Goal: Task Accomplishment & Management: Use online tool/utility

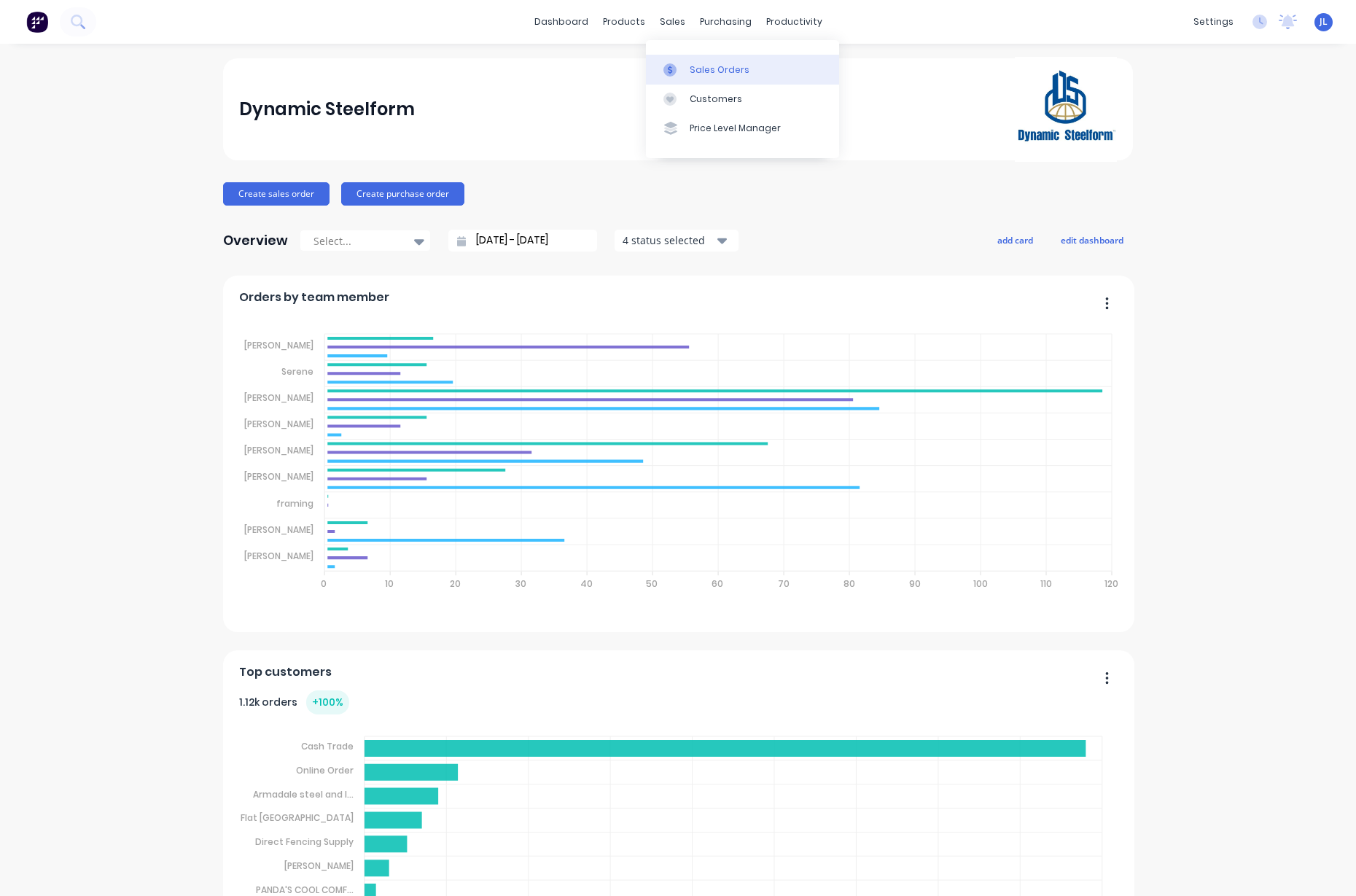
click at [697, 68] on div "Sales Orders" at bounding box center [719, 70] width 60 height 13
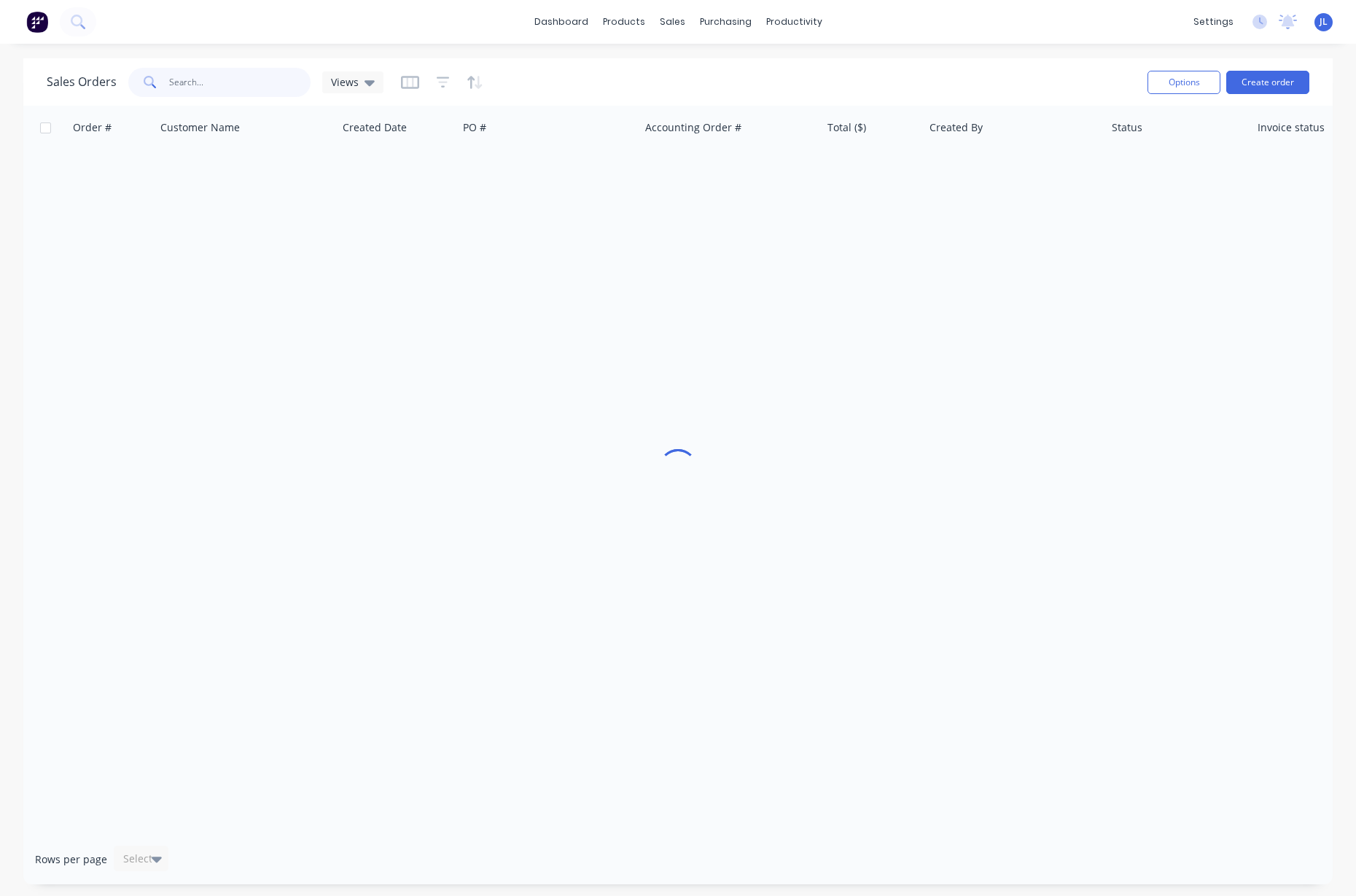
click at [218, 90] on input "text" at bounding box center [240, 82] width 142 height 29
type input "48468"
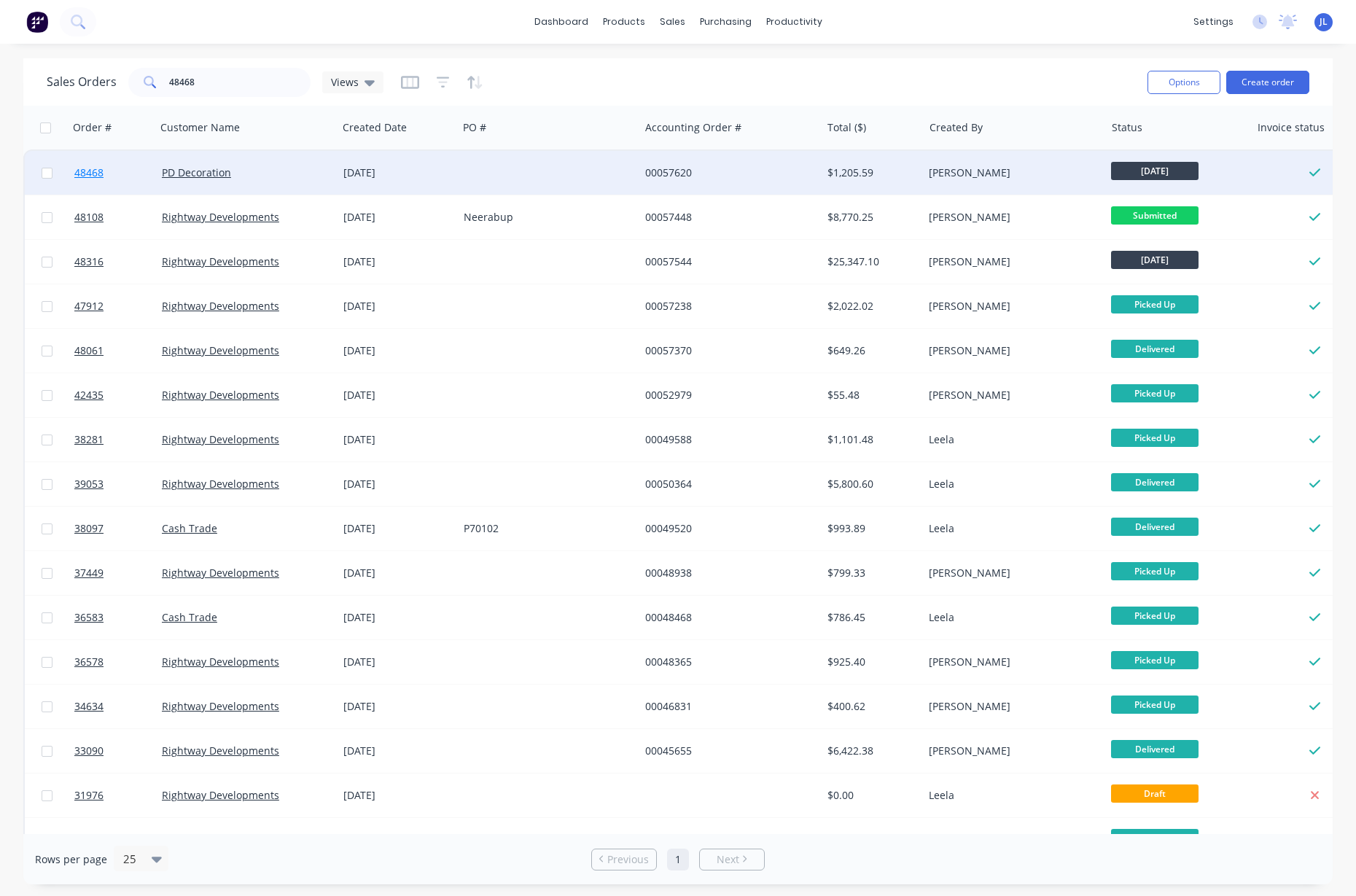
click at [84, 164] on link "48468" at bounding box center [117, 172] width 87 height 44
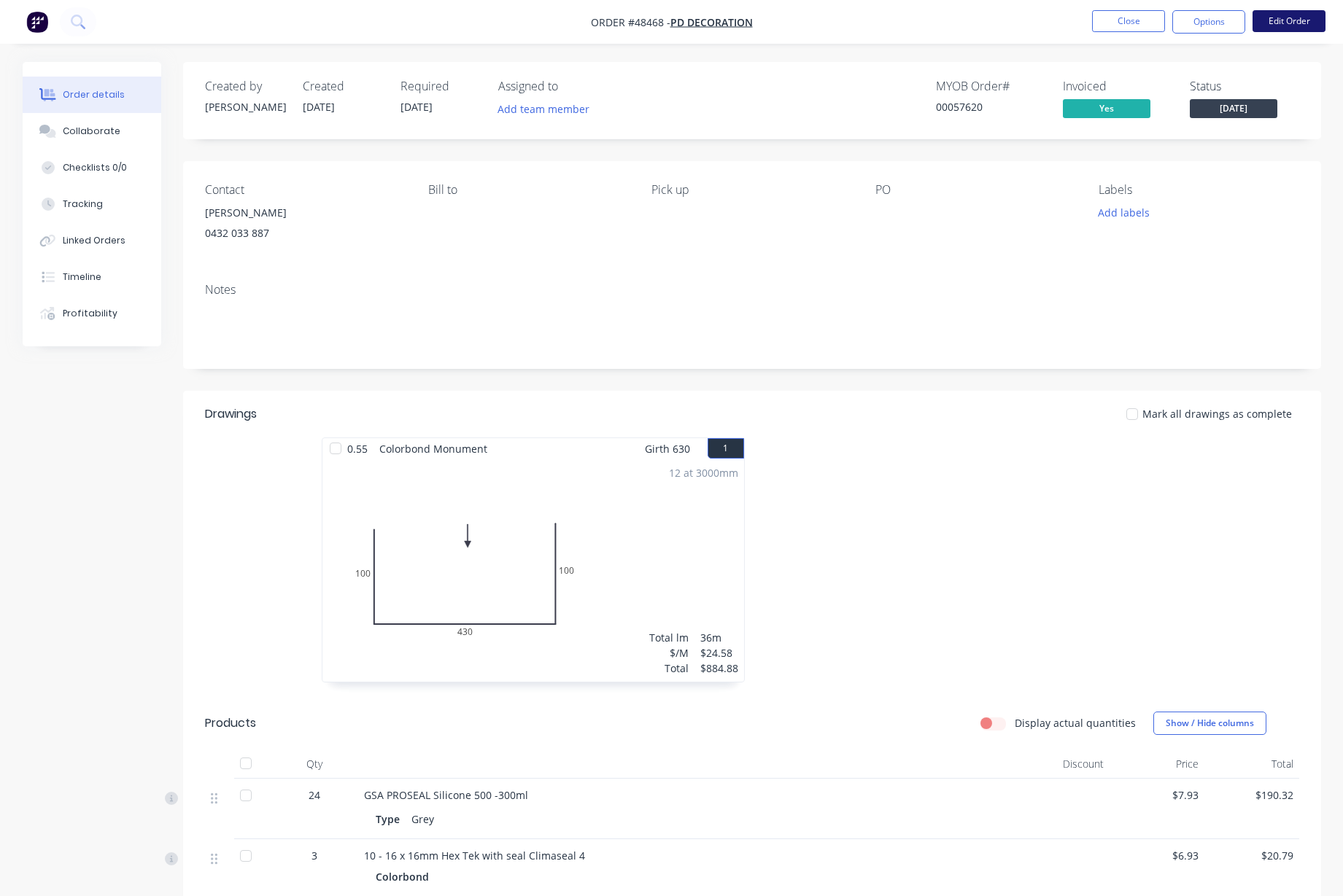
click at [1304, 20] on button "Edit Order" at bounding box center [1288, 21] width 72 height 22
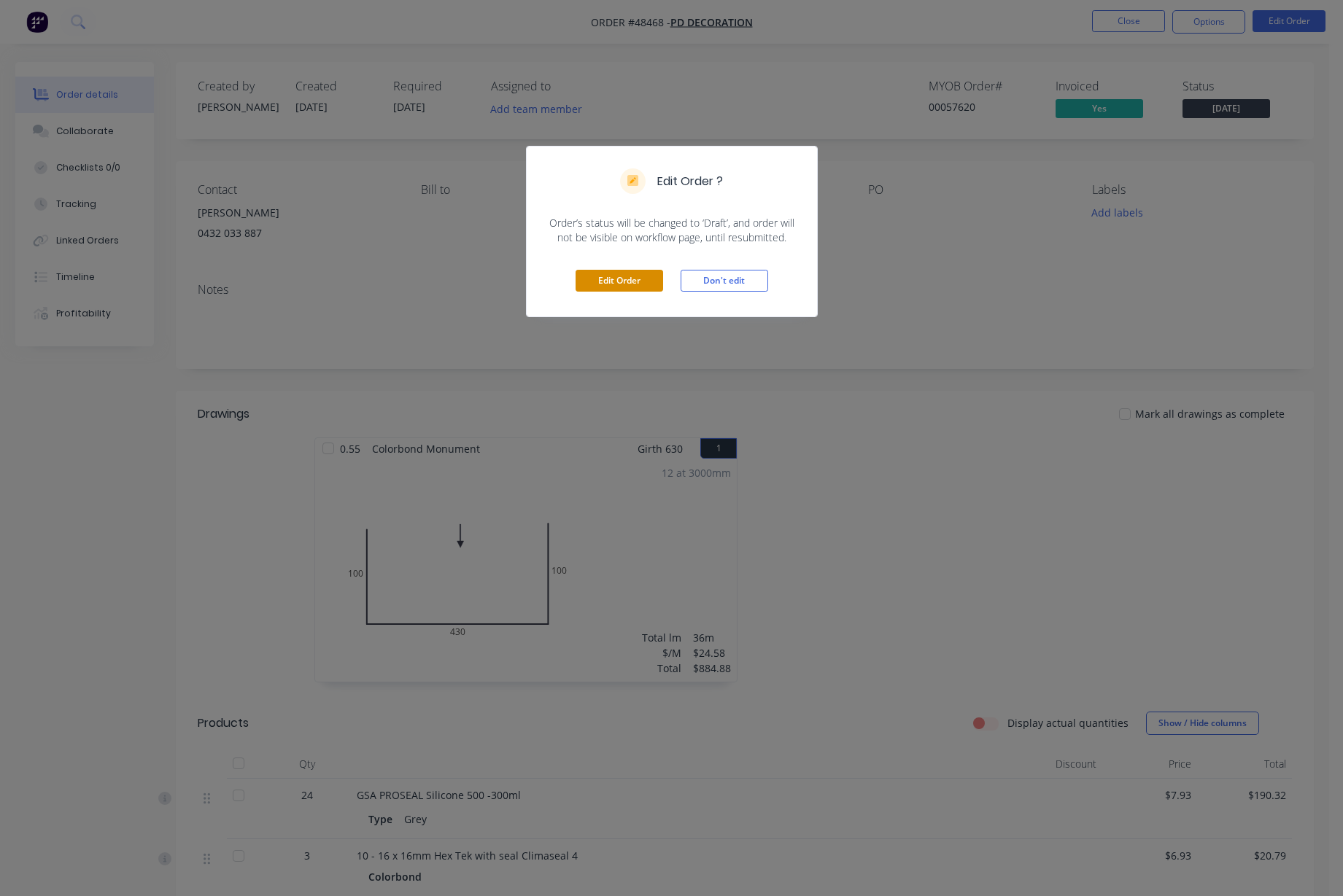
click at [610, 284] on button "Edit Order" at bounding box center [618, 280] width 87 height 22
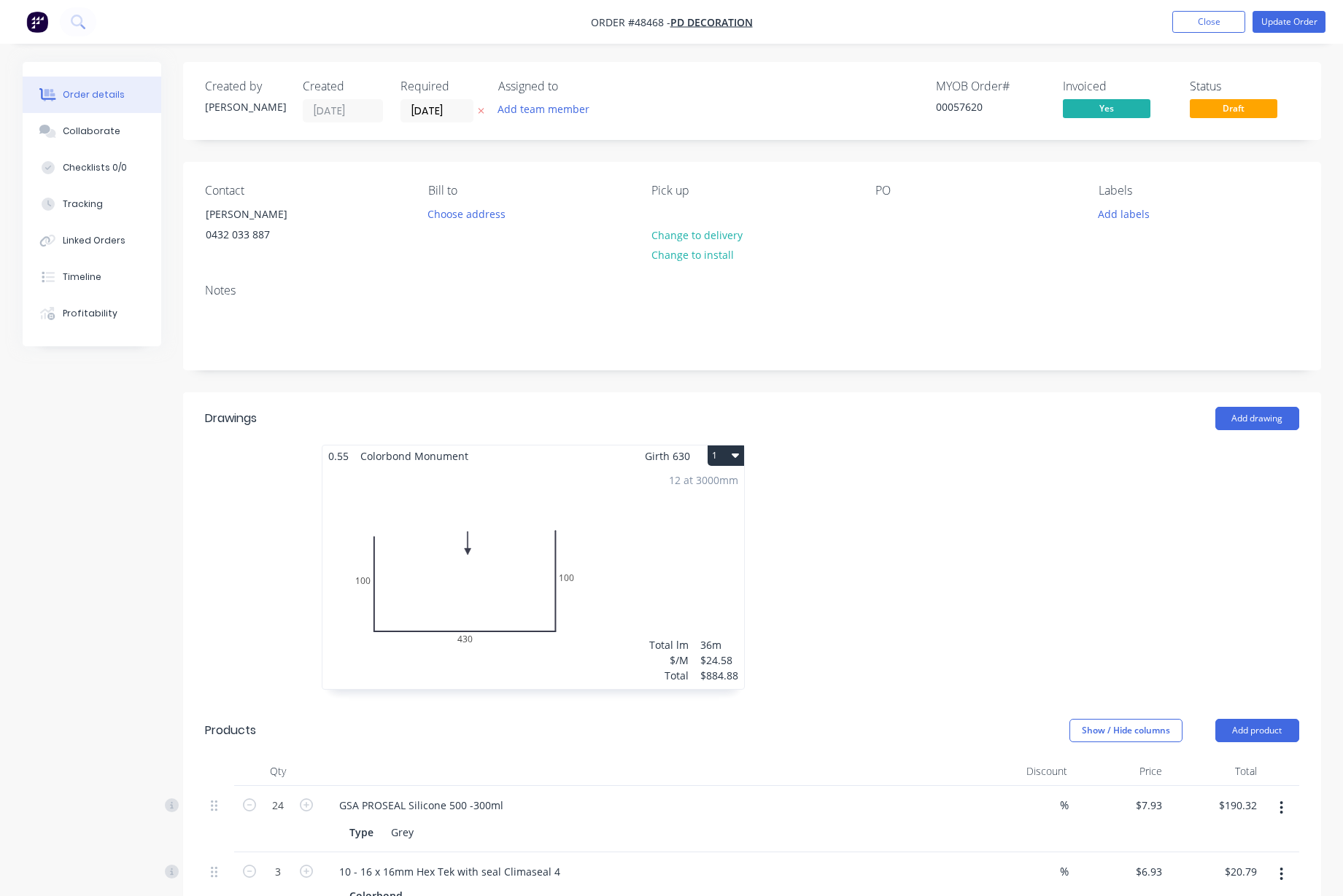
click at [661, 549] on div "12 at 3000mm Total lm $/M Total 36m $24.58 $884.88" at bounding box center [533, 578] width 421 height 222
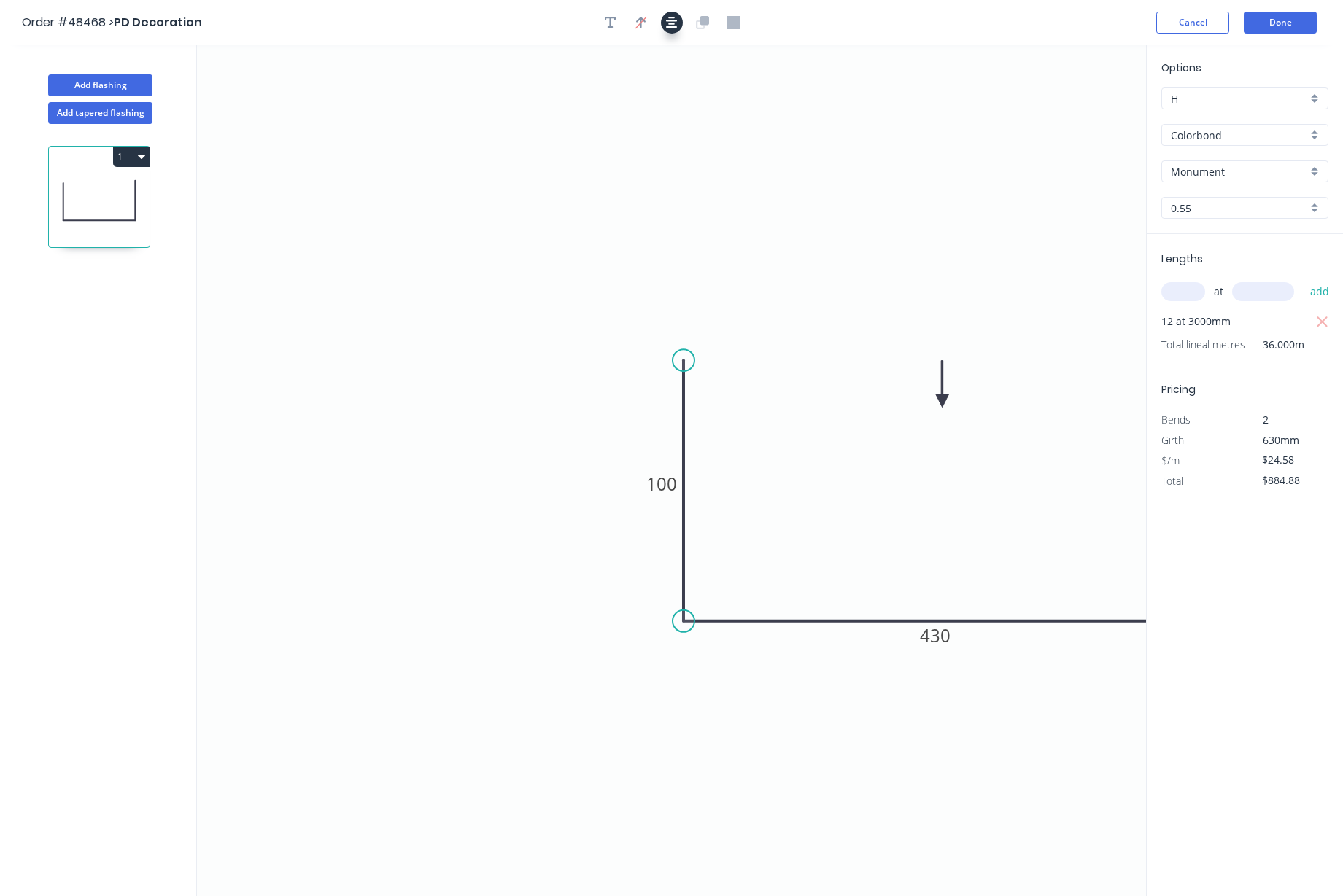
click at [678, 24] on button "button" at bounding box center [672, 23] width 22 height 22
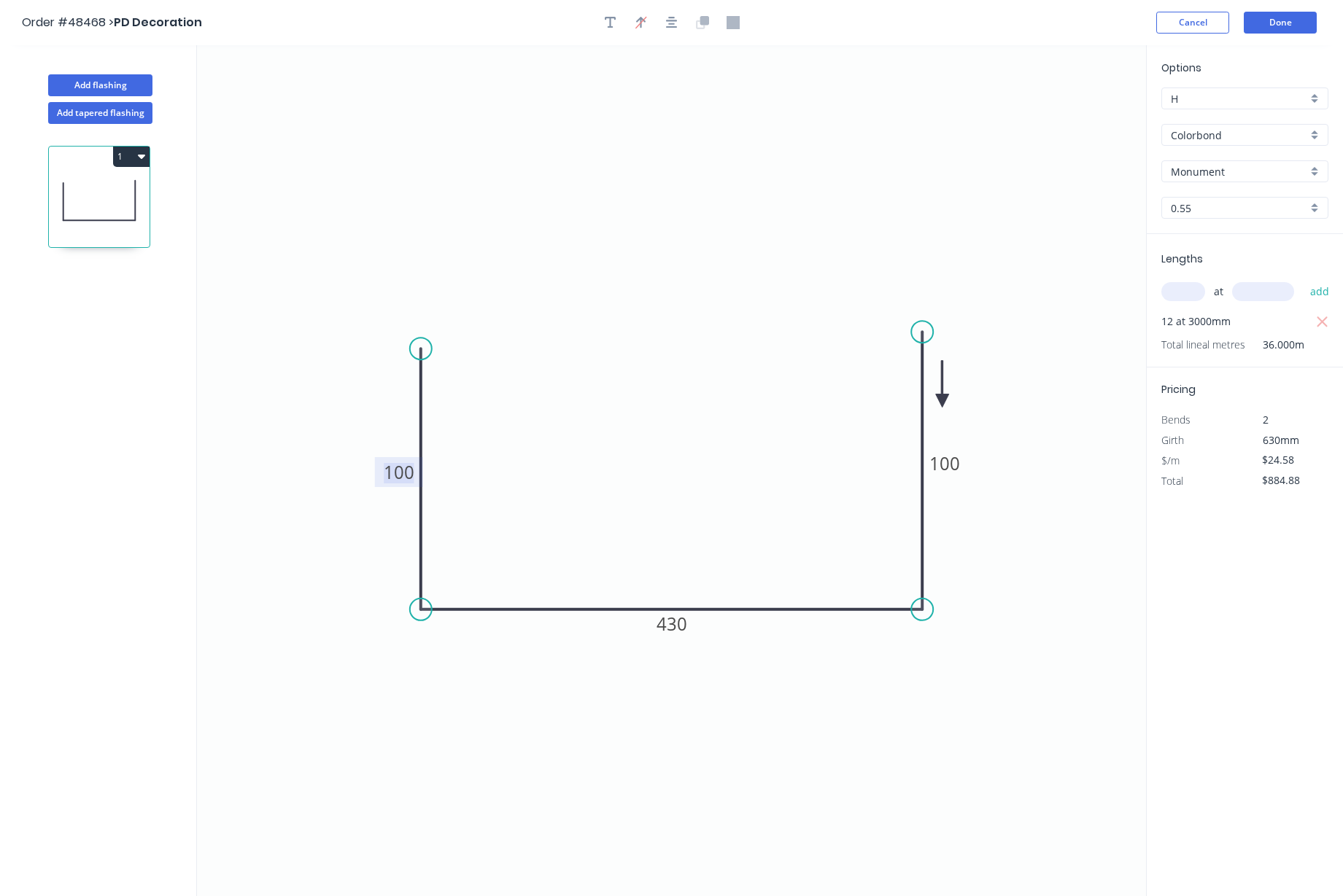
click at [400, 466] on tspan "100" at bounding box center [399, 472] width 30 height 24
drag, startPoint x: 943, startPoint y: 397, endPoint x: 668, endPoint y: 460, distance: 282.1
click at [715, 439] on icon at bounding box center [721, 416] width 13 height 47
click at [410, 464] on tspan "100" at bounding box center [399, 472] width 30 height 24
click at [953, 451] on tspan "100" at bounding box center [944, 463] width 30 height 24
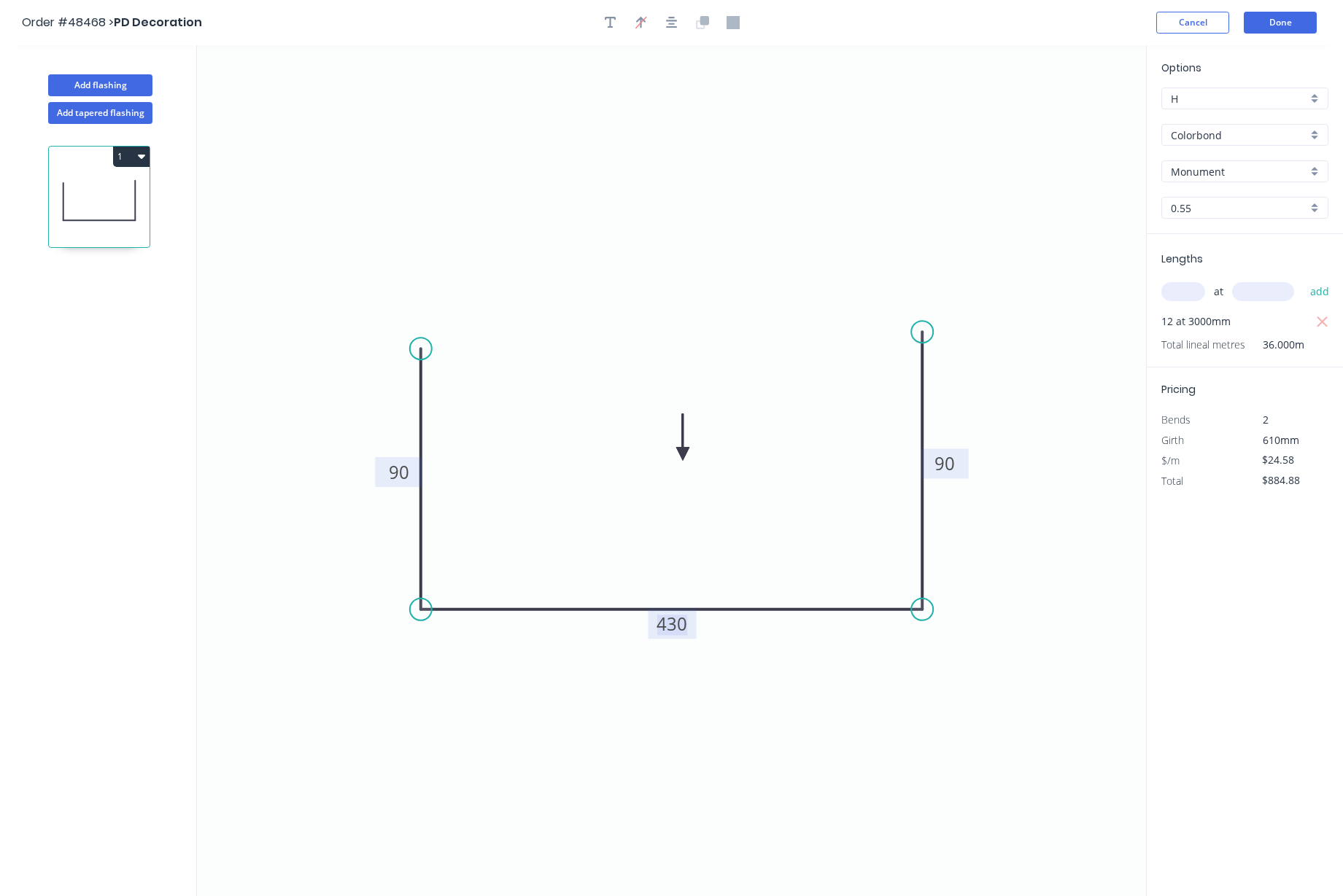
click at [679, 632] on tspan "430" at bounding box center [671, 624] width 30 height 24
type input "$21.41"
type input "$770.76"
click at [1261, 693] on div "Options H H Colorbond Colorbond Monument Monument 0.55 0.55 Lengths at add 12 a…" at bounding box center [1244, 471] width 197 height 852
click at [1277, 25] on button "Done" at bounding box center [1279, 23] width 72 height 22
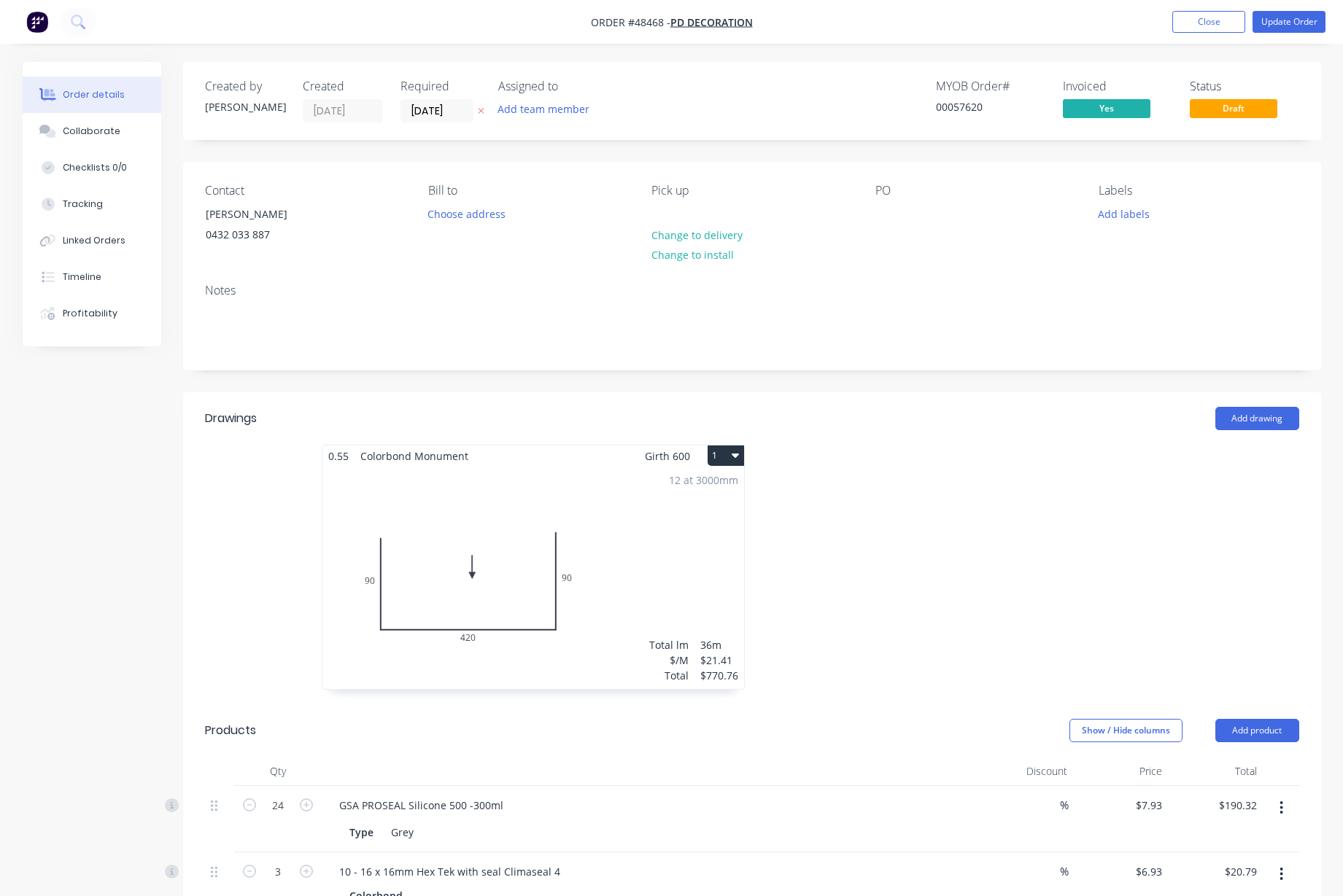
click at [810, 117] on div "MYOB Order # 00057620 Invoiced Yes Status Draft" at bounding box center [971, 101] width 655 height 43
click at [1286, 21] on button "Update Order" at bounding box center [1288, 22] width 72 height 22
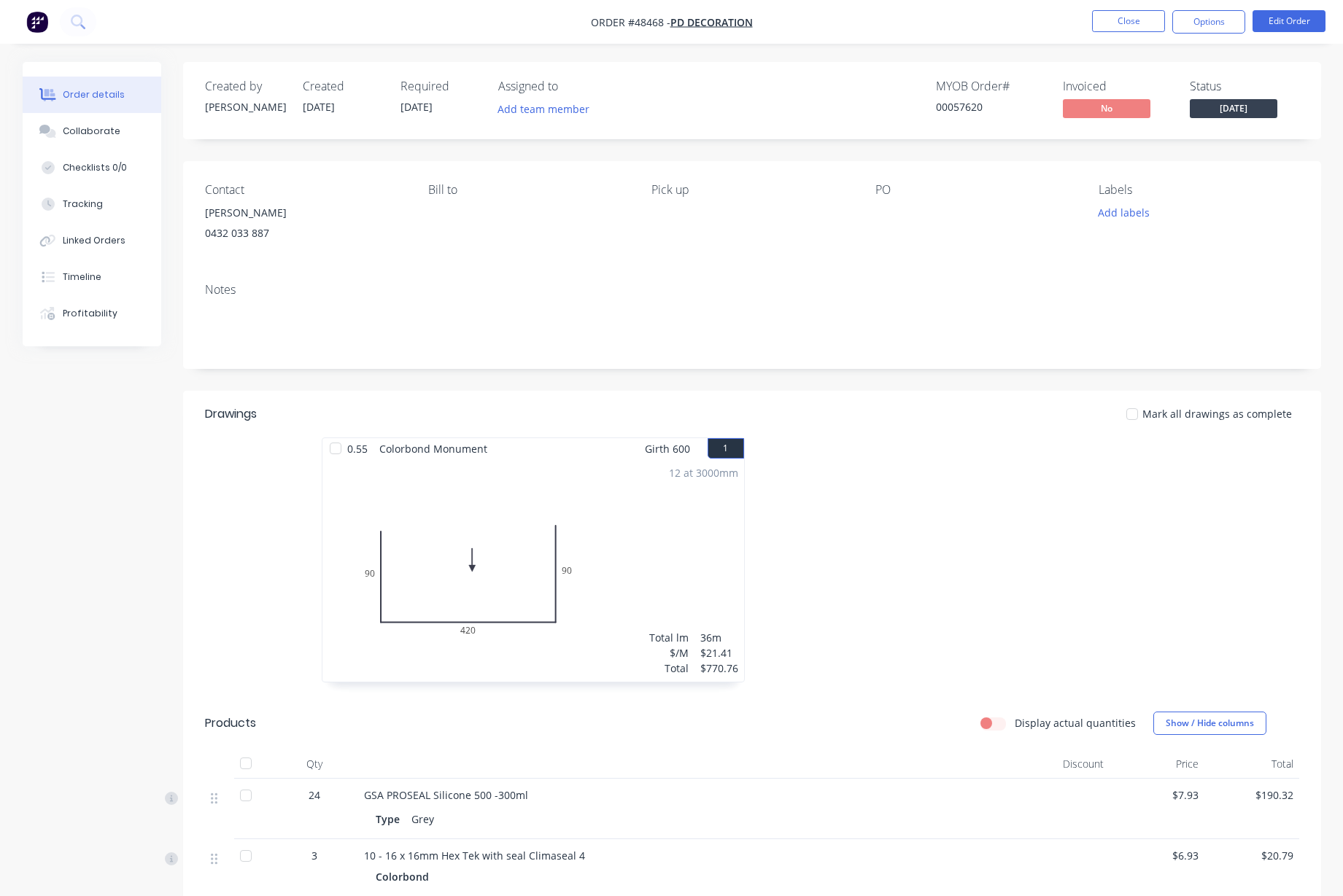
click at [877, 441] on div at bounding box center [971, 567] width 438 height 259
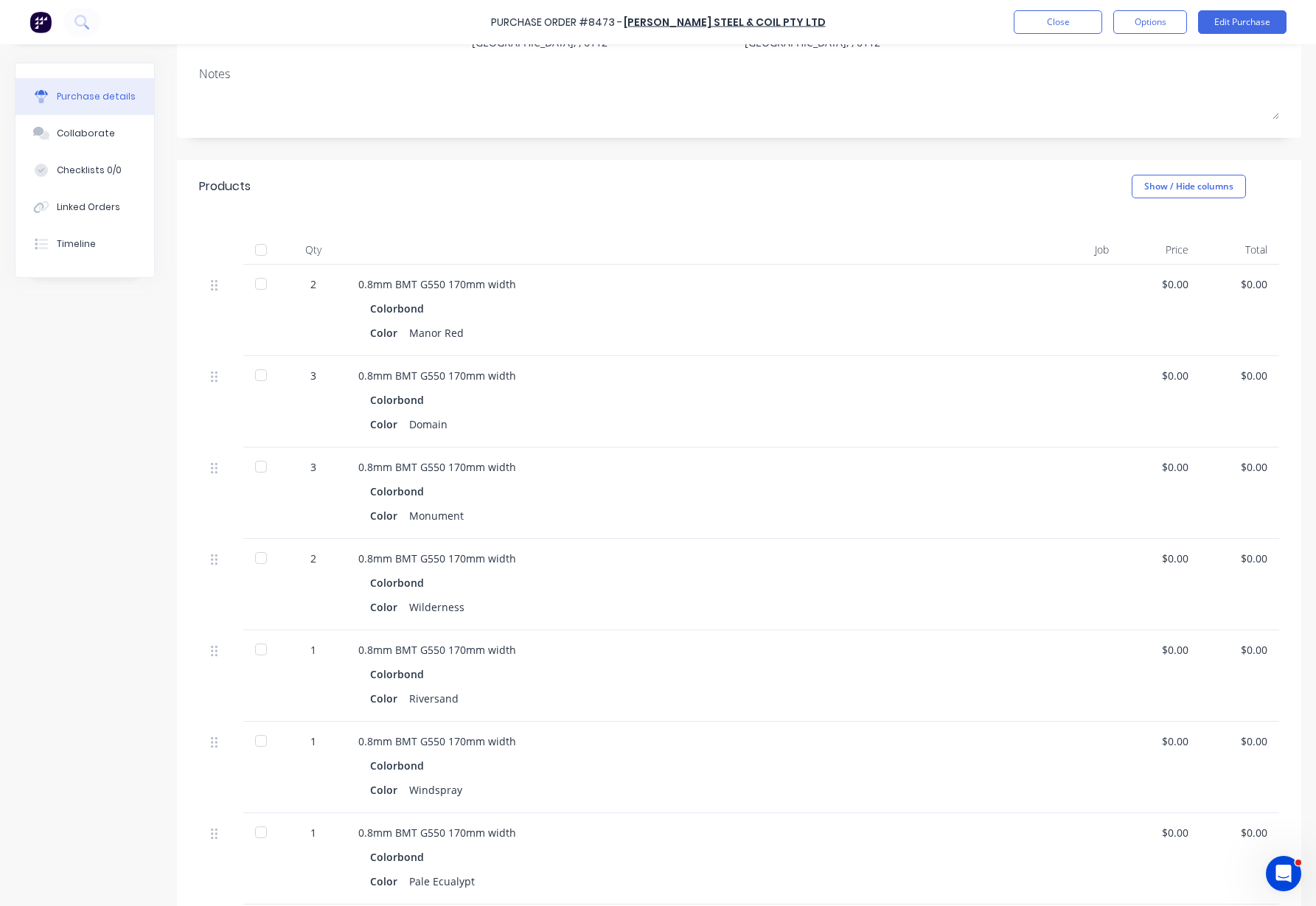
scroll to position [276, 0]
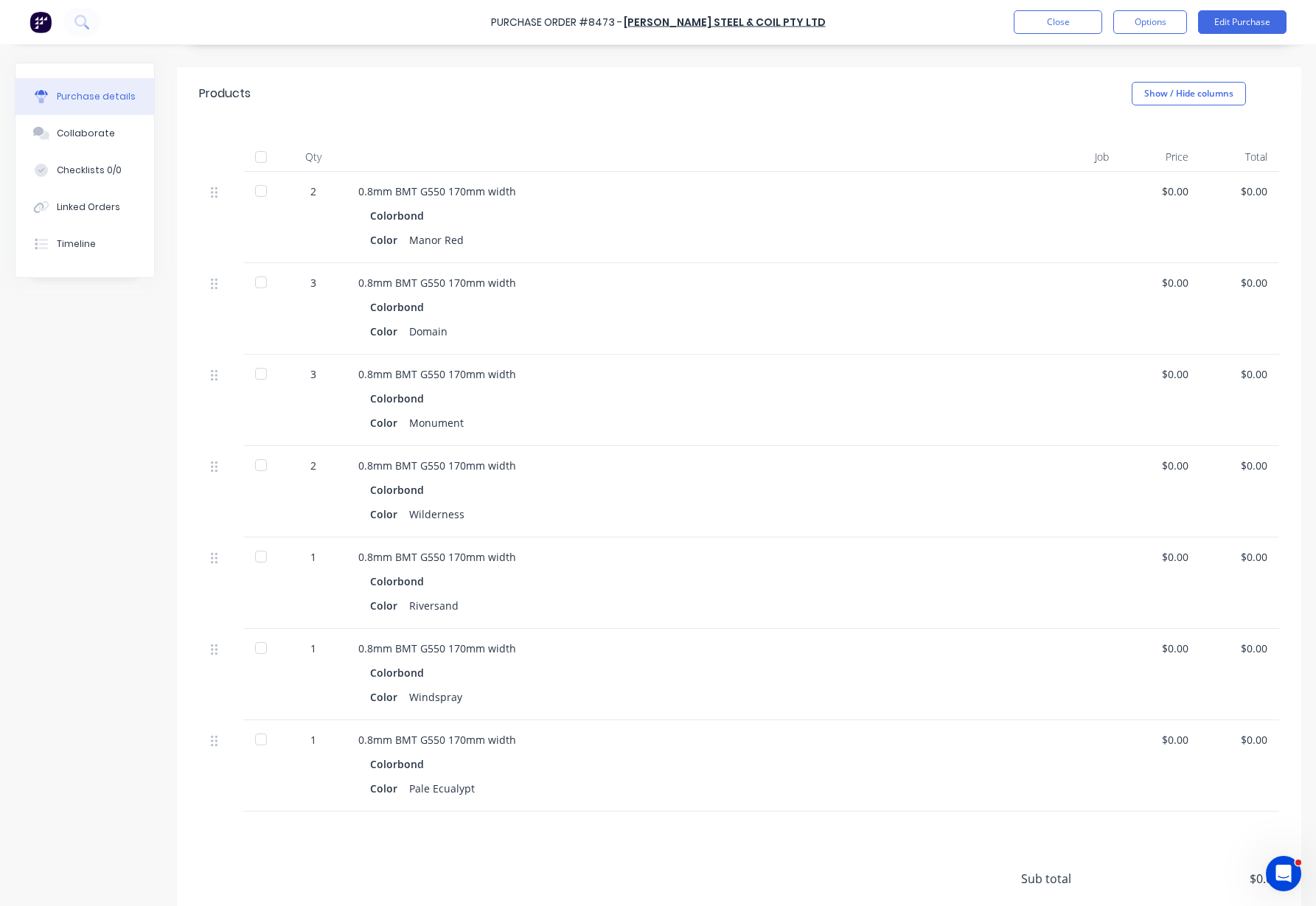
click at [261, 158] on div at bounding box center [261, 157] width 30 height 30
click at [258, 373] on div at bounding box center [261, 374] width 30 height 30
click at [1057, 16] on button "Close" at bounding box center [1058, 22] width 88 height 24
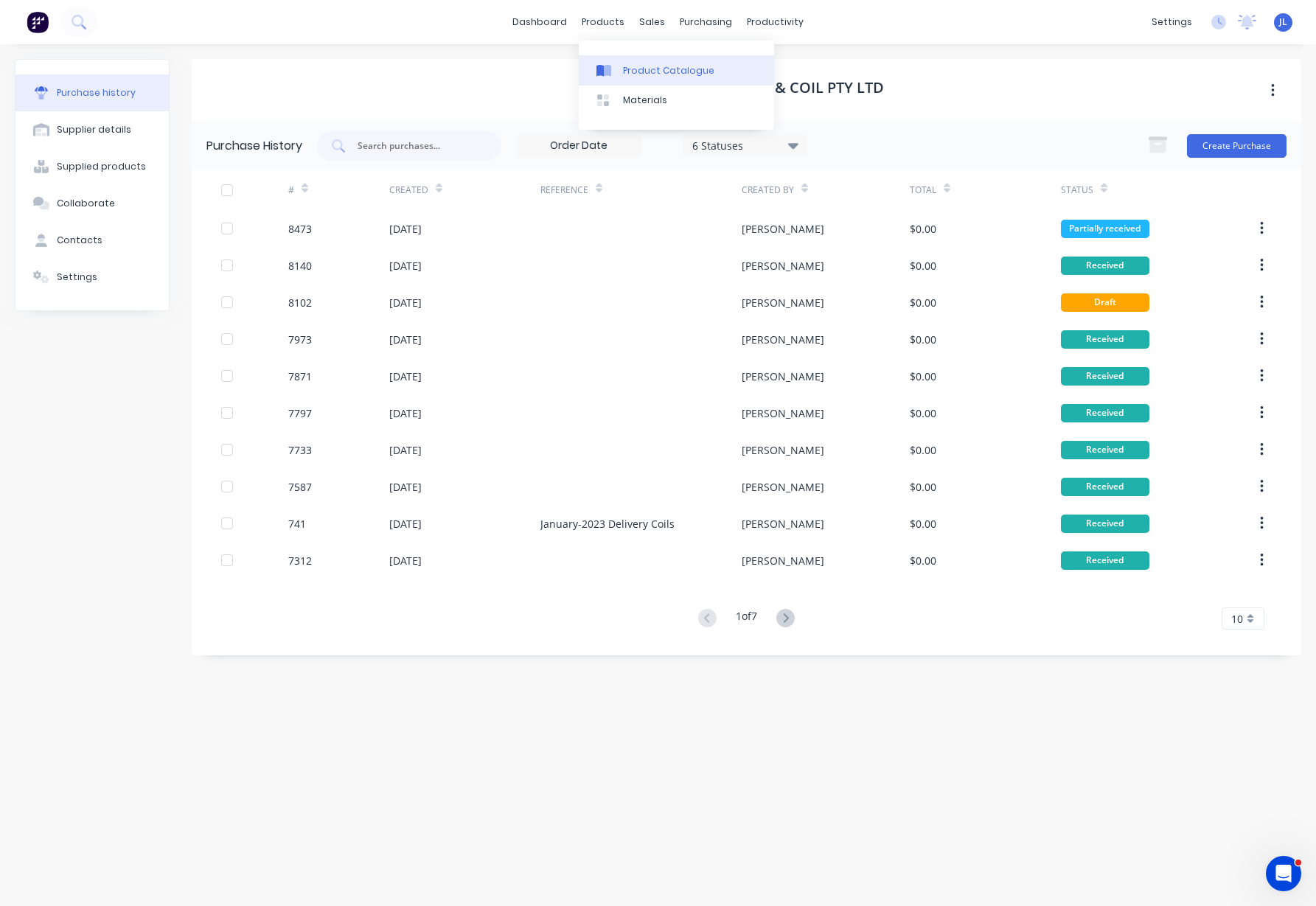
drag, startPoint x: 652, startPoint y: 68, endPoint x: 640, endPoint y: 68, distance: 12.0
click at [652, 69] on div "Product Catalogue" at bounding box center [668, 70] width 91 height 13
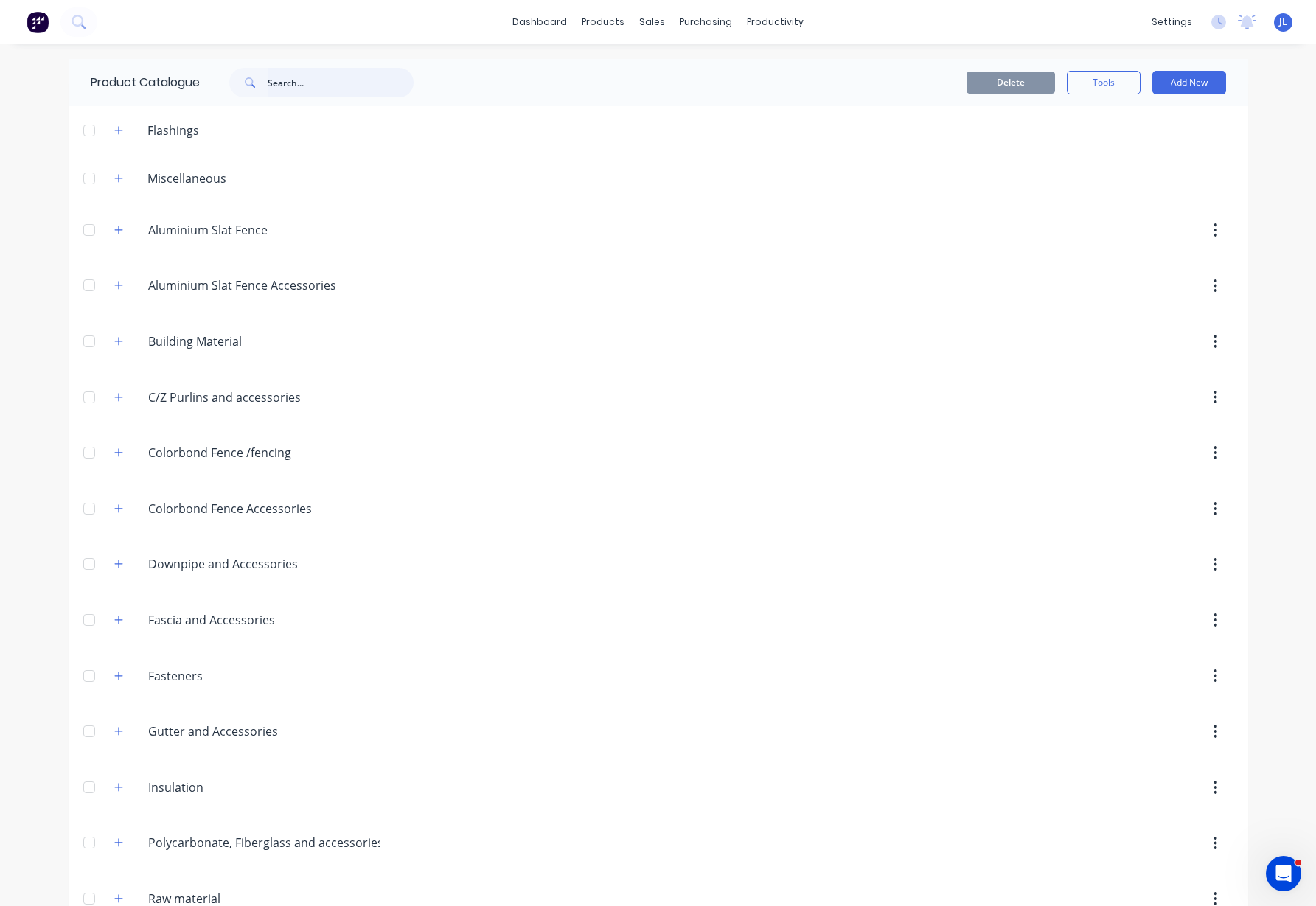
click at [312, 77] on input "text" at bounding box center [340, 82] width 146 height 30
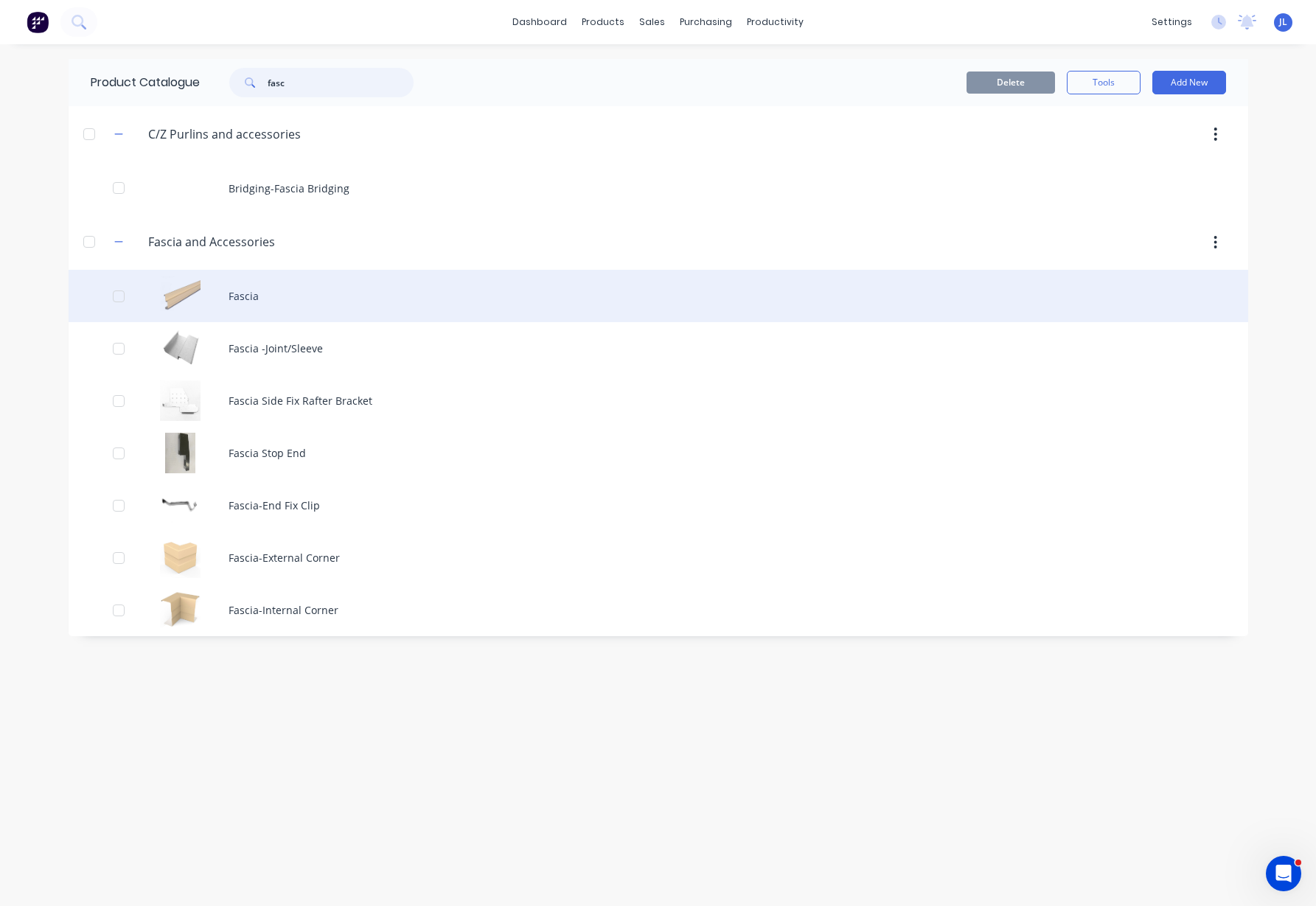
type input "fasc"
click at [258, 296] on div "Fascia" at bounding box center [658, 296] width 1179 height 52
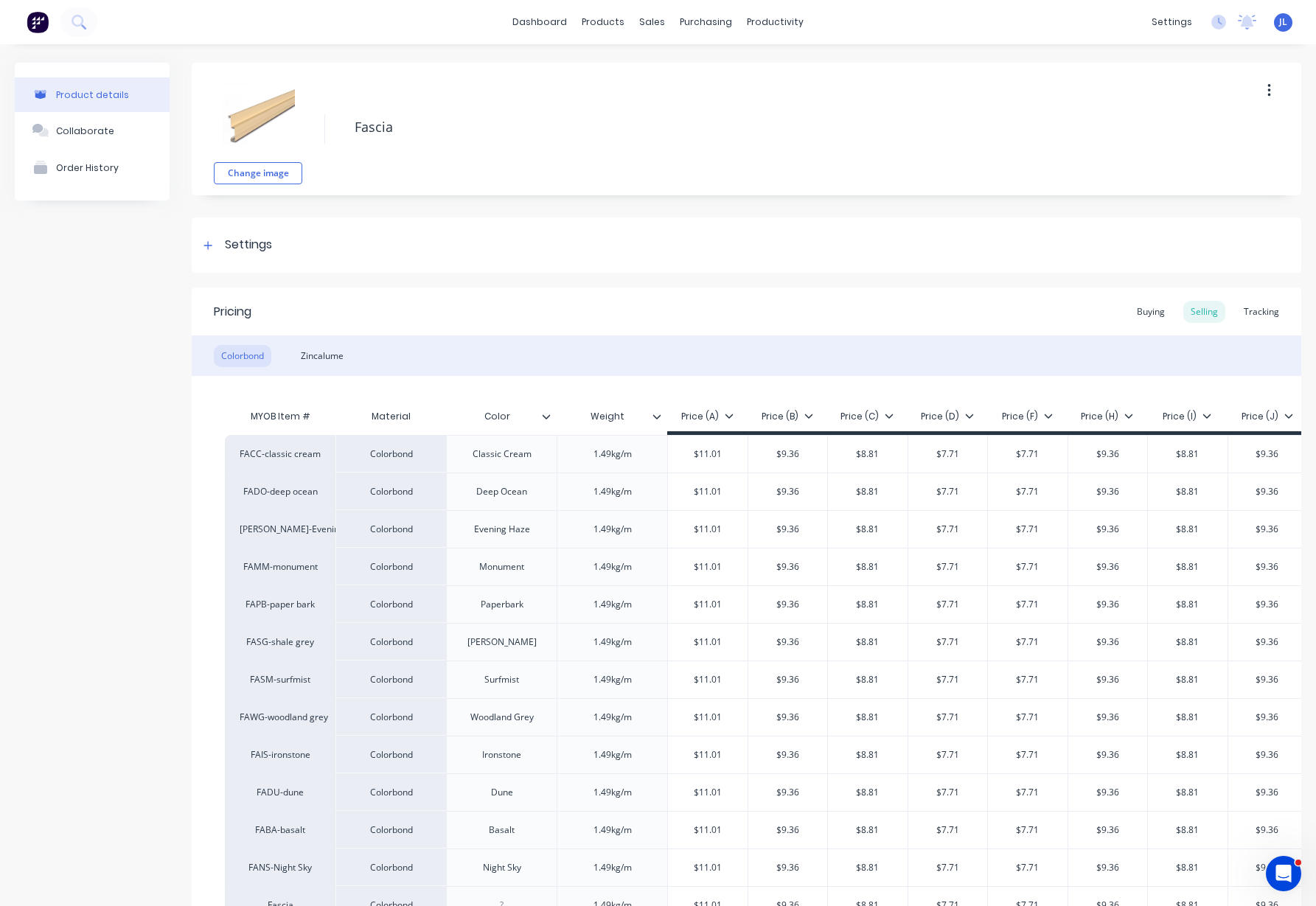
type textarea "x"
click at [1256, 314] on div "Tracking" at bounding box center [1262, 312] width 51 height 22
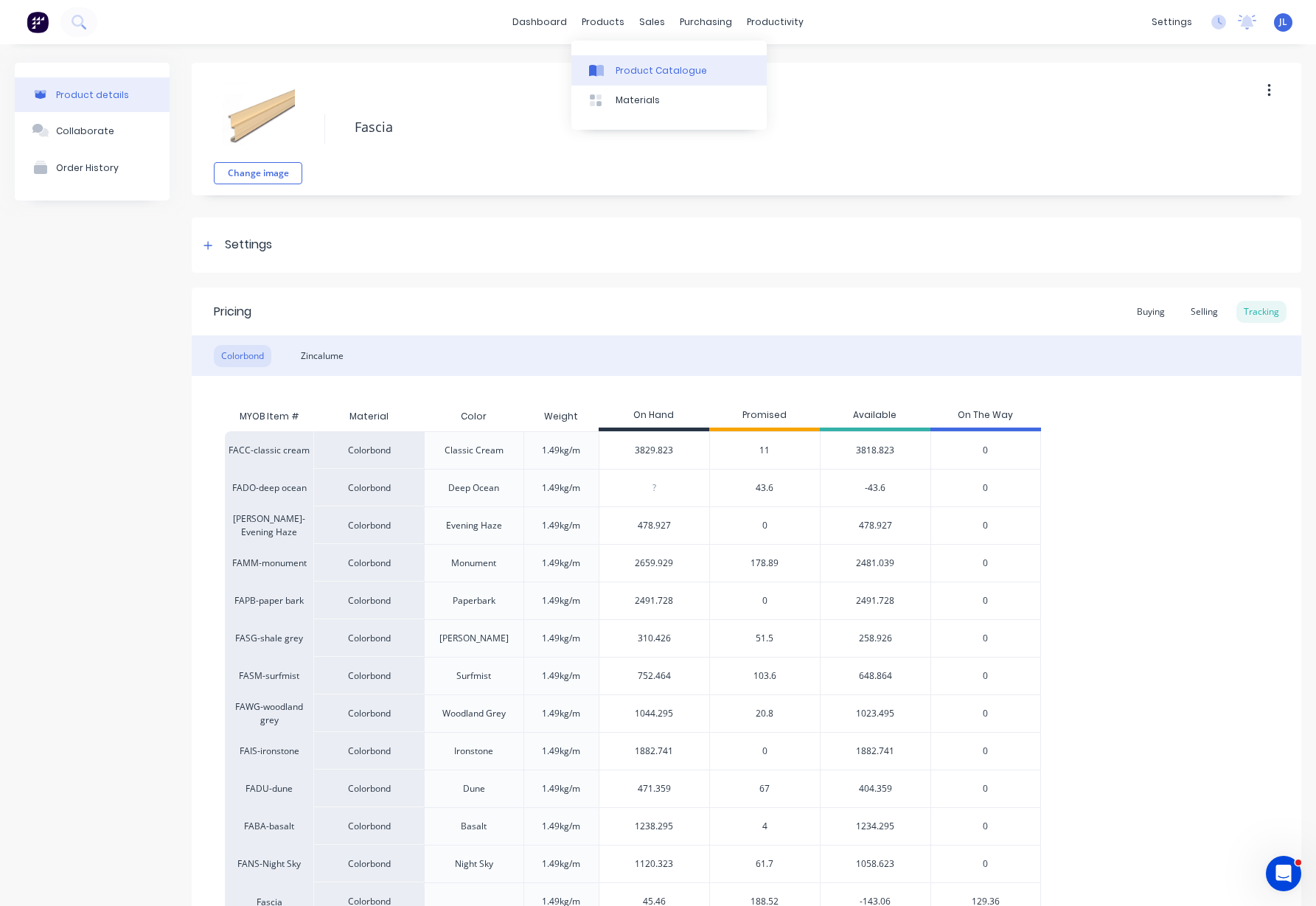
click at [645, 68] on div "Product Catalogue" at bounding box center [661, 70] width 91 height 13
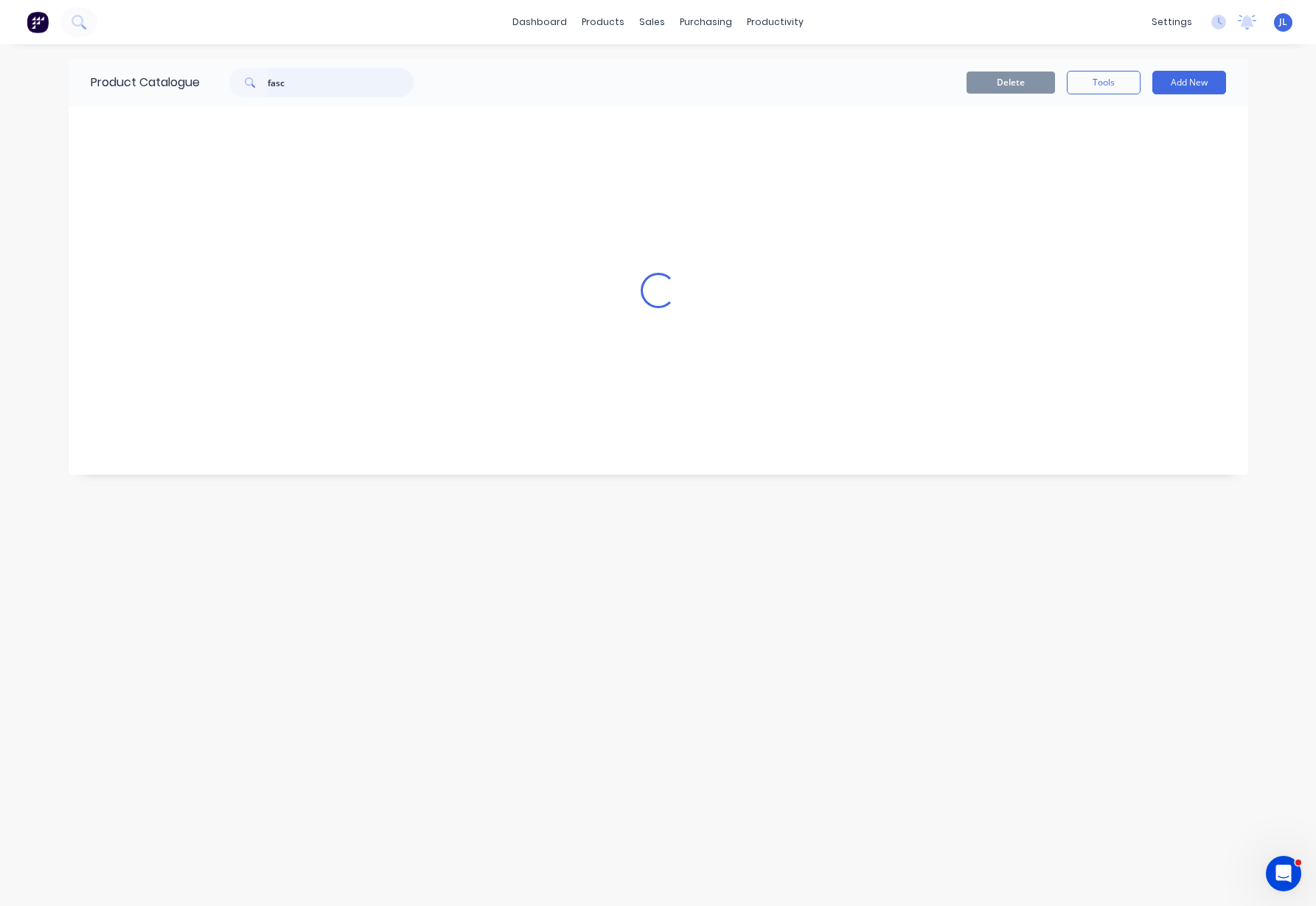
click at [316, 77] on input "fasc" at bounding box center [340, 82] width 146 height 30
click at [316, 76] on input "fasc" at bounding box center [340, 82] width 146 height 30
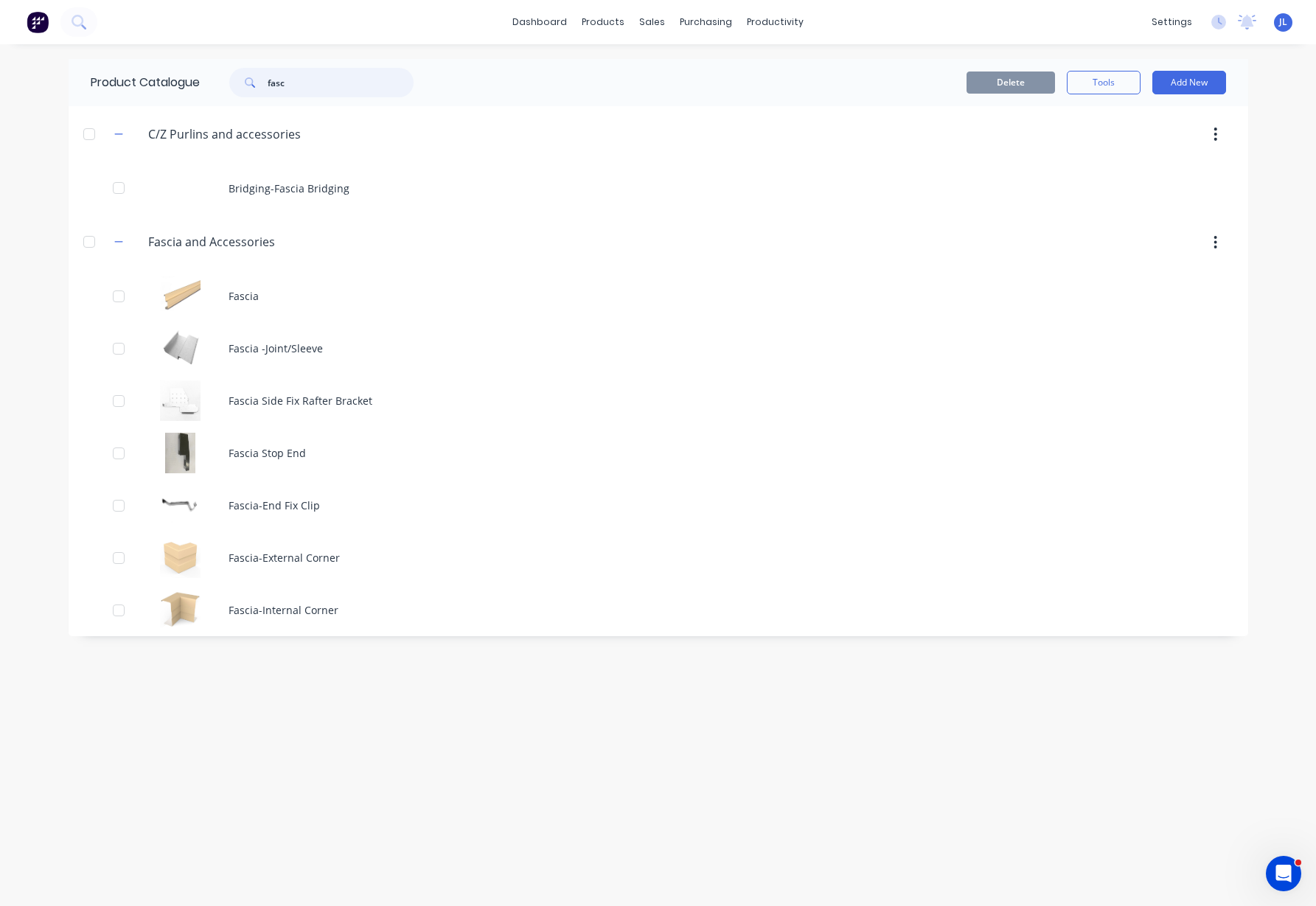
click at [316, 76] on input "fasc" at bounding box center [340, 82] width 146 height 30
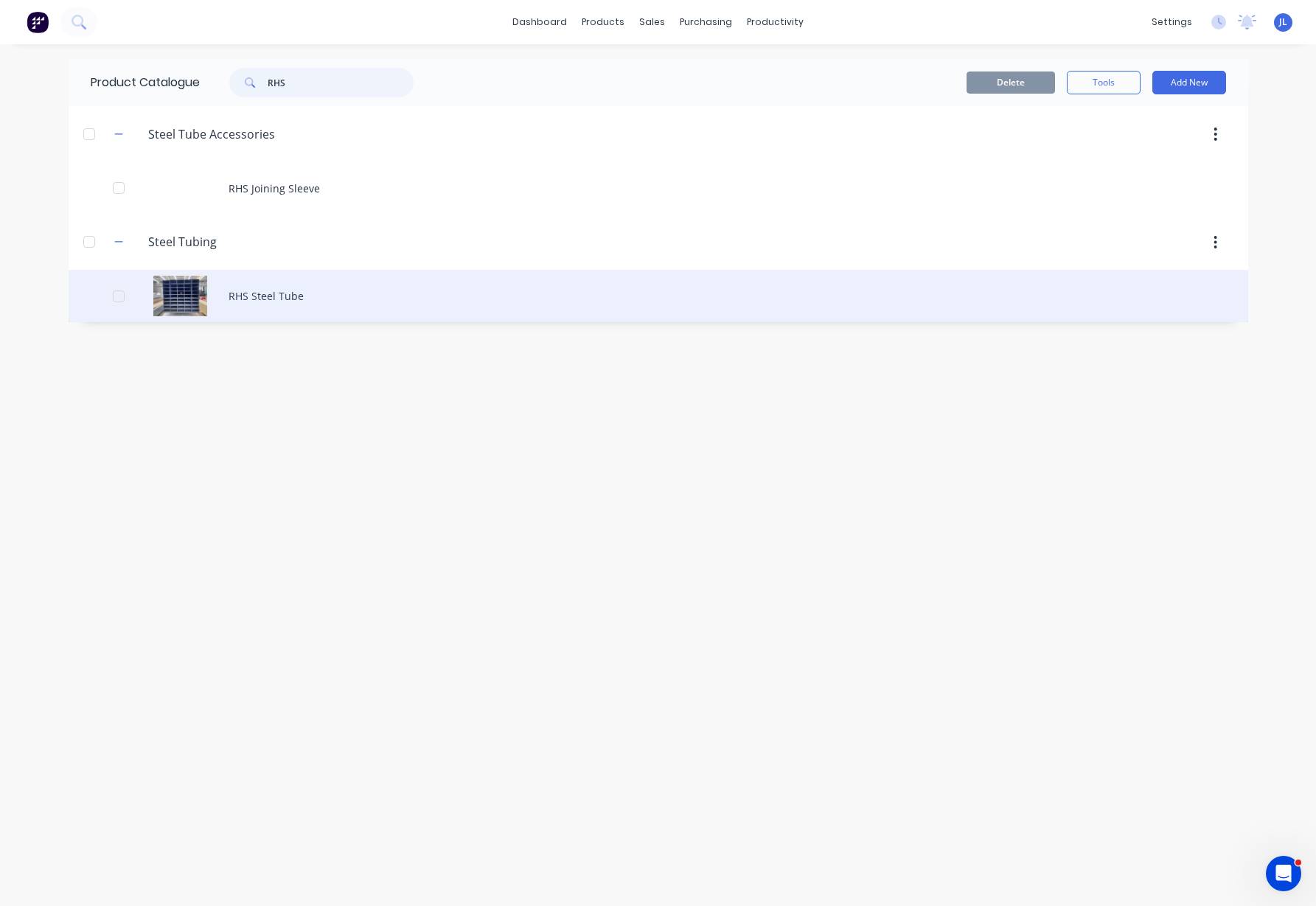
type input "RHS"
click at [198, 280] on div "RHS Steel Tube" at bounding box center [658, 296] width 1179 height 52
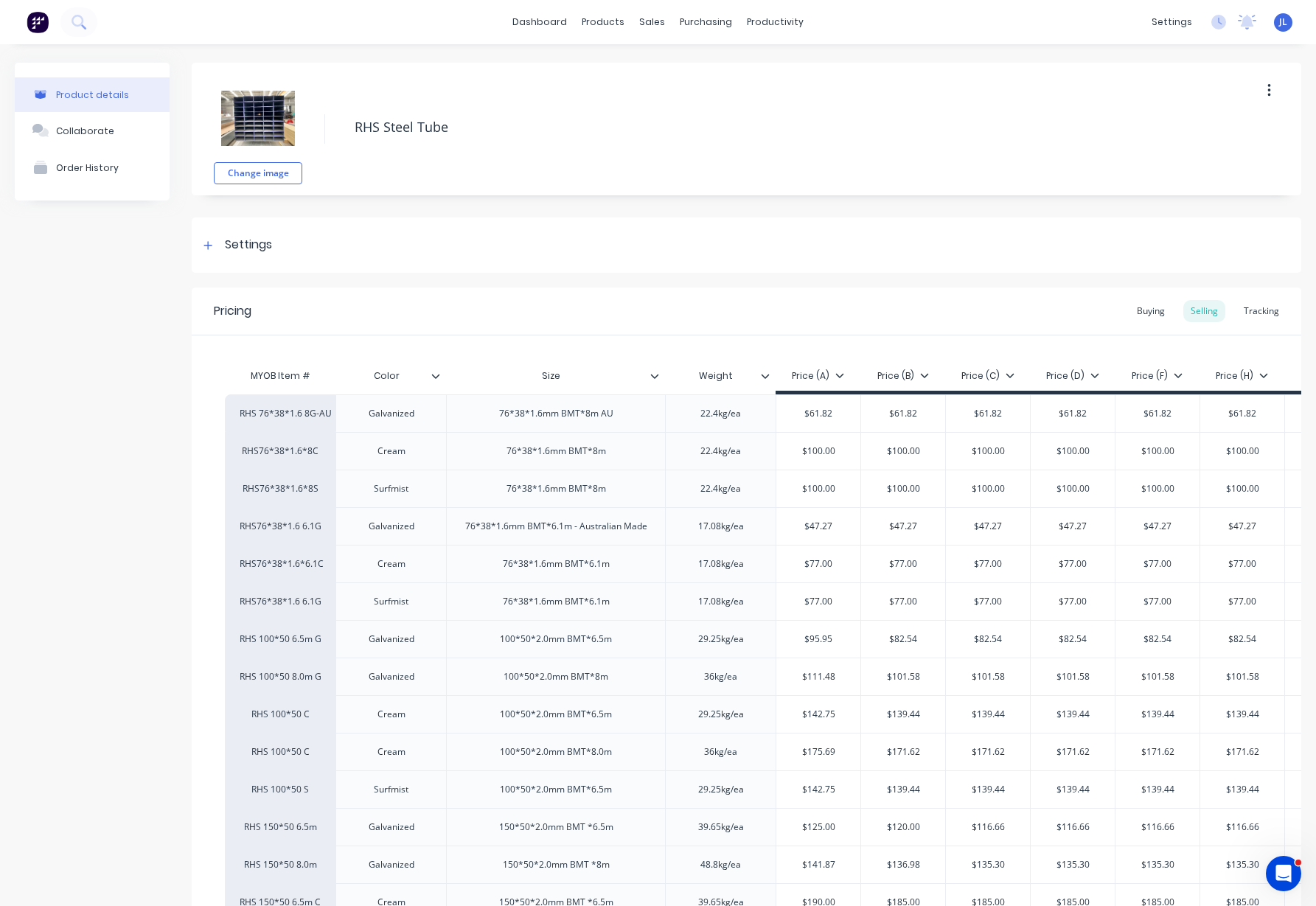
click at [2, 262] on div "Product details Collaborate Order History Change image RHS Steel Tube Settings …" at bounding box center [658, 593] width 1316 height 1098
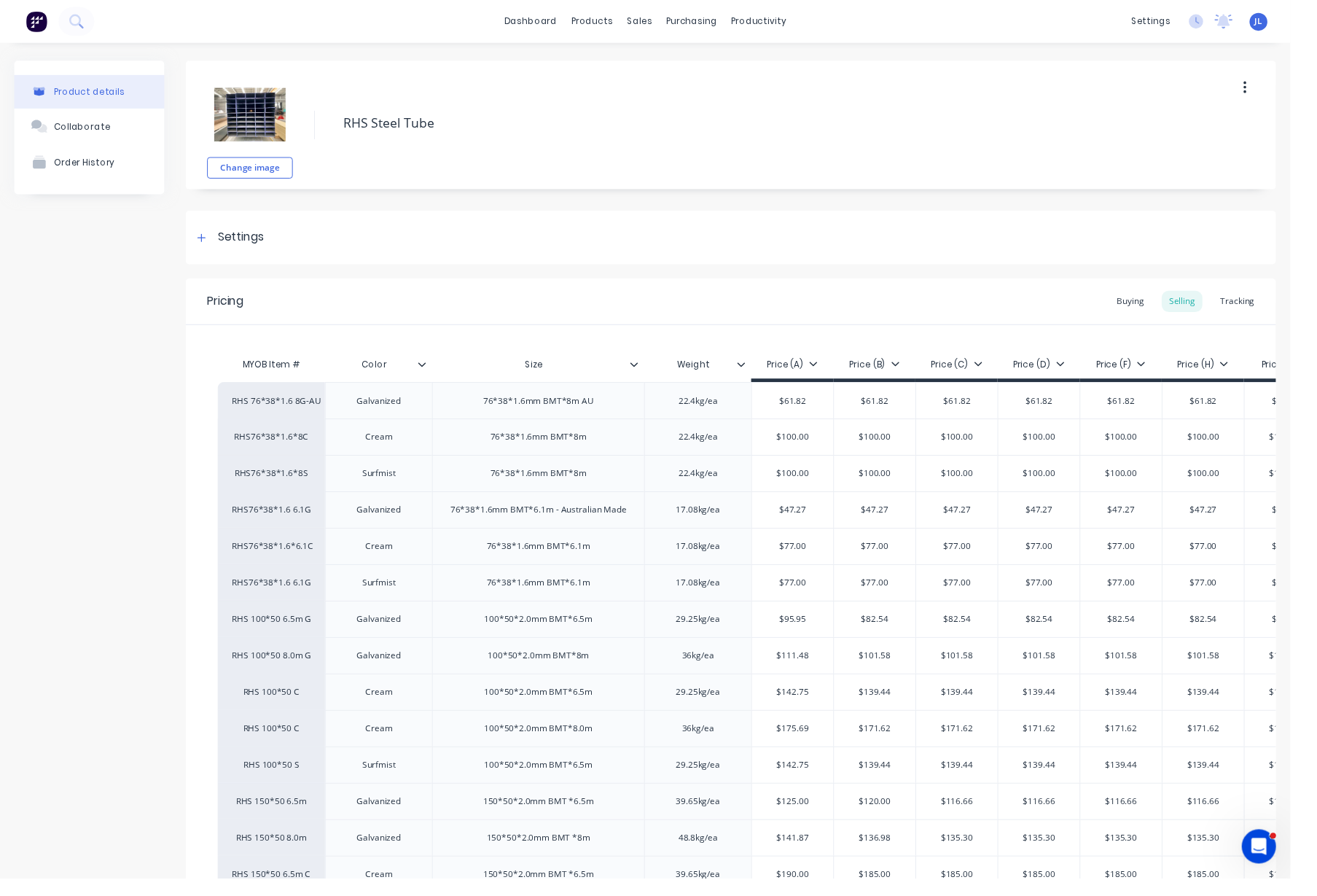
type textarea "x"
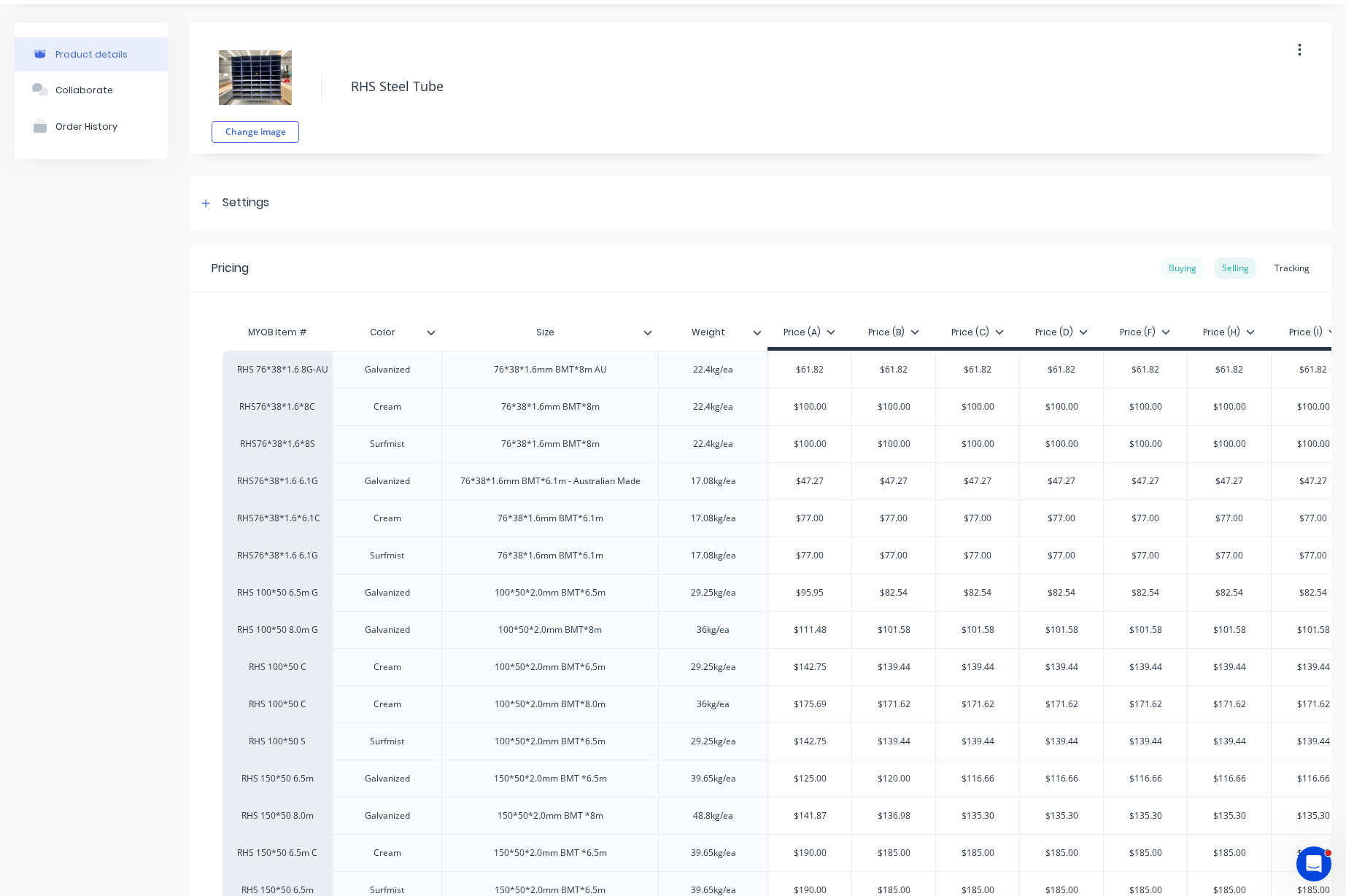
scroll to position [182, 0]
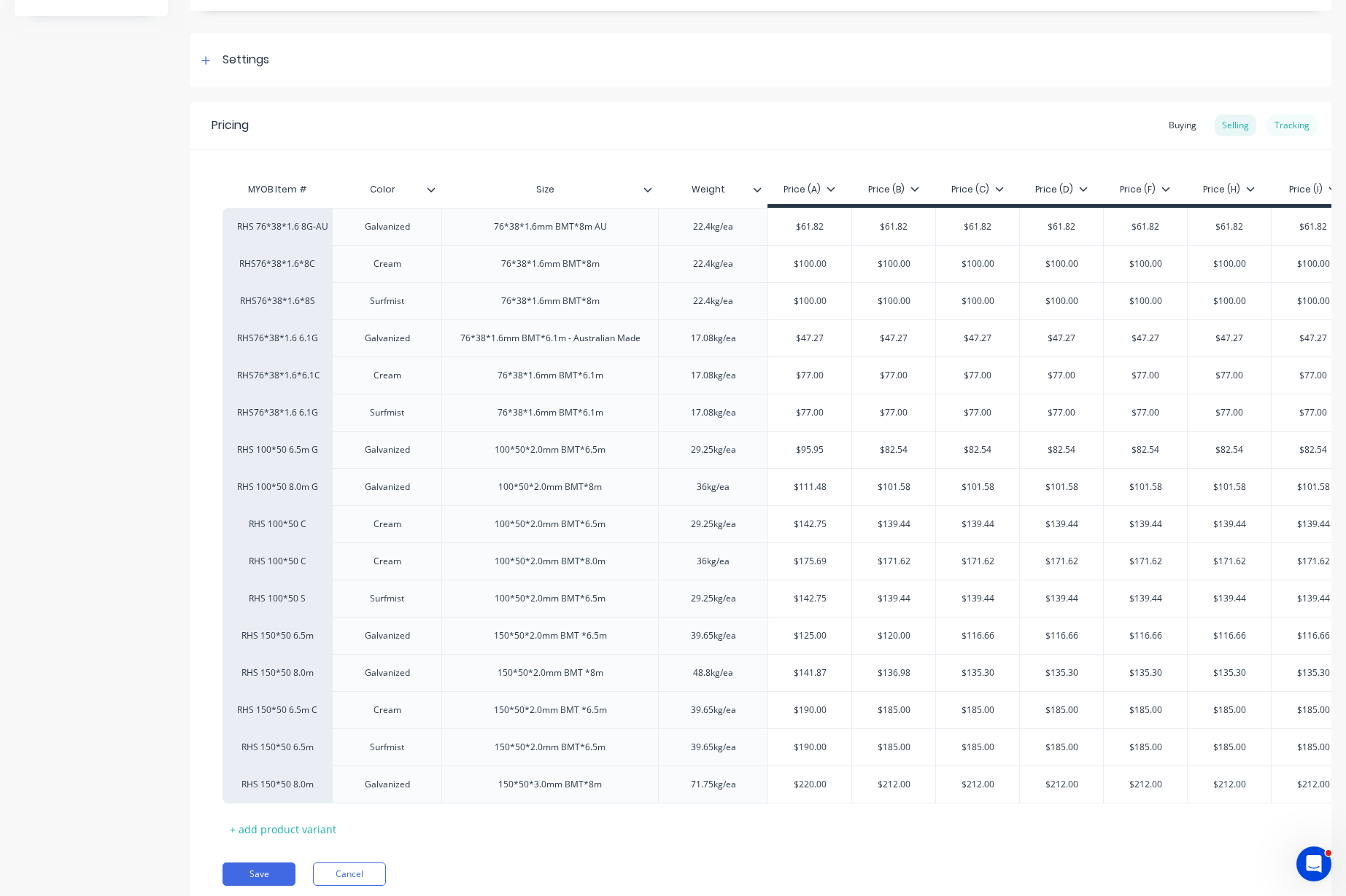
click at [1281, 126] on div "Tracking" at bounding box center [1291, 125] width 50 height 22
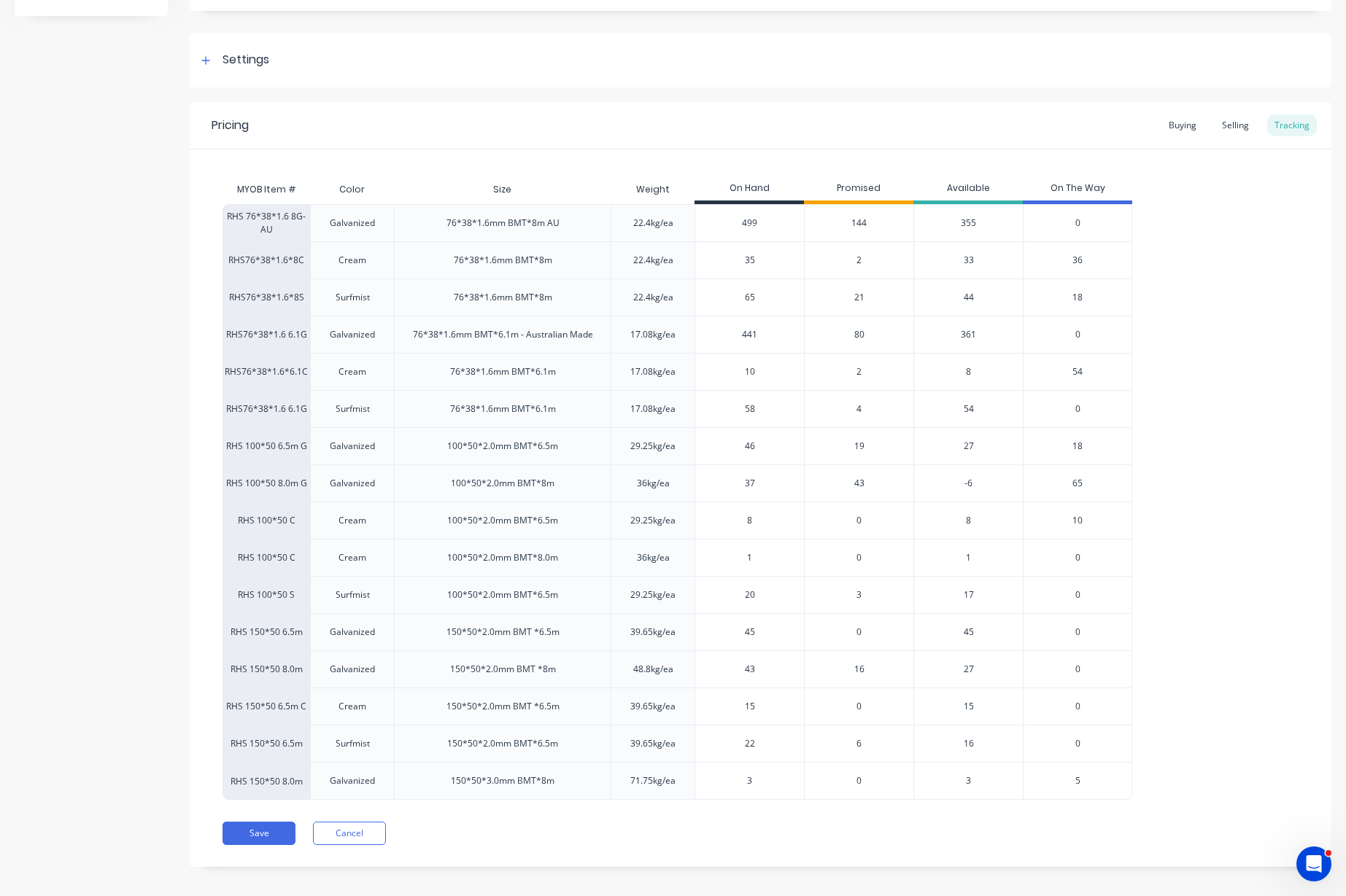
click at [870, 217] on div "144" at bounding box center [859, 222] width 110 height 37
click at [861, 220] on span "144" at bounding box center [859, 222] width 16 height 13
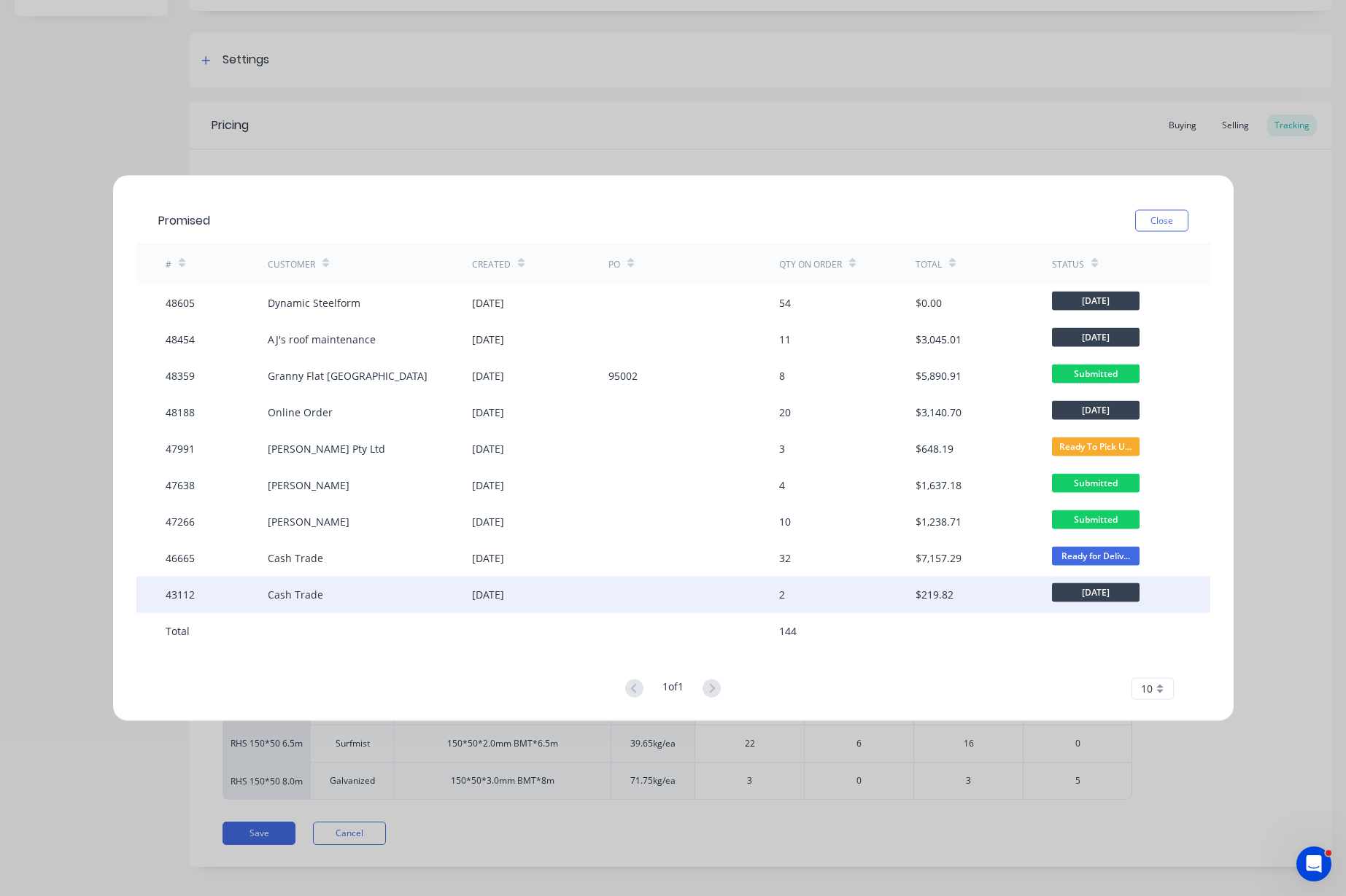
click at [435, 589] on div "Cash Trade" at bounding box center [369, 593] width 204 height 36
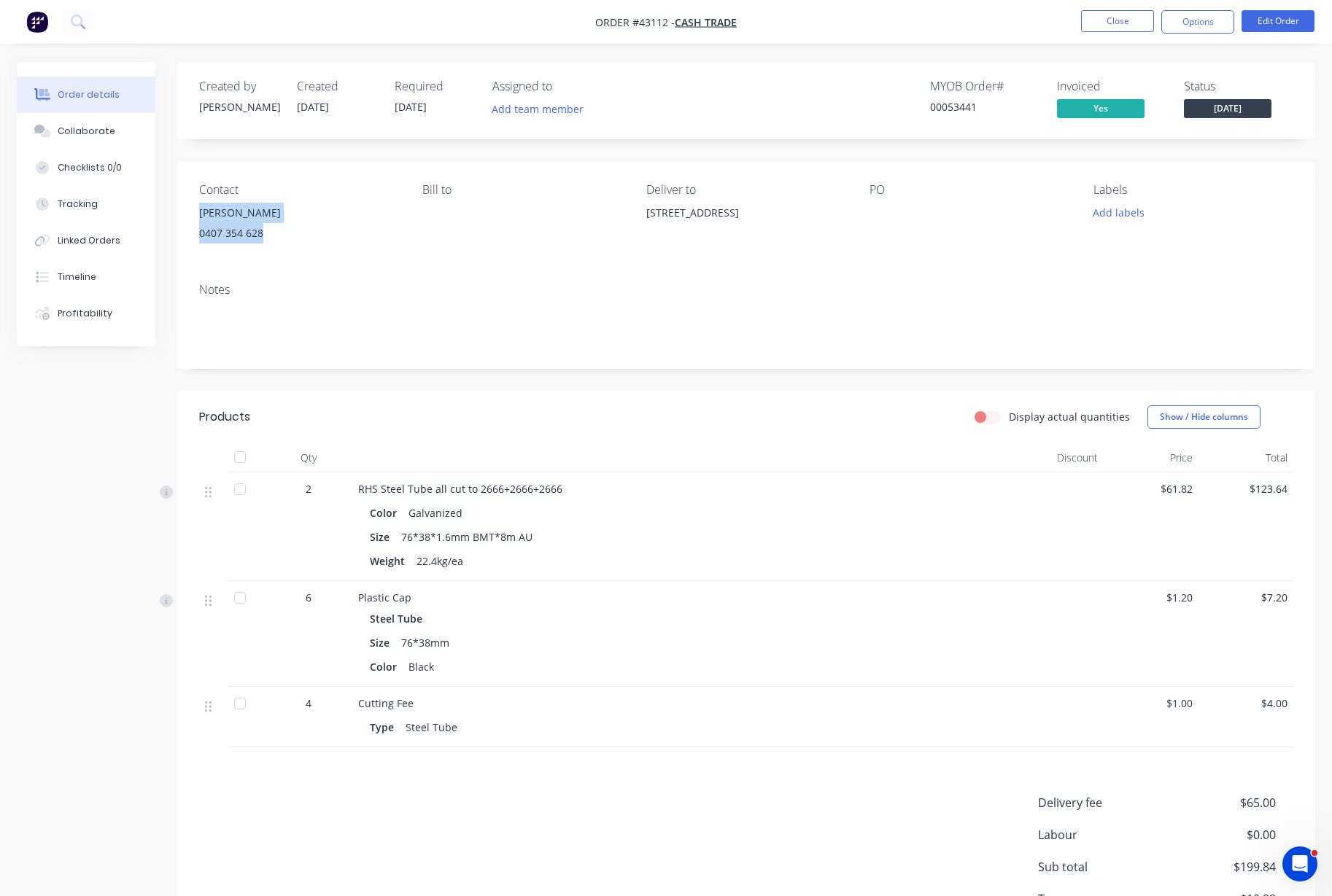
drag, startPoint x: 274, startPoint y: 233, endPoint x: 184, endPoint y: 212, distance: 92.4
click at [184, 212] on div "Contact Vicki Brown 0407 354 628 Bill to Deliver to 23 Wickling Dr, Beckenham W…" at bounding box center [746, 216] width 1138 height 110
copy div "Vicki Brown 0407 354 628"
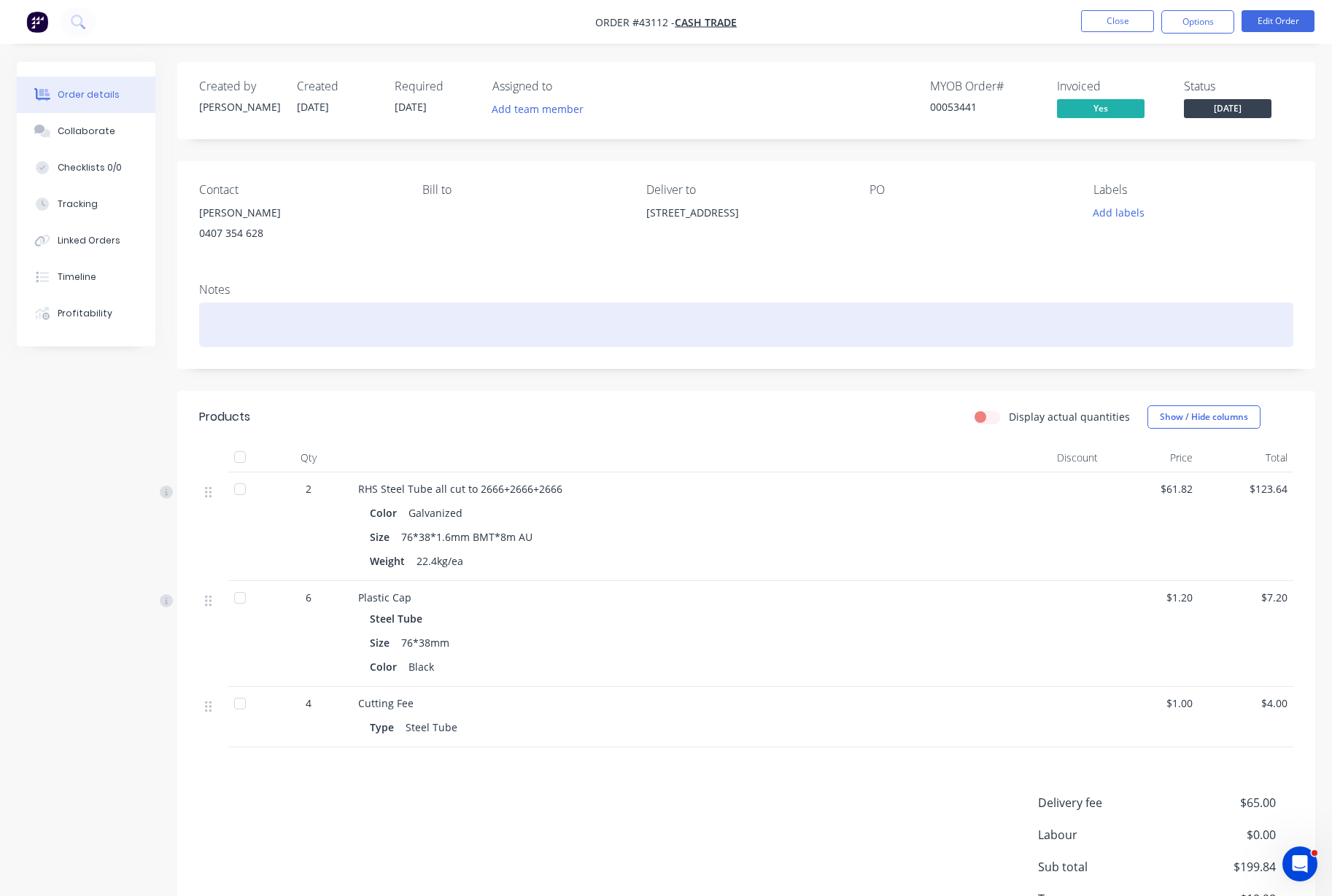
click at [290, 324] on div at bounding box center [745, 324] width 1094 height 44
paste div
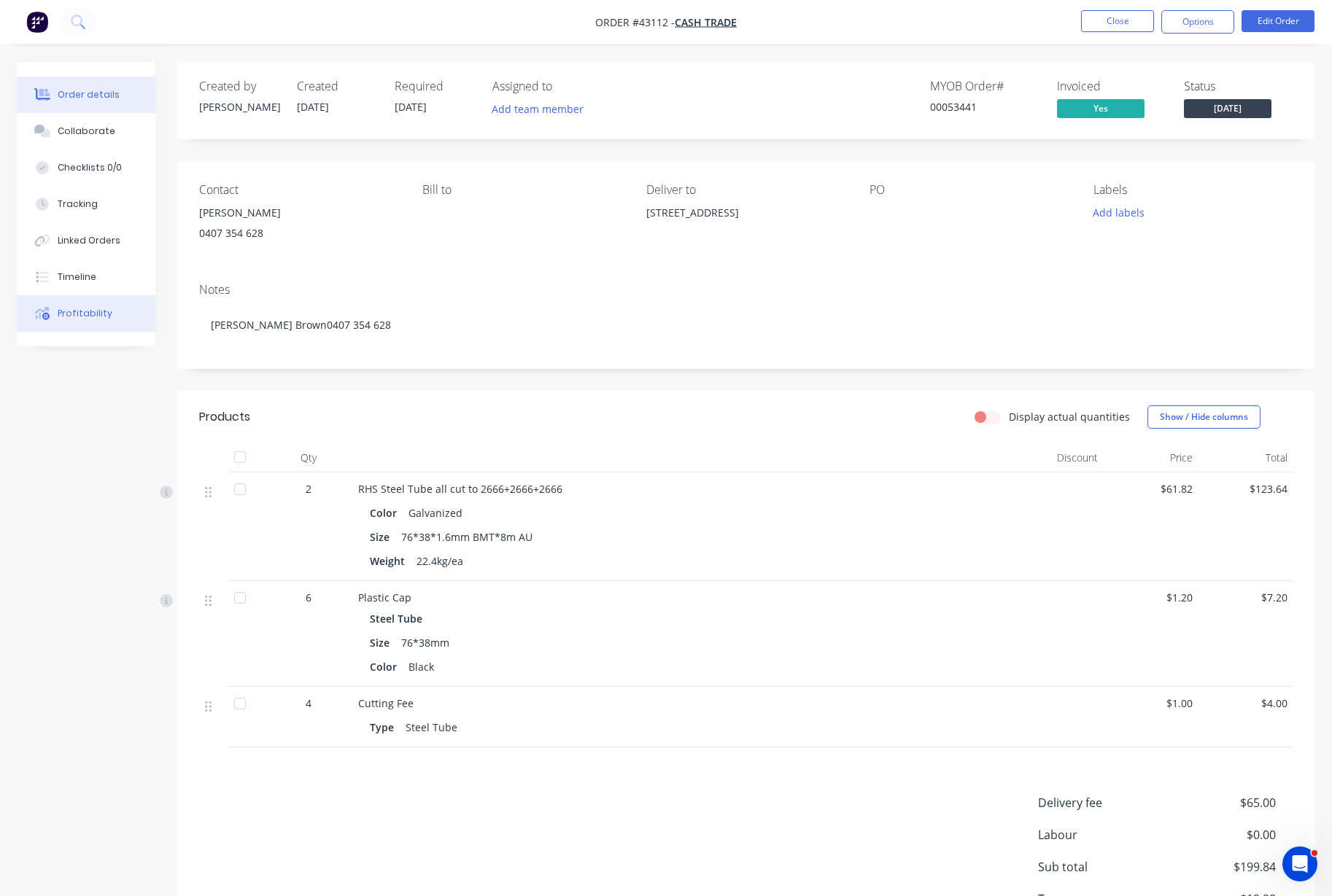
click at [96, 308] on div "Profitability" at bounding box center [85, 312] width 55 height 13
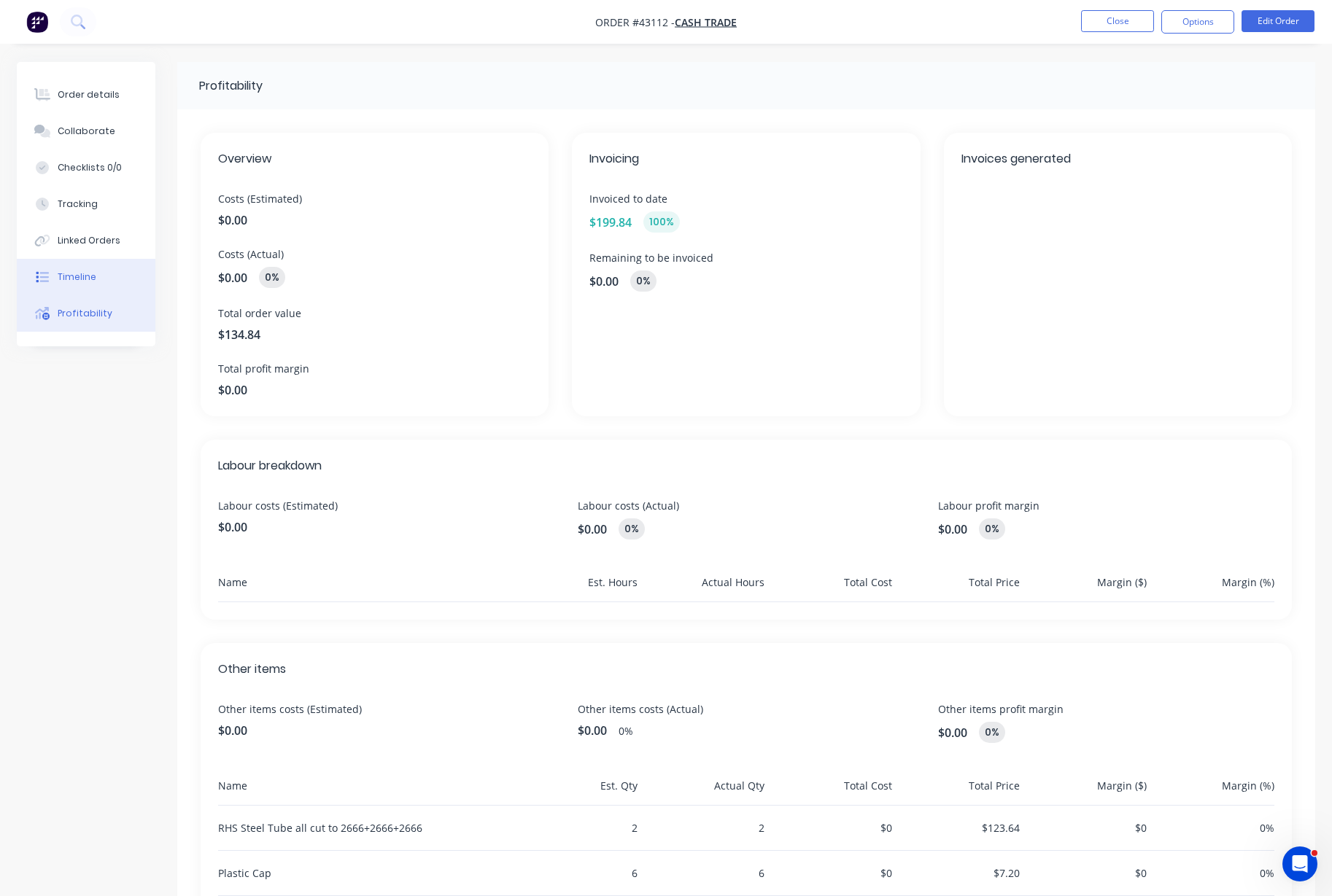
click at [72, 267] on button "Timeline" at bounding box center [85, 276] width 138 height 36
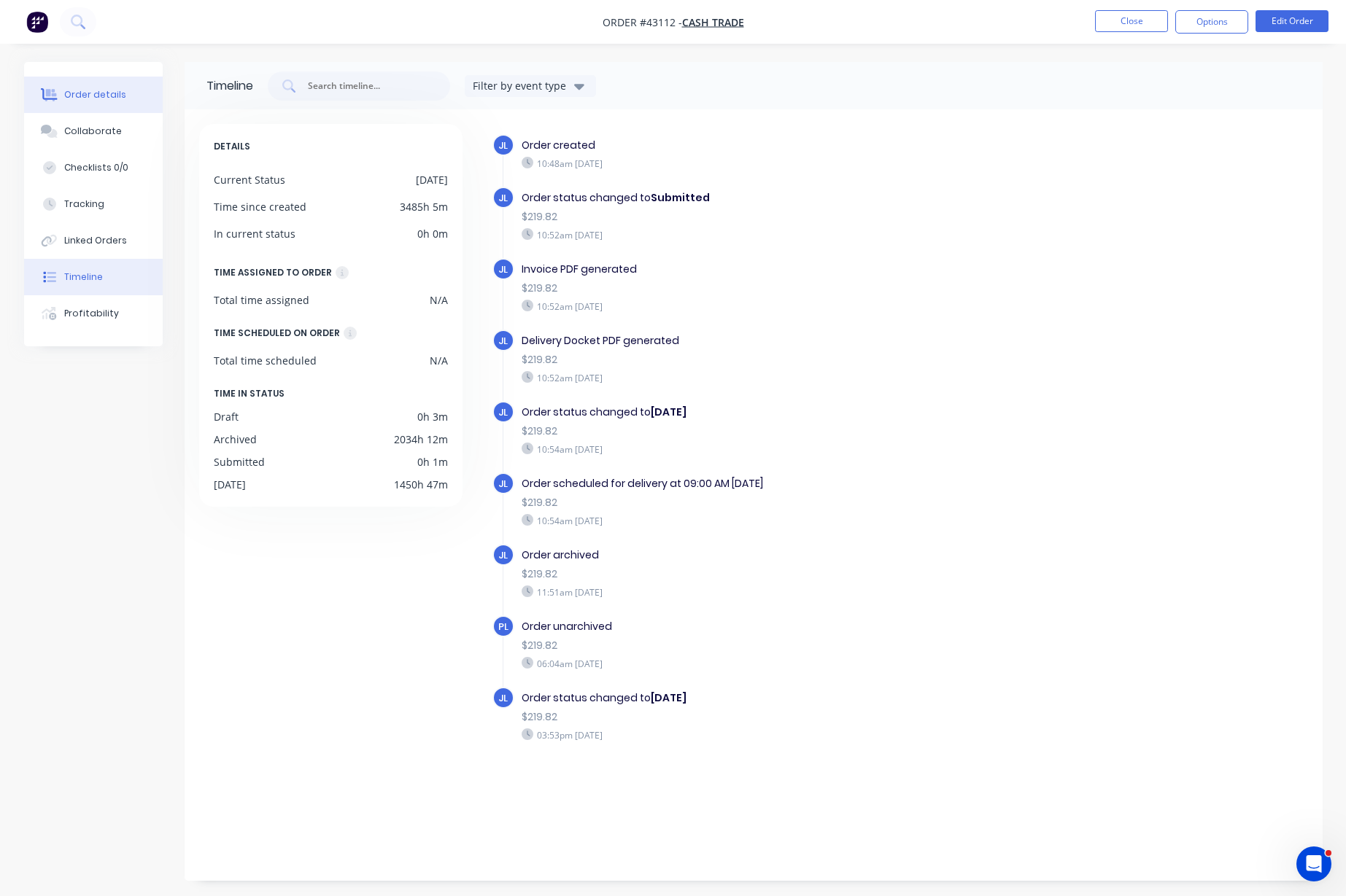
click at [82, 93] on div "Order details" at bounding box center [95, 94] width 62 height 13
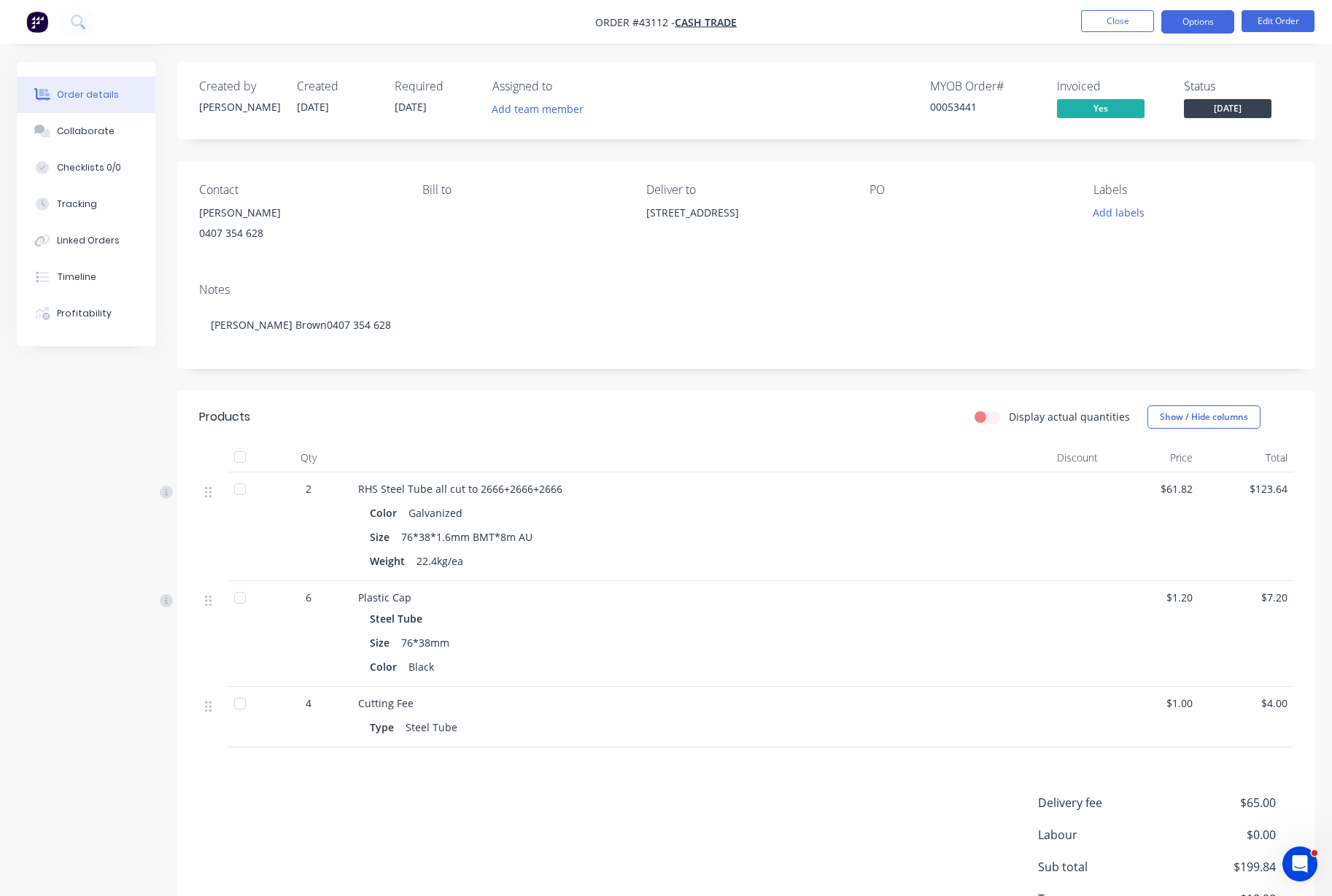
click at [1195, 15] on button "Options" at bounding box center [1197, 22] width 72 height 24
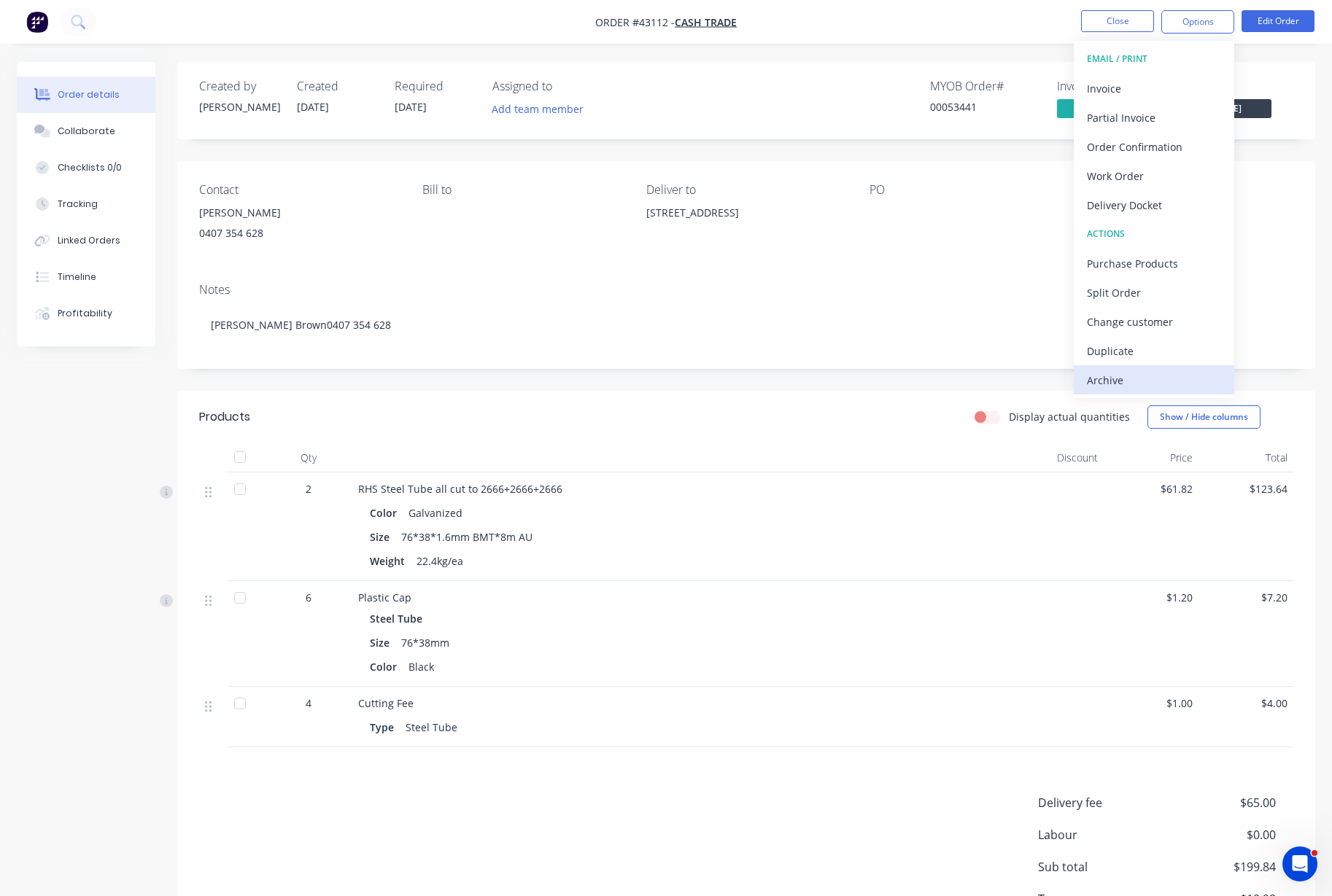
click at [1135, 381] on div "Archive" at bounding box center [1153, 380] width 134 height 22
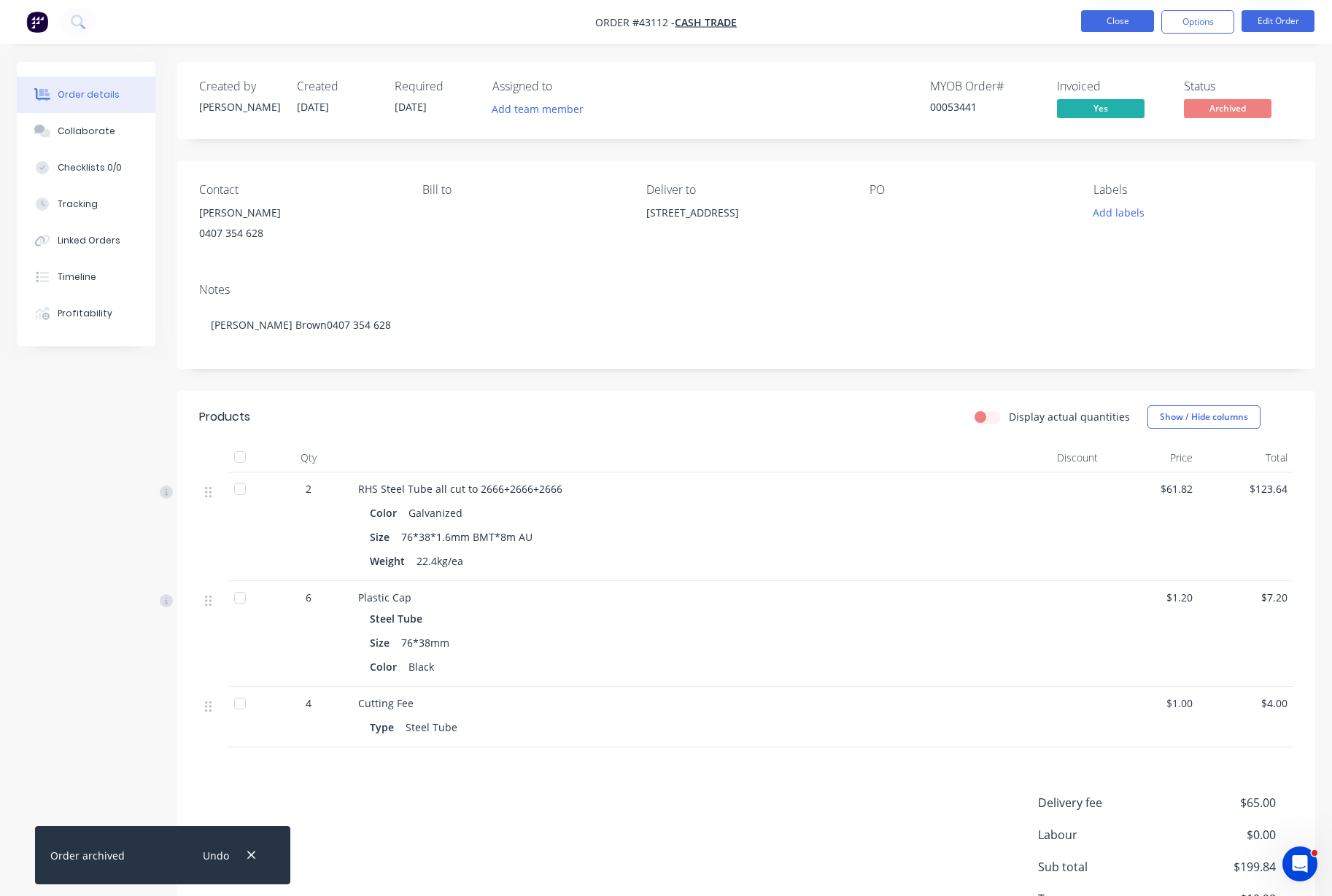
click at [1106, 24] on button "Close" at bounding box center [1117, 21] width 72 height 22
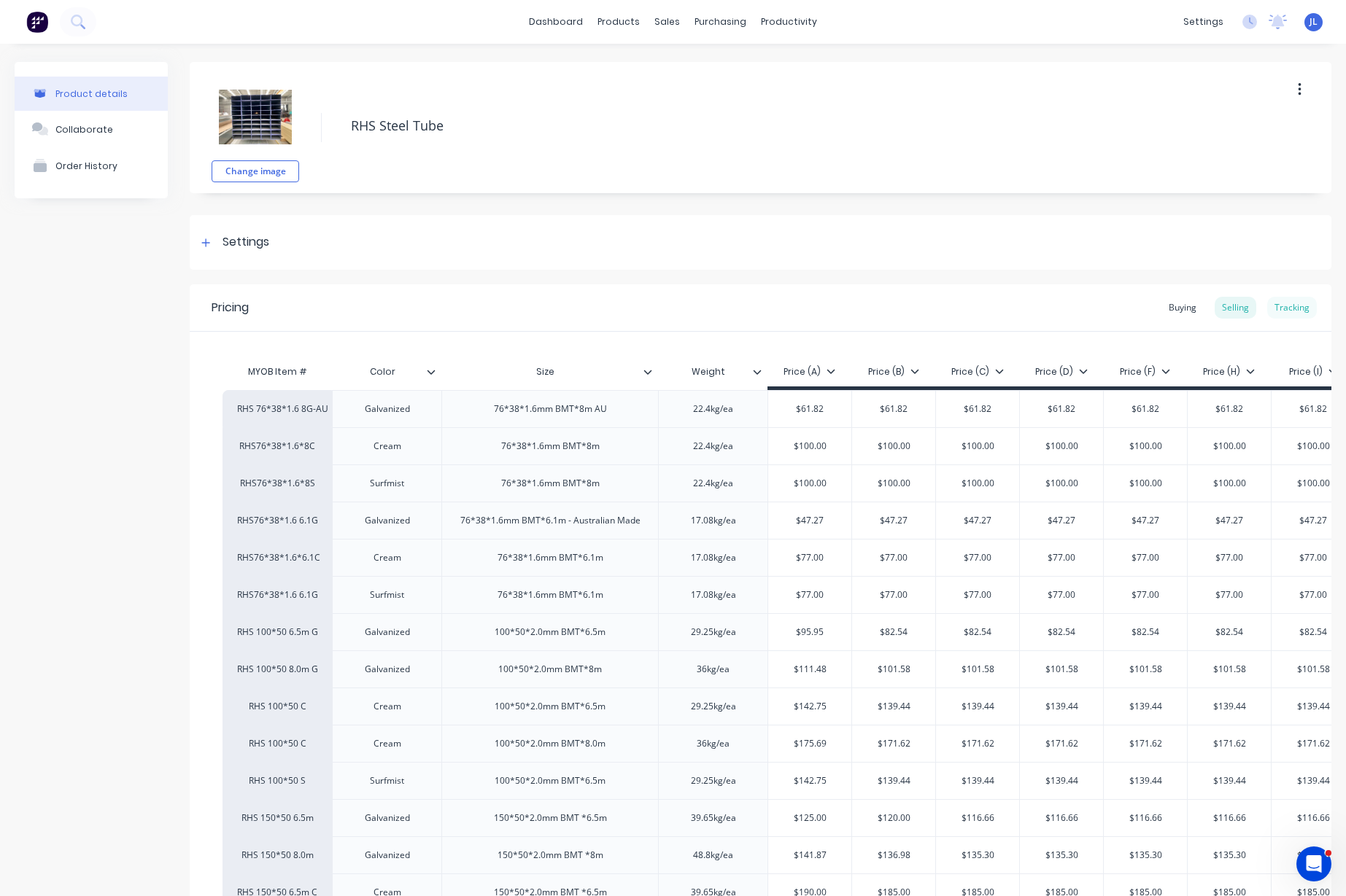
click at [1272, 304] on div "Tracking" at bounding box center [1291, 307] width 50 height 22
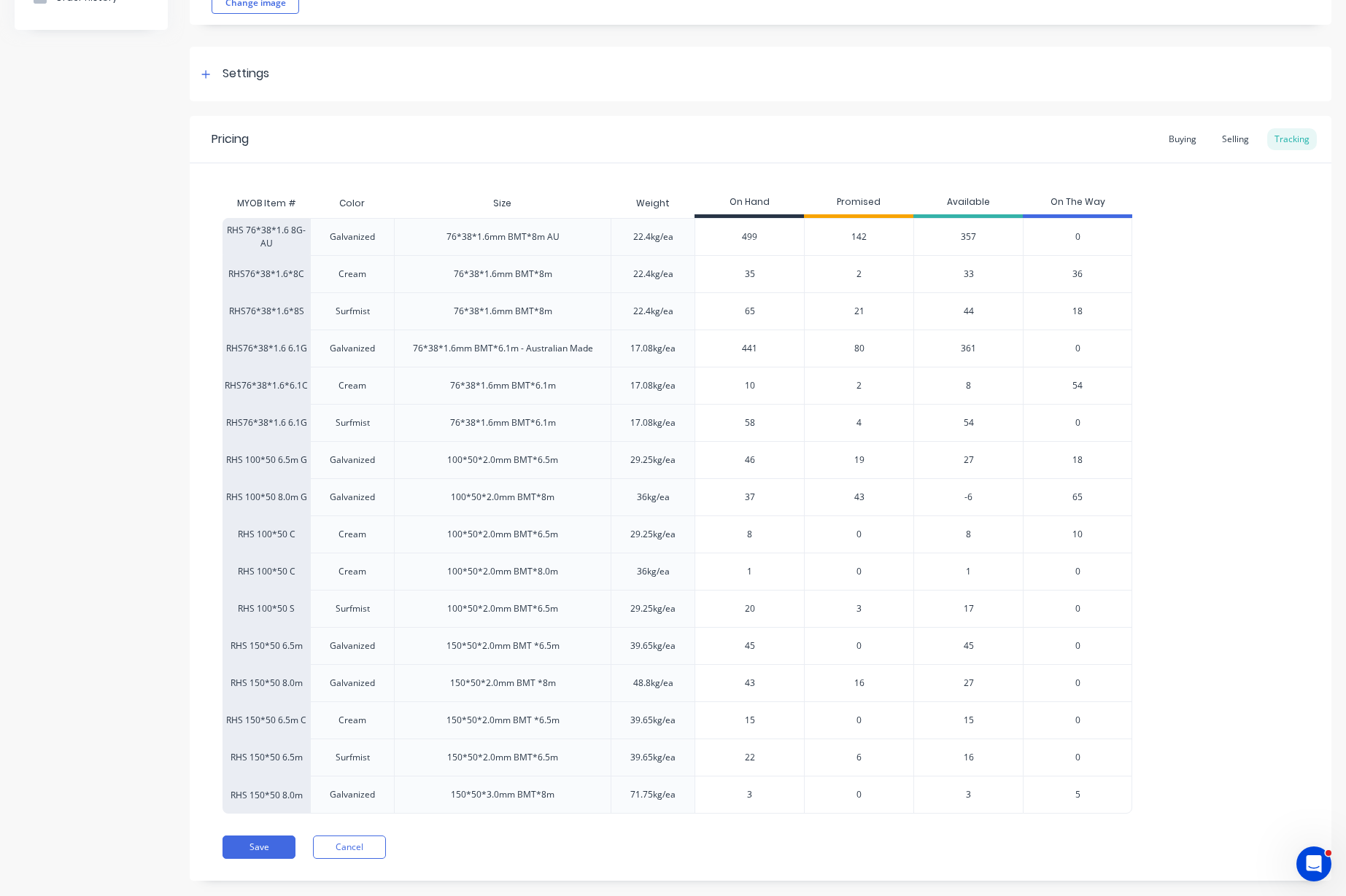
scroll to position [193, 0]
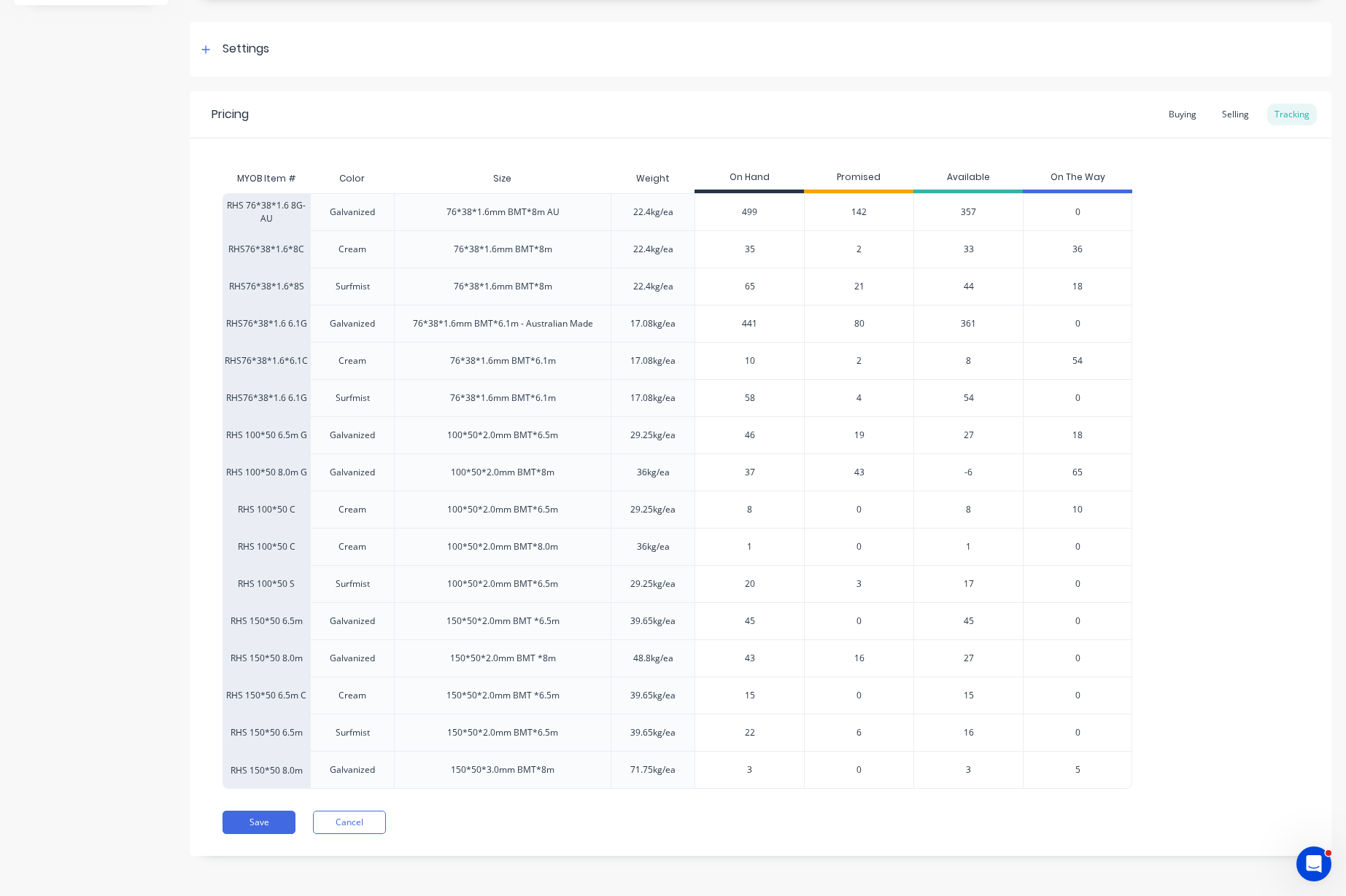
click at [858, 209] on span "142" at bounding box center [859, 212] width 16 height 13
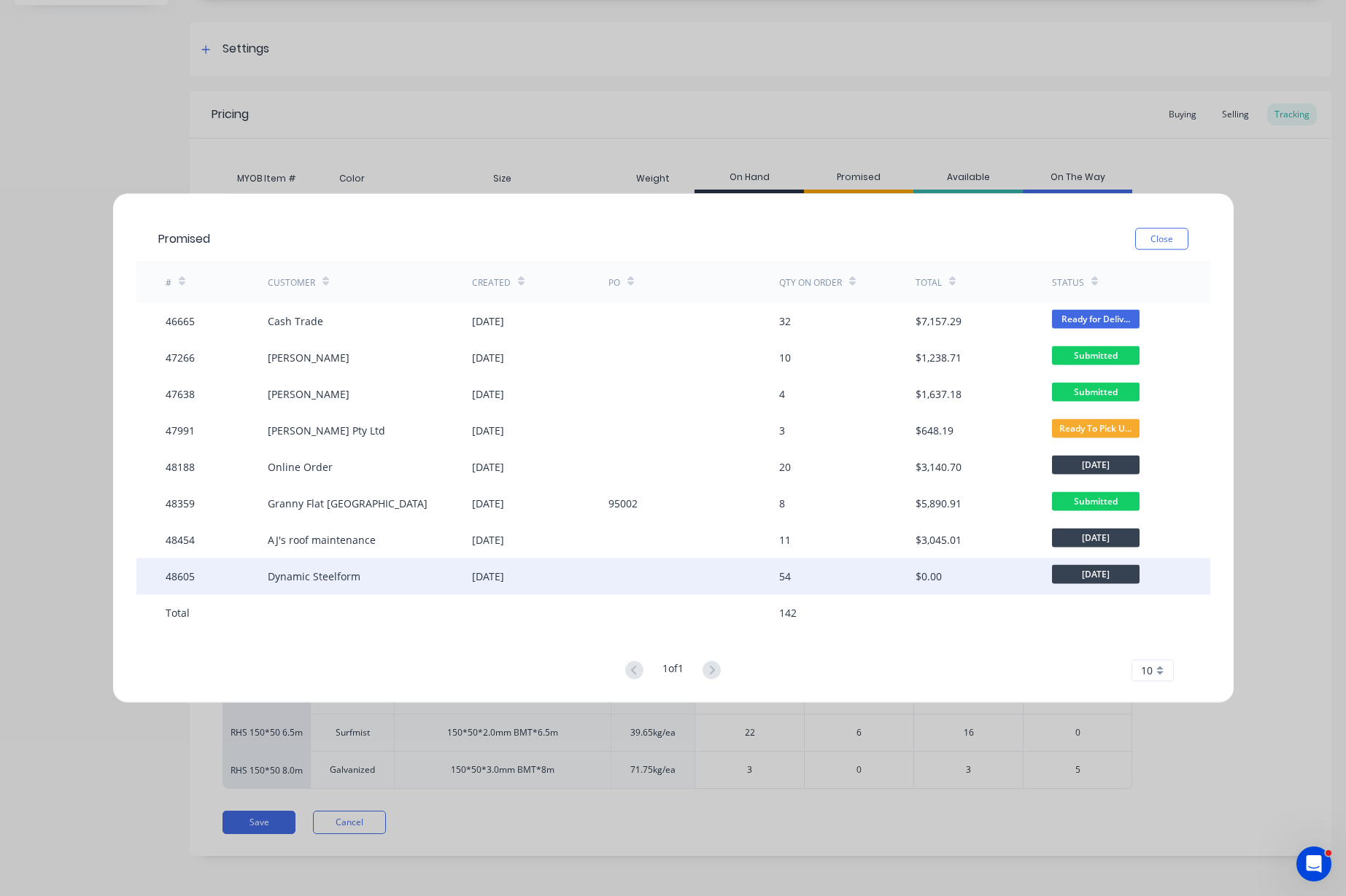
click at [504, 580] on div "[DATE]" at bounding box center [488, 577] width 32 height 16
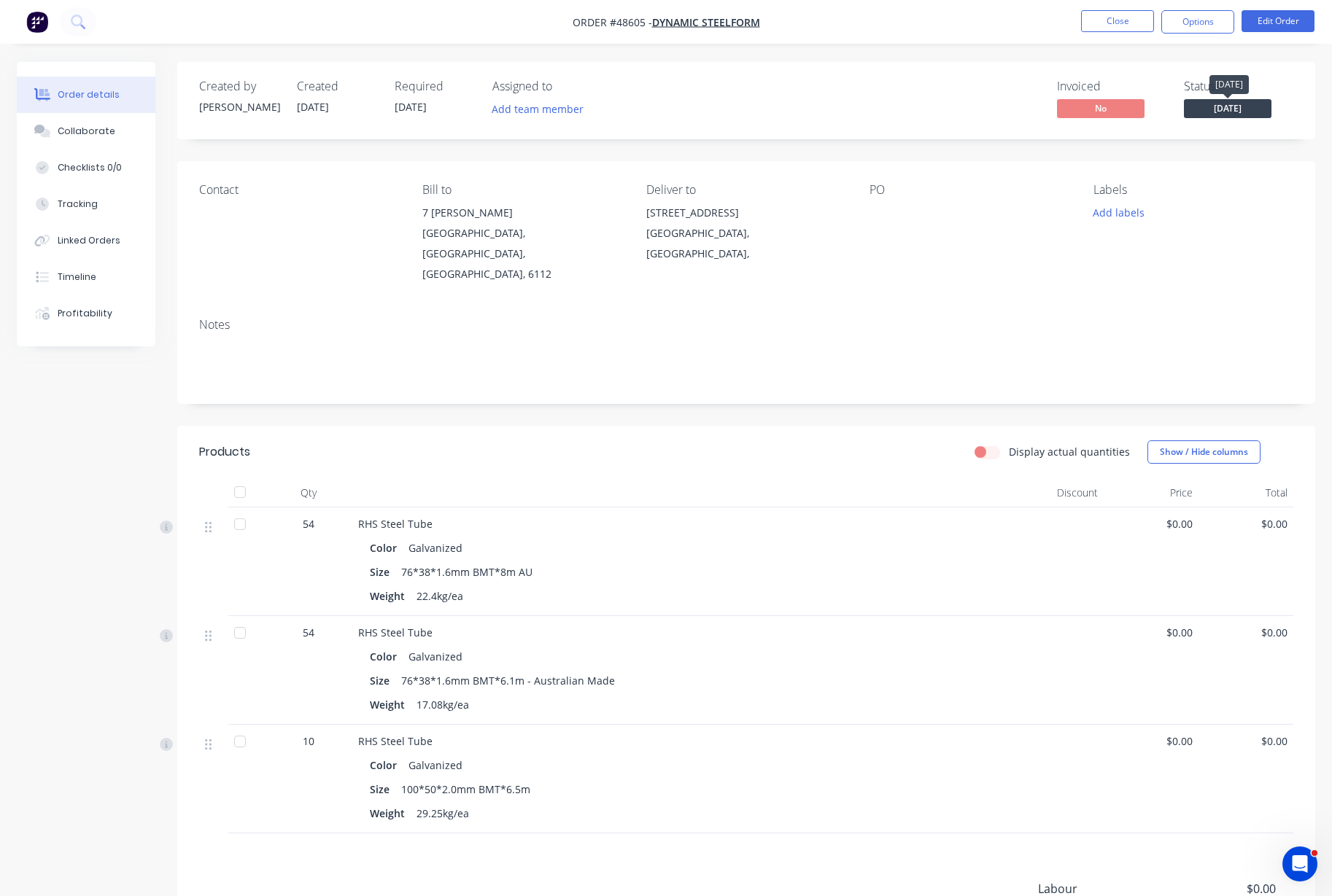
click at [1237, 105] on span "[DATE]" at bounding box center [1226, 108] width 87 height 19
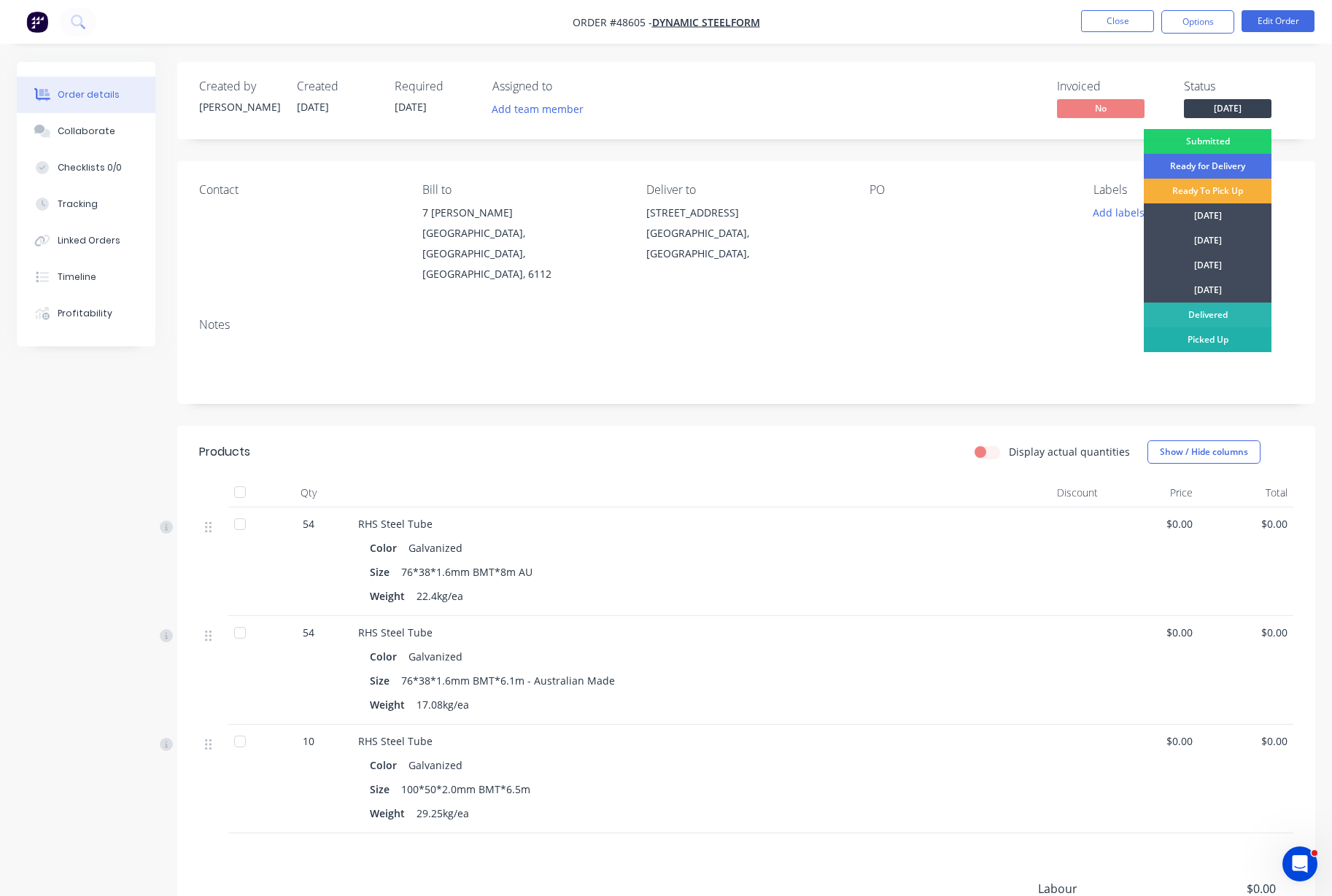
click at [1197, 341] on div "Picked Up" at bounding box center [1207, 339] width 127 height 24
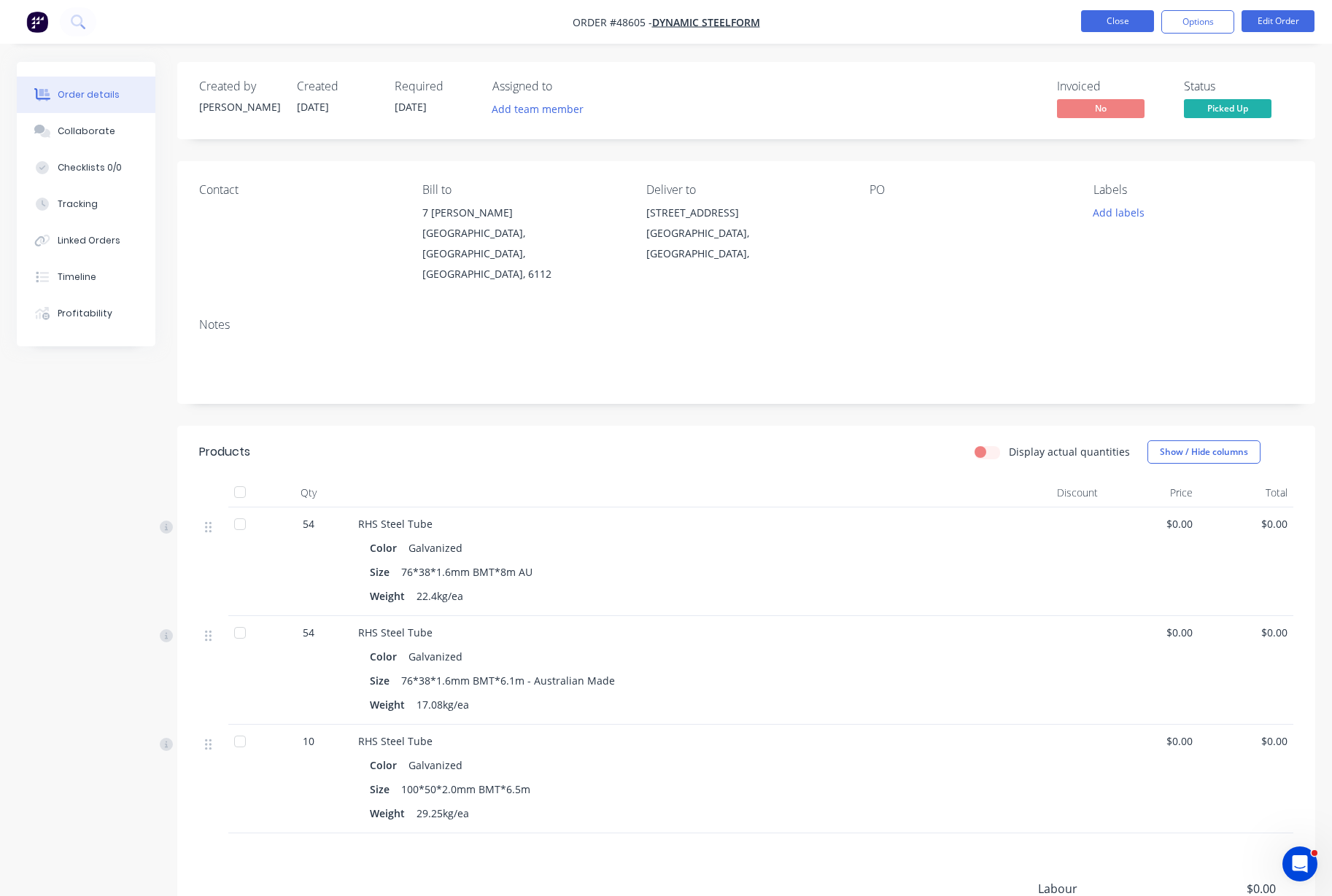
click at [1120, 14] on button "Close" at bounding box center [1117, 21] width 72 height 22
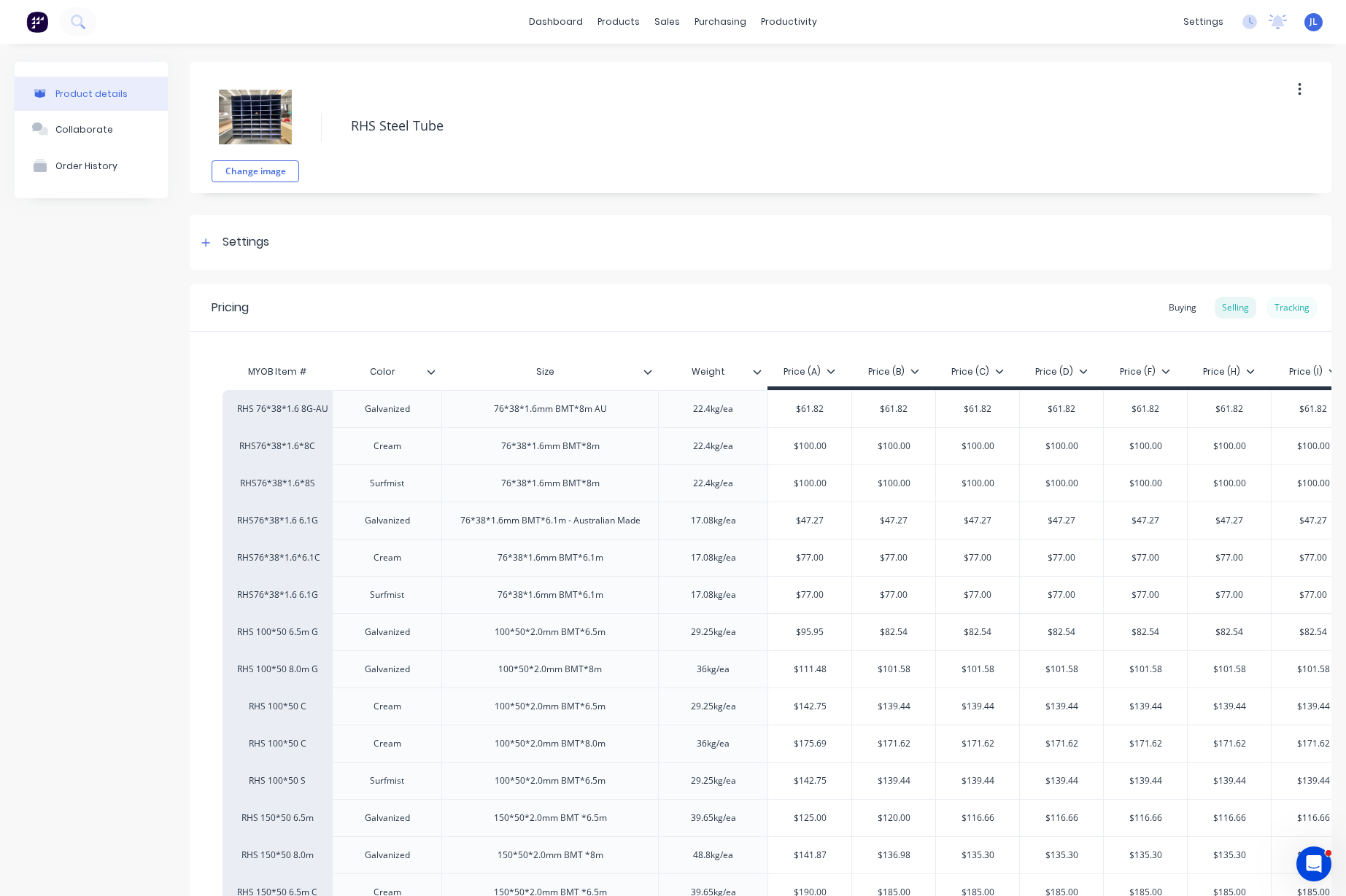
type textarea "x"
click at [1286, 307] on div "Tracking" at bounding box center [1291, 307] width 50 height 22
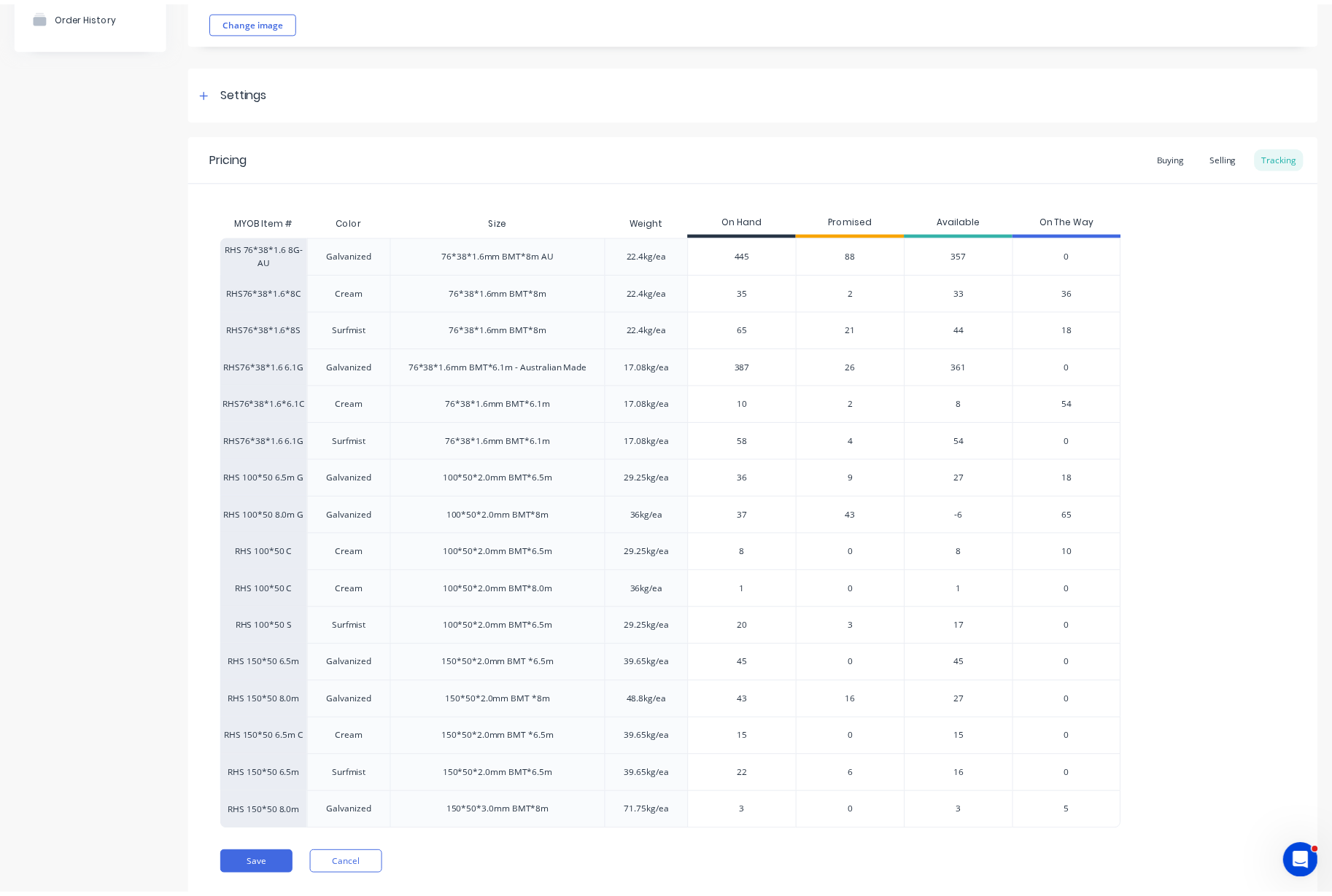
scroll to position [193, 0]
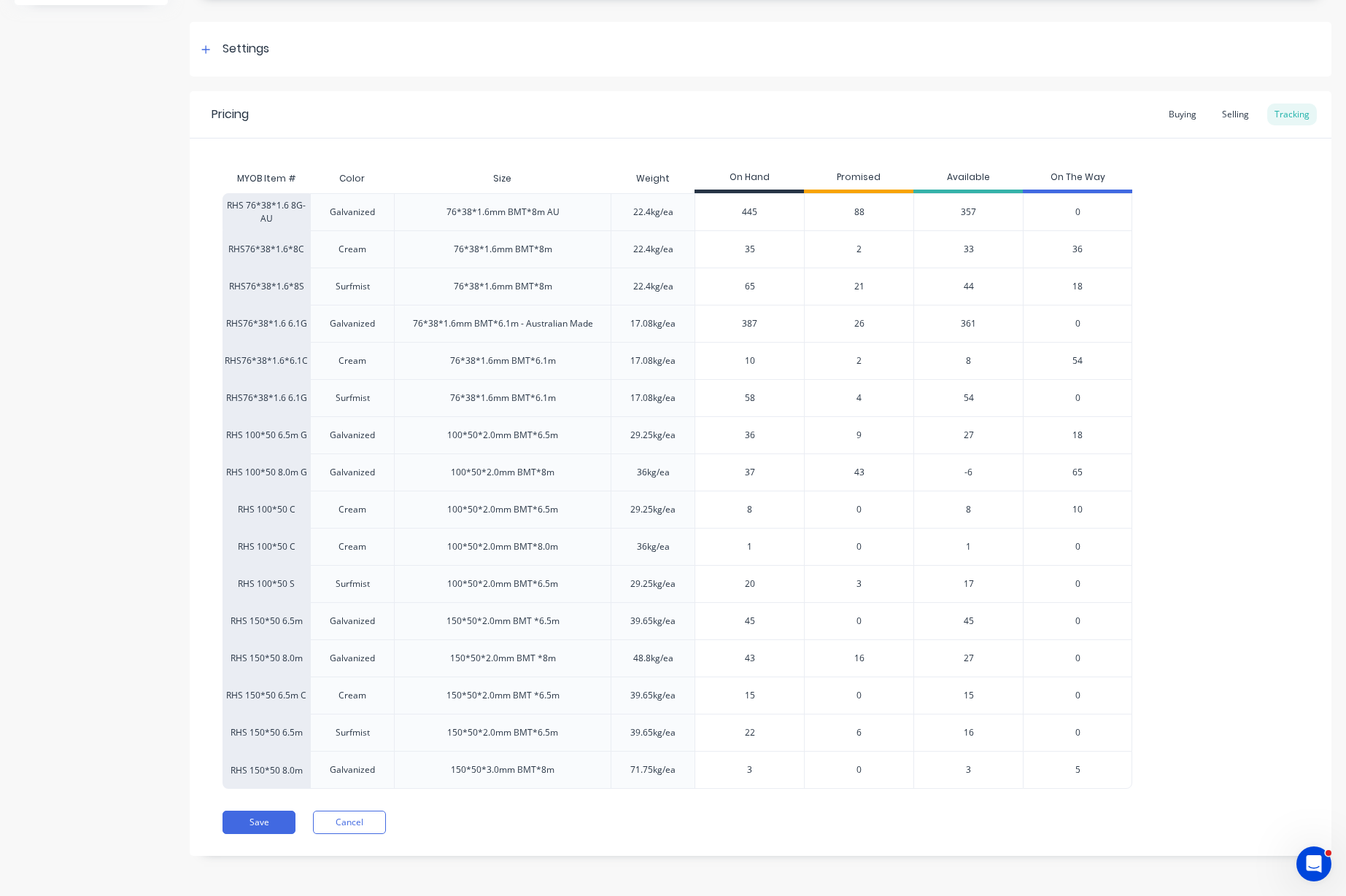
click at [861, 212] on span "88" at bounding box center [859, 212] width 10 height 13
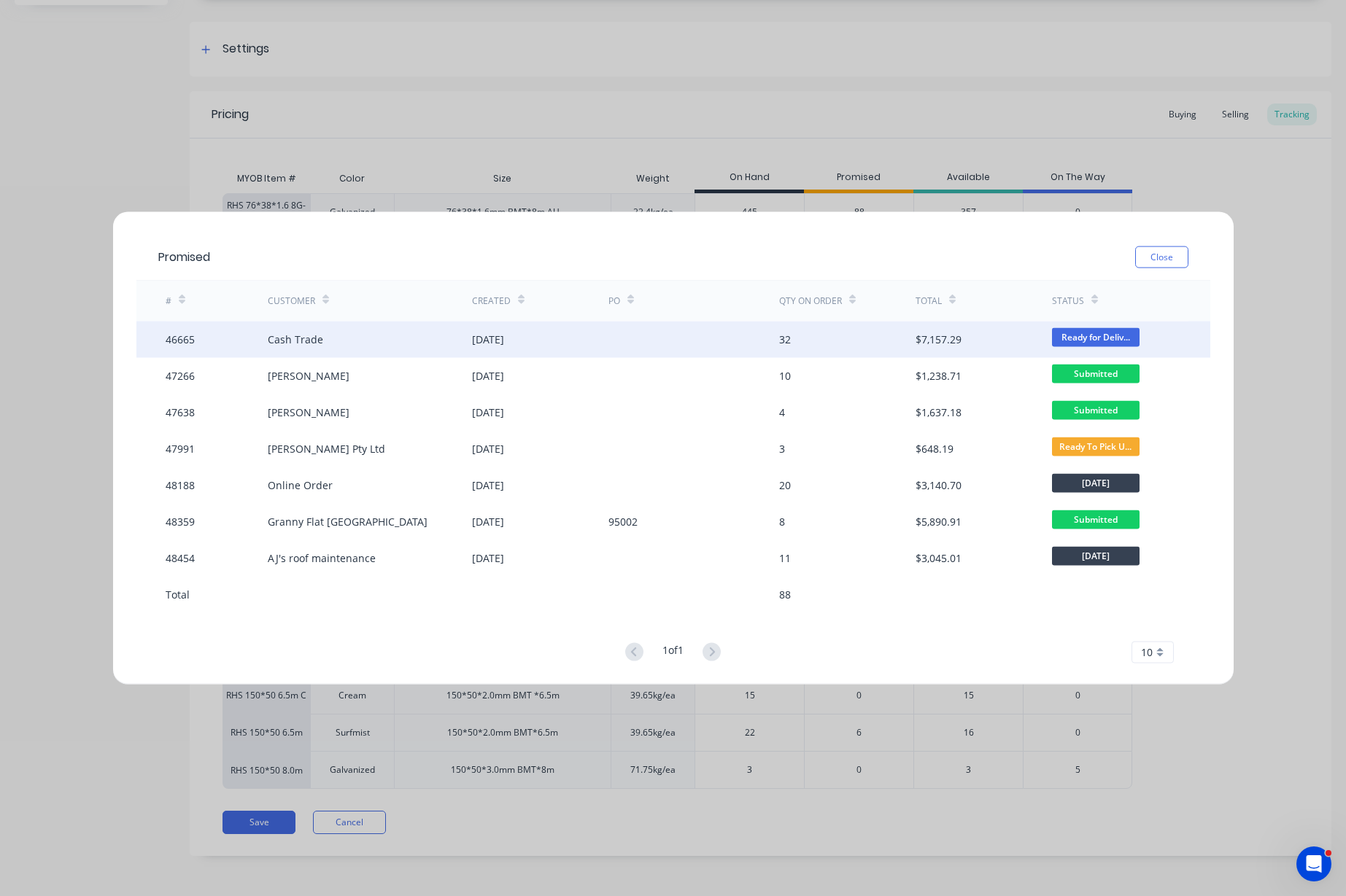
click at [570, 344] on div "16 Jul 2025" at bounding box center [540, 339] width 136 height 36
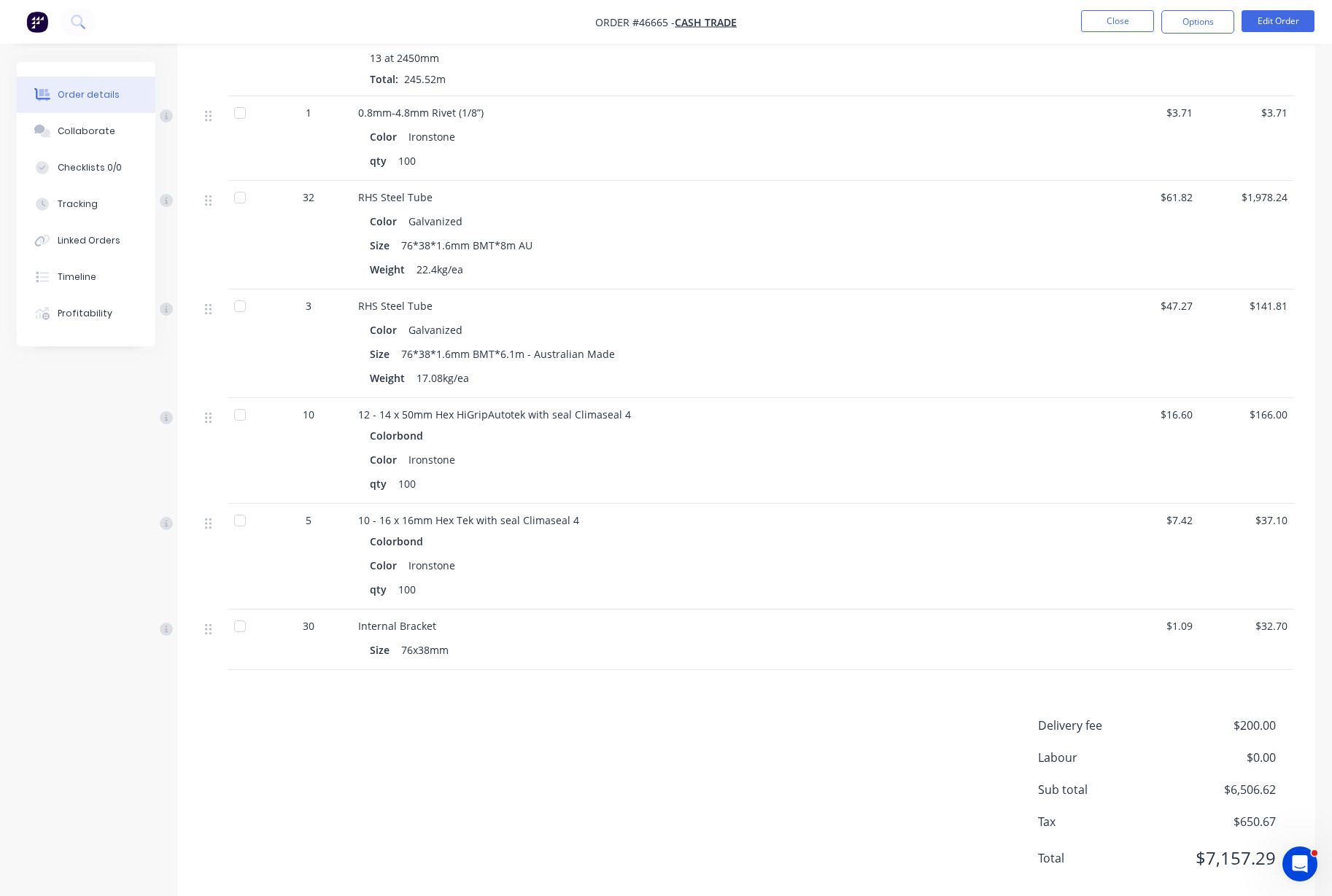
scroll to position [1265, 0]
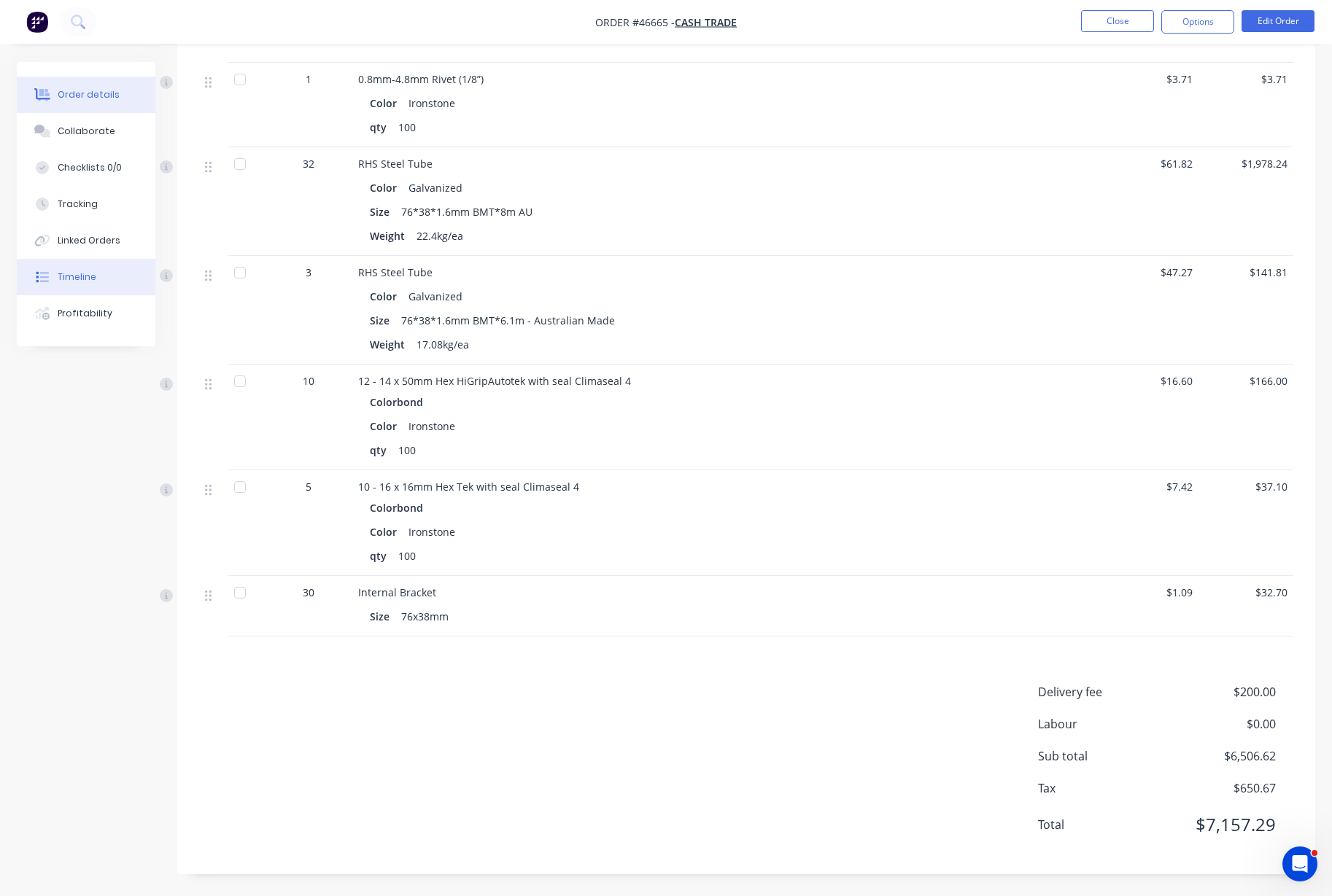
click at [75, 272] on div "Timeline" at bounding box center [76, 276] width 38 height 13
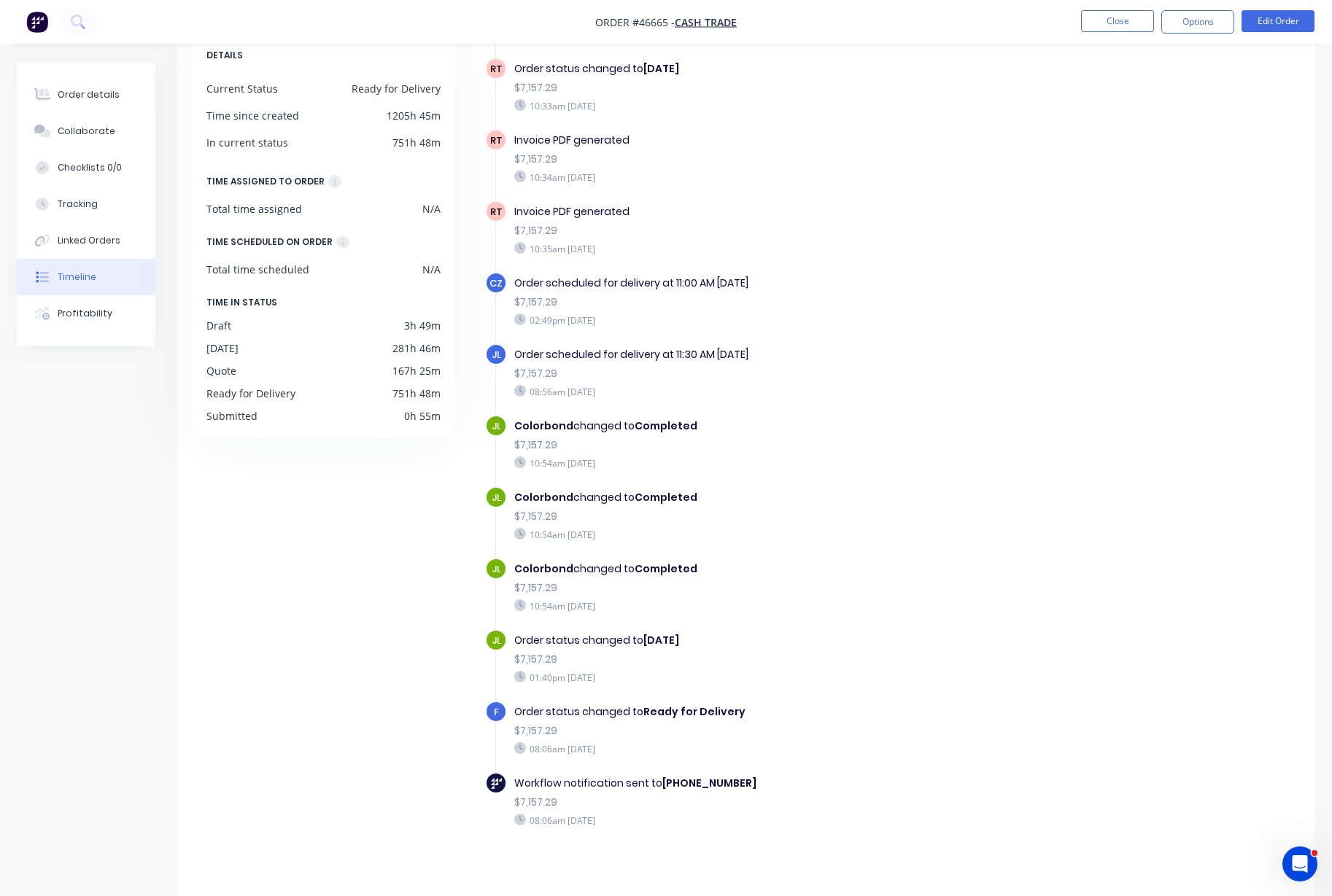
scroll to position [101, 0]
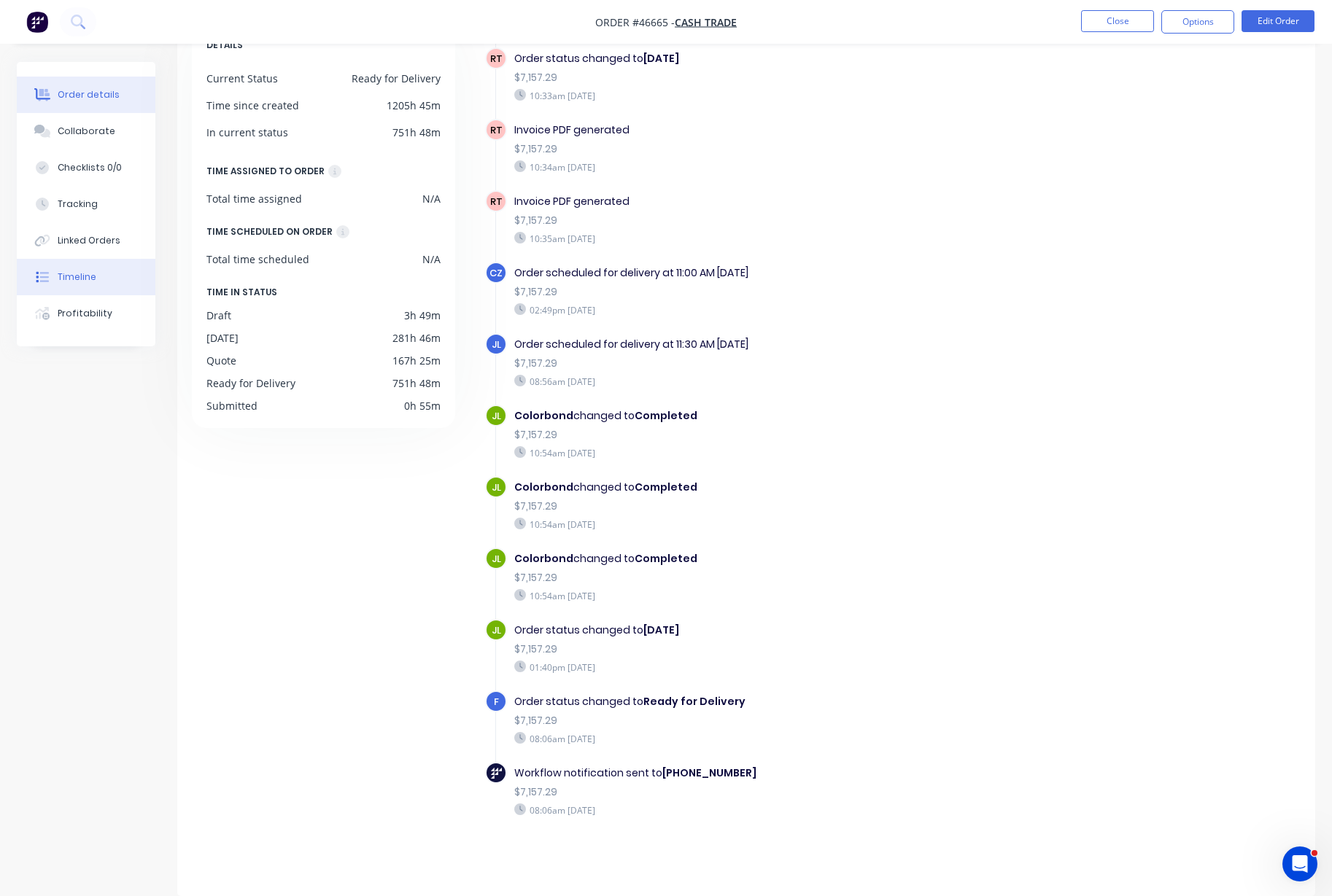
click at [138, 92] on button "Order details" at bounding box center [85, 94] width 138 height 36
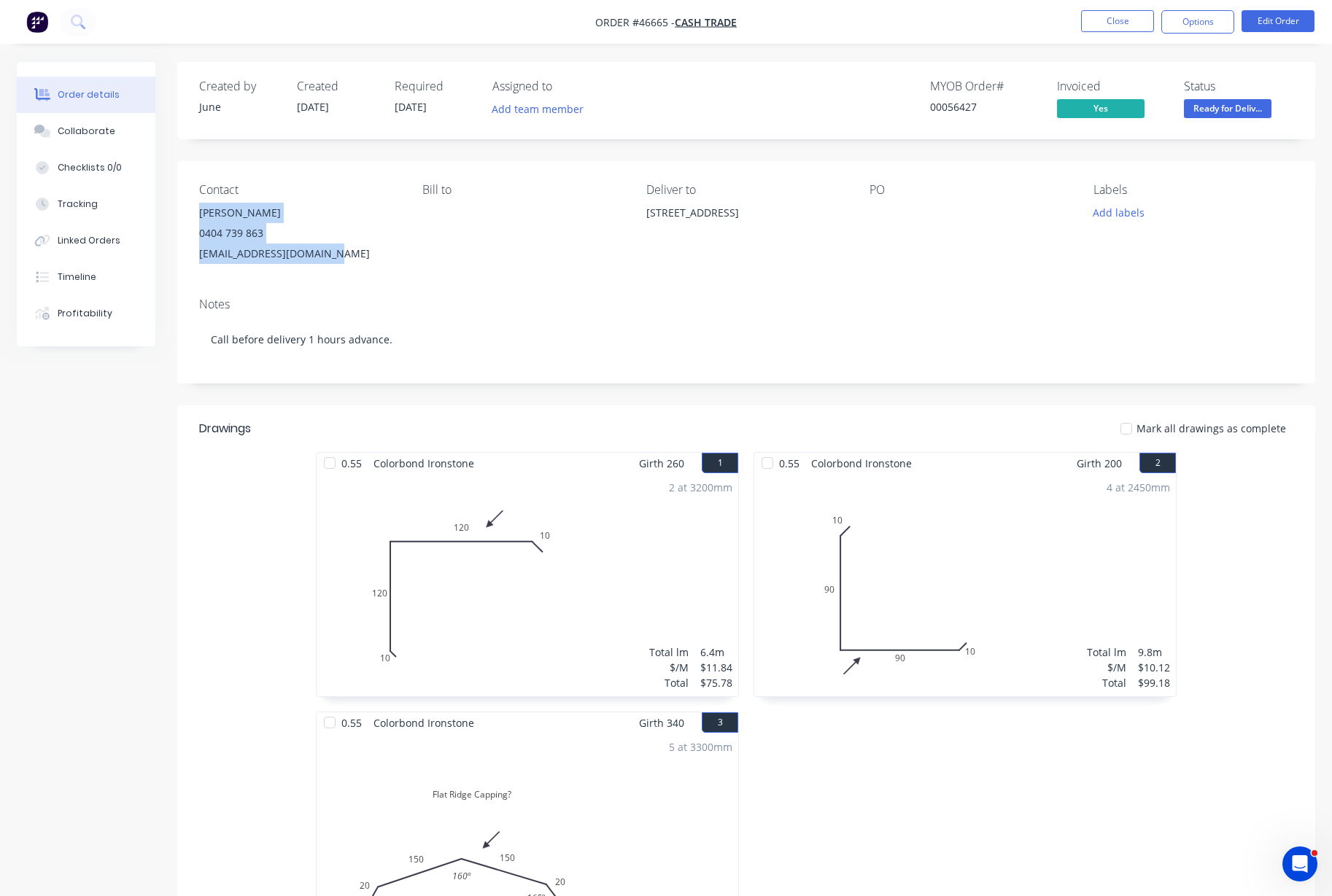
drag, startPoint x: 354, startPoint y: 255, endPoint x: 183, endPoint y: 214, distance: 175.8
click at [183, 214] on div "Contact Josh 0404 739 863 Jedmondson12@outlook.com Bill to Deliver to 70 Waterw…" at bounding box center [746, 223] width 1138 height 124
copy div "Josh 0404 739 863 Jedmondson12@outlook.com"
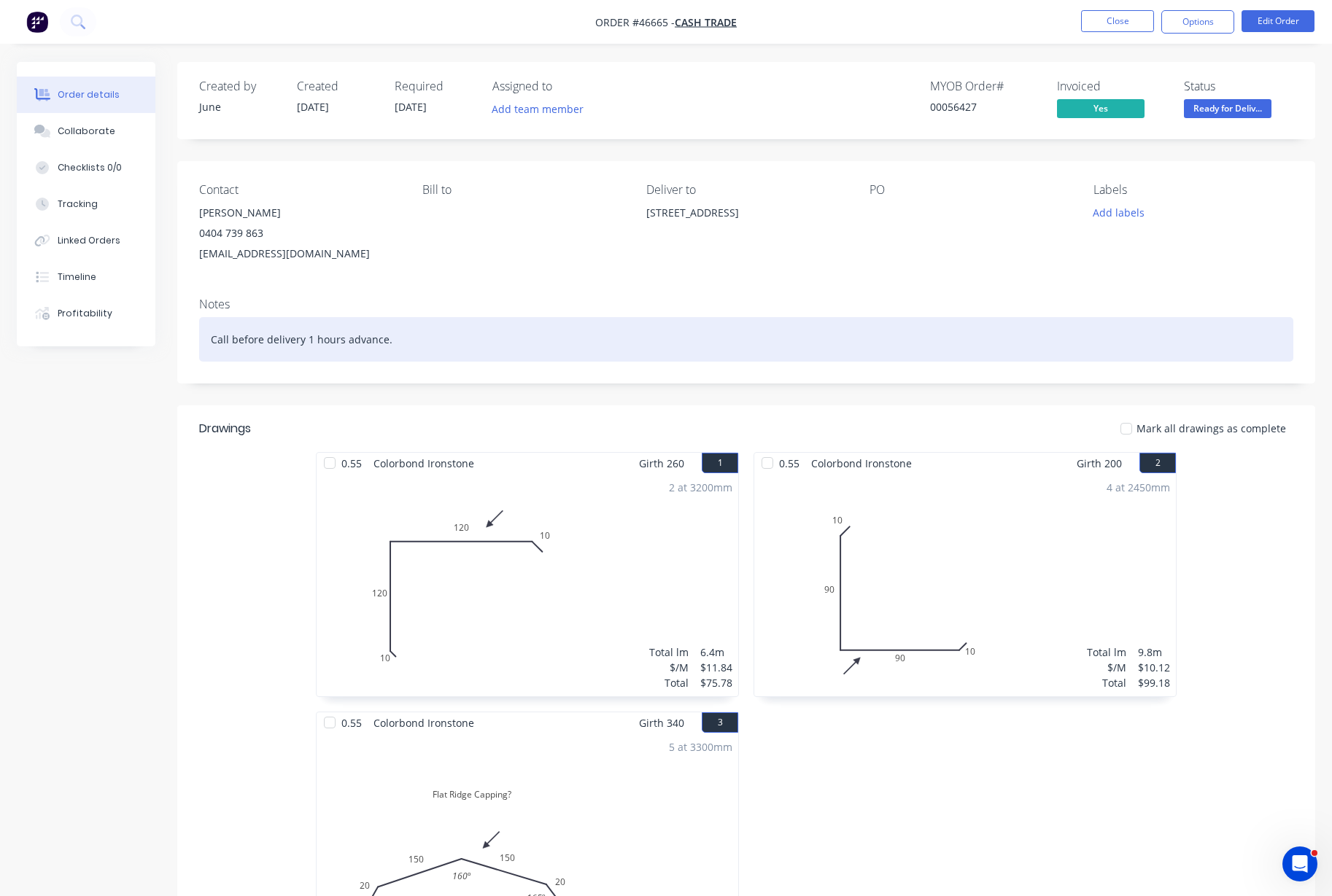
click at [514, 336] on div "Call before delivery 1 hours advance." at bounding box center [745, 339] width 1094 height 44
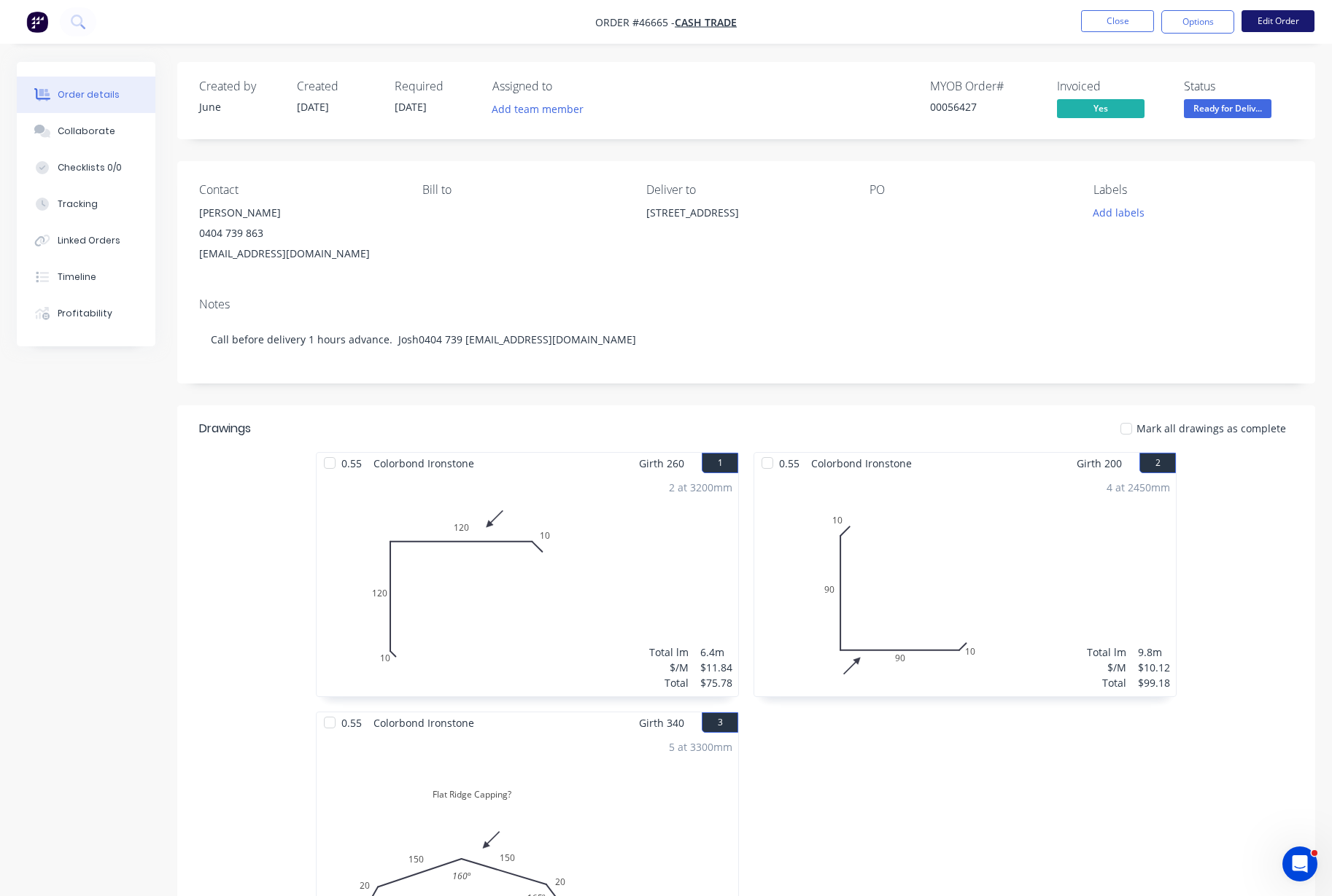
click at [1260, 22] on button "Edit Order" at bounding box center [1277, 21] width 72 height 22
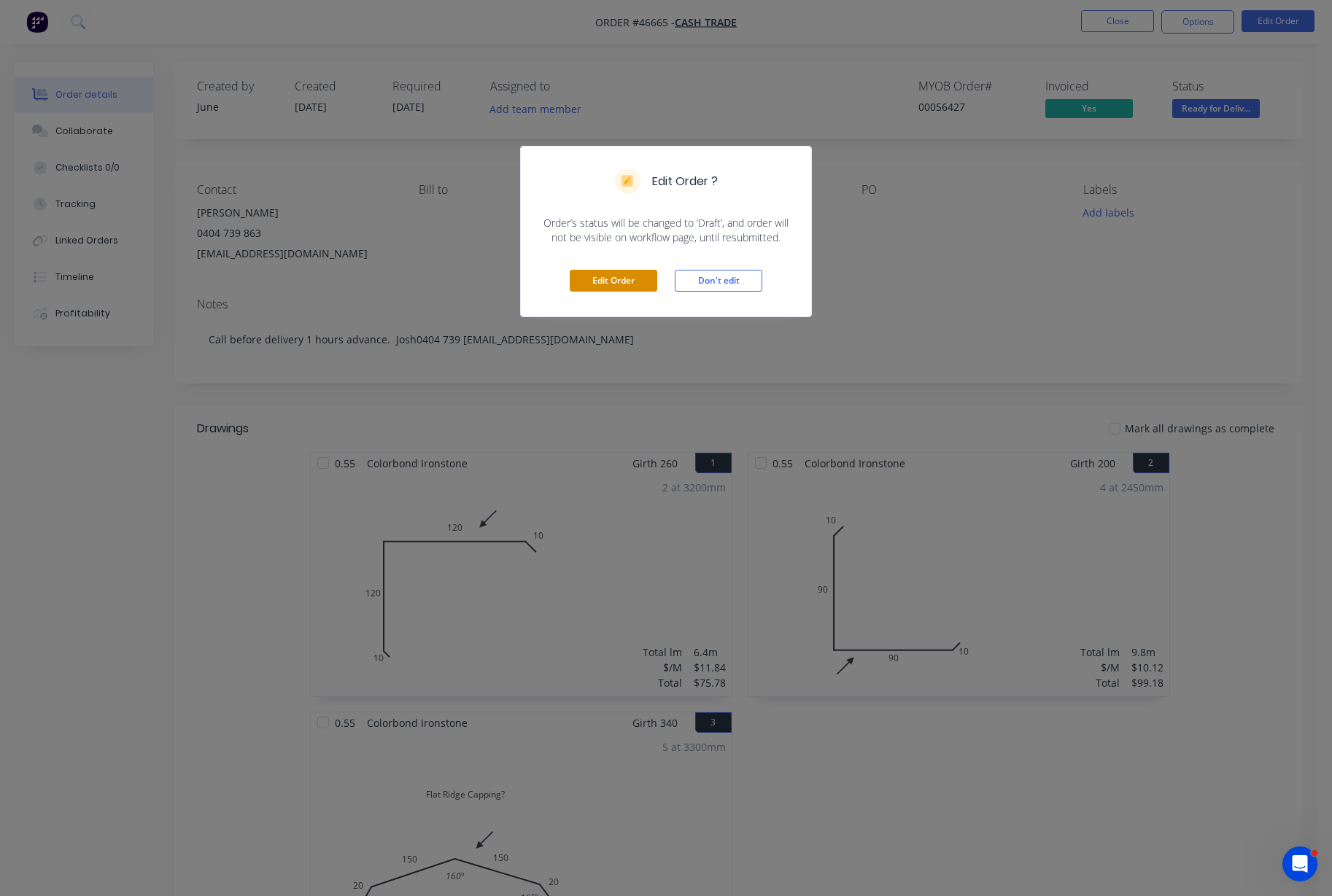
drag, startPoint x: 612, startPoint y: 281, endPoint x: 624, endPoint y: 275, distance: 13.4
click at [611, 281] on button "Edit Order" at bounding box center [612, 280] width 87 height 22
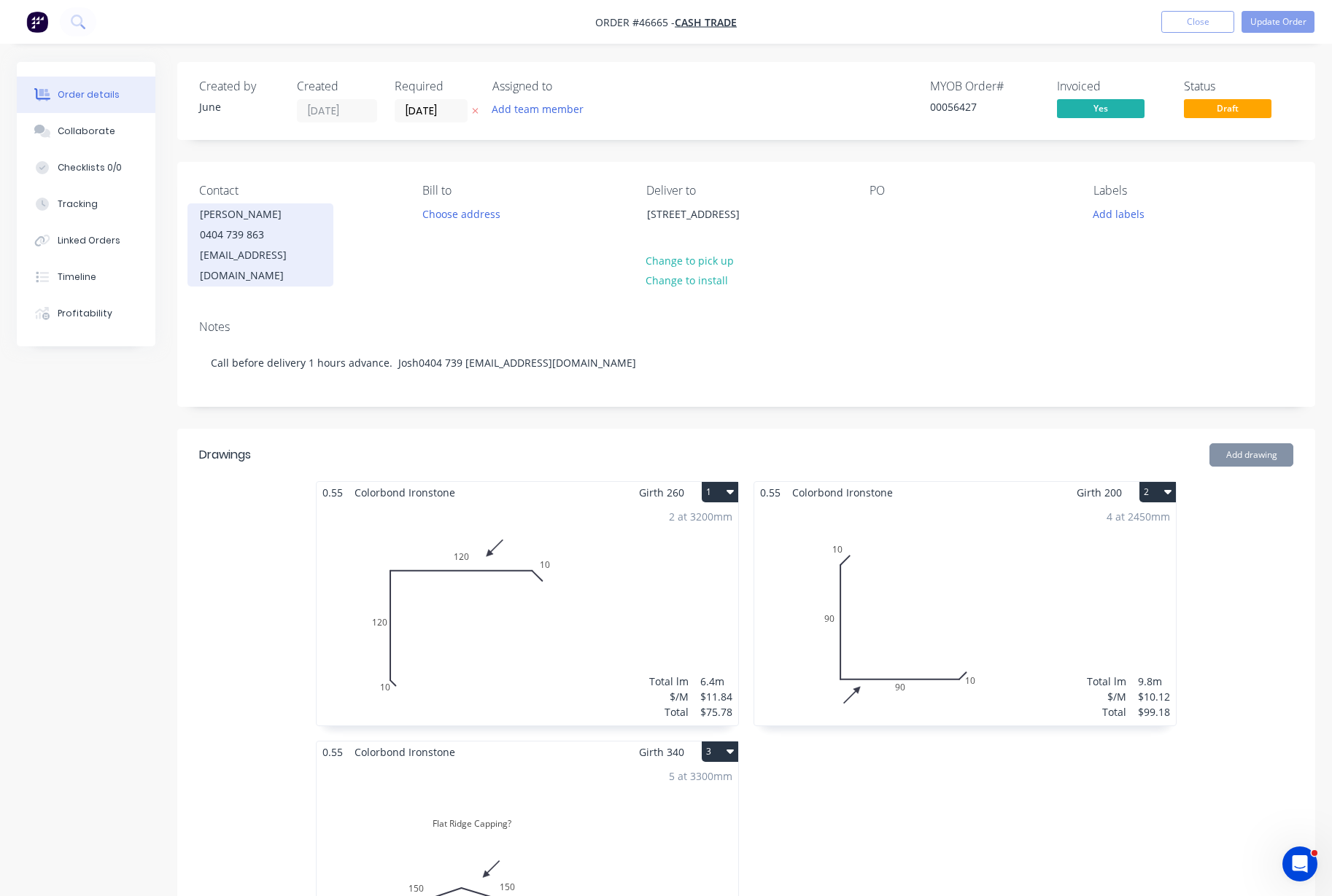
click at [235, 212] on div "Josh" at bounding box center [261, 213] width 121 height 21
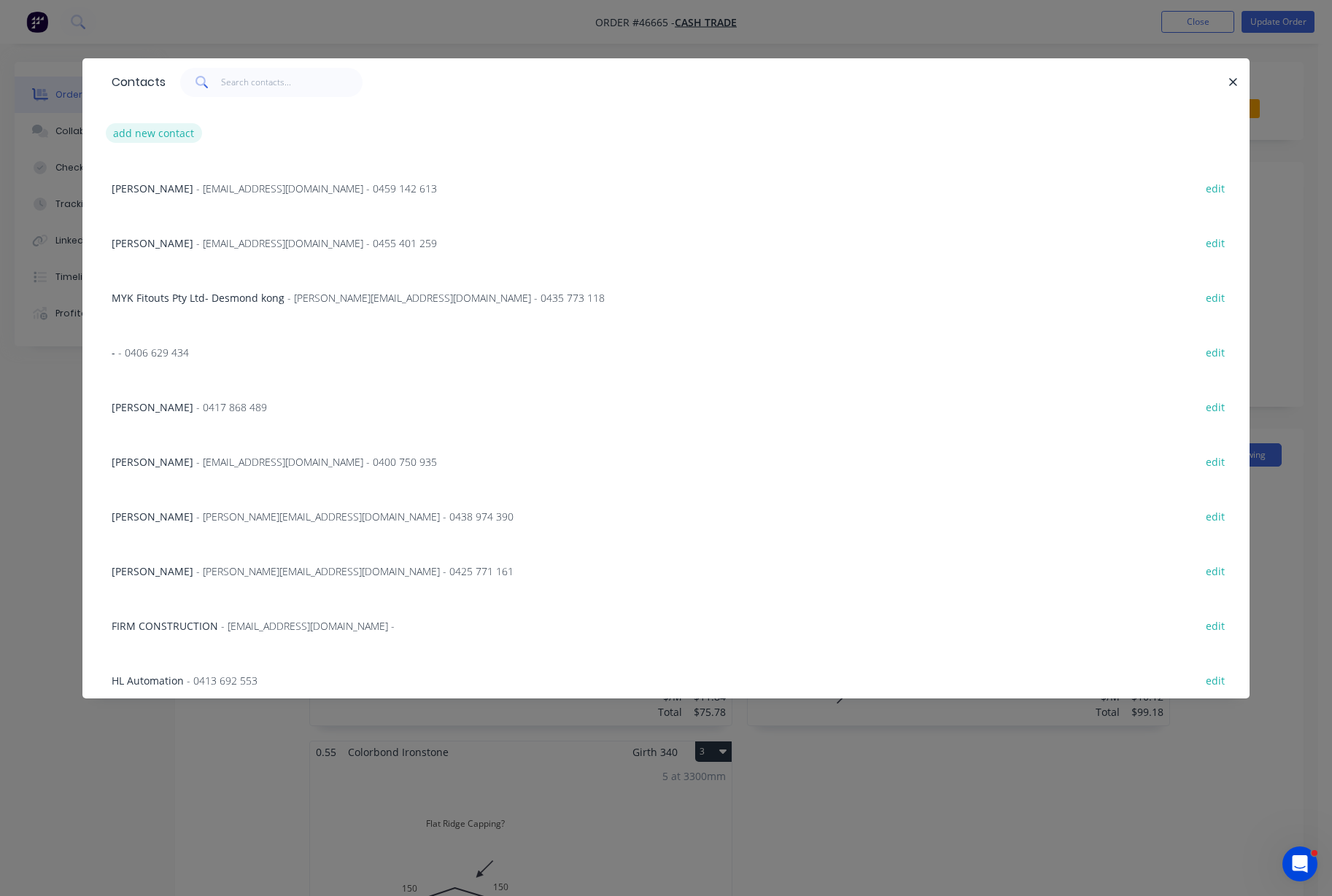
click at [139, 131] on button "add new contact" at bounding box center [154, 133] width 96 height 20
select select "AU"
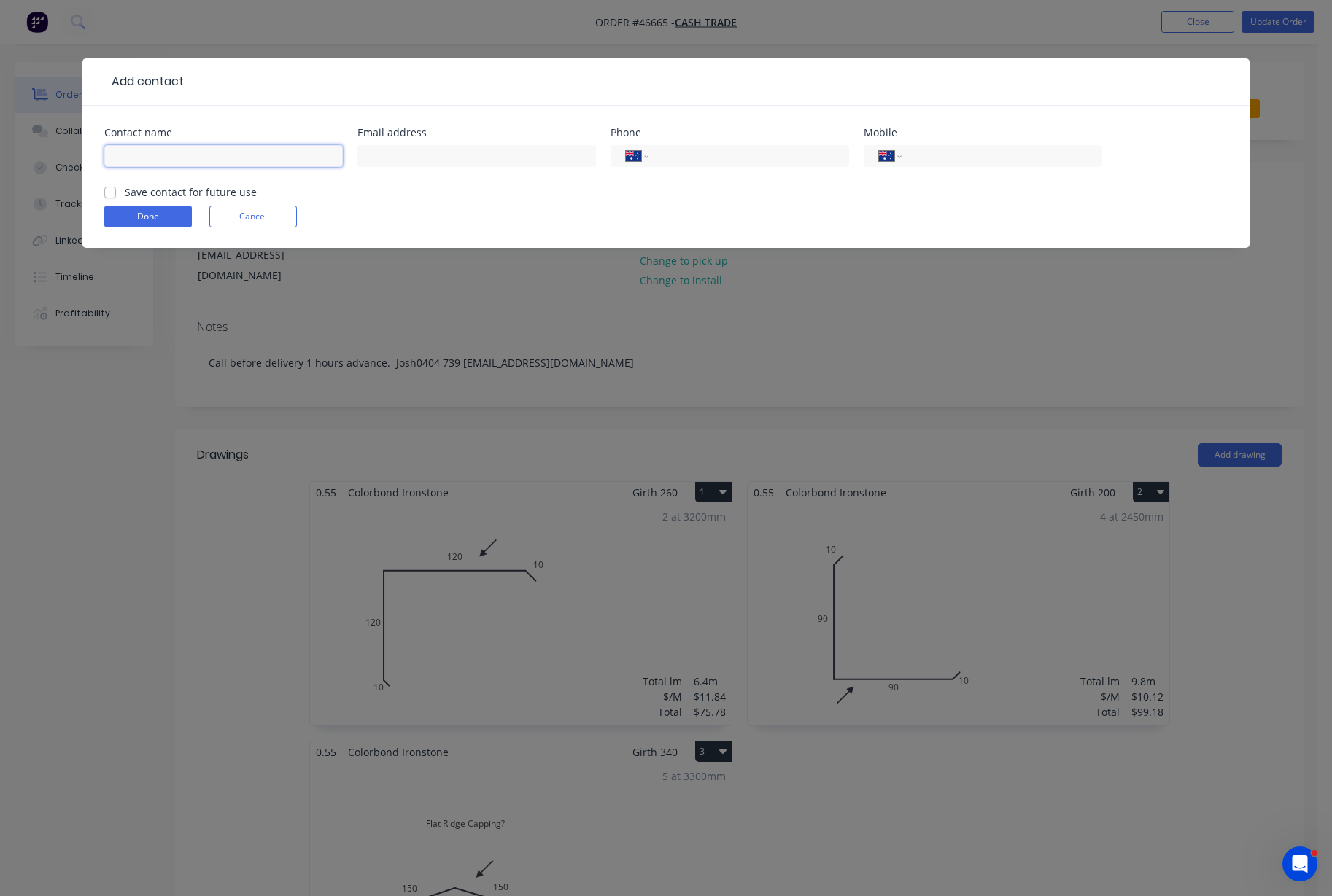
click at [150, 159] on input "text" at bounding box center [222, 156] width 238 height 22
type input "1"
click at [168, 220] on button "Done" at bounding box center [147, 216] width 87 height 22
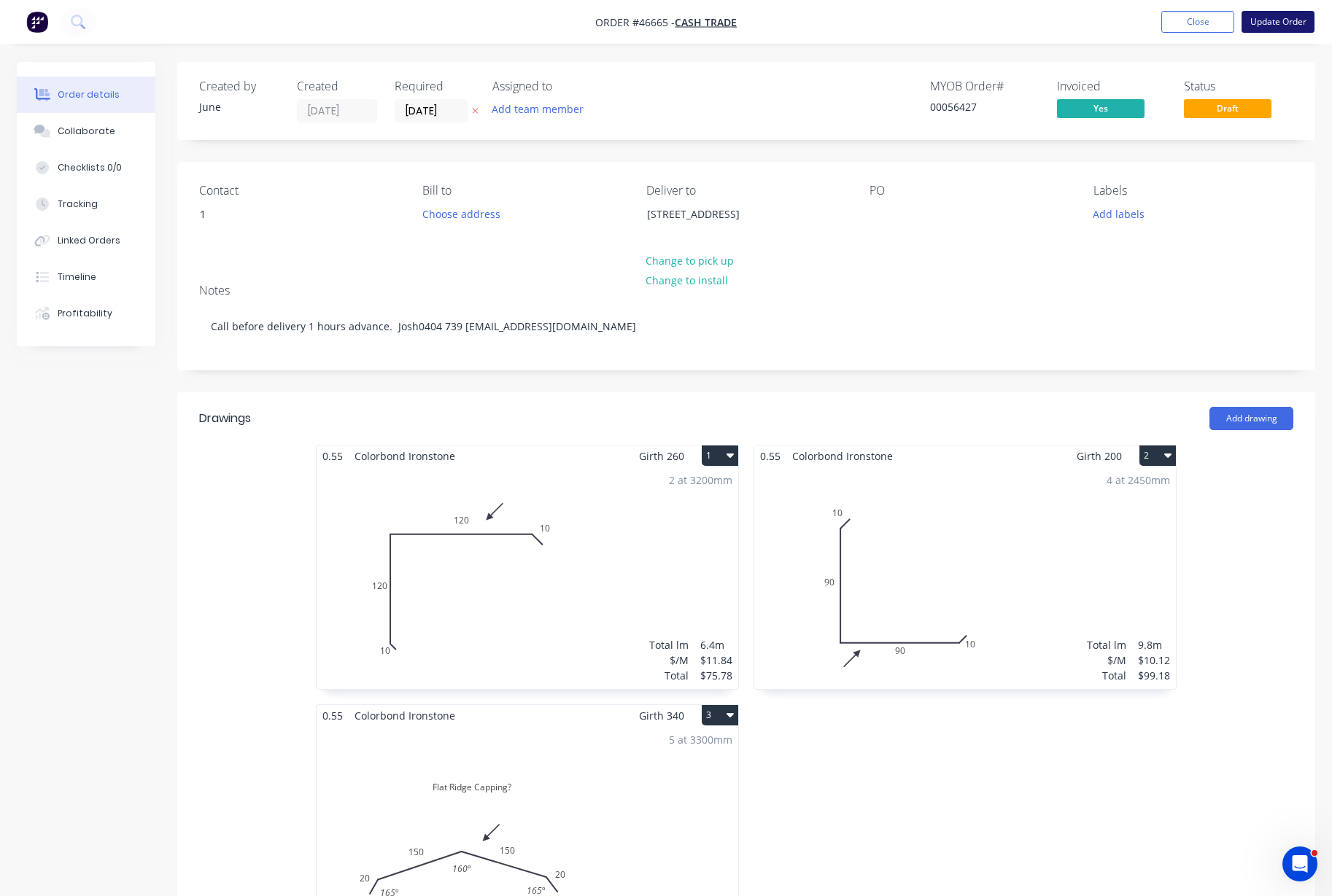
click at [1272, 26] on button "Update Order" at bounding box center [1277, 22] width 72 height 22
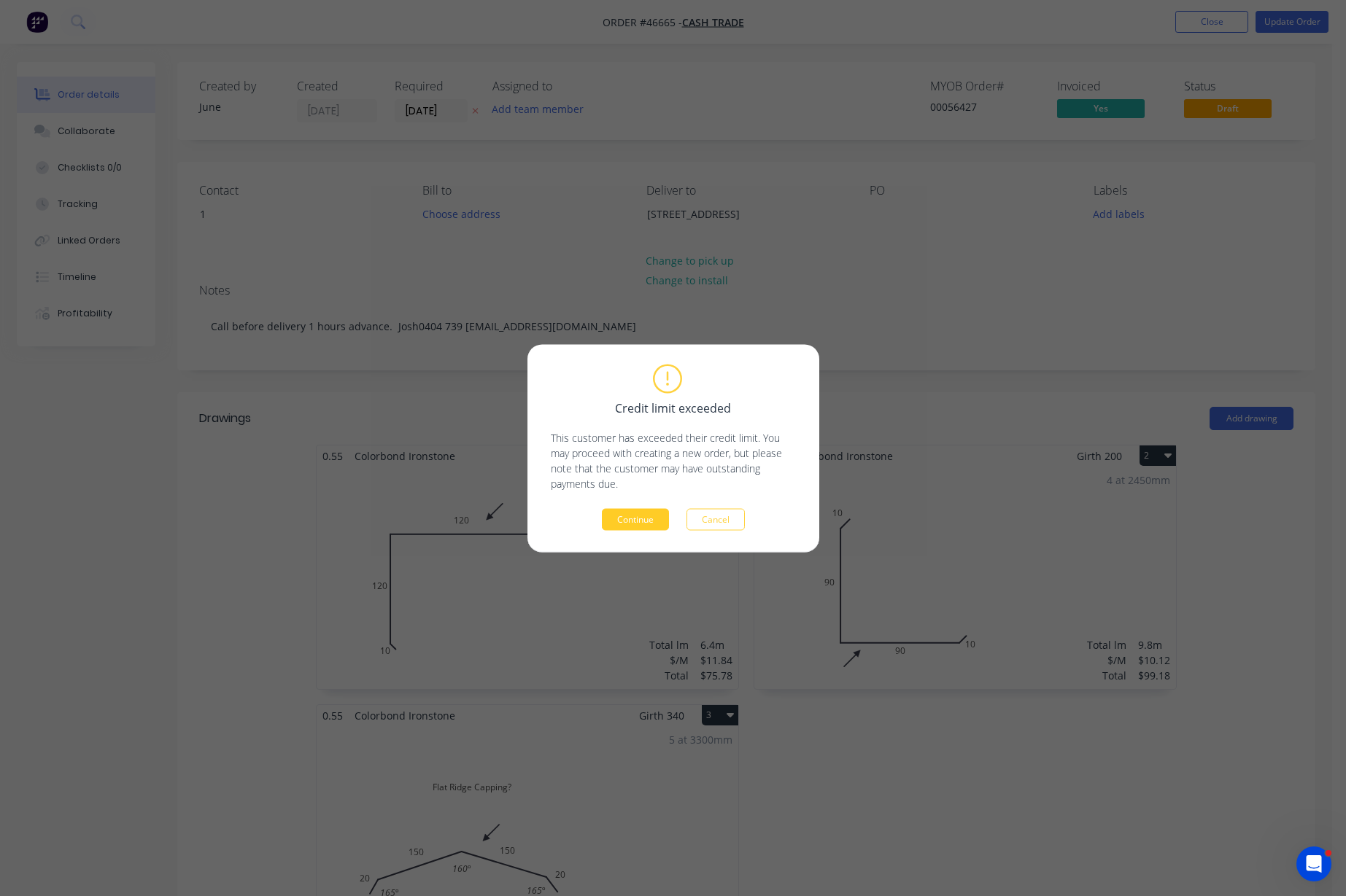
click at [638, 512] on button "Continue" at bounding box center [635, 519] width 67 height 22
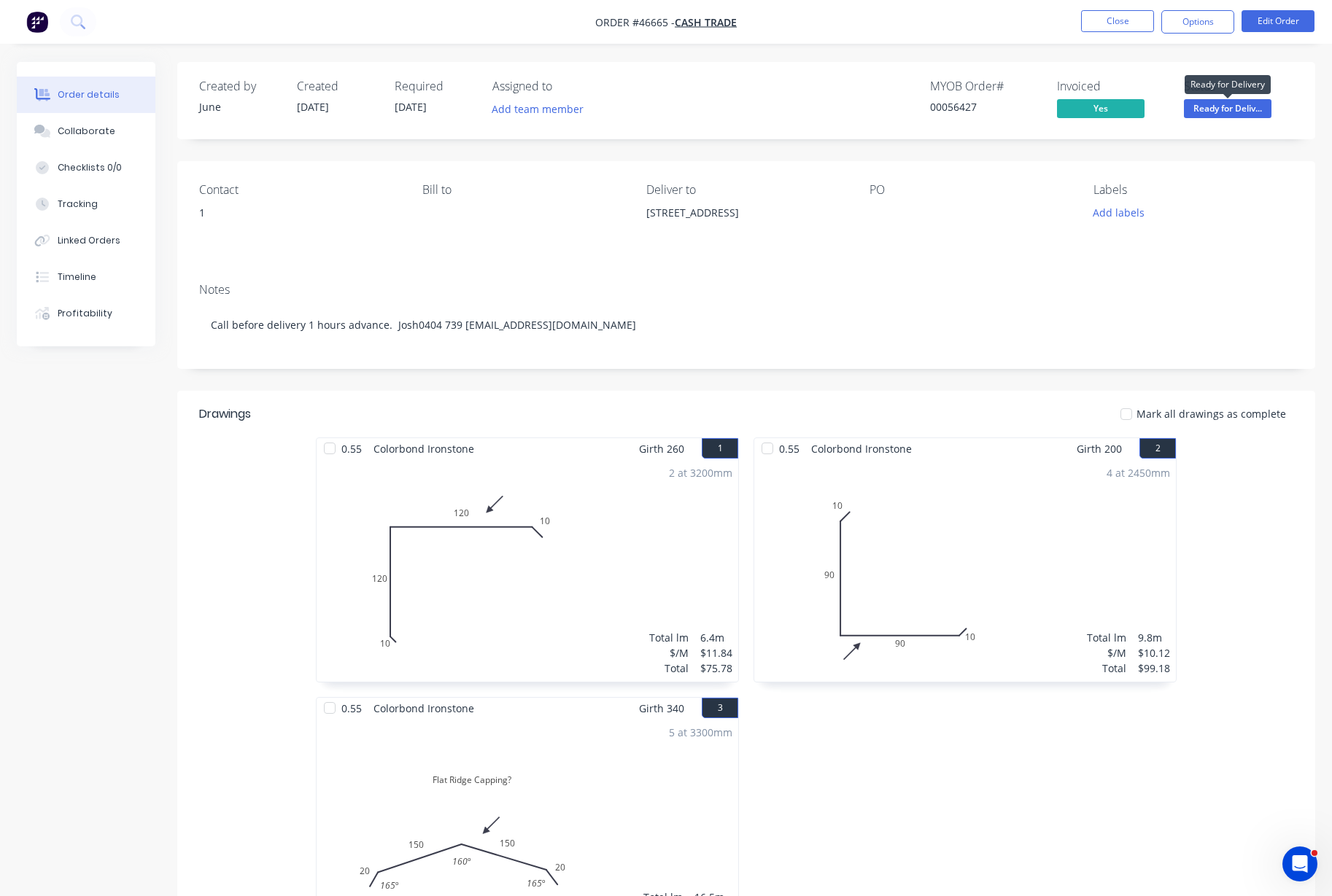
click at [1226, 114] on span "Ready for Deliv..." at bounding box center [1226, 108] width 87 height 19
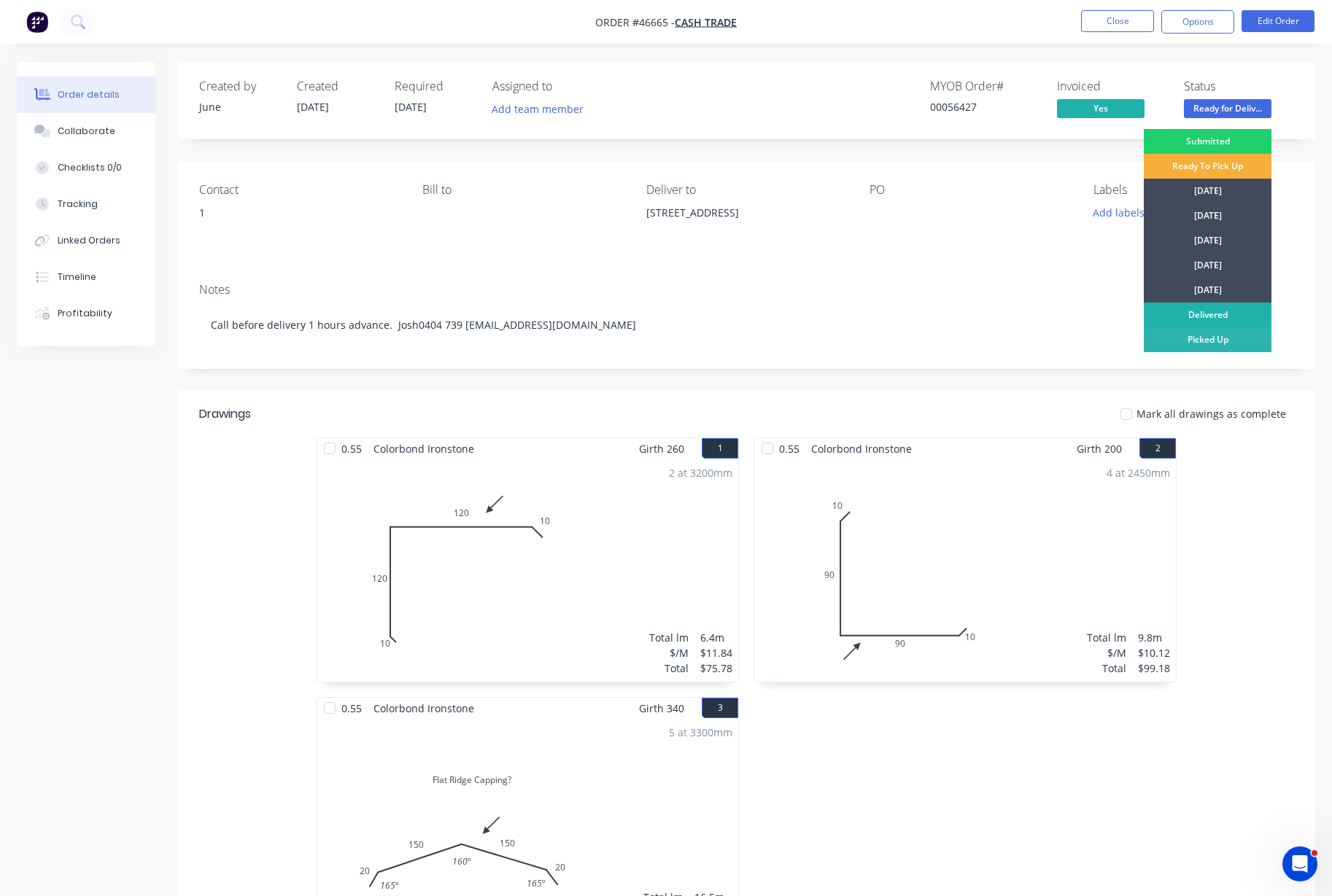
click at [1199, 307] on div "Delivered" at bounding box center [1207, 314] width 127 height 24
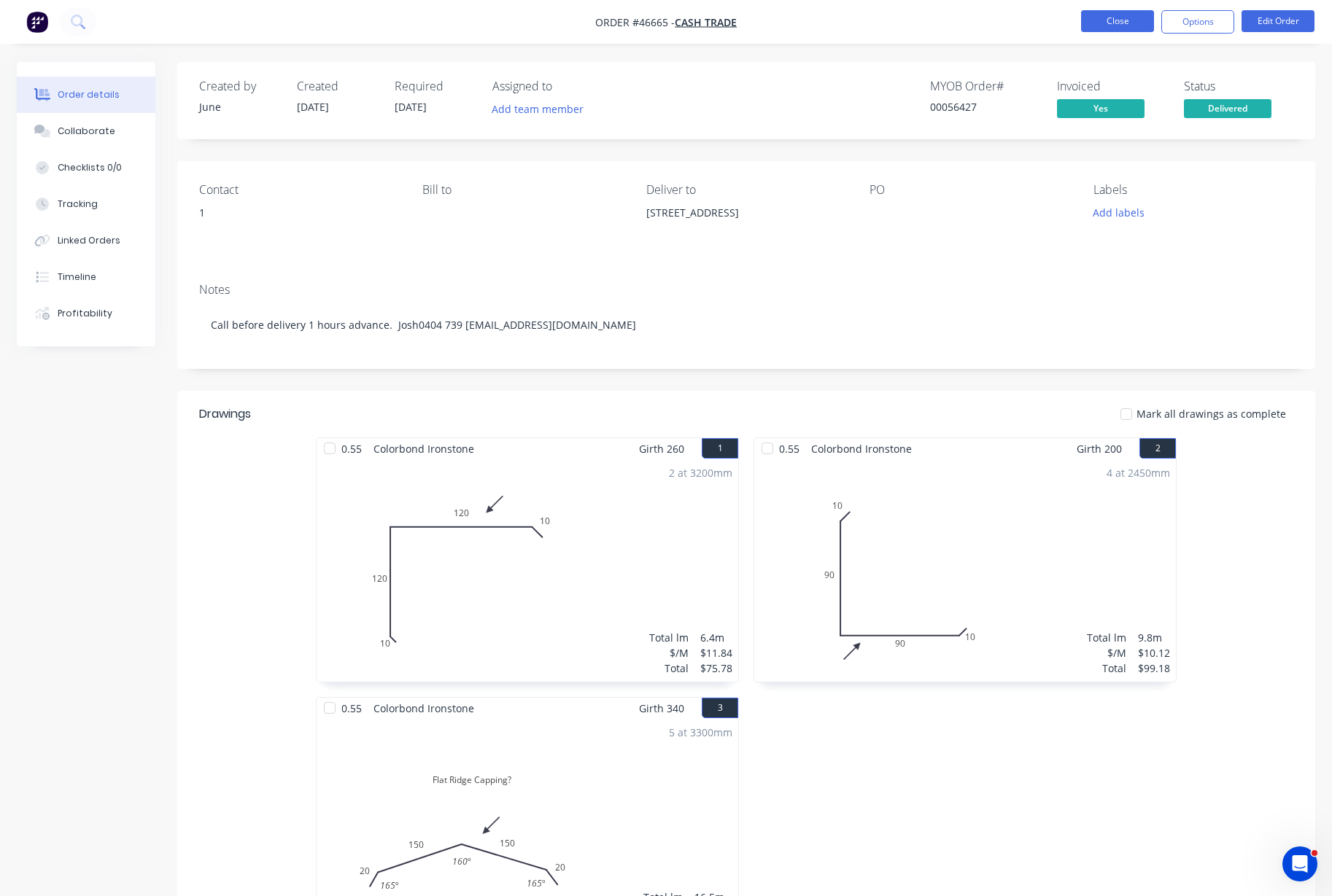
click at [1083, 13] on button "Close" at bounding box center [1117, 21] width 72 height 22
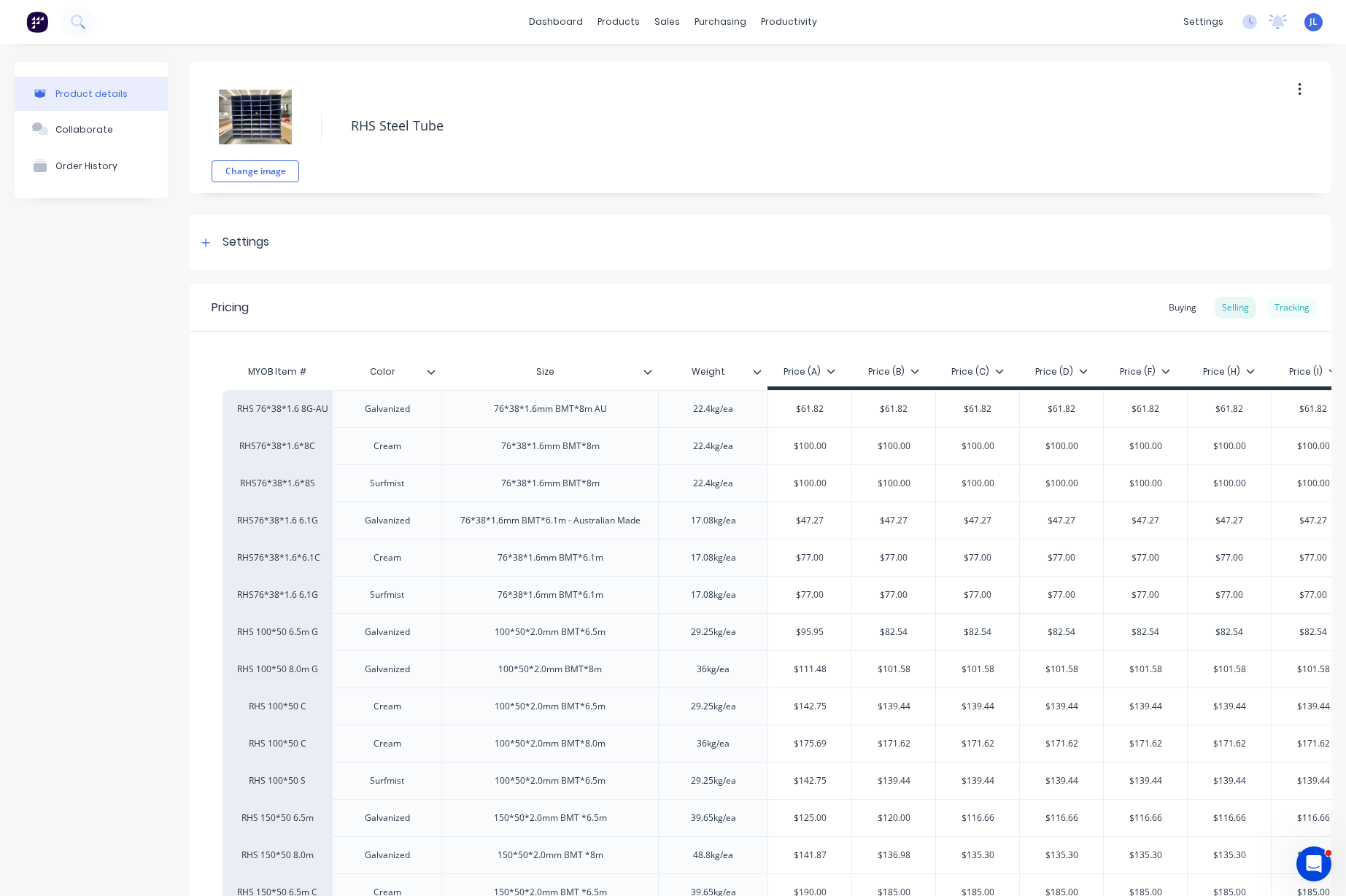
click at [1283, 304] on div "Tracking" at bounding box center [1291, 307] width 50 height 22
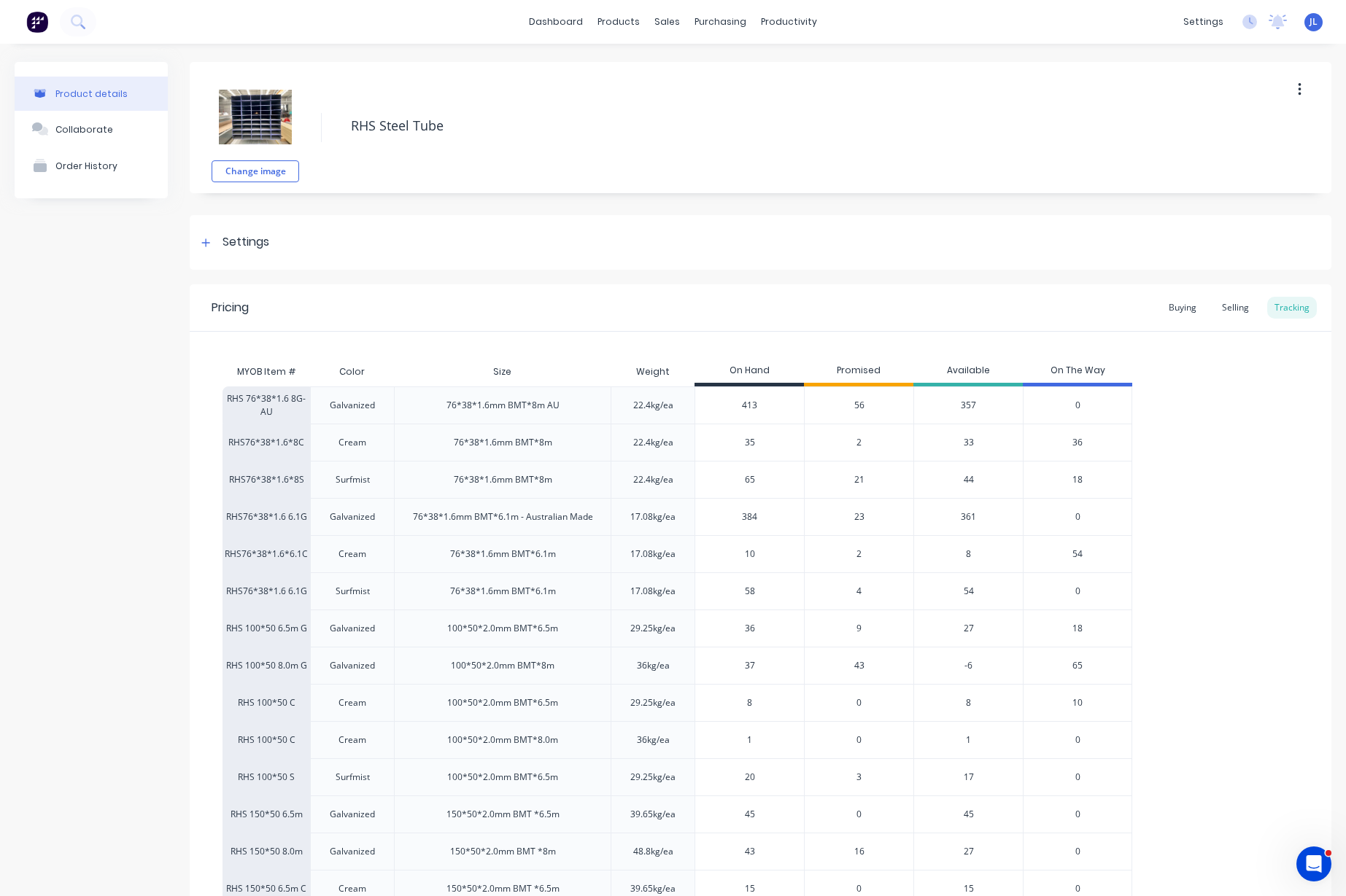
click at [859, 404] on span "56" at bounding box center [859, 404] width 10 height 13
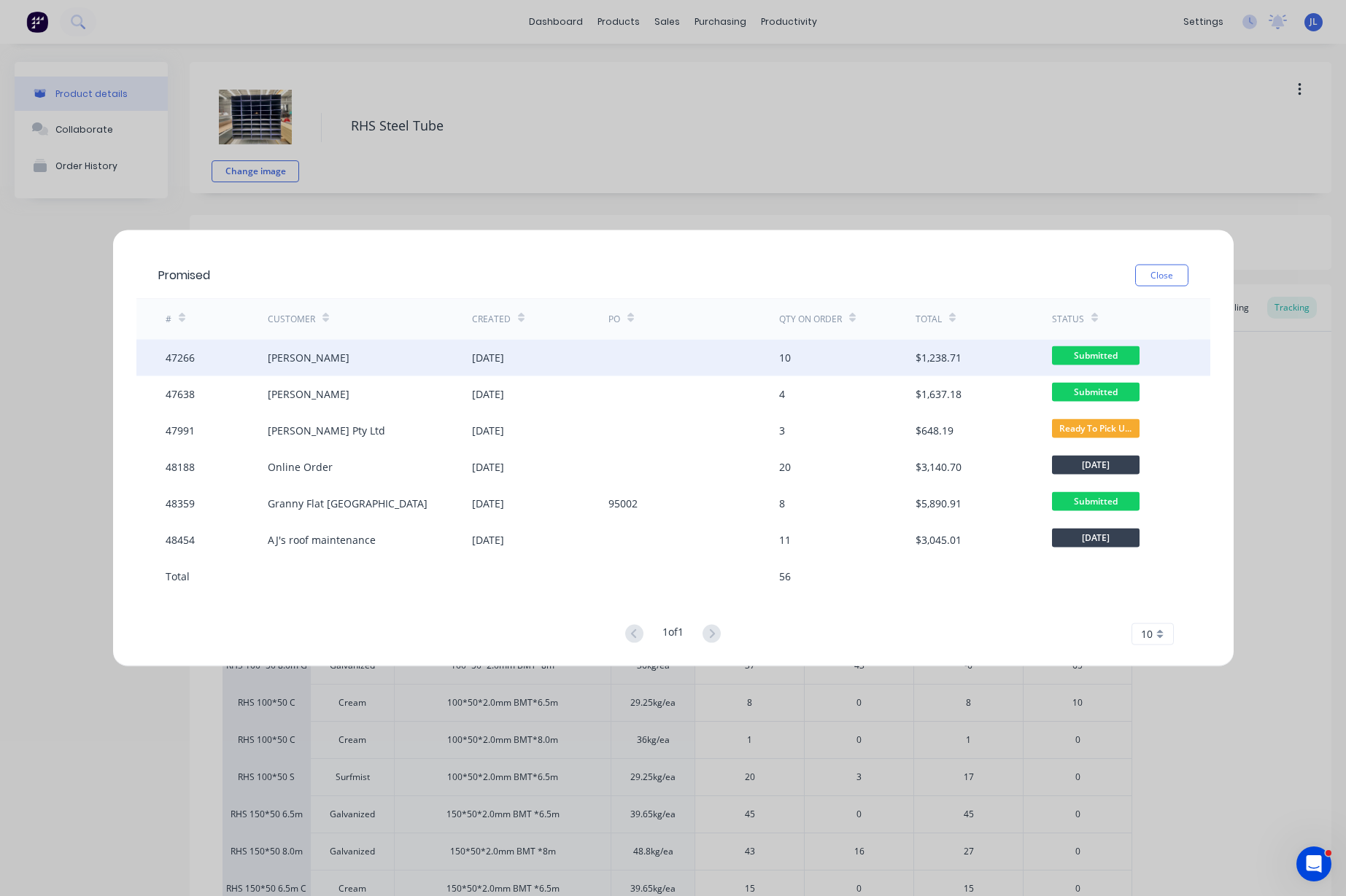
click at [353, 355] on div "Li, ShengAn" at bounding box center [369, 356] width 204 height 36
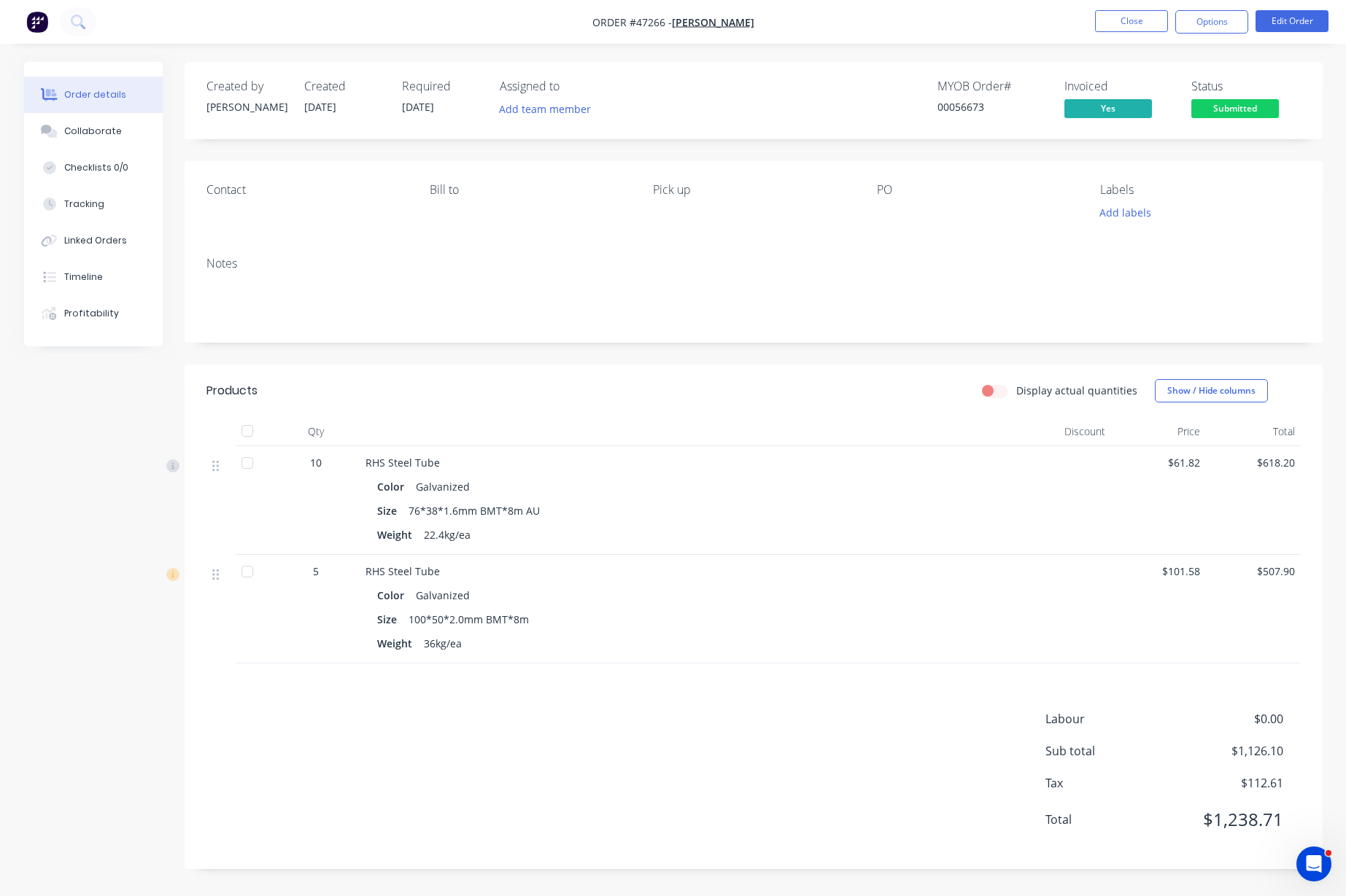
click at [1229, 107] on span "Submitted" at bounding box center [1234, 108] width 87 height 19
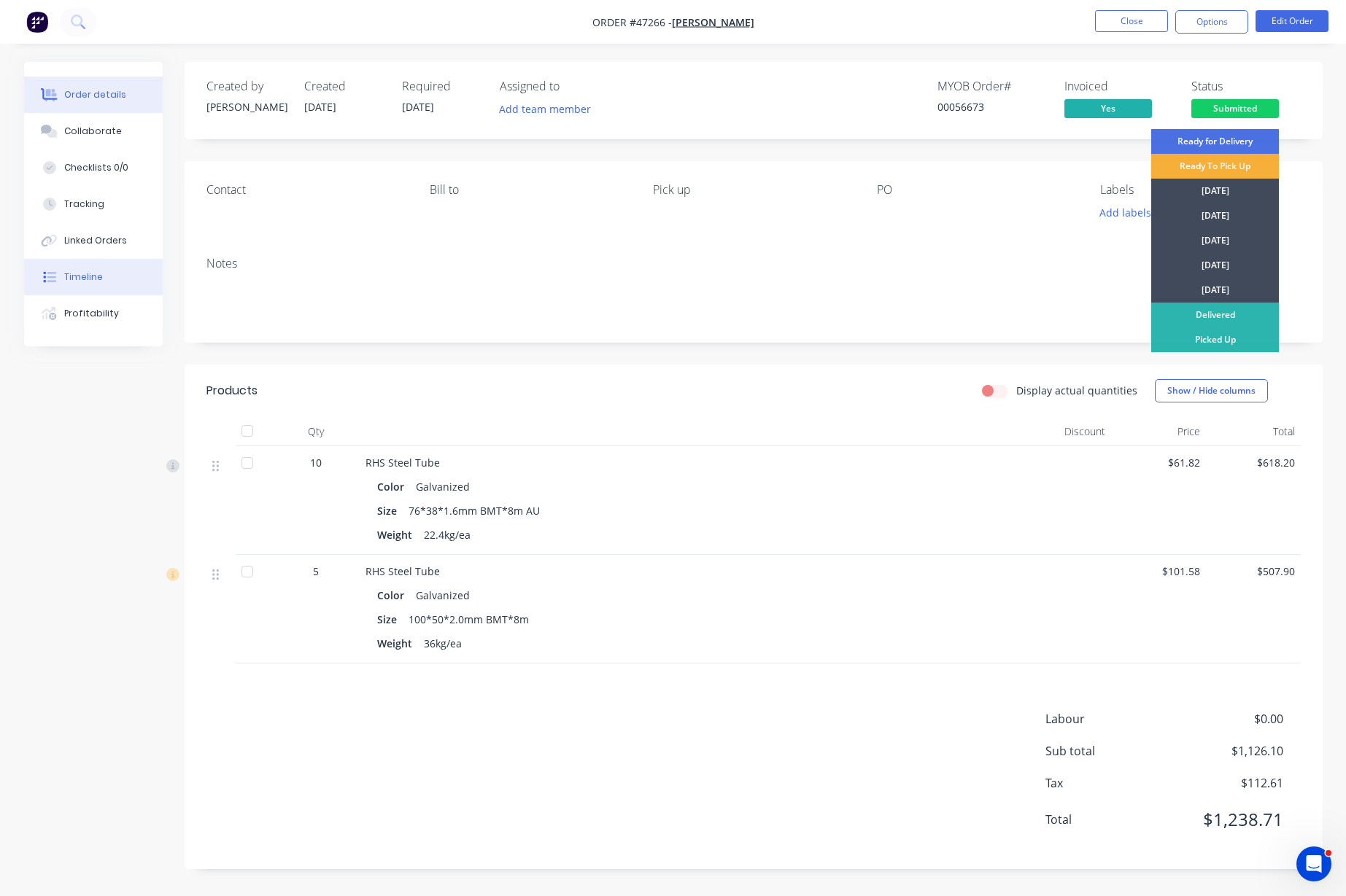
click at [80, 274] on div "Timeline" at bounding box center [83, 276] width 38 height 13
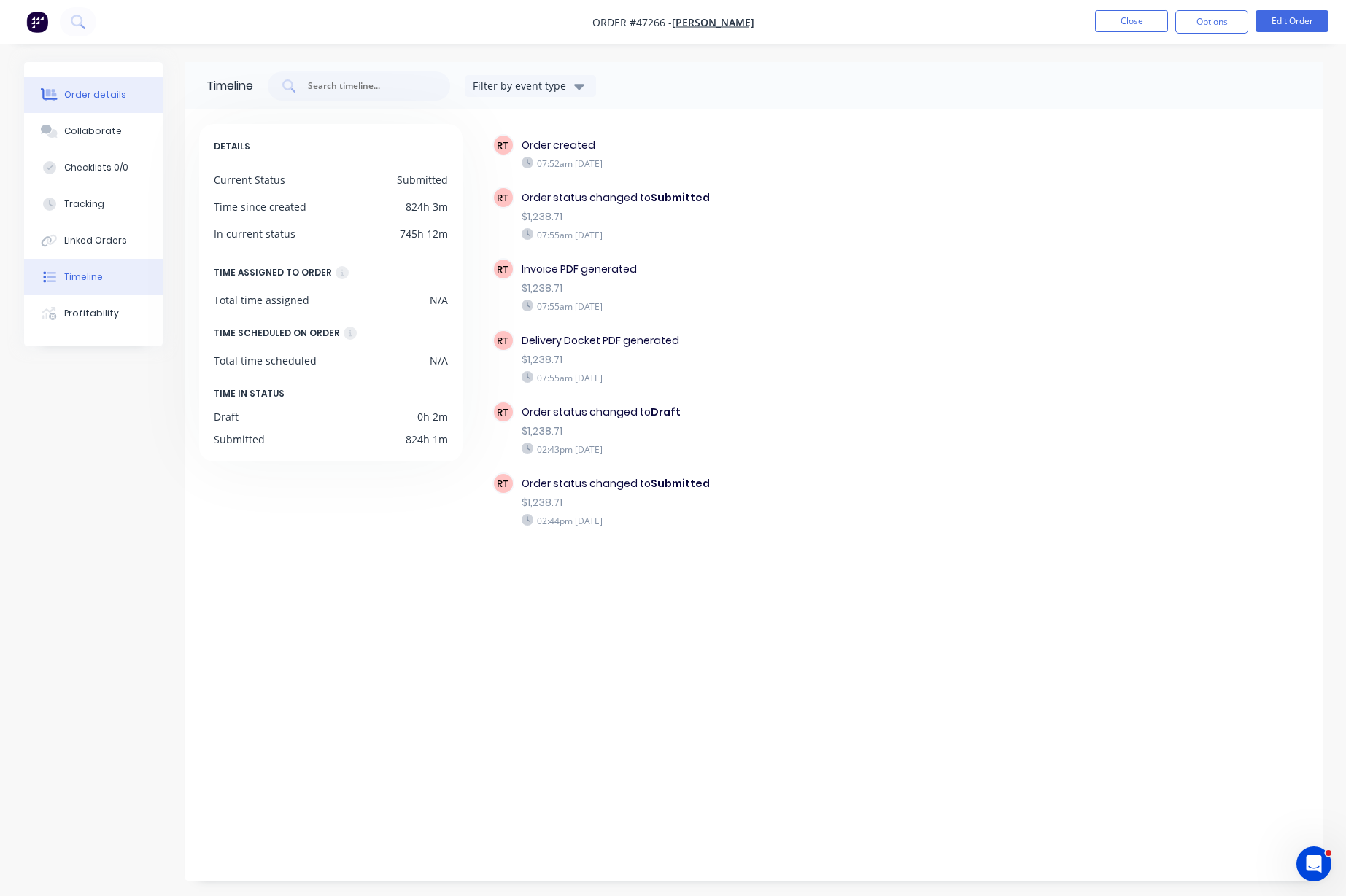
click at [97, 92] on div "Order details" at bounding box center [95, 94] width 62 height 13
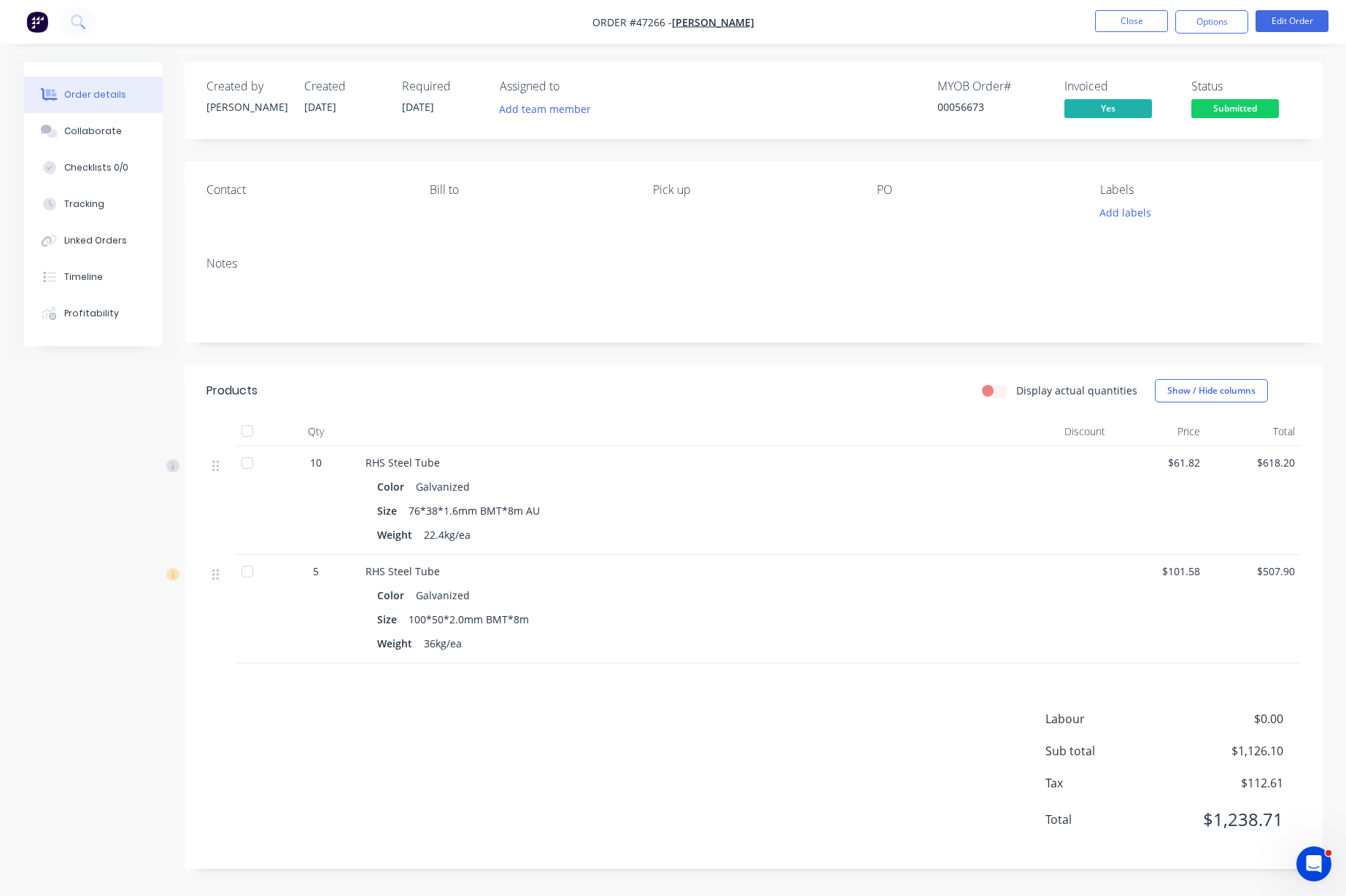
click at [1232, 110] on span "Submitted" at bounding box center [1234, 108] width 87 height 19
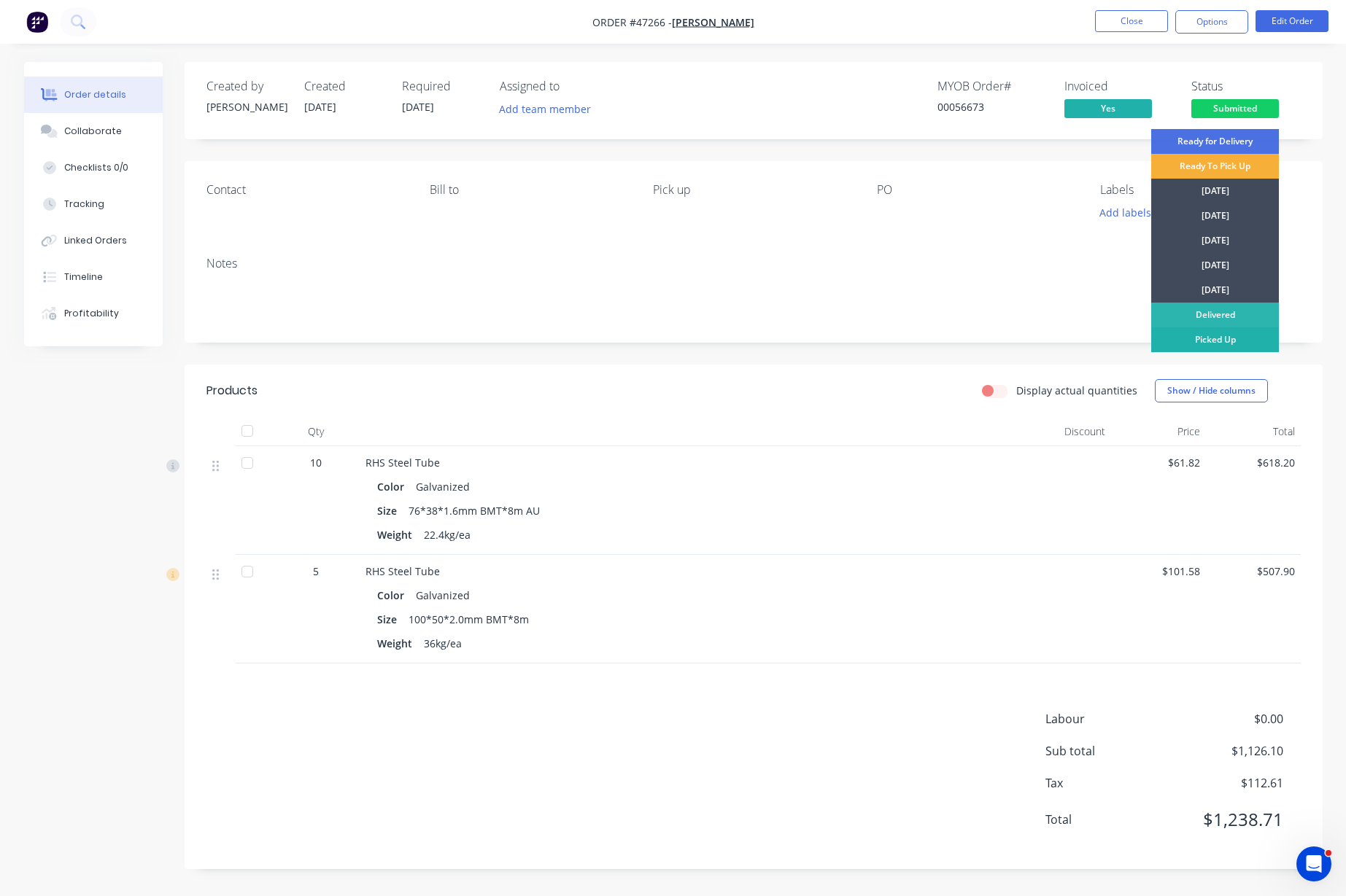
drag, startPoint x: 1218, startPoint y: 335, endPoint x: 1209, endPoint y: 121, distance: 214.2
click at [1218, 335] on div "Picked Up" at bounding box center [1215, 339] width 127 height 24
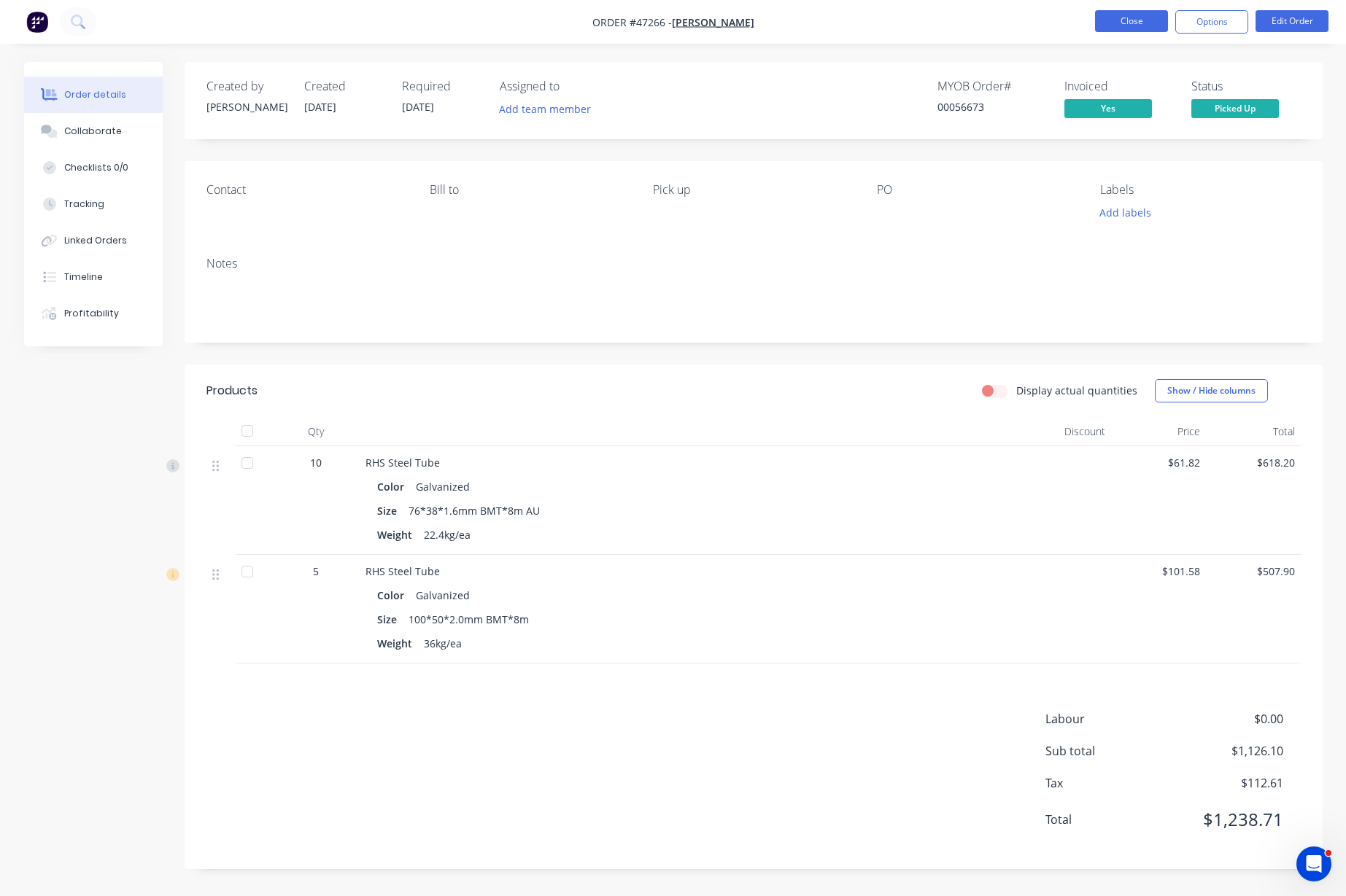
click at [1127, 21] on button "Close" at bounding box center [1131, 21] width 72 height 22
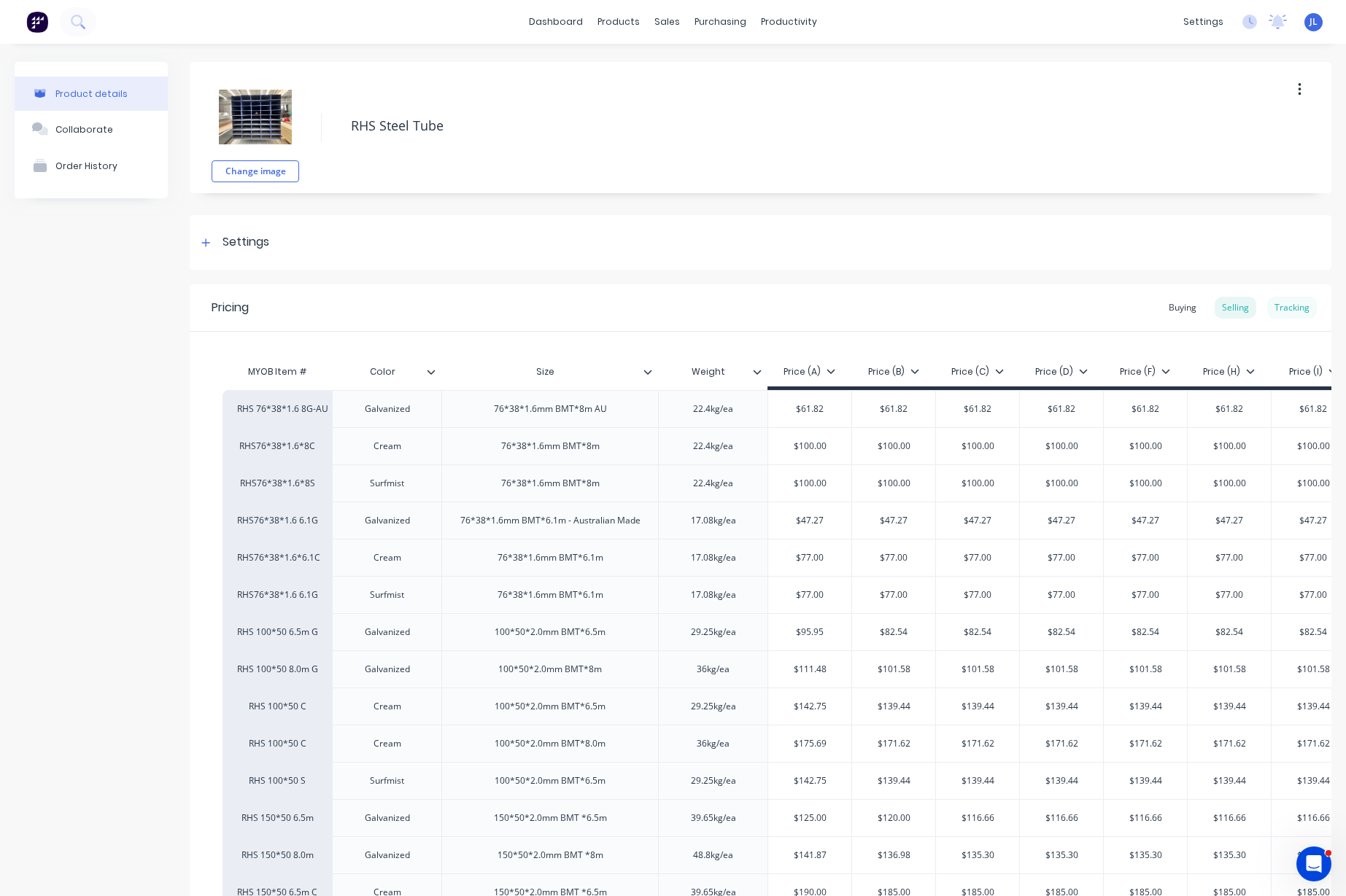
click at [1272, 301] on div "Tracking" at bounding box center [1291, 307] width 50 height 22
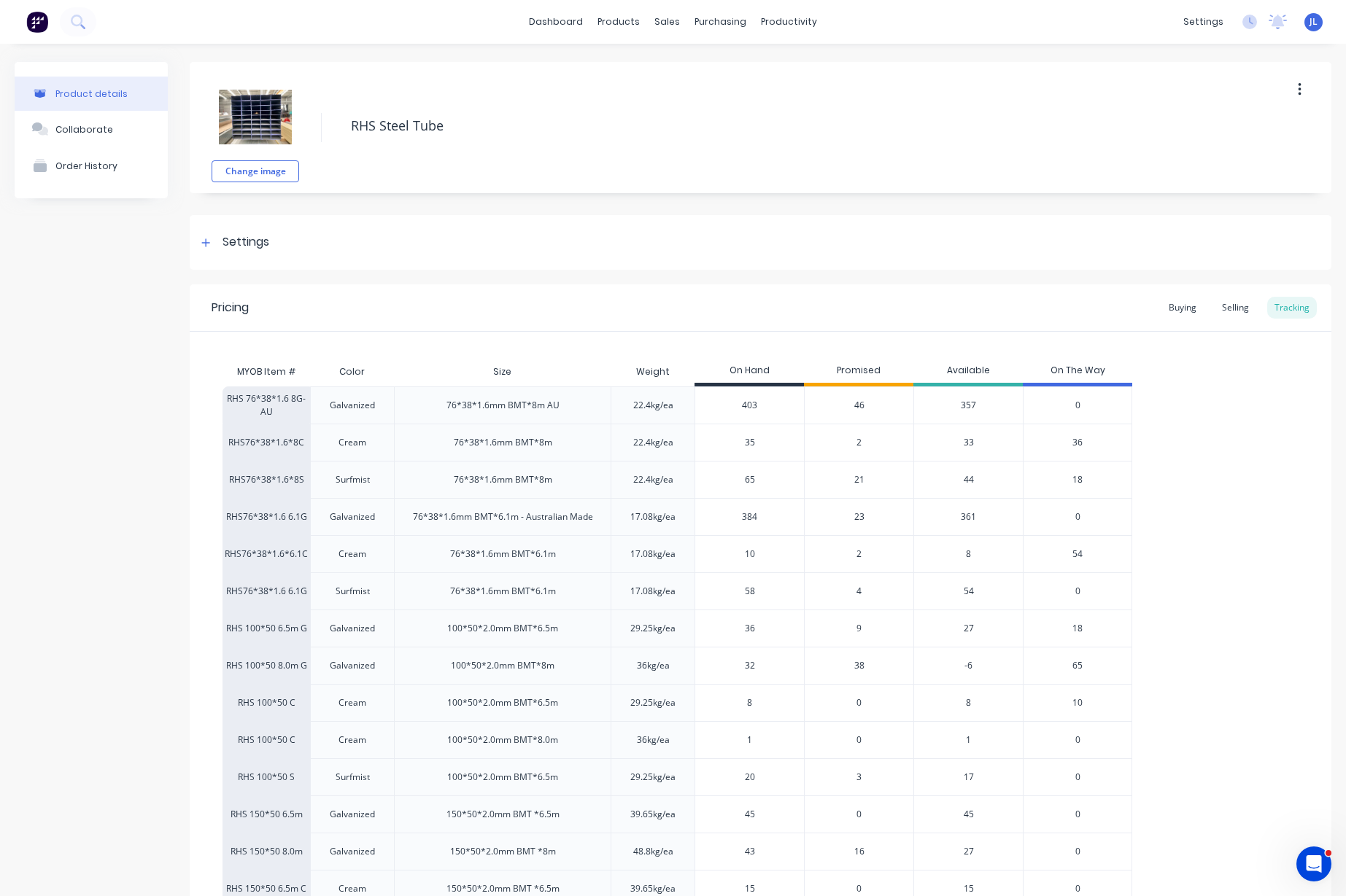
click at [860, 402] on span "46" at bounding box center [859, 404] width 10 height 13
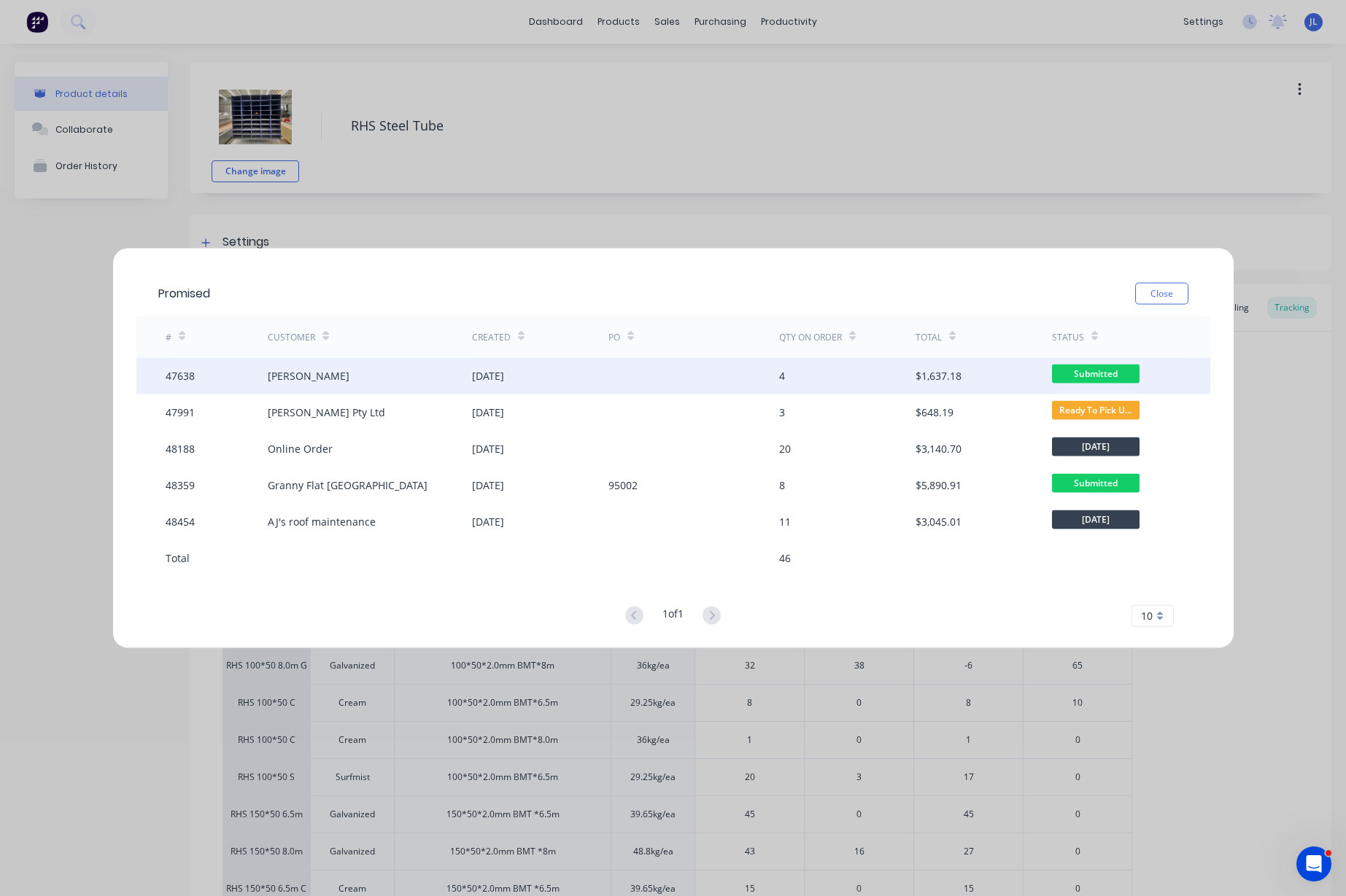
click at [324, 375] on div "Steve Veevers" at bounding box center [308, 376] width 81 height 16
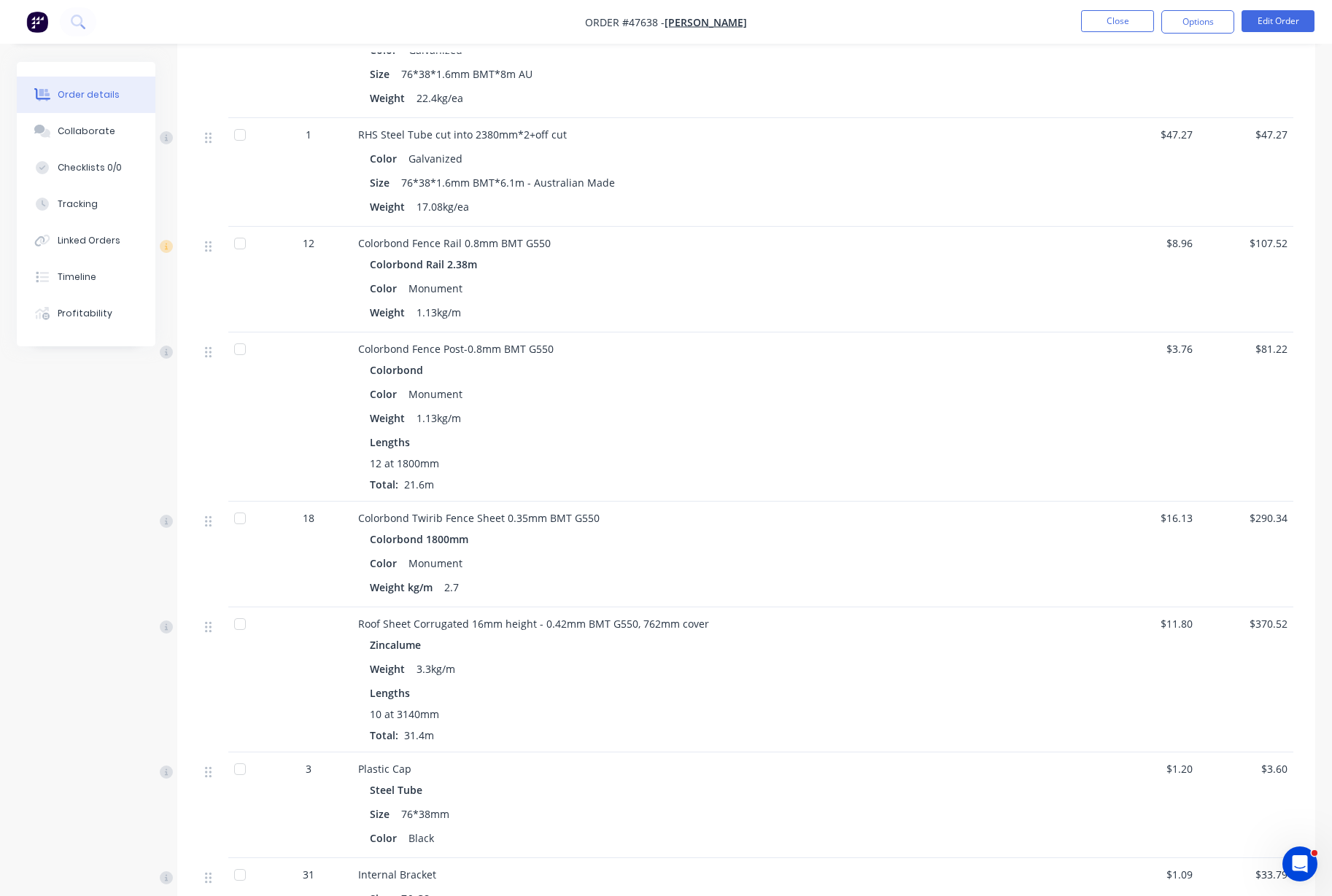
scroll to position [1094, 0]
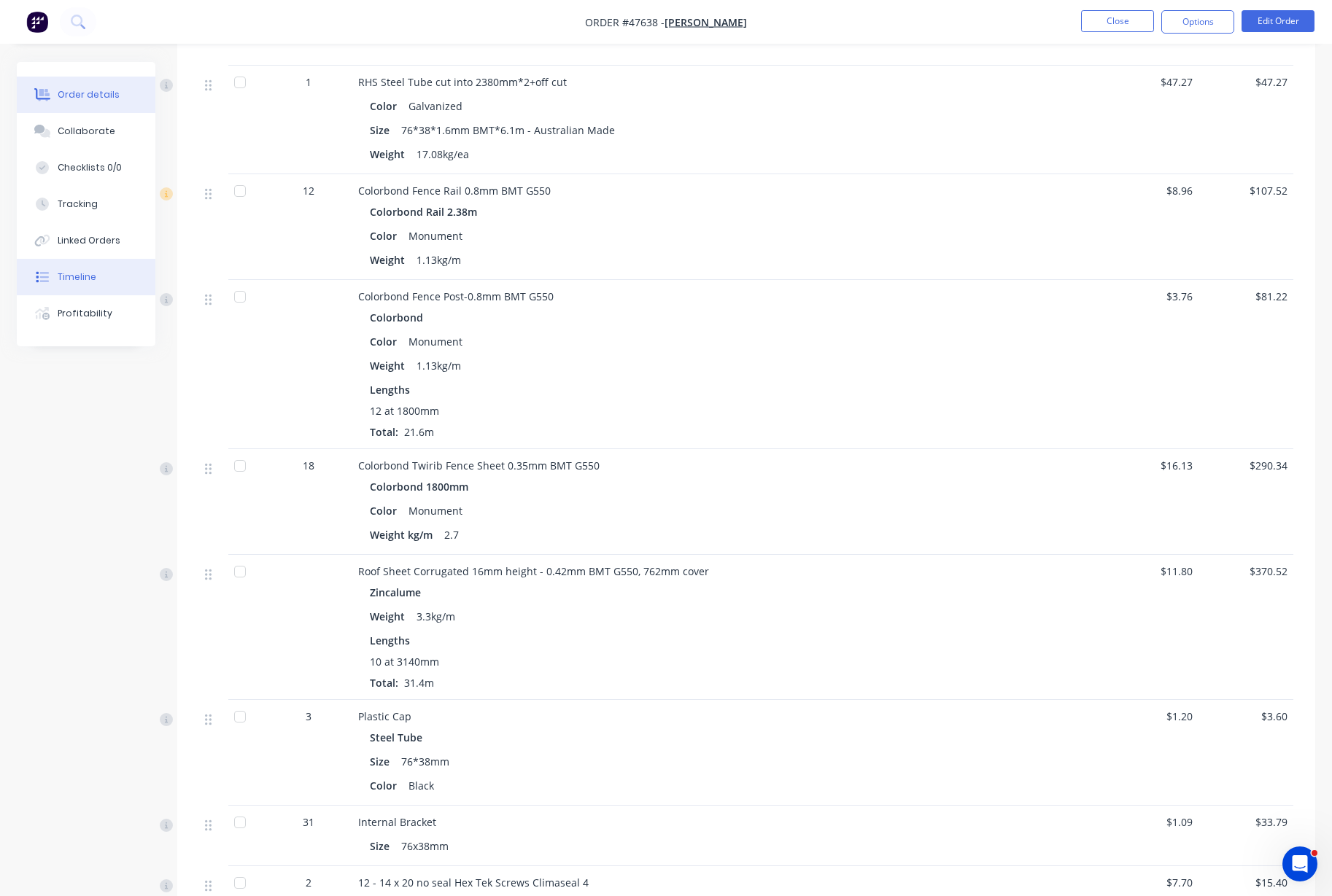
click at [74, 260] on button "Timeline" at bounding box center [85, 276] width 138 height 36
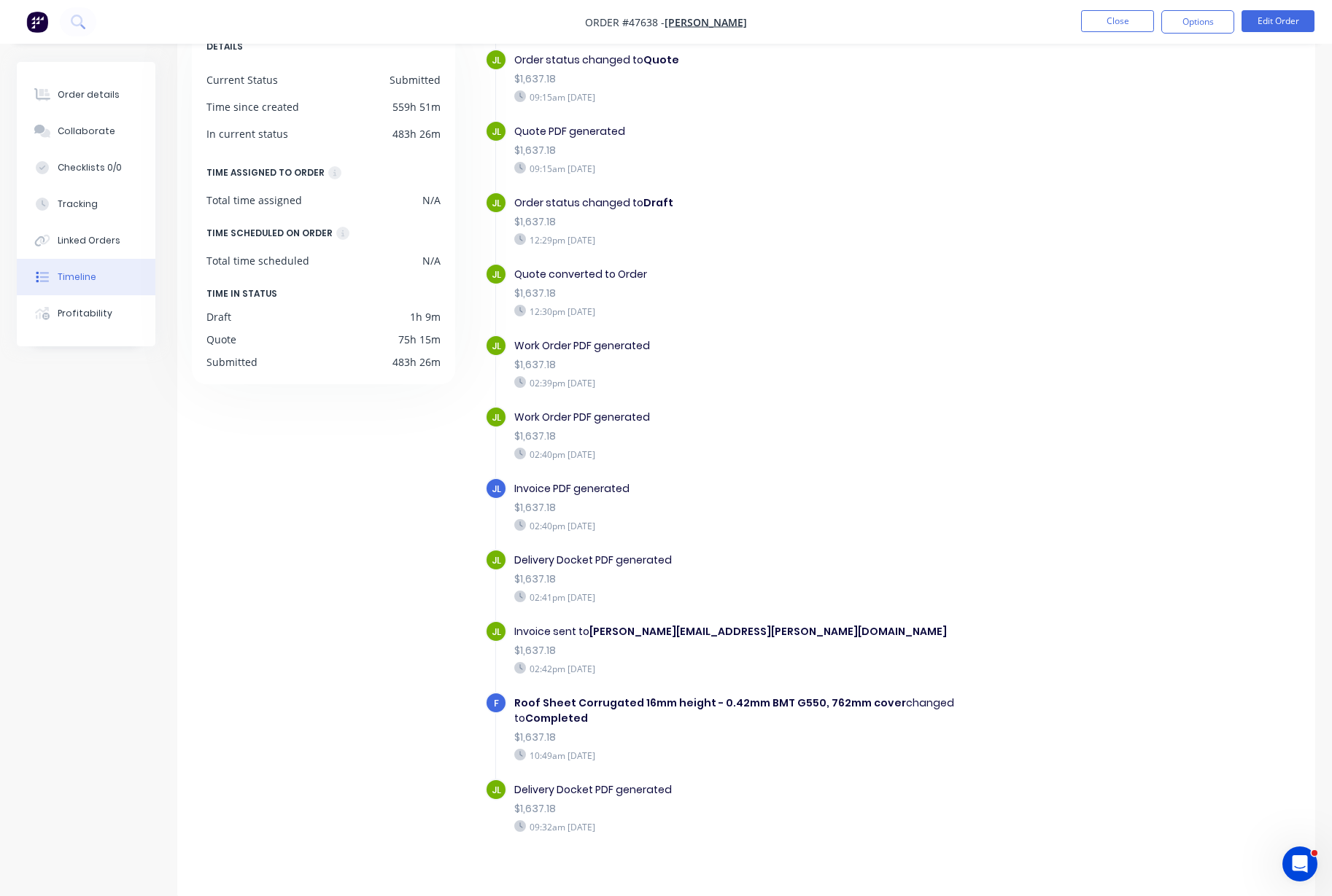
scroll to position [101, 0]
drag, startPoint x: 507, startPoint y: 762, endPoint x: 649, endPoint y: 807, distance: 149.0
click at [649, 807] on div "Delivery Docket PDF generated $1,637.18 09:32am Friday 15/08/25" at bounding box center [766, 807] width 519 height 59
click at [701, 818] on div "Delivery Docket PDF generated $1,637.18 09:32am Friday 15/08/25" at bounding box center [766, 807] width 519 height 59
click at [56, 93] on button "Order details" at bounding box center [85, 94] width 138 height 36
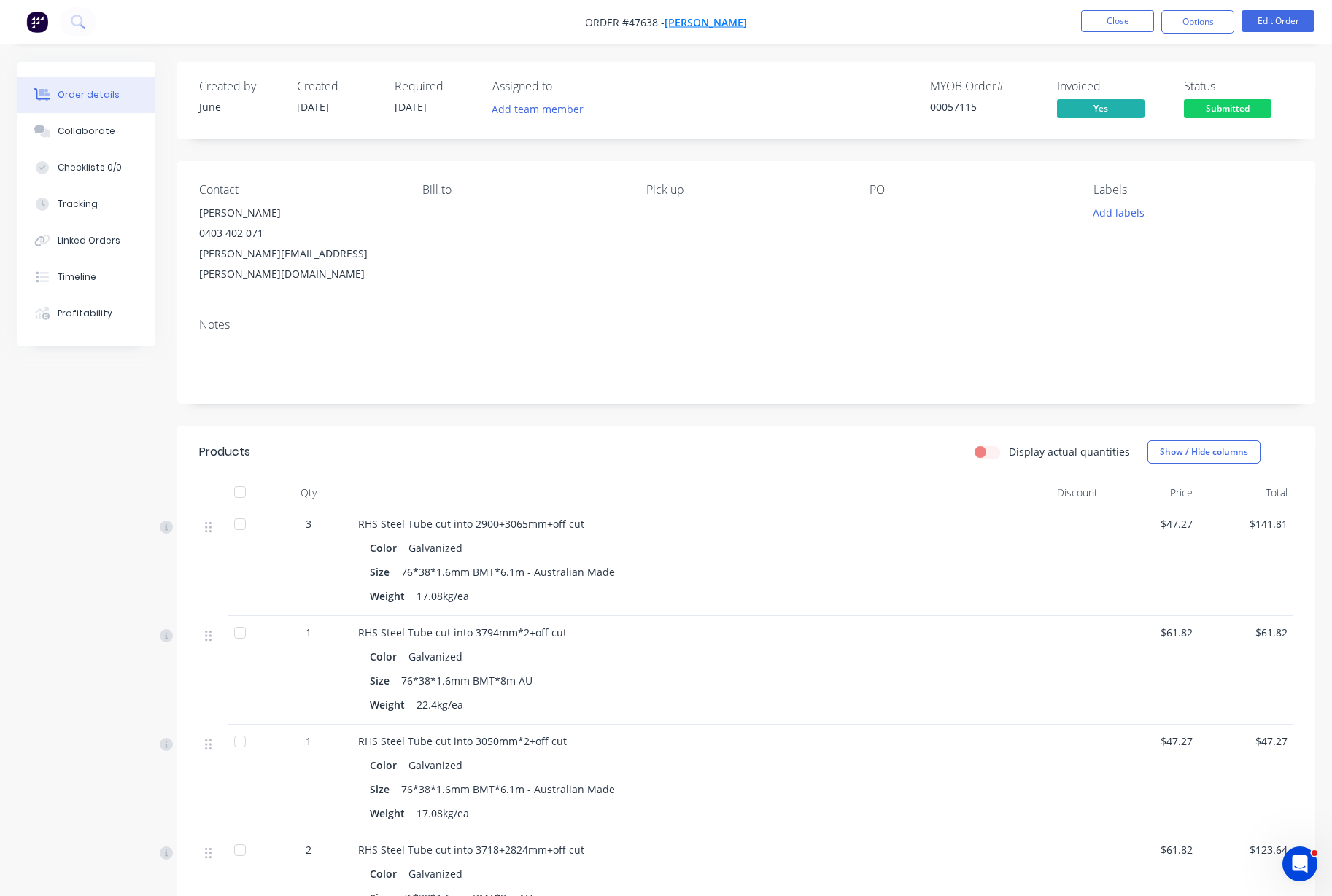
click at [716, 19] on span "Steve Veevers" at bounding box center [705, 23] width 82 height 14
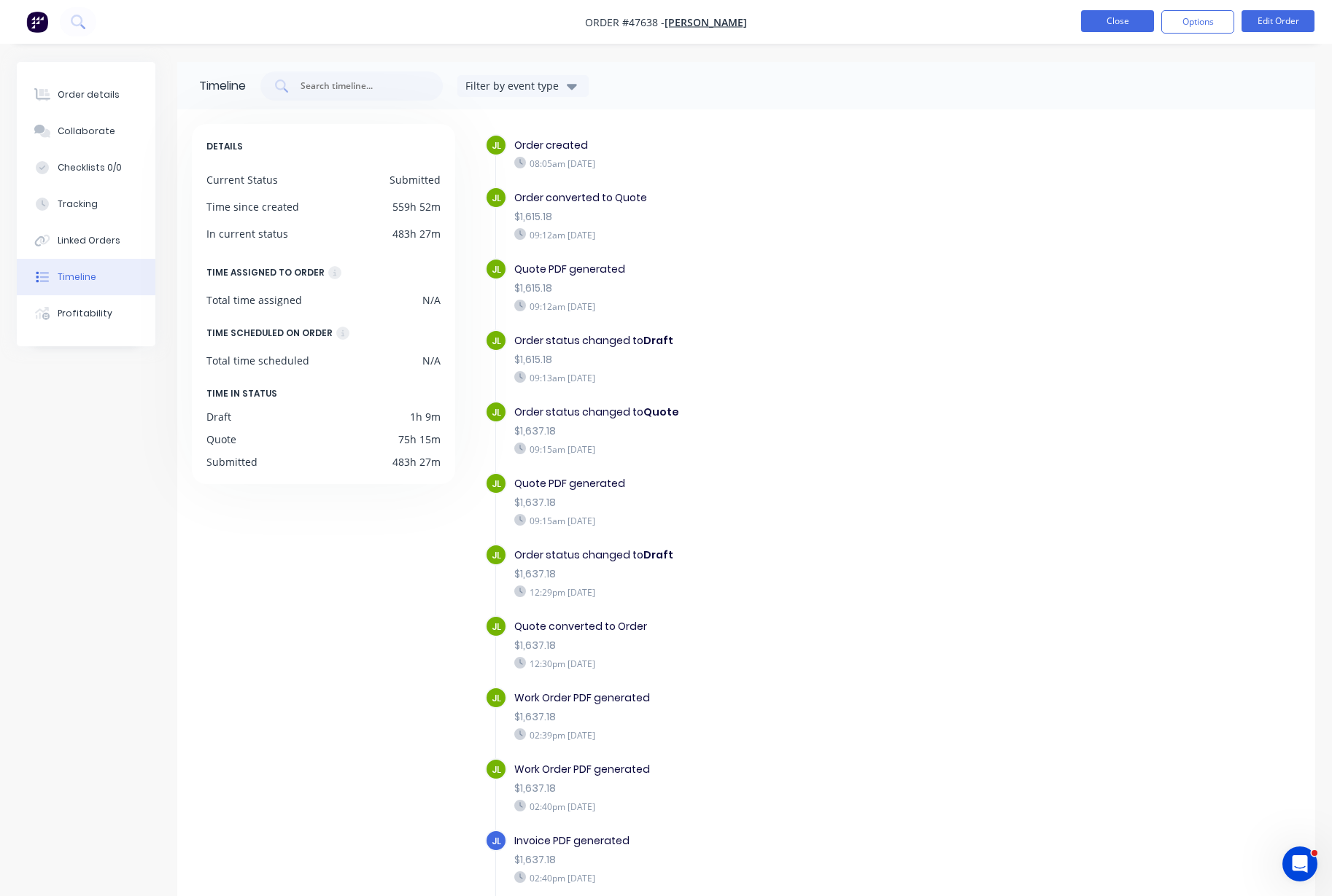
click at [1123, 17] on button "Close" at bounding box center [1117, 21] width 72 height 22
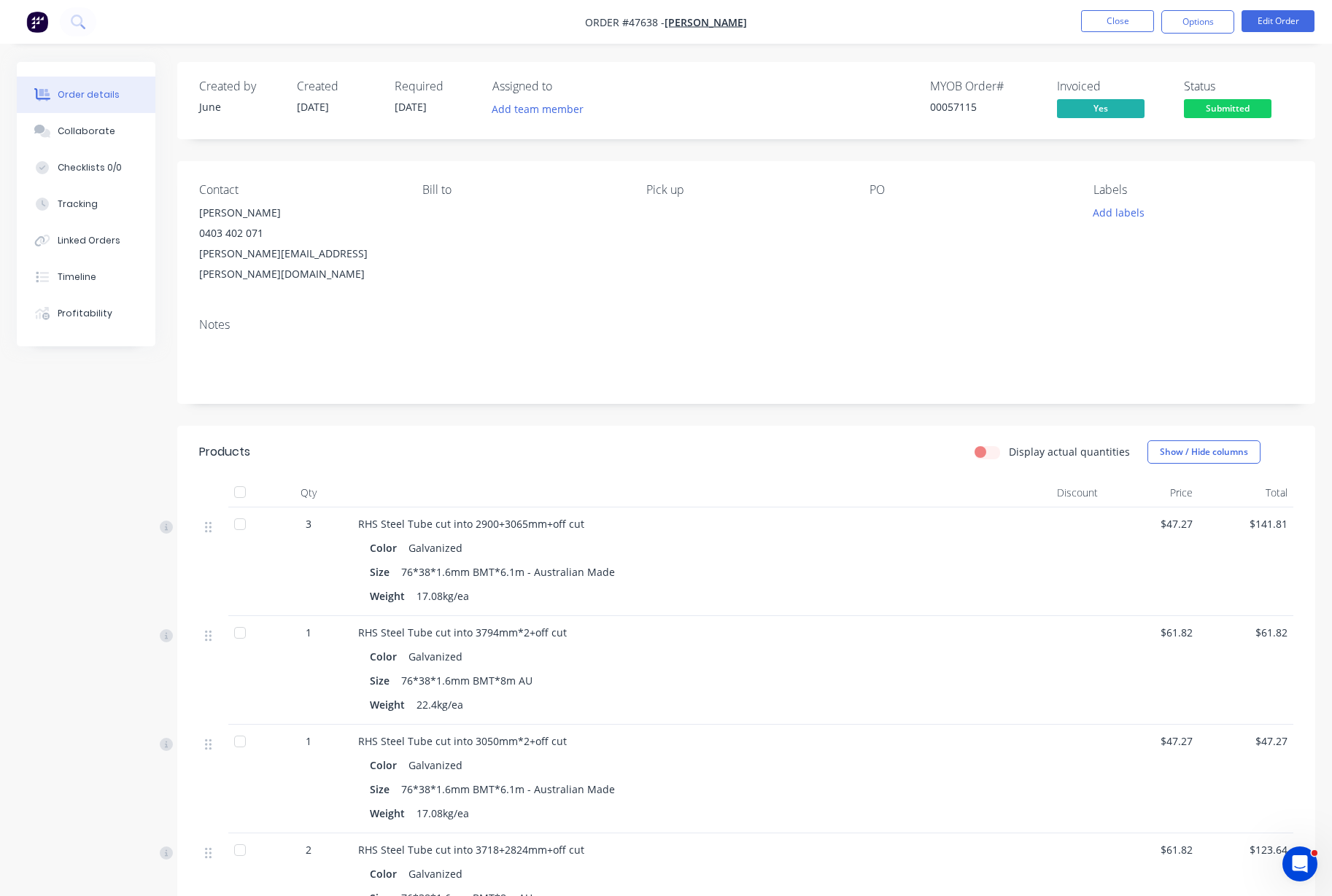
scroll to position [1094, 0]
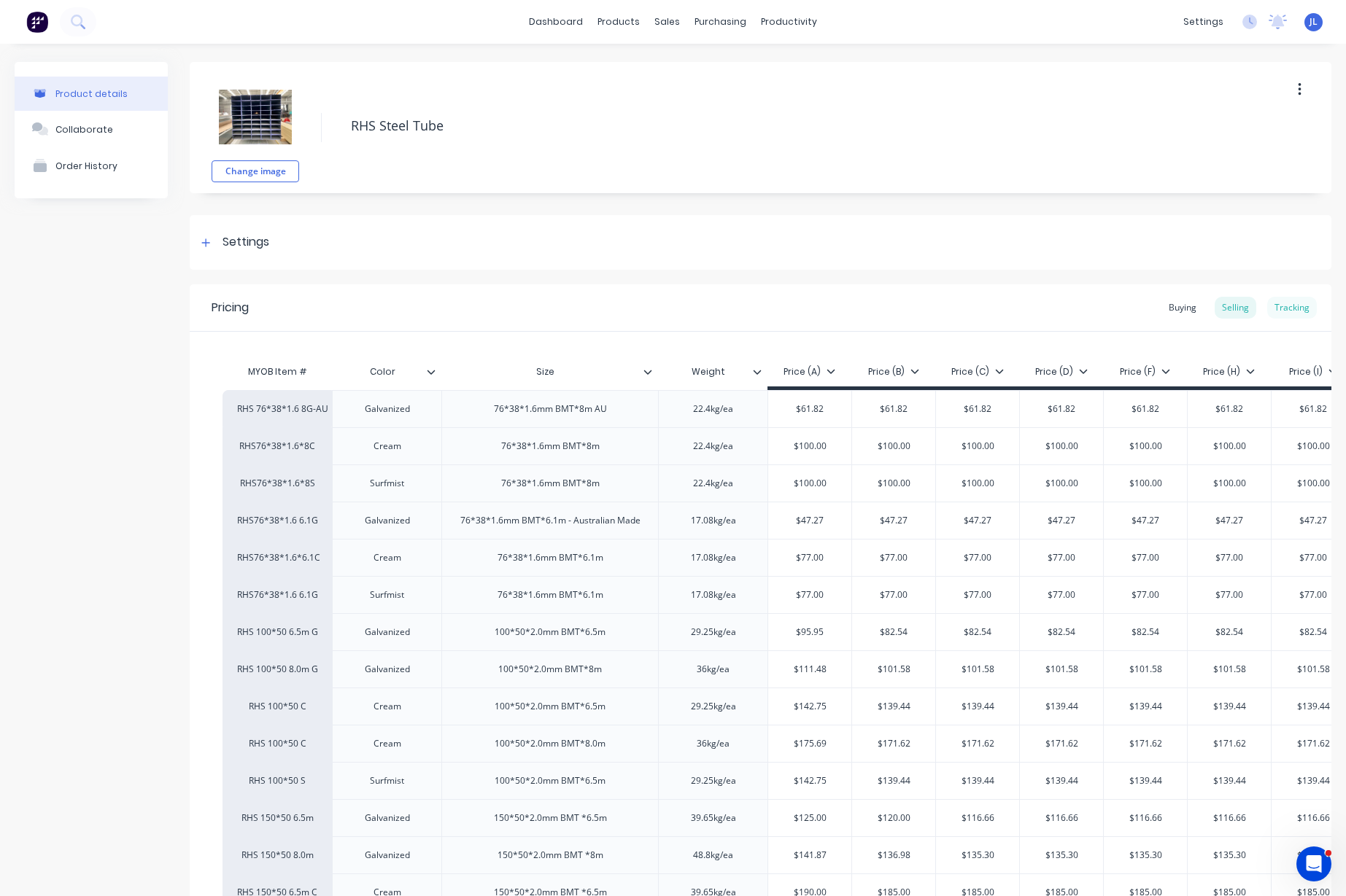
click at [1296, 313] on div "Tracking" at bounding box center [1291, 307] width 50 height 22
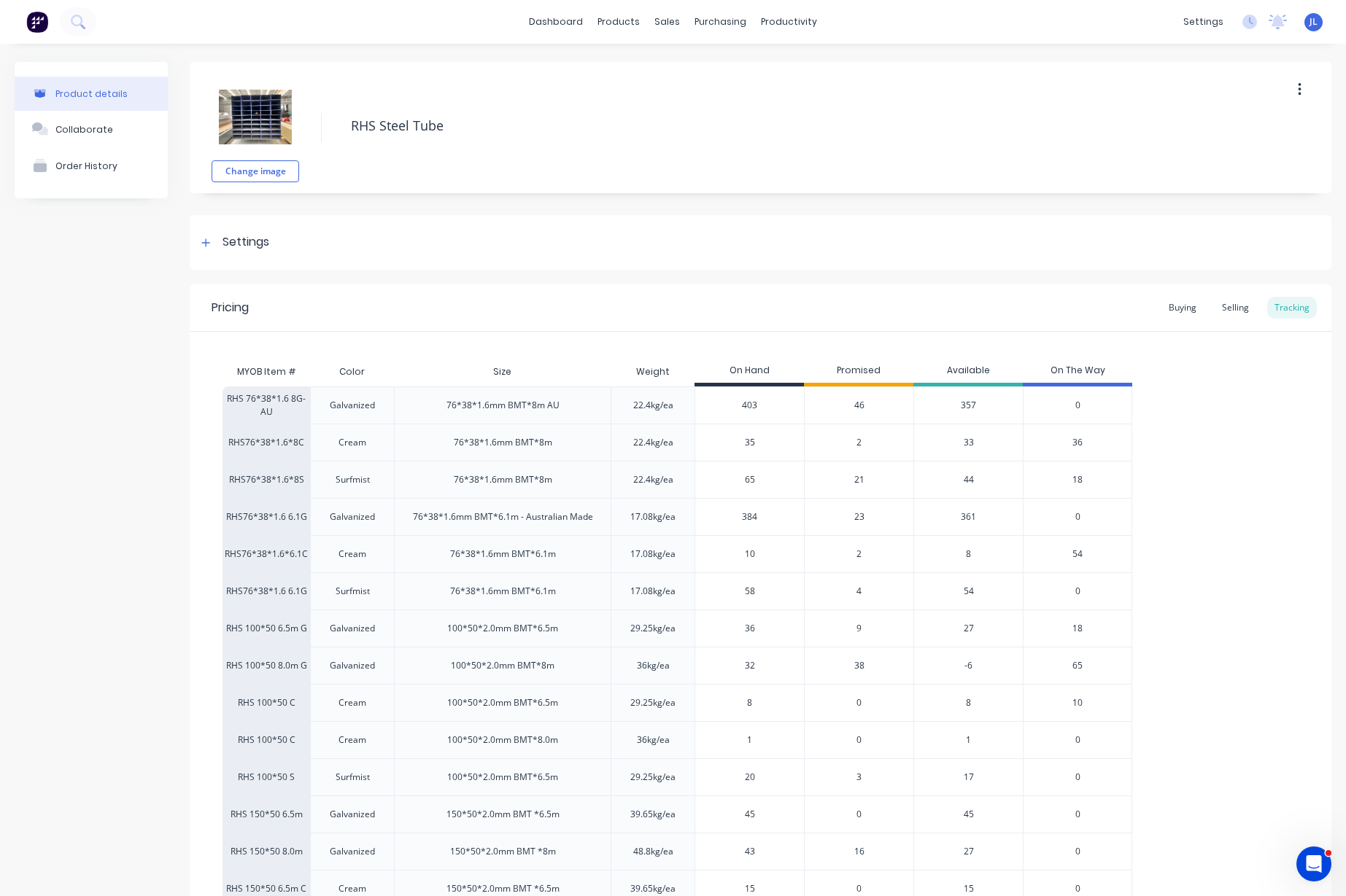
click at [860, 402] on span "46" at bounding box center [859, 404] width 10 height 13
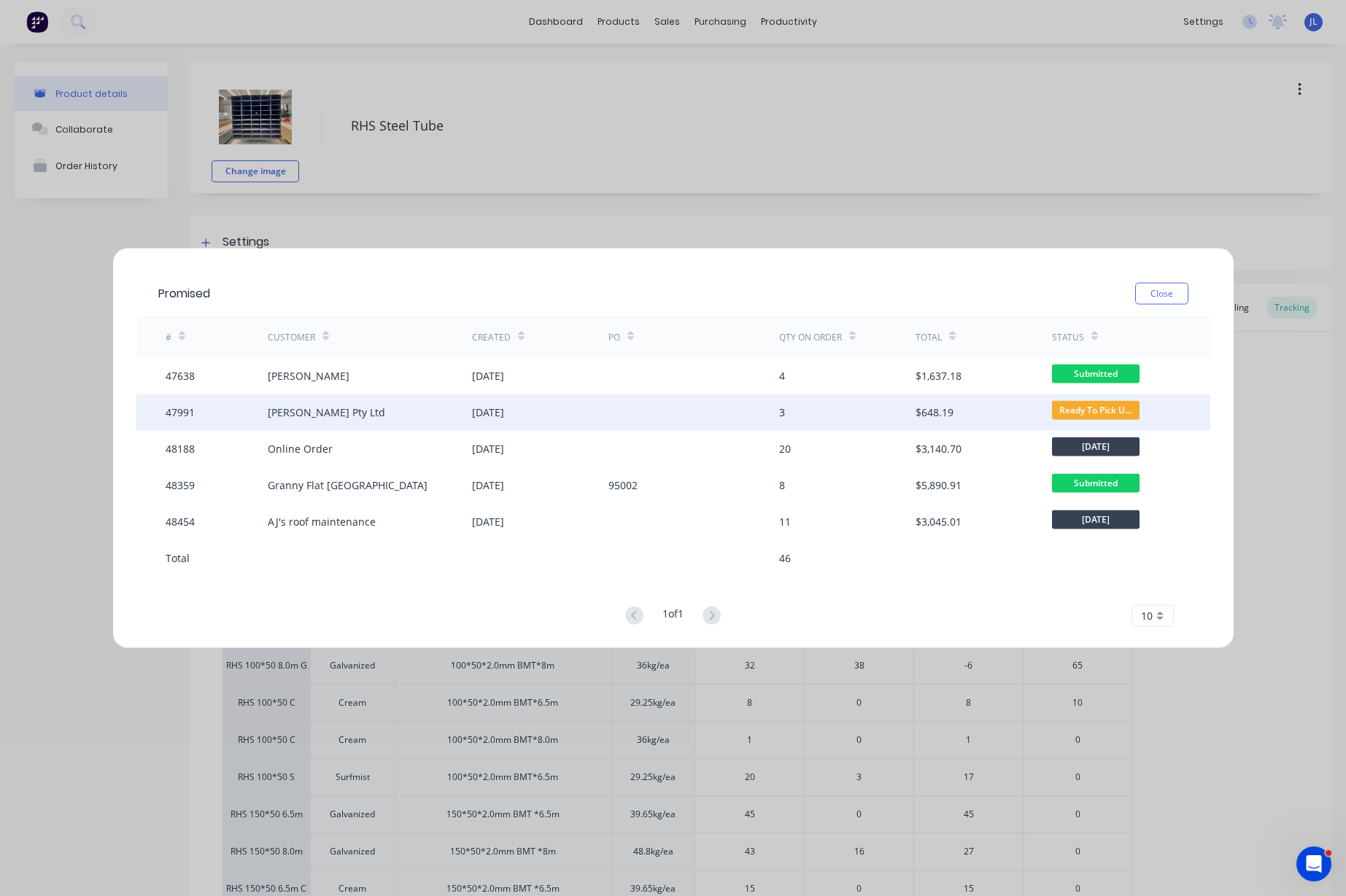
click at [776, 417] on div at bounding box center [694, 411] width 170 height 36
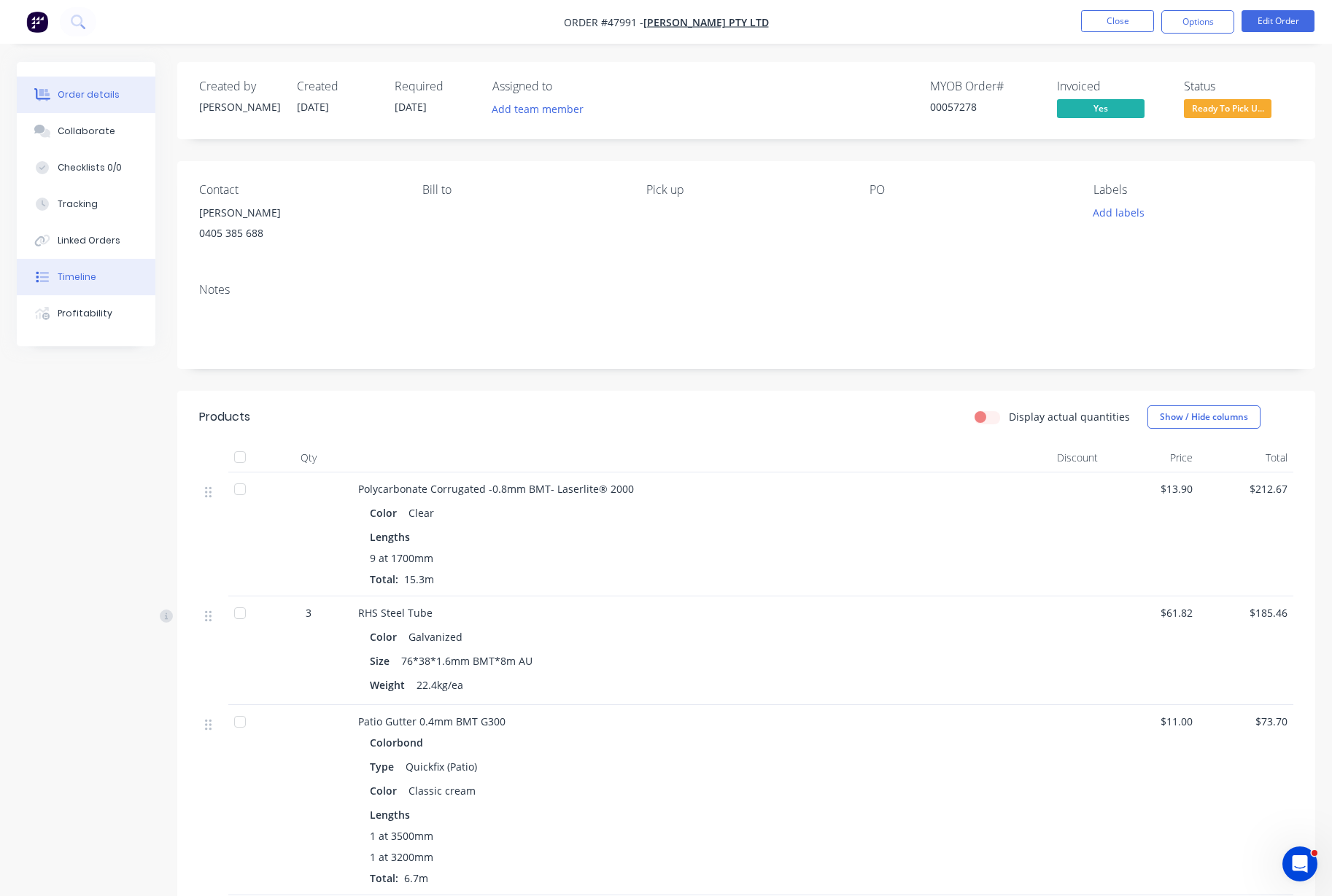
click at [81, 276] on div "Timeline" at bounding box center [76, 276] width 38 height 13
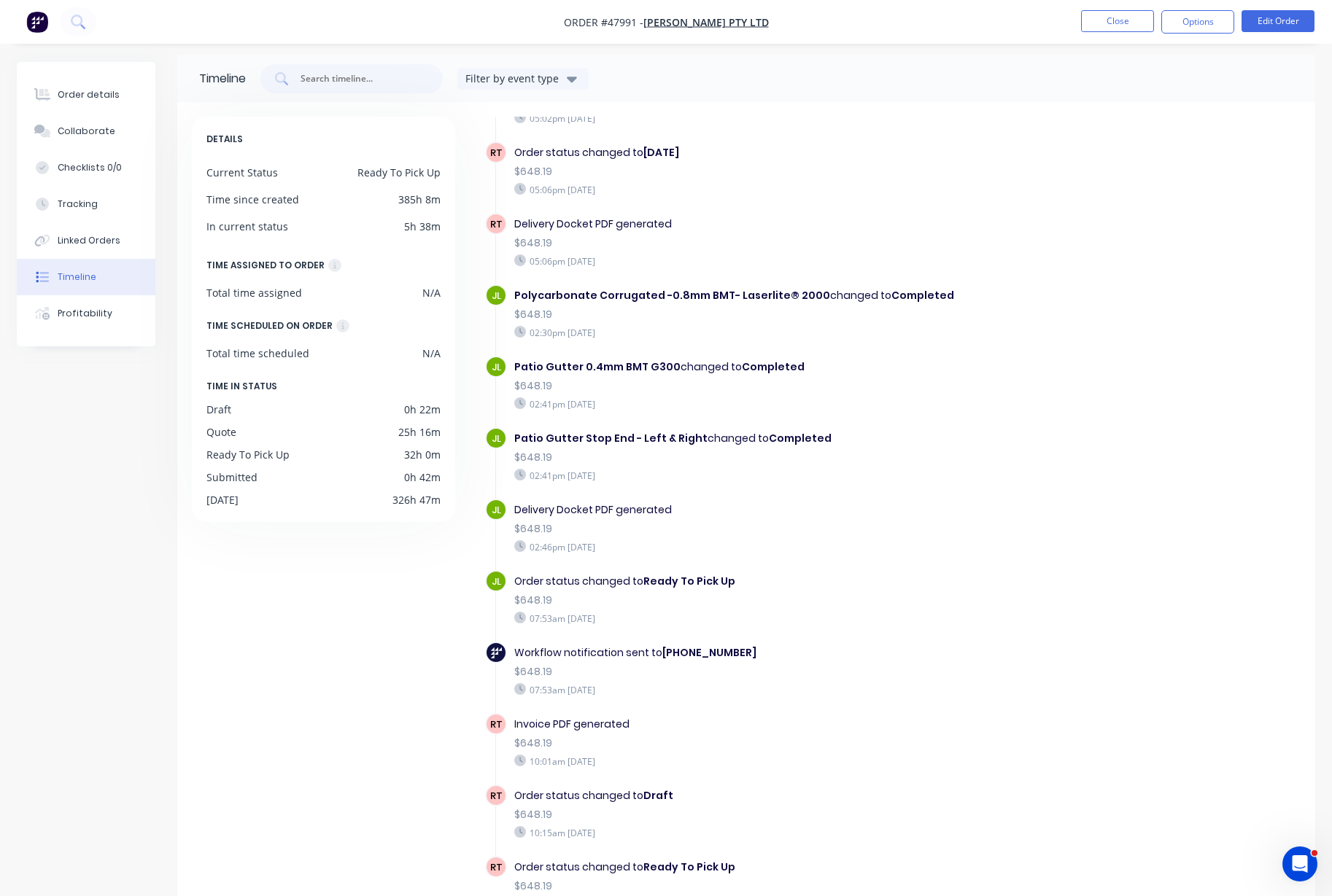
scroll to position [101, 0]
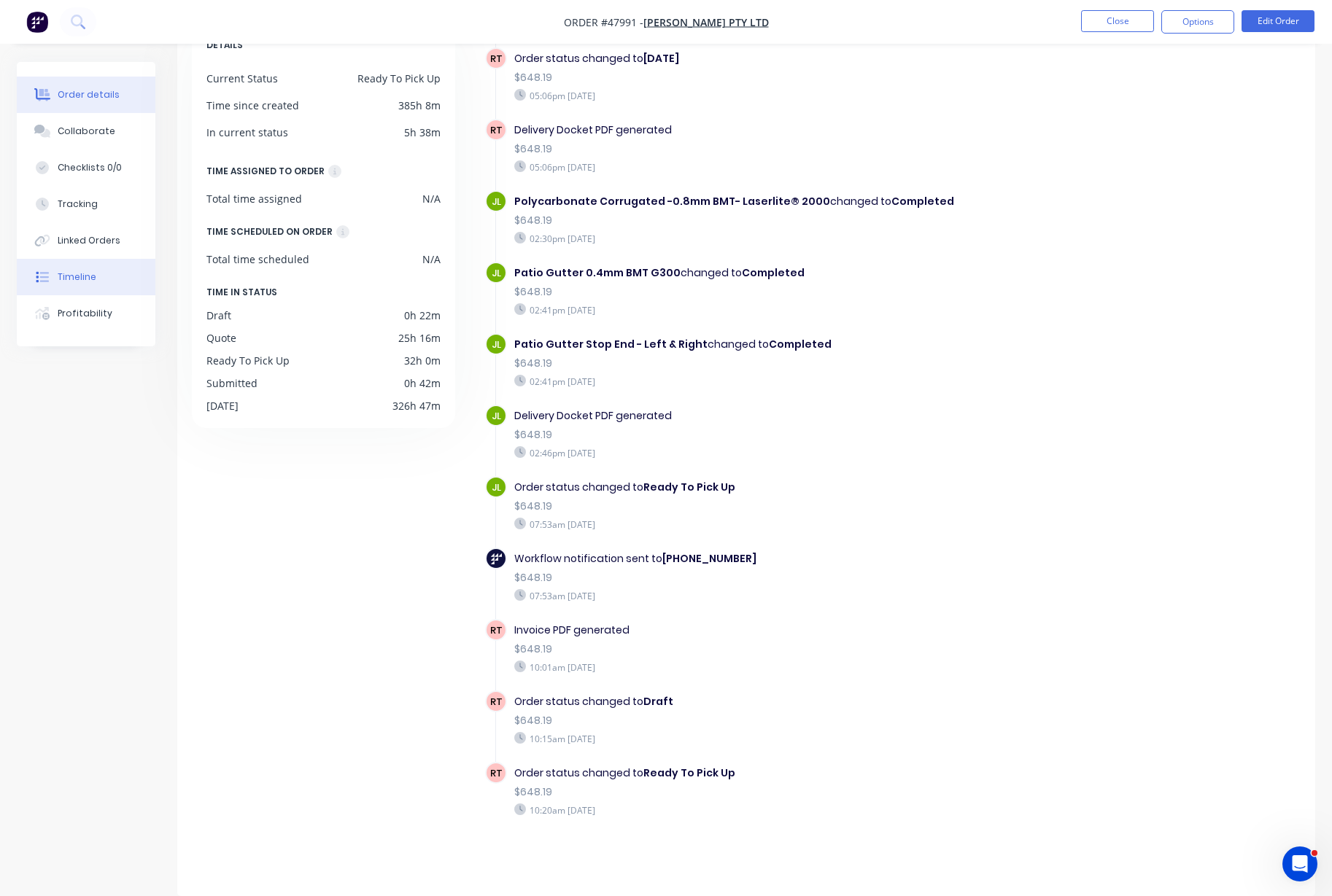
click at [65, 92] on div "Order details" at bounding box center [88, 94] width 62 height 13
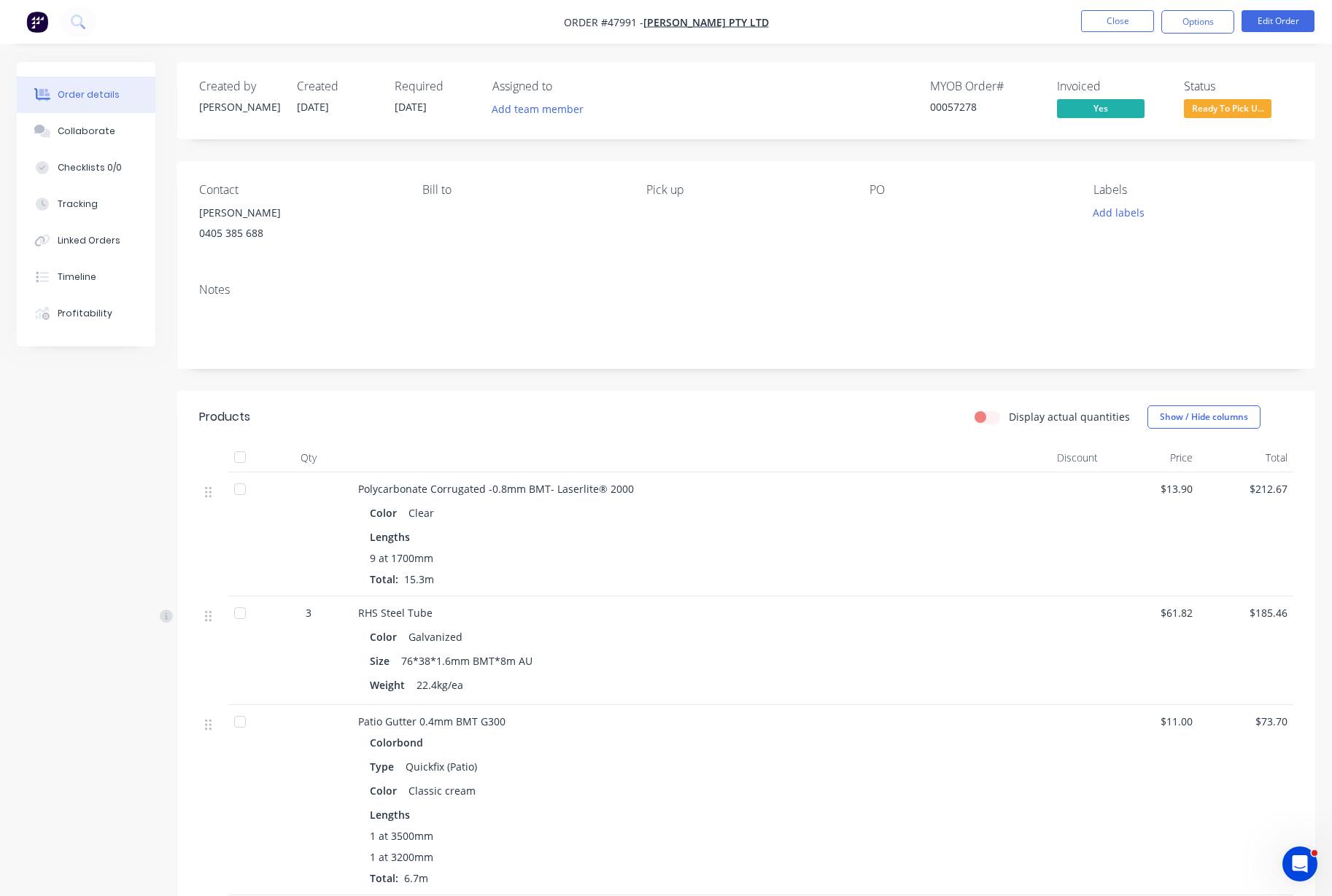
click at [1229, 110] on span "Ready To Pick U..." at bounding box center [1226, 108] width 87 height 19
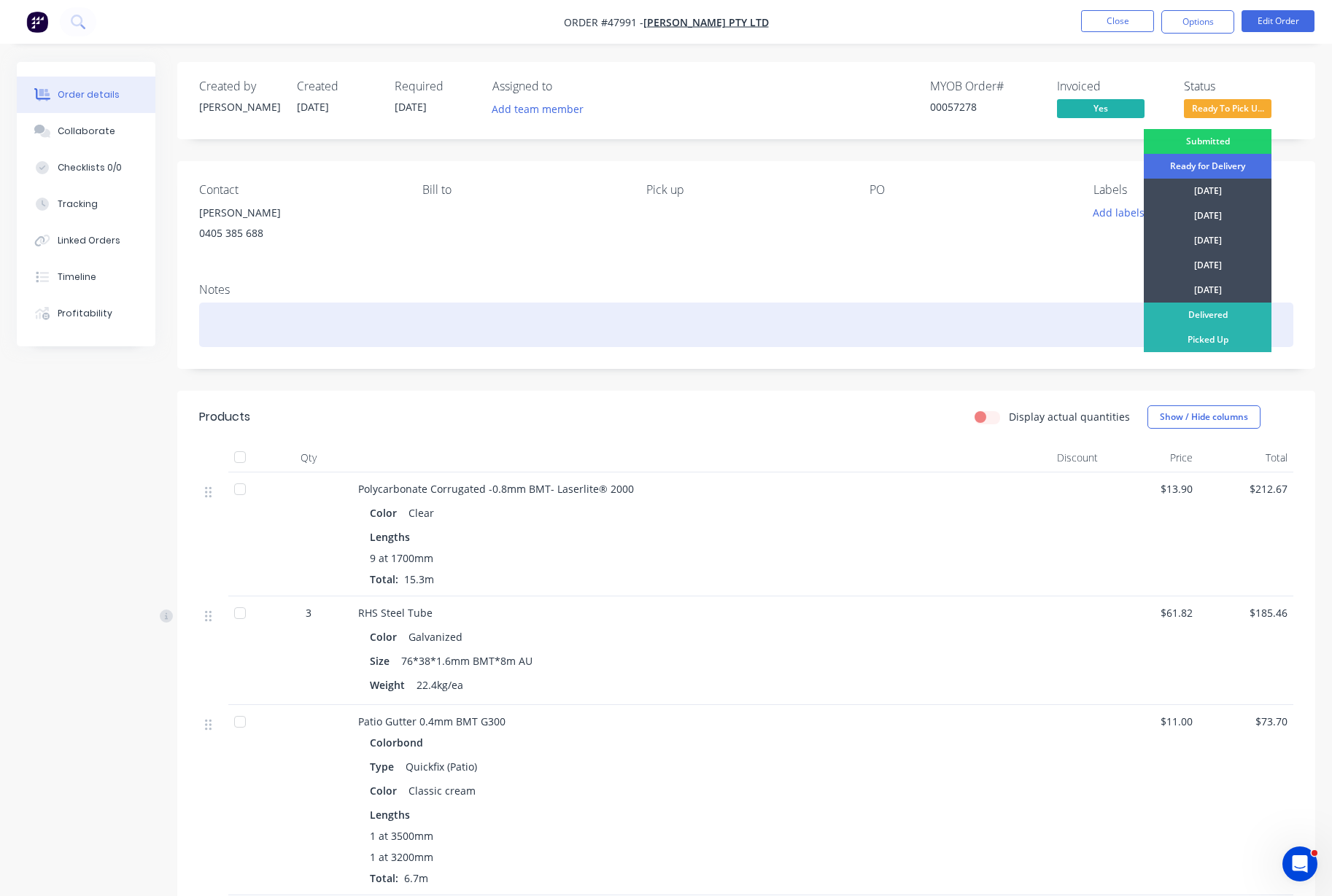
click at [1213, 345] on div "Picked Up" at bounding box center [1207, 339] width 127 height 24
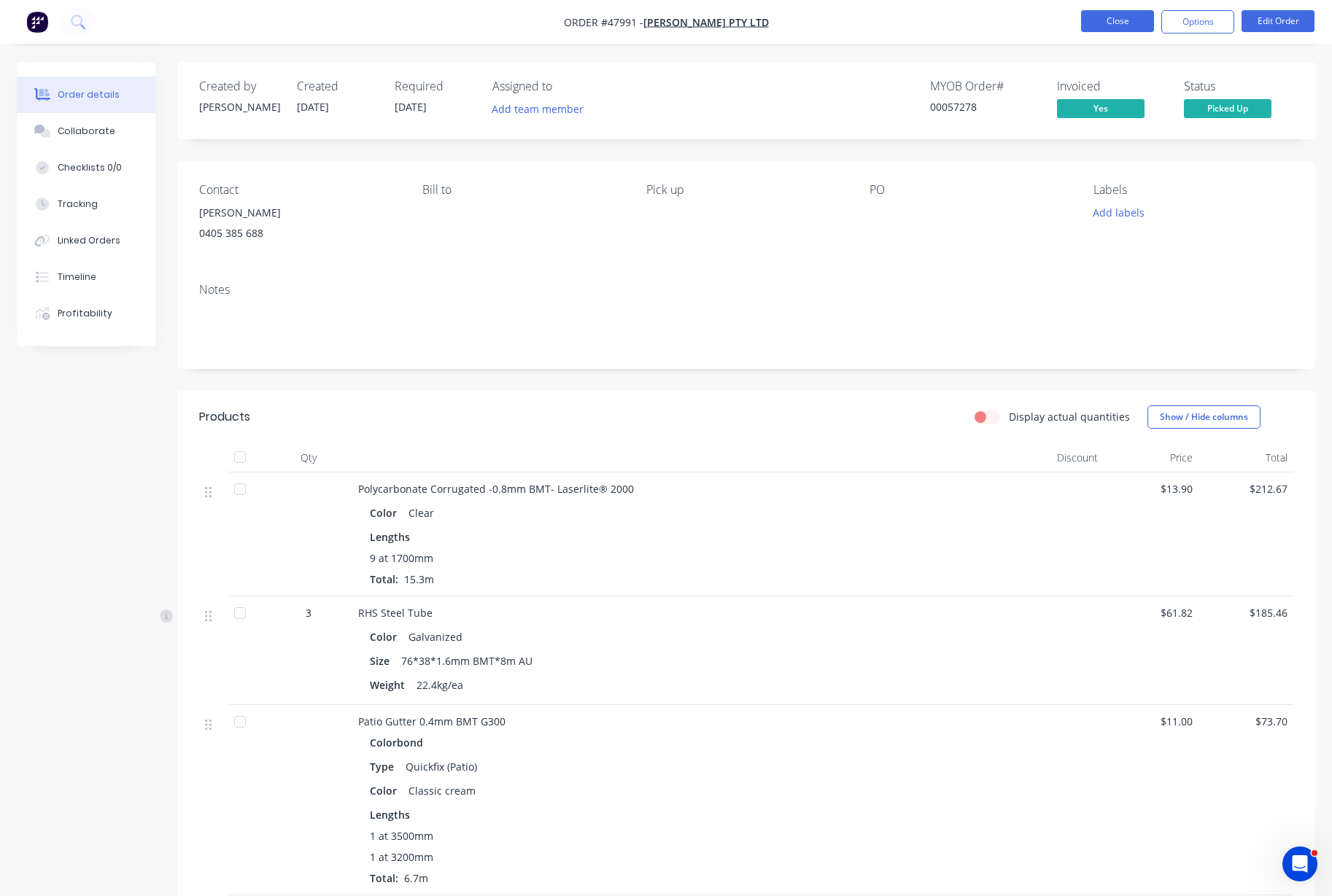
click at [1122, 23] on button "Close" at bounding box center [1117, 21] width 72 height 22
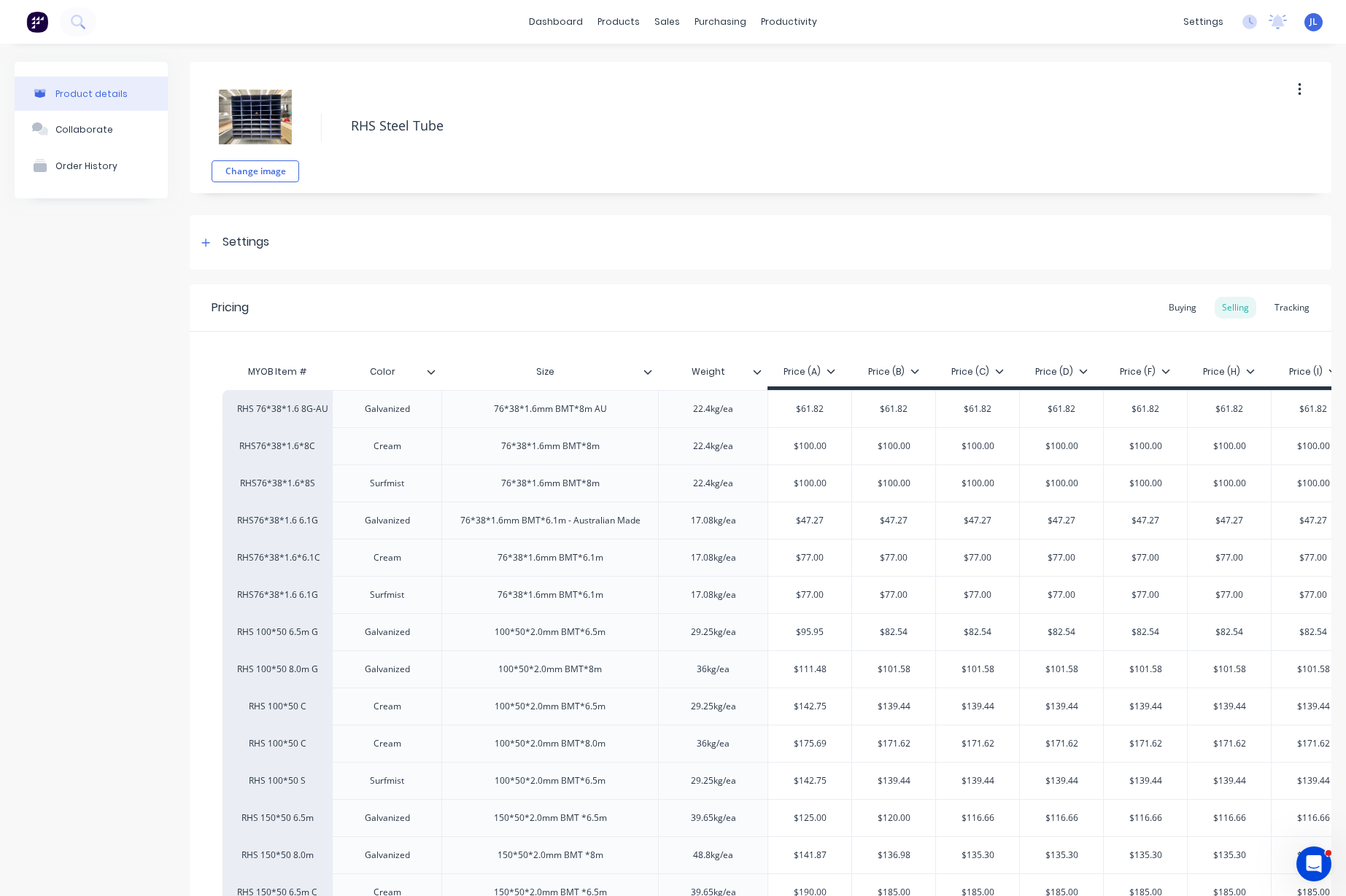
type textarea "x"
click at [1280, 302] on div "Tracking" at bounding box center [1291, 307] width 50 height 22
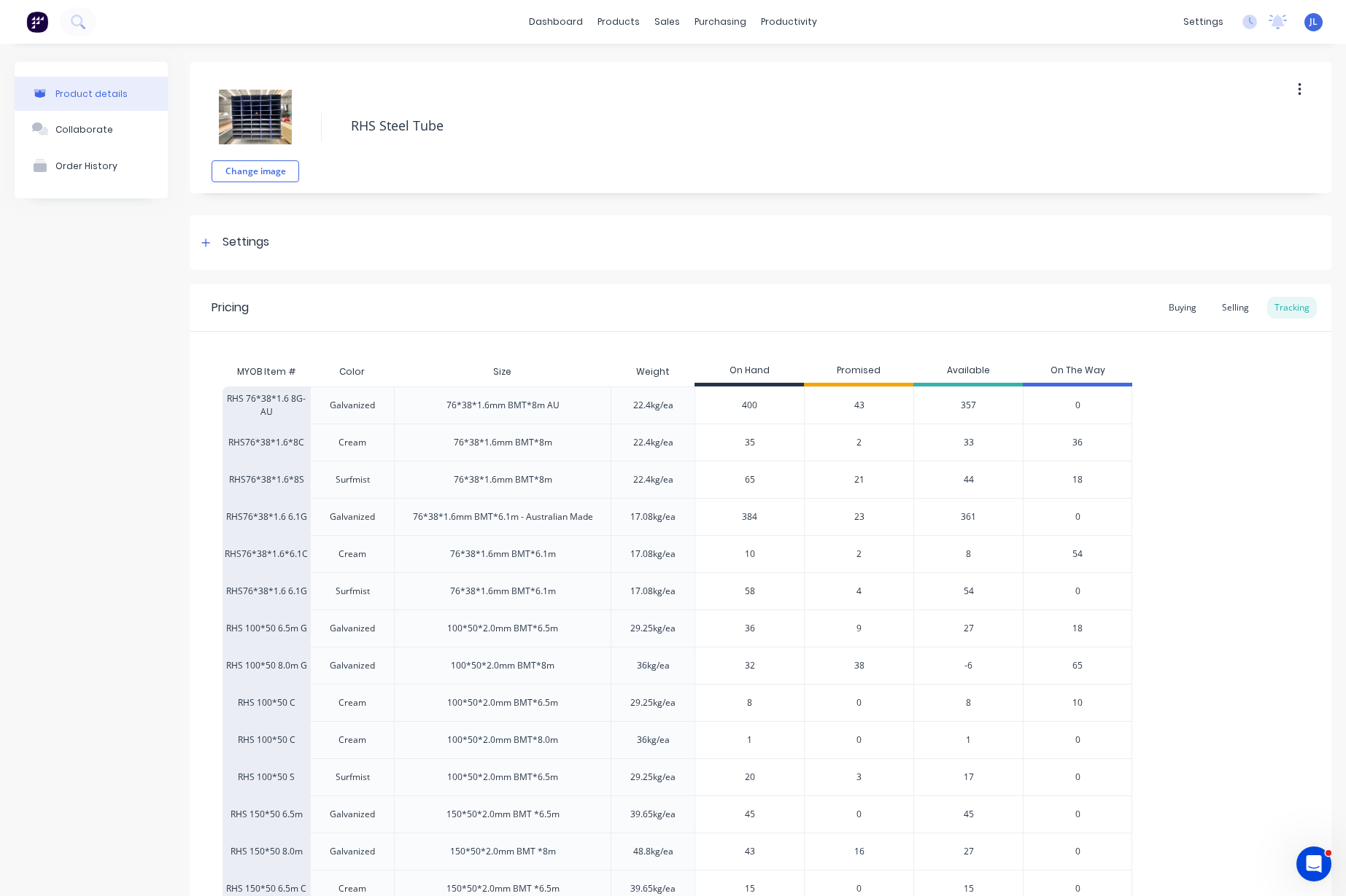
click at [872, 406] on div "43" at bounding box center [859, 405] width 110 height 37
click at [854, 407] on span "43" at bounding box center [859, 404] width 10 height 13
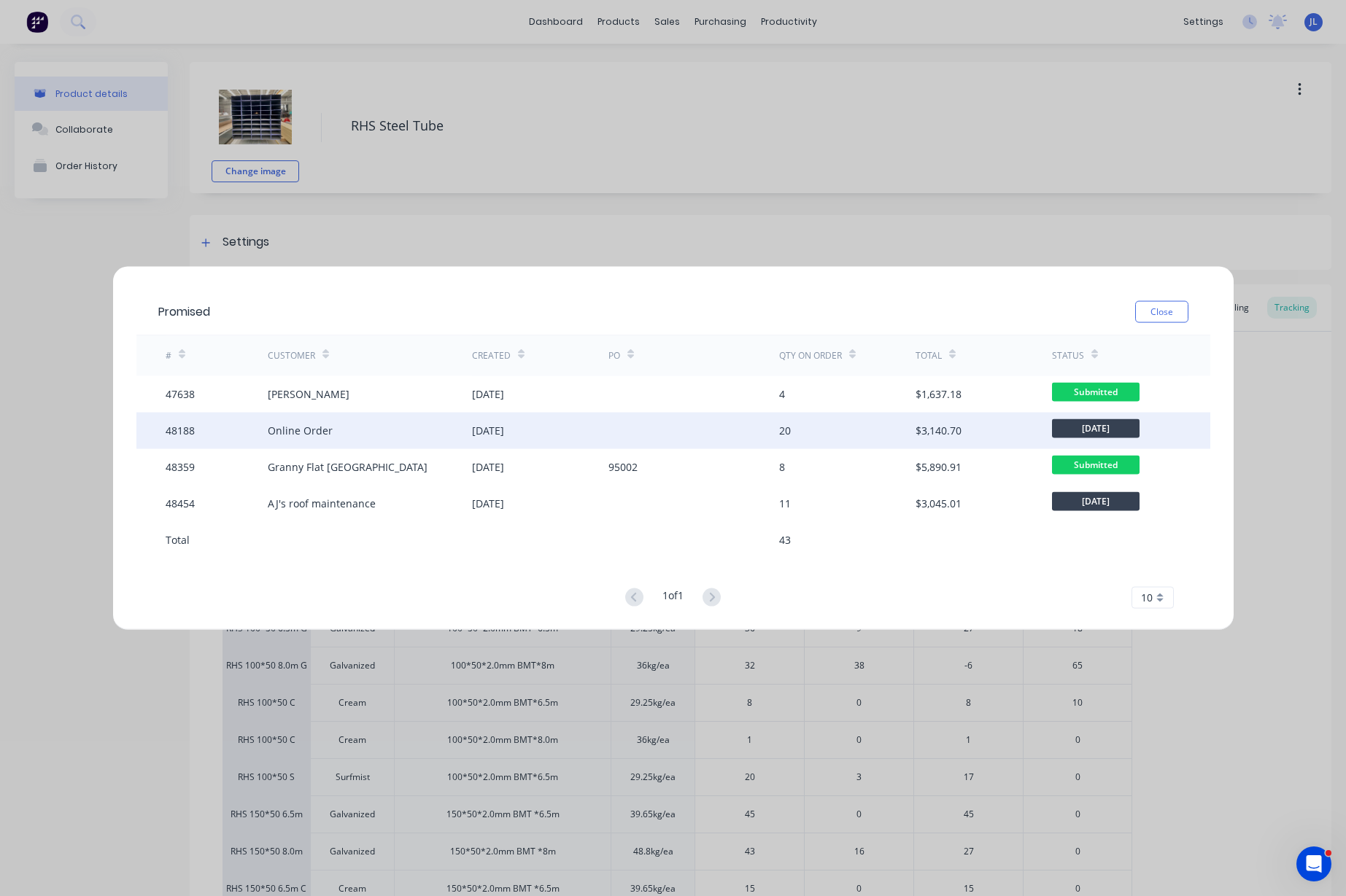
click at [372, 429] on div "Online Order" at bounding box center [369, 430] width 204 height 36
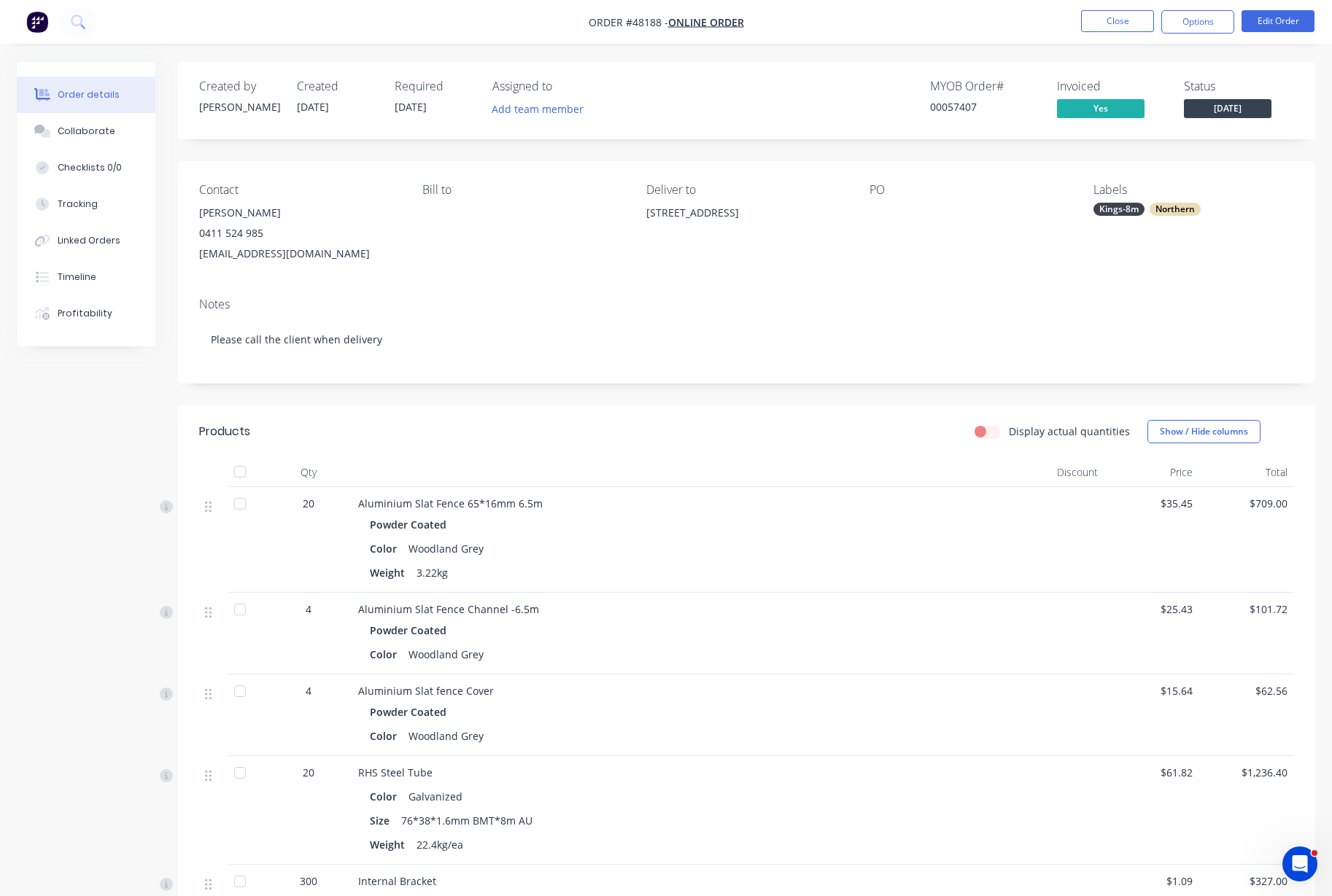
drag, startPoint x: 381, startPoint y: 253, endPoint x: 190, endPoint y: 217, distance: 194.4
click at [190, 217] on div "Contact Asha Burnett 0411 524 985 quotes@elitecommercials.com.au Bill to Delive…" at bounding box center [746, 223] width 1138 height 124
copy div "Asha Burnett 0411 524 985 quotes@elitecommercials.com.au"
click at [1291, 27] on button "Edit Order" at bounding box center [1277, 21] width 72 height 22
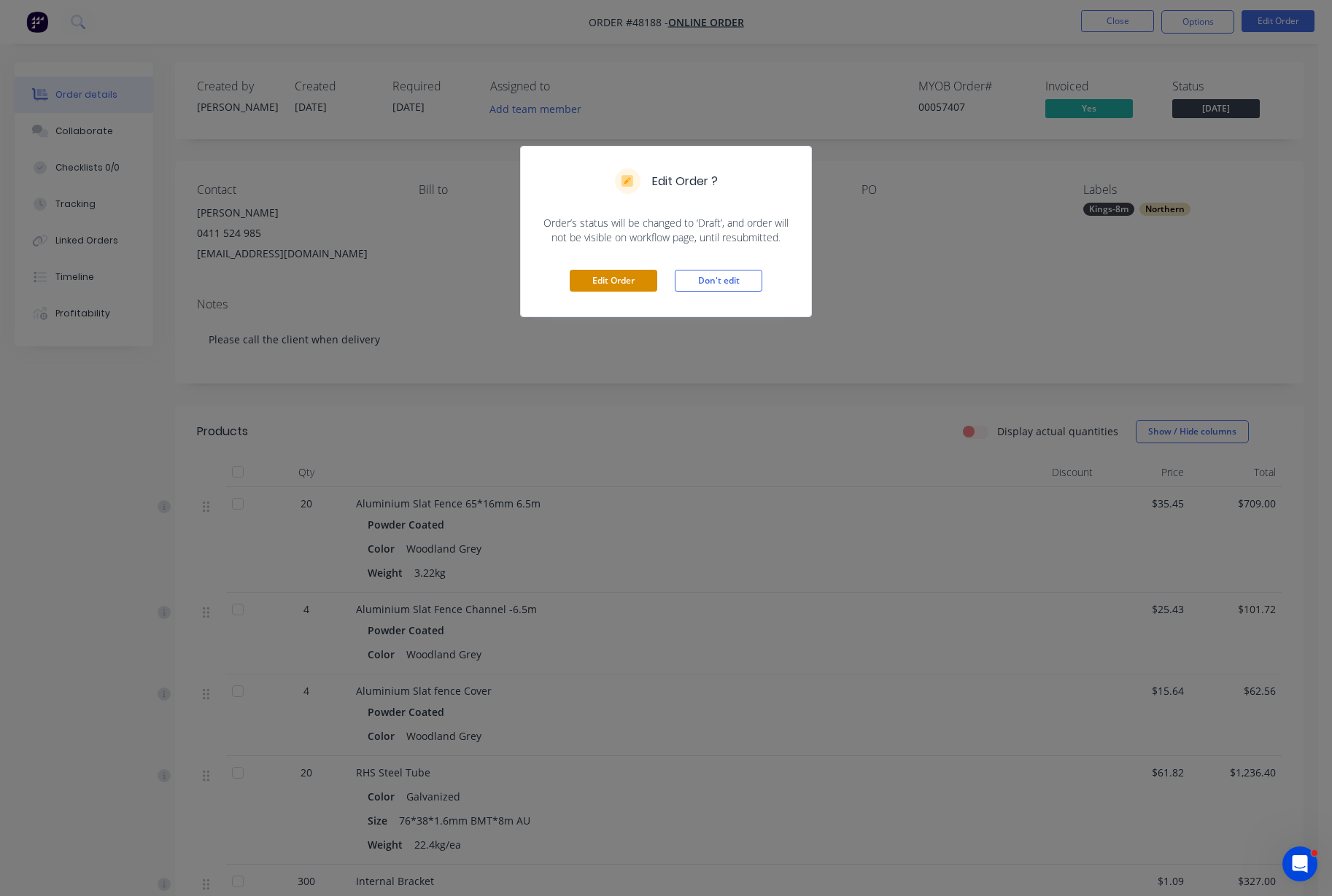
click at [624, 279] on button "Edit Order" at bounding box center [612, 280] width 87 height 22
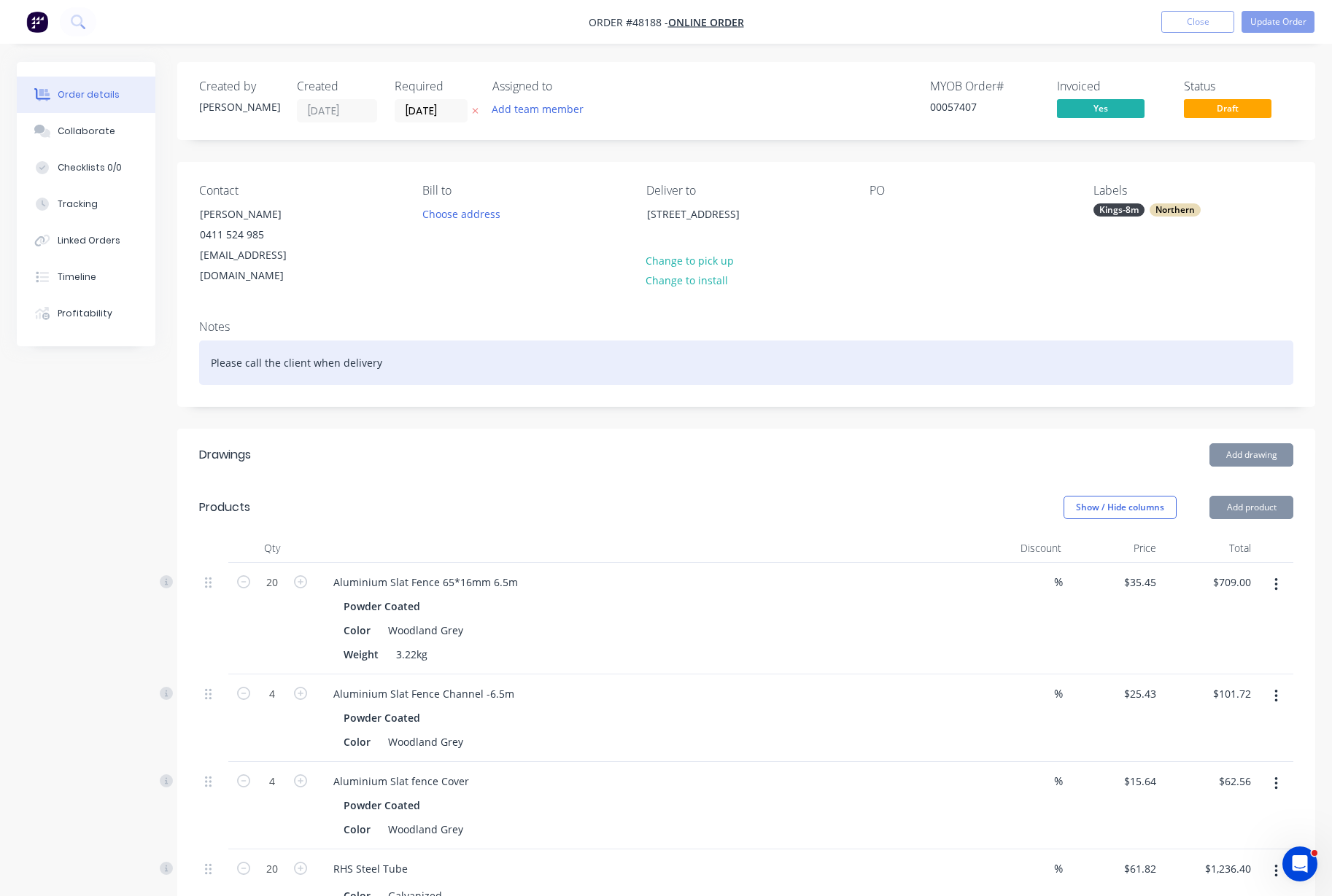
click at [465, 353] on div "Please call the client when delivery" at bounding box center [745, 362] width 1094 height 44
paste div
click at [371, 344] on div "Please call the client when deliveryAsha Burnett0411 524 985quotes@elitecommerc…" at bounding box center [745, 362] width 1094 height 44
click at [375, 342] on div "Please call the client when deliveryAsha Burnett0411 524 985quotes@elitecommerc…" at bounding box center [745, 362] width 1094 height 44
drag, startPoint x: 503, startPoint y: 343, endPoint x: 436, endPoint y: 342, distance: 67.0
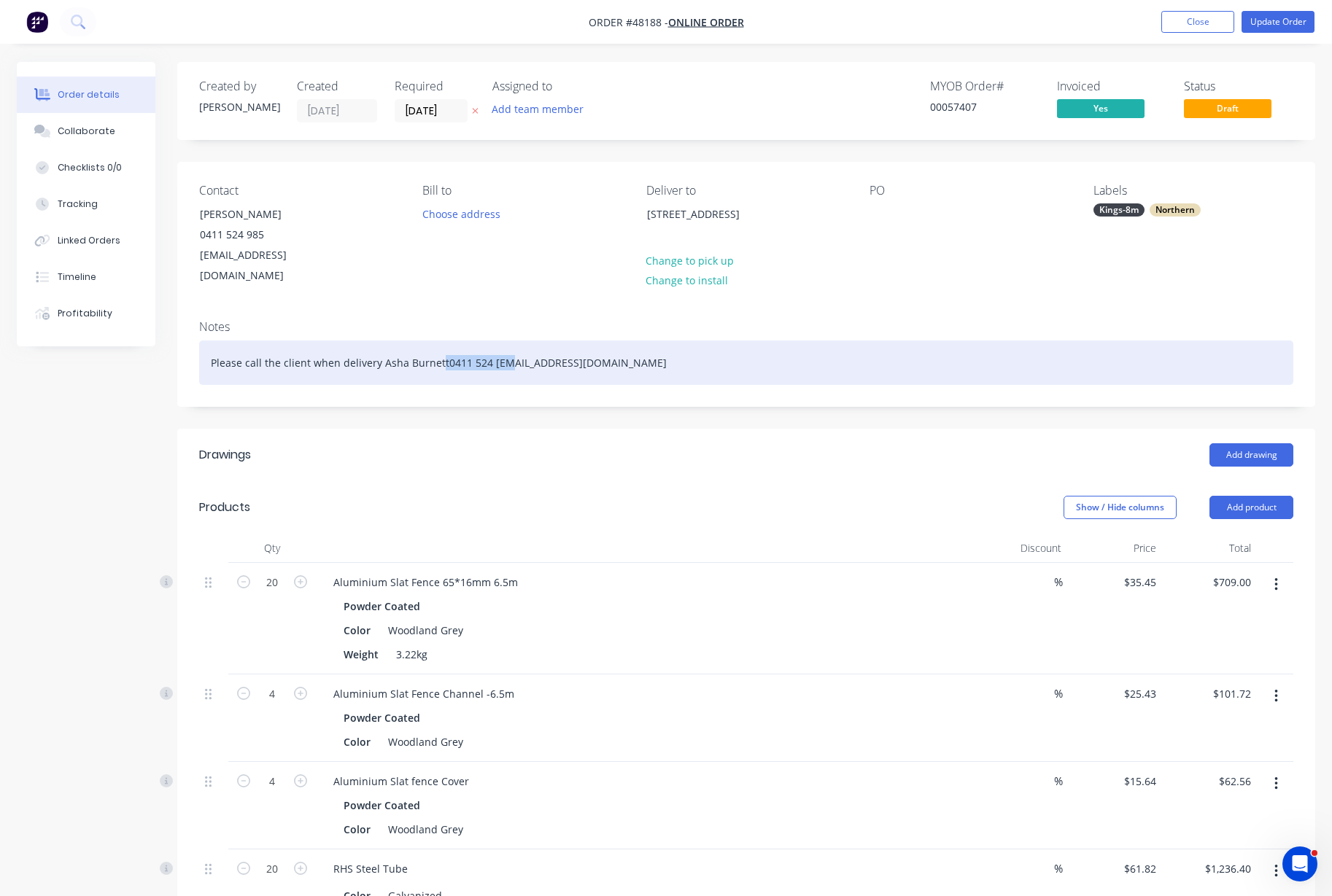
click at [436, 342] on div "Please call the client when delivery Asha Burnett0411 524 985quotes@elitecommer…" at bounding box center [745, 362] width 1094 height 44
click at [441, 341] on div "Please call the client when delivery Asha Burnett0411 524 985quotes@elitecommer…" at bounding box center [745, 362] width 1094 height 44
drag, startPoint x: 503, startPoint y: 342, endPoint x: 376, endPoint y: 344, distance: 127.0
click at [376, 344] on div "Please call the client when delivery Asha Burnett0411 524 985quotes@elitecommer…" at bounding box center [745, 362] width 1094 height 44
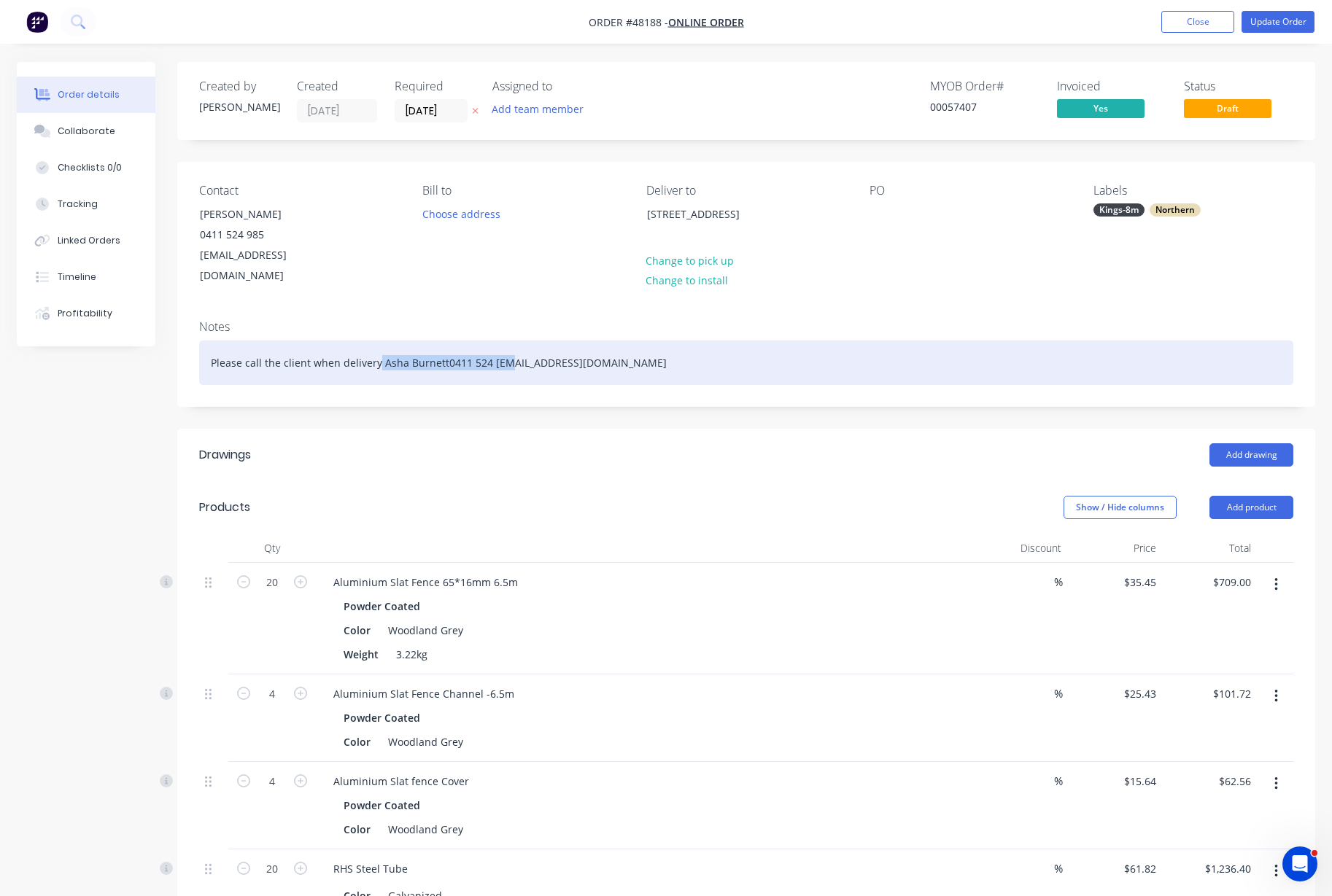
copy div "Asha Burnett0411 524 985"
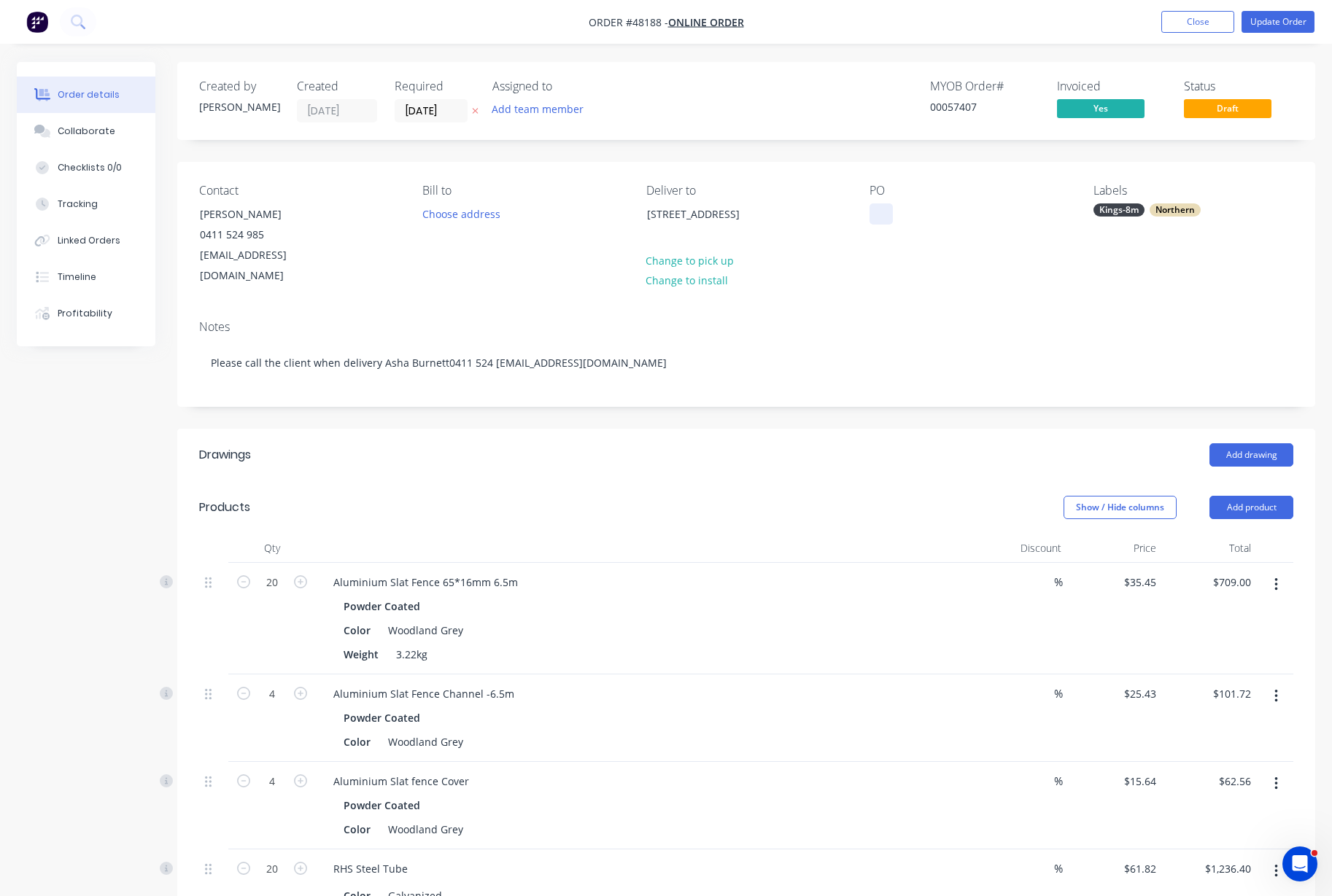
click at [878, 204] on div at bounding box center [881, 214] width 24 height 22
paste div
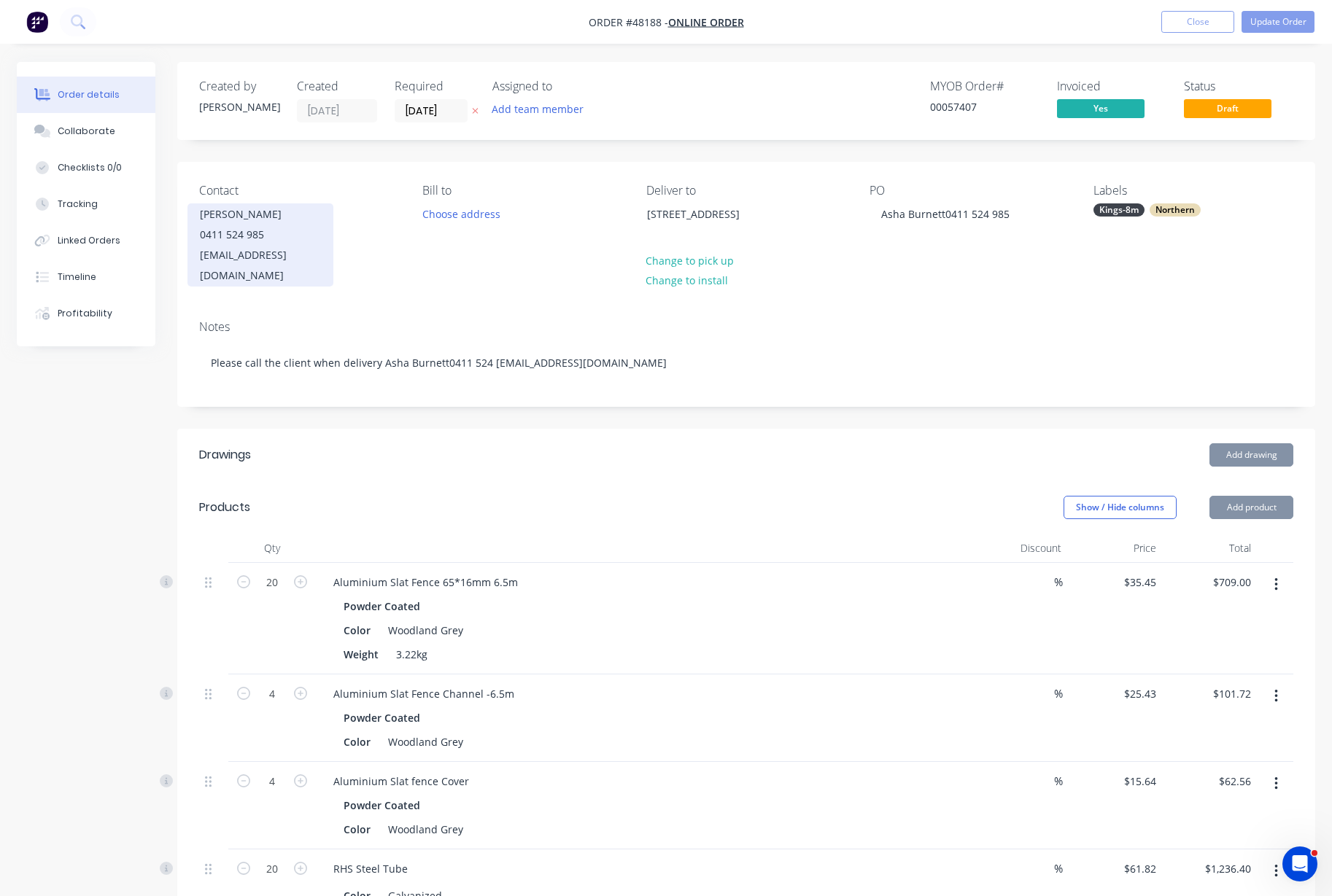
click at [224, 232] on div "0411 524 985" at bounding box center [261, 234] width 121 height 21
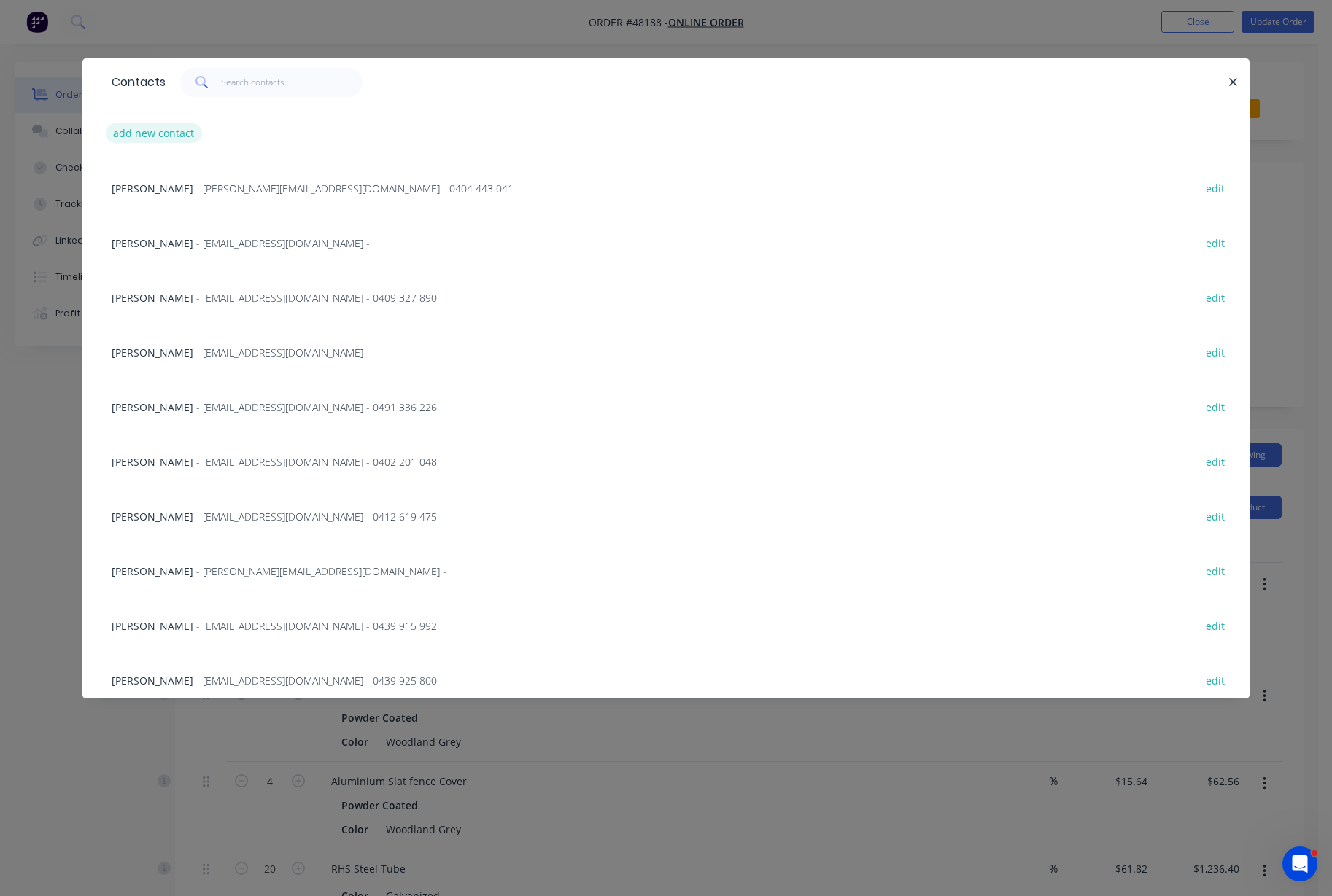
click at [140, 130] on button "add new contact" at bounding box center [154, 133] width 96 height 20
select select "AU"
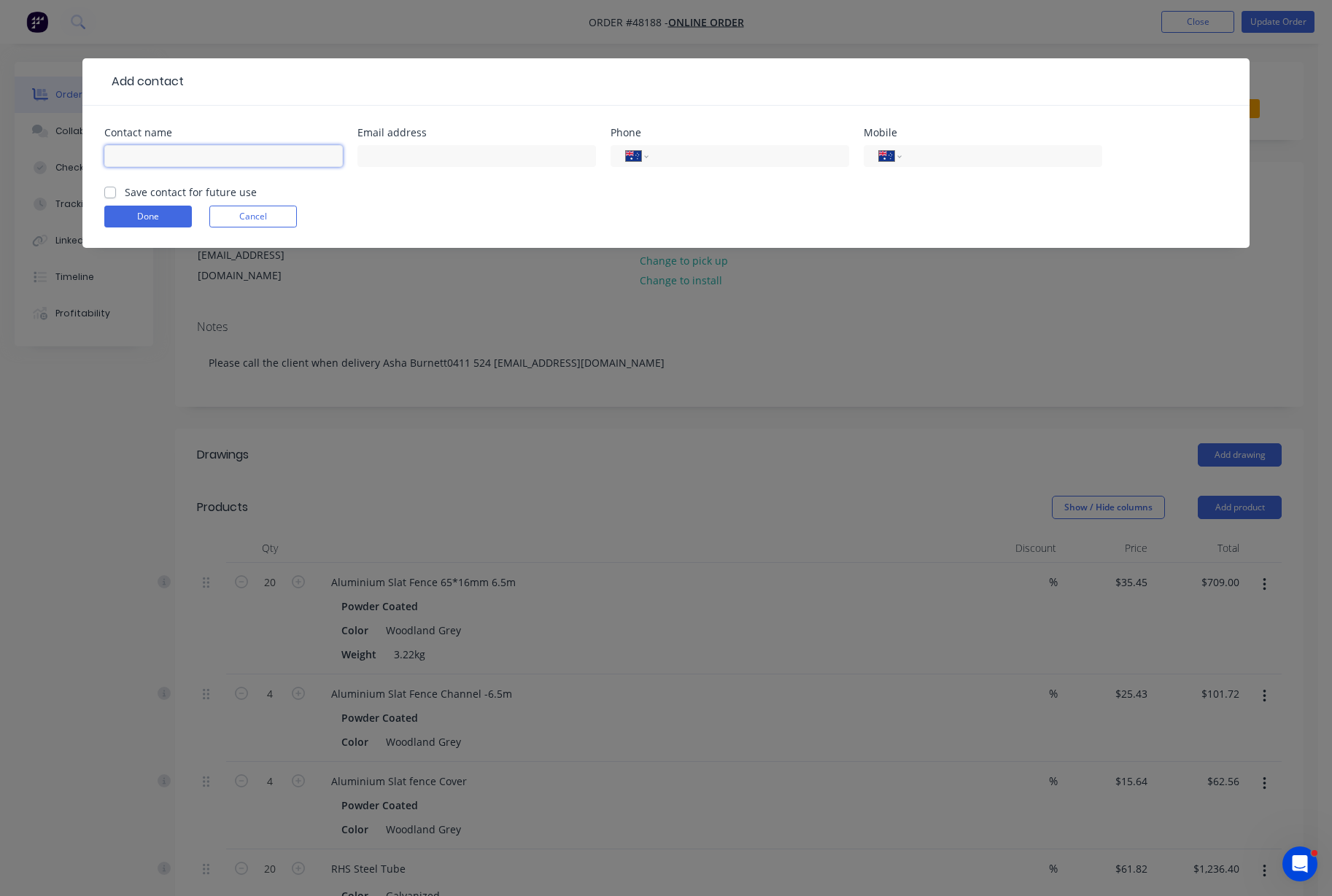
click at [148, 154] on input "text" at bounding box center [222, 156] width 238 height 22
type input "`"
click at [165, 213] on button "Done" at bounding box center [147, 216] width 87 height 22
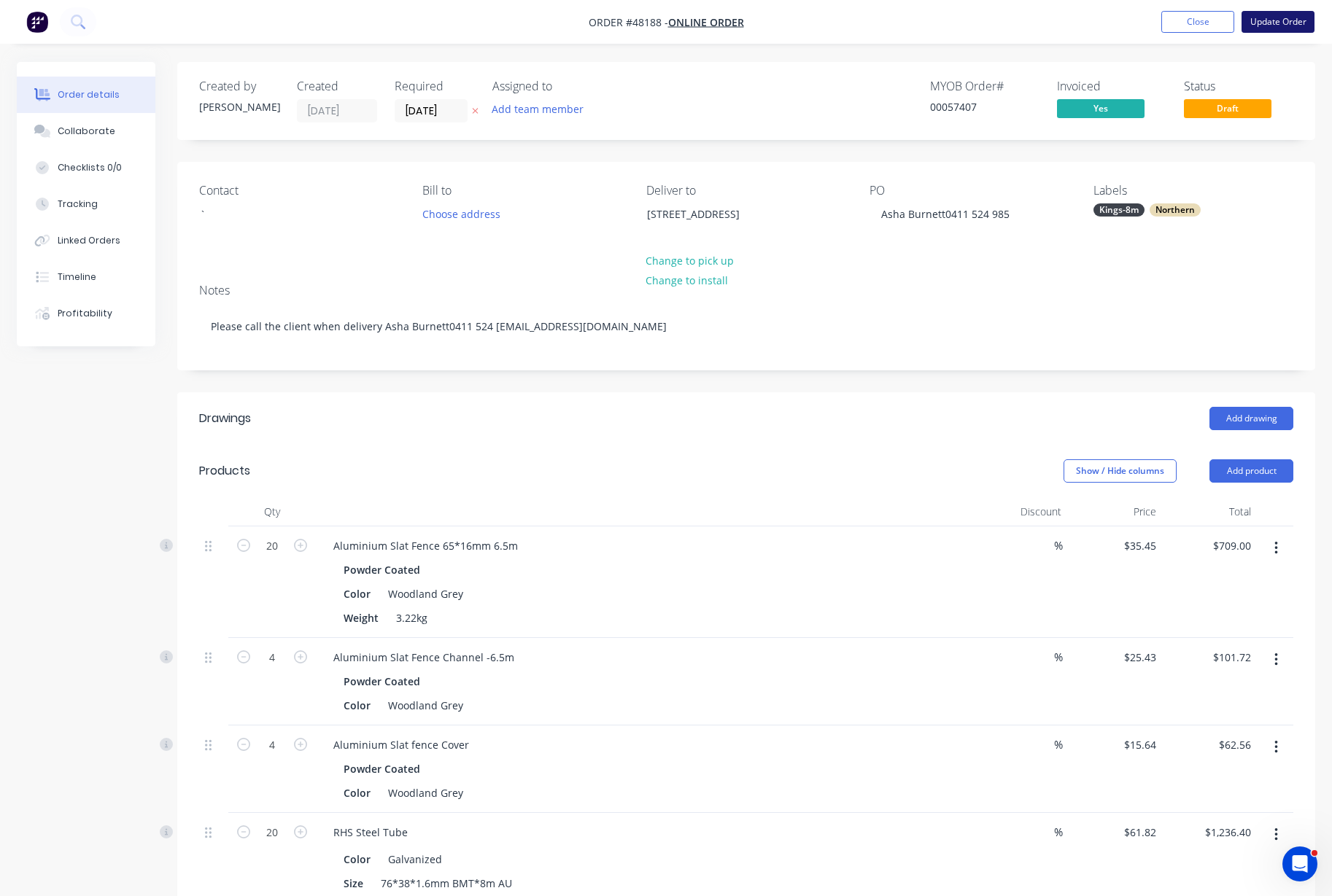
click at [1287, 24] on button "Update Order" at bounding box center [1277, 22] width 72 height 22
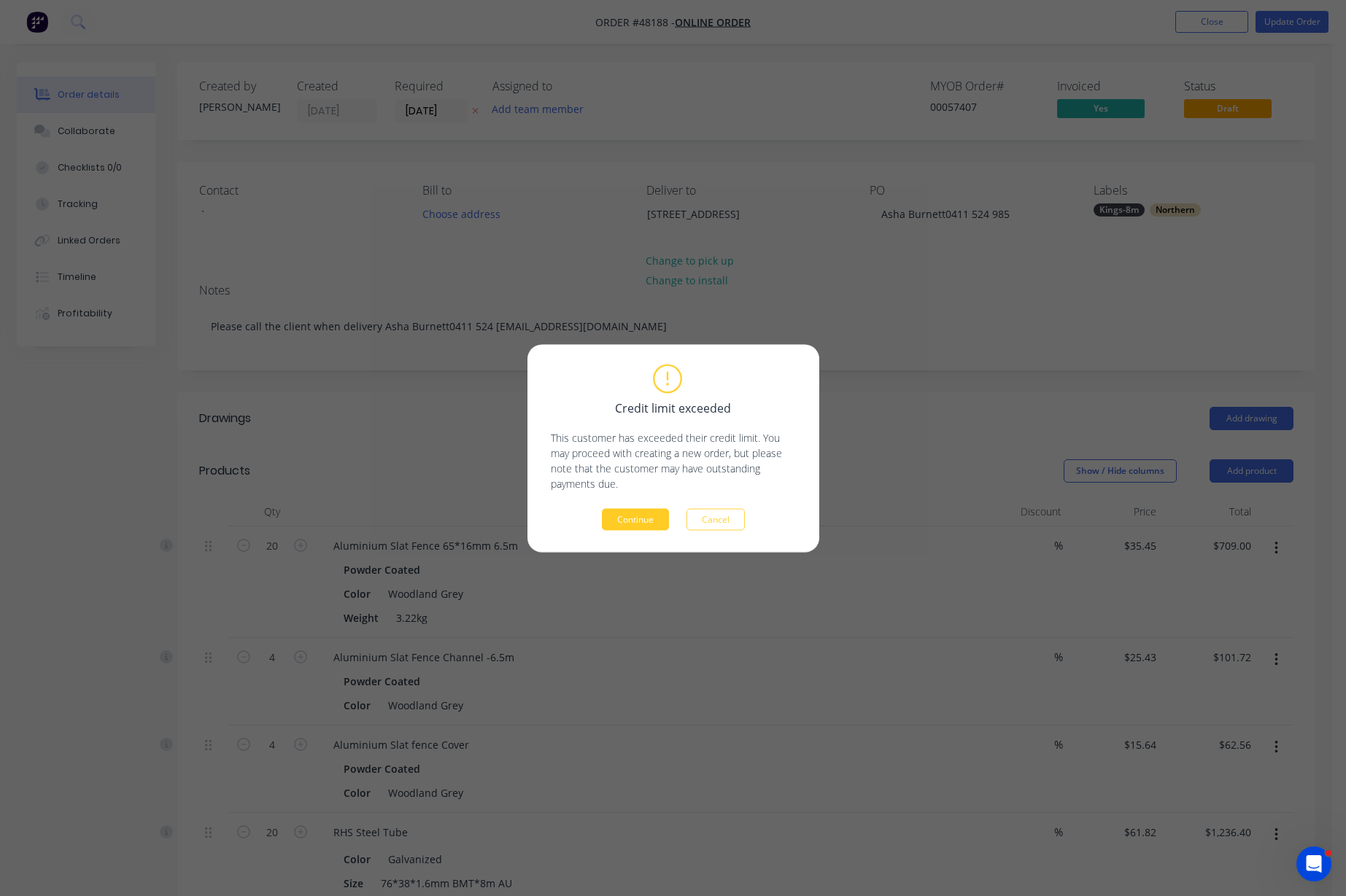
click at [652, 518] on button "Continue" at bounding box center [635, 519] width 67 height 22
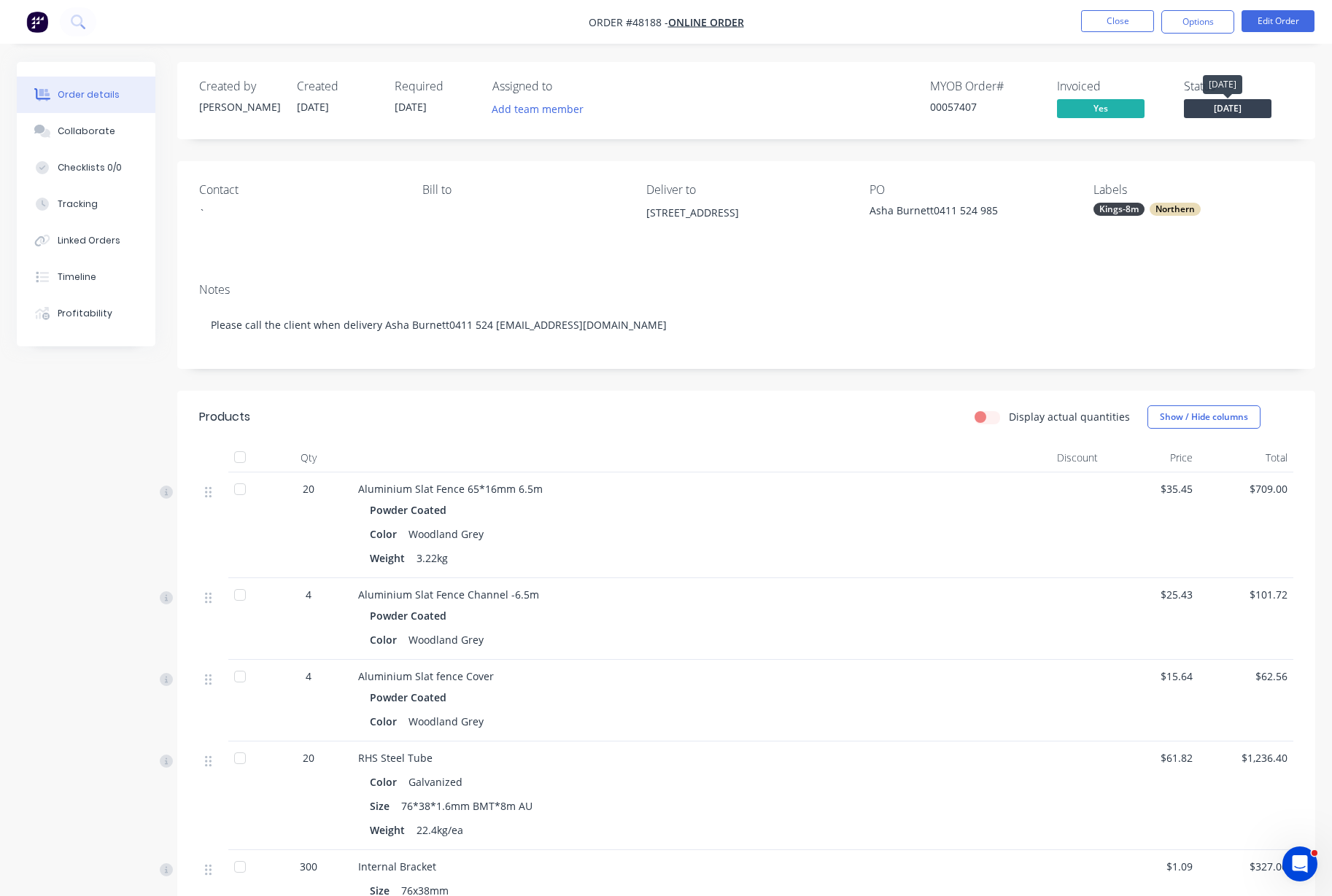
click at [1238, 104] on span "[DATE]" at bounding box center [1226, 108] width 87 height 19
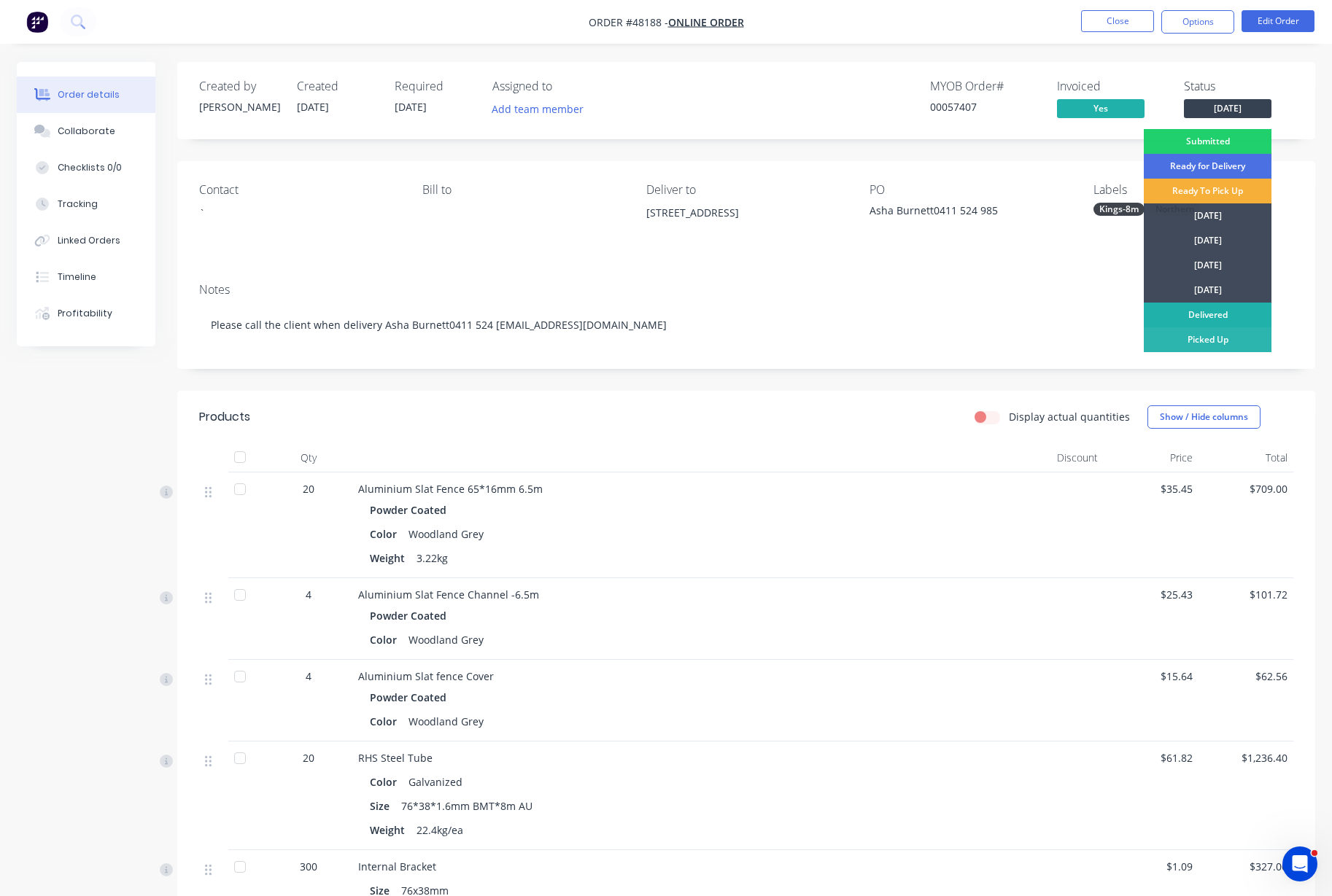
drag, startPoint x: 1214, startPoint y: 313, endPoint x: 1166, endPoint y: 147, distance: 172.8
click at [1213, 313] on div "Delivered" at bounding box center [1207, 314] width 127 height 24
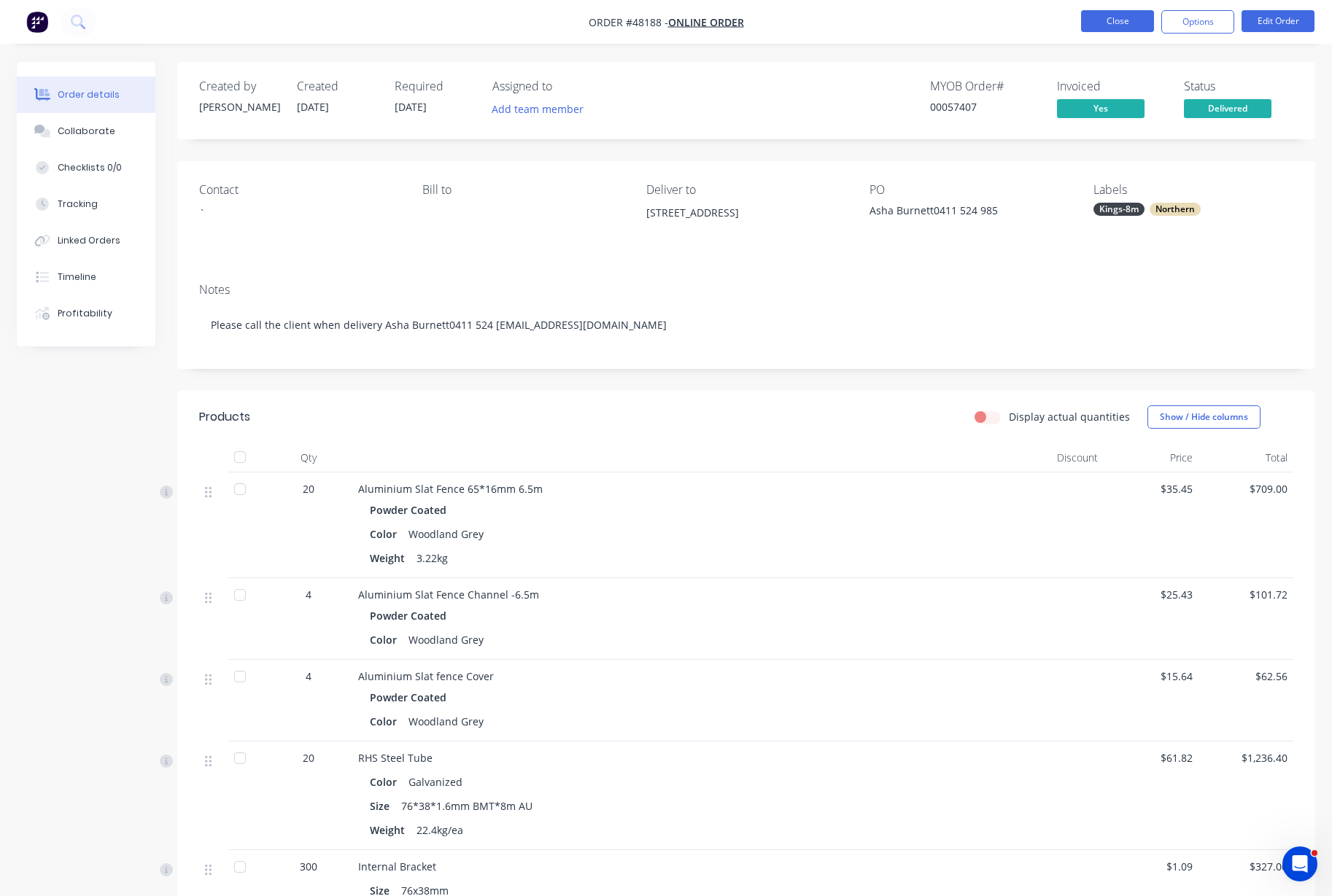
click at [1112, 25] on button "Close" at bounding box center [1117, 21] width 72 height 22
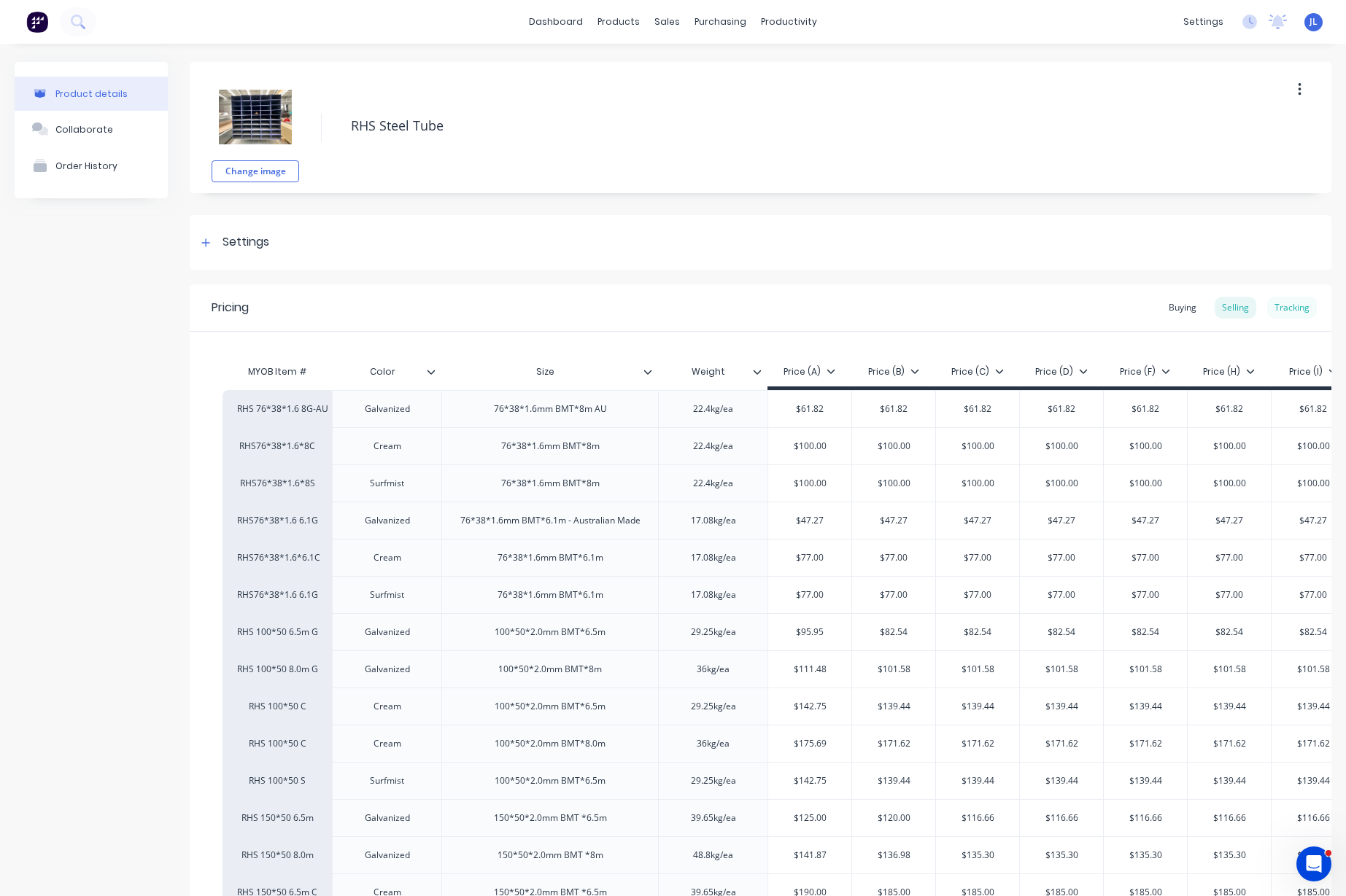
click at [1274, 307] on div "Tracking" at bounding box center [1291, 307] width 50 height 22
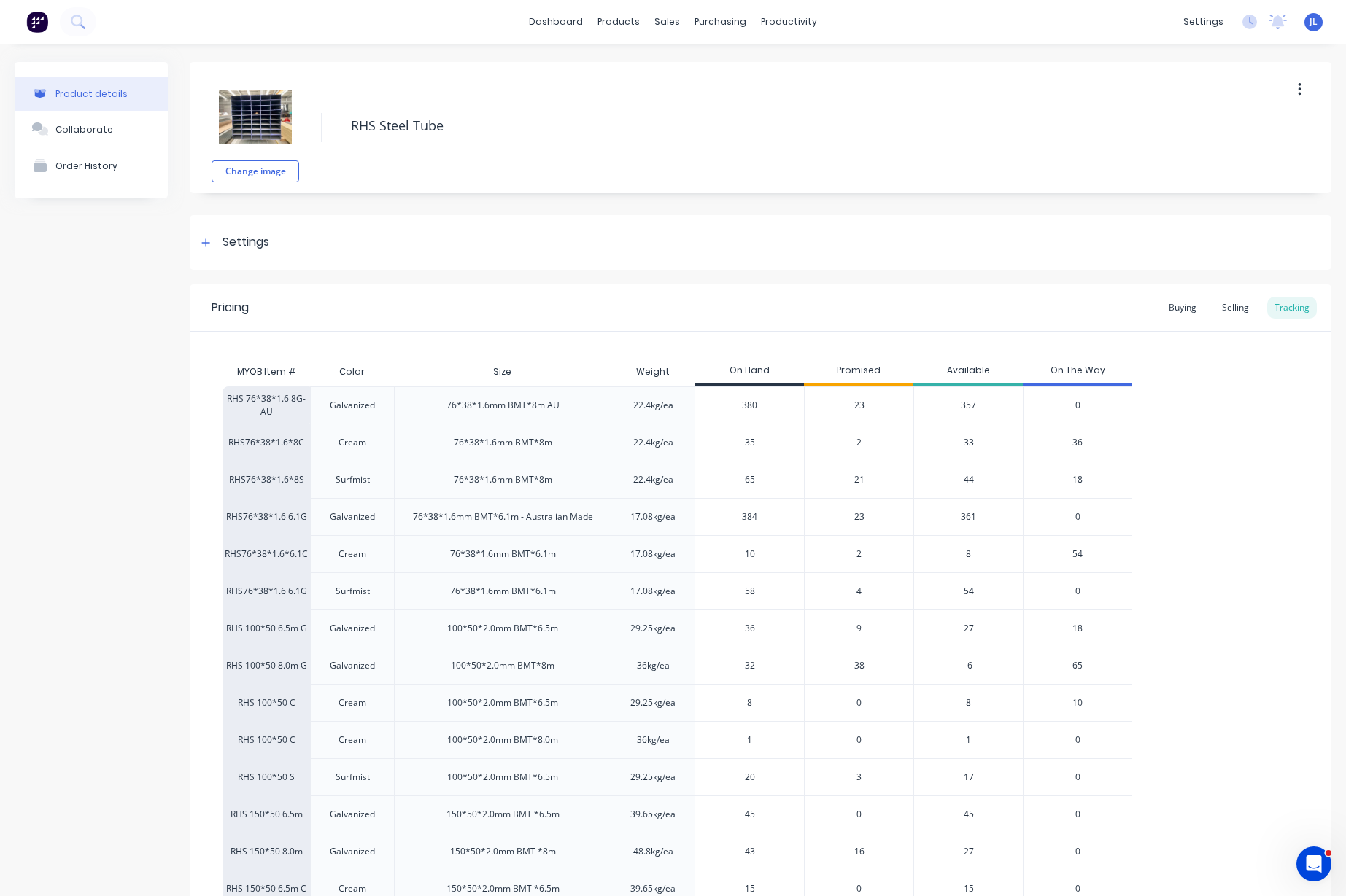
click at [858, 403] on span "23" at bounding box center [859, 404] width 10 height 13
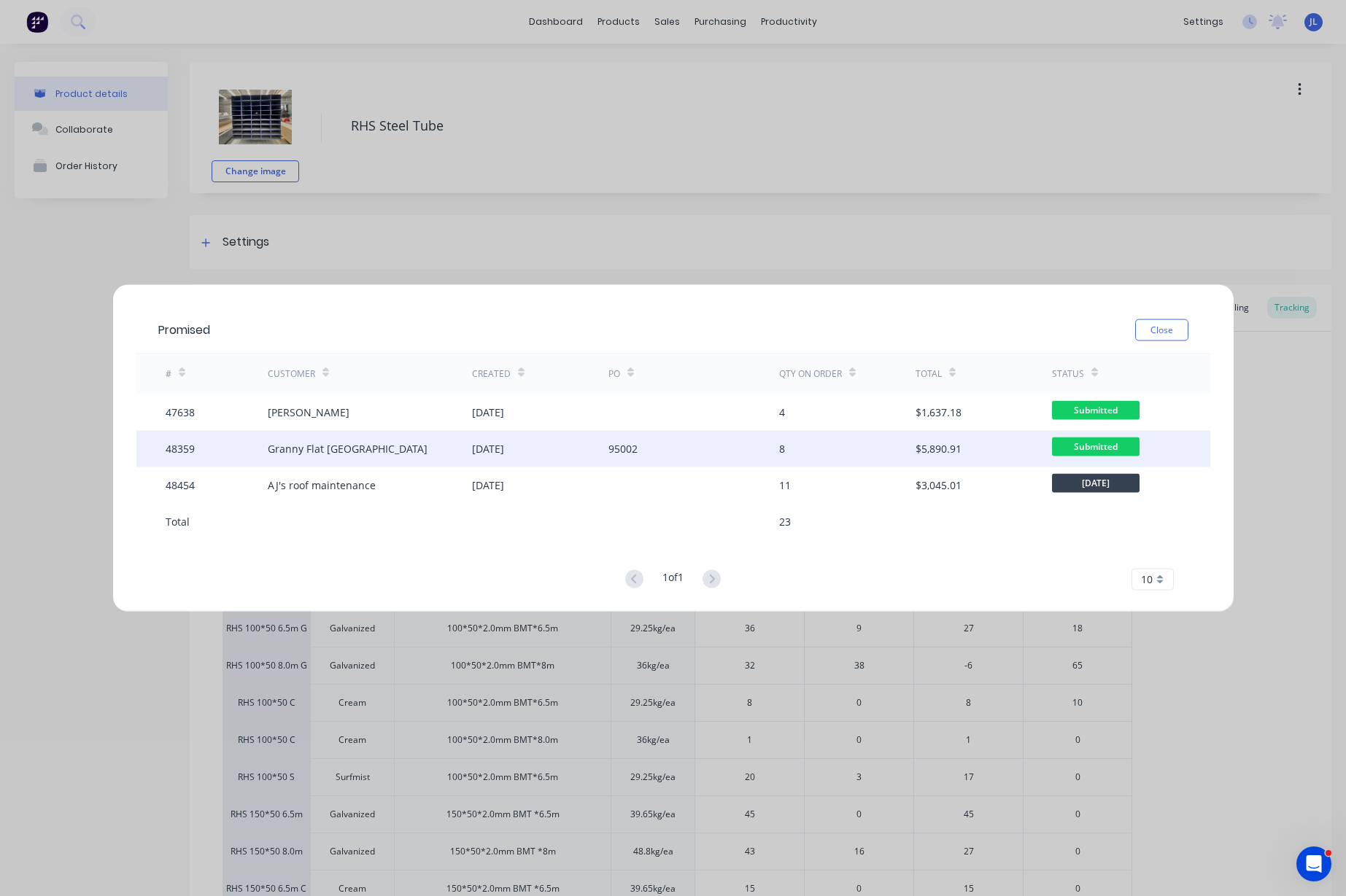
click at [450, 462] on div "Granny Flat [GEOGRAPHIC_DATA]" at bounding box center [369, 448] width 204 height 36
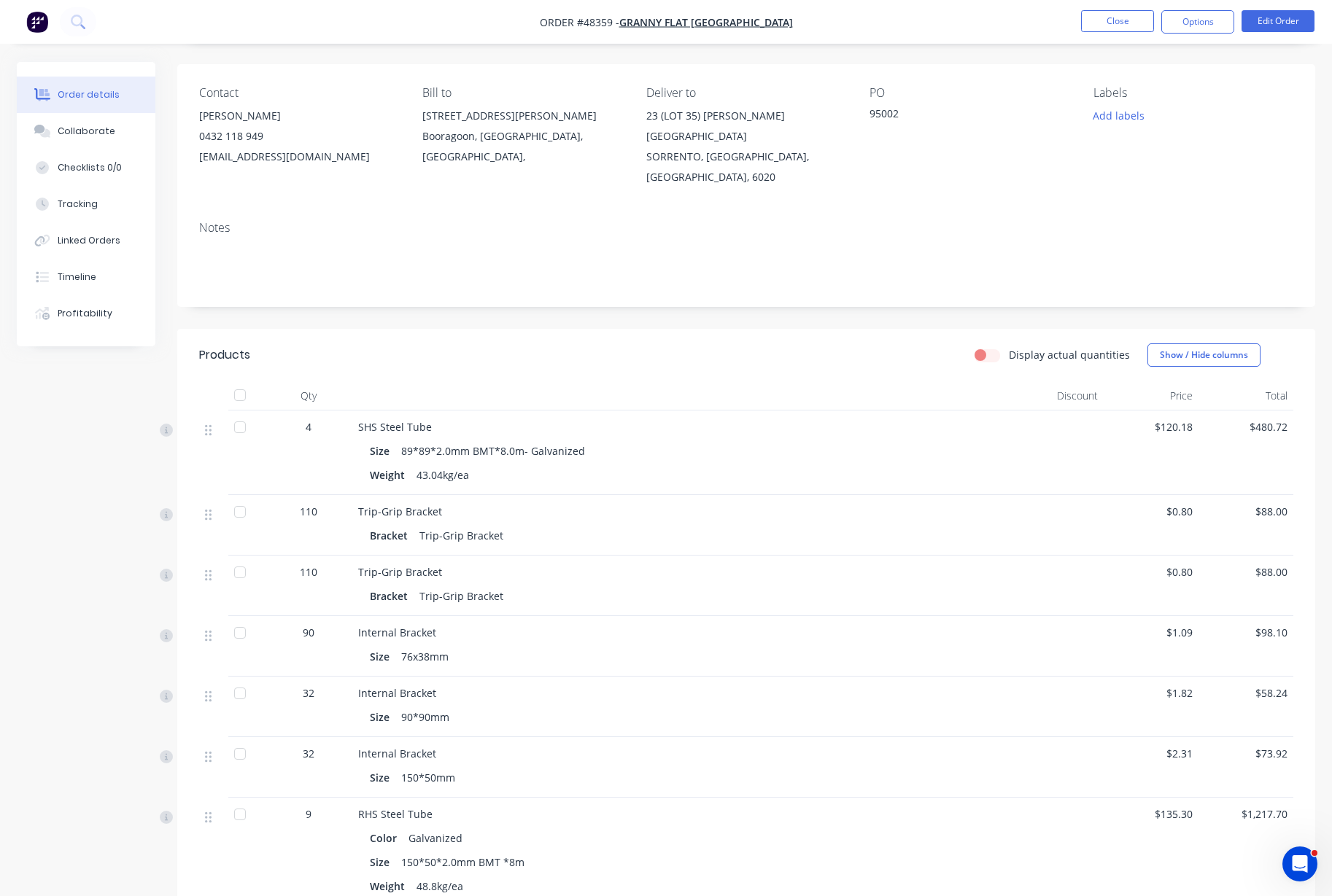
scroll to position [88, 0]
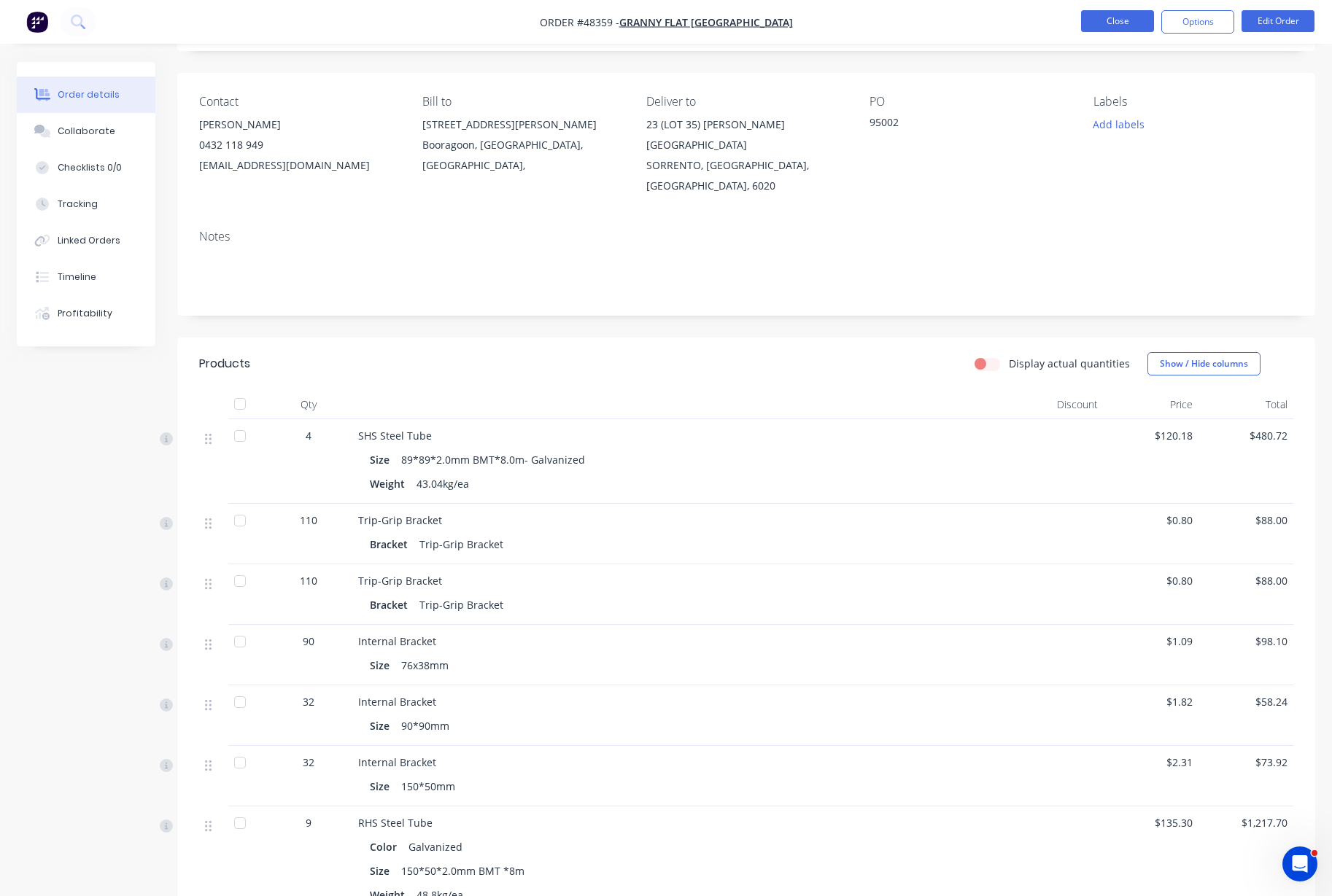
click at [1104, 22] on button "Close" at bounding box center [1117, 21] width 72 height 22
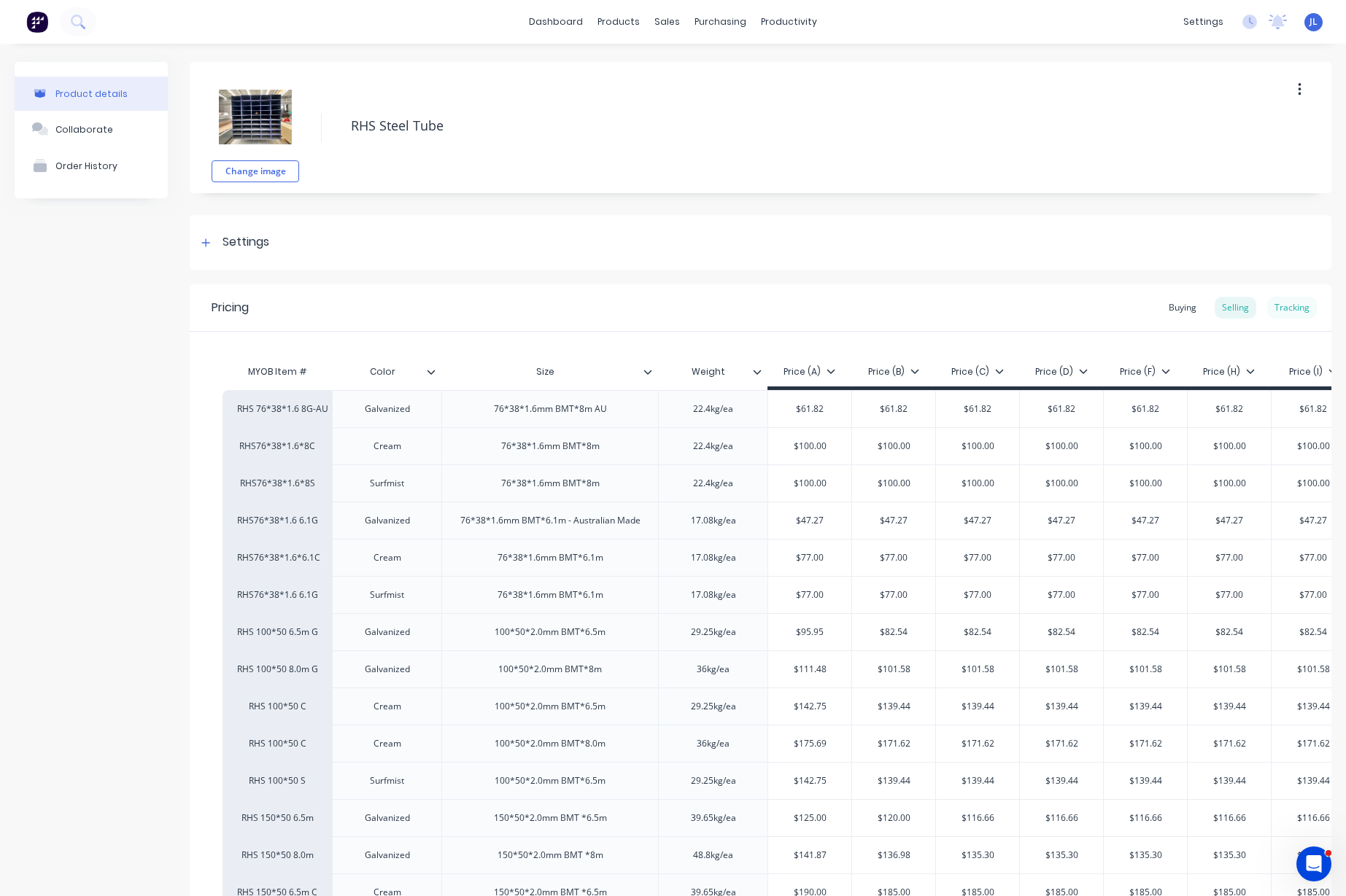
click at [1277, 302] on div "Tracking" at bounding box center [1291, 307] width 50 height 22
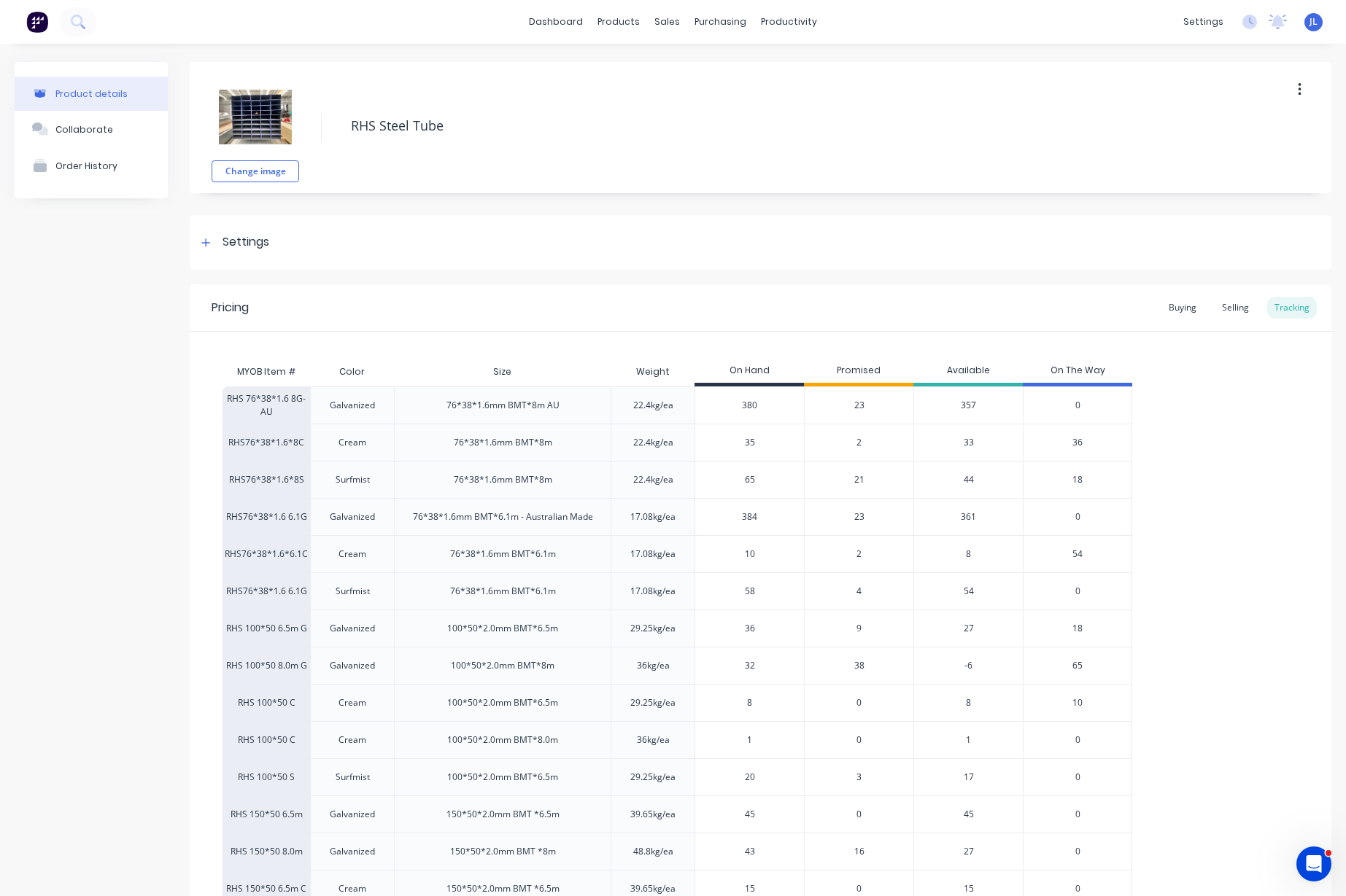
click at [860, 406] on span "23" at bounding box center [859, 404] width 10 height 13
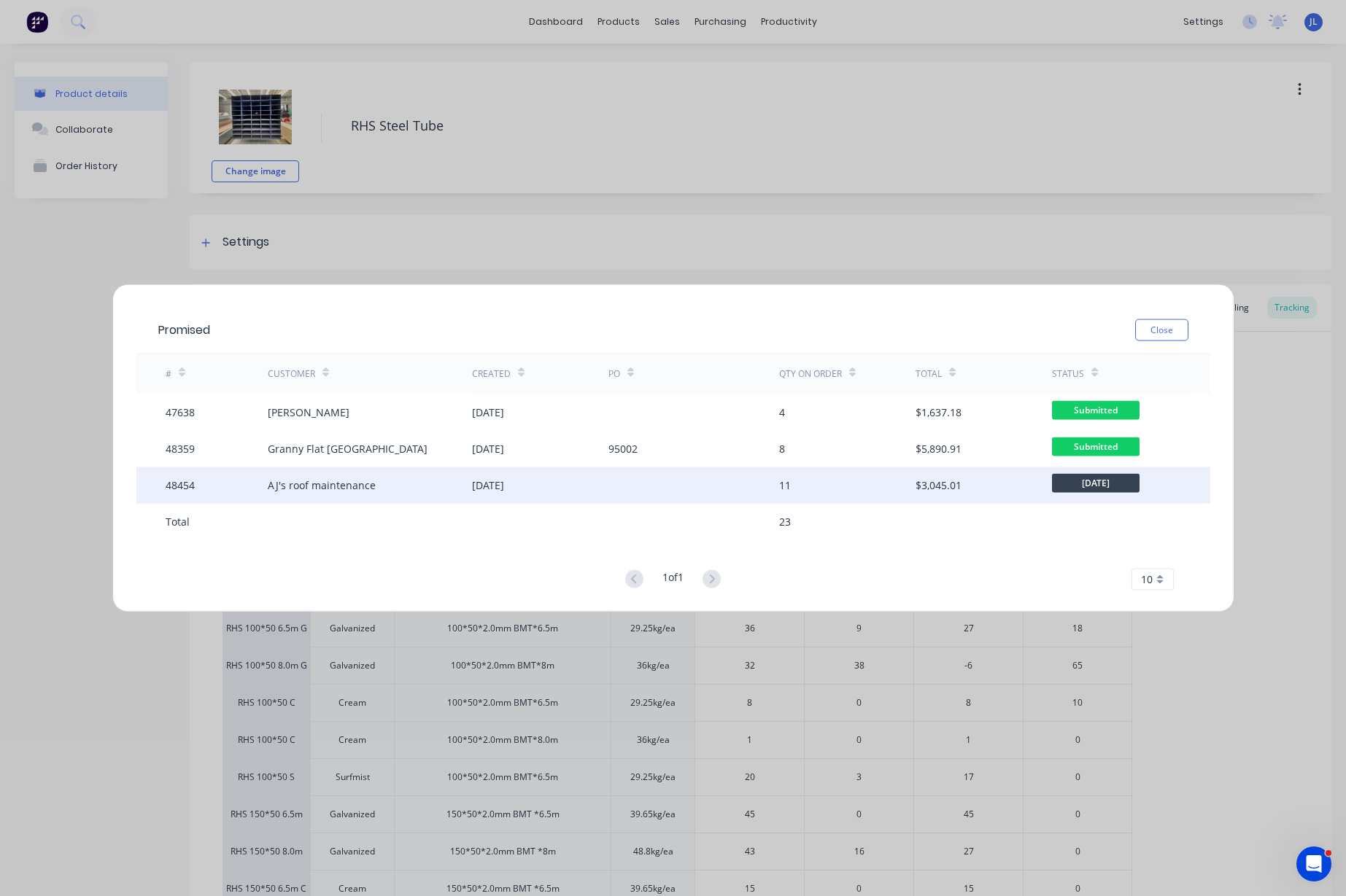
click at [544, 482] on div "[DATE]" at bounding box center [540, 485] width 136 height 36
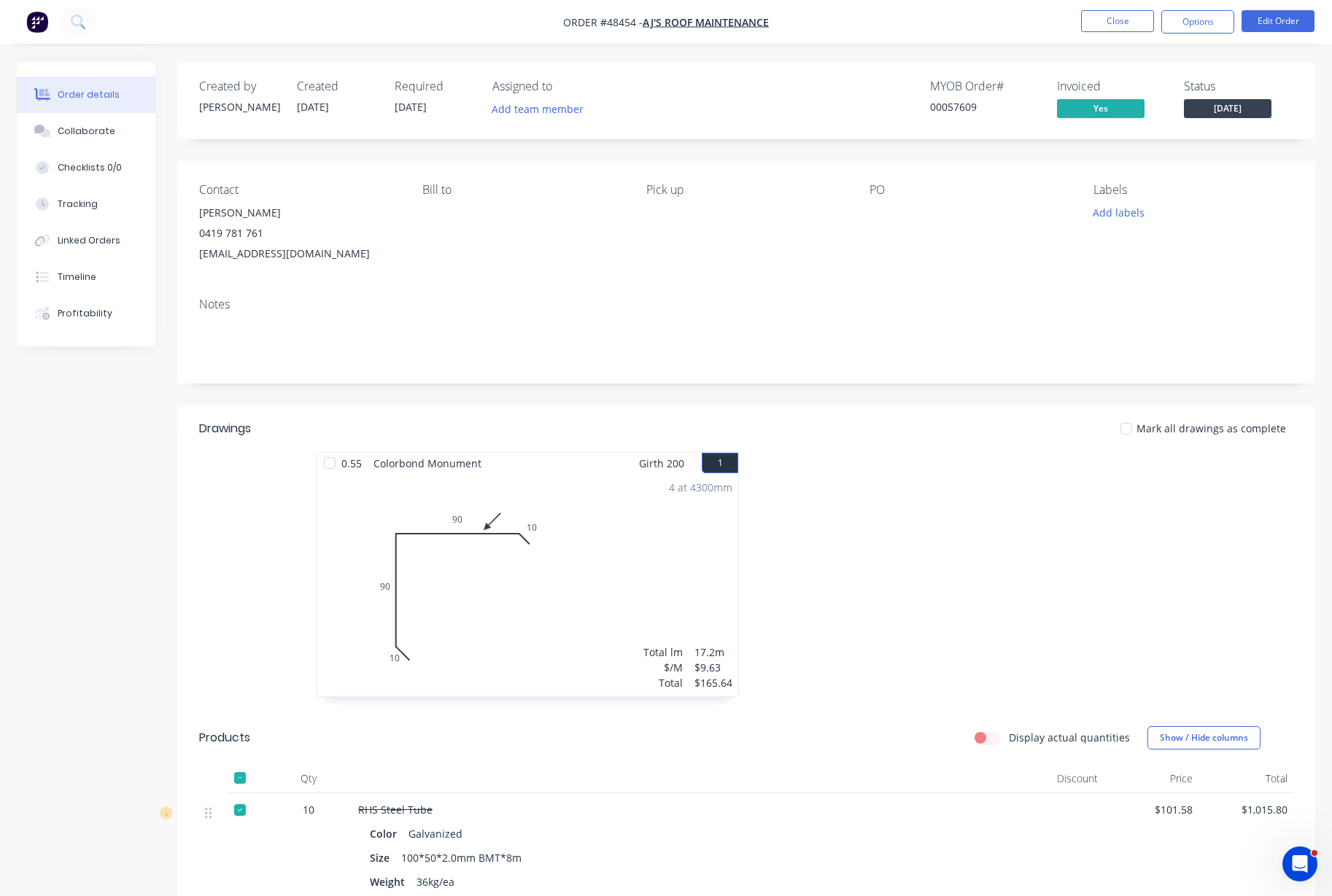
click at [1156, 21] on ul "Close Options Edit Order" at bounding box center [1198, 22] width 268 height 24
click at [1067, 28] on ul "Close Options Edit Order" at bounding box center [1198, 22] width 268 height 24
click at [1106, 21] on button "Close" at bounding box center [1117, 21] width 72 height 22
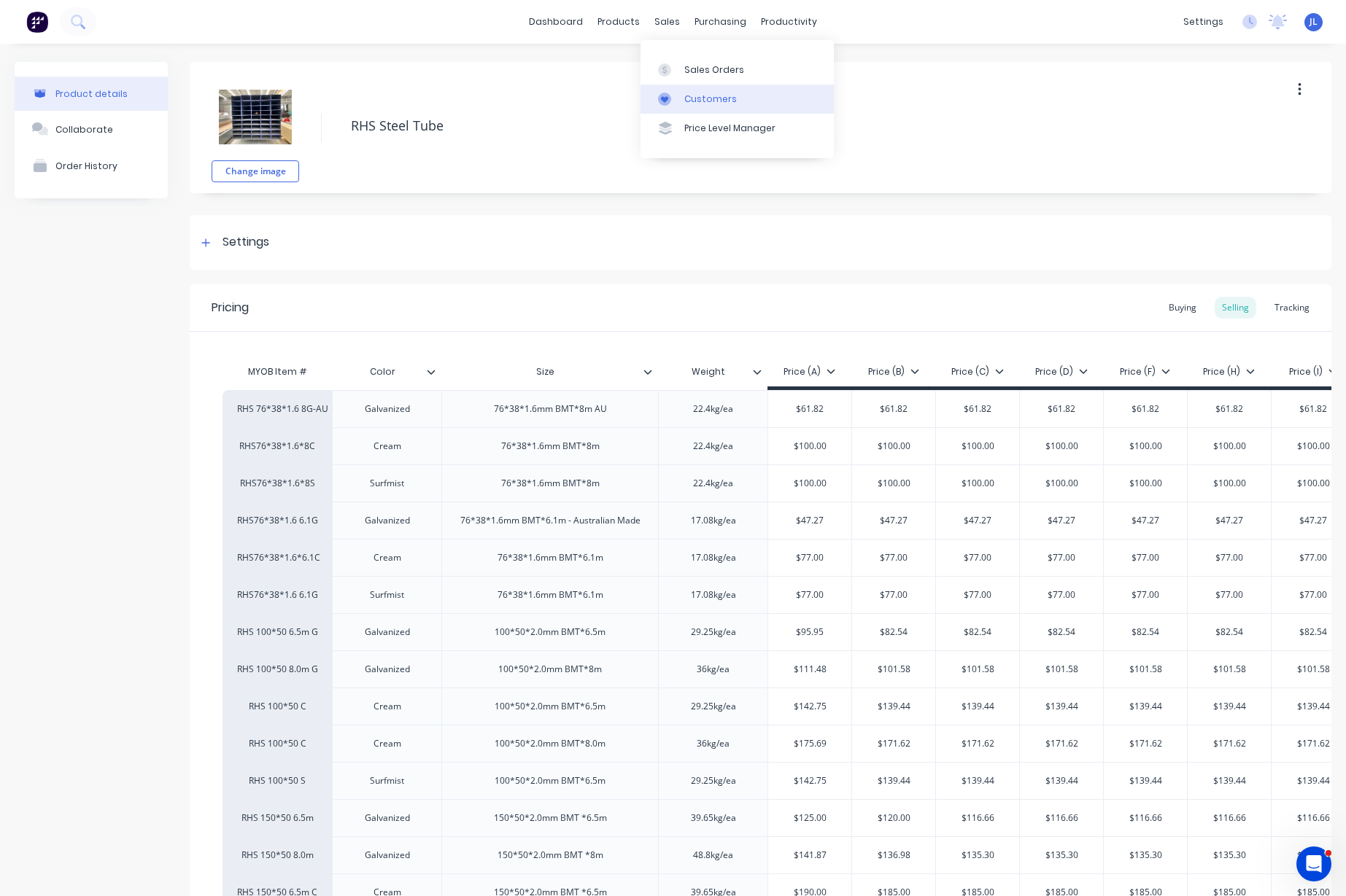
type textarea "x"
click at [692, 100] on div "Customers" at bounding box center [710, 99] width 53 height 13
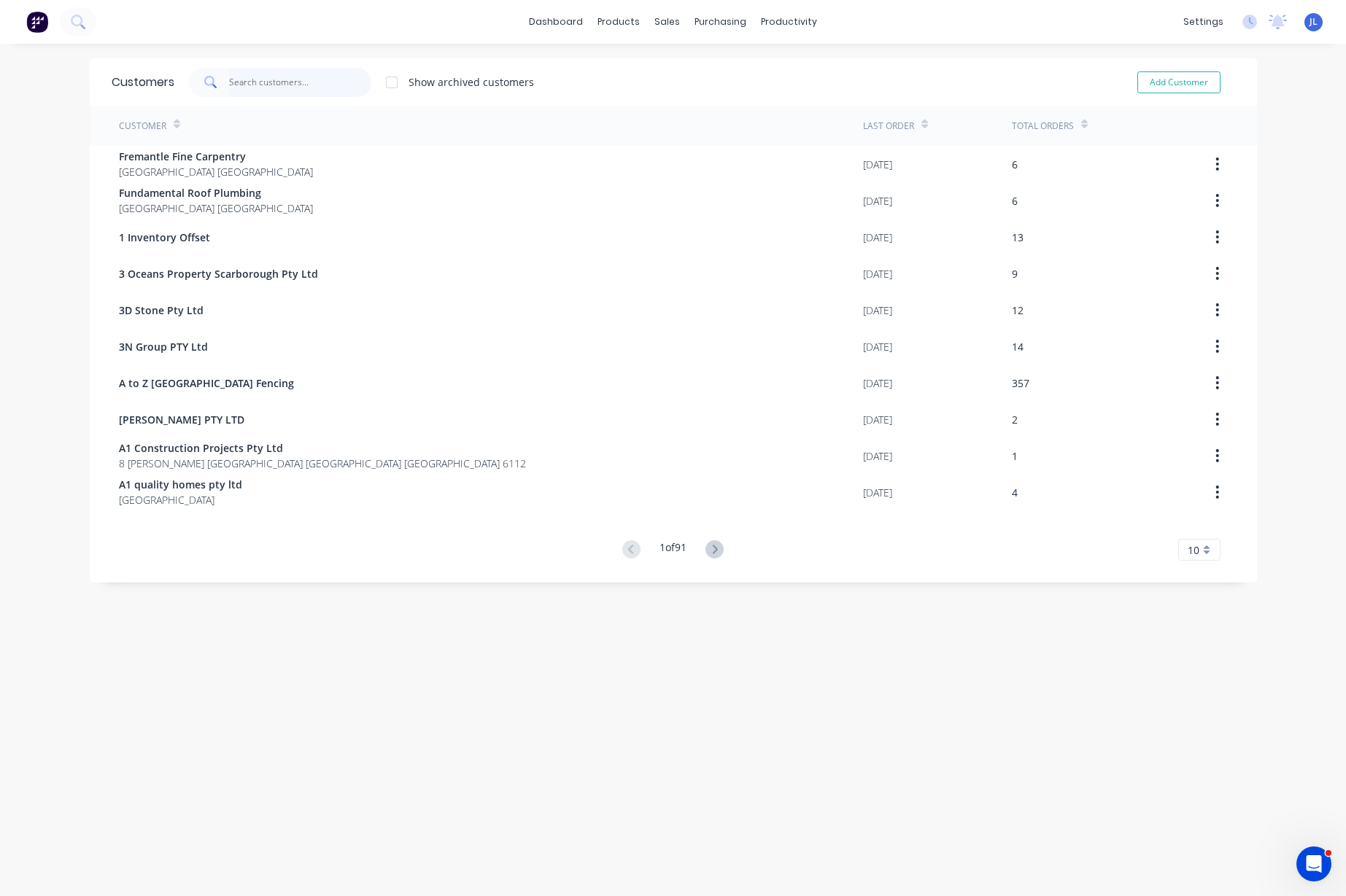
click at [272, 84] on input "text" at bounding box center [300, 82] width 142 height 29
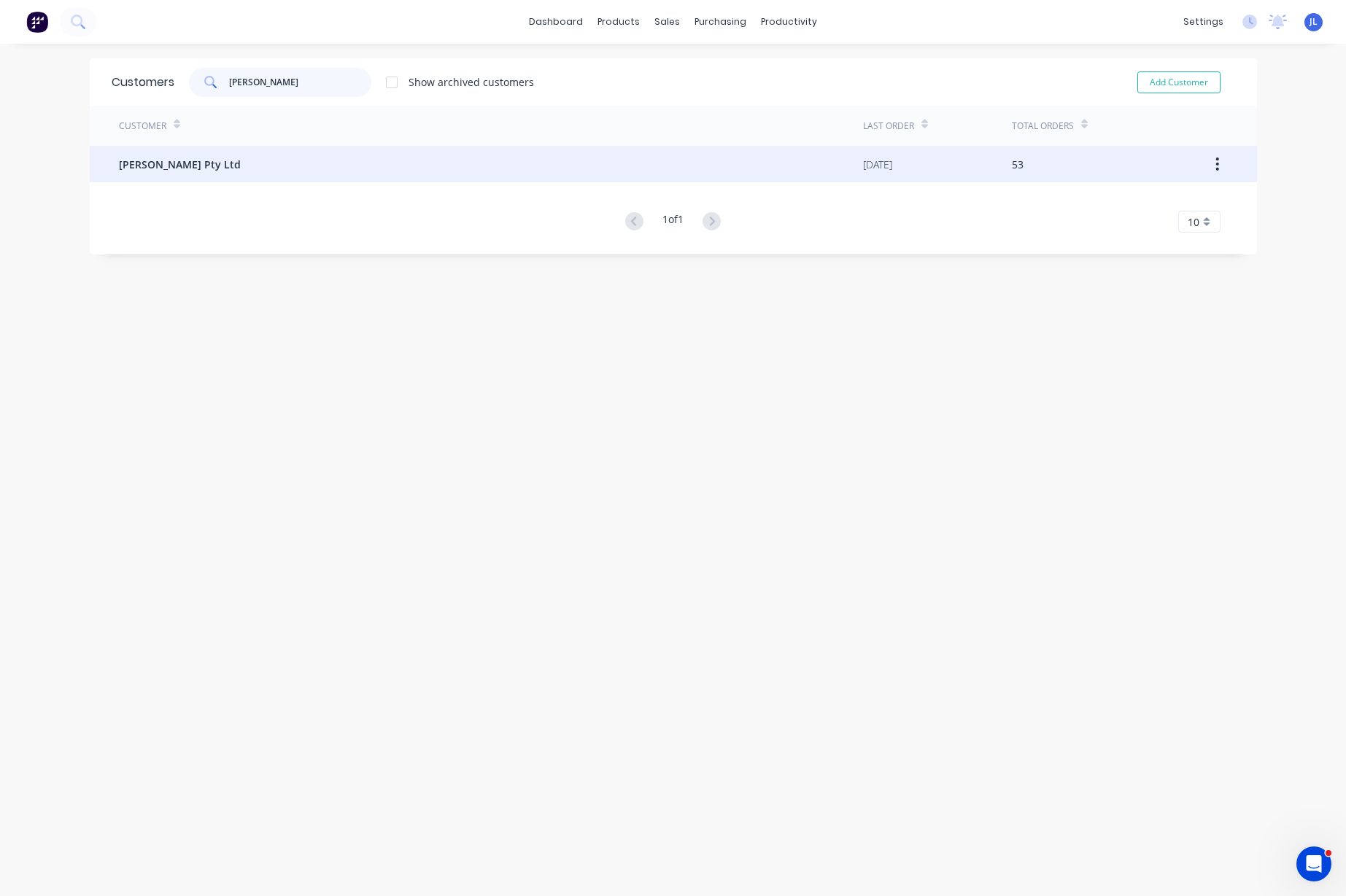
type input "MIKA"
click at [276, 162] on div "[PERSON_NAME] Pty Ltd" at bounding box center [490, 164] width 744 height 36
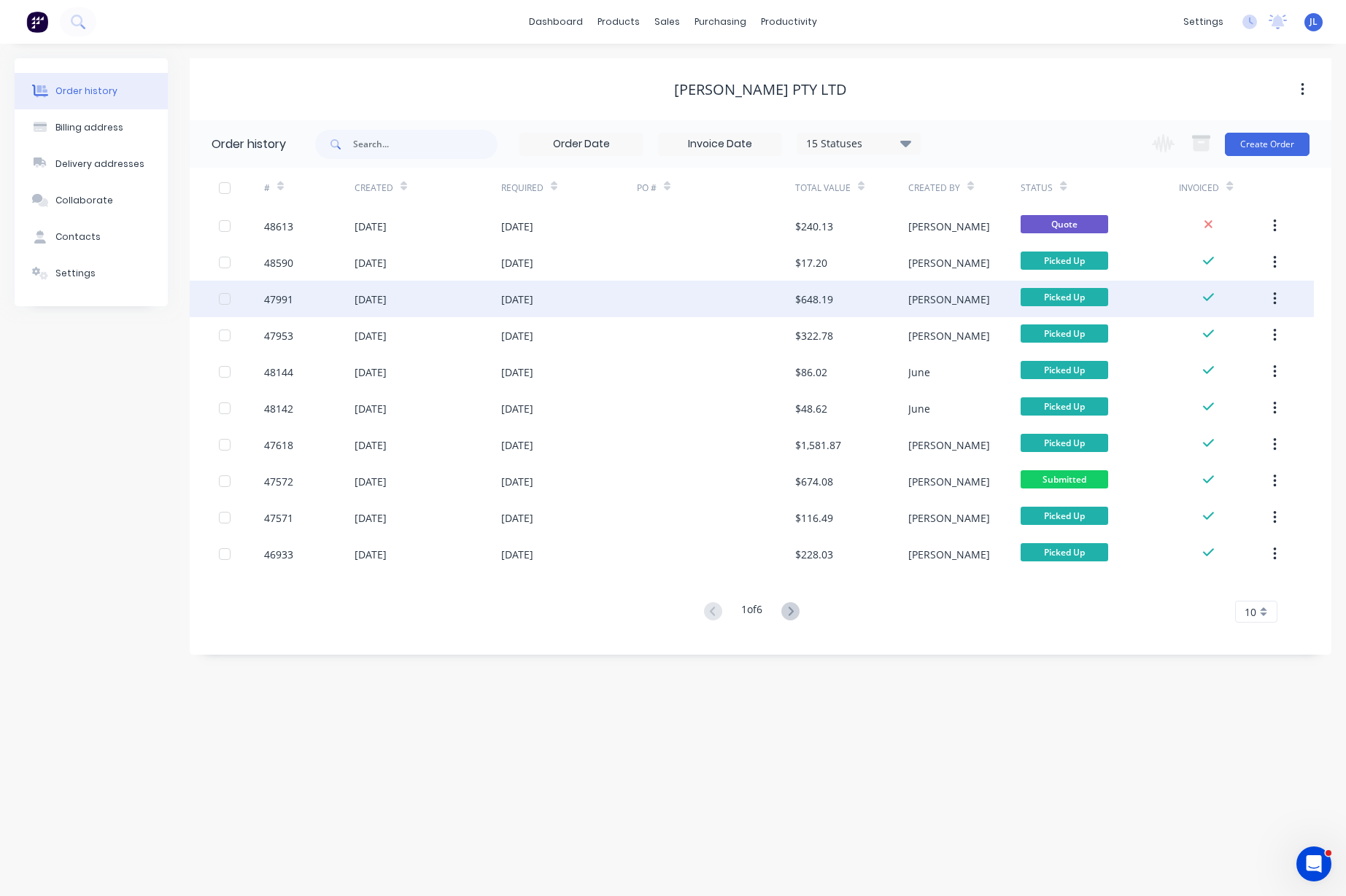
click at [624, 286] on div "20 Aug 2025" at bounding box center [569, 299] width 135 height 36
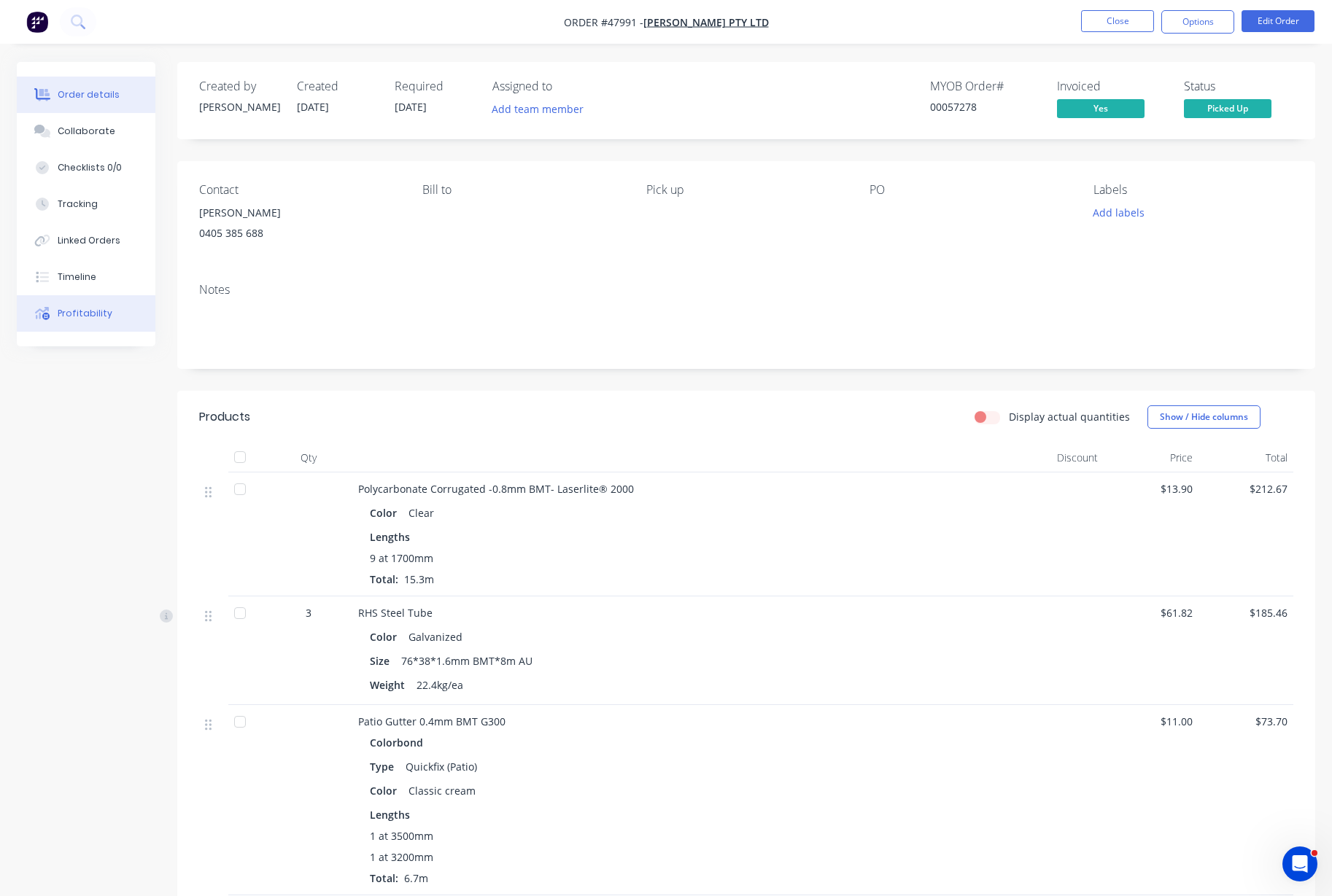
click at [87, 318] on div "Profitability" at bounding box center [85, 312] width 55 height 13
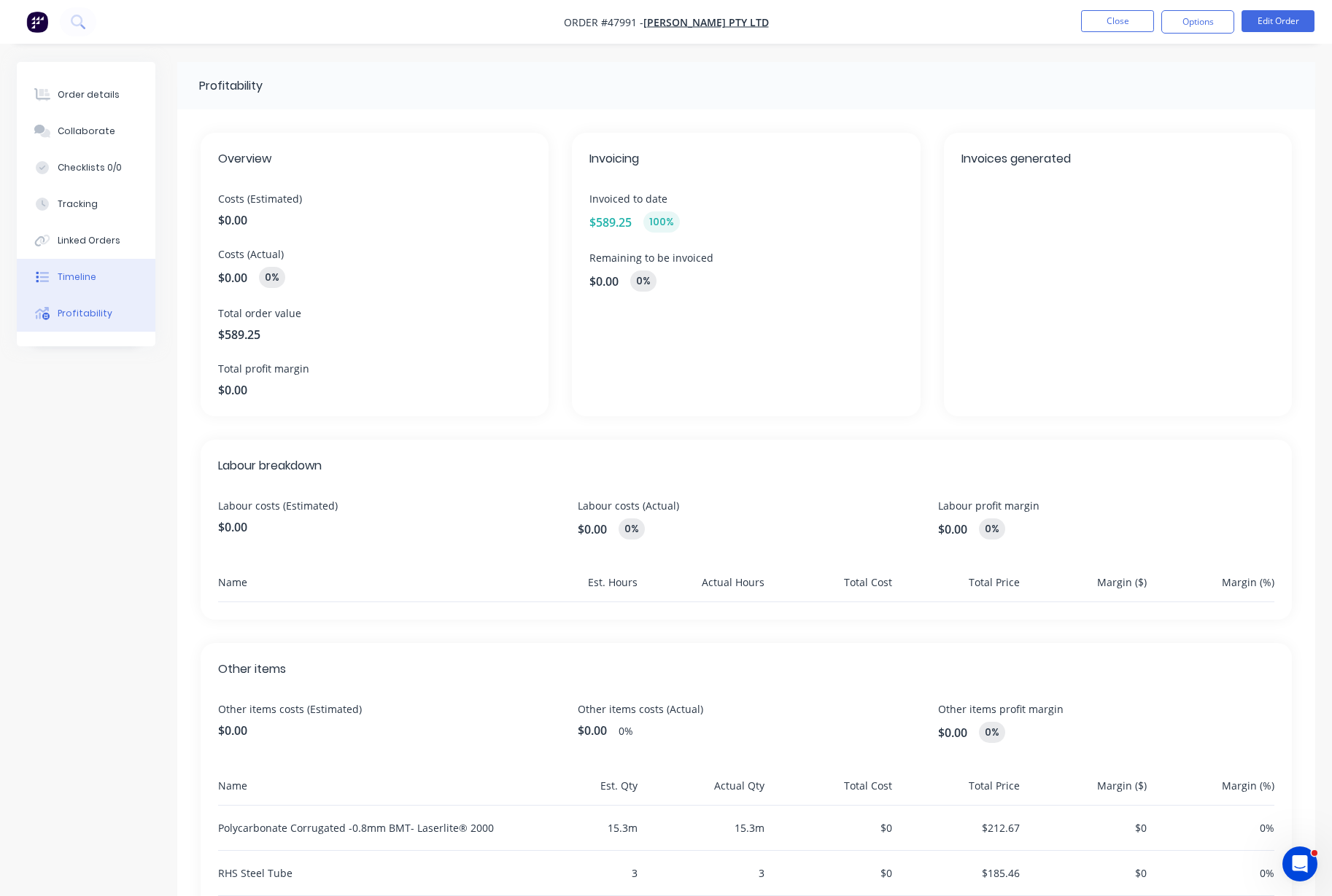
click at [77, 270] on div "Timeline" at bounding box center [76, 276] width 38 height 13
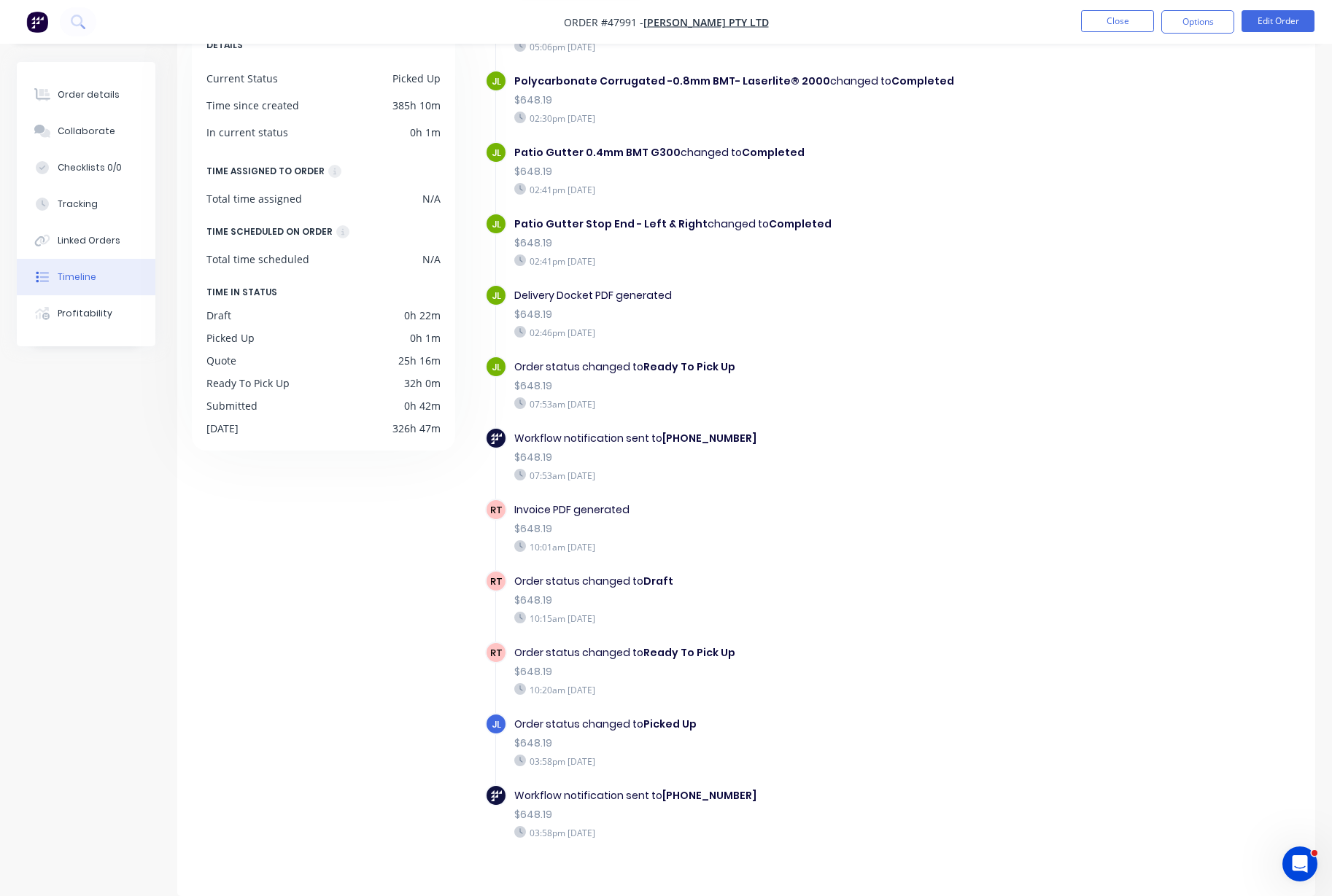
scroll to position [609, 0]
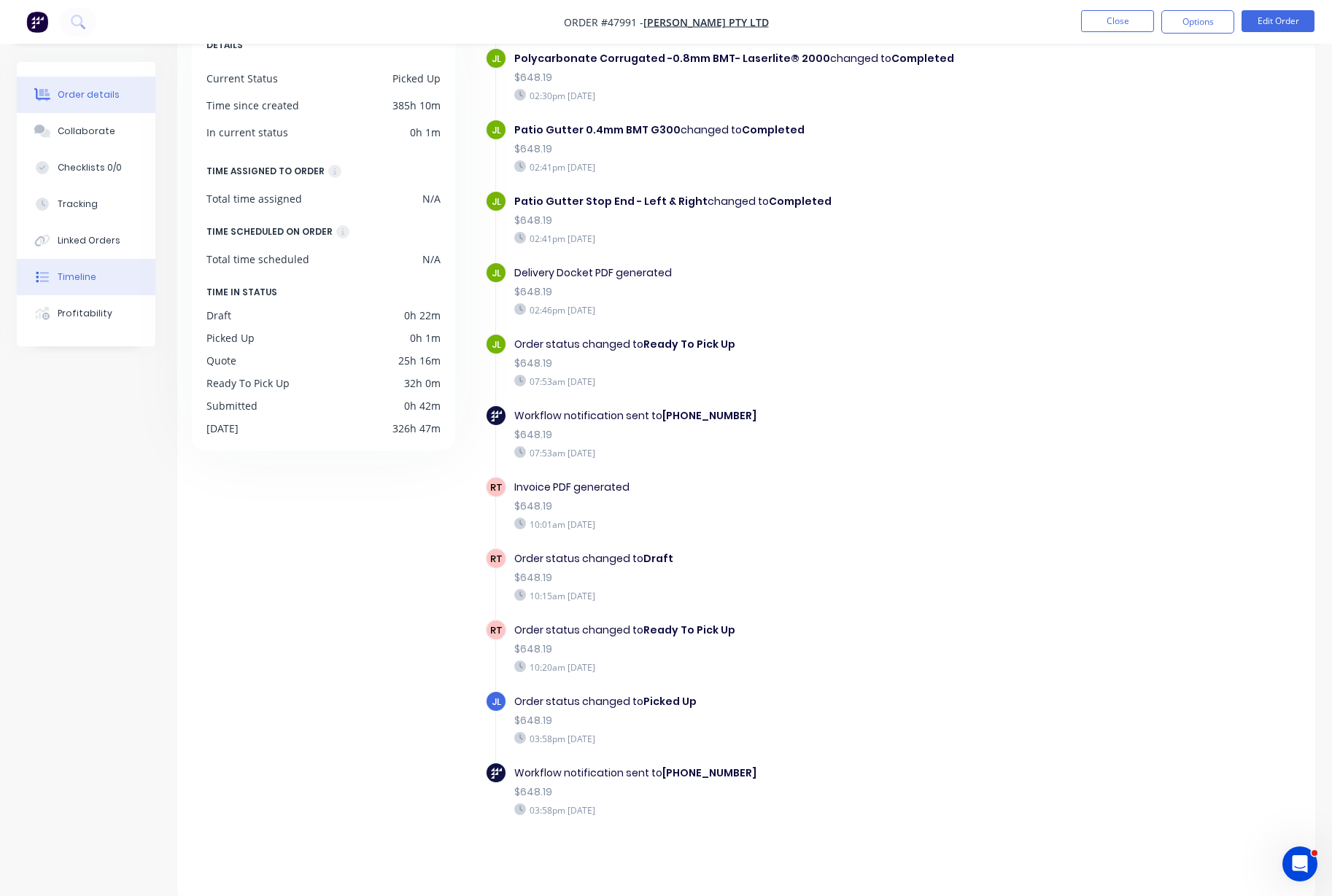
click at [94, 88] on div "Order details" at bounding box center [88, 94] width 62 height 13
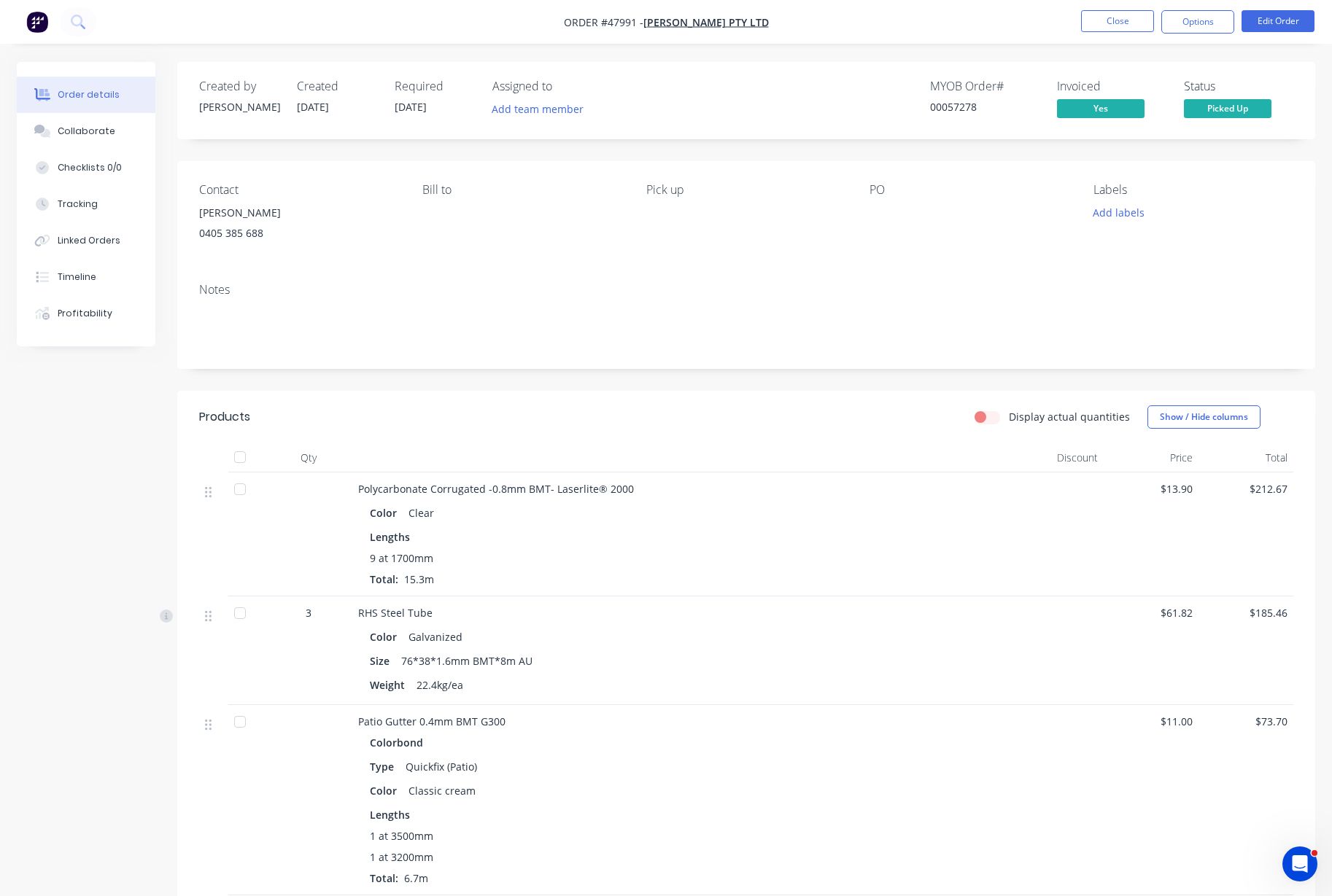
click at [1230, 109] on span "Picked Up" at bounding box center [1226, 108] width 87 height 19
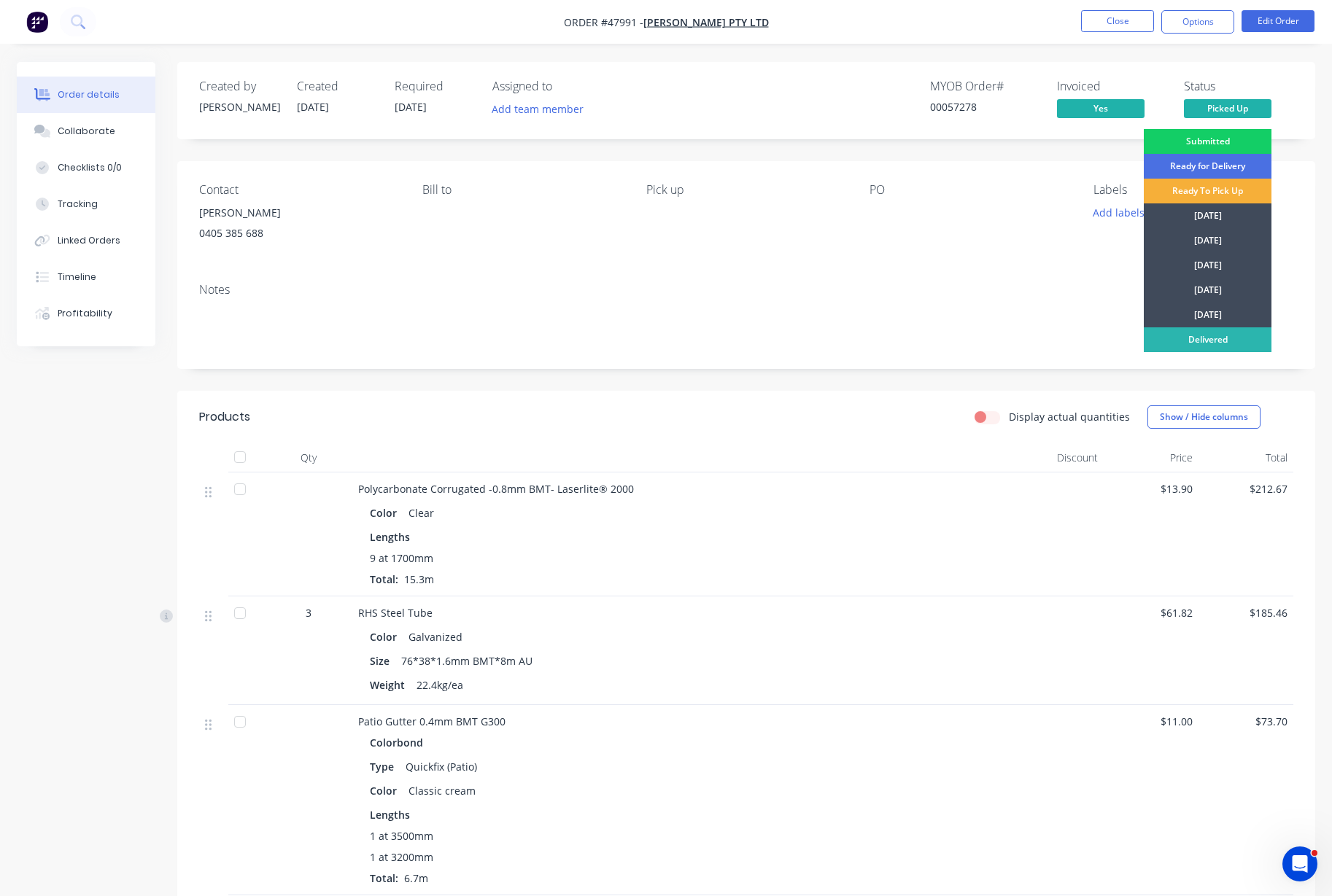
click at [1201, 141] on div "Submitted" at bounding box center [1207, 141] width 127 height 24
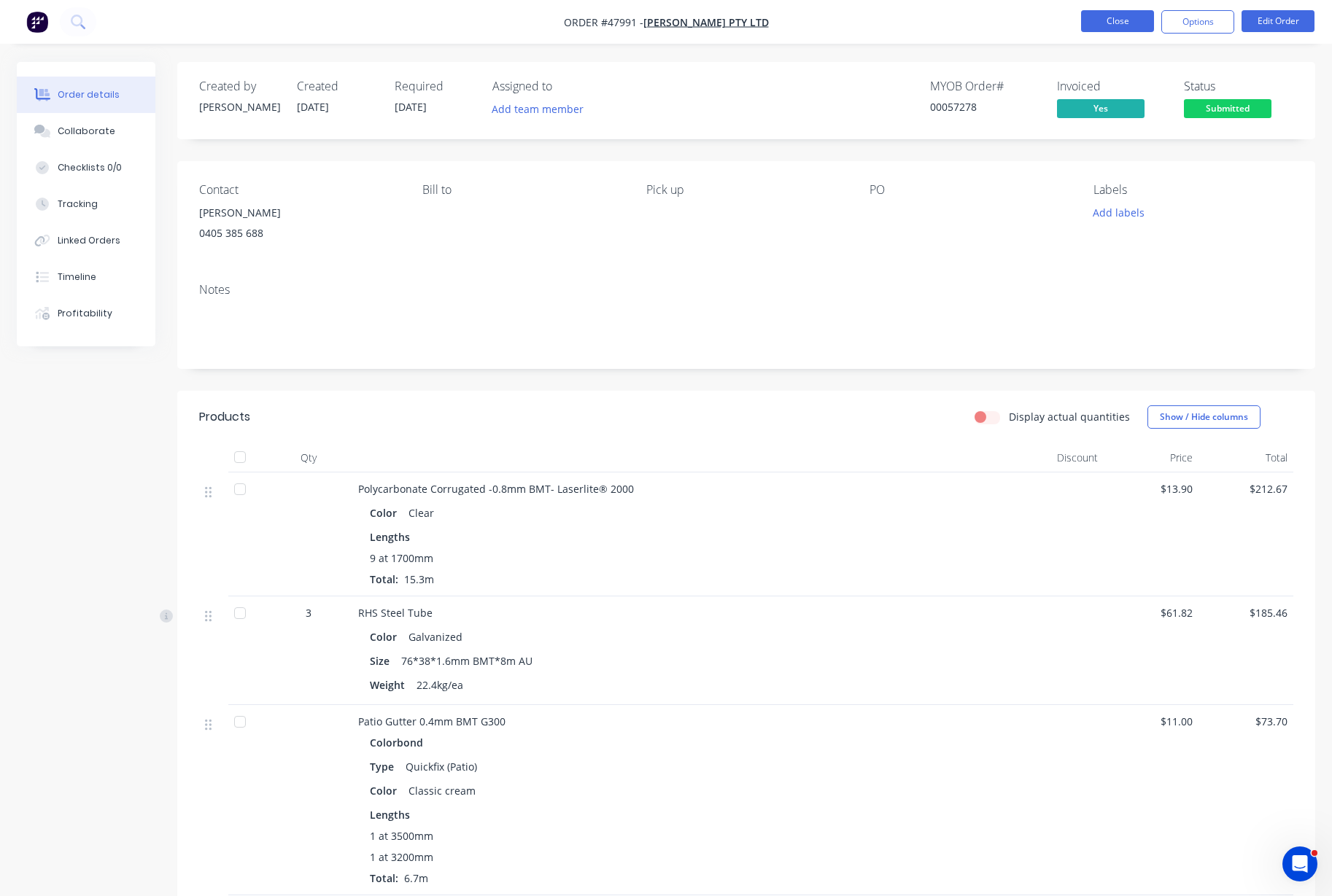
click at [1115, 23] on button "Close" at bounding box center [1117, 21] width 72 height 22
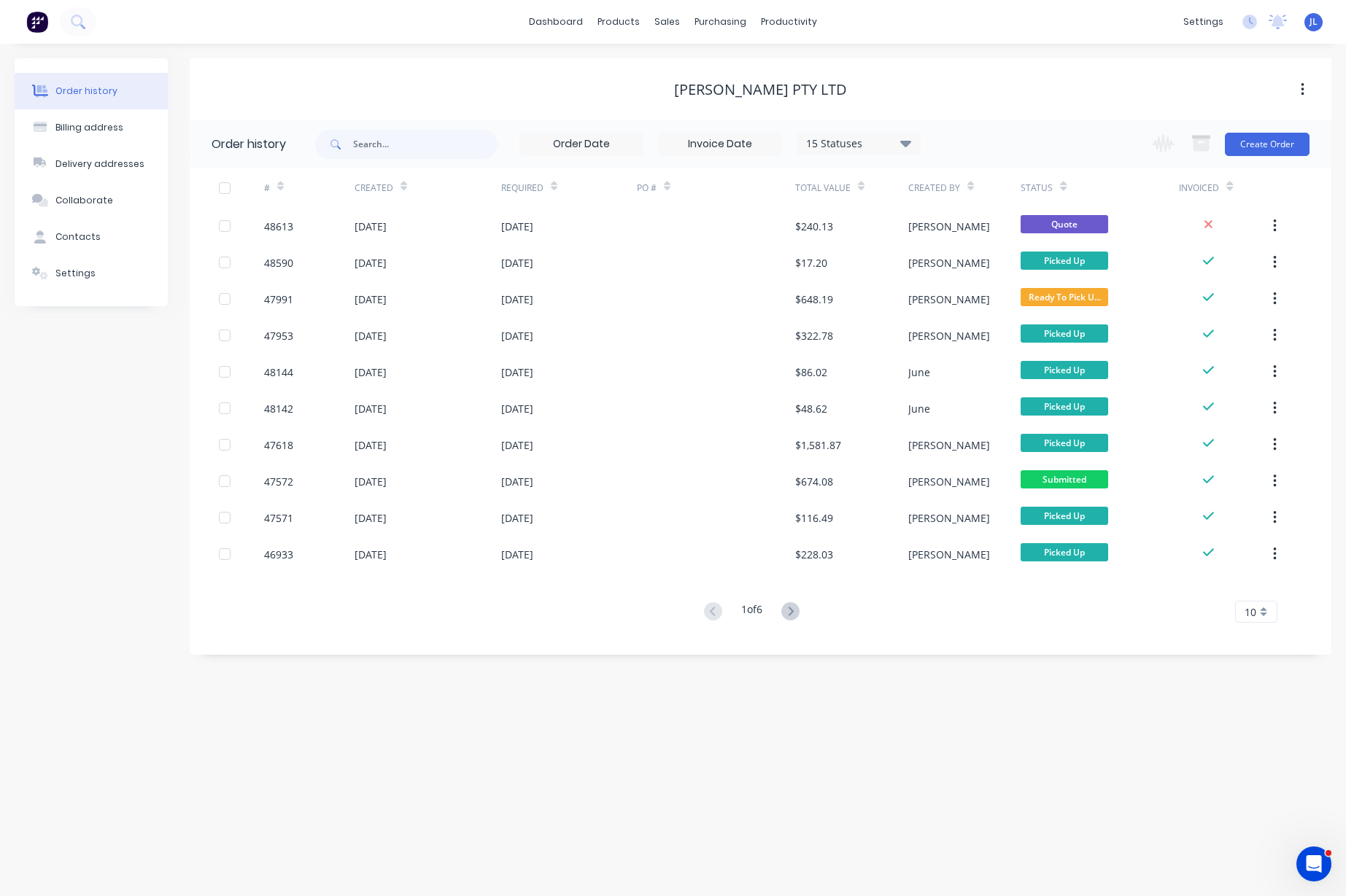
click at [1076, 69] on div "[PERSON_NAME] Pty Ltd" at bounding box center [760, 89] width 1141 height 62
click at [652, 70] on div "Product Catalogue" at bounding box center [683, 70] width 90 height 13
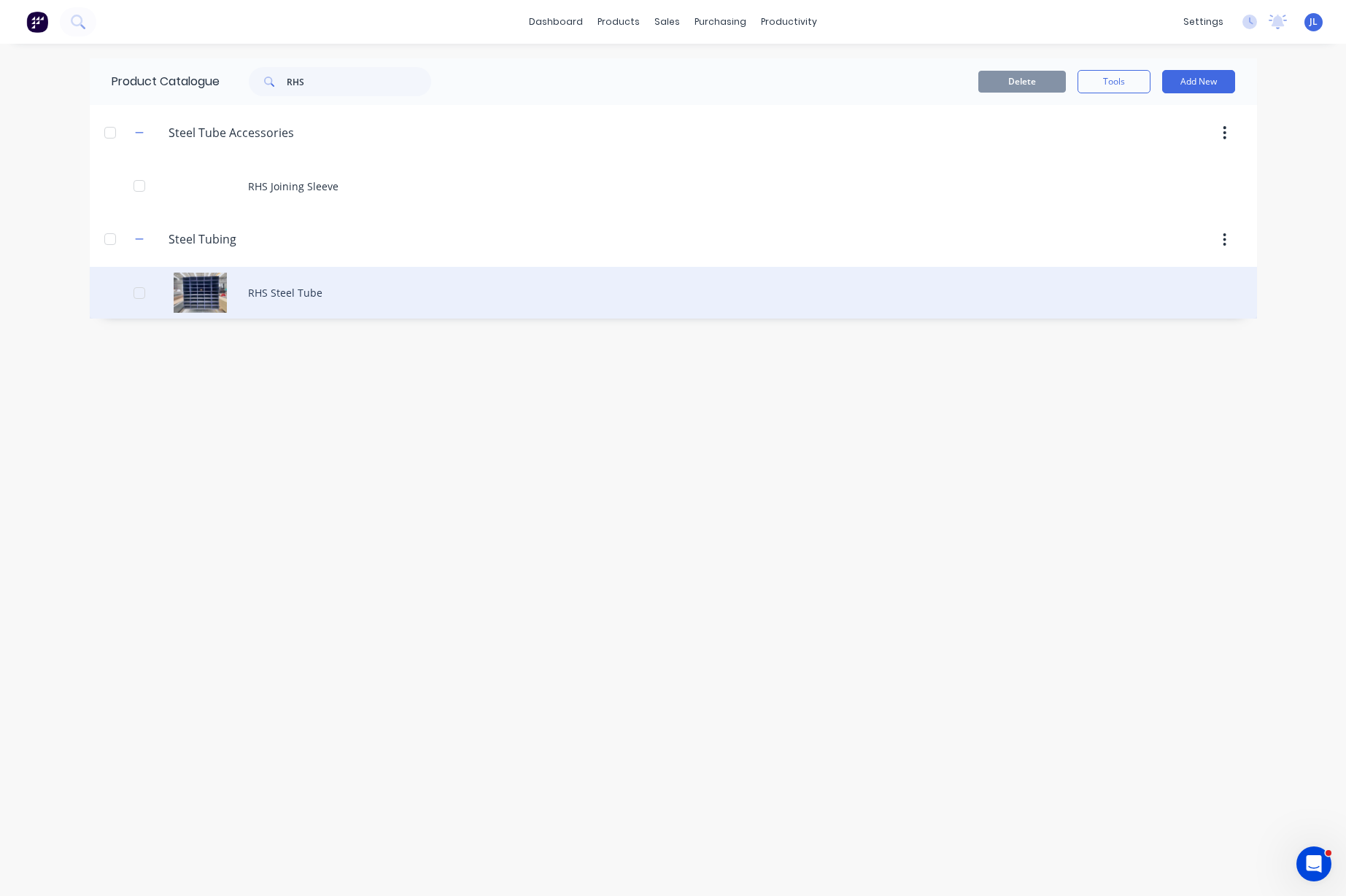
click at [283, 299] on div "RHS Steel Tube" at bounding box center [673, 293] width 1167 height 52
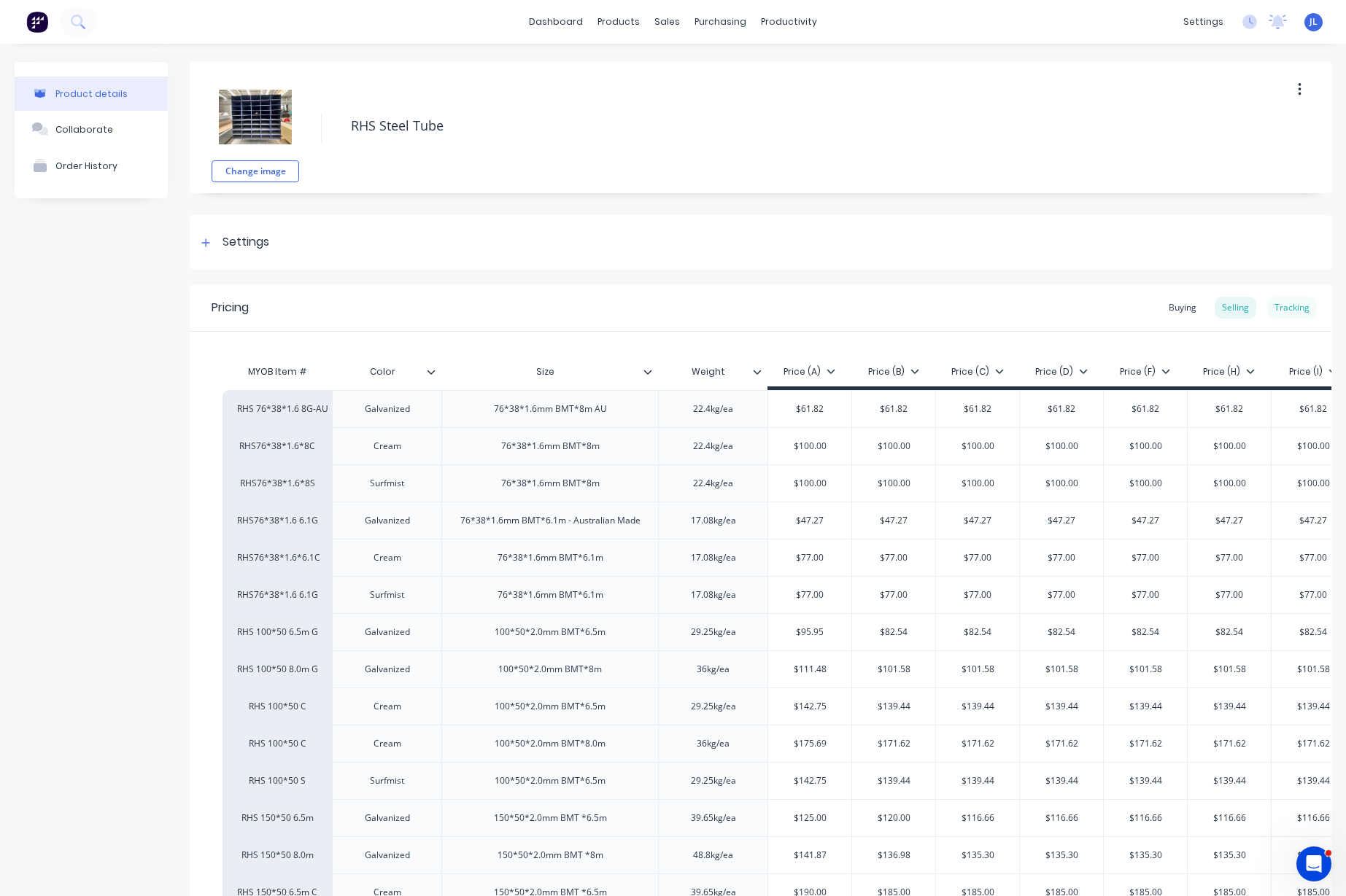
click at [1292, 312] on div "Tracking" at bounding box center [1291, 307] width 50 height 22
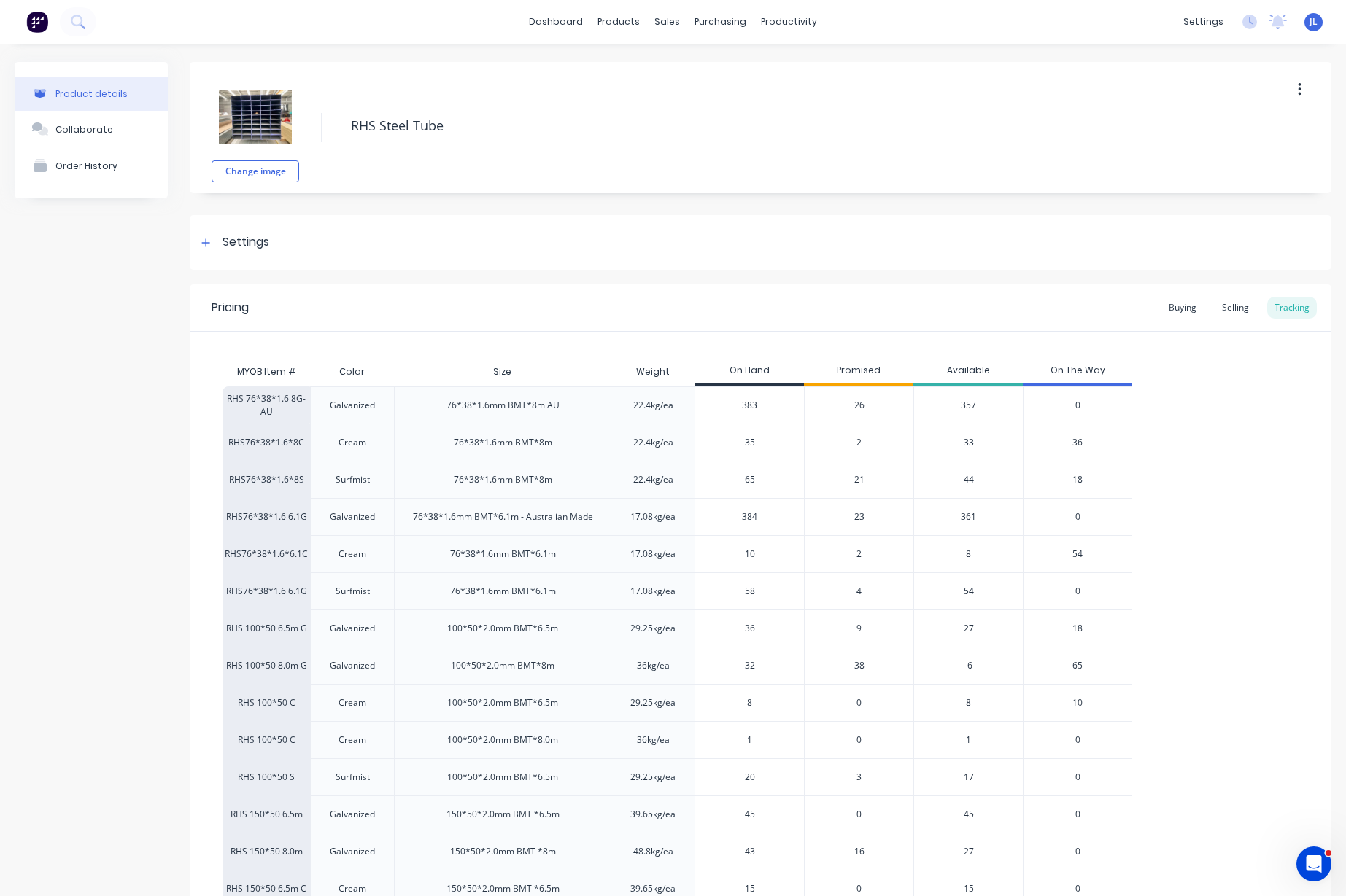
click at [861, 406] on span "26" at bounding box center [859, 404] width 10 height 13
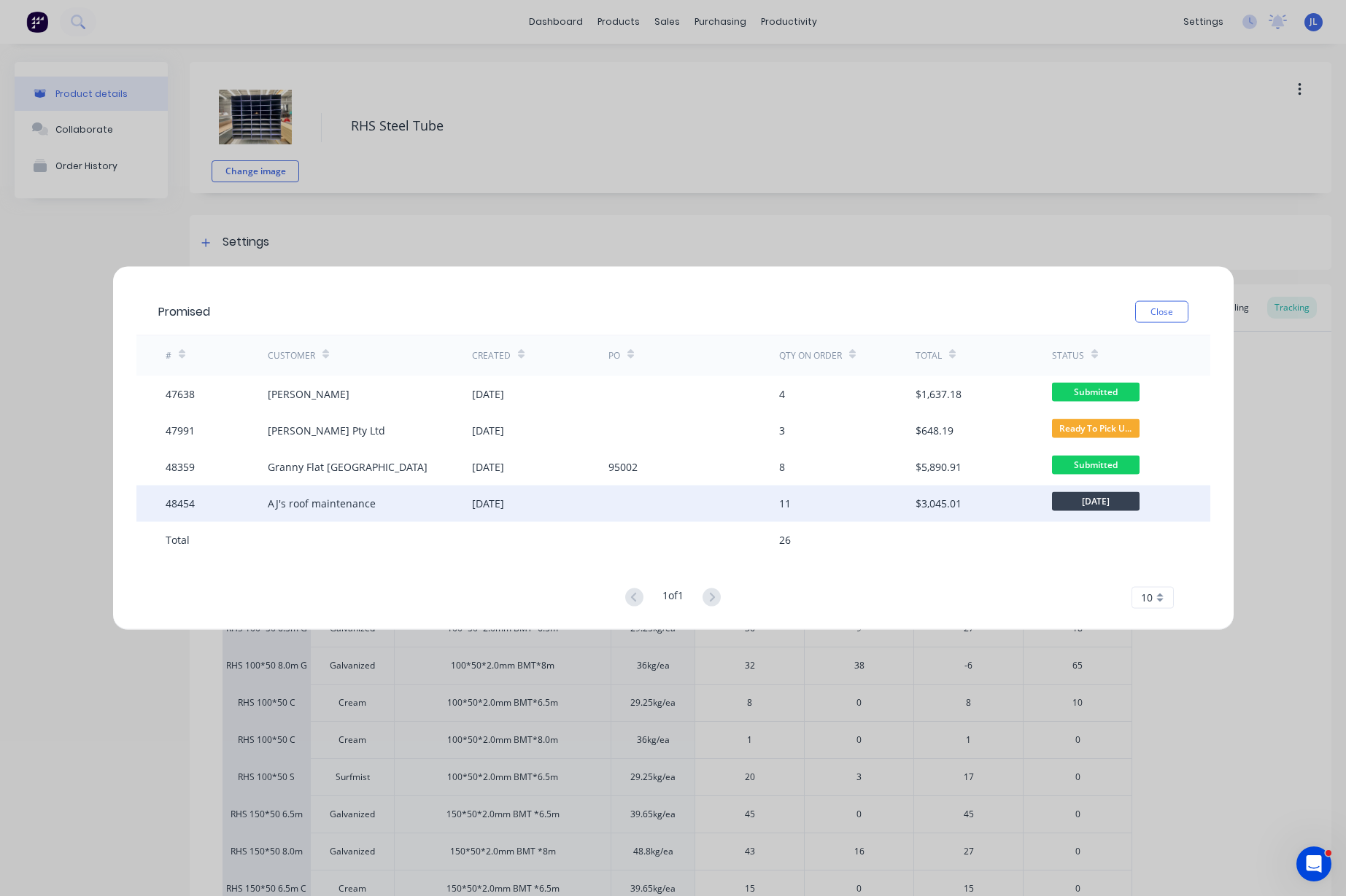
click at [406, 503] on div "AJ's roof maintenance" at bounding box center [369, 502] width 204 height 36
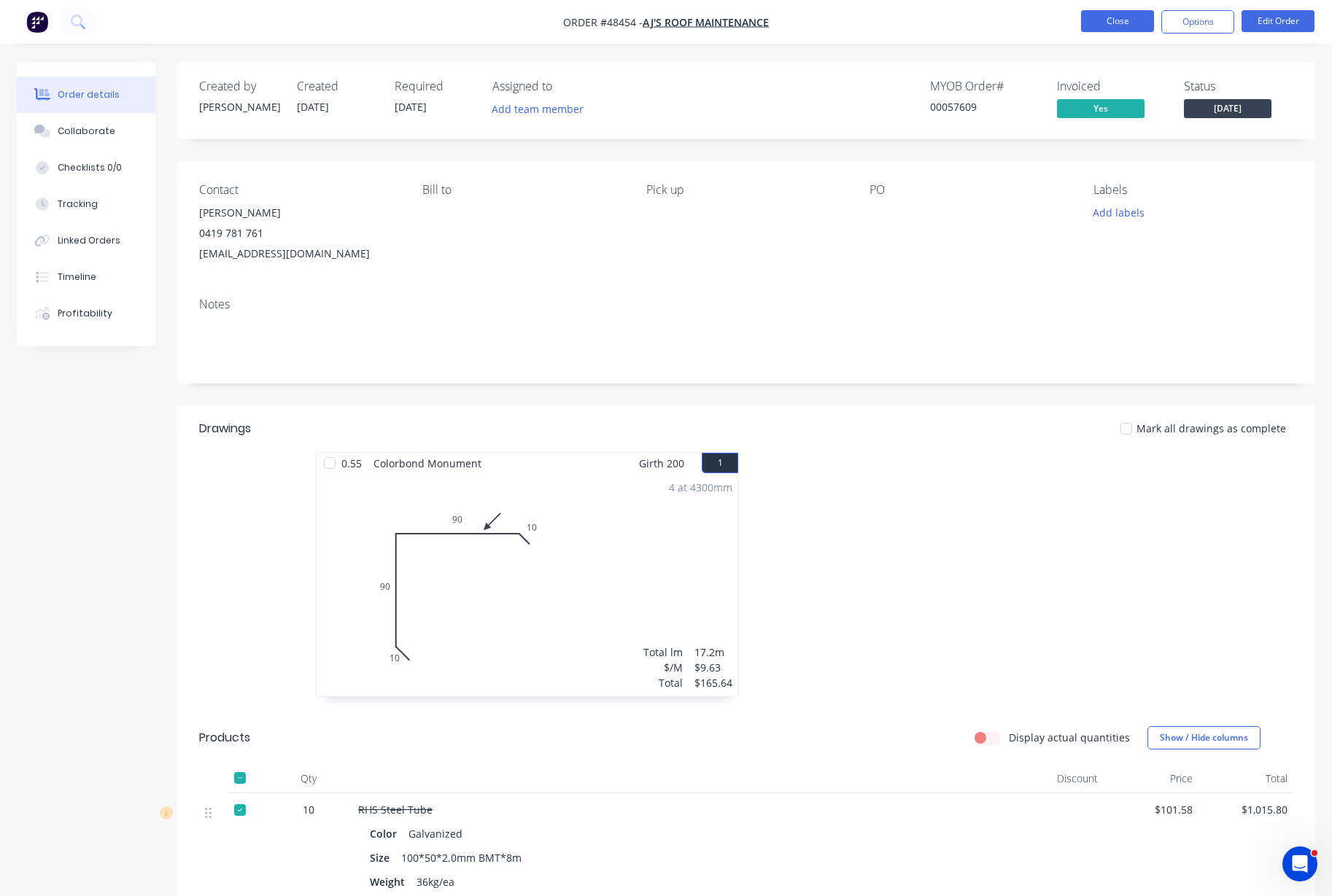
click at [1138, 20] on button "Close" at bounding box center [1117, 21] width 72 height 22
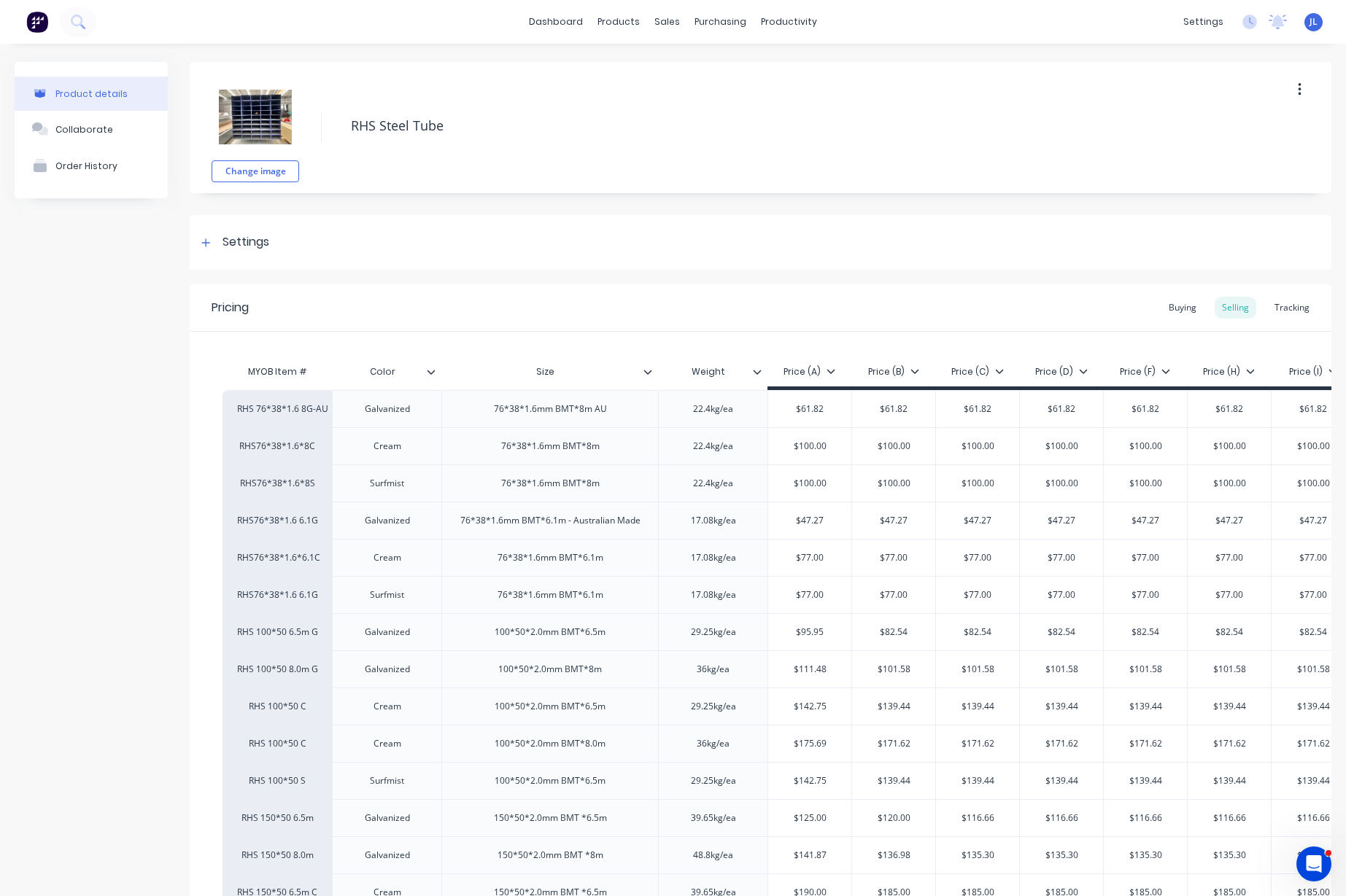
type textarea "x"
click at [1296, 318] on div "Tracking" at bounding box center [1291, 307] width 50 height 22
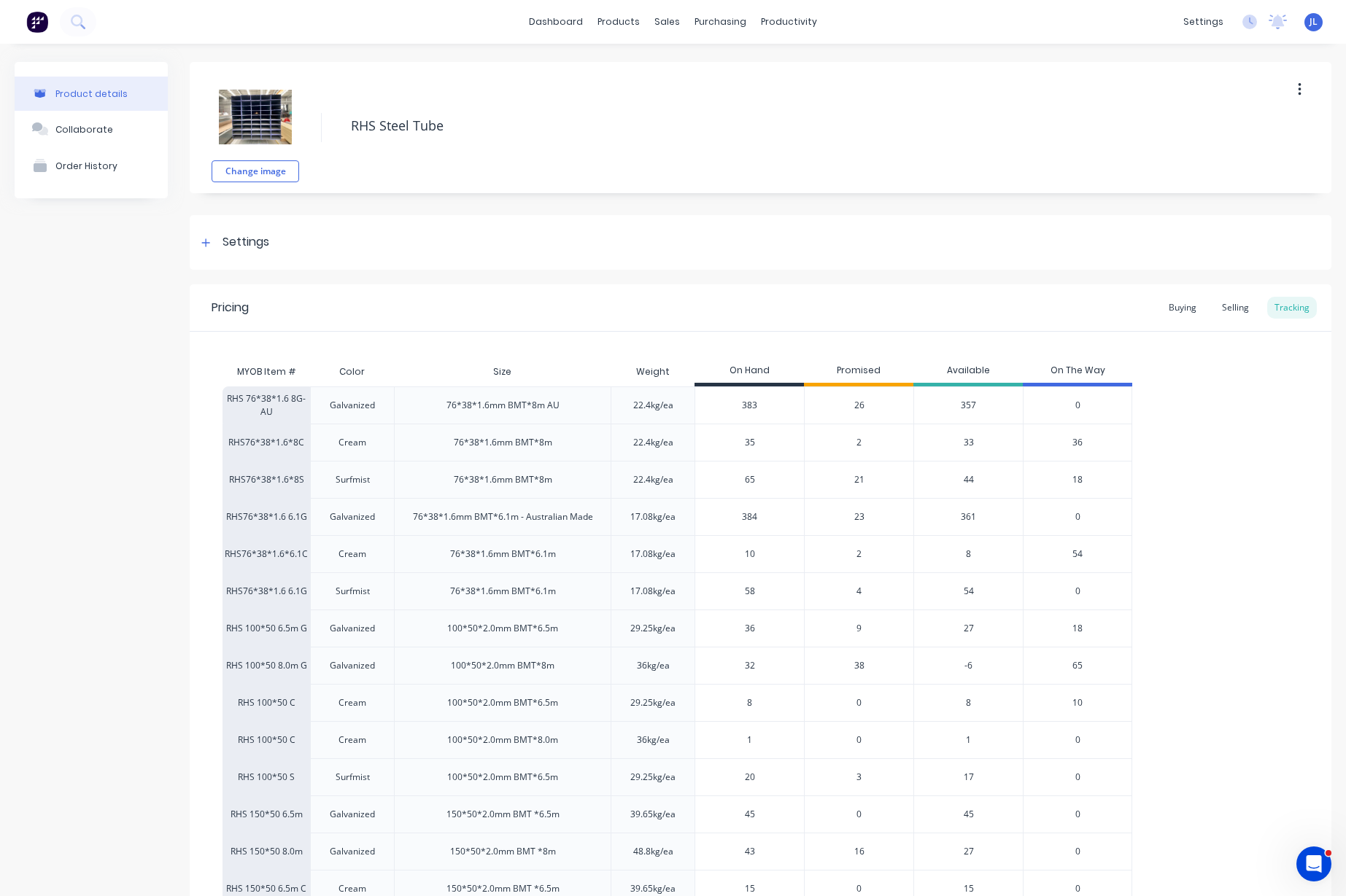
click at [861, 403] on span "26" at bounding box center [859, 404] width 10 height 13
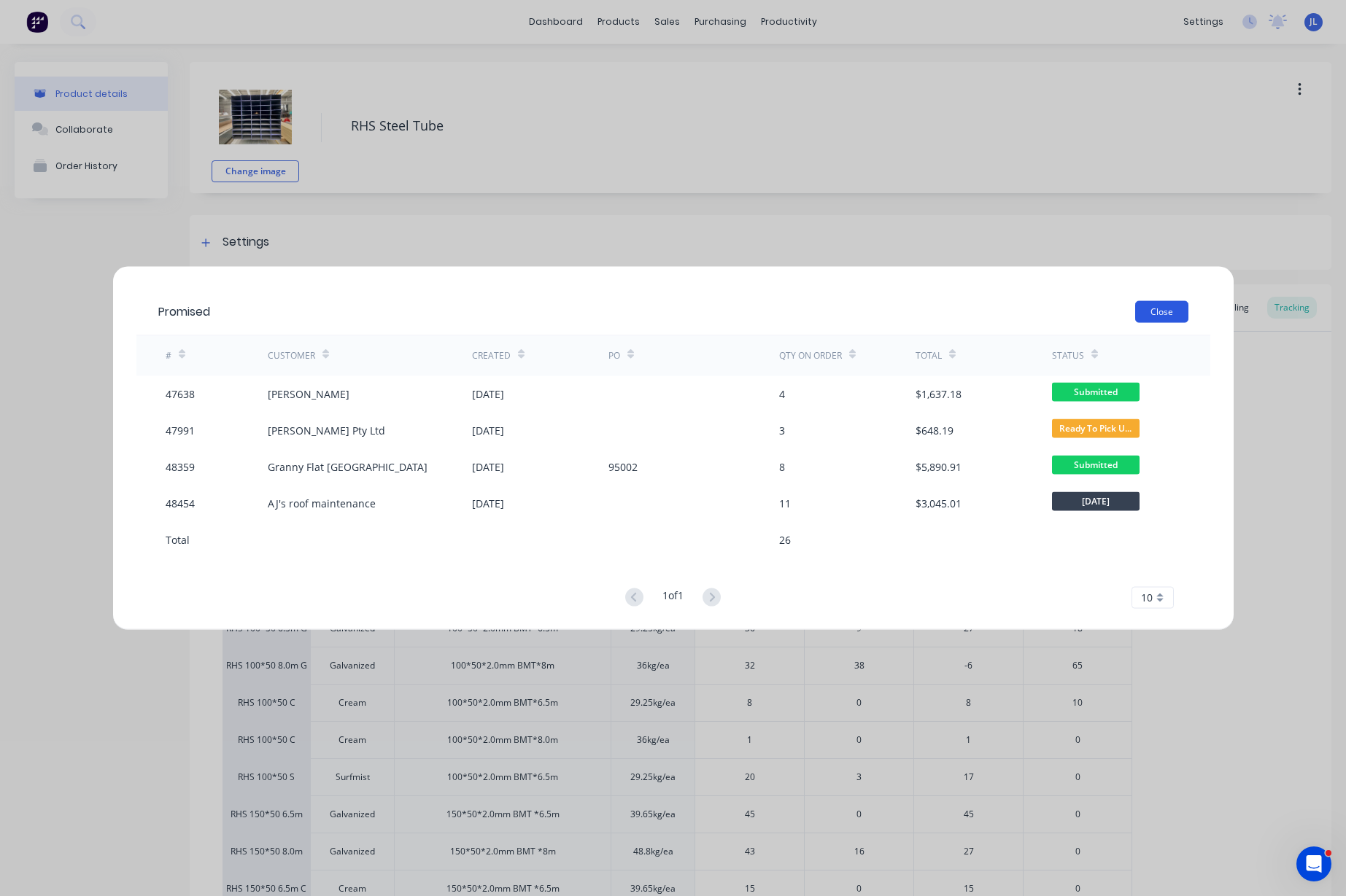
click at [1142, 318] on button "Close" at bounding box center [1162, 311] width 53 height 22
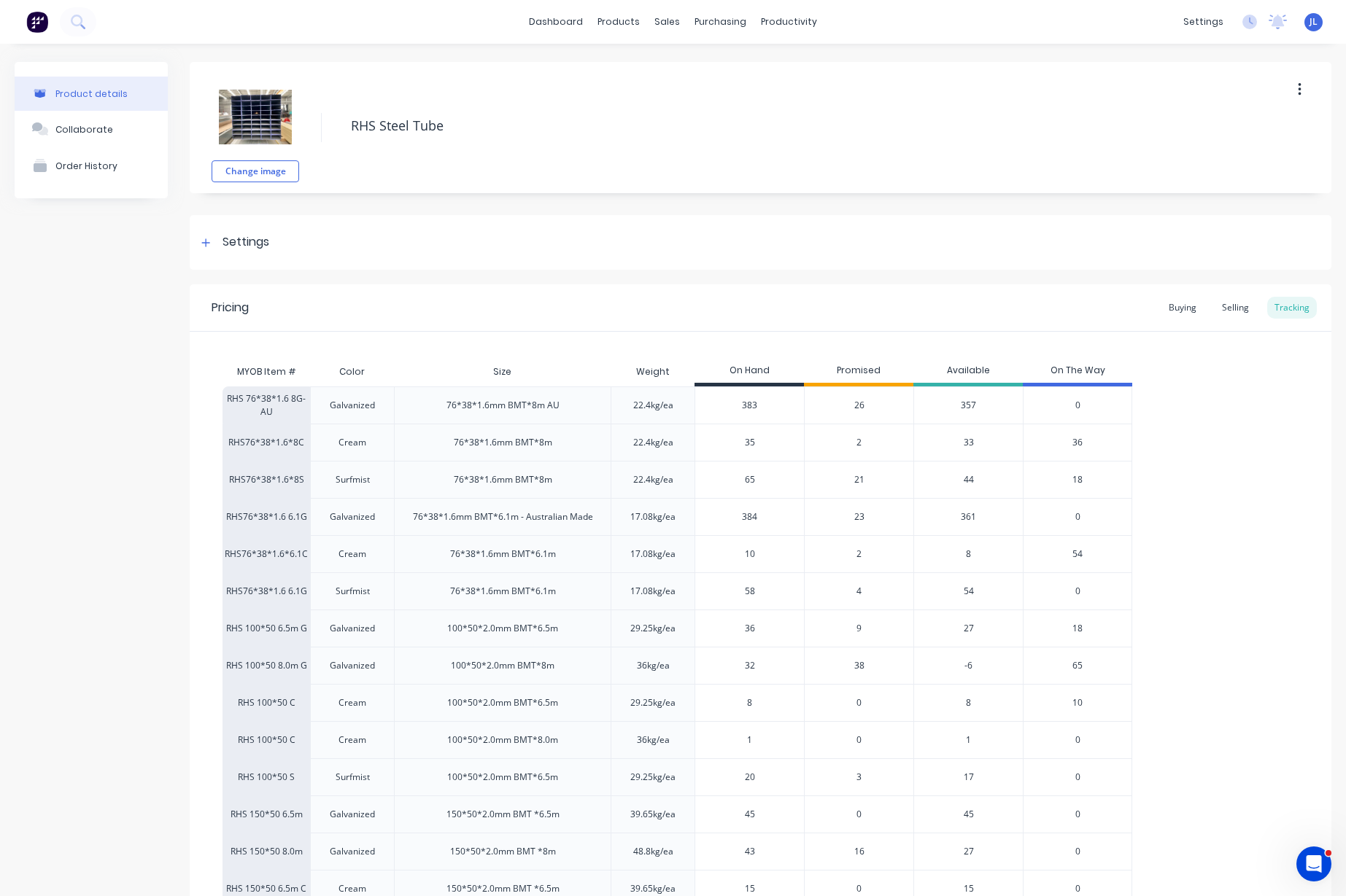
click at [765, 404] on input "383" at bounding box center [749, 404] width 109 height 13
type input "335"
type textarea "x"
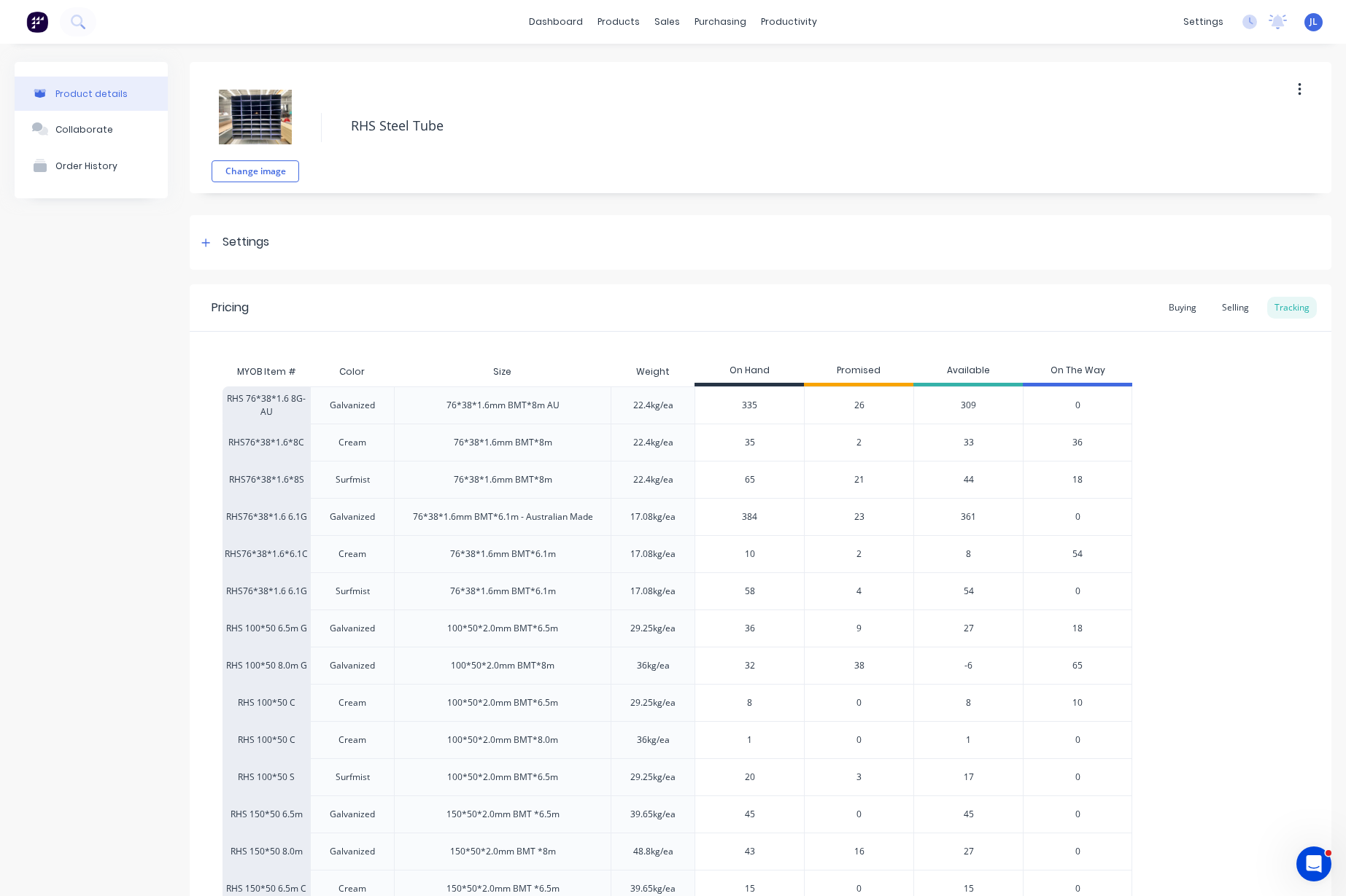
type input "335"
click at [815, 330] on div "Pricing Buying Selling Tracking" at bounding box center [760, 307] width 1141 height 47
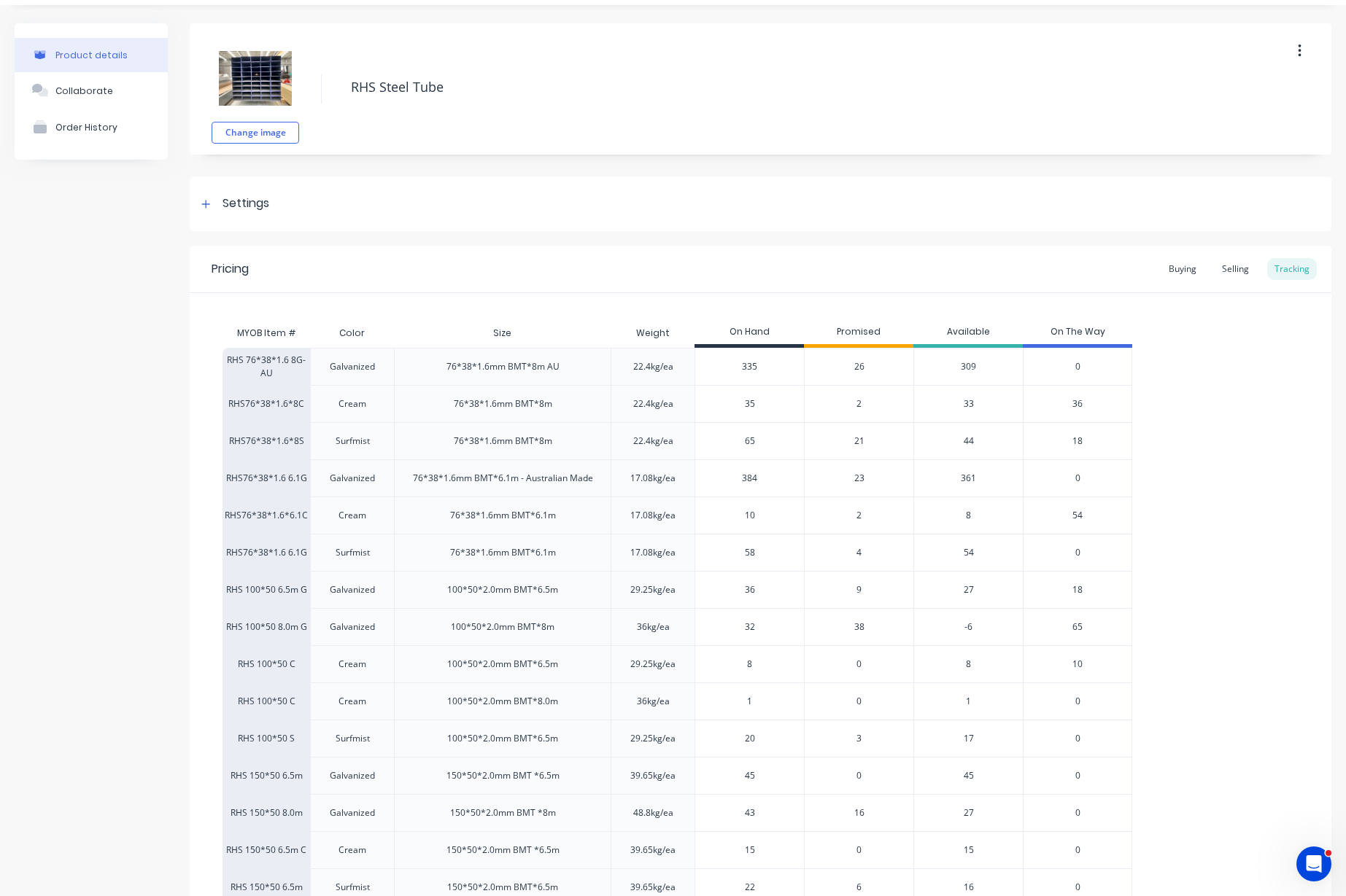
scroll to position [91, 0]
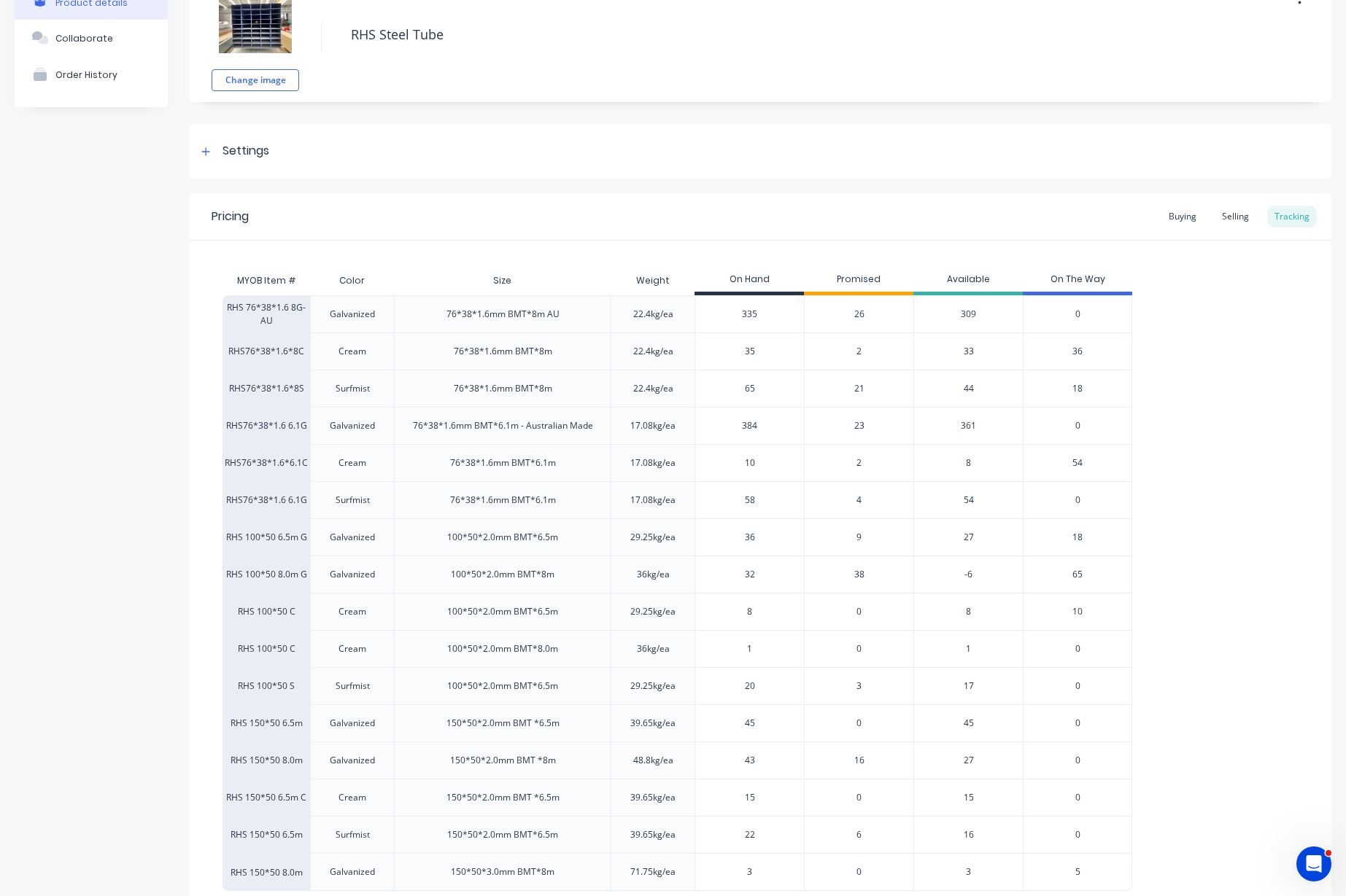
click at [862, 347] on div "2" at bounding box center [859, 352] width 110 height 37
click at [860, 349] on span "2" at bounding box center [858, 351] width 5 height 13
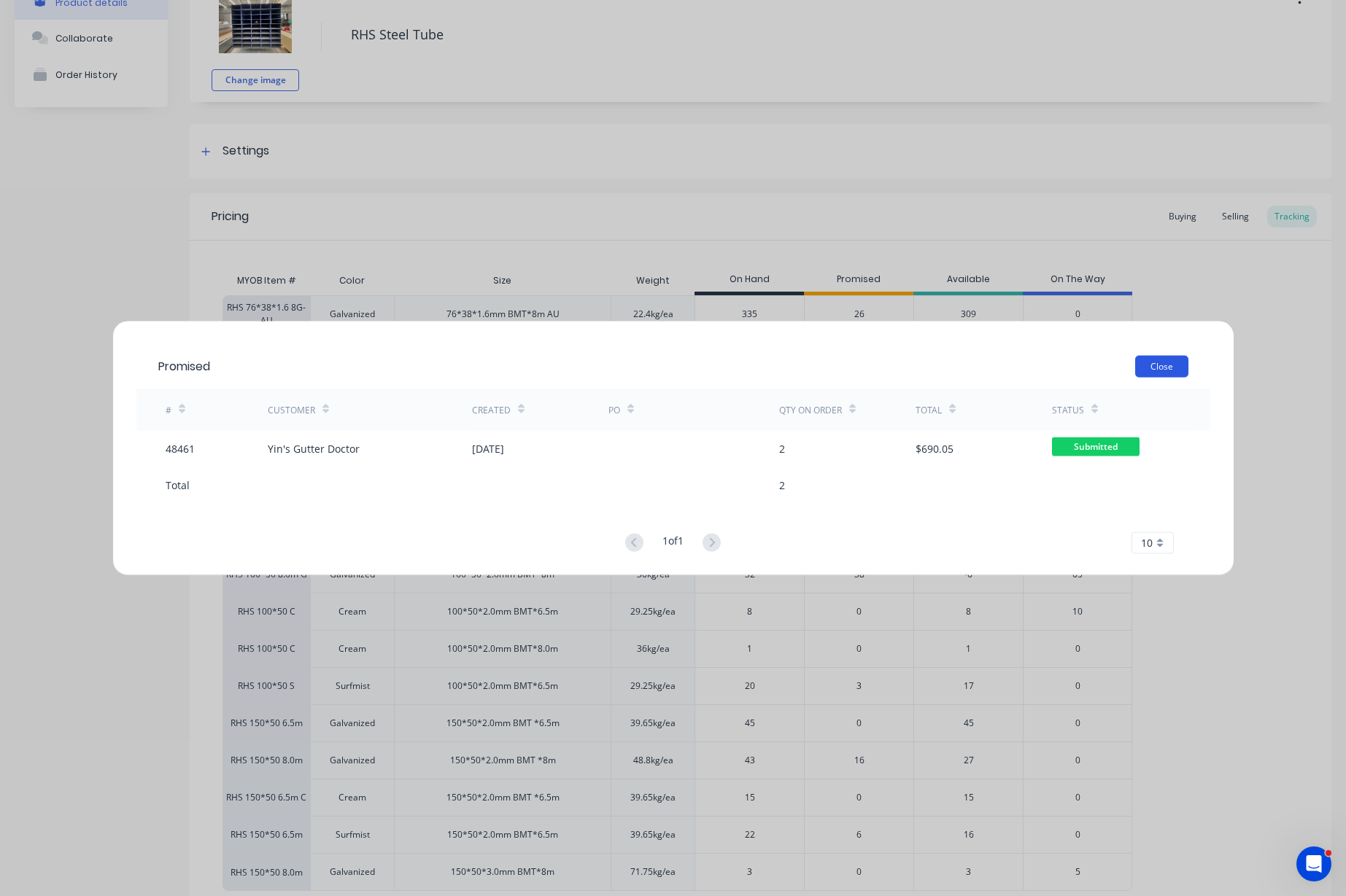
click at [1164, 365] on button "Close" at bounding box center [1162, 366] width 53 height 22
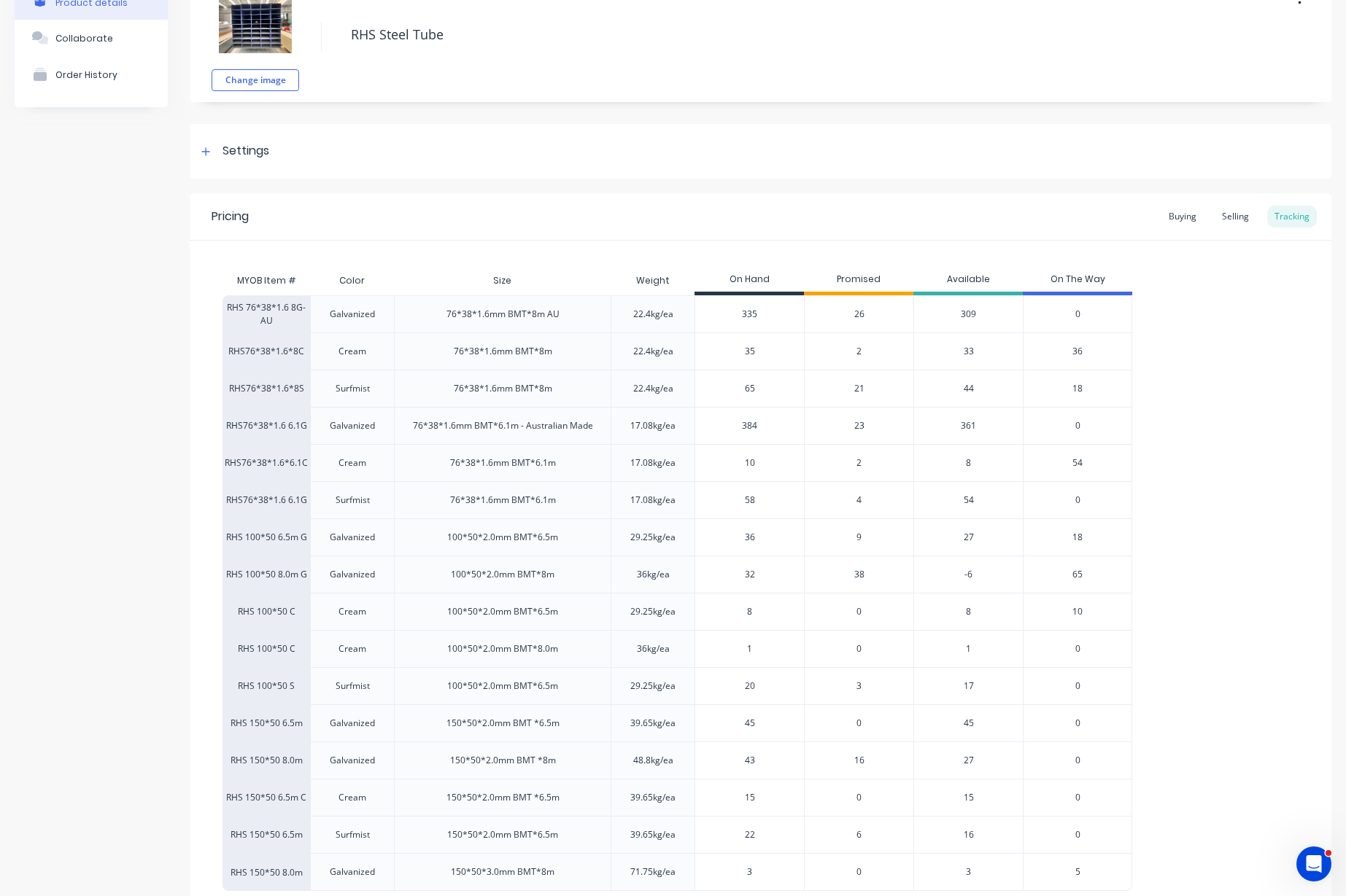
drag, startPoint x: 761, startPoint y: 350, endPoint x: 720, endPoint y: 351, distance: 41.0
click at [720, 351] on input "35" at bounding box center [749, 351] width 109 height 13
type input "15"
type textarea "x"
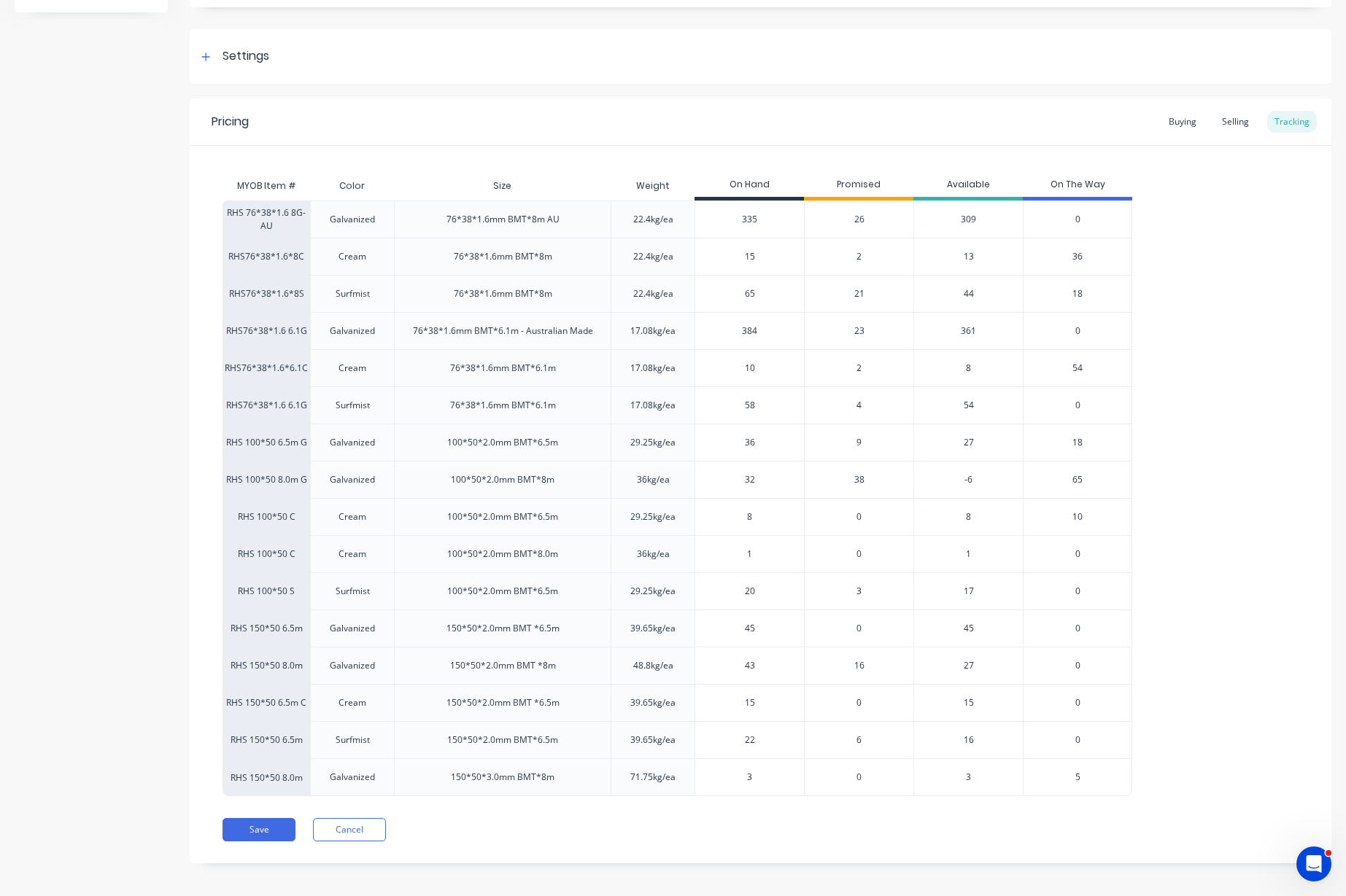
scroll to position [193, 0]
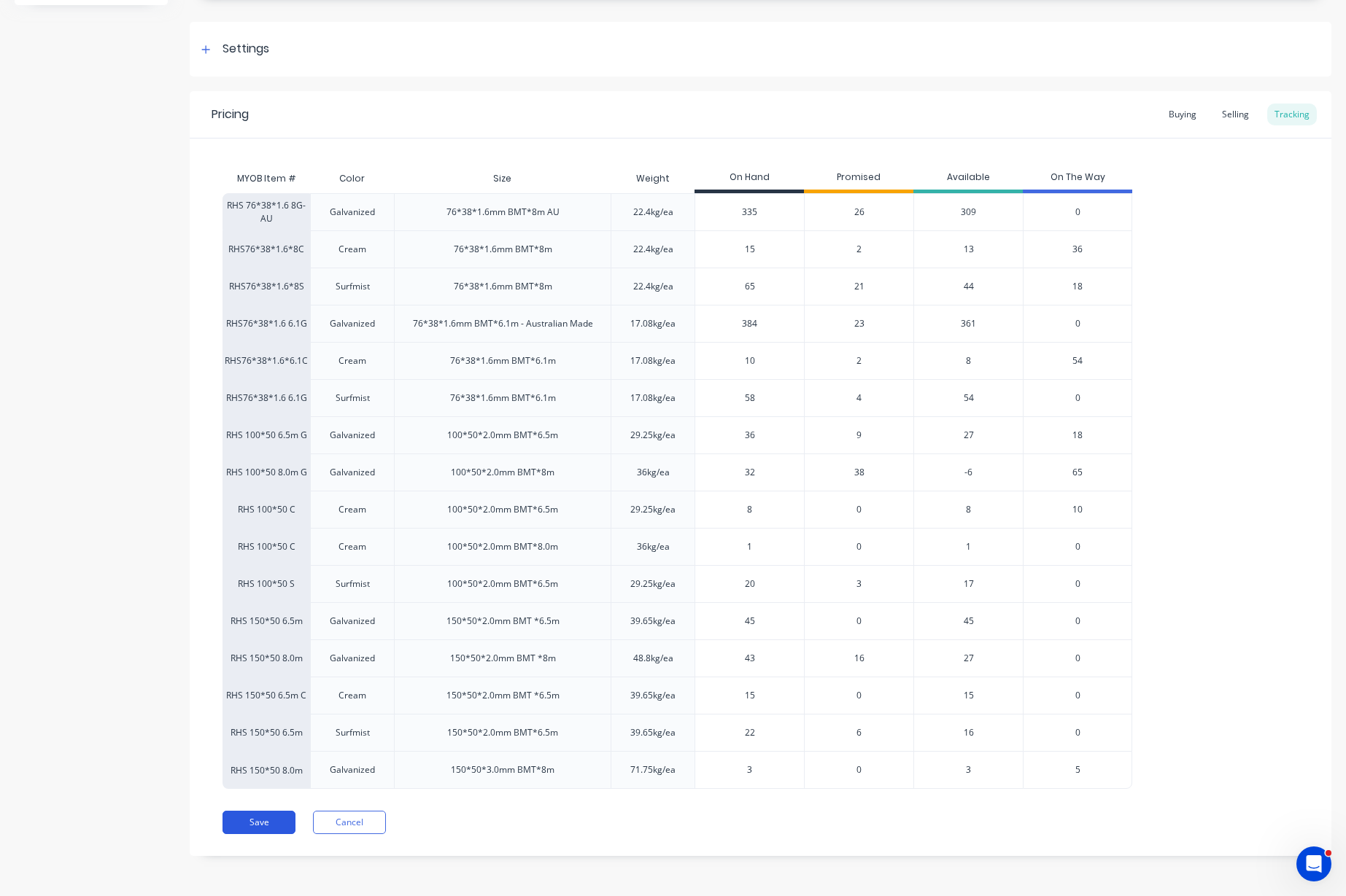
type input "15"
click at [279, 830] on button "Save" at bounding box center [259, 823] width 72 height 24
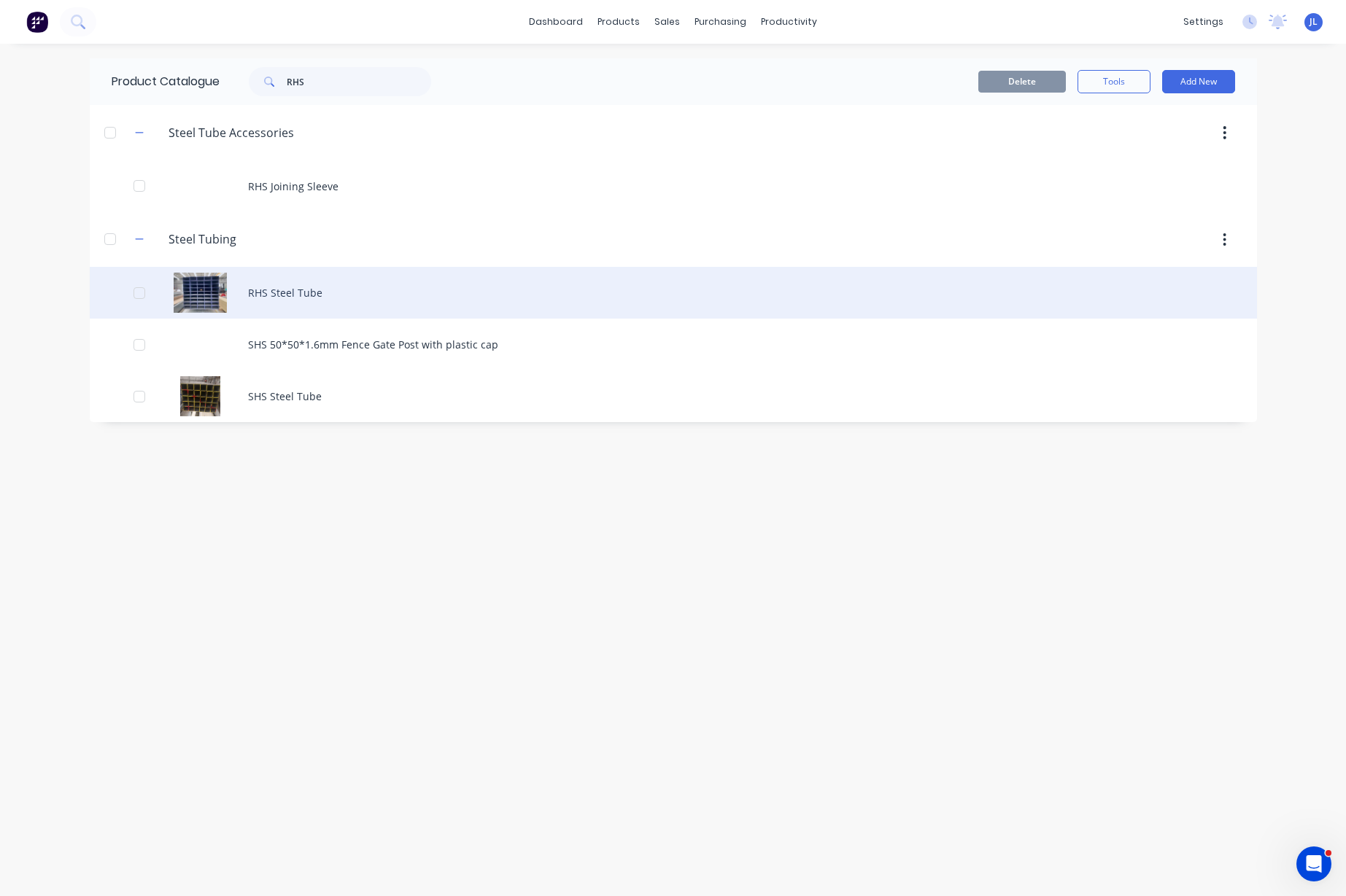
click at [367, 298] on div "RHS Steel Tube" at bounding box center [673, 293] width 1167 height 52
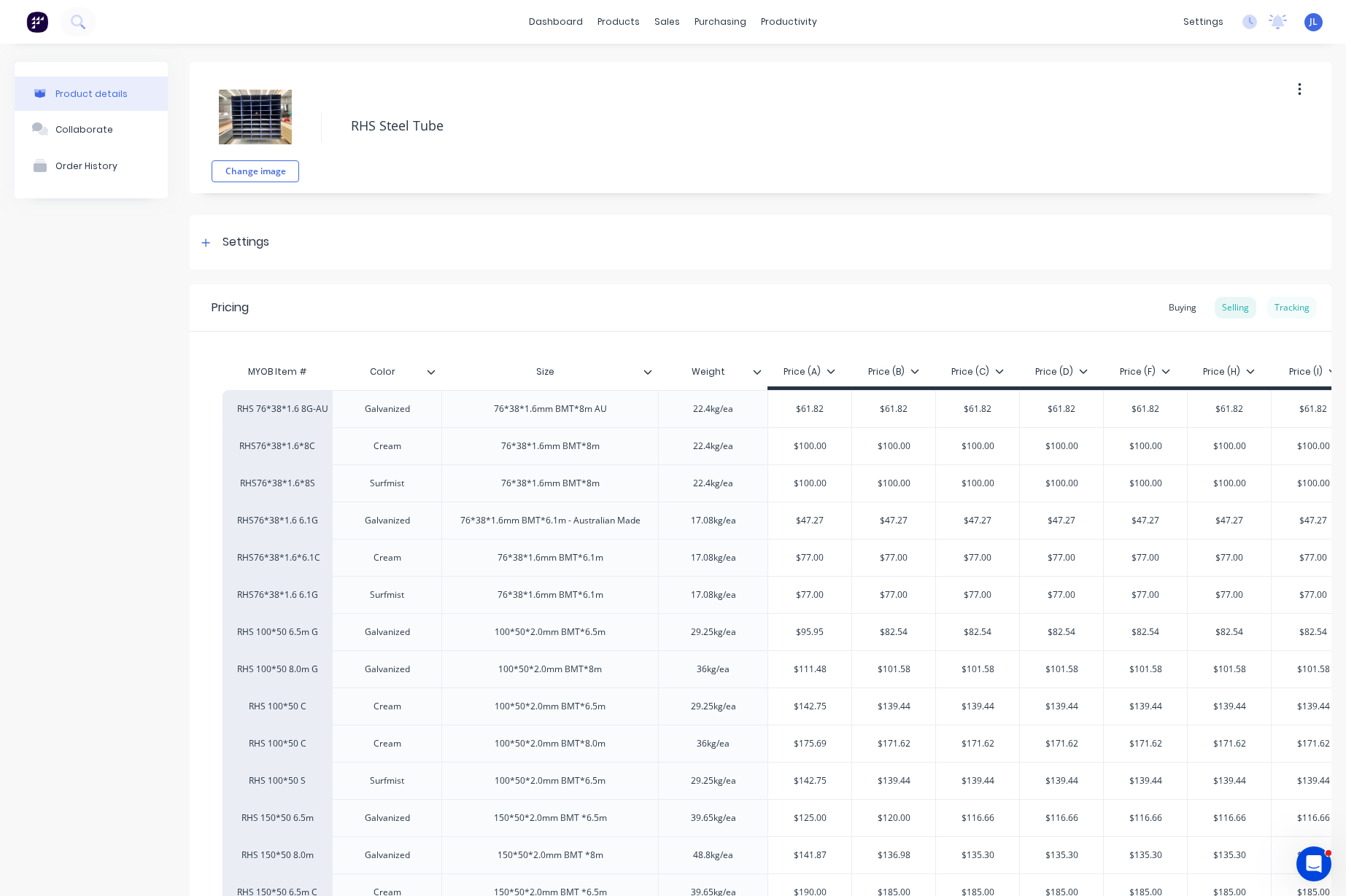
click at [1282, 306] on div "Tracking" at bounding box center [1291, 307] width 50 height 22
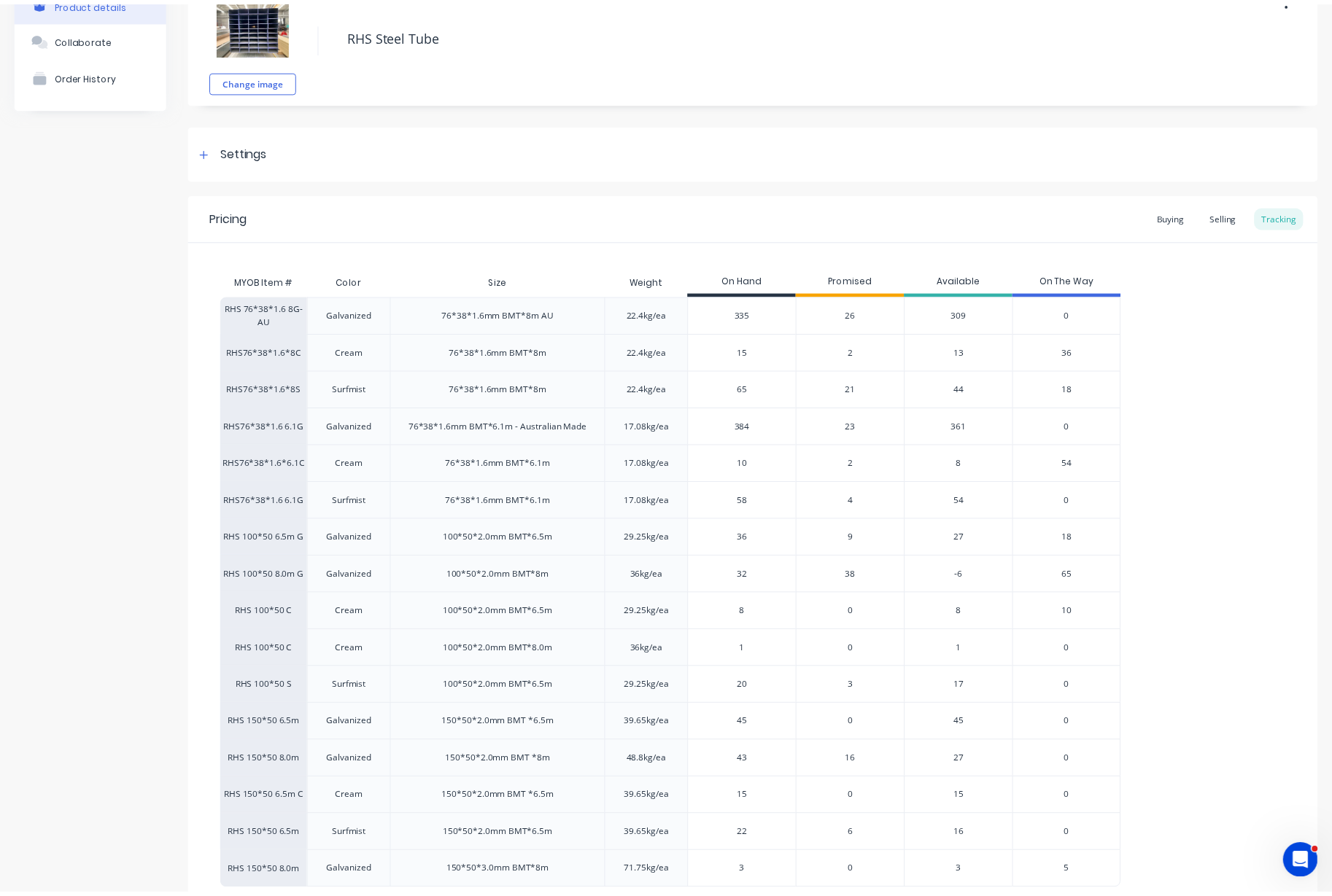
scroll to position [91, 0]
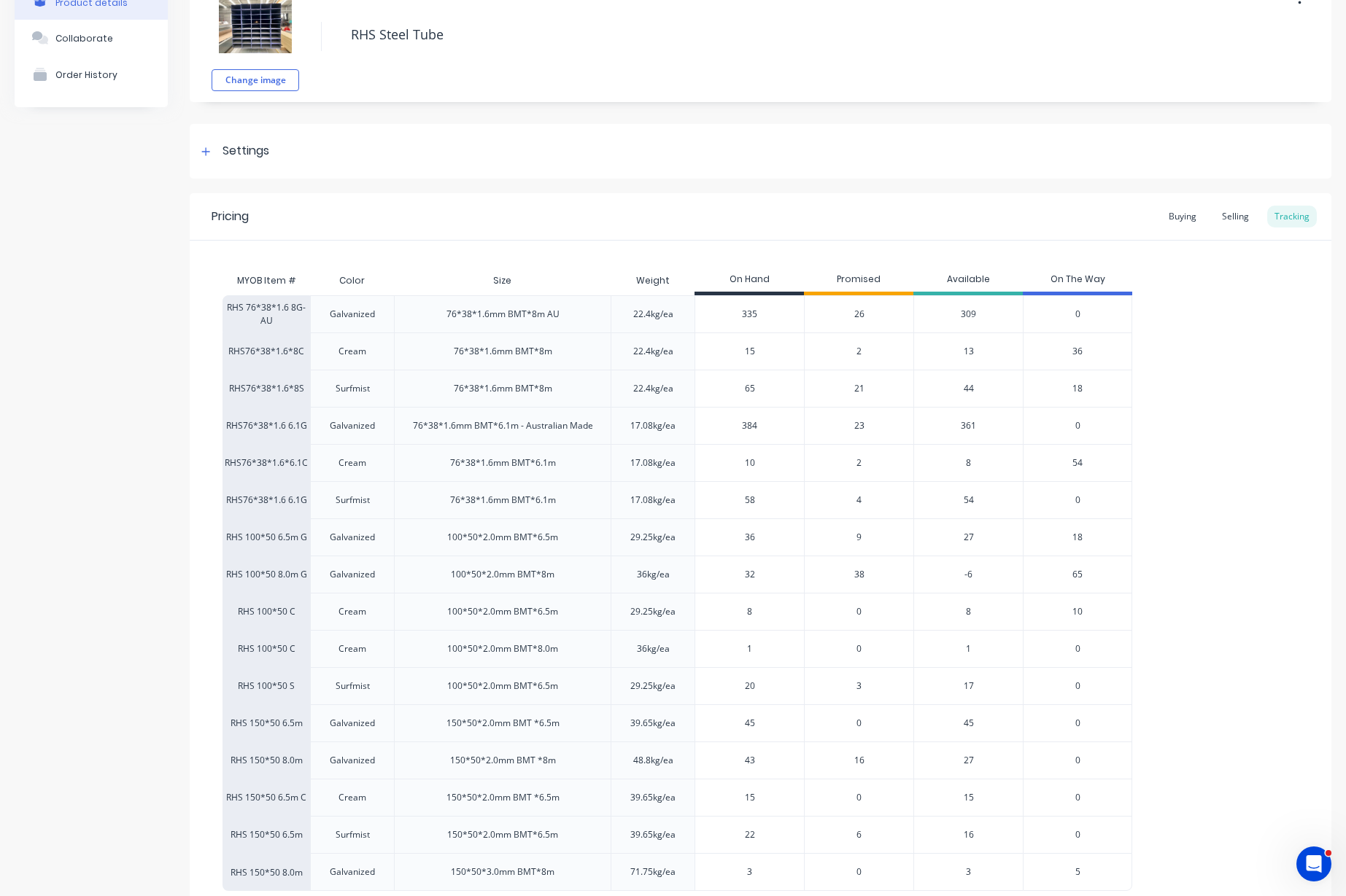
click at [860, 390] on span "21" at bounding box center [859, 388] width 10 height 13
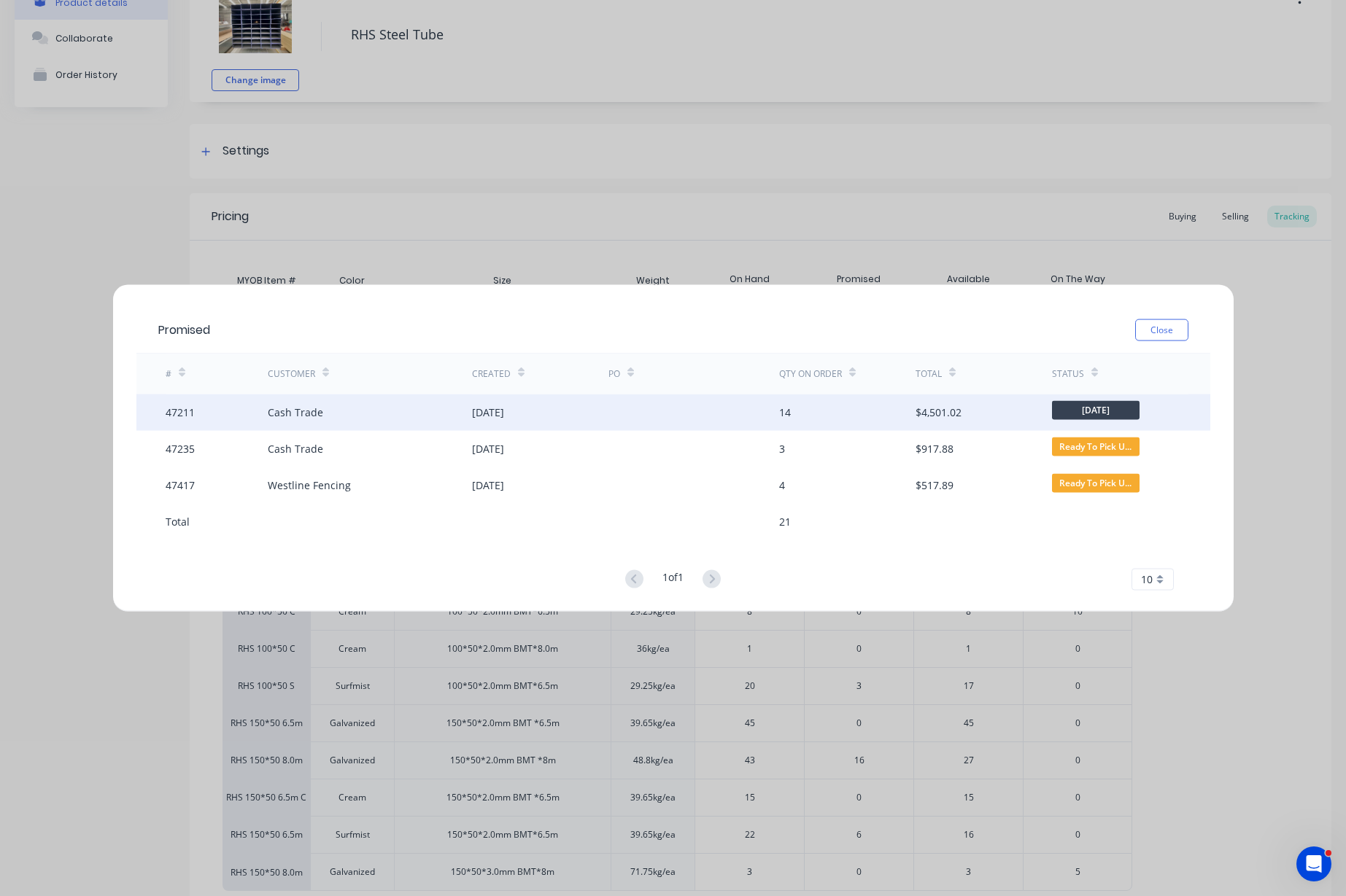
click at [412, 413] on div "Cash Trade" at bounding box center [369, 411] width 204 height 36
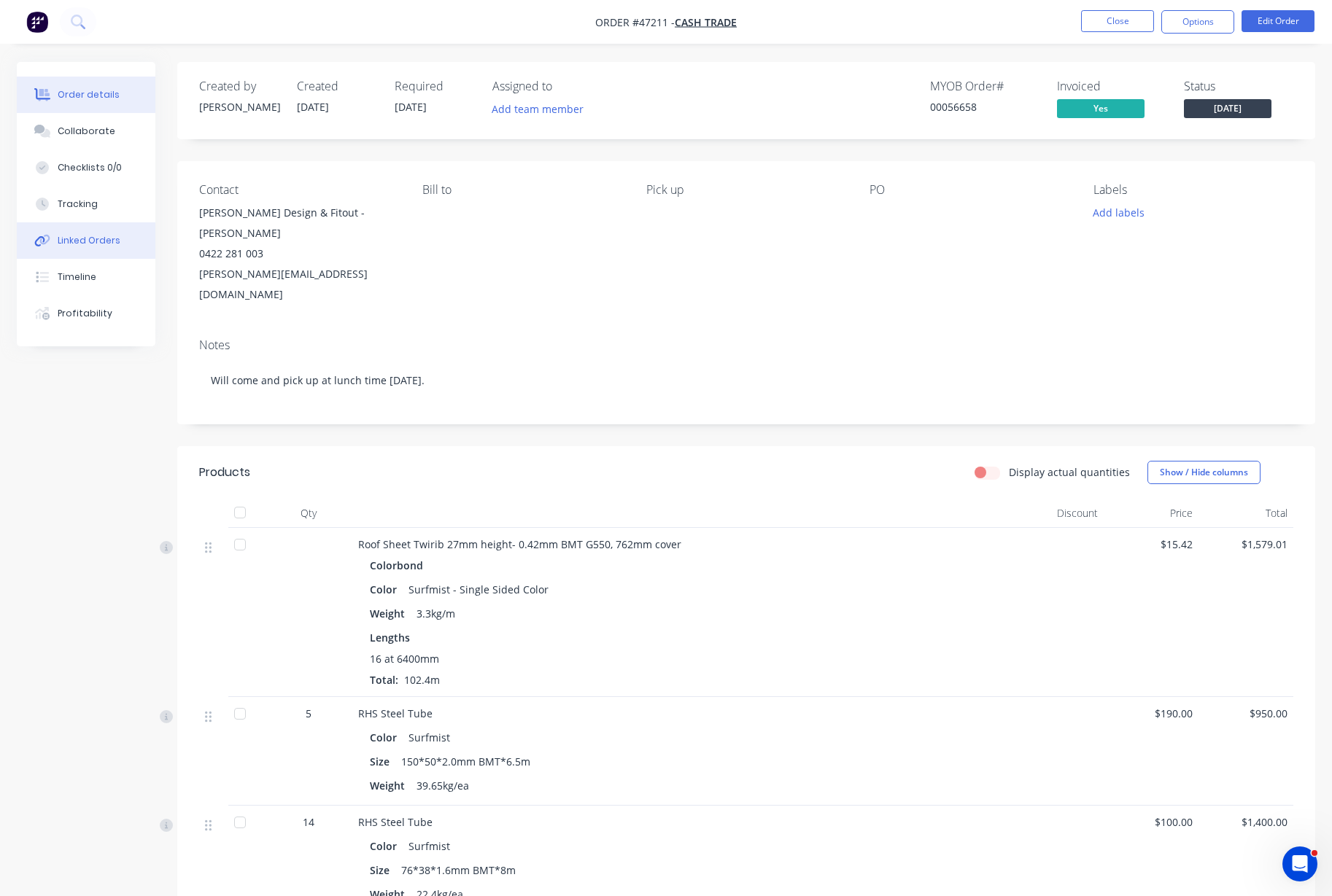
click at [84, 234] on div "Linked Orders" at bounding box center [89, 240] width 63 height 13
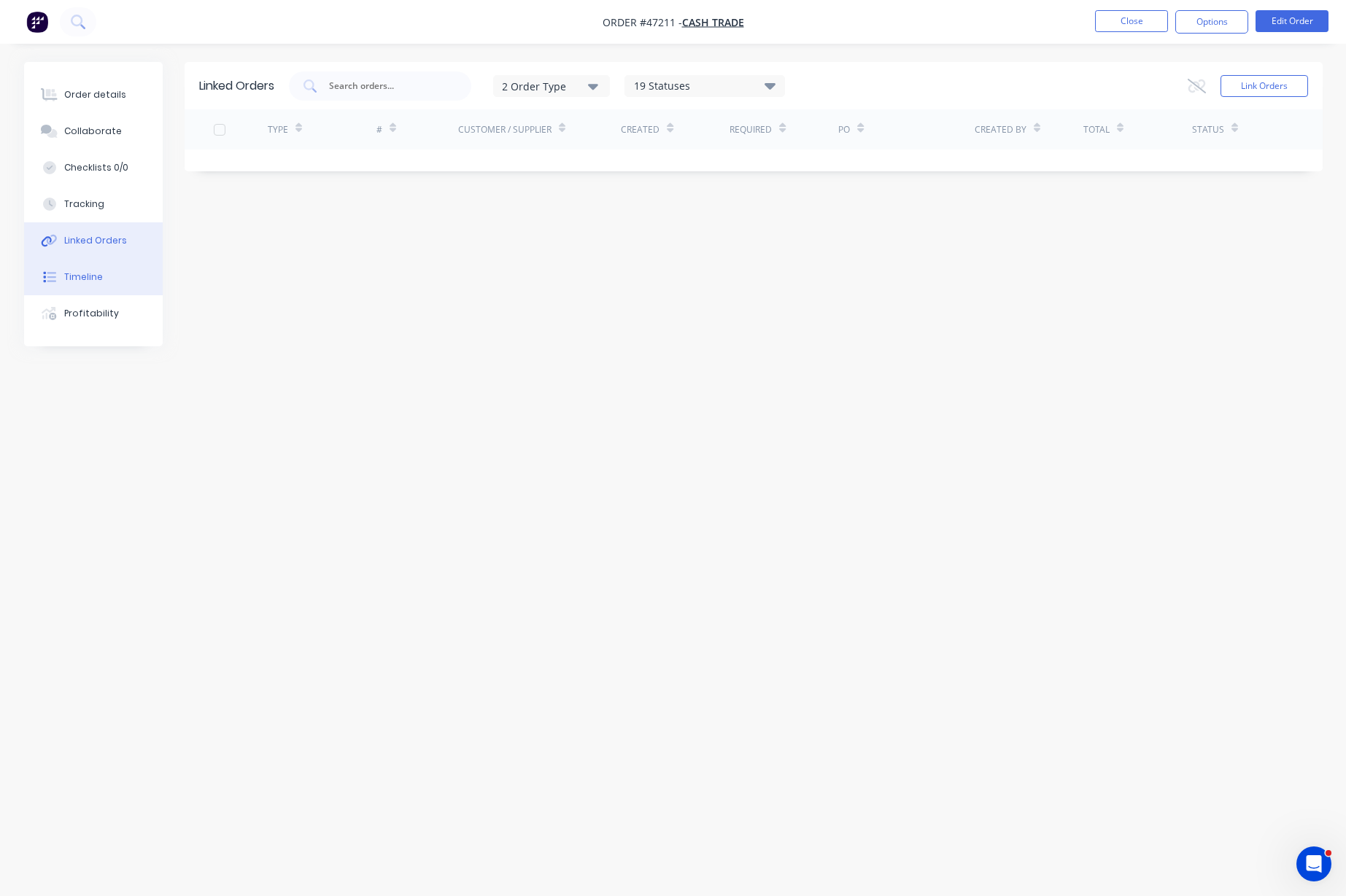
click at [86, 272] on div "Timeline" at bounding box center [83, 276] width 38 height 13
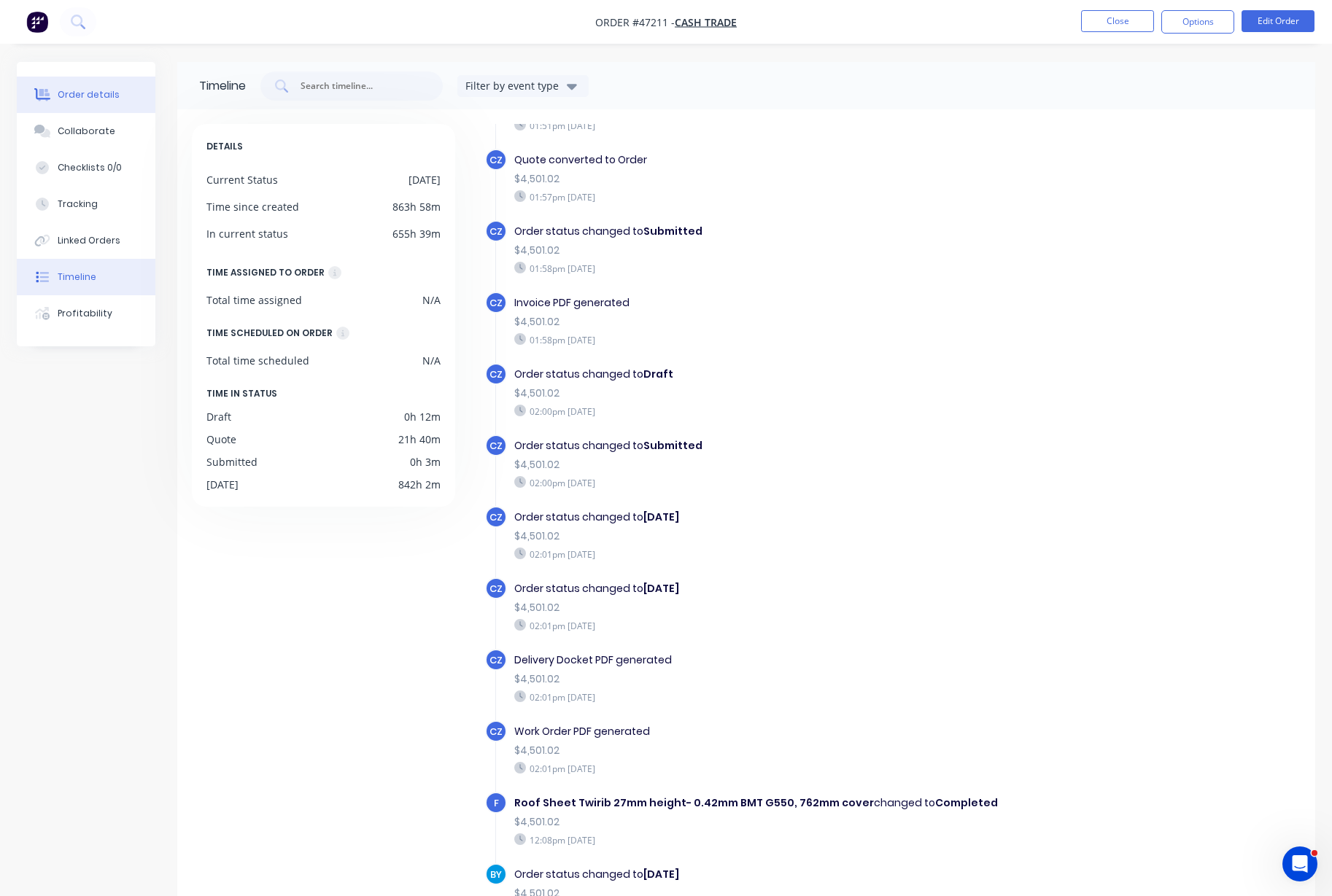
click at [95, 102] on button "Order details" at bounding box center [85, 94] width 138 height 36
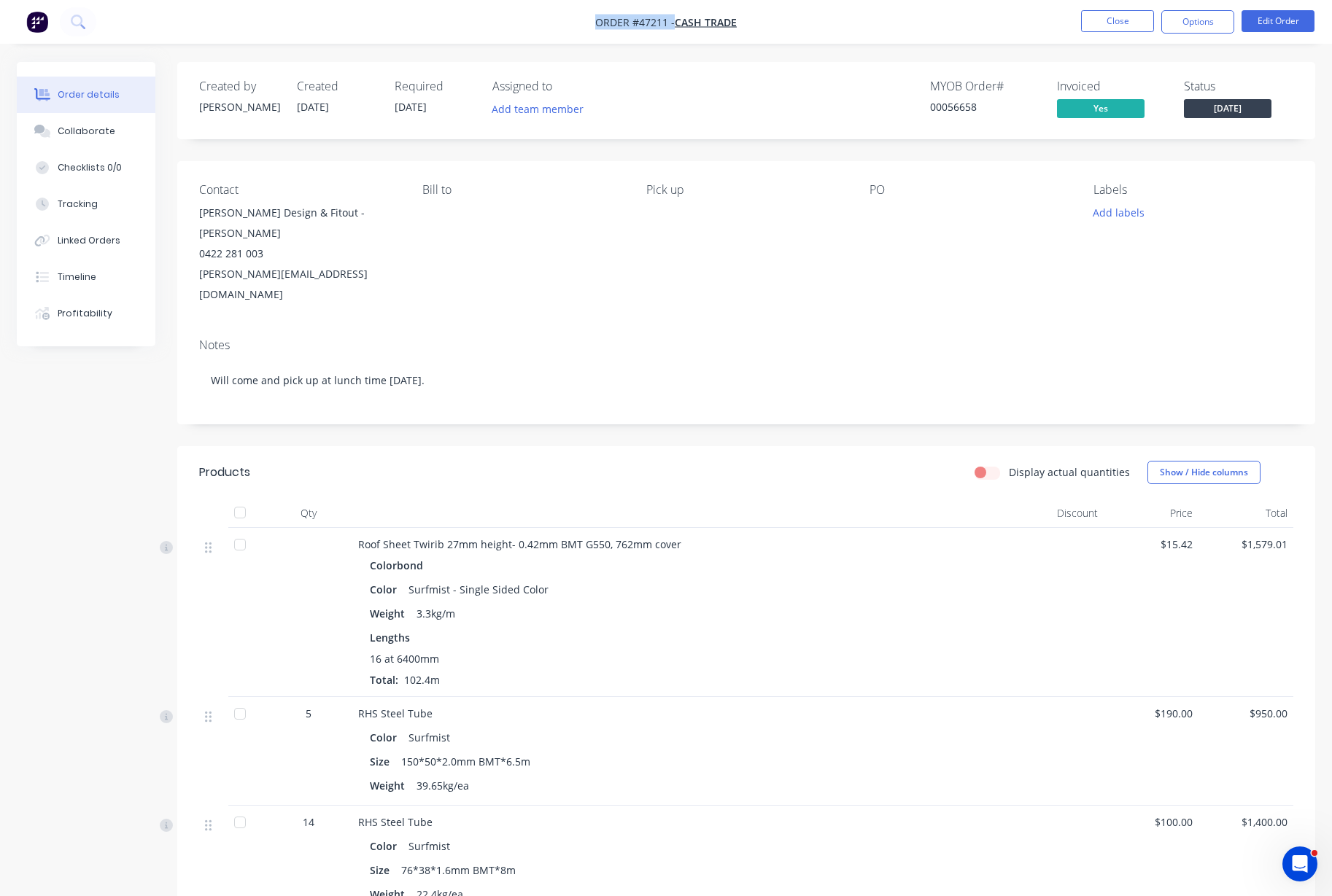
drag, startPoint x: 576, startPoint y: 22, endPoint x: 802, endPoint y: 28, distance: 226.1
click at [775, 35] on nav "Order #47211 - Cash Trade Close Options Edit Order" at bounding box center [666, 22] width 1332 height 44
click at [802, 27] on nav "Order #47211 - Cash Trade Close Options Edit Order" at bounding box center [666, 22] width 1332 height 44
click at [1136, 22] on button "Close" at bounding box center [1117, 21] width 72 height 22
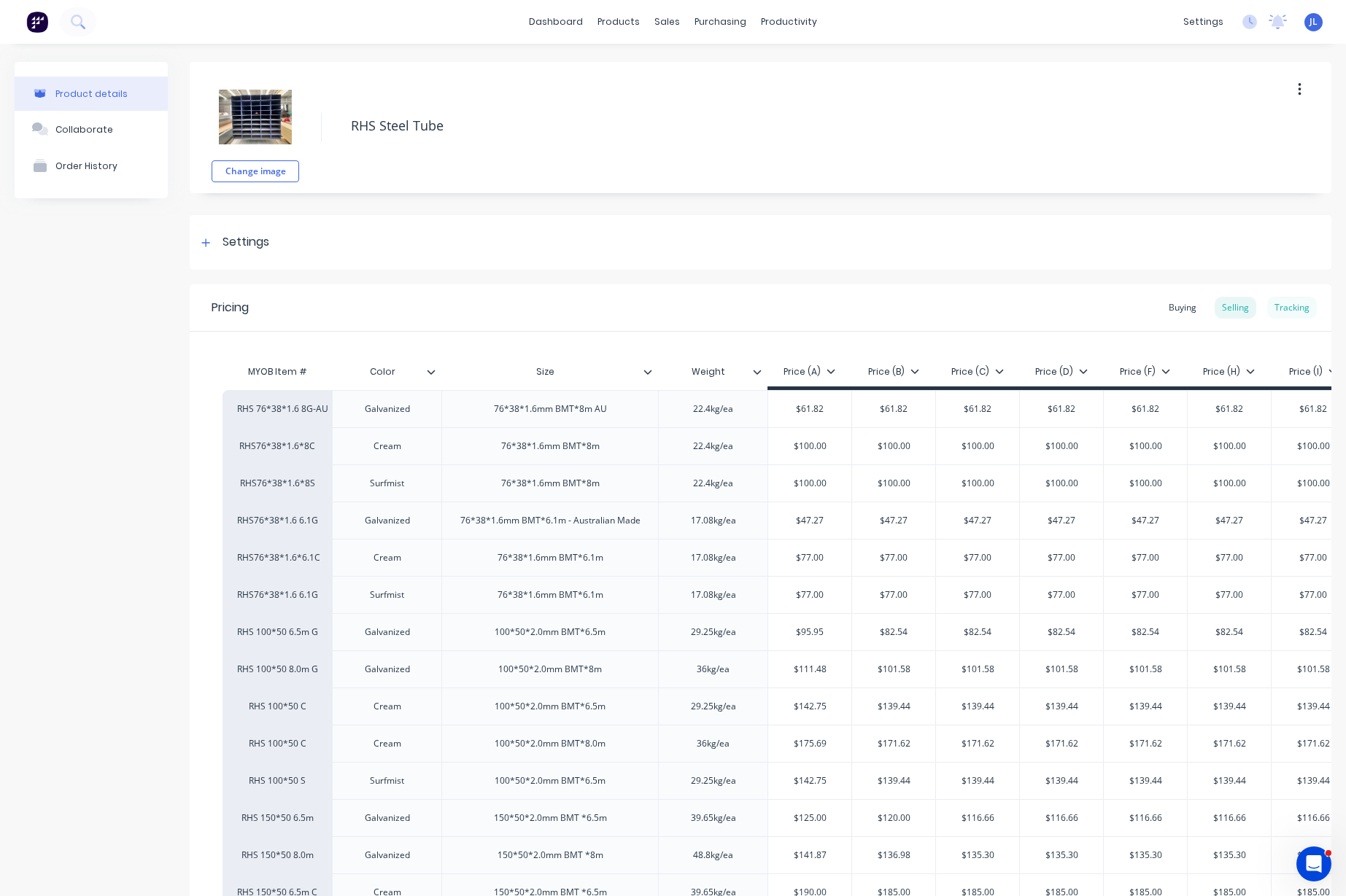
click at [1282, 307] on div "Tracking" at bounding box center [1291, 307] width 50 height 22
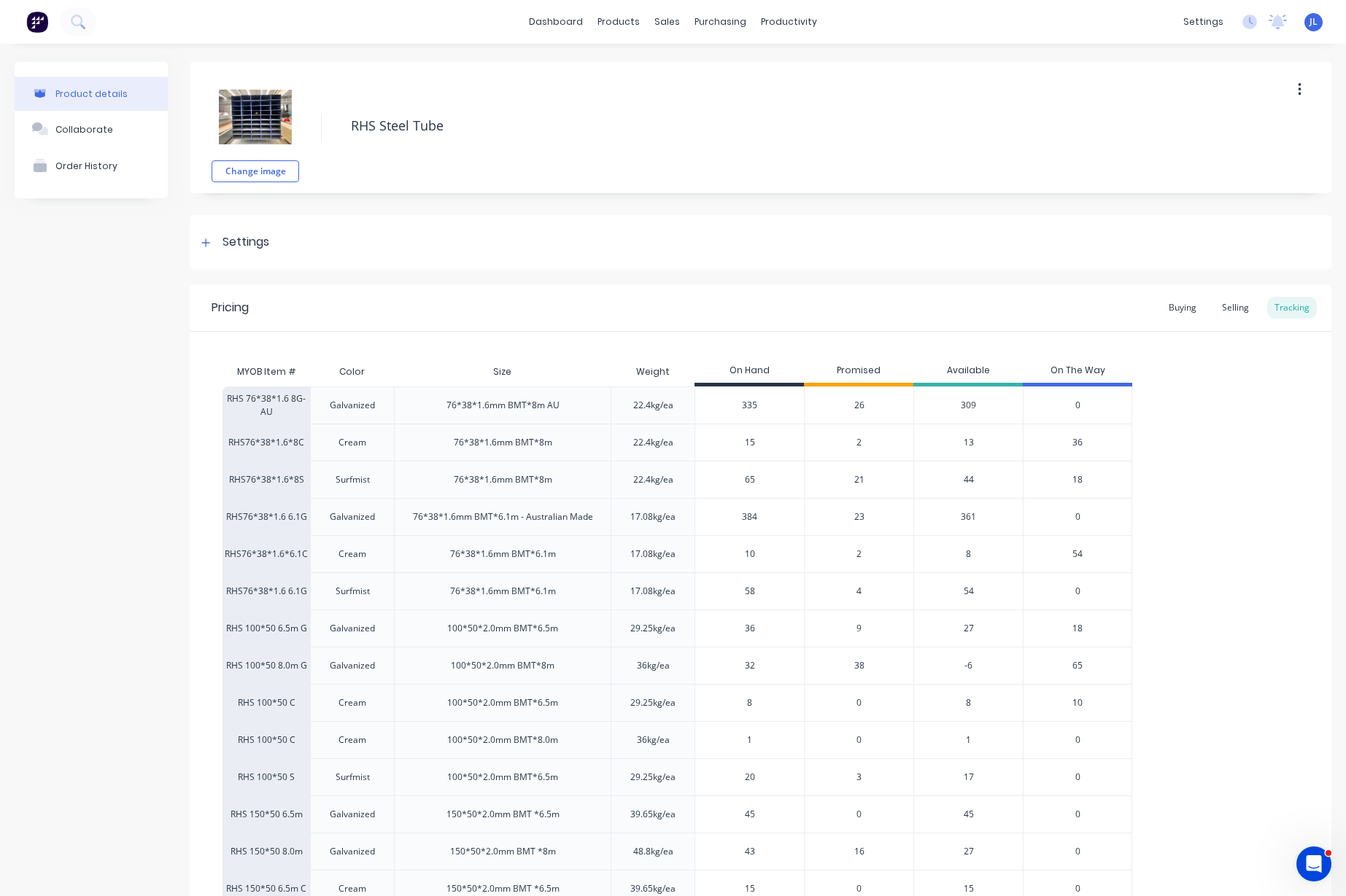
click at [866, 482] on div "21" at bounding box center [859, 480] width 110 height 37
click at [852, 478] on div "21" at bounding box center [859, 480] width 110 height 37
click at [855, 478] on span "21" at bounding box center [859, 479] width 10 height 13
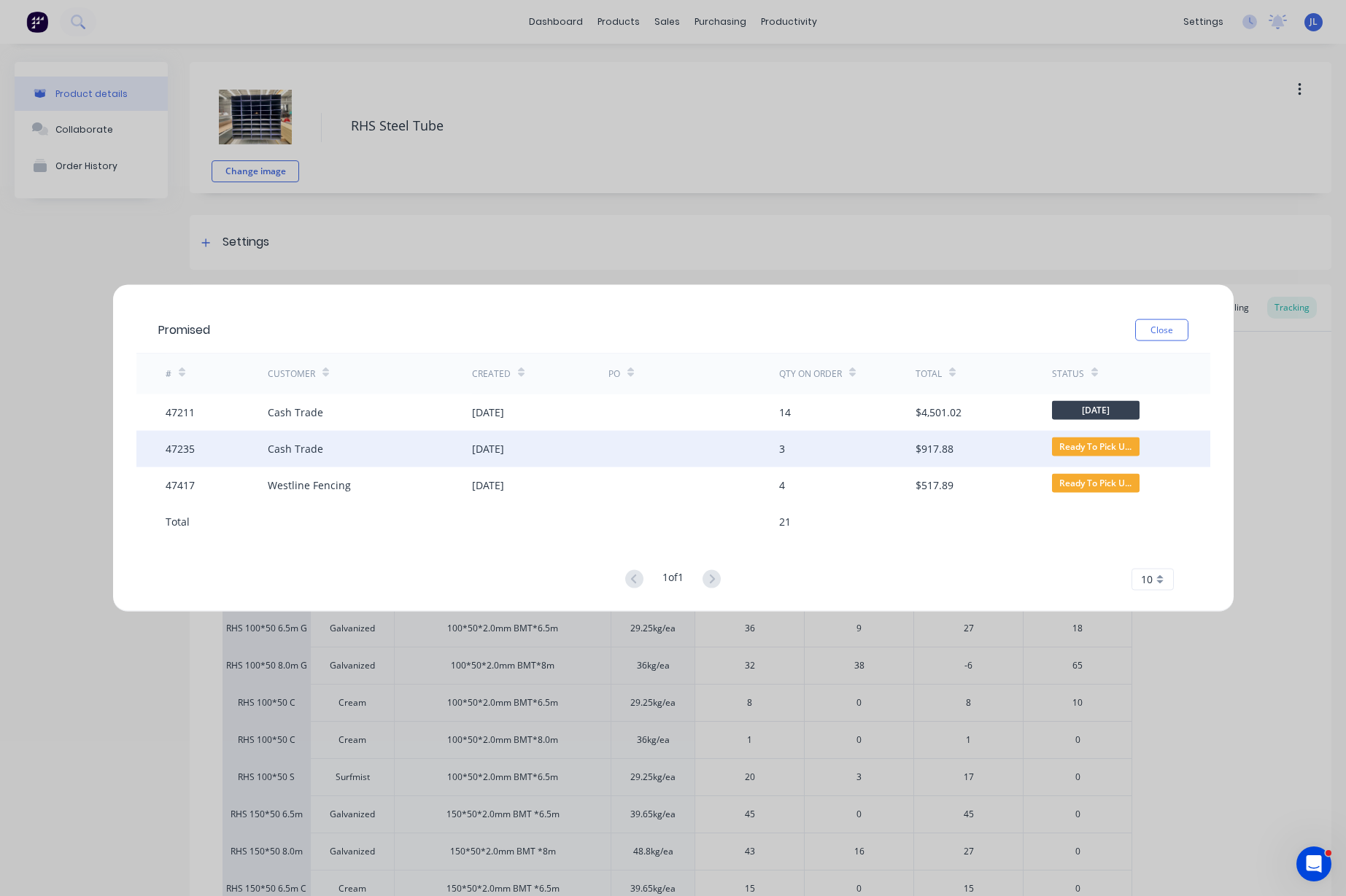
click at [533, 447] on div "[DATE]" at bounding box center [540, 448] width 136 height 36
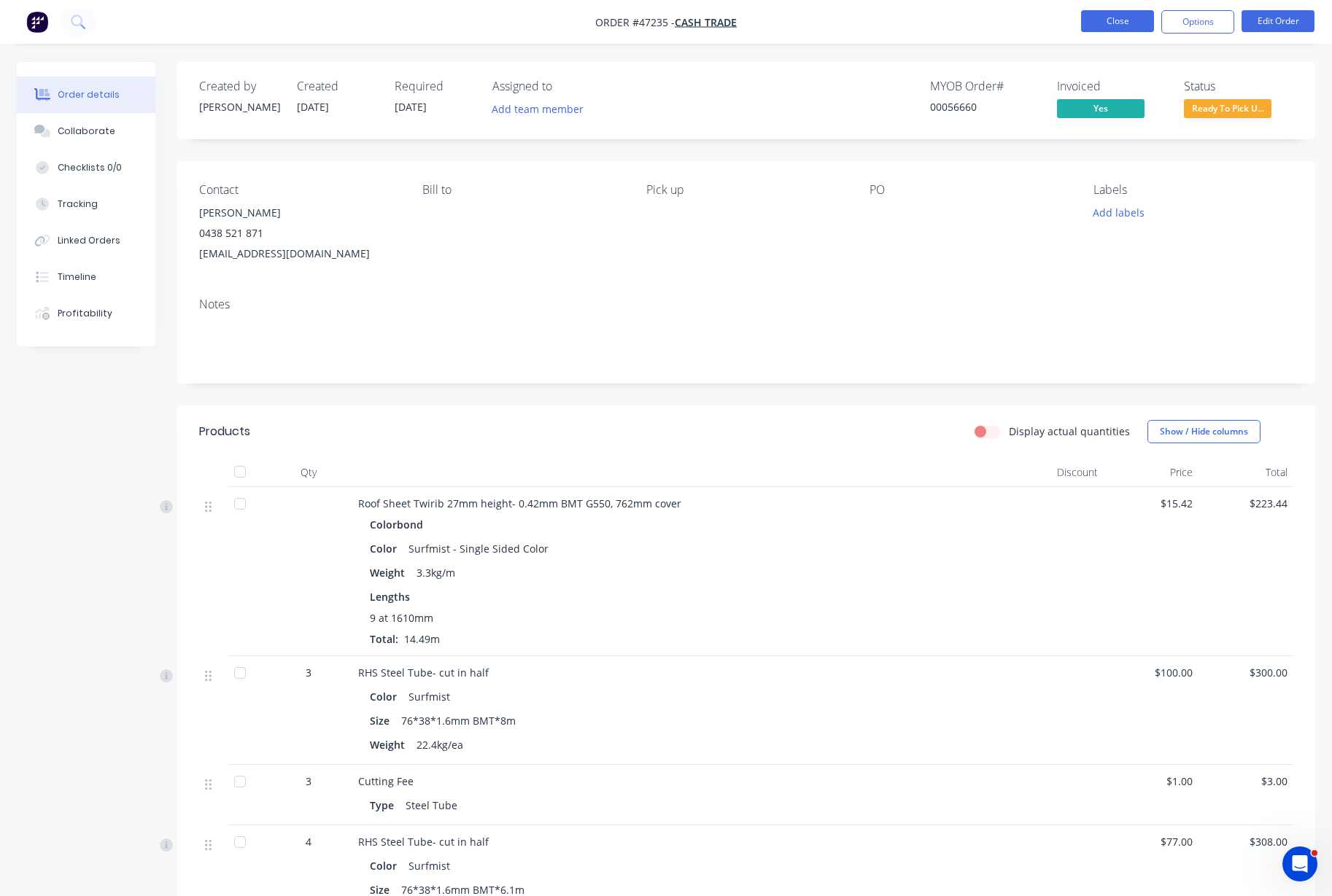
click at [1112, 27] on button "Close" at bounding box center [1117, 21] width 72 height 22
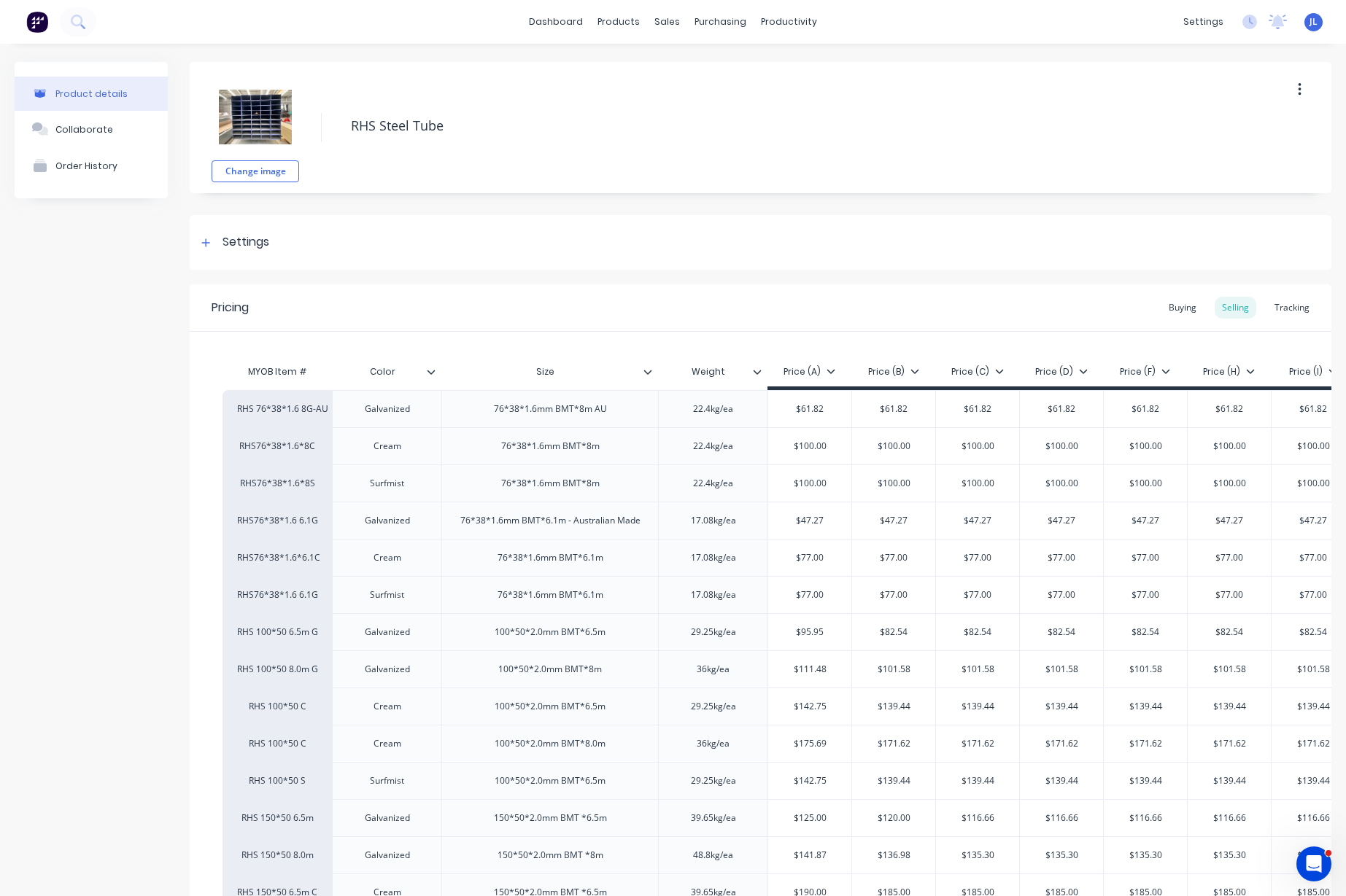
type textarea "x"
click at [1287, 304] on div "Tracking" at bounding box center [1291, 307] width 50 height 22
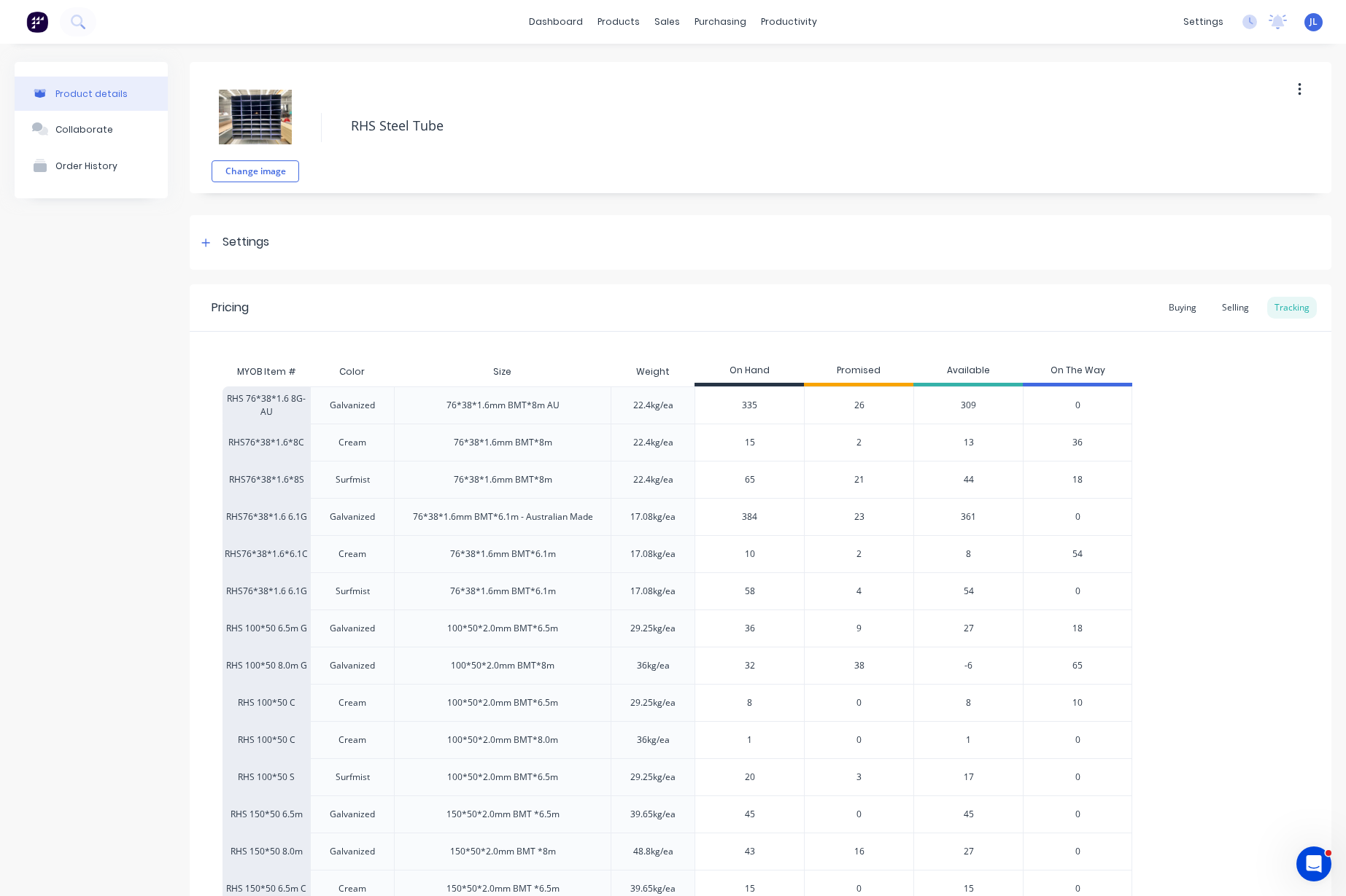
click at [861, 481] on span "21" at bounding box center [859, 479] width 10 height 13
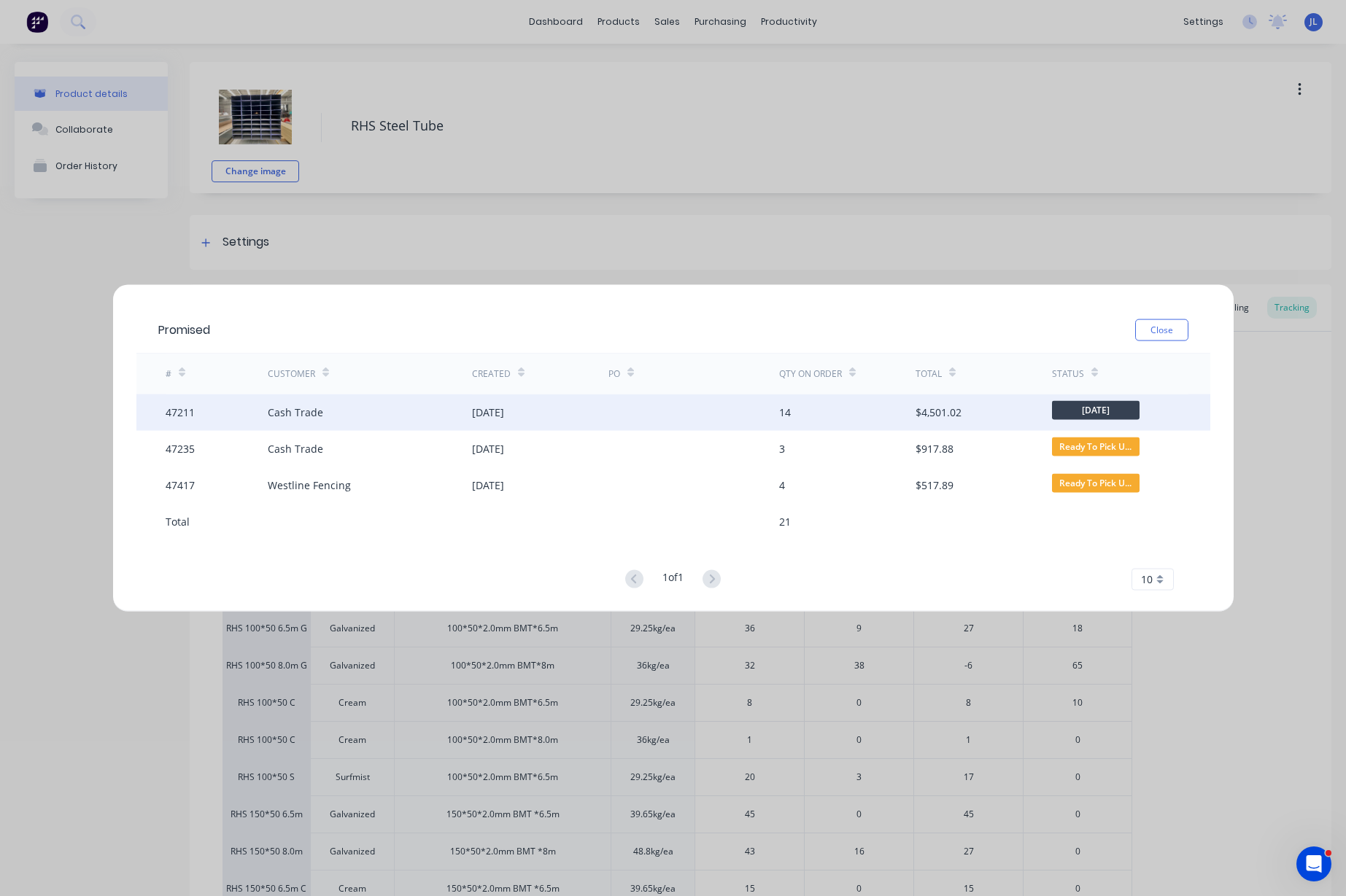
click at [750, 416] on div at bounding box center [694, 411] width 170 height 36
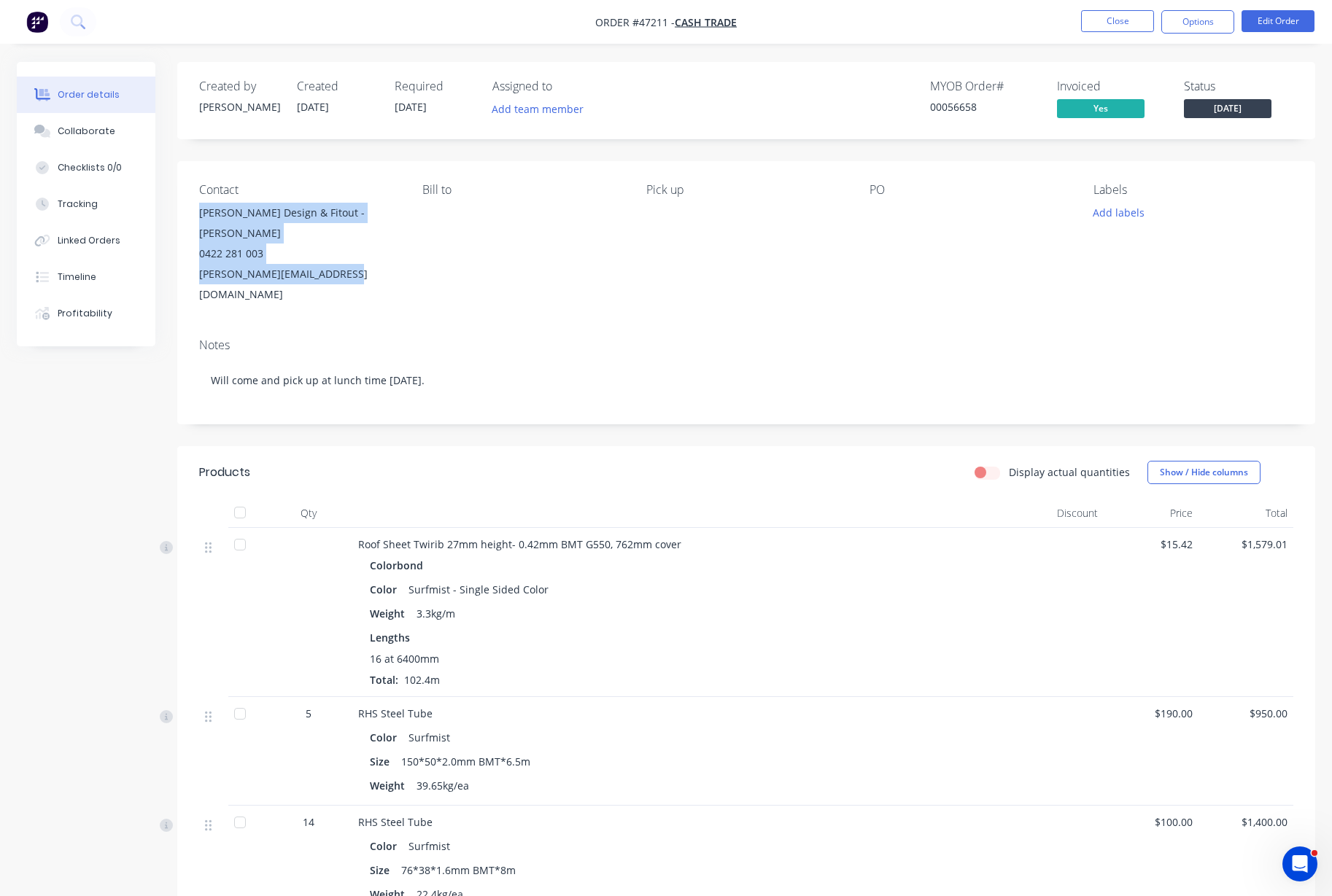
drag, startPoint x: 350, startPoint y: 255, endPoint x: 192, endPoint y: 212, distance: 163.7
click at [192, 212] on div "Contact J.w. Design & Fitout - John 0422 281 003 john@jwdesignfitouts.com.au Bi…" at bounding box center [746, 244] width 1138 height 165
copy div "J.w. Design & Fitout - John 0422 281 003 john@jwdesignfitouts.com.au"
click at [1262, 22] on button "Edit Order" at bounding box center [1277, 21] width 72 height 22
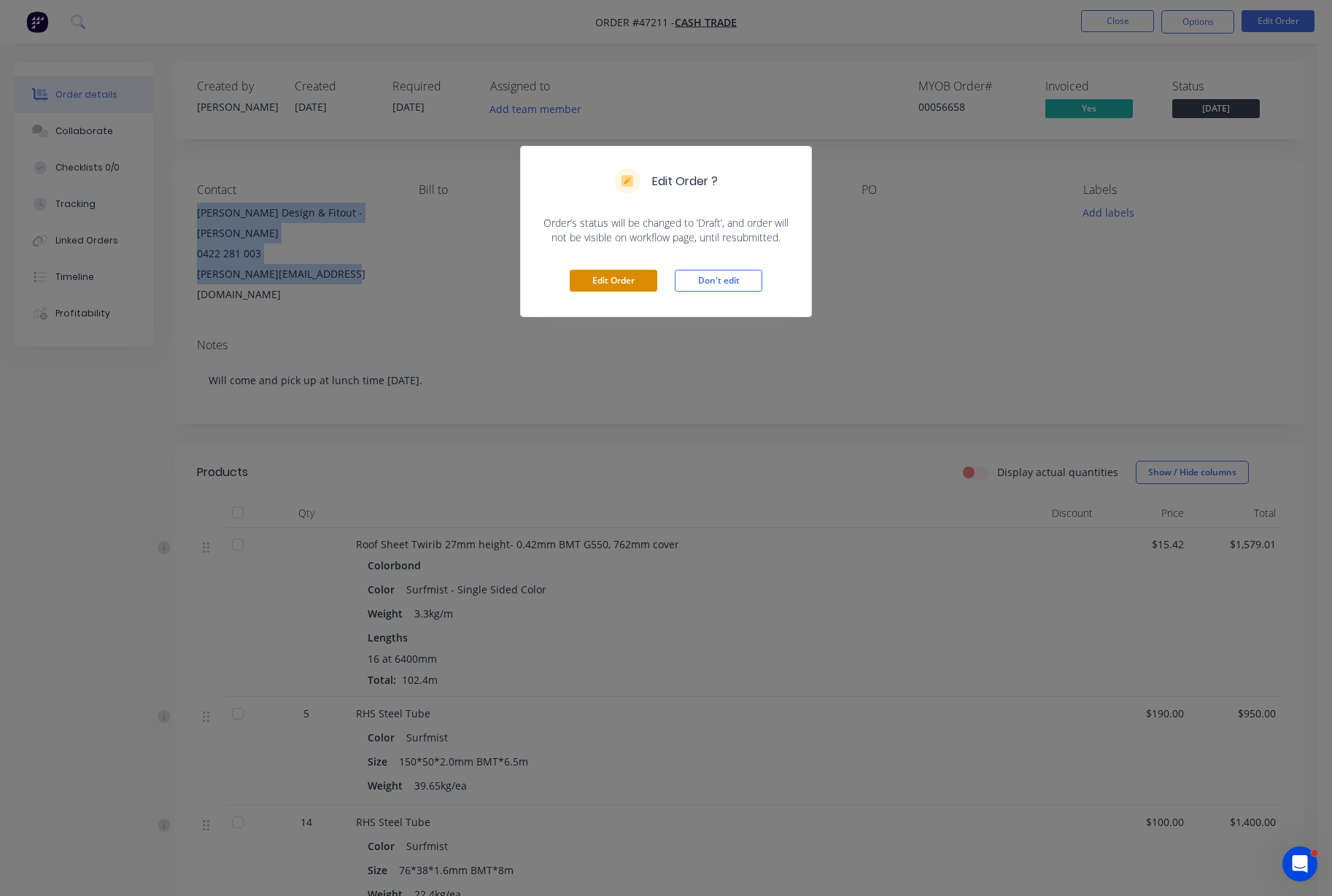
click at [588, 280] on button "Edit Order" at bounding box center [612, 280] width 87 height 22
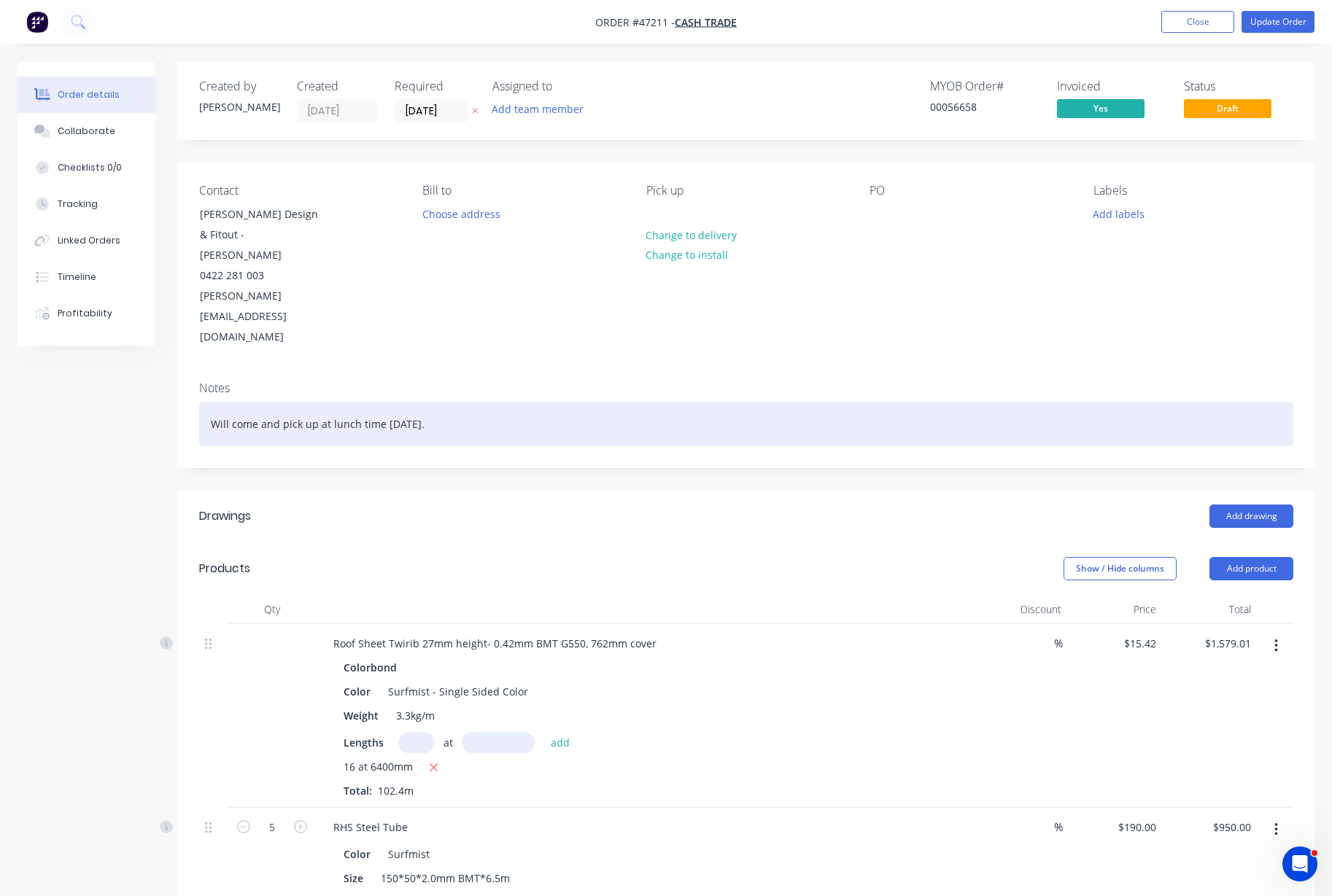
click at [531, 401] on div "Will come and pick up at lunch time 01/08/2025." at bounding box center [745, 423] width 1094 height 44
click at [441, 401] on div "Will come and pick up at lunch time 01/08/2025. J.w. Design & Fitout - John0422…" at bounding box center [745, 423] width 1094 height 44
drag, startPoint x: 630, startPoint y: 363, endPoint x: 545, endPoint y: 364, distance: 85.0
click at [545, 401] on div "Will come and pick up at lunch time 01/08/2025. J.w. Design & Fitout - John0422…" at bounding box center [745, 423] width 1094 height 44
copy div "John0422 281 003"
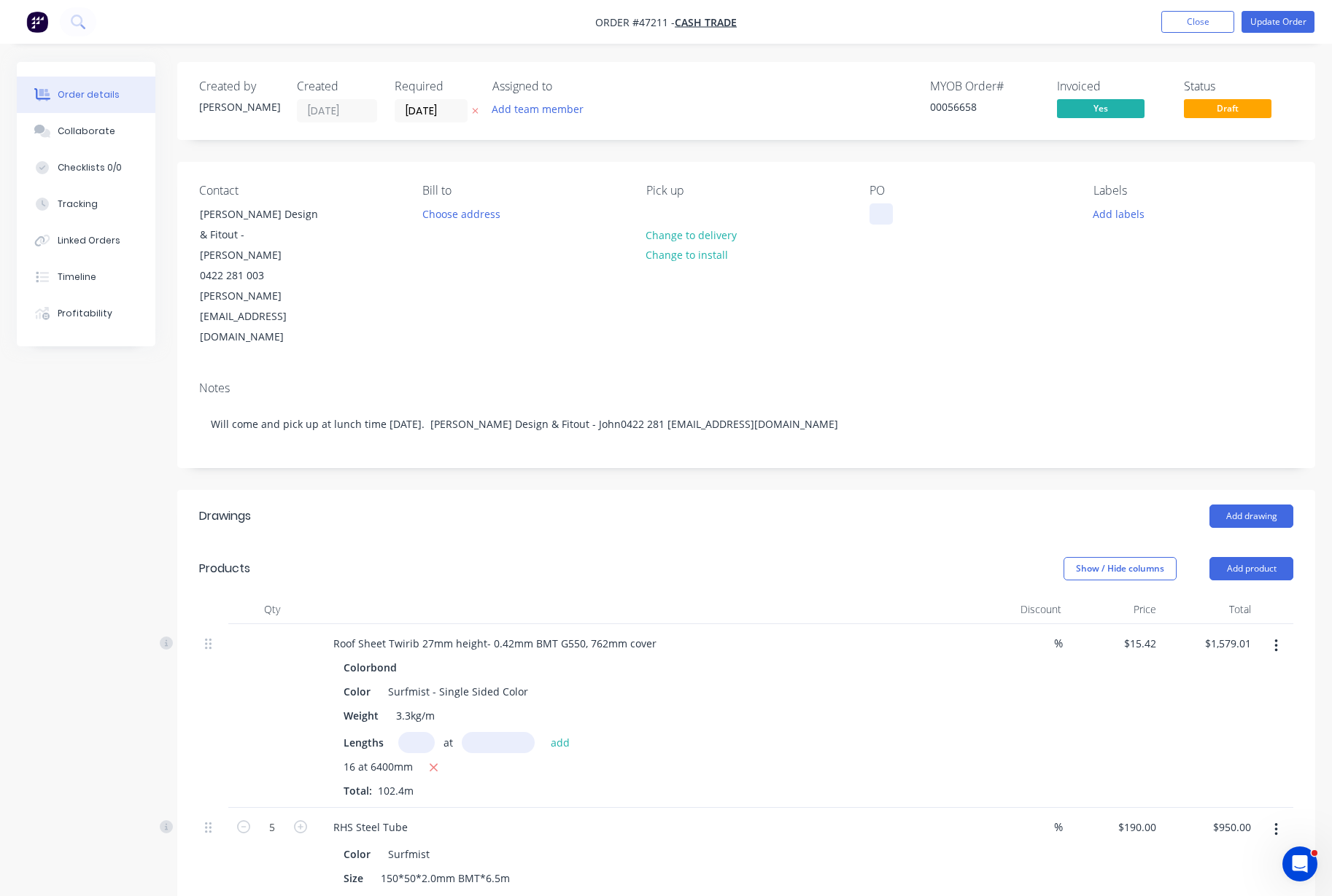
click at [880, 218] on div at bounding box center [881, 214] width 24 height 22
paste div
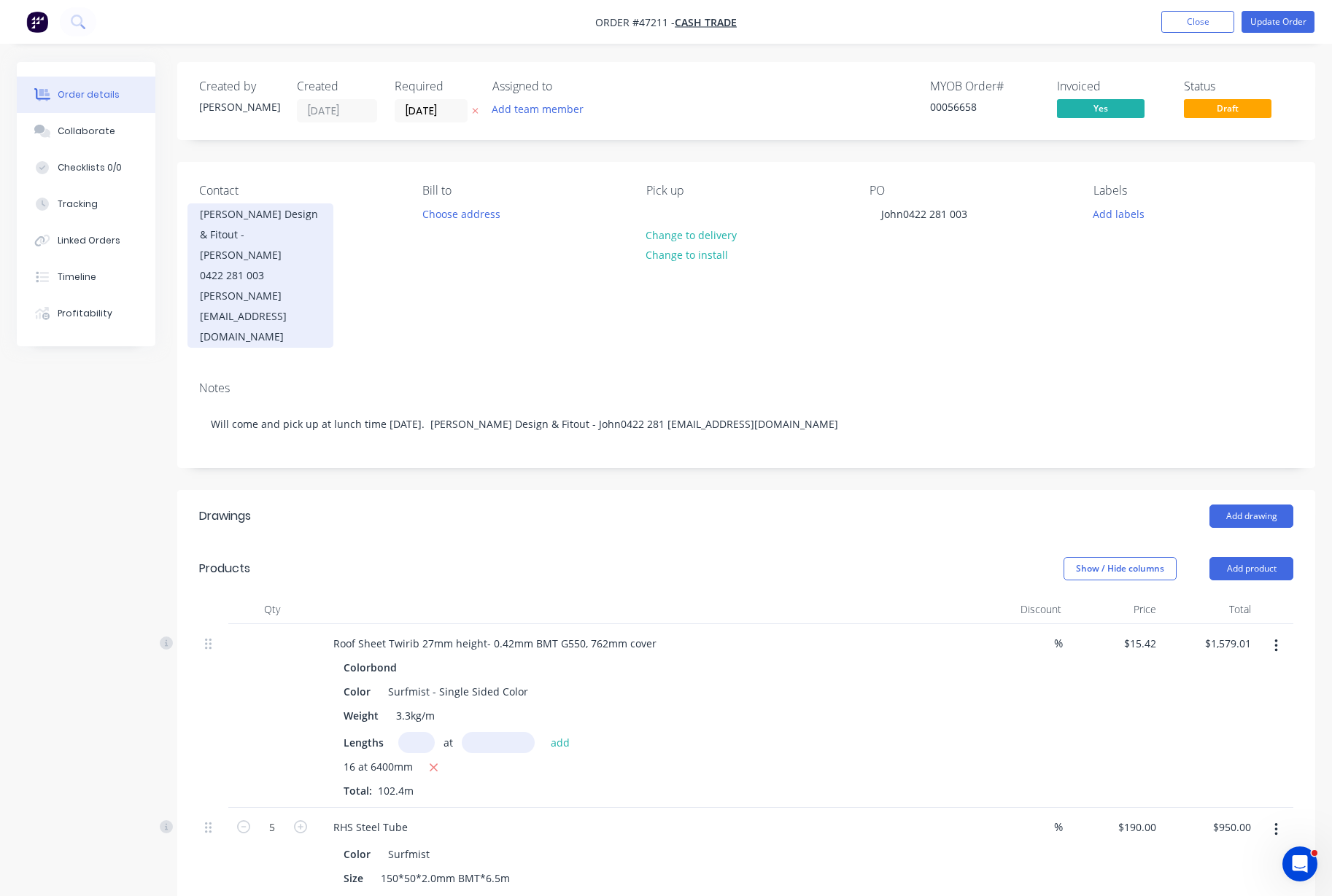
click at [227, 265] on div "0422 281 003" at bounding box center [261, 275] width 121 height 21
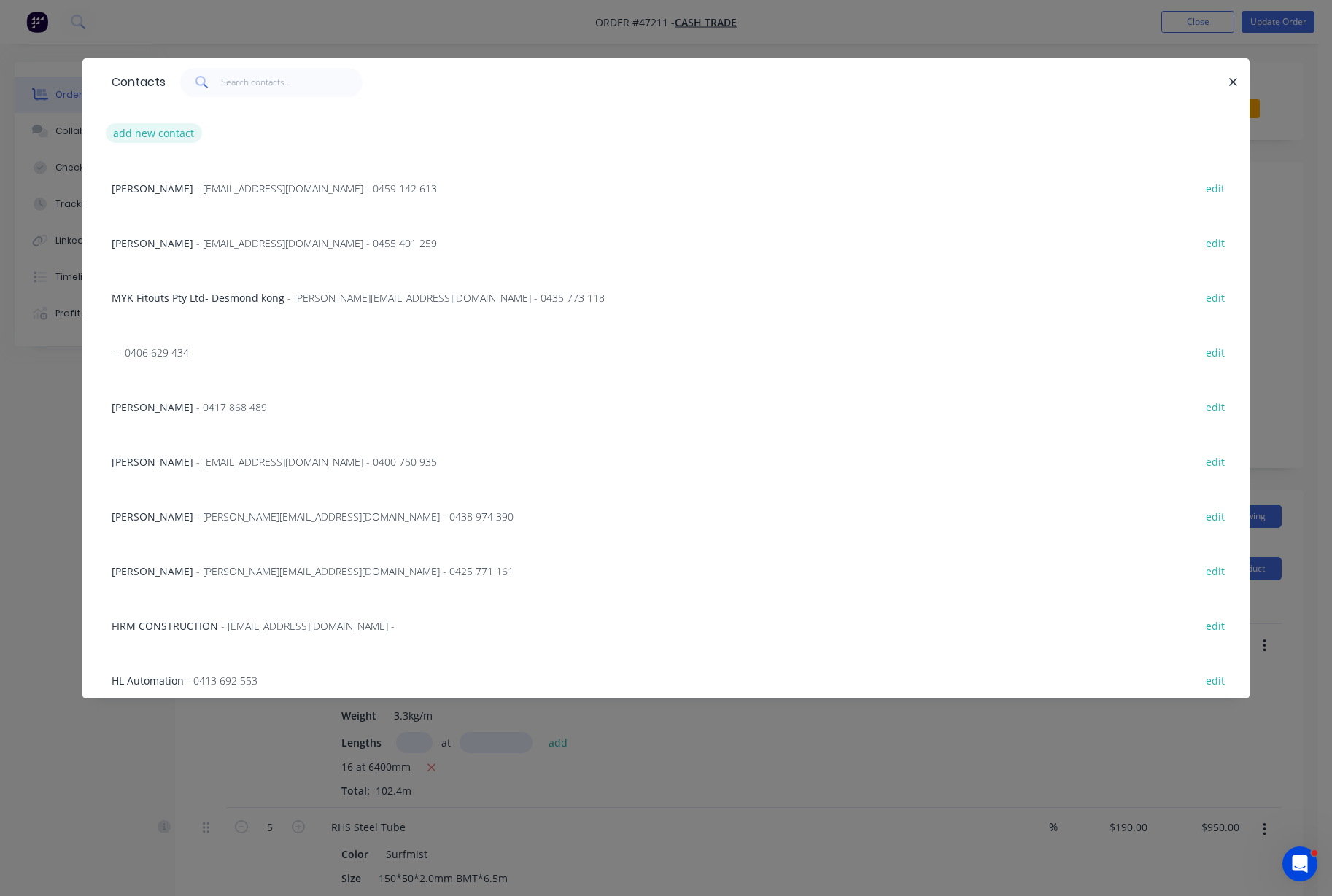
click at [123, 130] on button "add new contact" at bounding box center [154, 133] width 96 height 20
select select "AU"
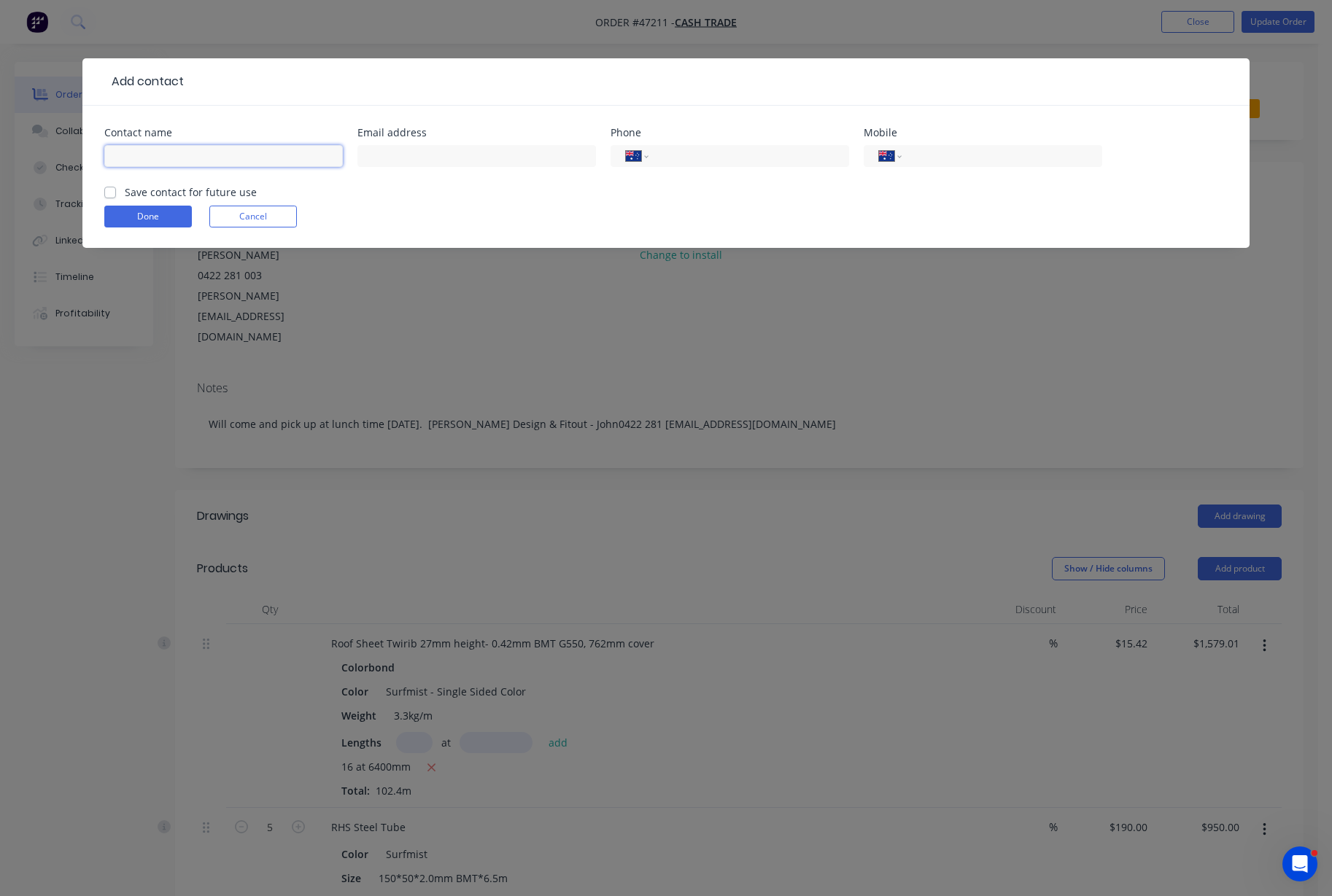
click at [140, 151] on input "text" at bounding box center [222, 156] width 238 height 22
type input "`"
click at [155, 218] on button "Done" at bounding box center [147, 216] width 87 height 22
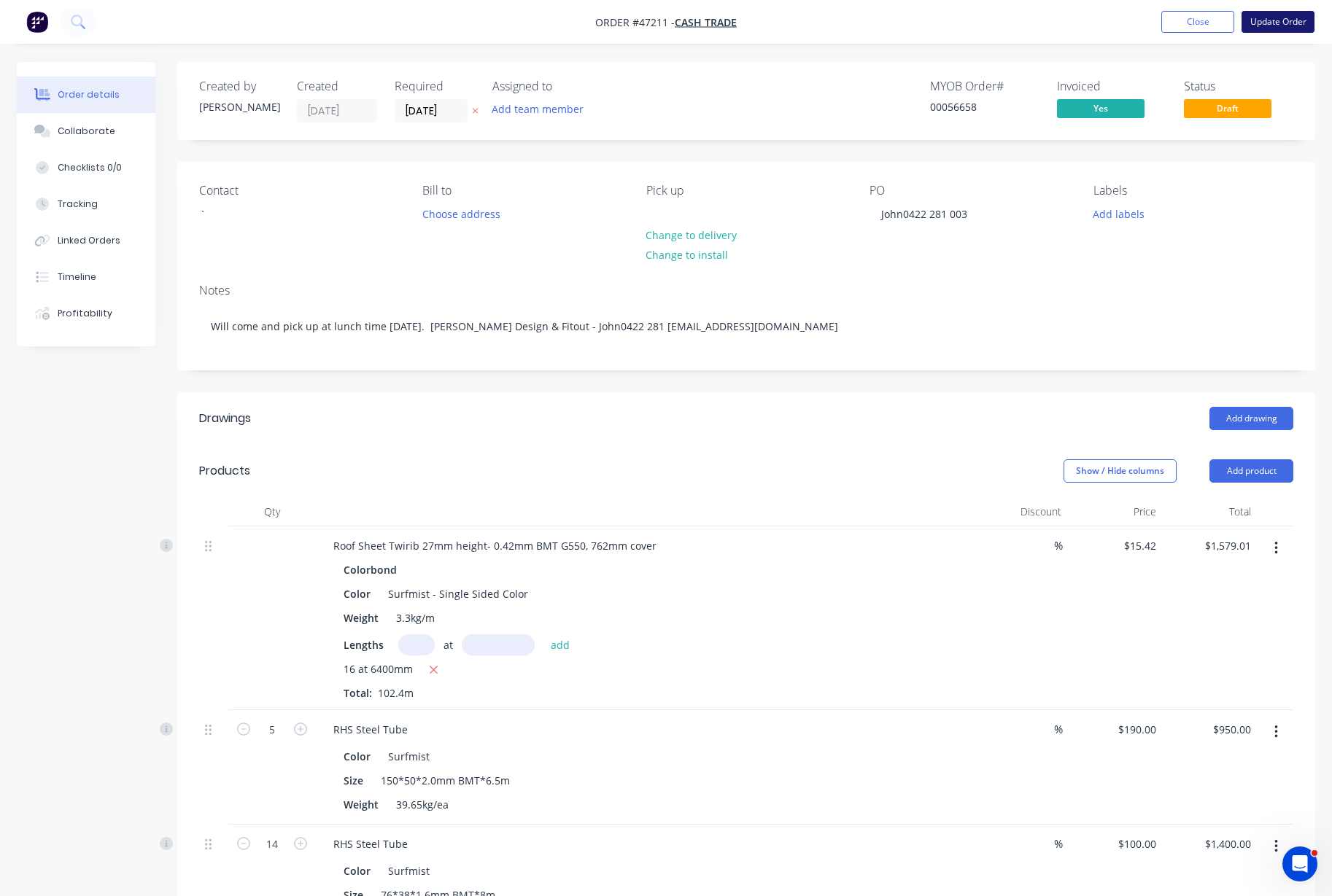
click at [1277, 24] on button "Update Order" at bounding box center [1277, 22] width 72 height 22
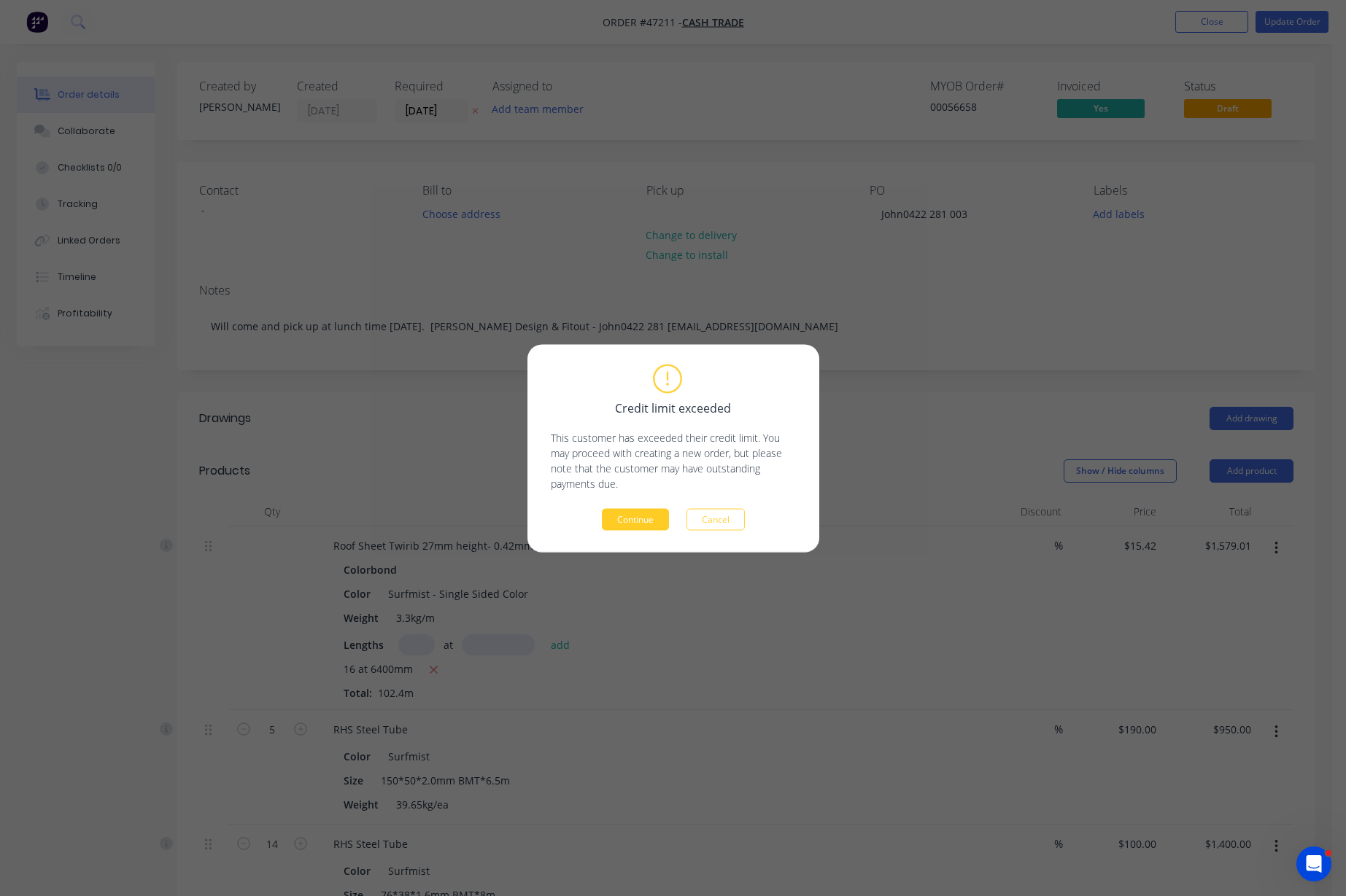
click at [641, 524] on button "Continue" at bounding box center [635, 519] width 67 height 22
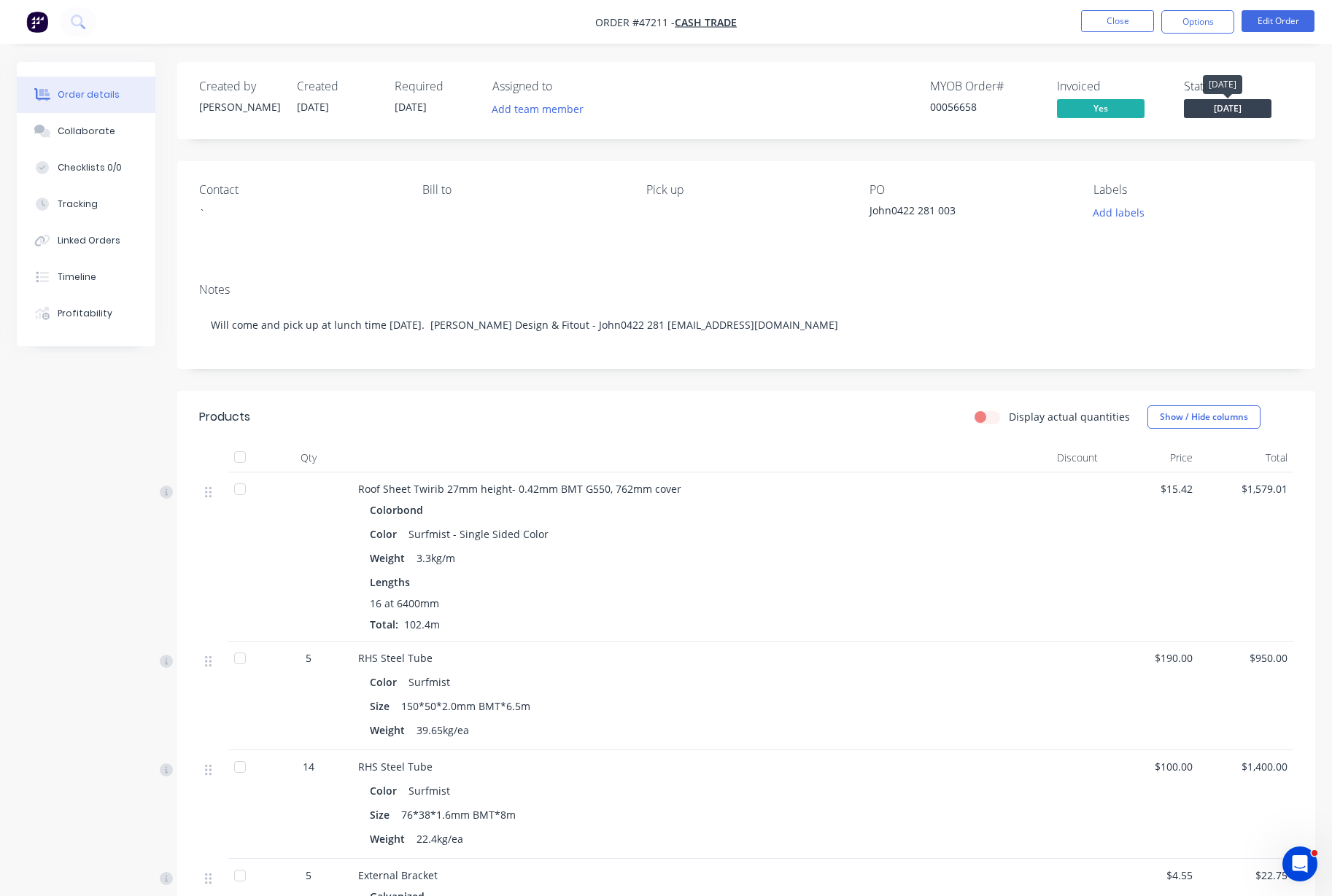
drag, startPoint x: 1248, startPoint y: 117, endPoint x: 1246, endPoint y: 107, distance: 10.2
click at [1247, 115] on span "[DATE]" at bounding box center [1226, 108] width 87 height 19
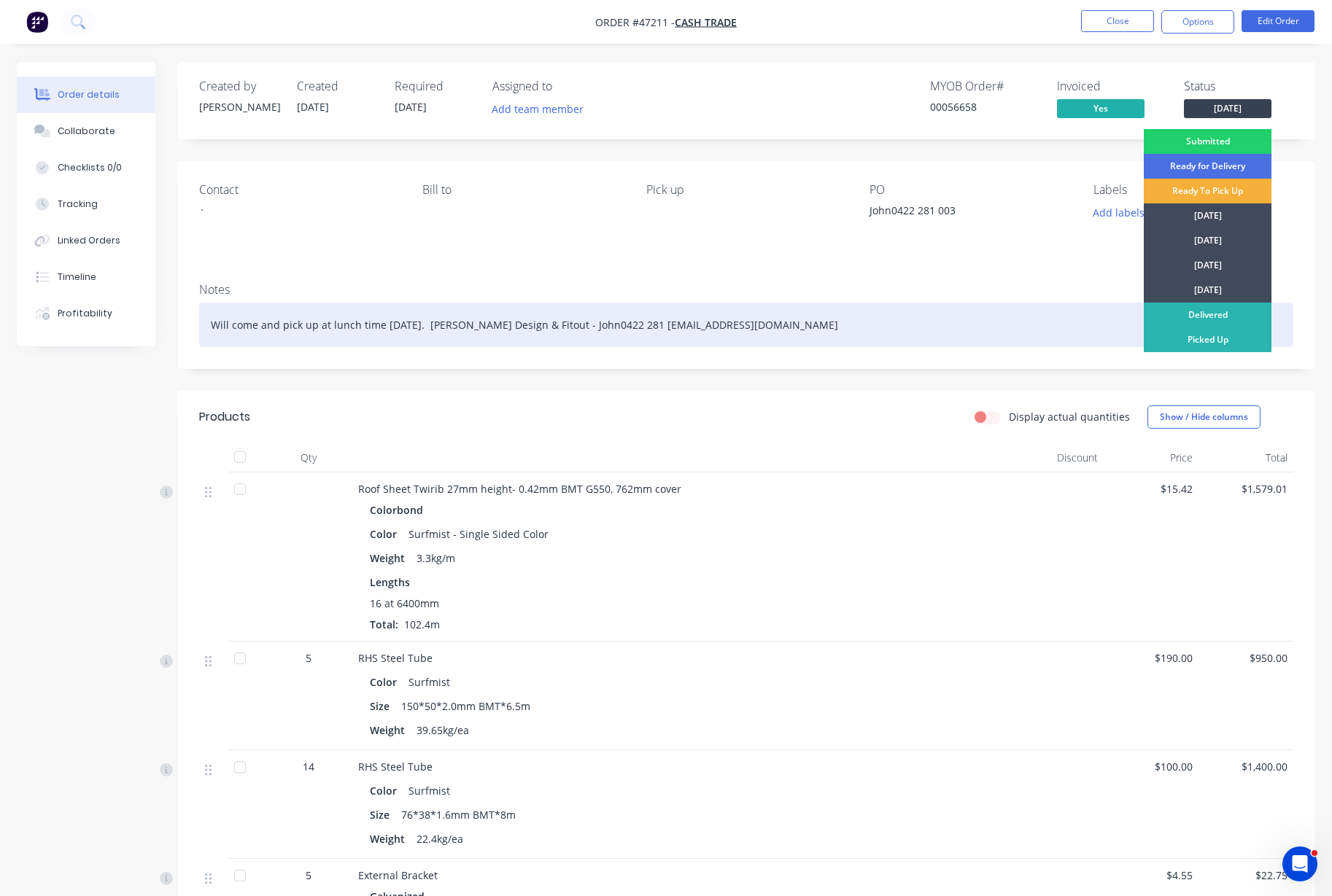
click at [1195, 341] on div "Picked Up" at bounding box center [1207, 339] width 127 height 24
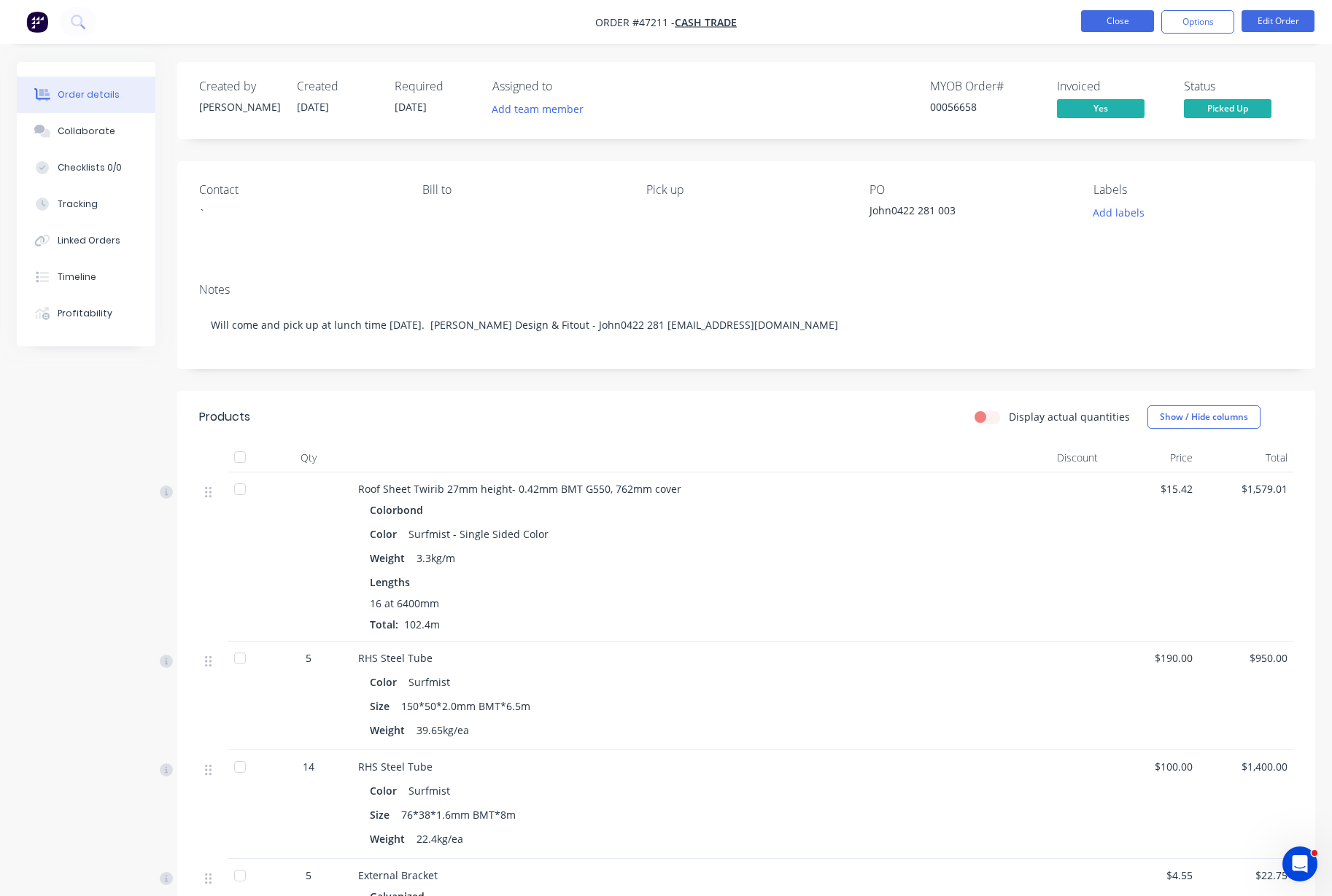
click at [1113, 24] on button "Close" at bounding box center [1117, 21] width 72 height 22
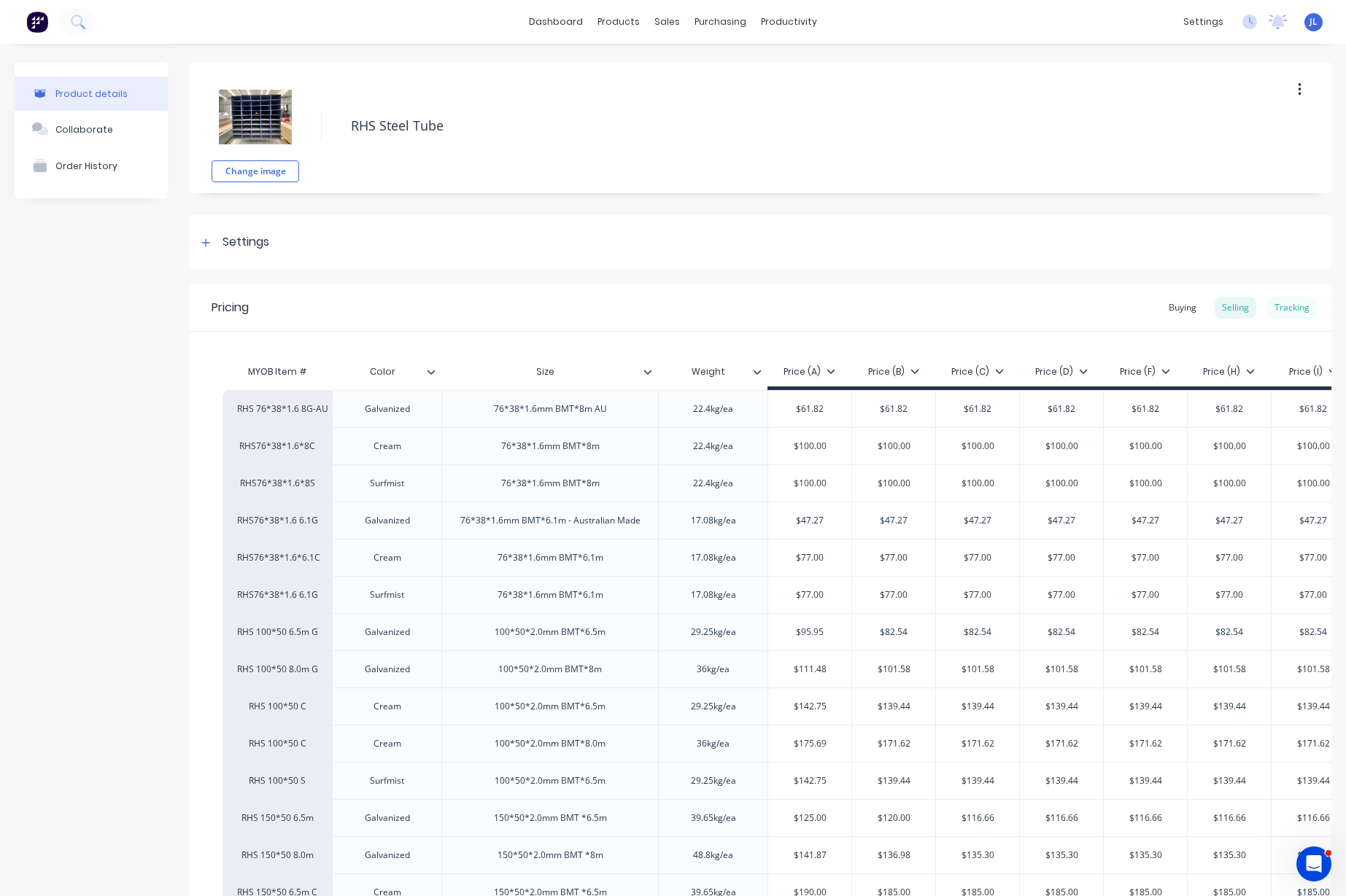
click at [1273, 304] on div "Tracking" at bounding box center [1291, 307] width 50 height 22
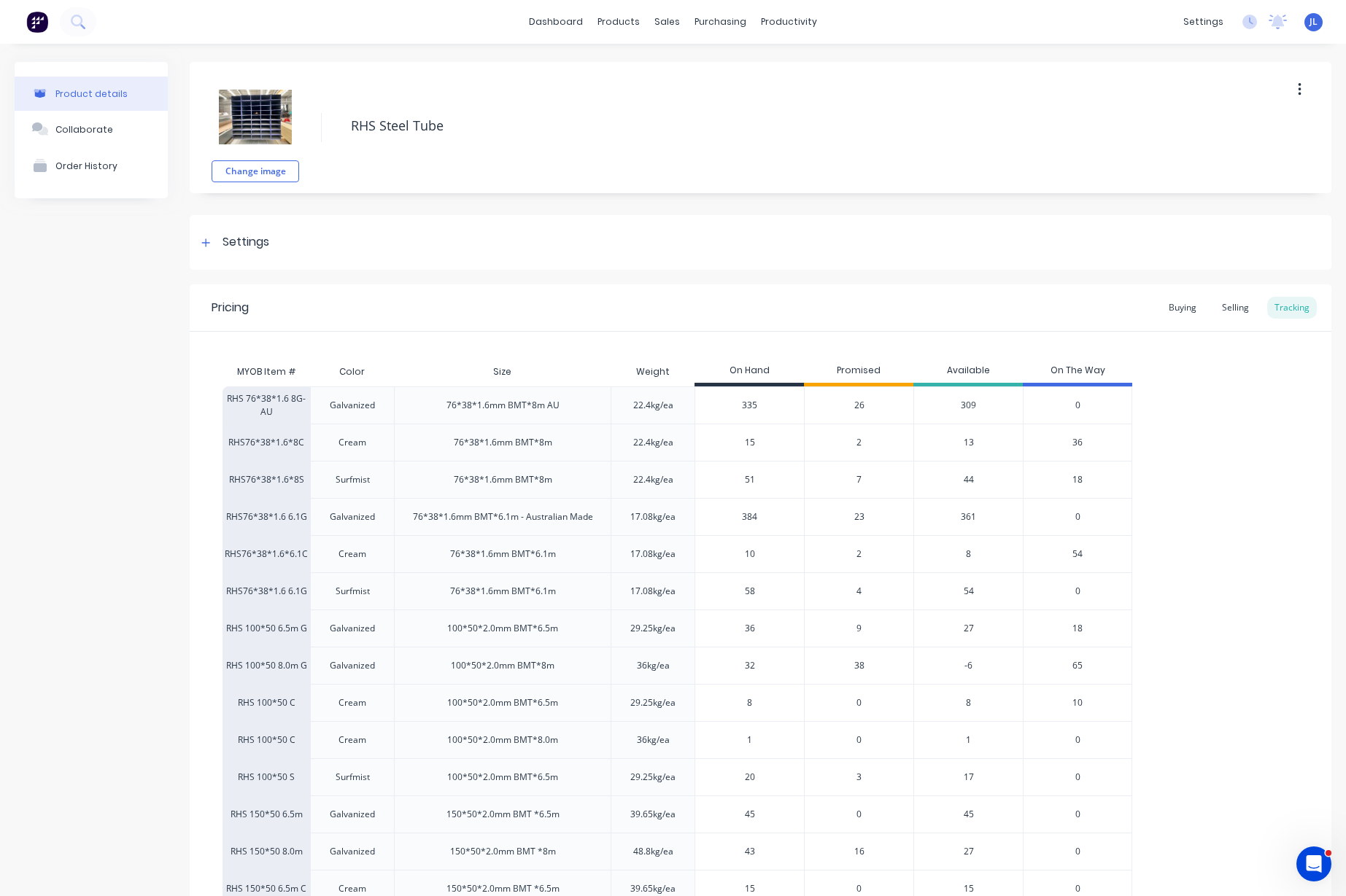
click at [861, 478] on div "7" at bounding box center [859, 480] width 110 height 37
click at [859, 480] on span "7" at bounding box center [858, 479] width 5 height 13
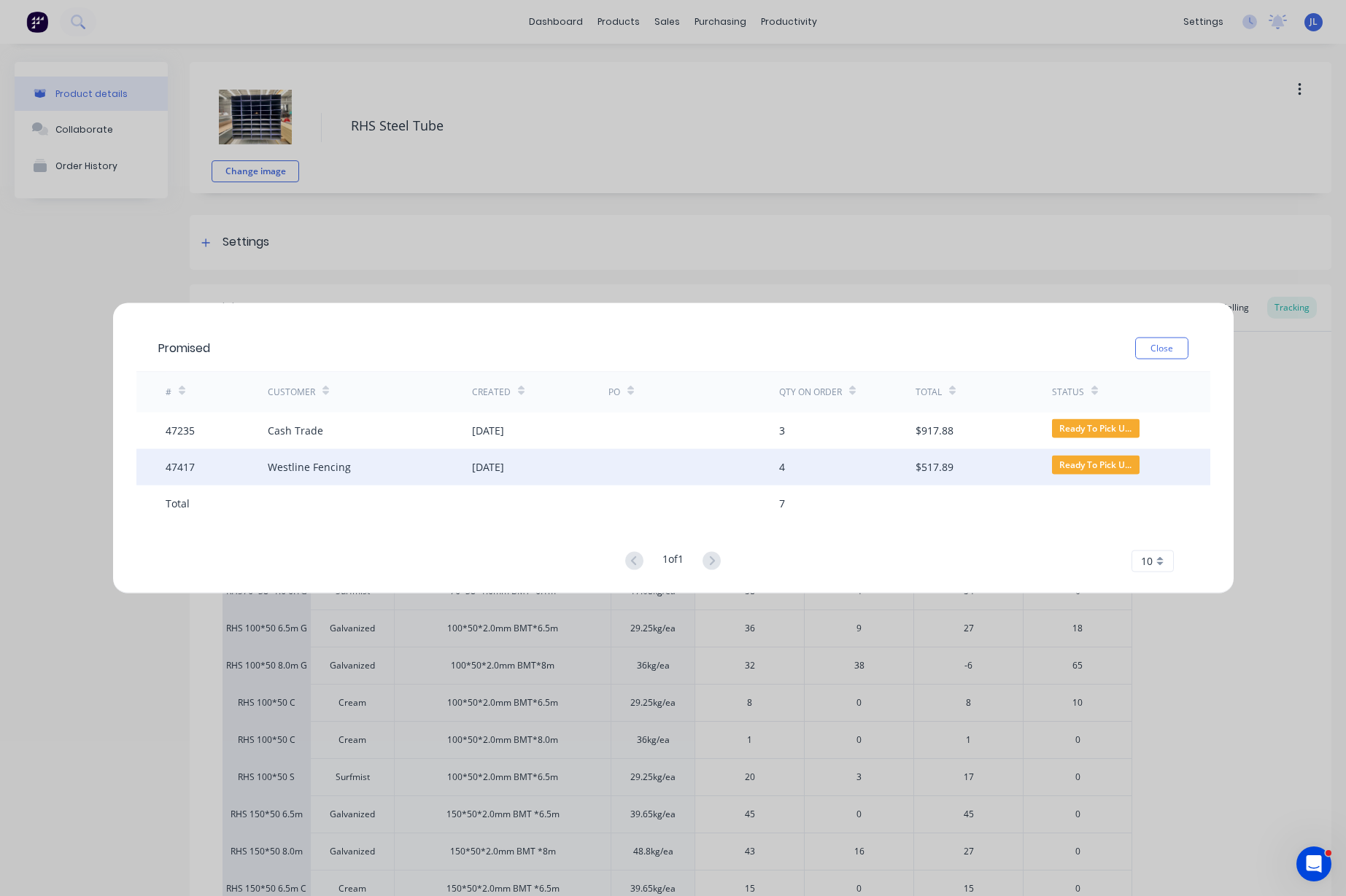
click at [502, 469] on div "[DATE]" at bounding box center [488, 467] width 32 height 16
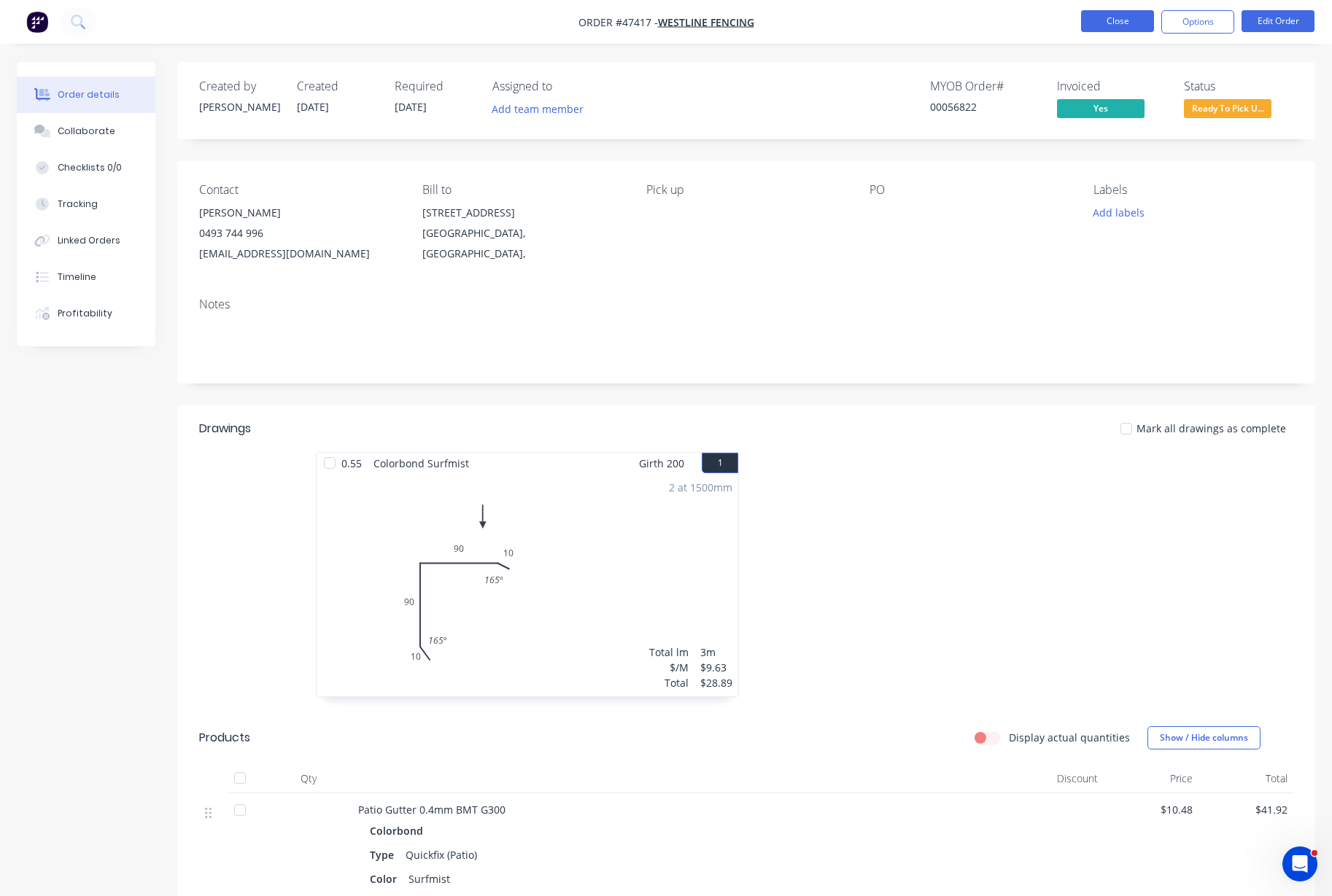
click at [1135, 17] on button "Close" at bounding box center [1117, 21] width 72 height 22
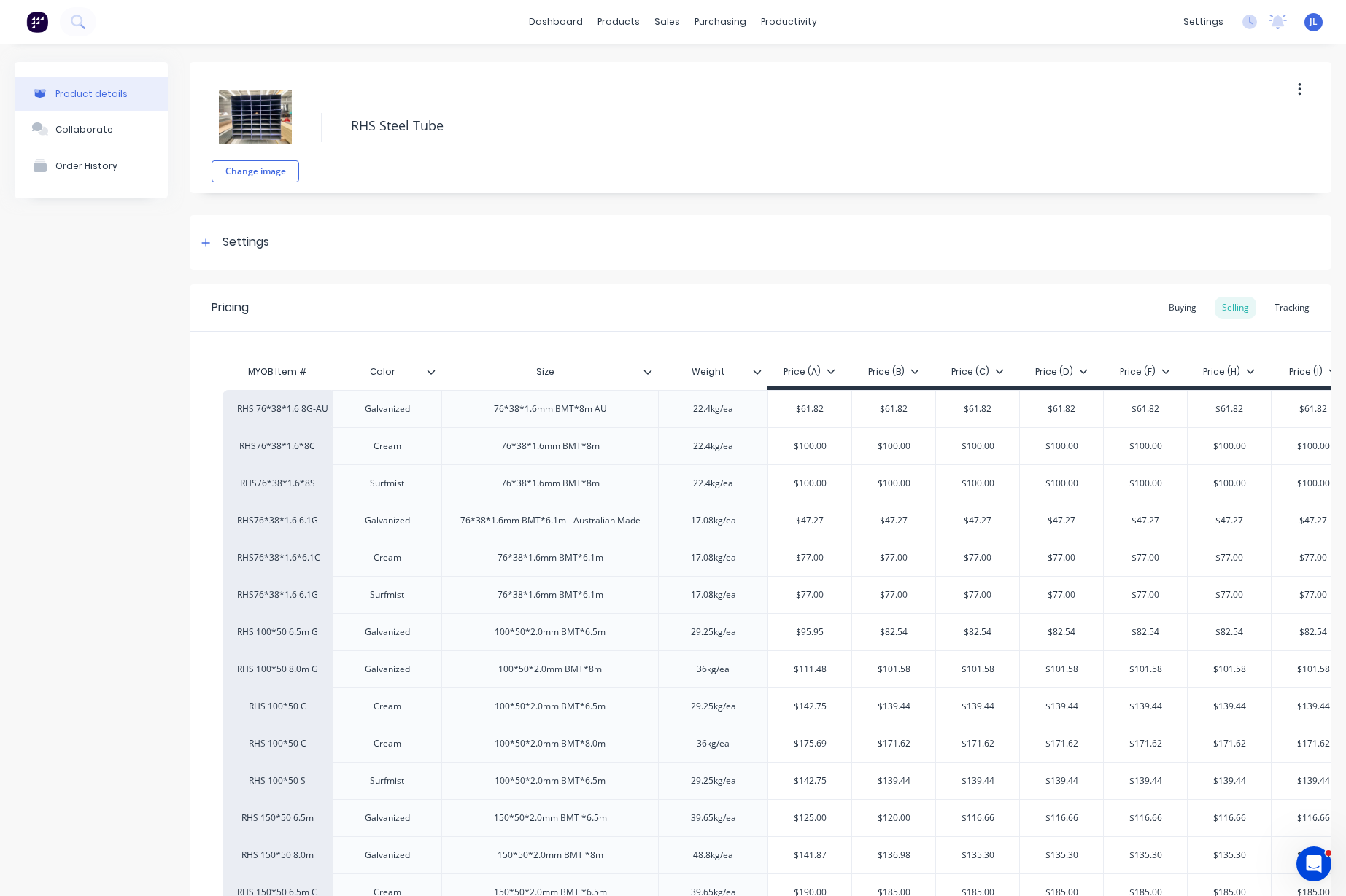
type textarea "x"
click at [1273, 299] on div "Tracking" at bounding box center [1291, 307] width 50 height 22
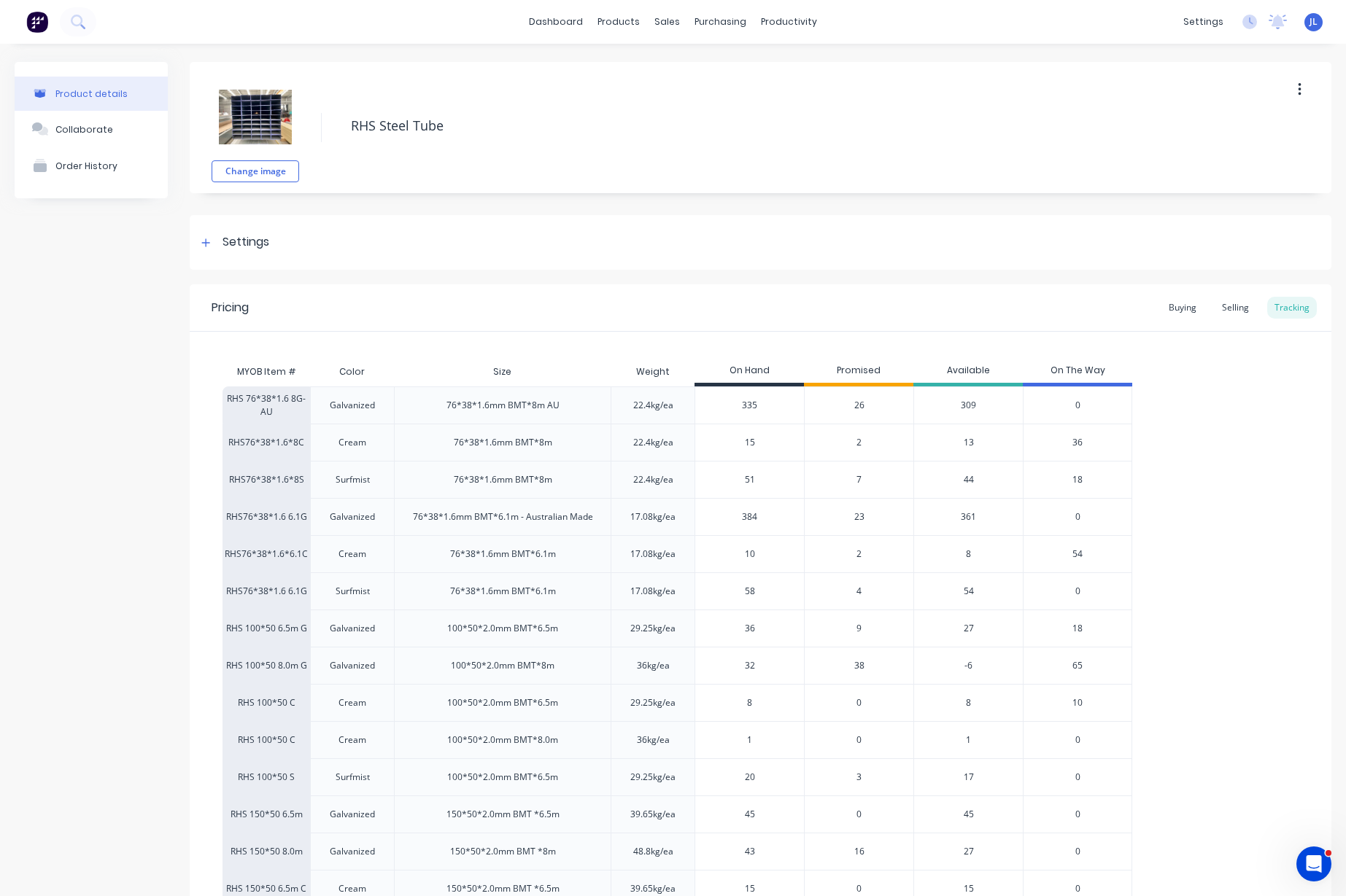
drag, startPoint x: 768, startPoint y: 478, endPoint x: 696, endPoint y: 480, distance: 72.0
click at [696, 480] on input "51" at bounding box center [749, 479] width 109 height 13
type input "30"
type textarea "x"
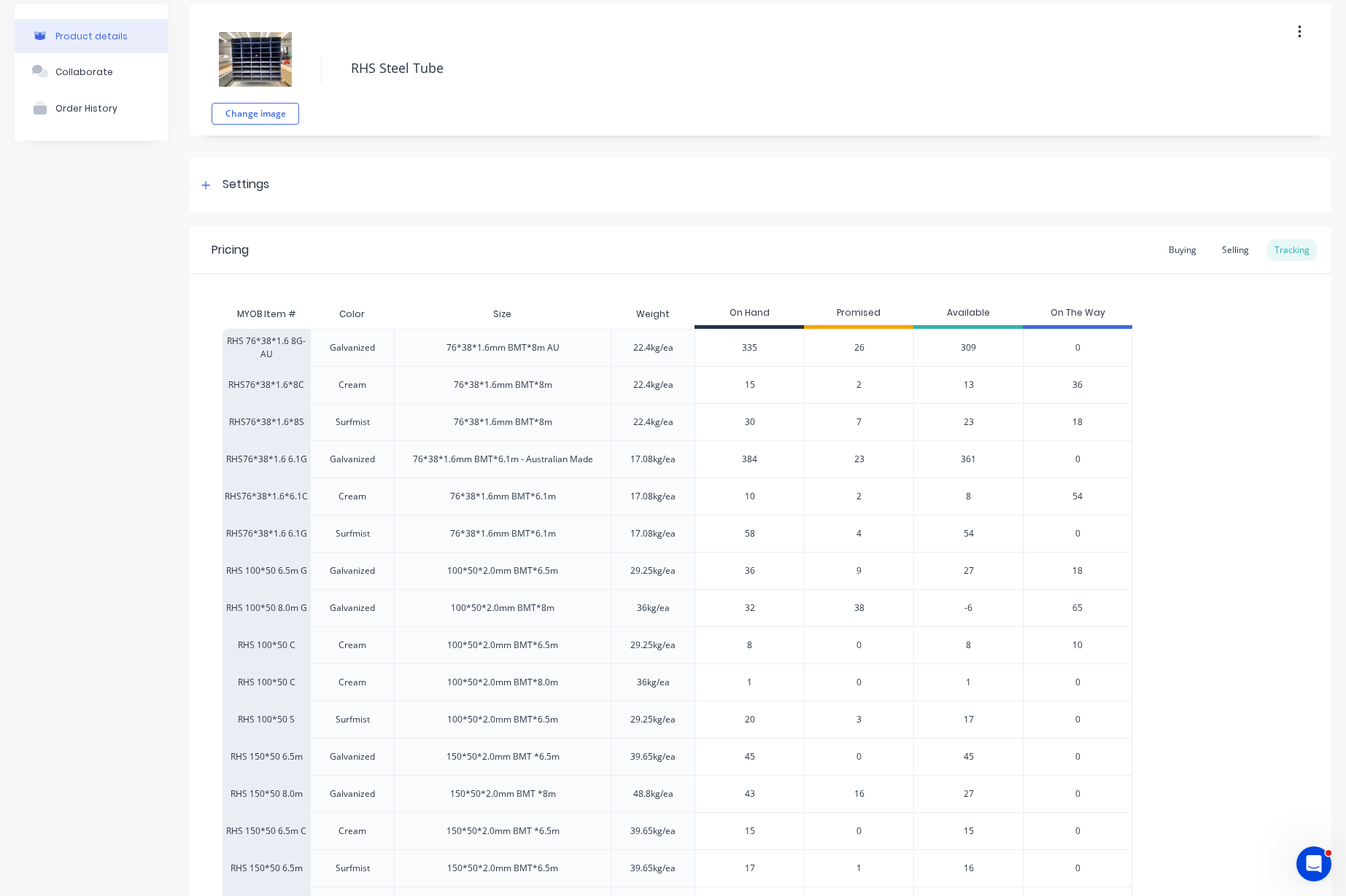
scroll to position [193, 0]
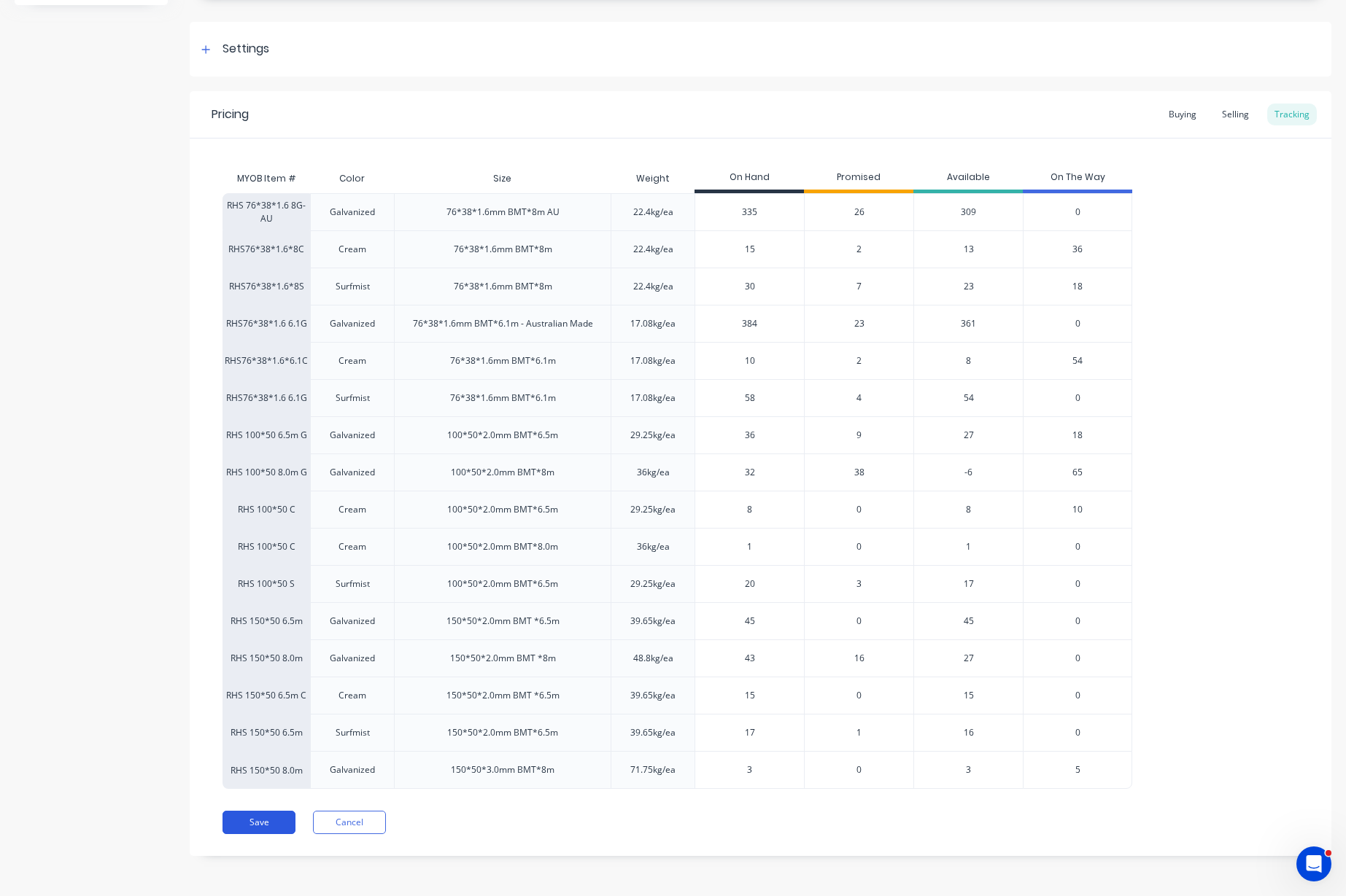
type input "30"
click at [285, 828] on button "Save" at bounding box center [259, 823] width 72 height 24
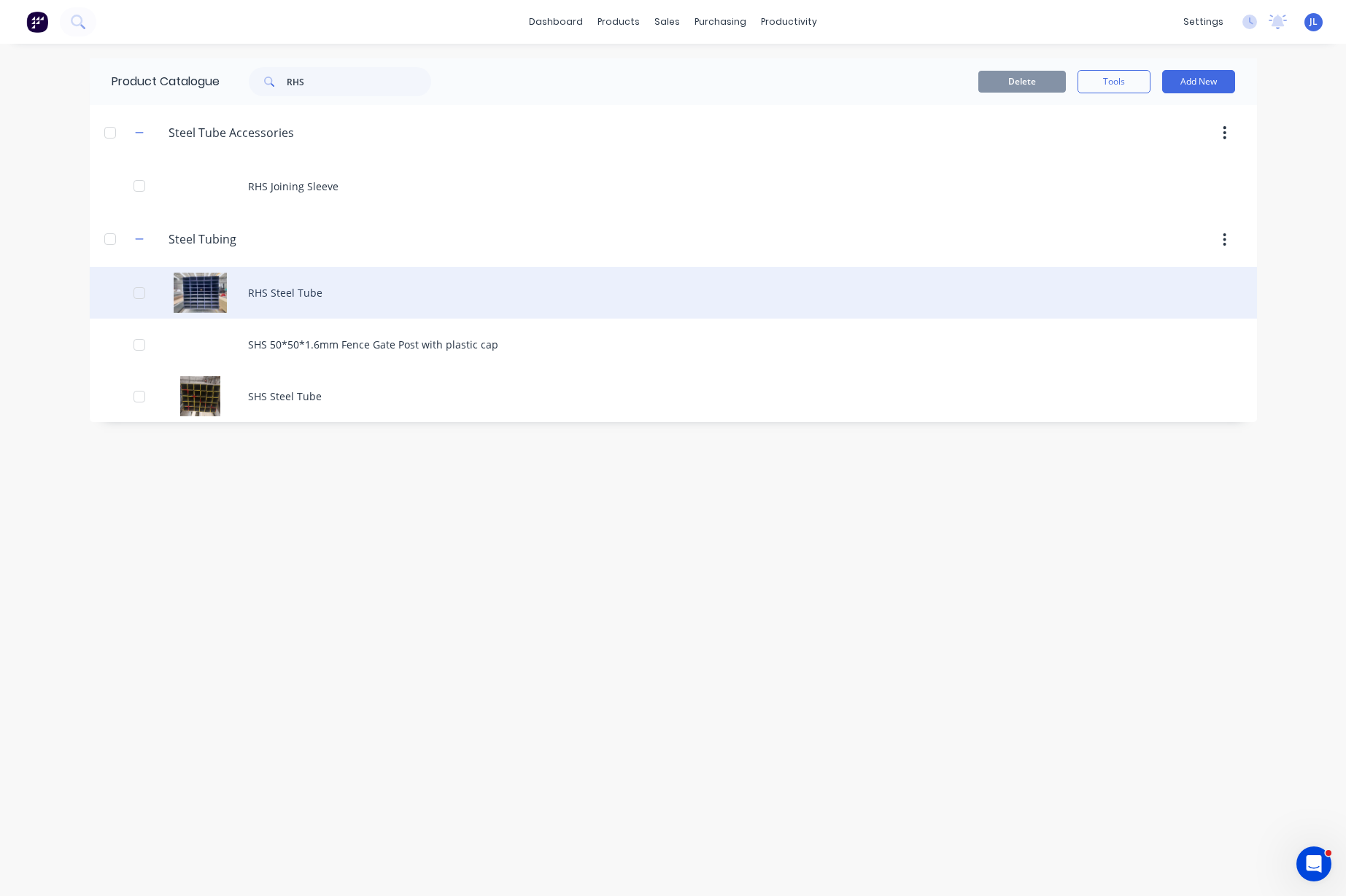
click at [281, 308] on div "RHS Steel Tube" at bounding box center [673, 293] width 1167 height 52
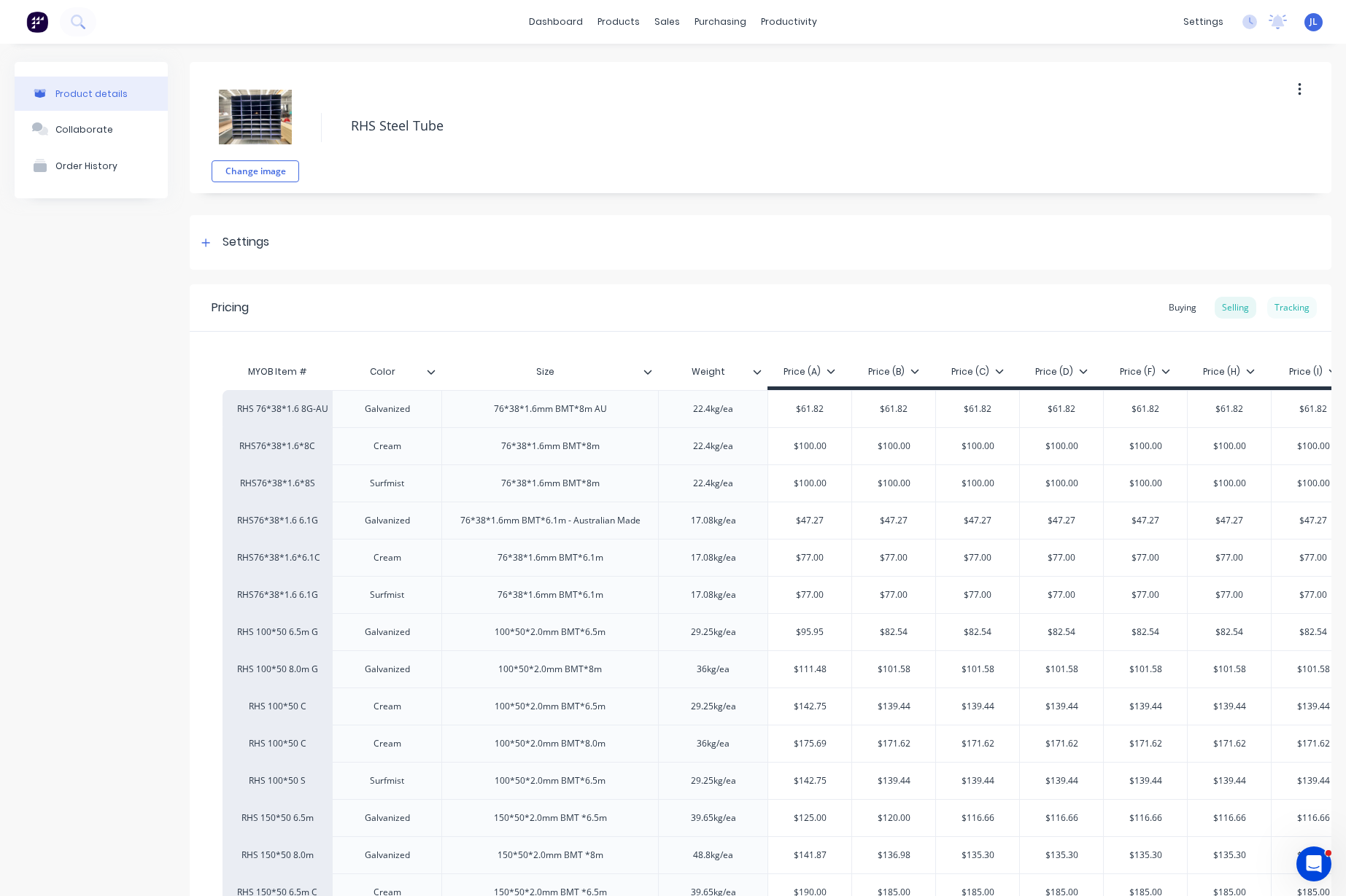
type textarea "x"
click at [1284, 302] on div "Tracking" at bounding box center [1291, 307] width 50 height 22
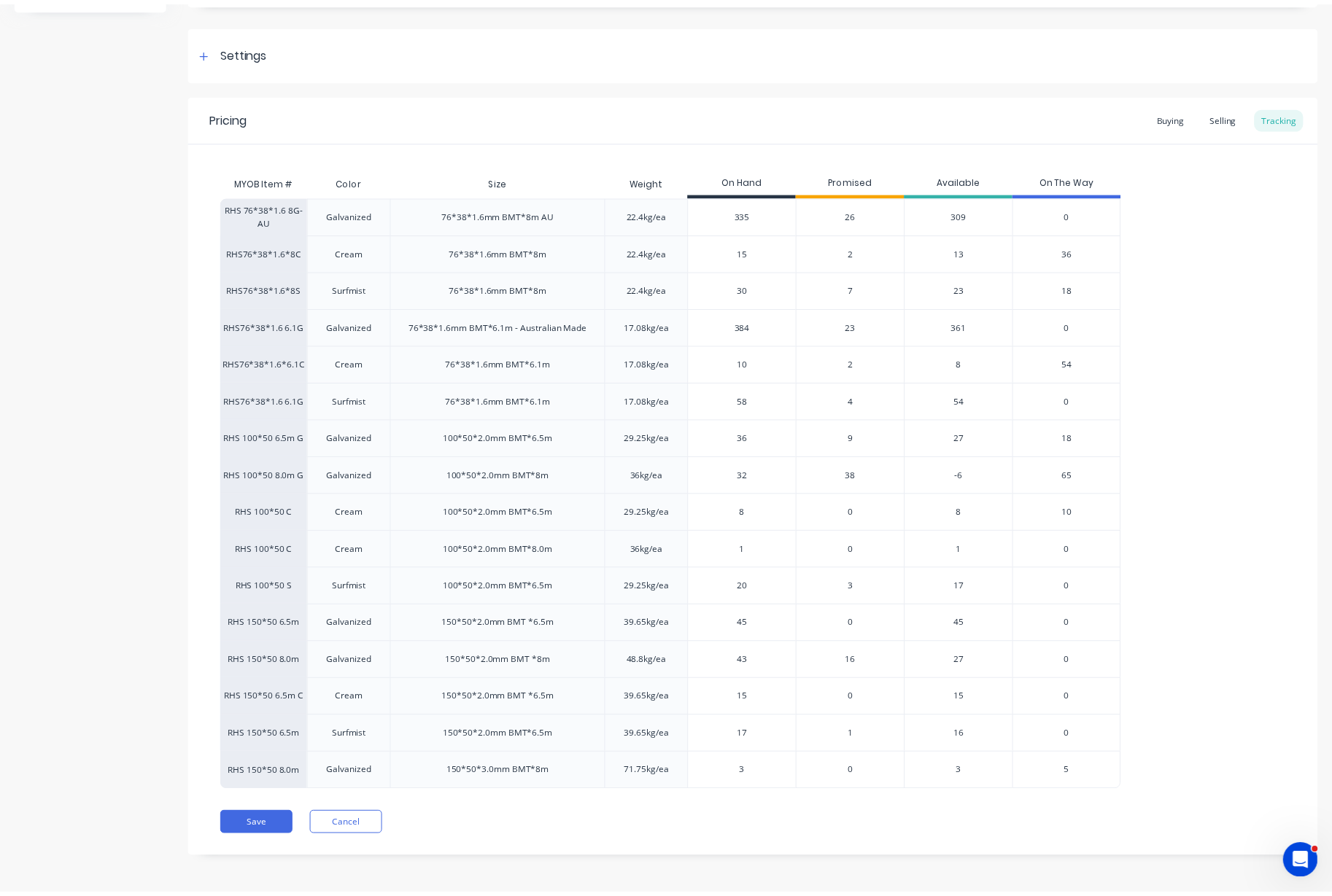
scroll to position [193, 0]
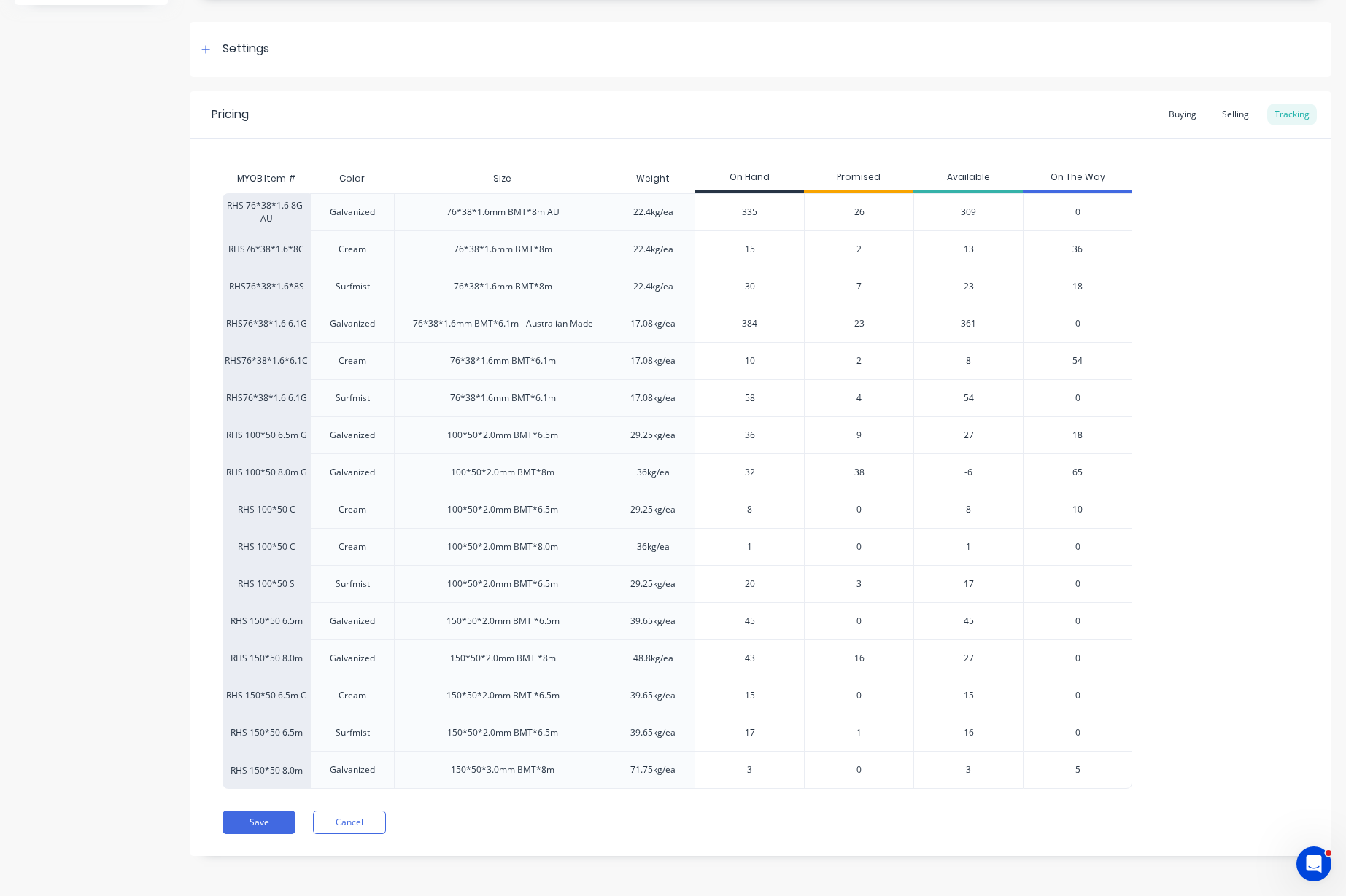
click at [856, 323] on span "23" at bounding box center [859, 323] width 10 height 13
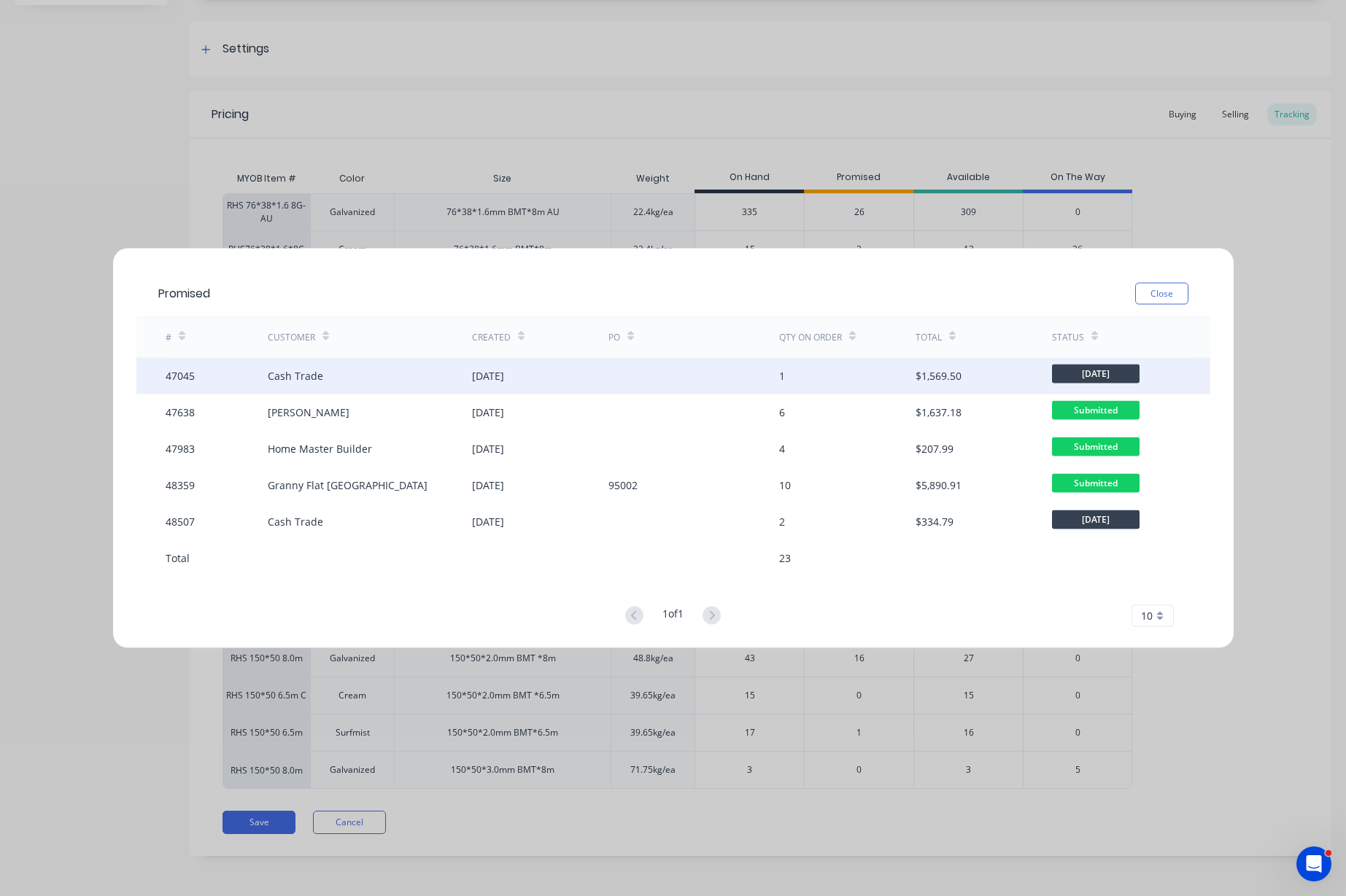
click at [526, 381] on div "19 Jul 2025" at bounding box center [540, 375] width 136 height 36
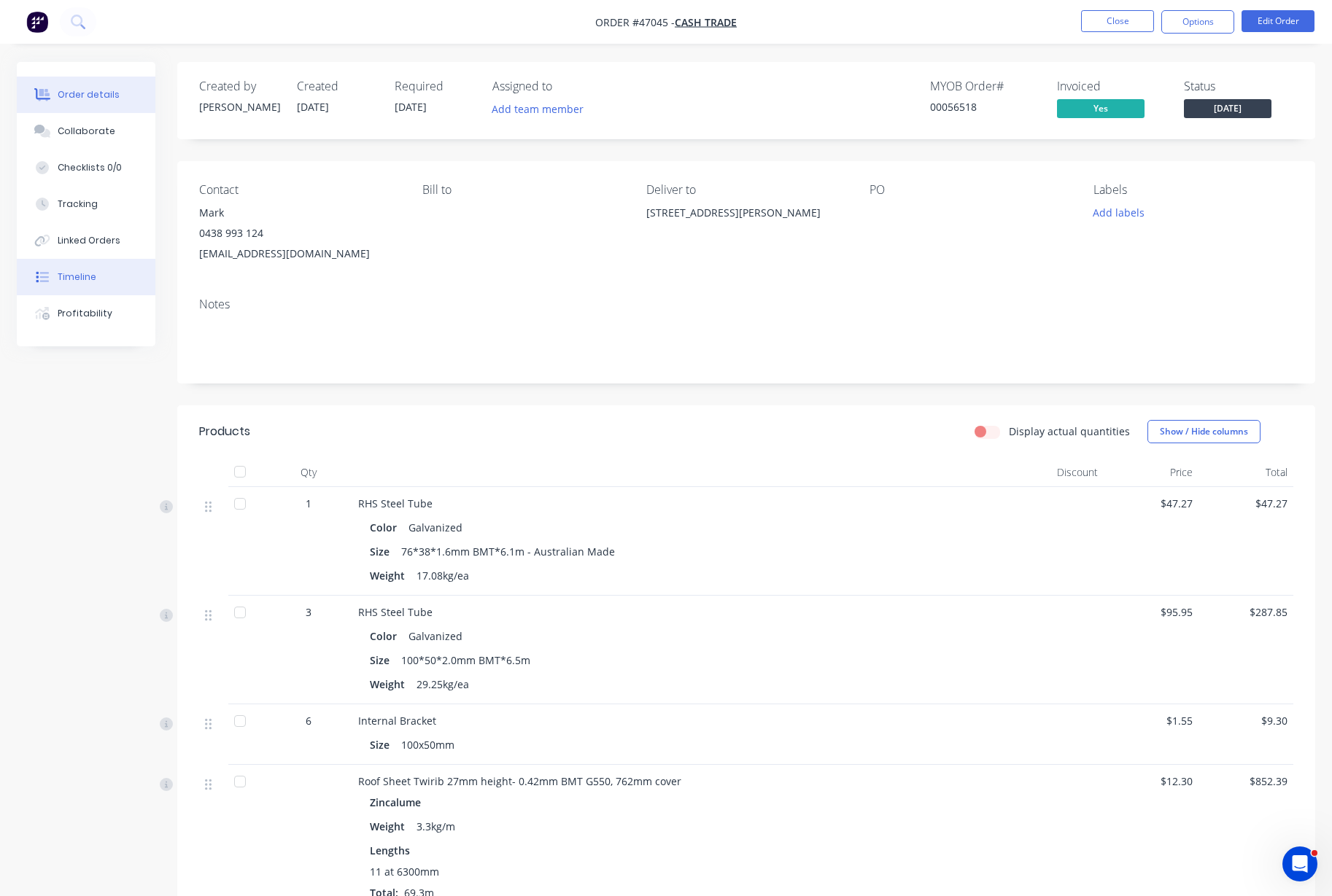
click at [94, 279] on button "Timeline" at bounding box center [85, 276] width 138 height 36
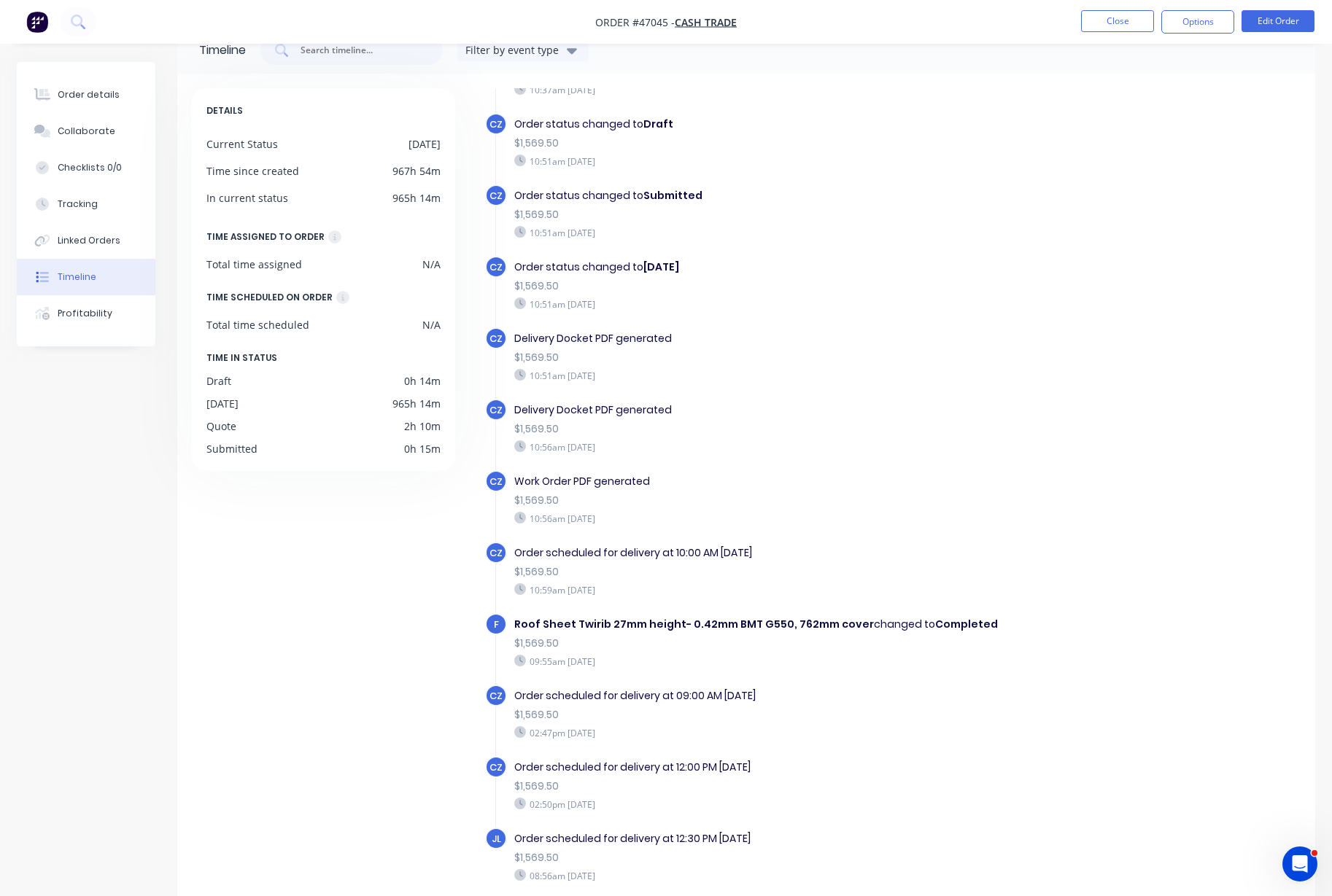
scroll to position [101, 0]
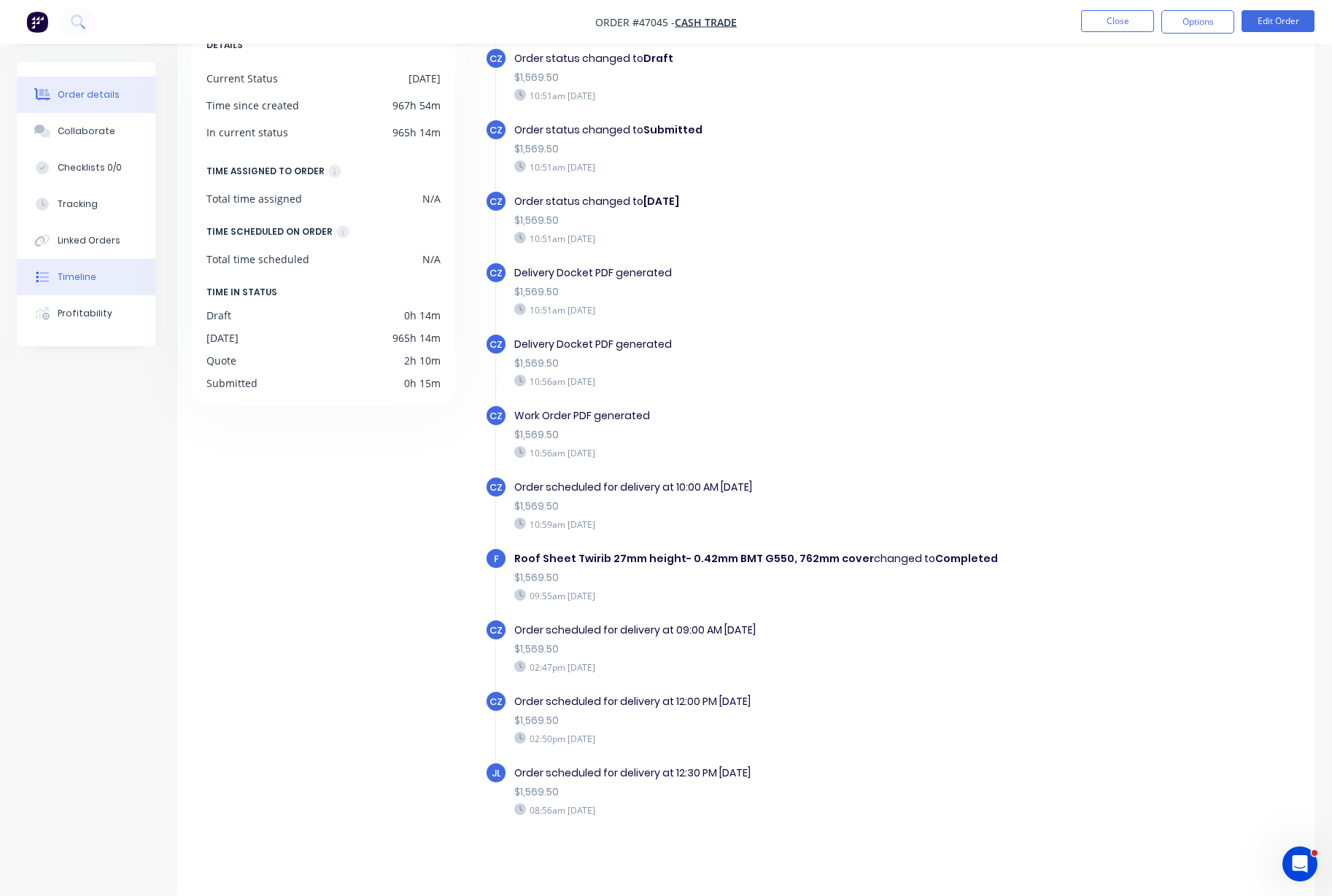
click at [53, 87] on button "Order details" at bounding box center [85, 94] width 138 height 36
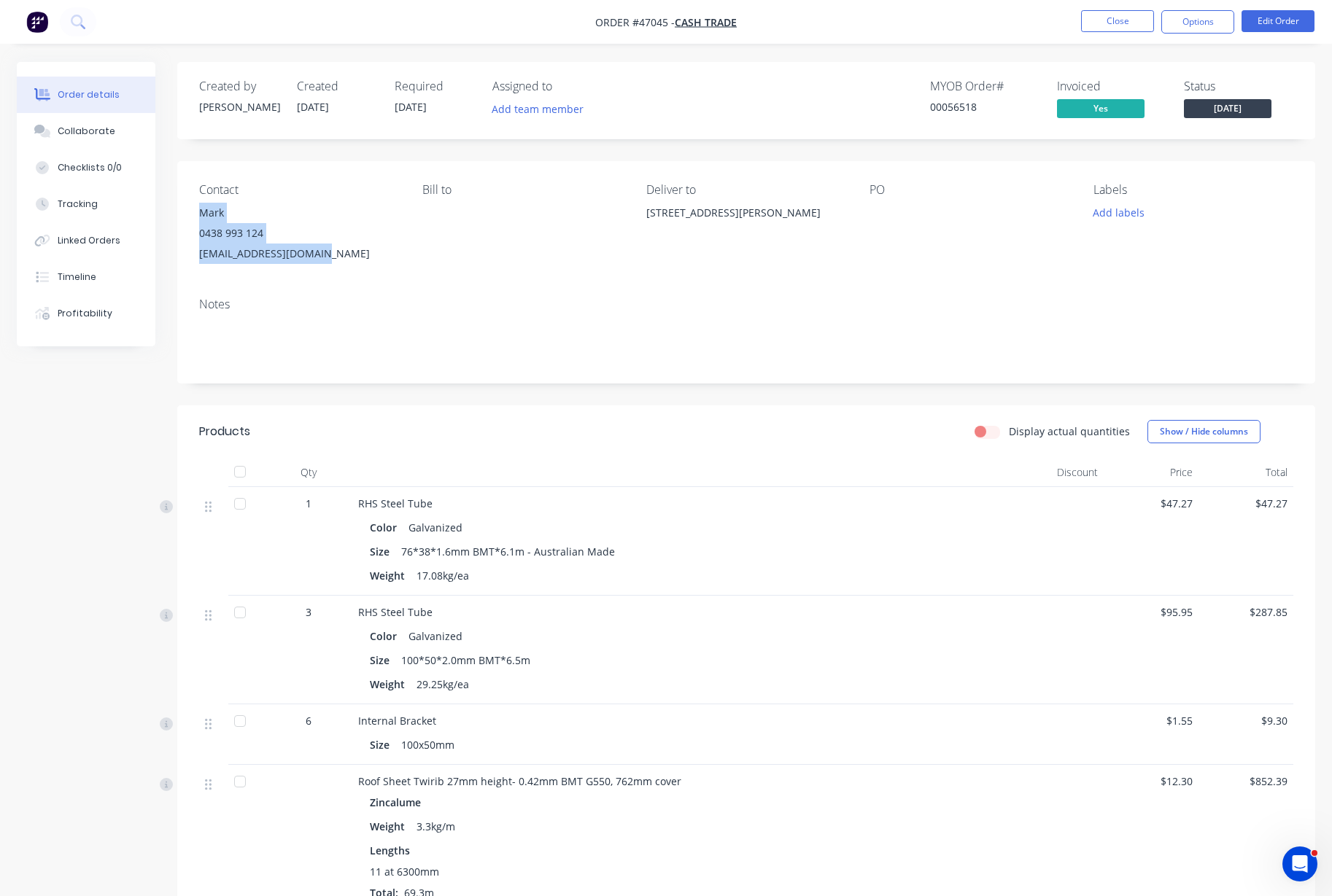
drag, startPoint x: 331, startPoint y: 256, endPoint x: 198, endPoint y: 211, distance: 140.4
click at [198, 211] on div "Contact Mark 0438 993 124 marktwhite01@gmail.com Bill to Deliver to 19 Allum Wa…" at bounding box center [746, 223] width 1138 height 124
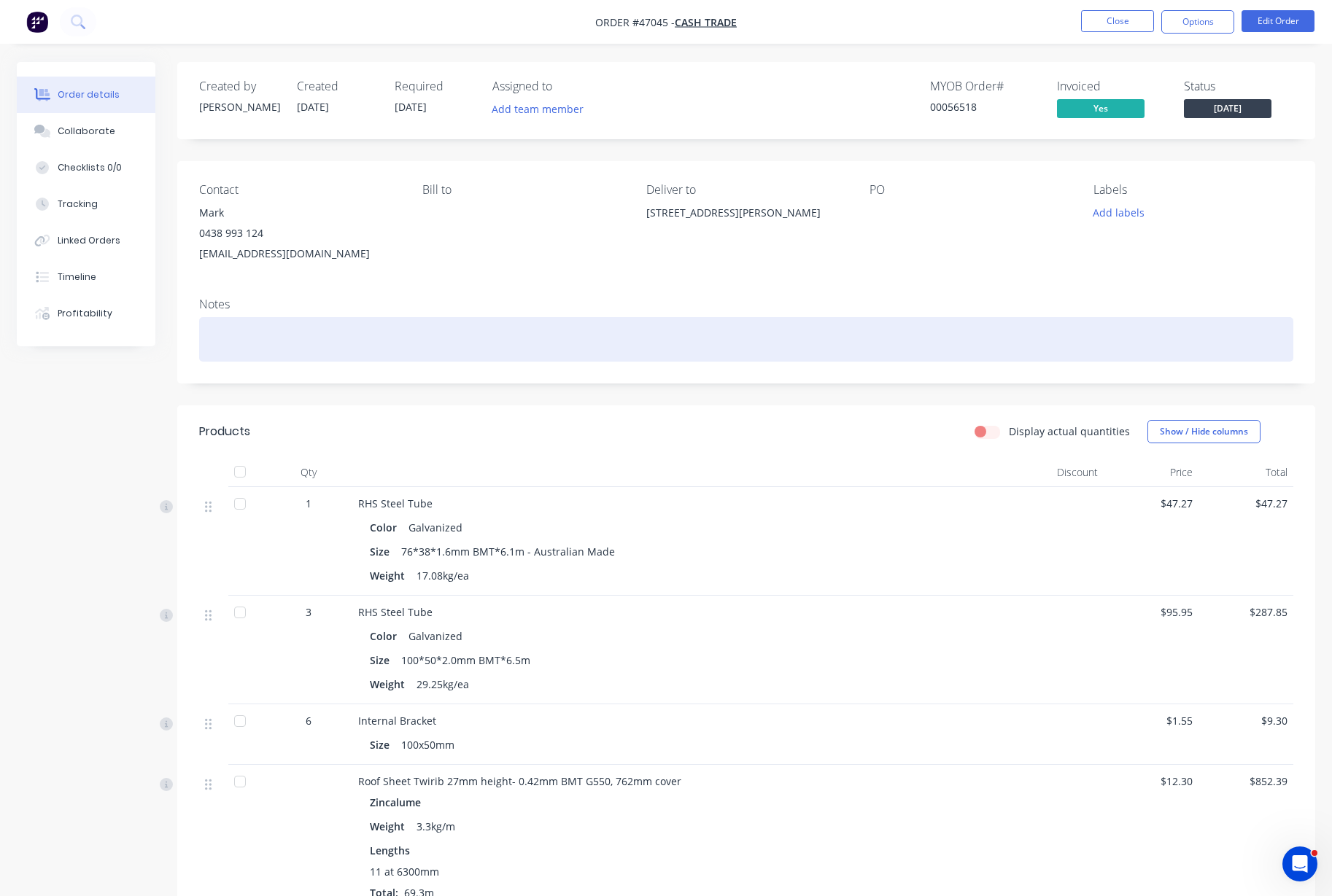
click at [250, 320] on div at bounding box center [745, 339] width 1094 height 44
paste div
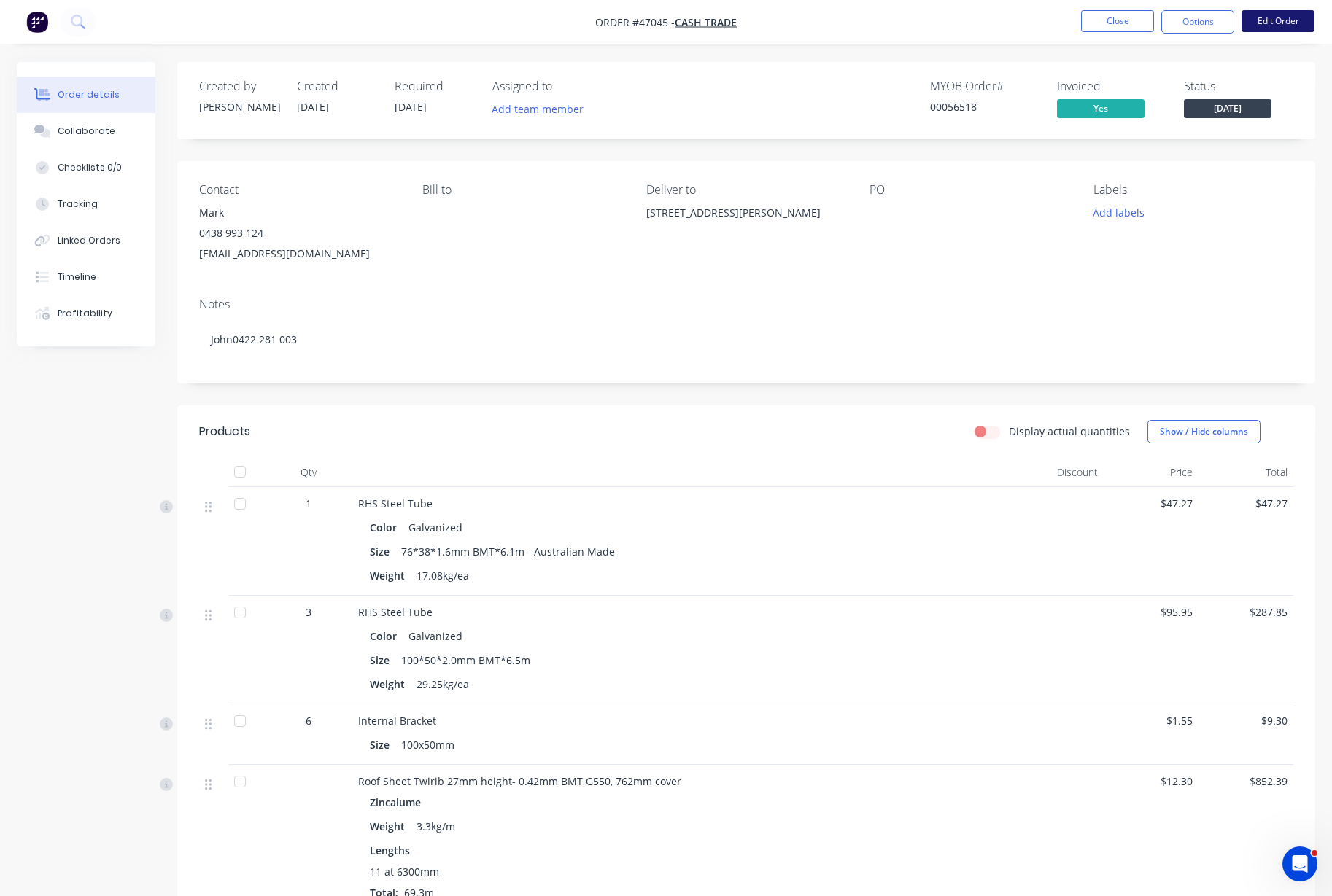
click at [1282, 30] on button "Edit Order" at bounding box center [1277, 21] width 72 height 22
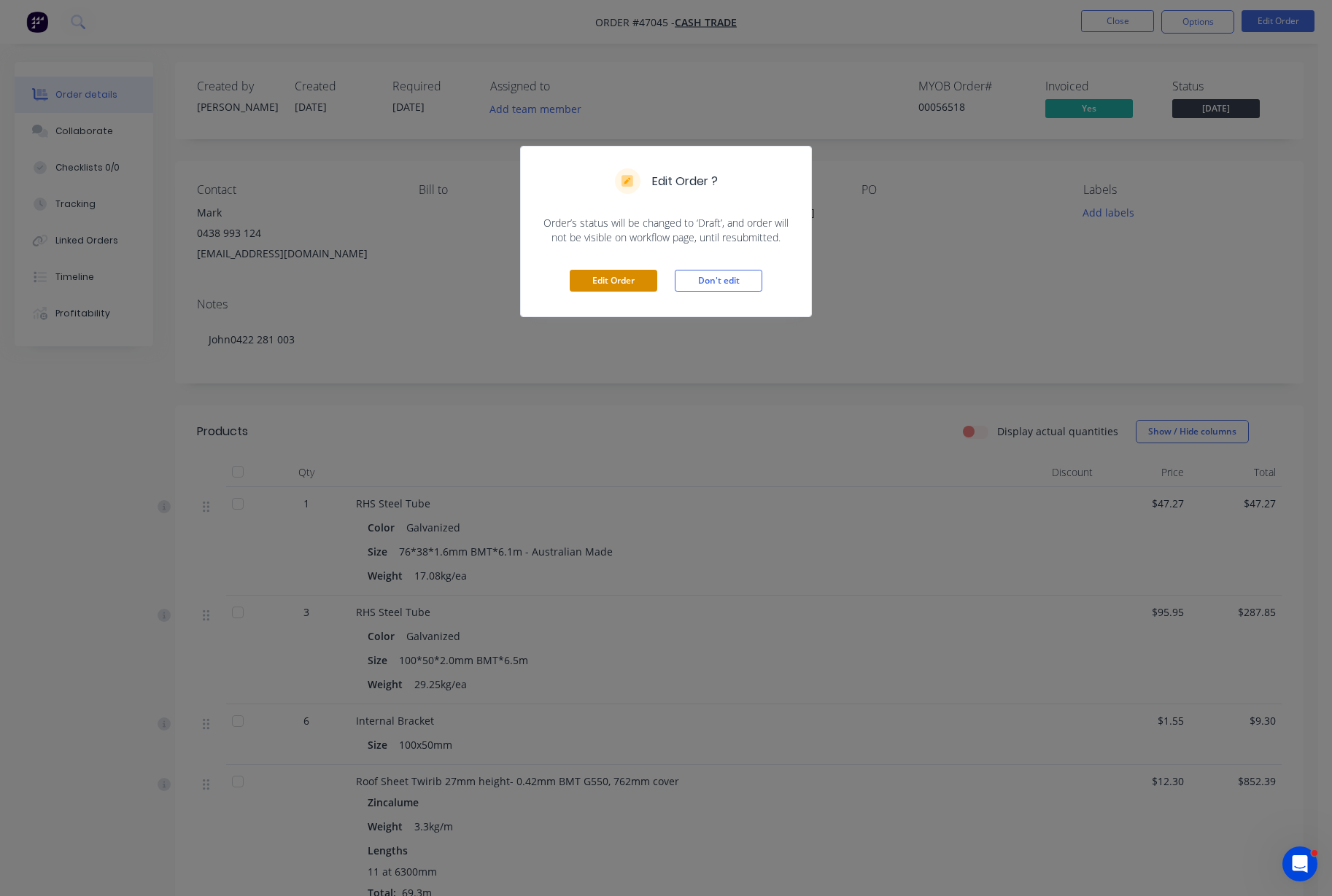
click at [624, 283] on button "Edit Order" at bounding box center [612, 280] width 87 height 22
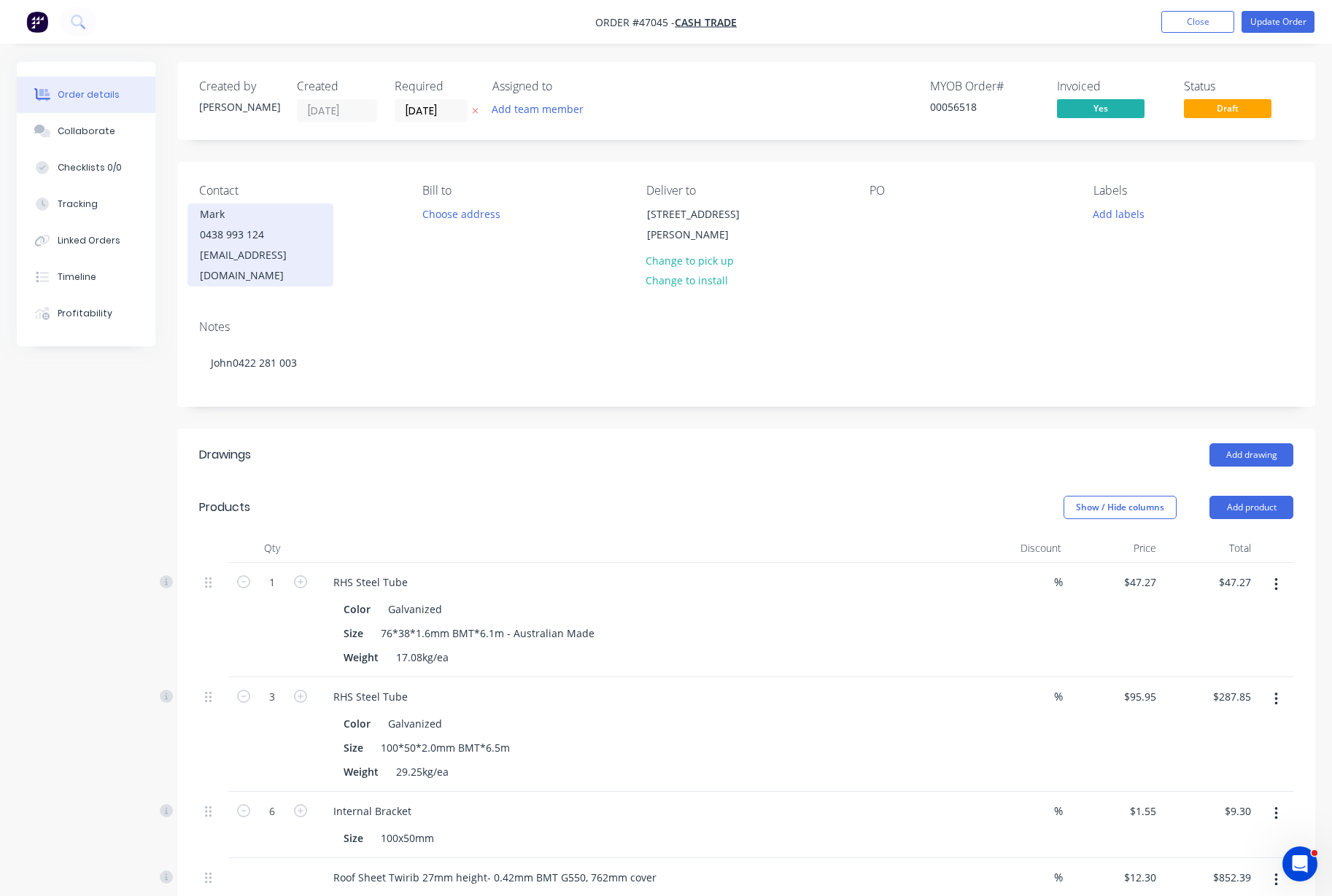
click at [254, 215] on div "Mark" at bounding box center [261, 213] width 121 height 21
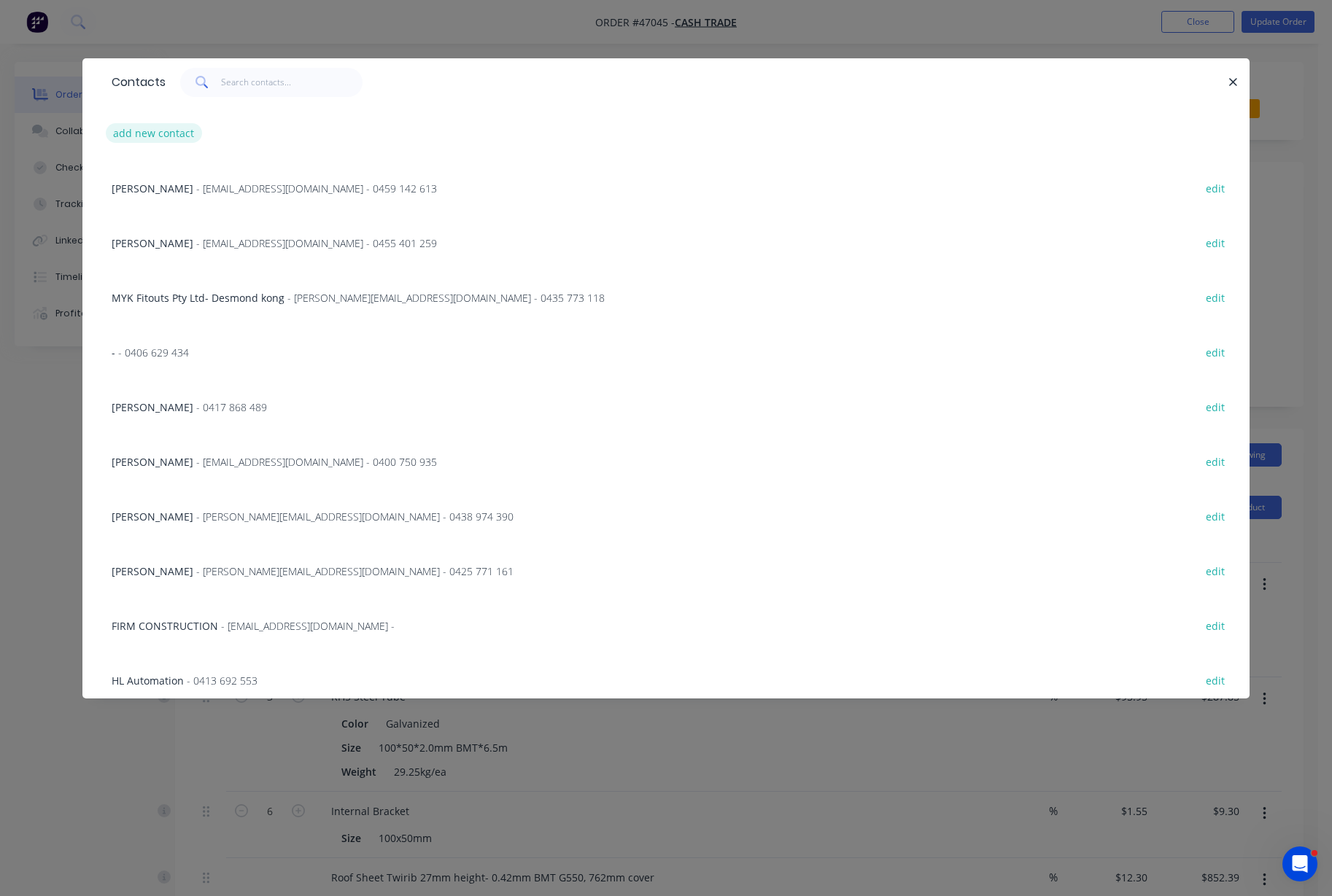
click at [153, 133] on button "add new contact" at bounding box center [154, 133] width 96 height 20
select select "AU"
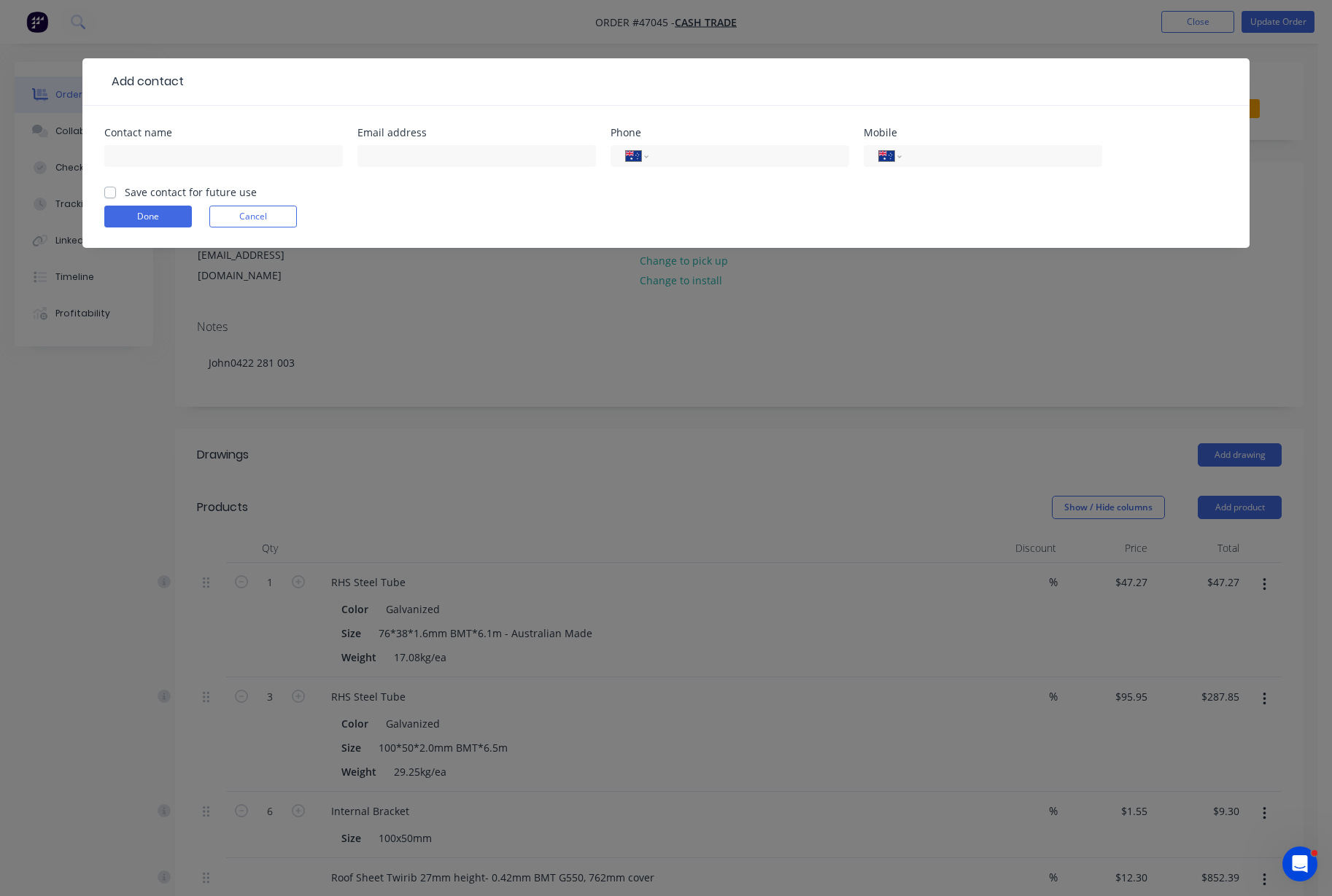
click at [173, 142] on div at bounding box center [222, 163] width 238 height 43
click at [170, 153] on input "text" at bounding box center [222, 156] width 238 height 22
type input "`"
click at [153, 234] on form "Contact name ` Email address Phone International Afghanistan Åland Islands Alba…" at bounding box center [665, 187] width 1123 height 120
click at [158, 219] on button "Done" at bounding box center [147, 216] width 87 height 22
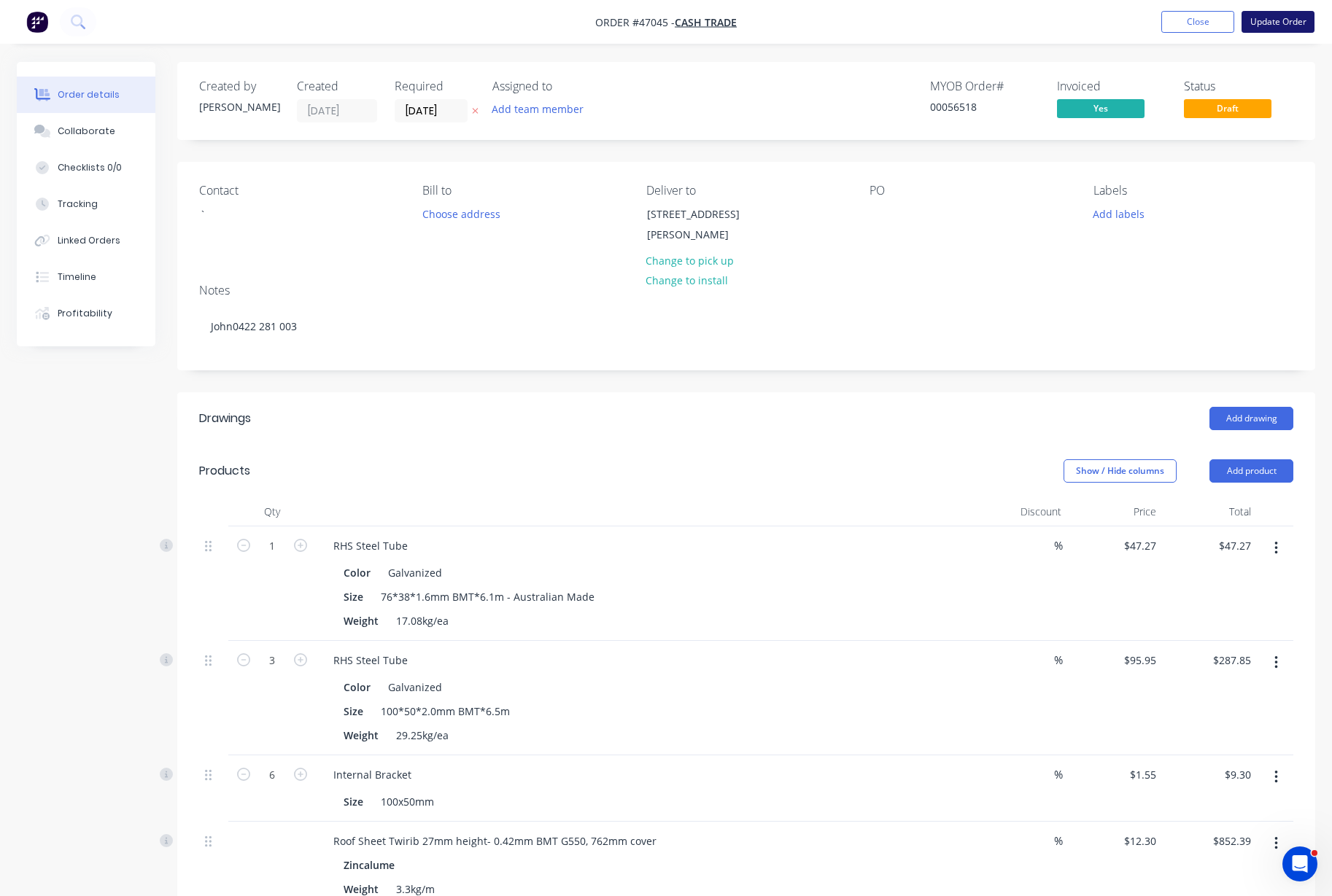
click at [1259, 24] on button "Update Order" at bounding box center [1277, 22] width 72 height 22
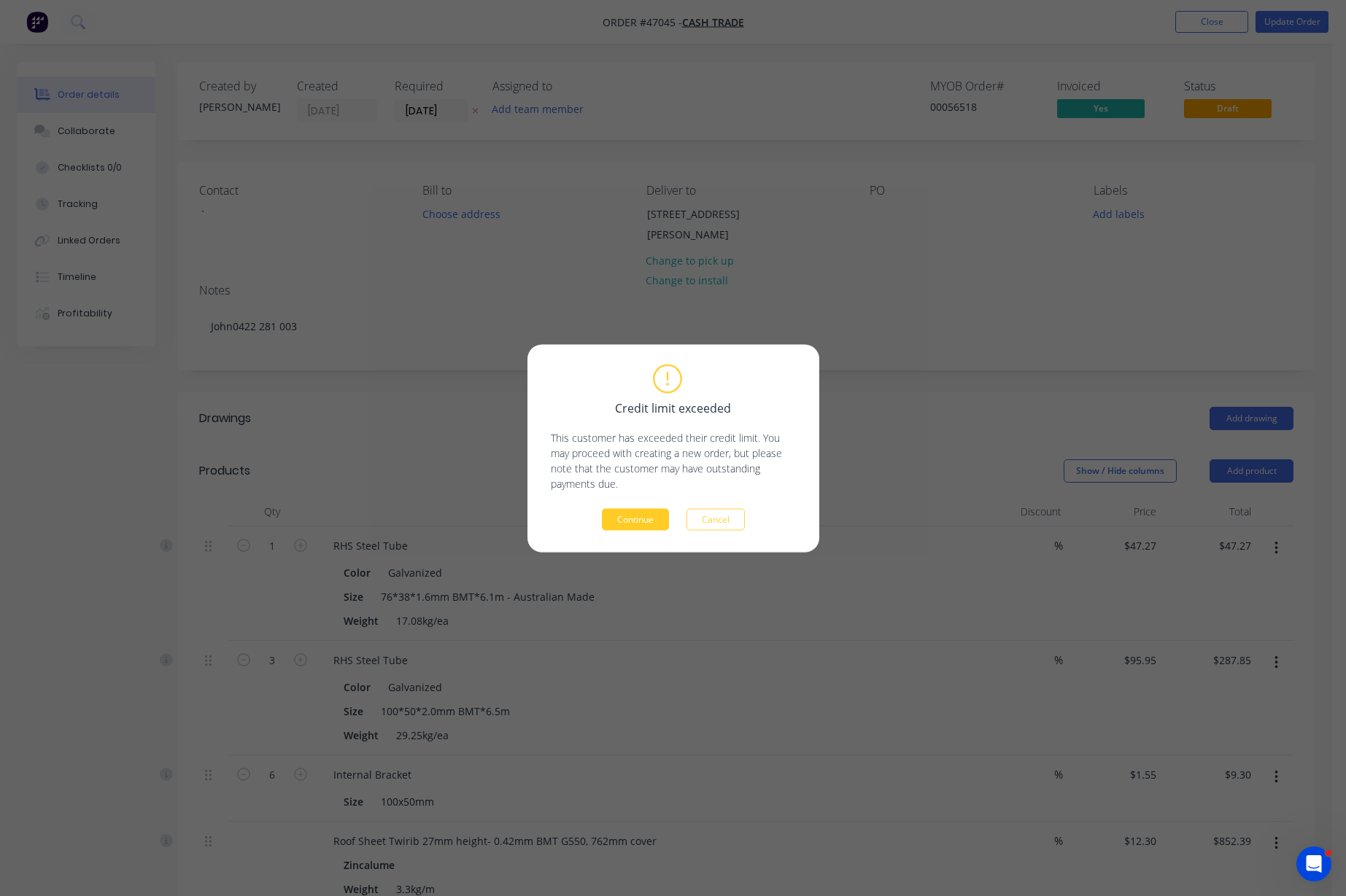
click at [643, 509] on button "Continue" at bounding box center [635, 519] width 67 height 22
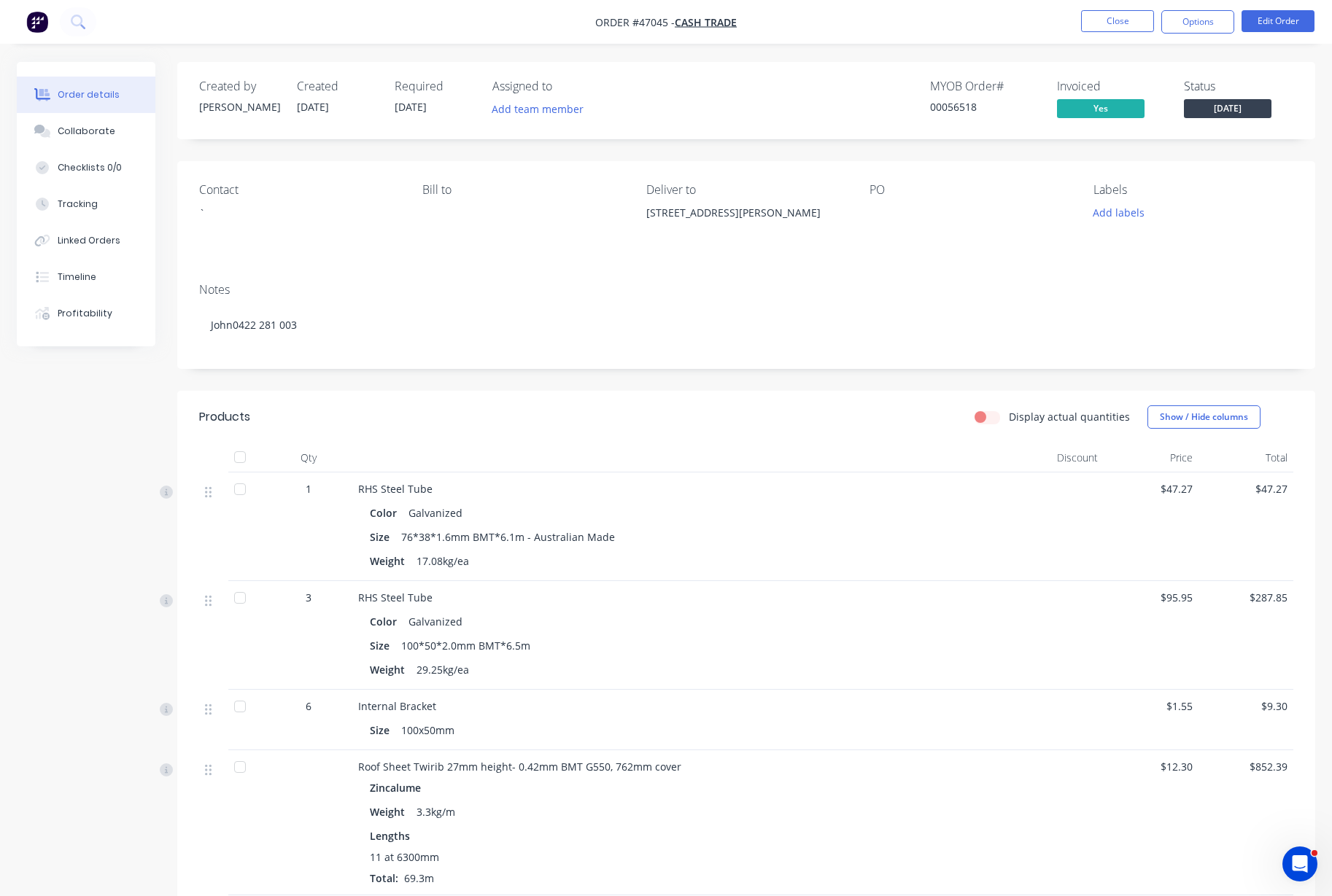
click at [1208, 106] on span "[DATE]" at bounding box center [1226, 108] width 87 height 19
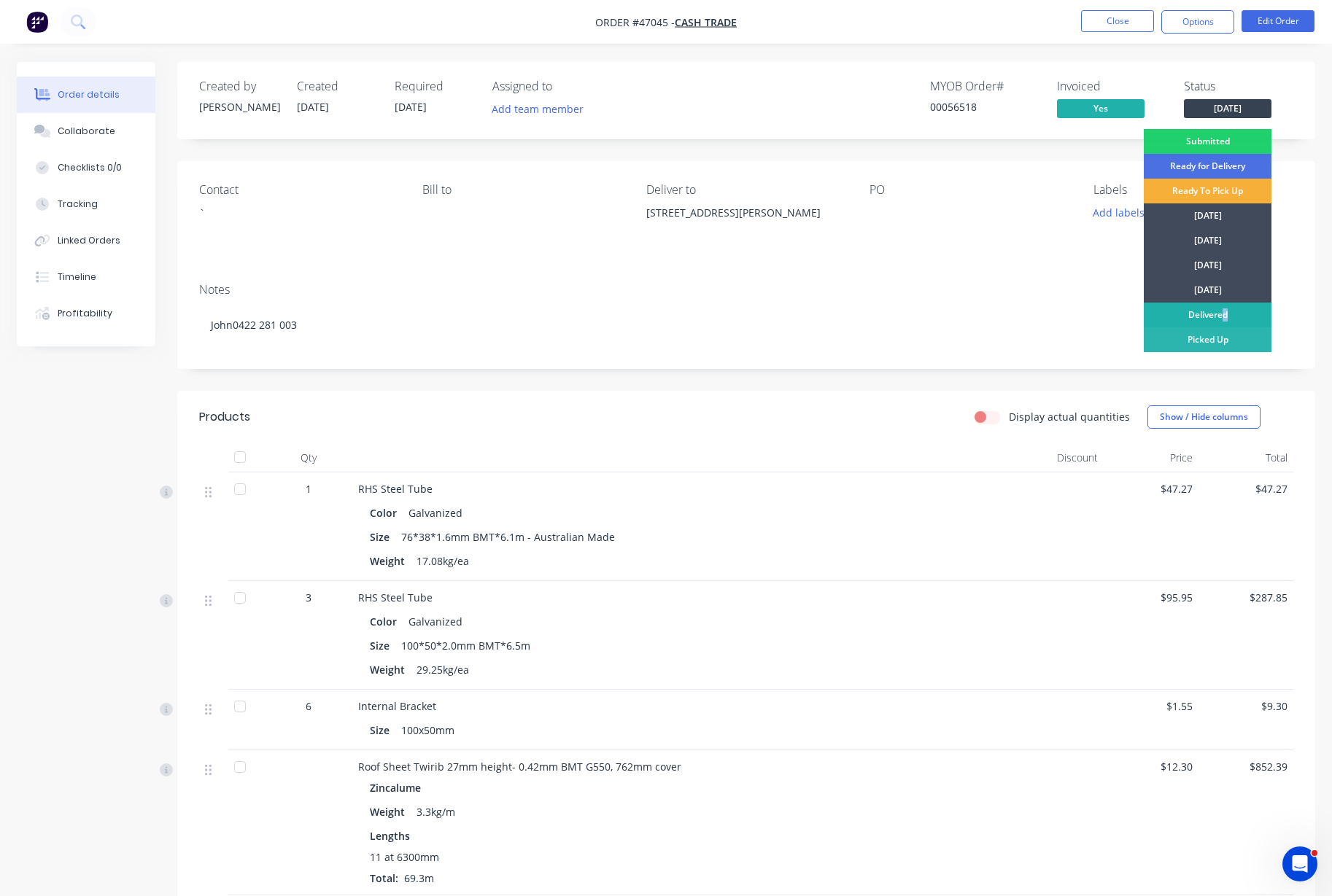
click at [1224, 312] on div "Delivered" at bounding box center [1207, 314] width 127 height 24
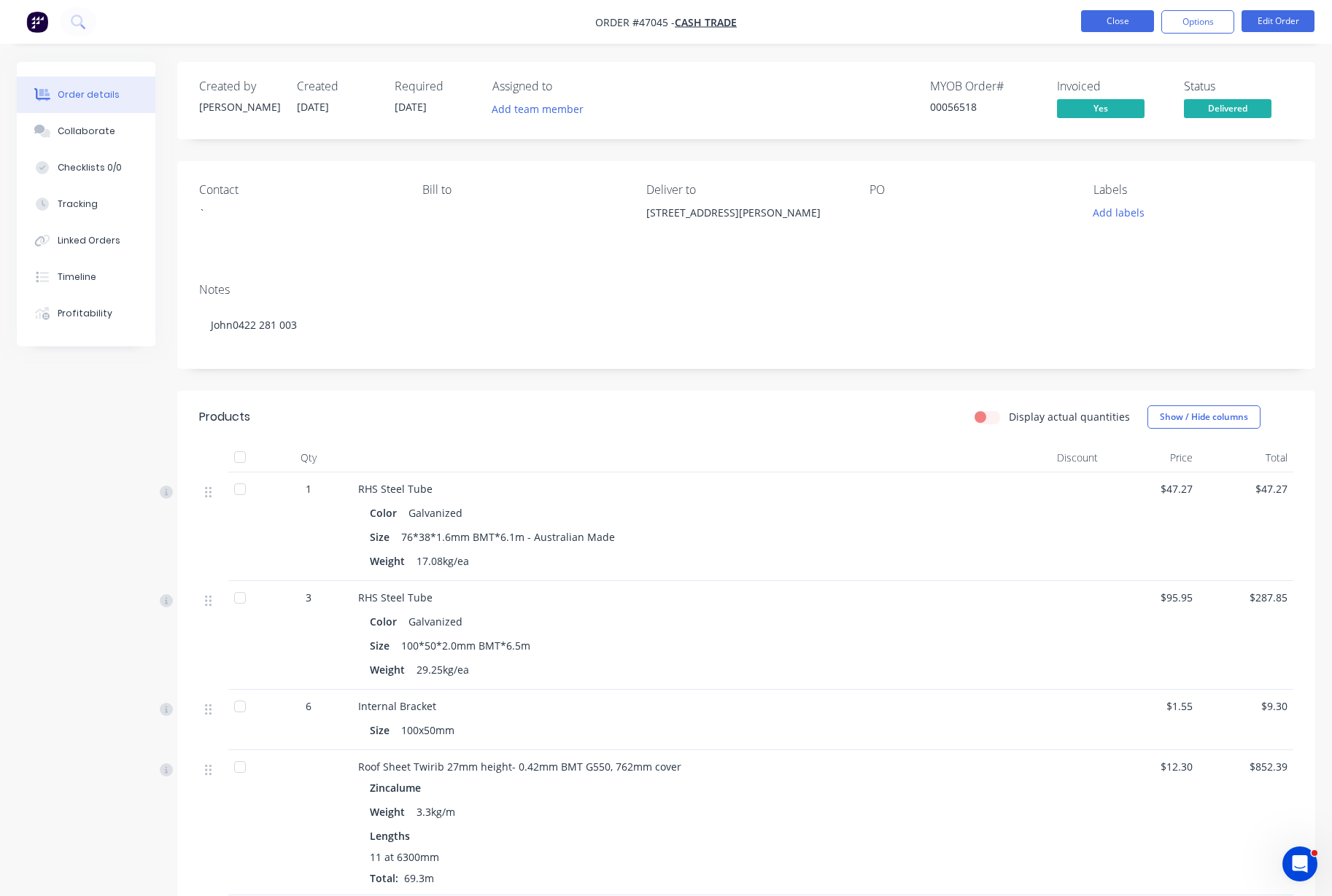
click at [1120, 24] on button "Close" at bounding box center [1117, 21] width 72 height 22
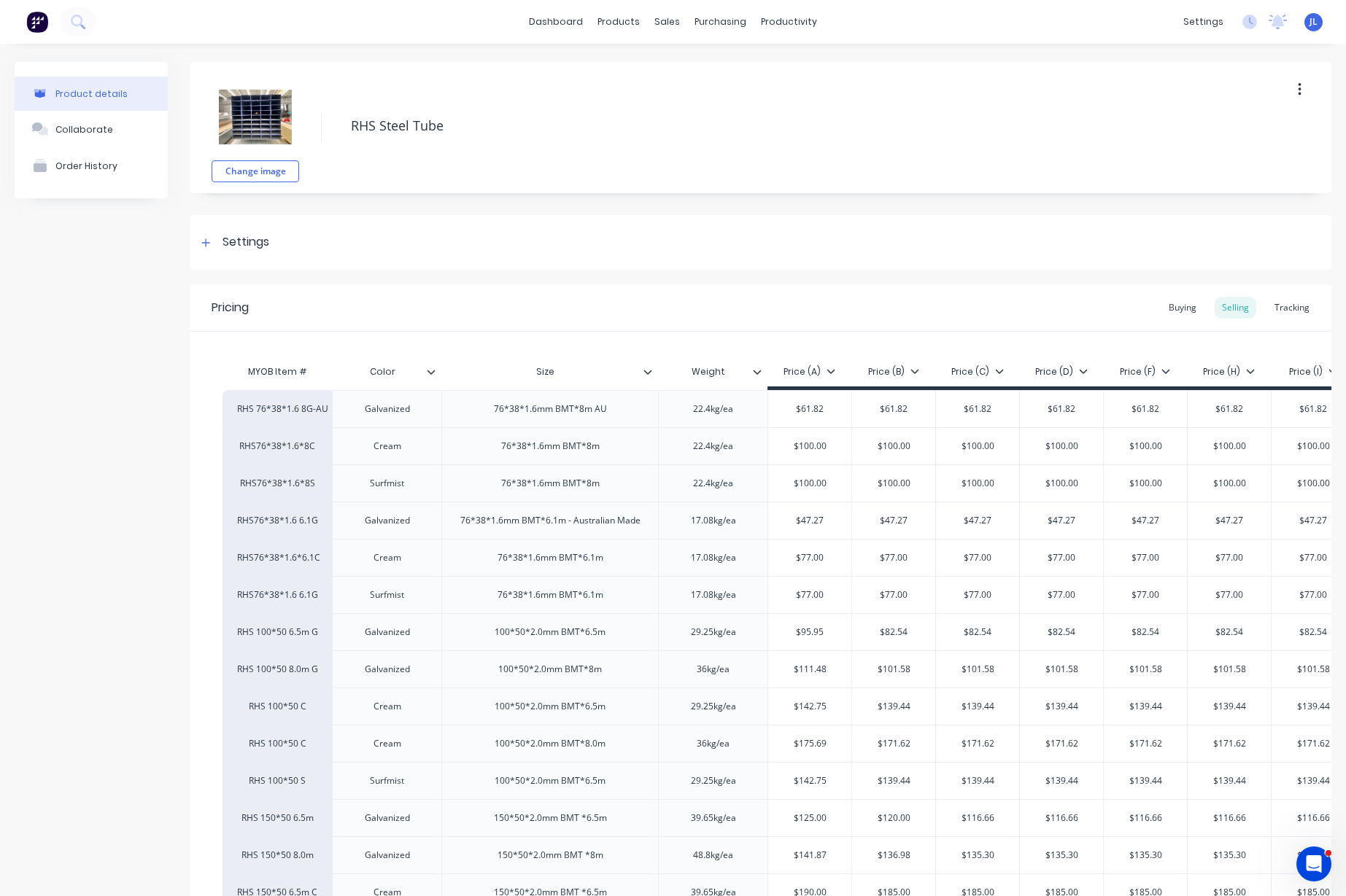
type textarea "x"
click at [1280, 308] on div "Tracking" at bounding box center [1291, 307] width 50 height 22
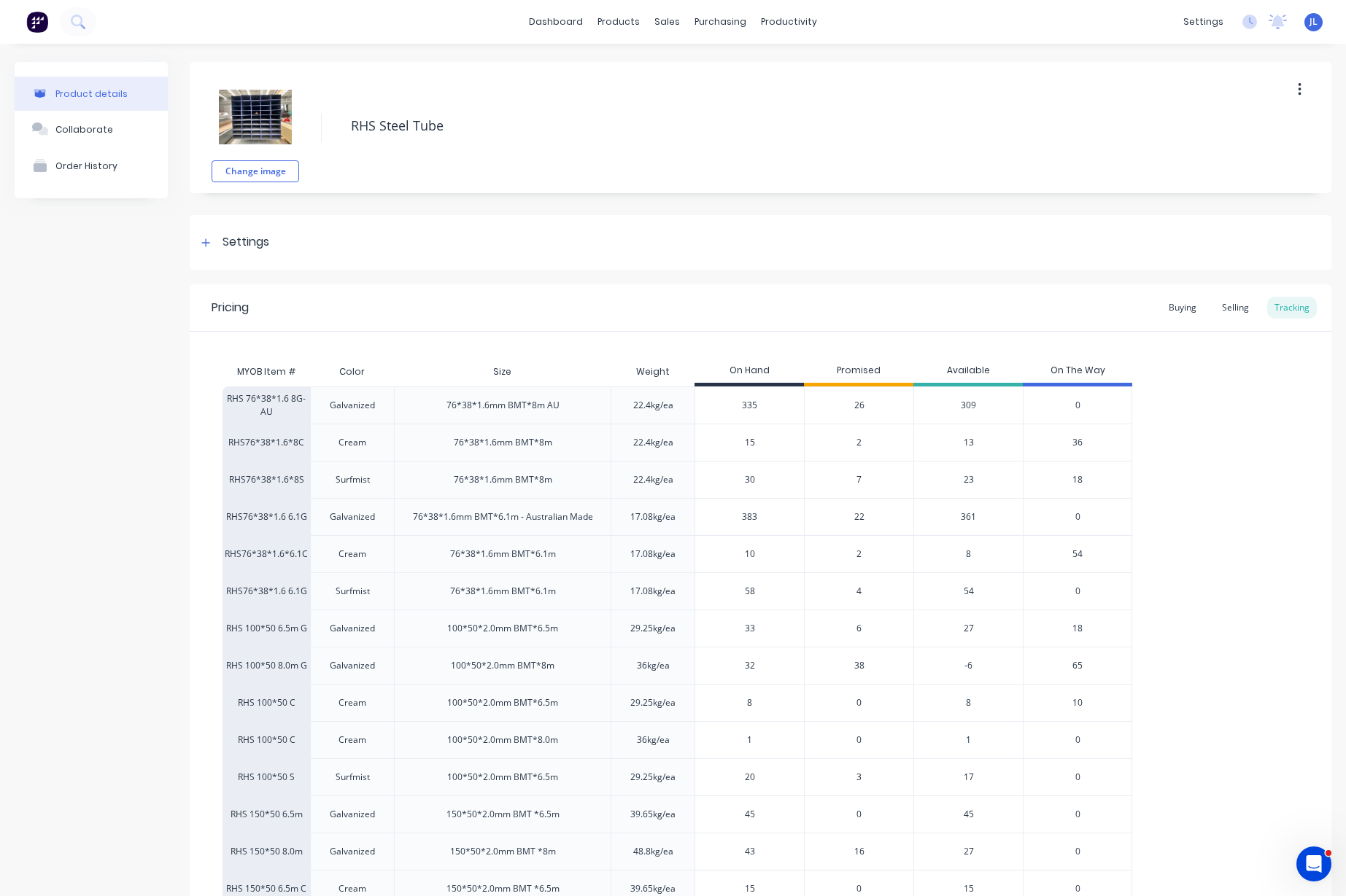
click at [859, 513] on span "22" at bounding box center [859, 516] width 10 height 13
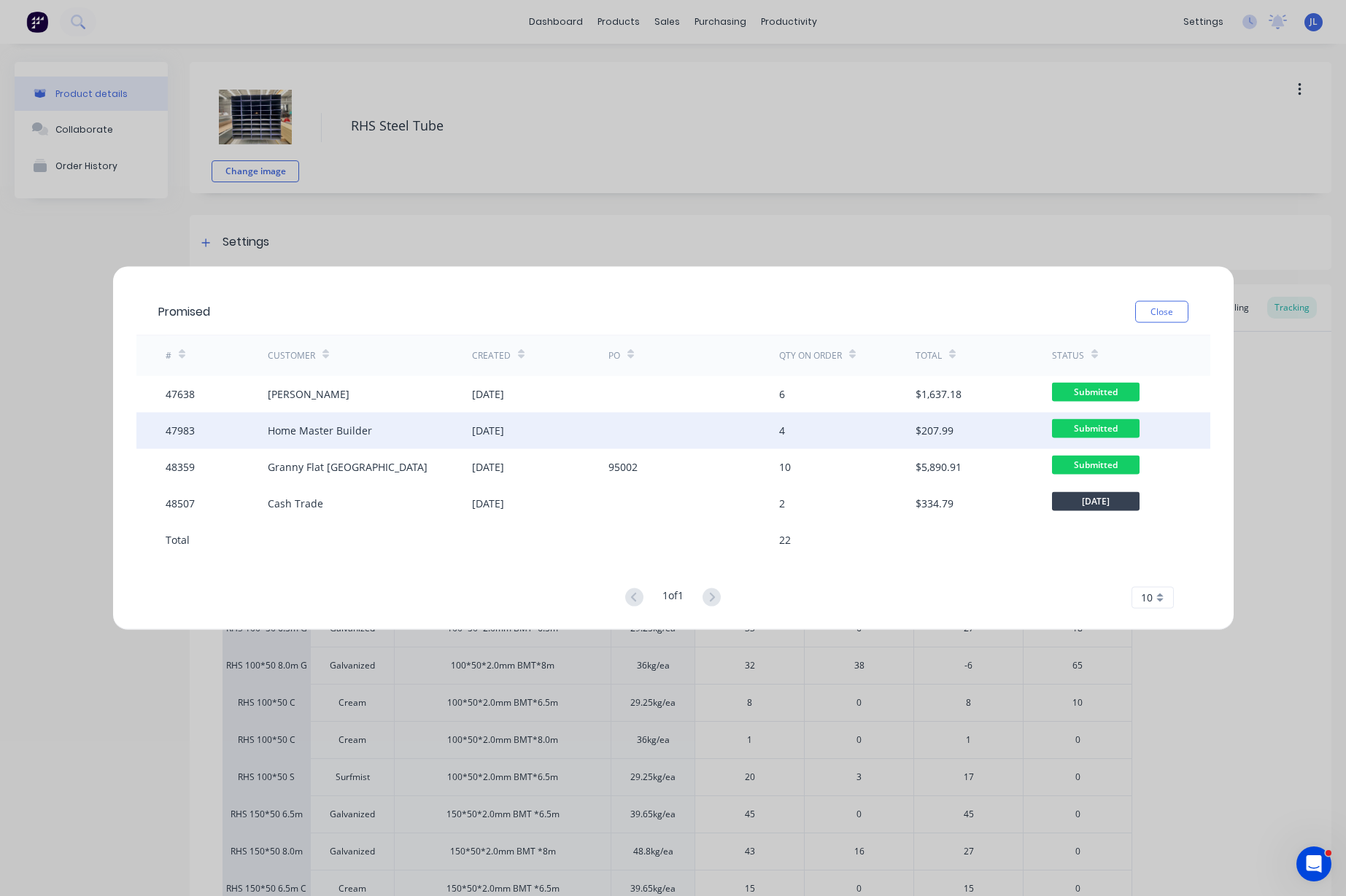
click at [504, 430] on div "12 Aug 2025" at bounding box center [488, 431] width 32 height 16
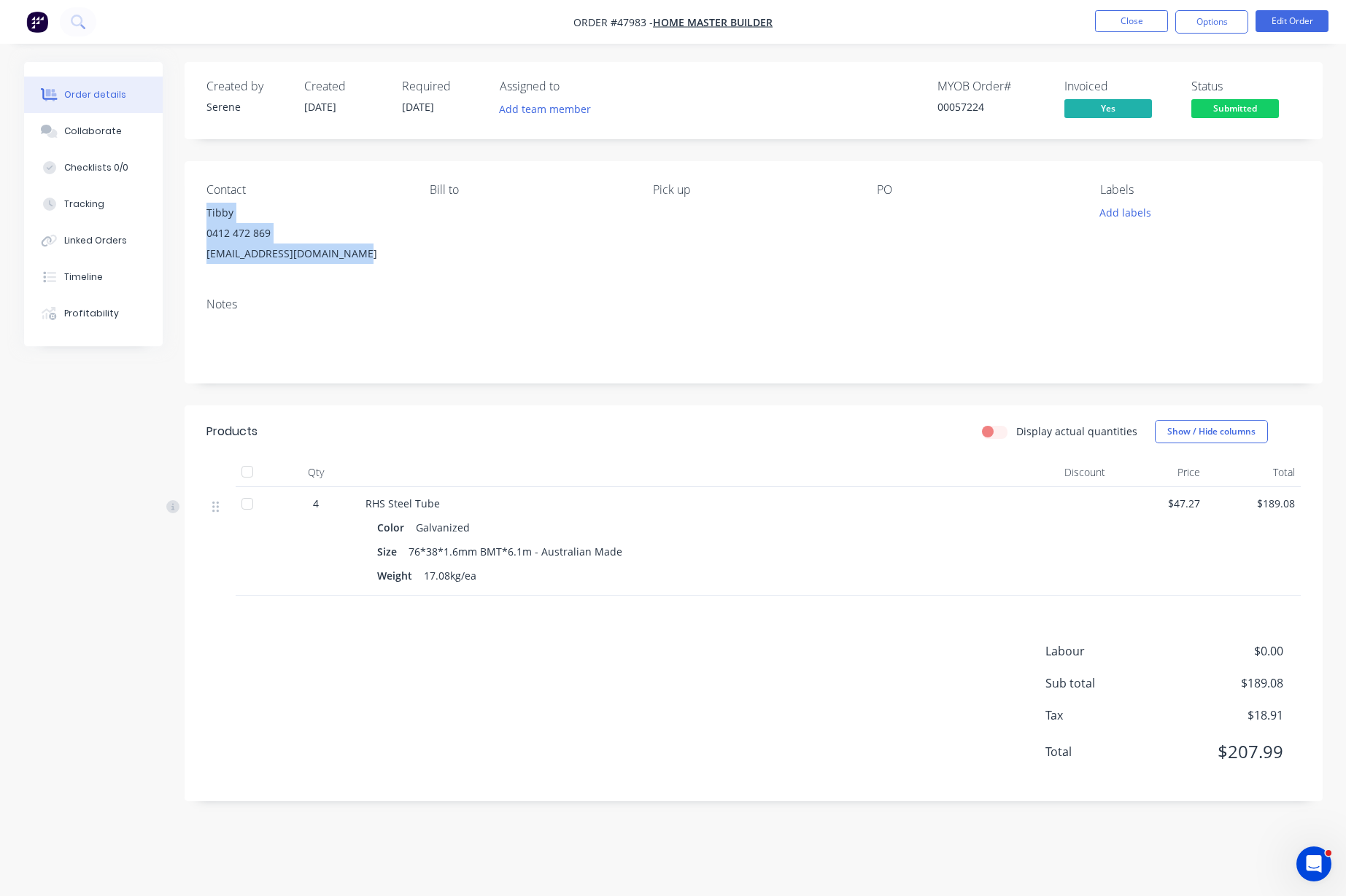
drag, startPoint x: 378, startPoint y: 252, endPoint x: 207, endPoint y: 215, distance: 175.0
click at [207, 215] on div "Tibby 0412 472 869 homemasterbuilder@yahoo.com" at bounding box center [307, 233] width 200 height 62
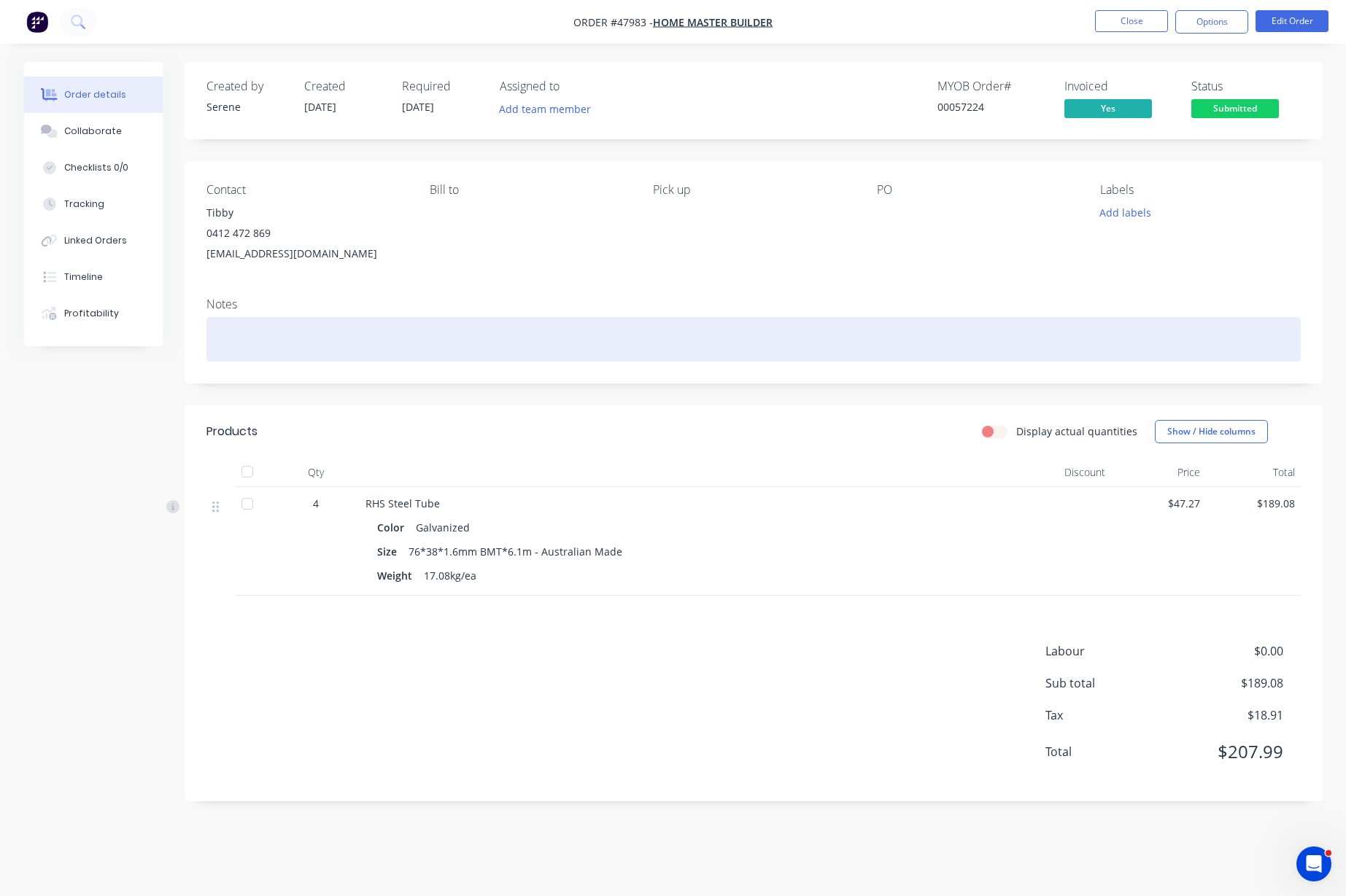
click at [265, 329] on div at bounding box center [753, 339] width 1094 height 44
paste div
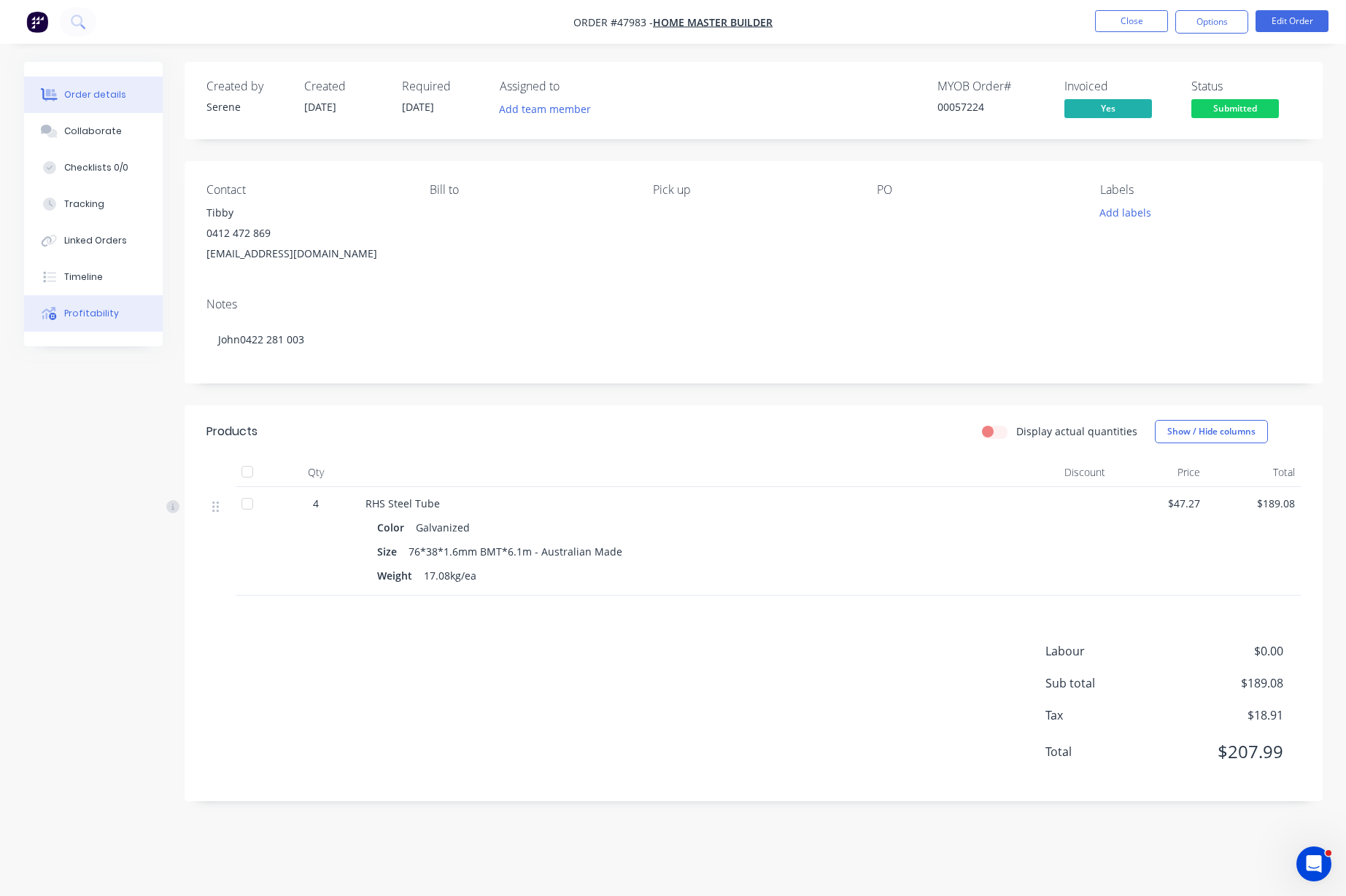
click at [110, 307] on div "Profitability" at bounding box center [92, 312] width 55 height 13
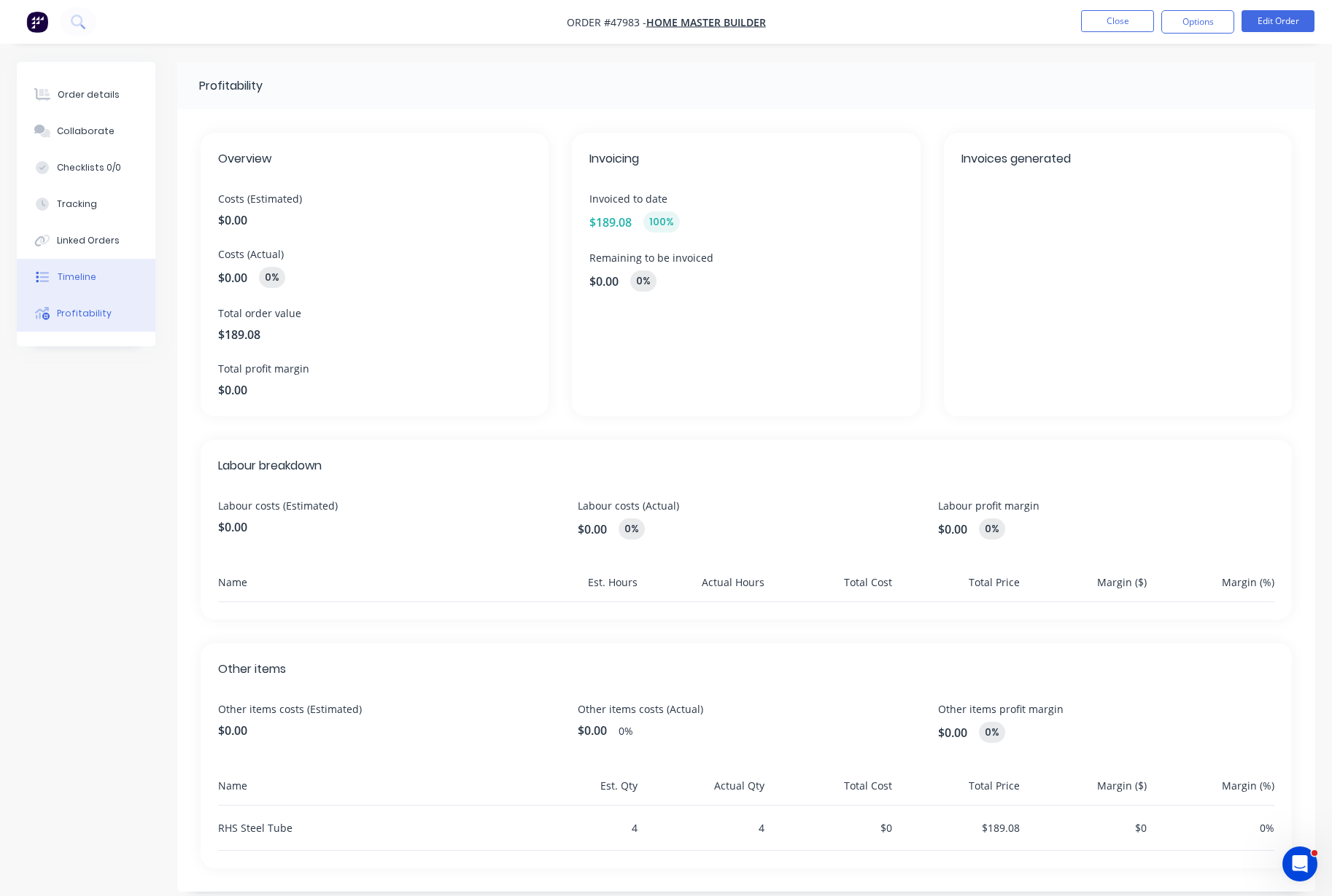
click at [101, 267] on button "Timeline" at bounding box center [85, 276] width 138 height 36
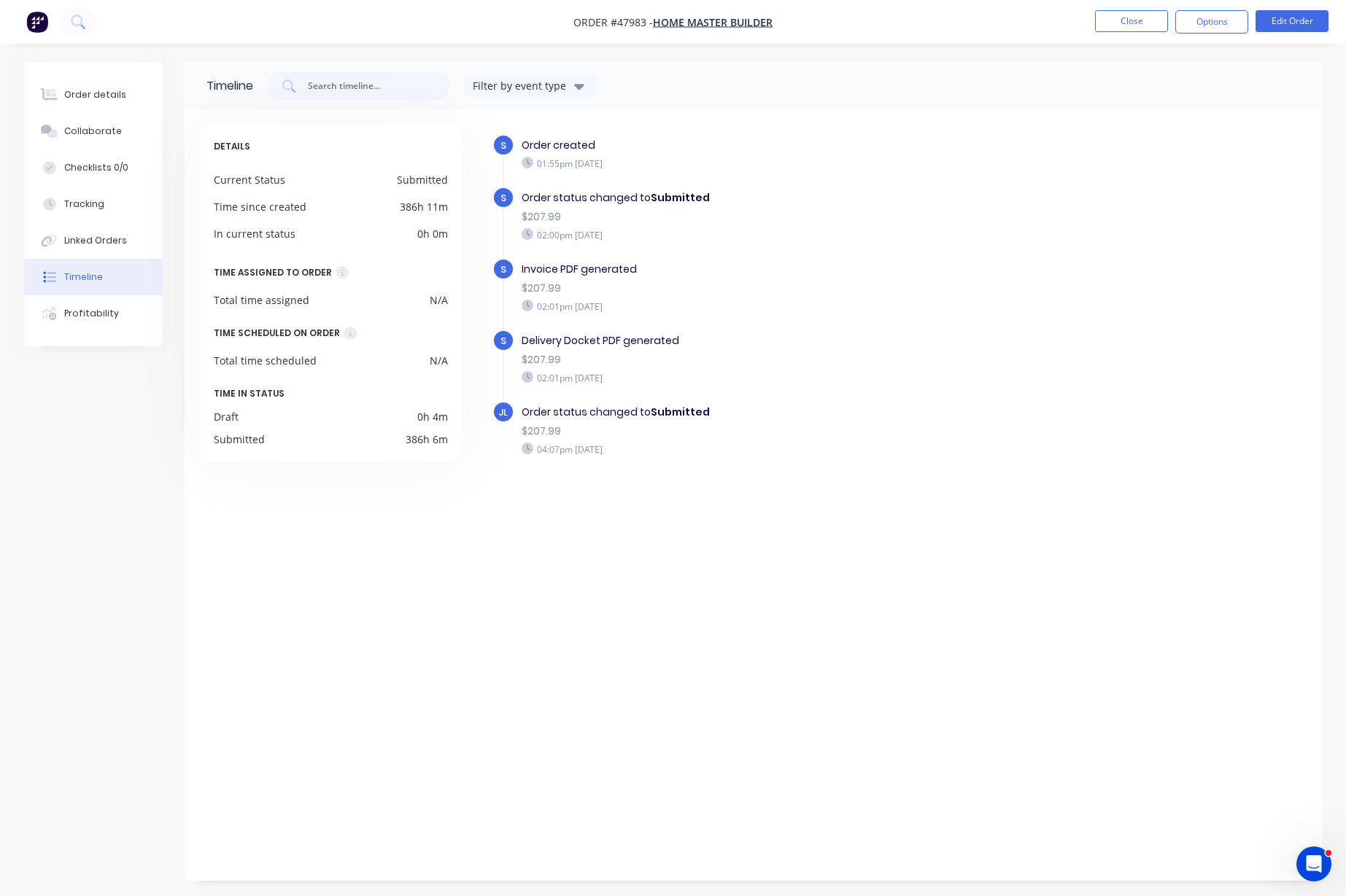
click at [777, 453] on div "04:07pm Thursday 28/08/25" at bounding box center [773, 448] width 505 height 13
click at [78, 96] on div "Order details" at bounding box center [95, 94] width 62 height 13
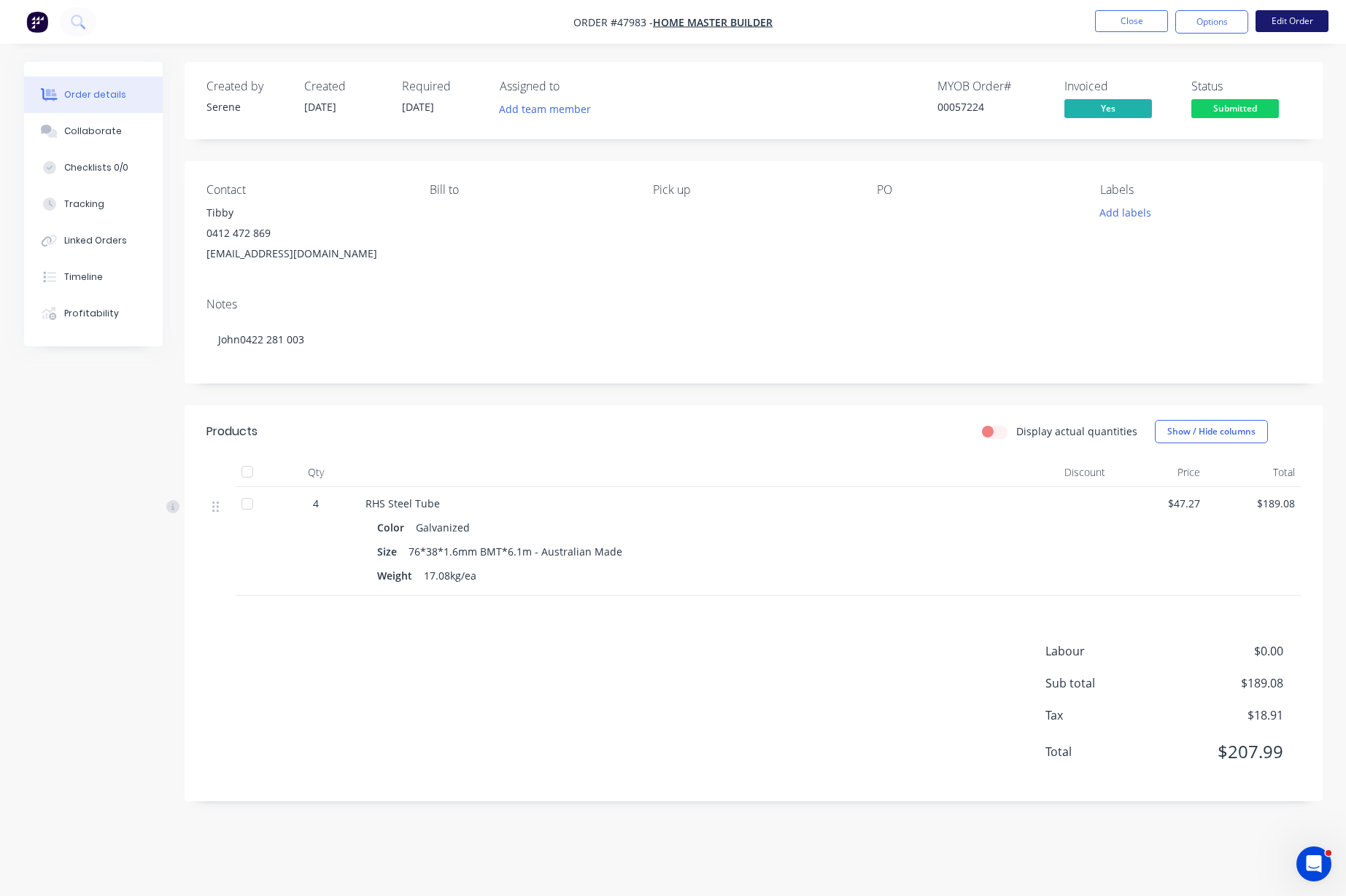
click at [1288, 22] on button "Edit Order" at bounding box center [1291, 21] width 72 height 22
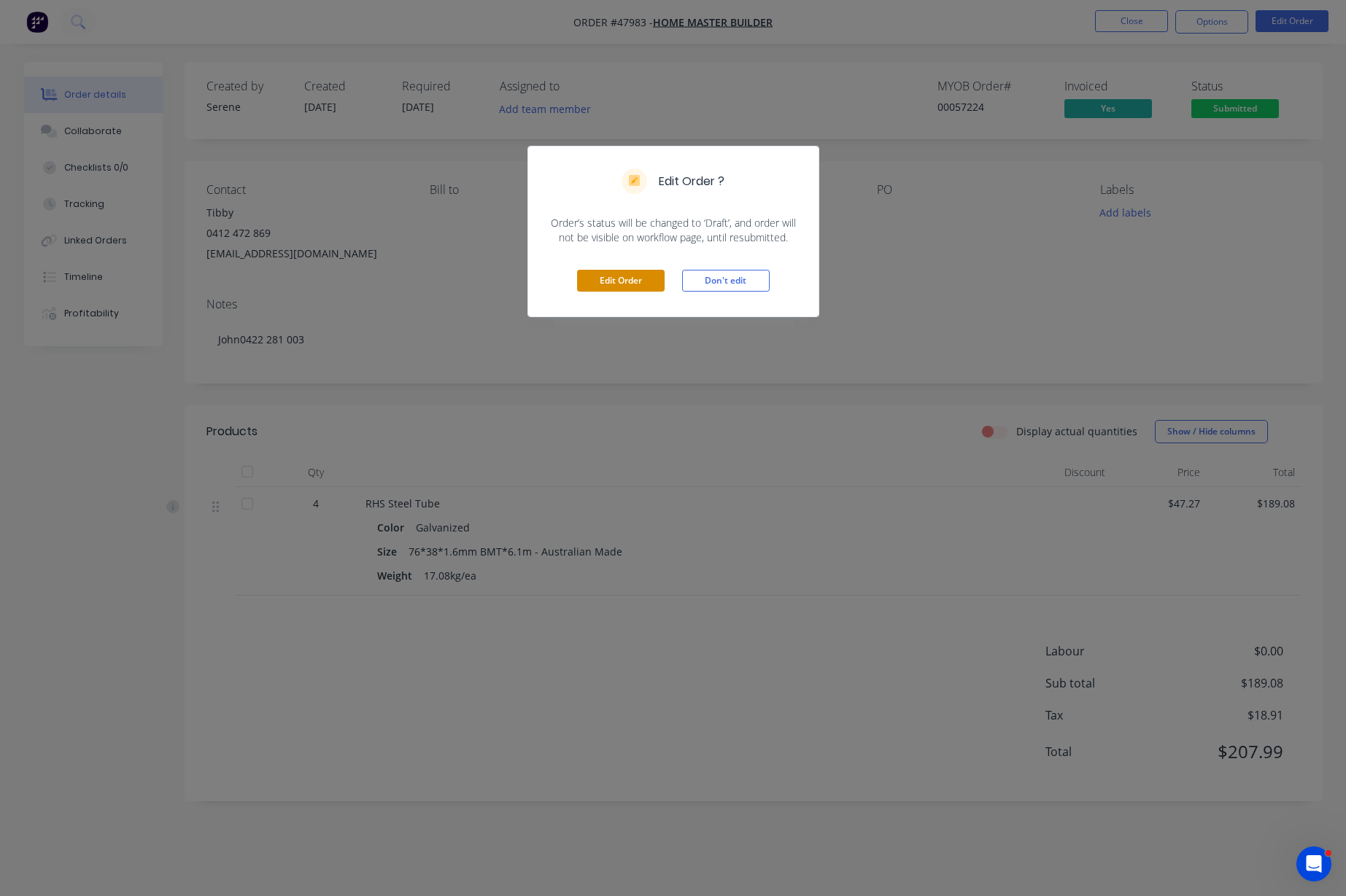
click at [648, 280] on button "Edit Order" at bounding box center [620, 280] width 87 height 22
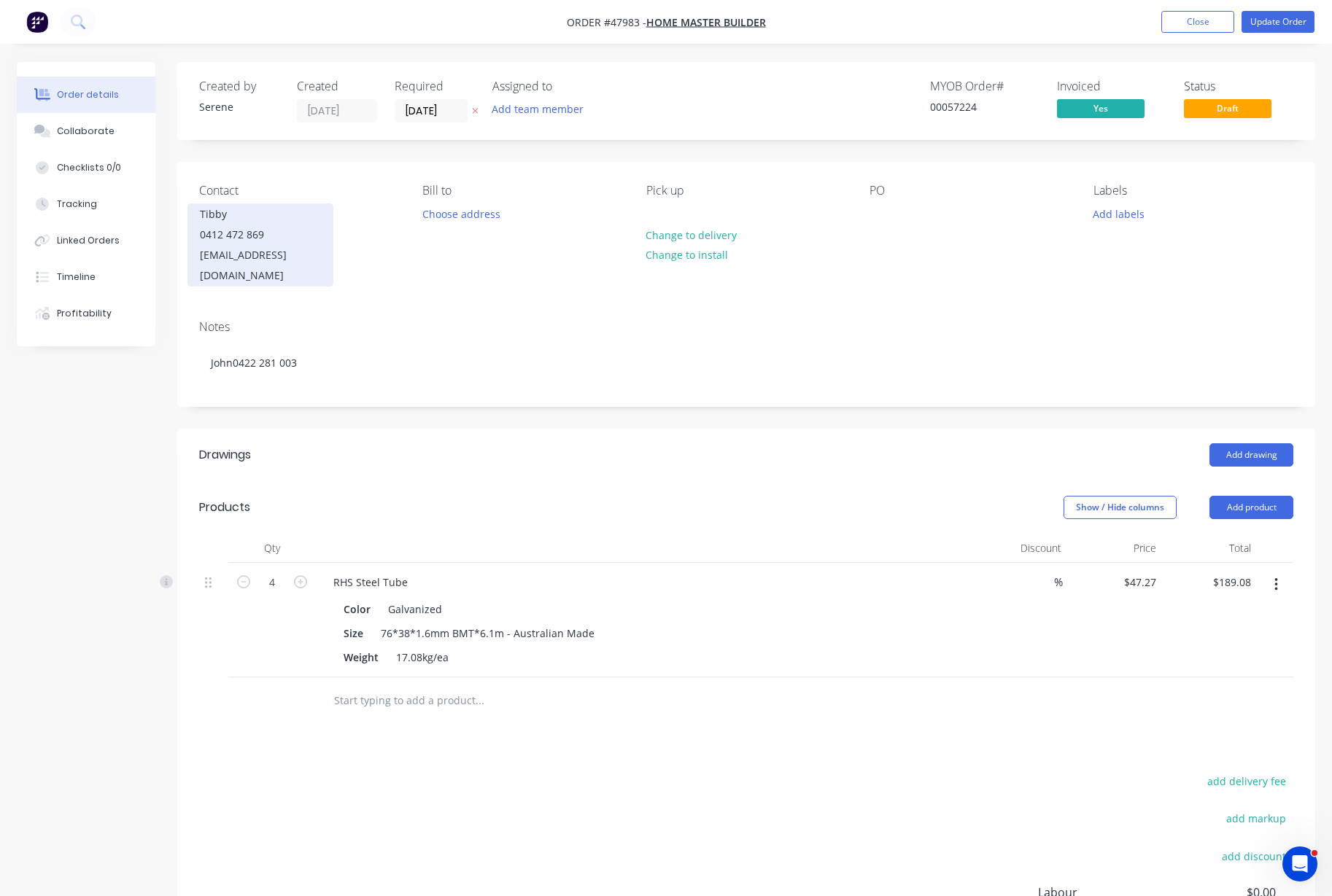
click at [267, 247] on div "homemasterbuilder@yahoo.com" at bounding box center [261, 265] width 121 height 41
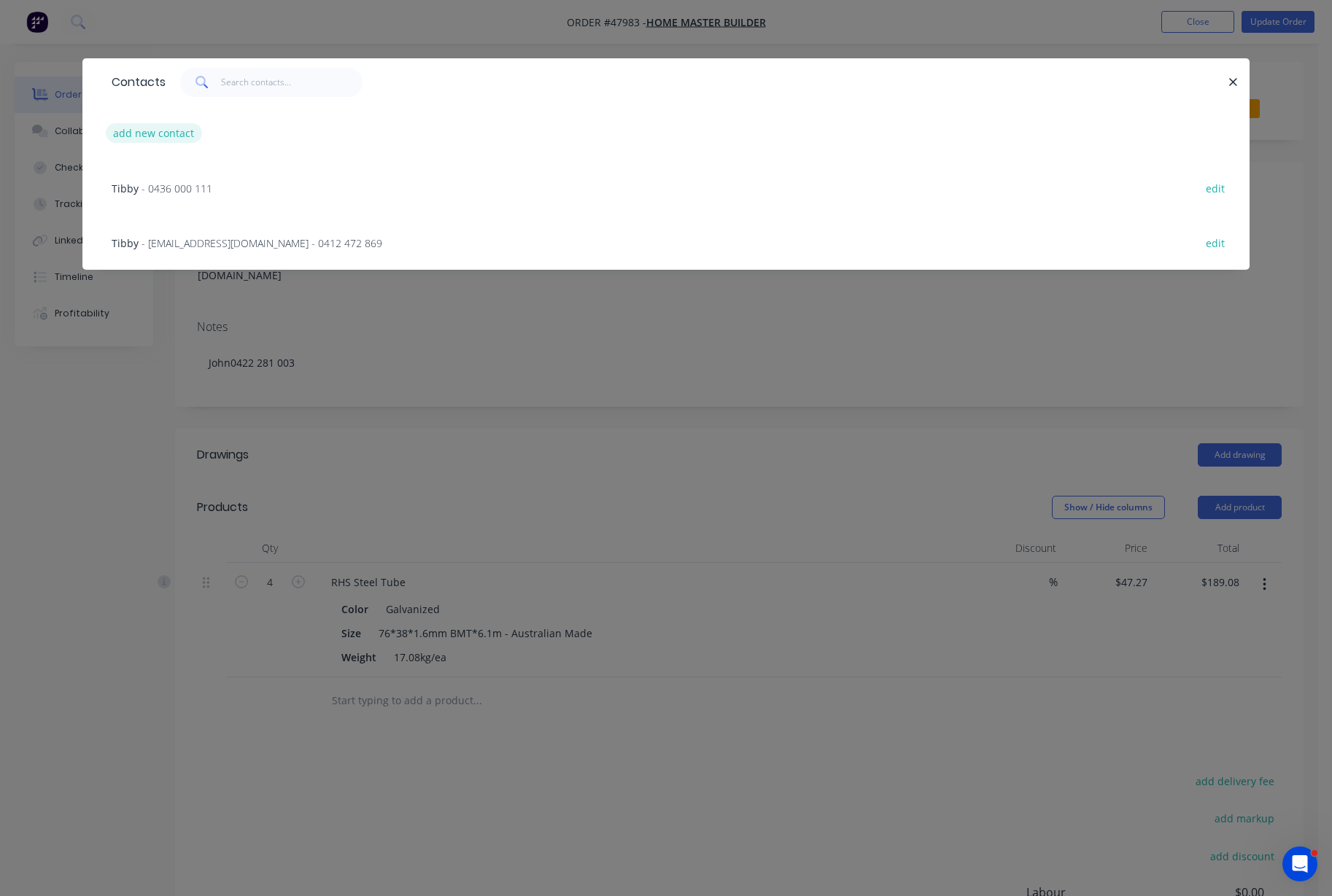
click at [167, 136] on button "add new contact" at bounding box center [154, 133] width 96 height 20
select select "AU"
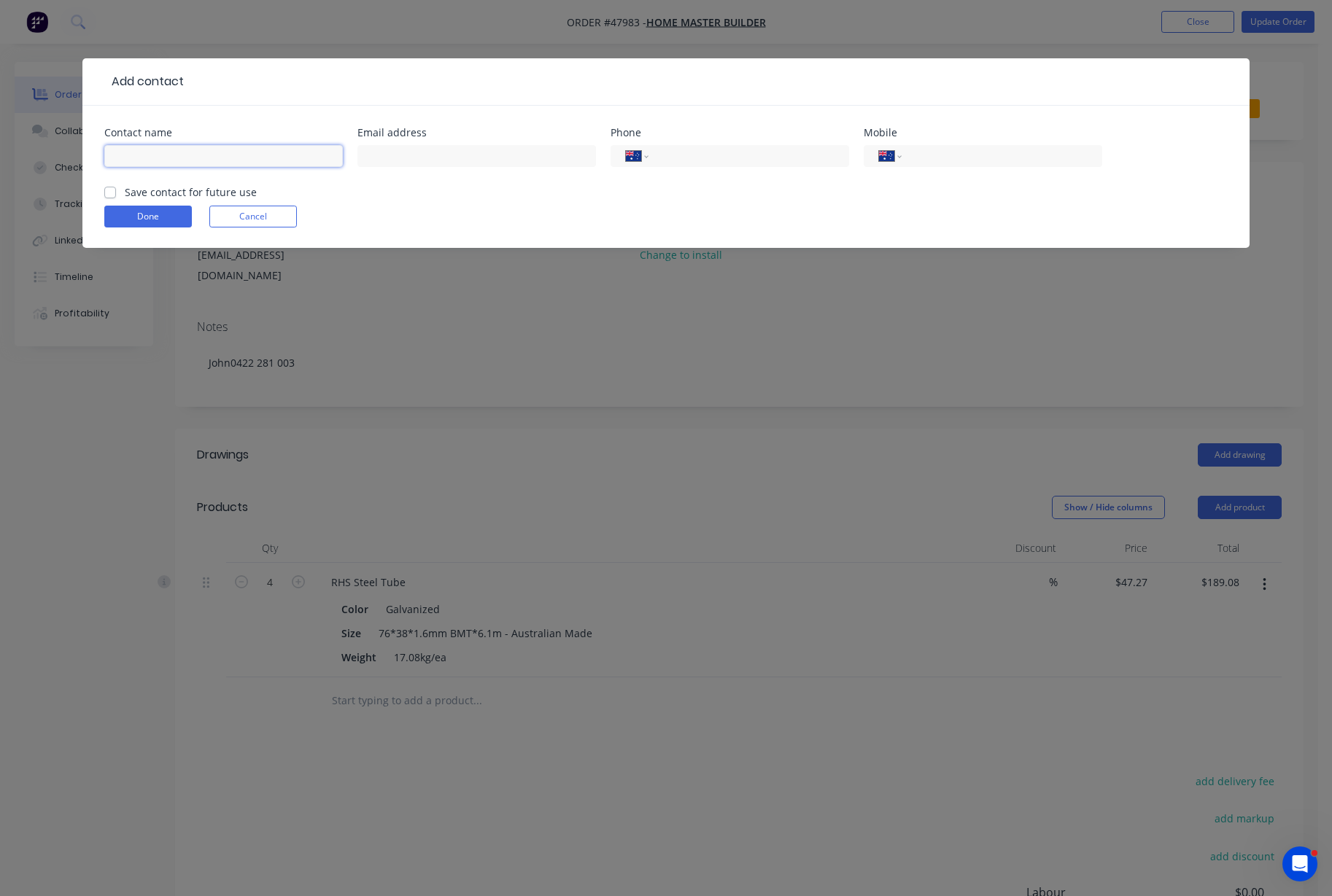
click at [147, 155] on input "text" at bounding box center [222, 156] width 238 height 22
type input "`"
click at [166, 218] on button "Done" at bounding box center [147, 216] width 87 height 22
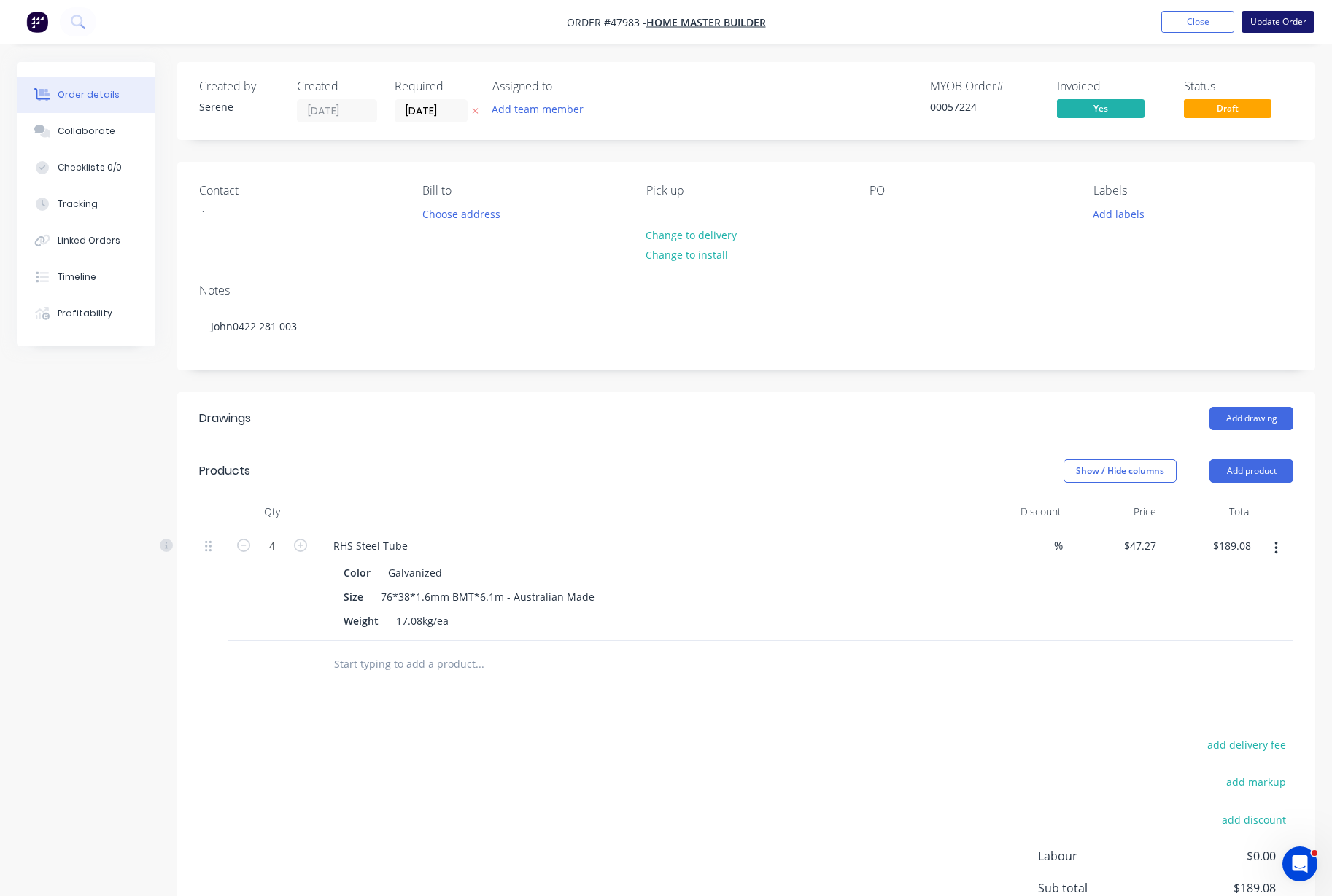
click at [1300, 25] on button "Update Order" at bounding box center [1277, 22] width 72 height 22
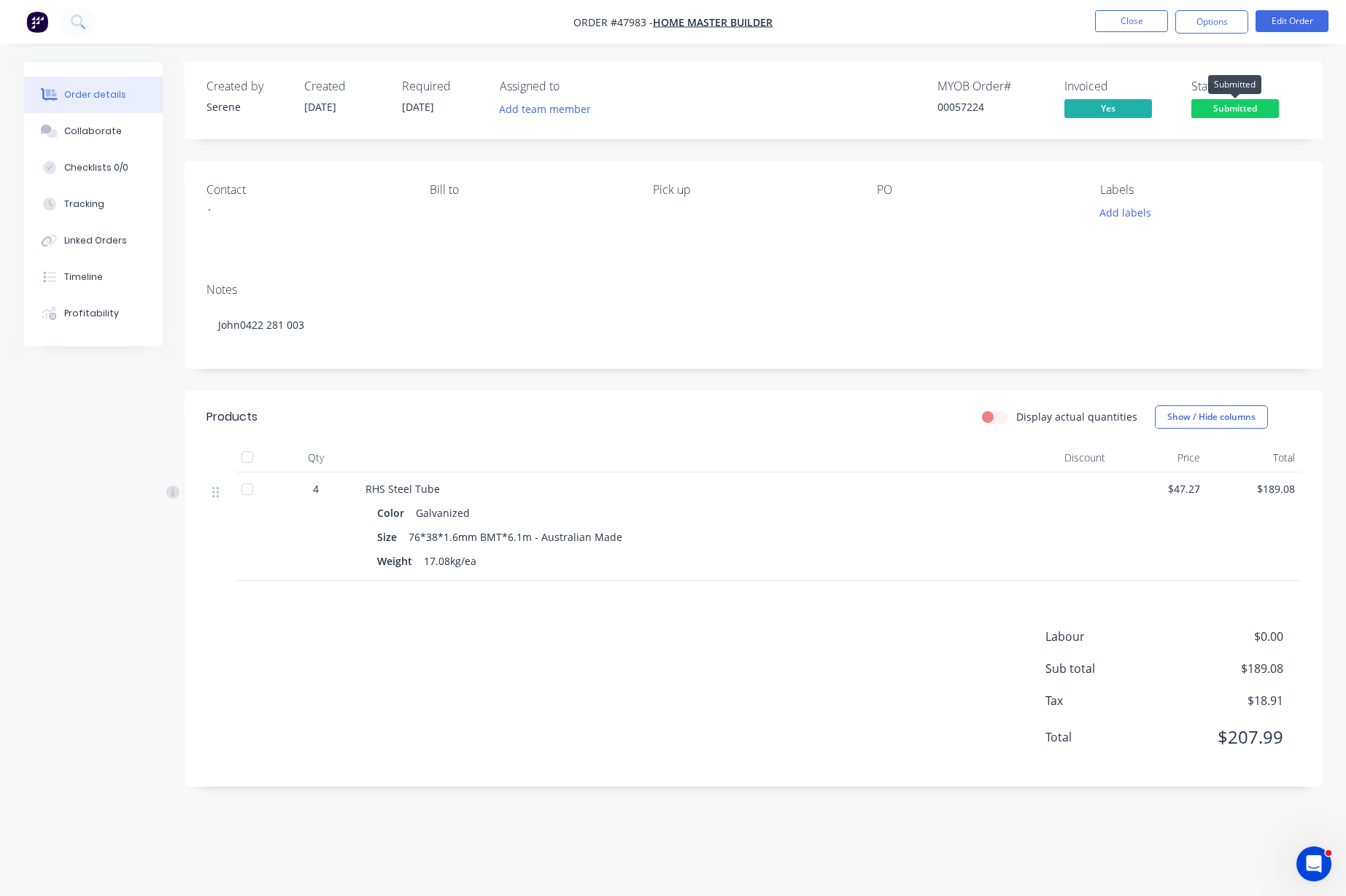
click at [1242, 110] on span "Submitted" at bounding box center [1234, 108] width 87 height 19
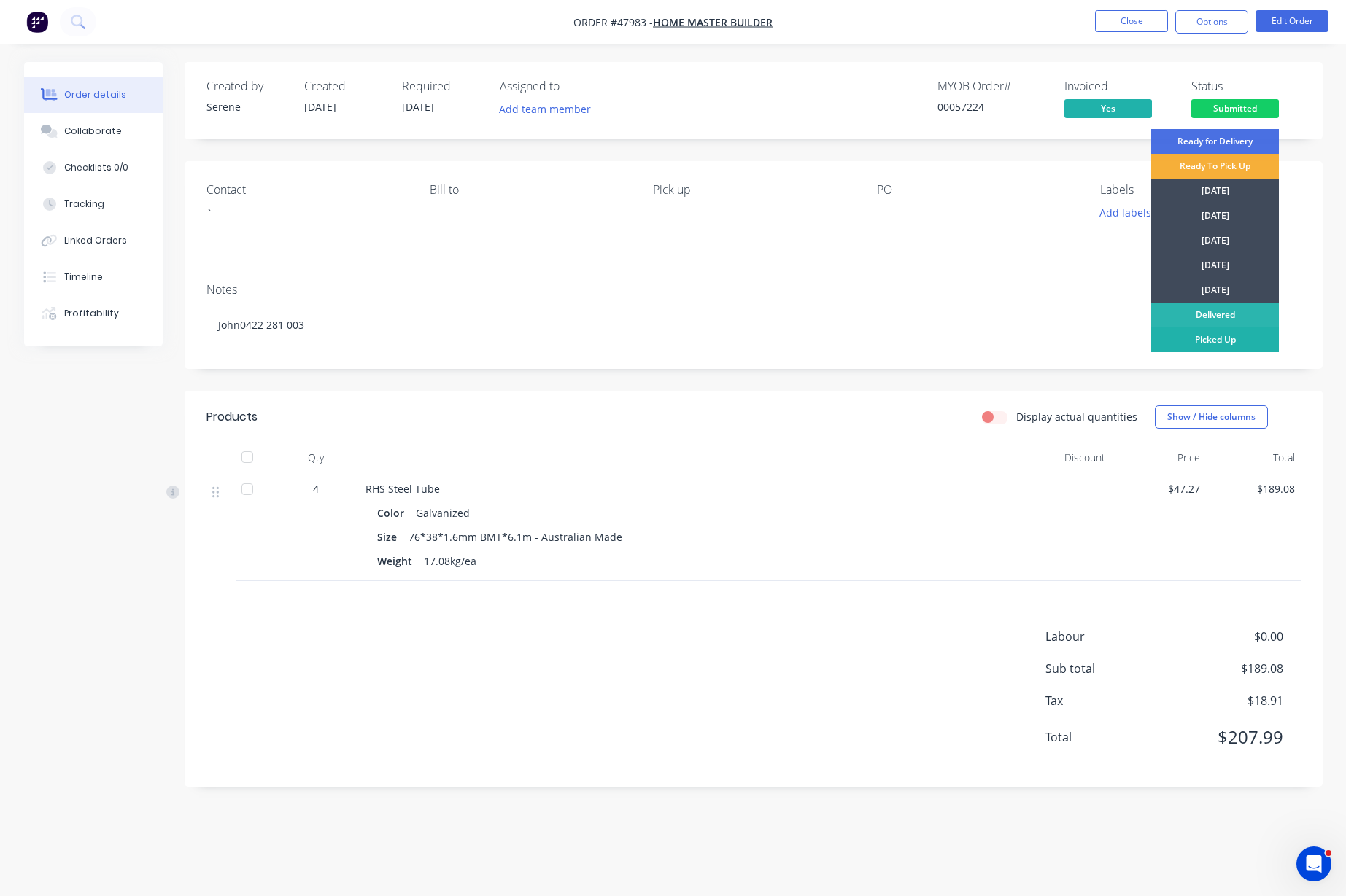
click at [1224, 341] on div "Picked Up" at bounding box center [1215, 339] width 127 height 24
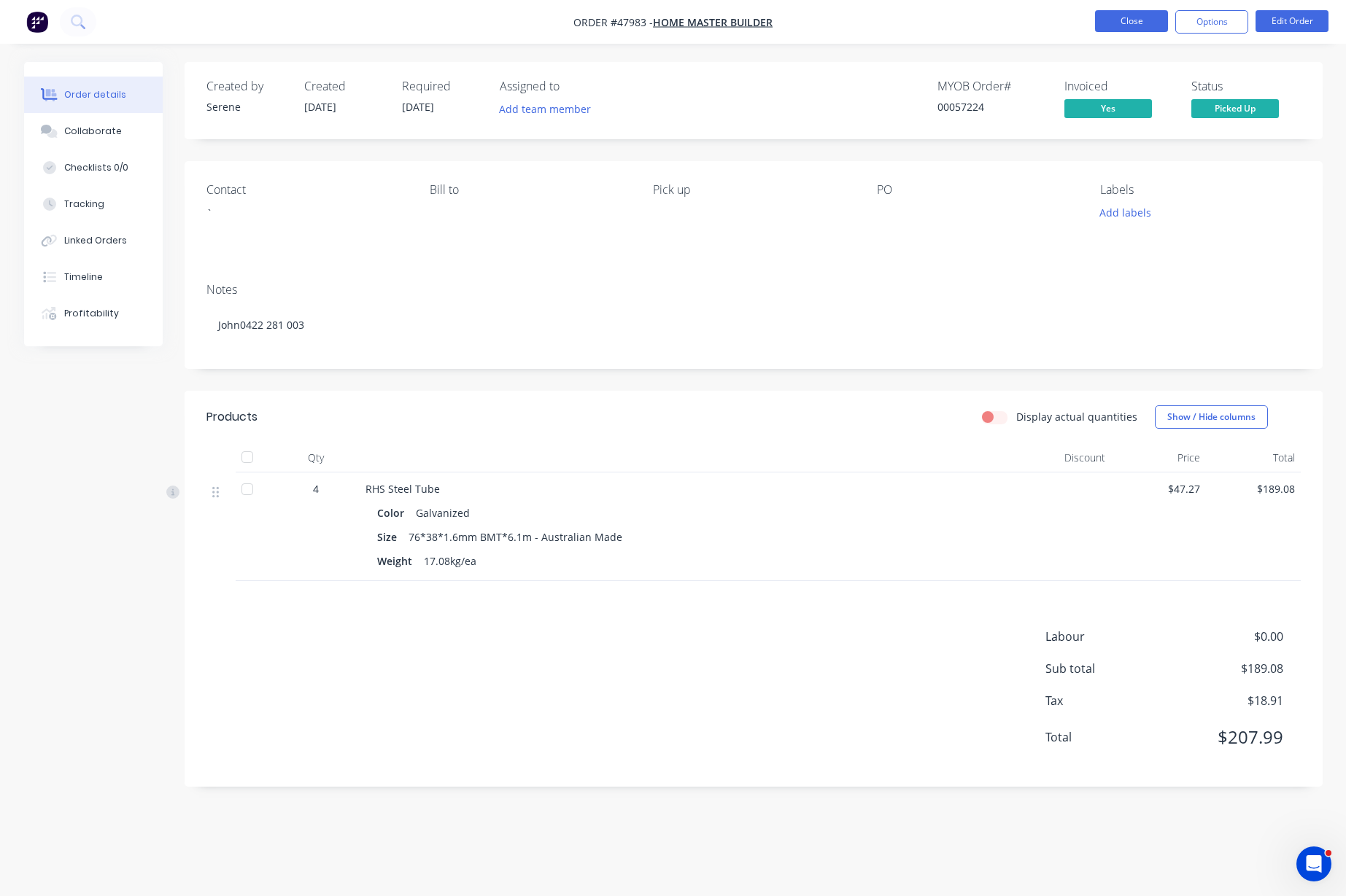
click at [1130, 19] on button "Close" at bounding box center [1131, 21] width 72 height 22
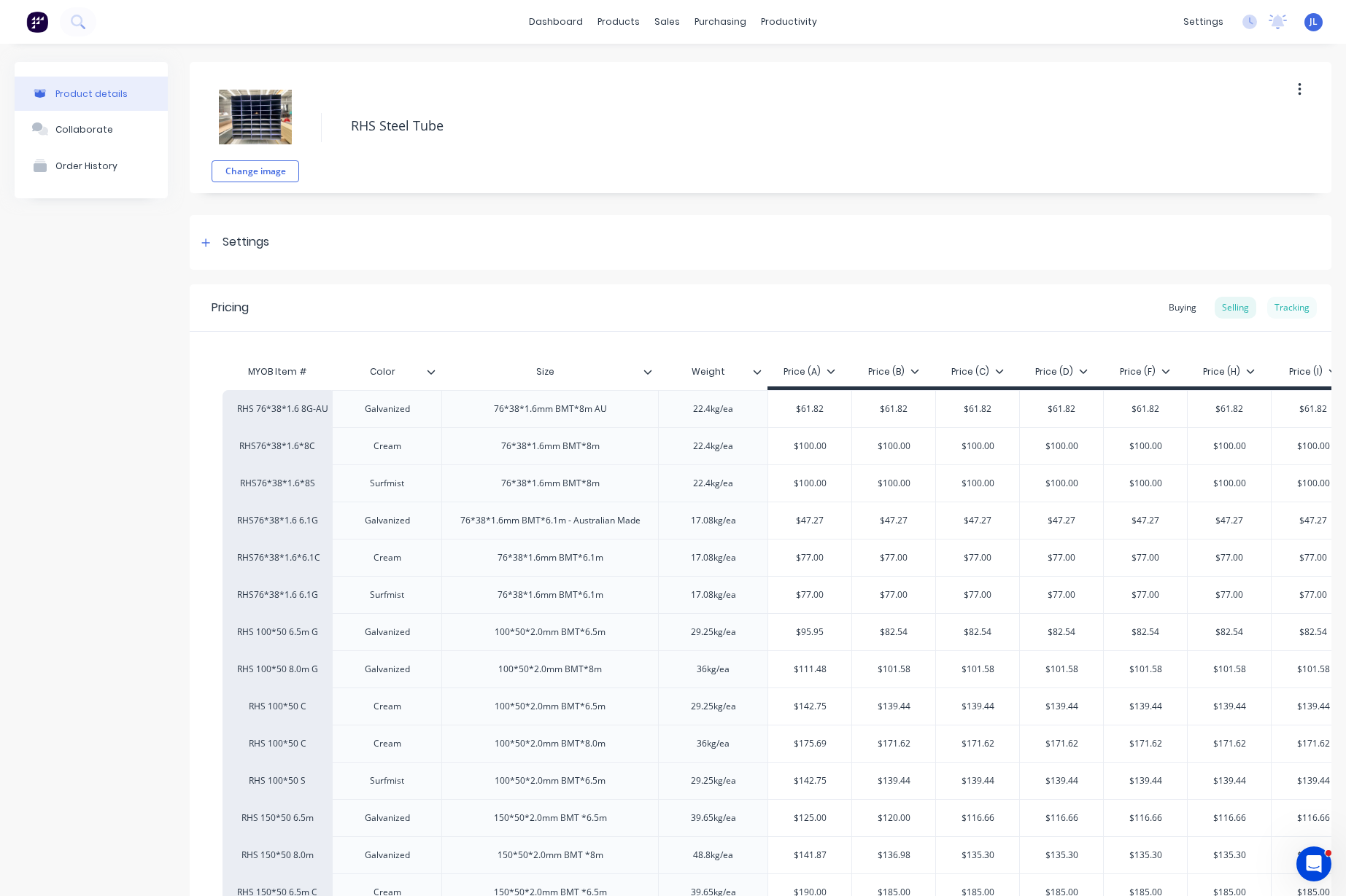
click at [1279, 309] on div "Tracking" at bounding box center [1291, 307] width 50 height 22
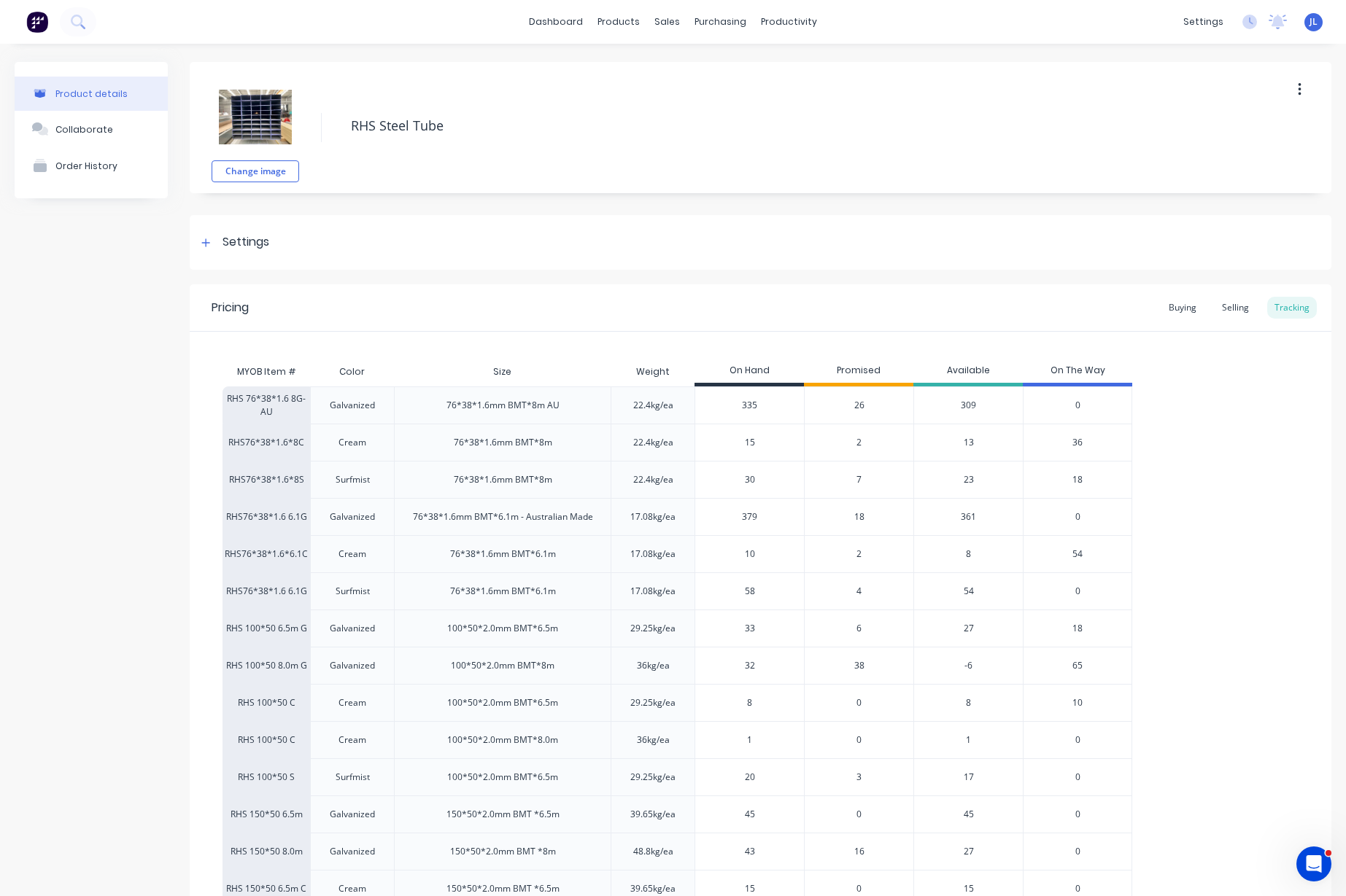
click at [864, 519] on span "18" at bounding box center [859, 516] width 10 height 13
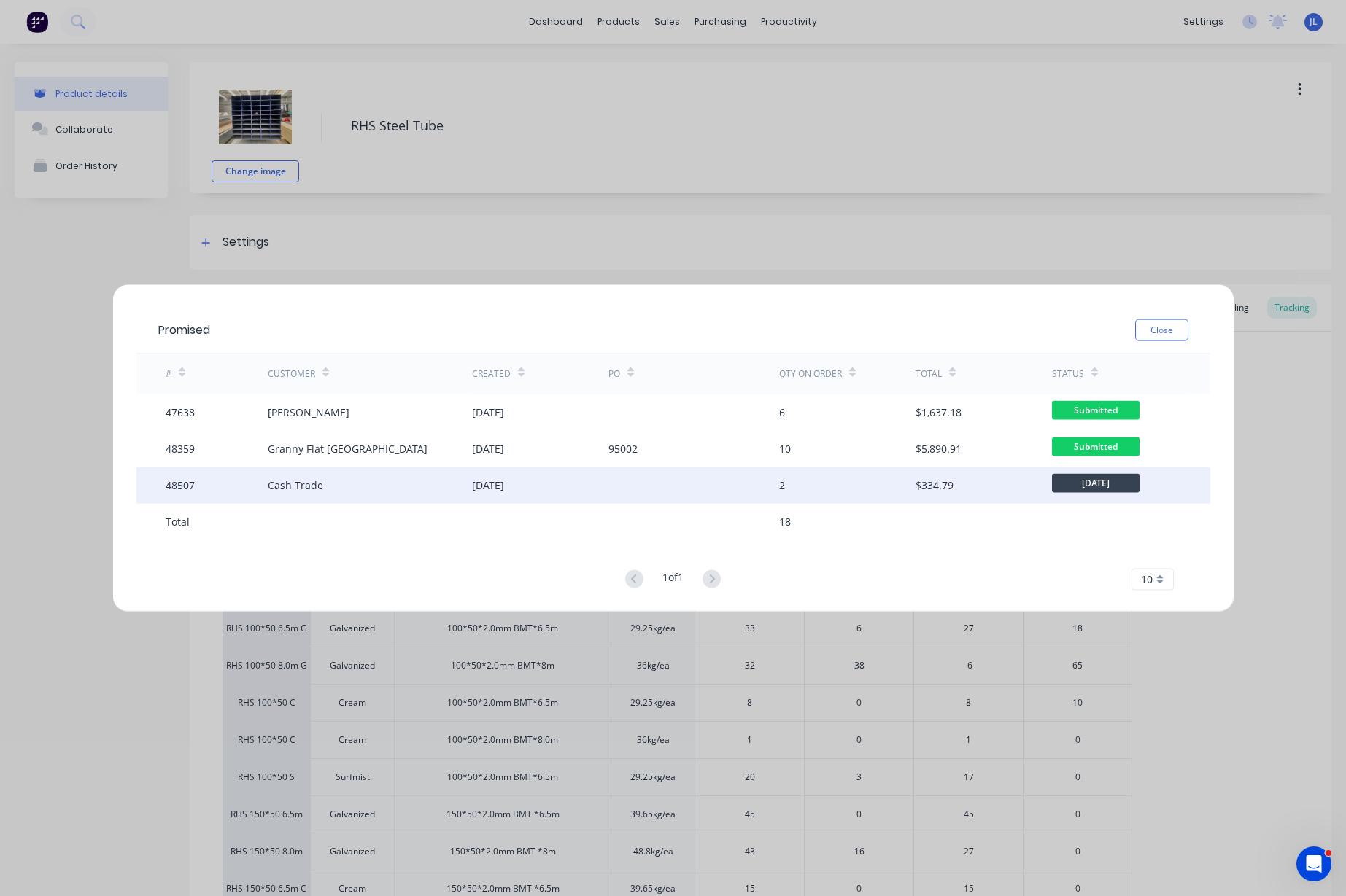
click at [418, 484] on div "Cash Trade" at bounding box center [369, 485] width 204 height 36
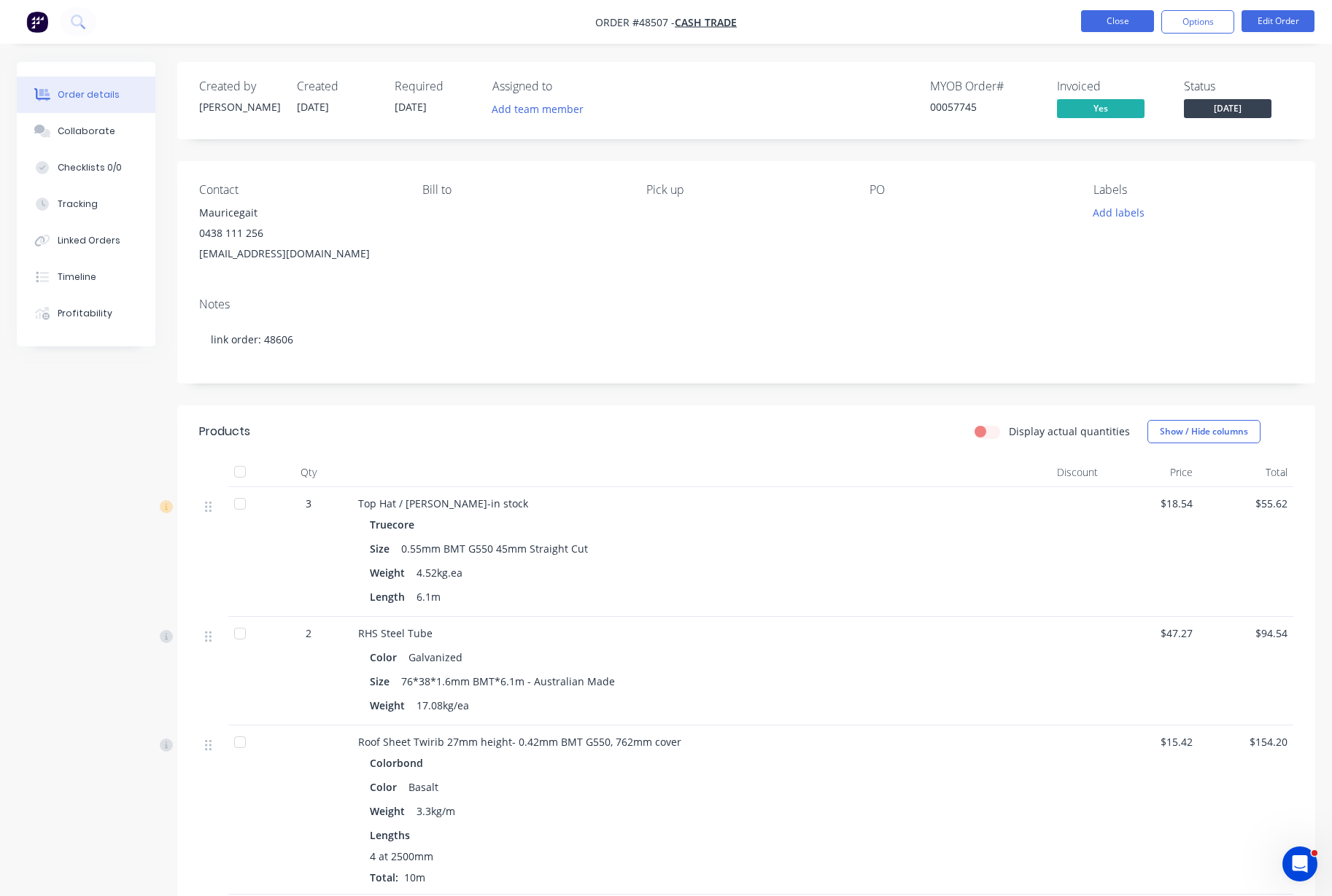
click at [1107, 22] on button "Close" at bounding box center [1117, 21] width 72 height 22
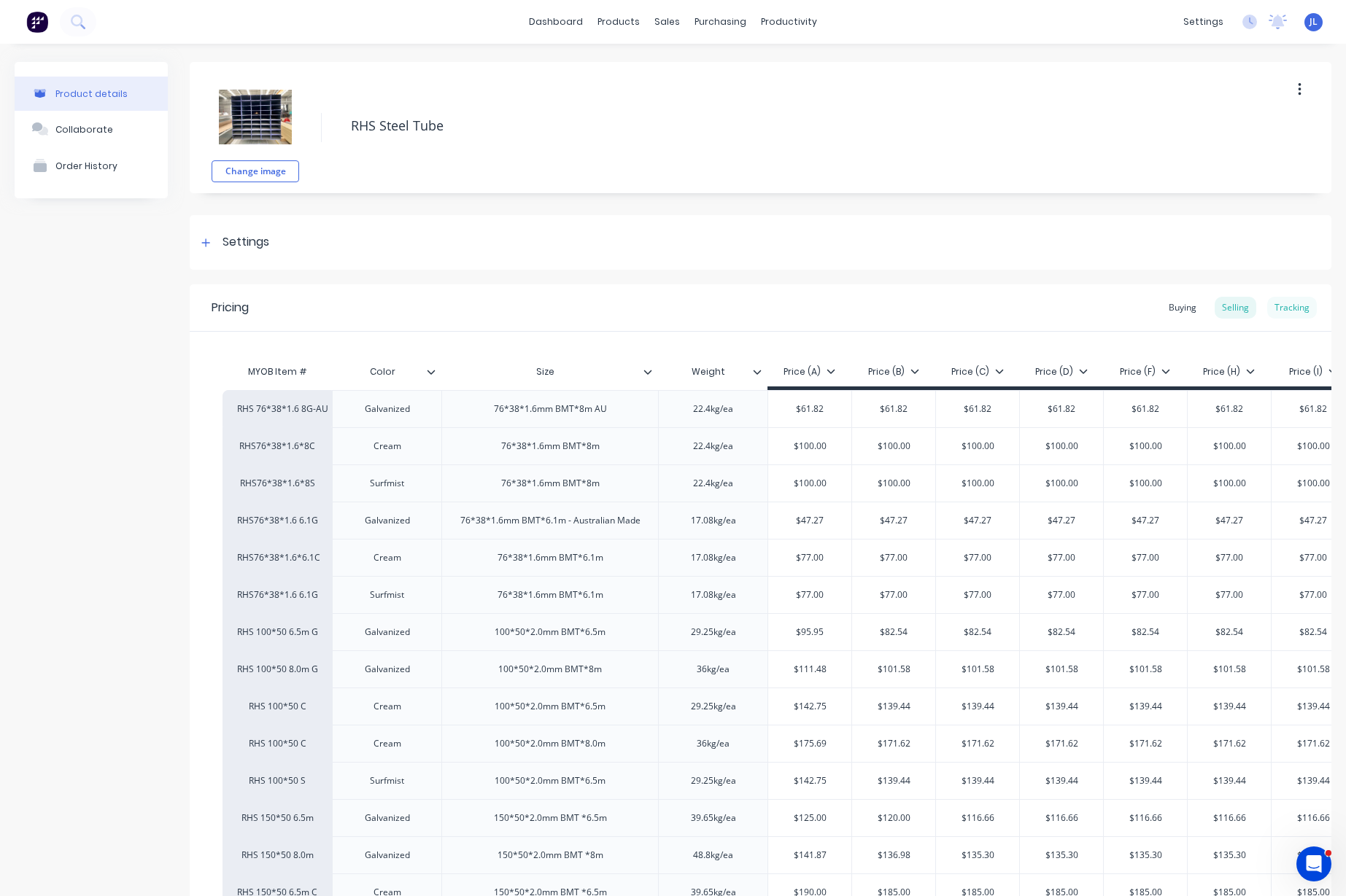
type textarea "x"
click at [1276, 302] on div "Tracking" at bounding box center [1291, 307] width 50 height 22
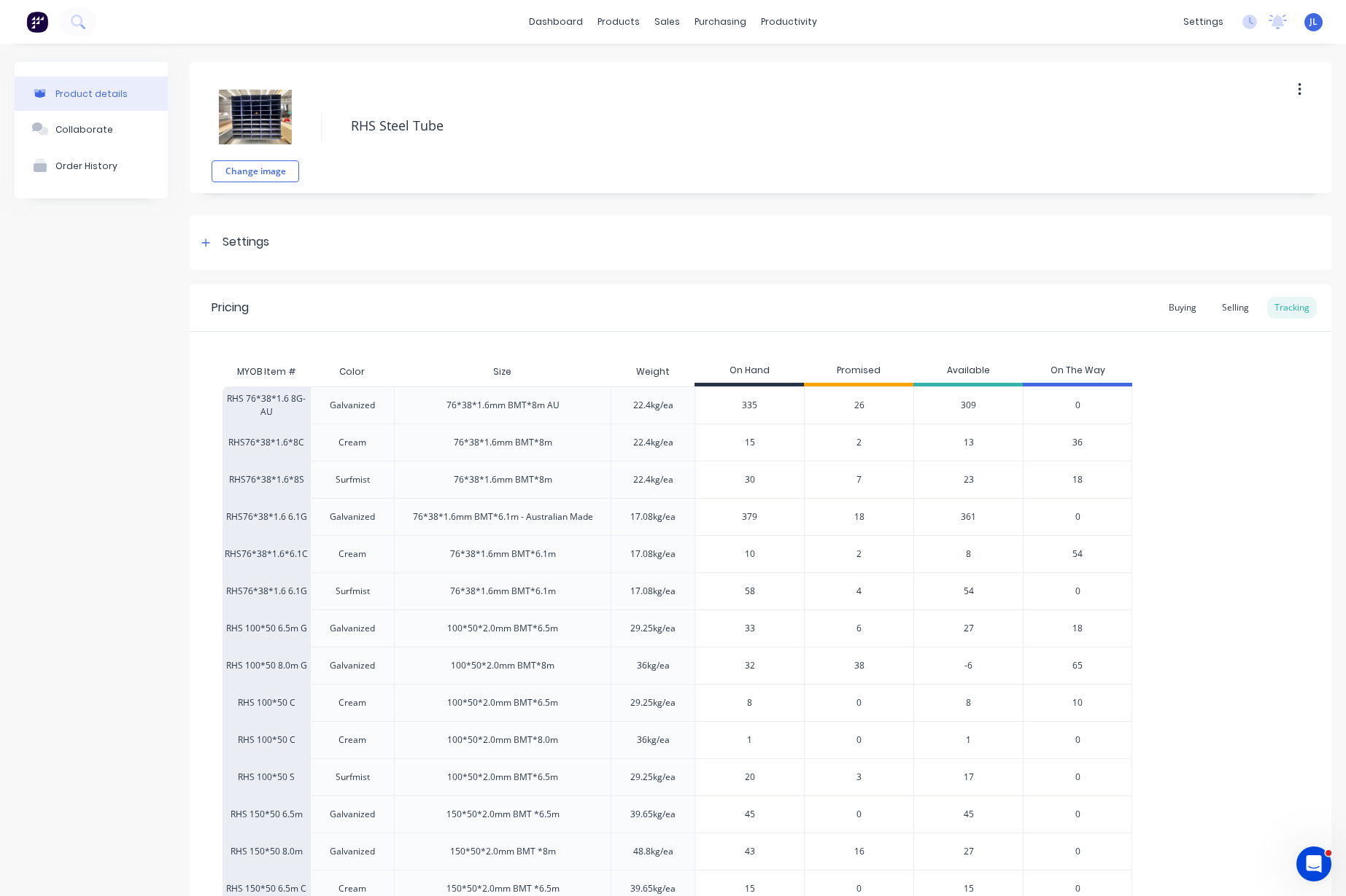
drag, startPoint x: 768, startPoint y: 515, endPoint x: 708, endPoint y: 512, distance: 60.1
click at [708, 513] on input "379" at bounding box center [749, 516] width 109 height 13
type input "340"
type textarea "x"
type input "340"
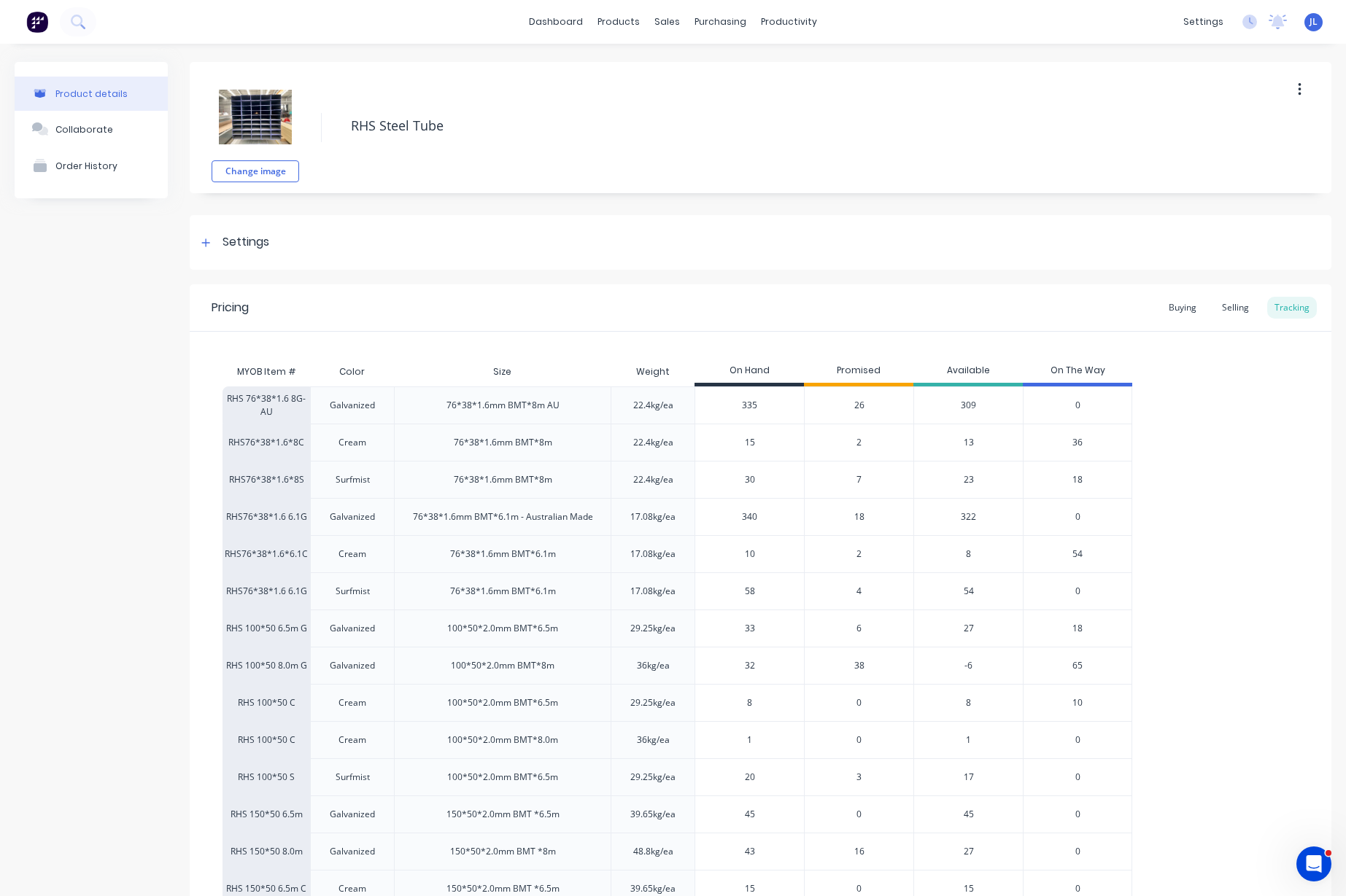
drag, startPoint x: 761, startPoint y: 555, endPoint x: 720, endPoint y: 555, distance: 41.0
click at [720, 555] on input "10" at bounding box center [749, 553] width 109 height 13
click at [858, 552] on span "2" at bounding box center [858, 553] width 5 height 13
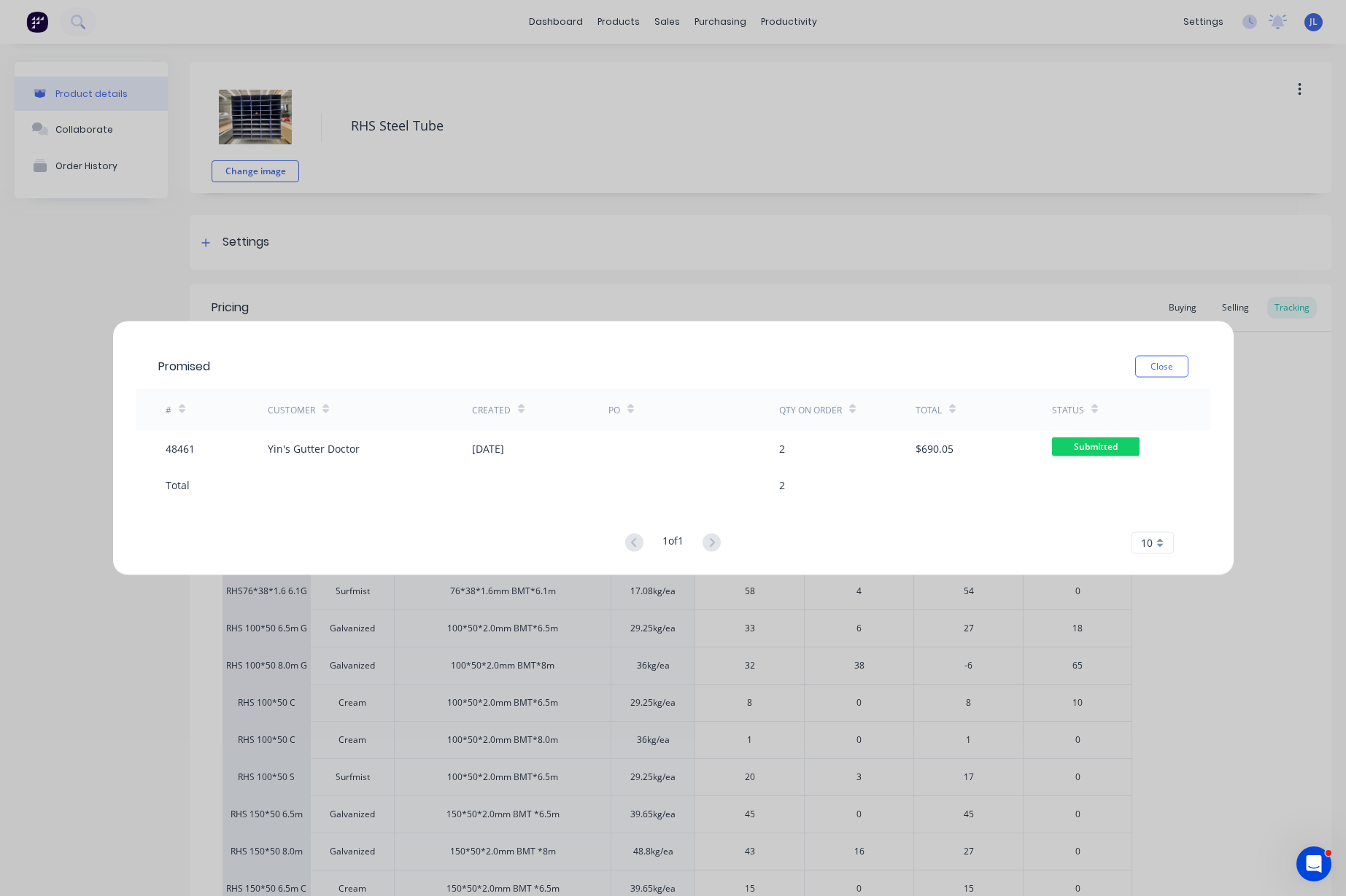
click at [1136, 368] on button "Close" at bounding box center [1162, 366] width 53 height 22
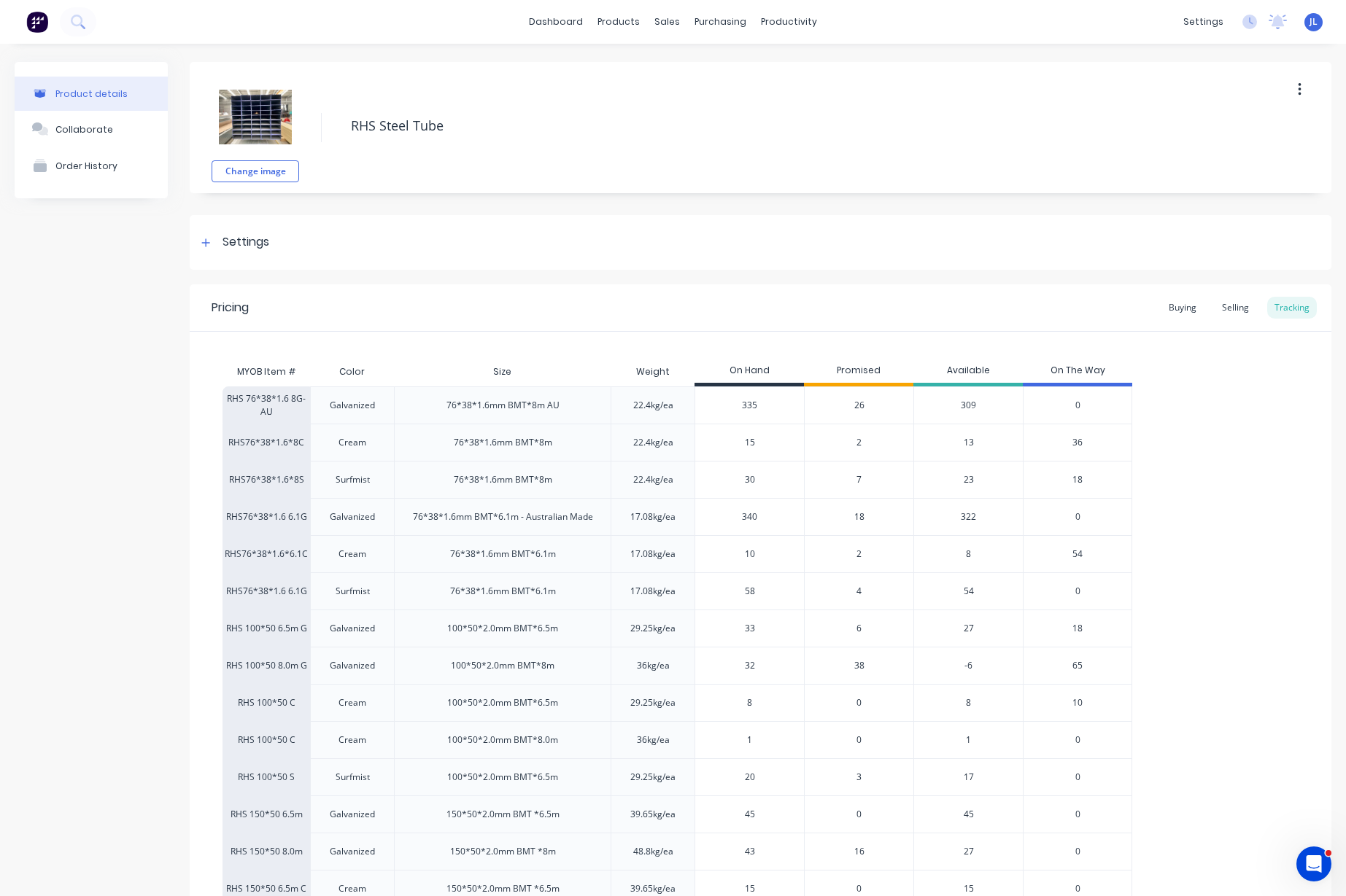
drag, startPoint x: 767, startPoint y: 548, endPoint x: 719, endPoint y: 551, distance: 48.1
click at [719, 551] on input "10" at bounding box center [749, 553] width 109 height 13
type input "132"
type textarea "x"
drag, startPoint x: 783, startPoint y: 552, endPoint x: 710, endPoint y: 556, distance: 73.1
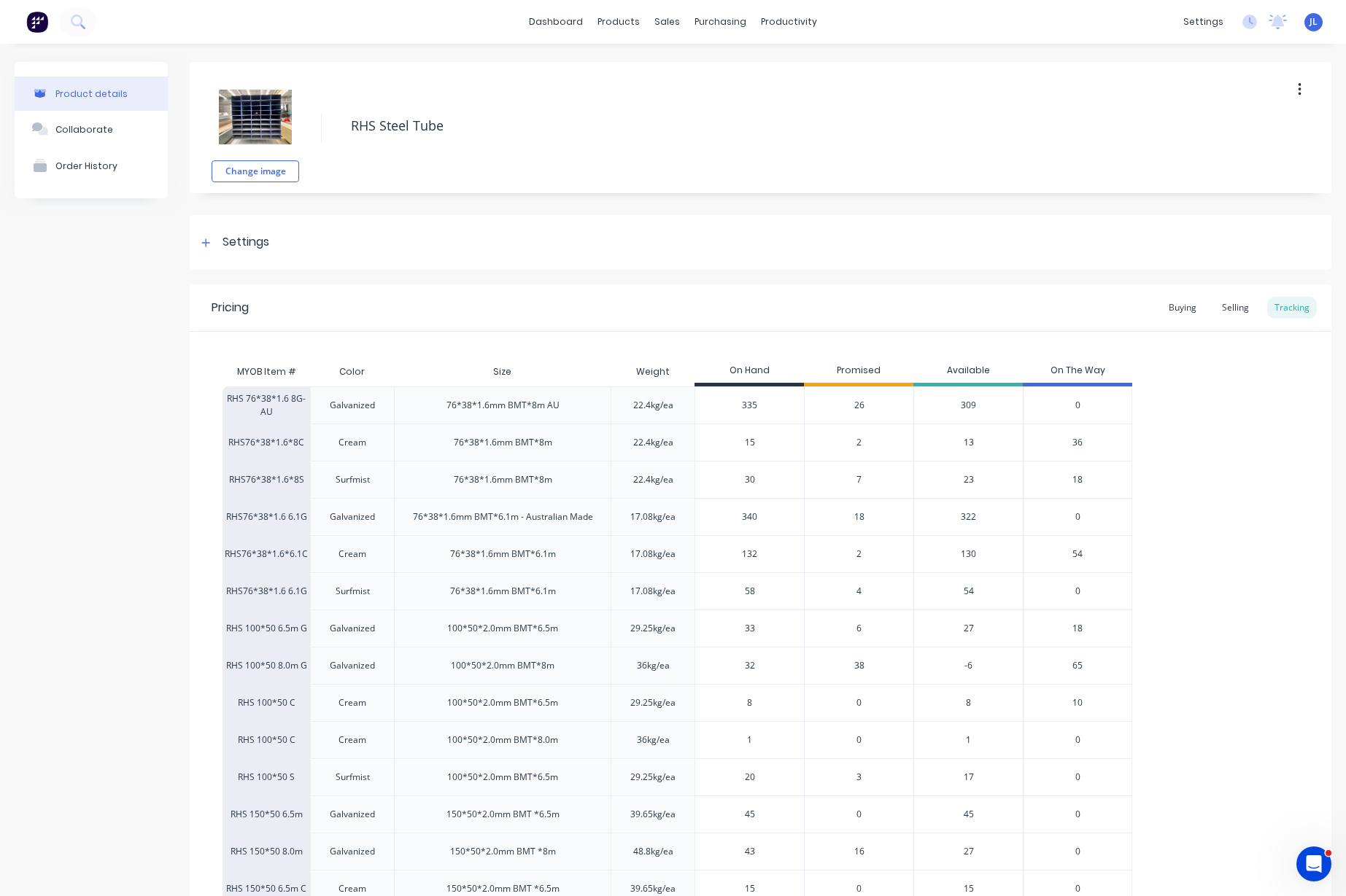
click at [711, 556] on input "132" at bounding box center [749, 553] width 109 height 13
type input "13"
type textarea "x"
type input "13"
type input "58"
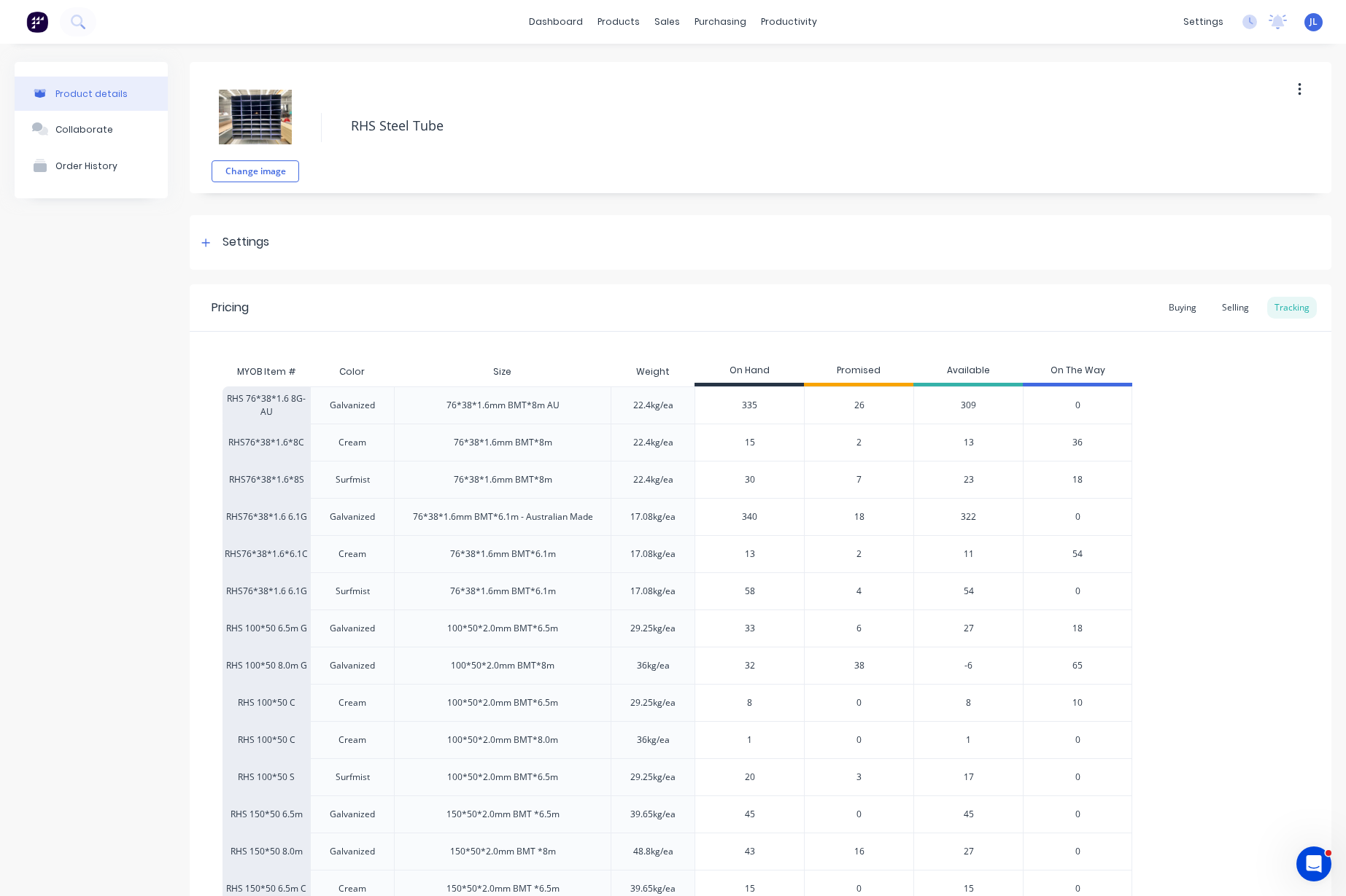
drag, startPoint x: 766, startPoint y: 589, endPoint x: 726, endPoint y: 589, distance: 40.0
click at [726, 589] on input "58" at bounding box center [749, 590] width 109 height 13
click at [858, 589] on span "4" at bounding box center [858, 590] width 5 height 13
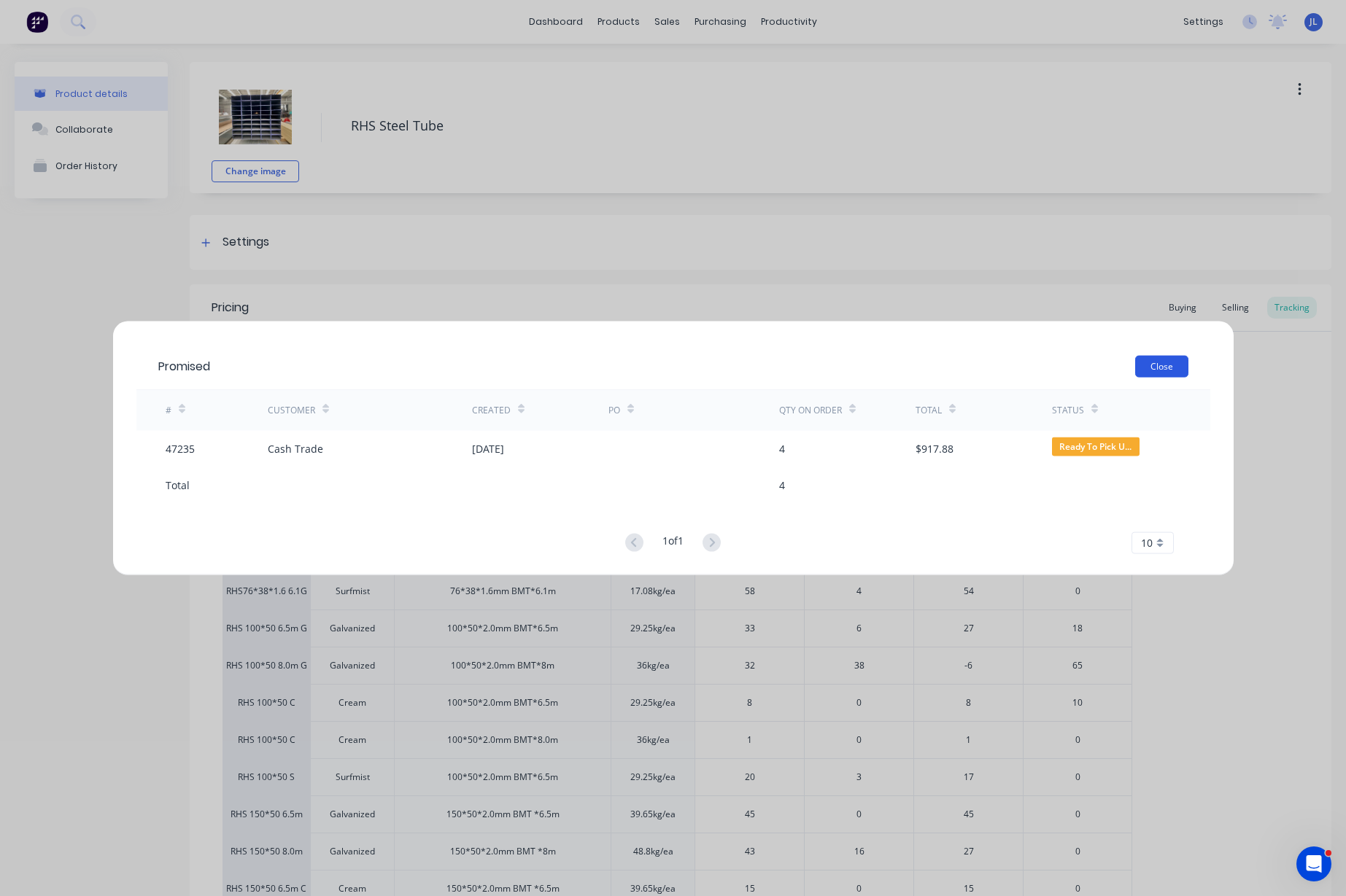
click at [1159, 364] on button "Close" at bounding box center [1162, 366] width 53 height 22
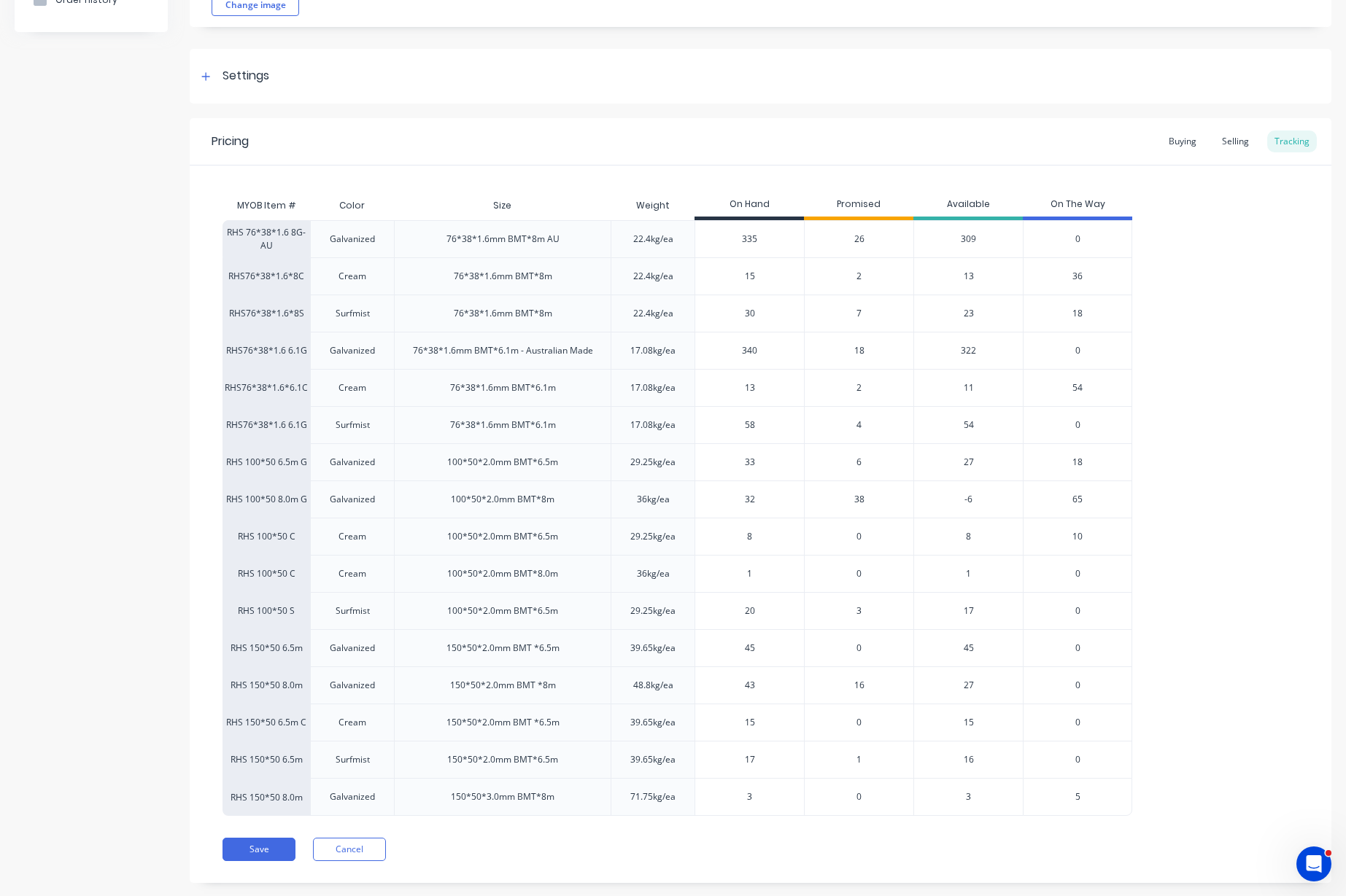
scroll to position [193, 0]
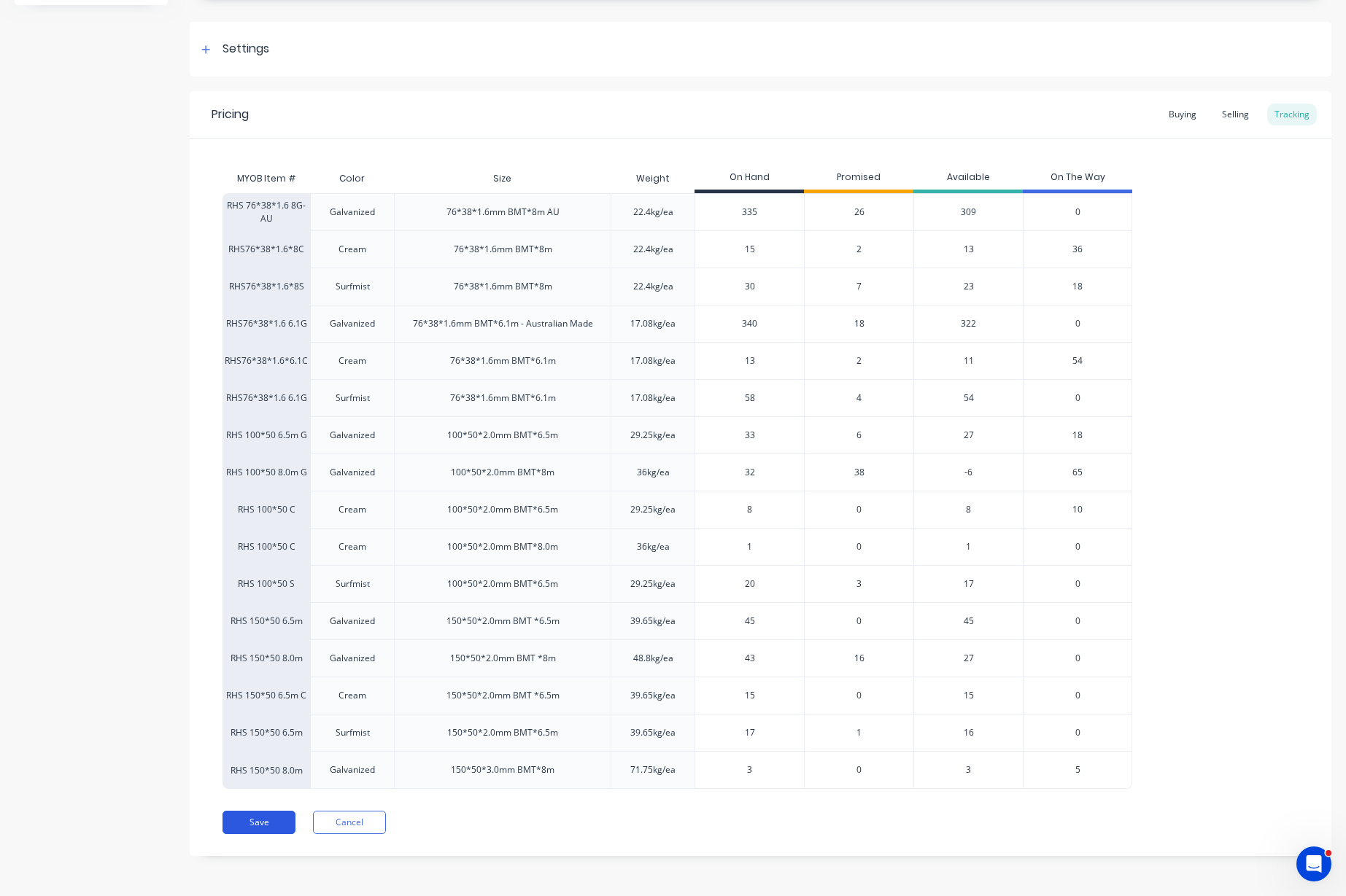
click at [262, 824] on button "Save" at bounding box center [259, 823] width 72 height 24
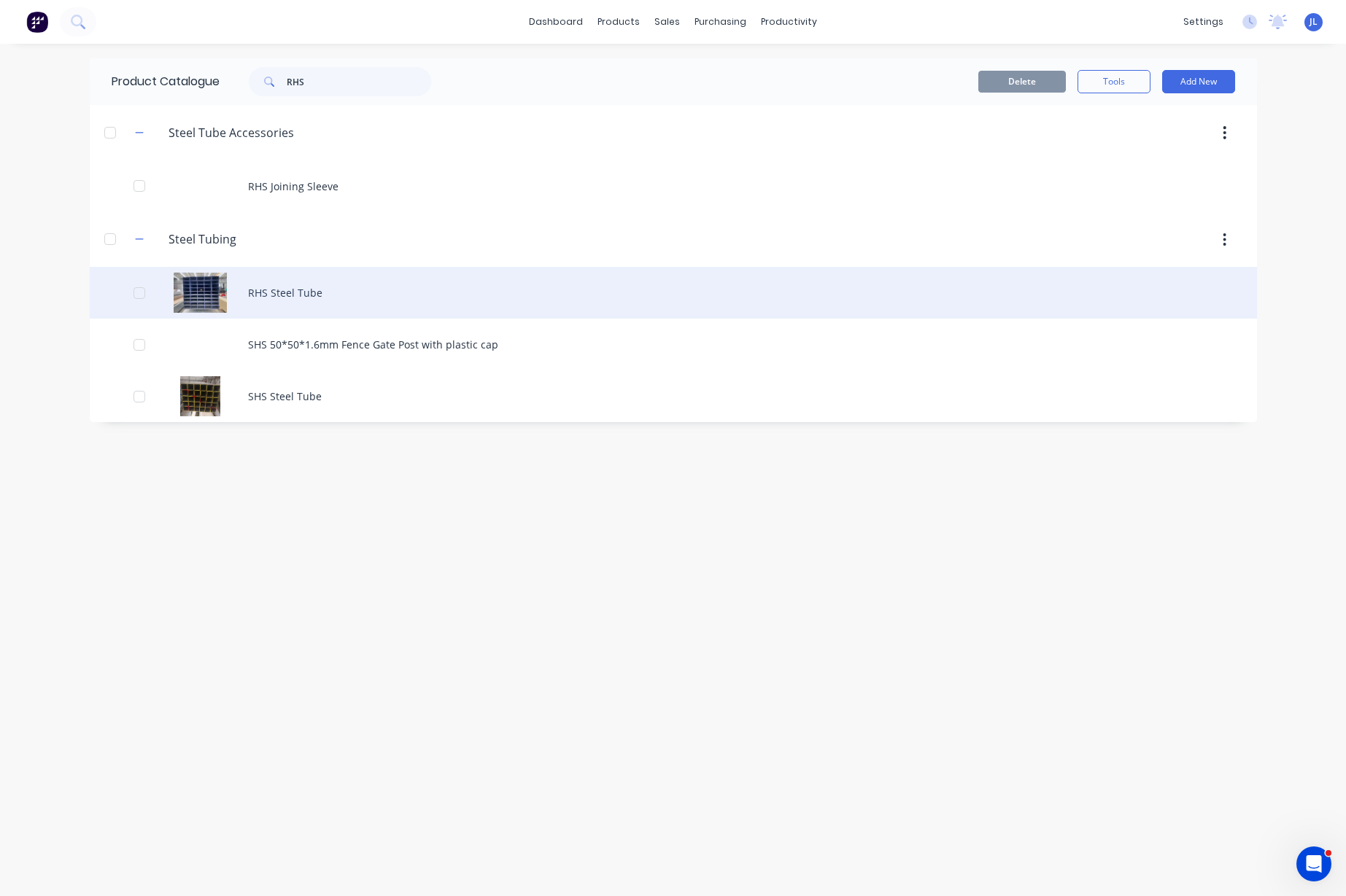
click at [325, 291] on div "RHS Steel Tube" at bounding box center [673, 293] width 1167 height 52
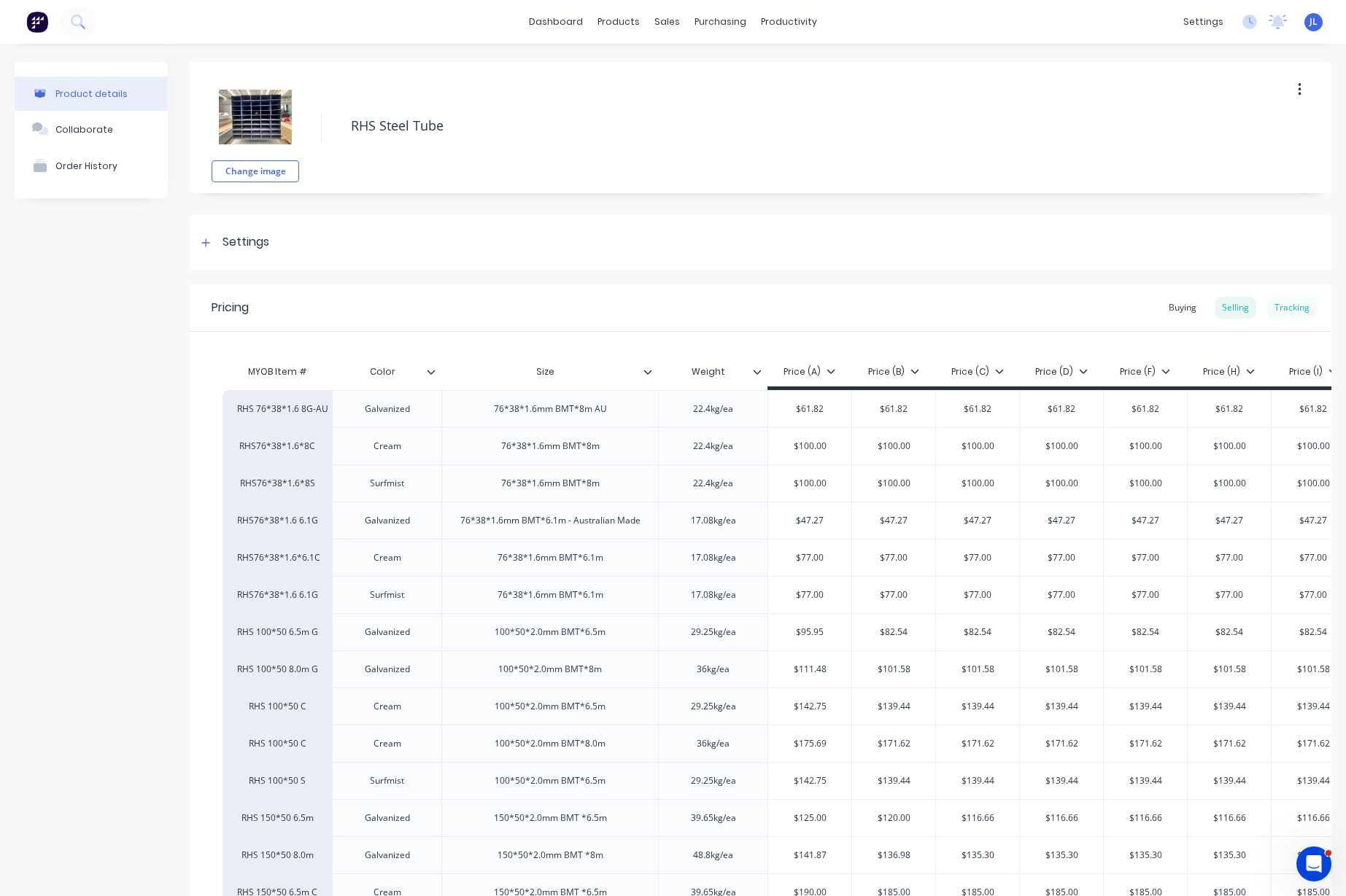
click at [1282, 307] on div "Tracking" at bounding box center [1291, 307] width 50 height 22
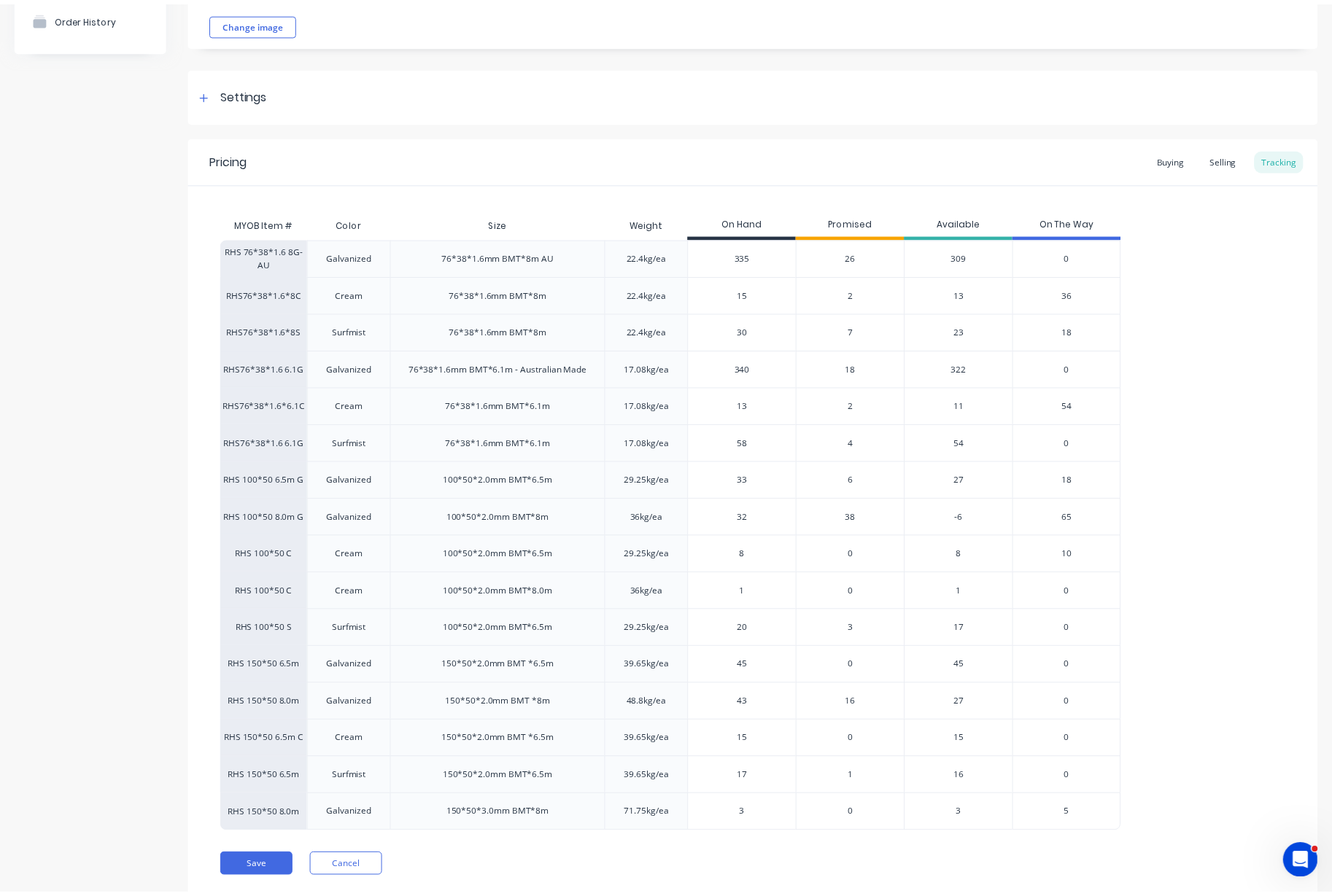
scroll to position [193, 0]
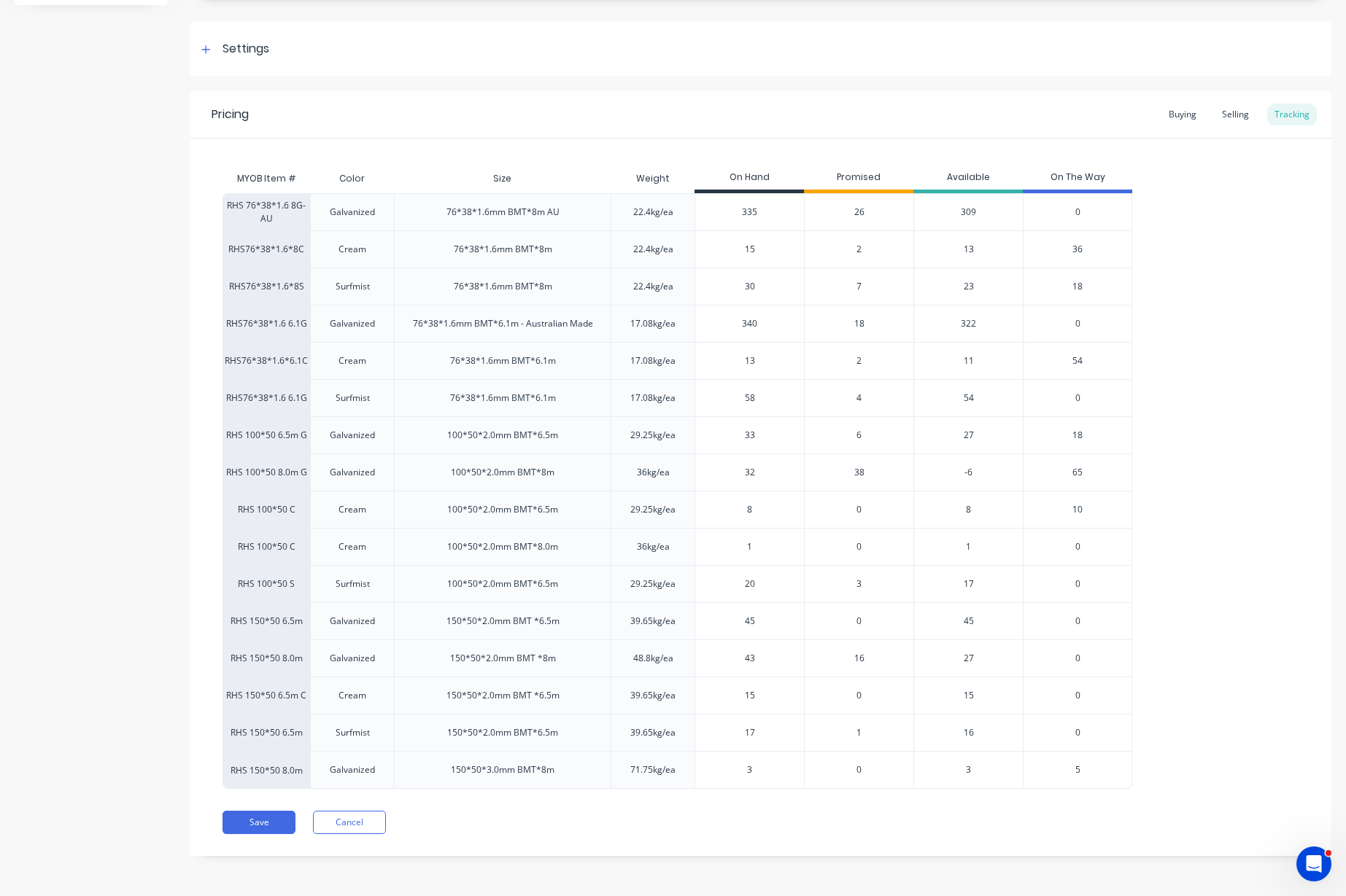
click at [858, 396] on span "4" at bounding box center [858, 398] width 5 height 13
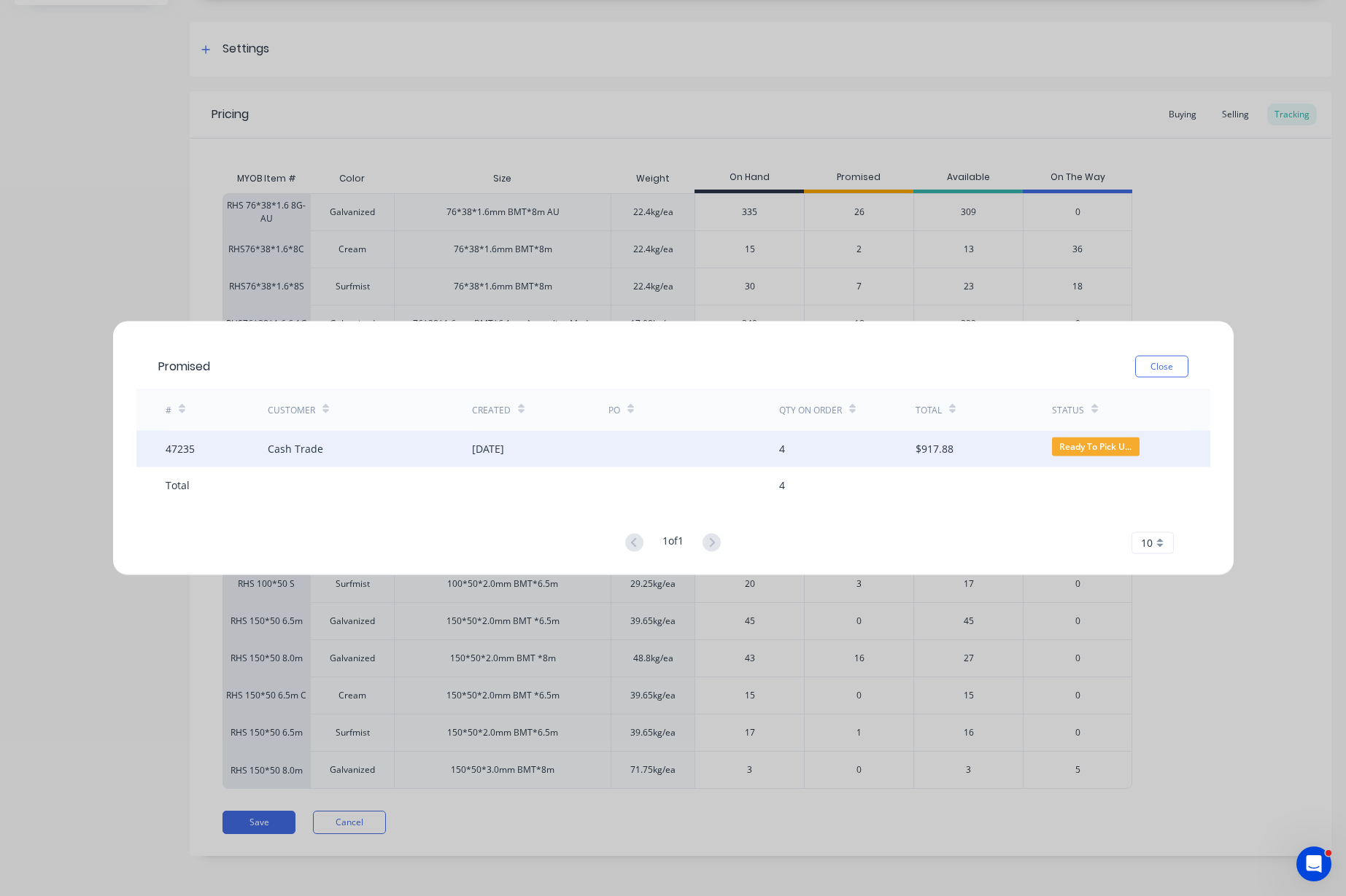
click at [599, 450] on div "[DATE]" at bounding box center [540, 448] width 136 height 36
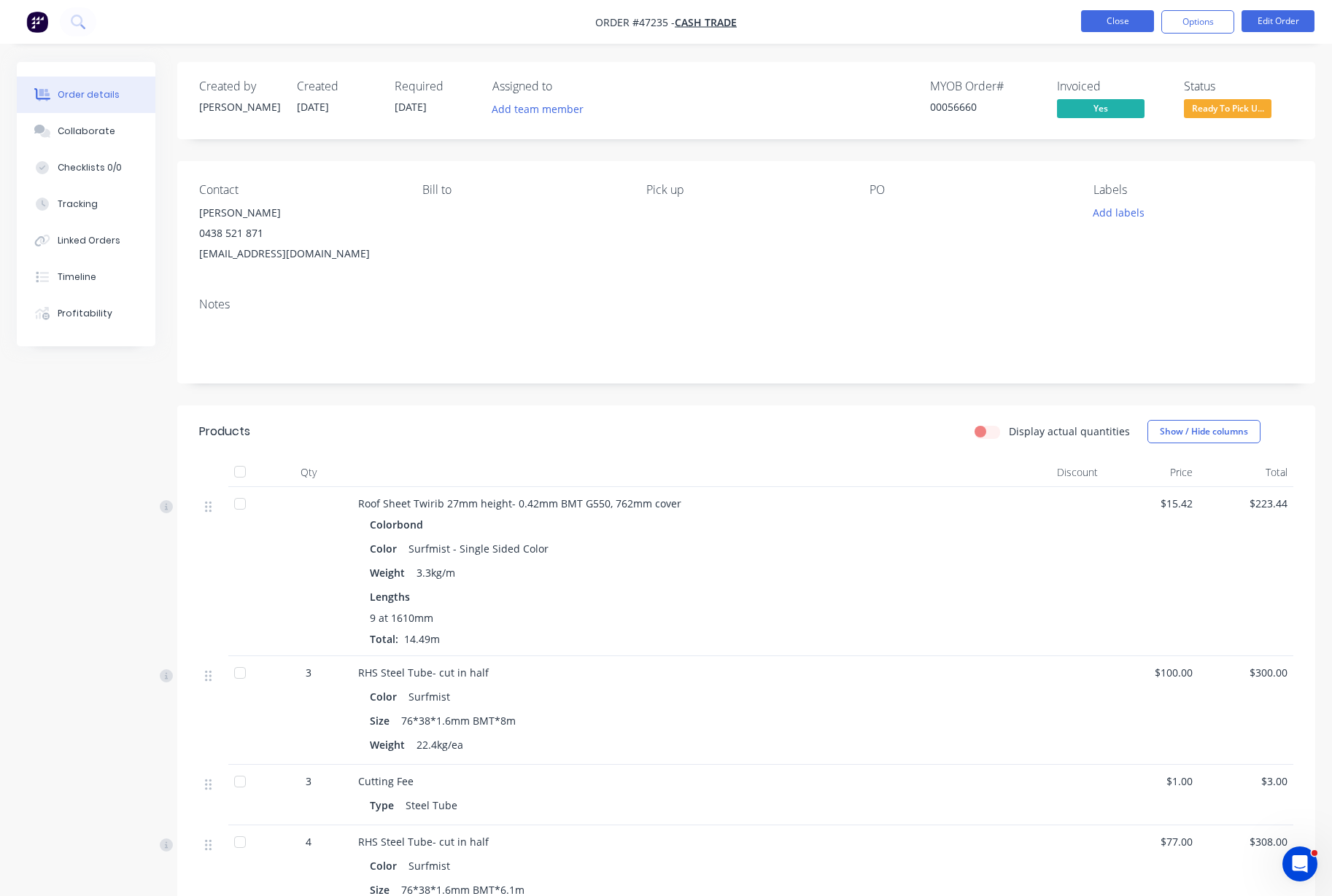
click at [1128, 27] on button "Close" at bounding box center [1117, 21] width 72 height 22
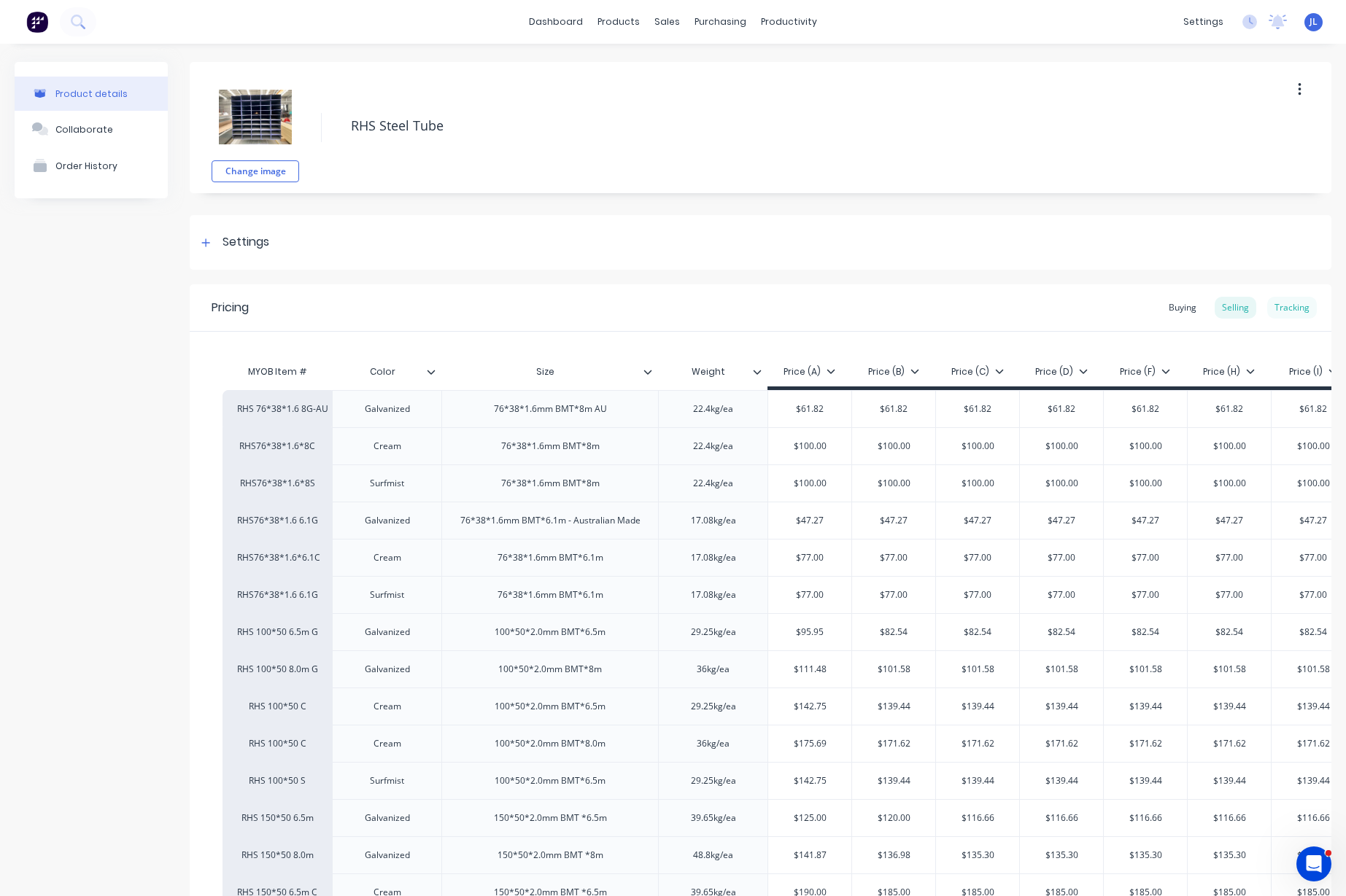
click at [1277, 307] on div "Tracking" at bounding box center [1291, 307] width 50 height 22
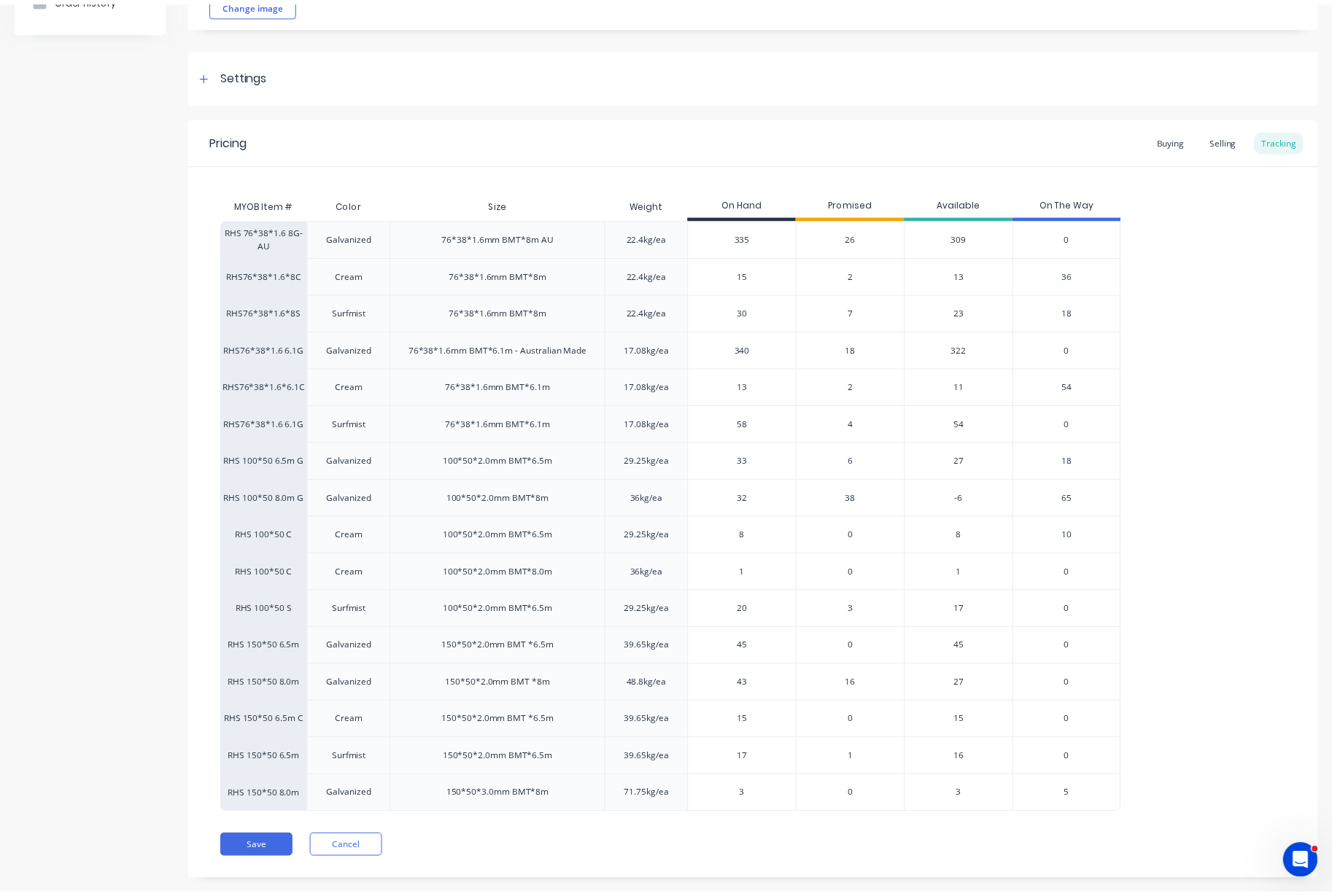
scroll to position [193, 0]
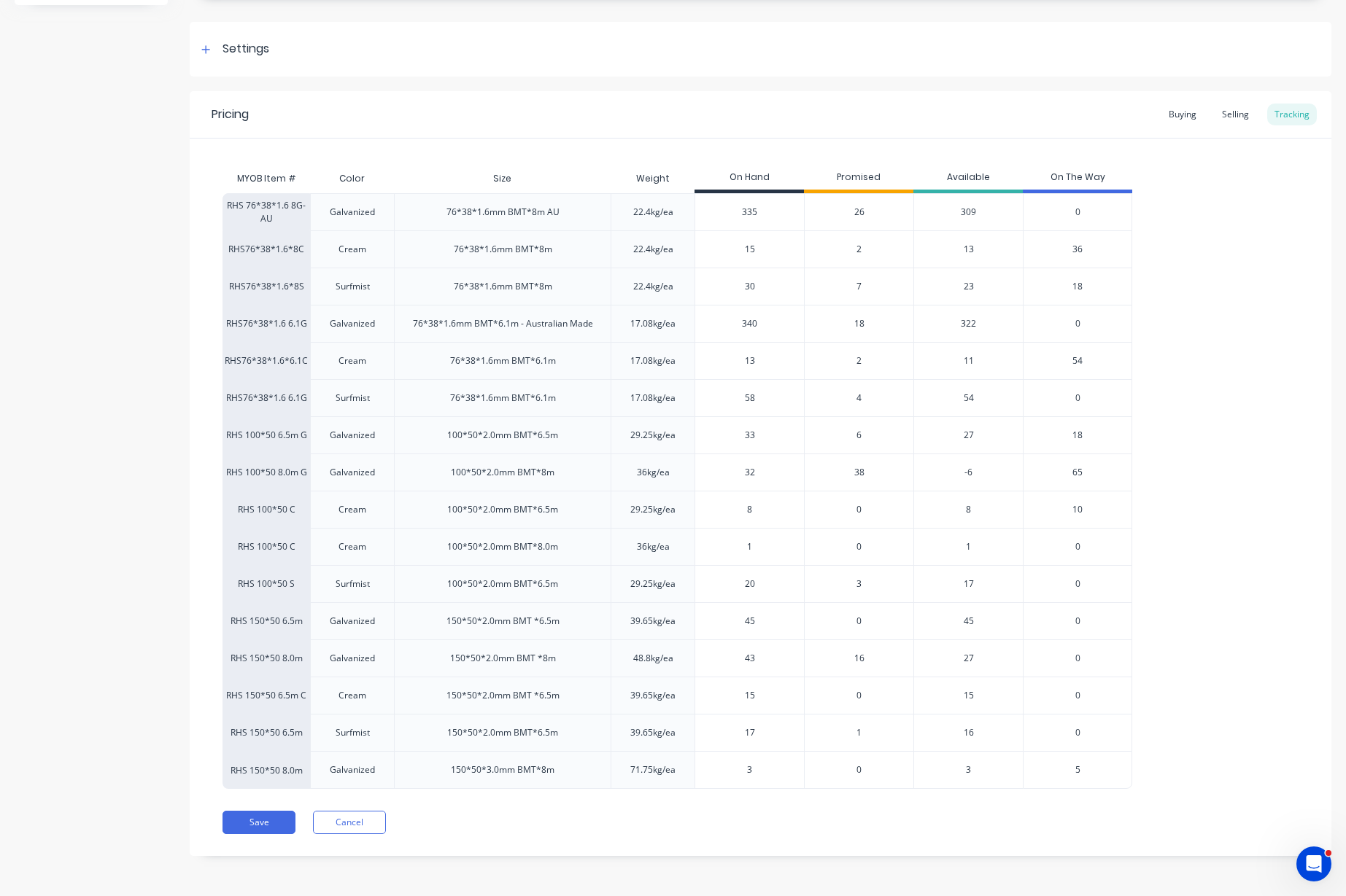
click at [854, 434] on div "6" at bounding box center [859, 435] width 110 height 37
click at [862, 435] on div "6" at bounding box center [859, 435] width 110 height 37
click at [858, 436] on span "6" at bounding box center [858, 435] width 5 height 13
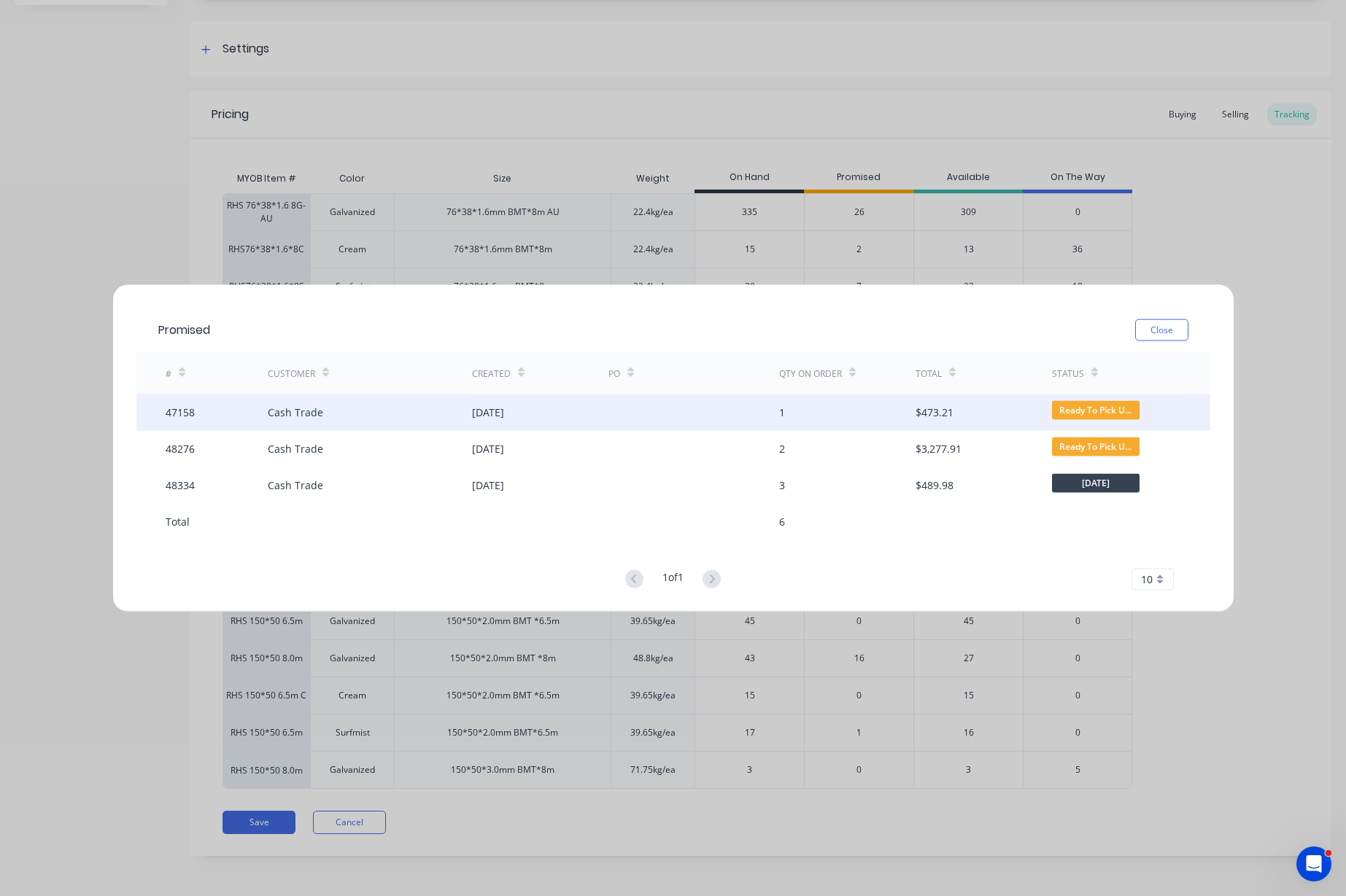
click at [651, 407] on div at bounding box center [694, 411] width 170 height 36
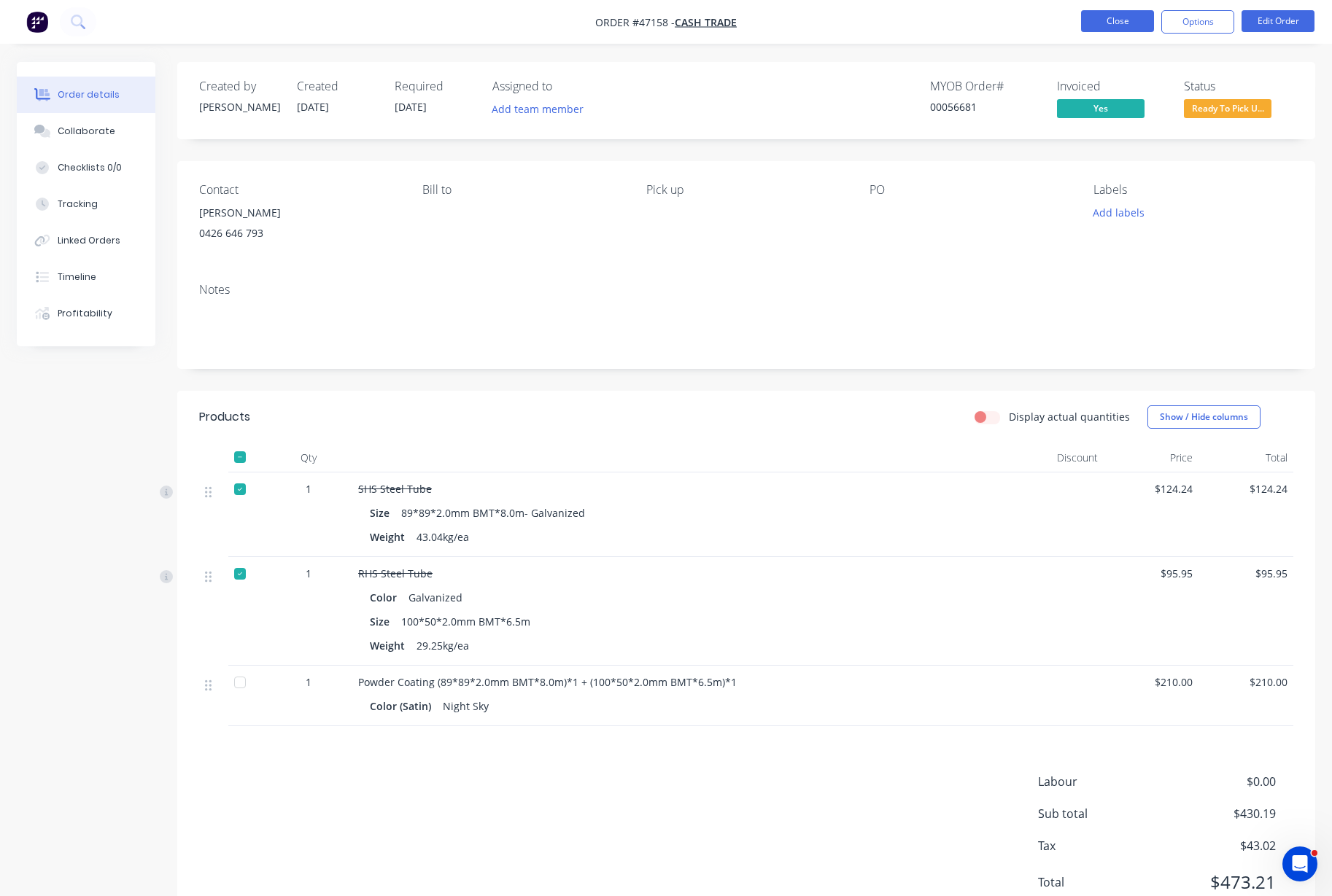
click at [1115, 24] on button "Close" at bounding box center [1117, 21] width 72 height 22
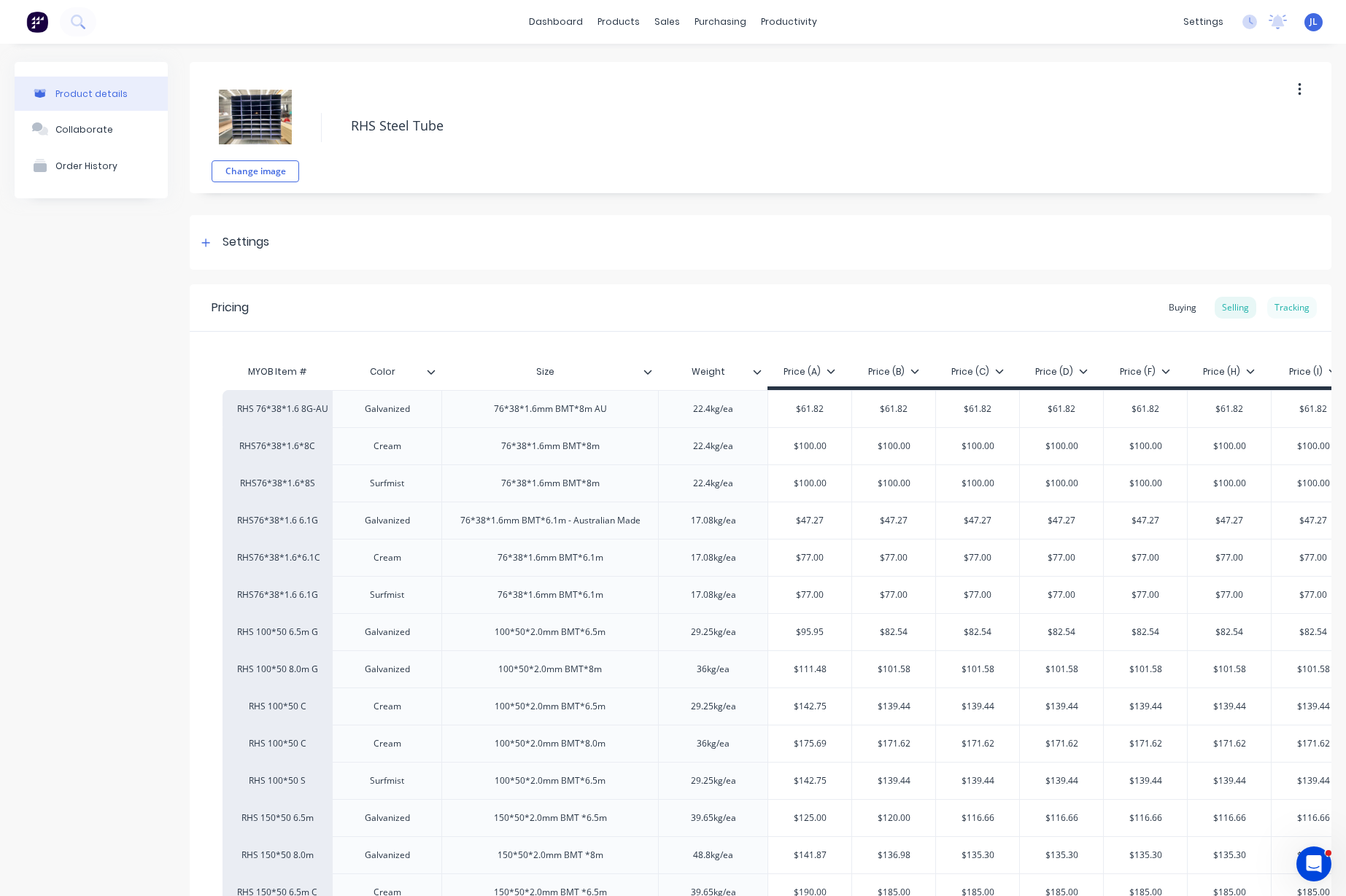
click at [1267, 305] on div "Tracking" at bounding box center [1291, 307] width 50 height 22
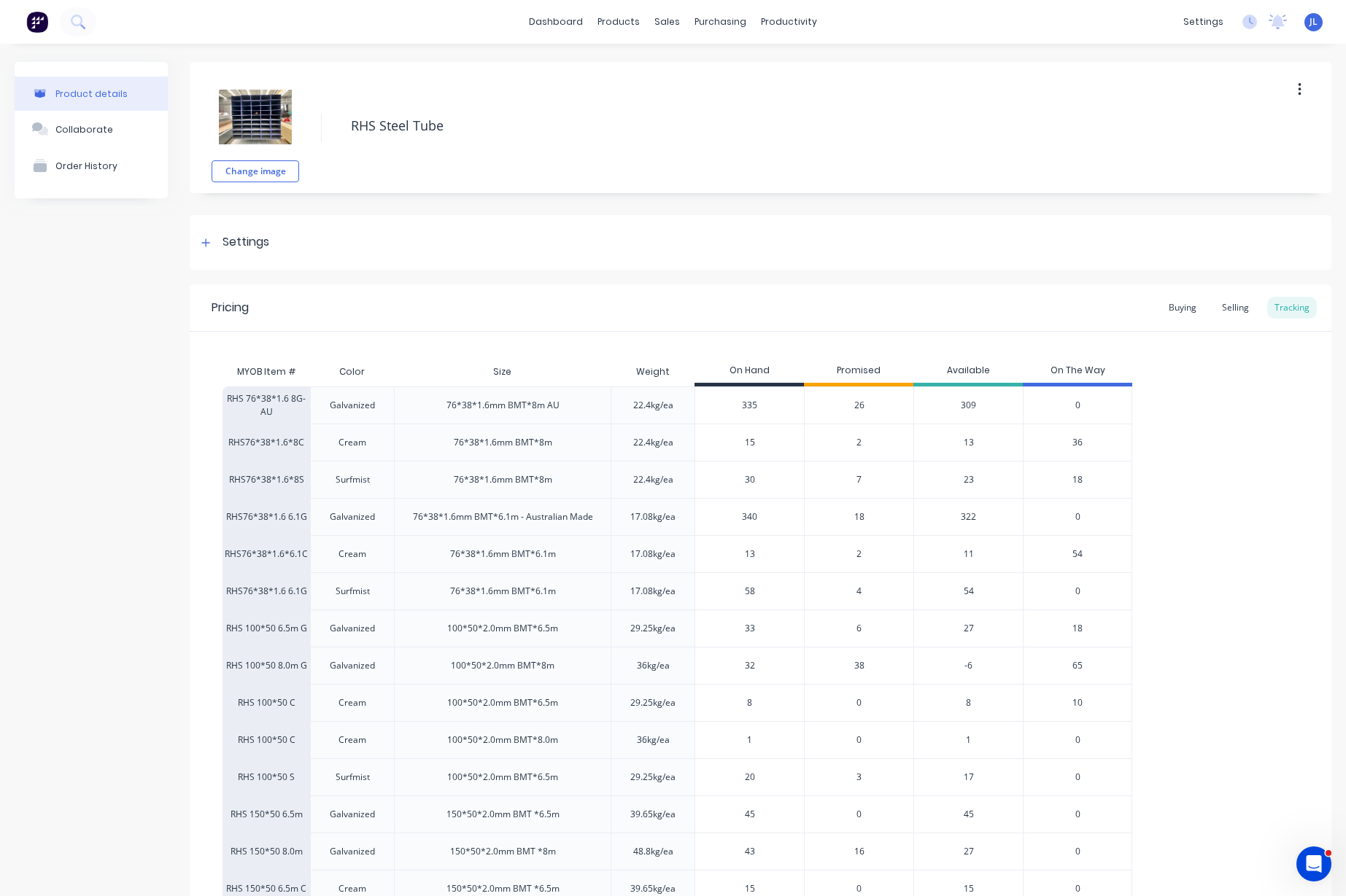
click at [861, 630] on span "6" at bounding box center [858, 628] width 5 height 13
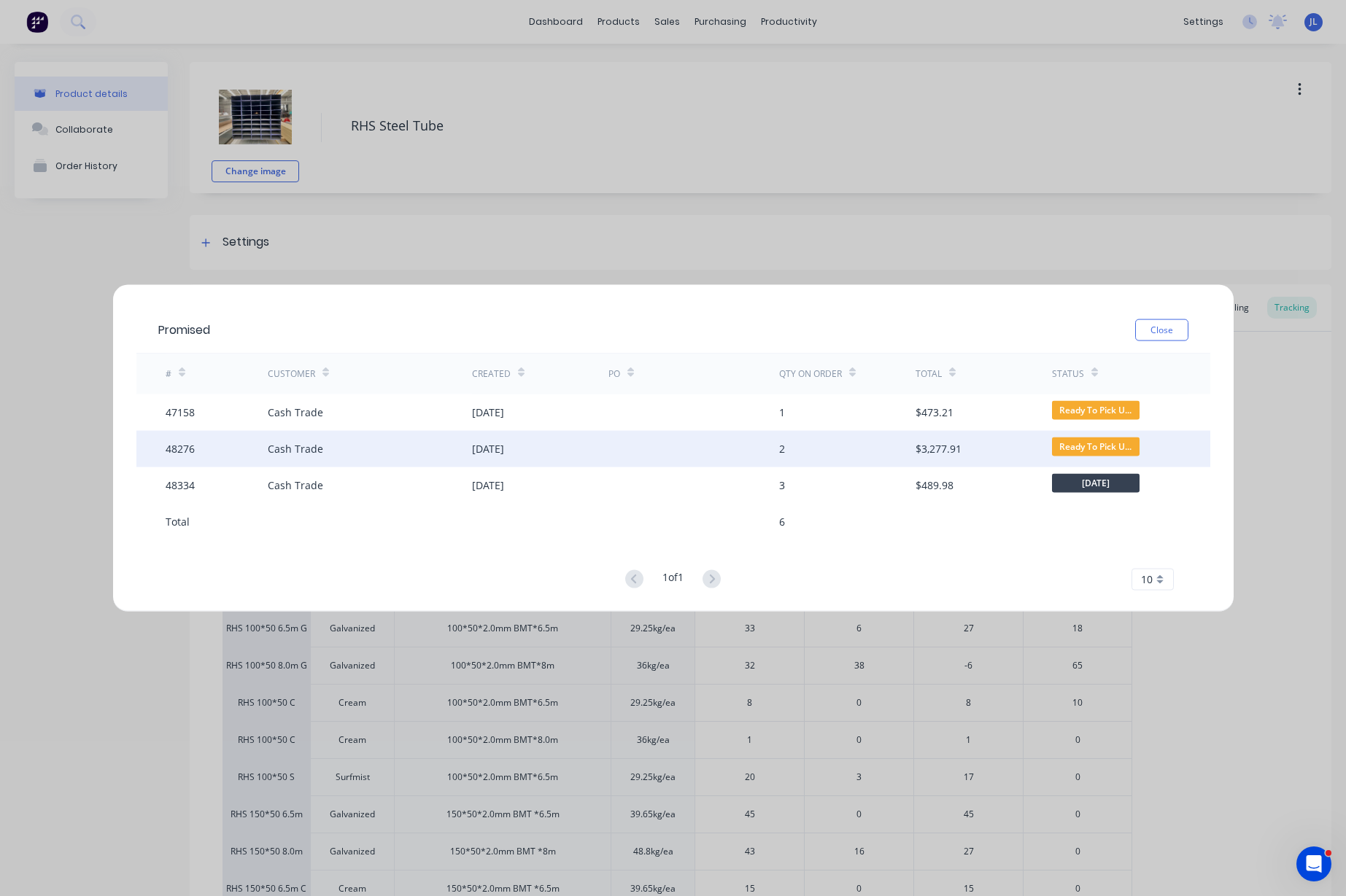
click at [591, 440] on div "[DATE]" at bounding box center [540, 448] width 136 height 36
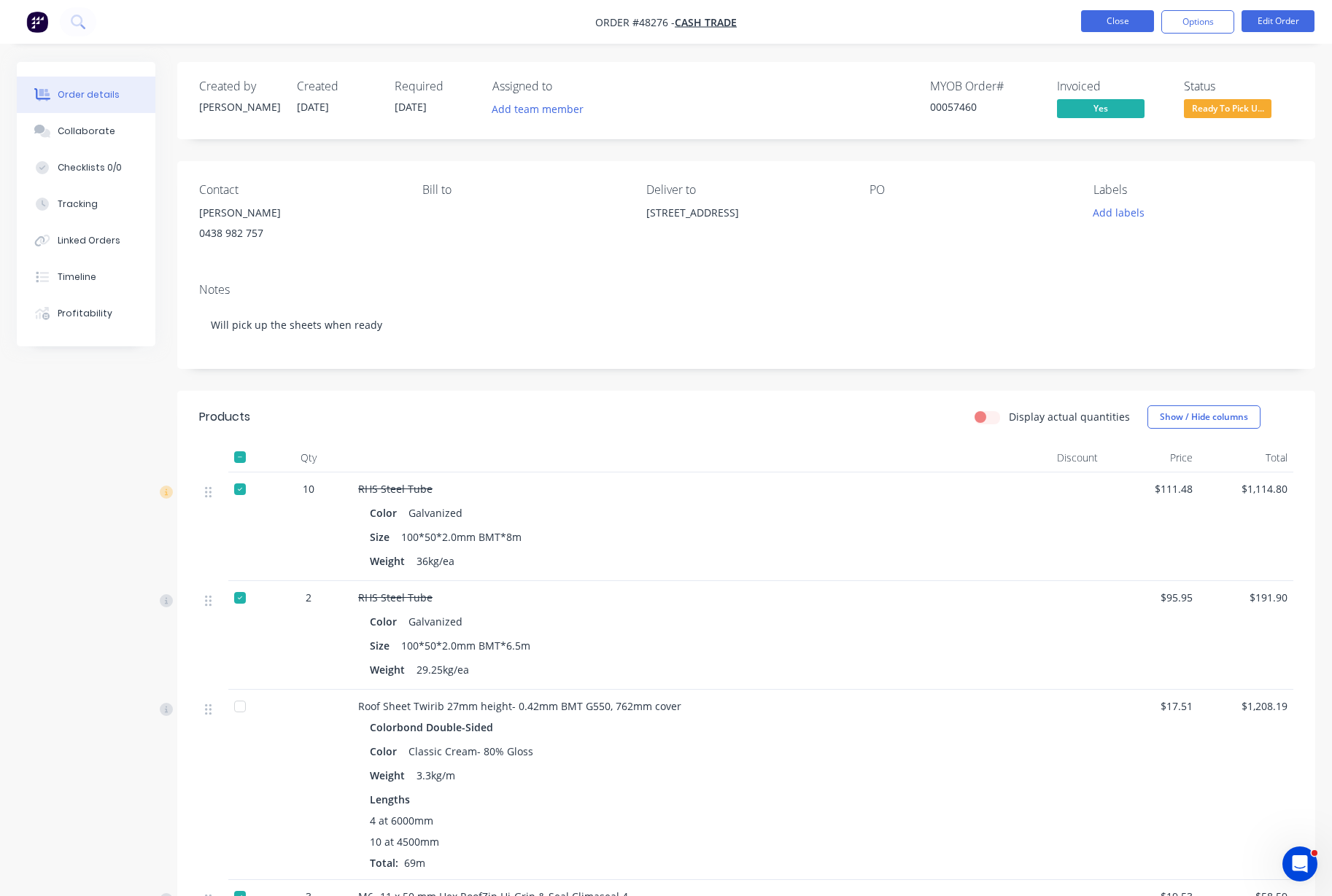
click at [1125, 19] on button "Close" at bounding box center [1117, 21] width 72 height 22
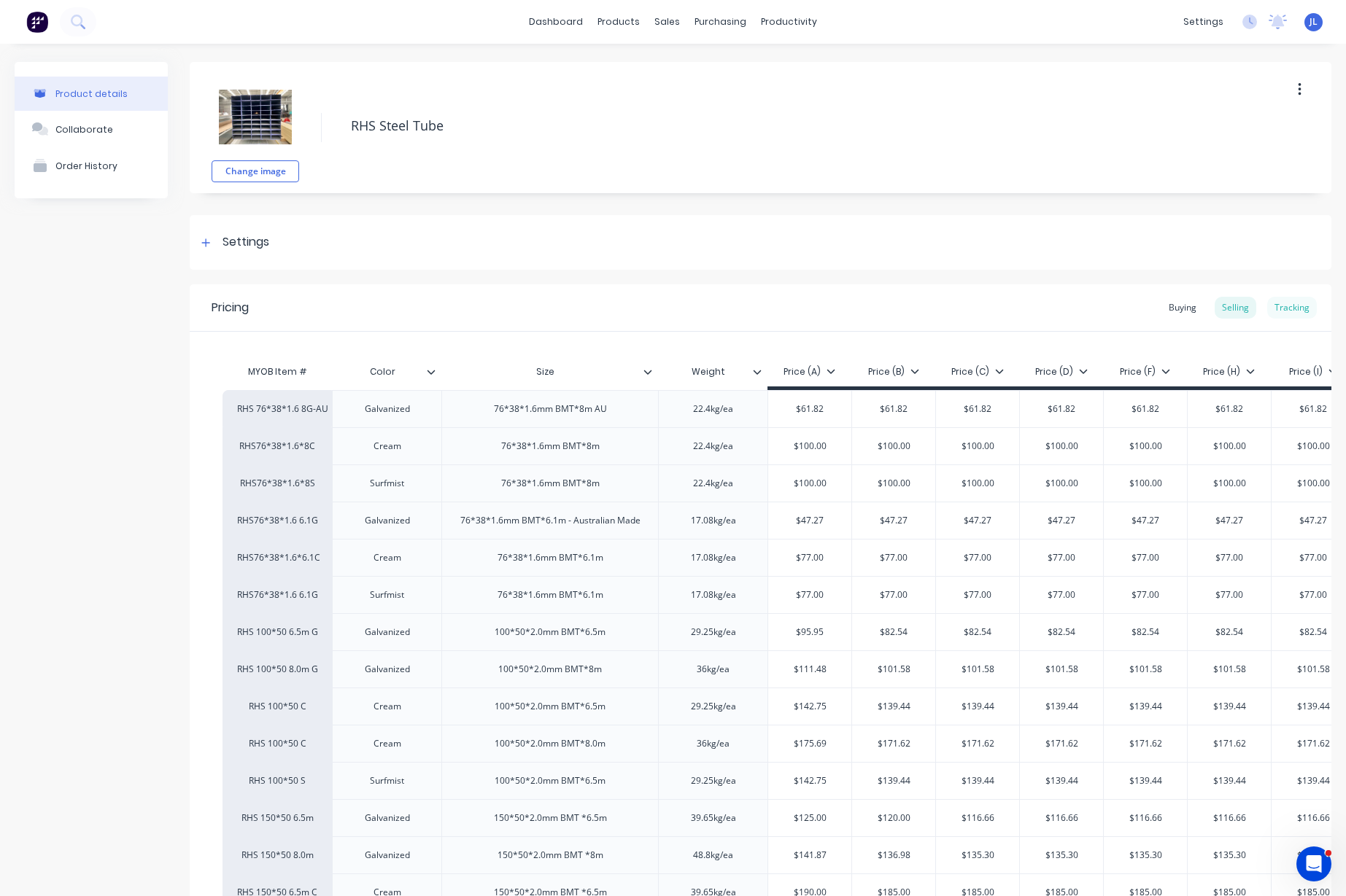
click at [1295, 308] on div "Tracking" at bounding box center [1291, 307] width 50 height 22
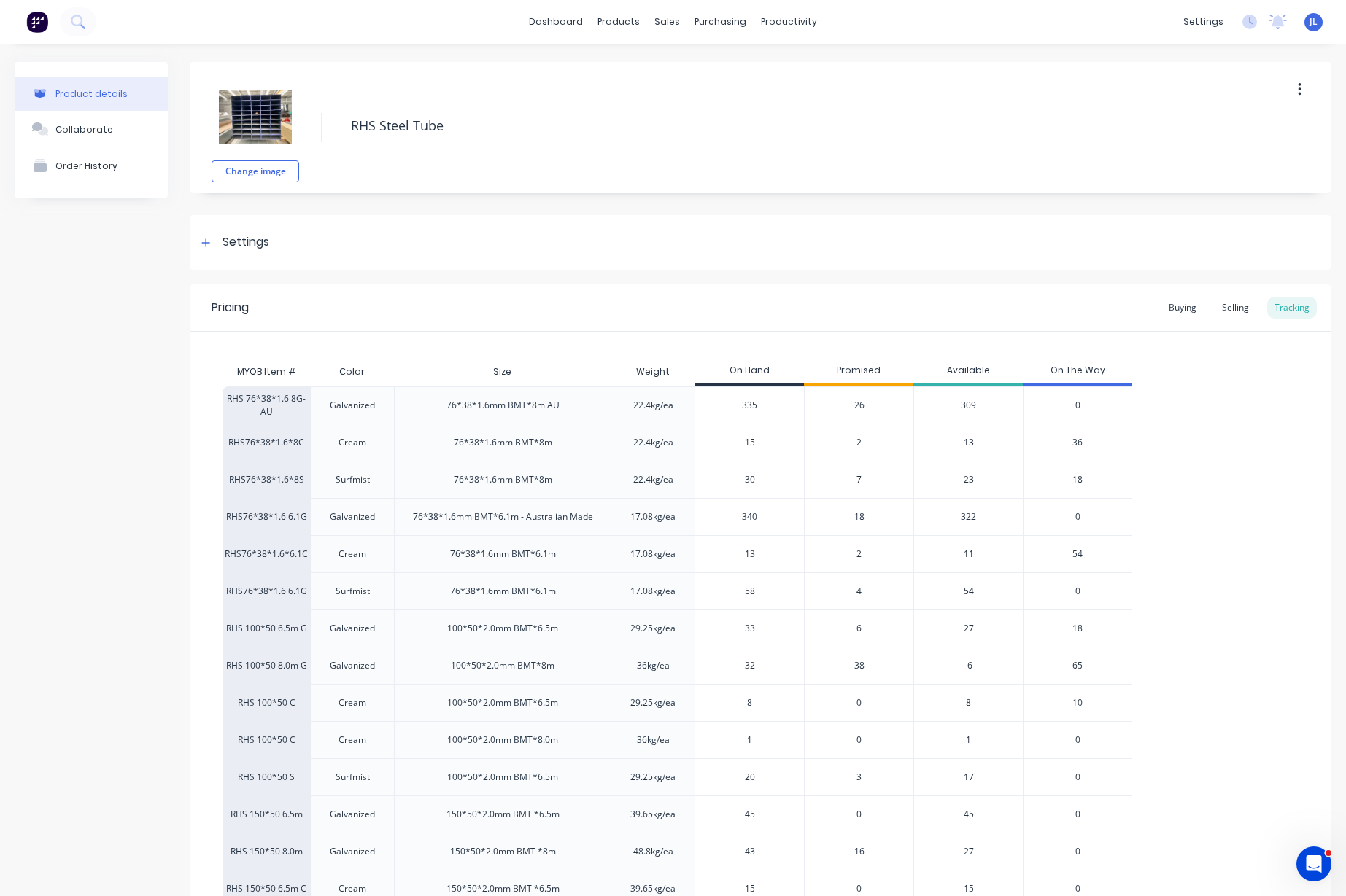
click at [861, 628] on span "6" at bounding box center [858, 628] width 5 height 13
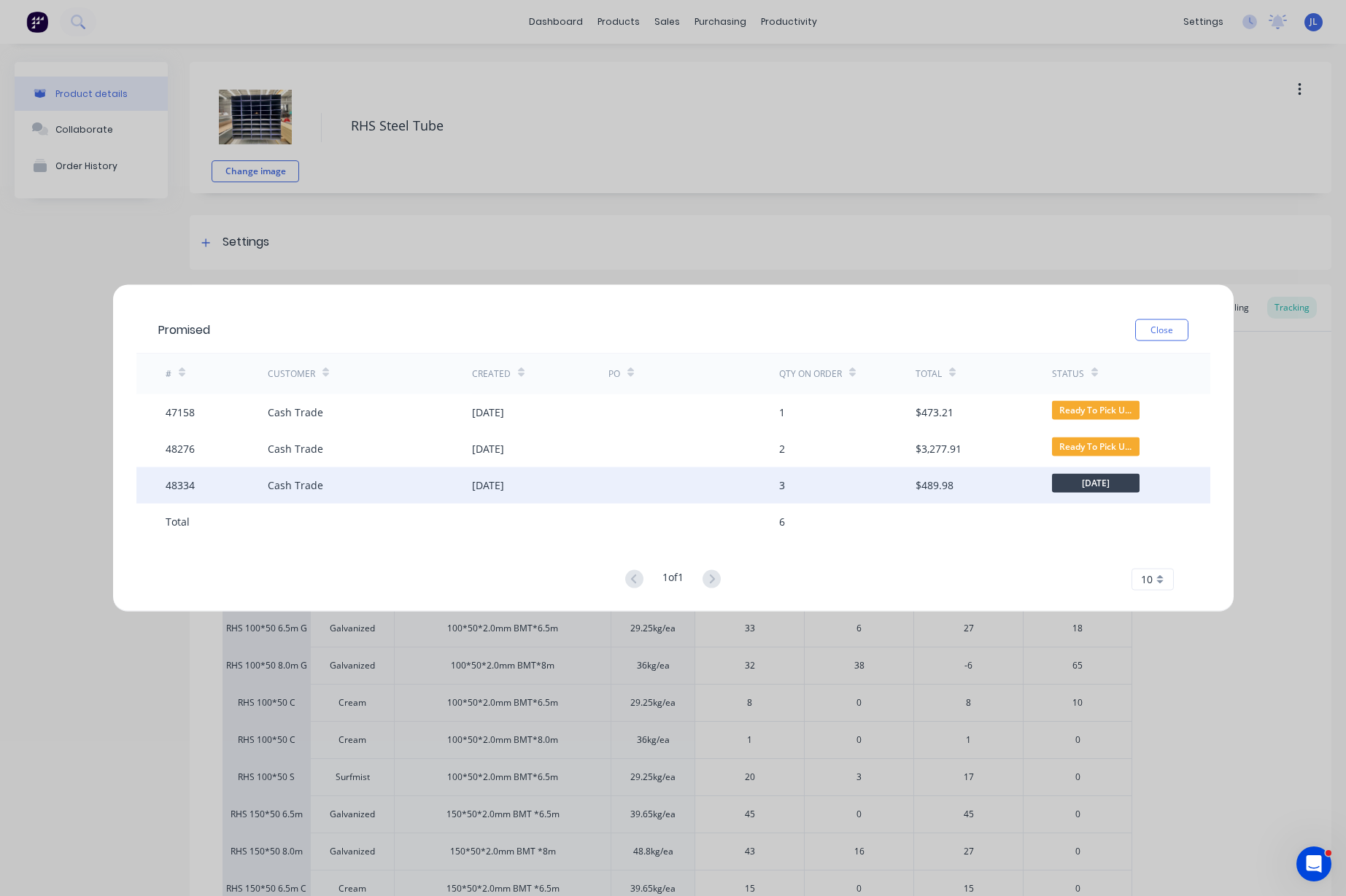
click at [460, 488] on div "Cash Trade" at bounding box center [369, 485] width 204 height 36
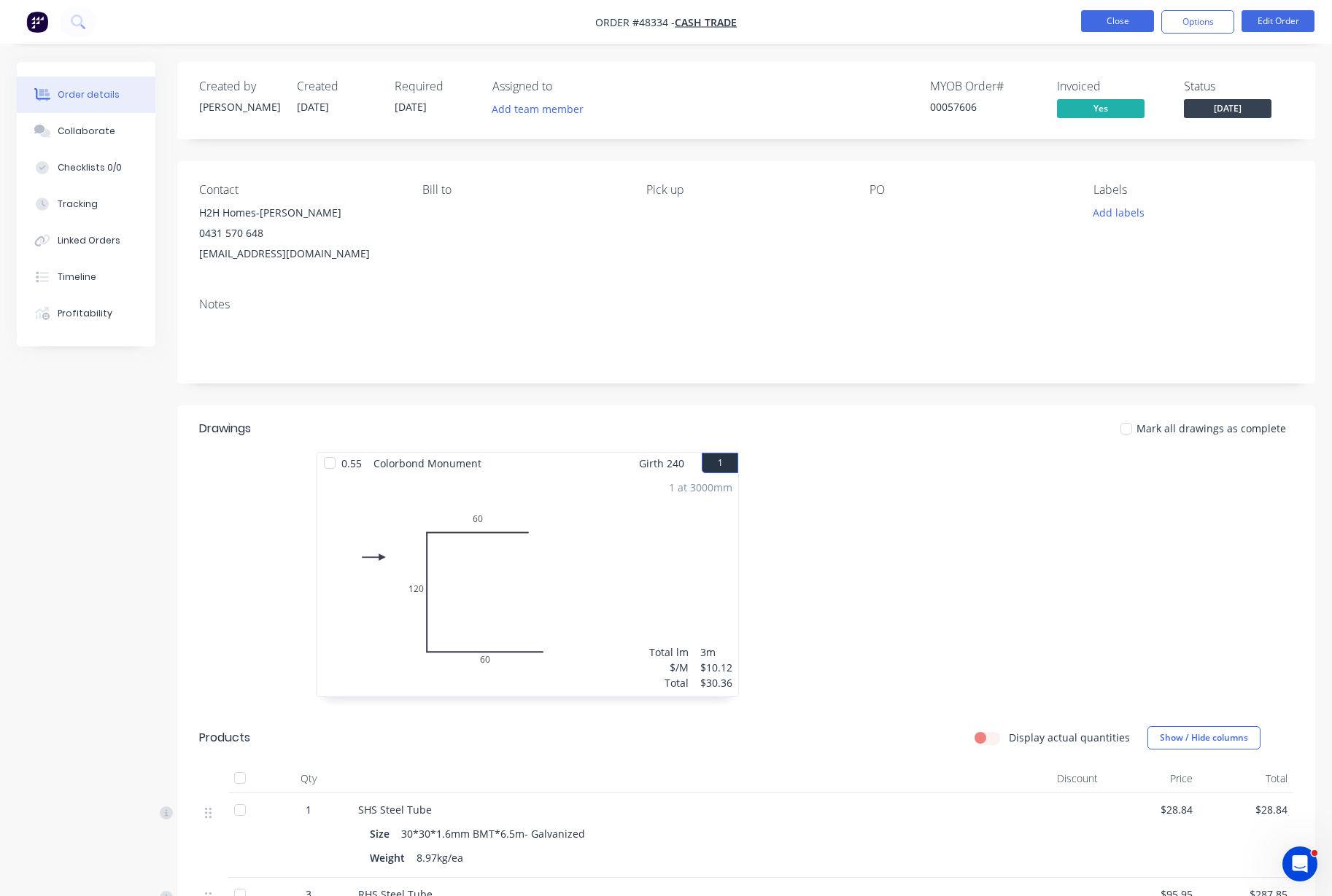
click at [1147, 19] on button "Close" at bounding box center [1117, 21] width 72 height 22
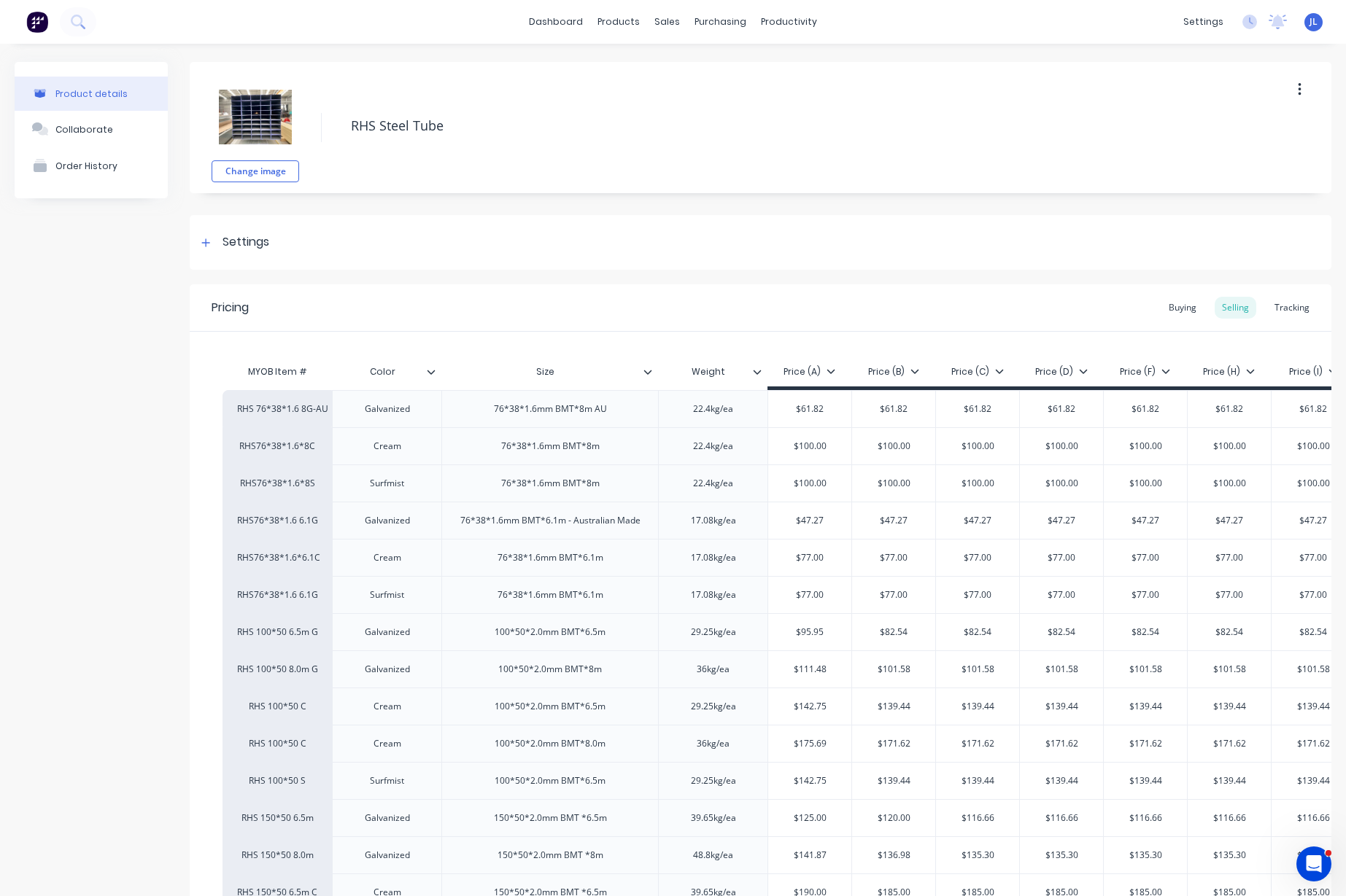
type textarea "x"
click at [1273, 311] on div "Tracking" at bounding box center [1291, 307] width 50 height 22
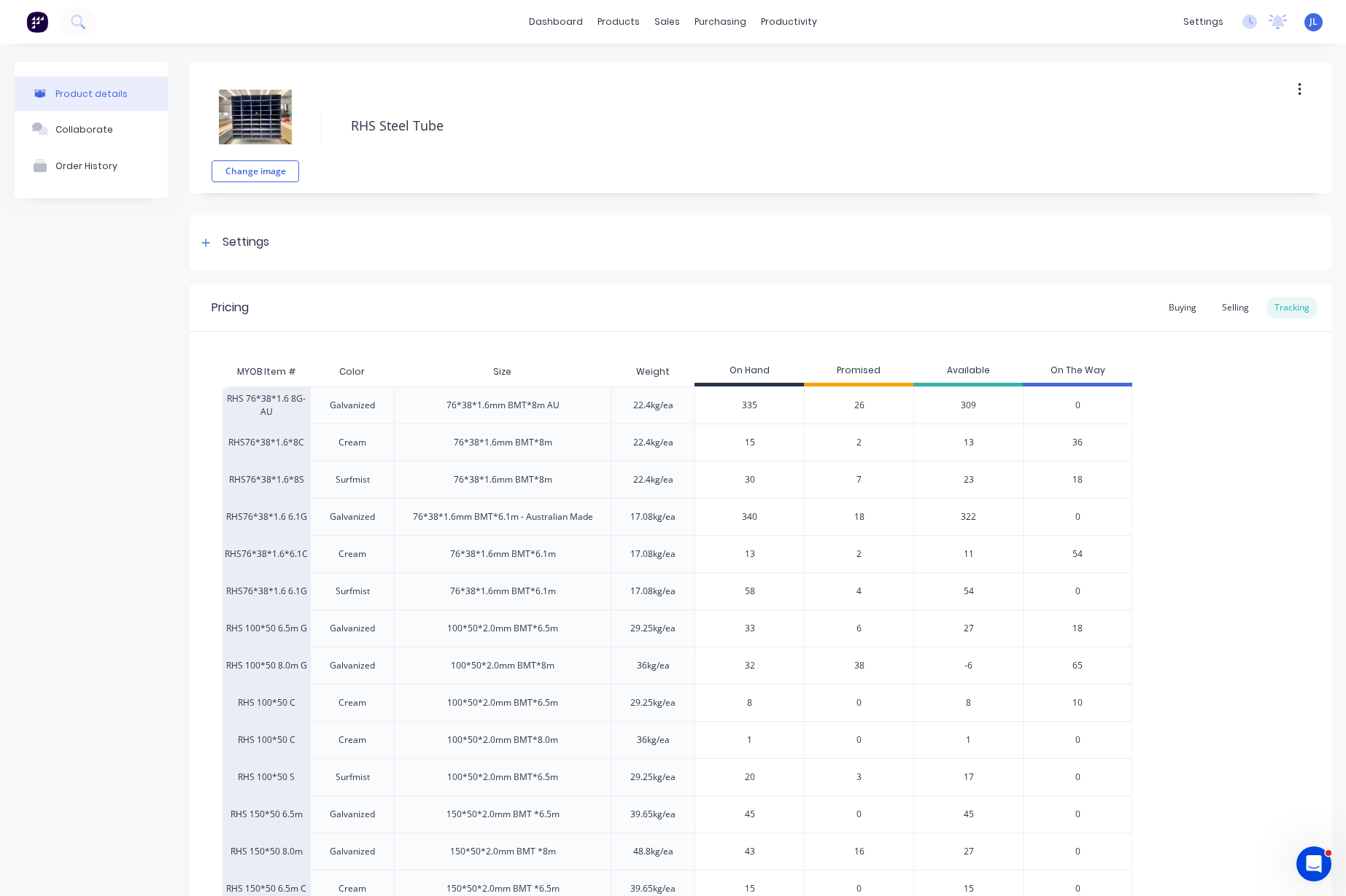
drag, startPoint x: 770, startPoint y: 632, endPoint x: 675, endPoint y: 634, distance: 95.0
click at [675, 634] on div "RHS 100*50 6.5m G Galvanized 100*50*2.0mm BMT*6.5m 29.25kg/ea 33 33 6 27 18" at bounding box center [677, 628] width 909 height 37
type input "37"
type textarea "x"
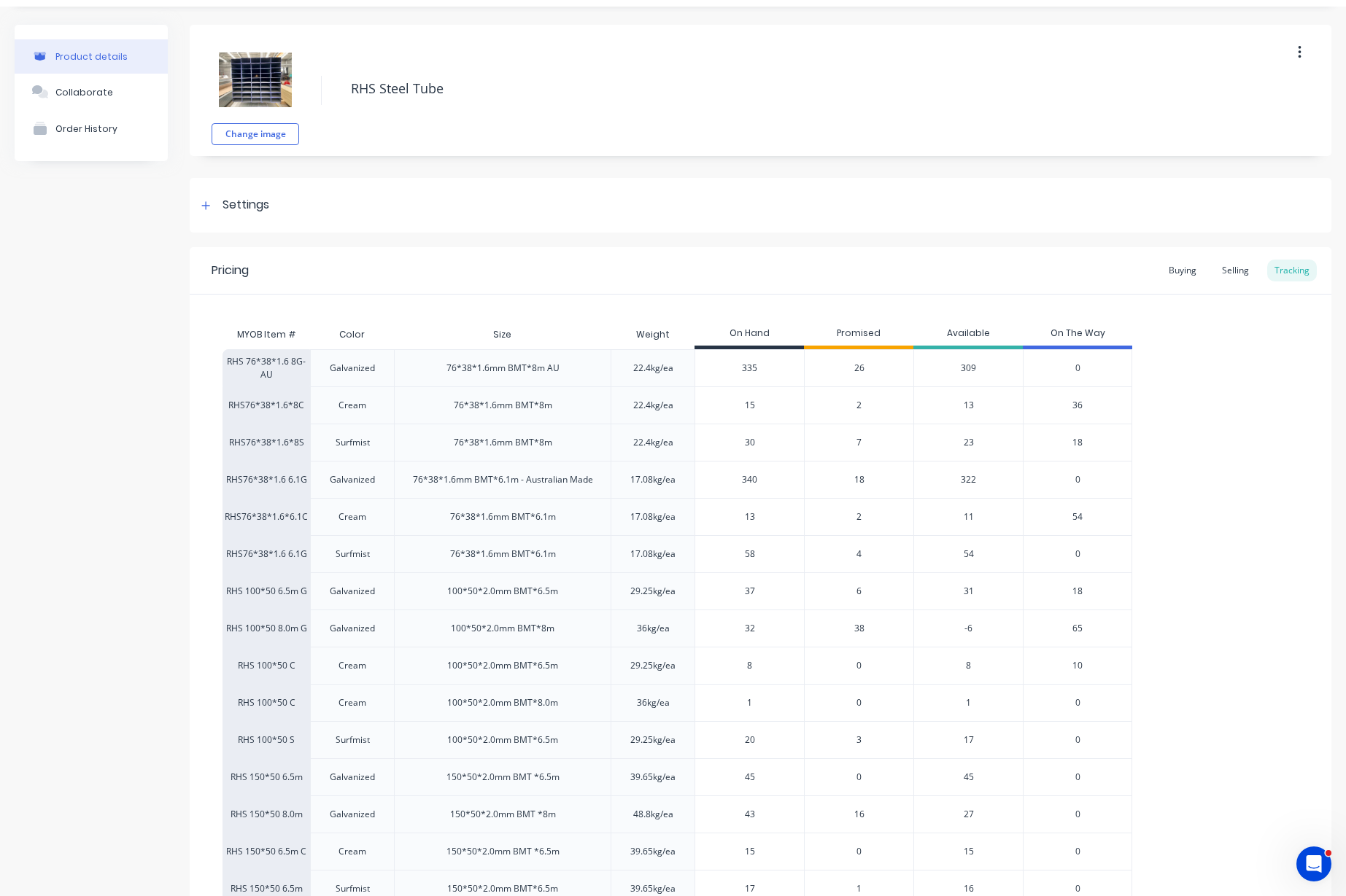
scroll to position [193, 0]
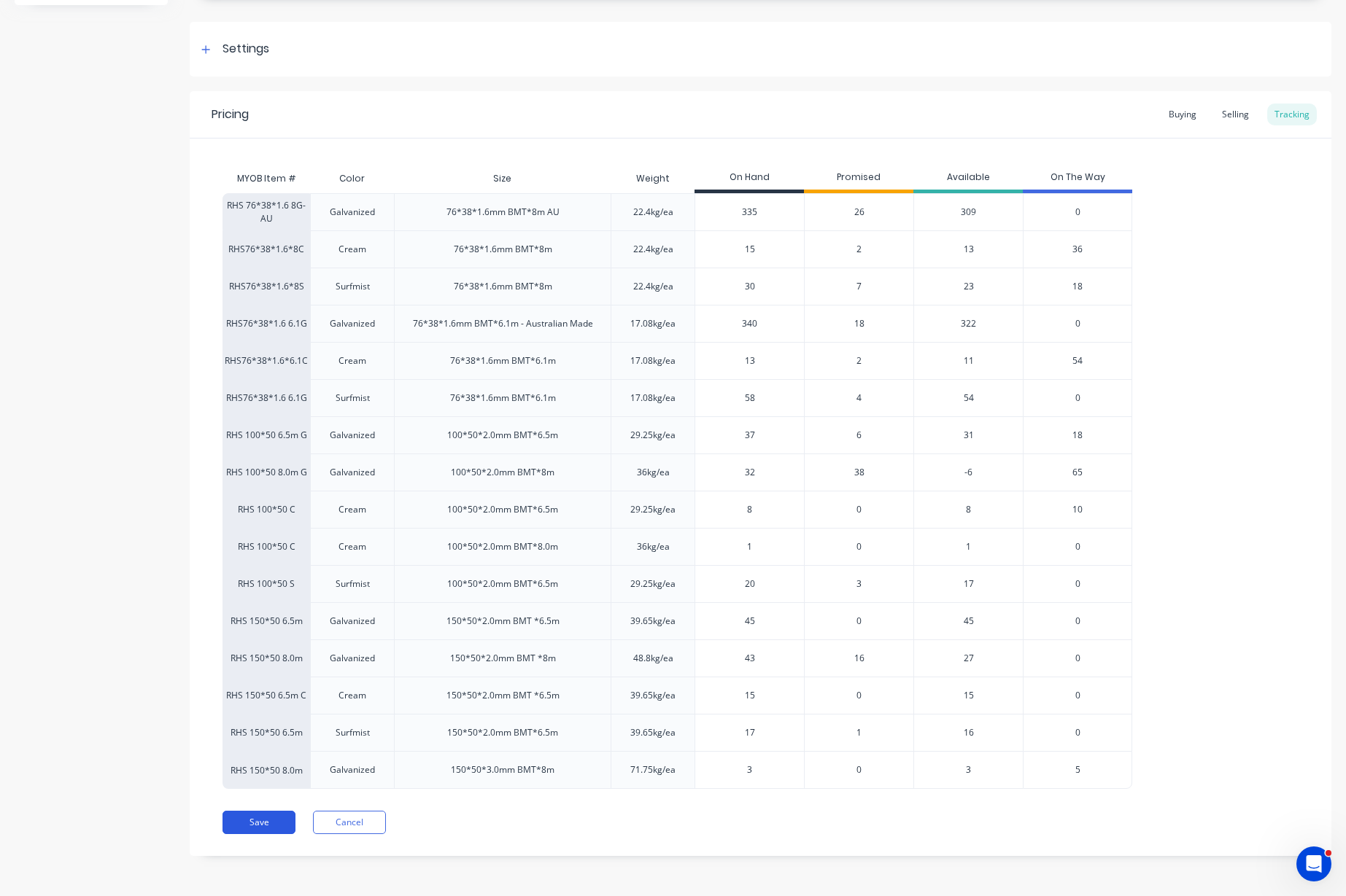
type input "37"
click at [278, 824] on button "Save" at bounding box center [259, 823] width 72 height 24
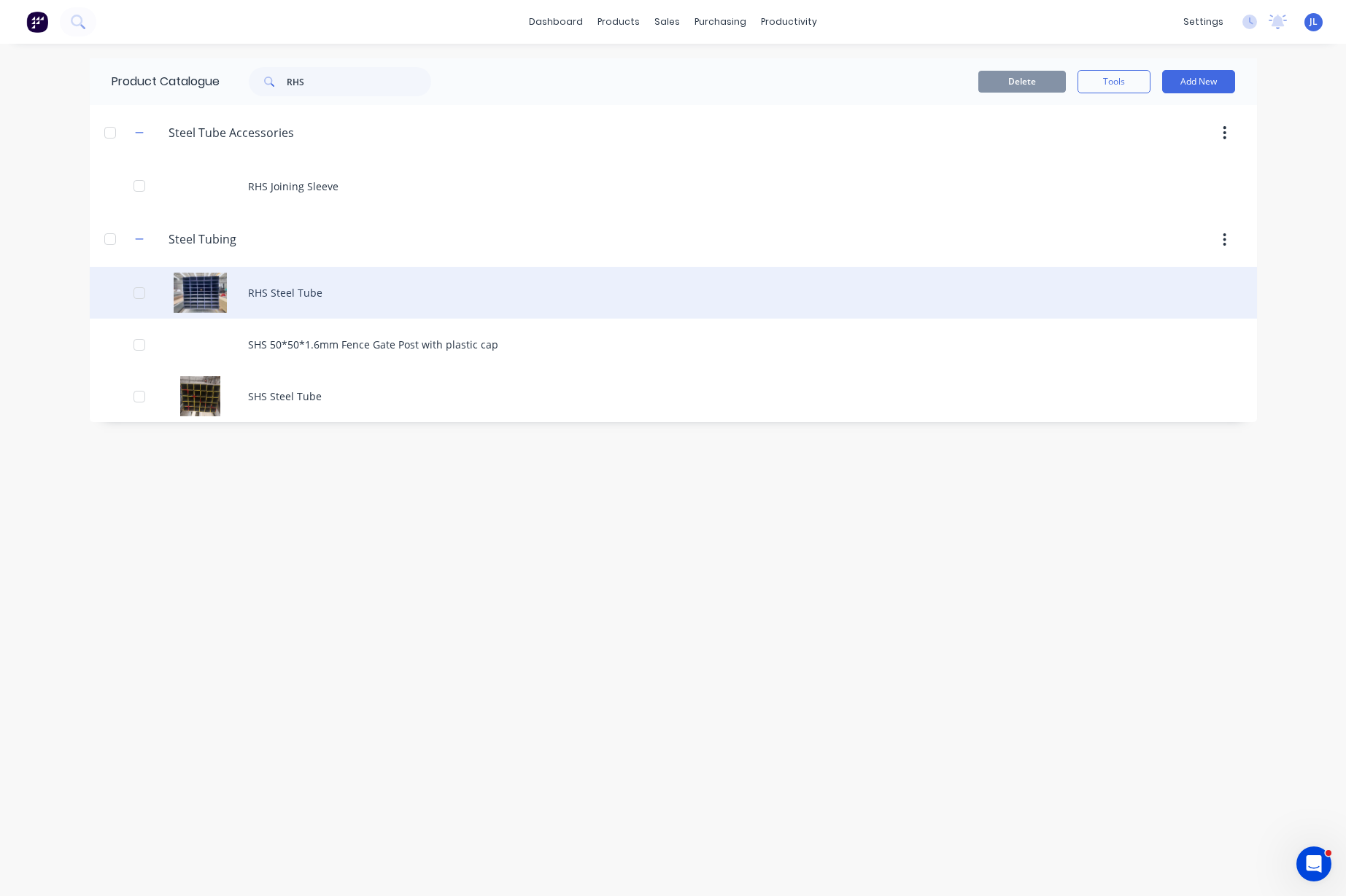
click at [306, 290] on div "RHS Steel Tube" at bounding box center [673, 293] width 1167 height 52
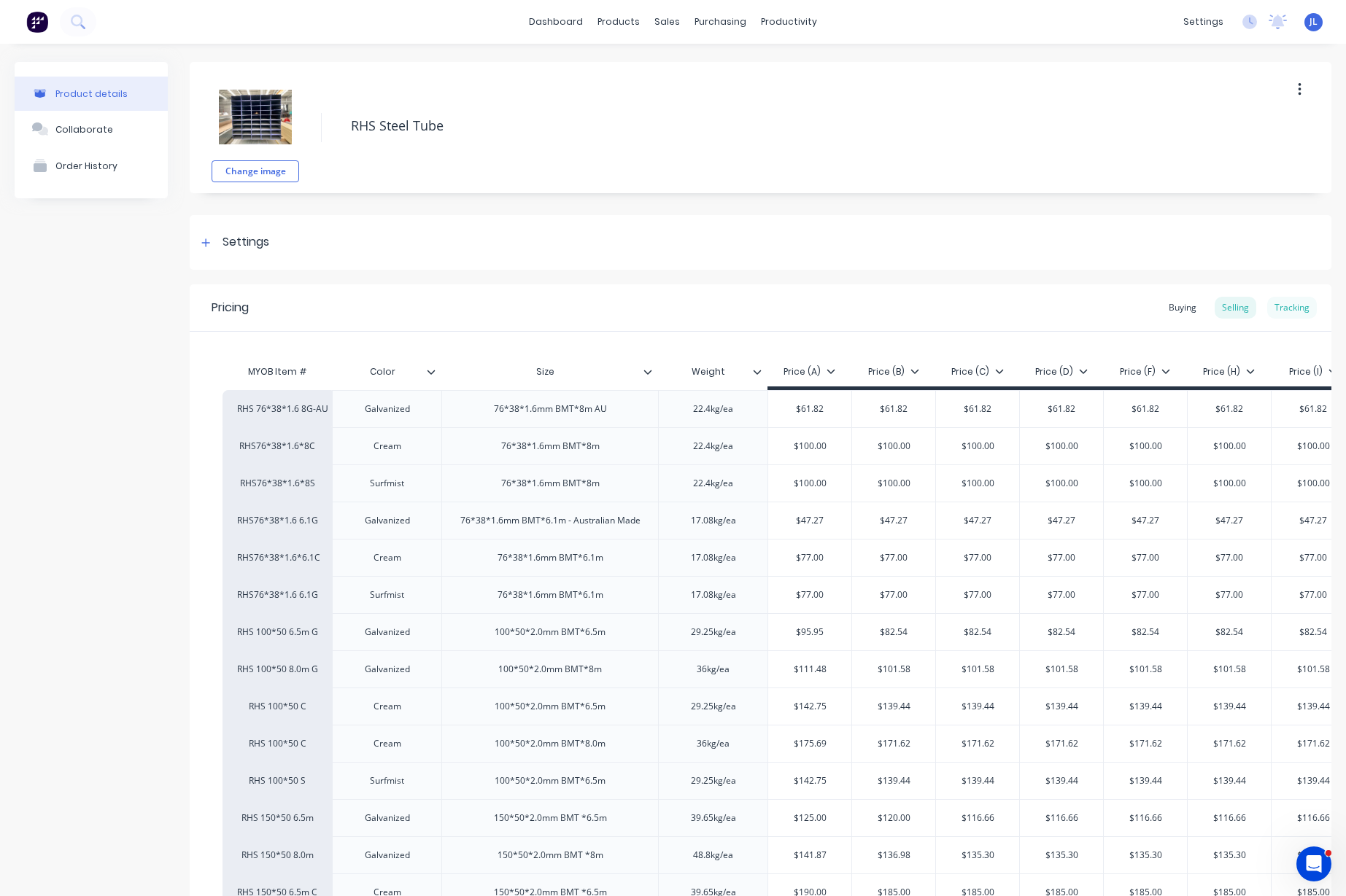
click at [1286, 303] on div "Tracking" at bounding box center [1291, 307] width 50 height 22
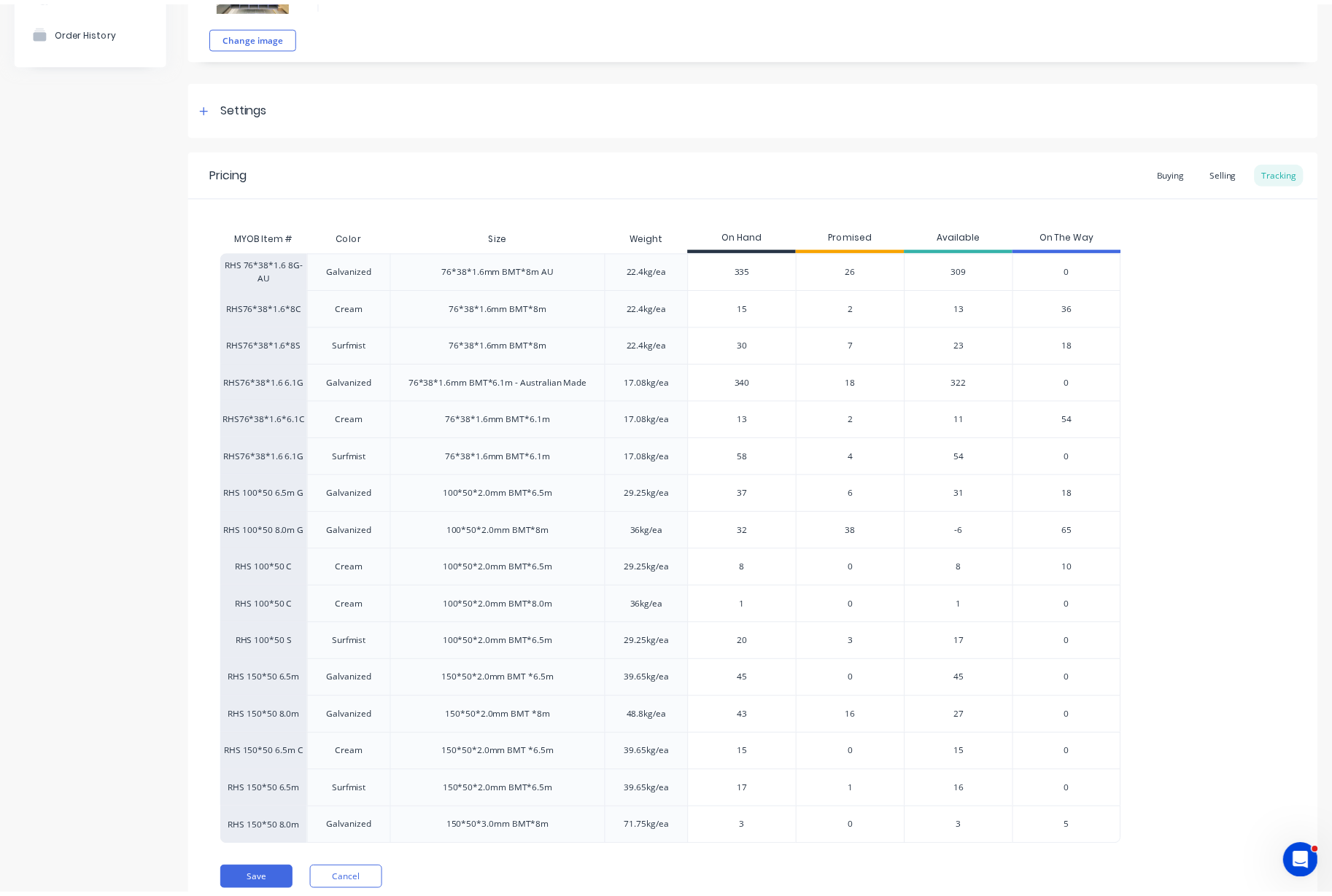
scroll to position [182, 0]
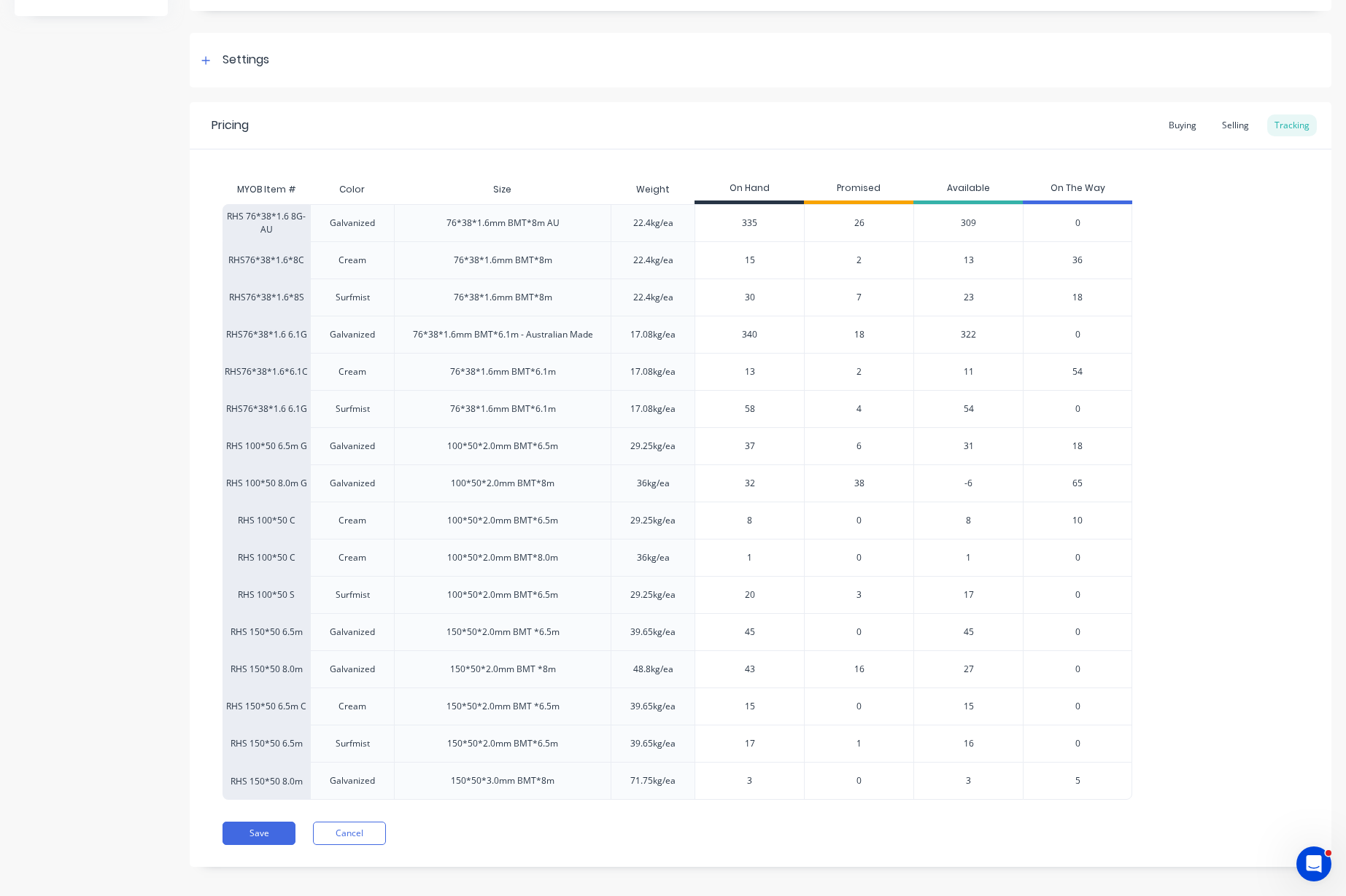
click at [856, 479] on span "38" at bounding box center [859, 483] width 10 height 13
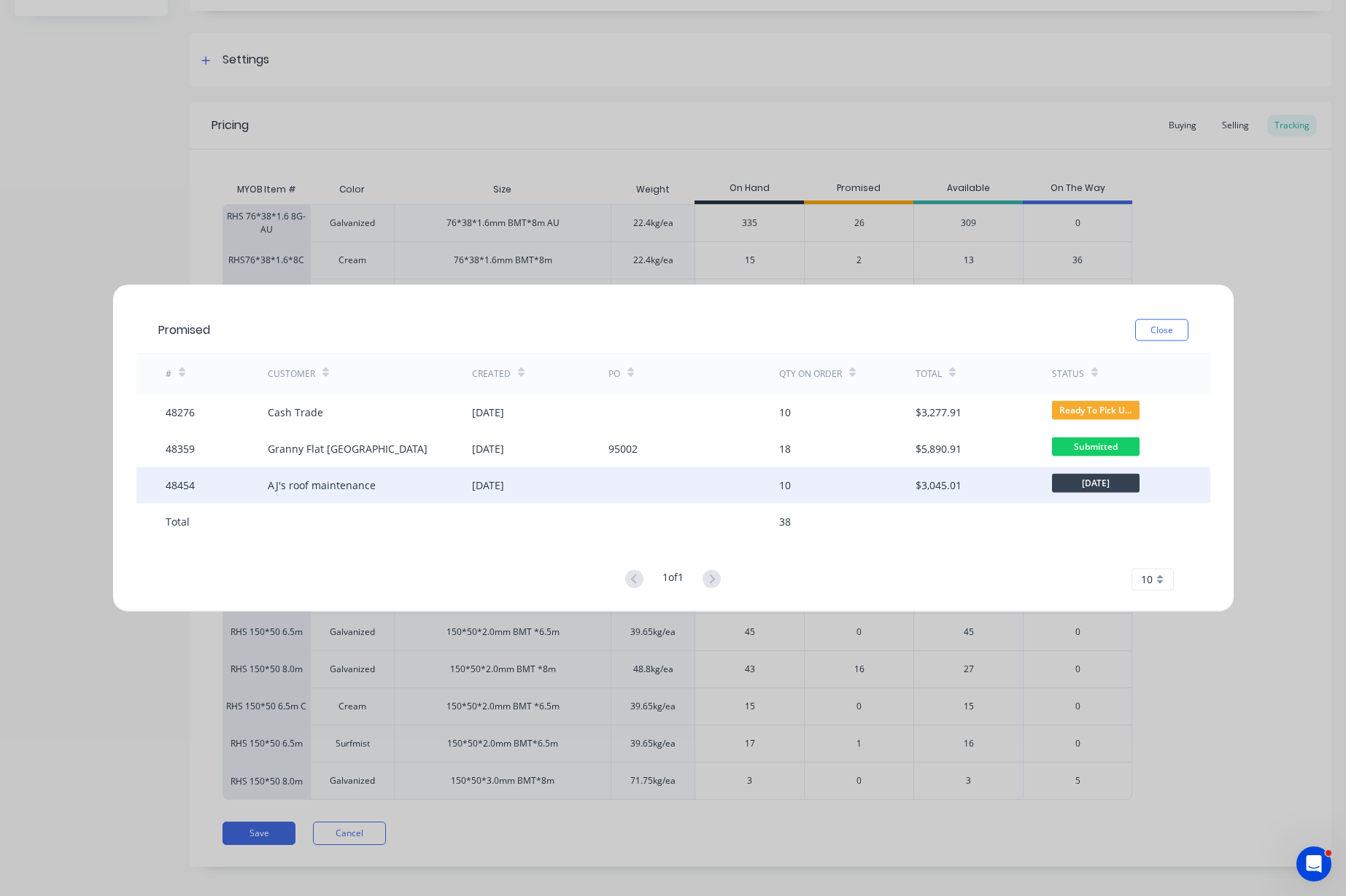
click at [445, 490] on div "AJ's roof maintenance" at bounding box center [369, 485] width 204 height 36
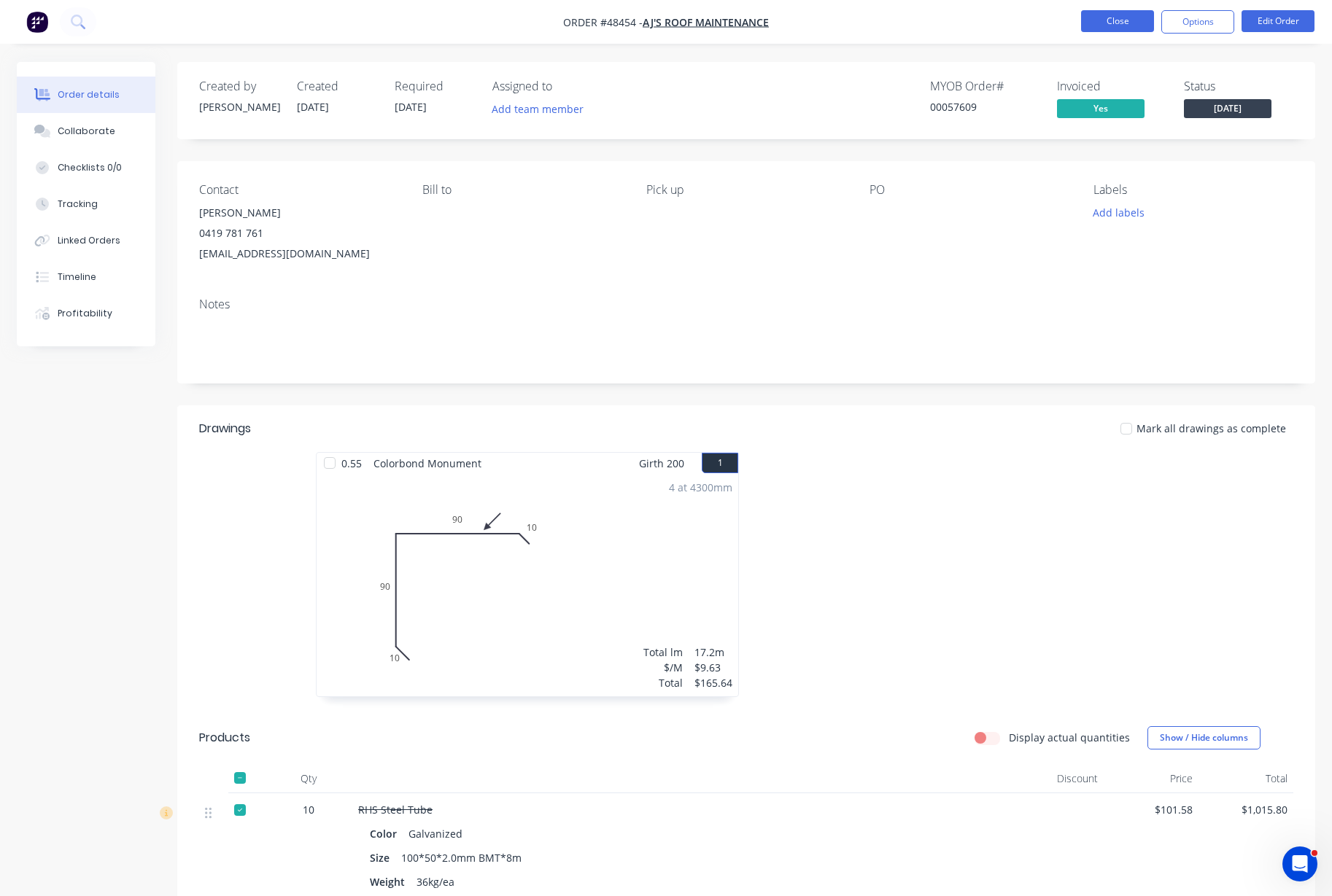
click at [1130, 28] on button "Close" at bounding box center [1117, 21] width 72 height 22
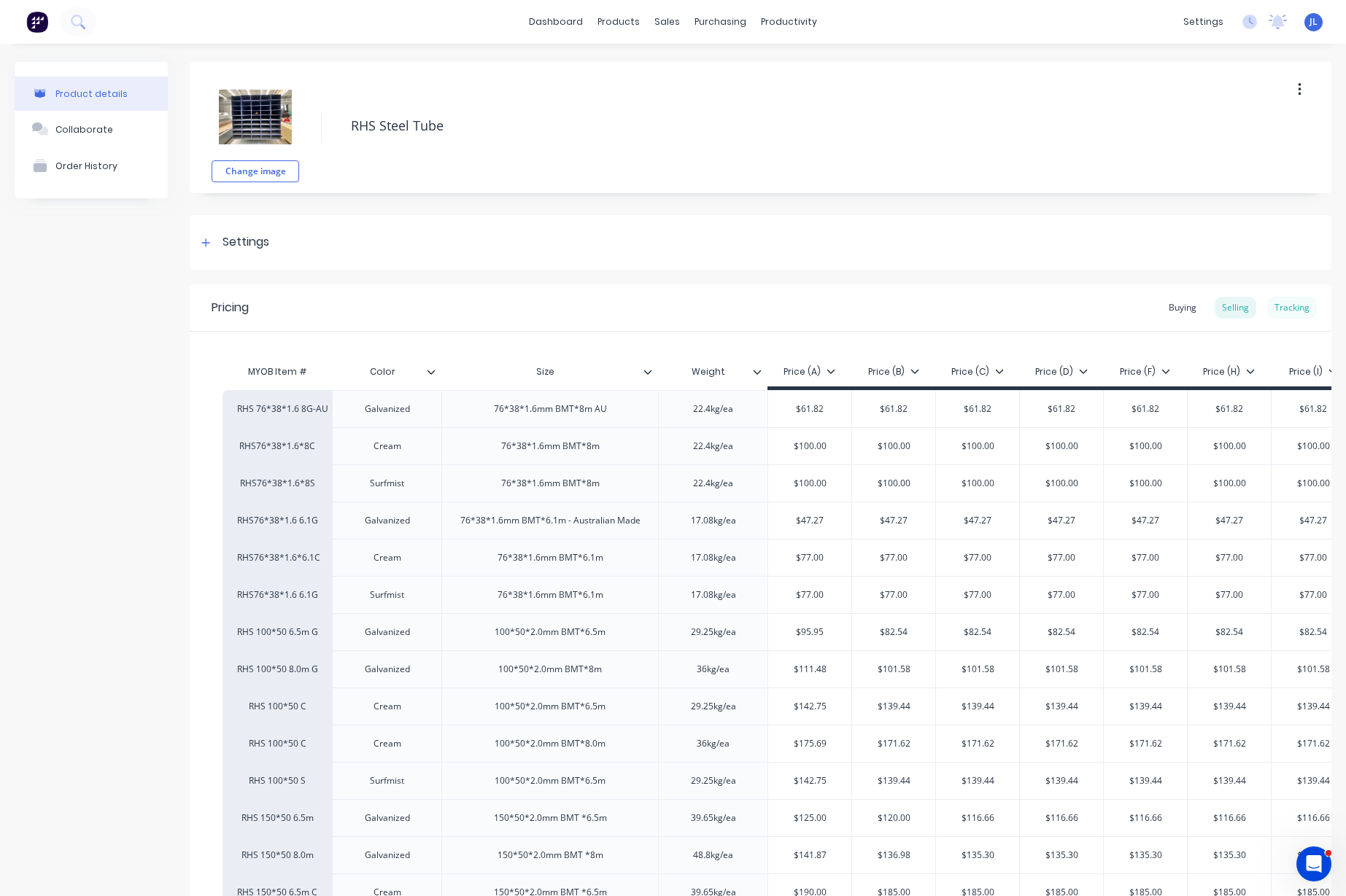
click at [1286, 307] on div "Tracking" at bounding box center [1291, 307] width 50 height 22
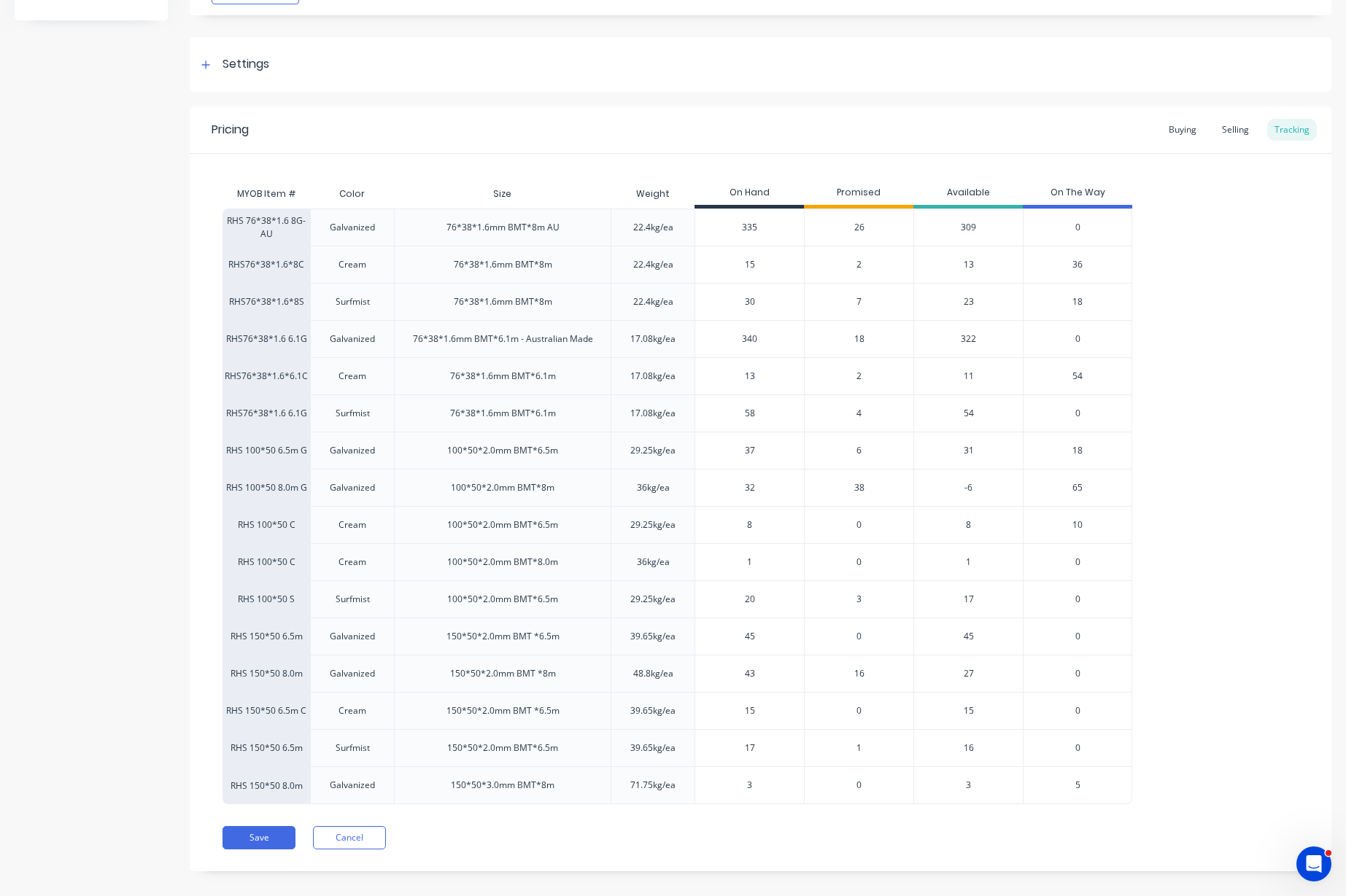
scroll to position [182, 0]
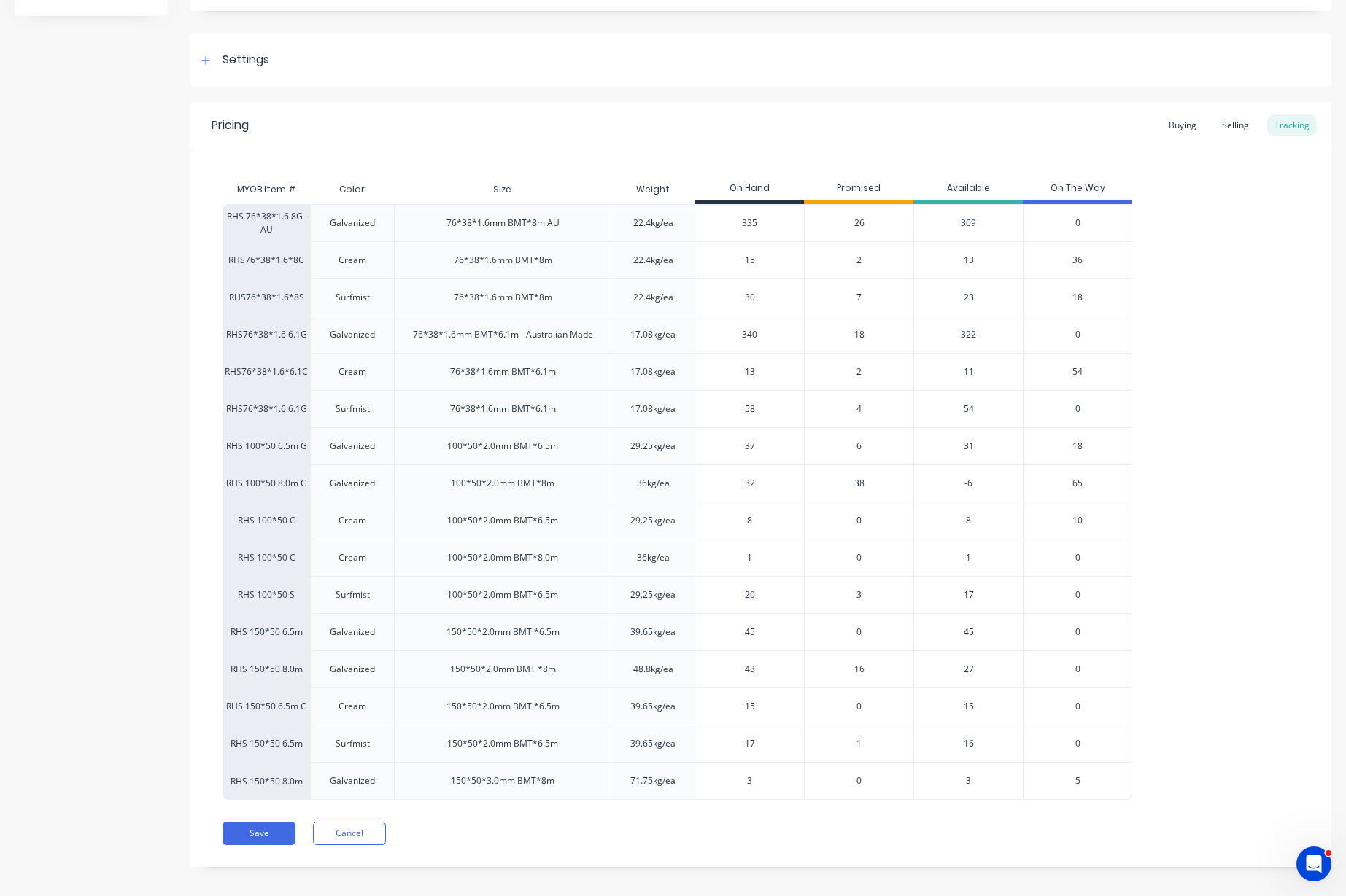
click at [858, 487] on span "38" at bounding box center [859, 483] width 10 height 13
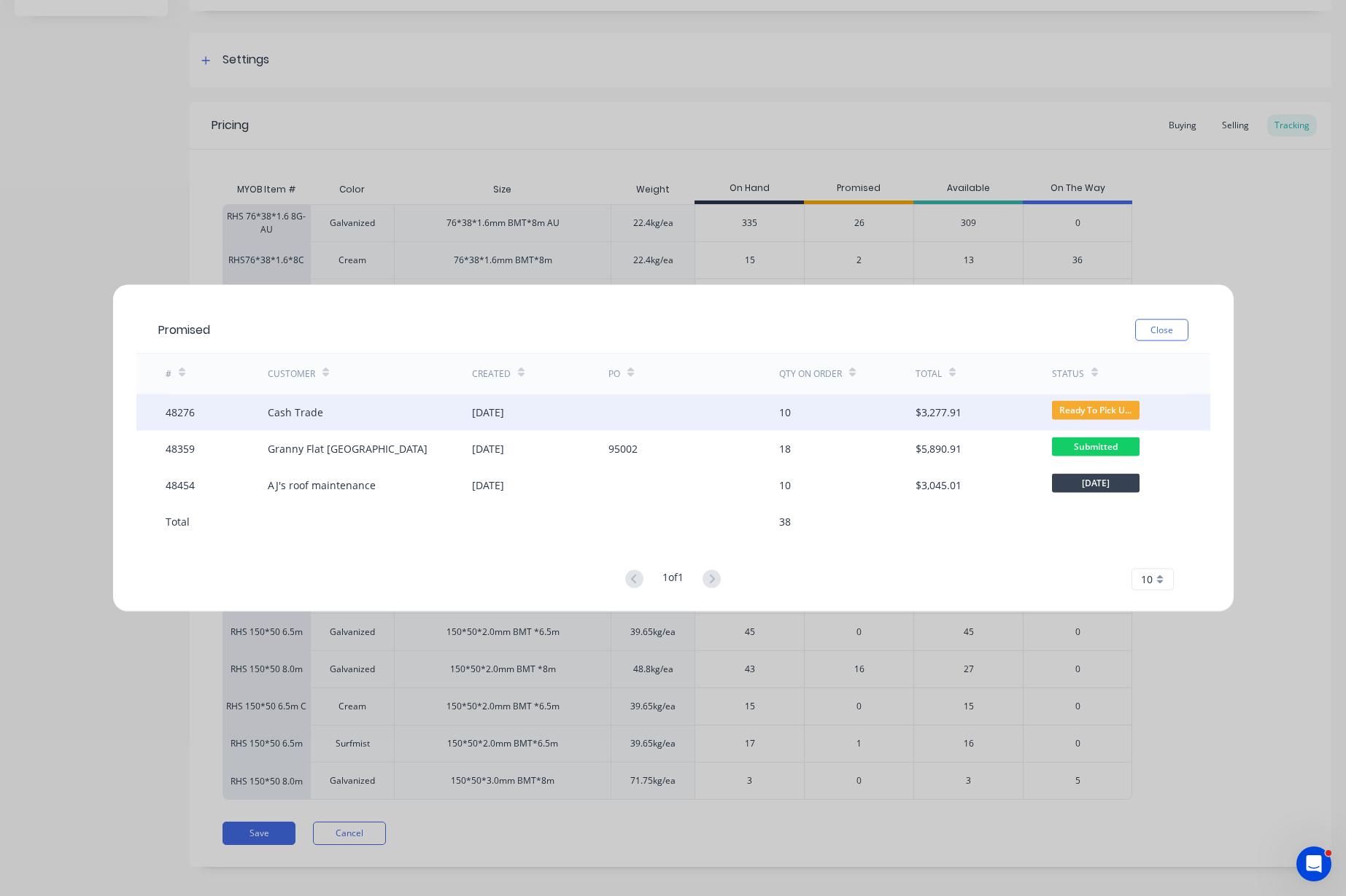
click at [478, 415] on div "[DATE]" at bounding box center [488, 412] width 32 height 16
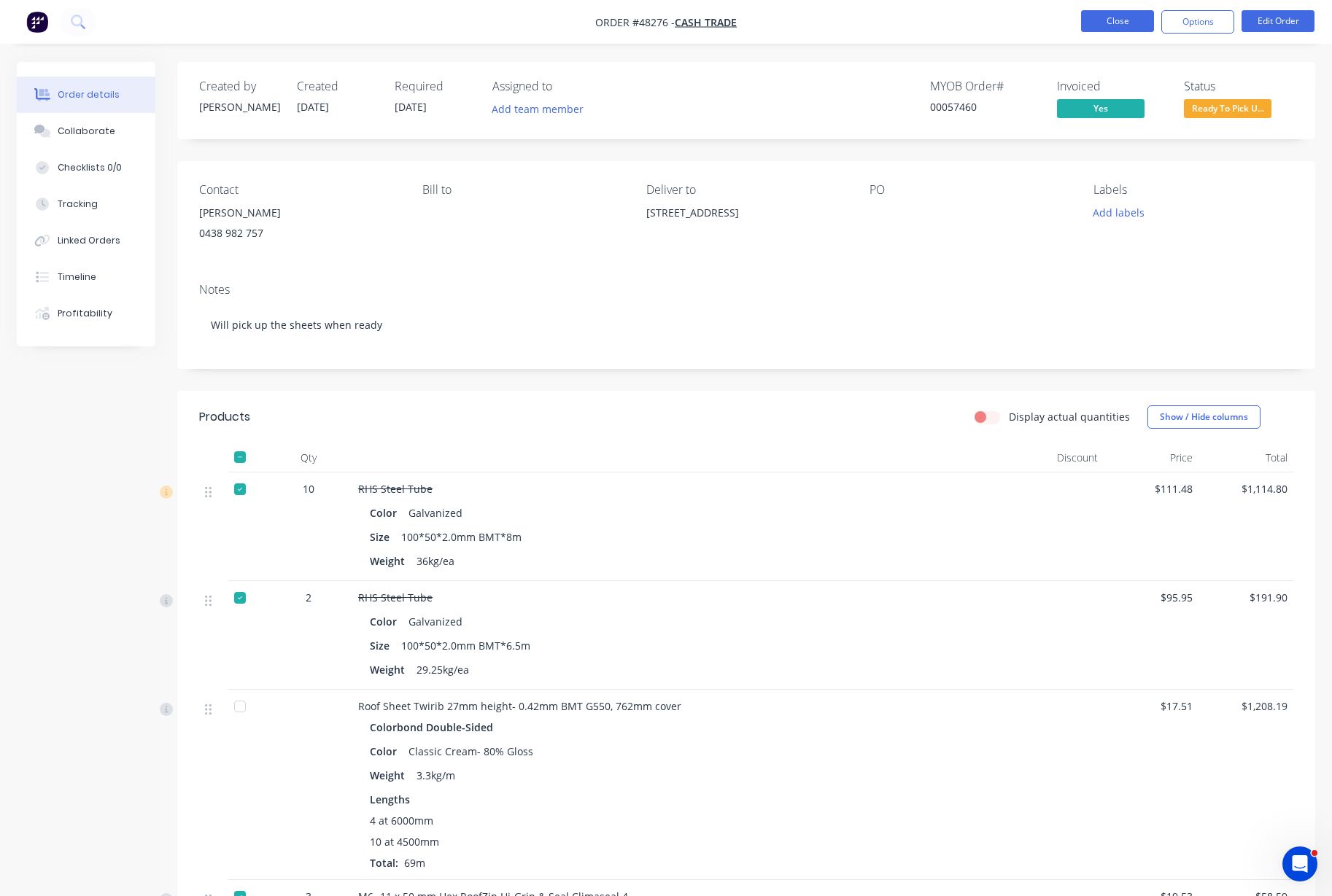
click at [1099, 22] on button "Close" at bounding box center [1117, 21] width 72 height 22
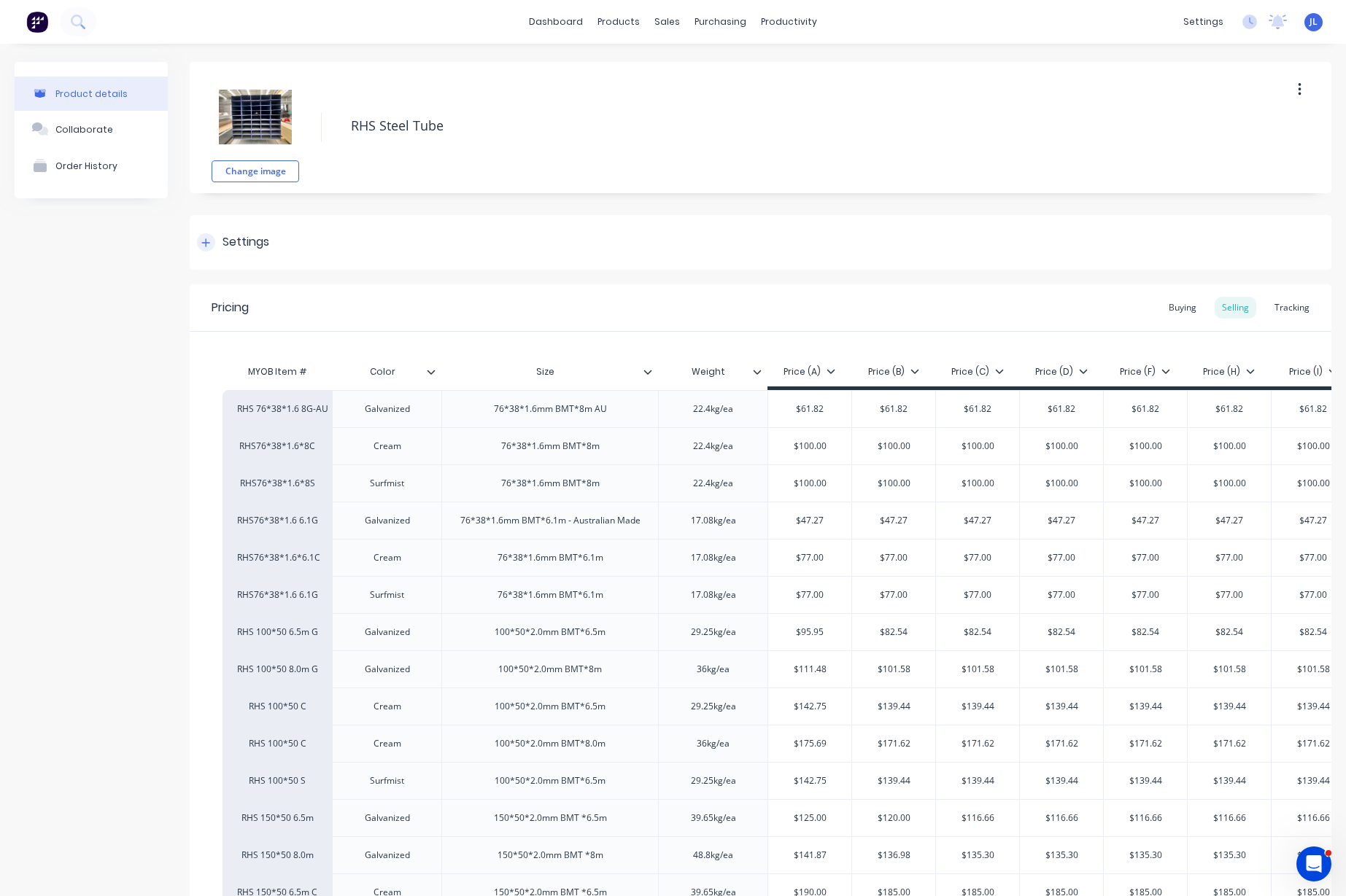
type textarea "x"
click at [1273, 305] on div "Tracking" at bounding box center [1291, 307] width 50 height 22
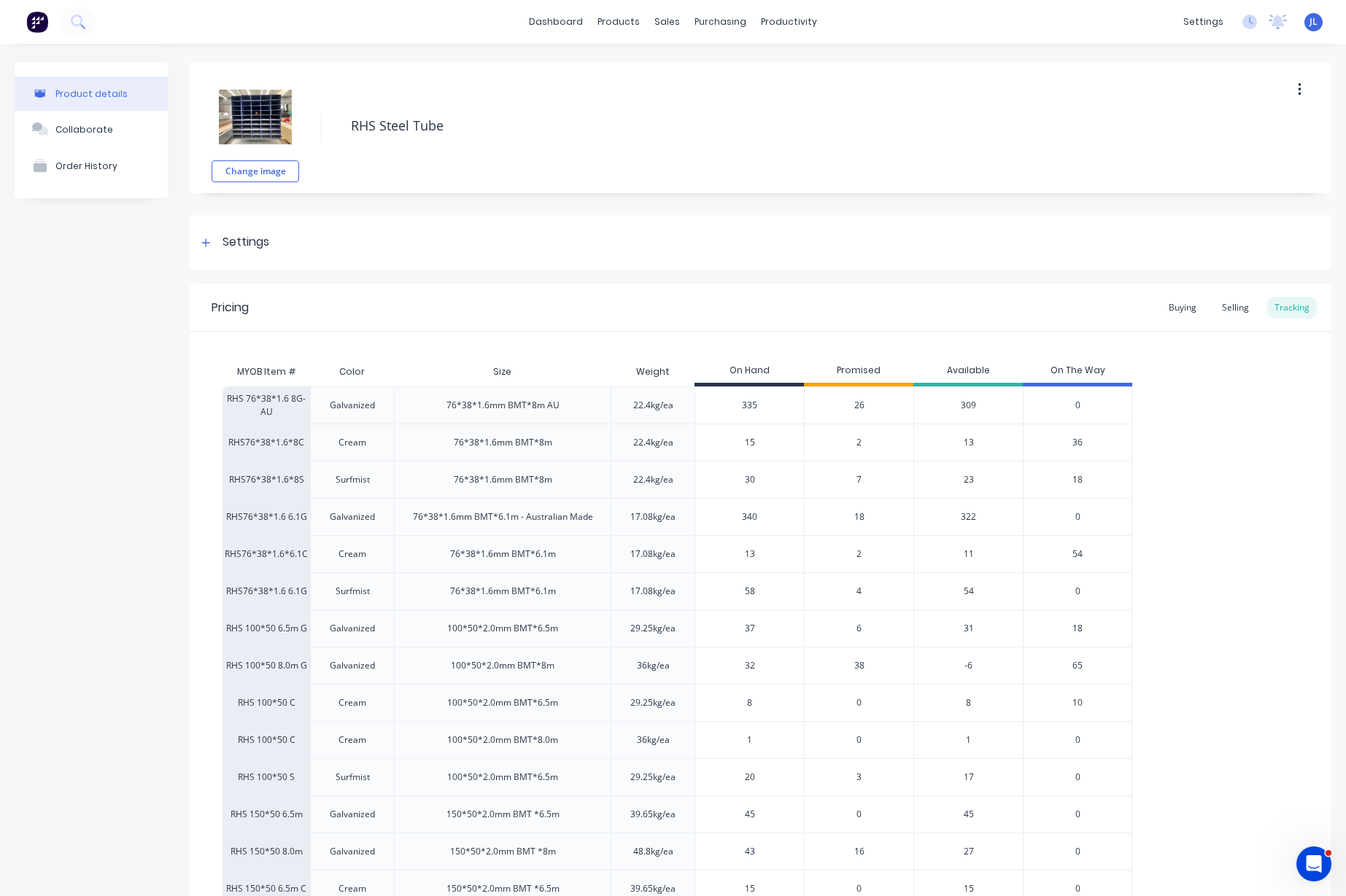
drag, startPoint x: 800, startPoint y: 664, endPoint x: 718, endPoint y: 667, distance: 82.1
click at [718, 667] on input "32" at bounding box center [749, 665] width 109 height 13
type input "84"
type textarea "x"
type input "84"
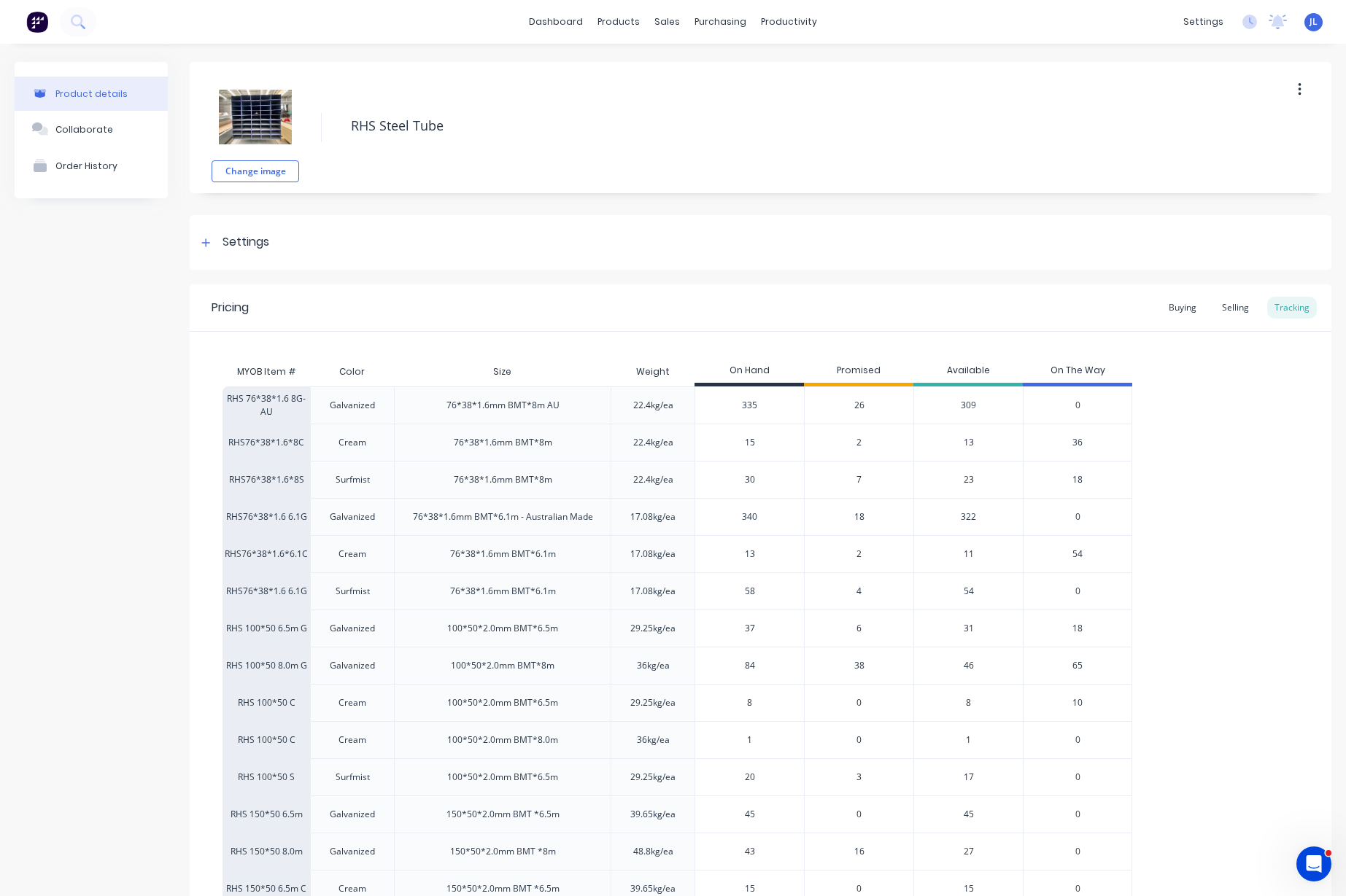
click at [1243, 557] on div "RHS 76*38*1.6 8G-AU Galvanized 76*38*1.6mm BMT*8m AU 22.4kg/ea 335 26 309 0 RHS…" at bounding box center [760, 684] width 1076 height 595
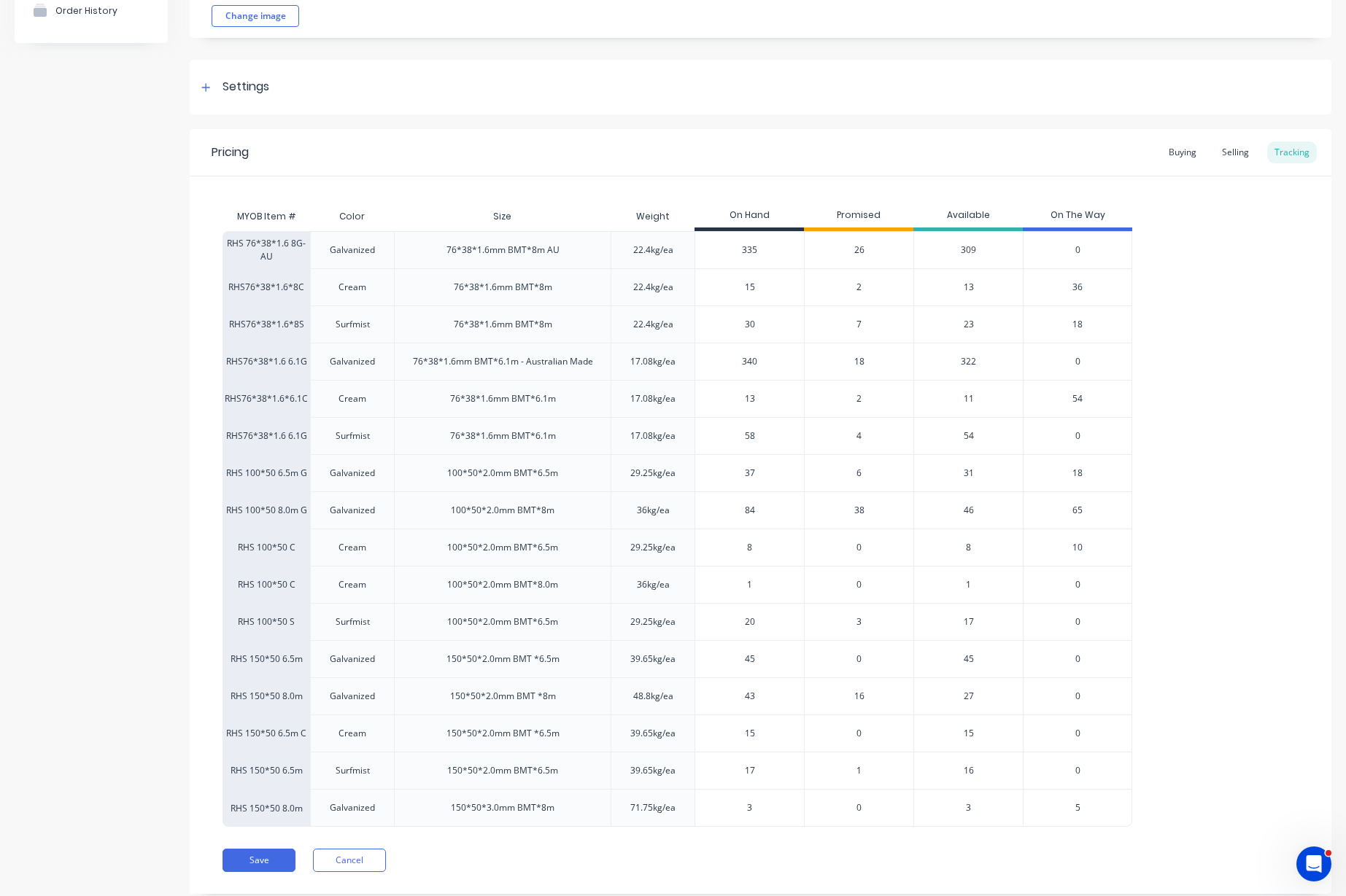
scroll to position [193, 0]
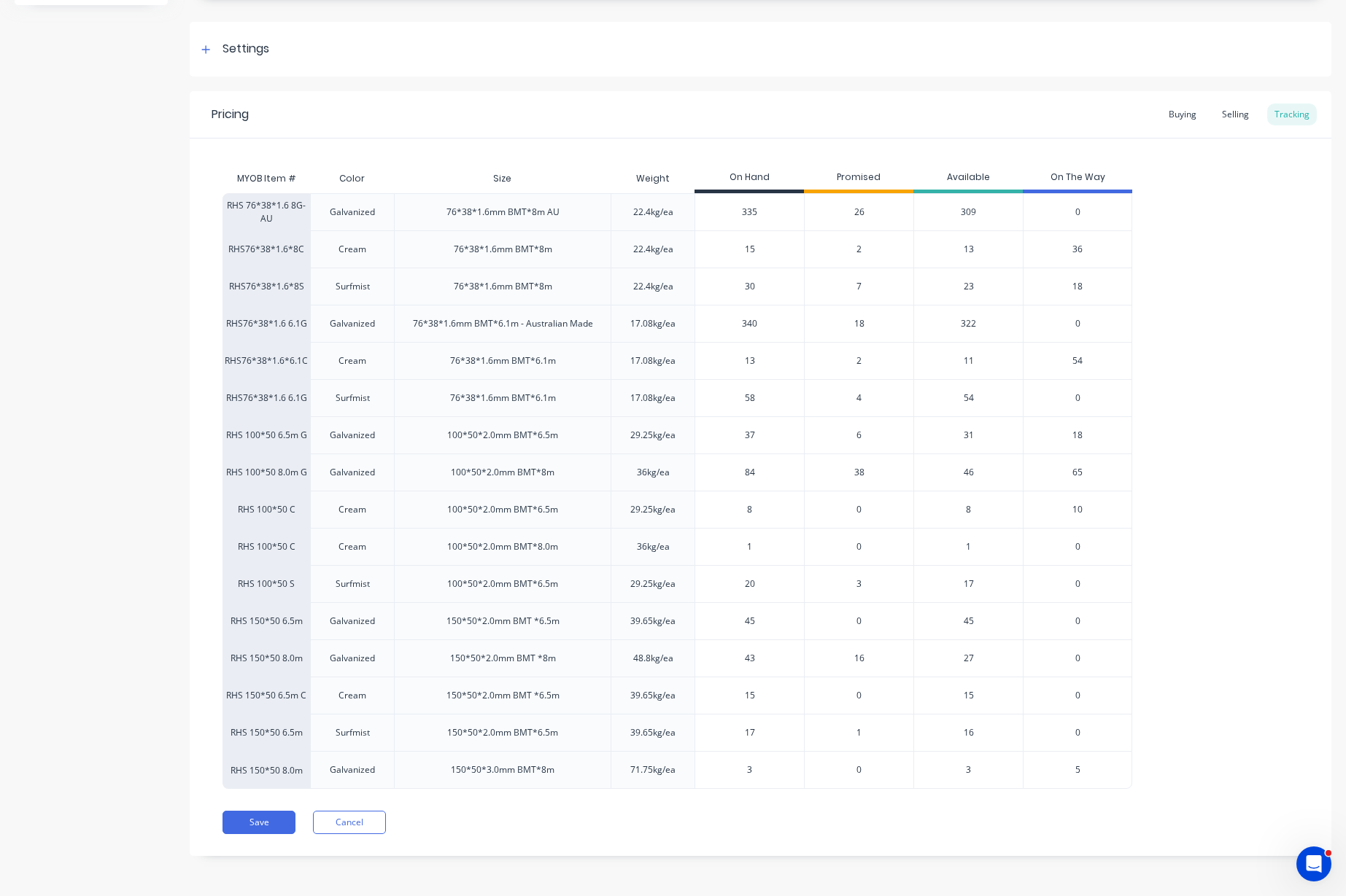
click at [856, 471] on span "38" at bounding box center [859, 472] width 10 height 13
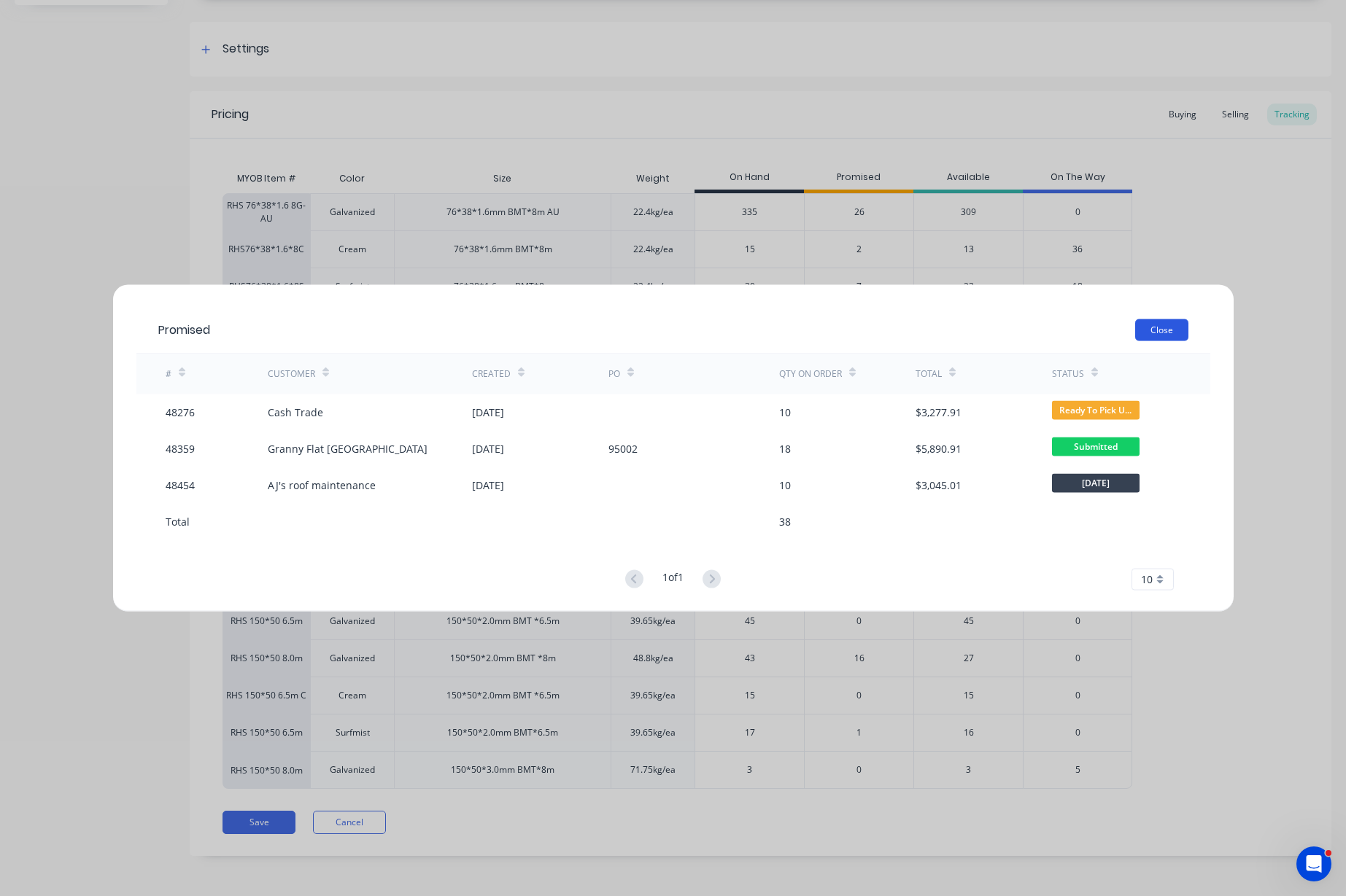
click at [1160, 331] on button "Close" at bounding box center [1162, 329] width 53 height 22
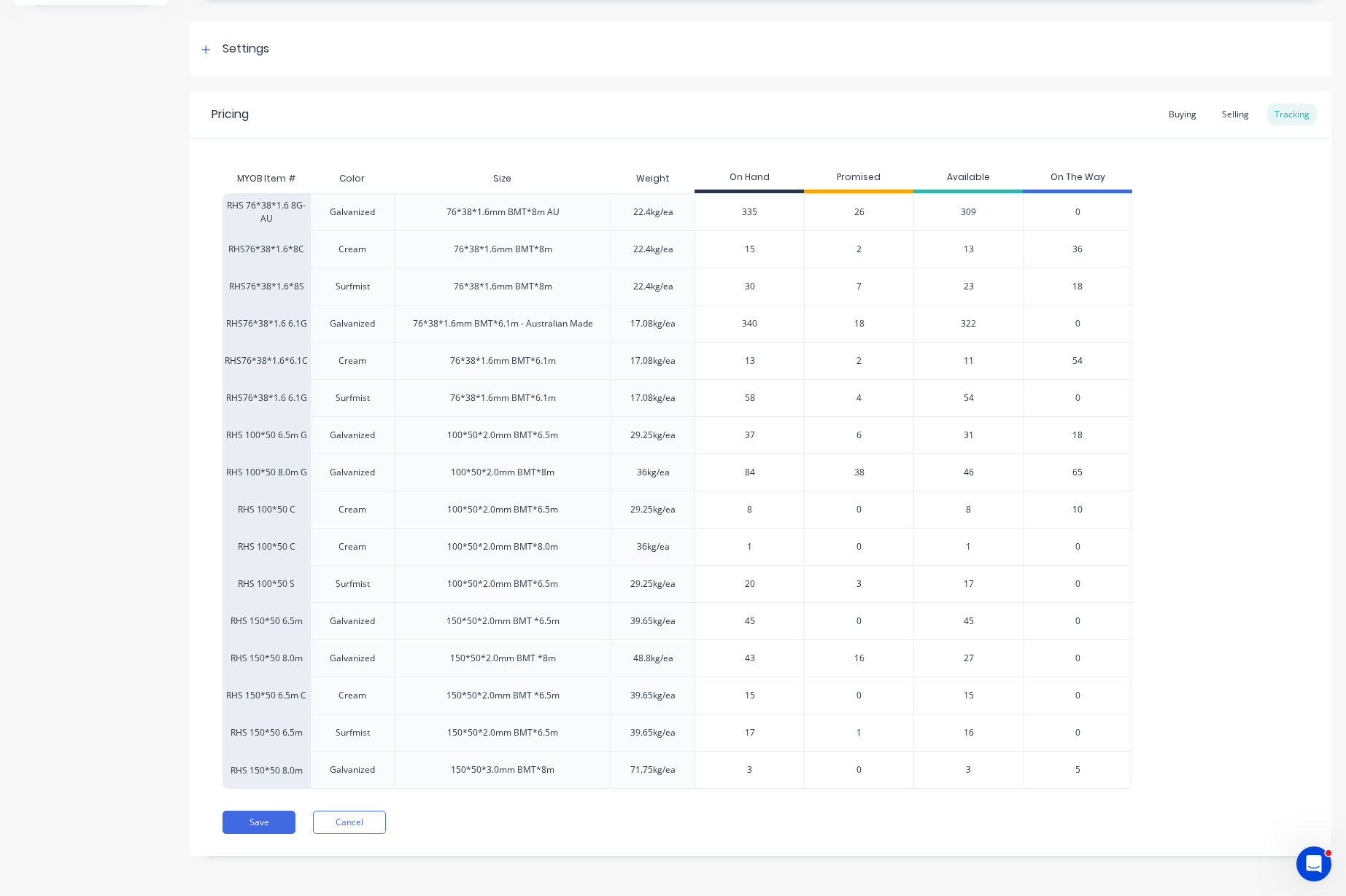
type input "8"
drag, startPoint x: 761, startPoint y: 510, endPoint x: 715, endPoint y: 510, distance: 46.0
click at [715, 510] on input "8" at bounding box center [749, 509] width 109 height 13
drag, startPoint x: 762, startPoint y: 544, endPoint x: 662, endPoint y: 548, distance: 100.1
click at [662, 548] on div "RHS 100*50 C Cream 100*50*2.0mm BMT*8.0m 36kg/ea 1 1 0 1 0" at bounding box center [677, 546] width 909 height 37
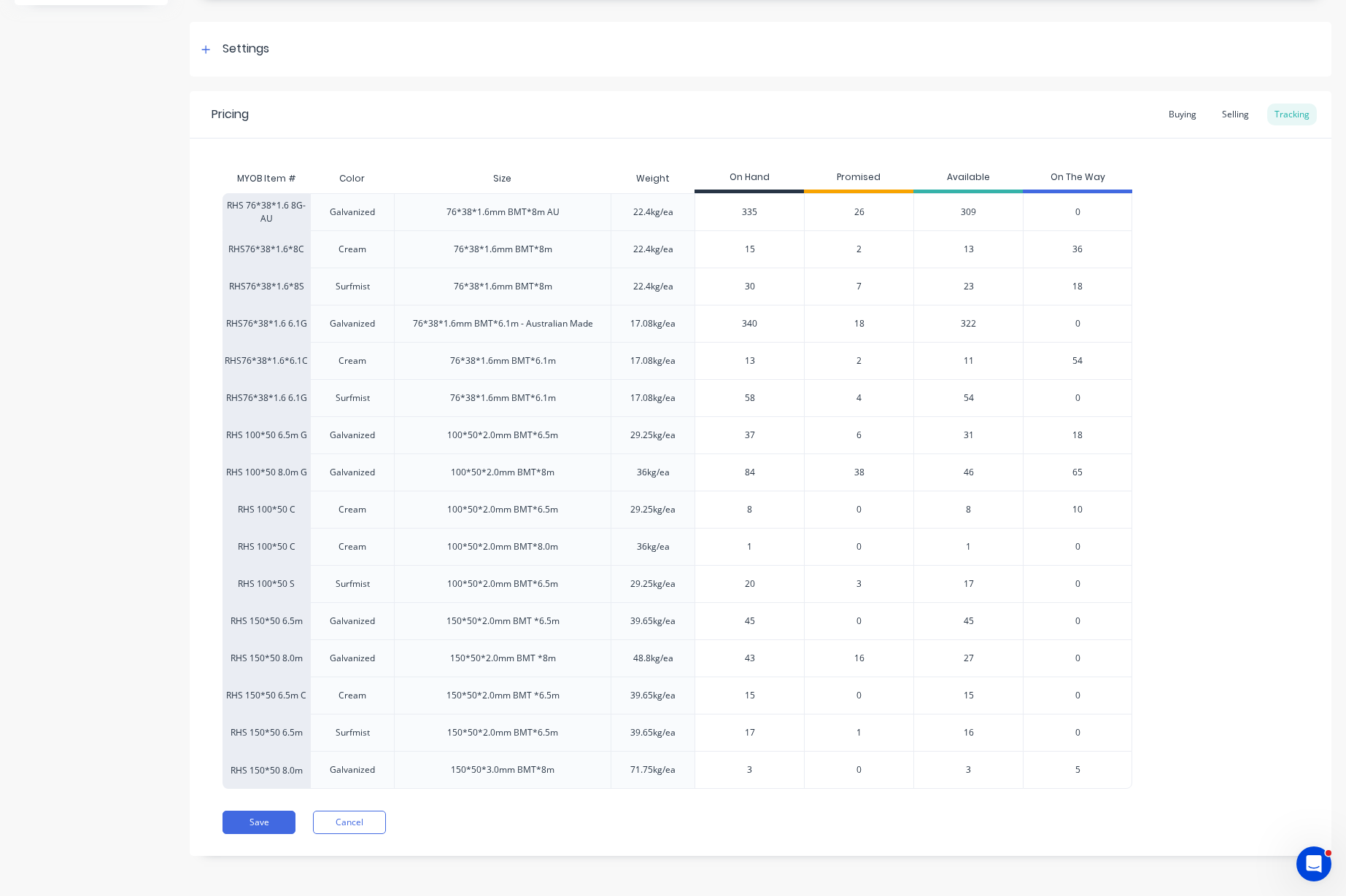
type input "11"
type textarea "x"
drag, startPoint x: 775, startPoint y: 546, endPoint x: 701, endPoint y: 550, distance: 74.1
click at [701, 550] on input "11" at bounding box center [749, 546] width 109 height 13
type input "1"
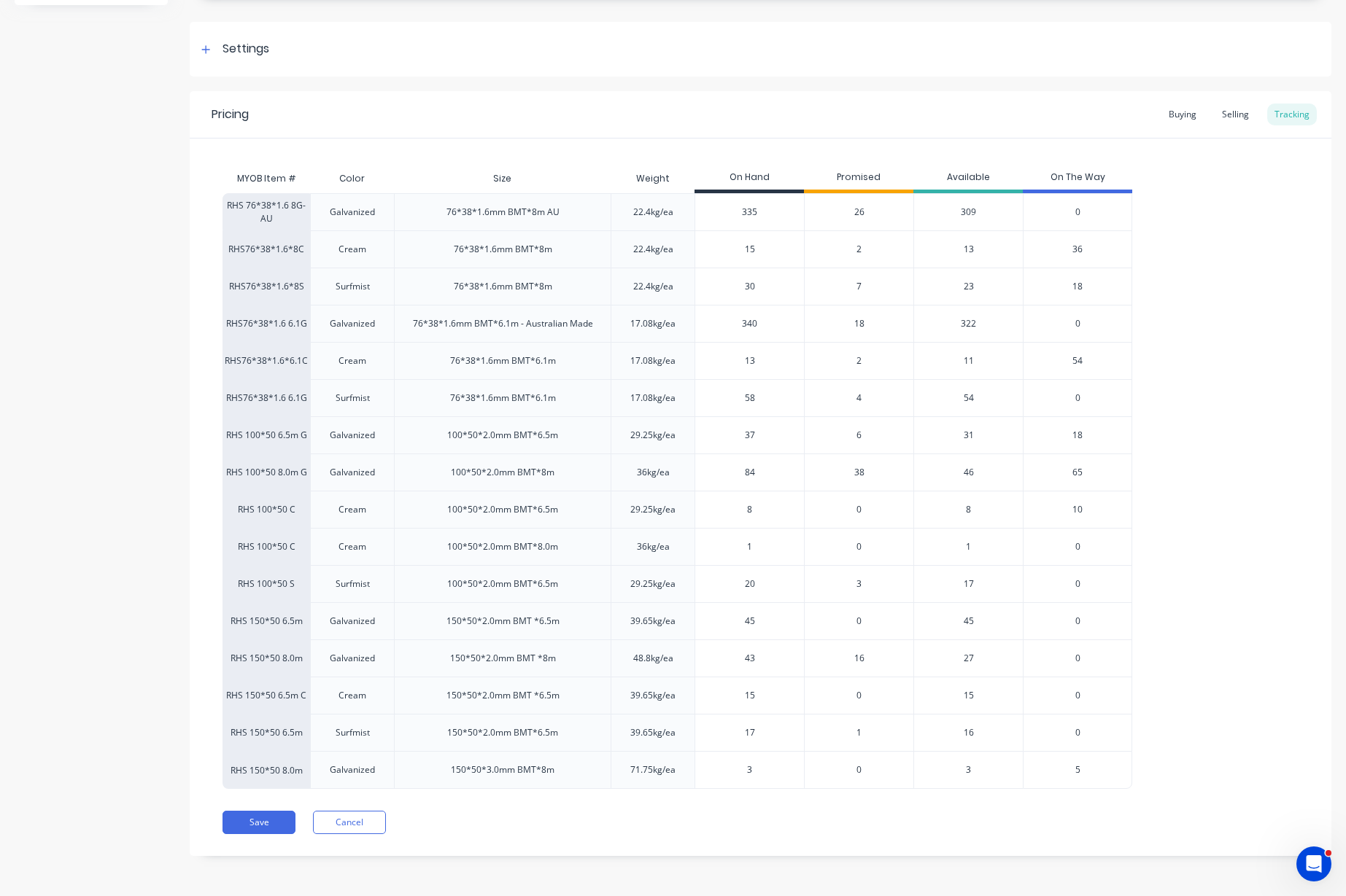
click at [859, 583] on span "3" at bounding box center [858, 584] width 5 height 13
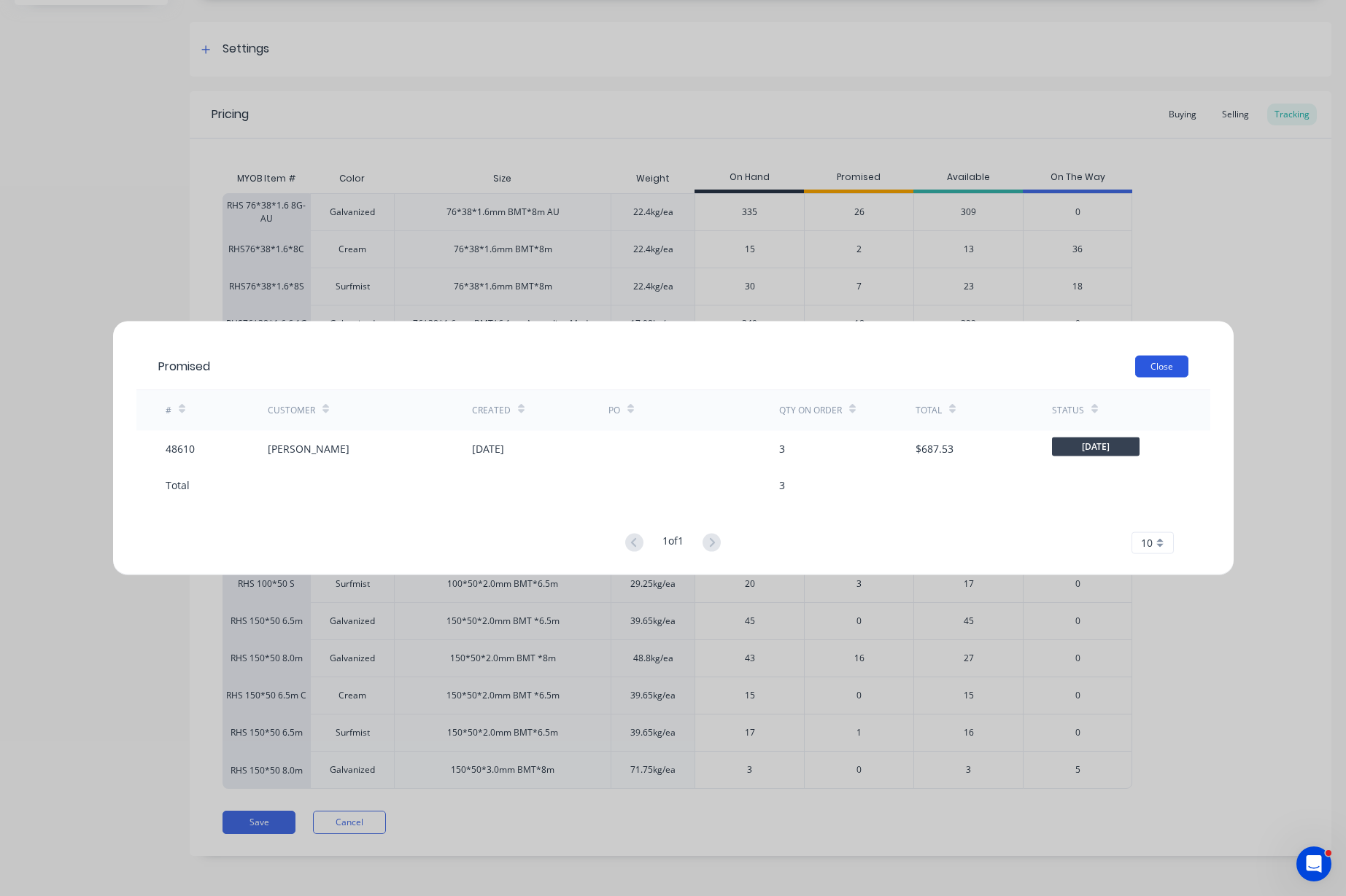
click at [1164, 366] on button "Close" at bounding box center [1162, 366] width 53 height 22
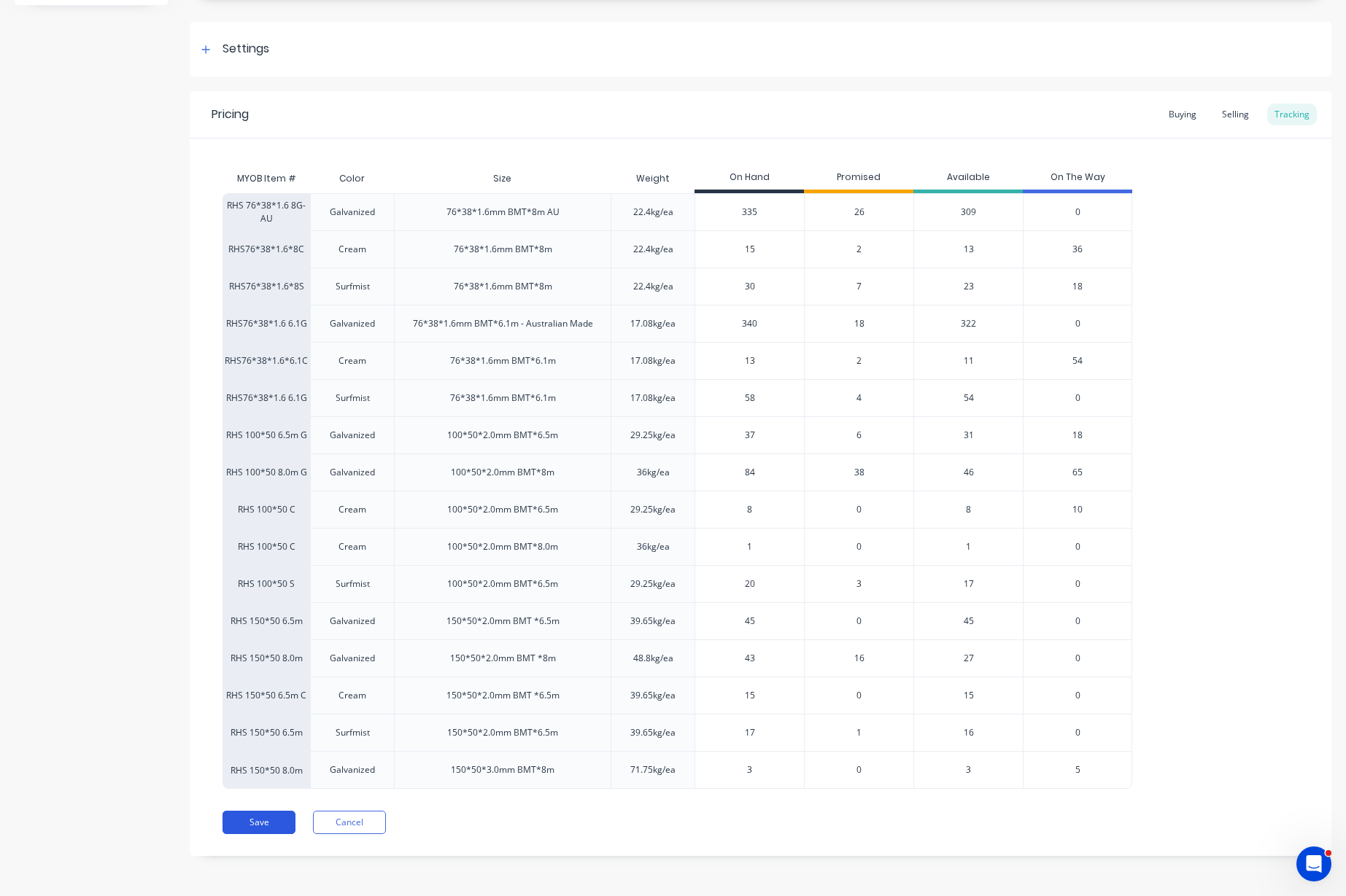
click at [251, 821] on button "Save" at bounding box center [259, 823] width 72 height 24
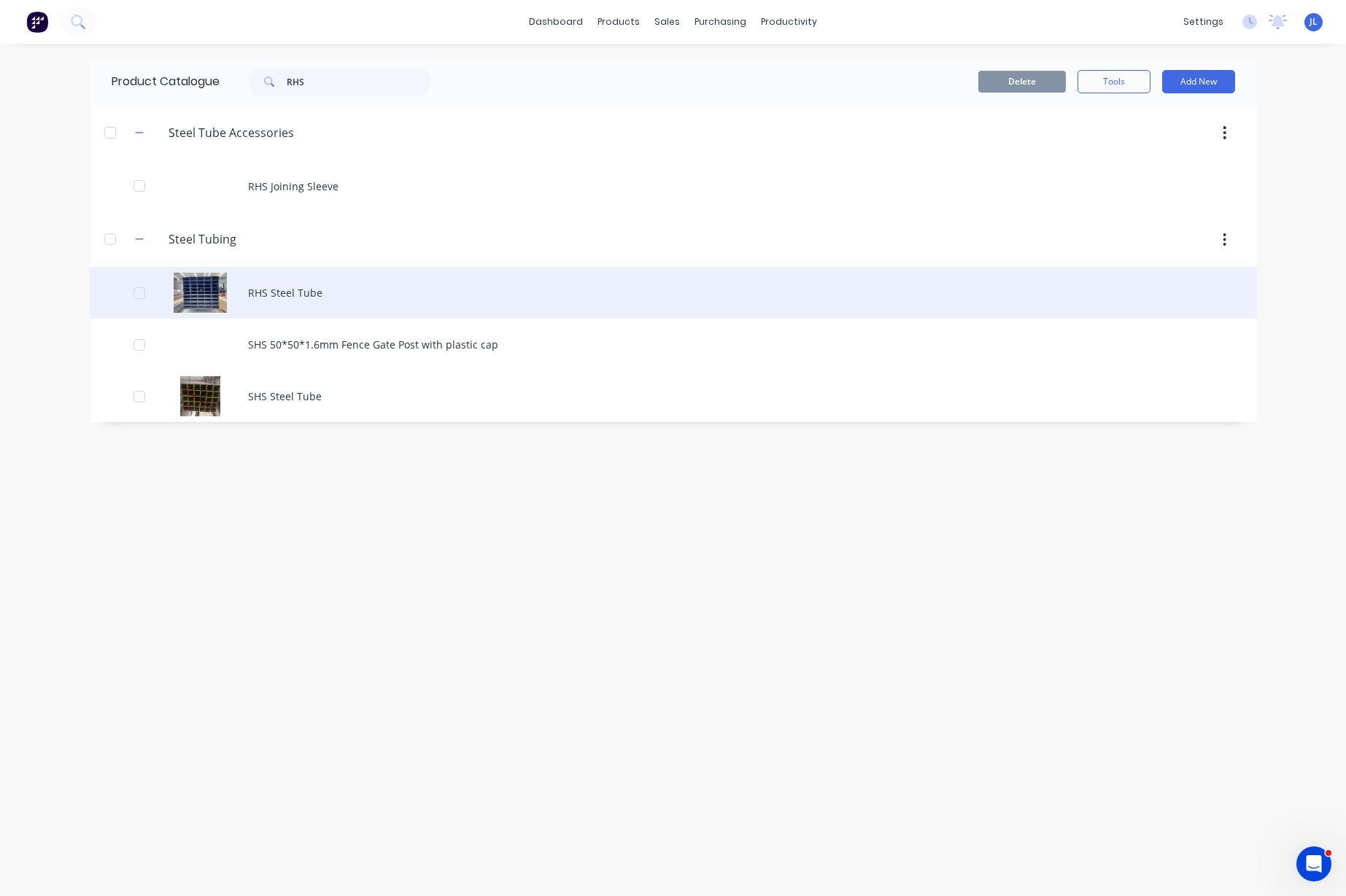
click at [504, 284] on div "RHS Steel Tube" at bounding box center [673, 293] width 1167 height 52
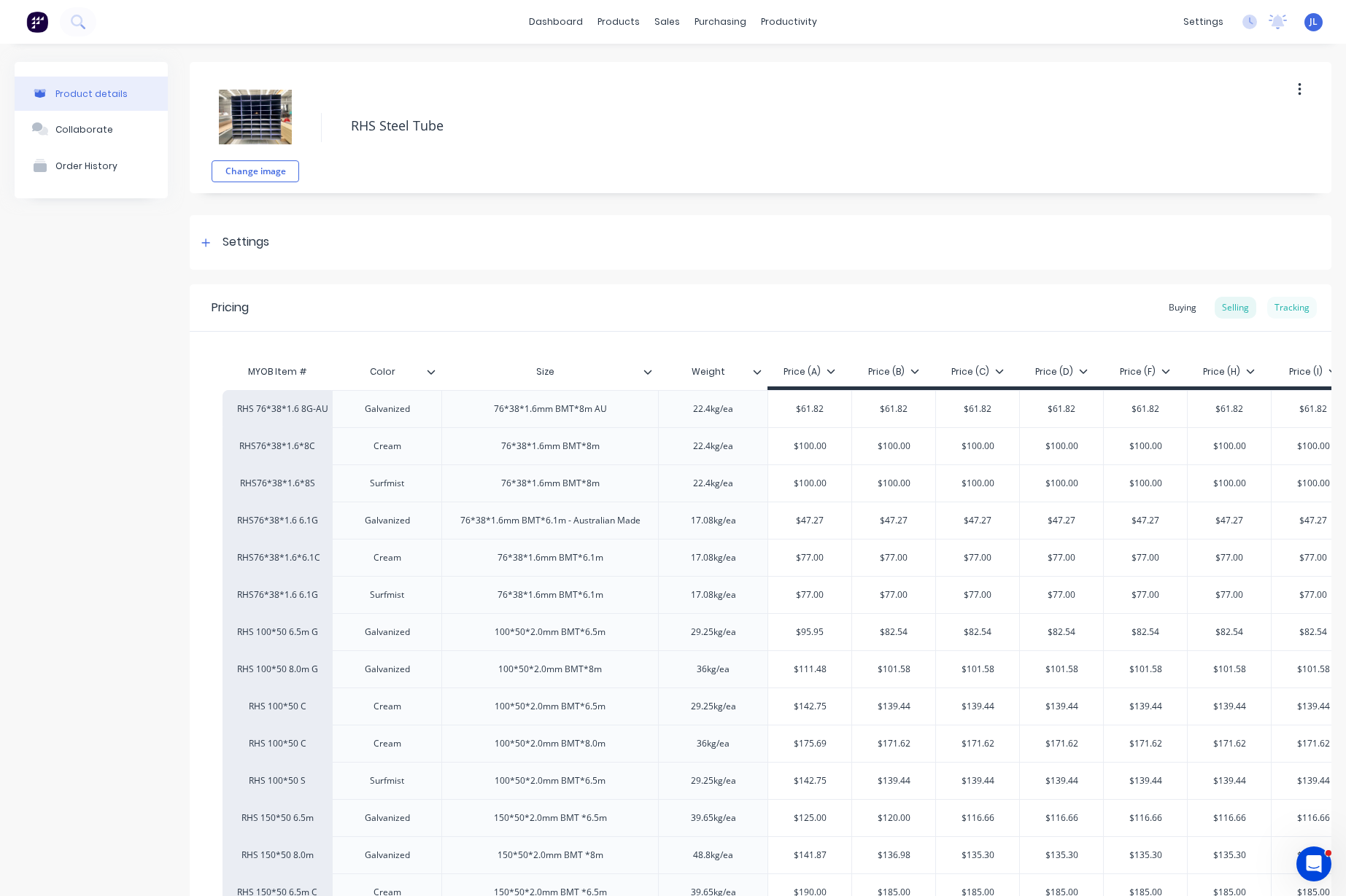
click at [1277, 309] on div "Tracking" at bounding box center [1291, 307] width 50 height 22
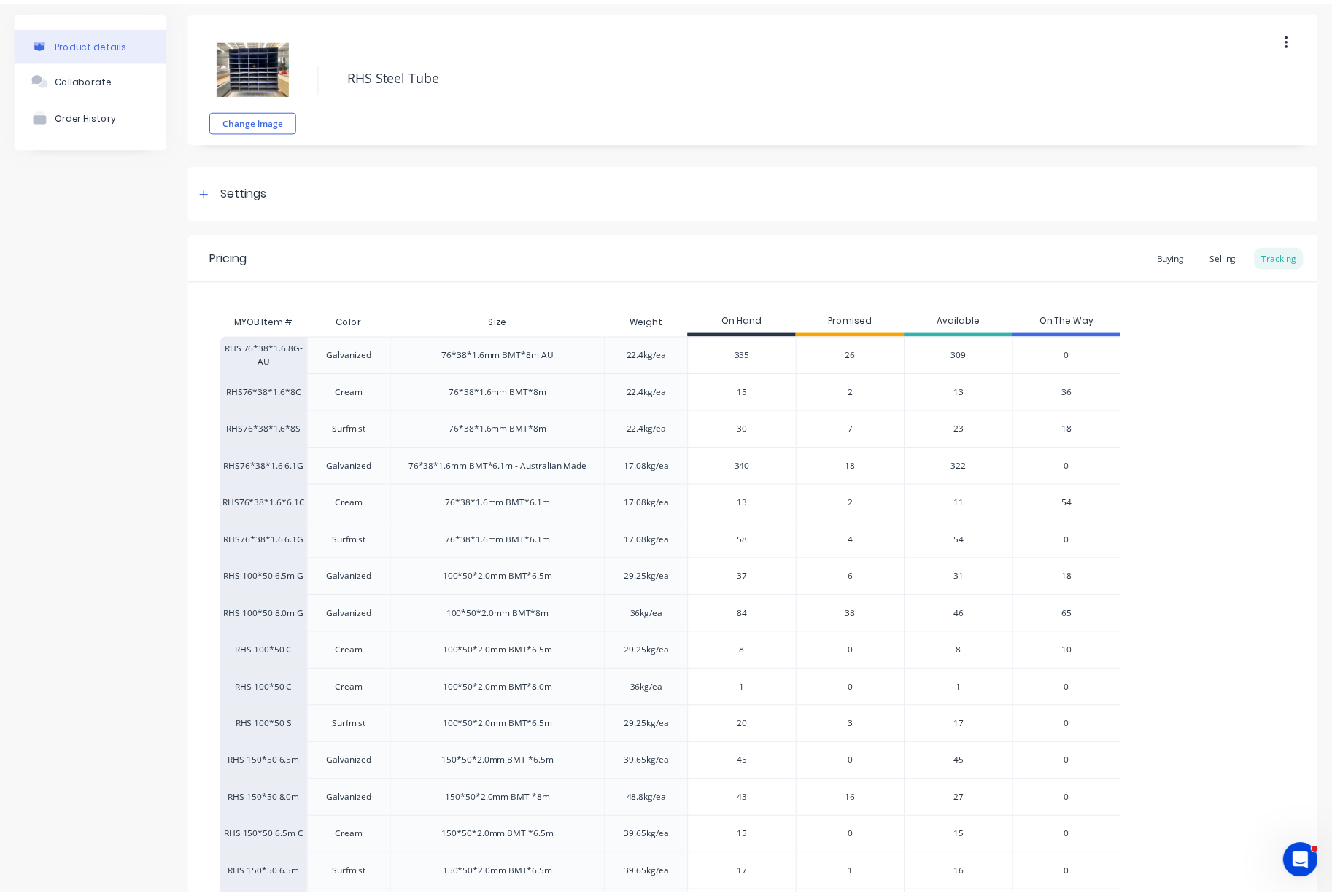
scroll to position [193, 0]
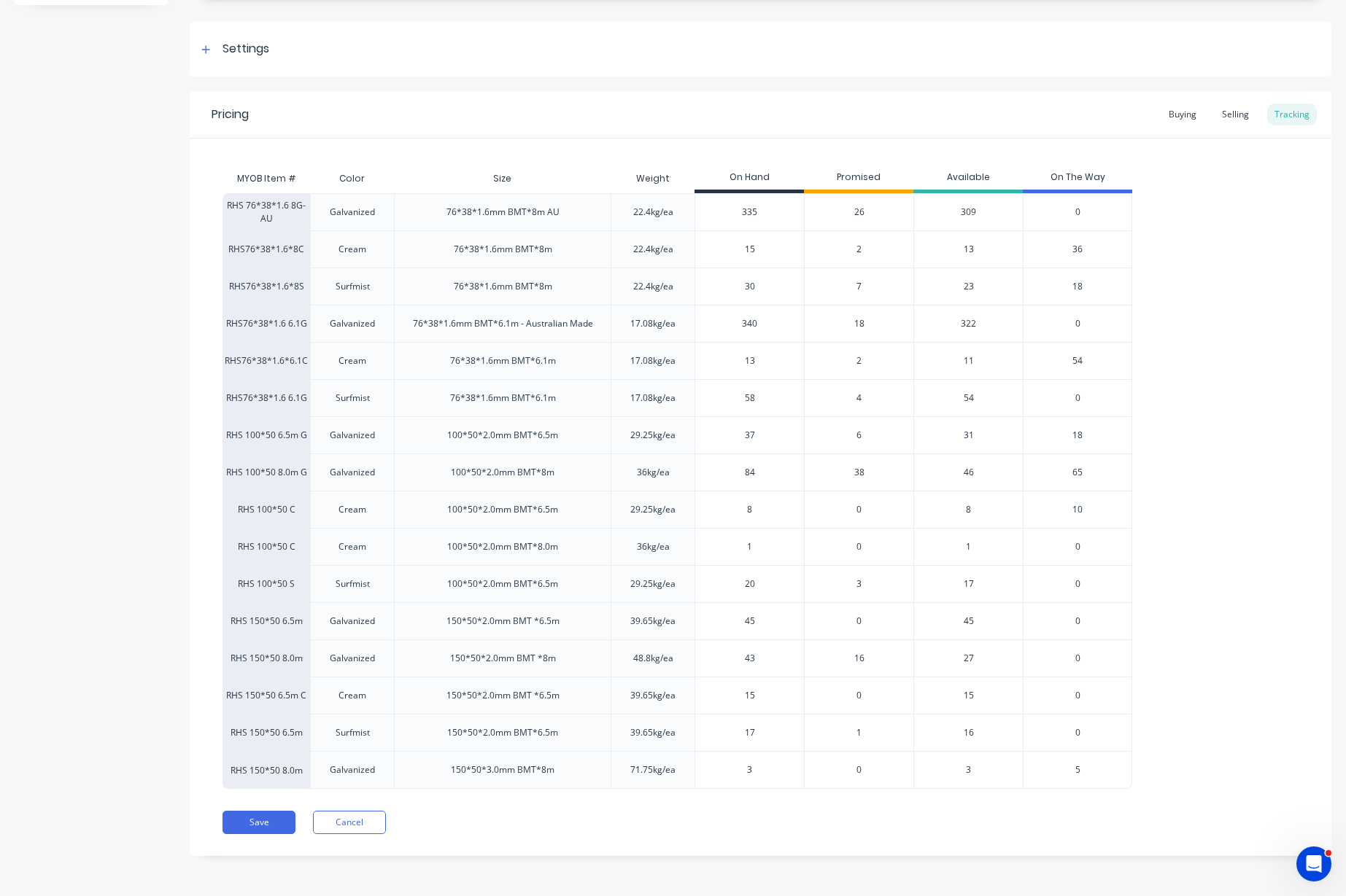
click at [860, 587] on span "3" at bounding box center [858, 584] width 5 height 13
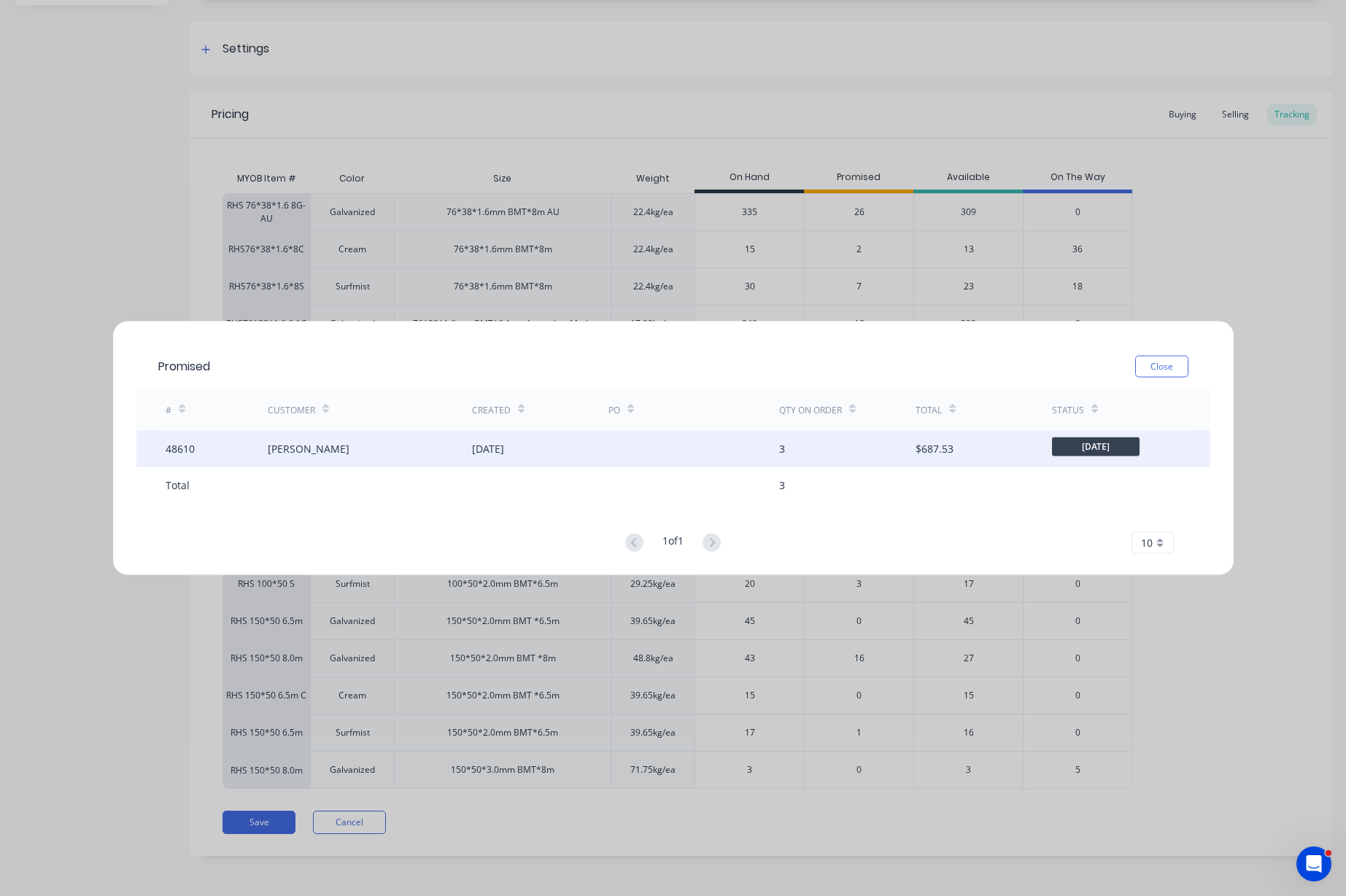
click at [658, 459] on div at bounding box center [694, 448] width 170 height 36
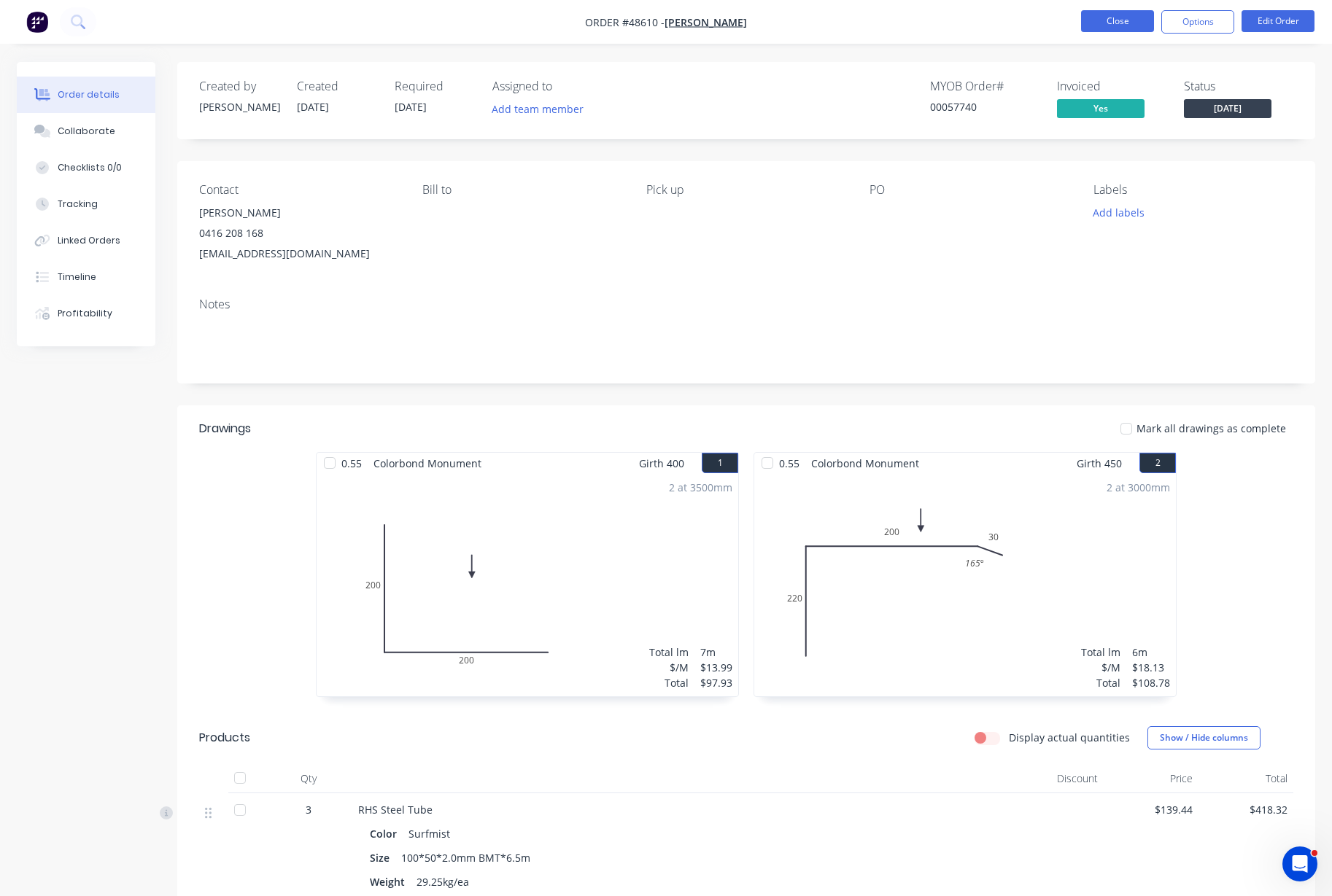
click at [1098, 19] on button "Close" at bounding box center [1117, 21] width 72 height 22
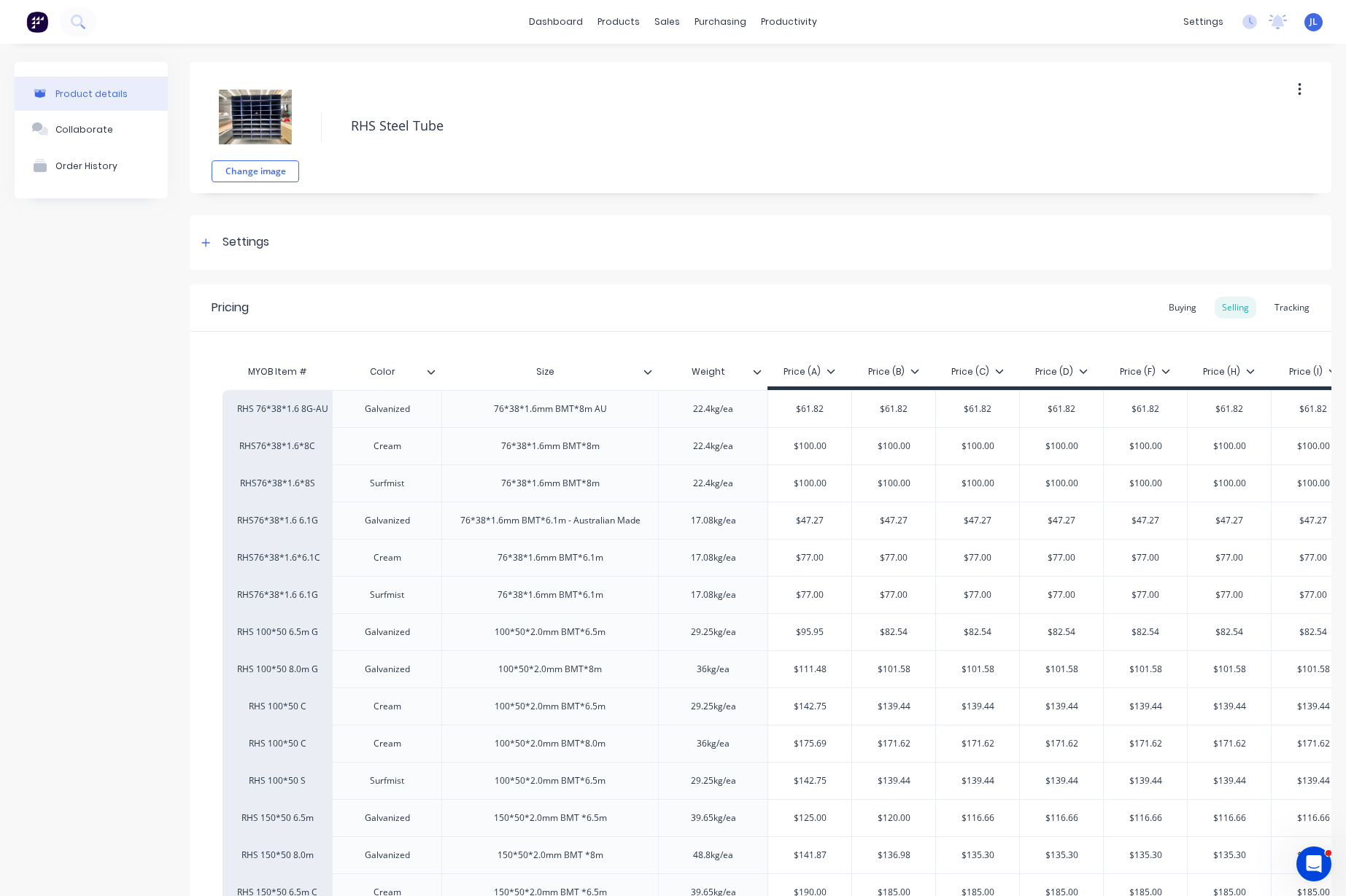
type textarea "x"
click at [1267, 306] on div "Tracking" at bounding box center [1291, 307] width 50 height 22
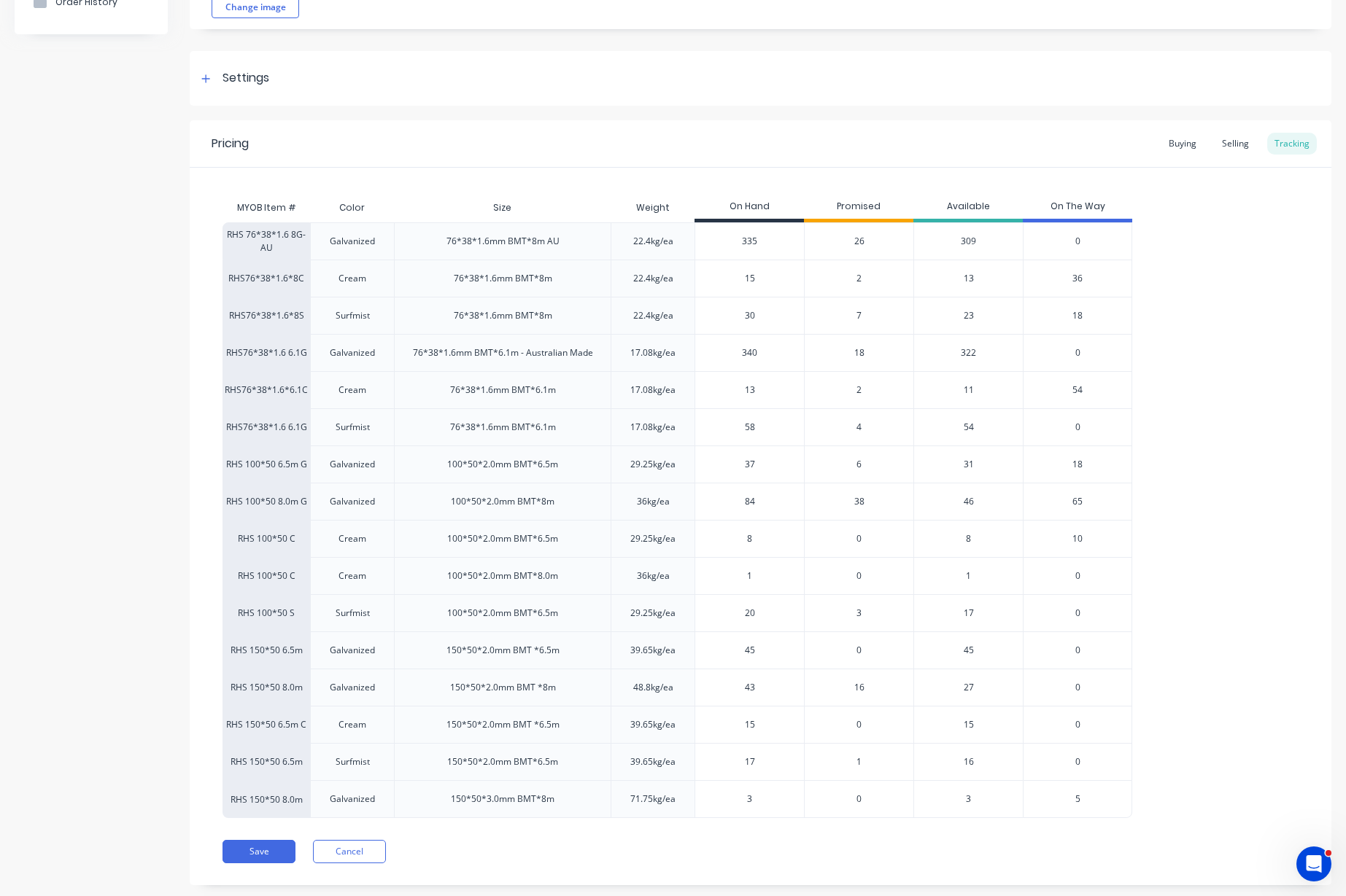
scroll to position [193, 0]
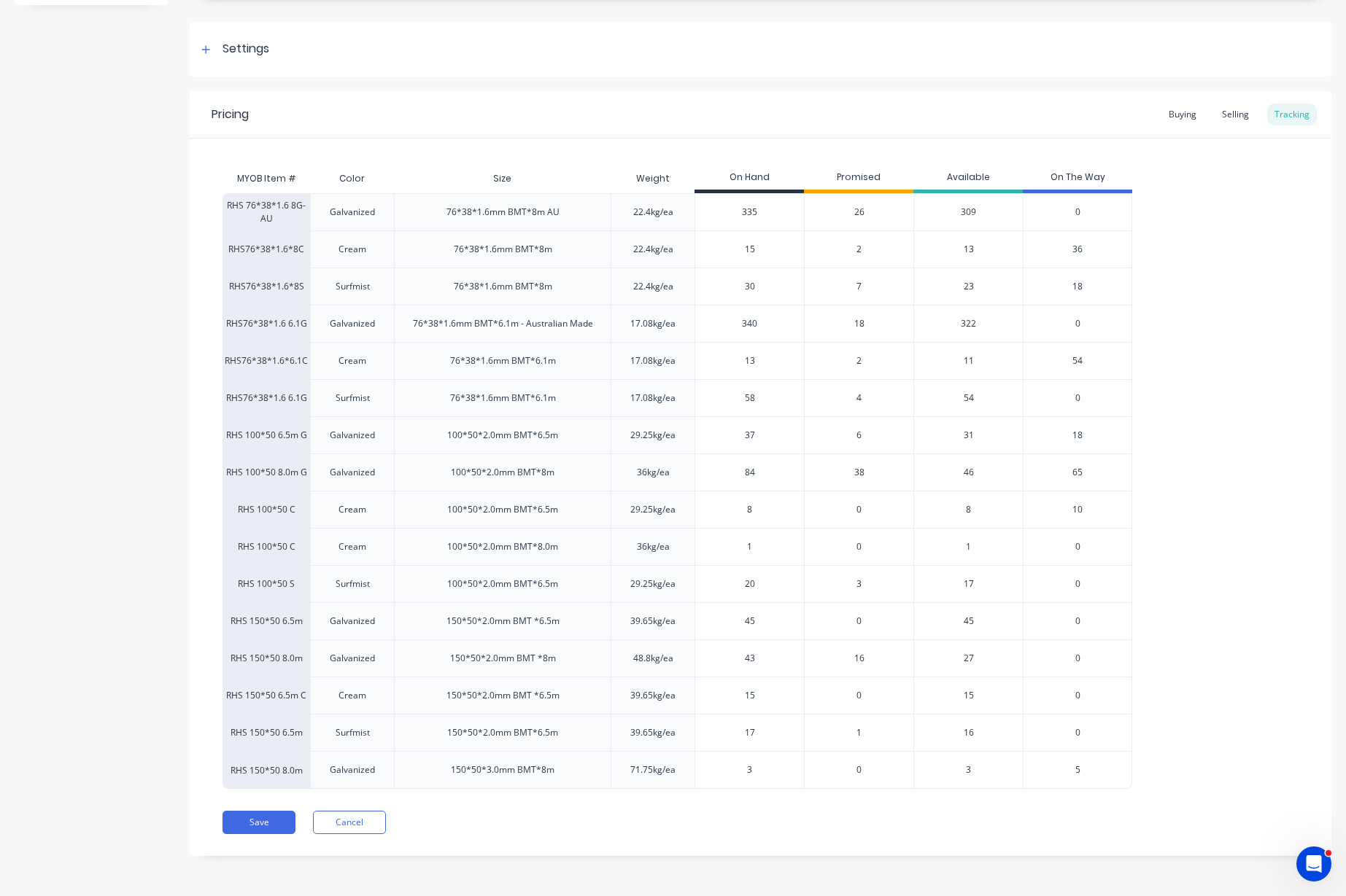
drag, startPoint x: 779, startPoint y: 589, endPoint x: 726, endPoint y: 589, distance: 53.0
click at [726, 589] on input "20" at bounding box center [749, 584] width 109 height 13
type input "11"
type textarea "x"
type input "11"
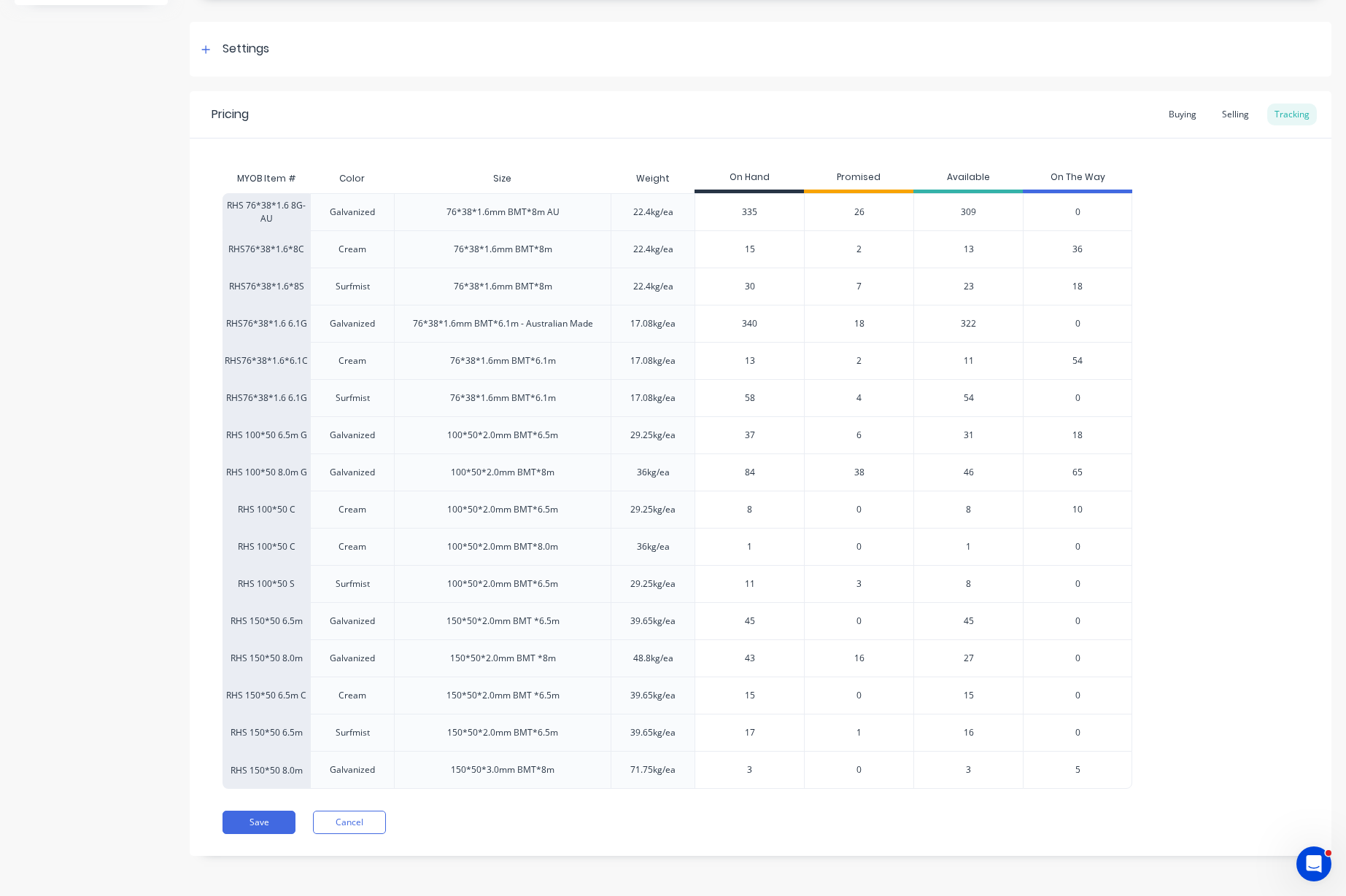
drag, startPoint x: 765, startPoint y: 622, endPoint x: 716, endPoint y: 624, distance: 49.0
click at [716, 624] on input "45" at bounding box center [749, 621] width 109 height 13
type input "21"
type textarea "x"
type input "21"
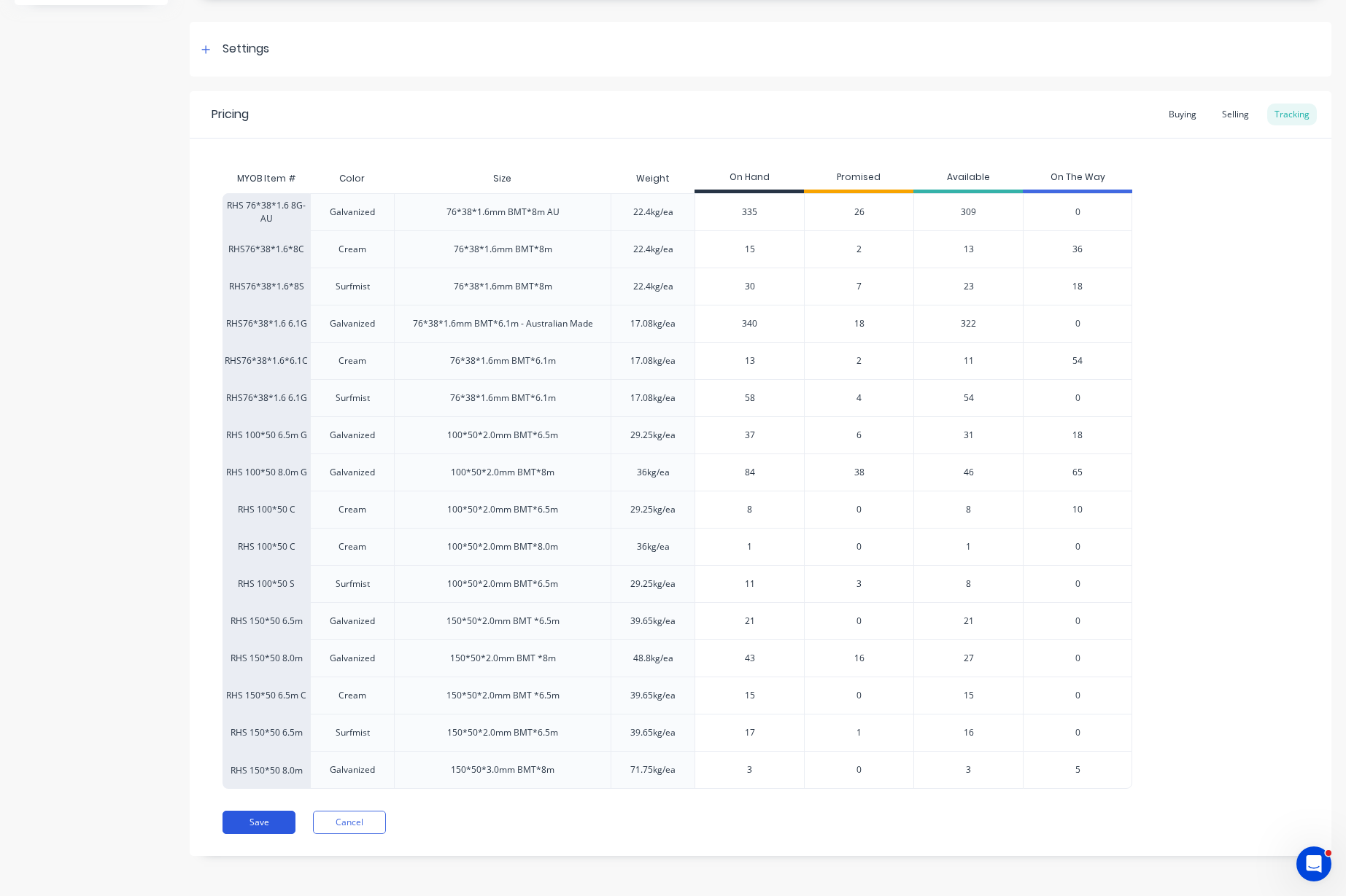
click at [252, 828] on button "Save" at bounding box center [259, 823] width 72 height 24
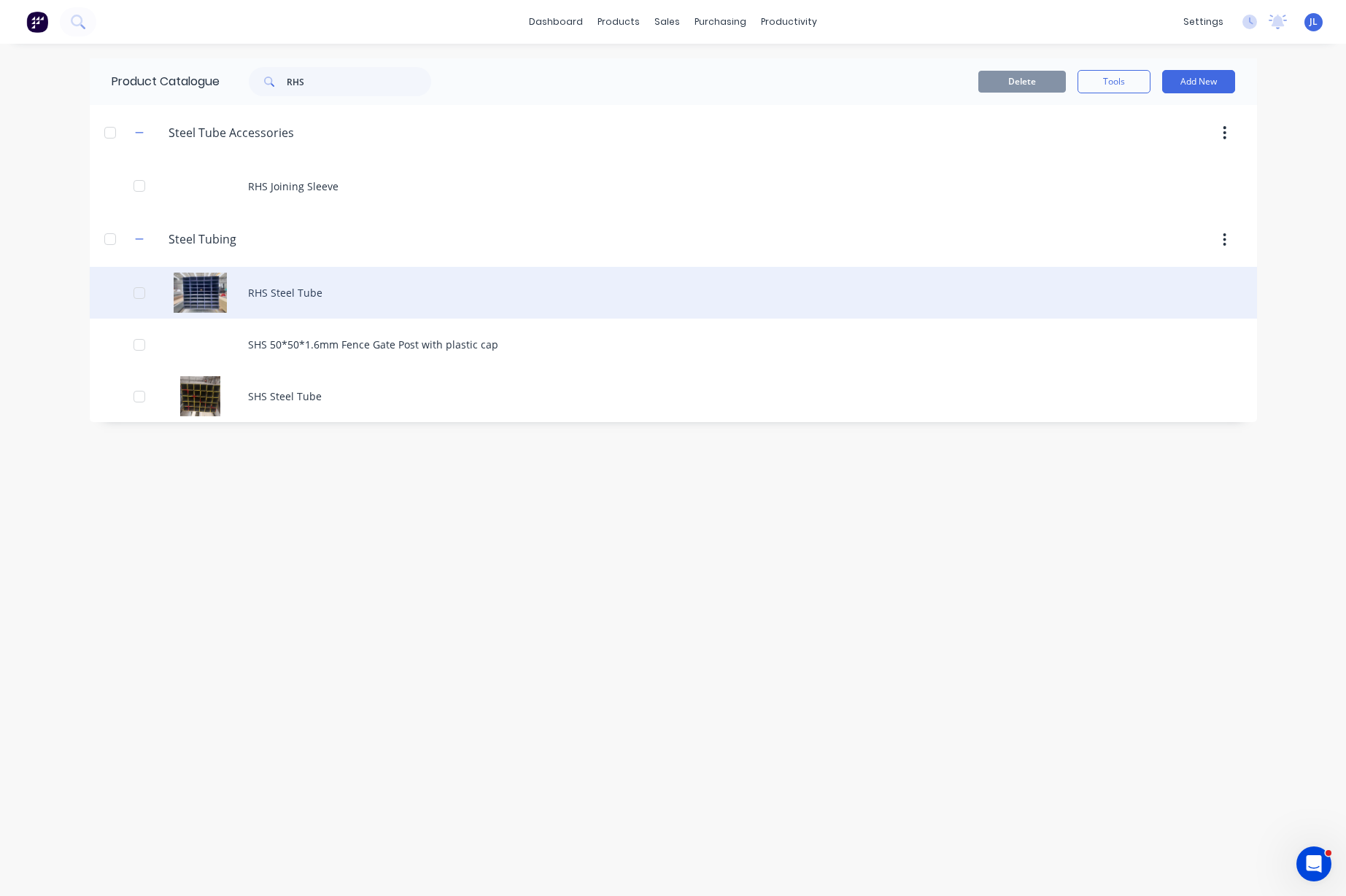
click at [402, 303] on div "RHS Steel Tube" at bounding box center [673, 293] width 1167 height 52
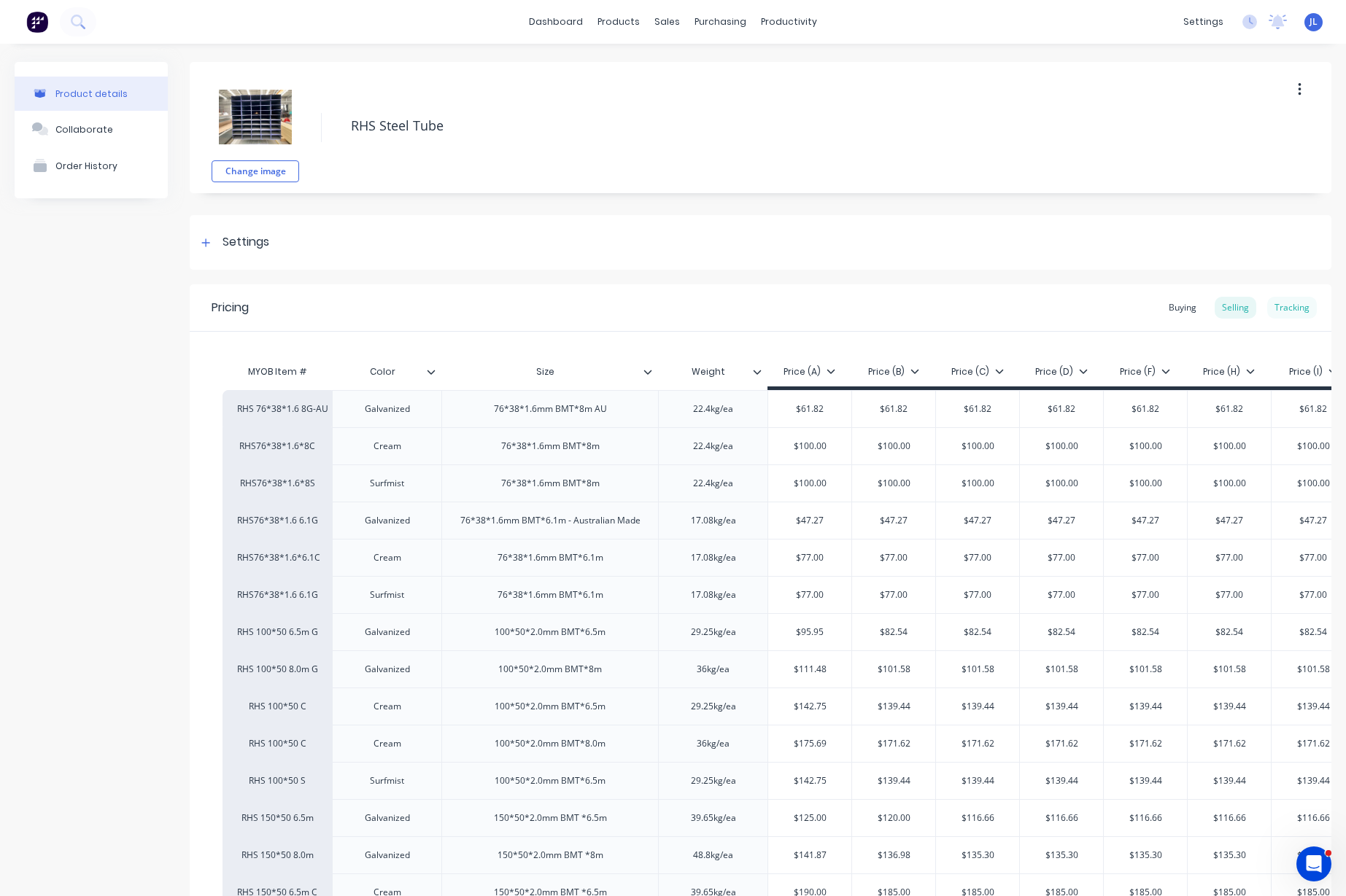
type textarea "x"
click at [1285, 309] on div "Tracking" at bounding box center [1291, 307] width 50 height 22
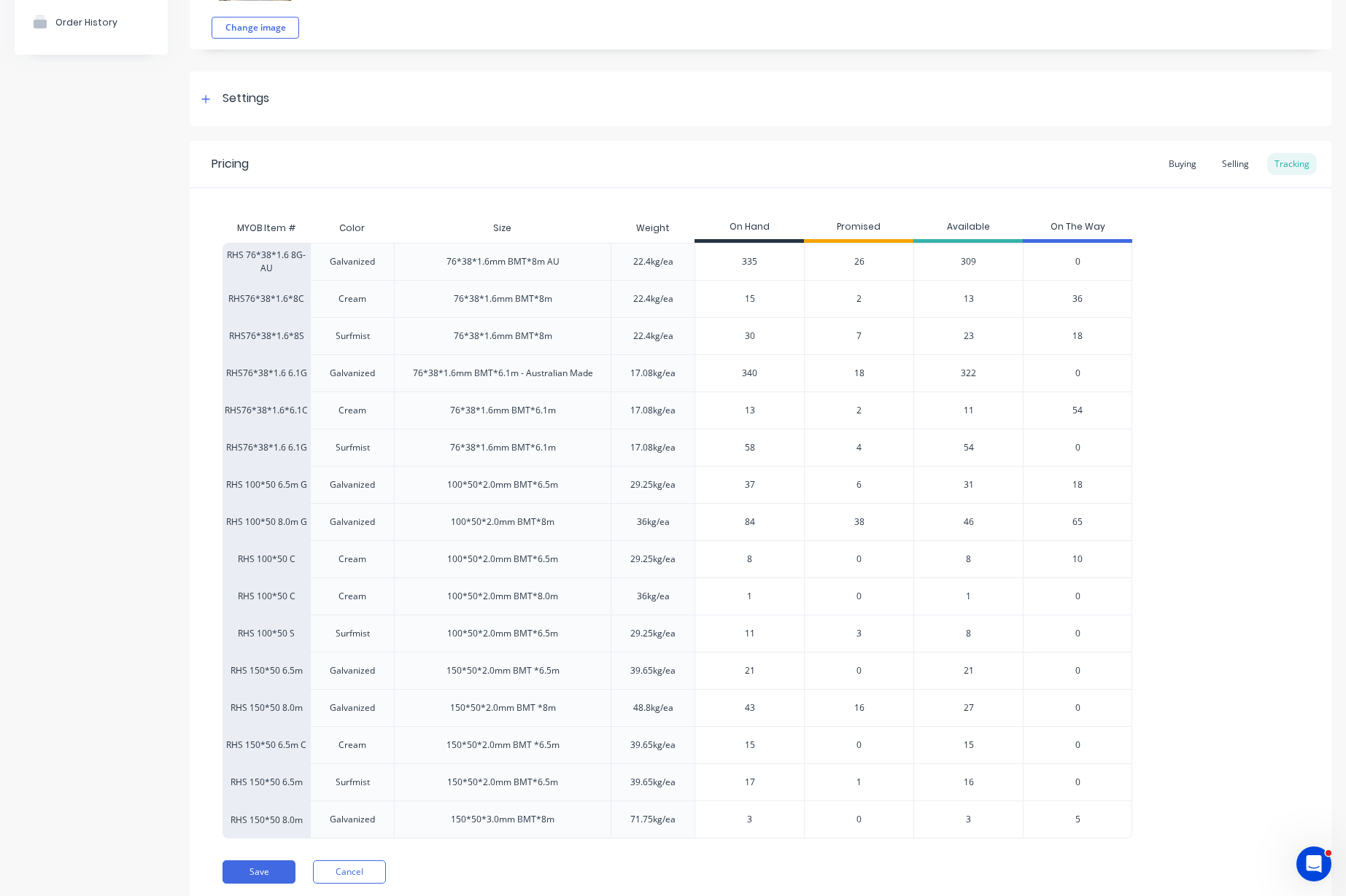
scroll to position [193, 0]
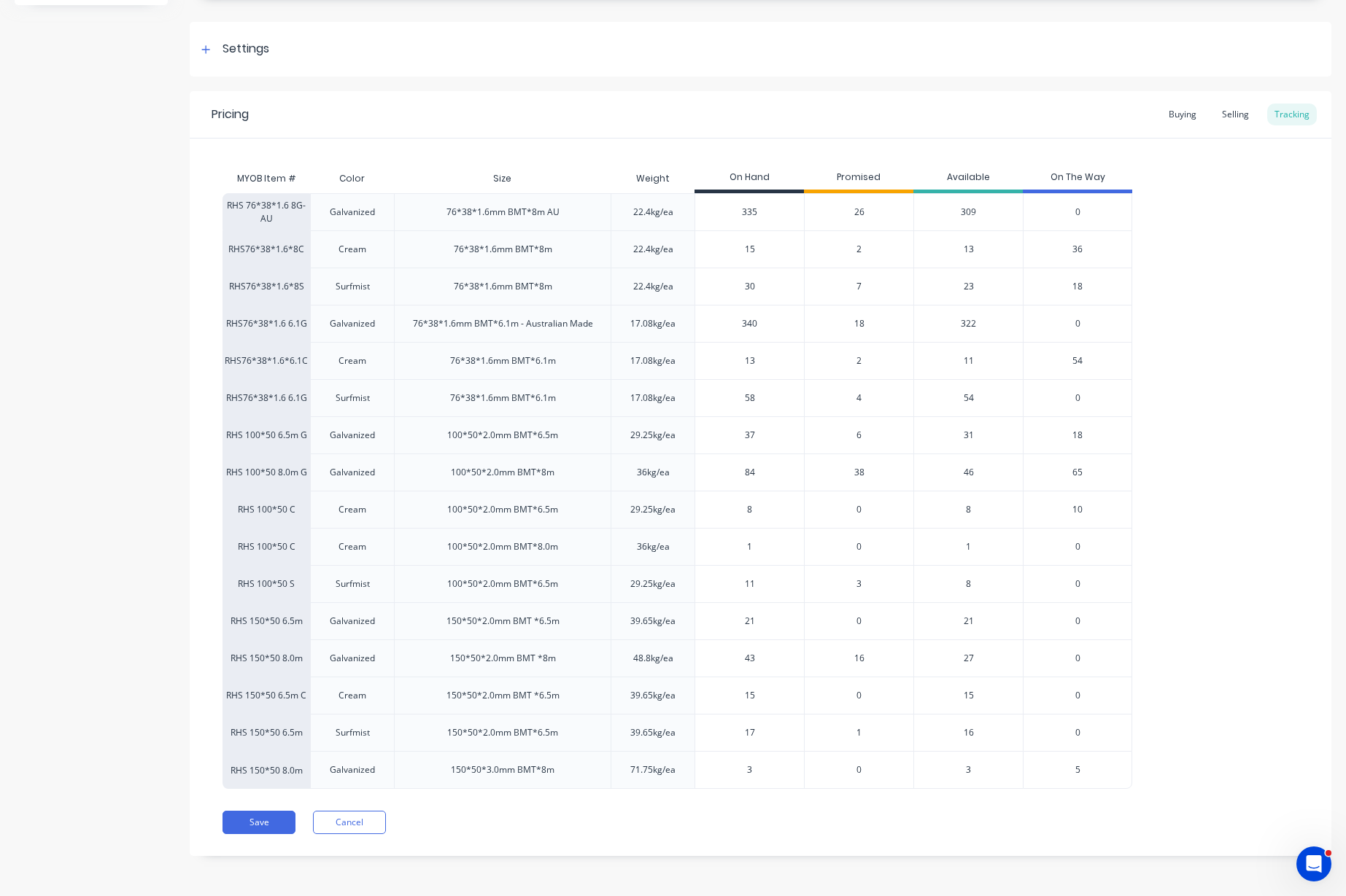
click at [862, 656] on span "16" at bounding box center [859, 658] width 10 height 13
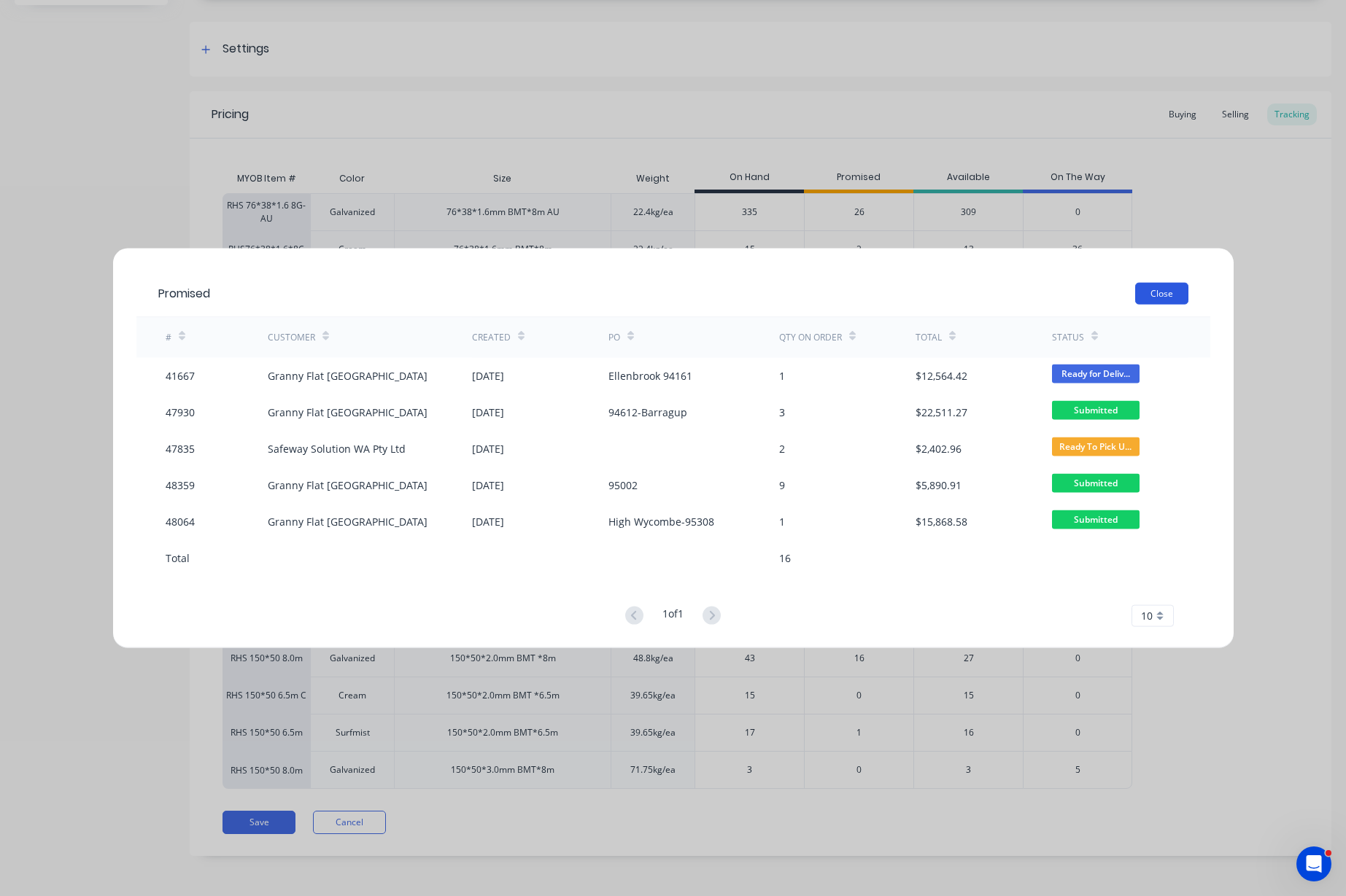
click at [1156, 301] on button "Close" at bounding box center [1162, 293] width 53 height 22
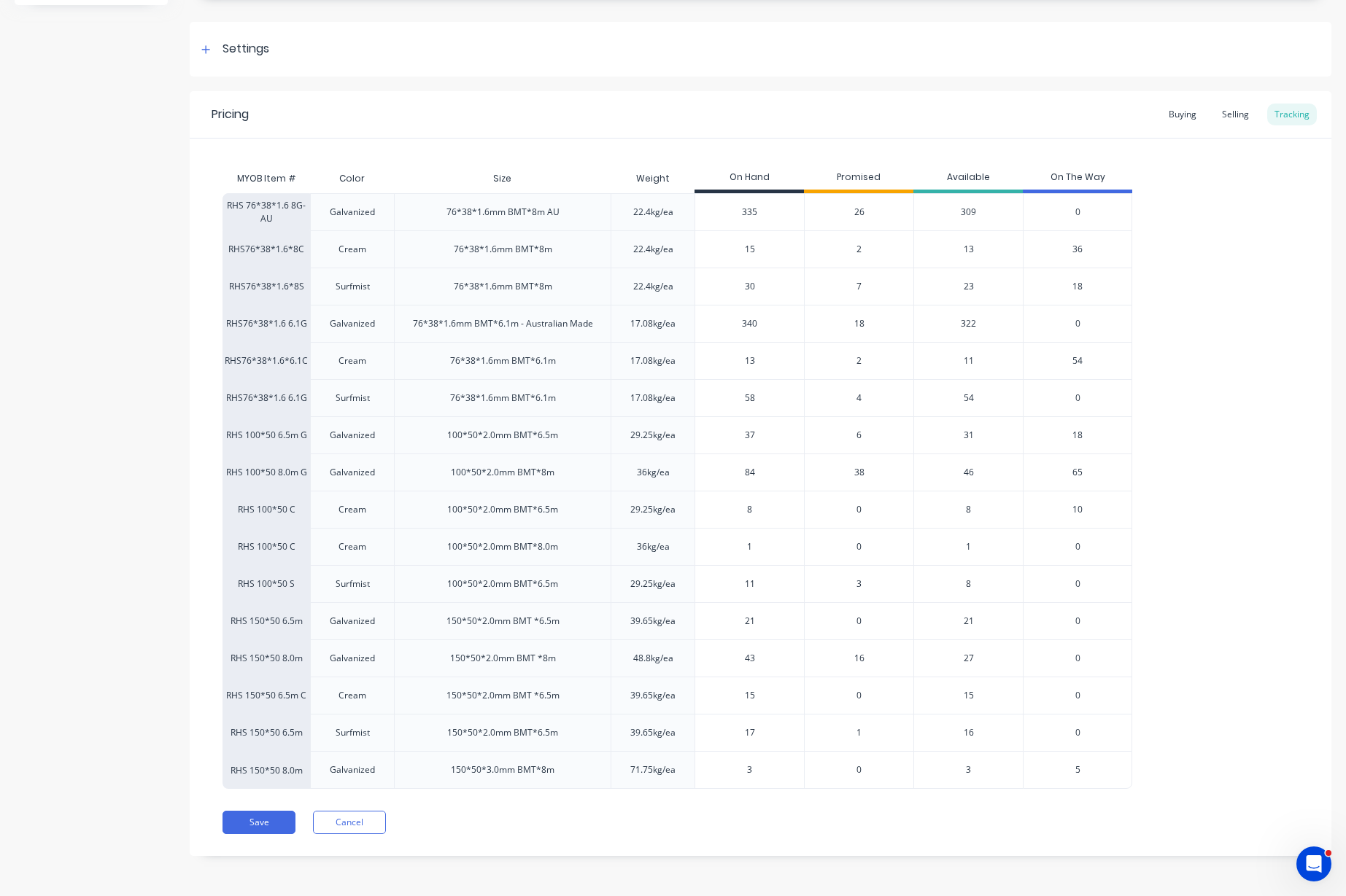
type input "15"
drag, startPoint x: 766, startPoint y: 696, endPoint x: 685, endPoint y: 694, distance: 81.0
click at [685, 694] on div "RHS 150*50 6.5m C Cream 150*50*2.0mm BMT *6.5m 39.65kg/ea 15 15 0 15 0" at bounding box center [677, 695] width 909 height 37
drag, startPoint x: 764, startPoint y: 770, endPoint x: 725, endPoint y: 770, distance: 39.0
click at [725, 770] on input "3" at bounding box center [749, 770] width 109 height 13
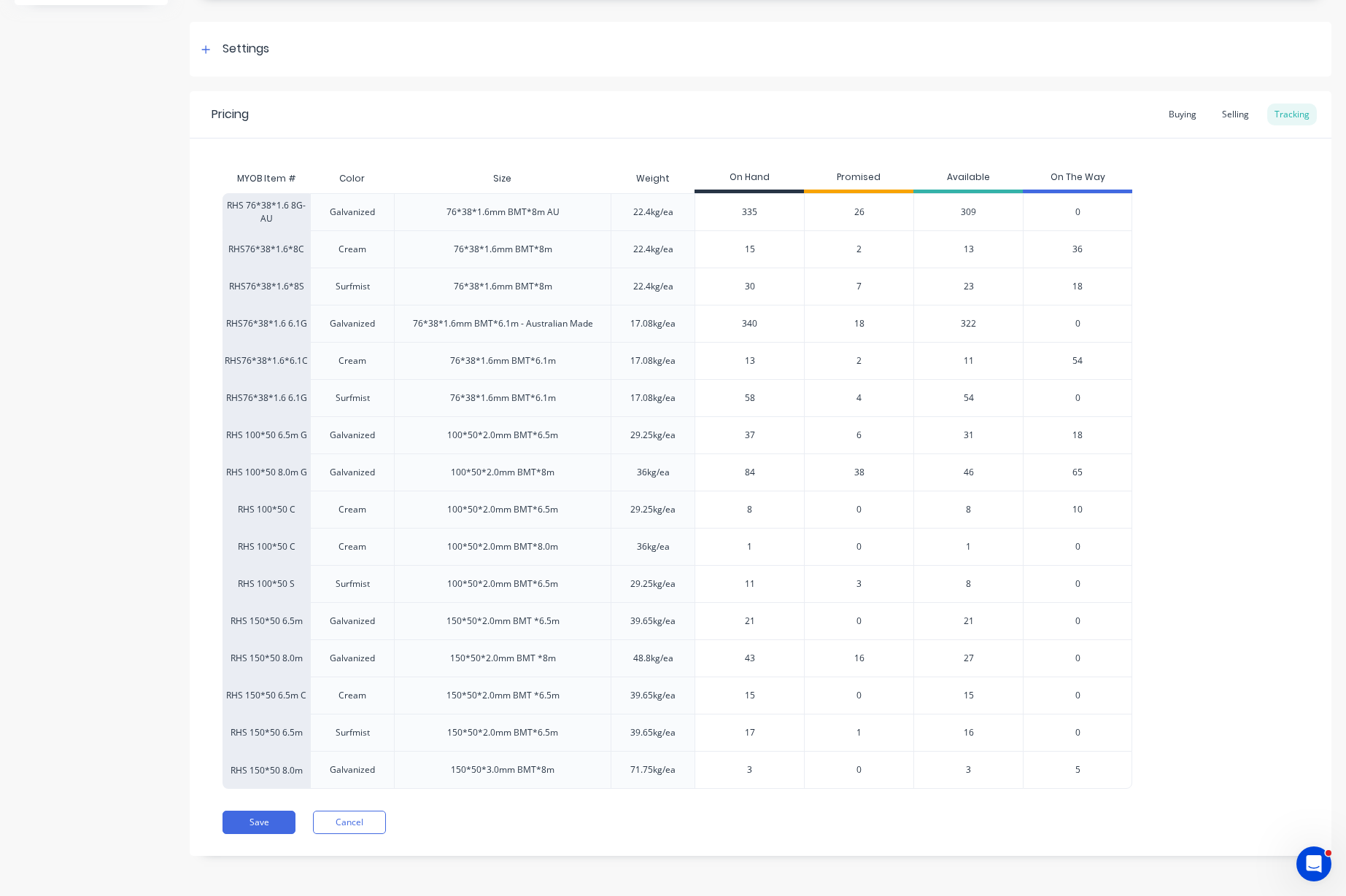
type input "5"
type textarea "x"
type input "5"
click at [1081, 769] on div "5" at bounding box center [1078, 770] width 110 height 38
click at [1076, 770] on span "5" at bounding box center [1077, 770] width 5 height 13
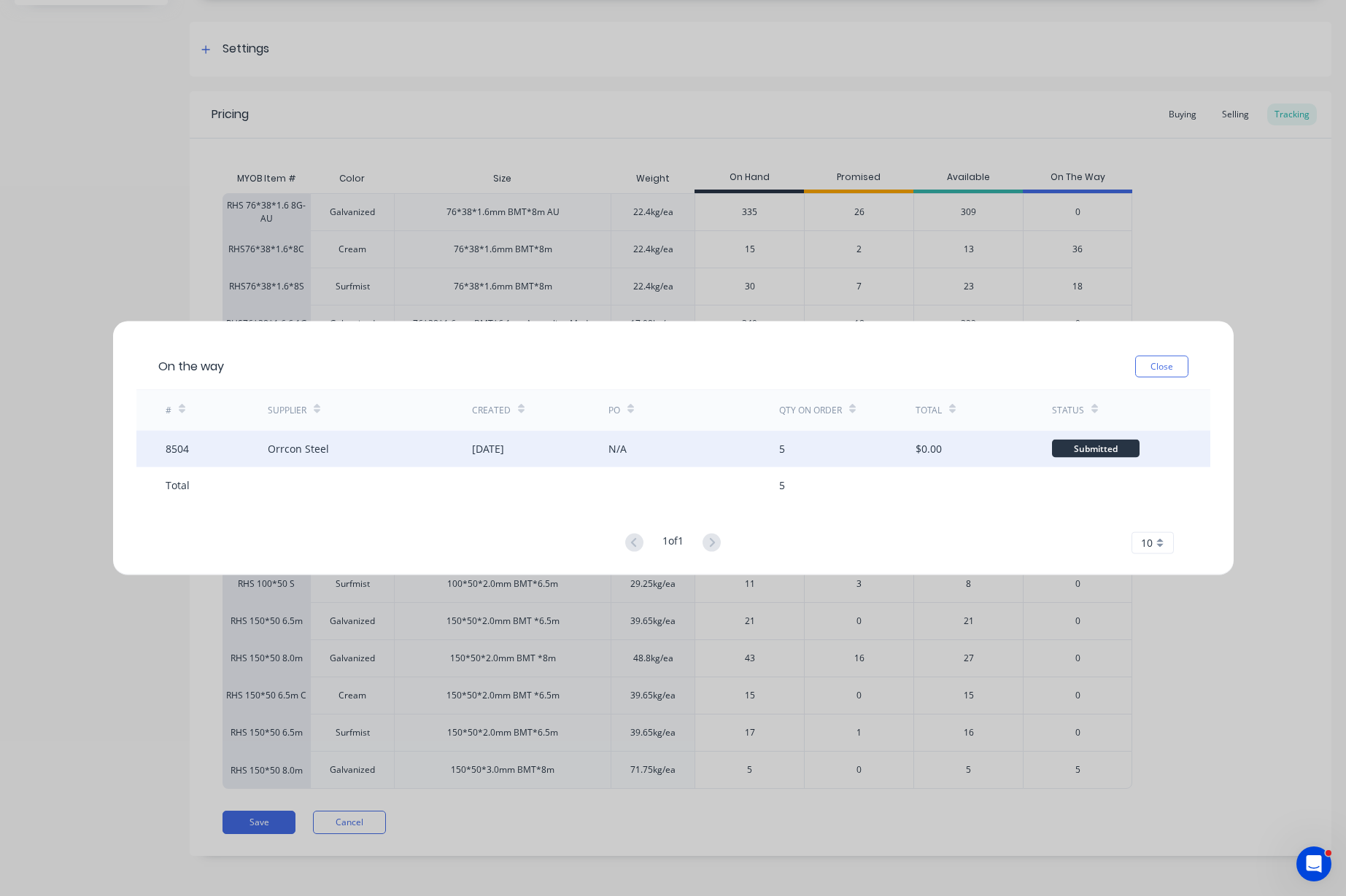
click at [492, 449] on div "[DATE]" at bounding box center [488, 448] width 32 height 16
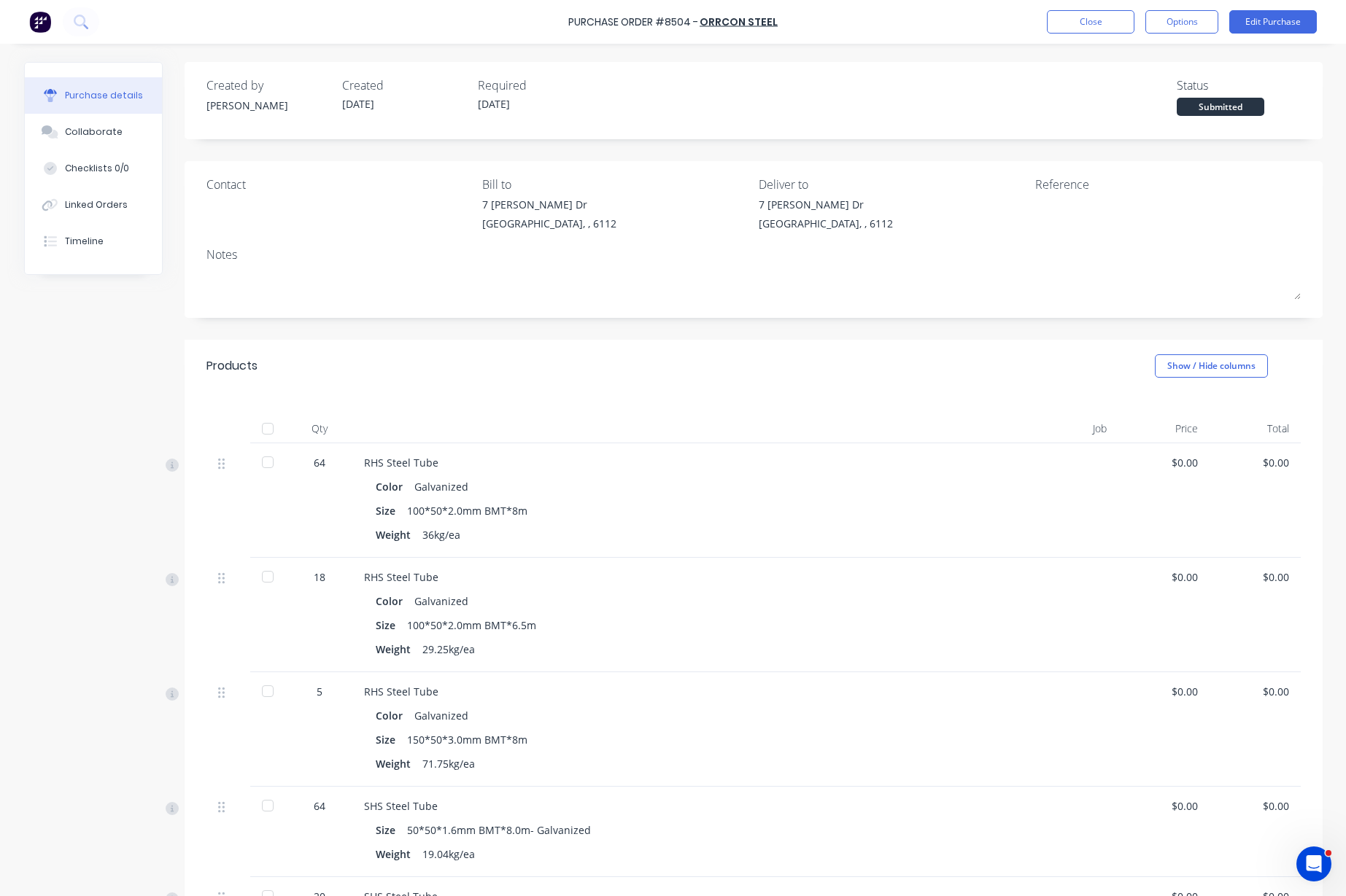
click at [264, 427] on div at bounding box center [267, 429] width 29 height 29
click at [1086, 22] on button "Close" at bounding box center [1089, 22] width 87 height 24
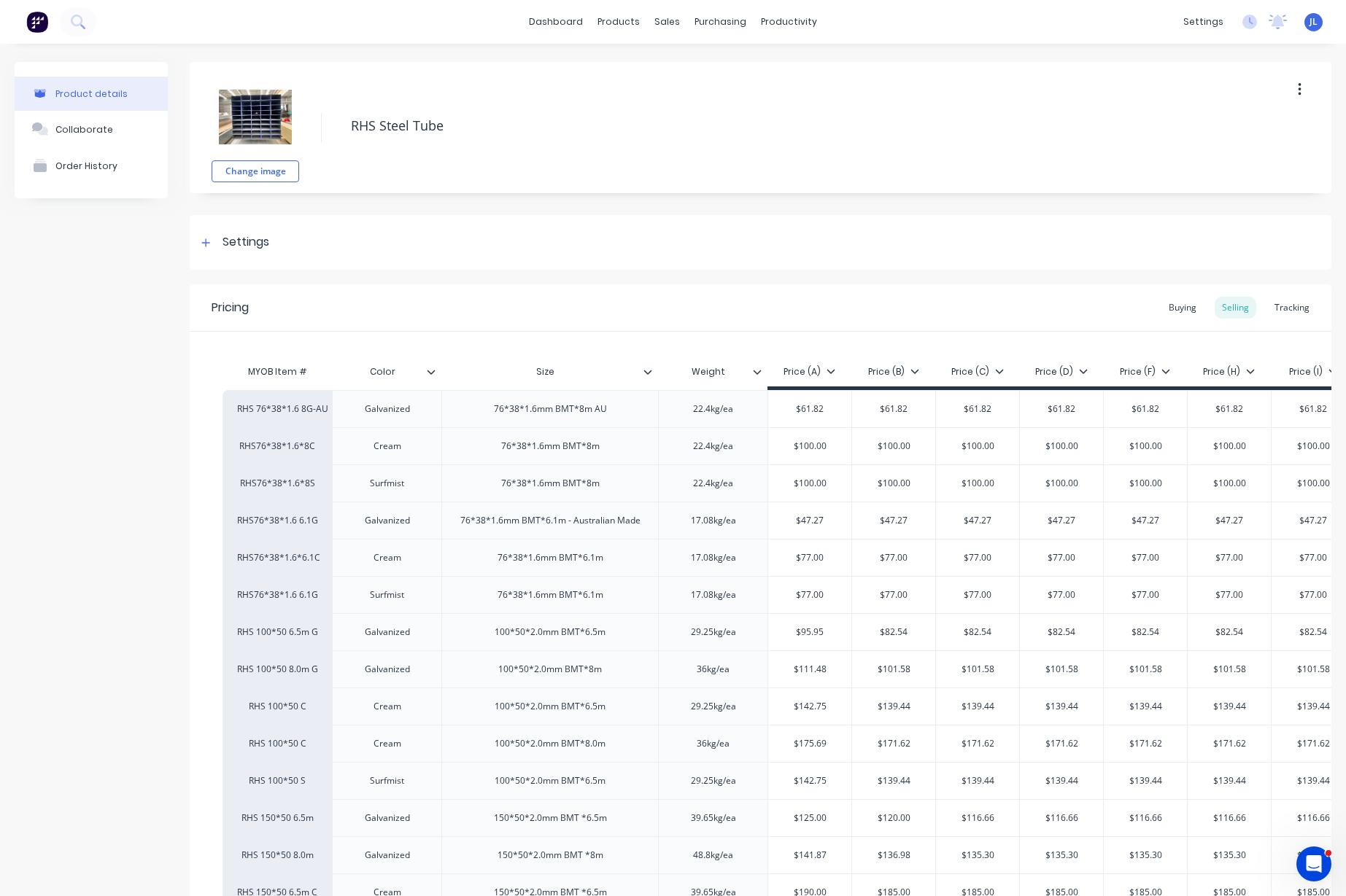
type textarea "x"
click at [1289, 303] on div "Tracking" at bounding box center [1291, 307] width 50 height 22
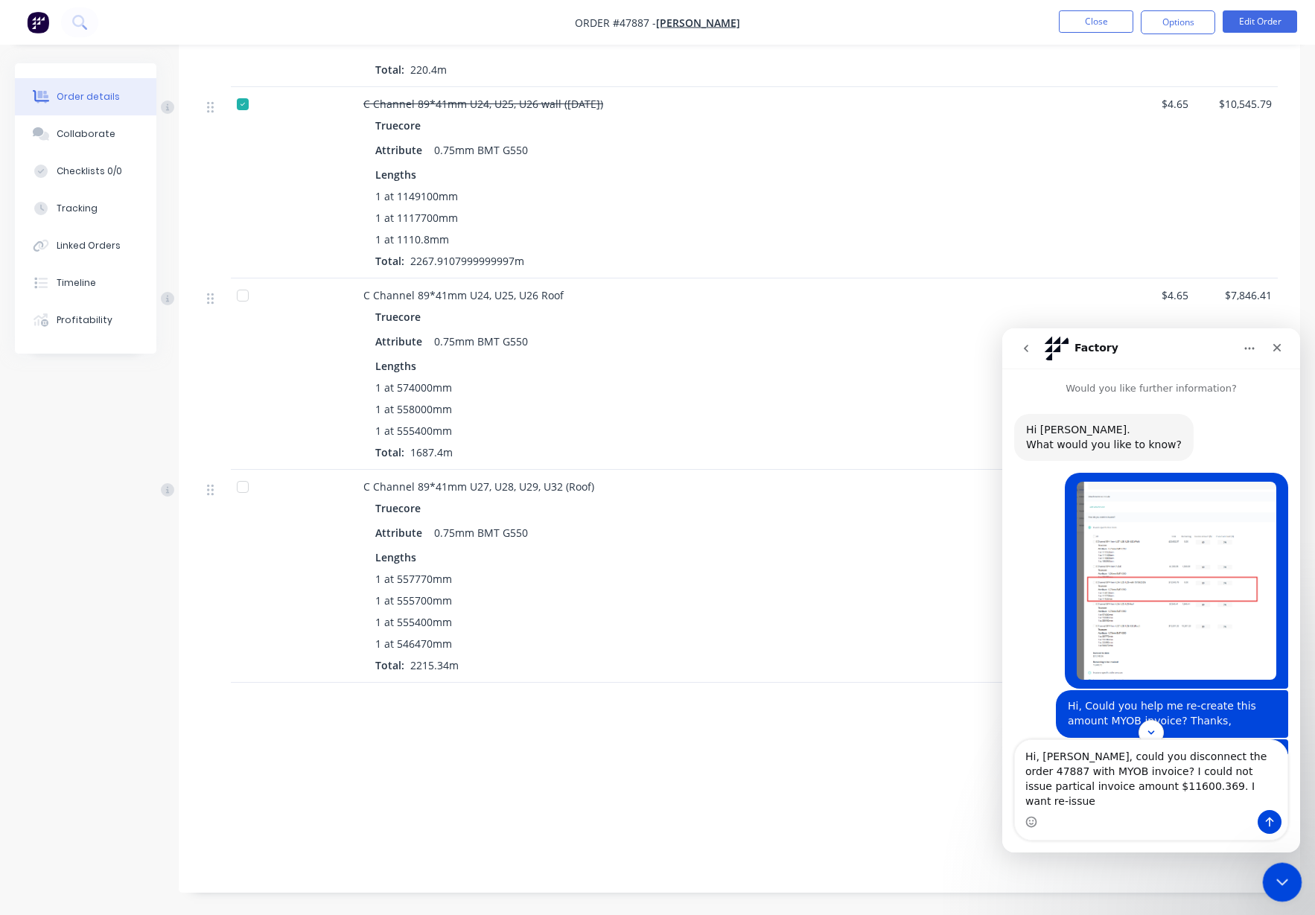
drag, startPoint x: 1272, startPoint y: 878, endPoint x: 2419, endPoint y: 1608, distance: 1359.5
click at [1271, 878] on icon "Close Intercom Messenger" at bounding box center [1280, 880] width 18 height 18
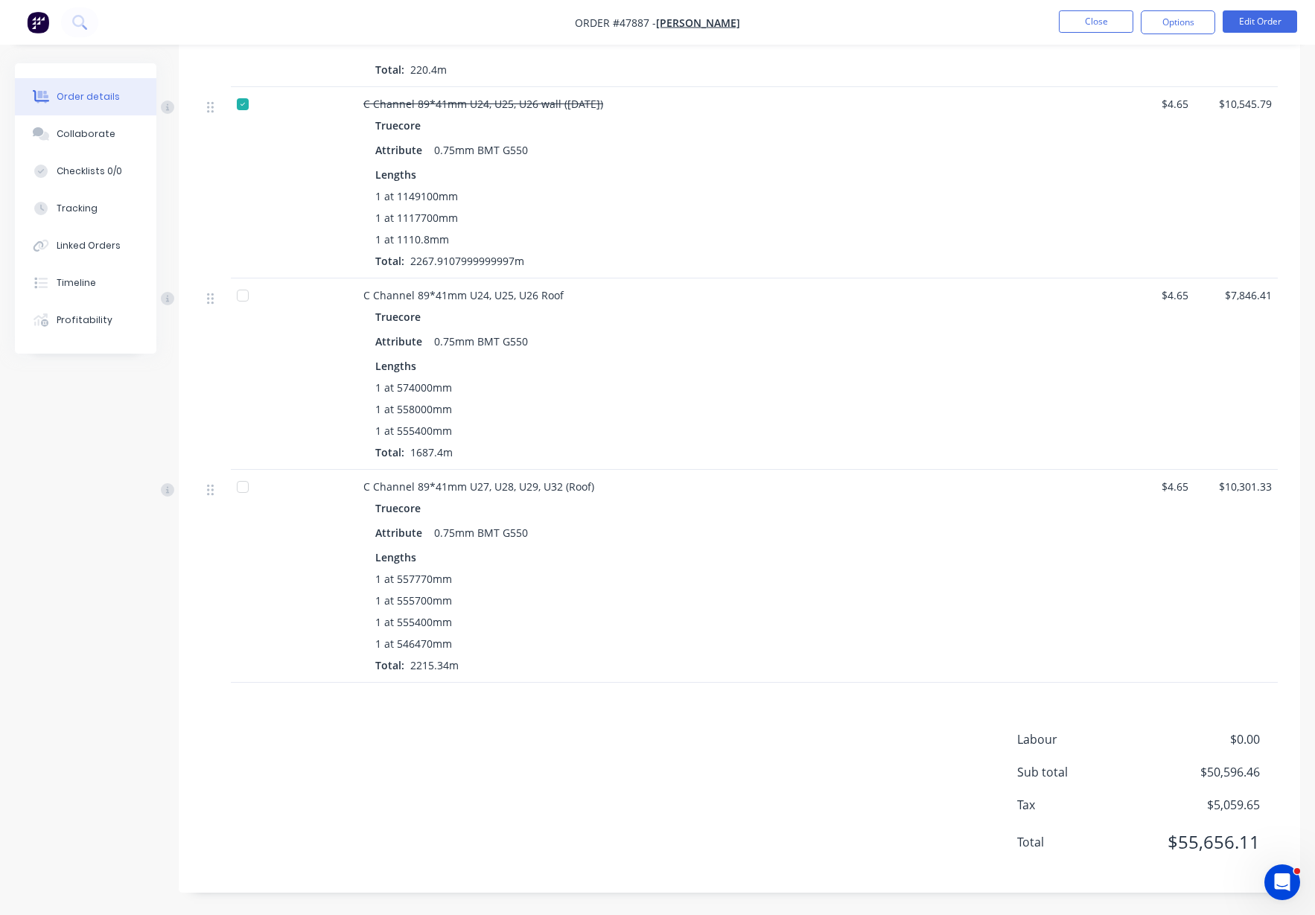
scroll to position [474, 0]
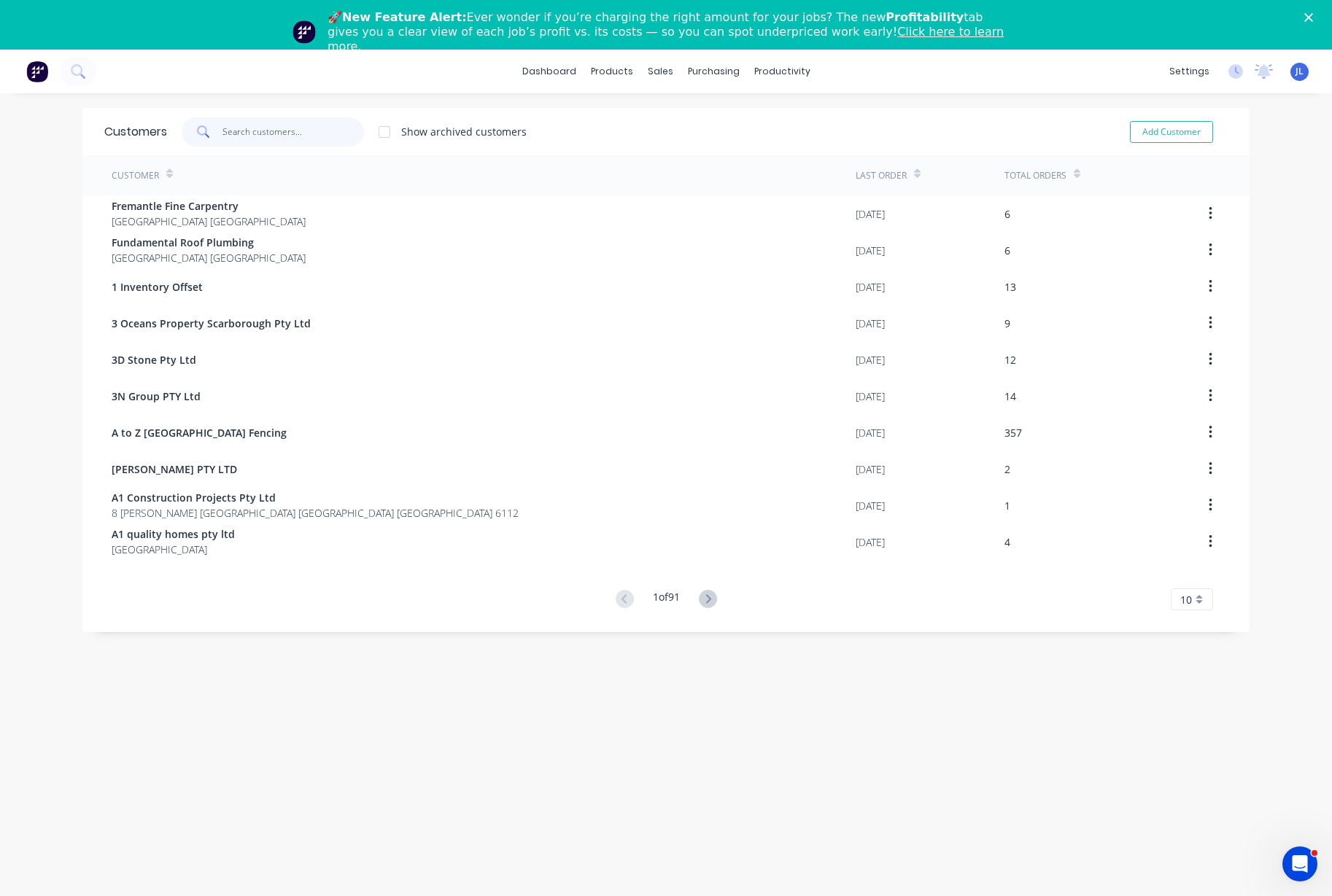
click at [293, 130] on input "text" at bounding box center [293, 132] width 142 height 29
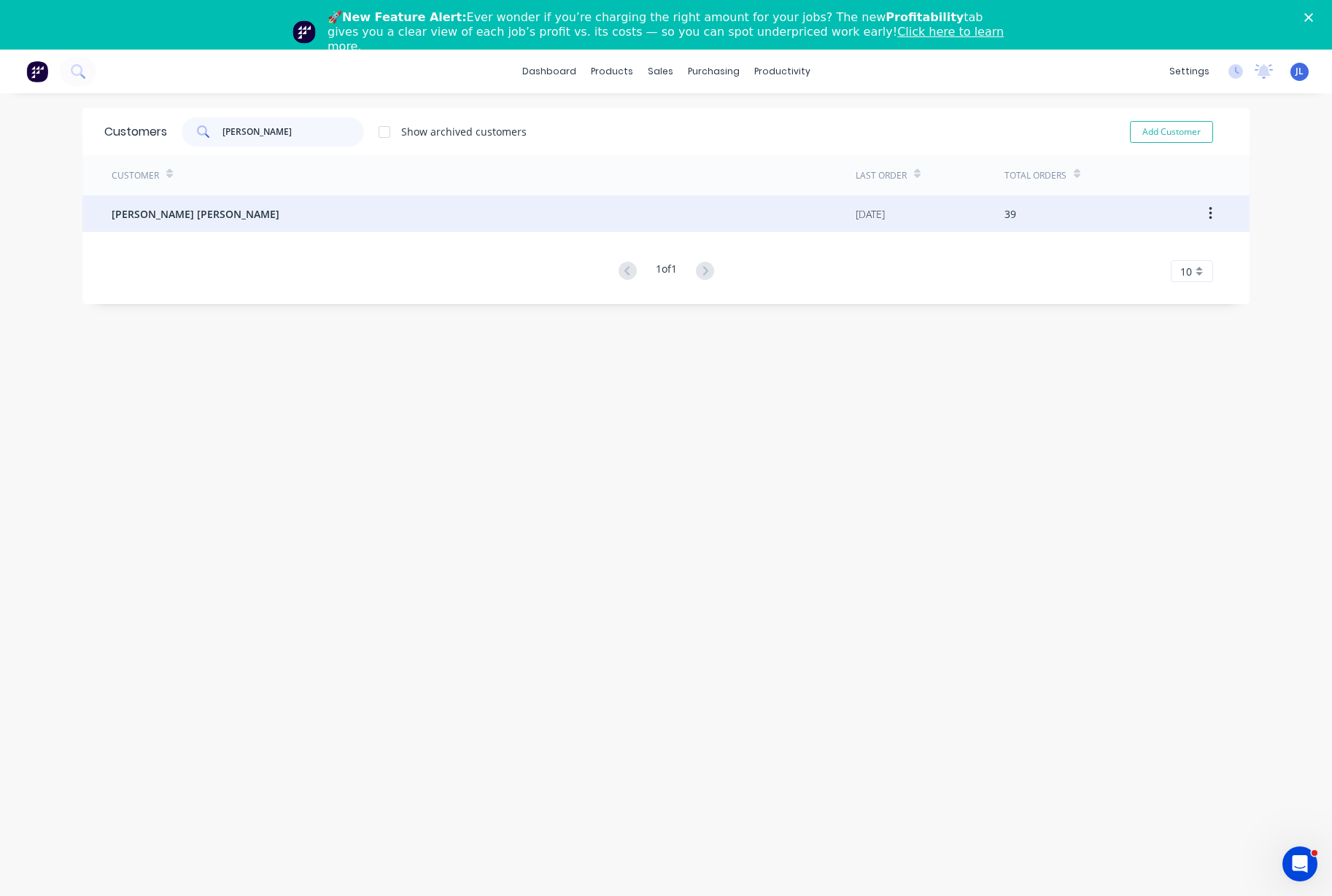
type input "BOB"
click at [303, 215] on div "Bobby Gurprit Singh" at bounding box center [483, 213] width 743 height 36
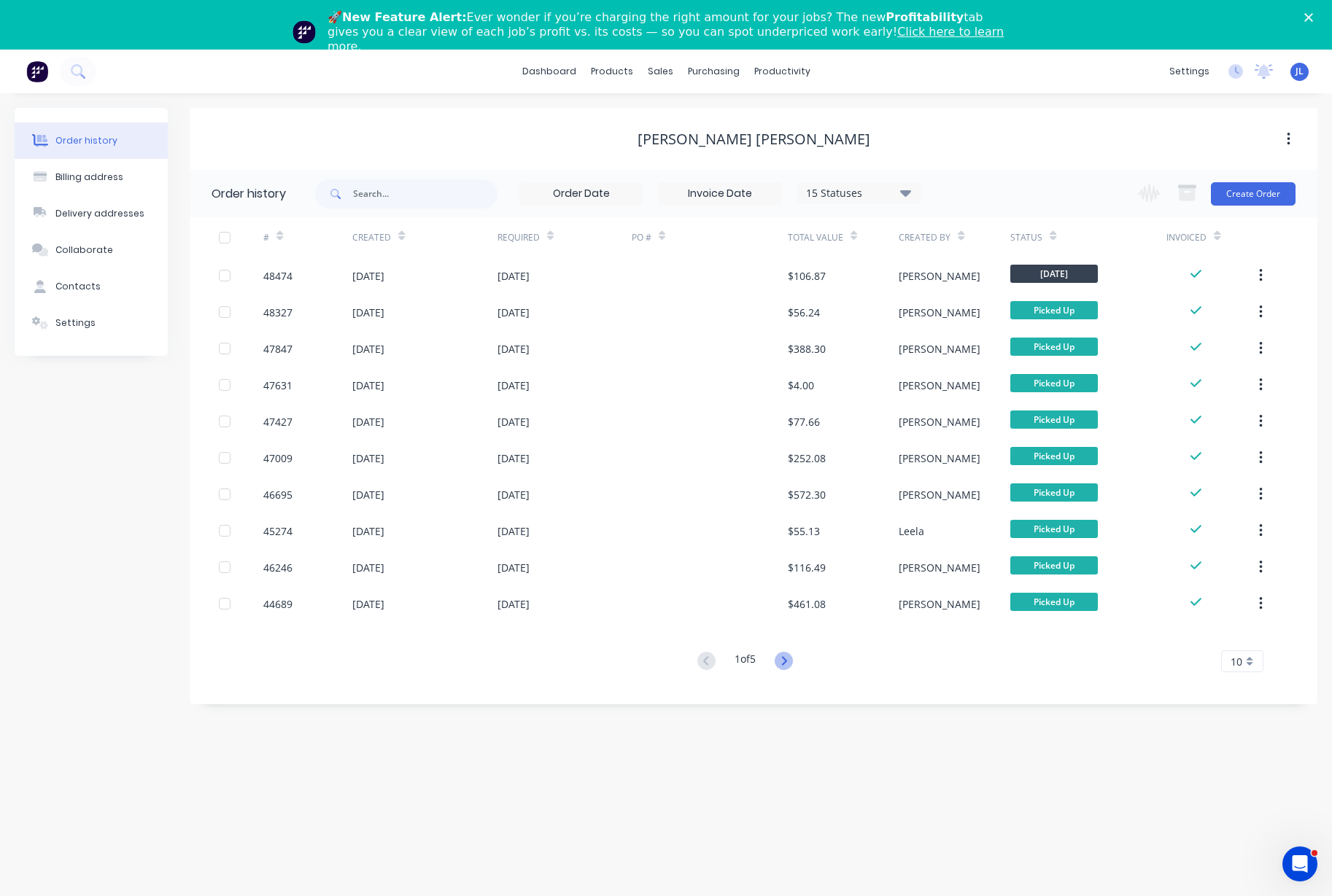
click at [788, 662] on icon at bounding box center [784, 661] width 19 height 19
click at [702, 658] on icon at bounding box center [704, 660] width 5 height 9
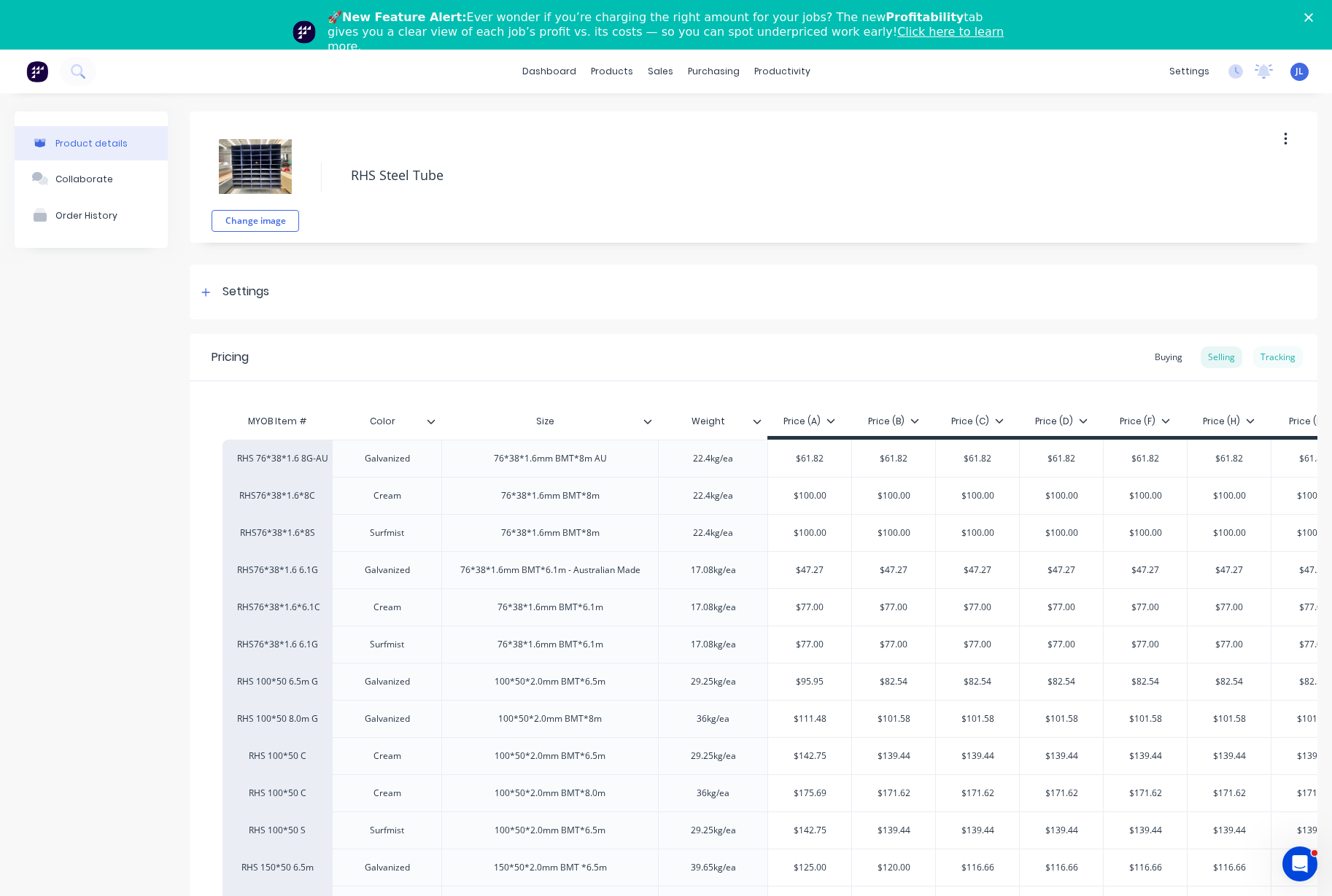
click at [1275, 357] on div "Tracking" at bounding box center [1277, 357] width 50 height 22
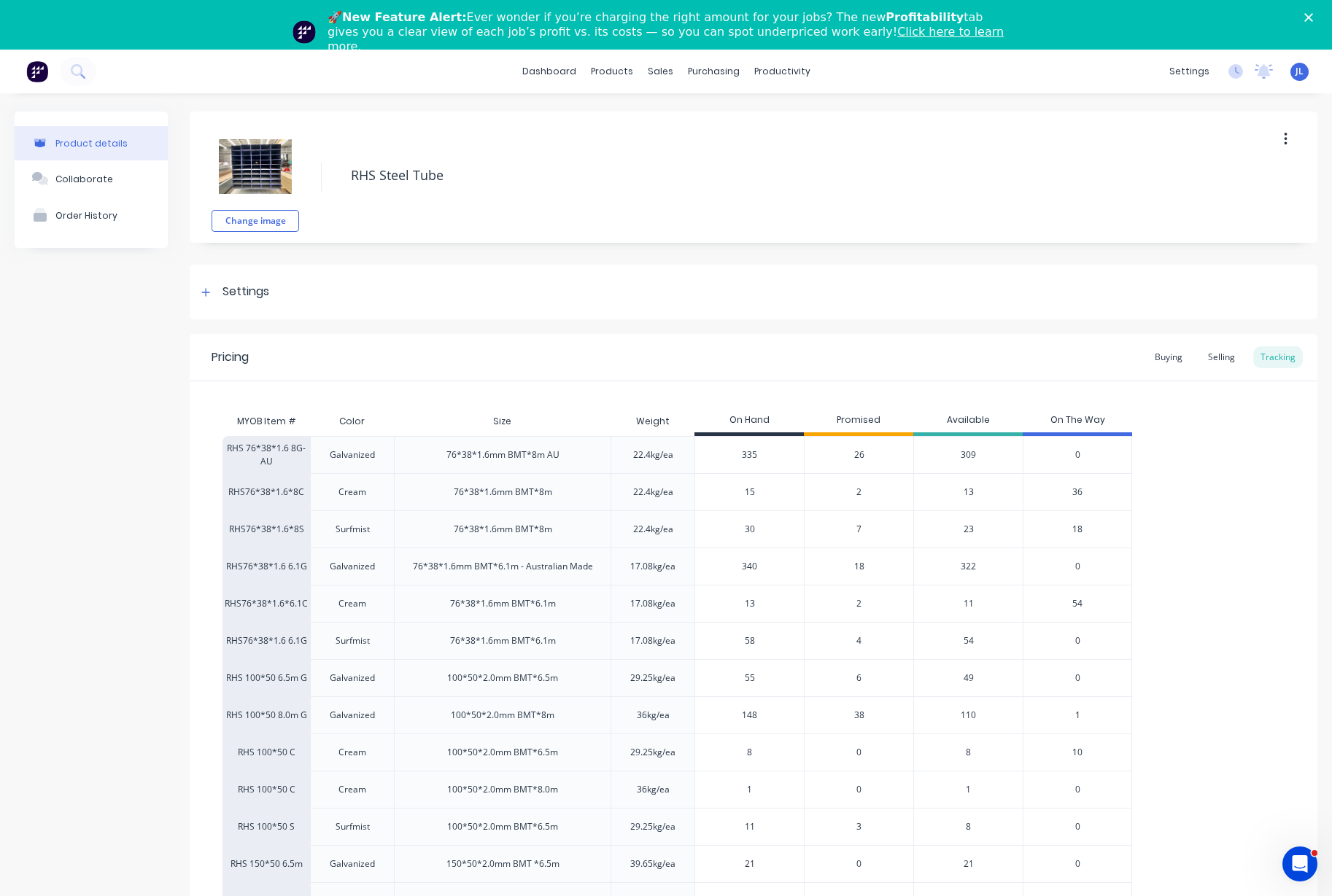
click at [1077, 493] on span "36" at bounding box center [1076, 492] width 10 height 13
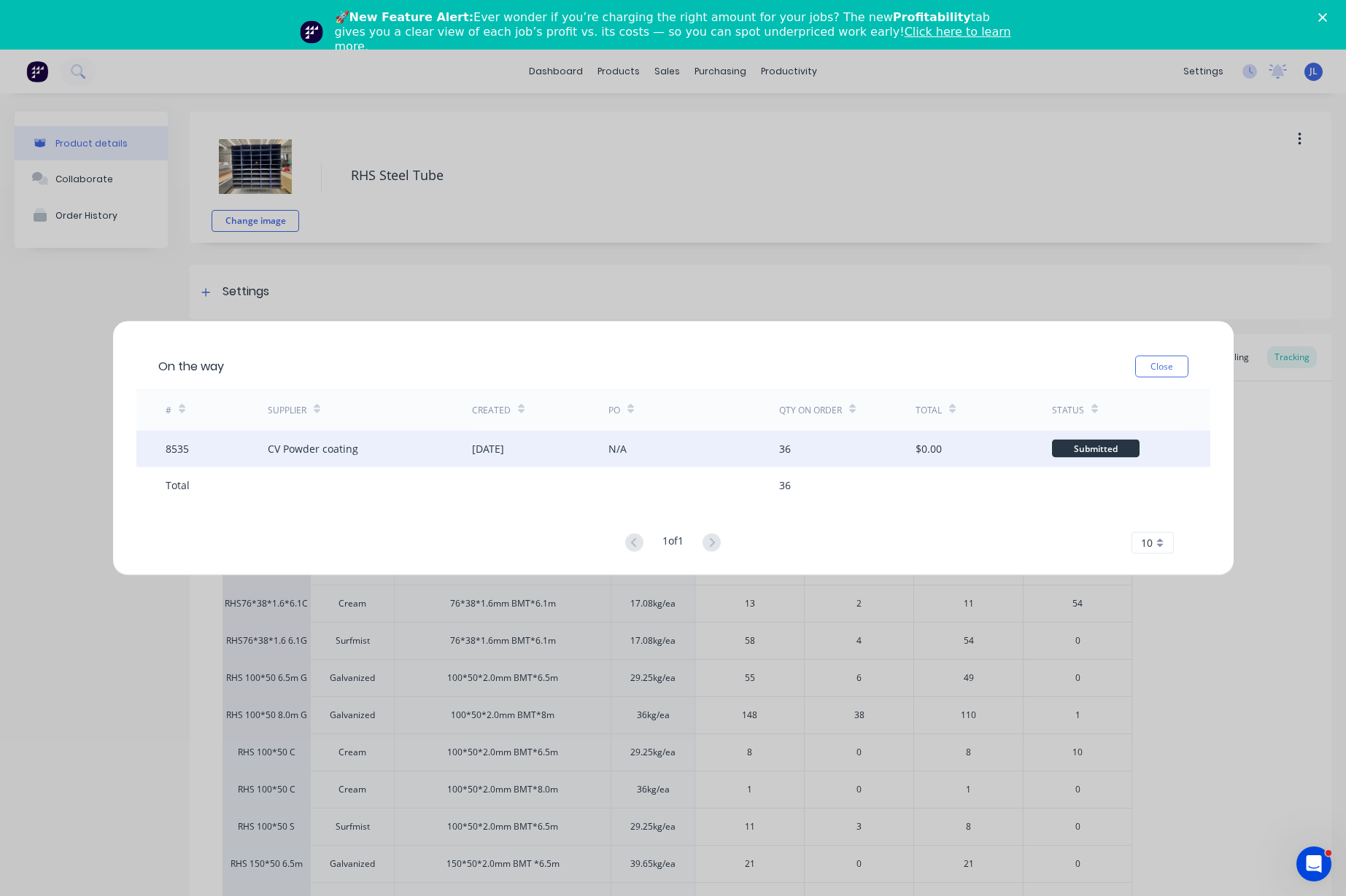
click at [842, 456] on div "36" at bounding box center [846, 448] width 136 height 36
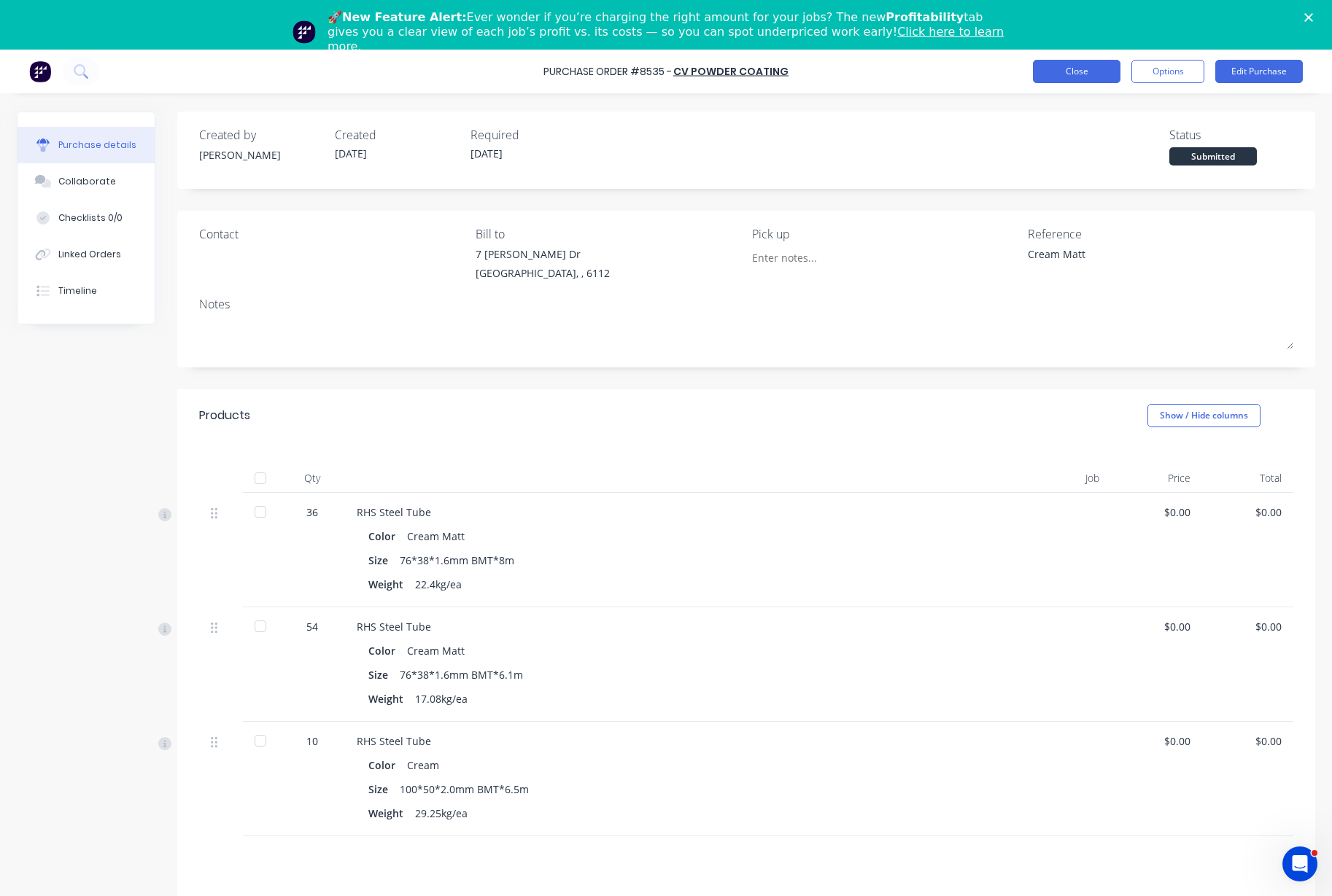
click at [1059, 71] on button "Close" at bounding box center [1075, 71] width 87 height 24
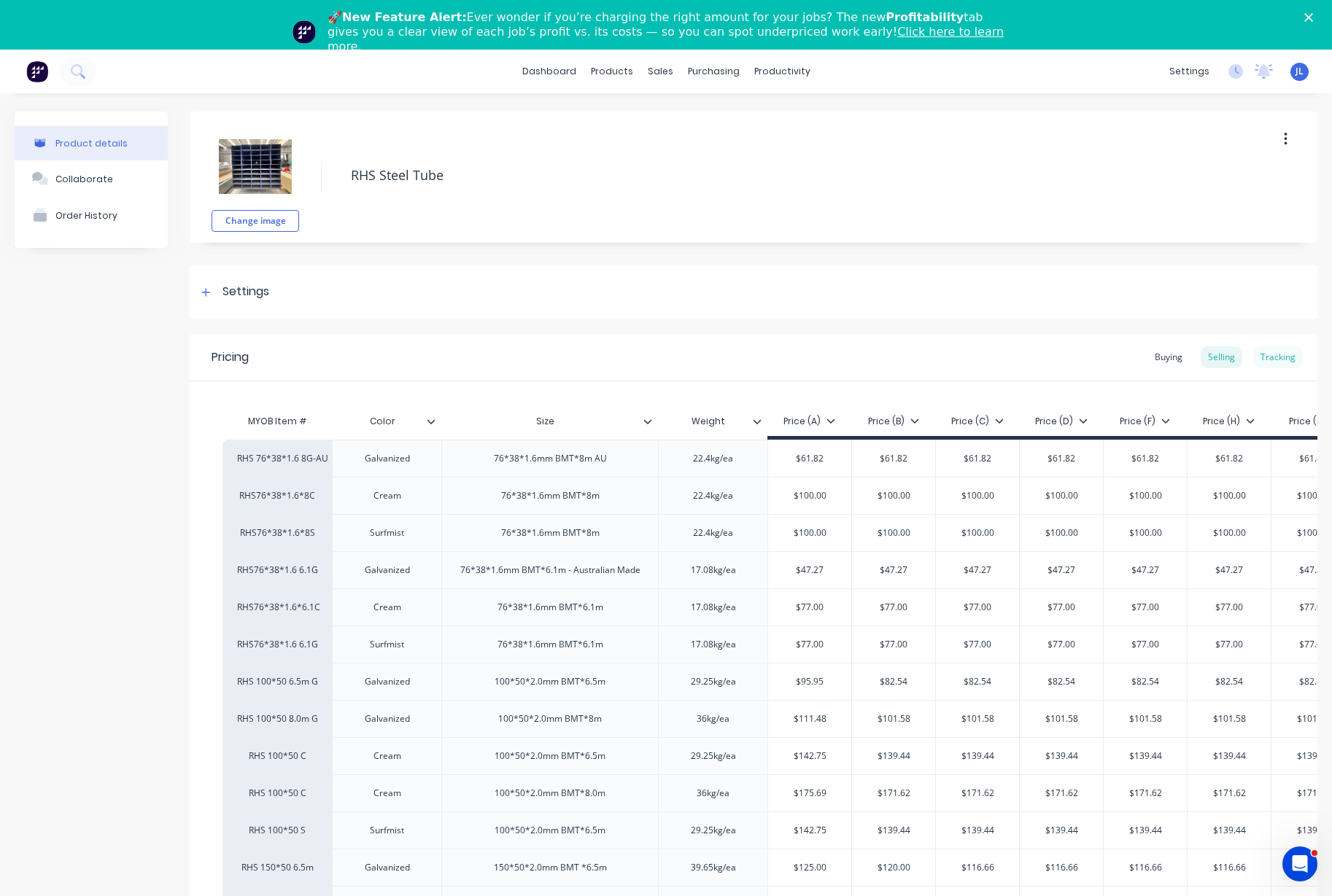
click at [1268, 350] on div "Tracking" at bounding box center [1277, 357] width 50 height 22
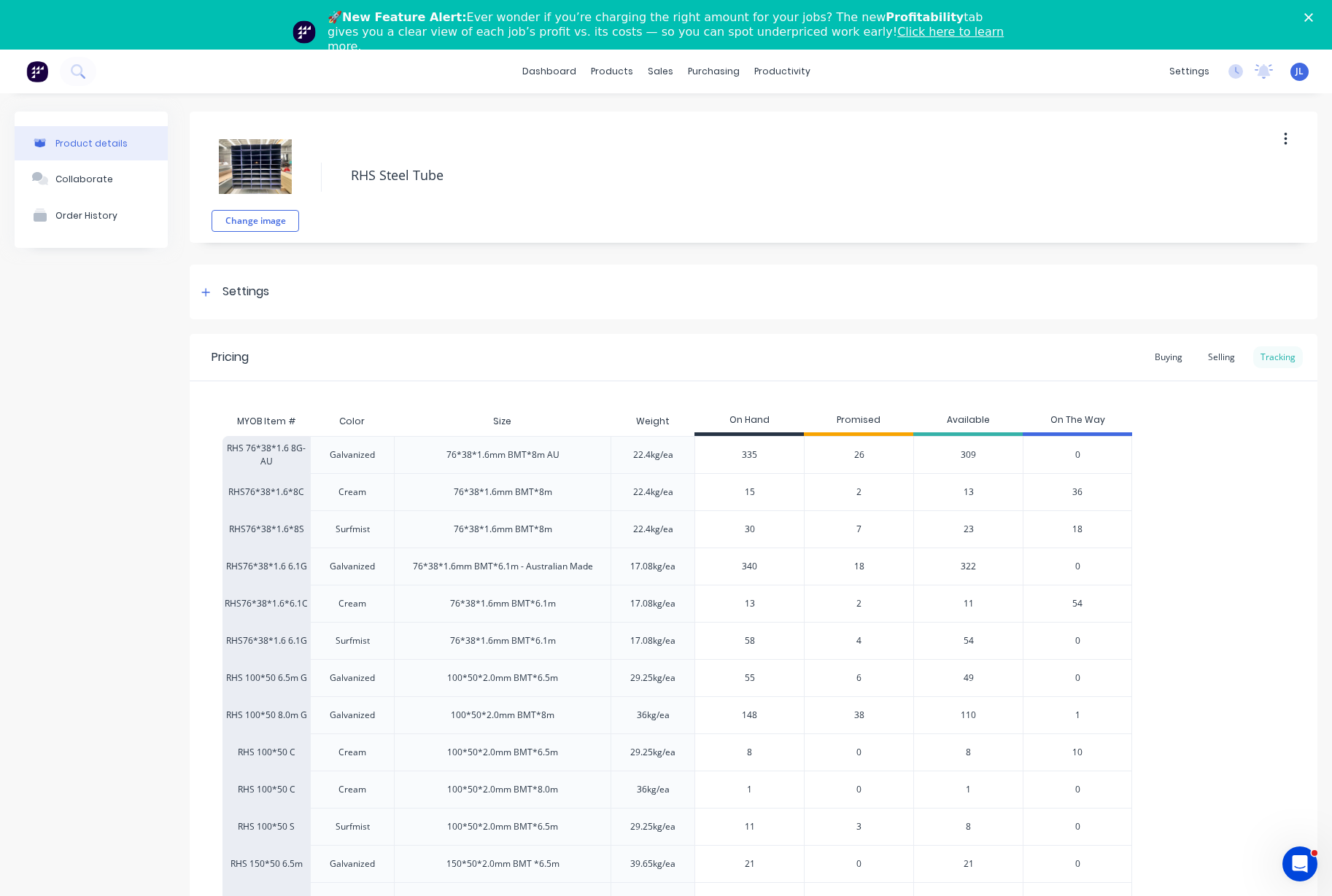
type textarea "x"
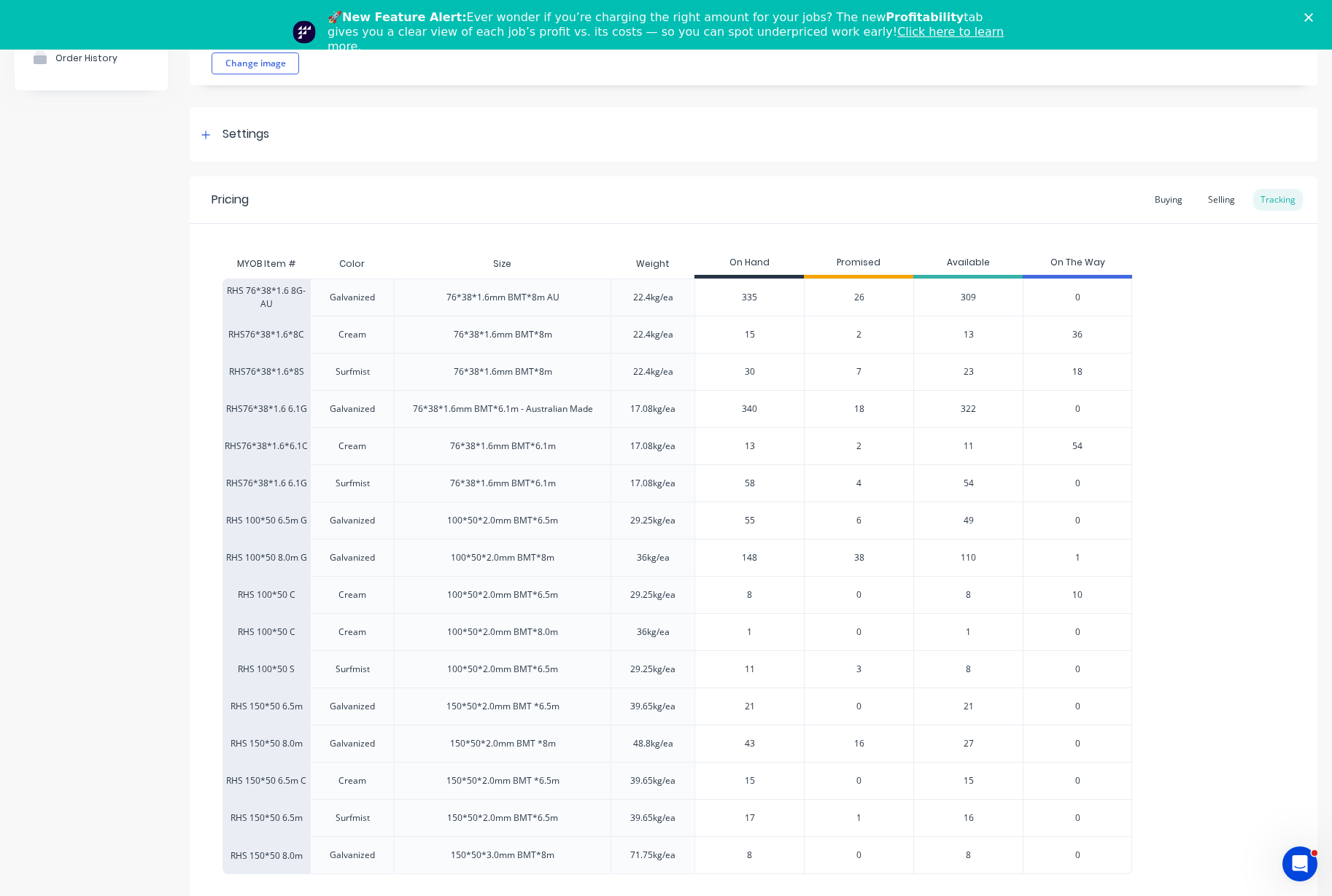
scroll to position [193, 0]
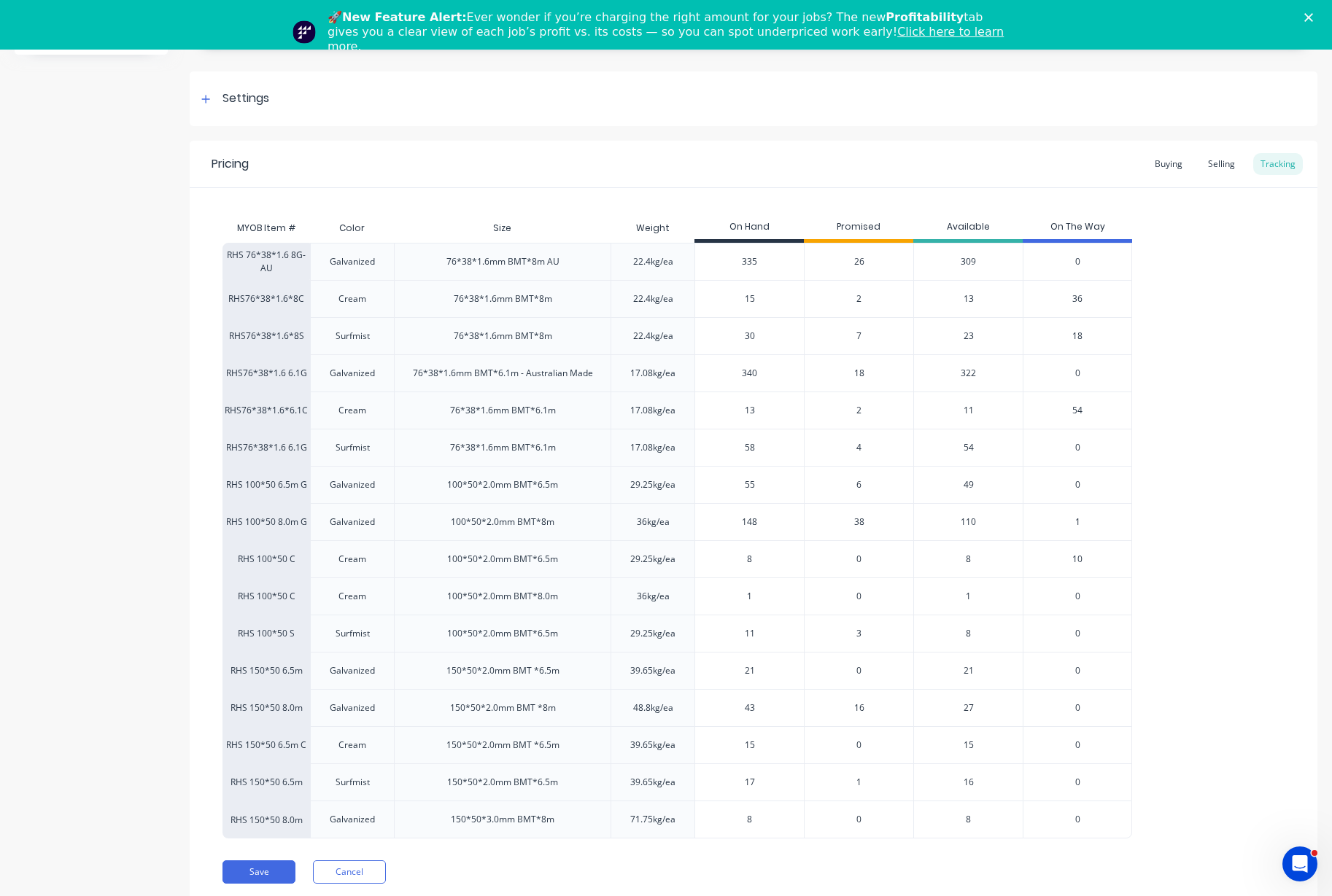
drag, startPoint x: 755, startPoint y: 825, endPoint x: 704, endPoint y: 813, distance: 52.4
click at [705, 821] on input "8" at bounding box center [749, 819] width 109 height 13
type input "5"
type textarea "x"
type input "5"
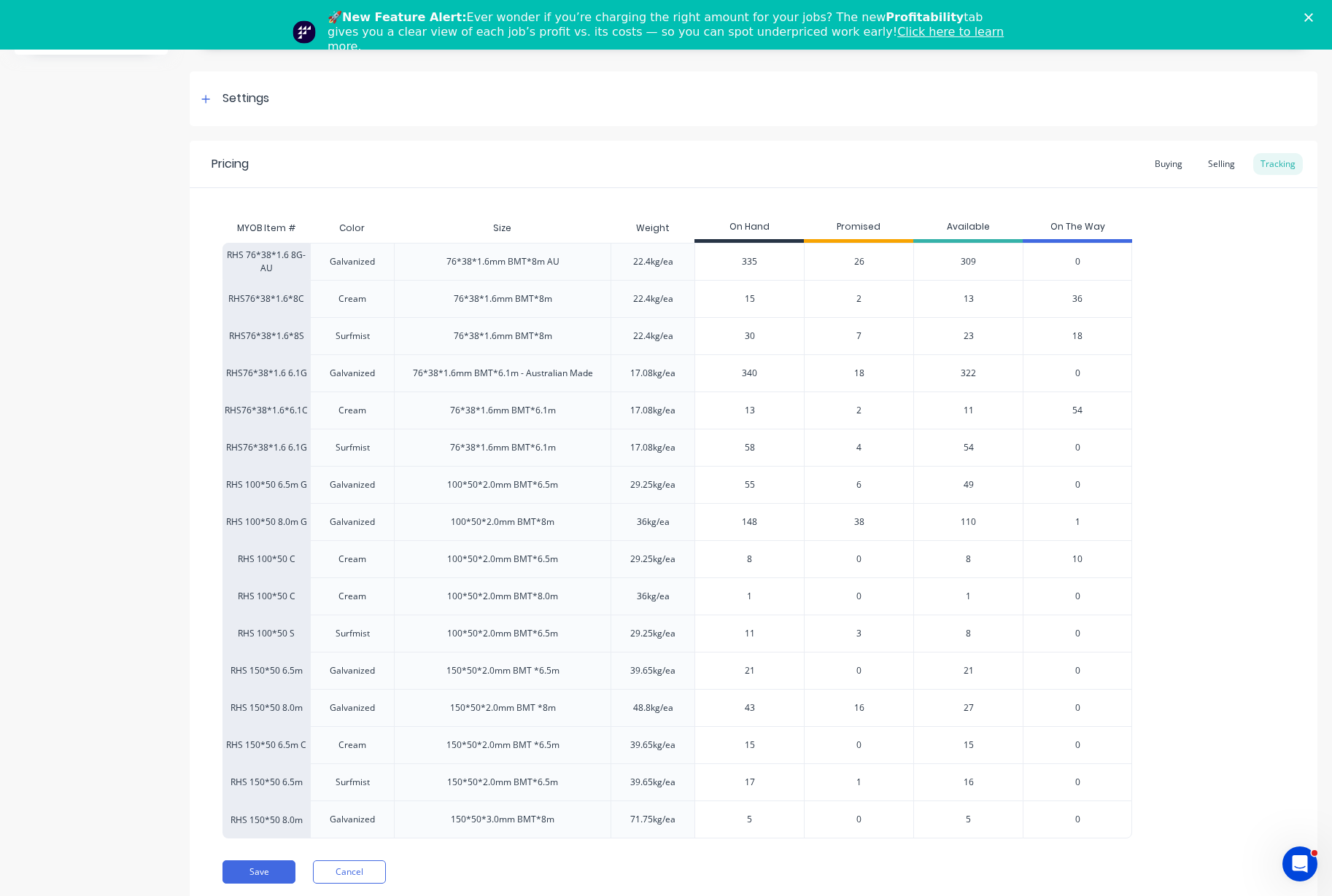
click at [858, 486] on span "6" at bounding box center [858, 484] width 5 height 13
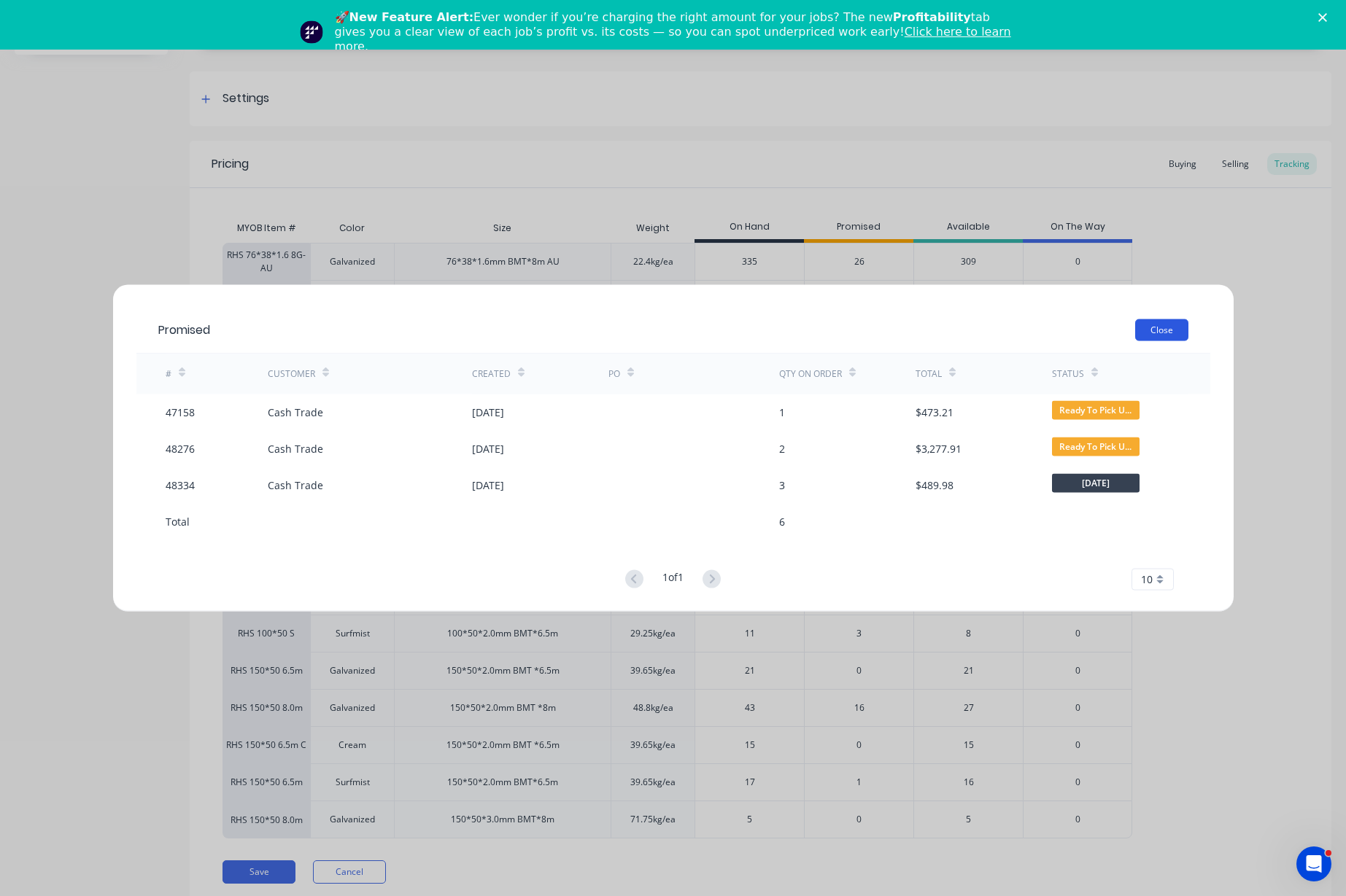
click at [1153, 328] on button "Close" at bounding box center [1162, 329] width 53 height 22
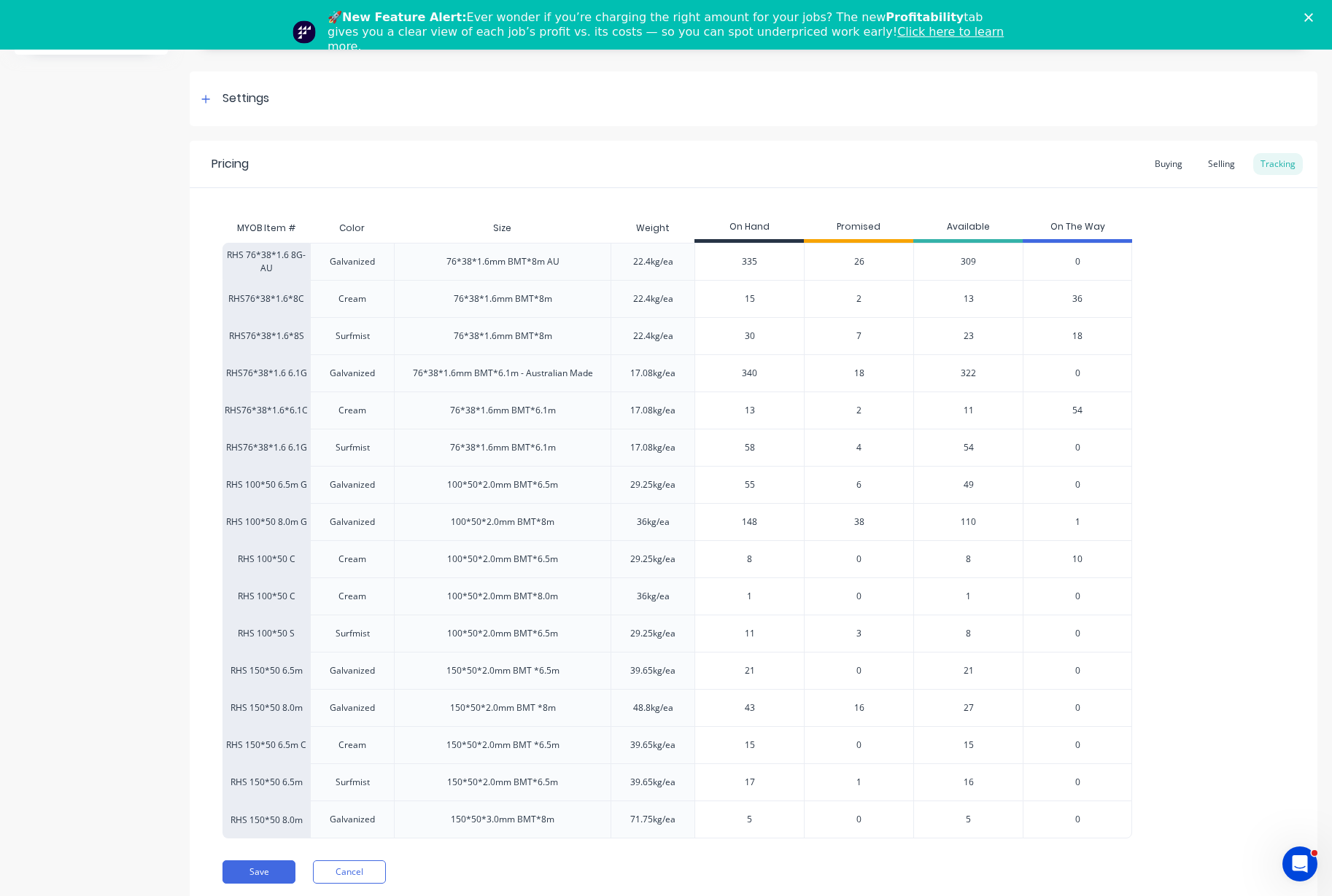
drag, startPoint x: 786, startPoint y: 488, endPoint x: 653, endPoint y: 484, distance: 133.1
click at [654, 484] on div "RHS 100*50 6.5m G Galvanized 100*50*2.0mm BMT*6.5m 29.25kg/ea 55 55 6 49 0" at bounding box center [677, 485] width 909 height 37
type input "37"
type textarea "x"
type input "37"
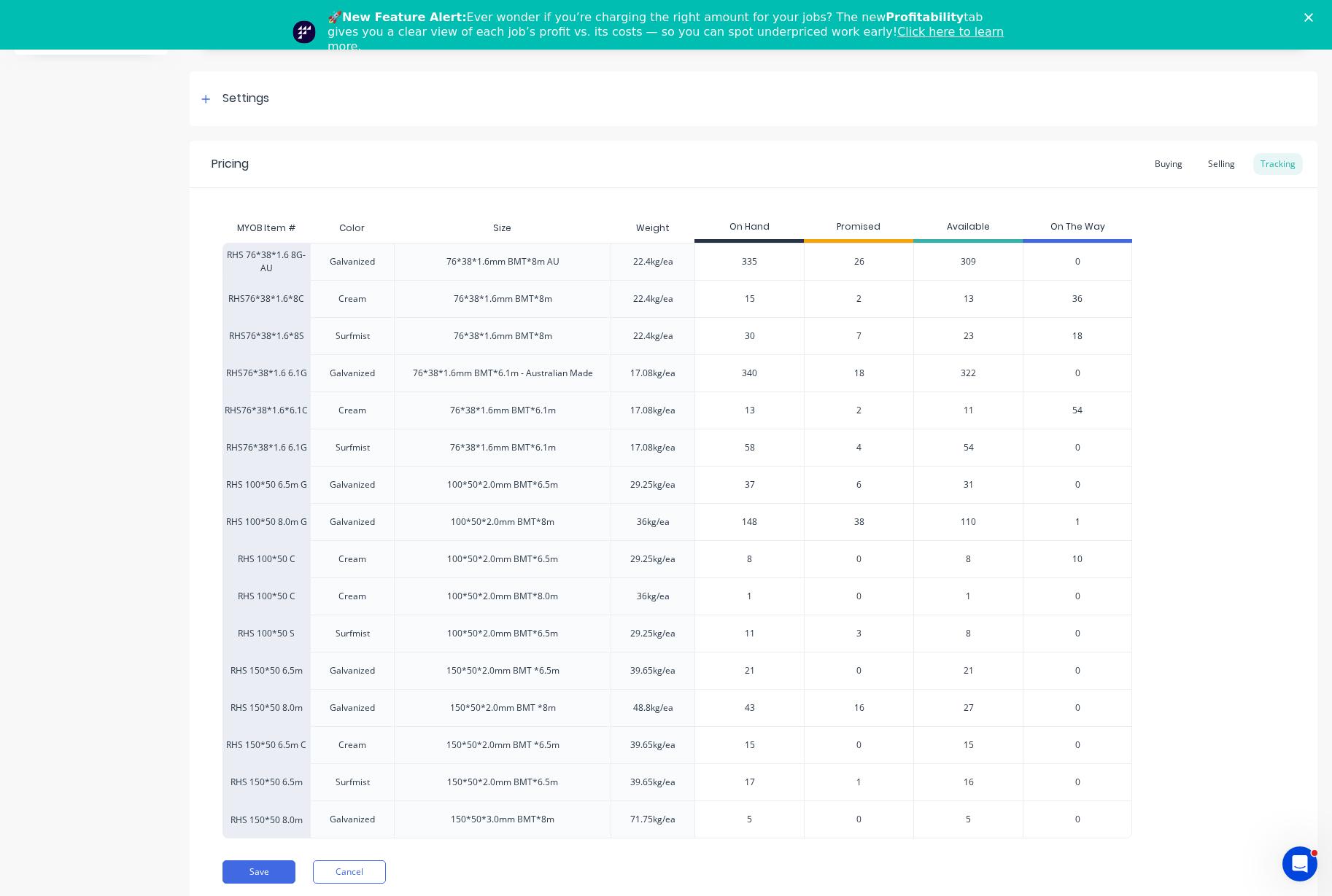
click at [856, 522] on span "38" at bounding box center [859, 521] width 10 height 13
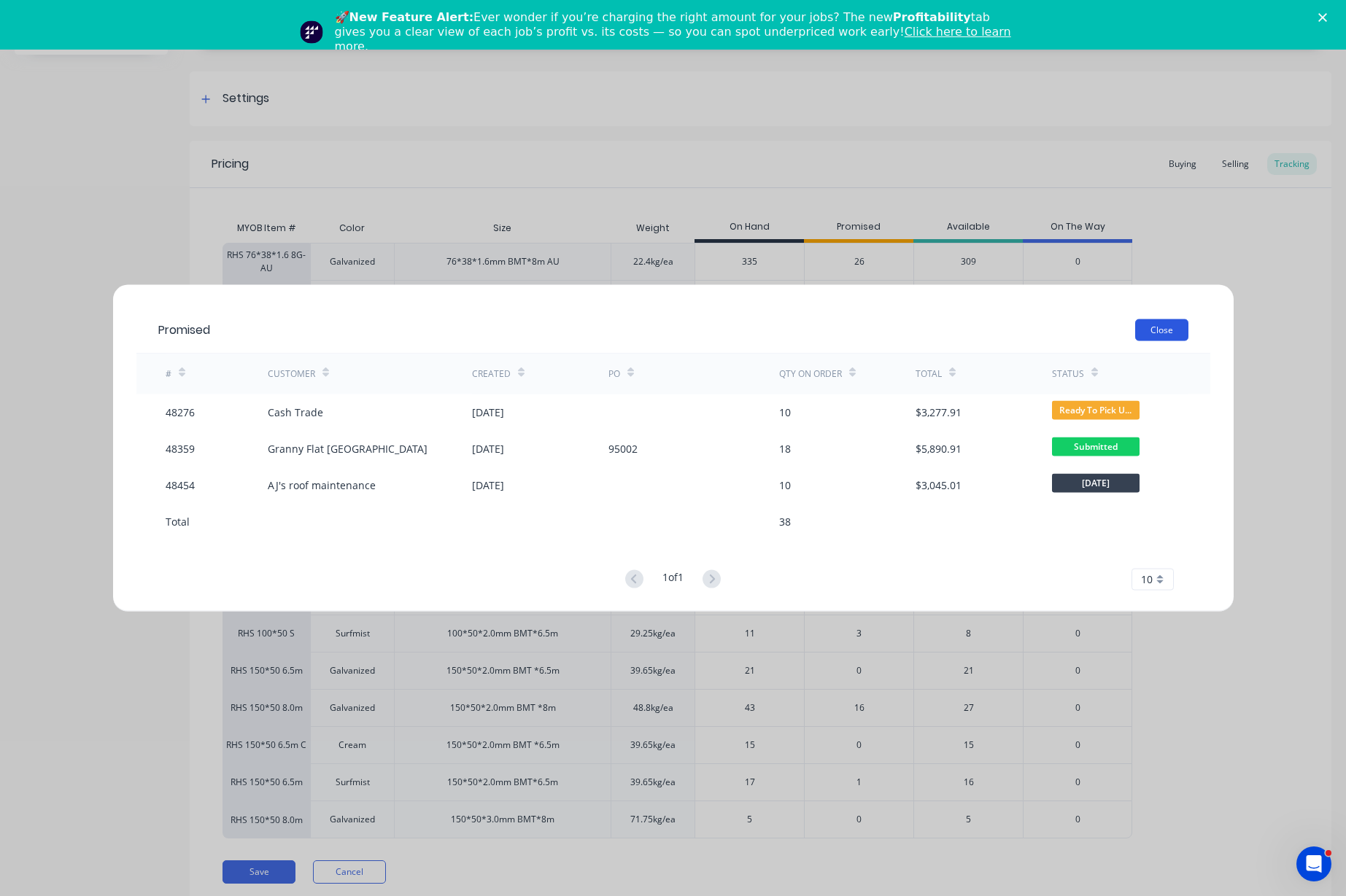
click at [1167, 321] on button "Close" at bounding box center [1162, 329] width 53 height 22
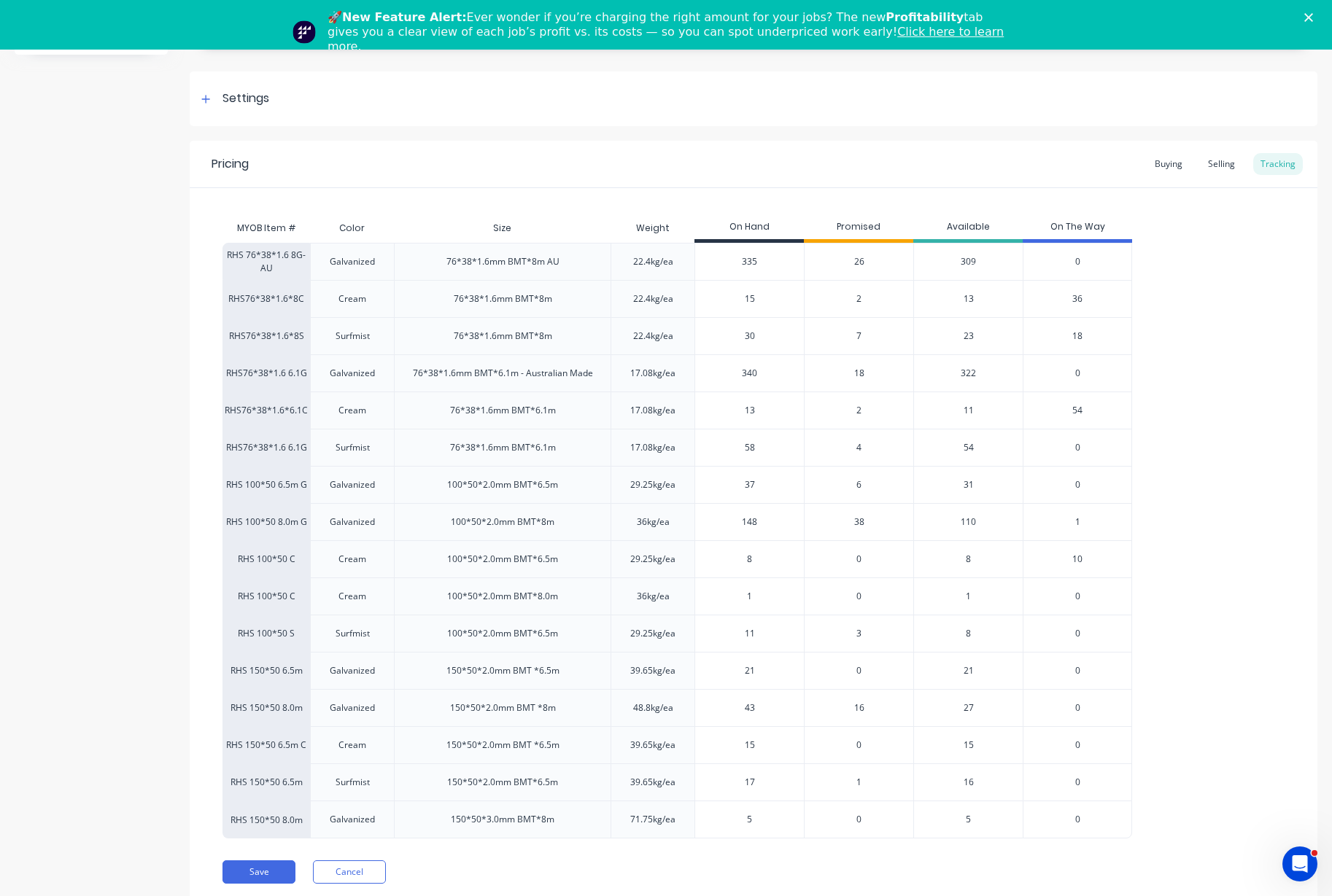
drag, startPoint x: 764, startPoint y: 520, endPoint x: 715, endPoint y: 529, distance: 49.8
click at [715, 529] on div "148 148" at bounding box center [749, 521] width 109 height 36
type input "84"
type textarea "x"
type input "84"
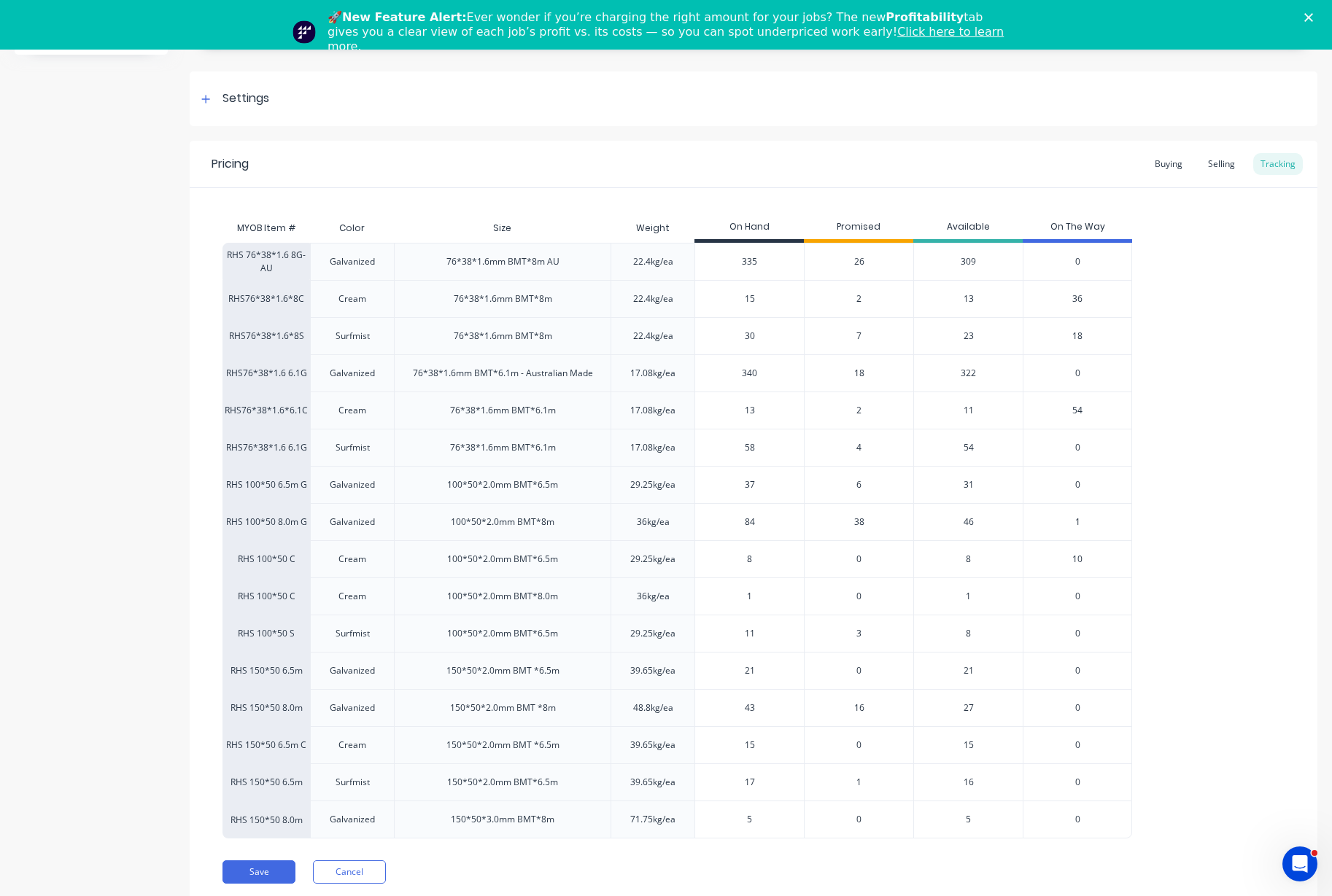
type input "8"
drag, startPoint x: 764, startPoint y: 561, endPoint x: 734, endPoint y: 562, distance: 30.0
click at [734, 562] on input "8" at bounding box center [749, 558] width 109 height 13
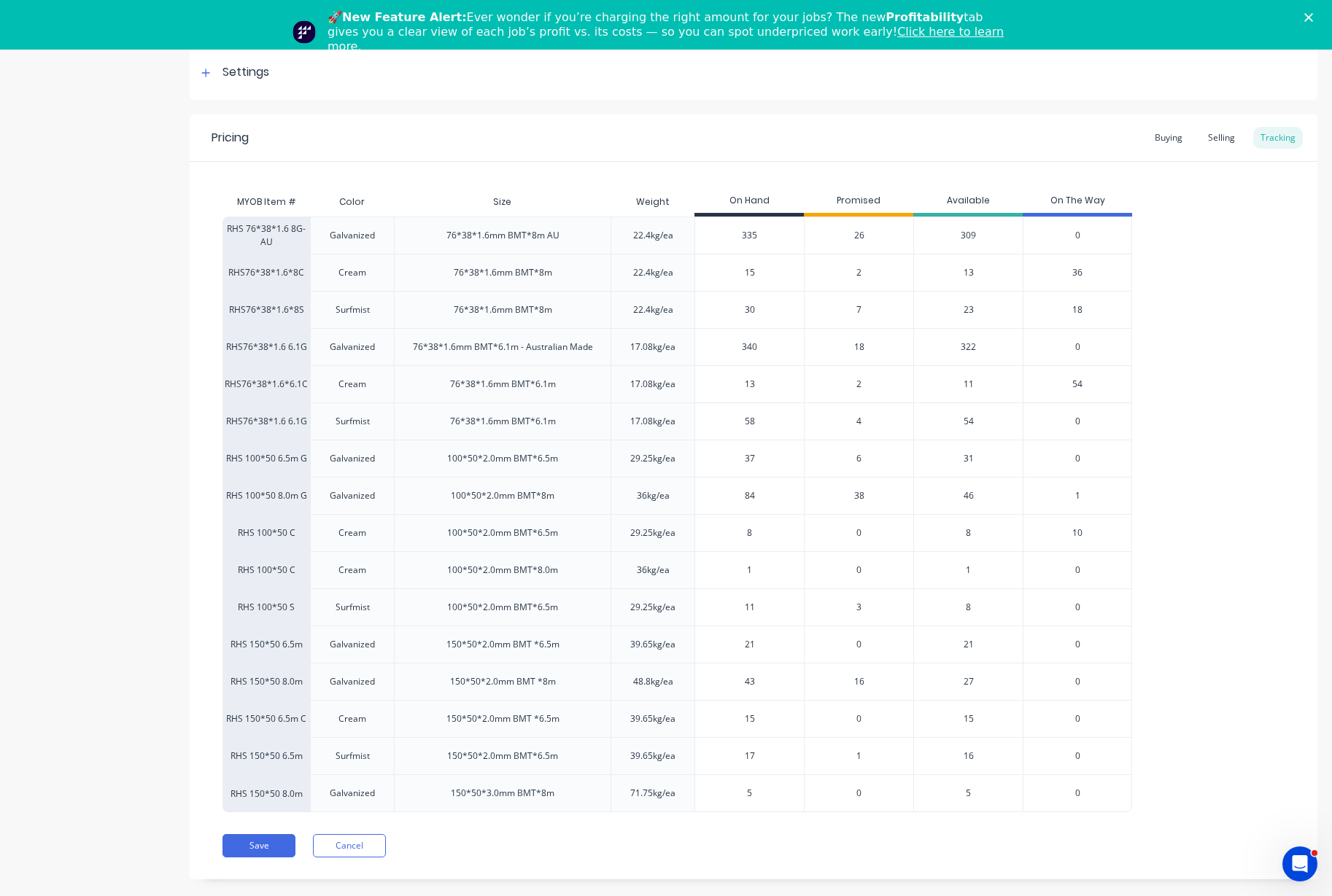
scroll to position [50, 0]
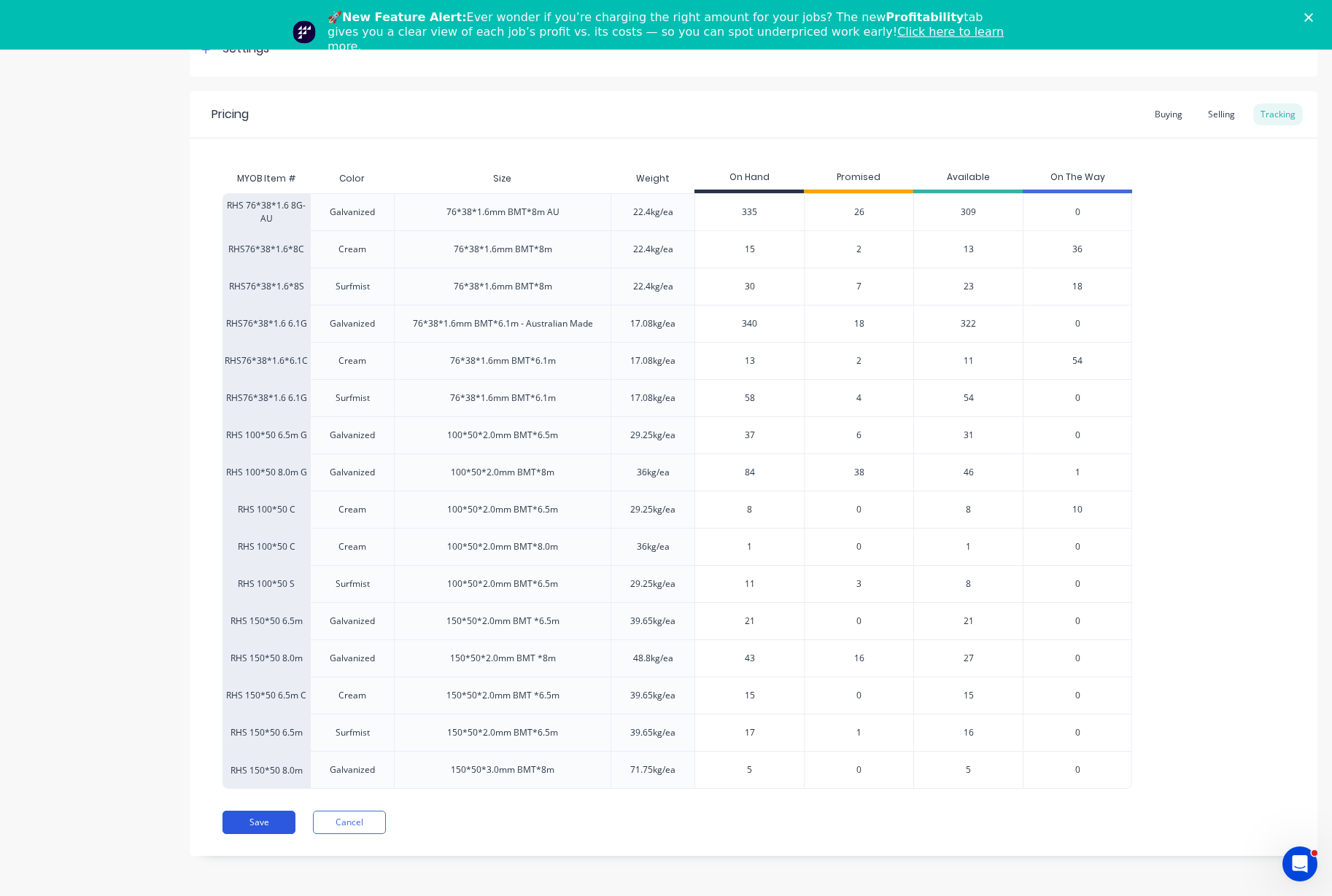
click at [240, 829] on button "Save" at bounding box center [259, 823] width 72 height 24
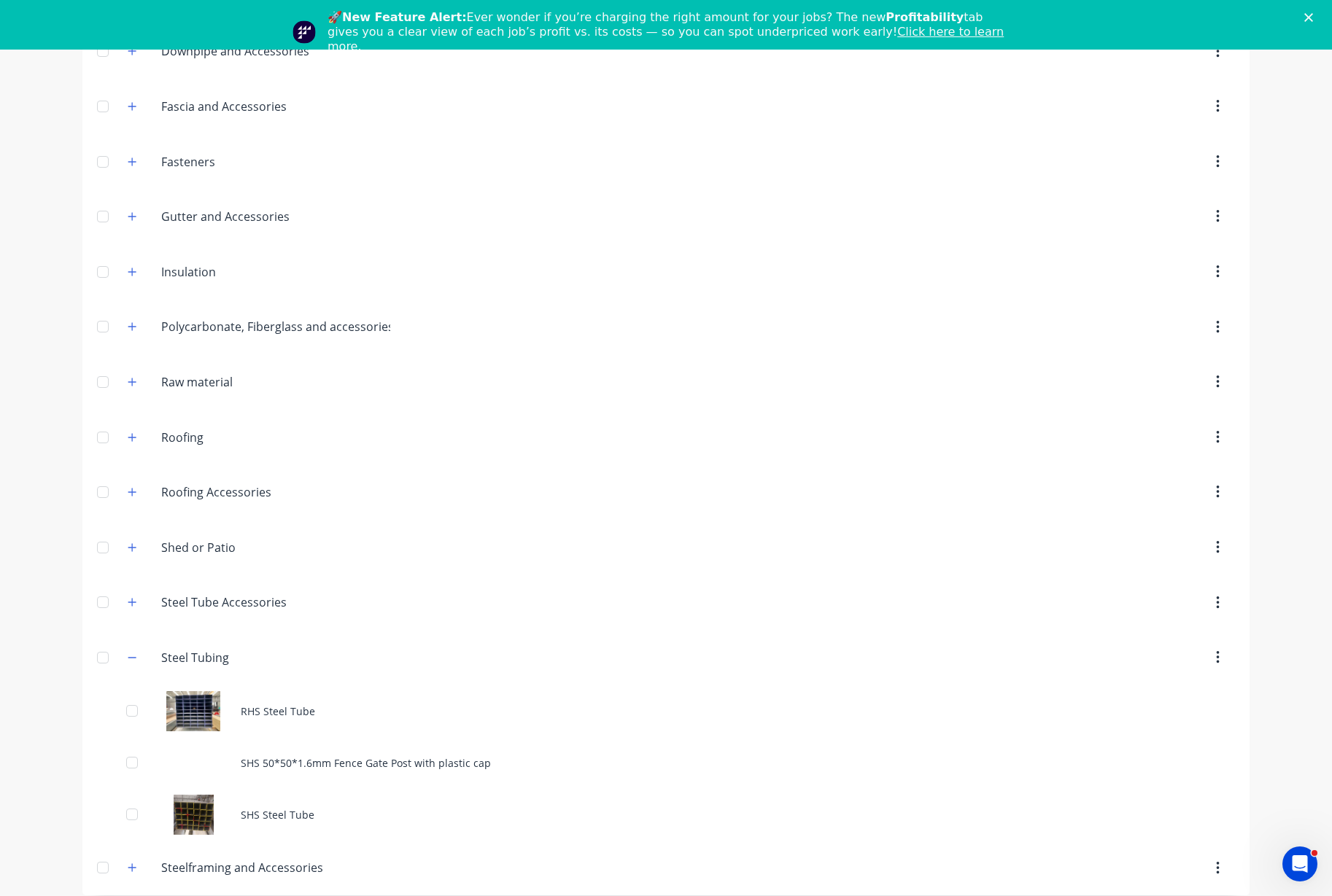
scroll to position [521, 0]
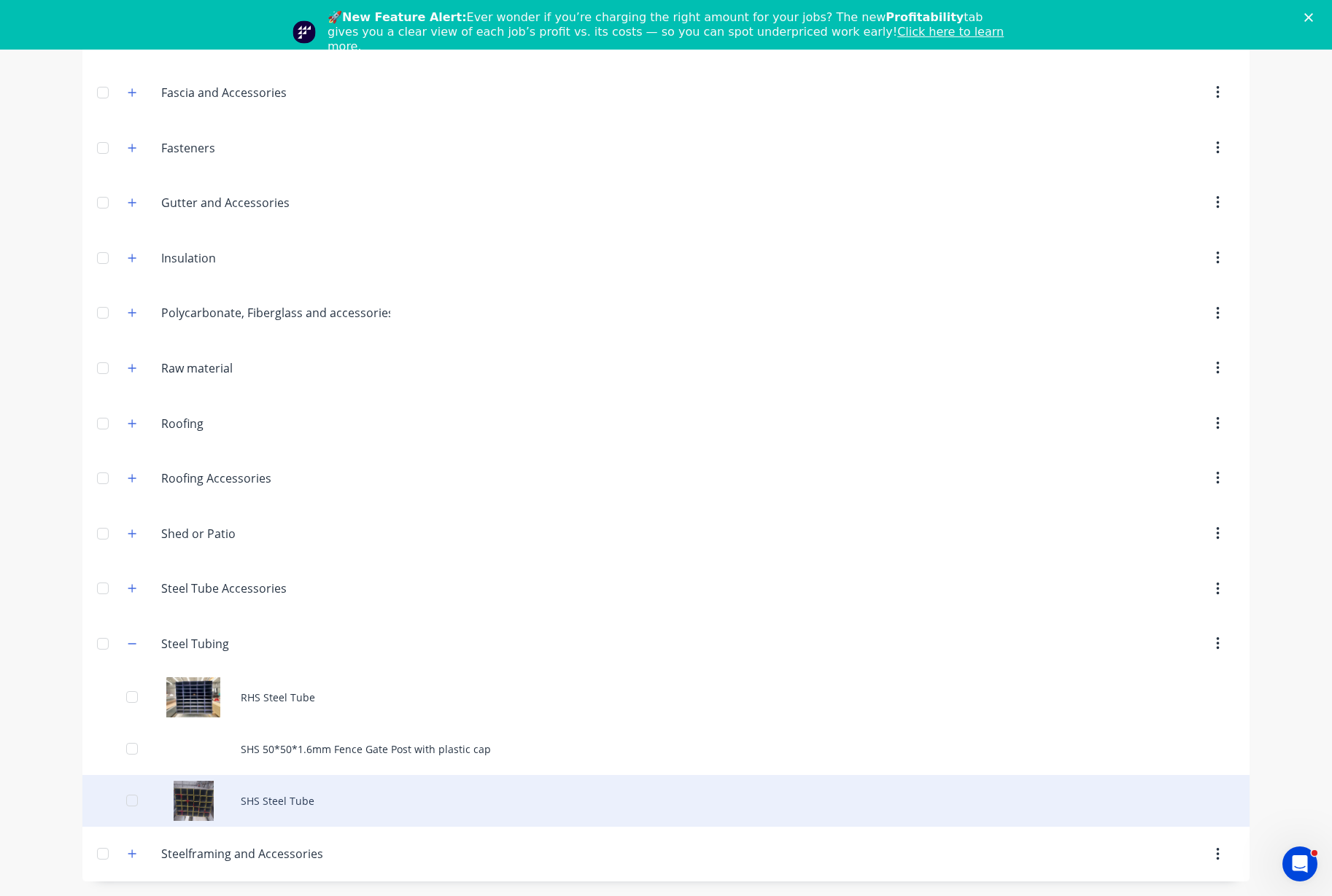
click at [277, 804] on div "SHS Steel Tube" at bounding box center [665, 800] width 1166 height 52
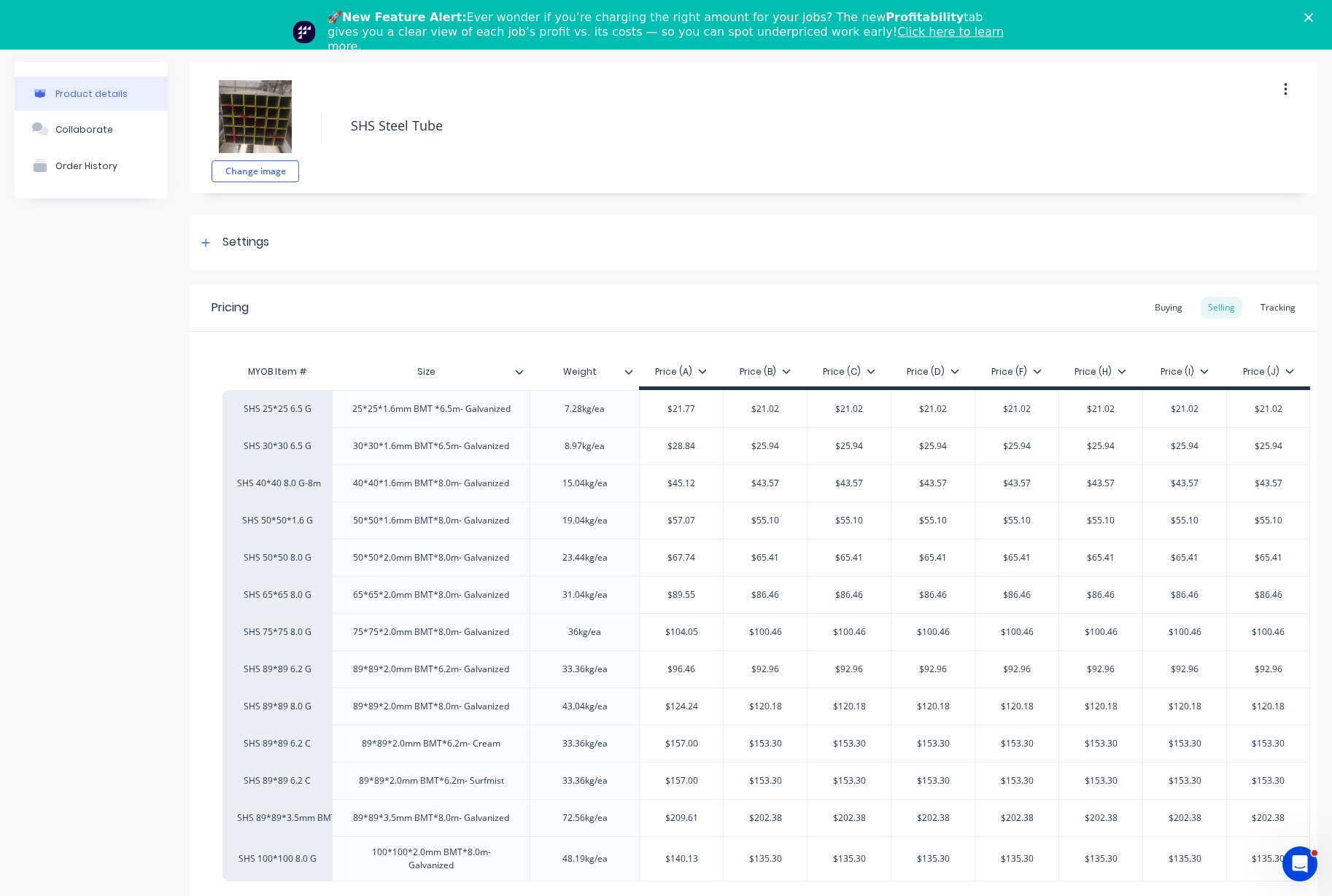
type textarea "x"
click at [1272, 304] on div "Tracking" at bounding box center [1277, 307] width 50 height 22
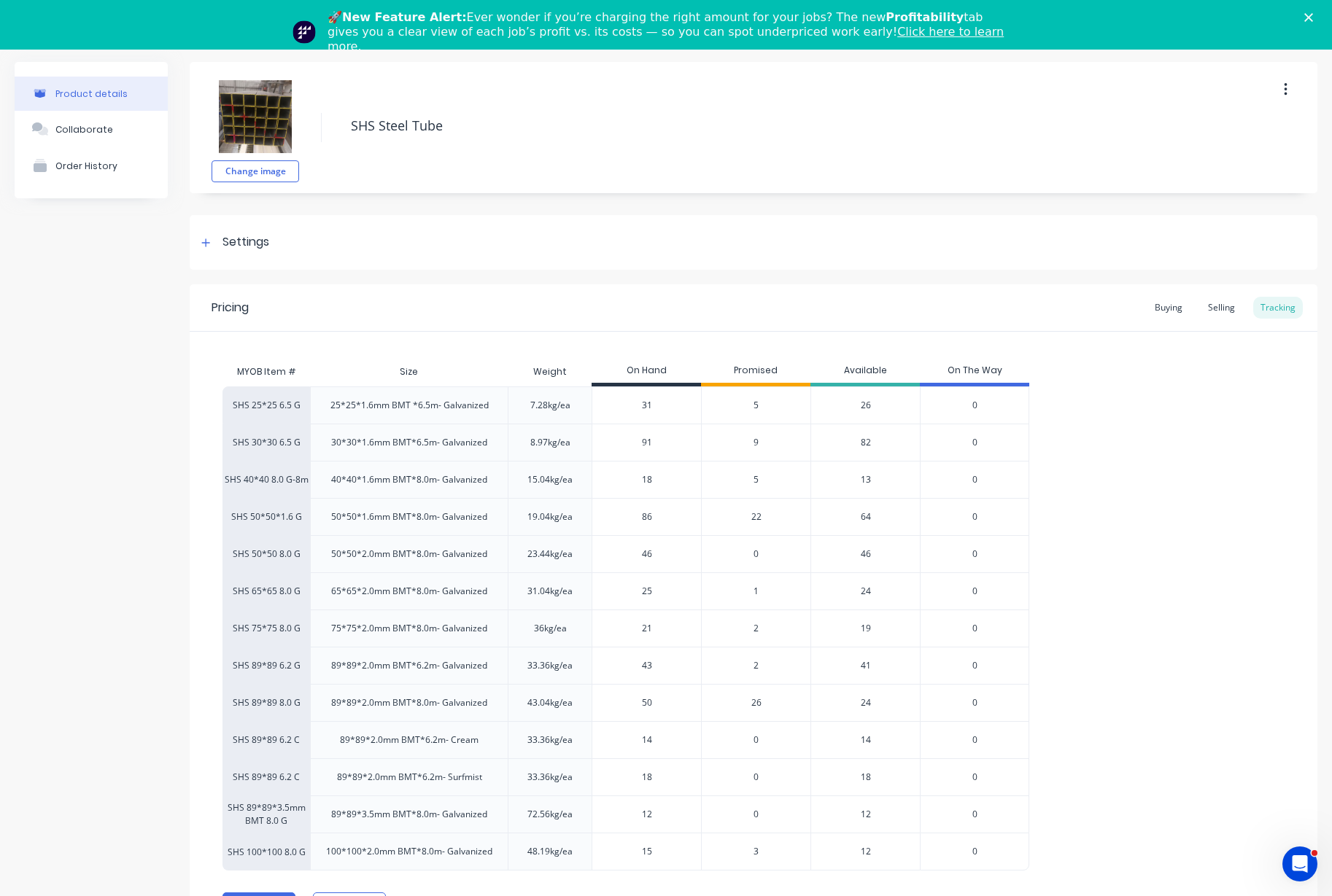
type input "86"
drag, startPoint x: 670, startPoint y: 518, endPoint x: 590, endPoint y: 516, distance: 80.0
click at [590, 516] on div "SHS 50*50*1.6 G 50*50*1.6mm BMT*8.0m- Galvanized 19.04kg/ea 86 86 22 64 0" at bounding box center [625, 517] width 806 height 37
click at [753, 516] on span "22" at bounding box center [756, 516] width 10 height 13
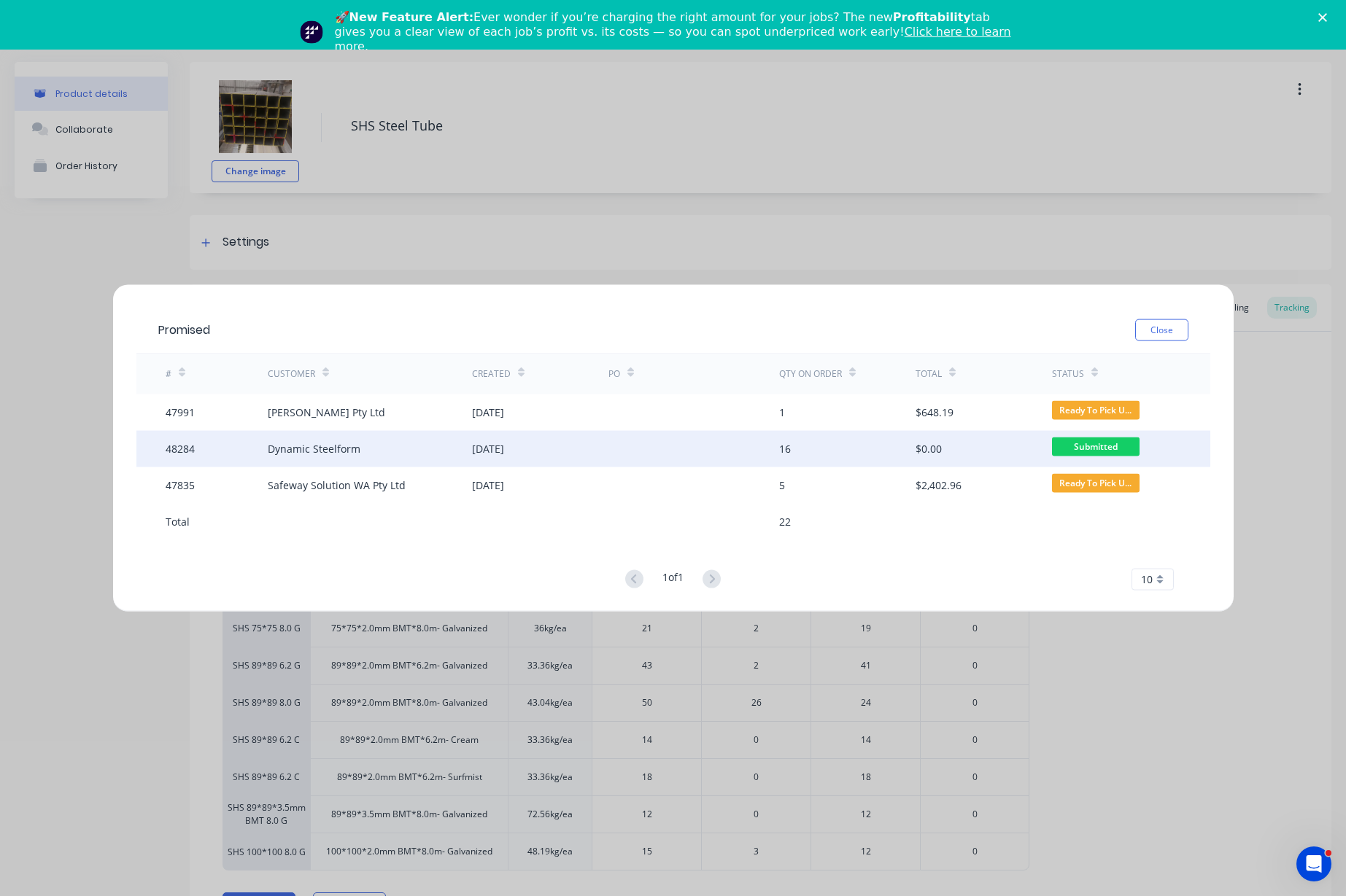
click at [504, 448] on div "[DATE]" at bounding box center [488, 448] width 32 height 16
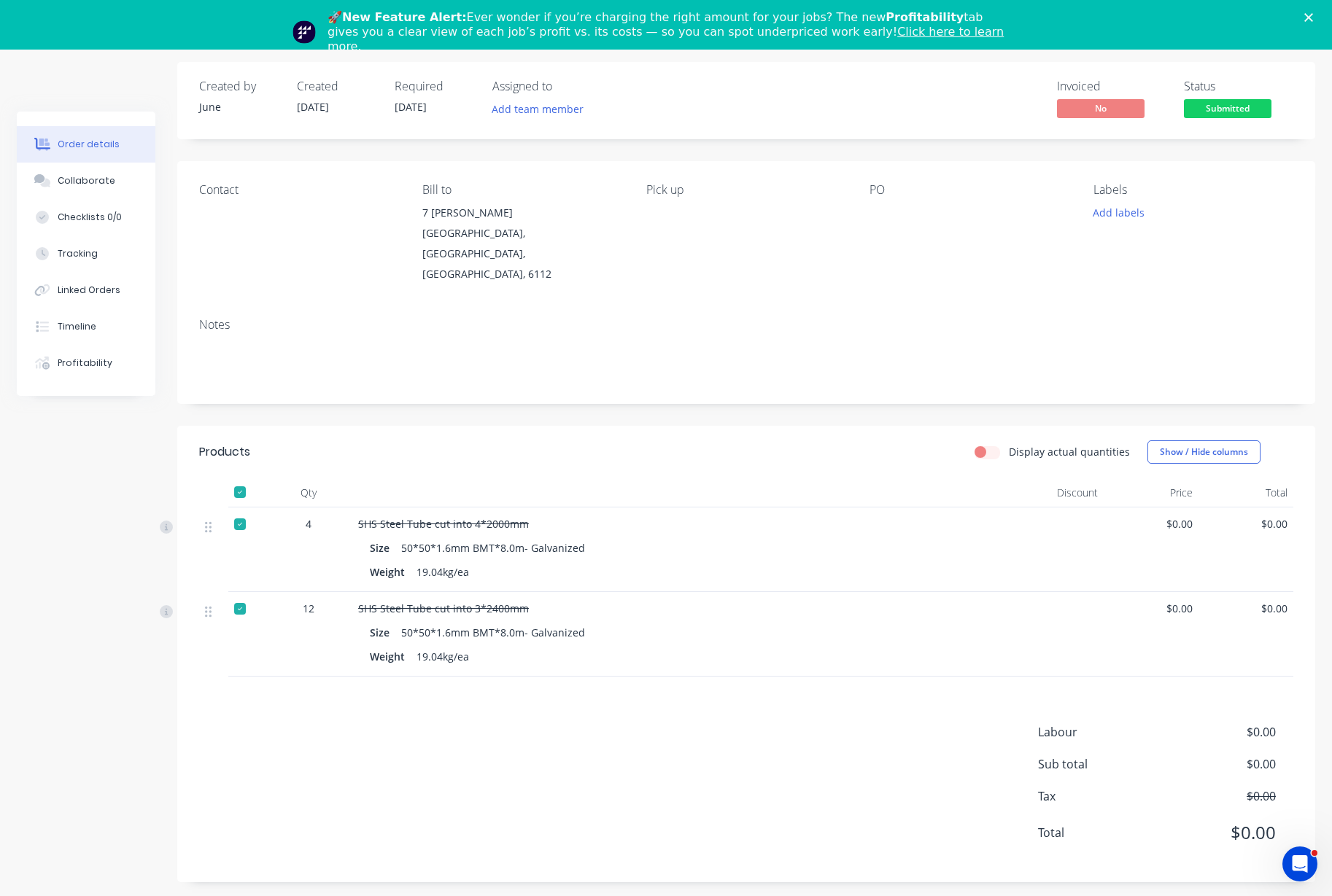
click at [1221, 109] on span "Submitted" at bounding box center [1226, 108] width 87 height 19
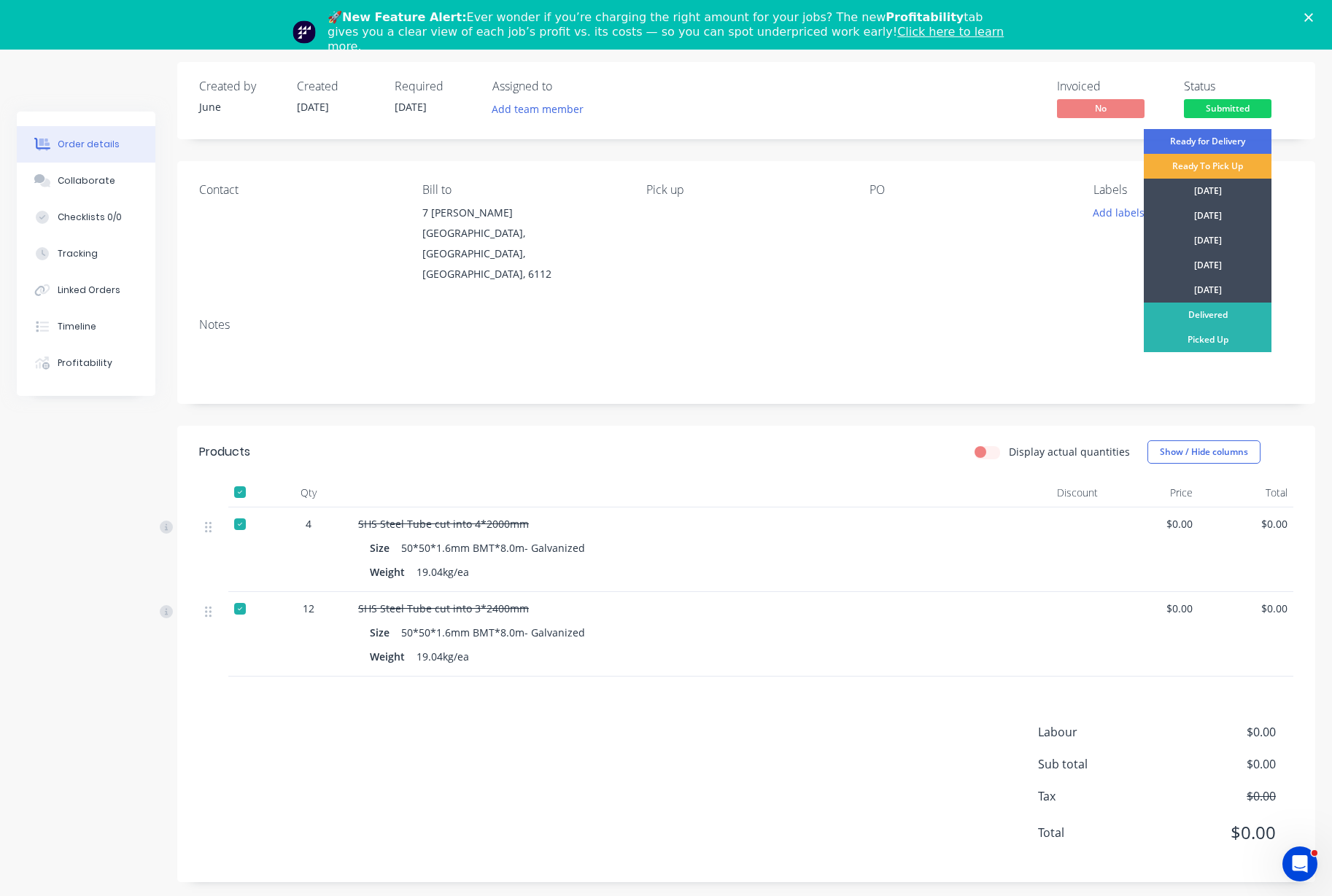
click at [1209, 309] on div "Delivered" at bounding box center [1207, 314] width 127 height 24
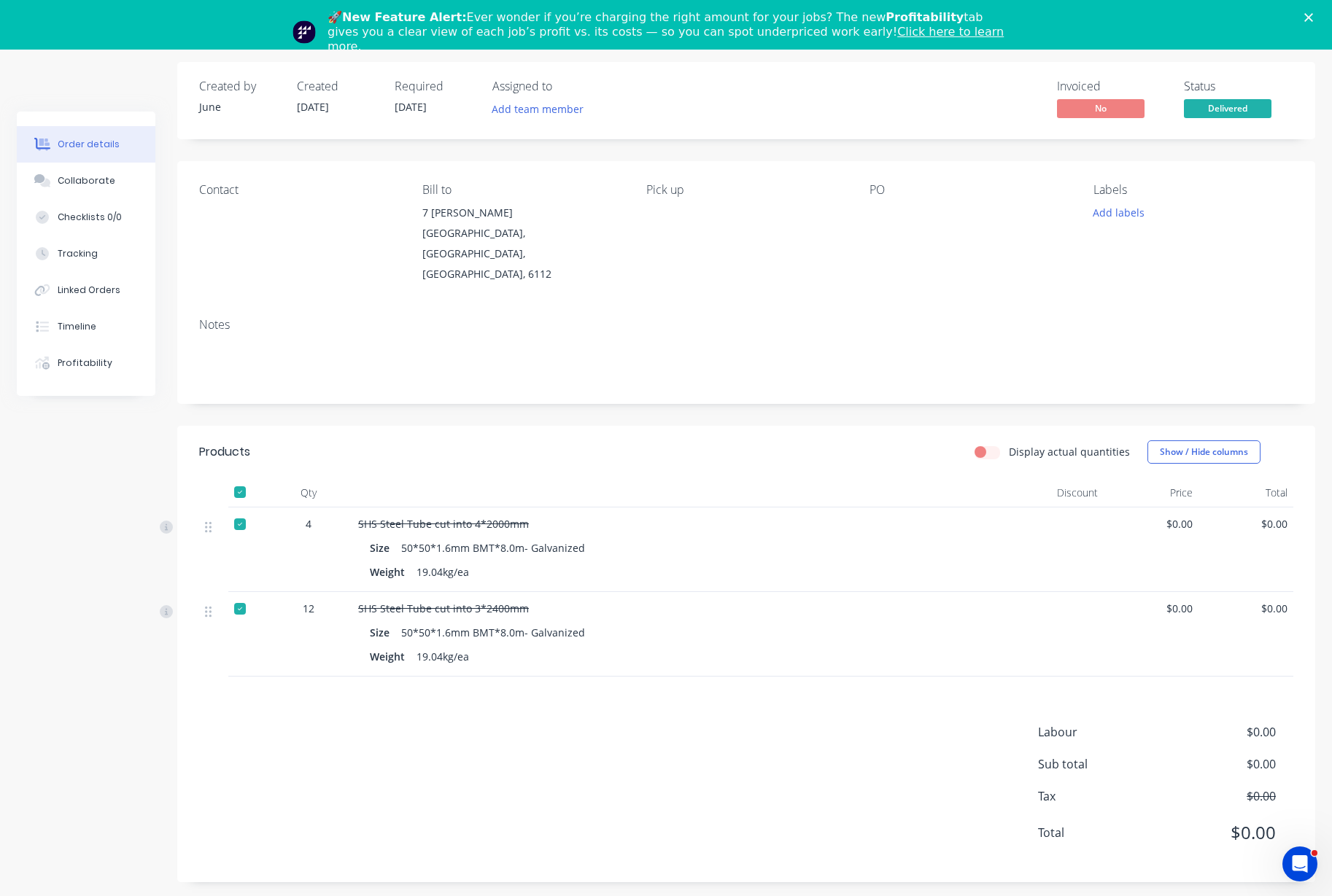
click at [1312, 16] on icon "Close" at bounding box center [1308, 17] width 9 height 9
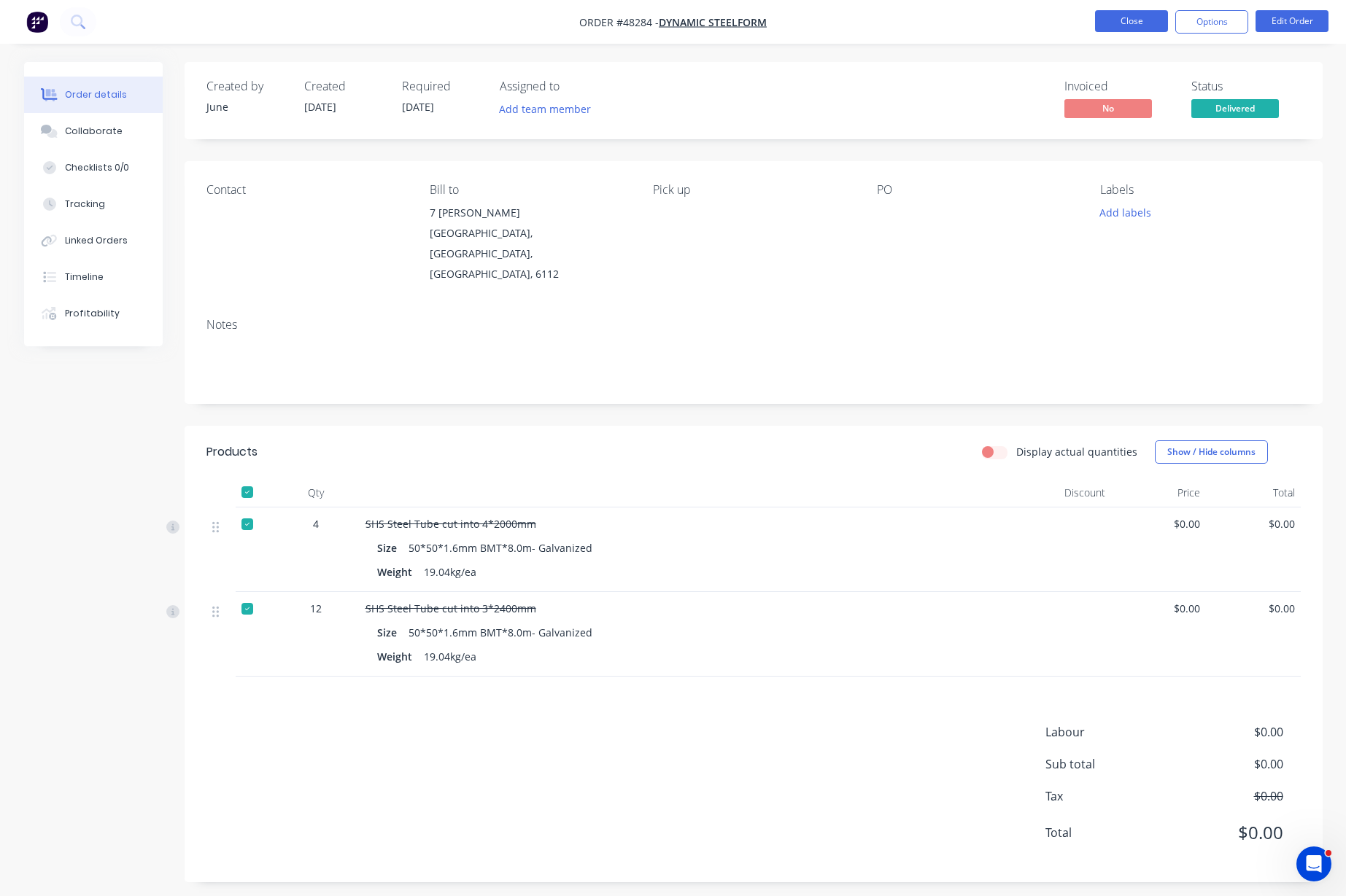
click at [1121, 25] on button "Close" at bounding box center [1131, 21] width 72 height 22
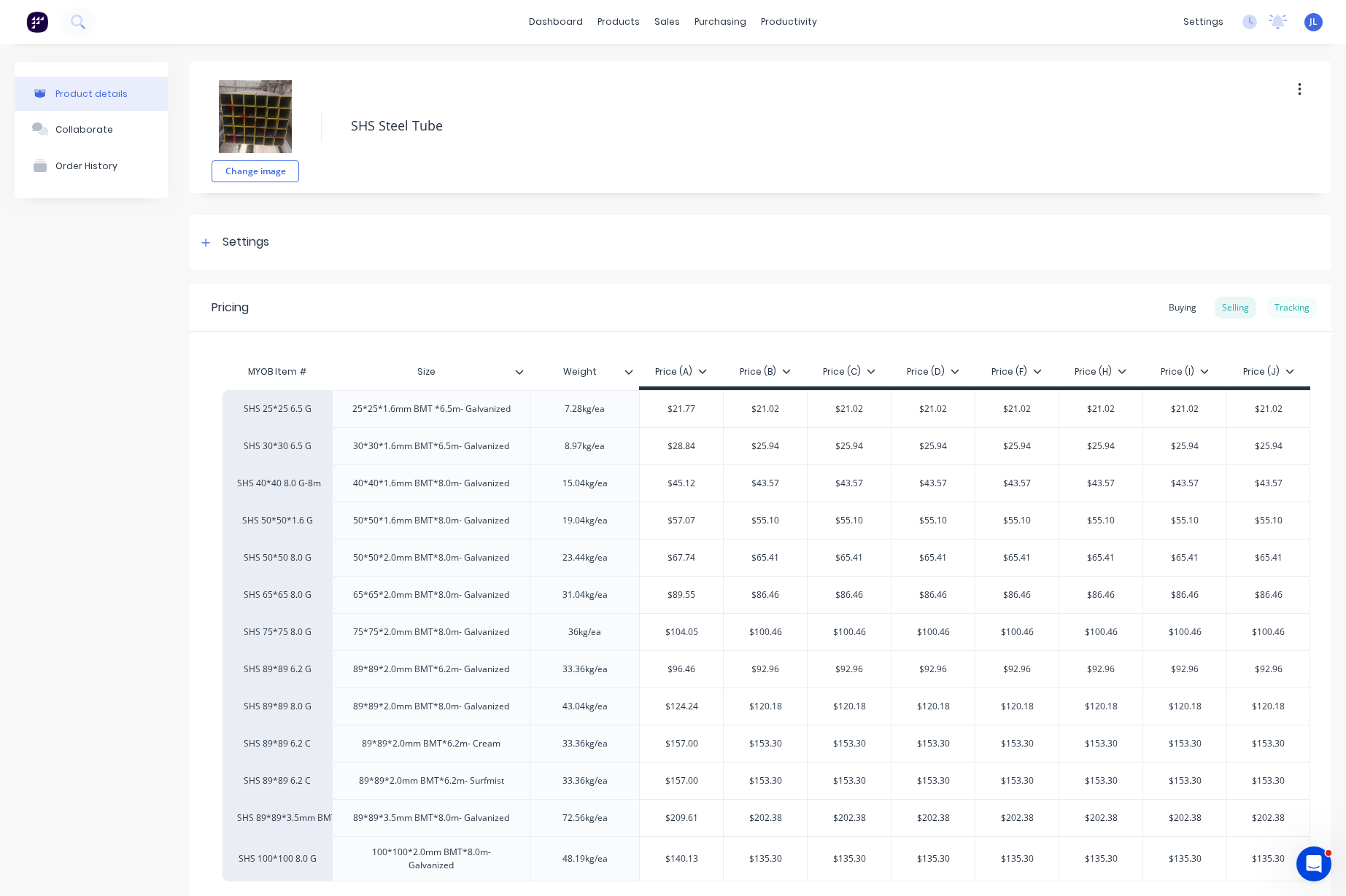
click at [1279, 304] on div "Tracking" at bounding box center [1291, 307] width 50 height 22
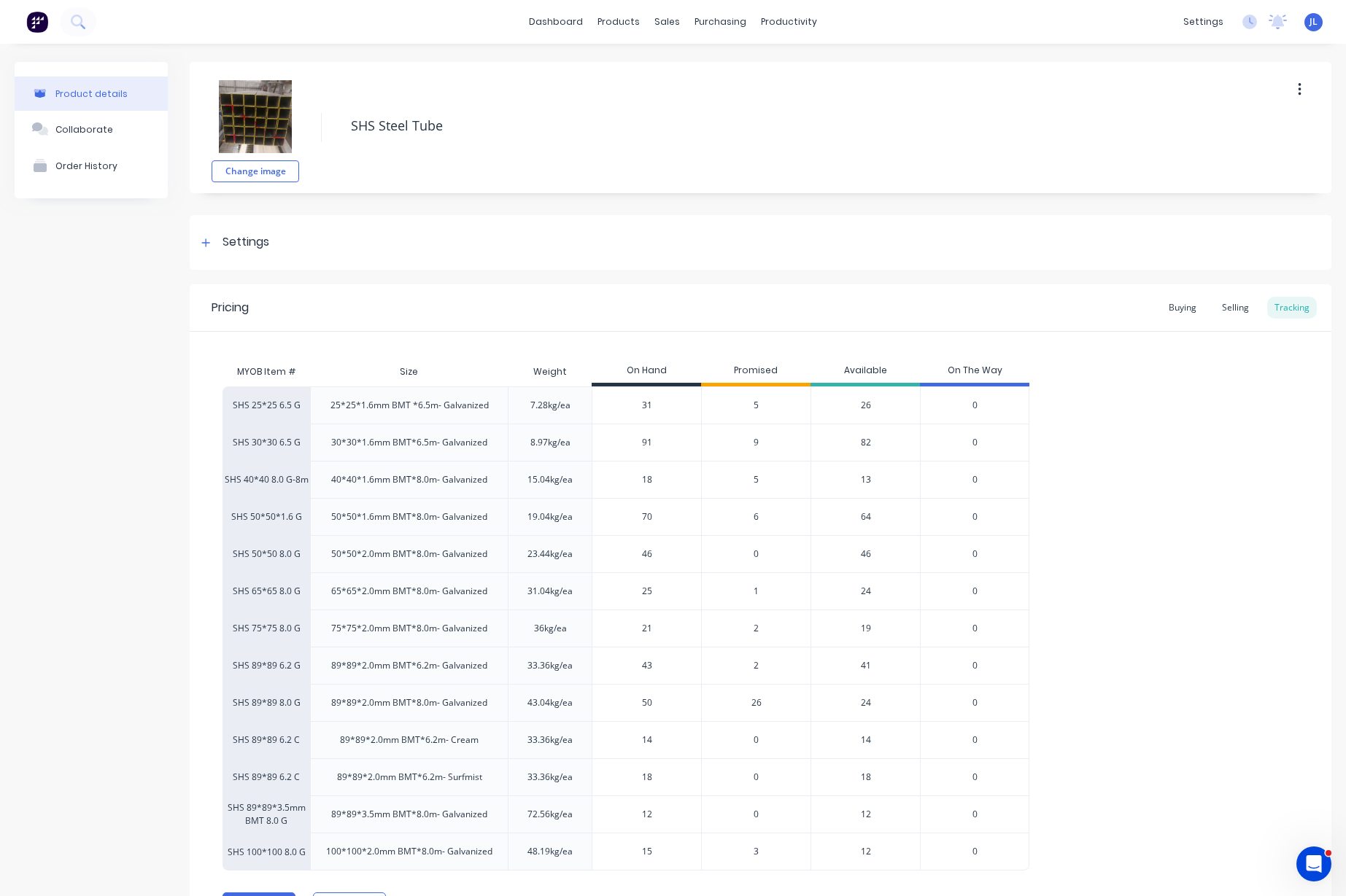
click at [754, 518] on span "6" at bounding box center [755, 516] width 5 height 13
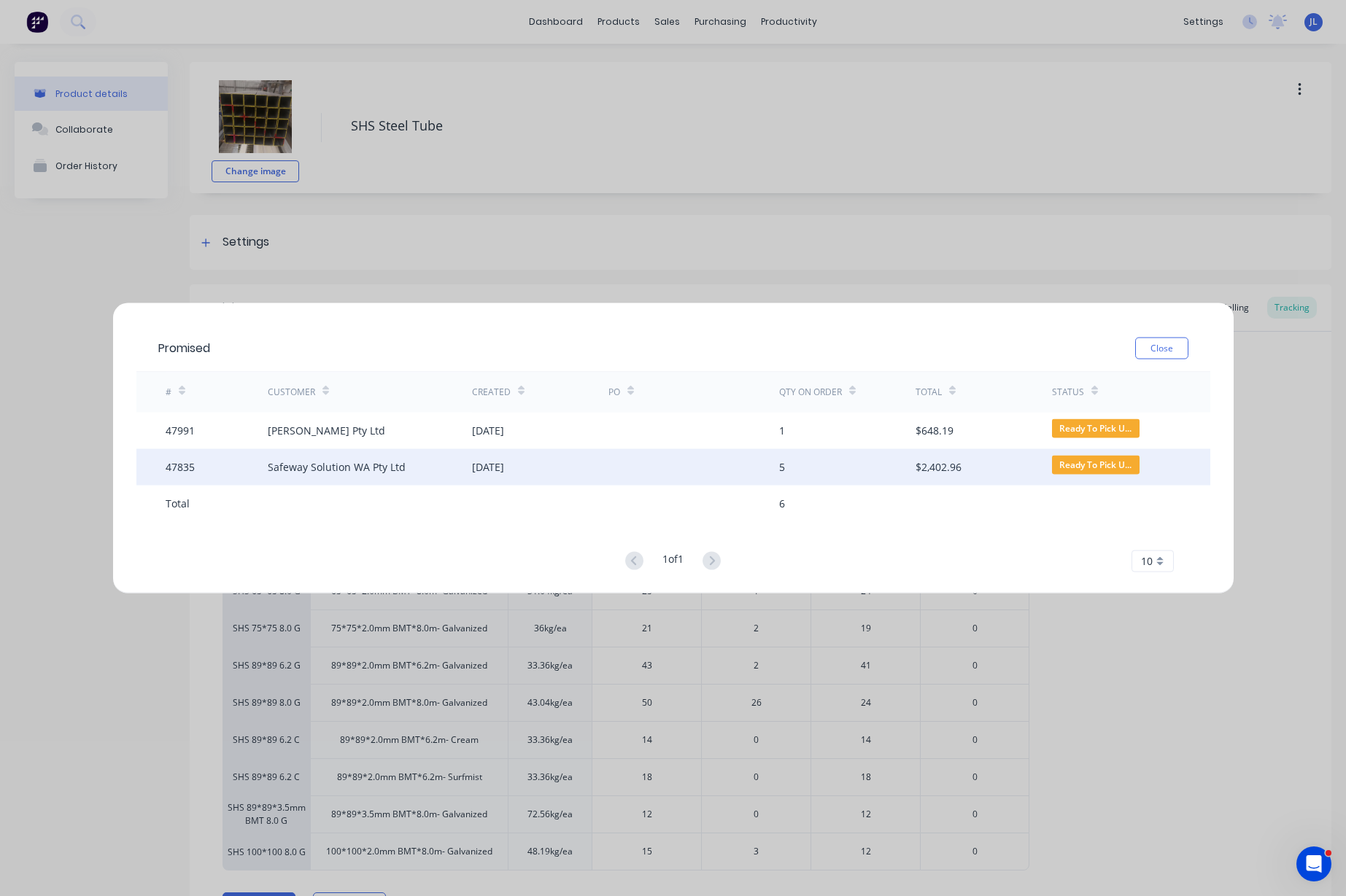
click at [492, 470] on div "[DATE]" at bounding box center [488, 467] width 32 height 16
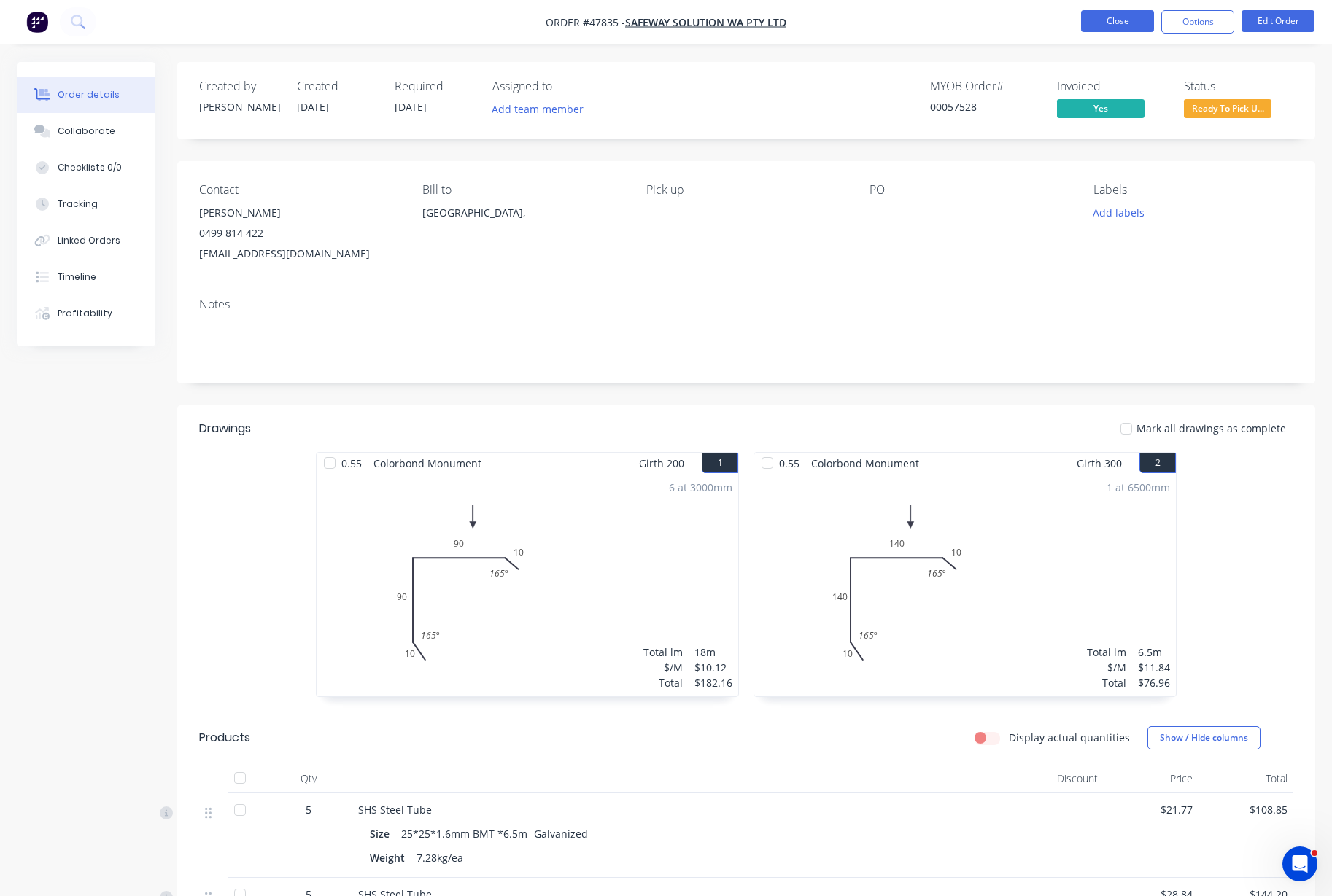
click at [1116, 28] on button "Close" at bounding box center [1117, 21] width 72 height 22
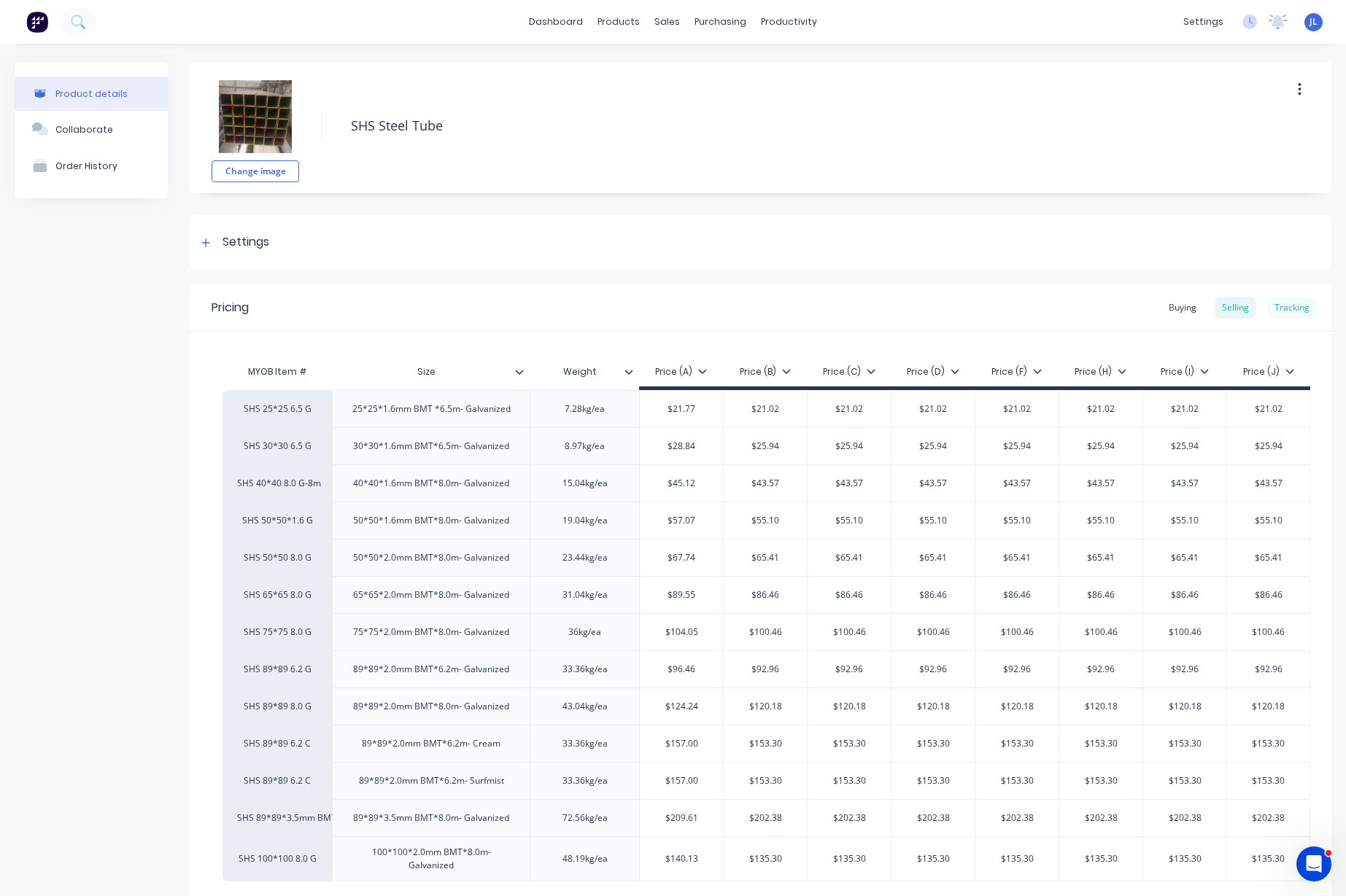
click at [1270, 305] on div "Tracking" at bounding box center [1291, 307] width 50 height 22
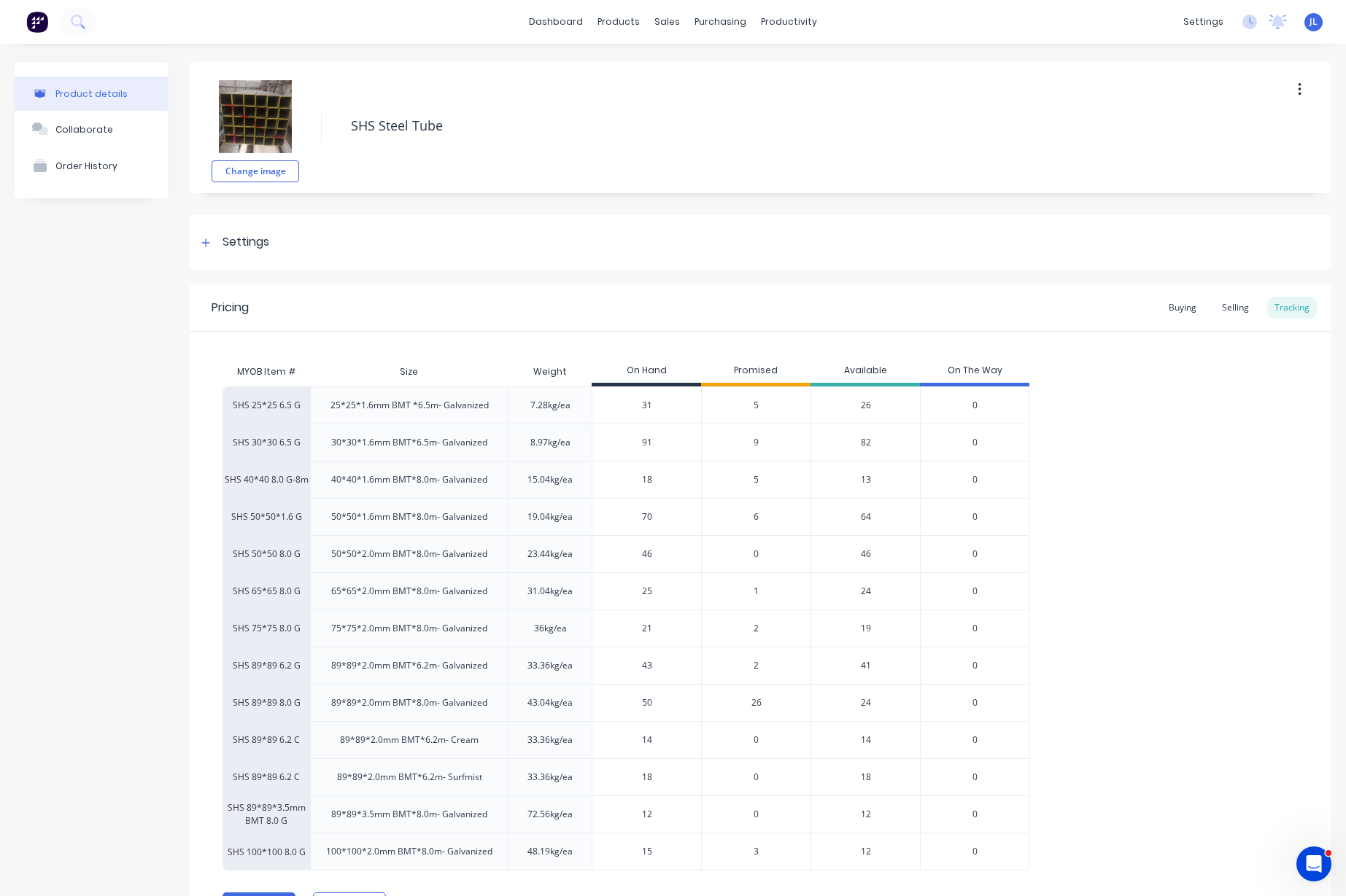
click at [755, 516] on span "6" at bounding box center [755, 516] width 5 height 13
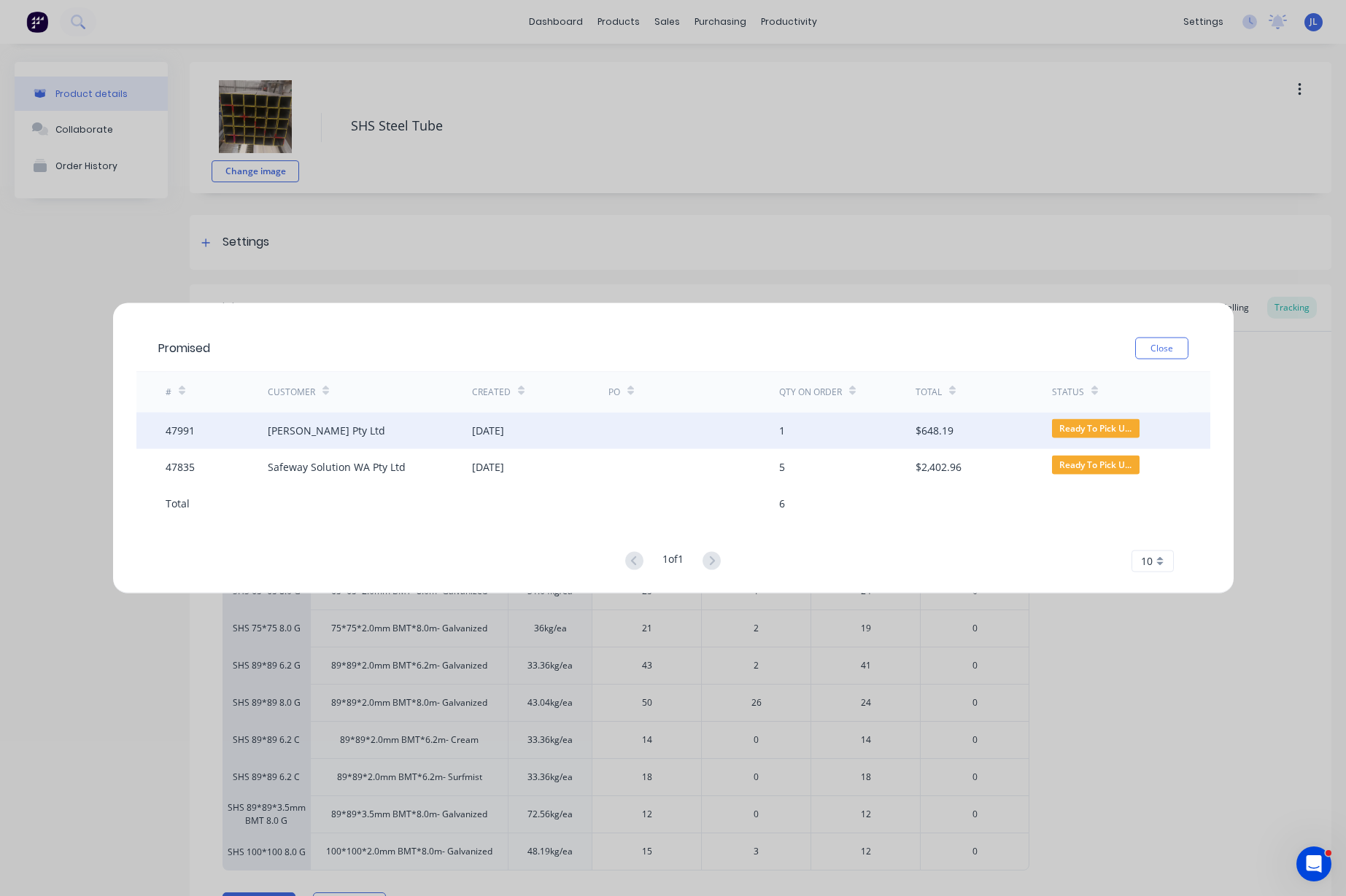
click at [481, 433] on div "[DATE]" at bounding box center [488, 431] width 32 height 16
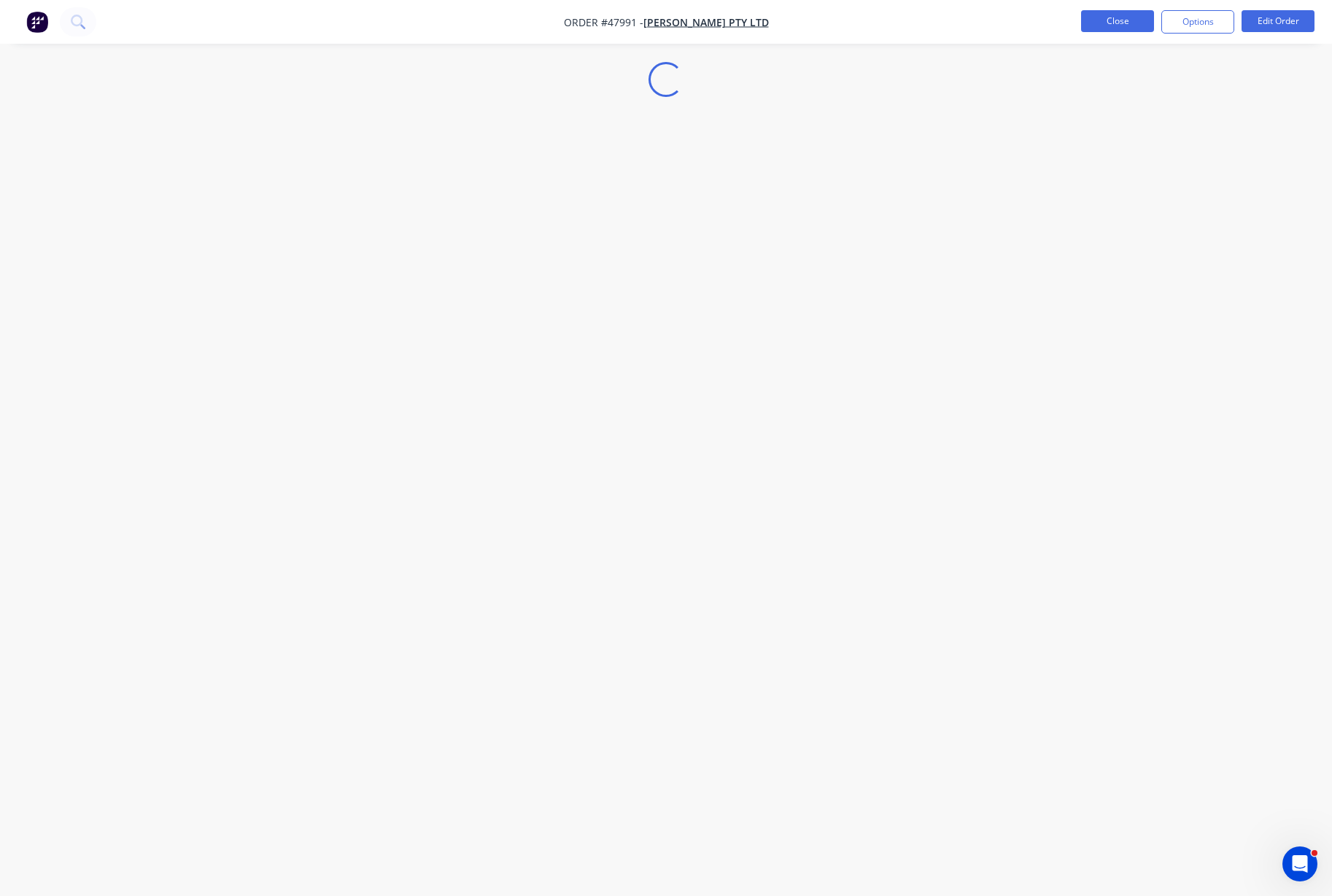
click at [1125, 20] on button "Close" at bounding box center [1117, 21] width 72 height 22
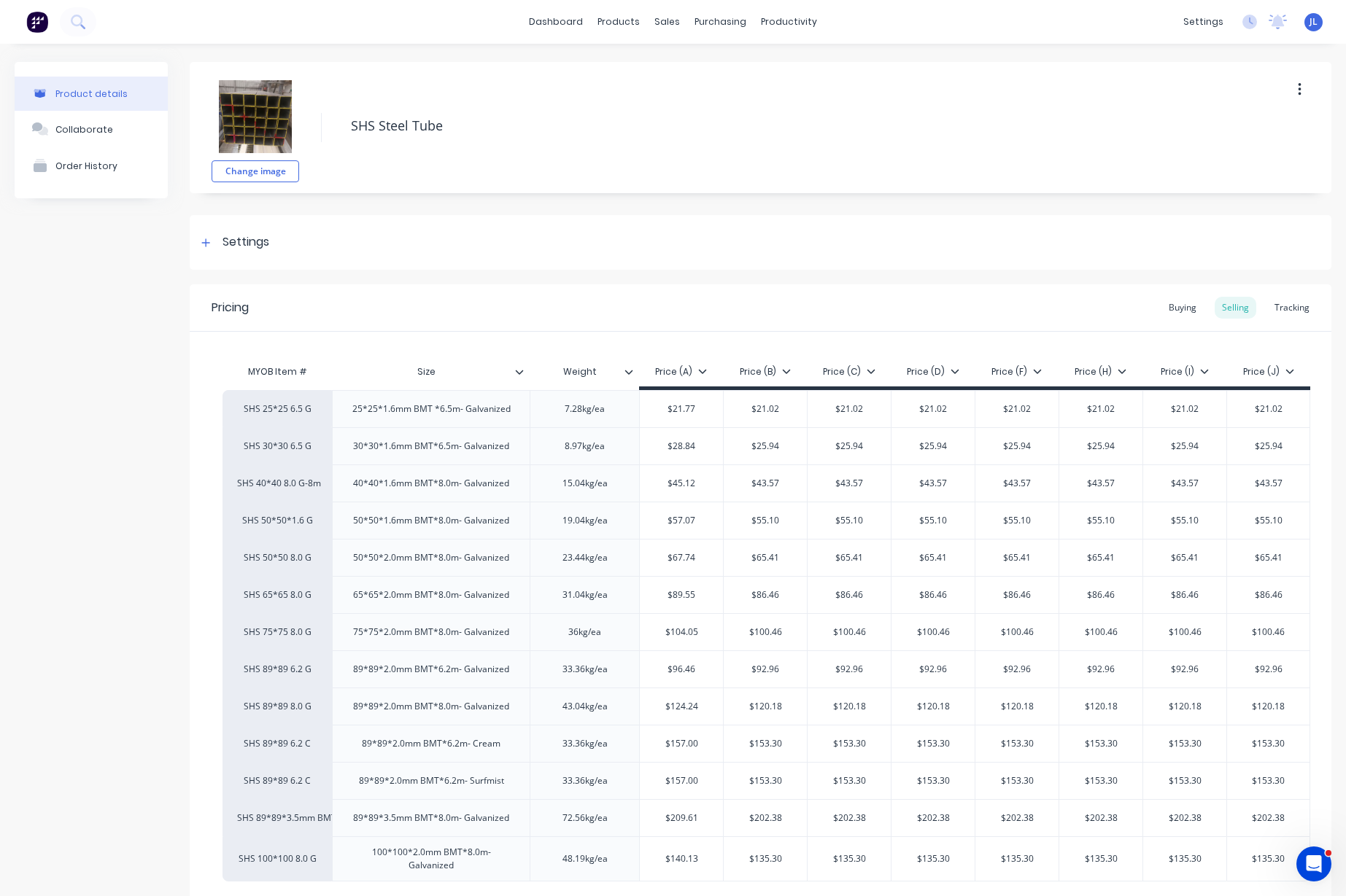
type textarea "x"
drag, startPoint x: 1281, startPoint y: 309, endPoint x: 1274, endPoint y: 299, distance: 12.2
click at [1280, 309] on div "Tracking" at bounding box center [1291, 307] width 50 height 22
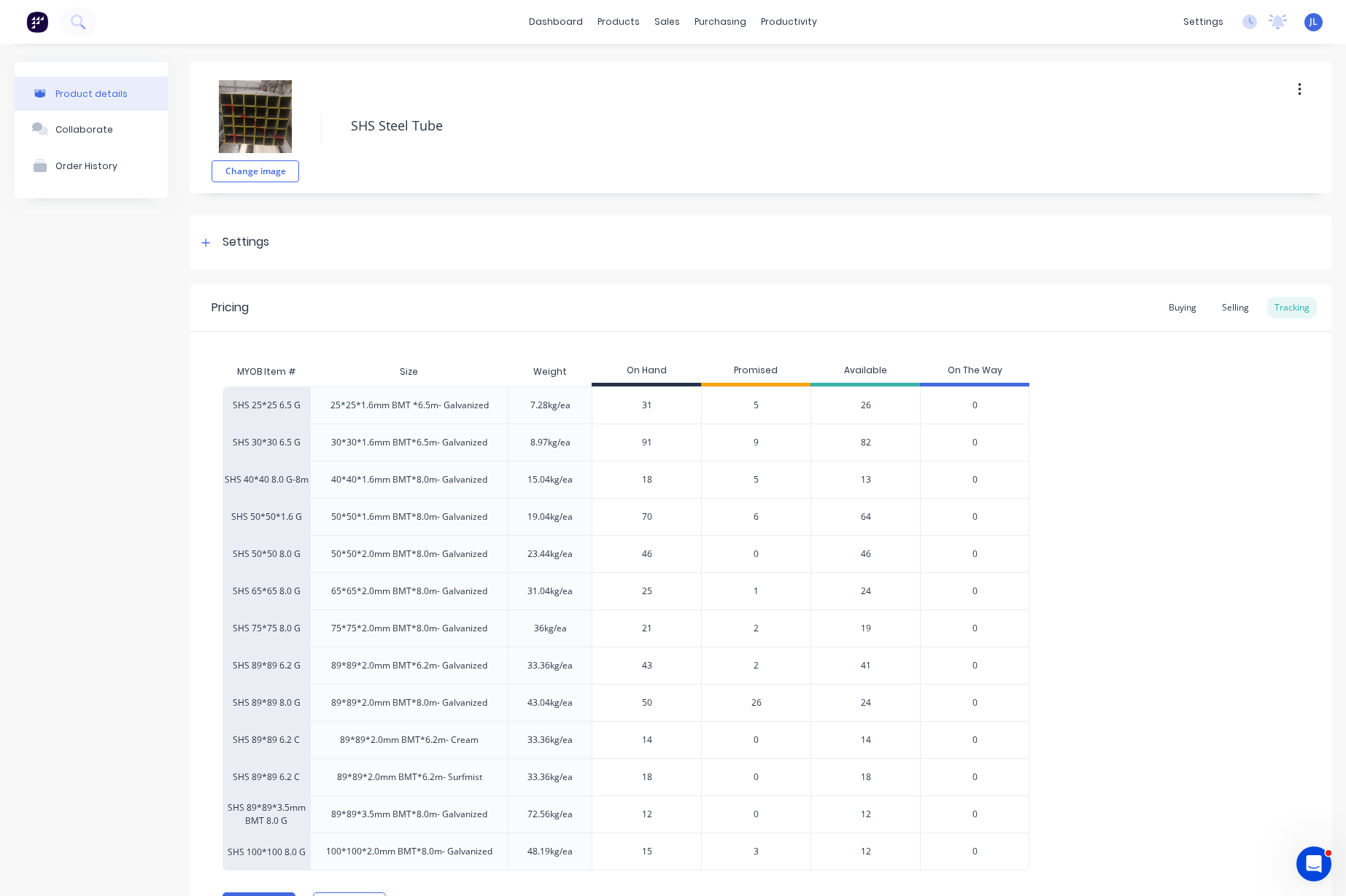
drag, startPoint x: 658, startPoint y: 521, endPoint x: 627, endPoint y: 520, distance: 31.0
click at [627, 520] on input "70" at bounding box center [647, 516] width 109 height 13
type input "64"
type textarea "x"
type input "64"
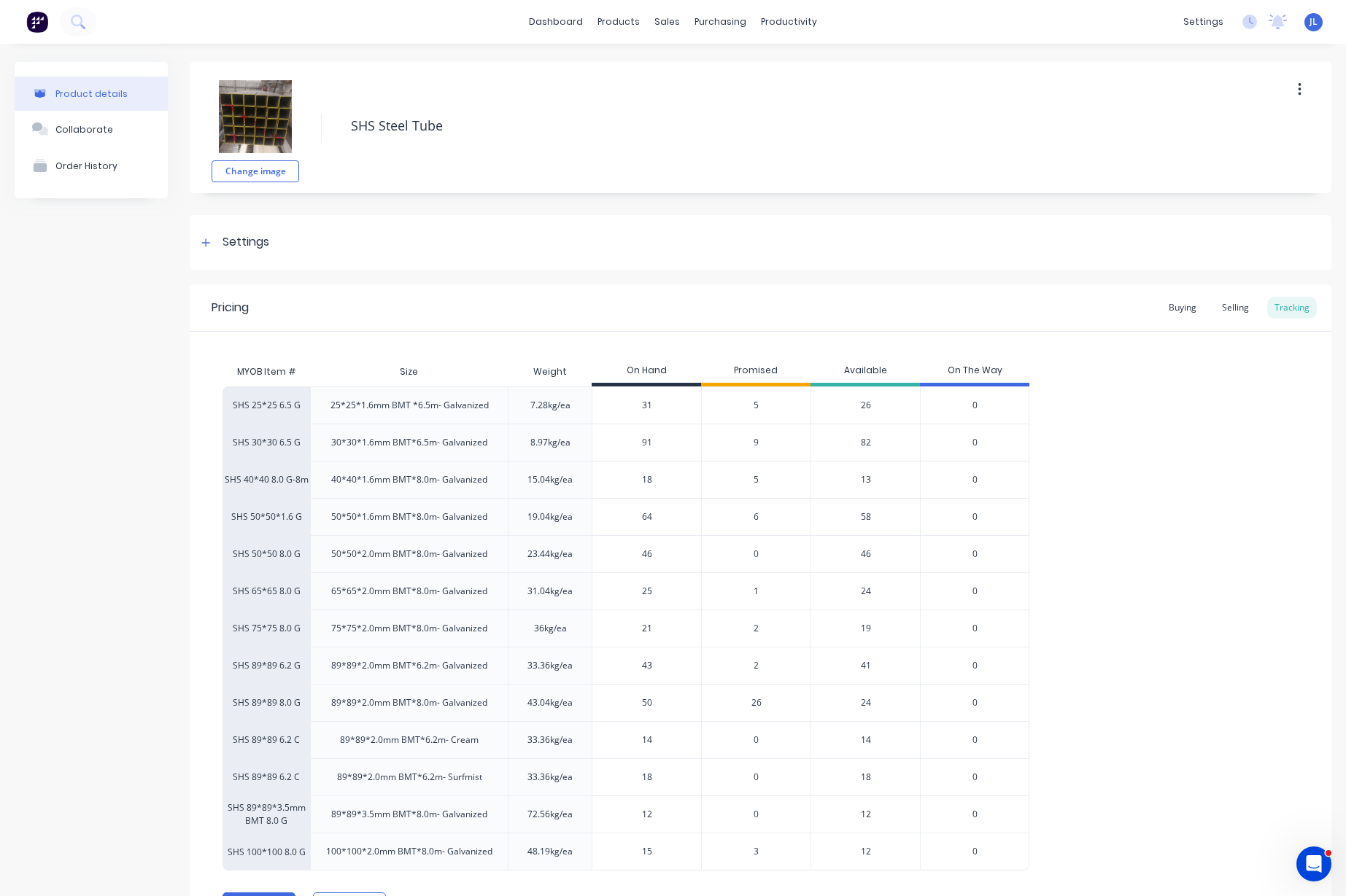
drag, startPoint x: 668, startPoint y: 557, endPoint x: 624, endPoint y: 558, distance: 44.0
click at [624, 558] on input "46" at bounding box center [647, 553] width 109 height 13
type input "28"
type textarea "x"
type input "28"
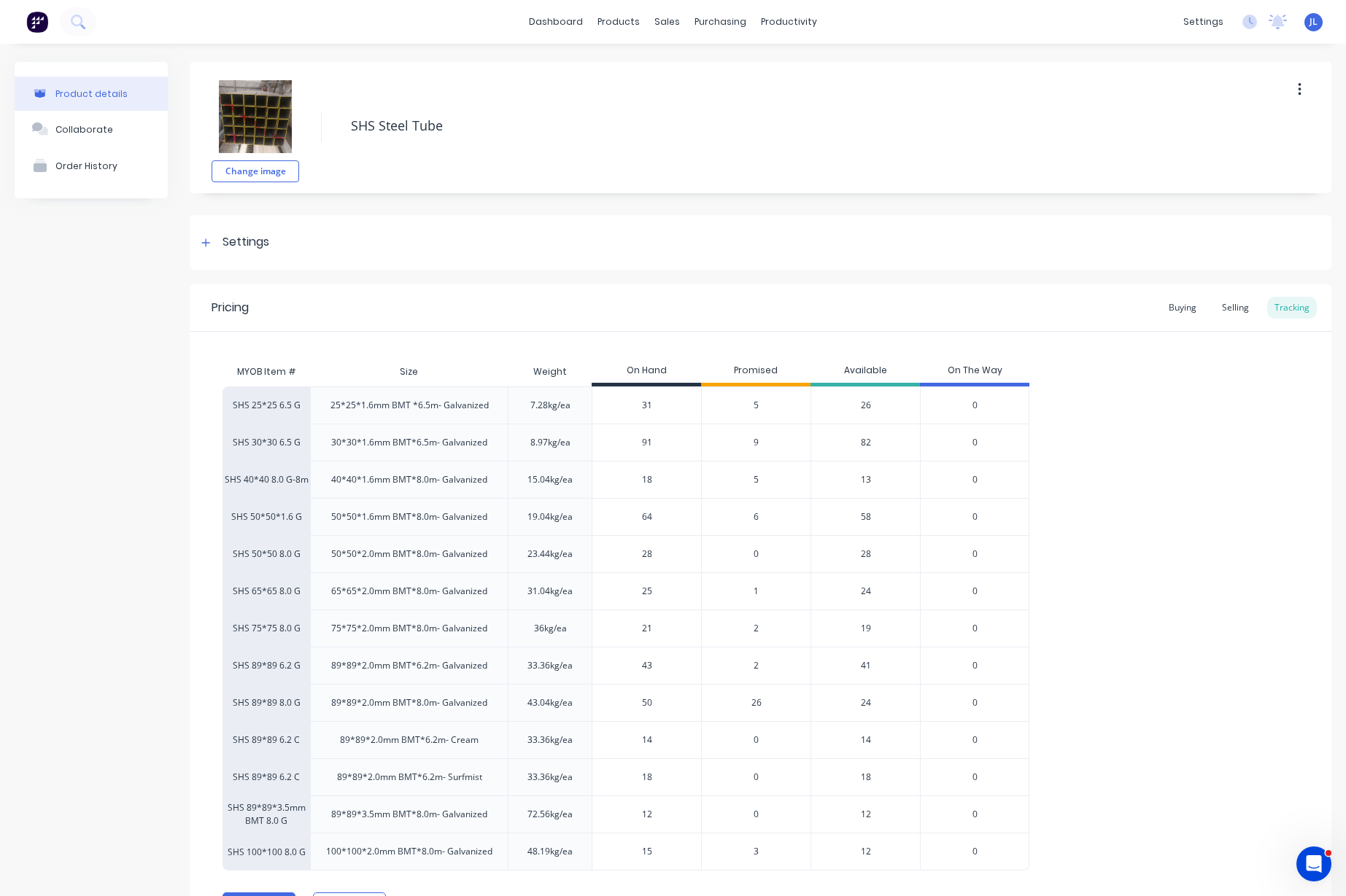
drag, startPoint x: 658, startPoint y: 592, endPoint x: 604, endPoint y: 592, distance: 54.0
click at [604, 592] on input "25" at bounding box center [647, 590] width 109 height 13
type input "200"
type textarea "x"
click at [606, 592] on input "200" at bounding box center [647, 590] width 109 height 13
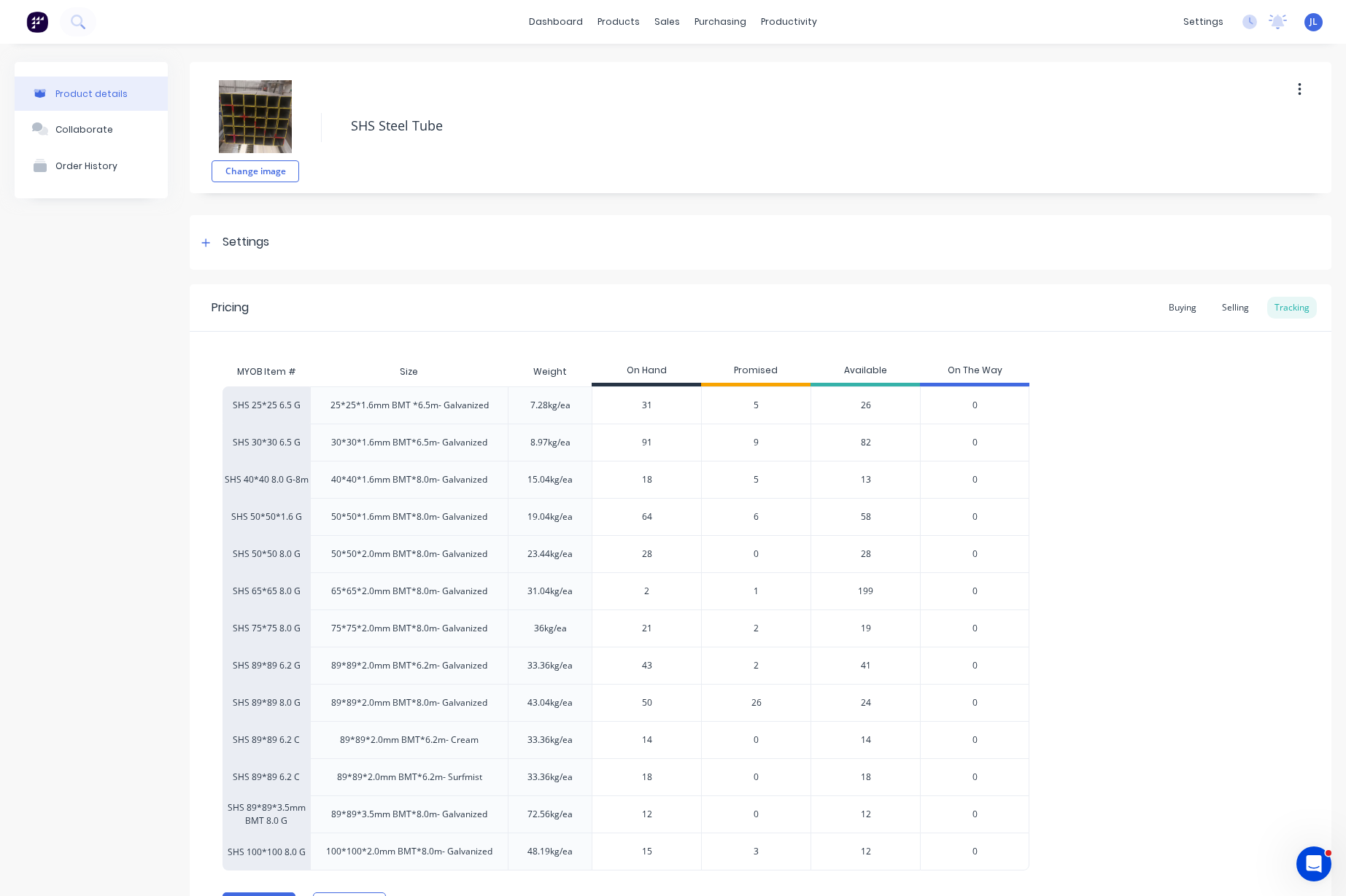
type input "20"
type textarea "x"
type input "20"
click at [752, 592] on div "1" at bounding box center [756, 590] width 110 height 37
click at [758, 589] on span "1" at bounding box center [755, 590] width 5 height 13
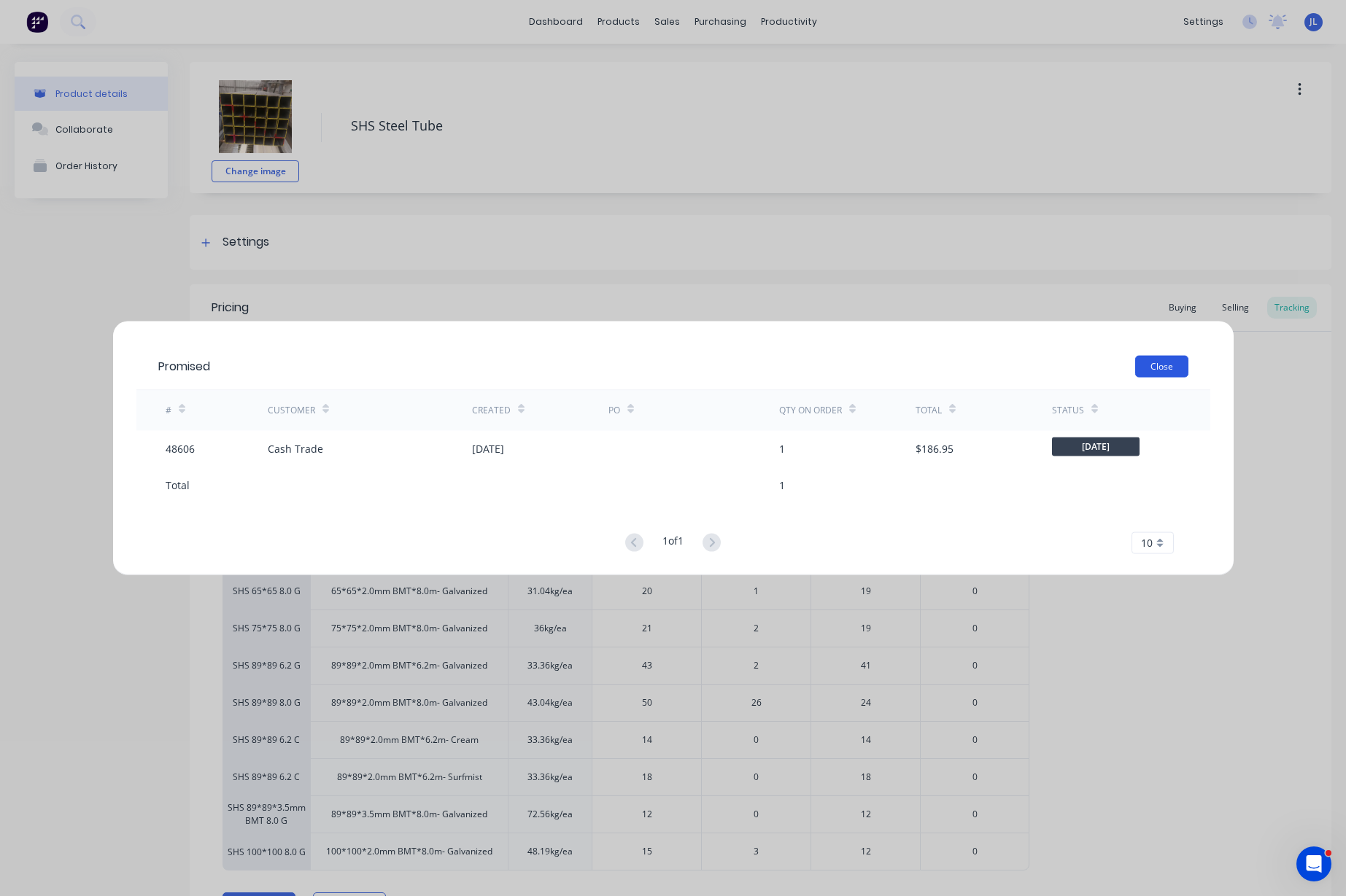
click at [1187, 360] on div "Promised Close" at bounding box center [673, 366] width 1074 height 47
click at [1174, 368] on button "Close" at bounding box center [1162, 366] width 53 height 22
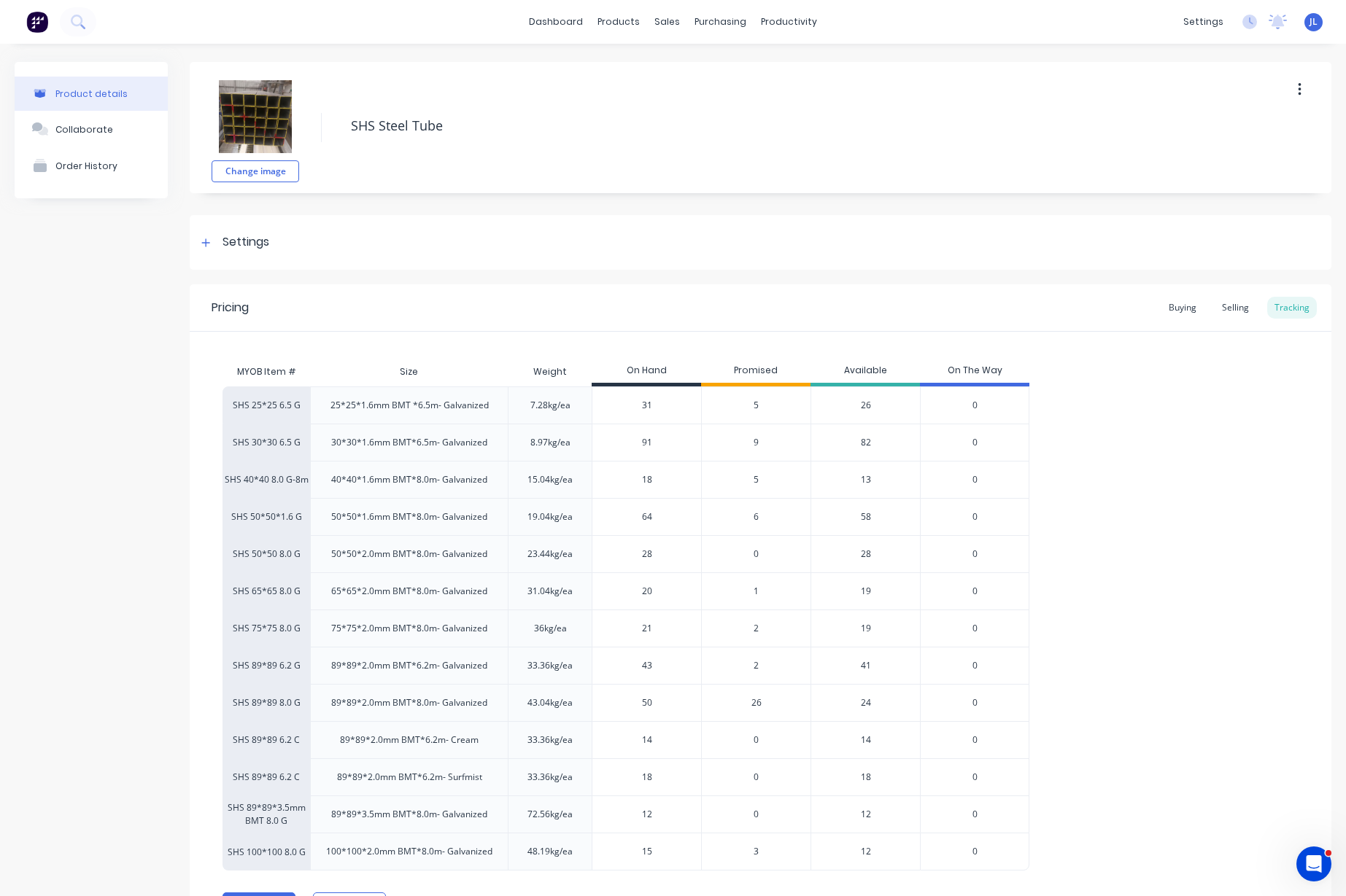
drag, startPoint x: 658, startPoint y: 630, endPoint x: 615, endPoint y: 627, distance: 43.1
click at [615, 627] on input "21" at bounding box center [647, 628] width 109 height 13
type input "16"
type textarea "x"
type input "16"
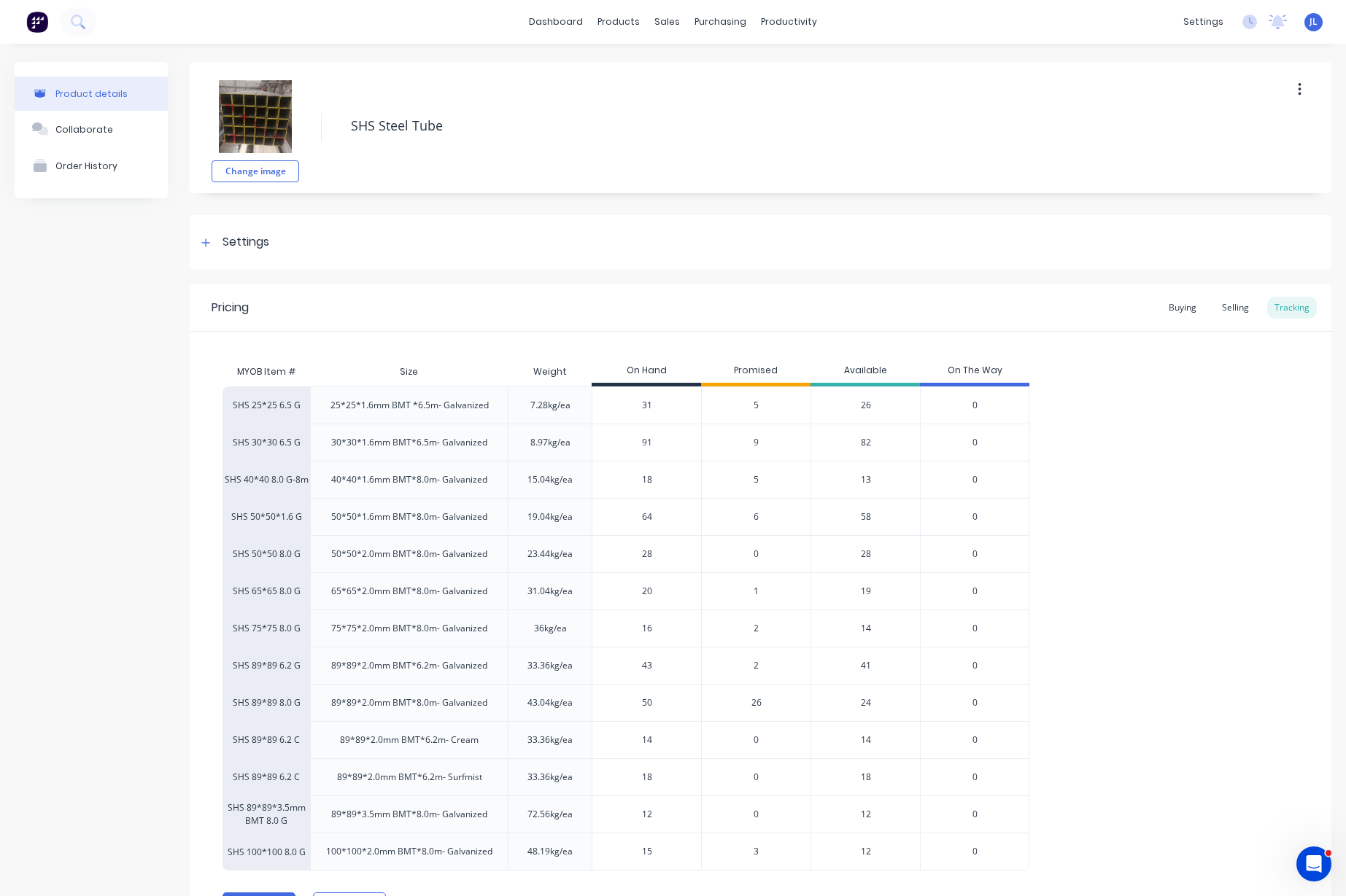
type input "43"
drag, startPoint x: 657, startPoint y: 662, endPoint x: 623, endPoint y: 664, distance: 34.1
click at [623, 664] on input "43" at bounding box center [647, 665] width 109 height 13
click at [755, 669] on span "2" at bounding box center [755, 665] width 5 height 13
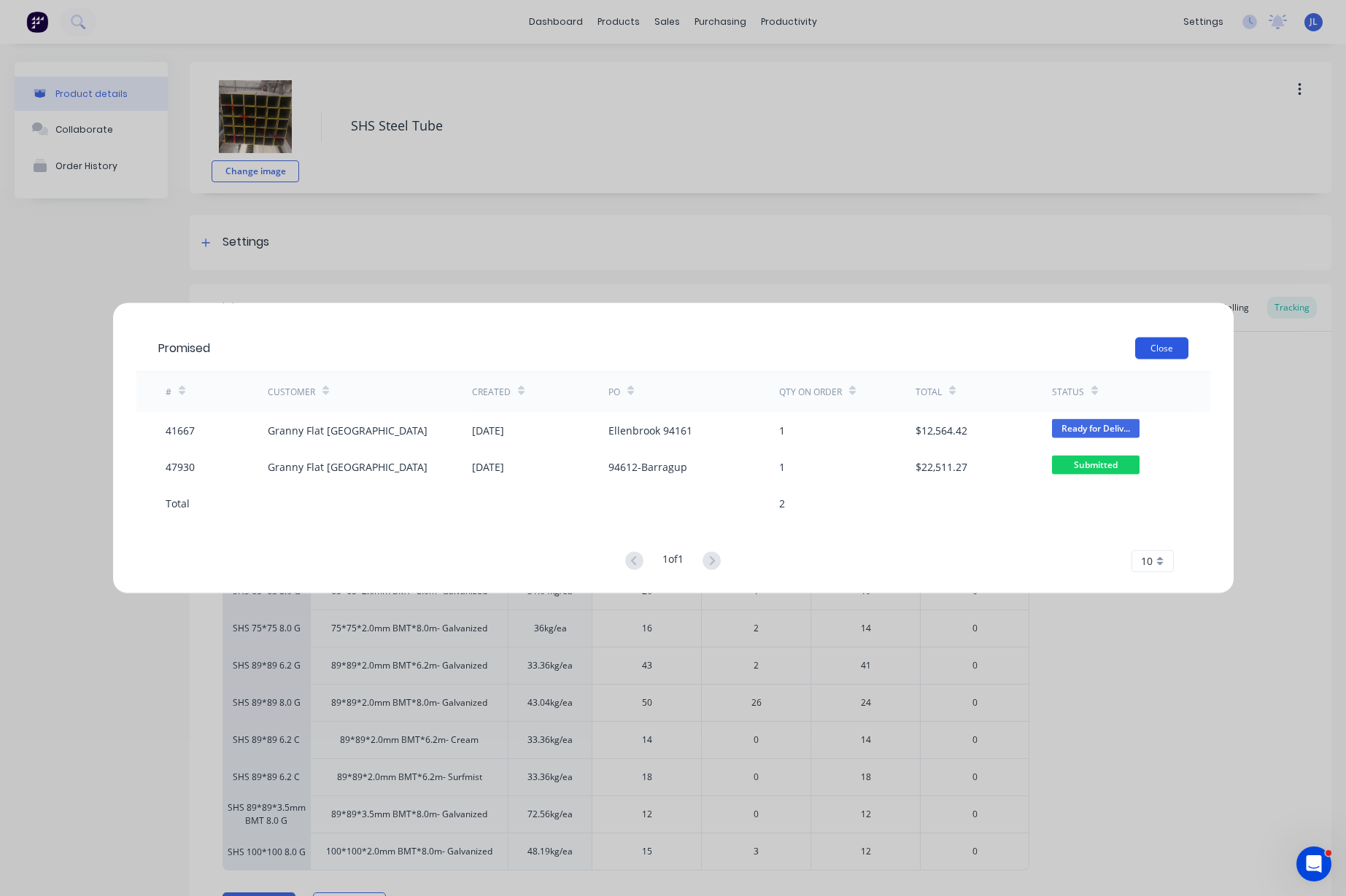
click at [1164, 348] on button "Close" at bounding box center [1162, 348] width 53 height 22
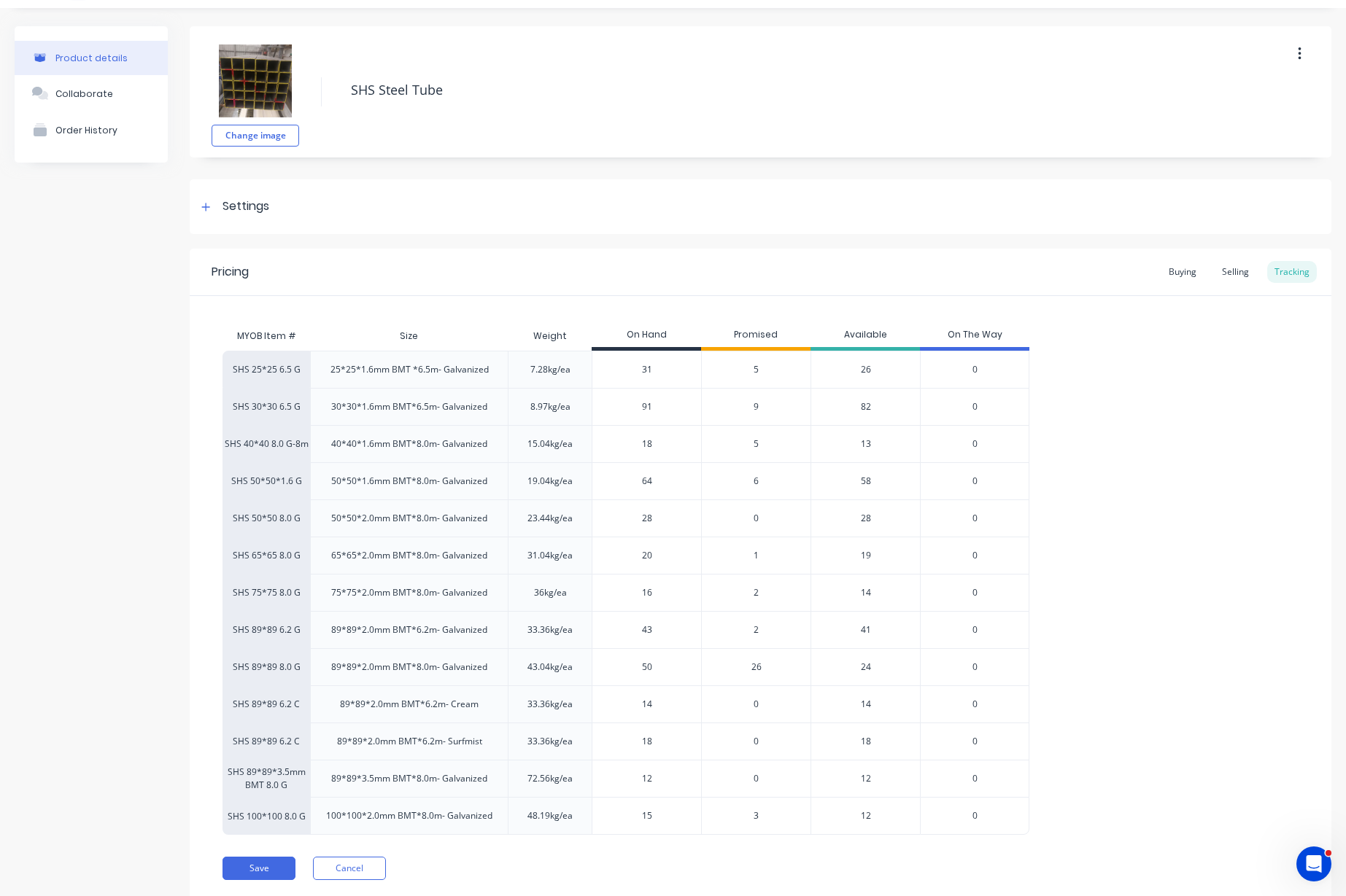
scroll to position [81, 0]
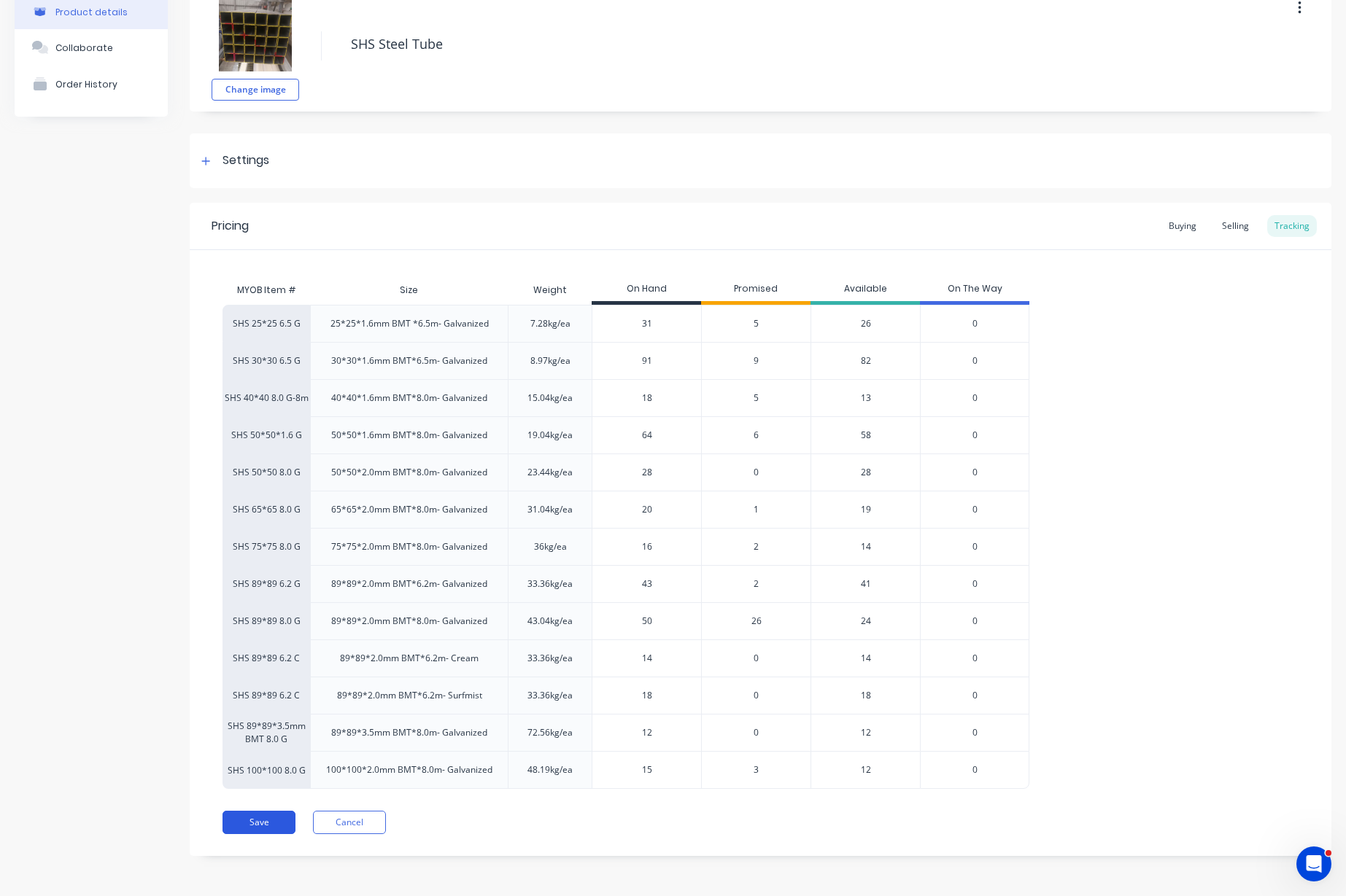
click at [241, 811] on button "Save" at bounding box center [259, 823] width 72 height 24
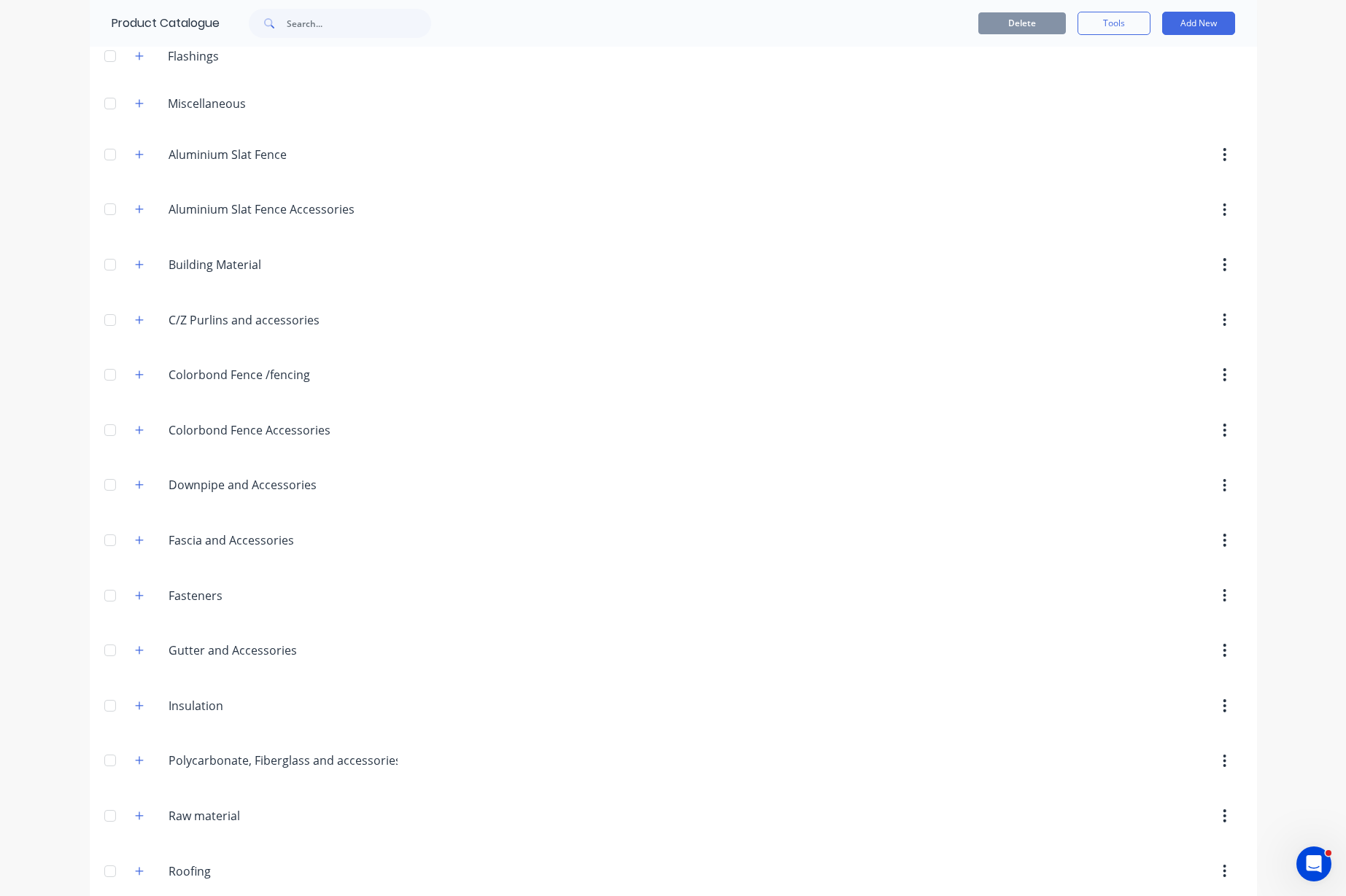
scroll to position [521, 0]
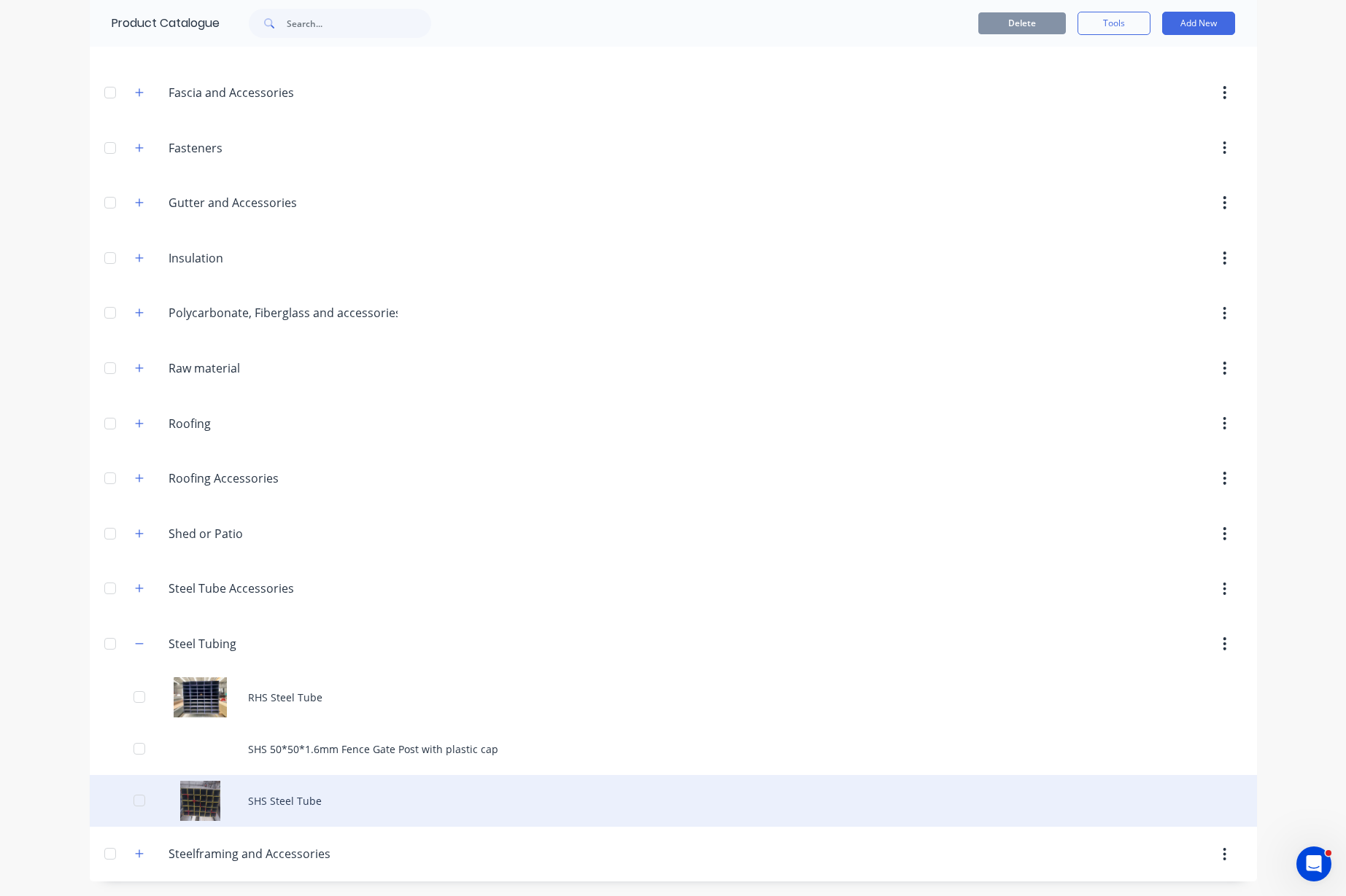
click at [298, 806] on div "SHS Steel Tube" at bounding box center [673, 800] width 1167 height 52
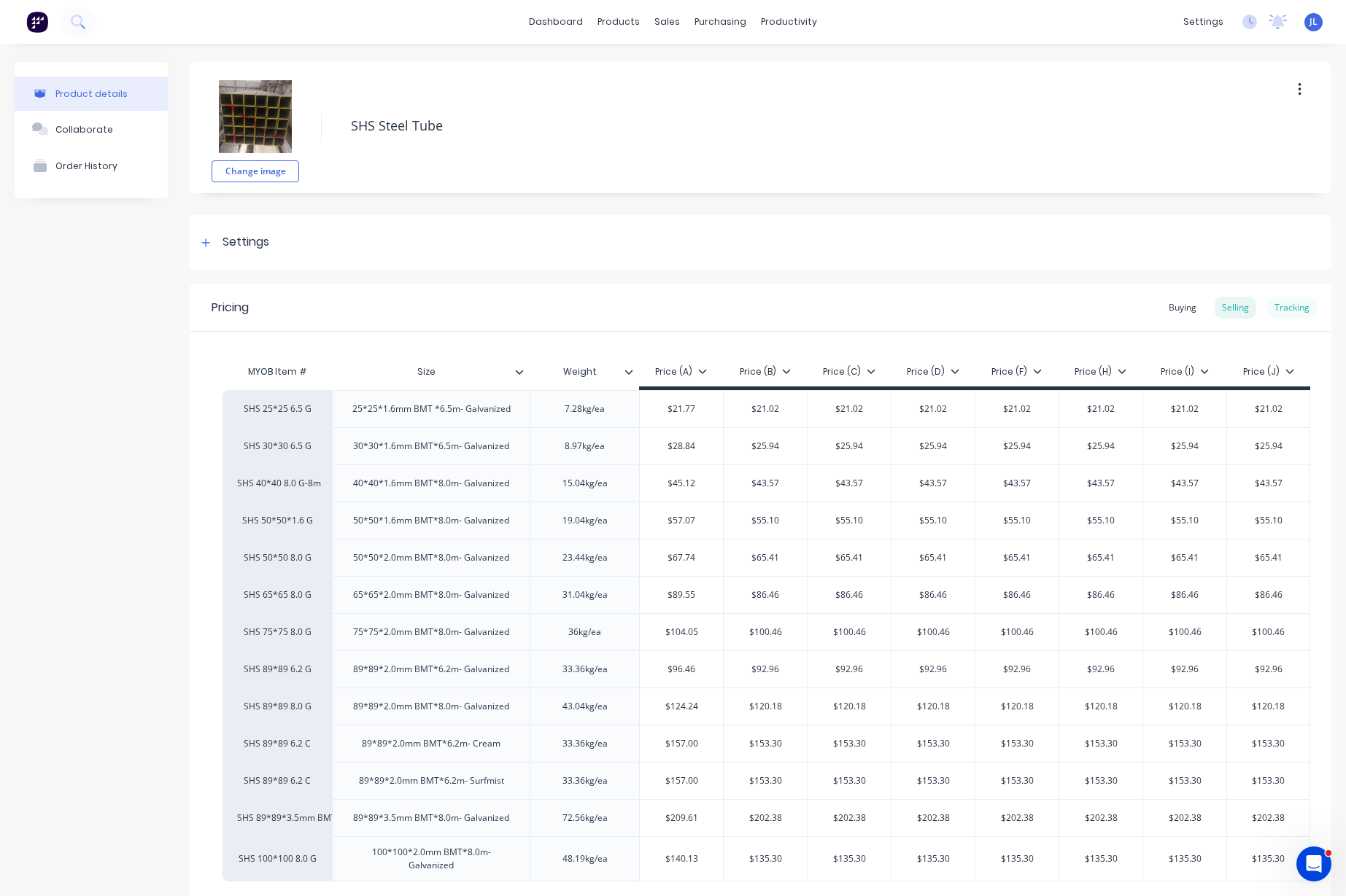
click at [1277, 301] on div "Tracking" at bounding box center [1291, 307] width 50 height 22
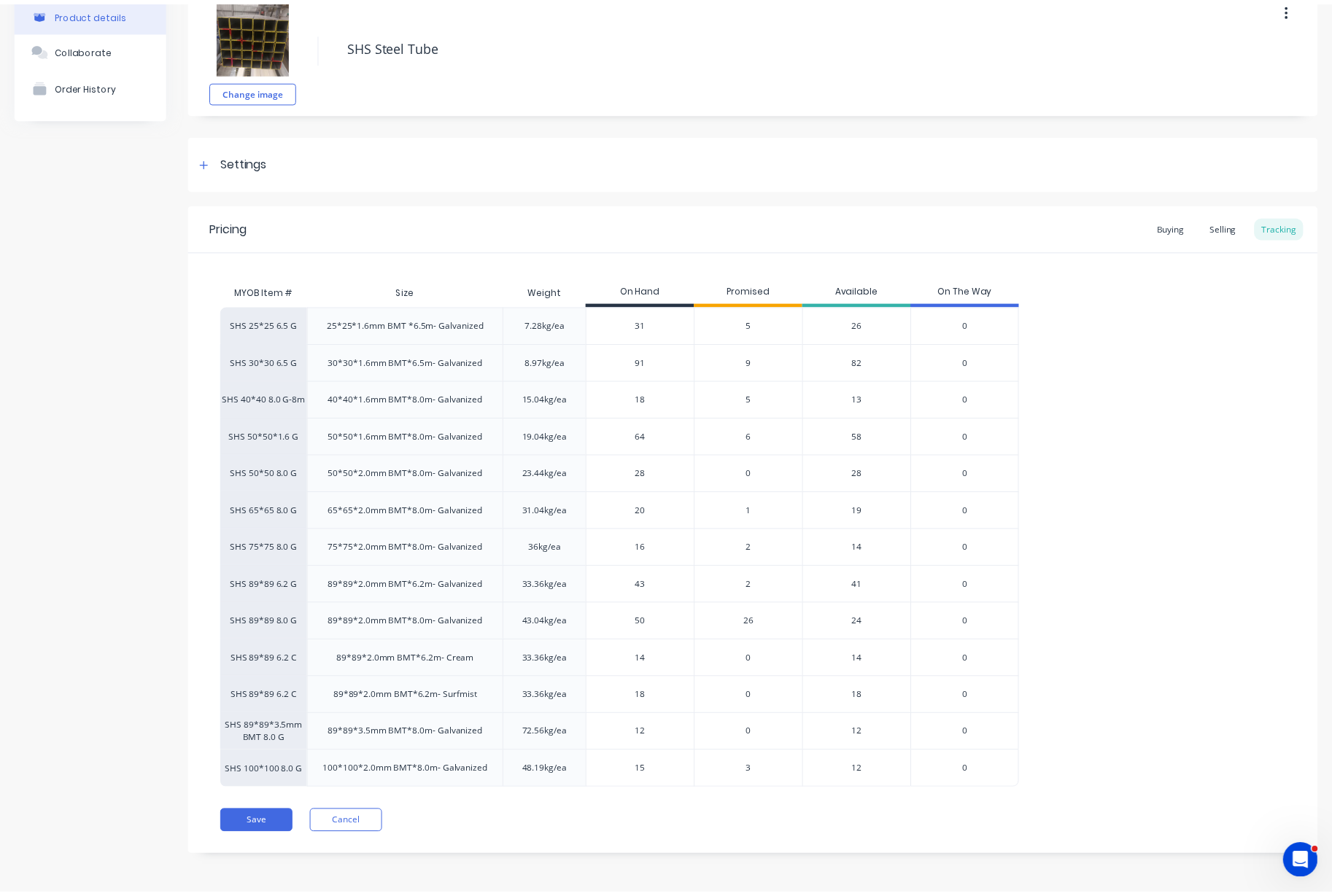
scroll to position [81, 0]
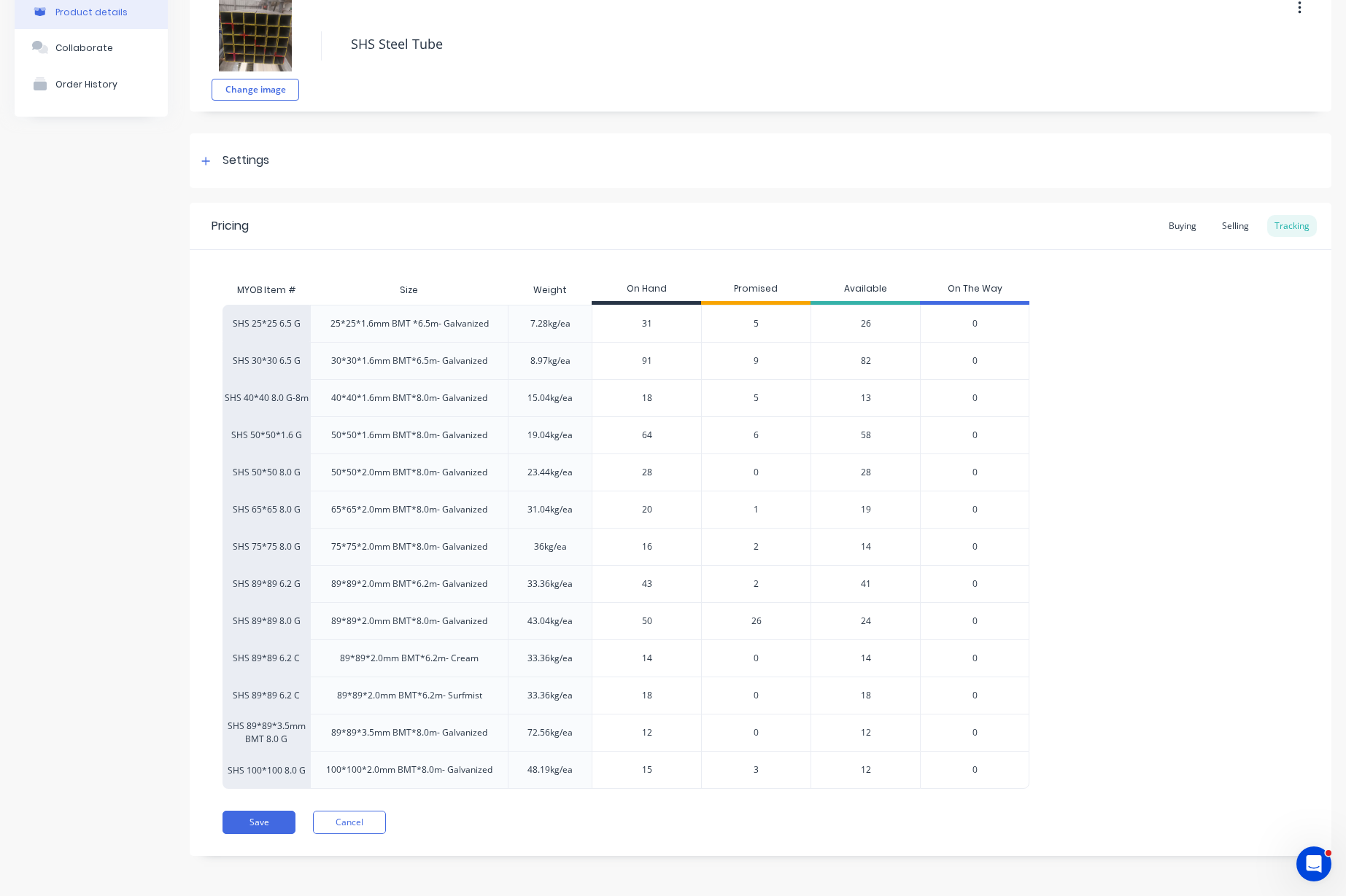
click at [755, 585] on span "2" at bounding box center [755, 584] width 5 height 13
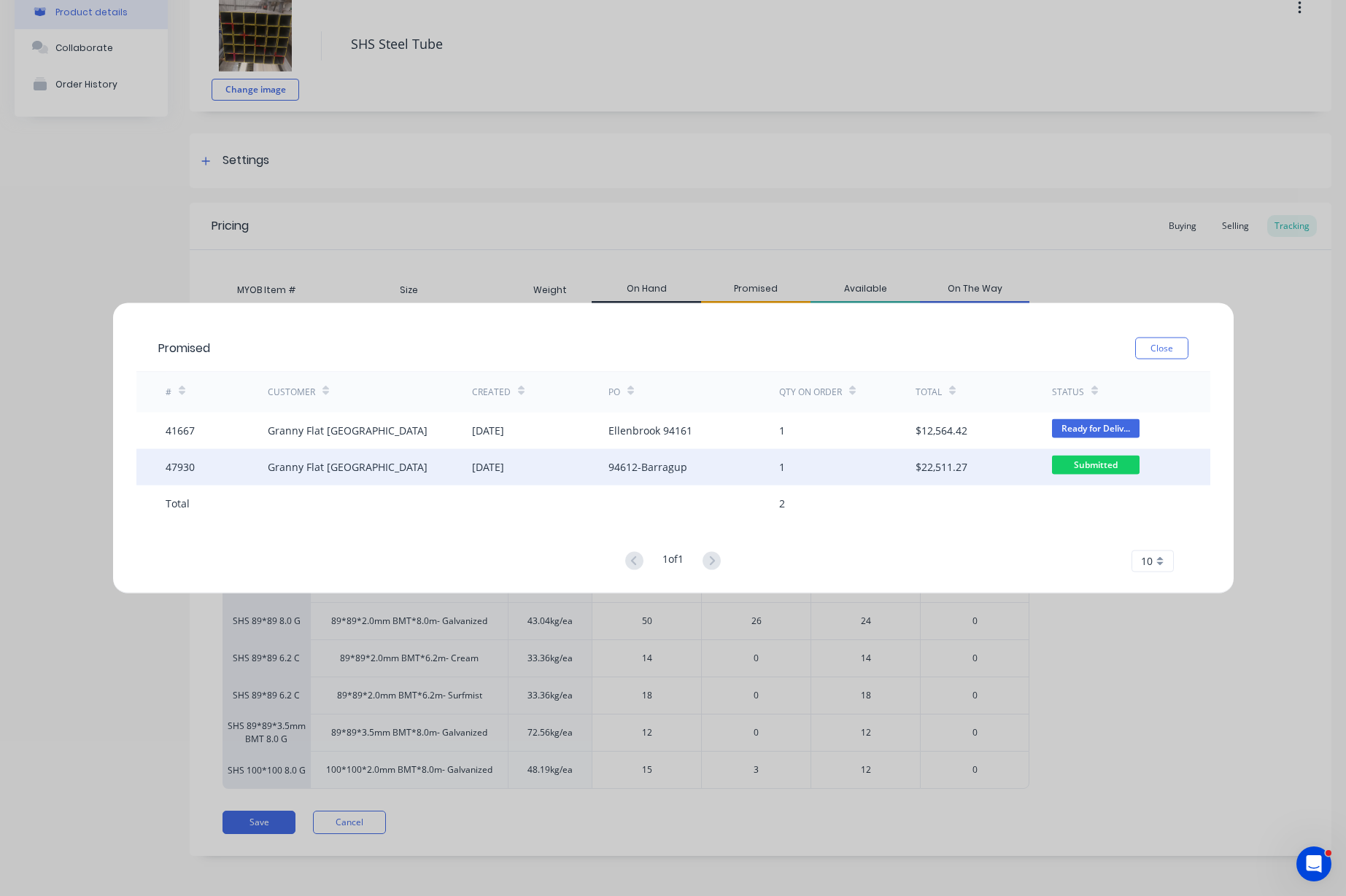
click at [436, 469] on div "Granny Flat [GEOGRAPHIC_DATA]" at bounding box center [369, 466] width 204 height 36
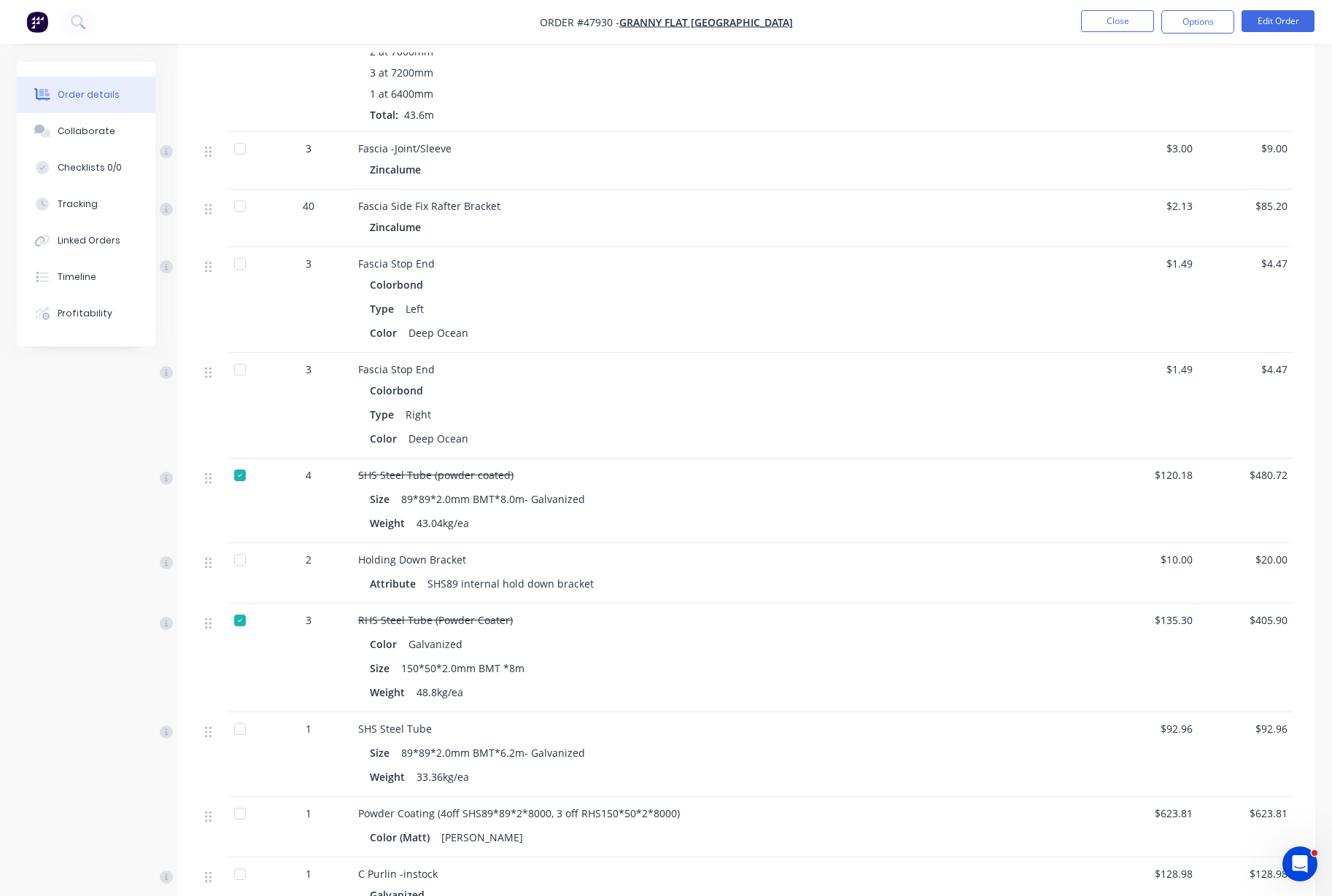
scroll to position [2097, 0]
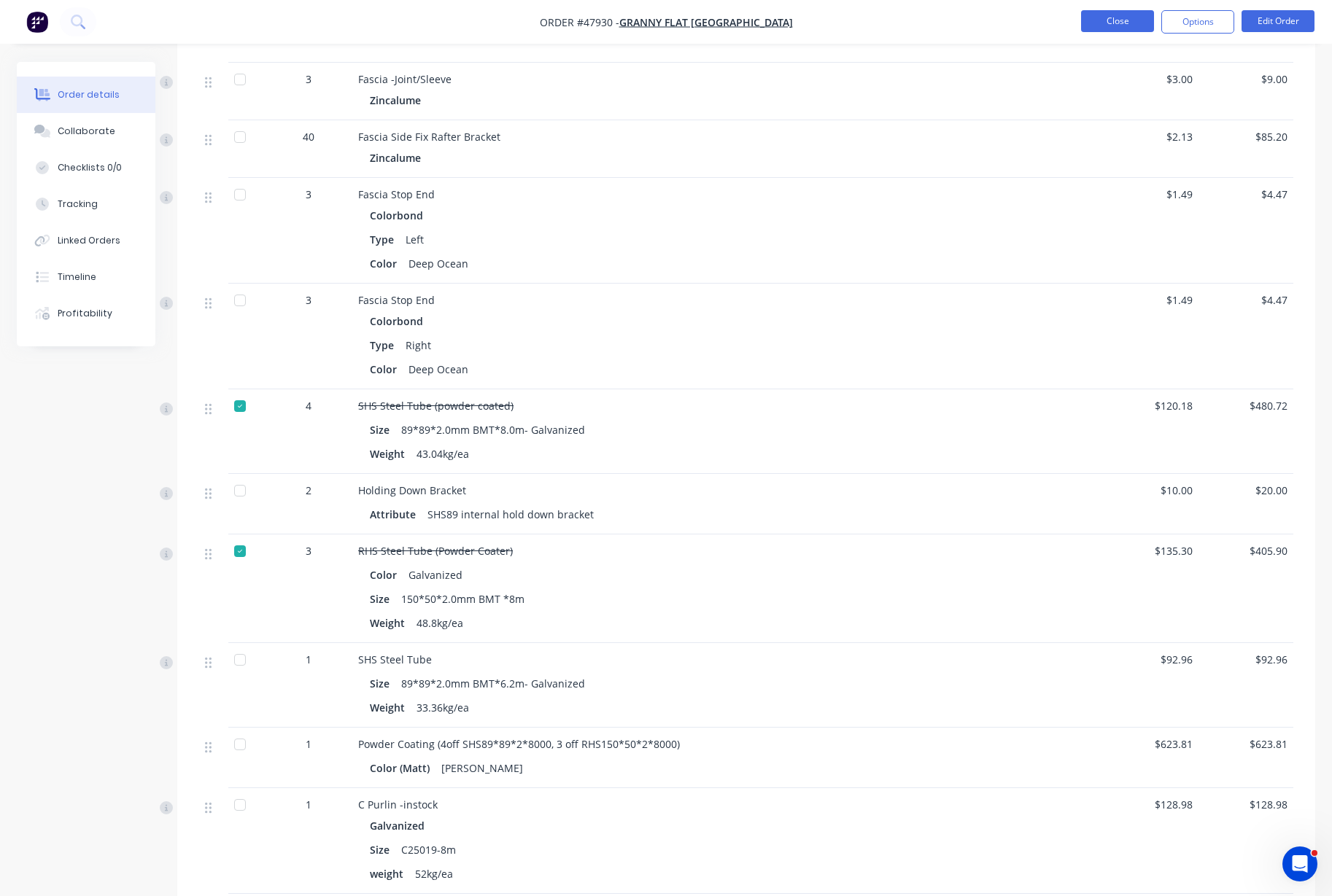
click at [1123, 24] on button "Close" at bounding box center [1117, 21] width 72 height 22
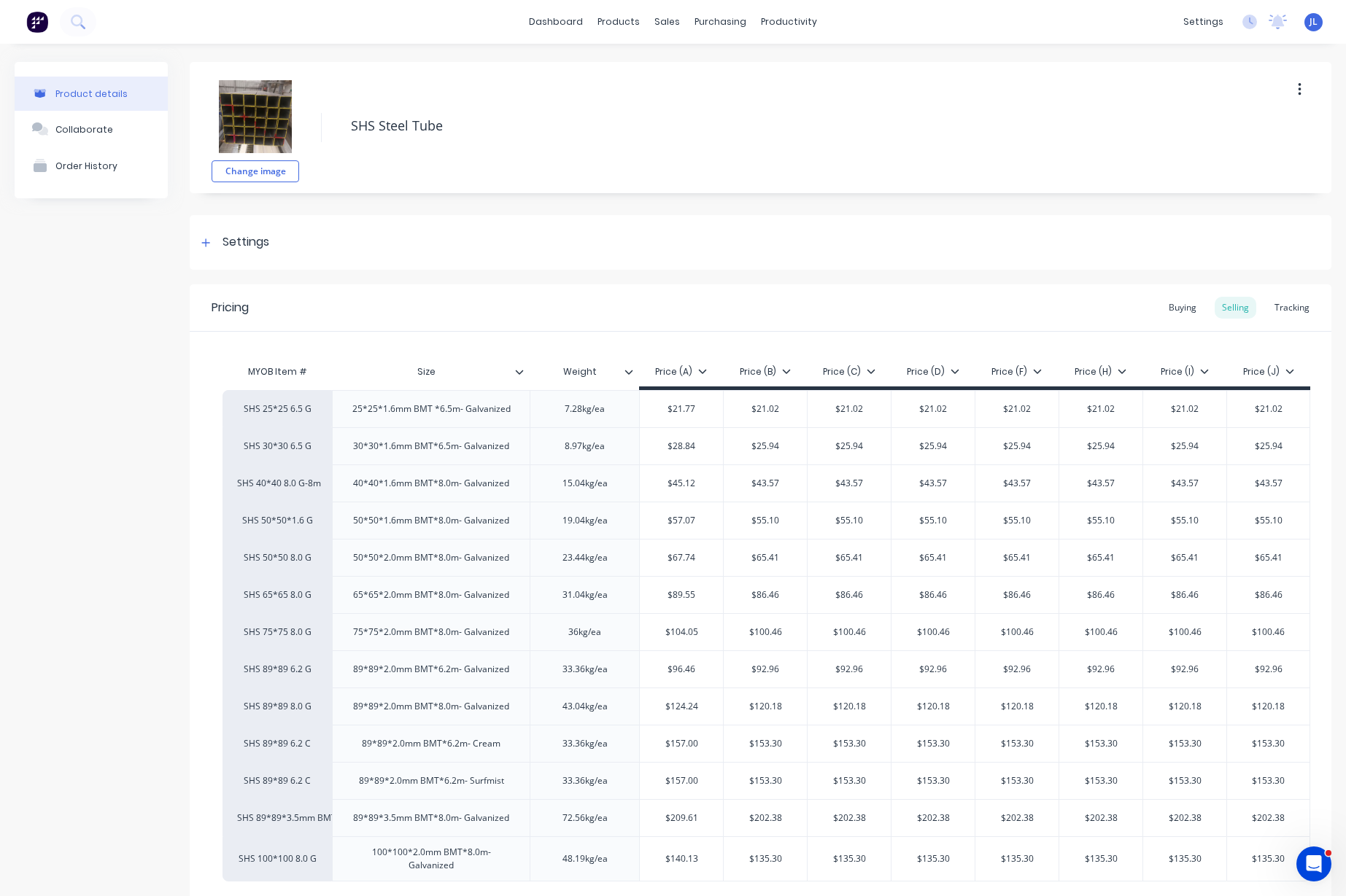
type textarea "x"
click at [1277, 307] on div "Tracking" at bounding box center [1291, 307] width 50 height 22
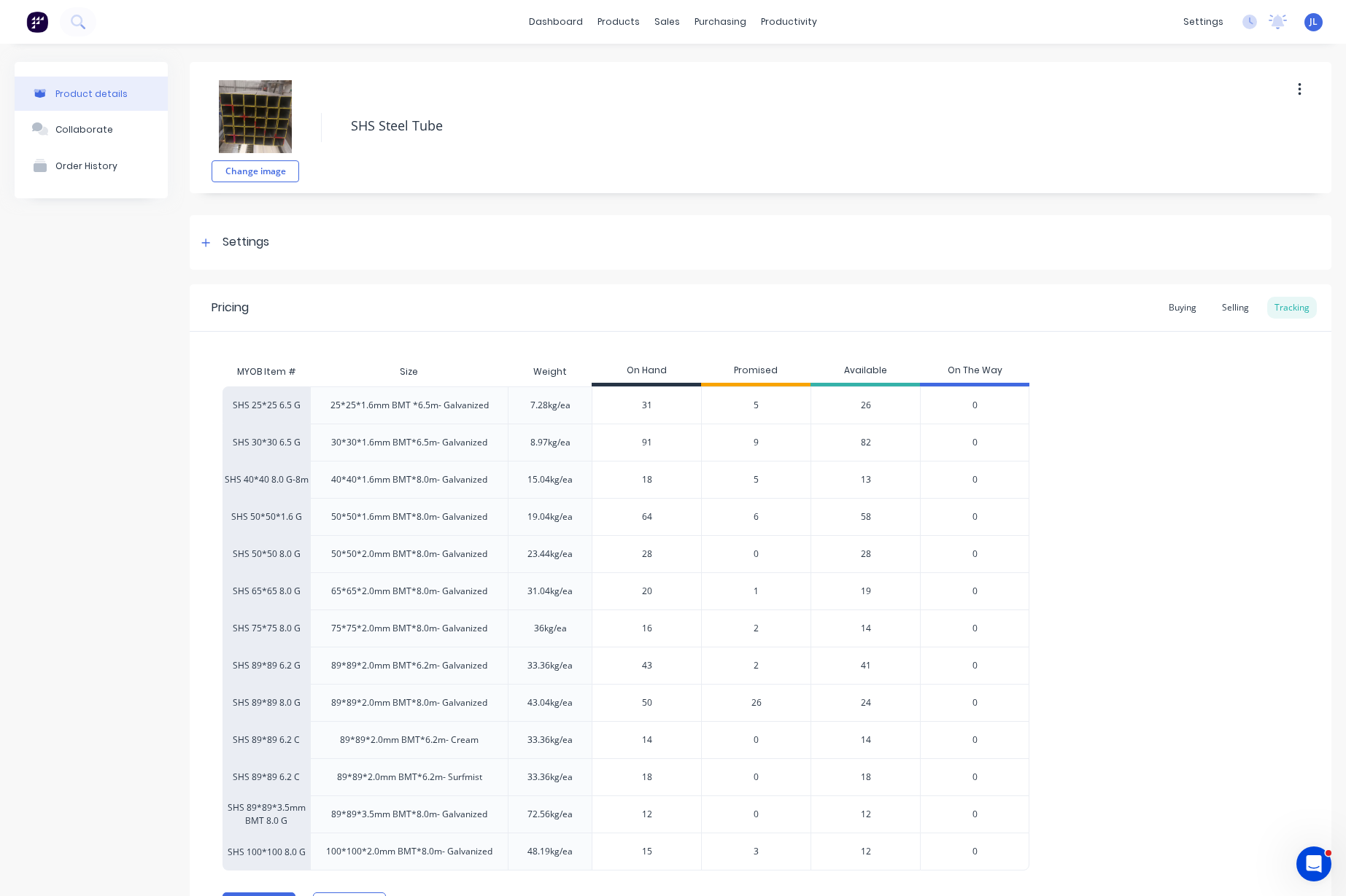
click at [755, 664] on span "2" at bounding box center [755, 665] width 5 height 13
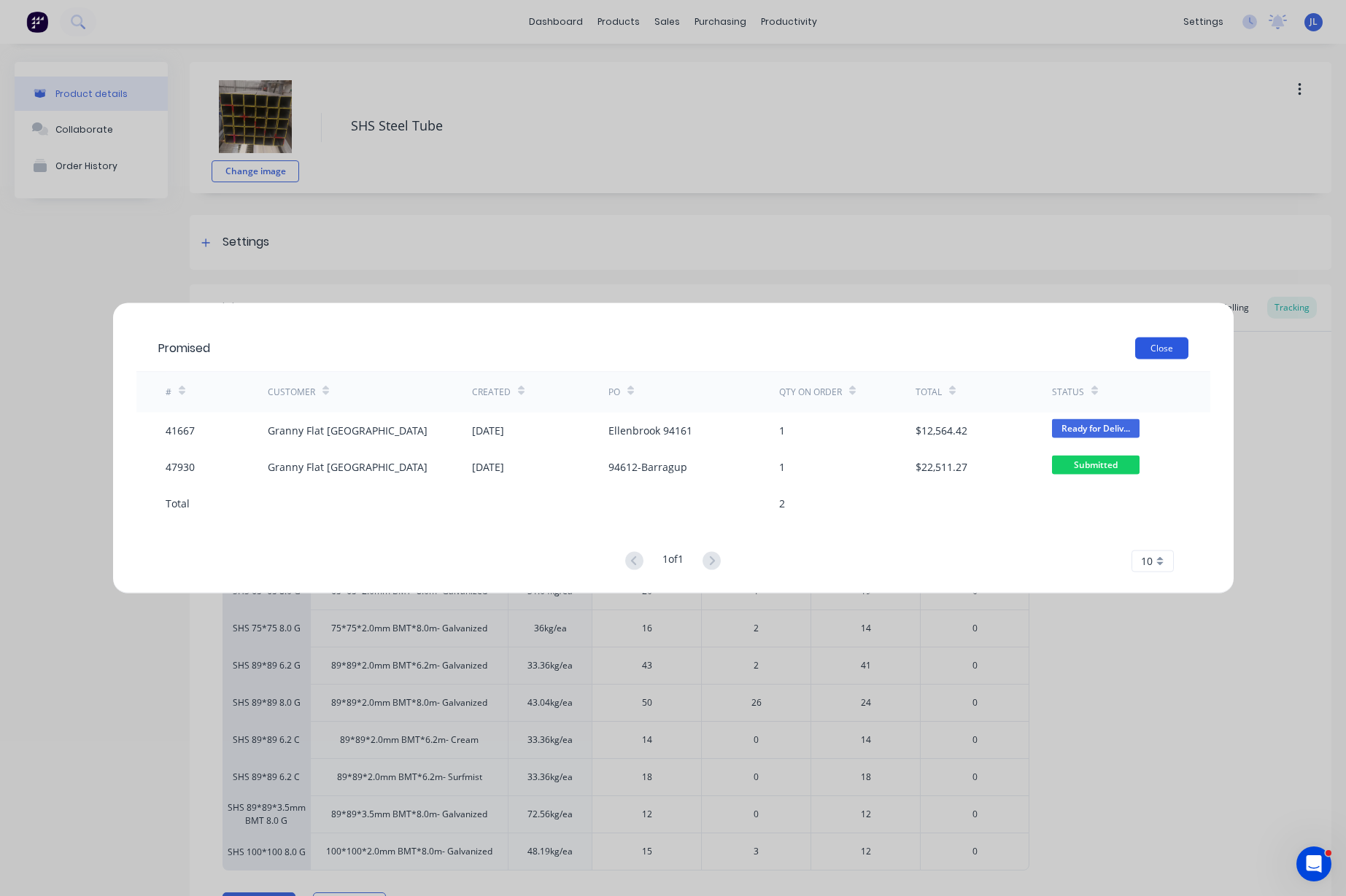
click at [1154, 340] on button "Close" at bounding box center [1162, 348] width 53 height 22
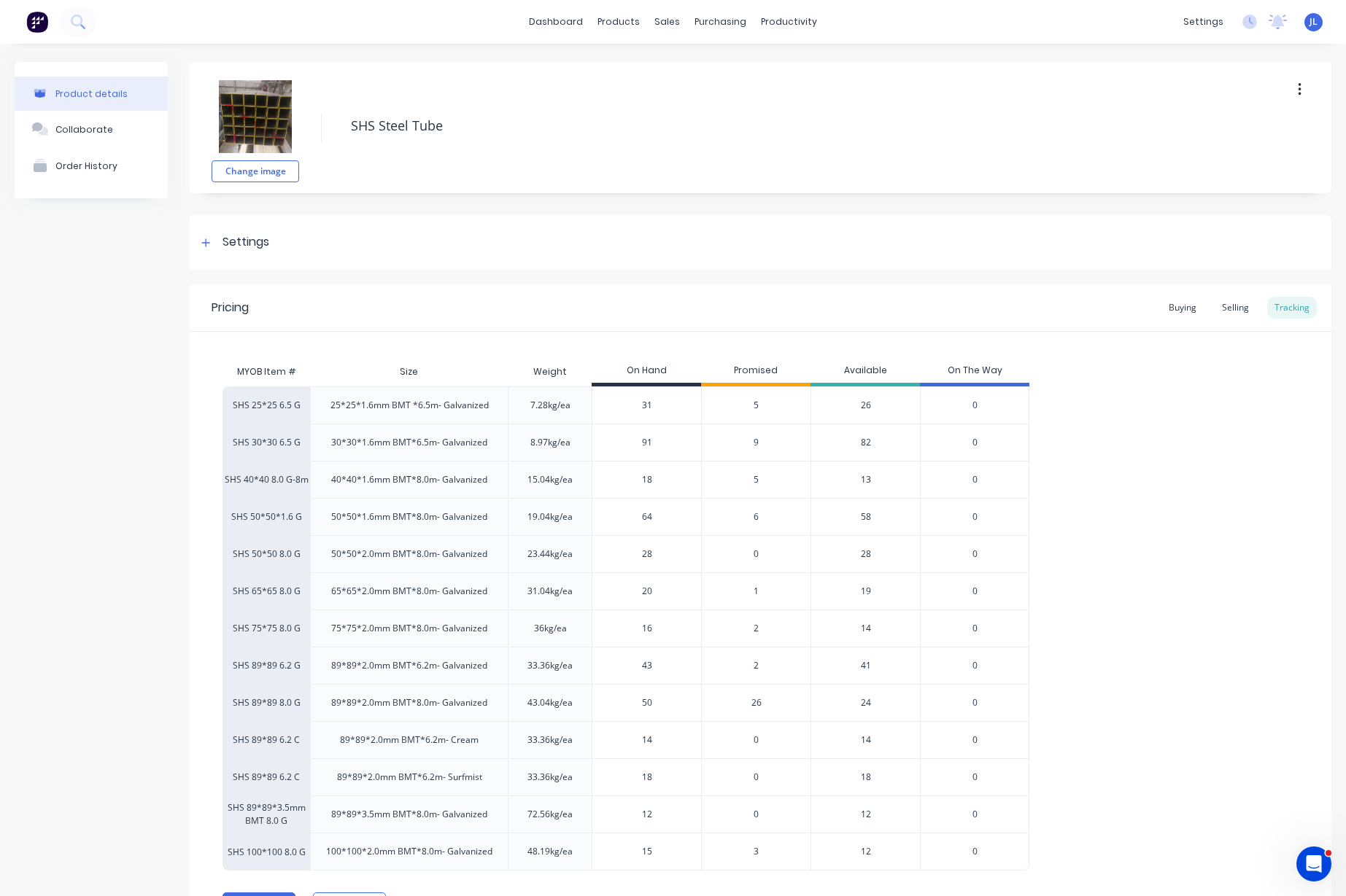
drag, startPoint x: 672, startPoint y: 668, endPoint x: 603, endPoint y: 664, distance: 69.1
click at [603, 665] on input "43" at bounding box center [647, 665] width 109 height 13
type input "44"
type textarea "x"
type input "44"
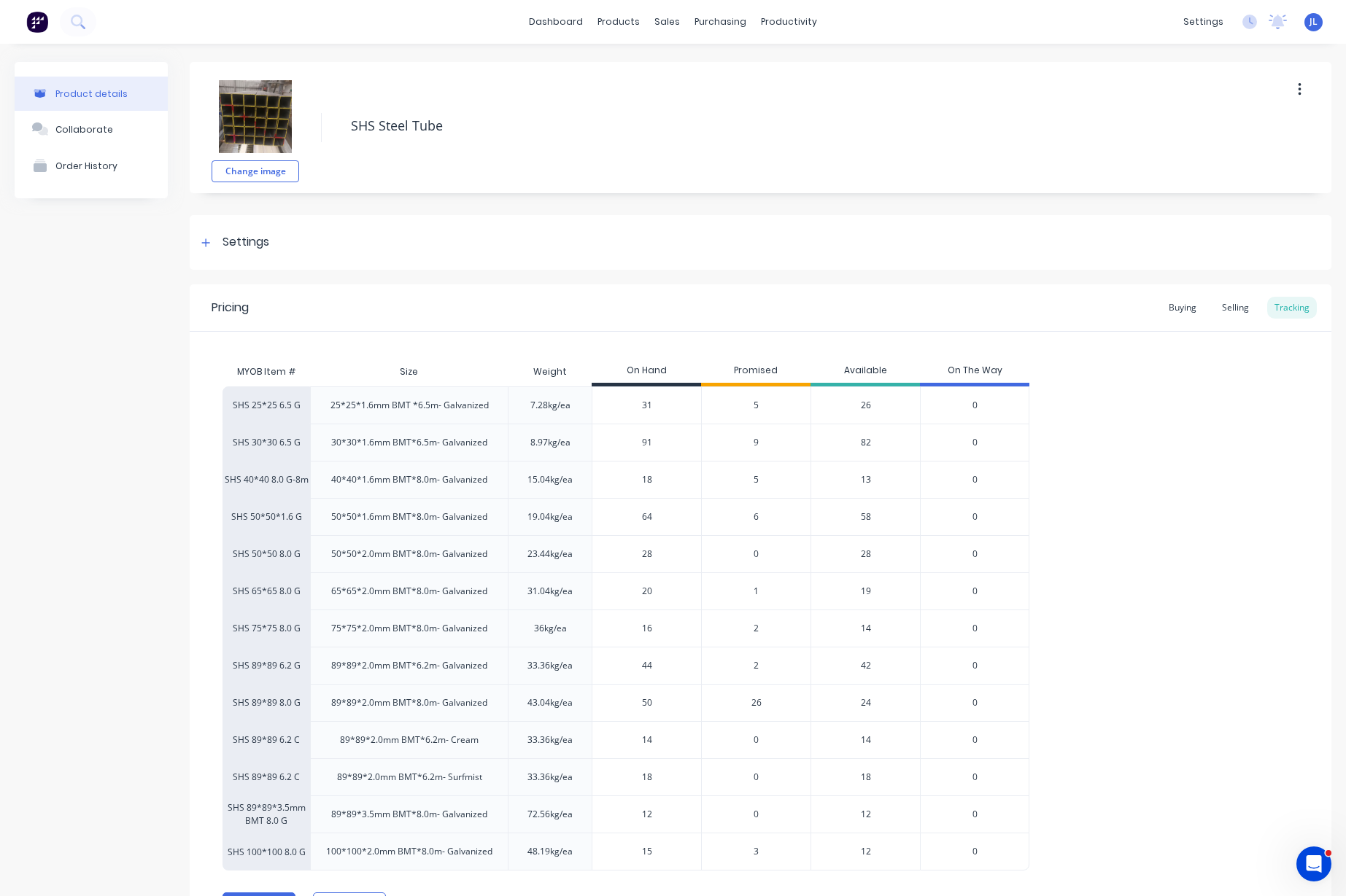
click at [755, 701] on span "26" at bounding box center [756, 702] width 10 height 13
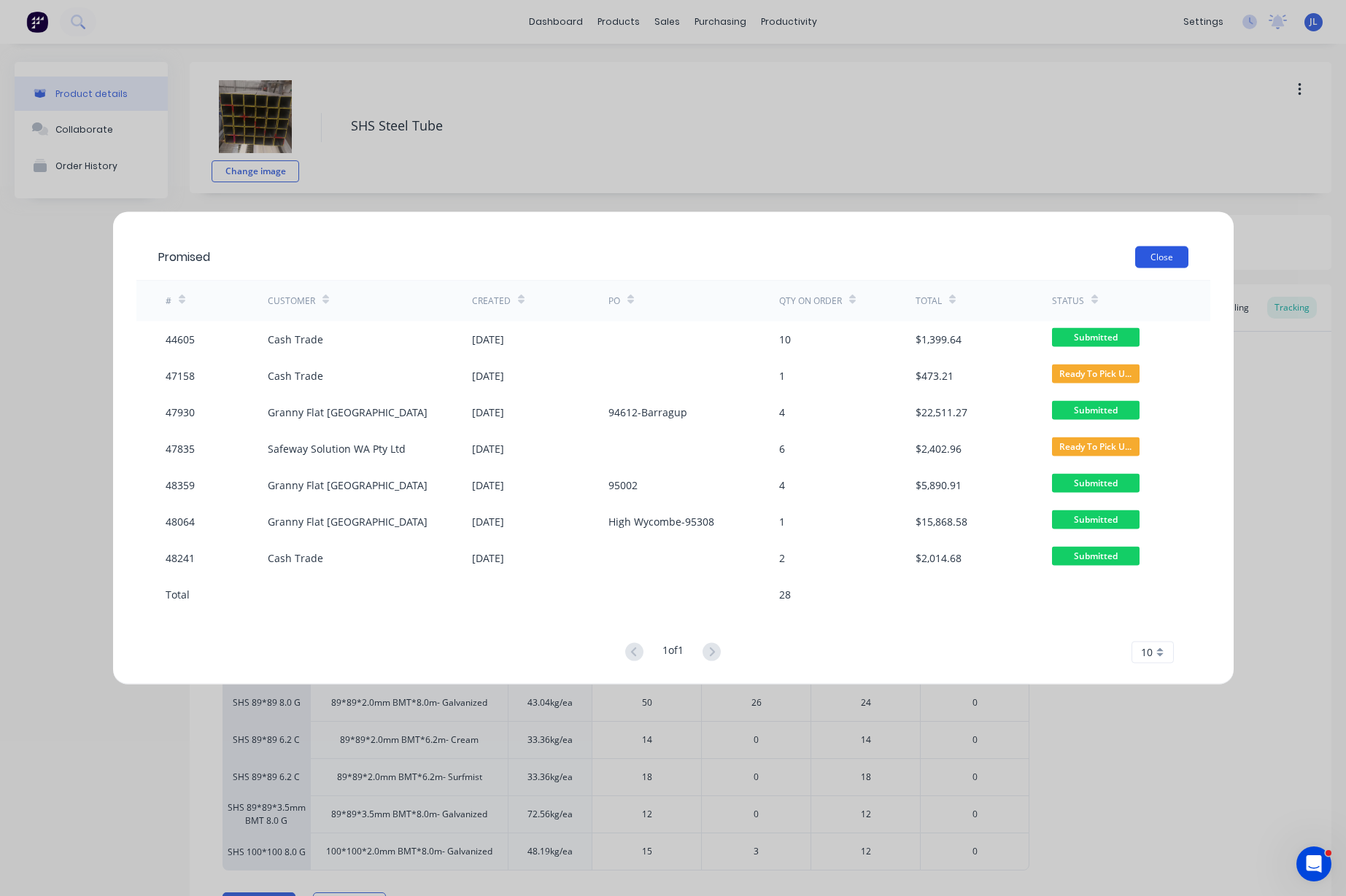
click at [1158, 252] on button "Close" at bounding box center [1162, 257] width 53 height 22
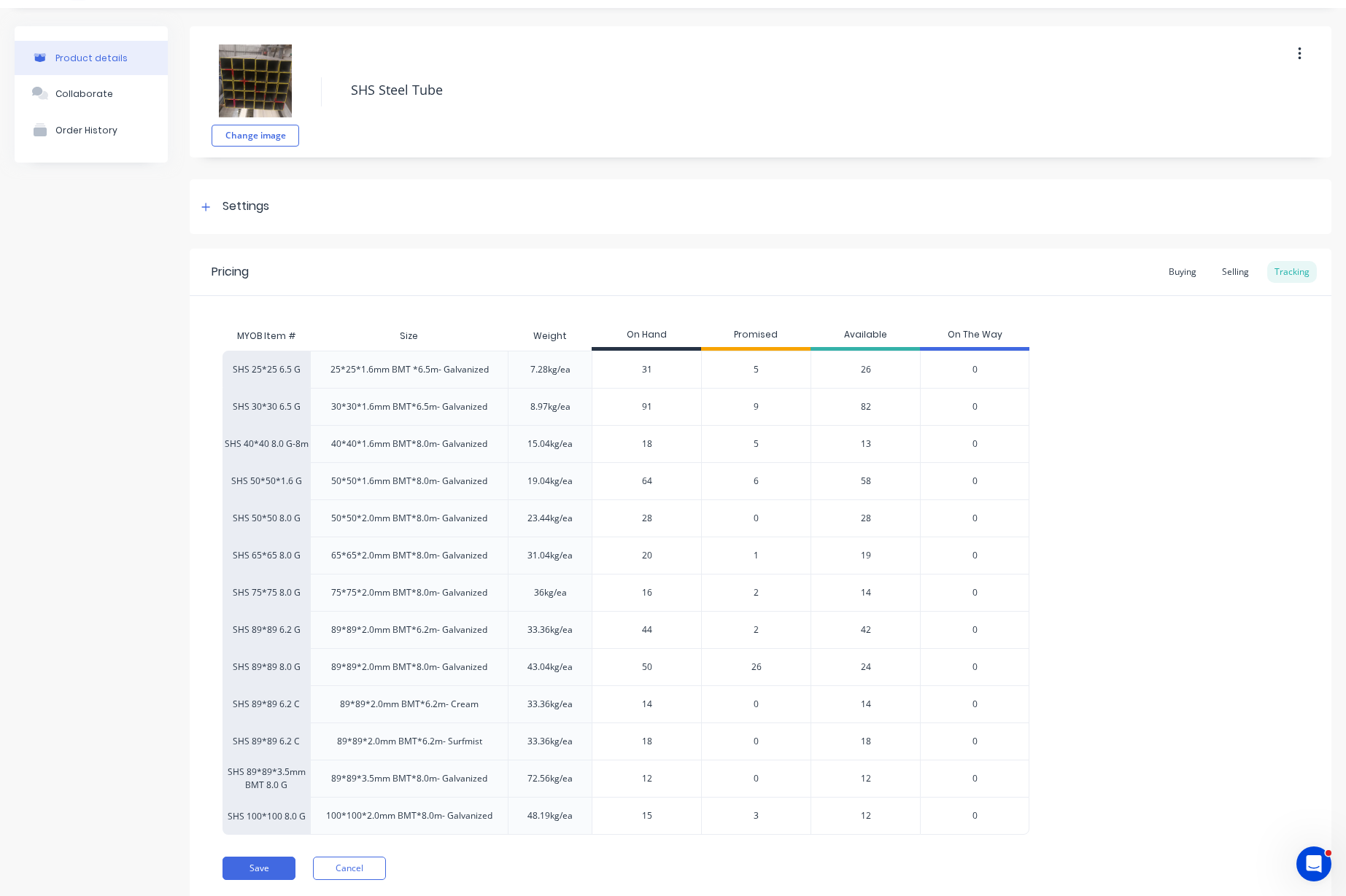
scroll to position [81, 0]
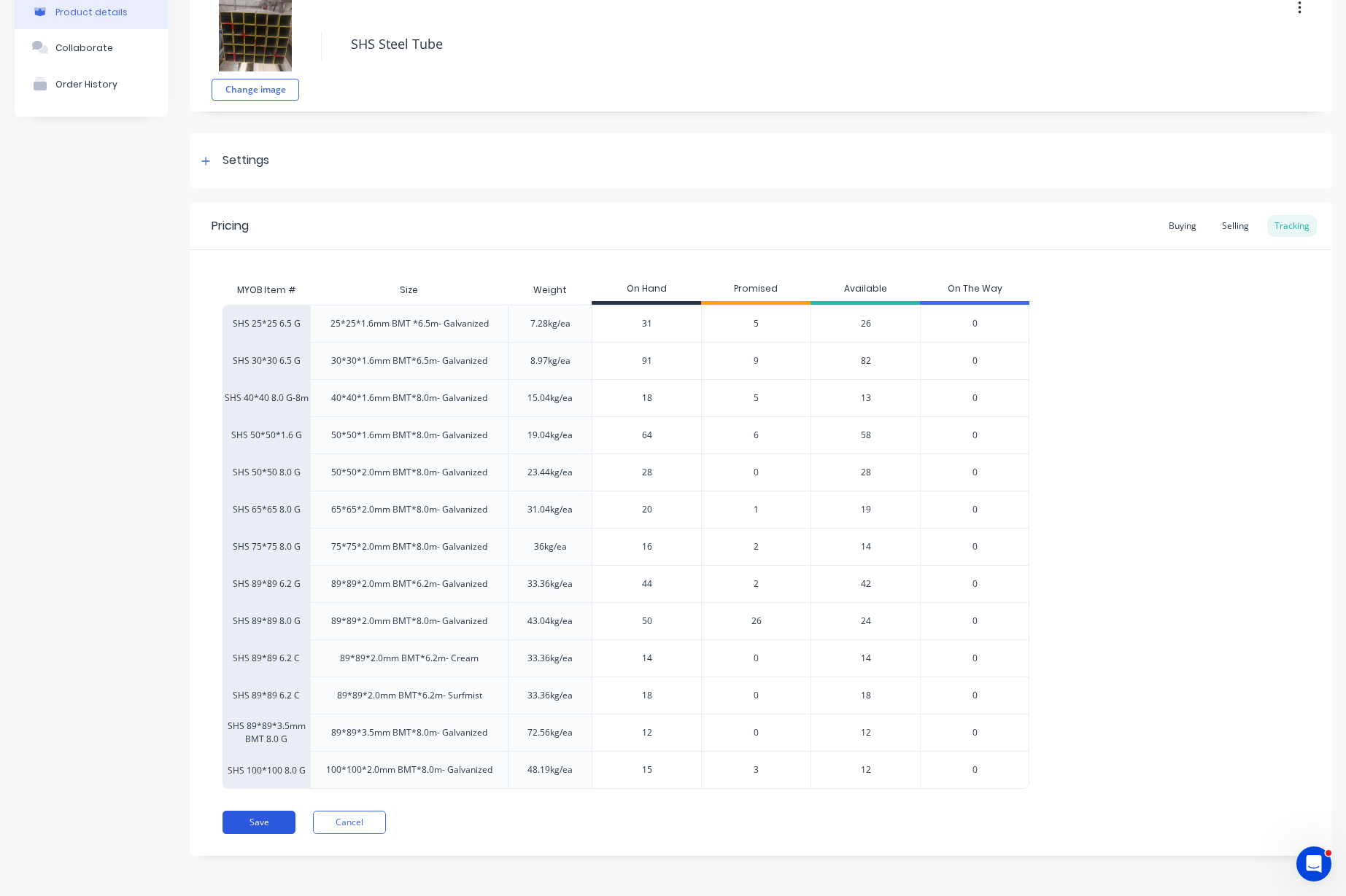
click at [256, 821] on button "Save" at bounding box center [259, 823] width 72 height 24
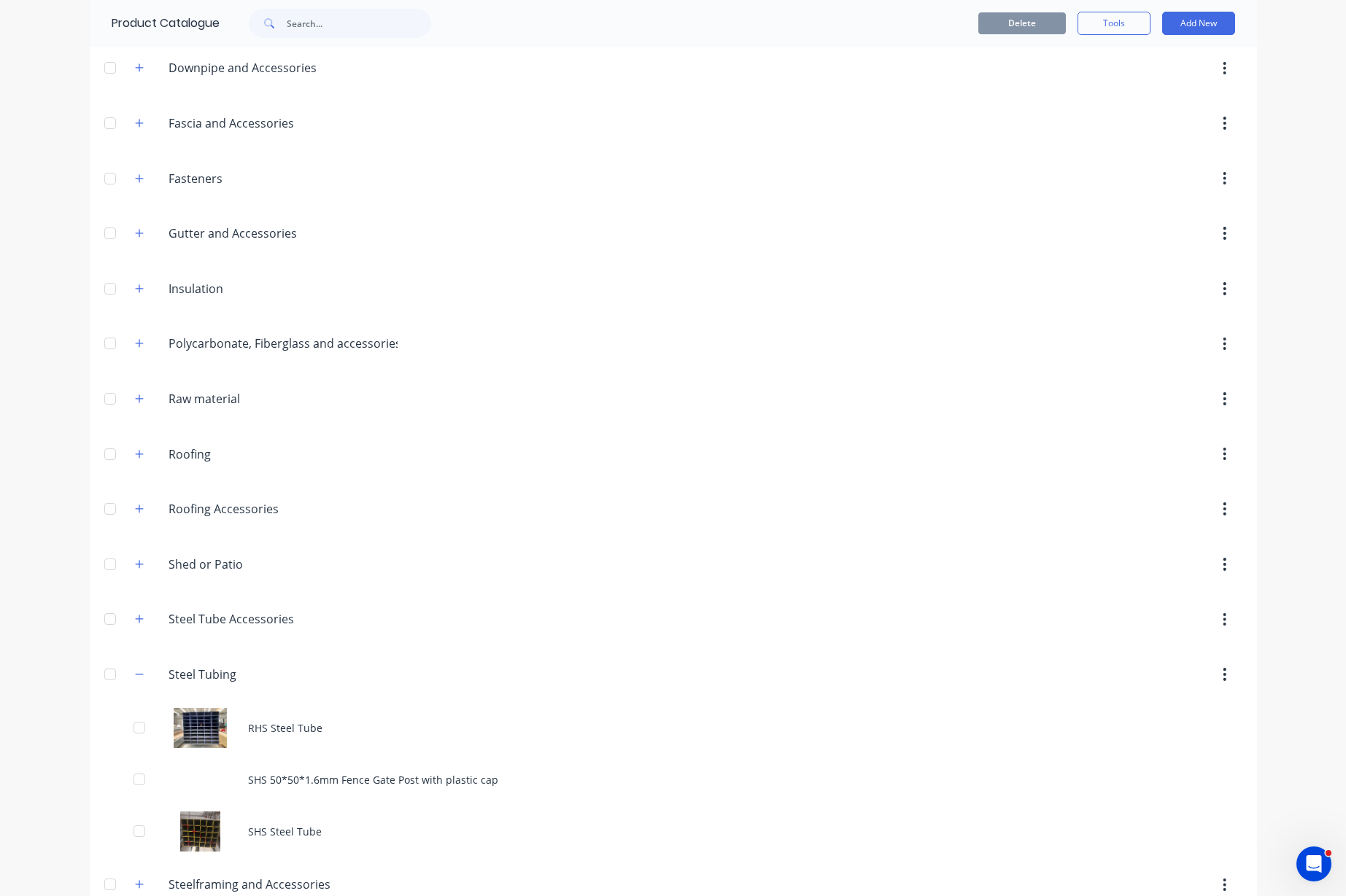
scroll to position [521, 0]
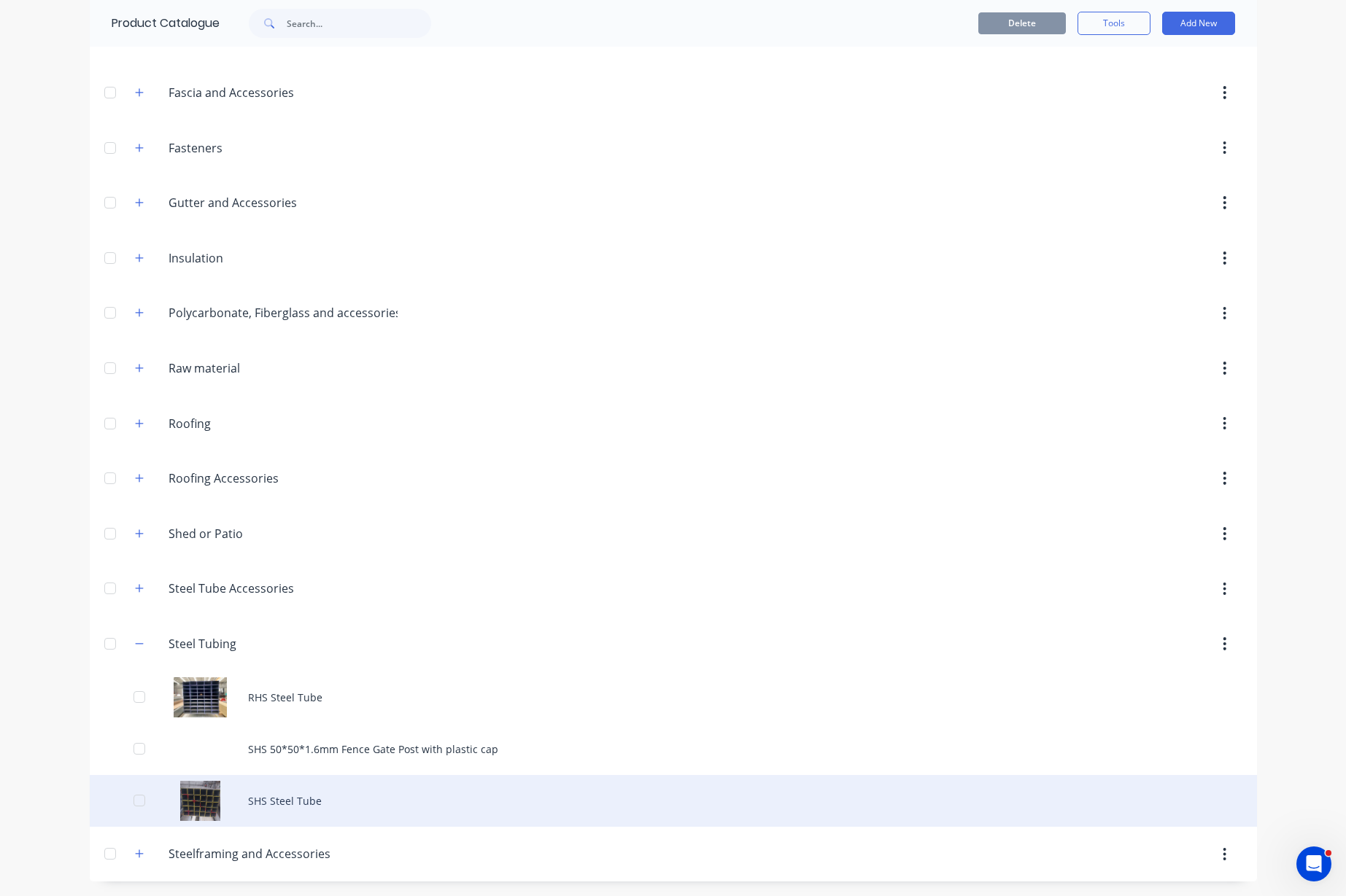
click at [271, 806] on div "SHS Steel Tube" at bounding box center [673, 800] width 1167 height 52
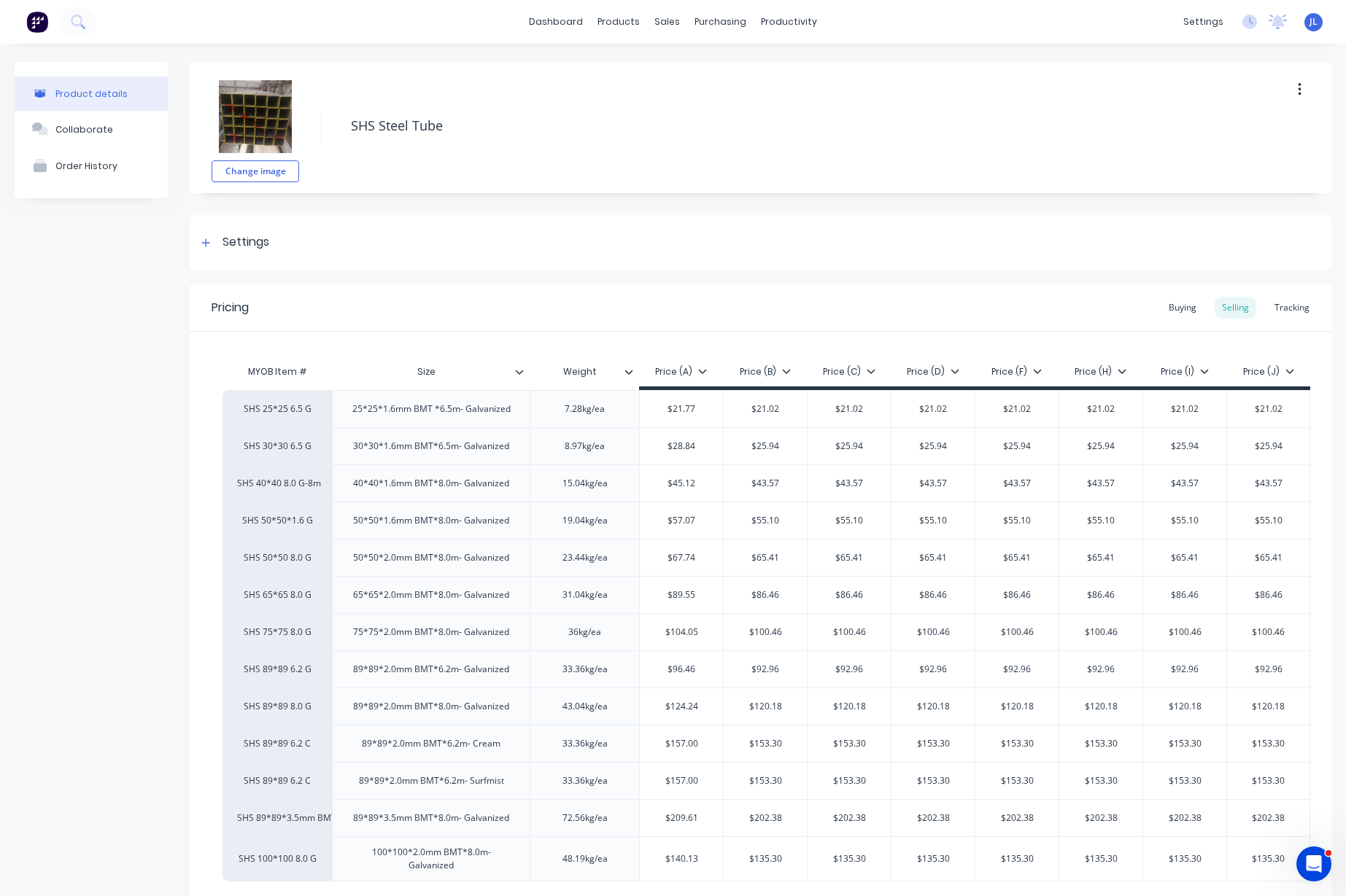
type textarea "x"
click at [1288, 310] on div "Tracking" at bounding box center [1291, 307] width 50 height 22
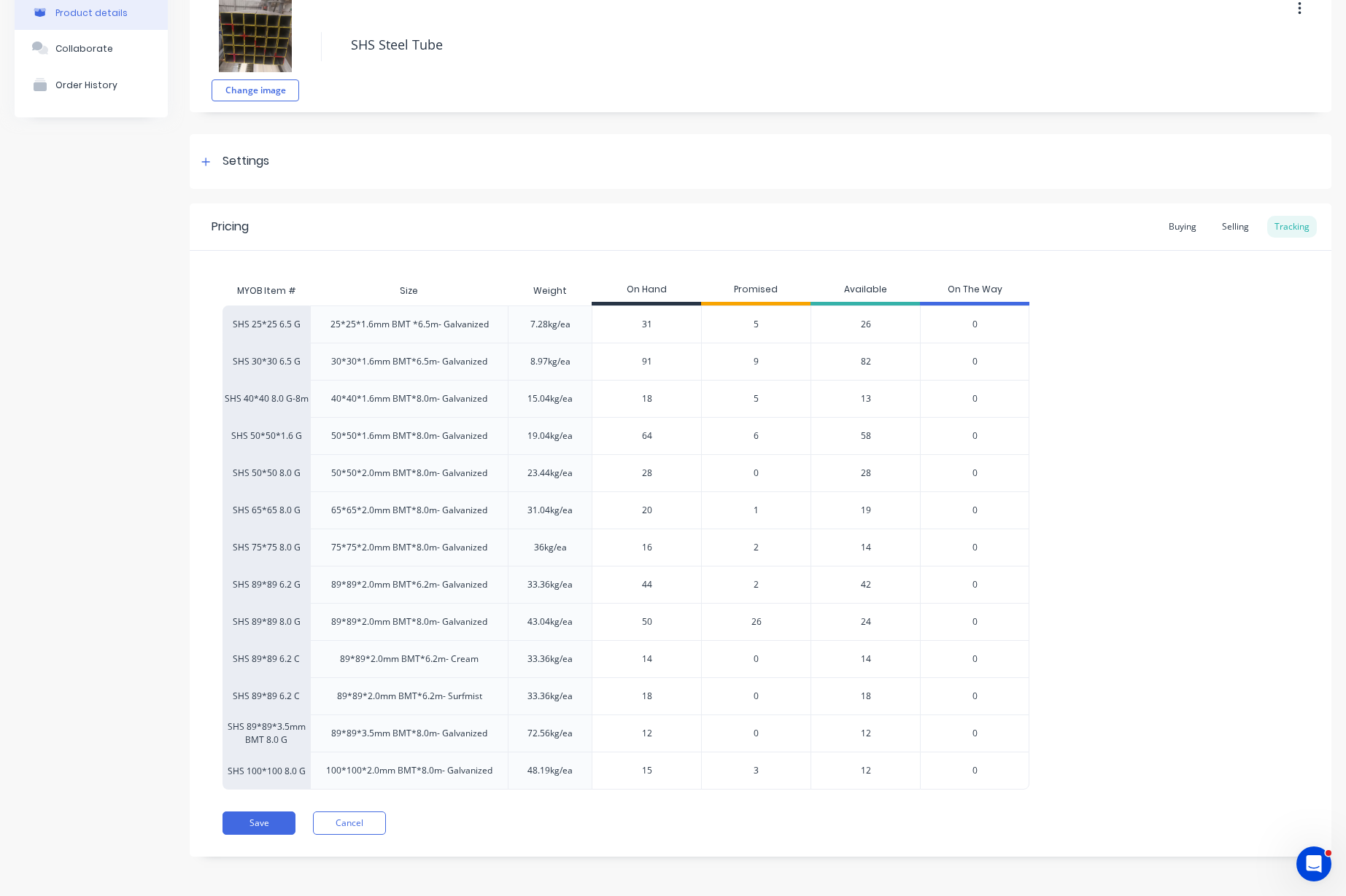
scroll to position [81, 0]
click at [753, 619] on span "26" at bounding box center [756, 621] width 10 height 13
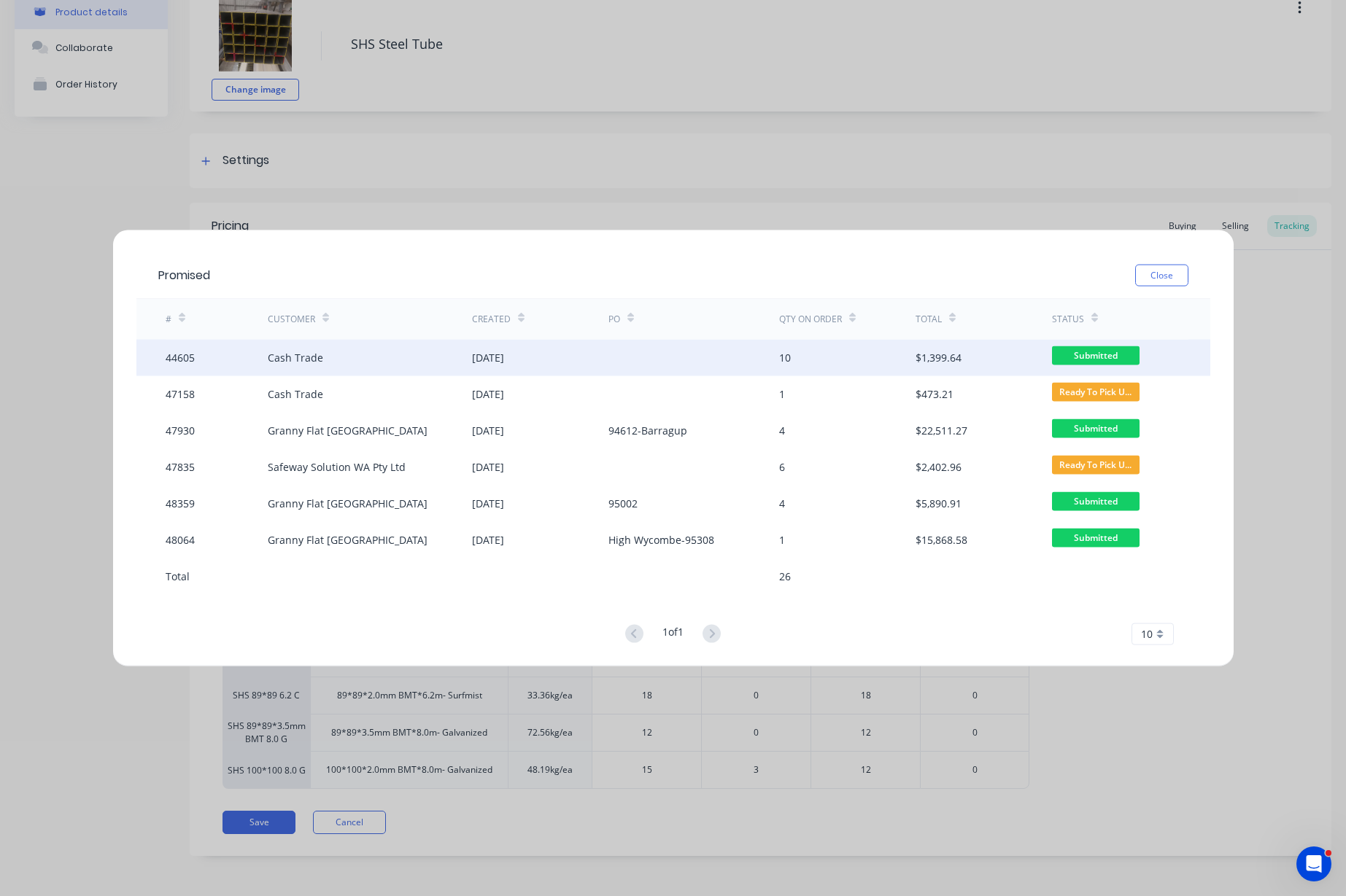
drag, startPoint x: 508, startPoint y: 355, endPoint x: 452, endPoint y: 366, distance: 57.1
click at [452, 366] on div "Cash Trade" at bounding box center [369, 356] width 204 height 36
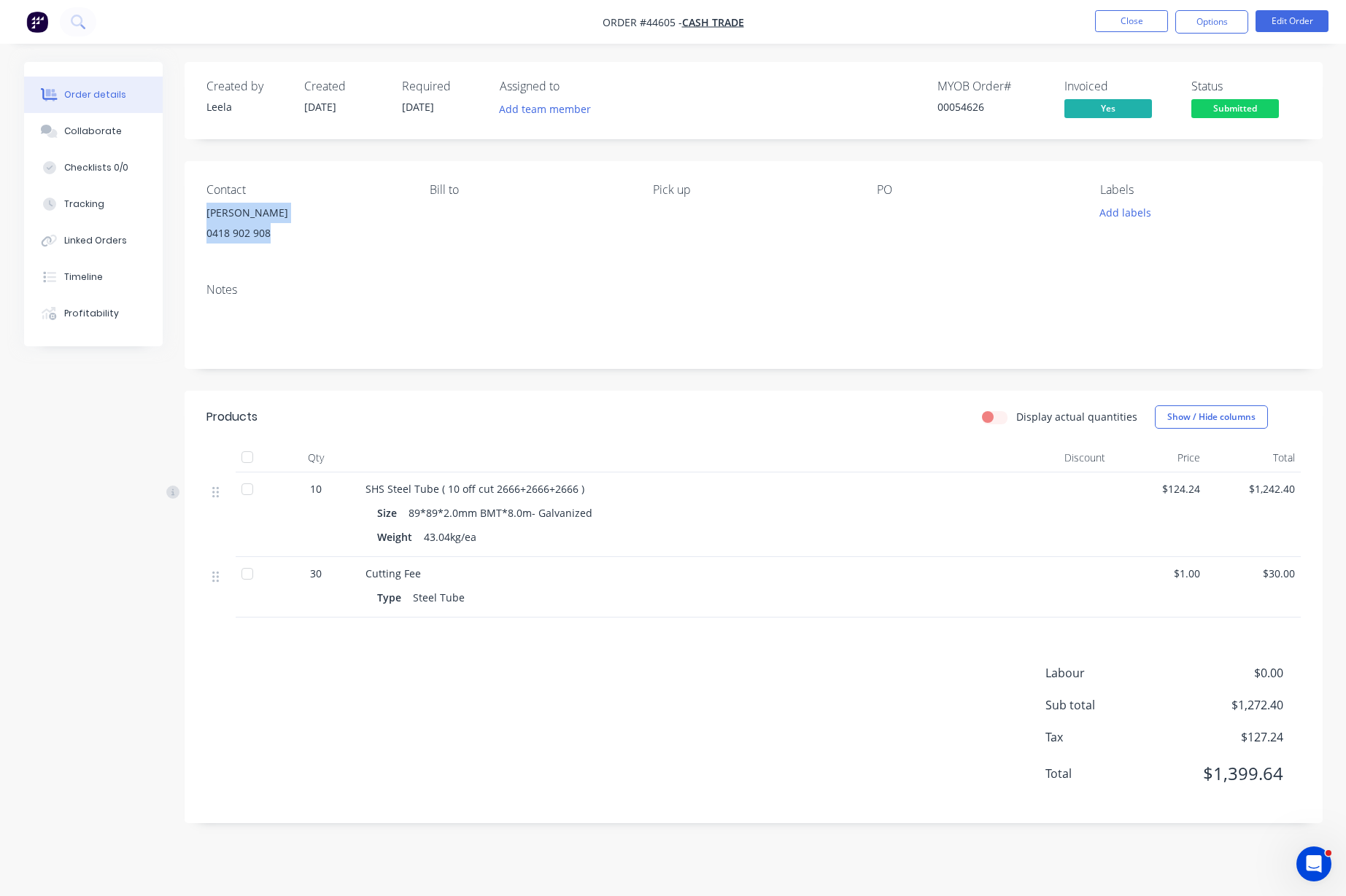
drag, startPoint x: 282, startPoint y: 230, endPoint x: 196, endPoint y: 214, distance: 87.5
click at [196, 214] on div "Contact [PERSON_NAME] [PHONE_NUMBER] Bill to Pick up PO Labels Add labels" at bounding box center [753, 216] width 1138 height 110
click at [97, 277] on div "Timeline" at bounding box center [83, 276] width 38 height 13
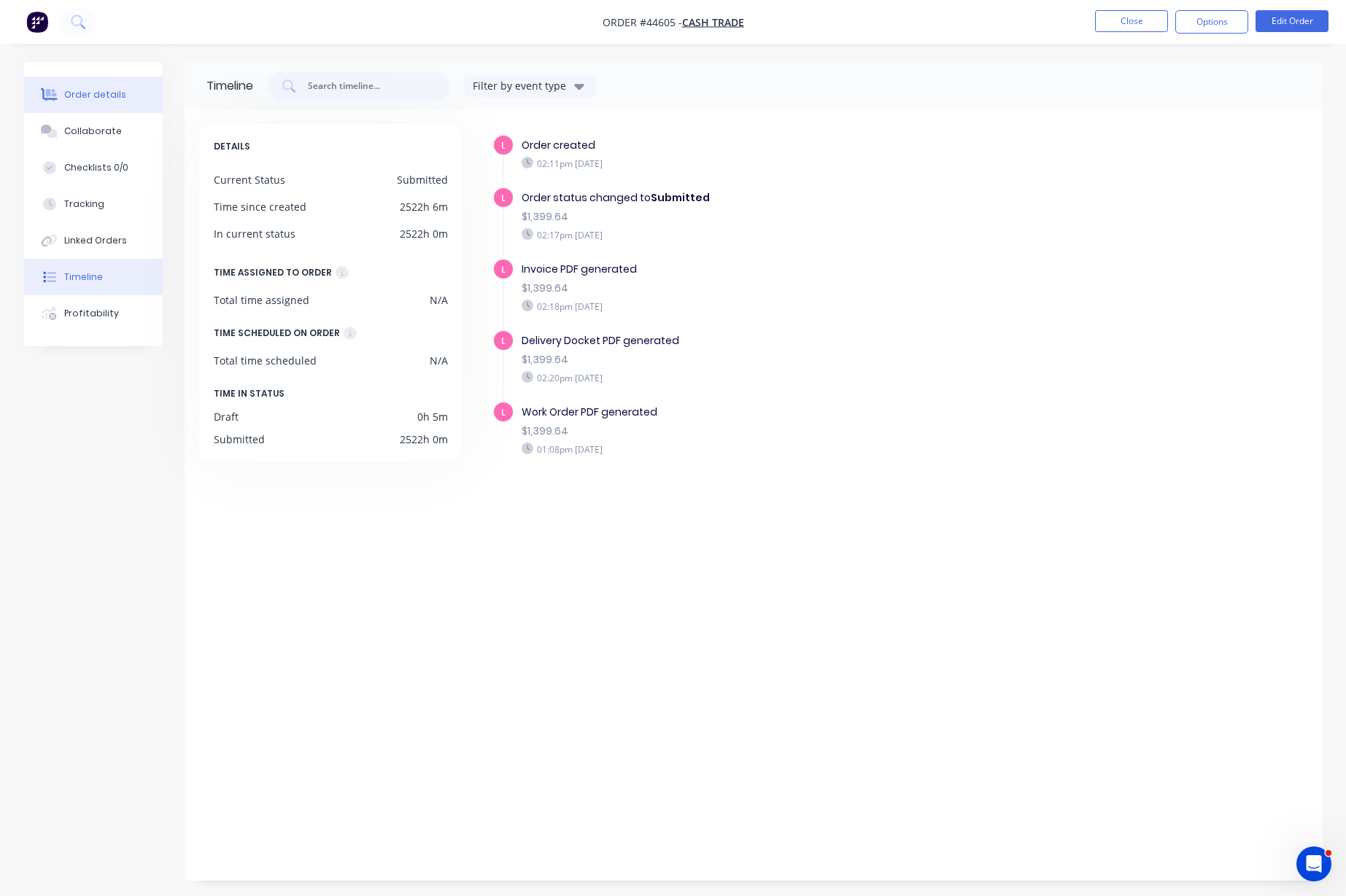
click at [110, 94] on div "Order details" at bounding box center [95, 94] width 62 height 13
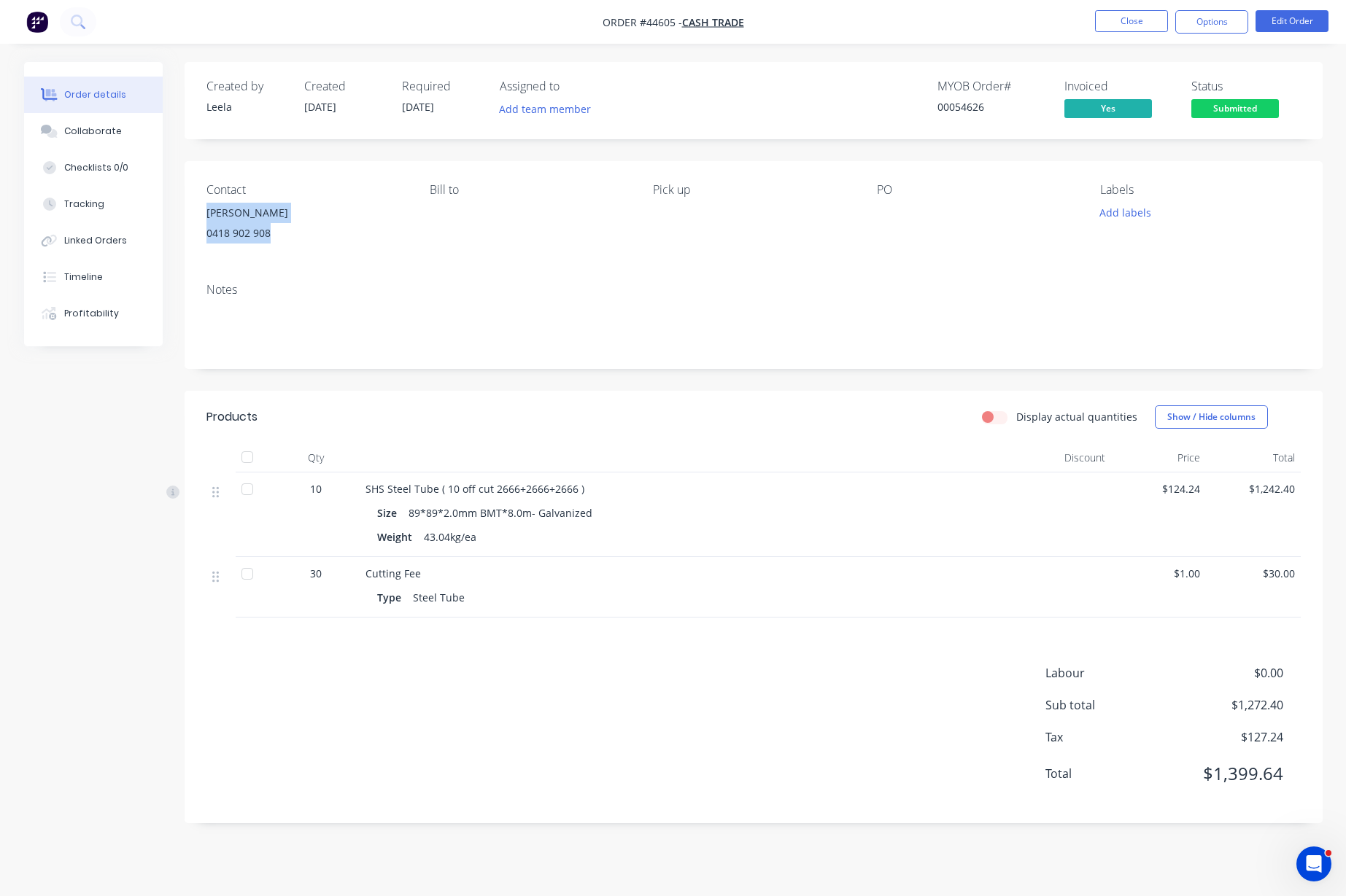
drag, startPoint x: 278, startPoint y: 229, endPoint x: 193, endPoint y: 209, distance: 87.3
click at [193, 209] on div "Contact [PERSON_NAME] [PHONE_NUMBER] Bill to Pick up PO Labels Add labels" at bounding box center [753, 216] width 1138 height 110
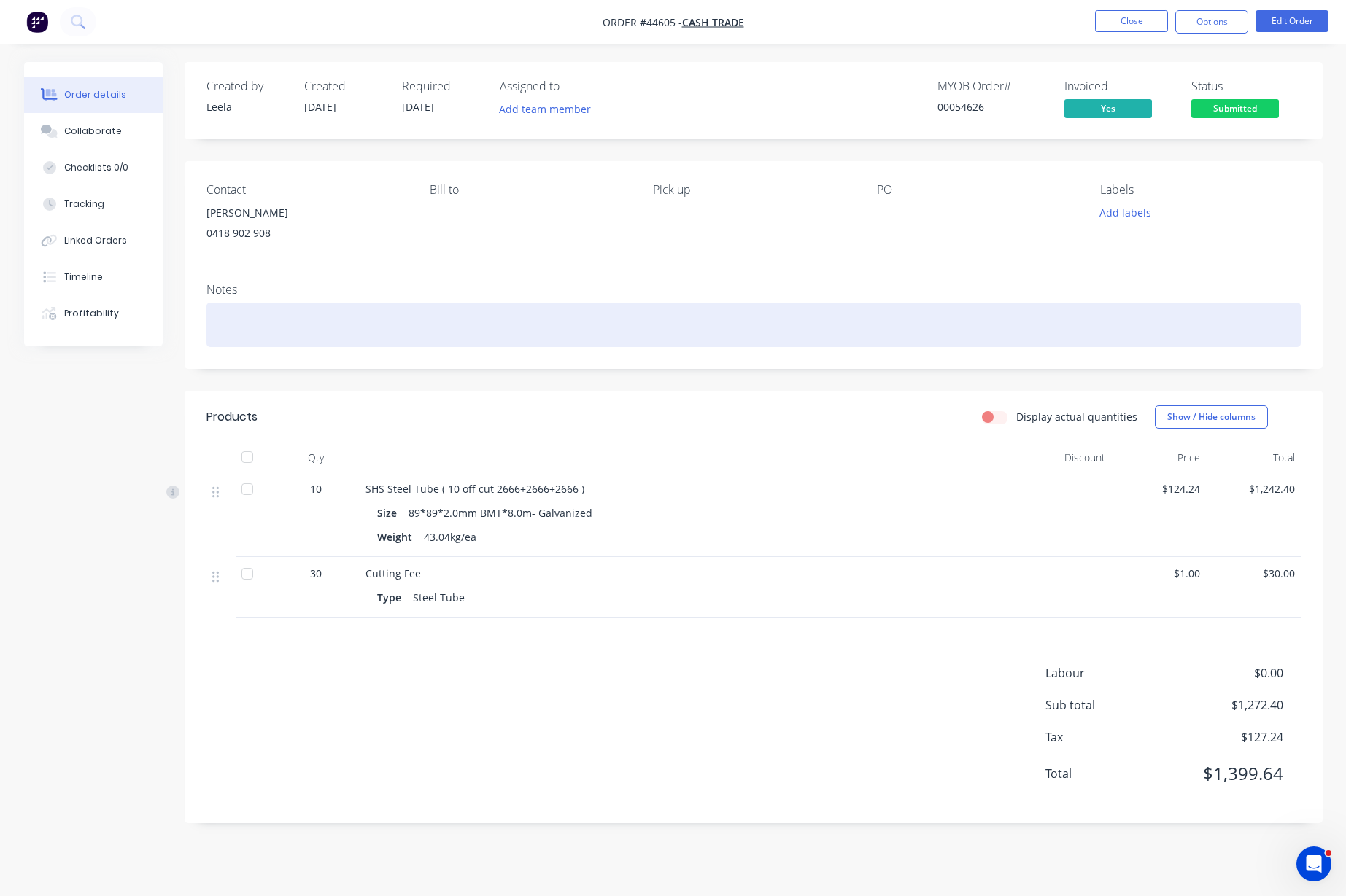
click at [272, 312] on div at bounding box center [753, 324] width 1094 height 44
paste div
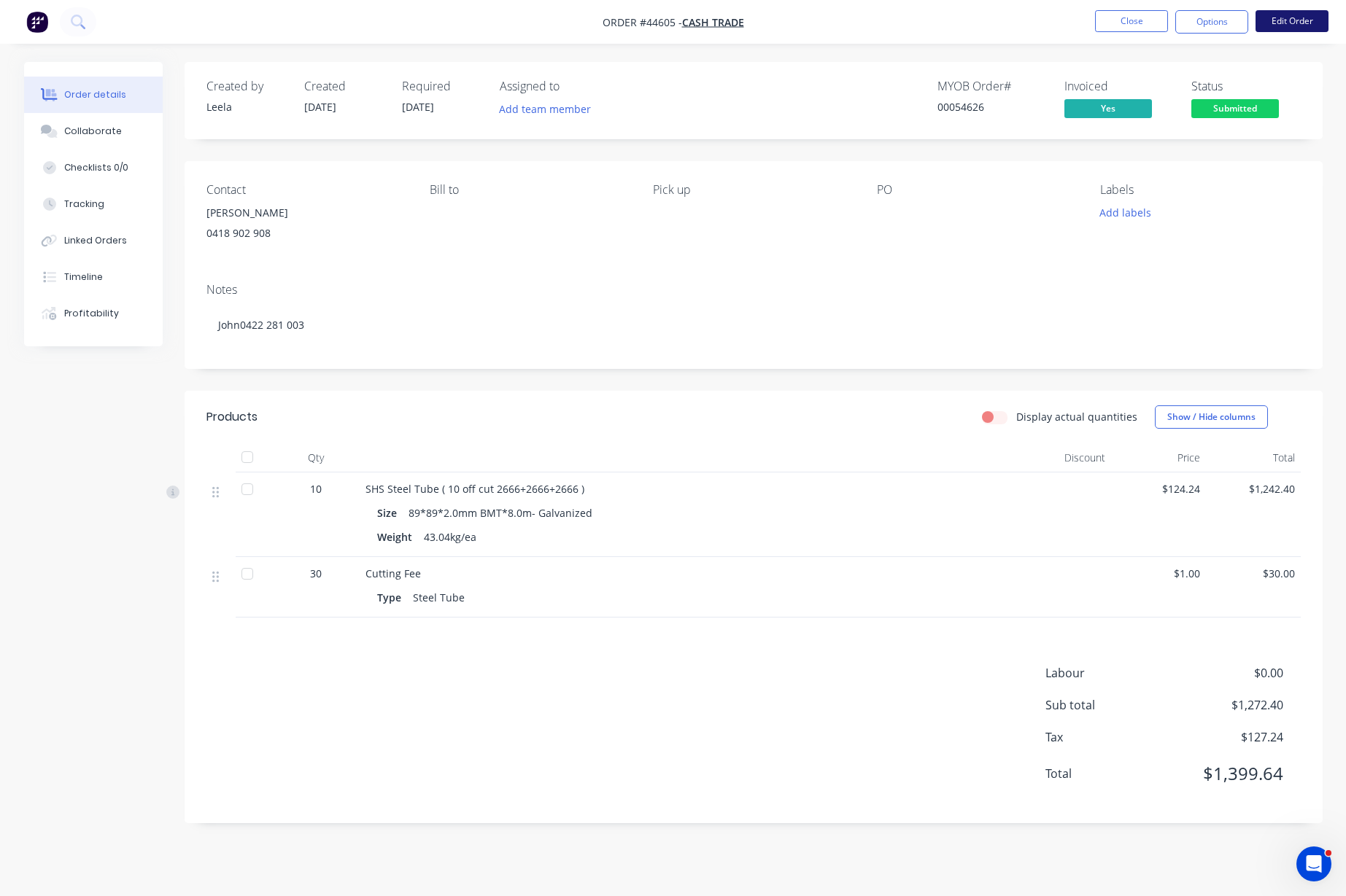
click at [1298, 24] on button "Edit Order" at bounding box center [1291, 21] width 72 height 22
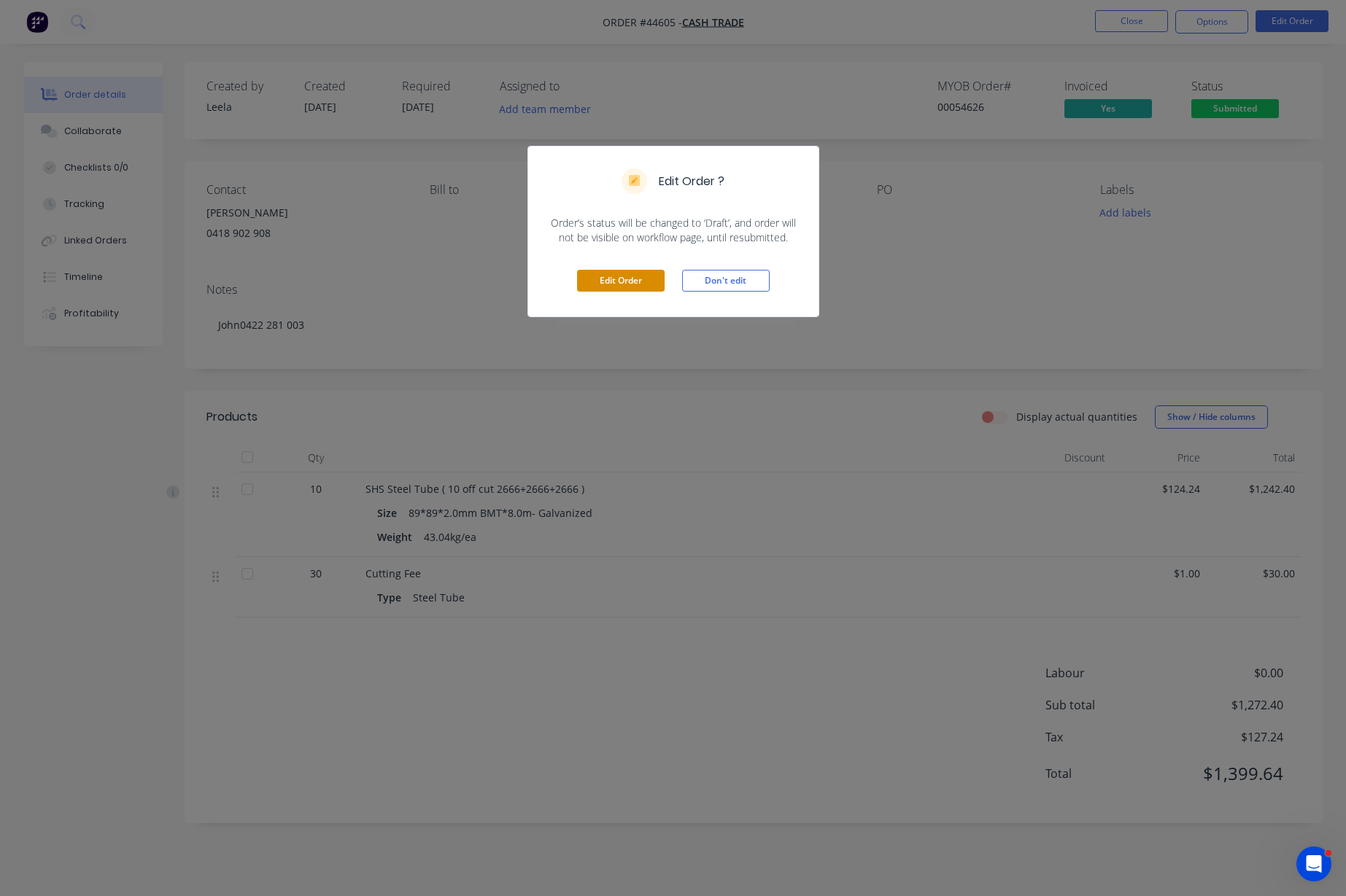
click at [629, 277] on button "Edit Order" at bounding box center [620, 280] width 87 height 22
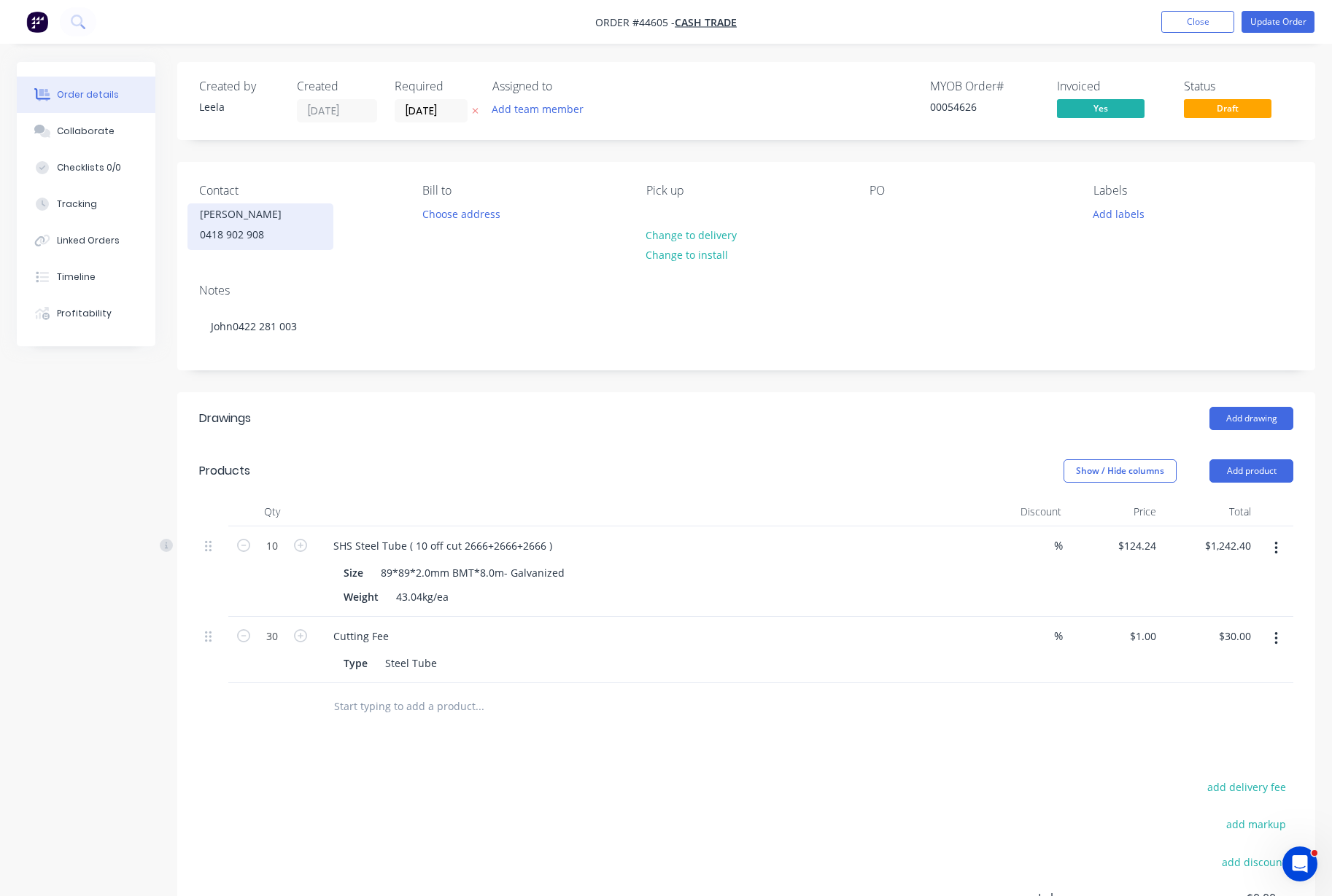
click at [260, 217] on div "[PERSON_NAME]" at bounding box center [261, 213] width 121 height 21
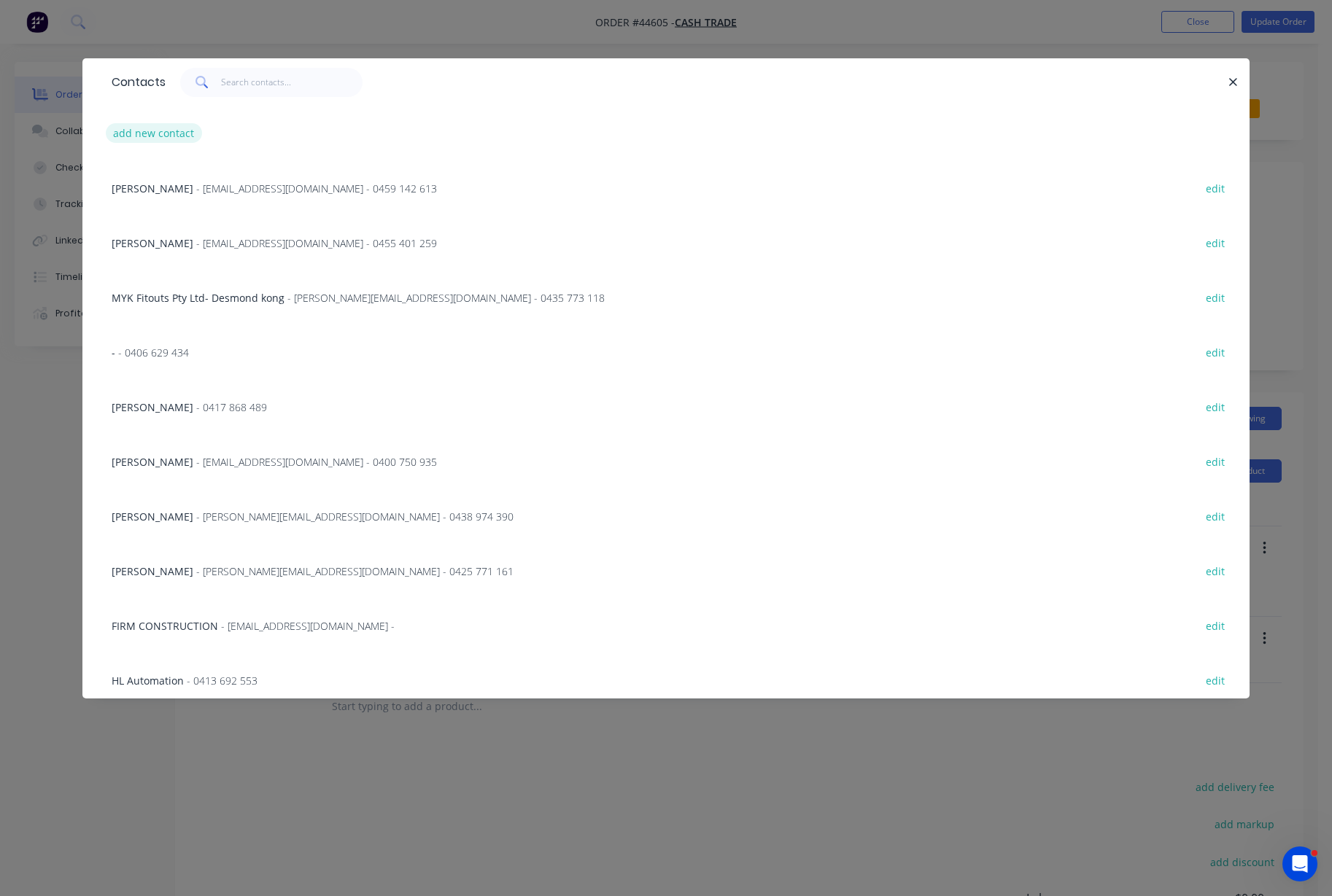
click at [159, 136] on button "add new contact" at bounding box center [154, 133] width 96 height 20
select select "AU"
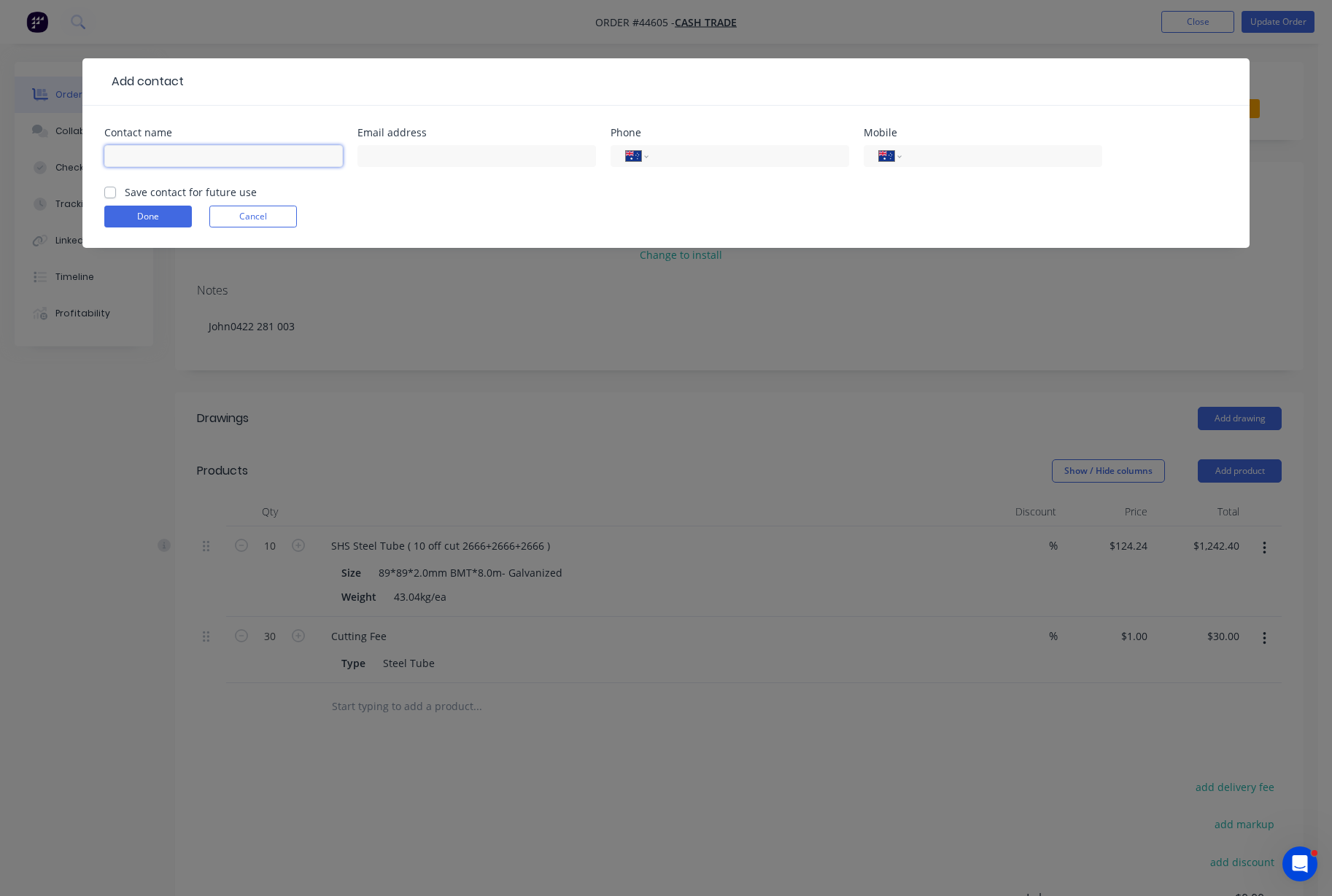
click at [143, 145] on input "text" at bounding box center [222, 156] width 238 height 22
type input "1"
click at [155, 219] on button "Done" at bounding box center [147, 216] width 87 height 22
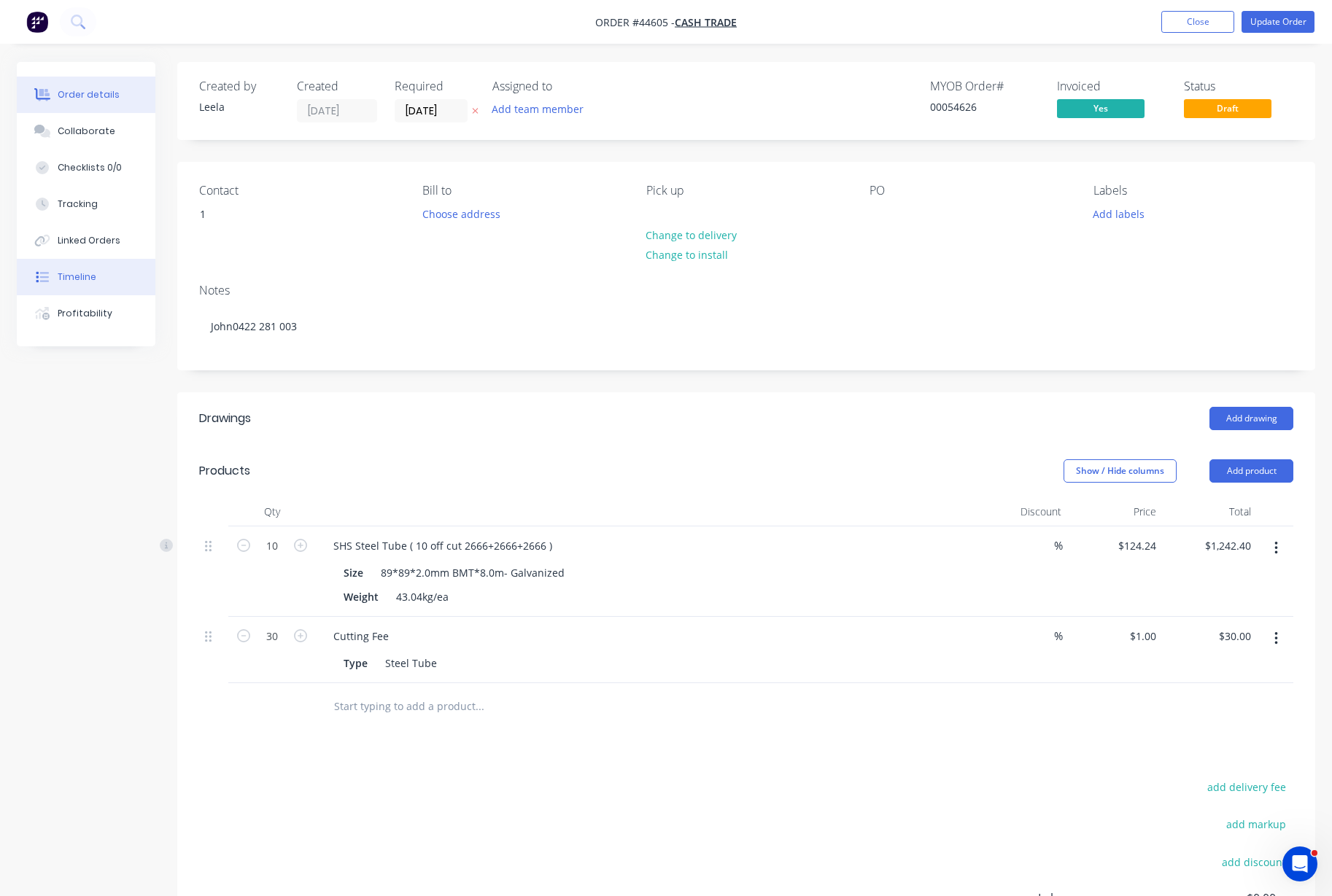
click at [90, 273] on div "Timeline" at bounding box center [76, 276] width 38 height 13
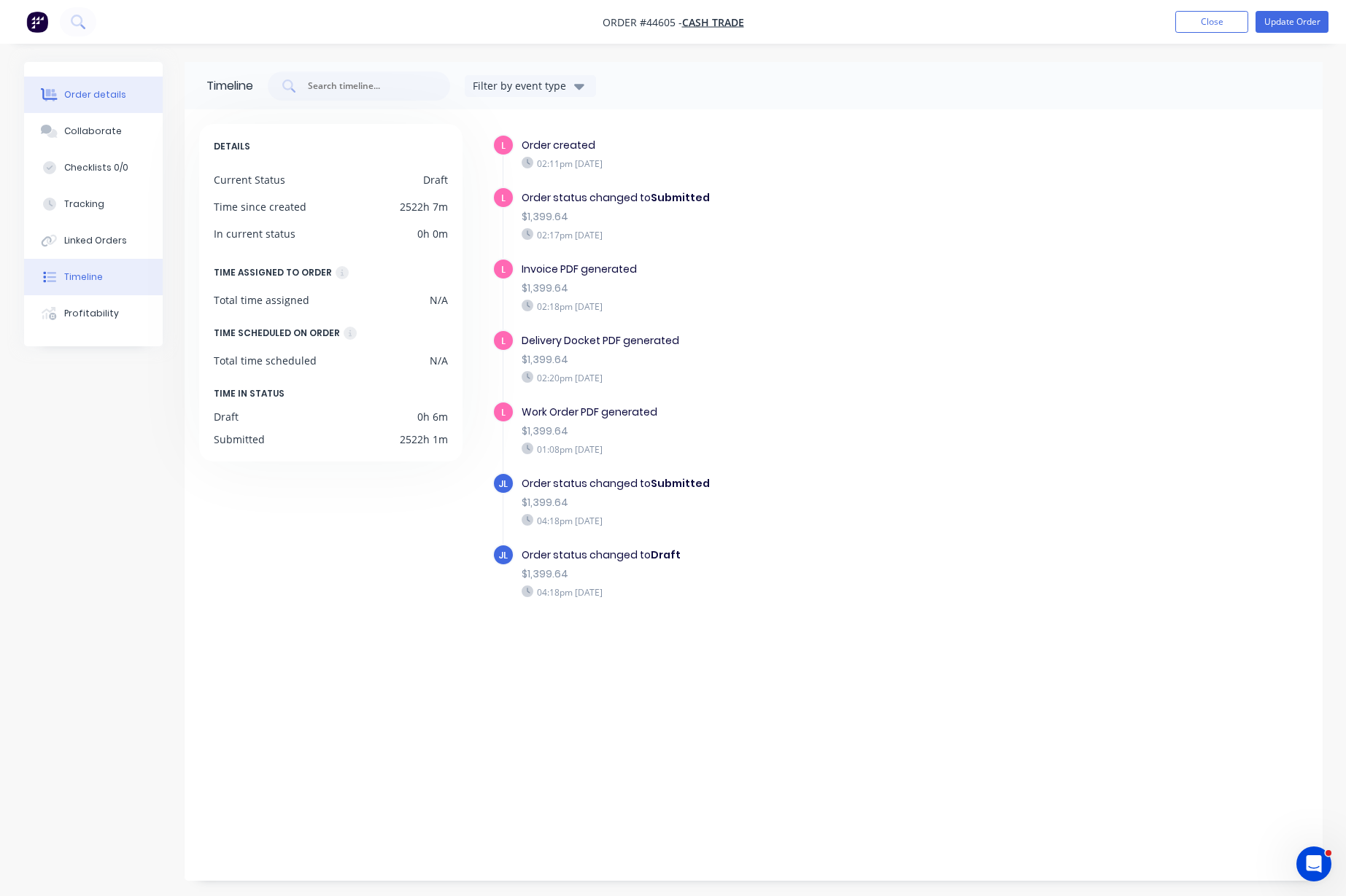
click at [75, 93] on div "Order details" at bounding box center [95, 94] width 62 height 13
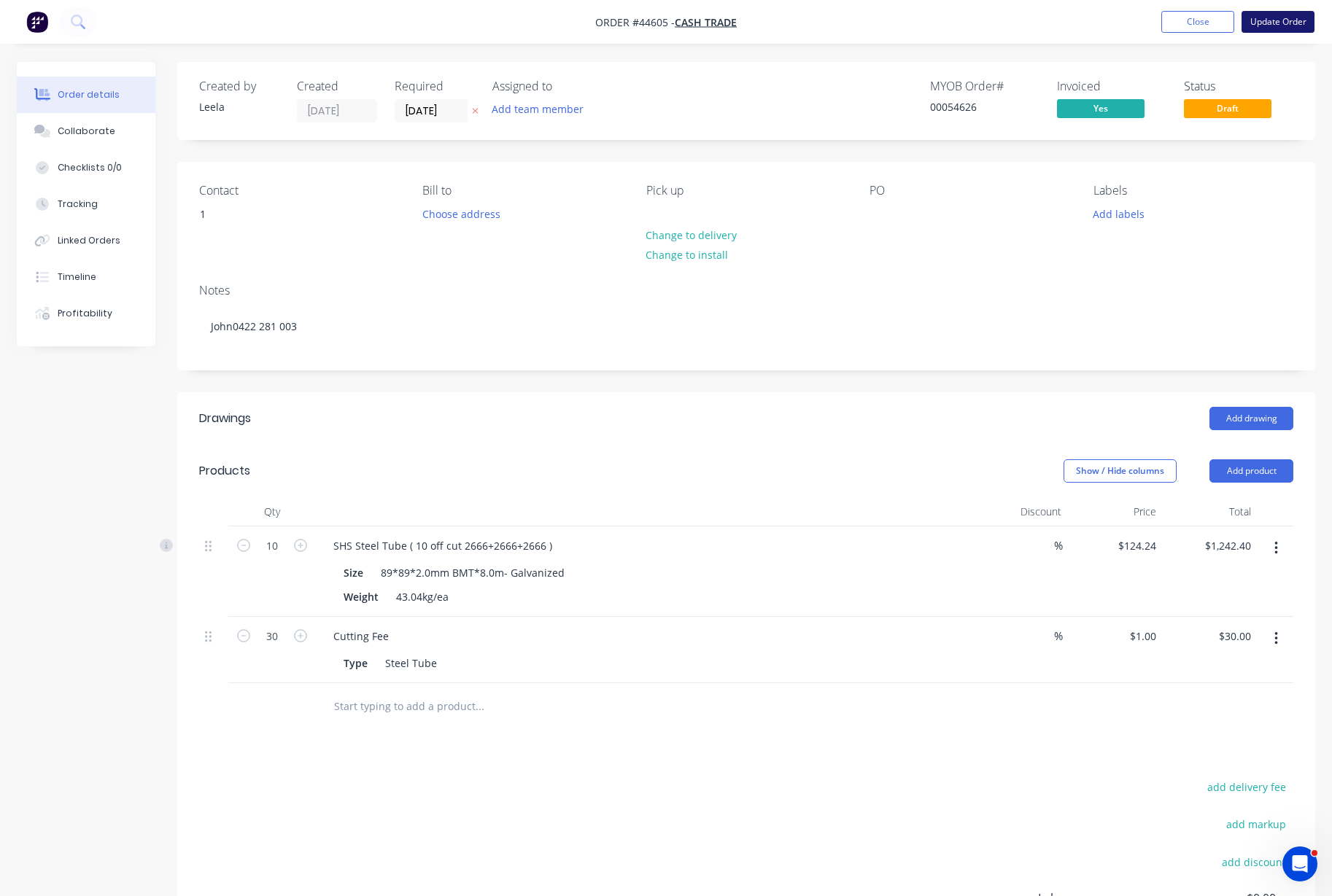
click at [1298, 17] on button "Update Order" at bounding box center [1277, 22] width 72 height 22
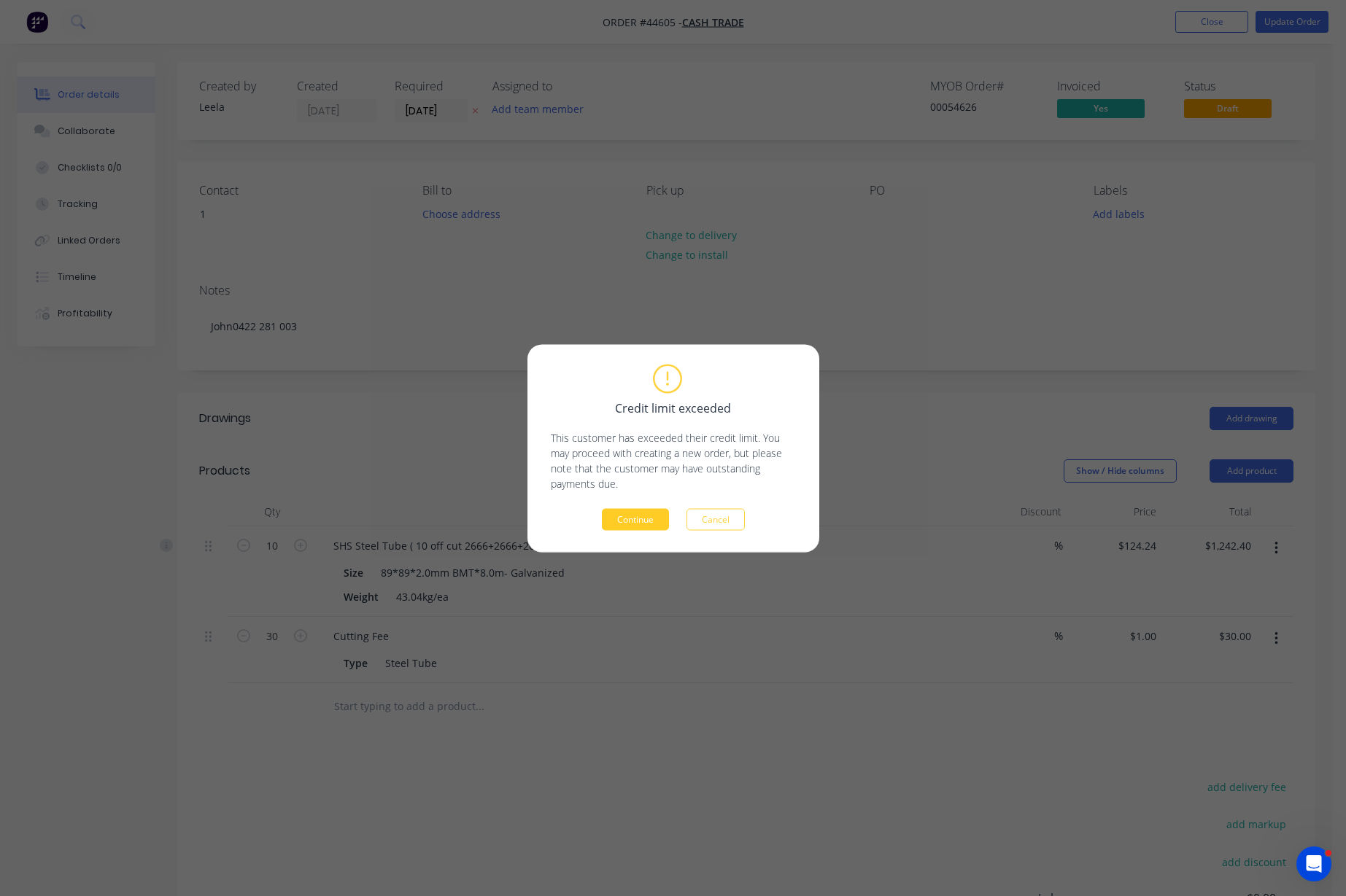
click at [636, 509] on button "Continue" at bounding box center [635, 519] width 67 height 22
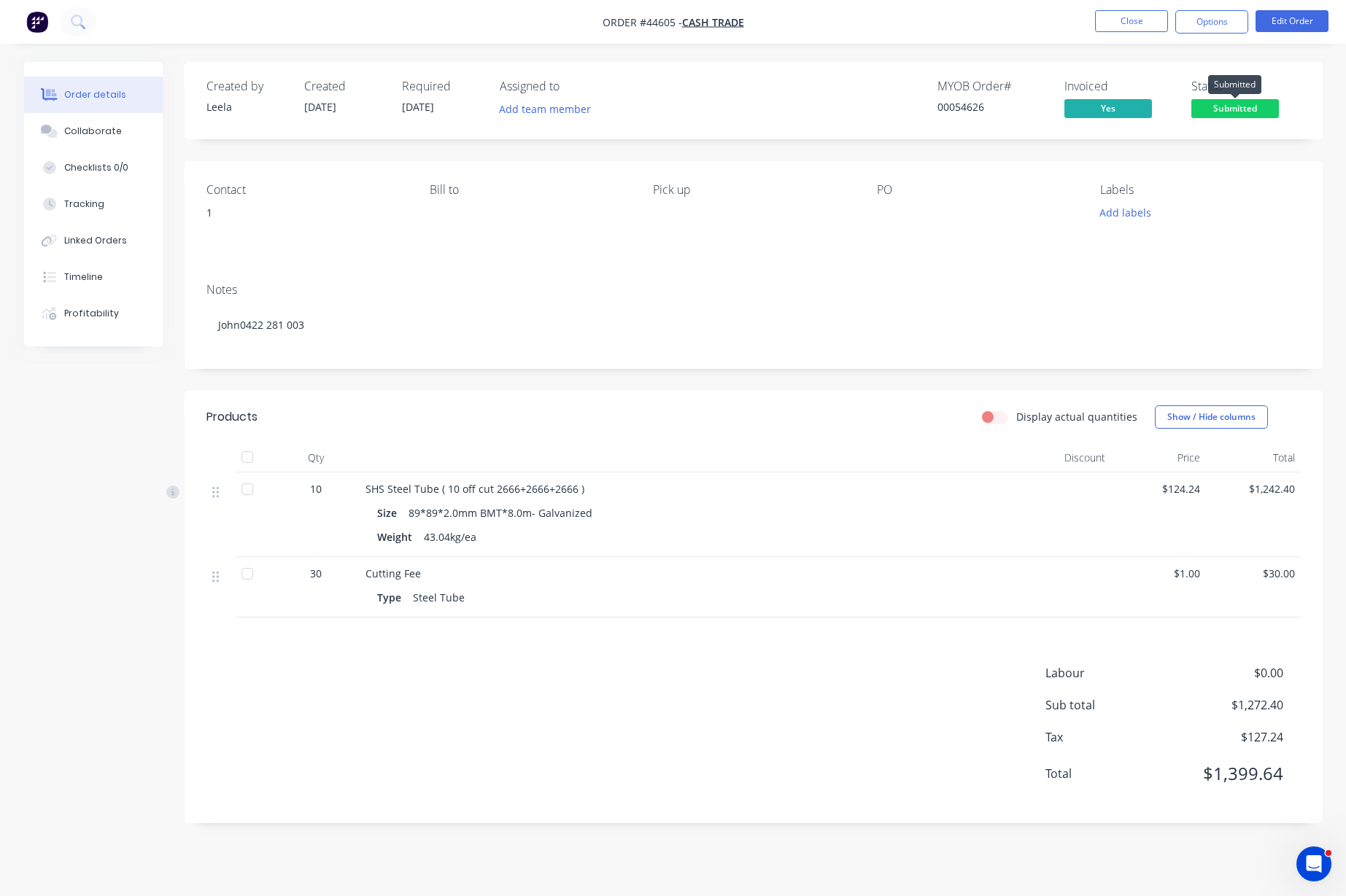
click at [1244, 105] on span "Submitted" at bounding box center [1234, 108] width 87 height 19
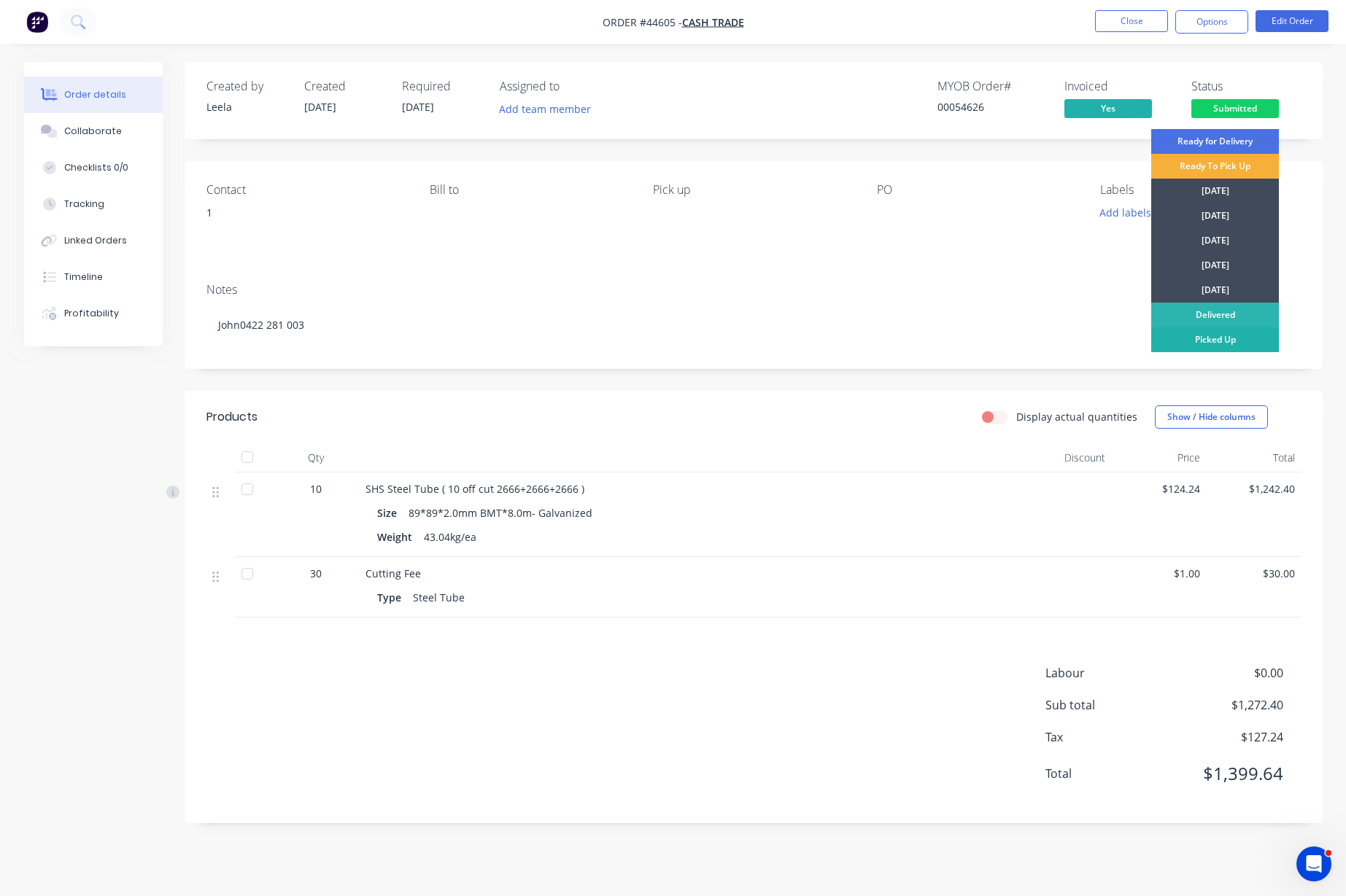
click at [1232, 335] on div "Picked Up" at bounding box center [1215, 339] width 127 height 24
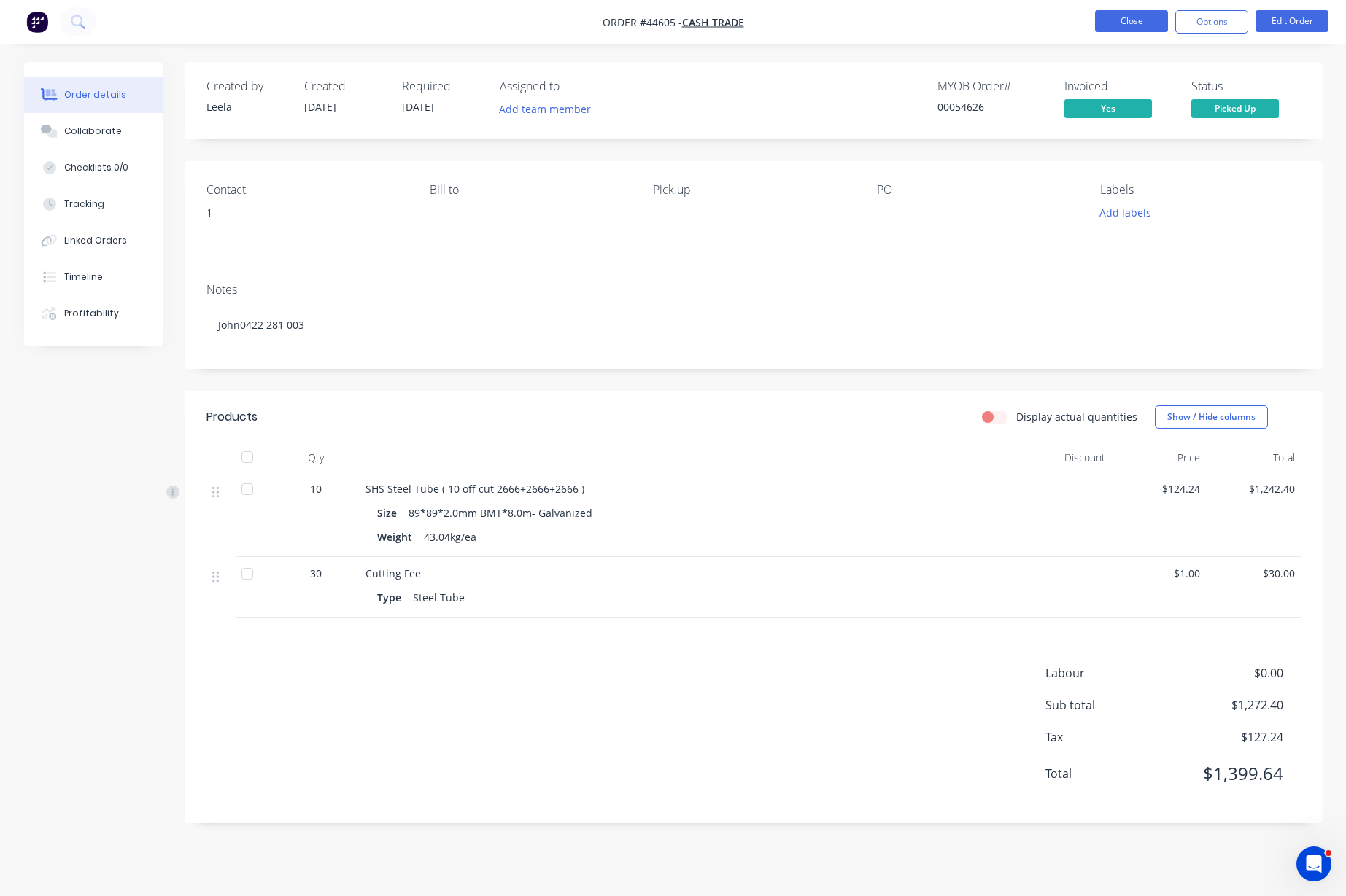
click at [1122, 23] on button "Close" at bounding box center [1131, 21] width 72 height 22
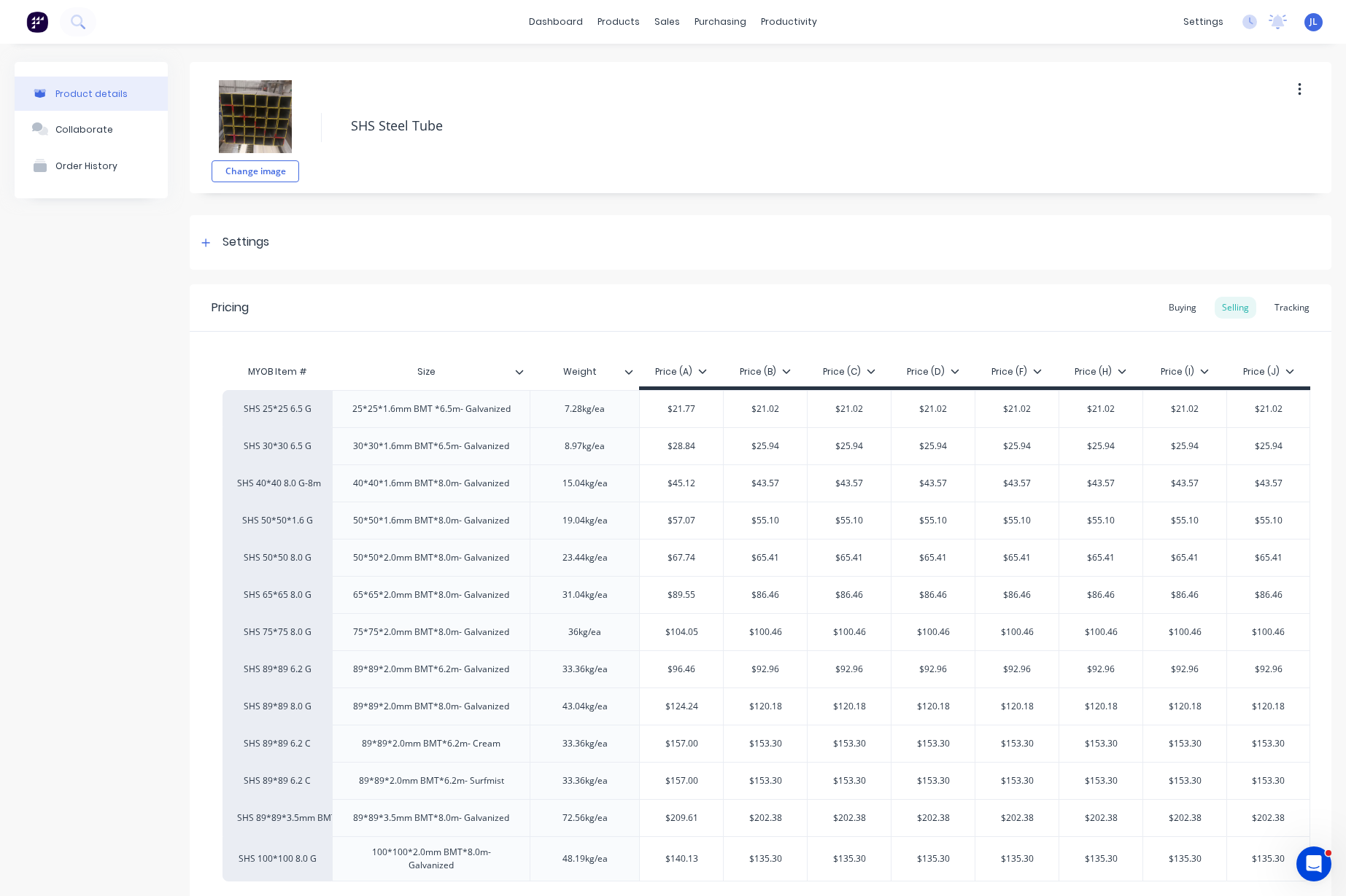
click at [1278, 302] on div "Tracking" at bounding box center [1291, 307] width 50 height 22
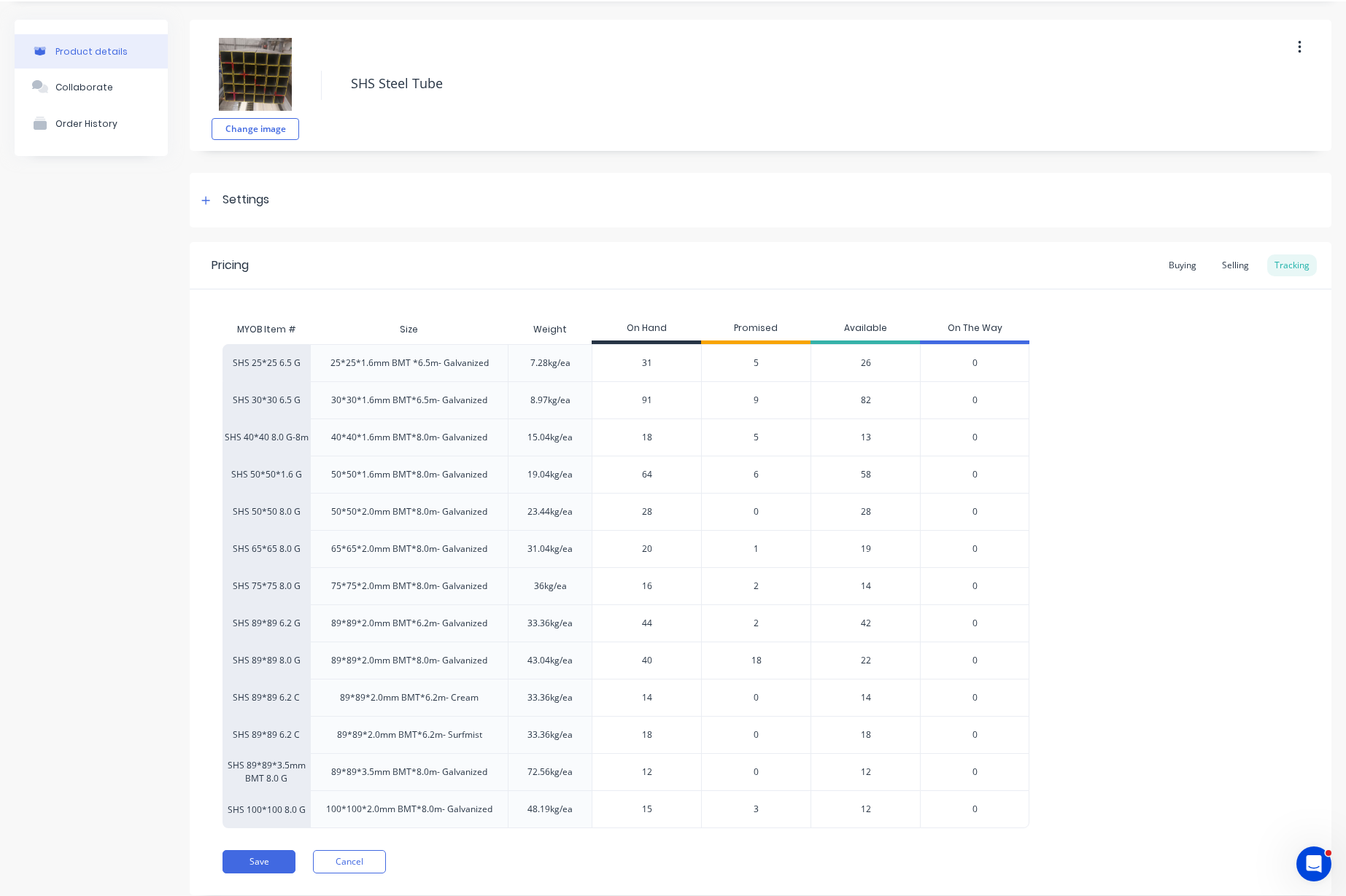
scroll to position [81, 0]
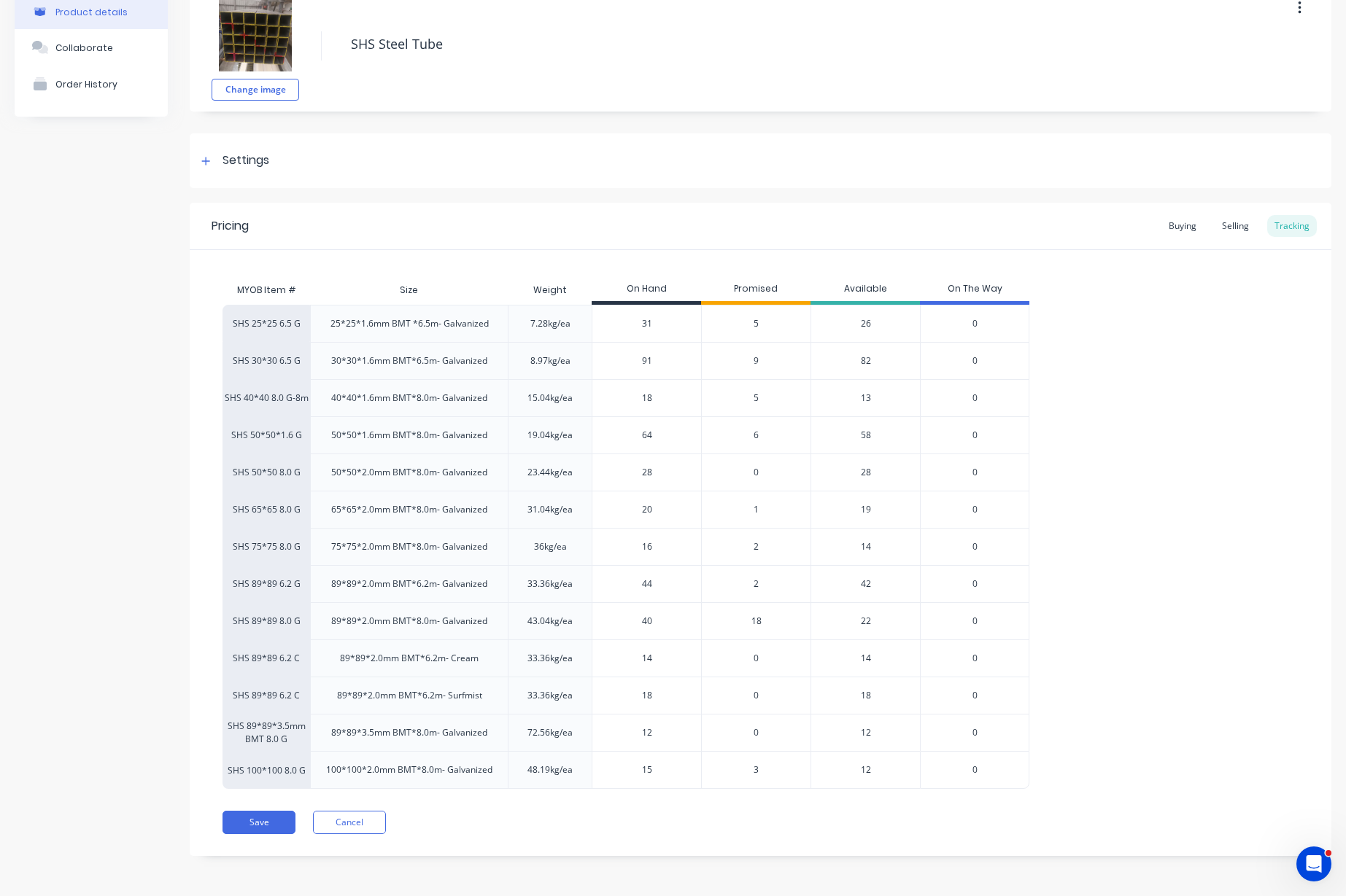
click at [760, 623] on span "18" at bounding box center [756, 621] width 10 height 13
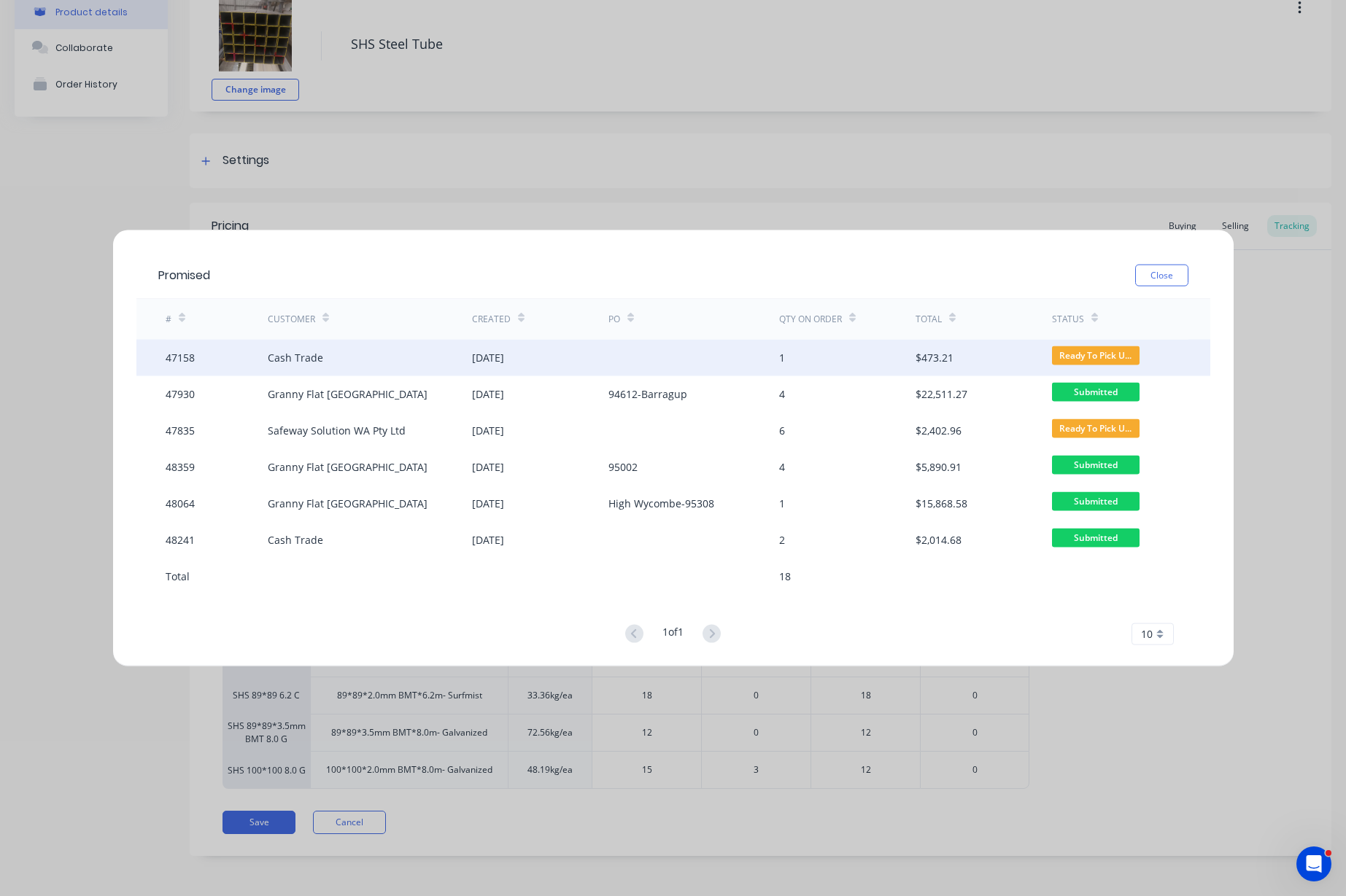
click at [393, 361] on div "Cash Trade" at bounding box center [369, 356] width 204 height 36
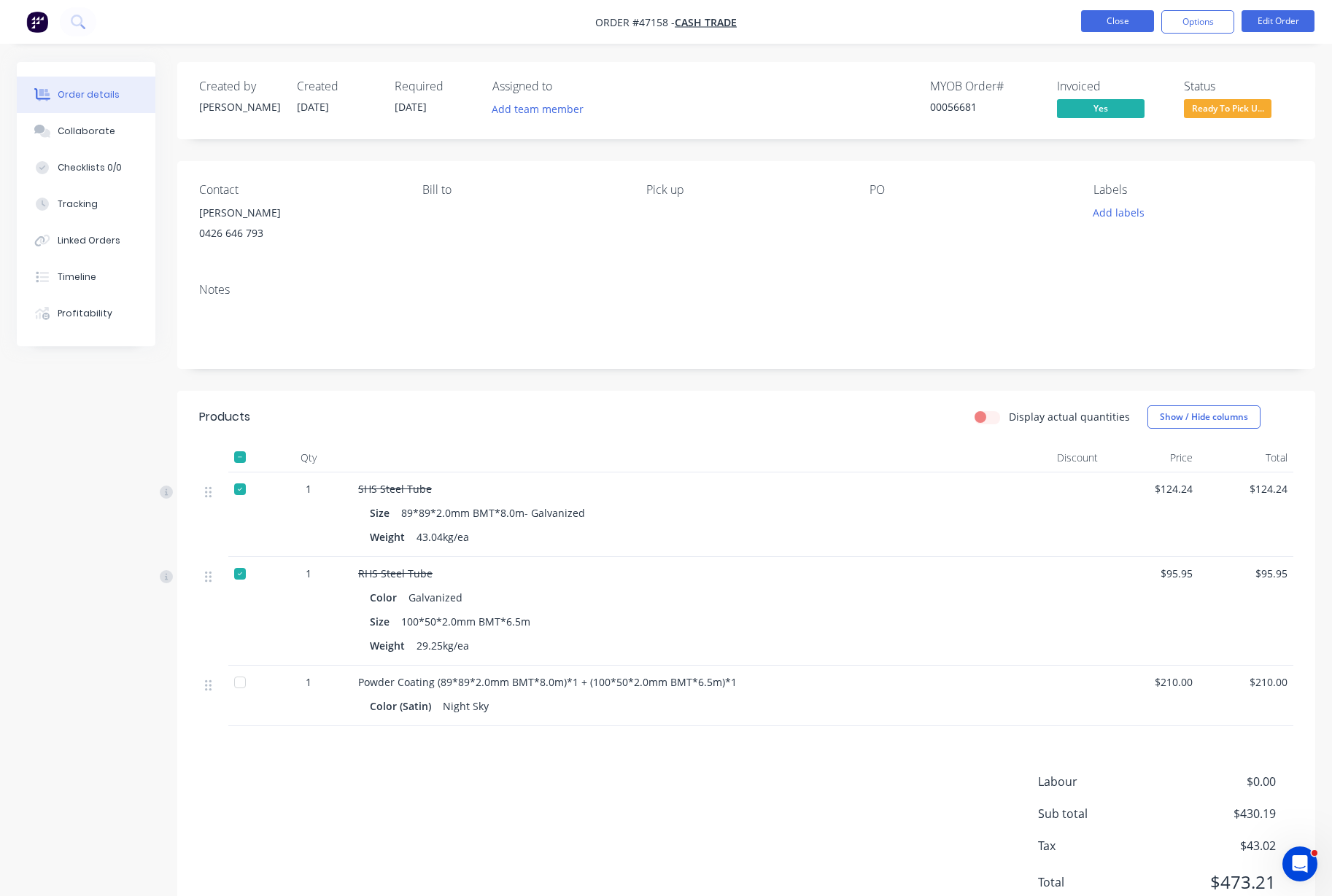
click at [1107, 30] on button "Close" at bounding box center [1117, 21] width 72 height 22
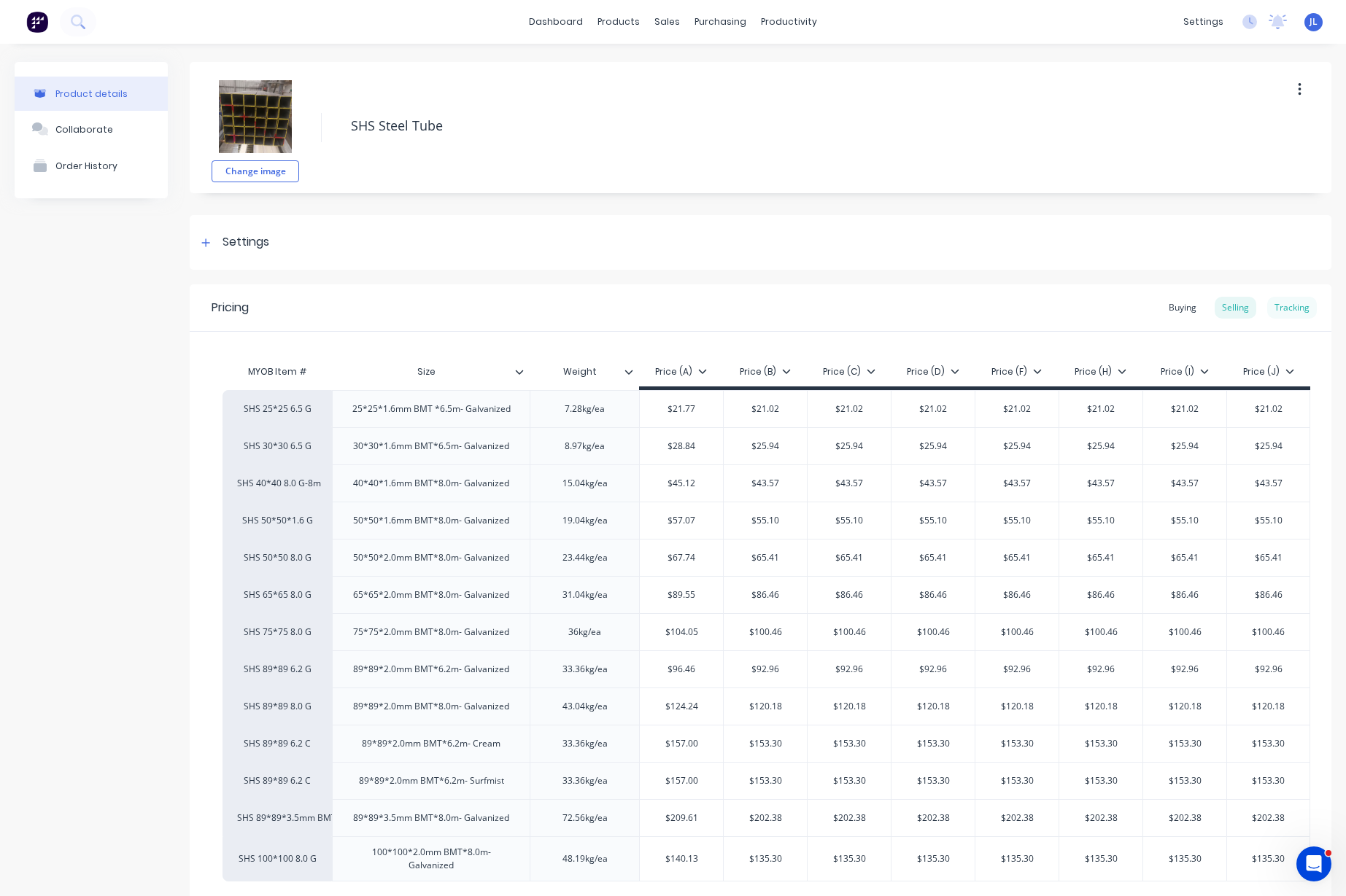
click at [1272, 304] on div "Tracking" at bounding box center [1291, 307] width 50 height 22
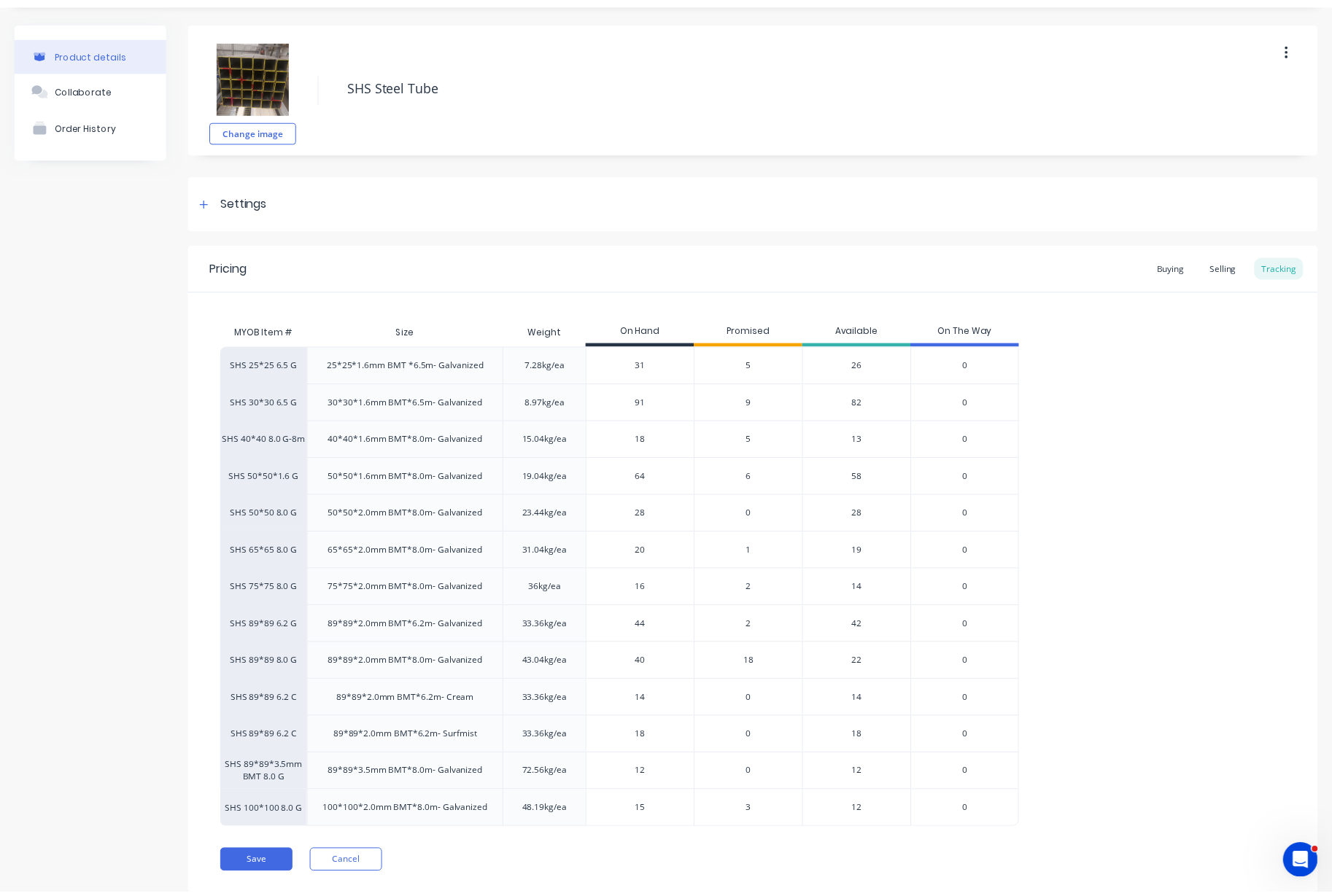
scroll to position [81, 0]
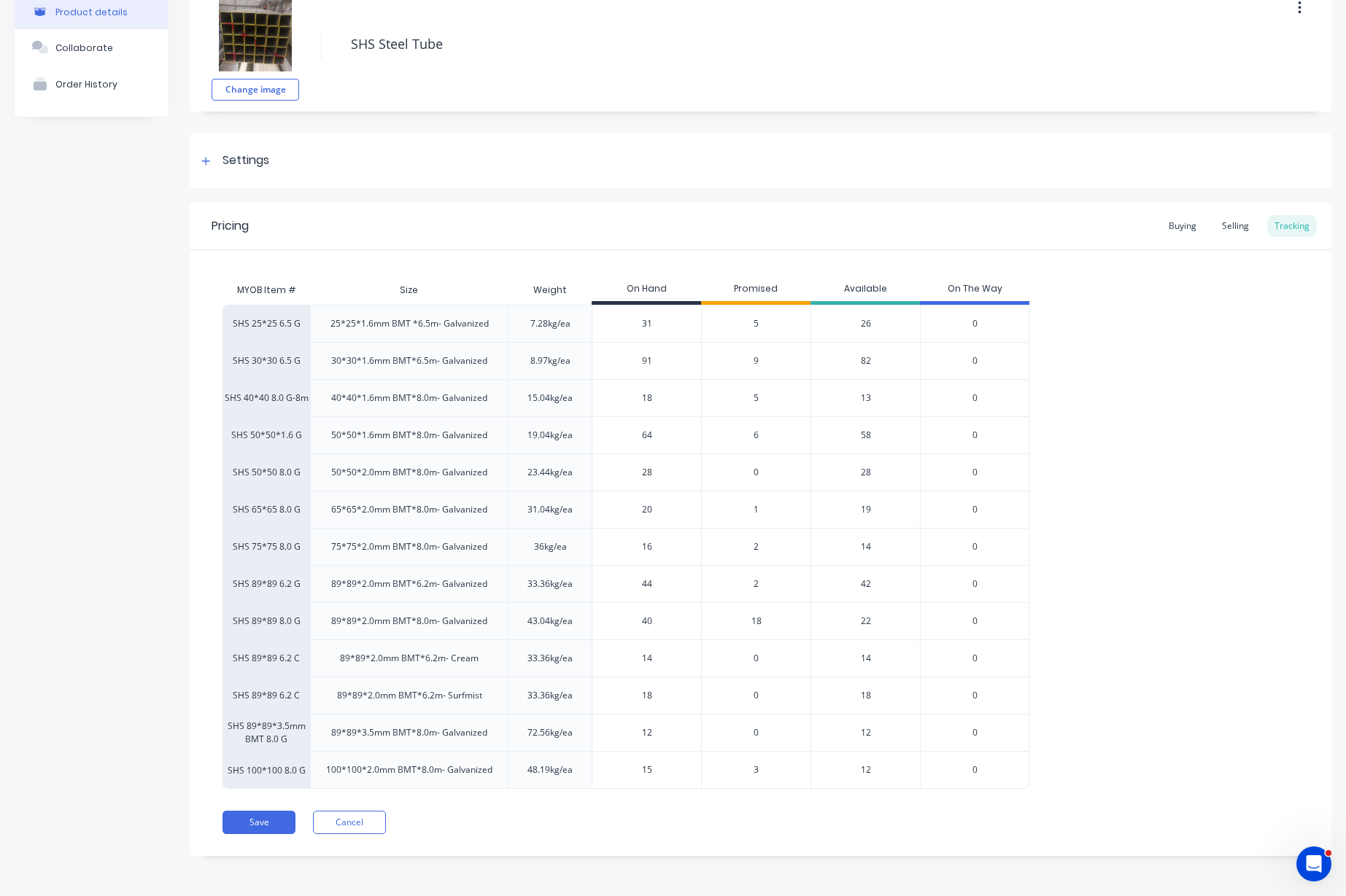
click at [752, 624] on span "18" at bounding box center [756, 621] width 10 height 13
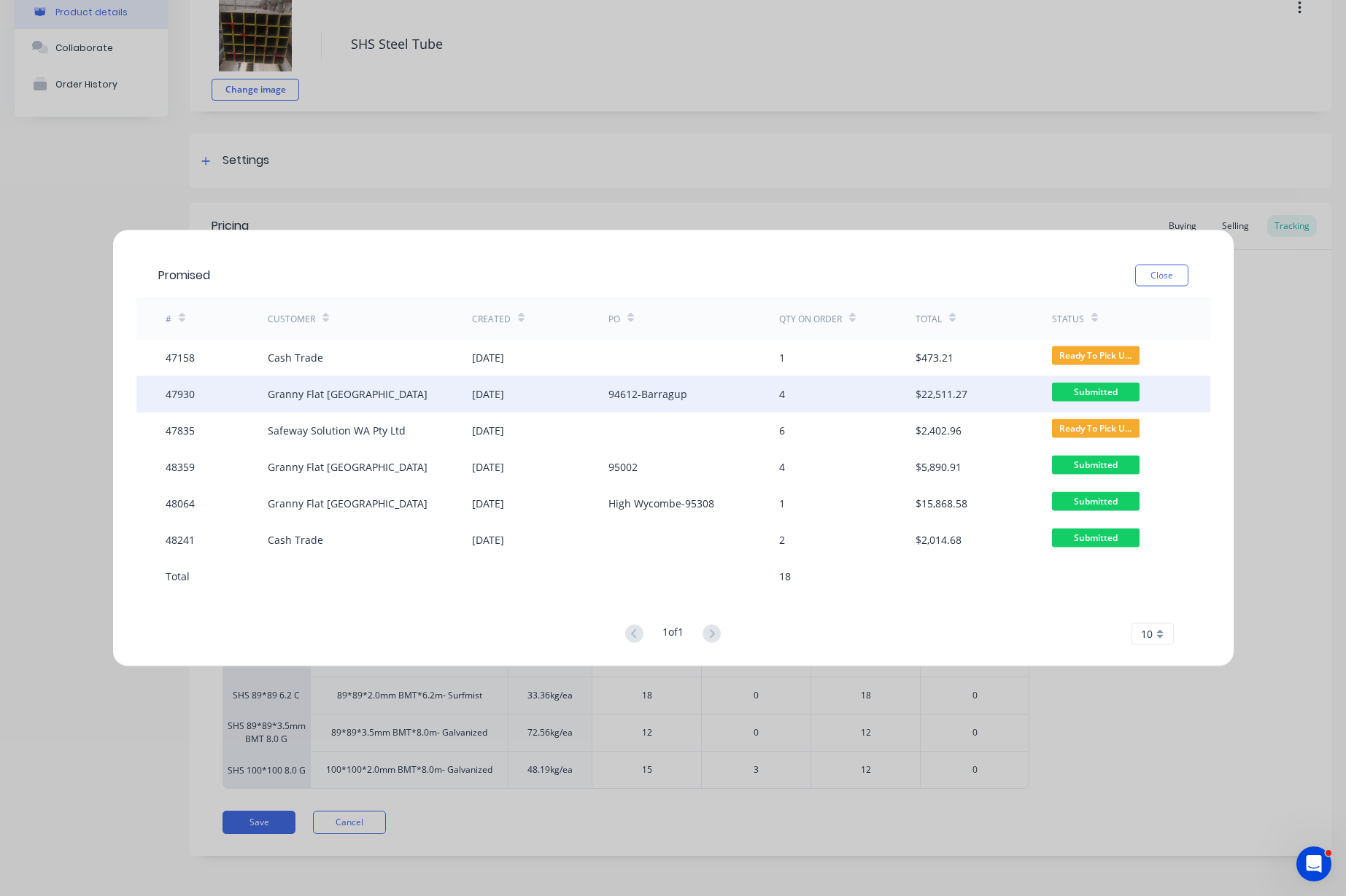
click at [599, 392] on div "[DATE]" at bounding box center [540, 393] width 136 height 36
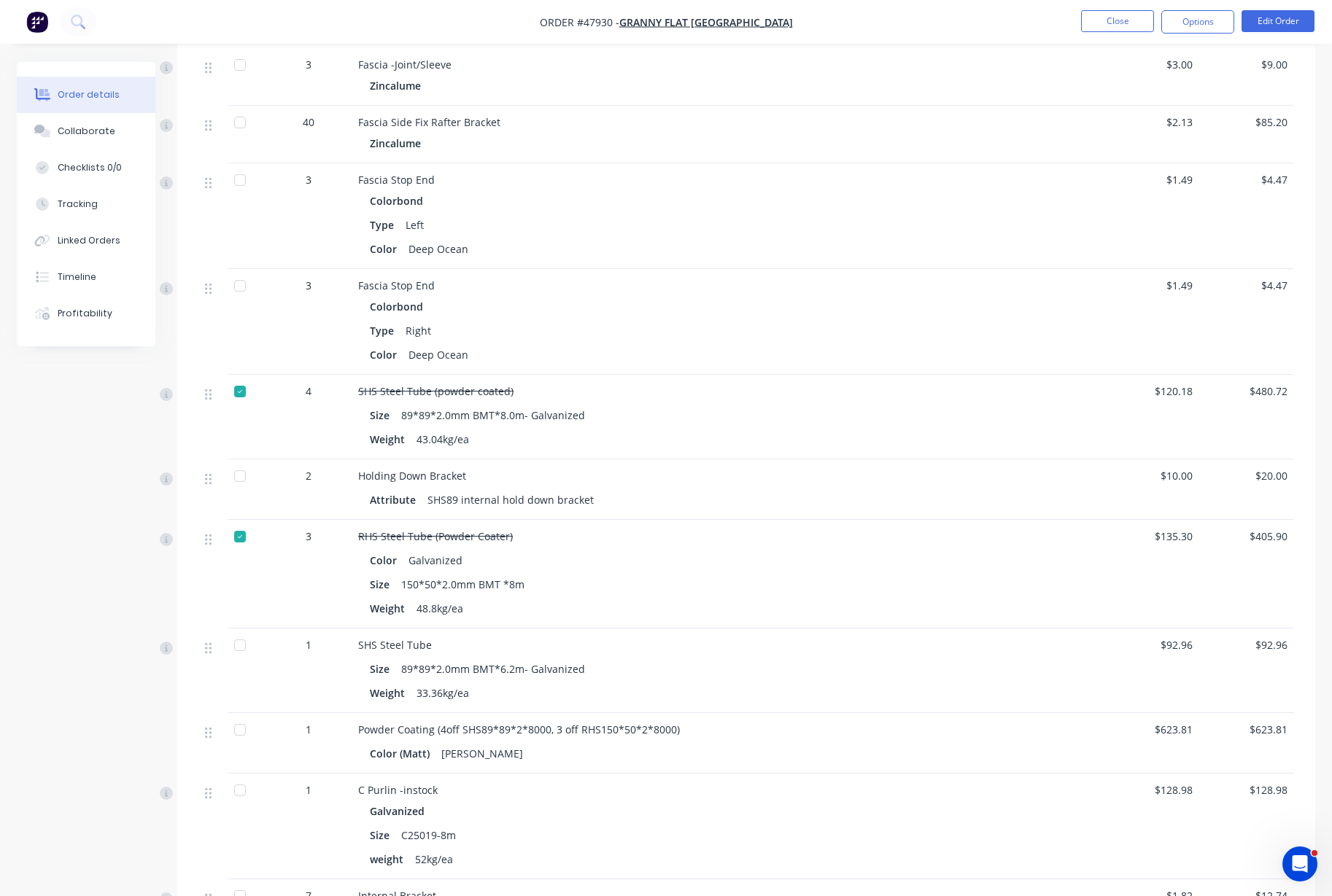
scroll to position [2110, 0]
click at [1126, 27] on button "Close" at bounding box center [1117, 21] width 72 height 22
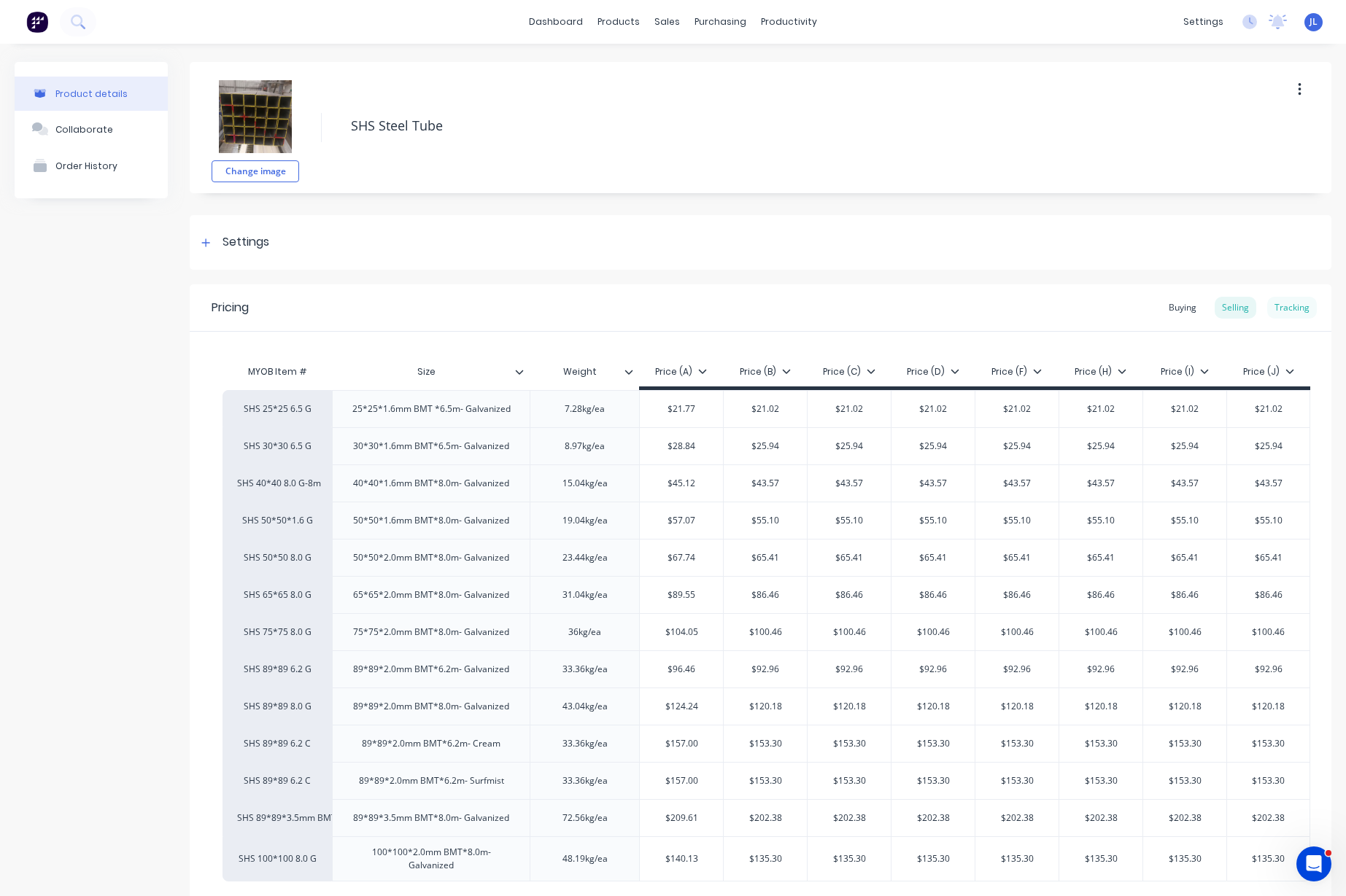
type textarea "x"
click at [1286, 310] on div "Tracking" at bounding box center [1291, 307] width 50 height 22
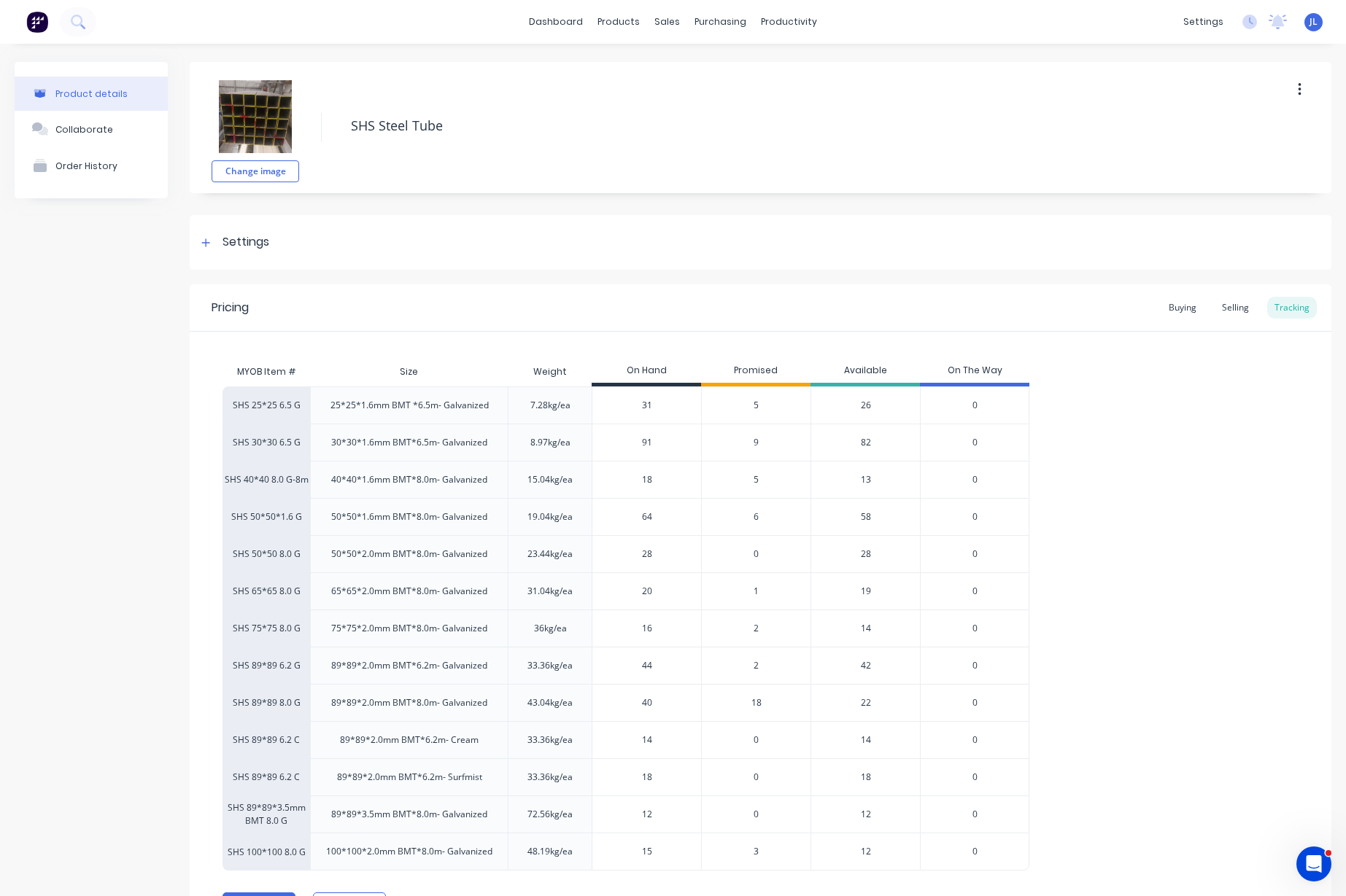
click at [758, 701] on span "18" at bounding box center [756, 702] width 10 height 13
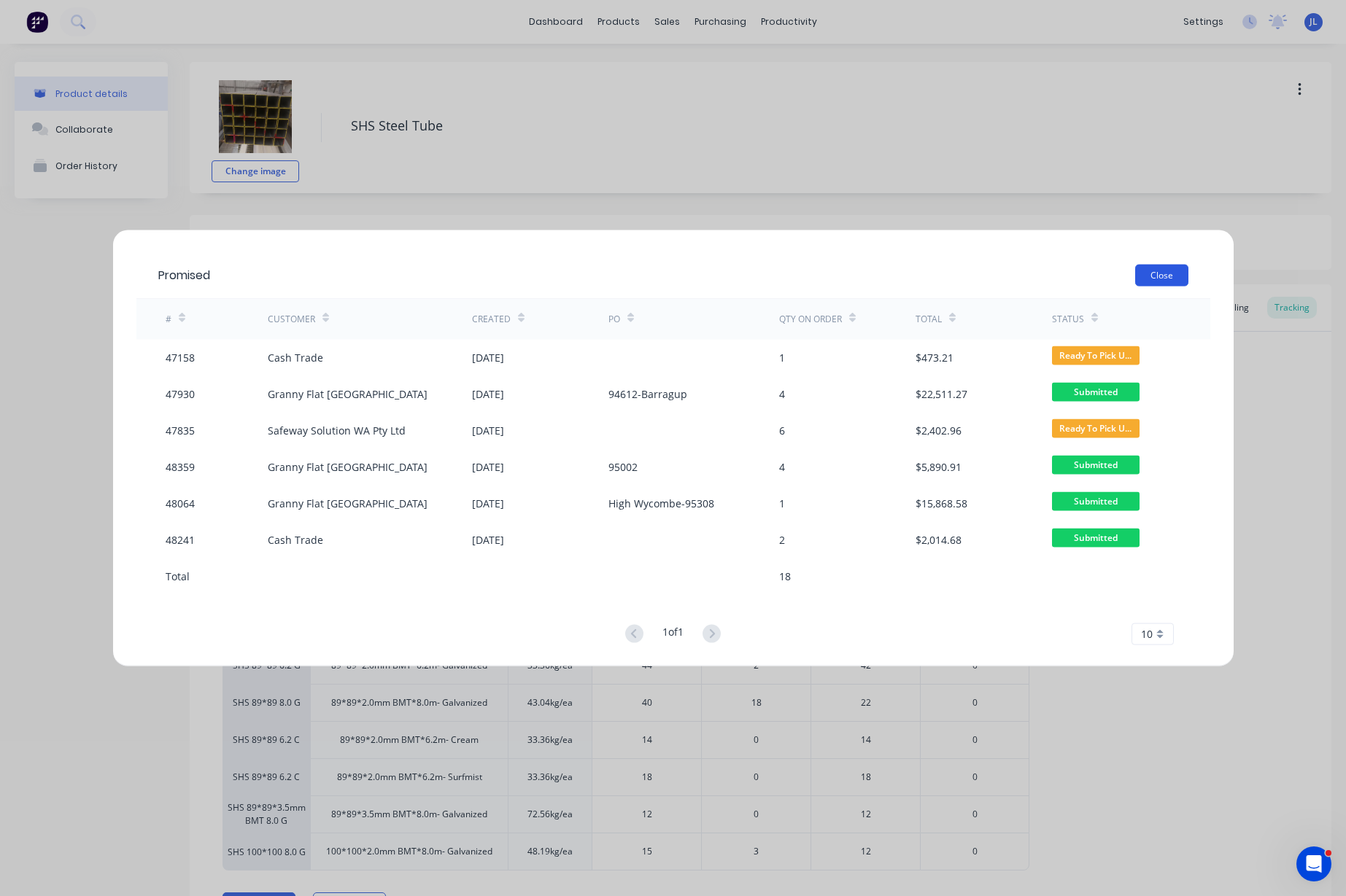
click at [1173, 273] on button "Close" at bounding box center [1162, 275] width 53 height 22
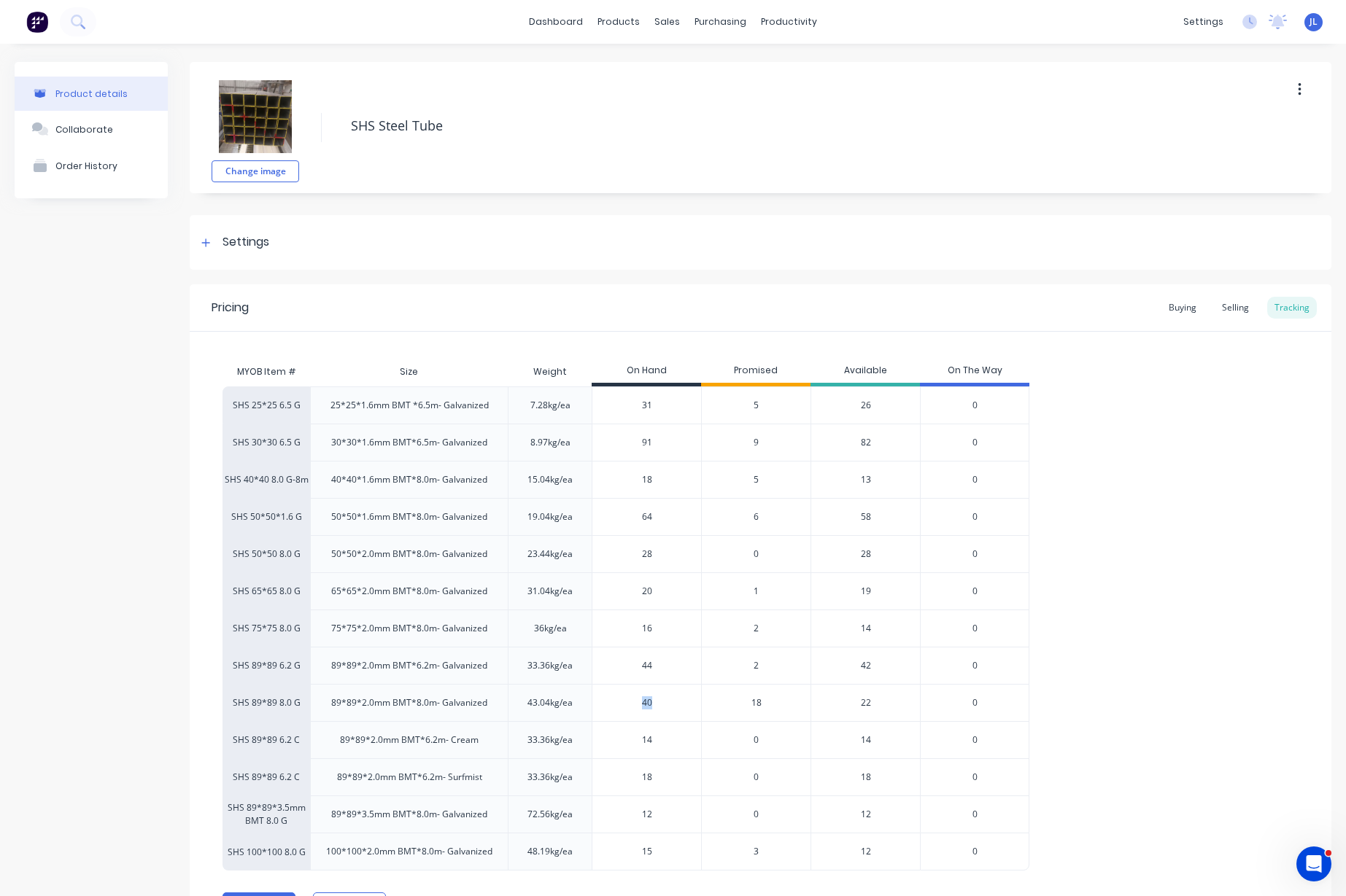
drag, startPoint x: 659, startPoint y: 695, endPoint x: 617, endPoint y: 701, distance: 42.4
click at [617, 701] on div "40" at bounding box center [647, 702] width 109 height 36
drag, startPoint x: 654, startPoint y: 708, endPoint x: 618, endPoint y: 709, distance: 36.0
click at [618, 709] on input "40" at bounding box center [647, 702] width 109 height 13
type input "42"
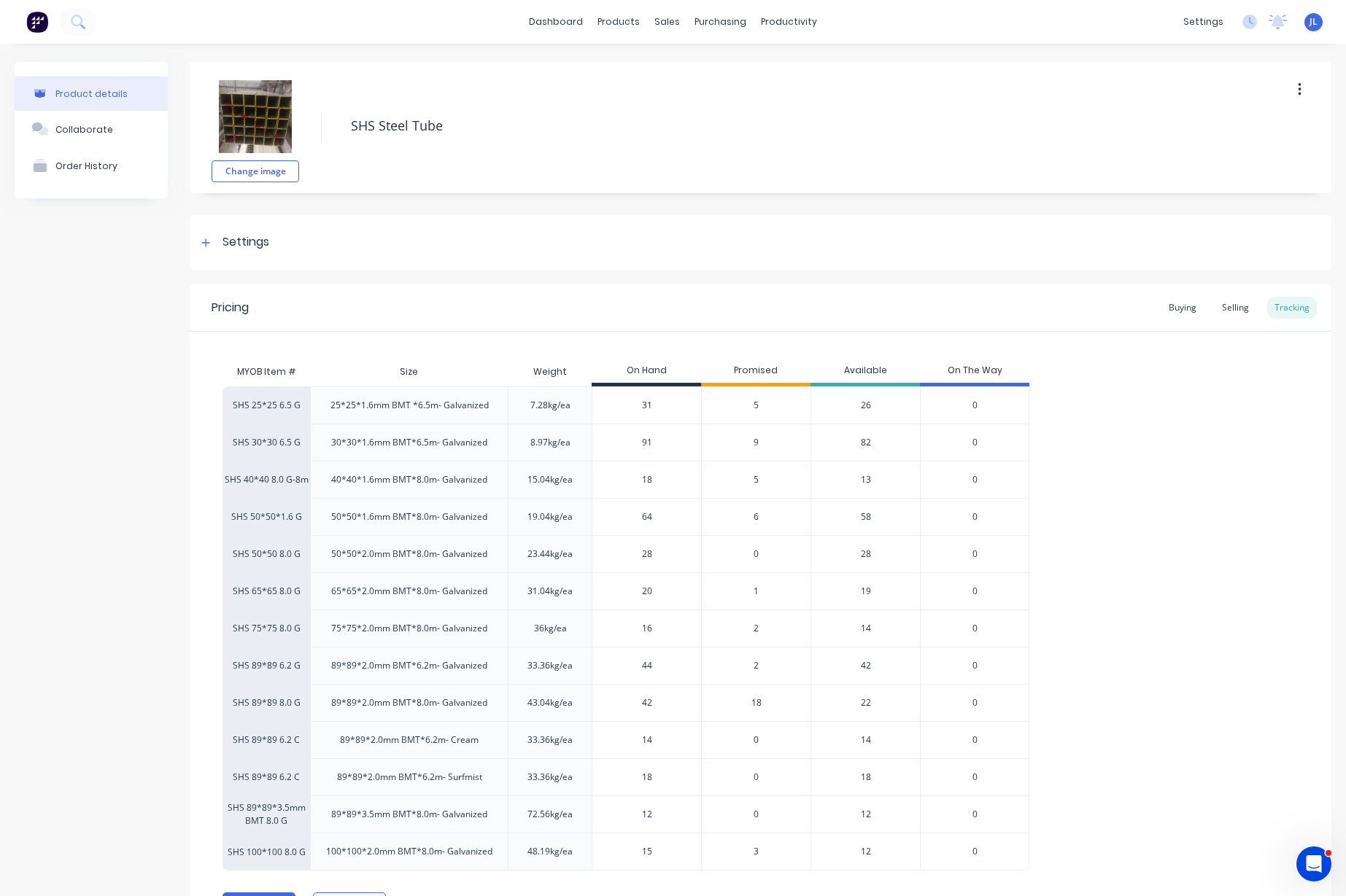
type textarea "x"
type input "42"
drag, startPoint x: 668, startPoint y: 740, endPoint x: 596, endPoint y: 743, distance: 72.1
click at [596, 743] on input "14" at bounding box center [647, 739] width 109 height 13
type input "15"
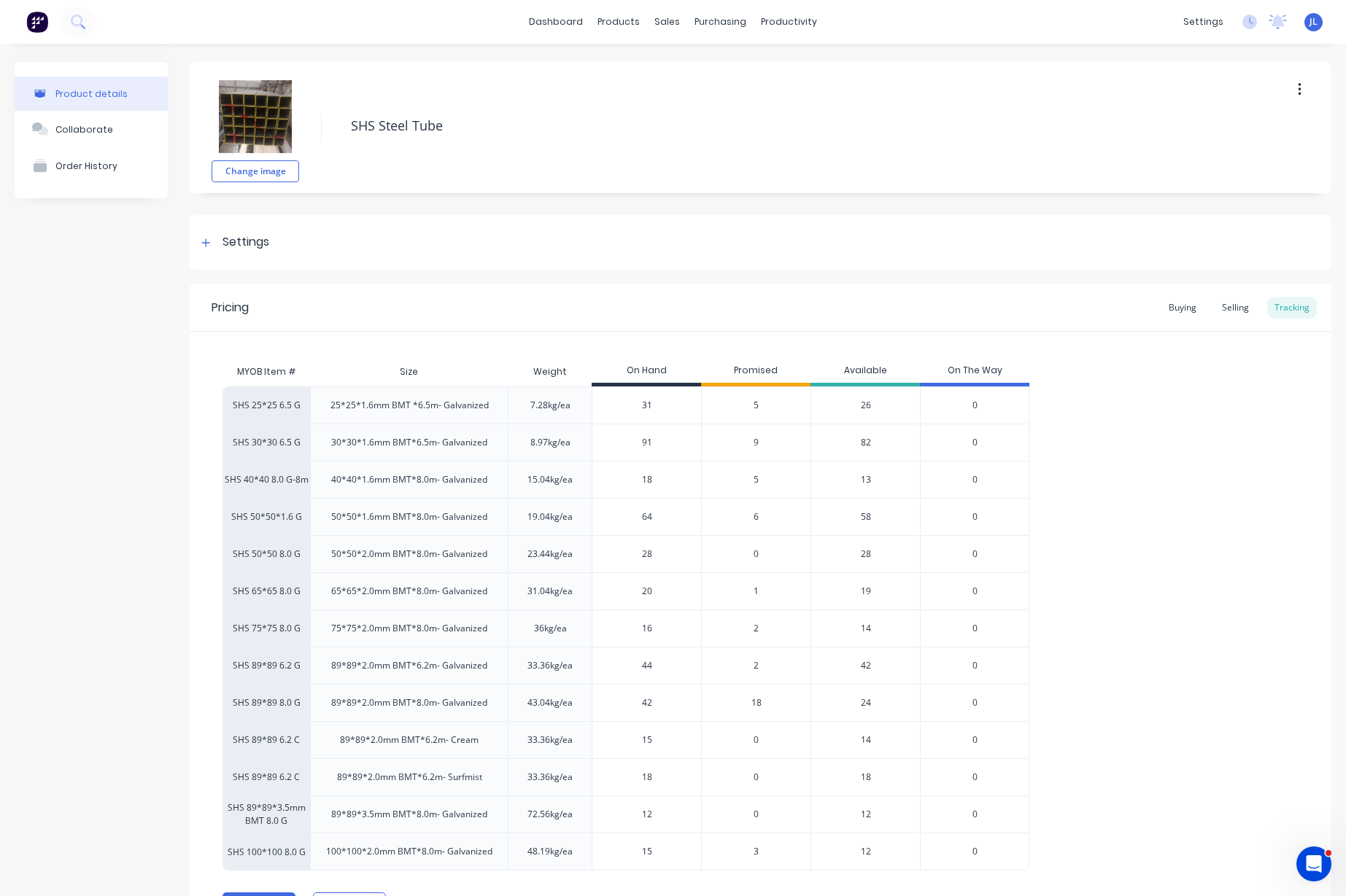
type textarea "x"
type input "15"
drag, startPoint x: 669, startPoint y: 775, endPoint x: 635, endPoint y: 778, distance: 34.1
click at [635, 778] on input "18" at bounding box center [647, 777] width 109 height 13
type input "14"
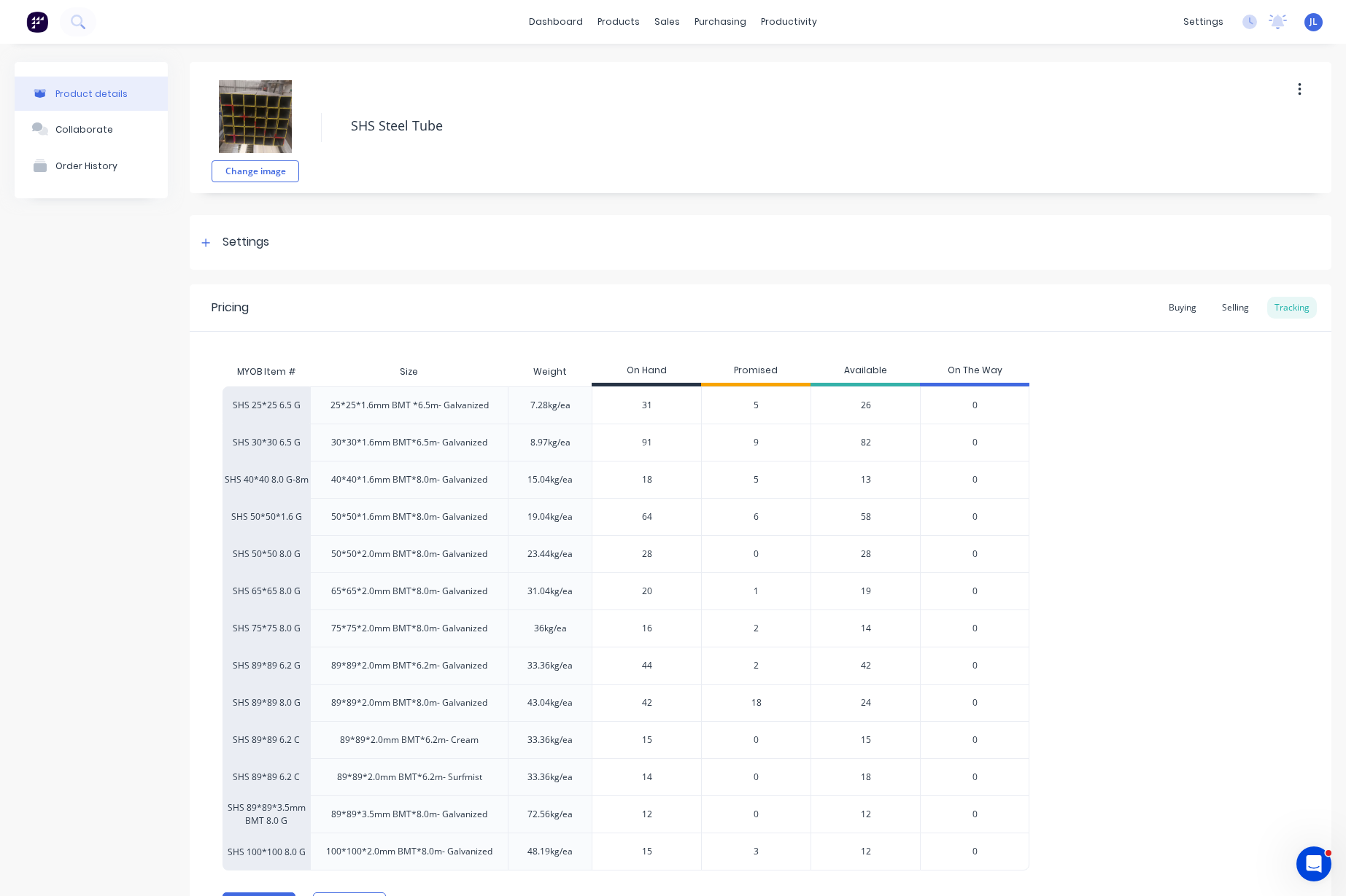
type textarea "x"
type input "14"
drag, startPoint x: 667, startPoint y: 809, endPoint x: 596, endPoint y: 812, distance: 71.1
click at [596, 812] on input "12" at bounding box center [647, 814] width 109 height 13
type input "4"
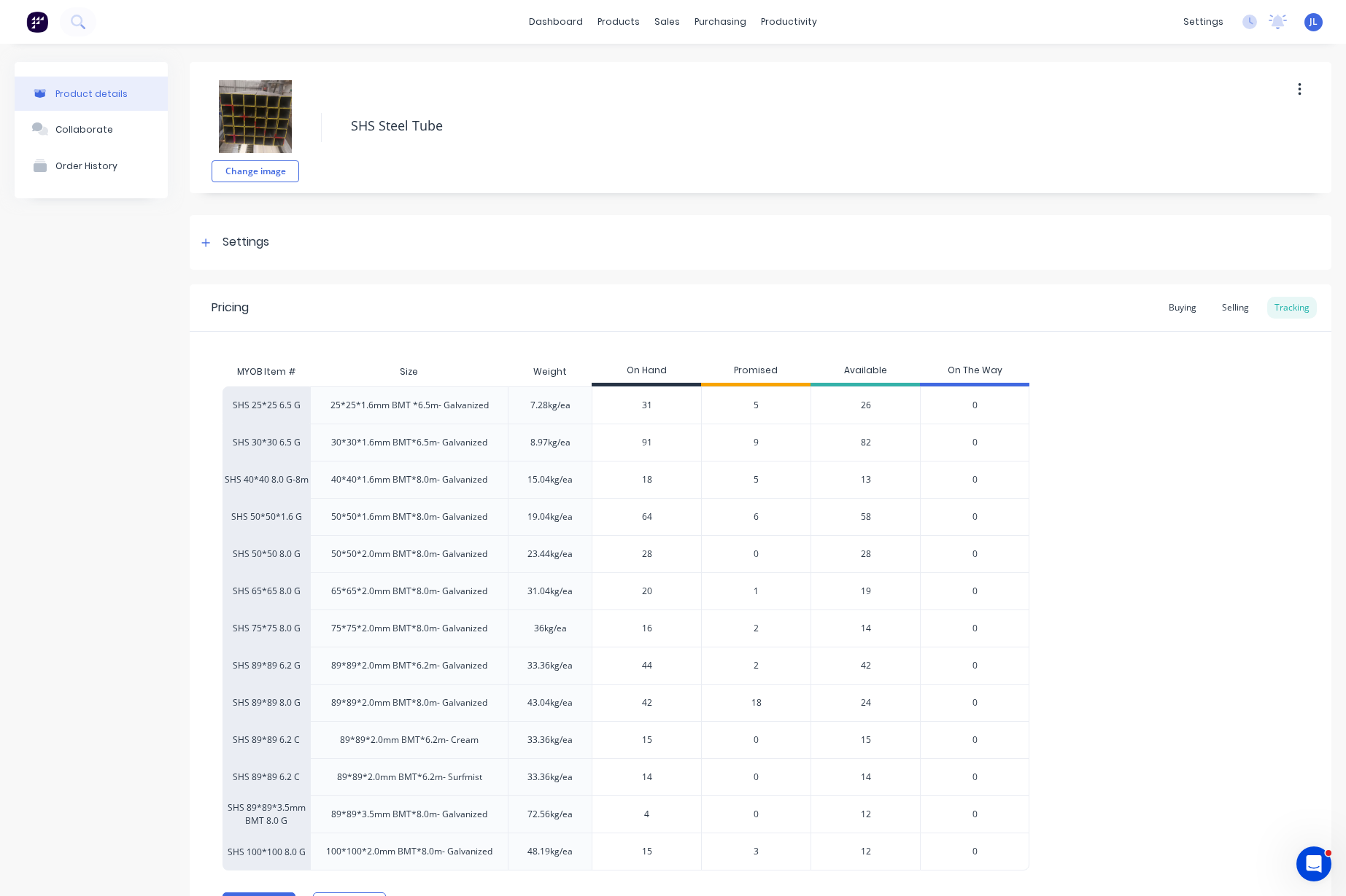
type textarea "x"
type input "4"
type input "15"
drag, startPoint x: 647, startPoint y: 853, endPoint x: 636, endPoint y: 853, distance: 11.0
click at [636, 853] on input "15" at bounding box center [647, 851] width 109 height 13
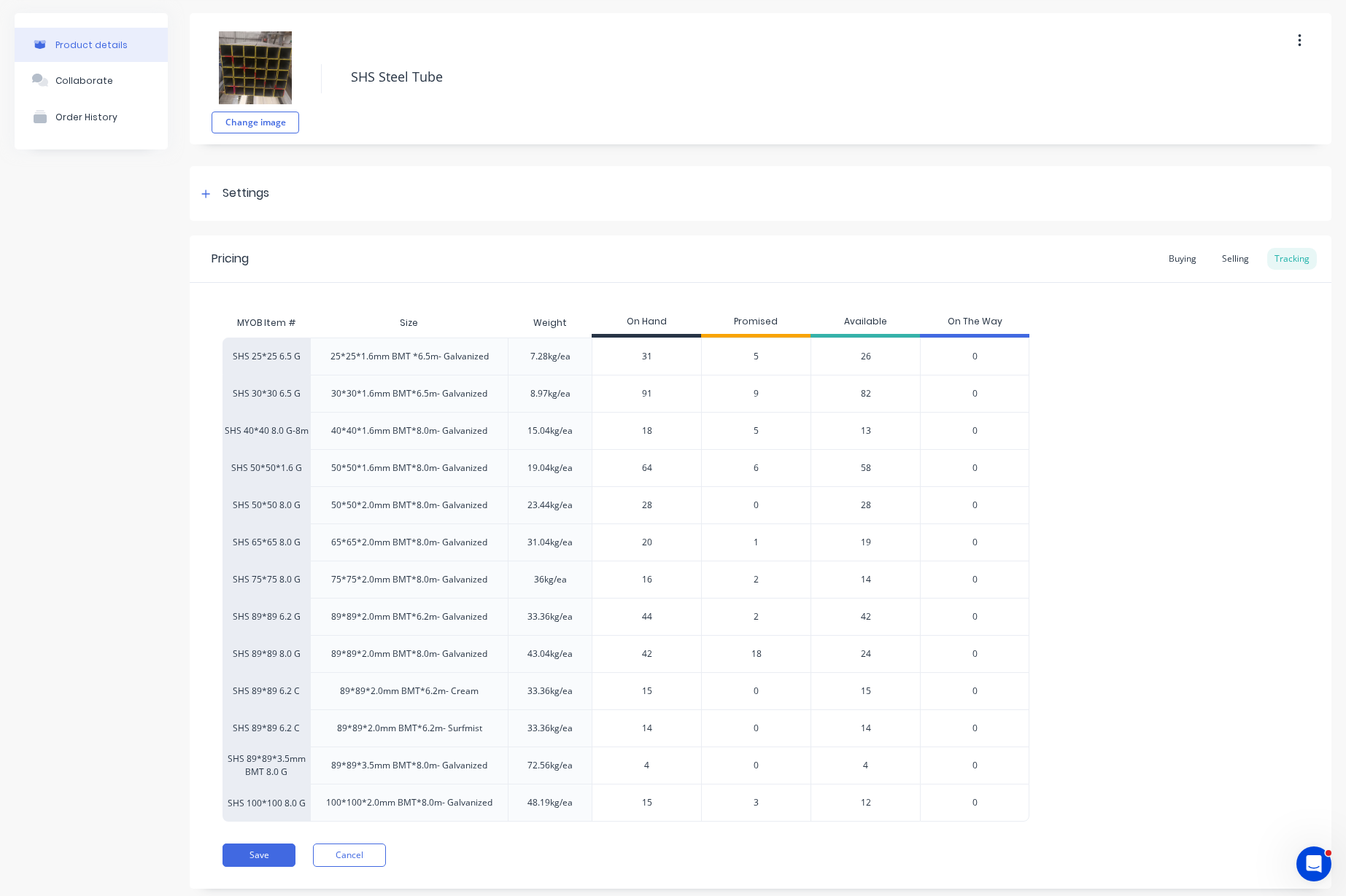
scroll to position [81, 0]
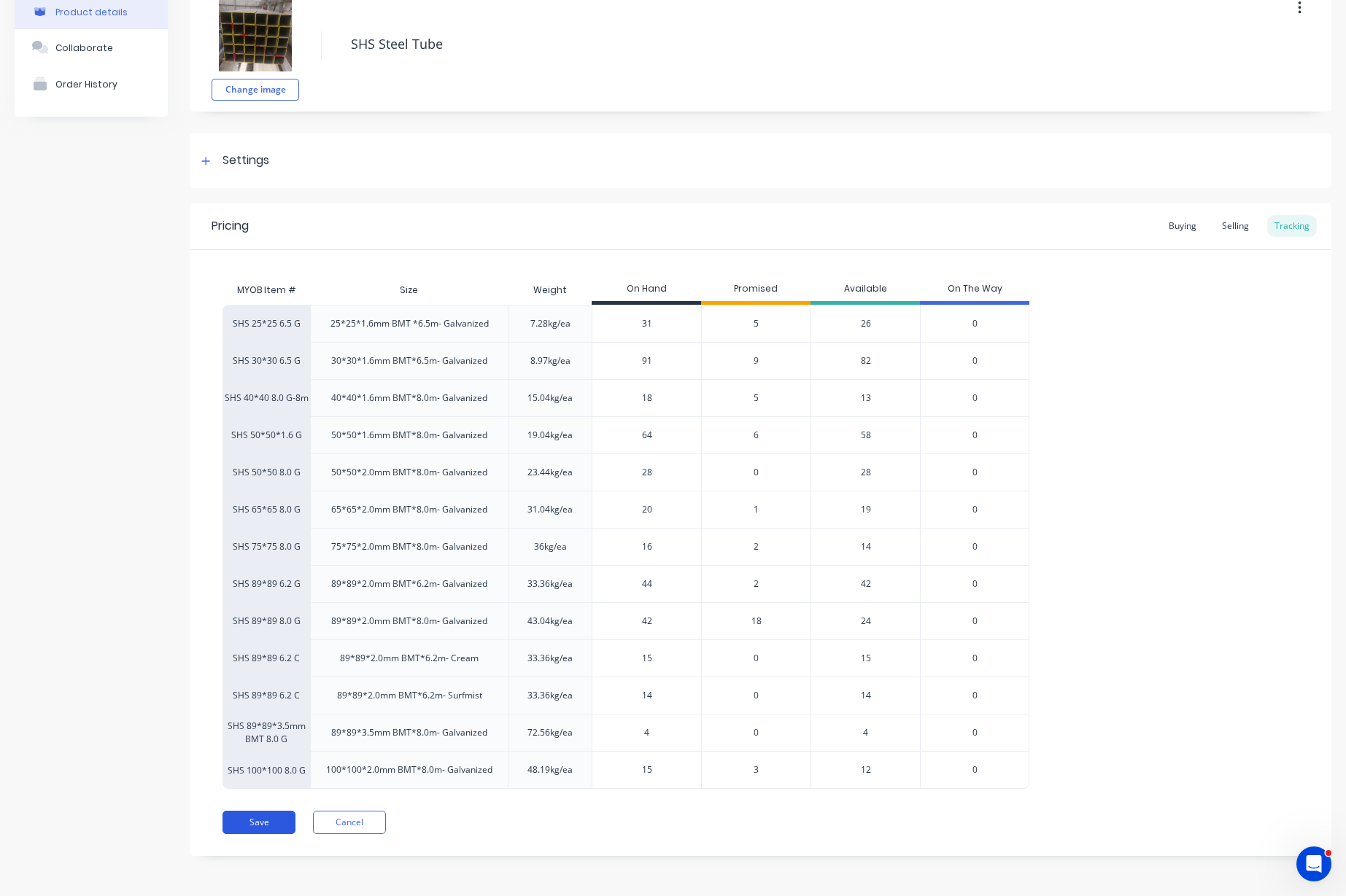
click at [275, 824] on button "Save" at bounding box center [259, 823] width 72 height 24
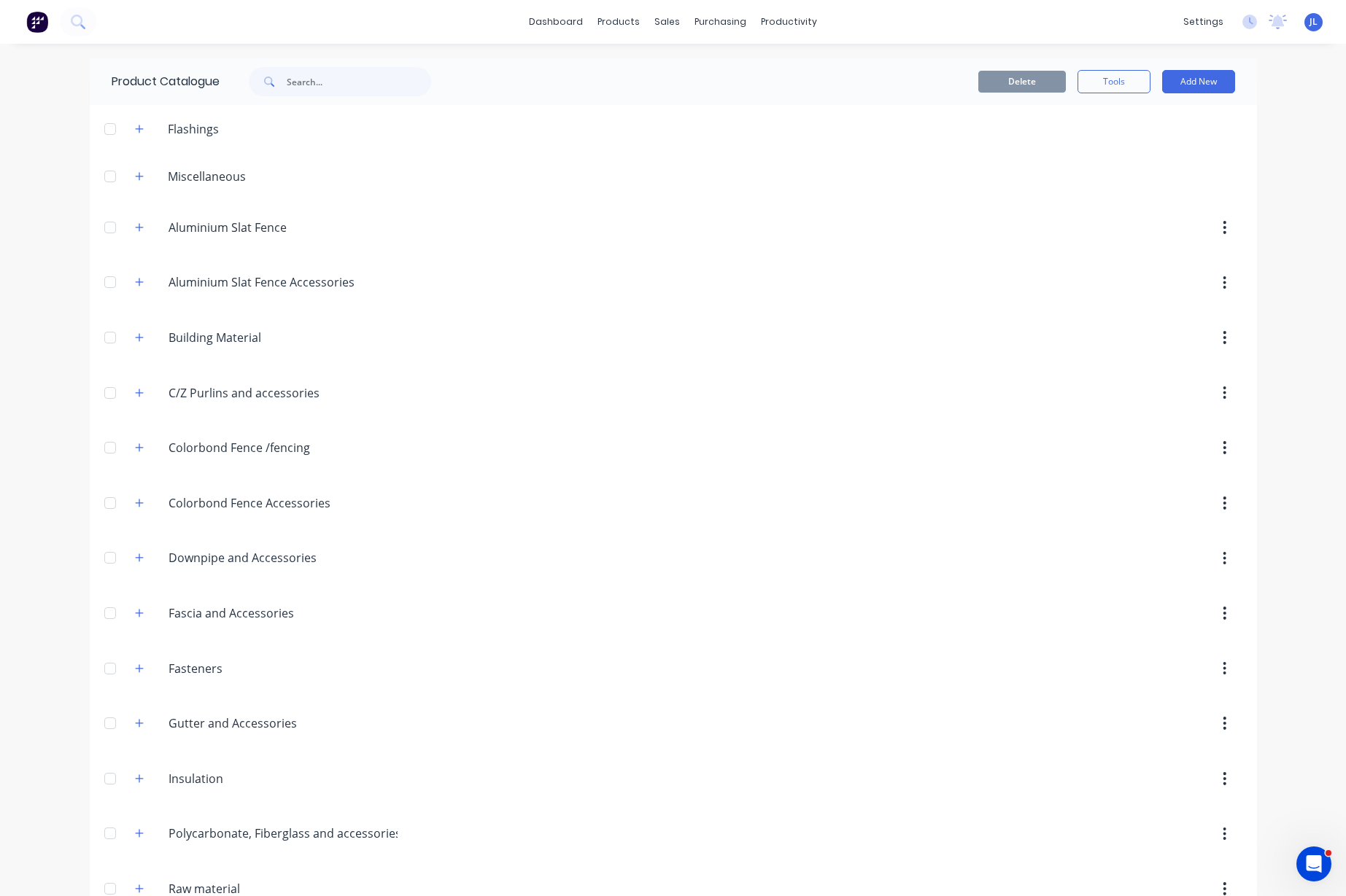
scroll to position [521, 0]
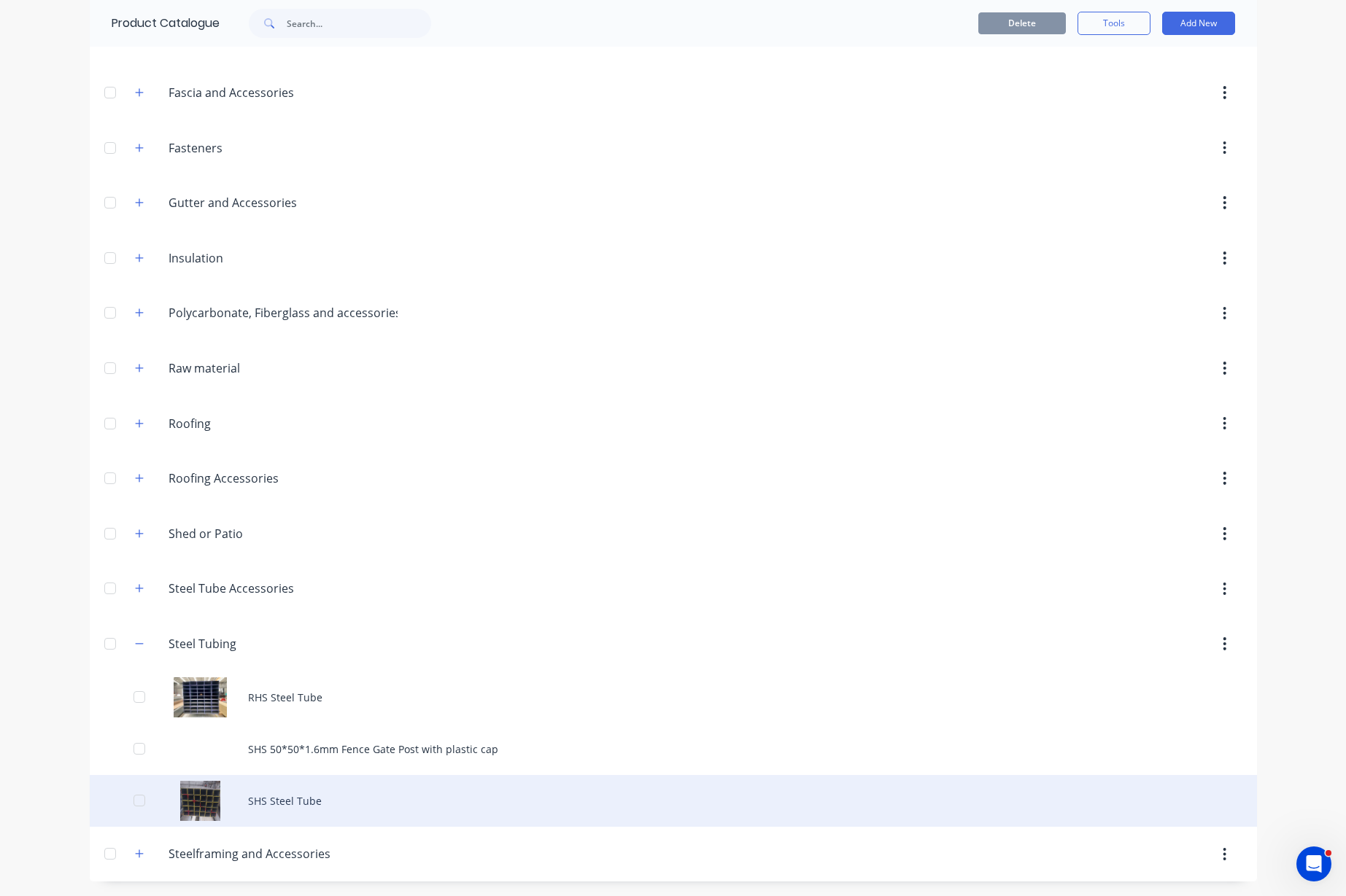
click at [310, 801] on div "SHS Steel Tube" at bounding box center [673, 800] width 1167 height 52
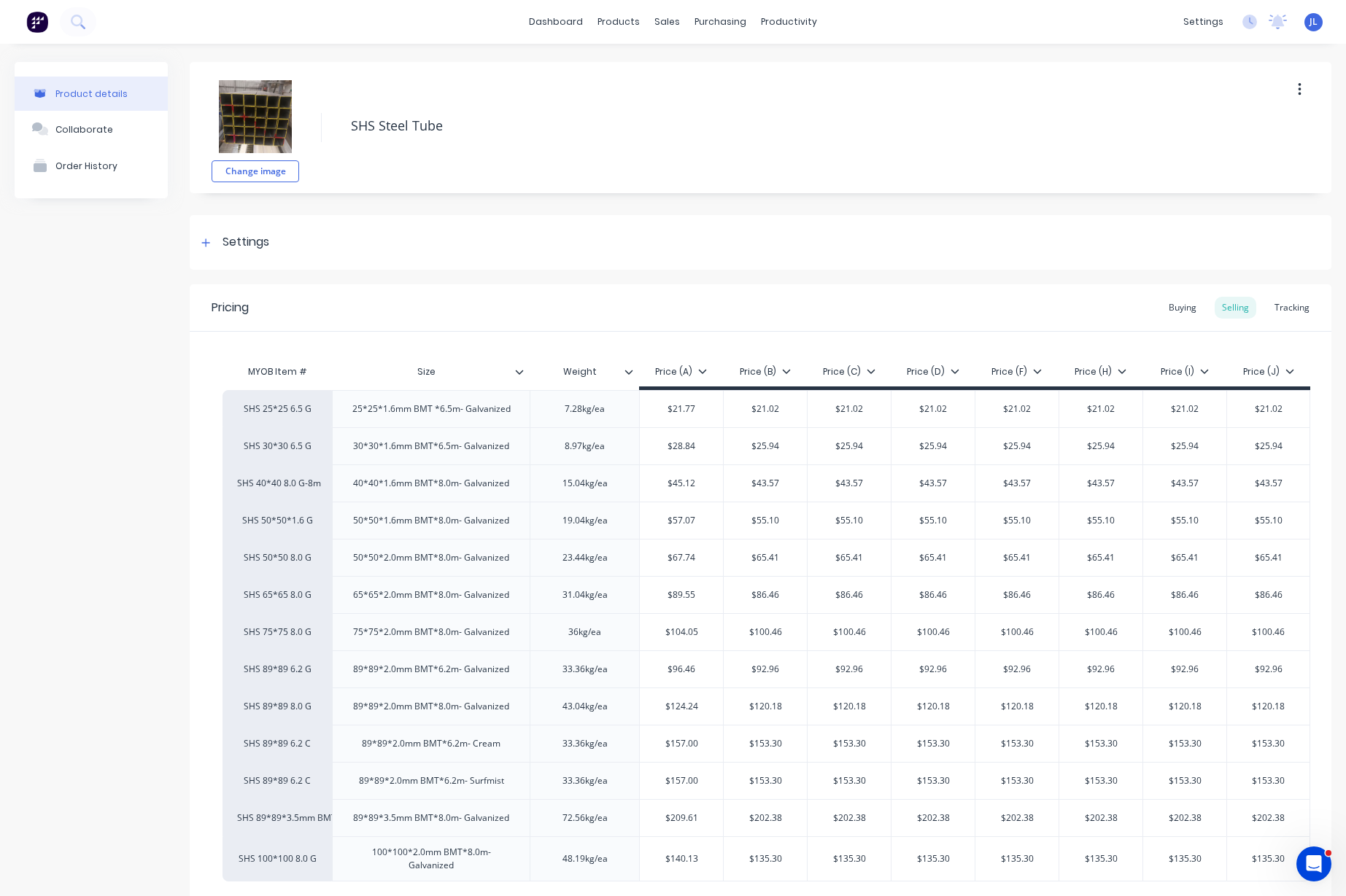
type textarea "x"
click at [1289, 312] on div "Tracking" at bounding box center [1291, 307] width 50 height 22
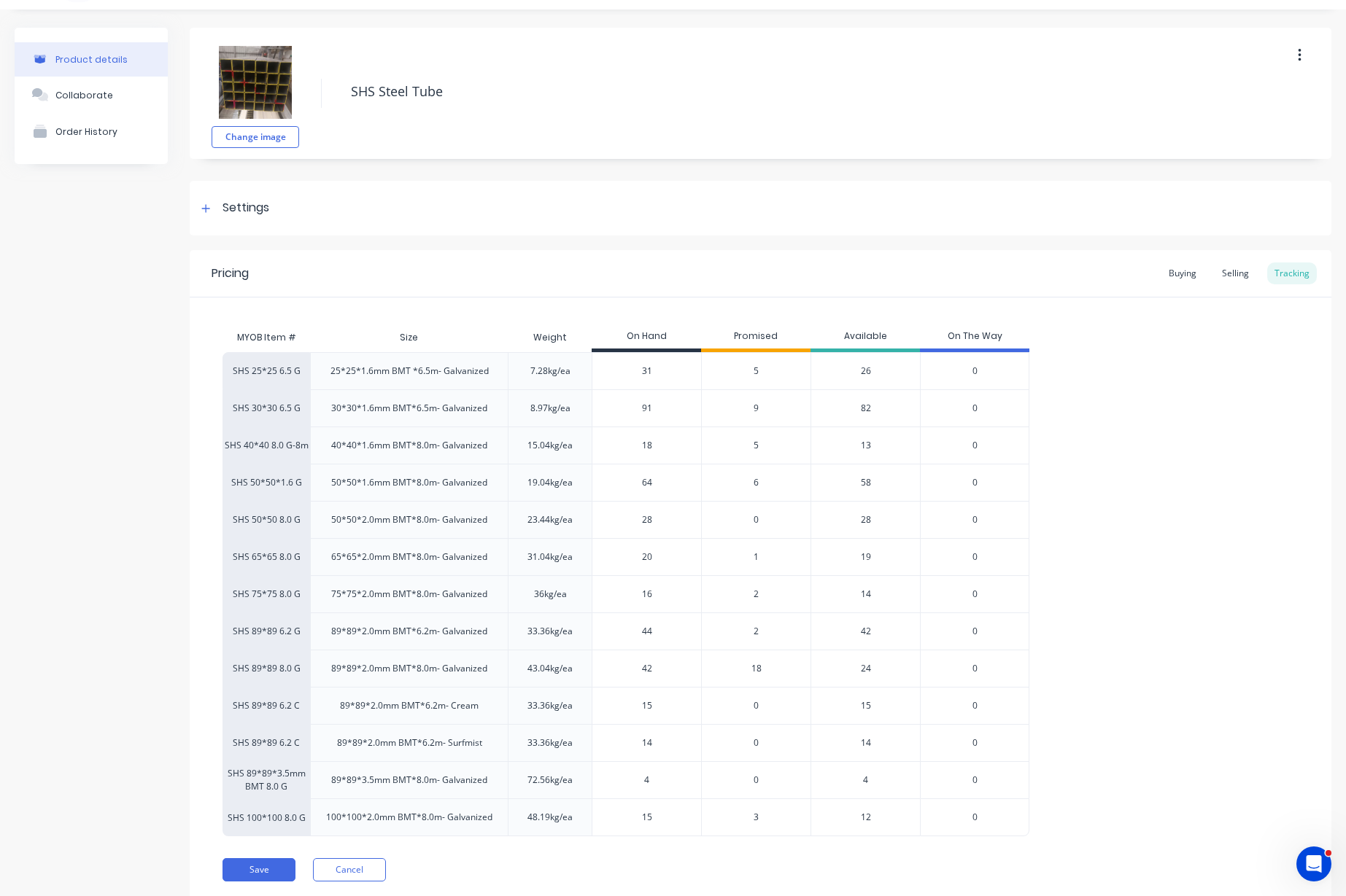
scroll to position [81, 0]
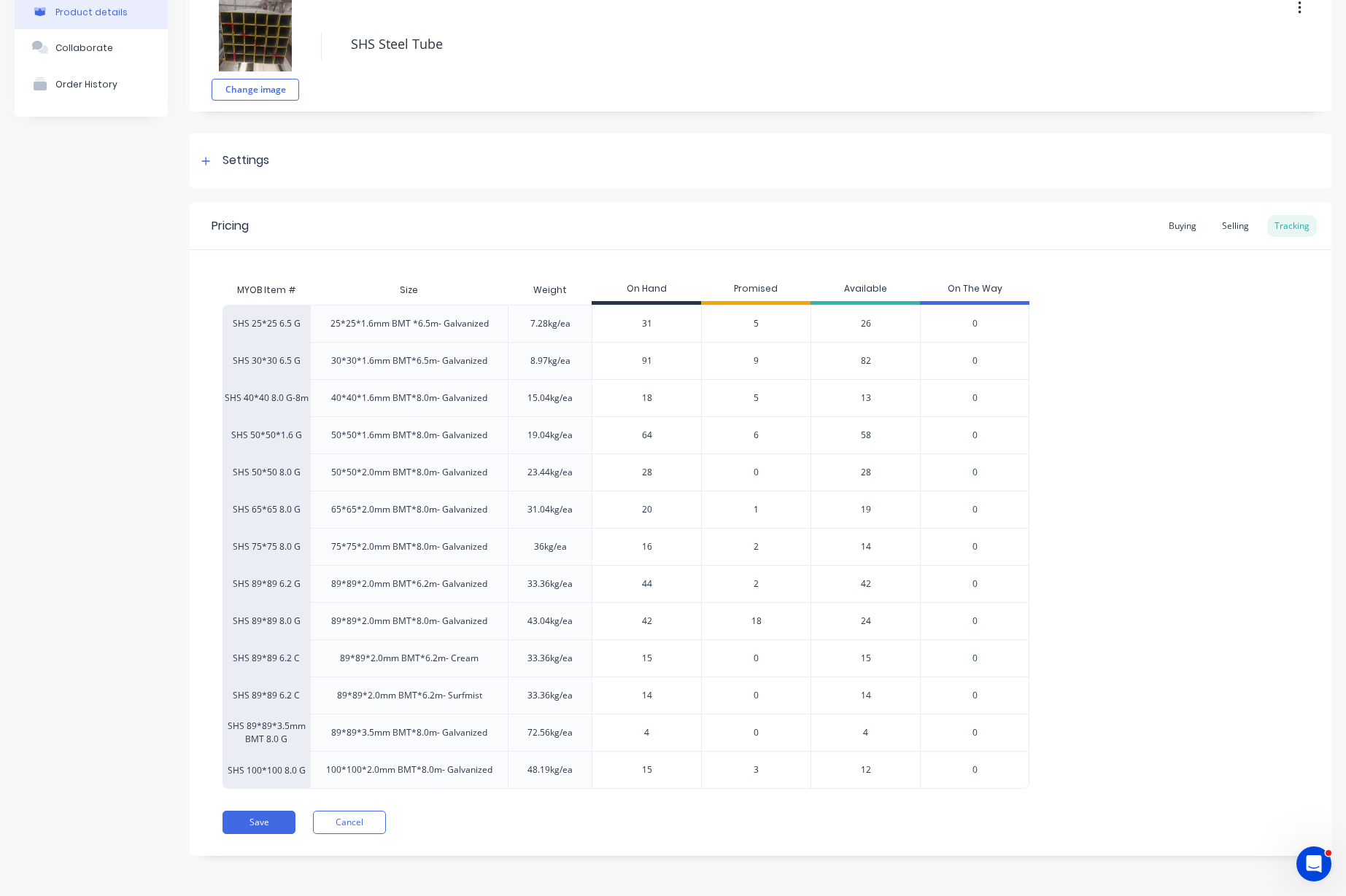
click at [757, 772] on span "3" at bounding box center [755, 770] width 5 height 13
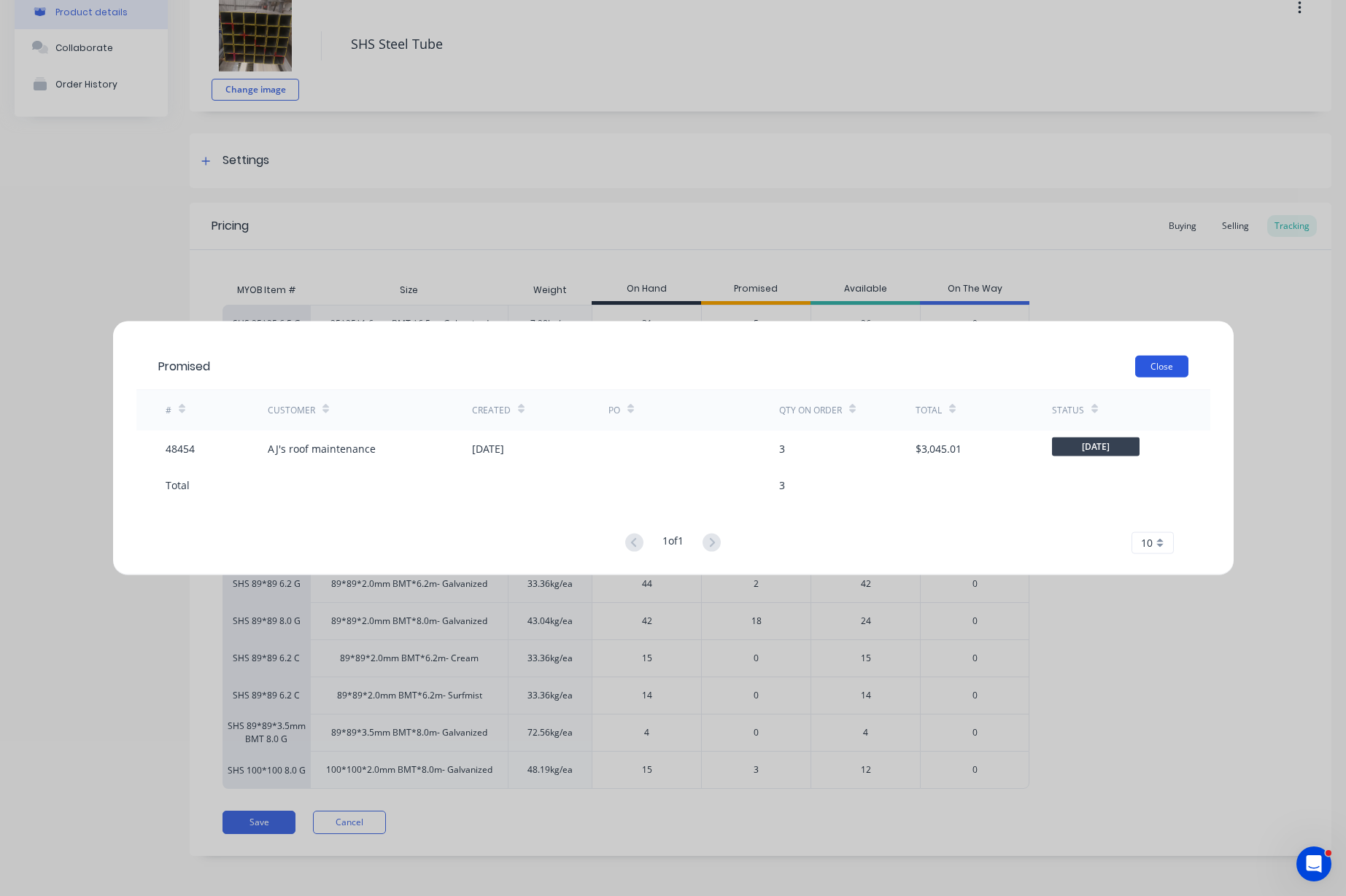
click at [1156, 368] on button "Close" at bounding box center [1162, 366] width 53 height 22
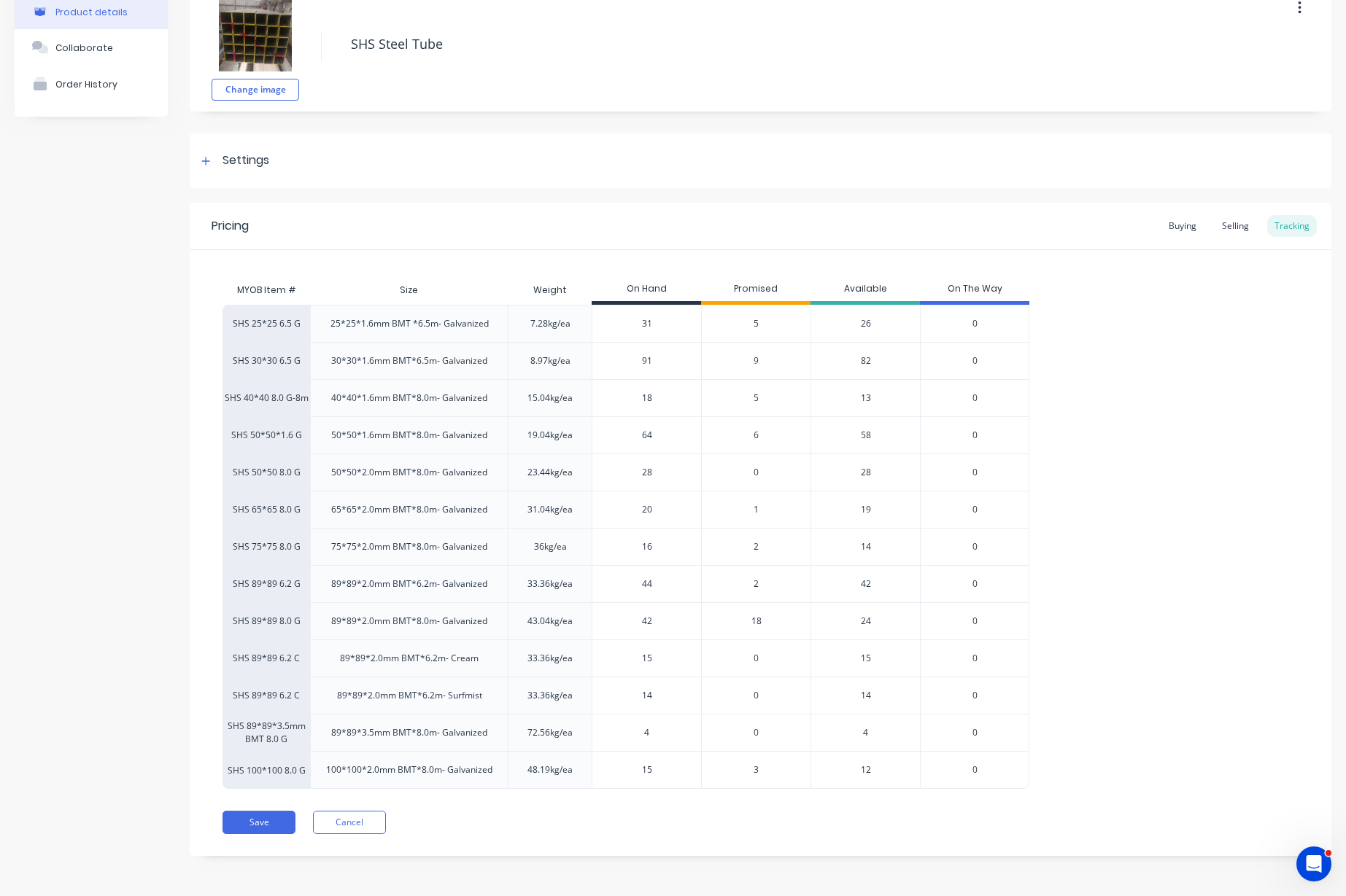
drag, startPoint x: 674, startPoint y: 773, endPoint x: 592, endPoint y: 766, distance: 82.3
click at [589, 769] on div "SHS 100*100 8.0 G 100*100*2.0mm BMT*8.0m- Galvanized 48.19kg/ea 15 15 3 12 0" at bounding box center [625, 770] width 806 height 38
type input "8"
type textarea "x"
type input "8"
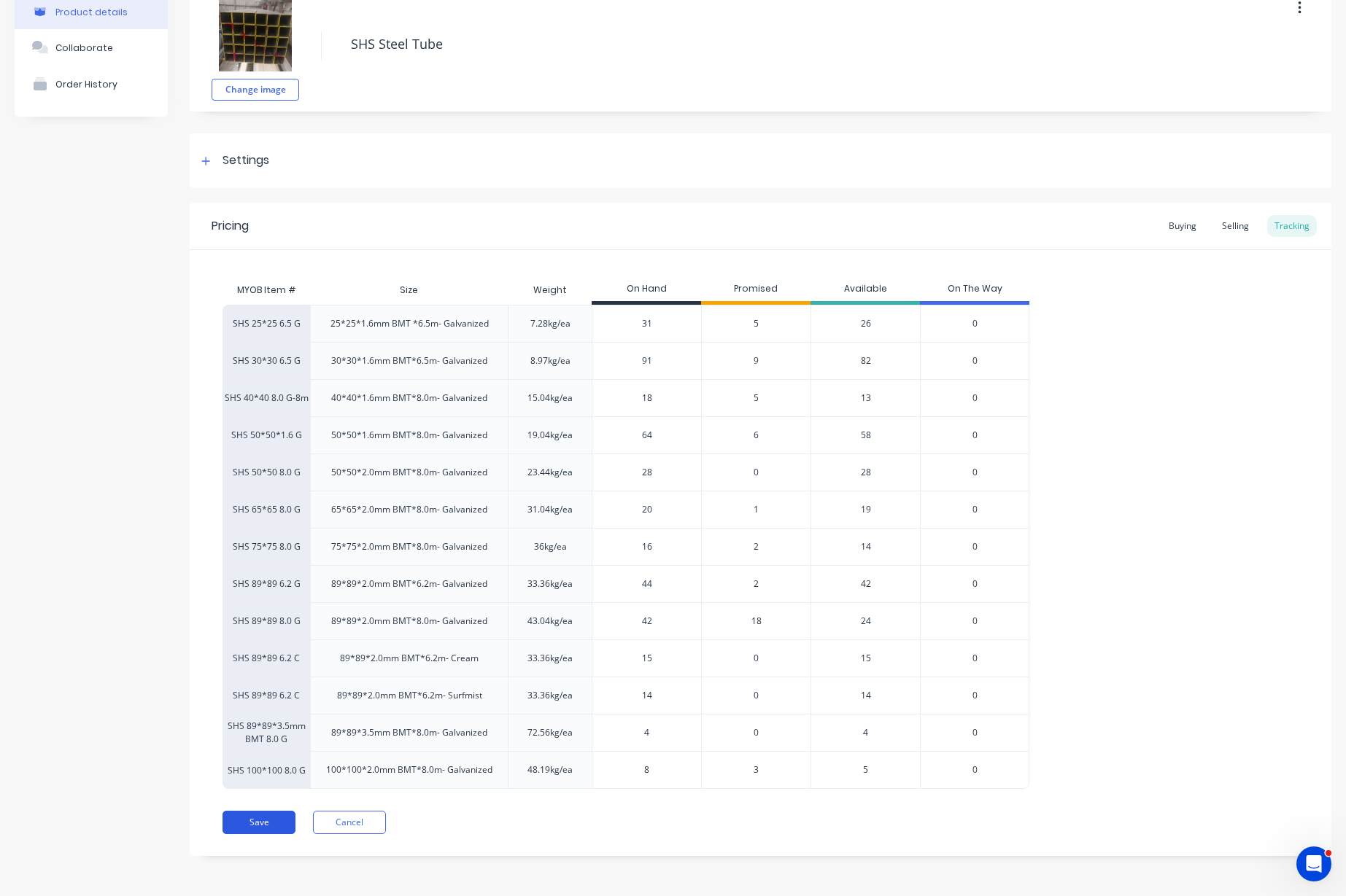
click at [242, 818] on button "Save" at bounding box center [259, 823] width 72 height 24
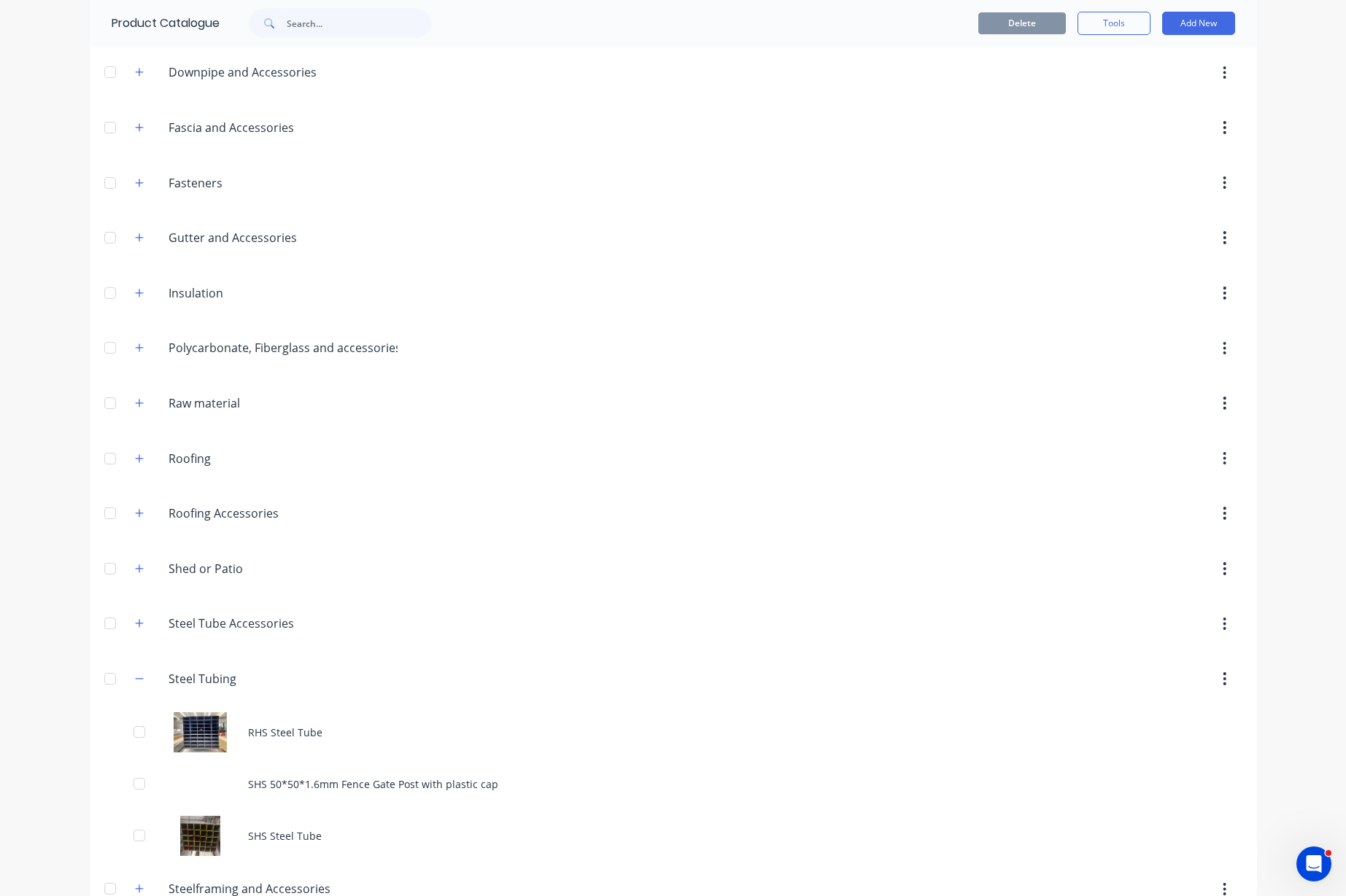
scroll to position [521, 0]
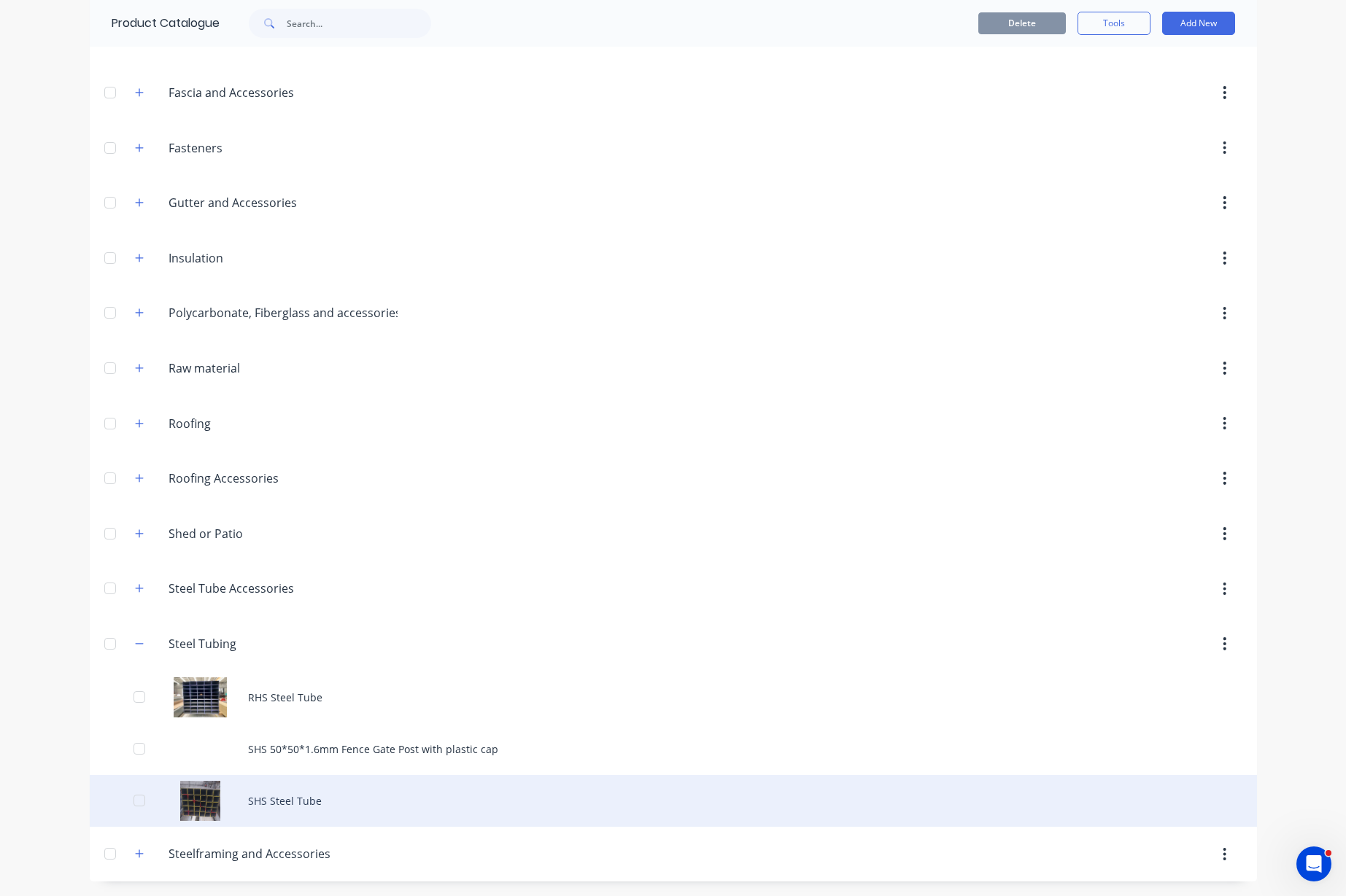
click at [312, 801] on div "SHS Steel Tube" at bounding box center [673, 800] width 1167 height 52
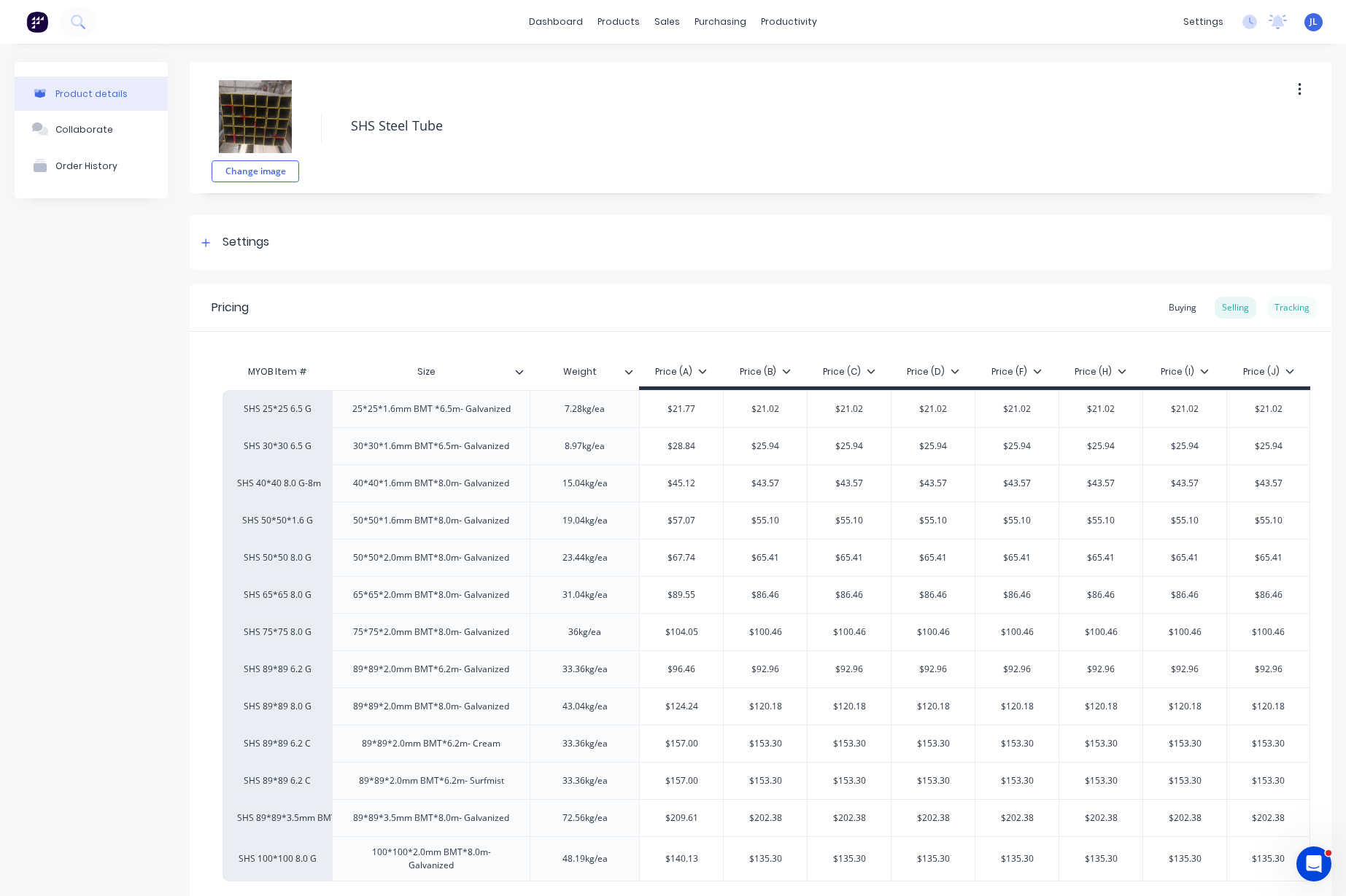
click at [1295, 307] on div "Tracking" at bounding box center [1291, 307] width 50 height 22
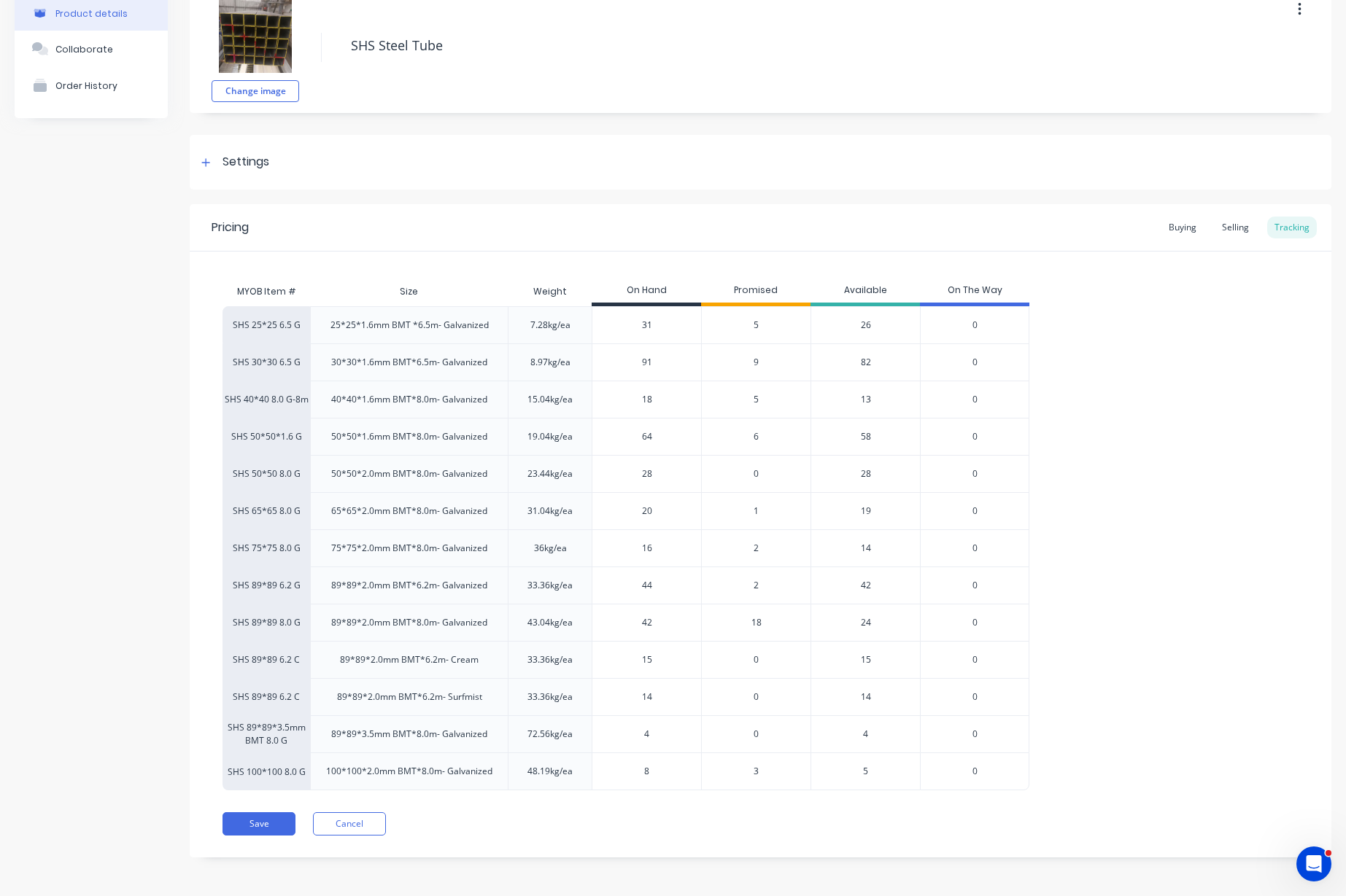
scroll to position [81, 0]
click at [369, 812] on button "Cancel" at bounding box center [349, 823] width 72 height 24
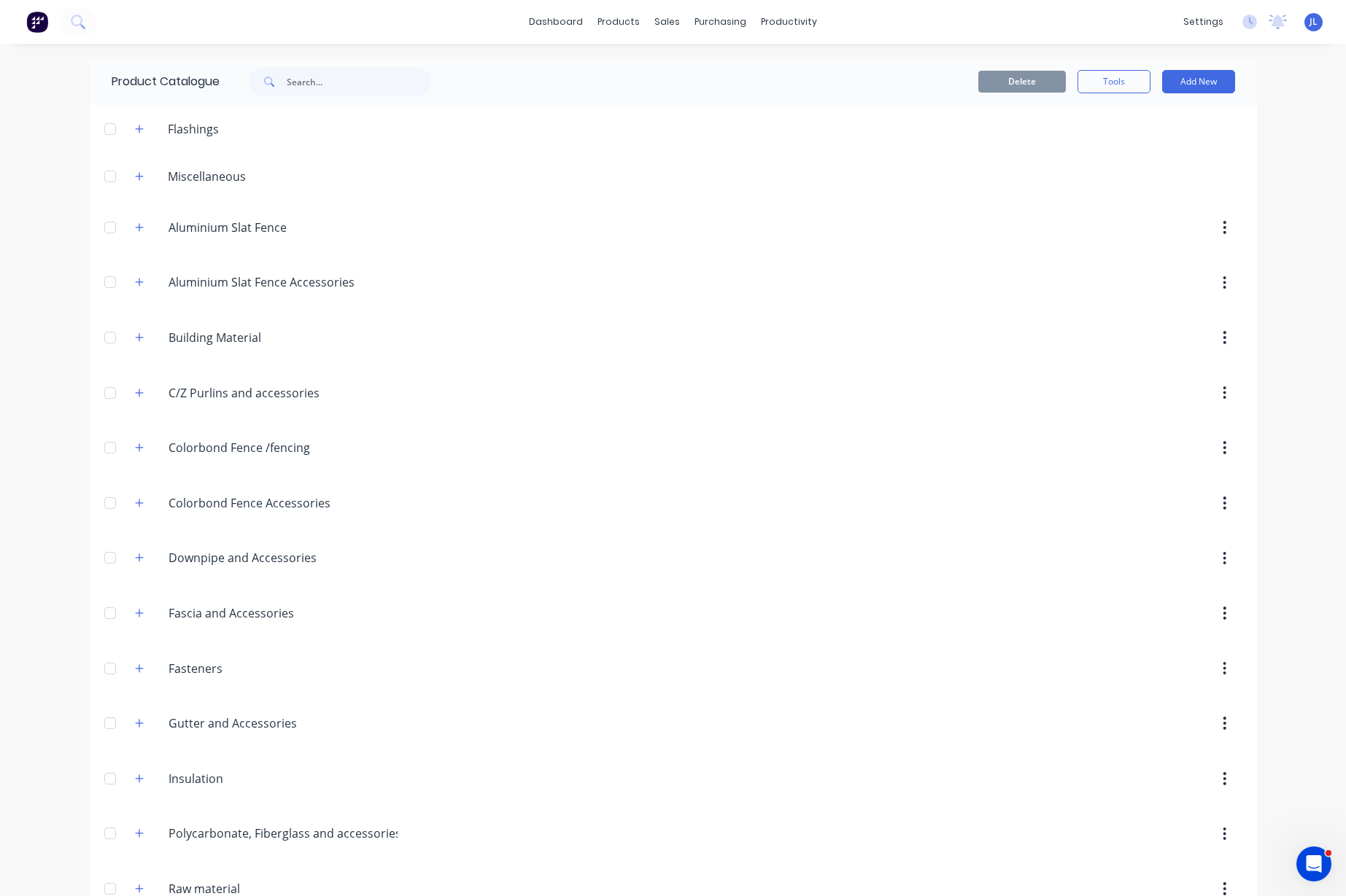
scroll to position [521, 0]
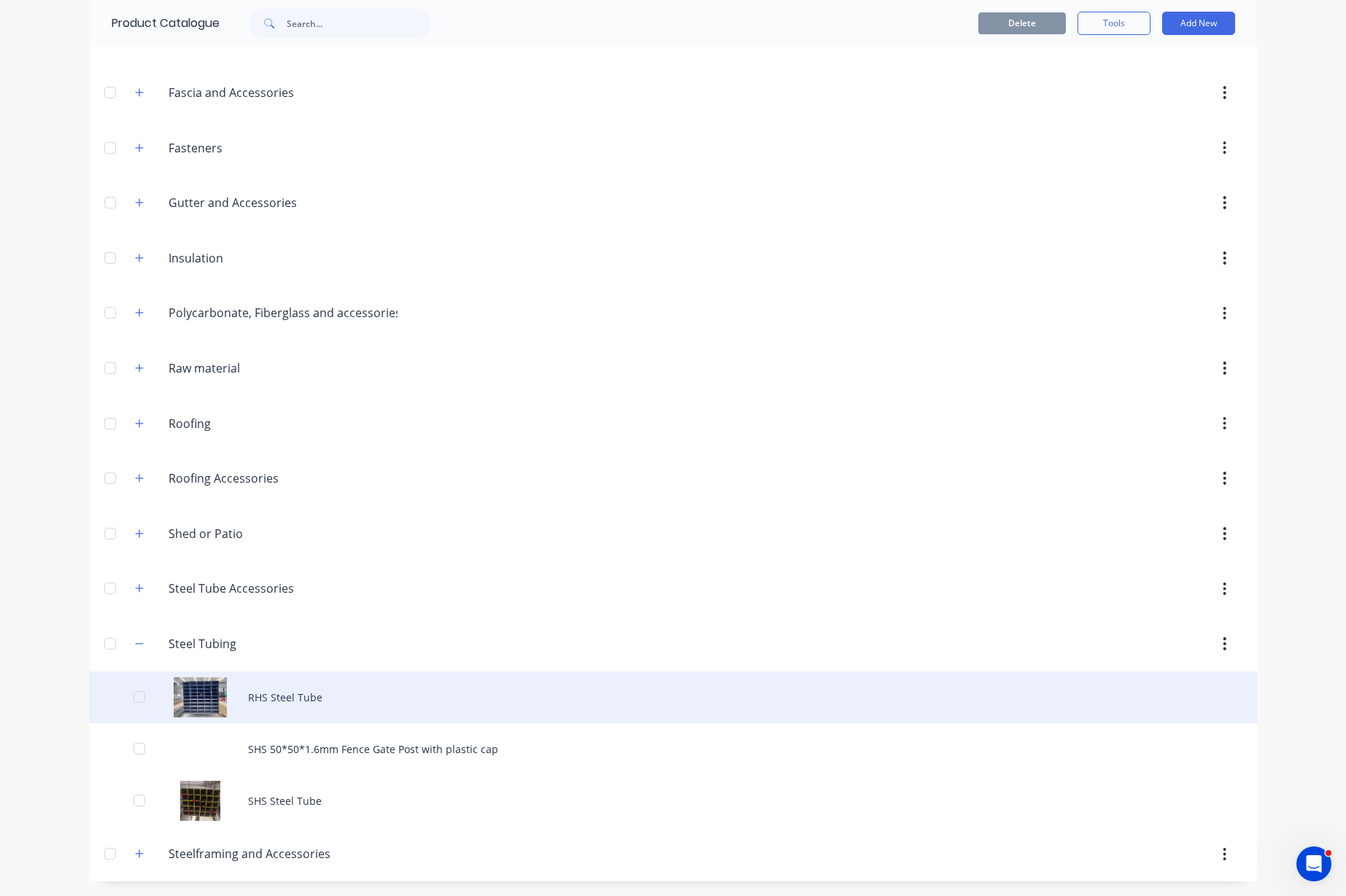
click at [269, 705] on div "RHS Steel Tube" at bounding box center [673, 697] width 1167 height 52
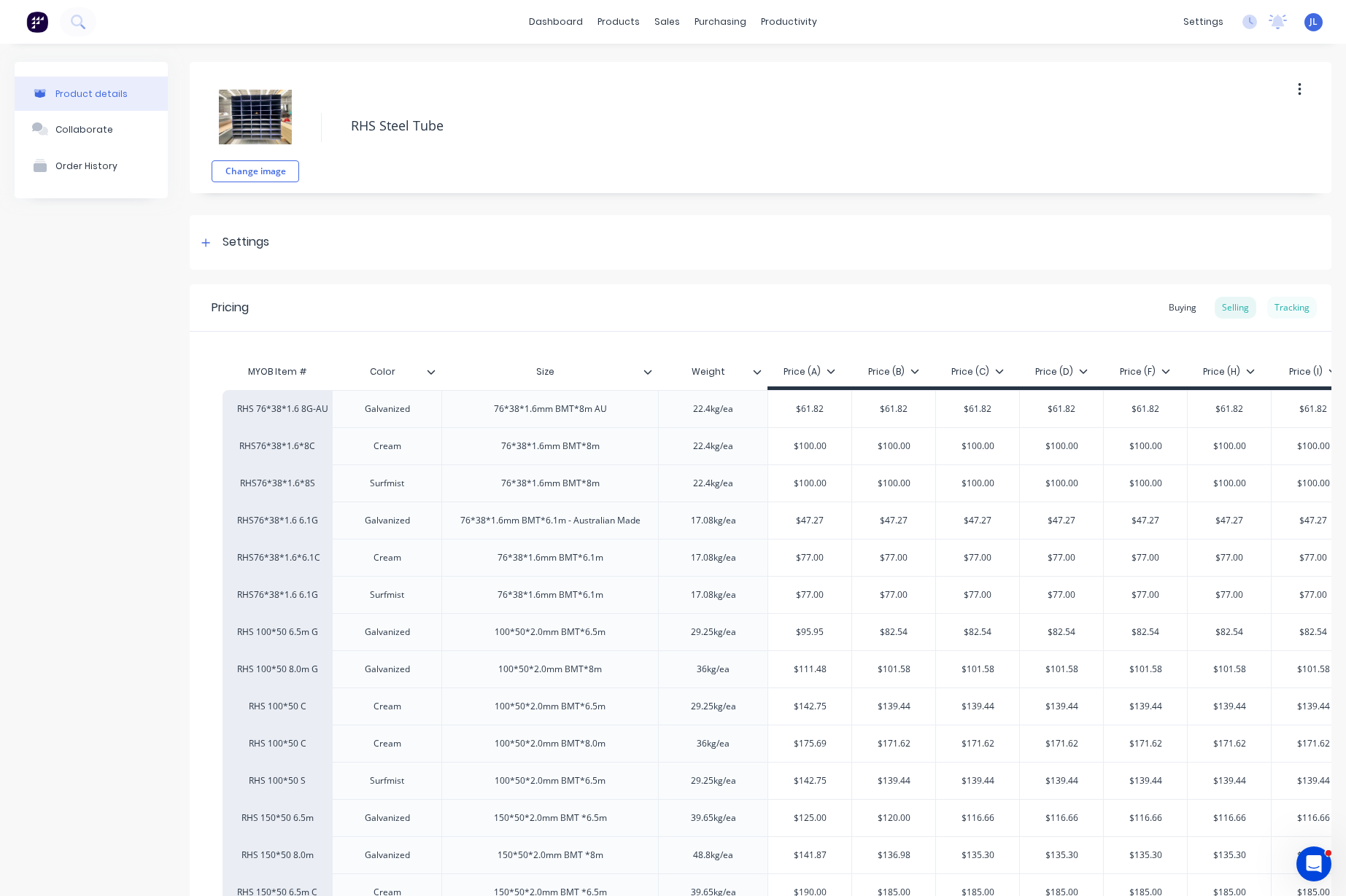
click at [1294, 315] on div "Tracking" at bounding box center [1291, 307] width 50 height 22
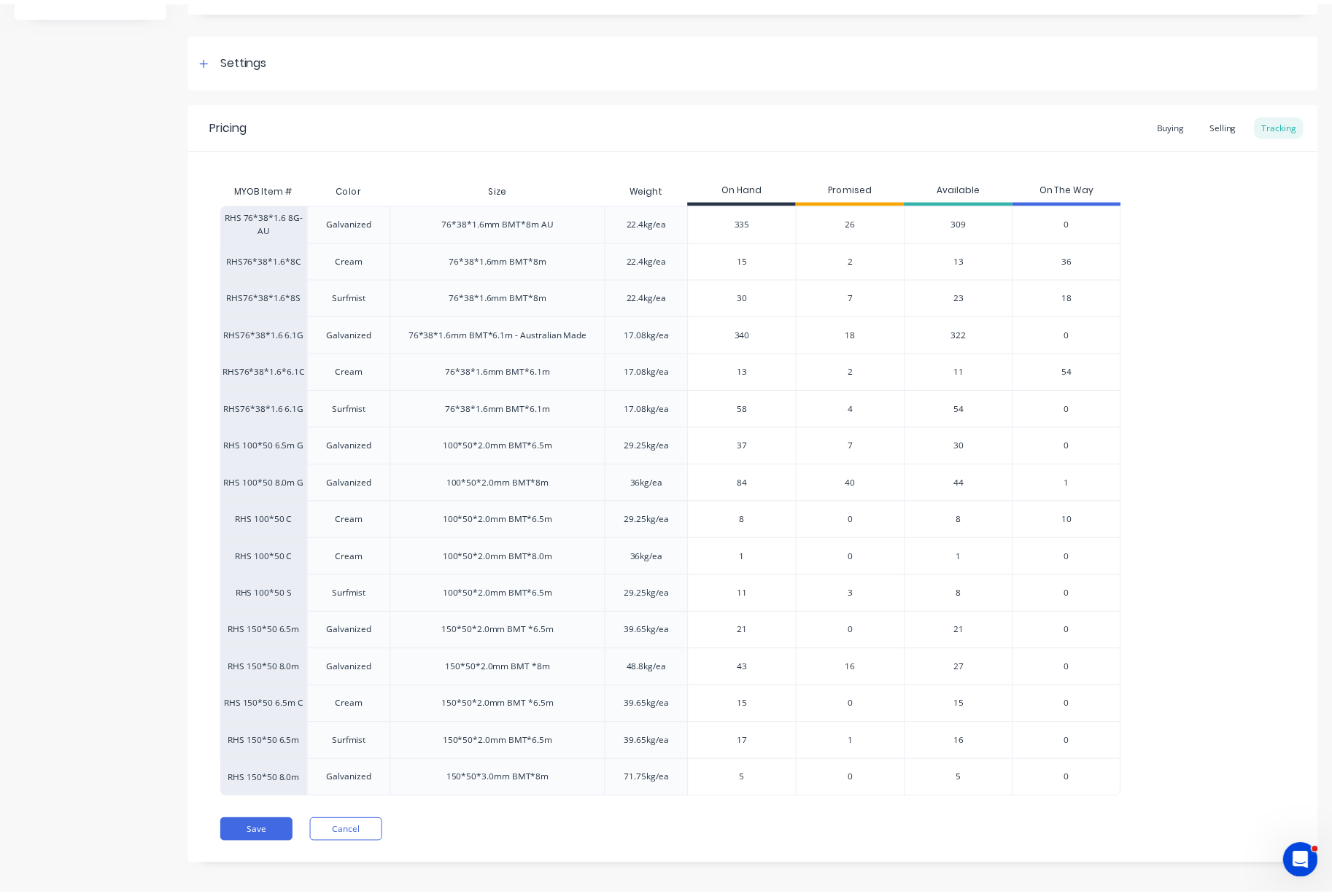
scroll to position [193, 0]
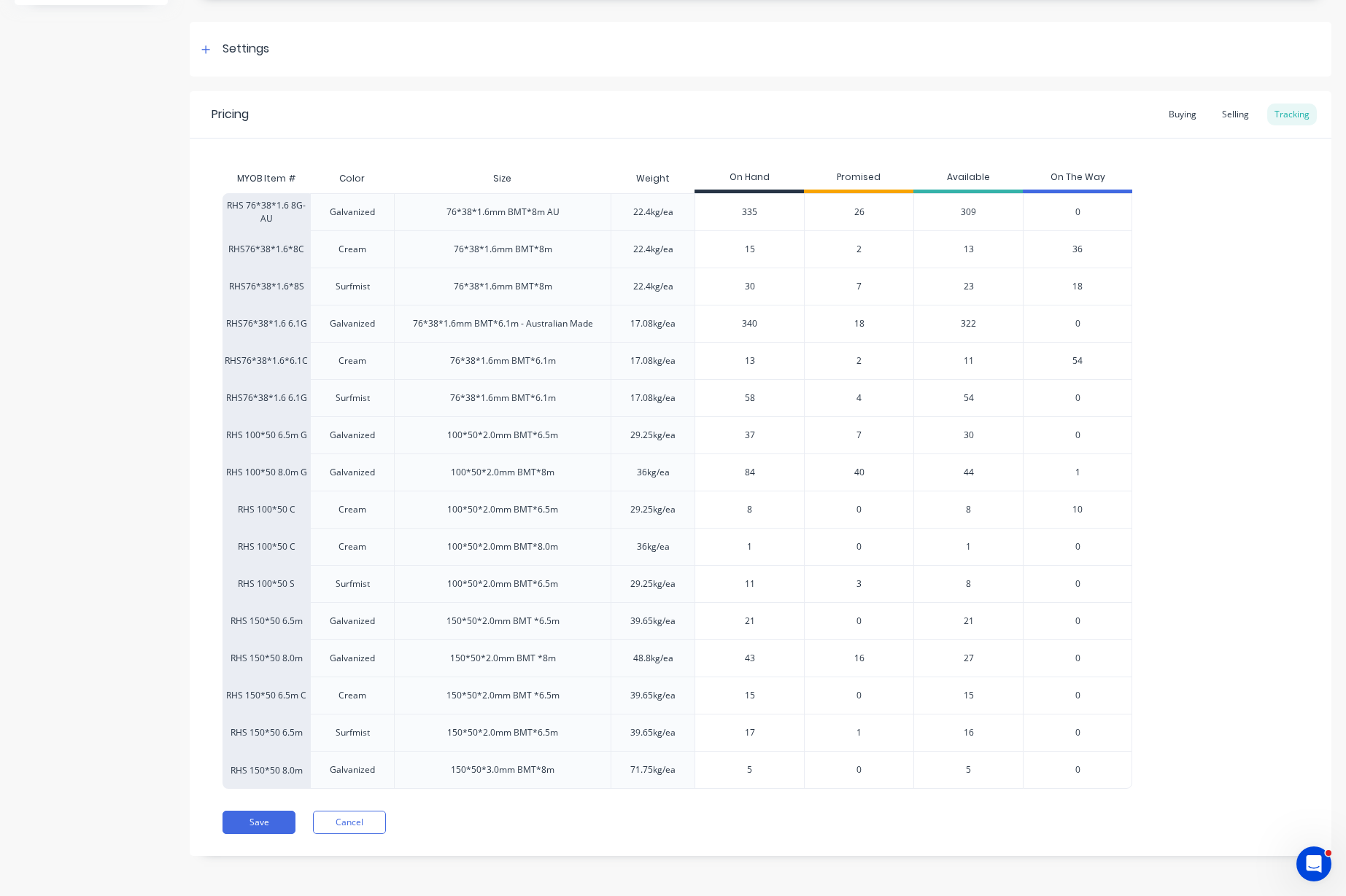
click at [857, 286] on span "7" at bounding box center [858, 286] width 5 height 13
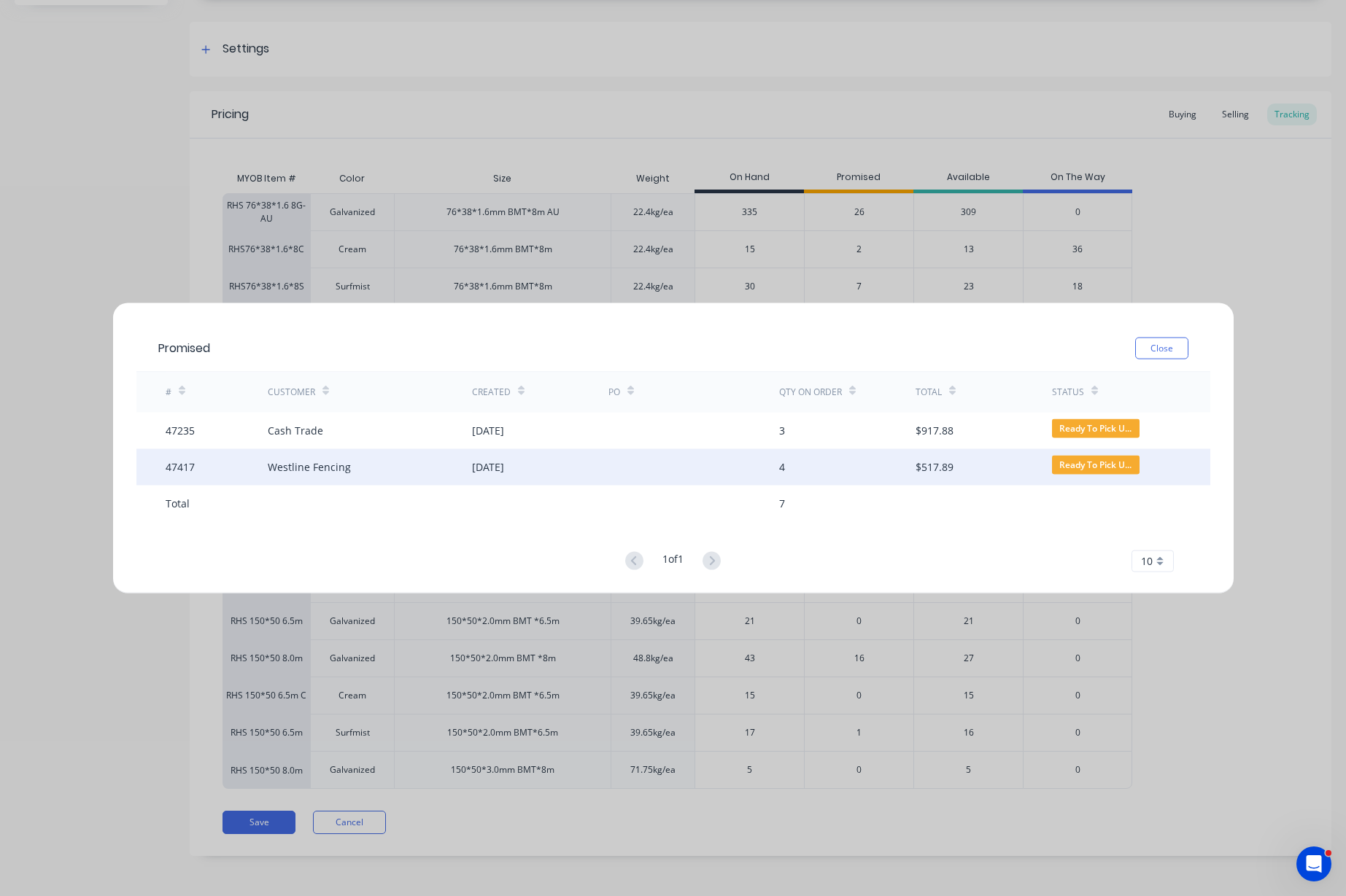
click at [504, 471] on div "[DATE]" at bounding box center [488, 467] width 32 height 16
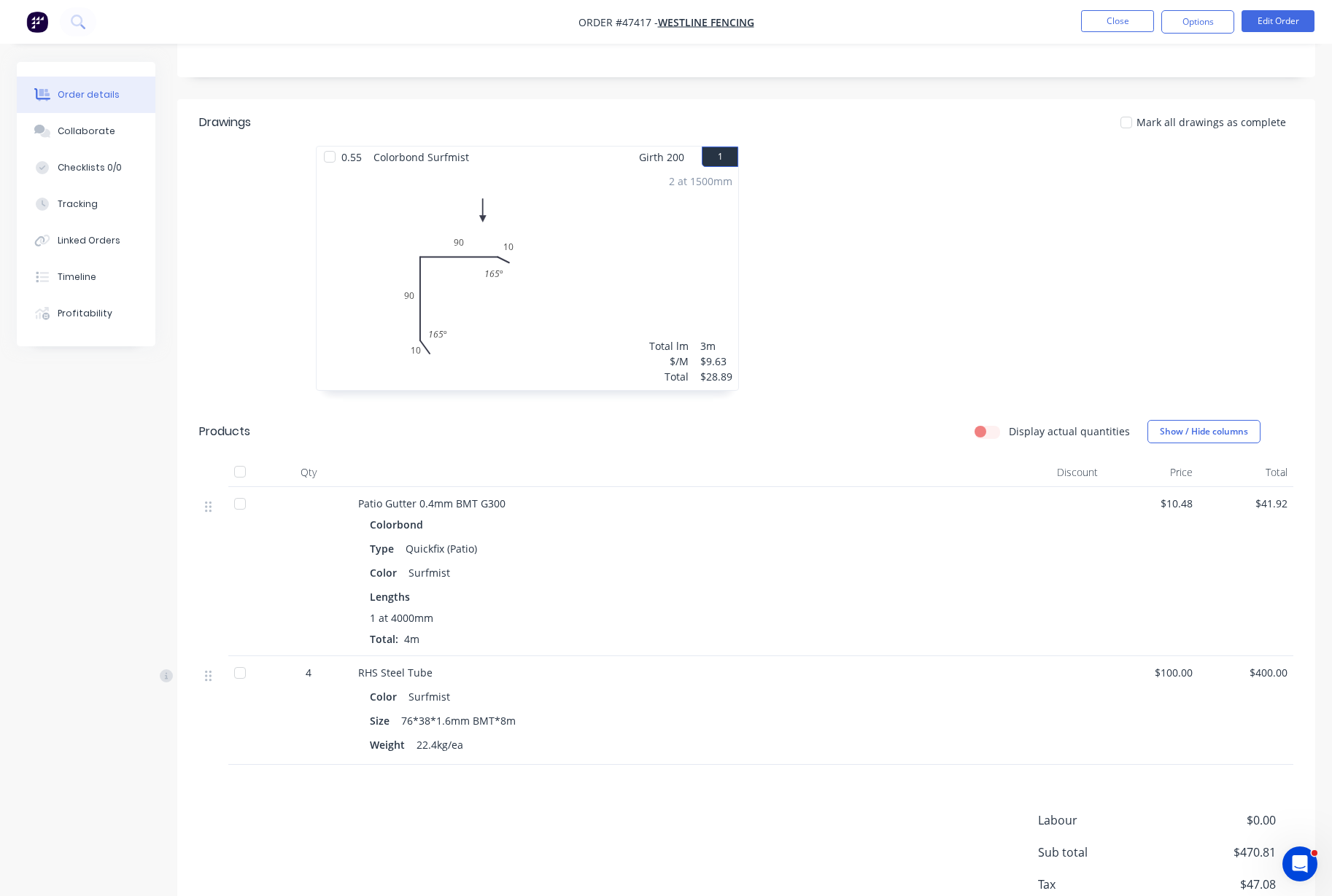
scroll to position [402, 0]
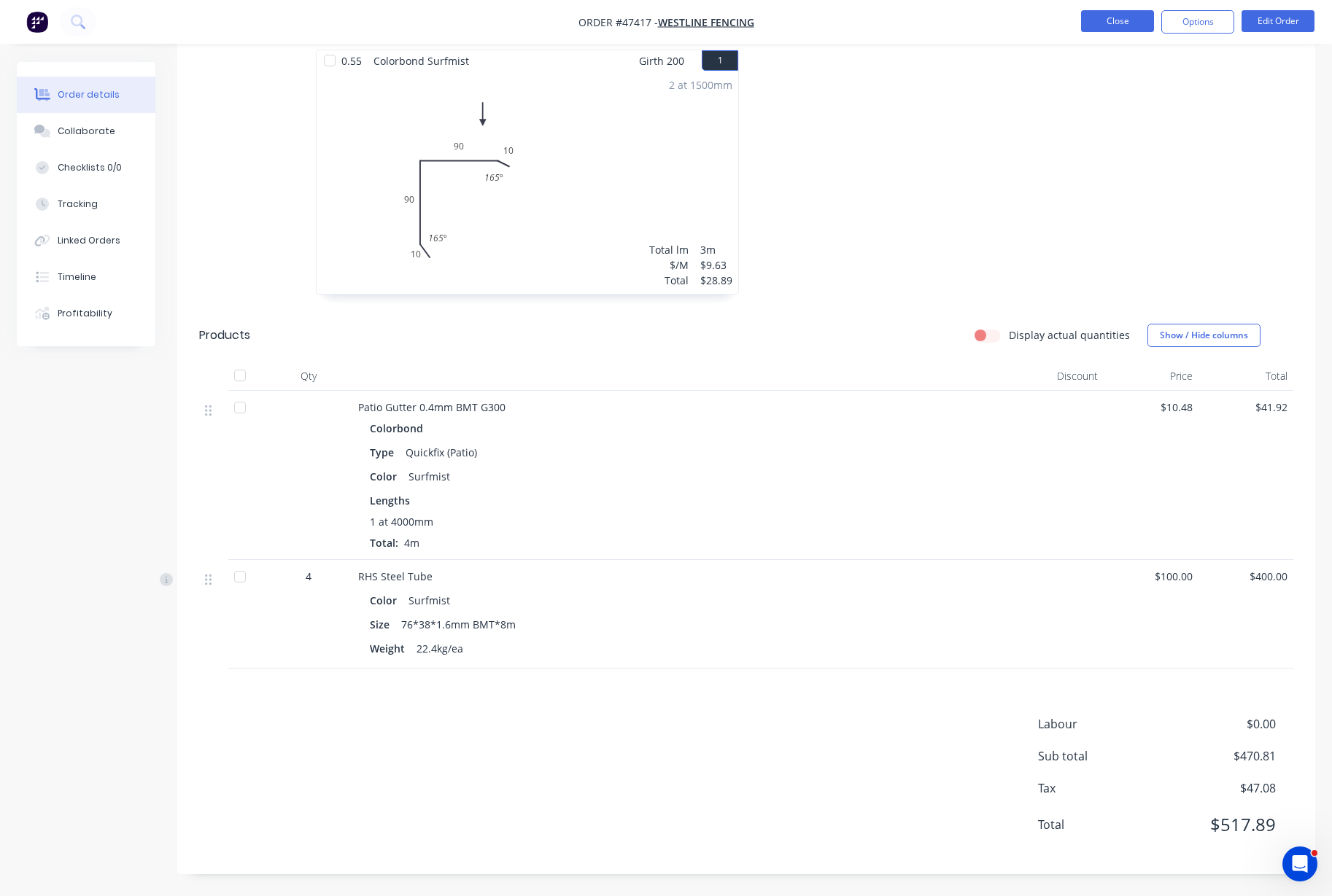
click at [1120, 21] on button "Close" at bounding box center [1117, 21] width 72 height 22
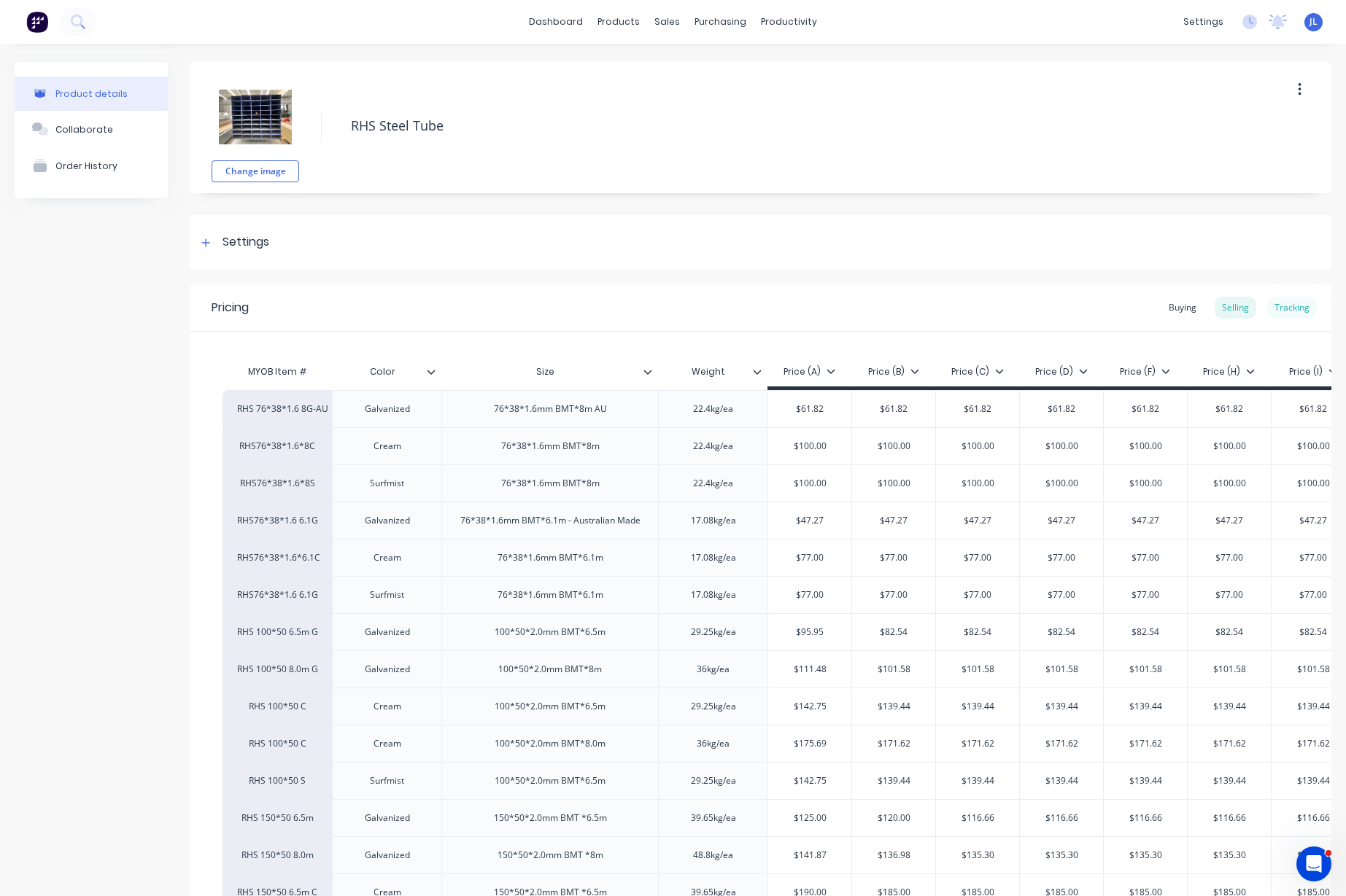
click at [1267, 306] on div "Tracking" at bounding box center [1291, 307] width 50 height 22
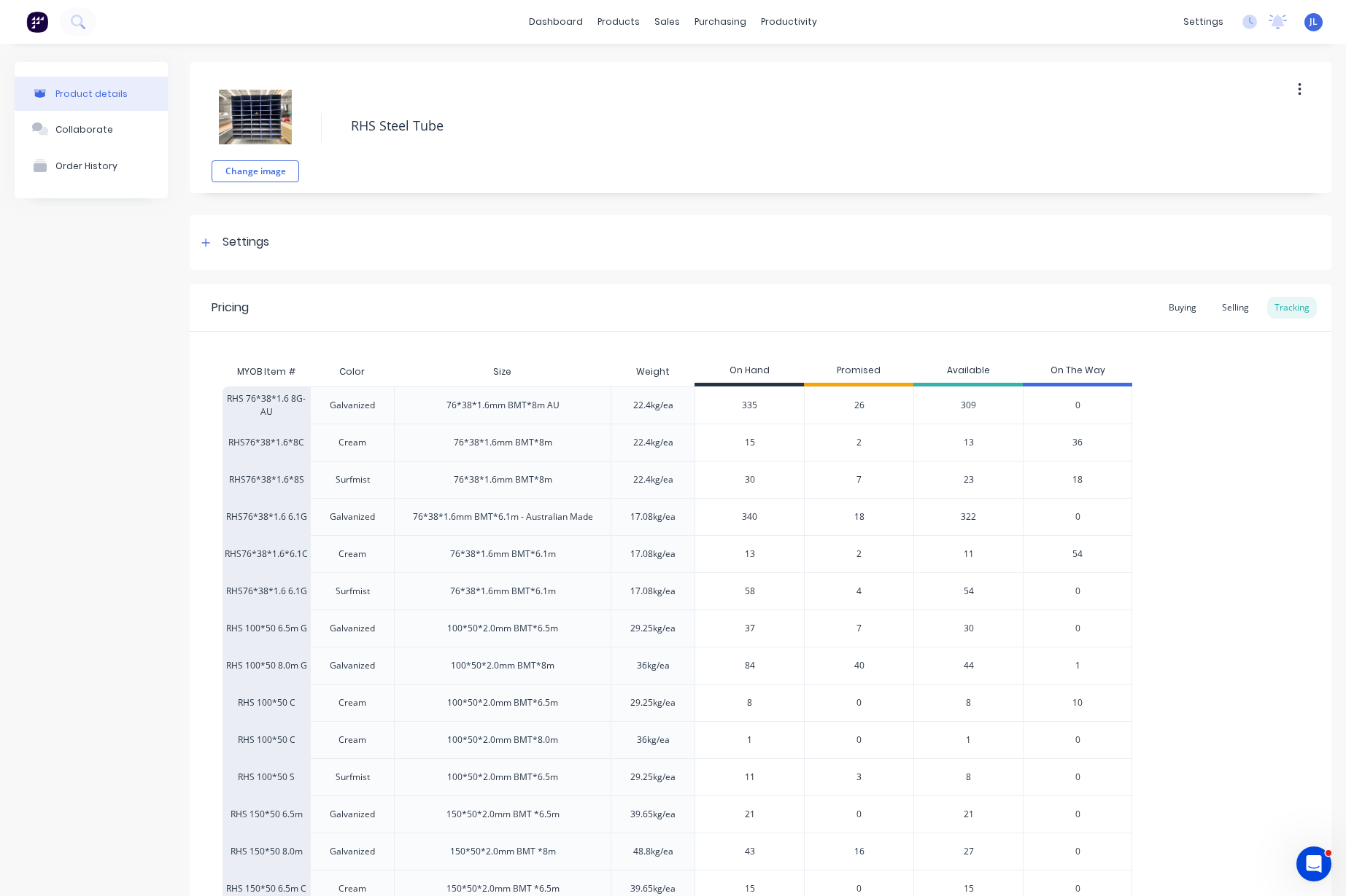
click at [859, 480] on span "7" at bounding box center [858, 479] width 5 height 13
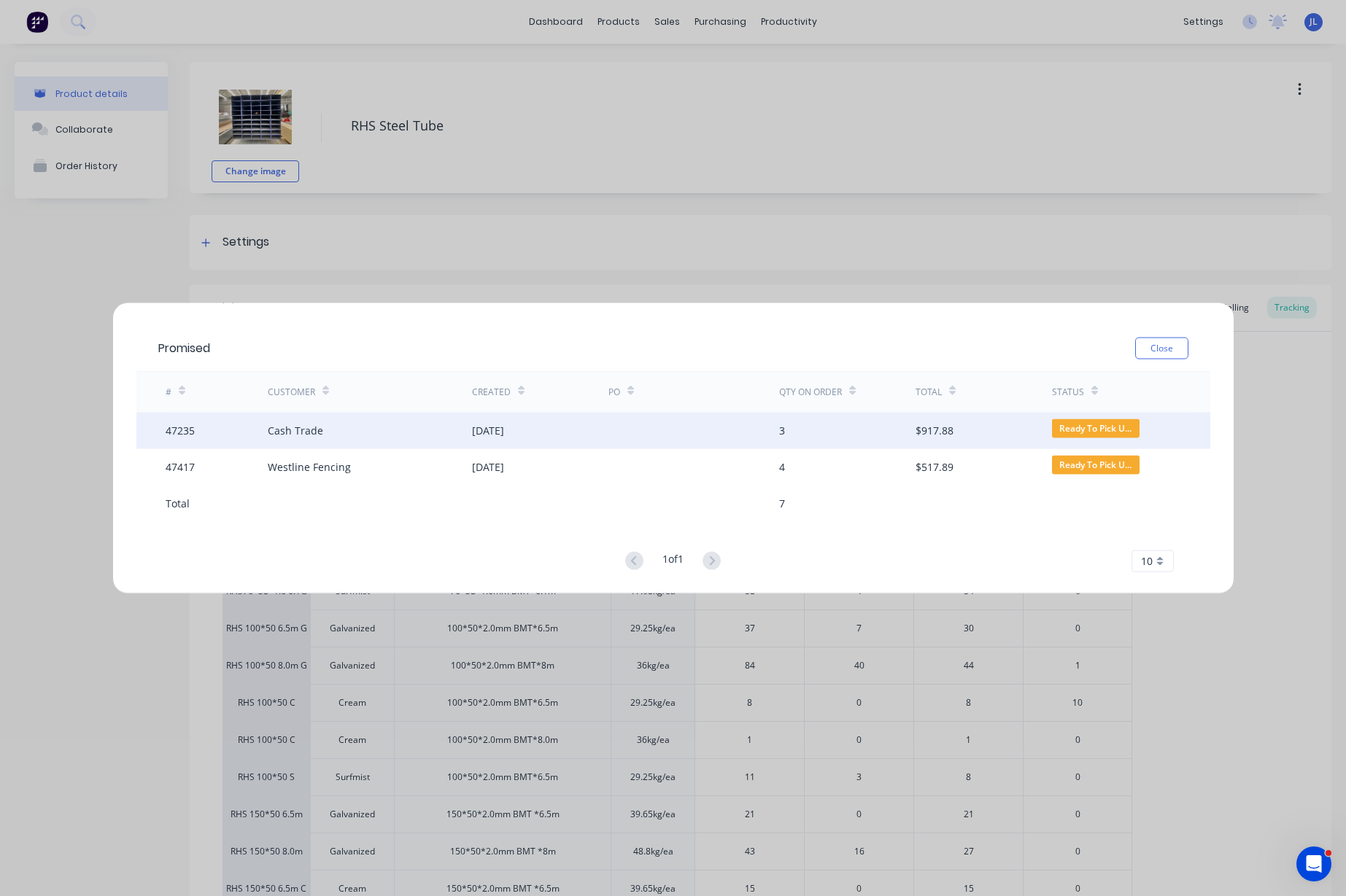
click at [680, 427] on div at bounding box center [694, 430] width 170 height 36
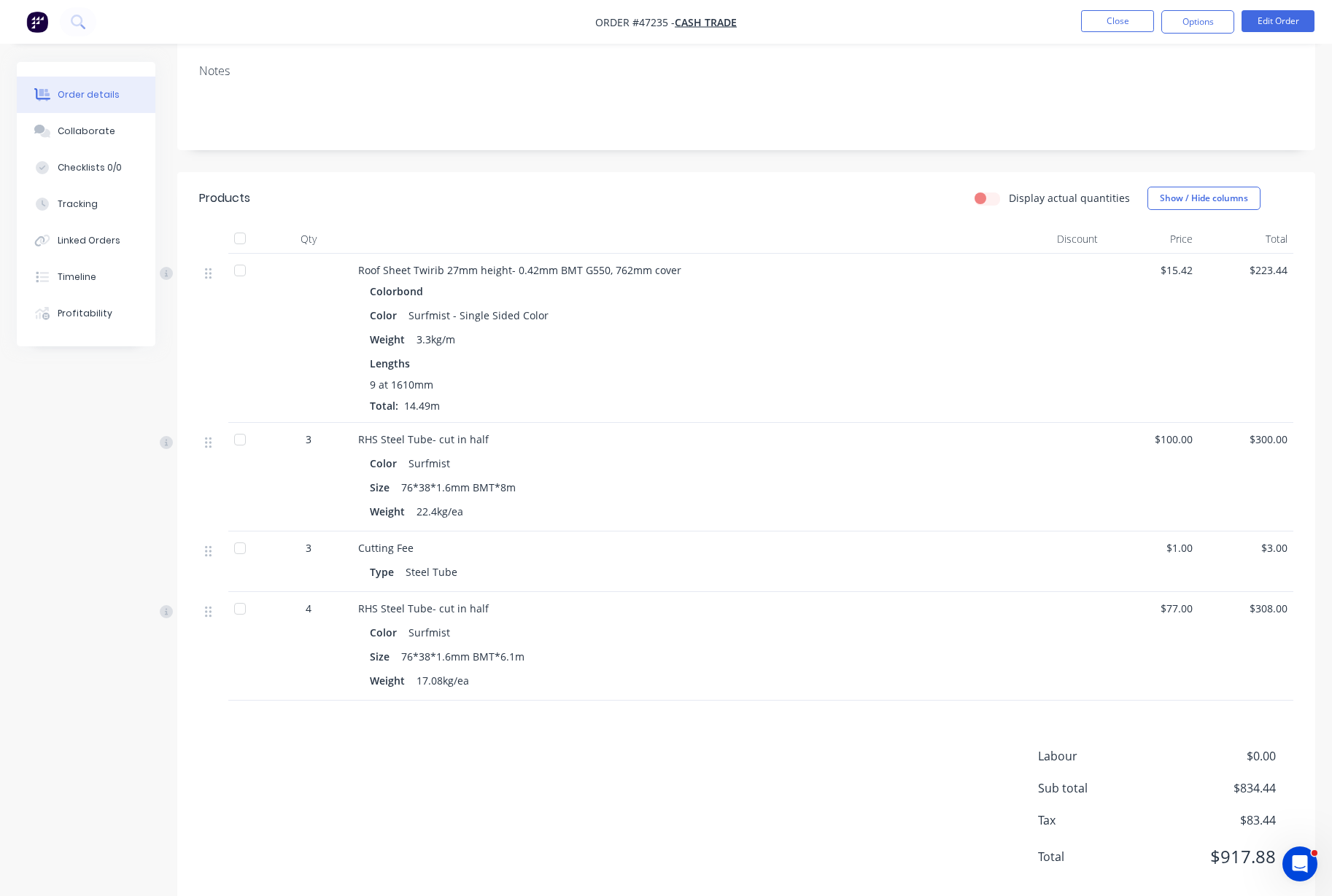
scroll to position [265, 0]
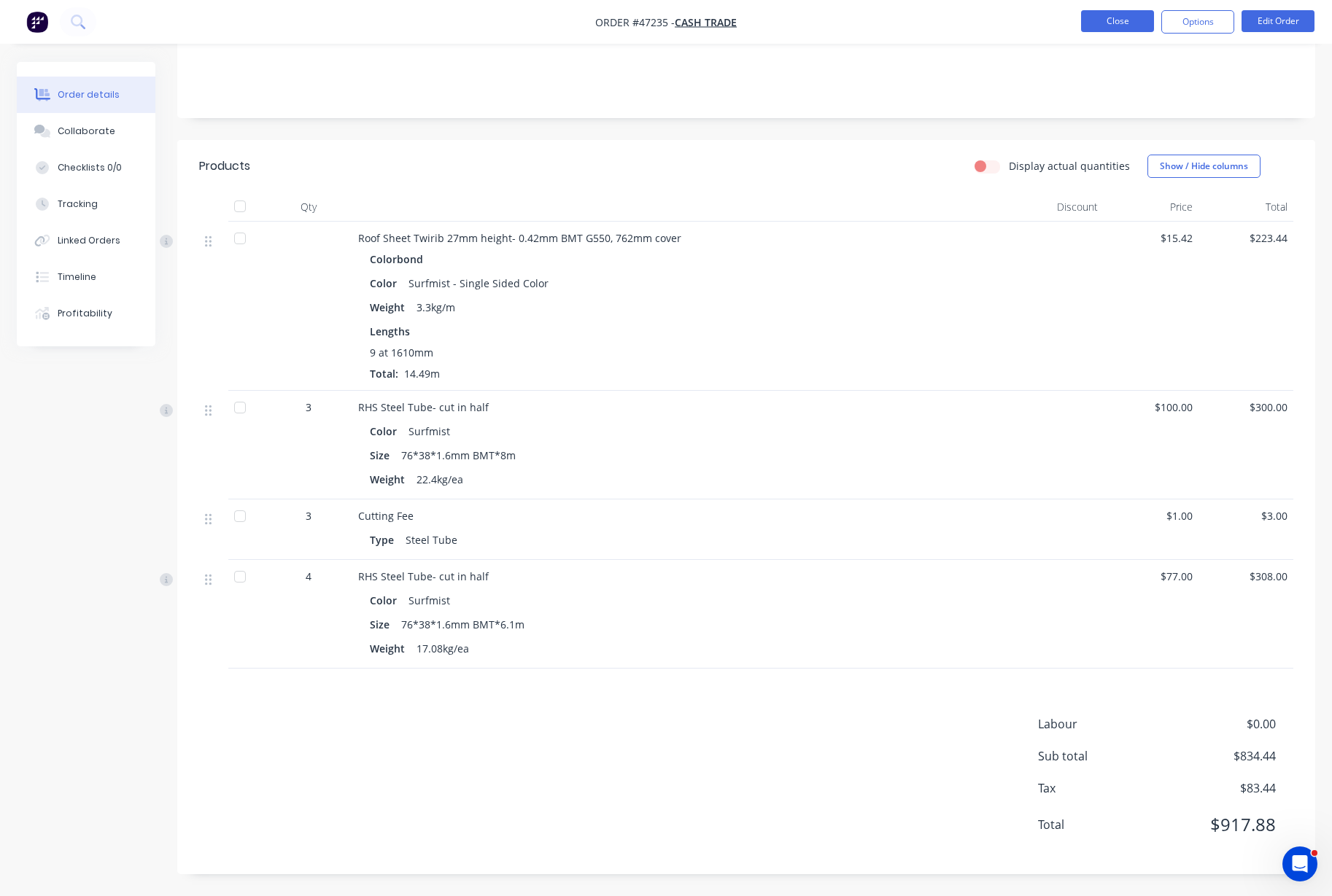
click at [1114, 15] on button "Close" at bounding box center [1117, 21] width 72 height 22
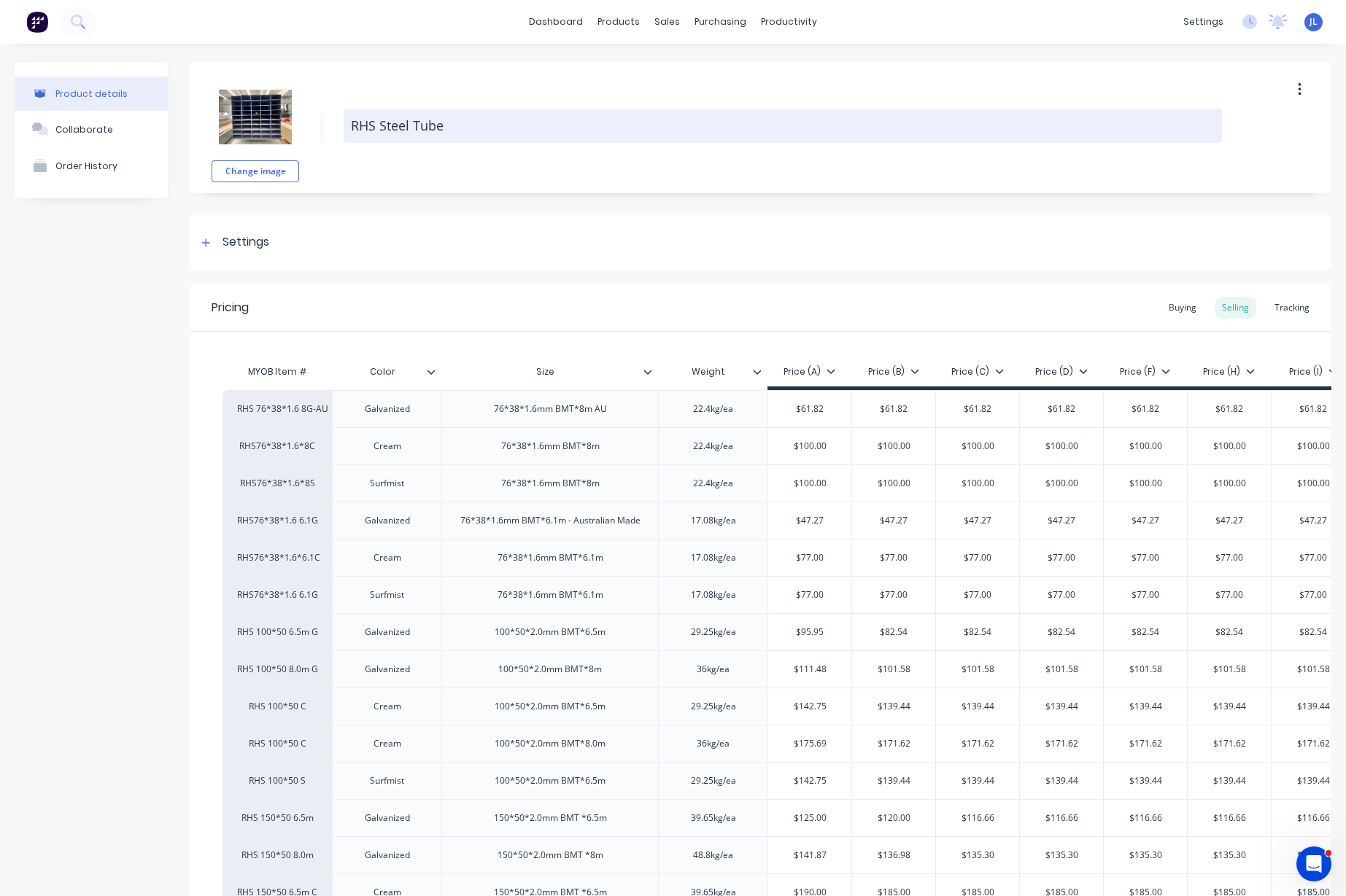
type textarea "x"
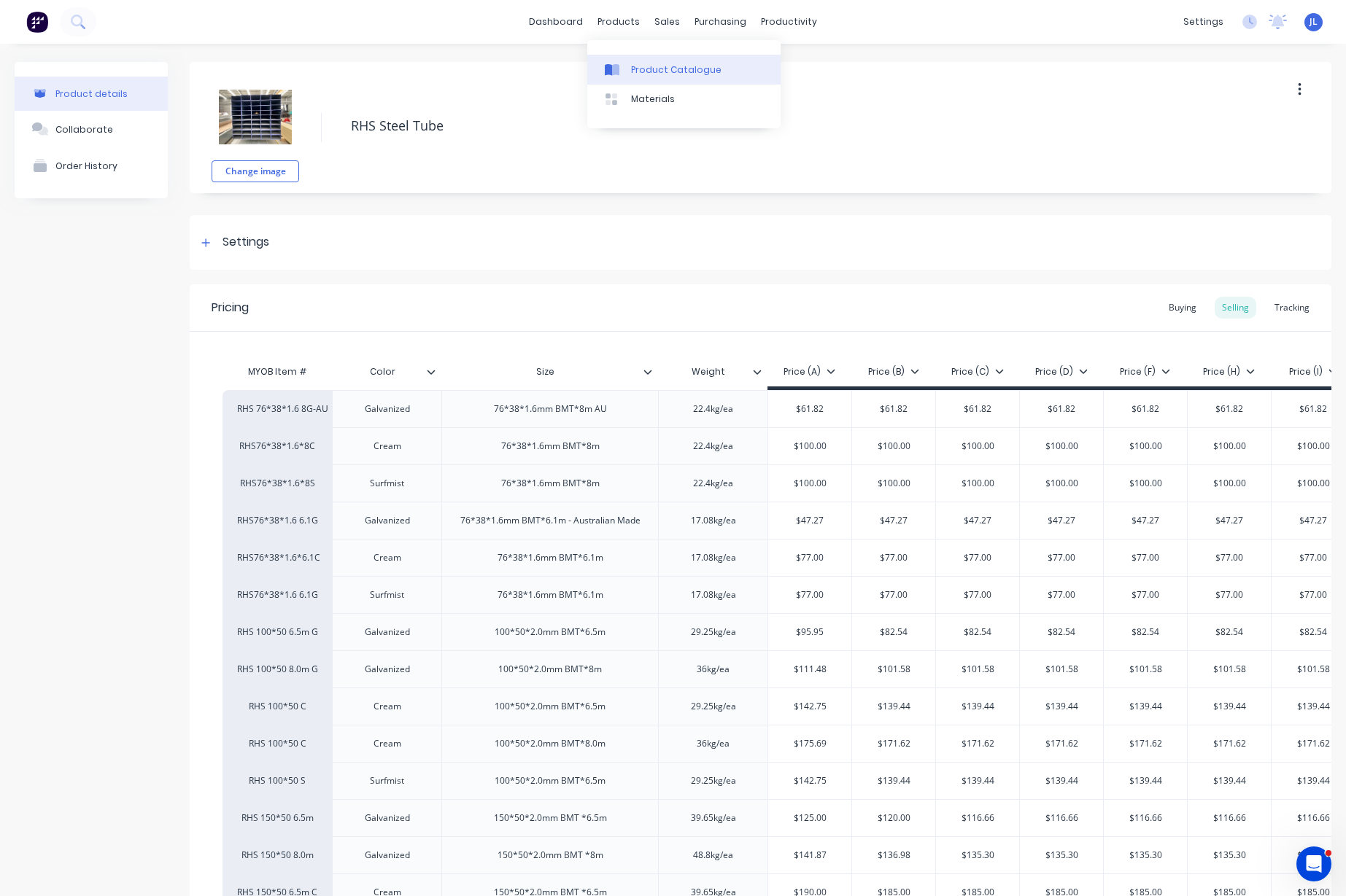
click at [661, 75] on link "Product Catalogue" at bounding box center [683, 70] width 193 height 29
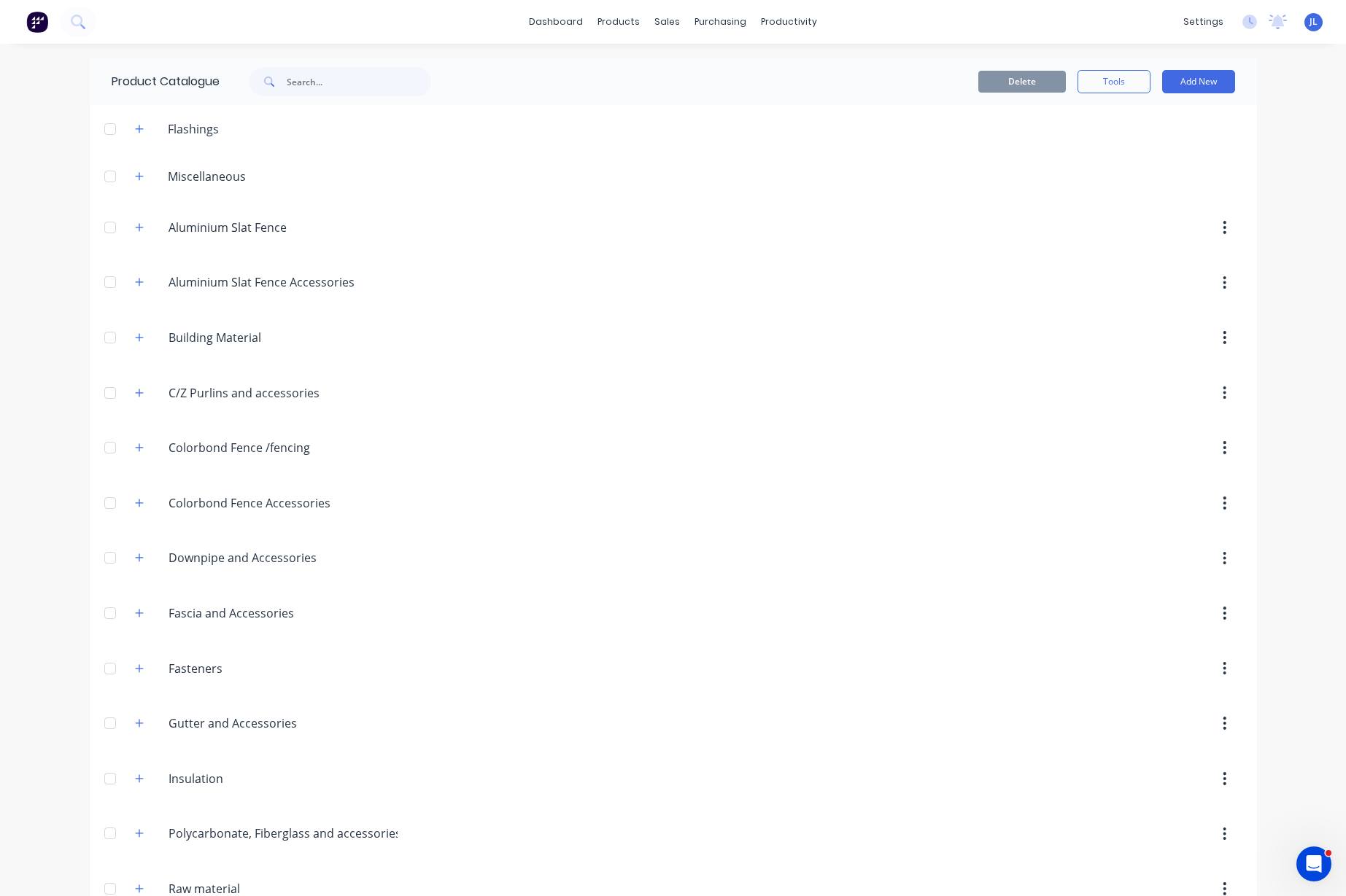
click at [378, 105] on header "Flashings" at bounding box center [673, 128] width 1167 height 47
click at [377, 87] on input "text" at bounding box center [359, 81] width 144 height 29
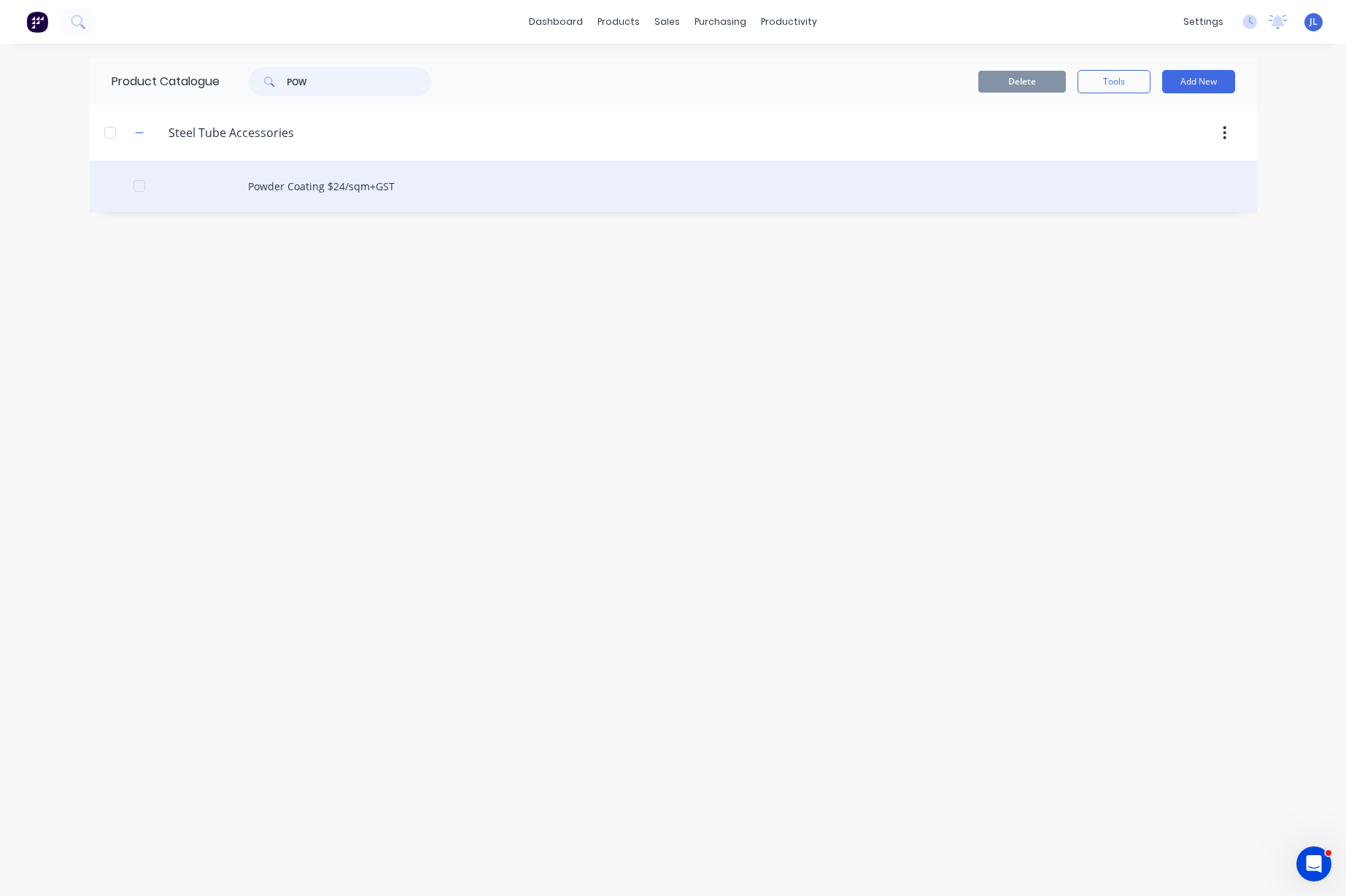
type input "POW"
click at [359, 188] on div "Powder Coating $24/sqm+GST" at bounding box center [673, 186] width 1167 height 52
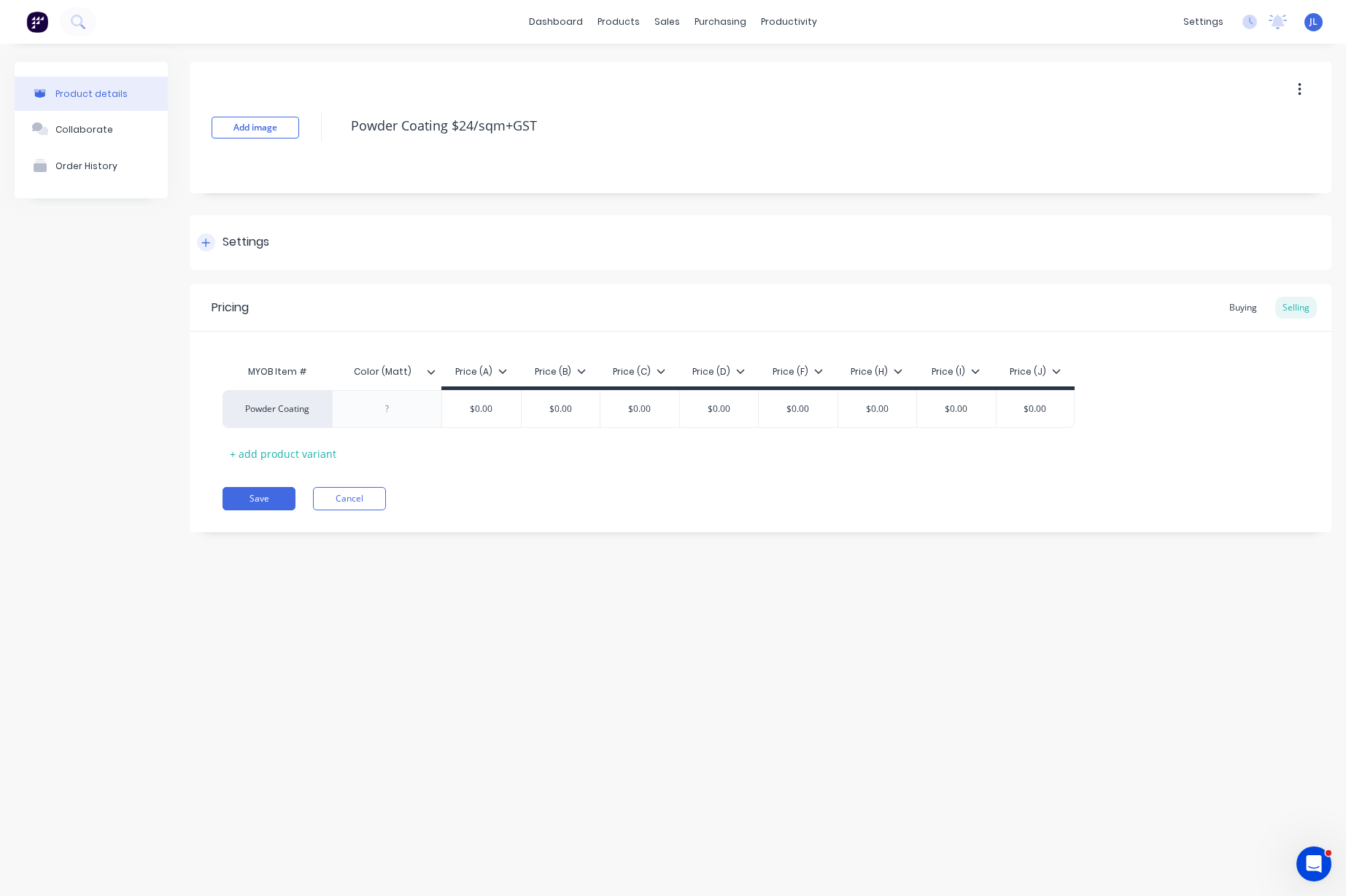
click at [197, 246] on div "Settings" at bounding box center [233, 242] width 72 height 19
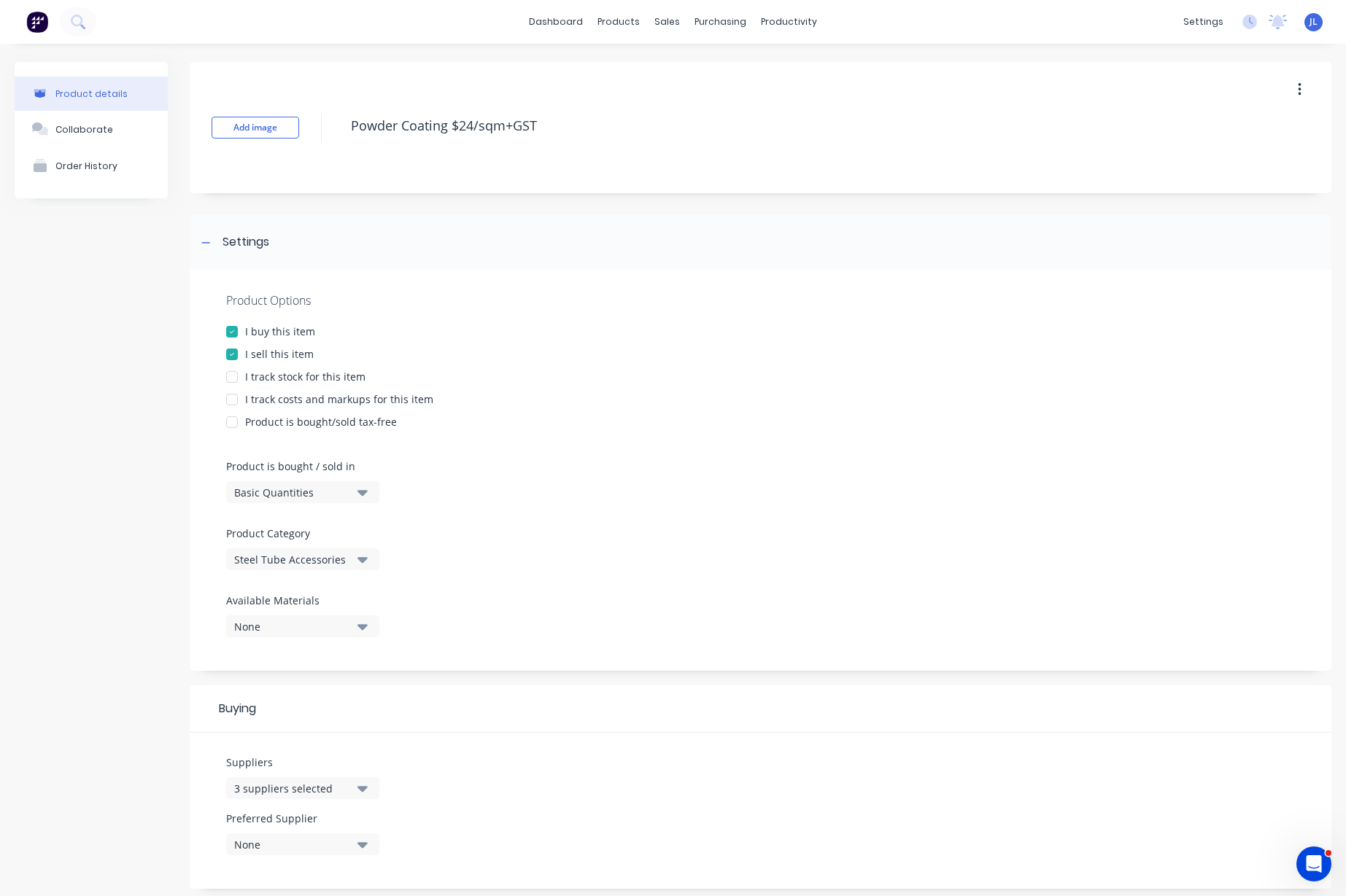
click at [231, 376] on div at bounding box center [232, 377] width 29 height 29
click at [186, 234] on div "Product details Collaborate Order History Add image Powder Coating $24/sqm+GST …" at bounding box center [673, 617] width 1317 height 1111
click at [209, 244] on icon at bounding box center [205, 243] width 9 height 10
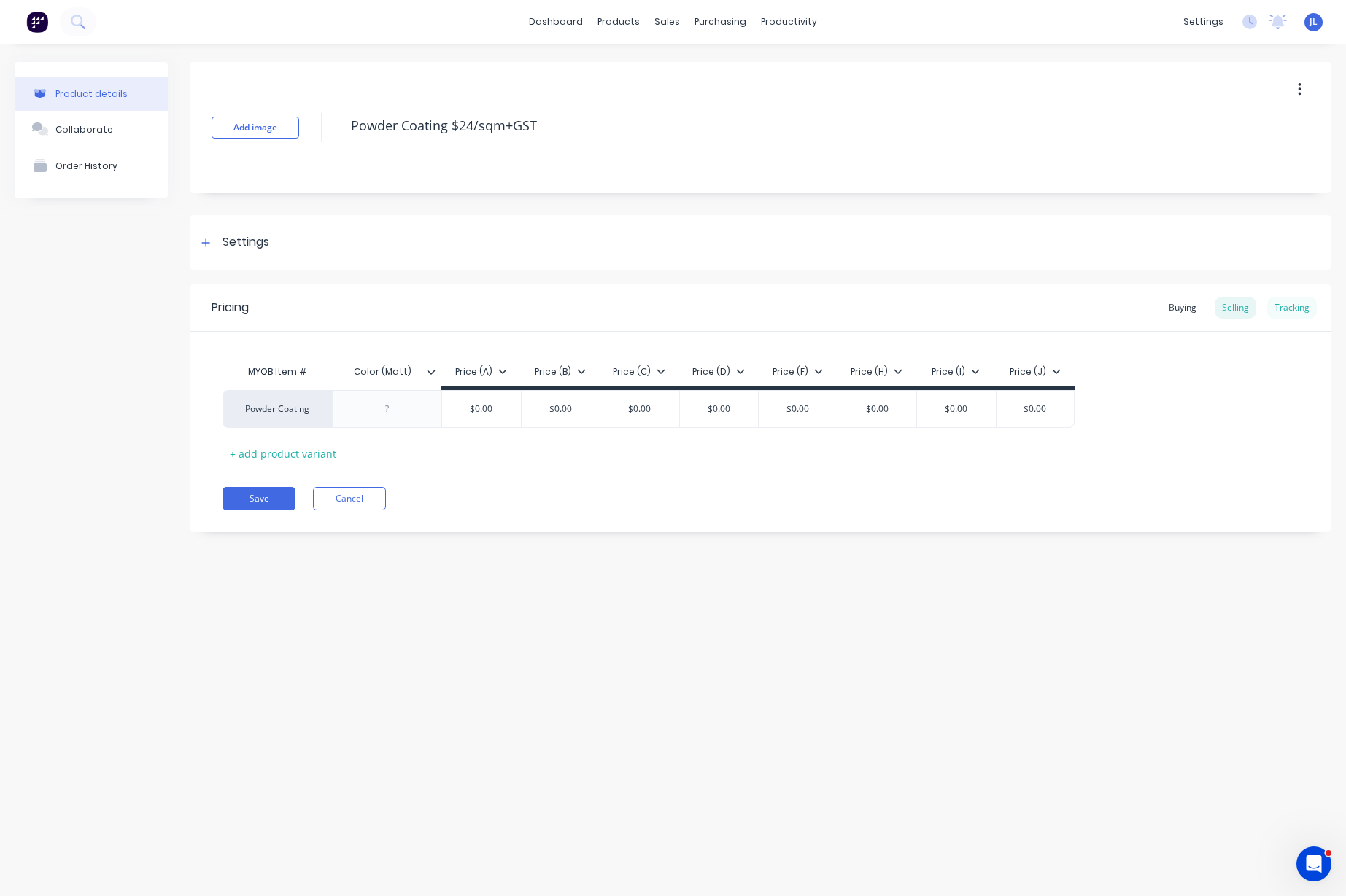
click at [1298, 307] on div "Tracking" at bounding box center [1291, 307] width 50 height 22
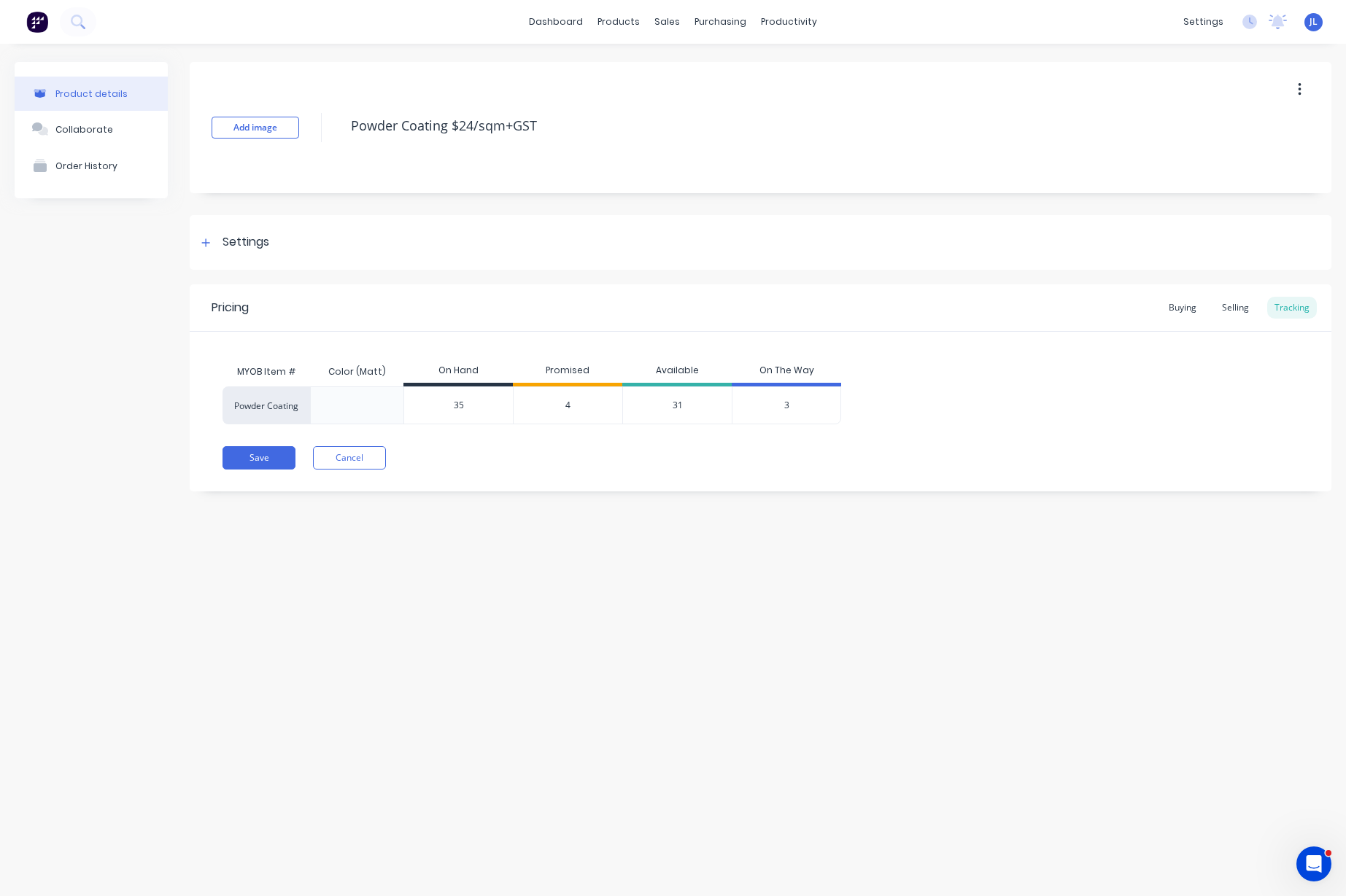
click at [567, 404] on span "4" at bounding box center [567, 404] width 5 height 13
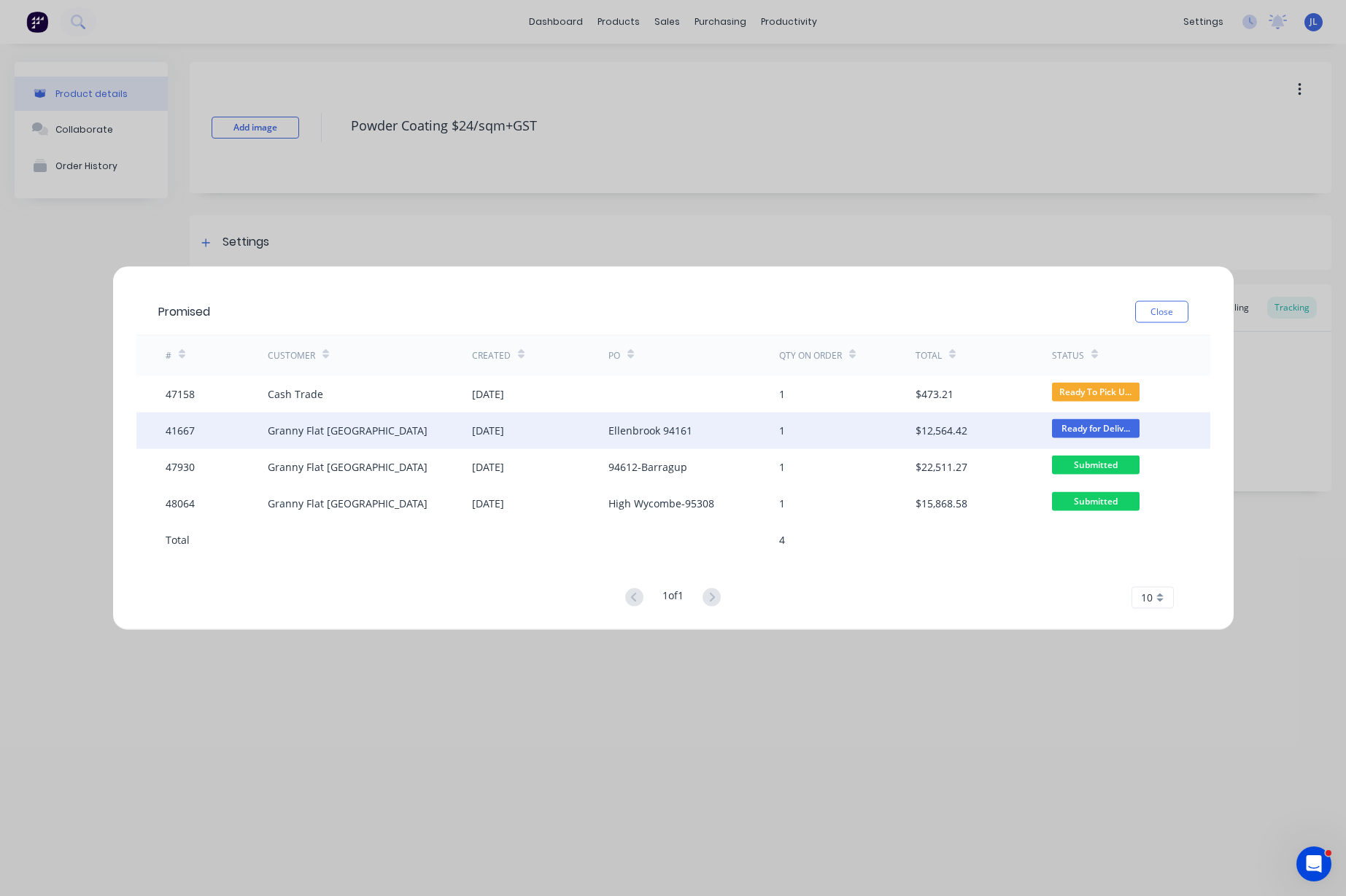
click at [488, 425] on div "[DATE]" at bounding box center [488, 431] width 32 height 16
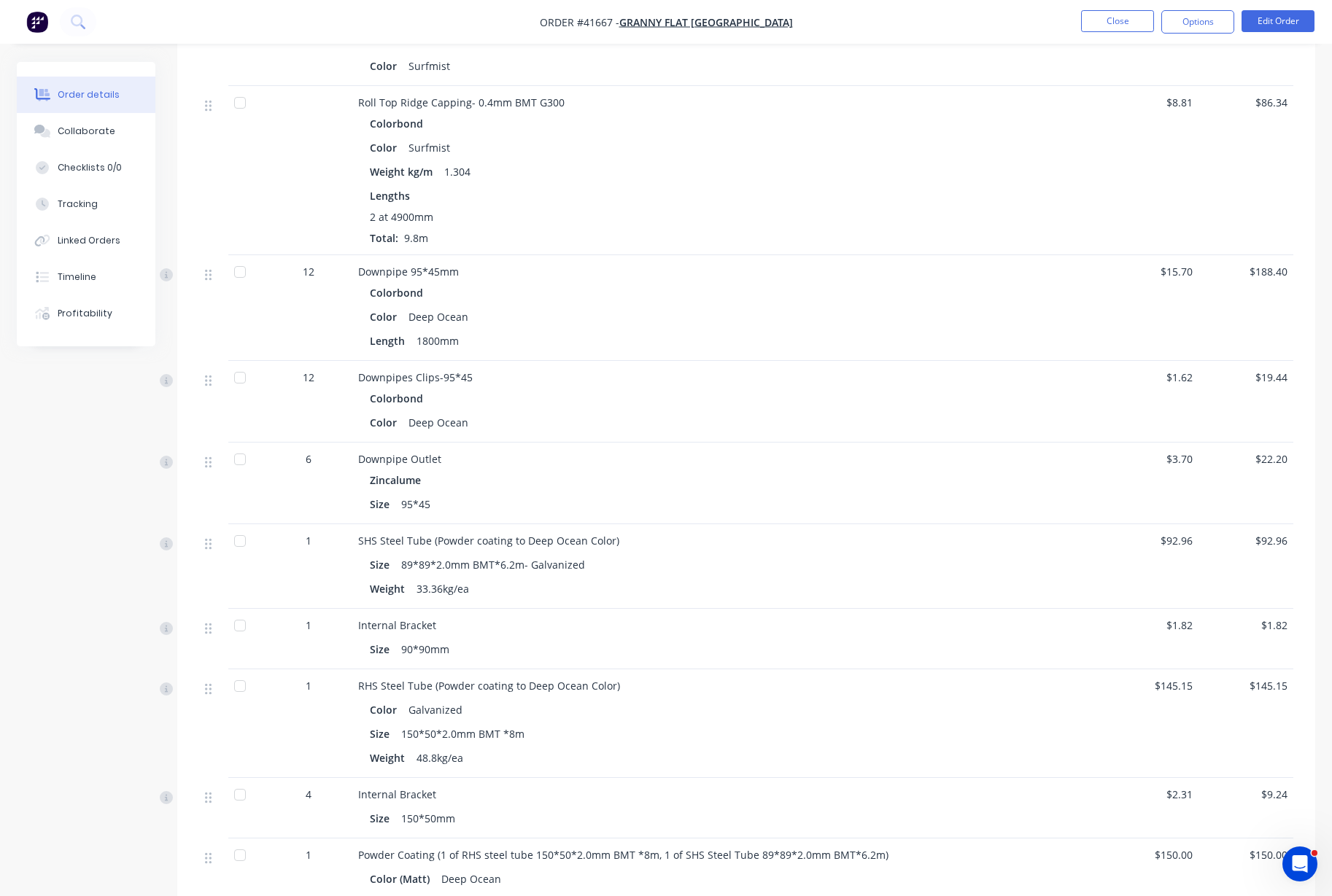
scroll to position [3158, 0]
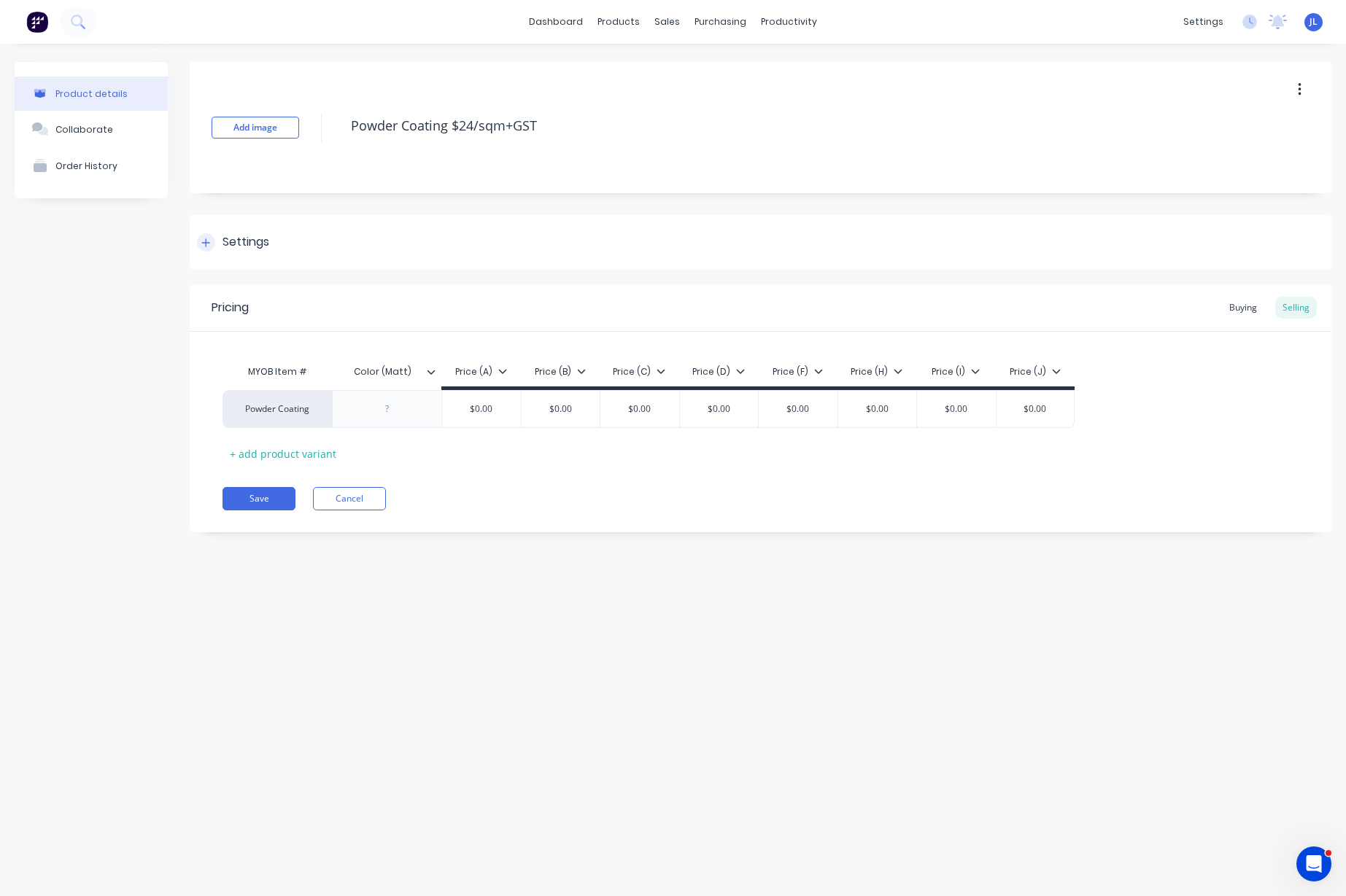
click at [199, 239] on div at bounding box center [206, 242] width 19 height 19
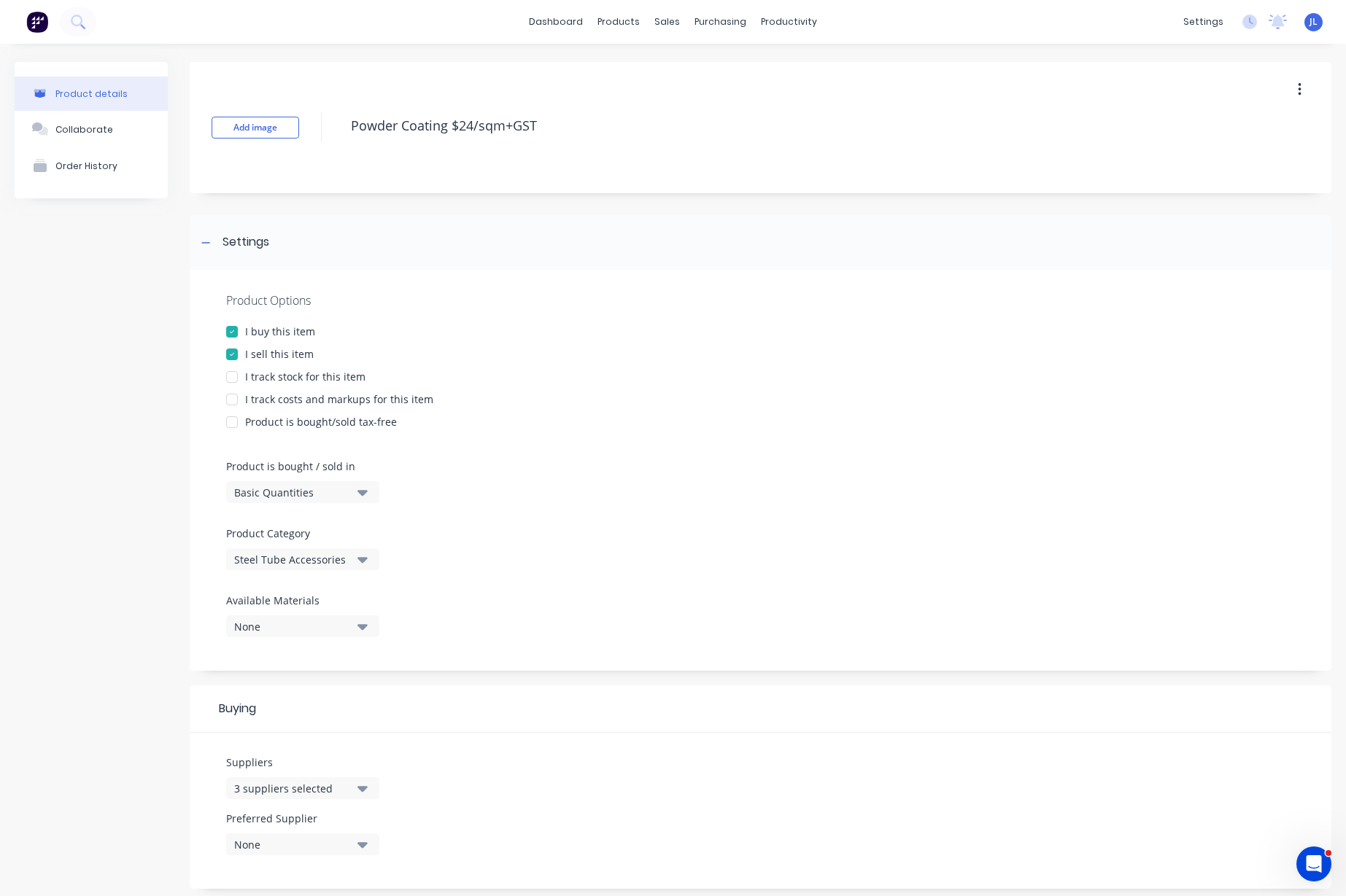
click at [230, 372] on div at bounding box center [232, 377] width 29 height 29
click at [214, 246] on div at bounding box center [206, 242] width 19 height 19
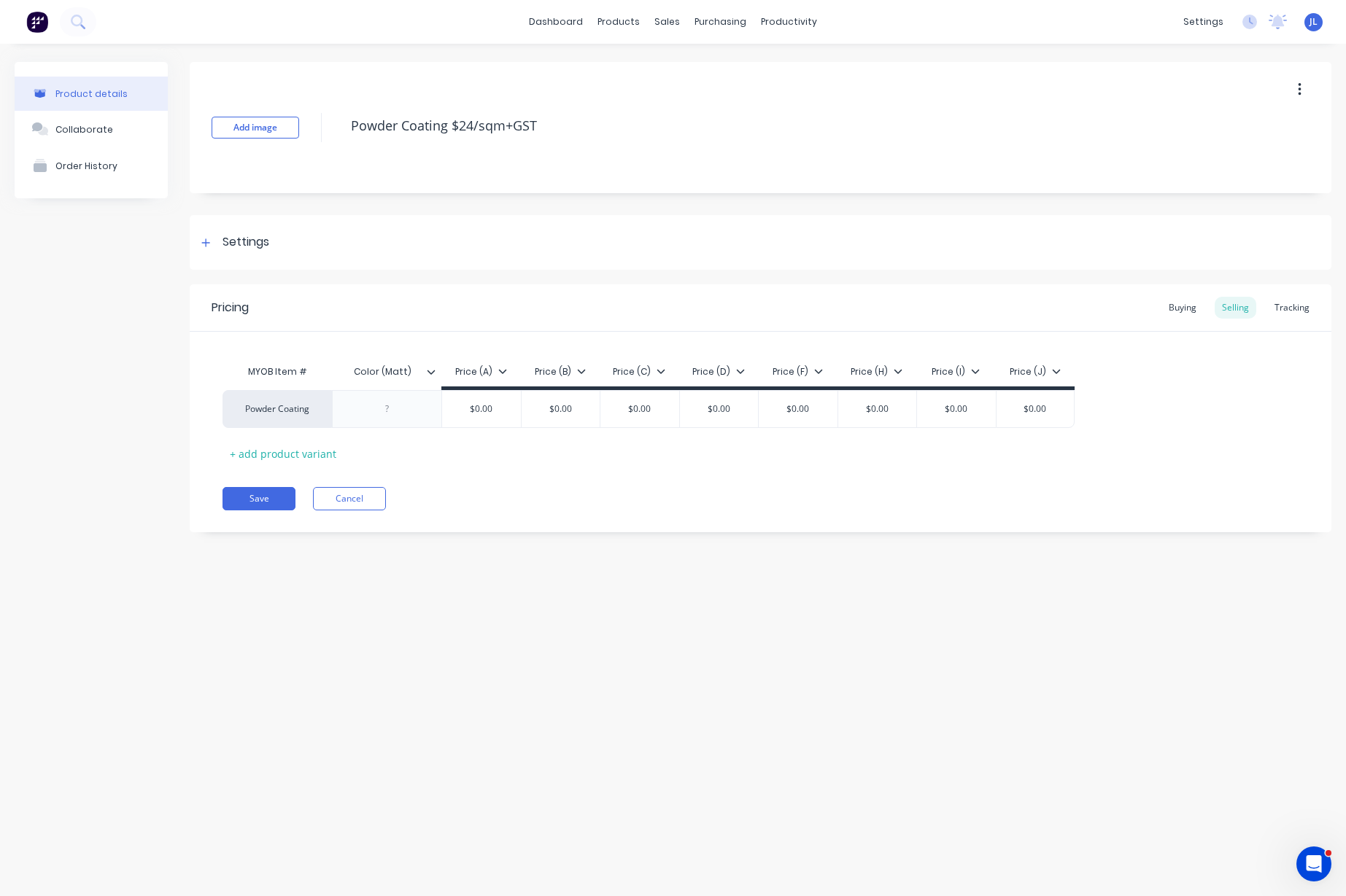
click at [1302, 321] on div "Pricing Buying Selling Tracking" at bounding box center [760, 307] width 1141 height 47
click at [1292, 311] on div "Tracking" at bounding box center [1291, 307] width 50 height 22
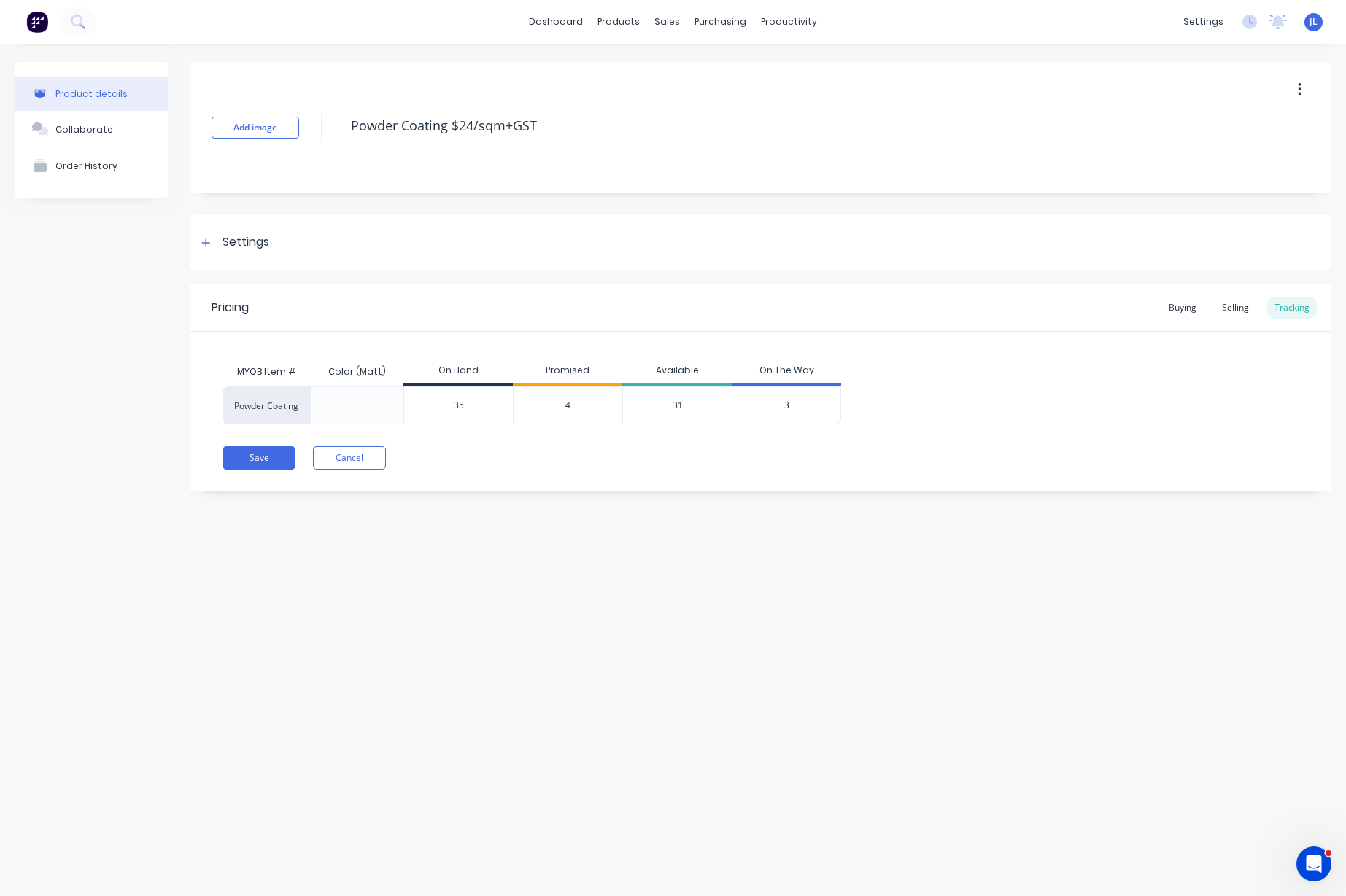
click at [572, 403] on div "4" at bounding box center [567, 405] width 110 height 38
click at [565, 405] on span "4" at bounding box center [567, 404] width 5 height 13
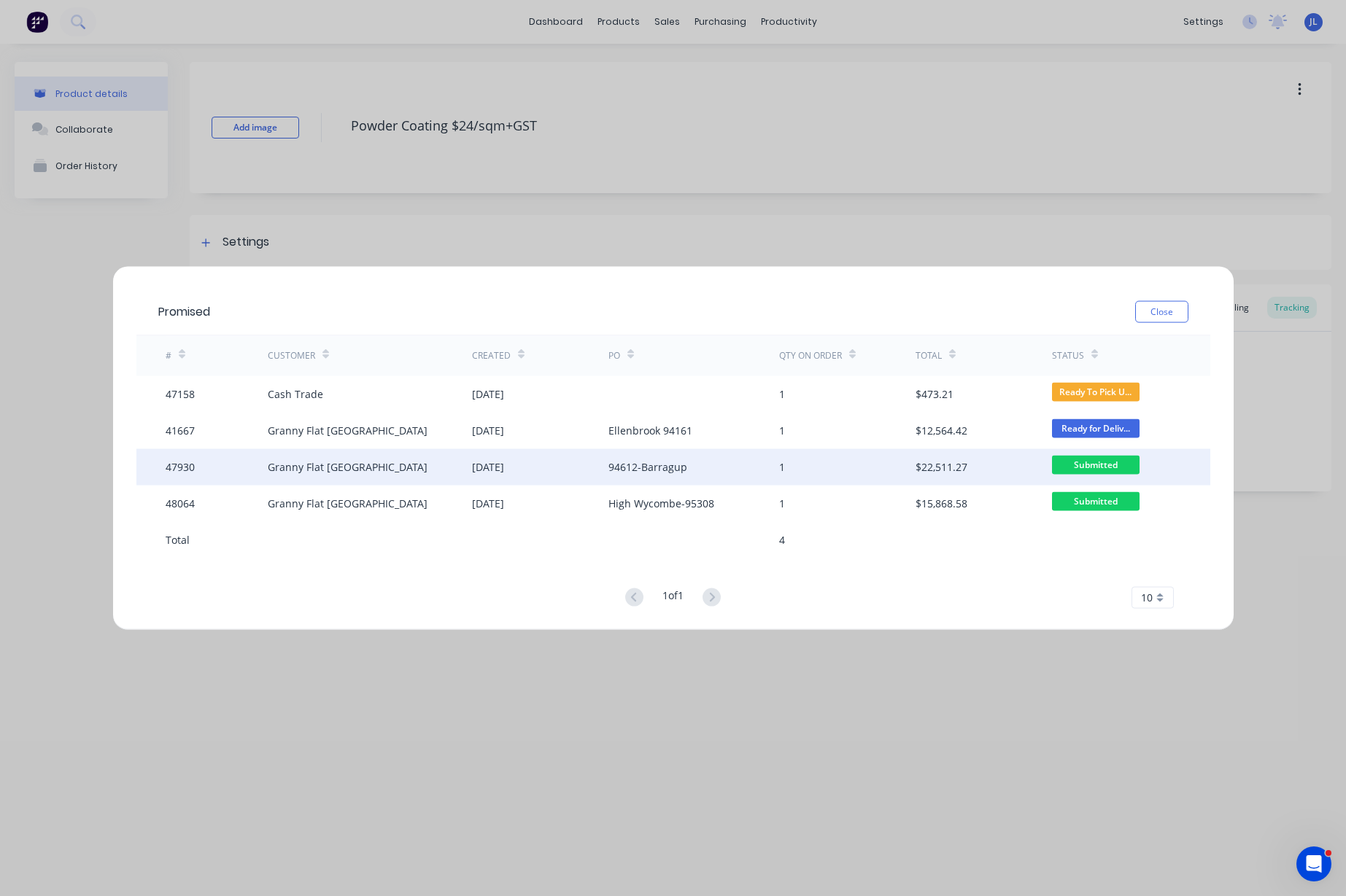
click at [504, 467] on div "[DATE]" at bounding box center [488, 467] width 32 height 16
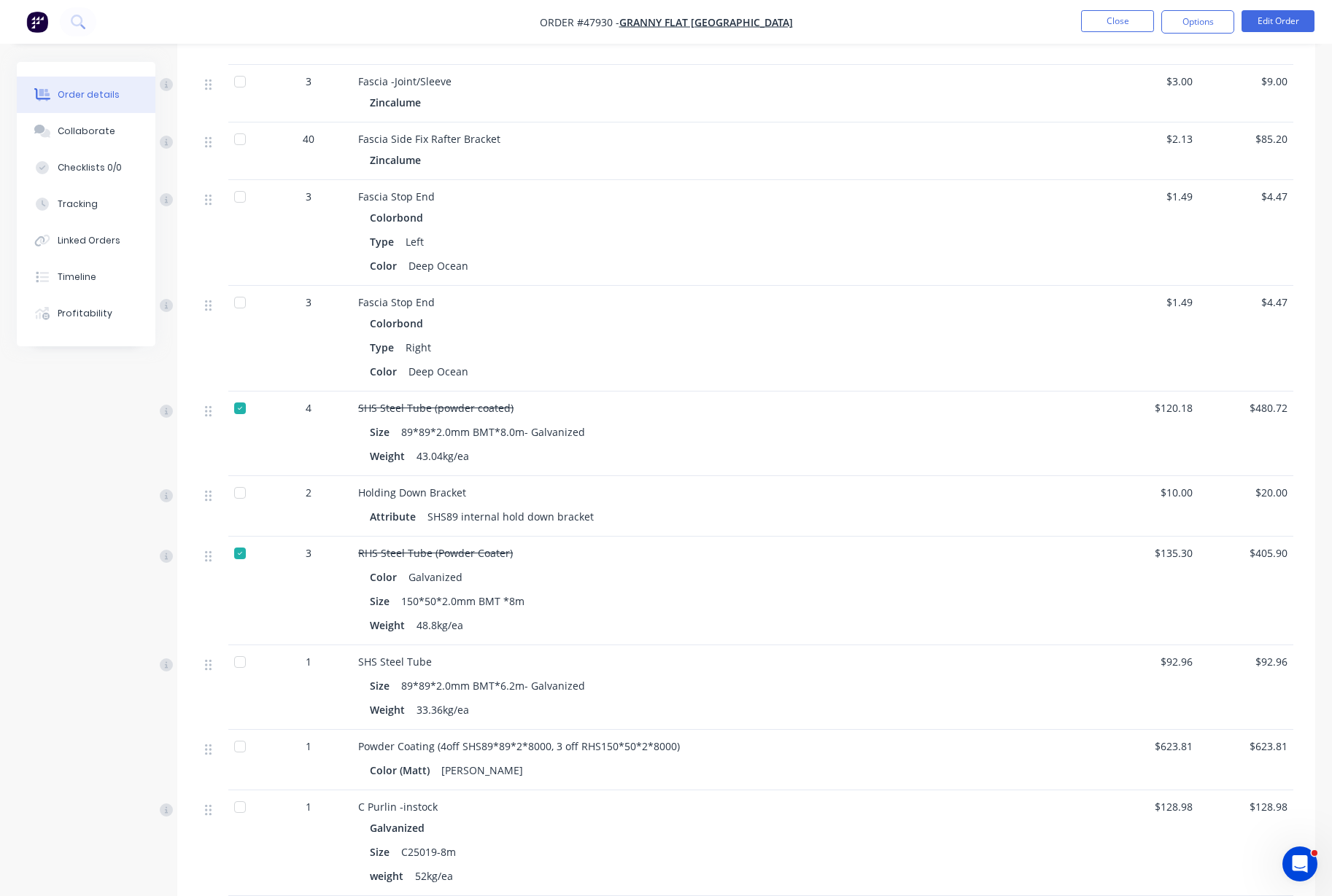
scroll to position [2475, 0]
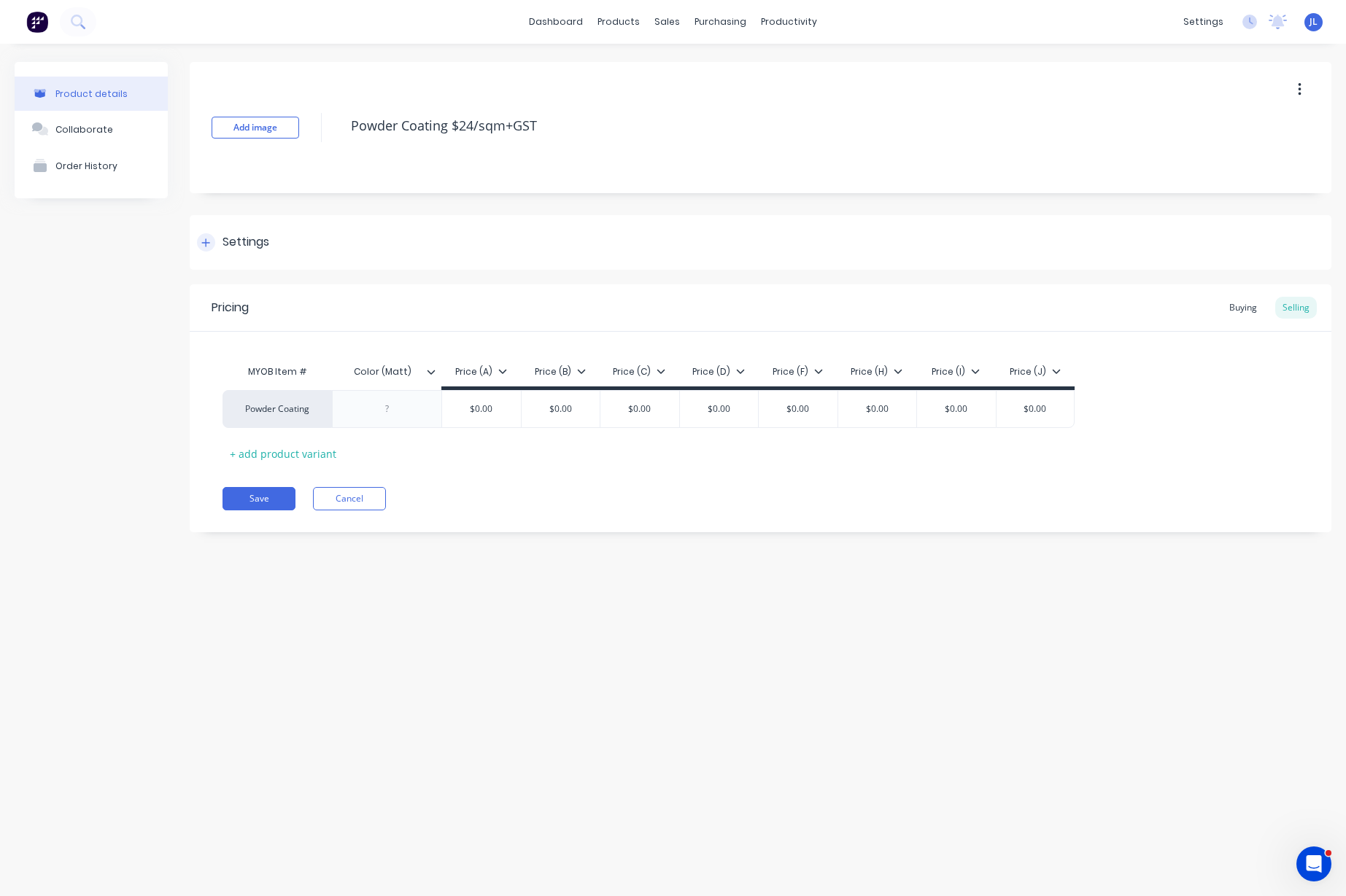
click at [206, 241] on icon at bounding box center [206, 242] width 8 height 8
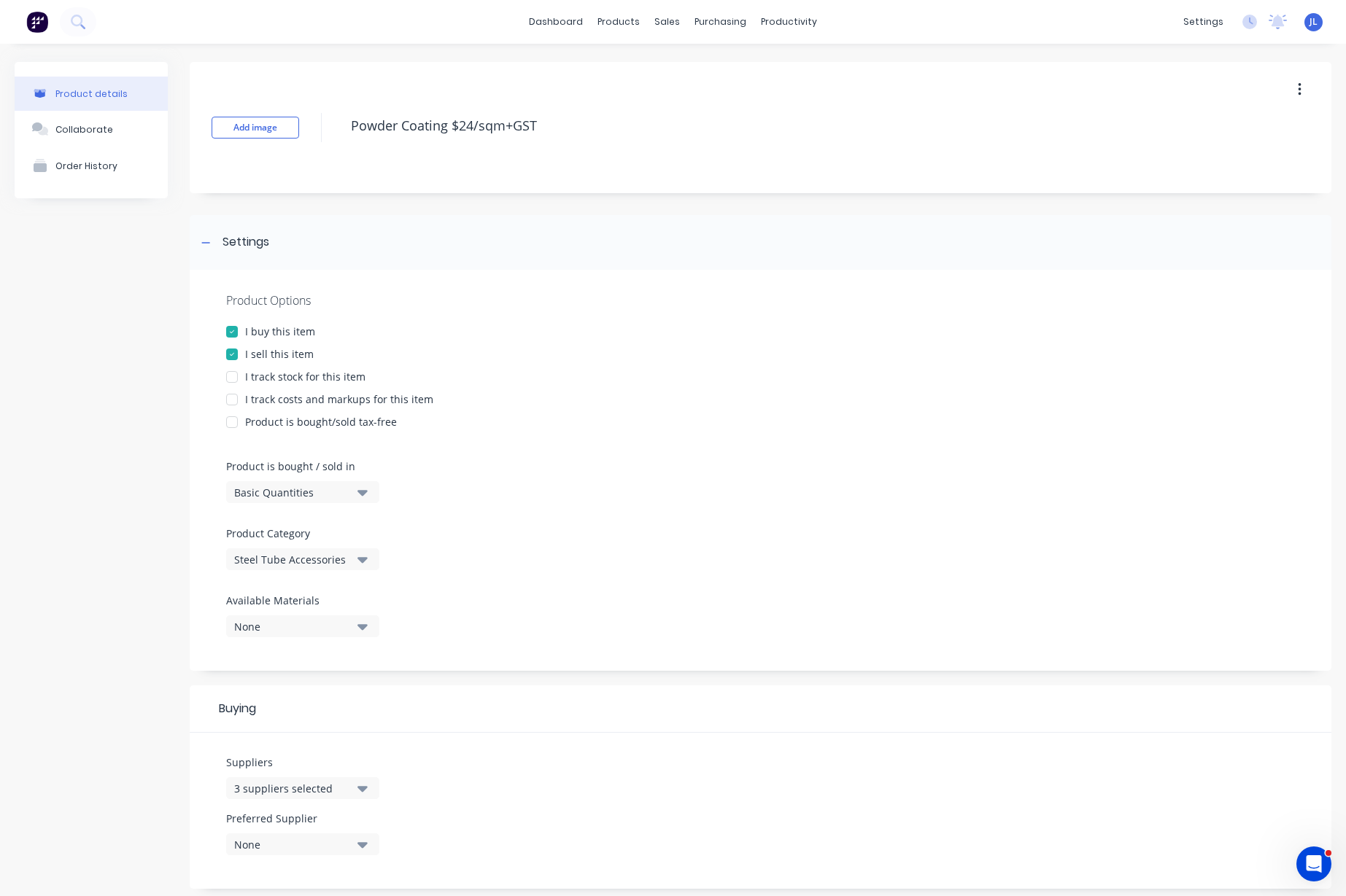
click at [227, 377] on div at bounding box center [232, 377] width 29 height 29
type textarea "x"
click at [228, 235] on div "Settings" at bounding box center [246, 242] width 47 height 19
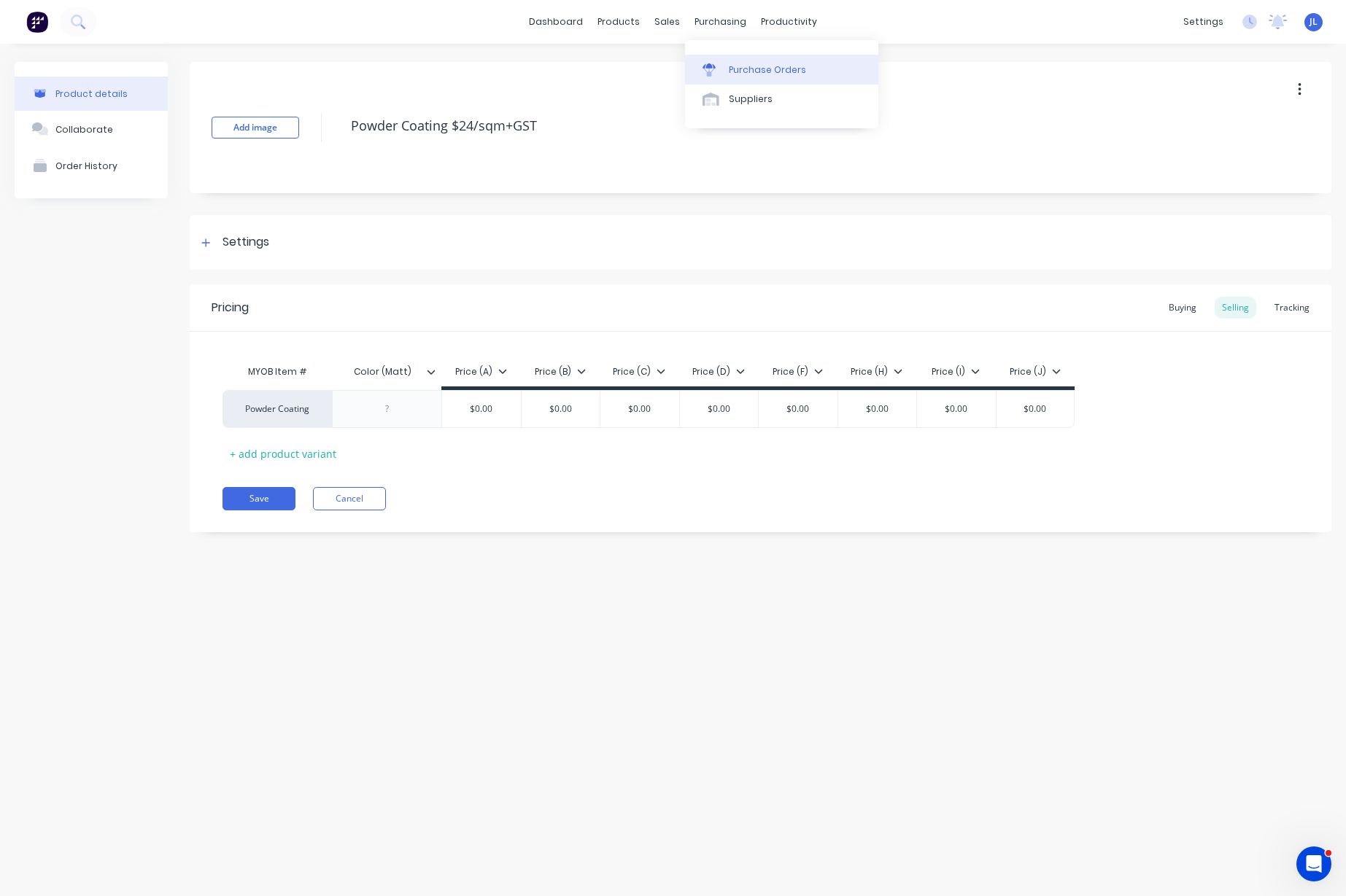
click at [749, 59] on link "Purchase Orders" at bounding box center [781, 70] width 193 height 29
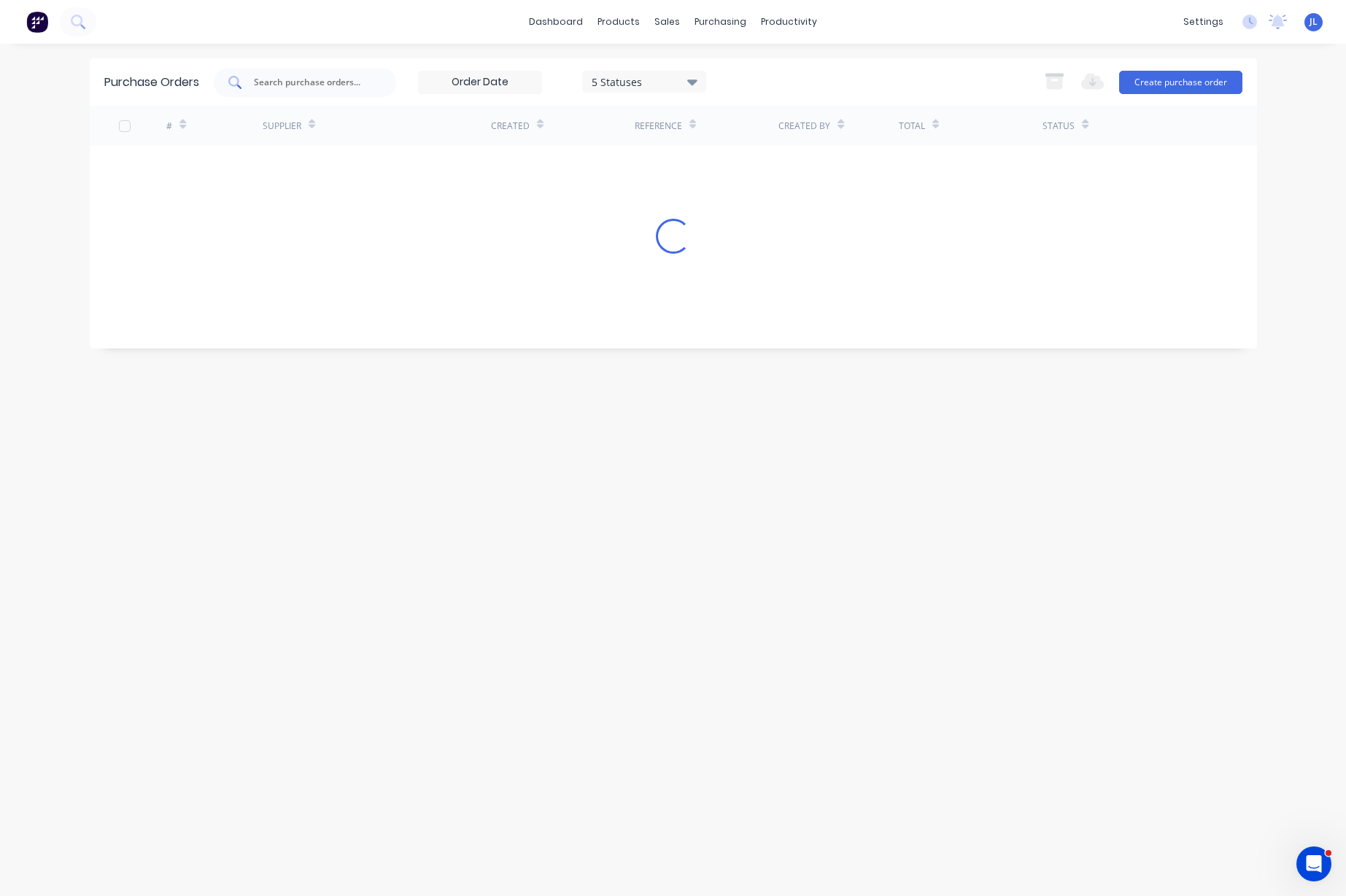
click at [301, 91] on div at bounding box center [305, 82] width 182 height 29
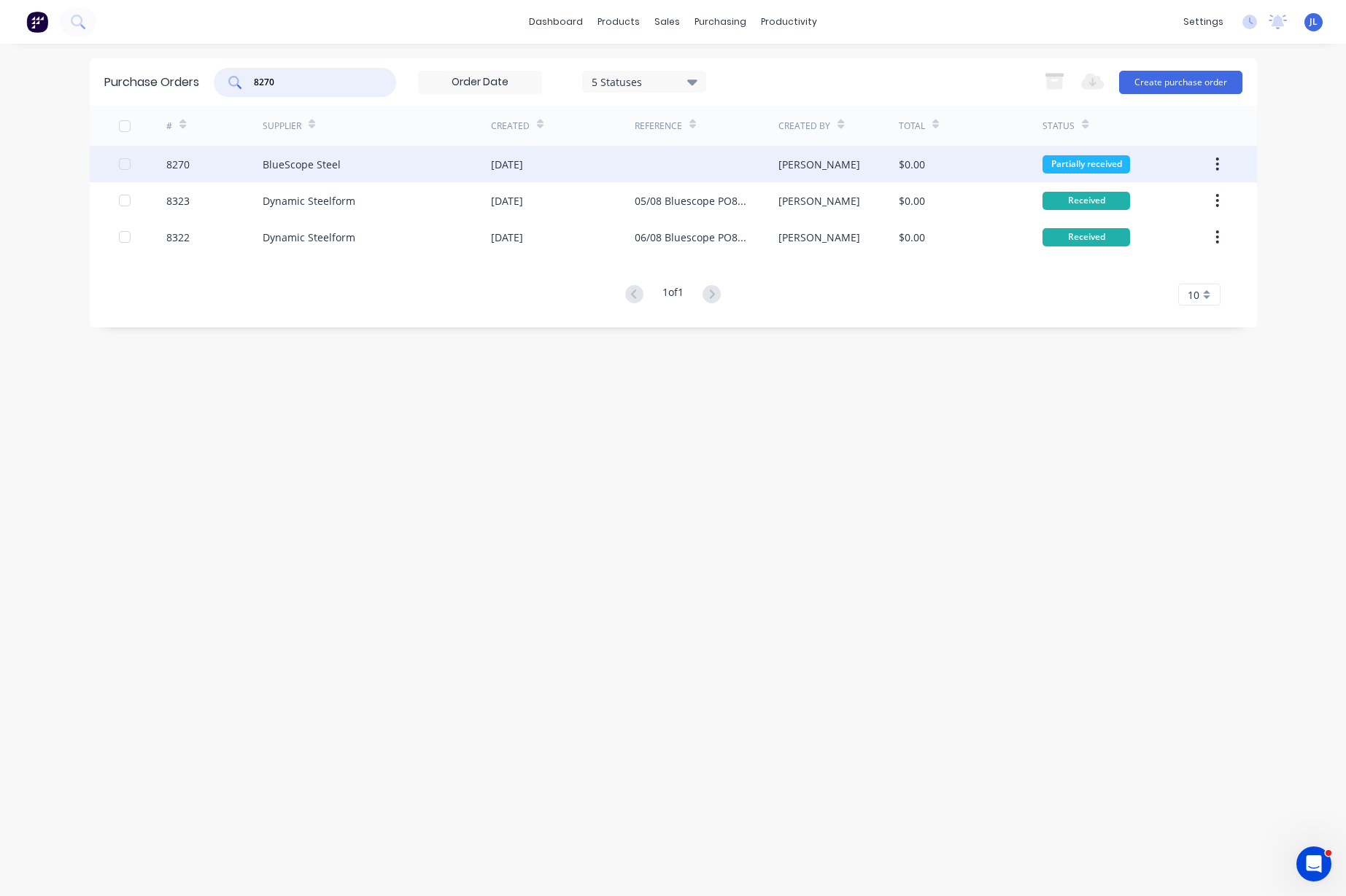
type input "8270"
click at [375, 165] on div "BlueScope Steel" at bounding box center [376, 164] width 228 height 36
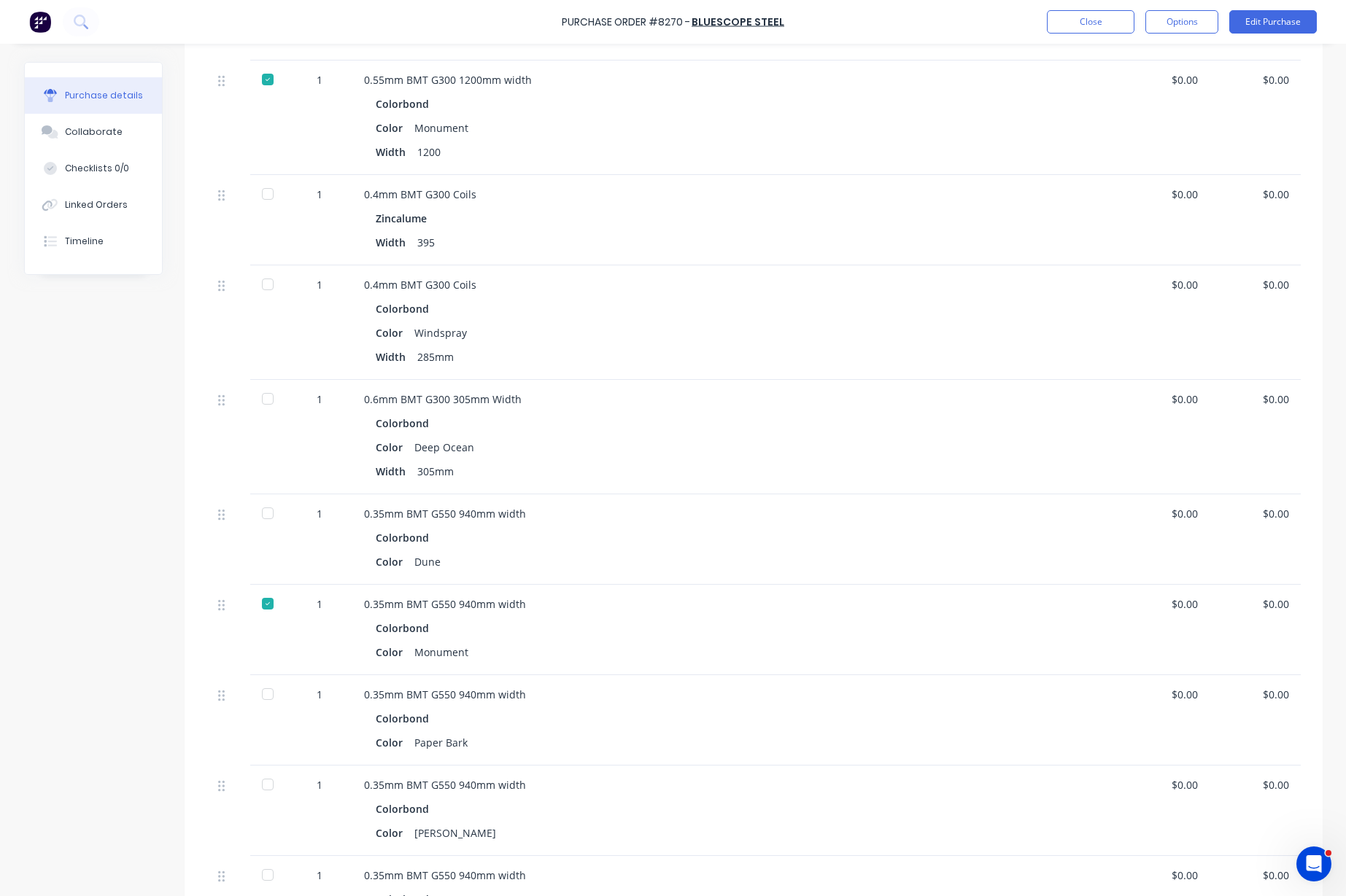
scroll to position [636, 0]
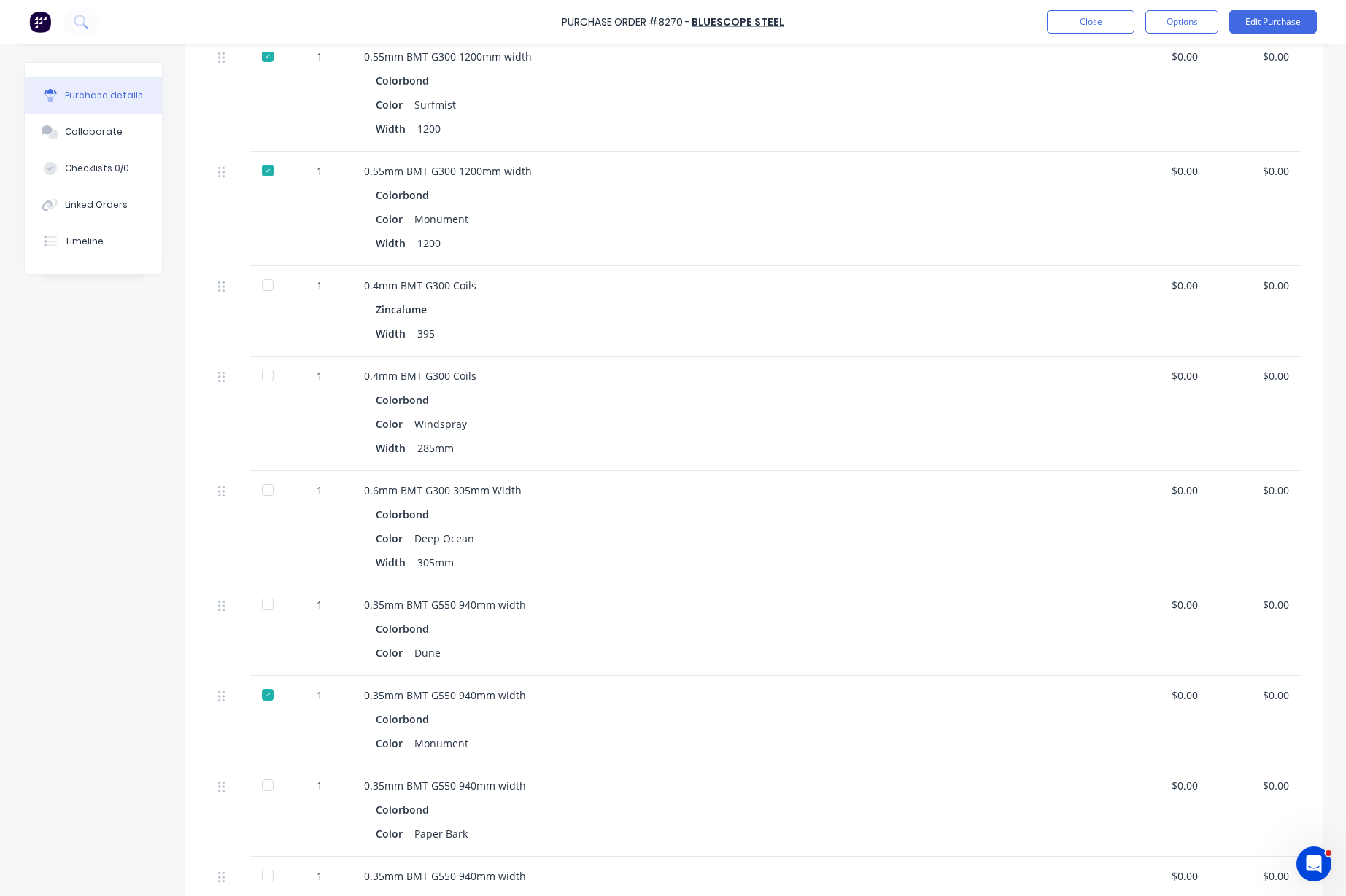
click at [262, 376] on div at bounding box center [267, 376] width 29 height 29
click at [261, 288] on div at bounding box center [267, 285] width 29 height 29
click at [1105, 25] on button "Close" at bounding box center [1089, 22] width 87 height 24
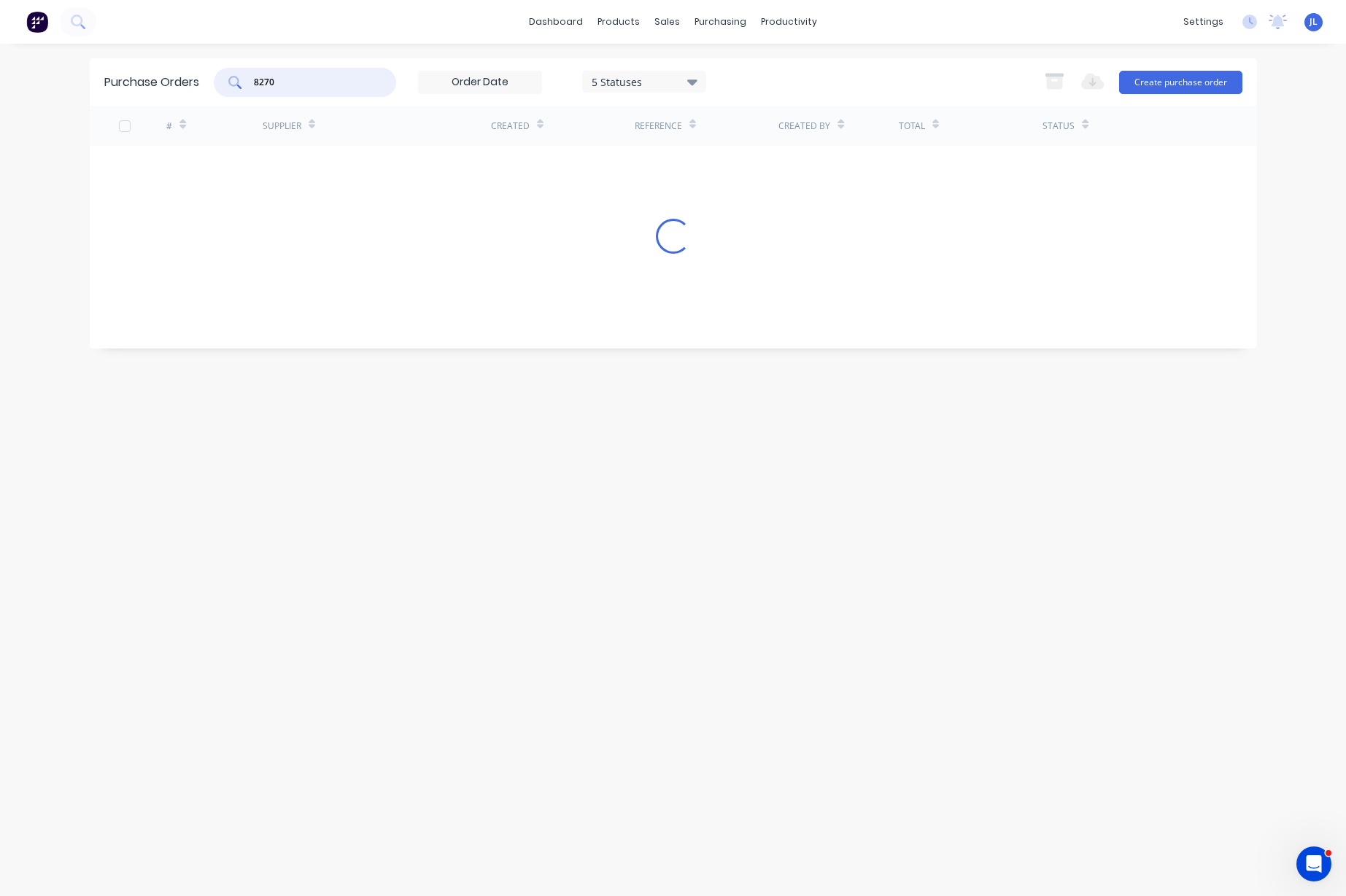
drag, startPoint x: 262, startPoint y: 78, endPoint x: 175, endPoint y: 78, distance: 87.0
click at [175, 78] on div "Purchase Orders 8270 5 Statuses 5 Statuses Export to Excel (XLSX) Create purcha…" at bounding box center [673, 82] width 1167 height 47
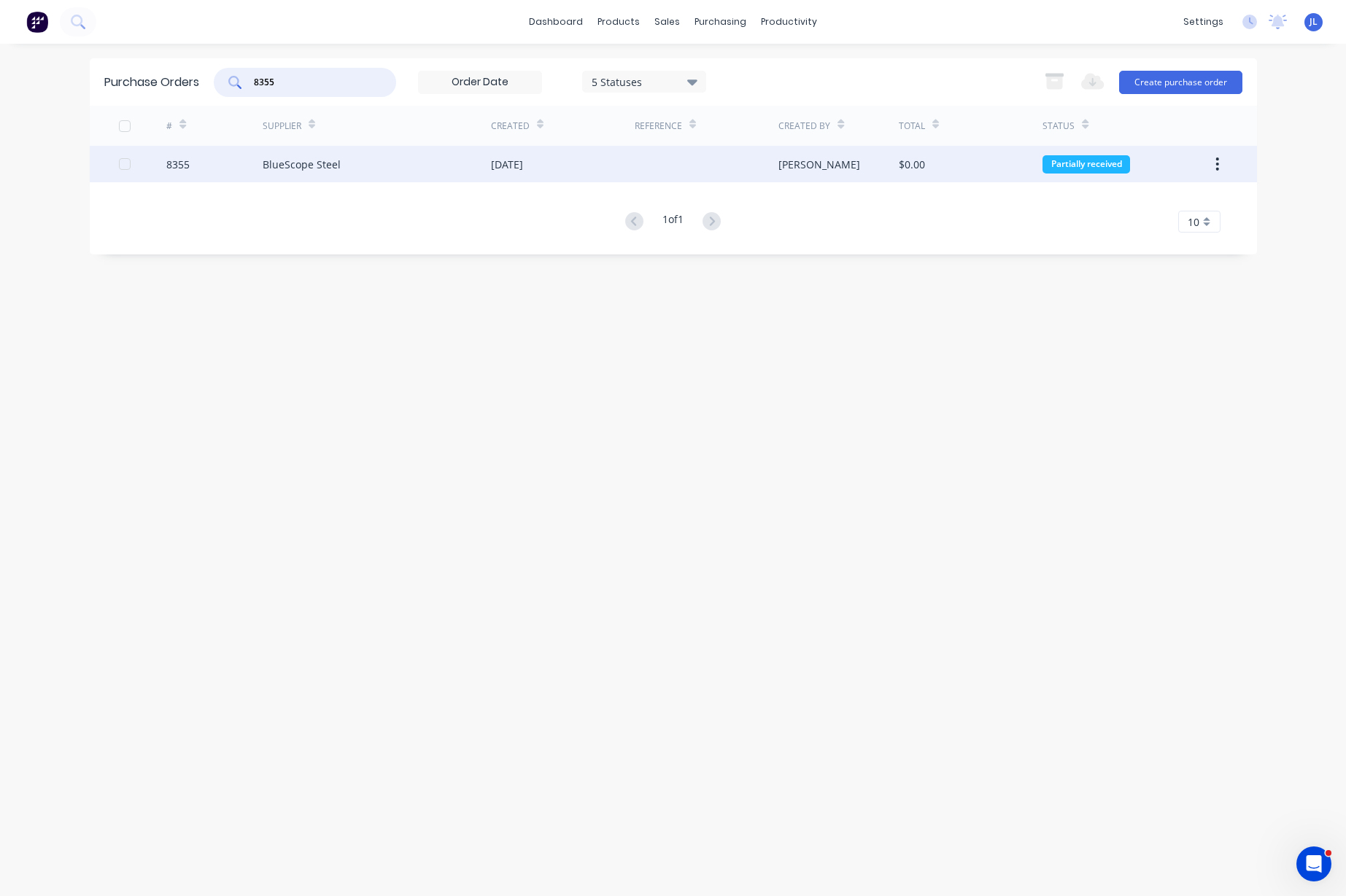
type input "8355"
click at [263, 167] on div "BlueScope Steel" at bounding box center [302, 165] width 78 height 16
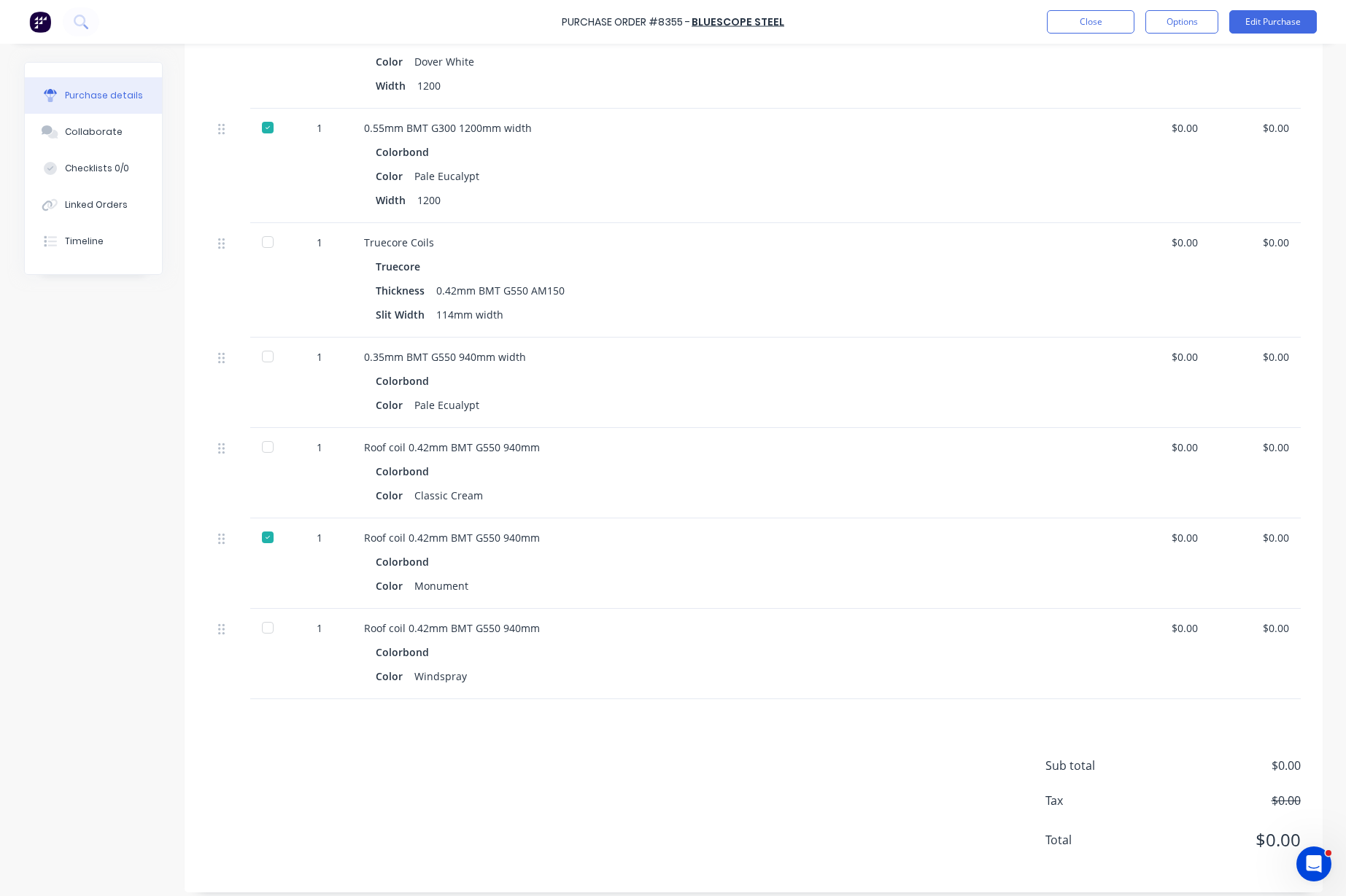
scroll to position [455, 0]
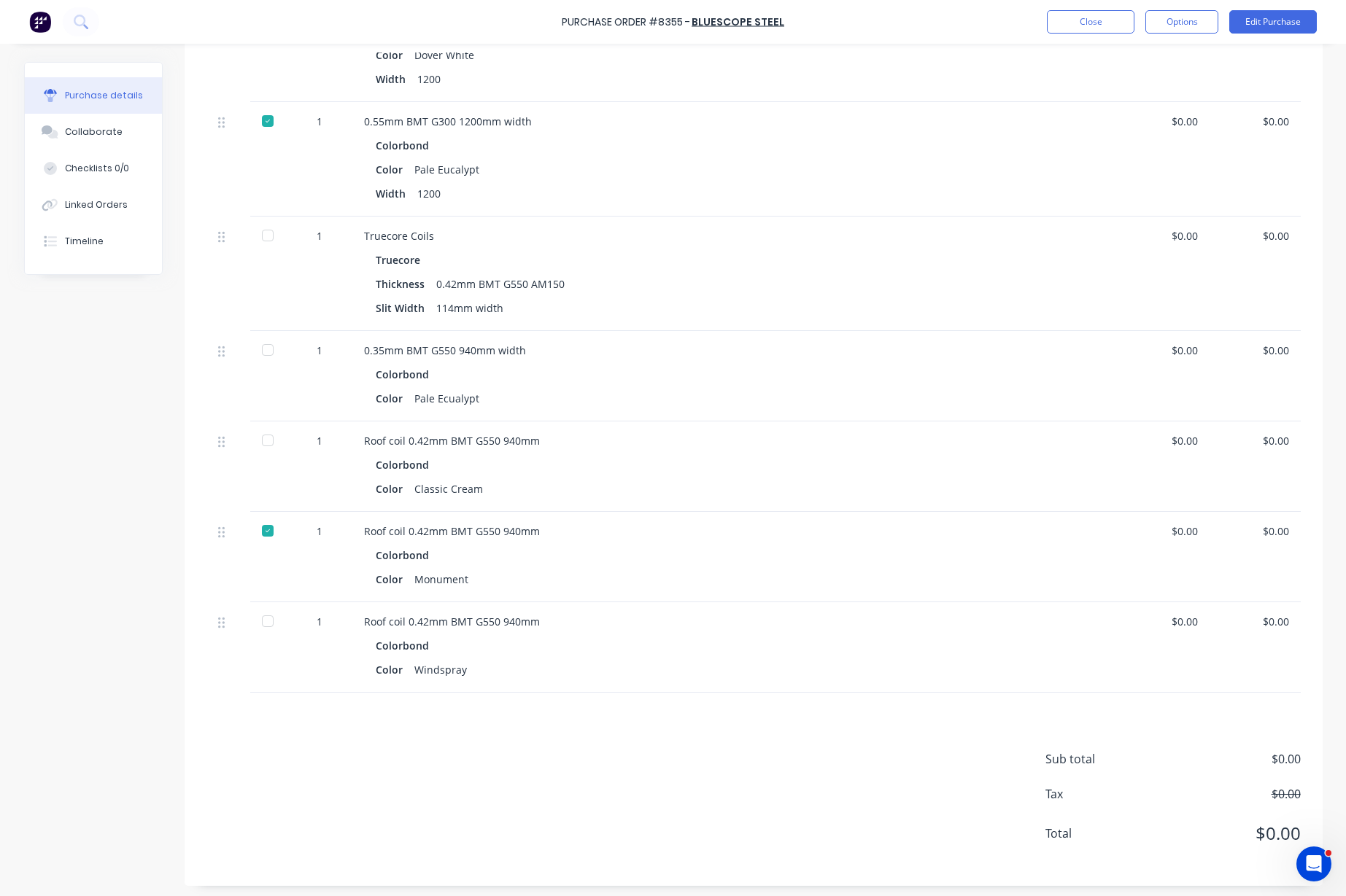
click at [260, 238] on div at bounding box center [267, 236] width 29 height 29
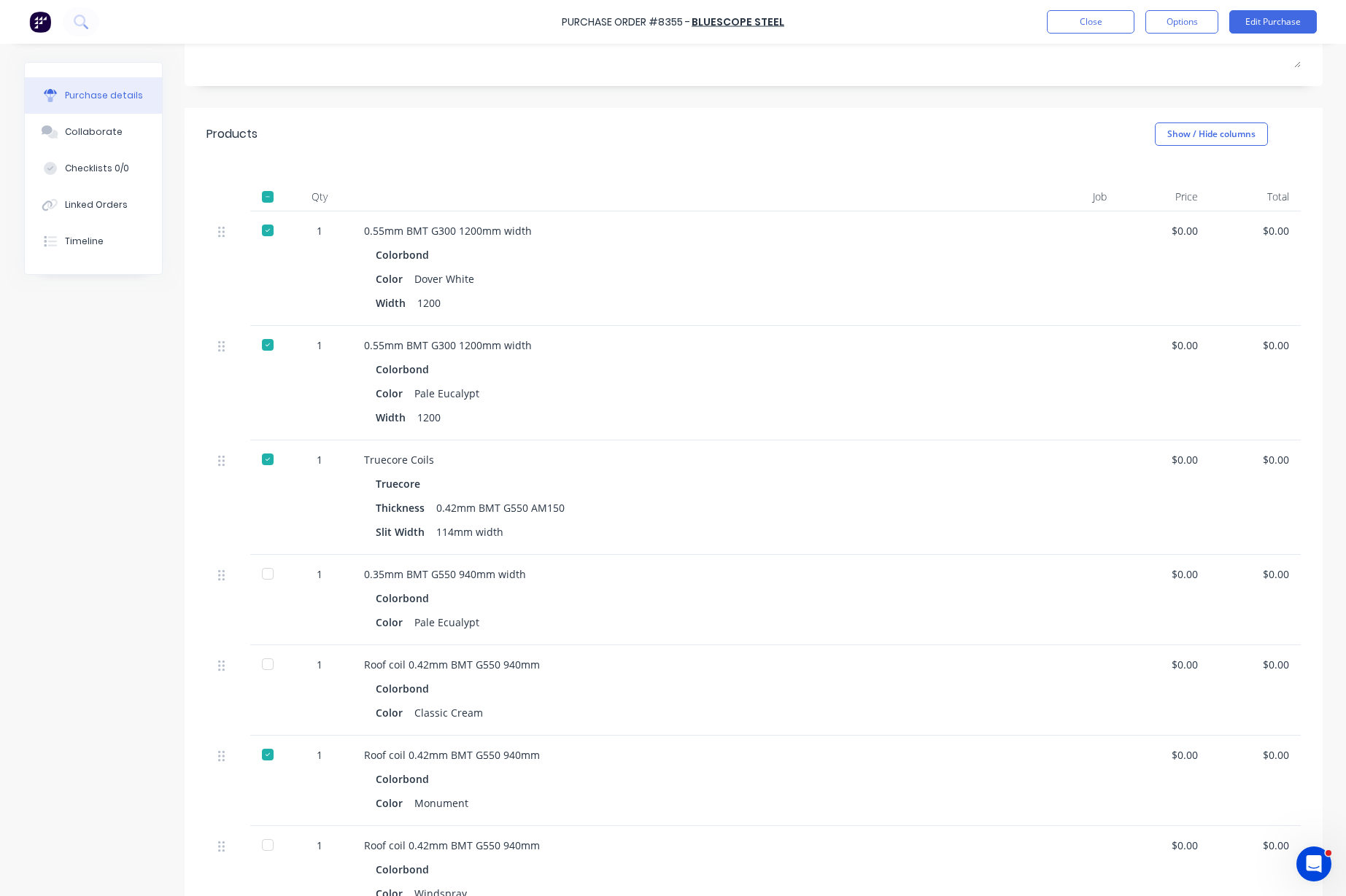
scroll to position [182, 0]
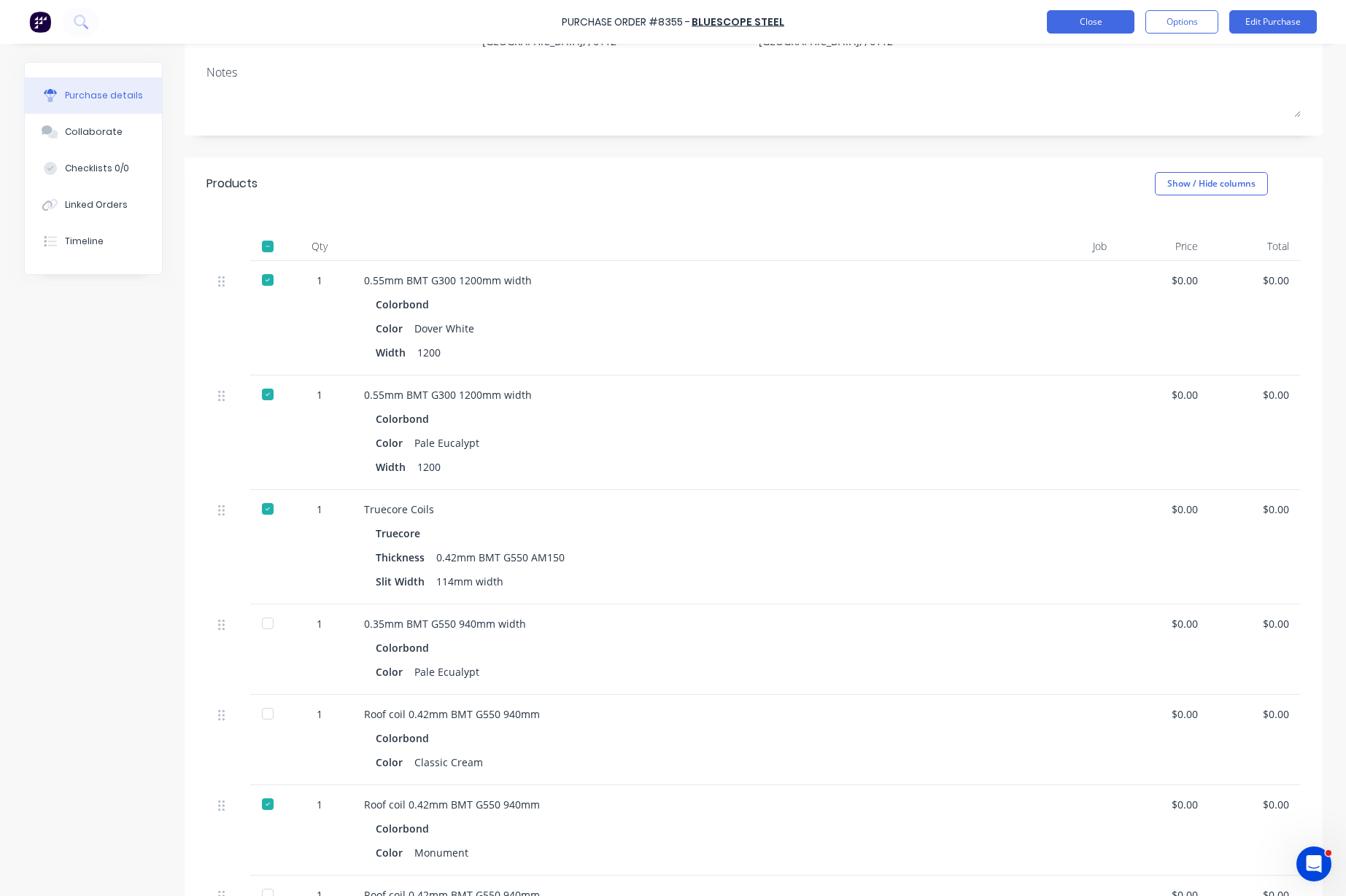
click at [1111, 24] on button "Close" at bounding box center [1089, 22] width 87 height 24
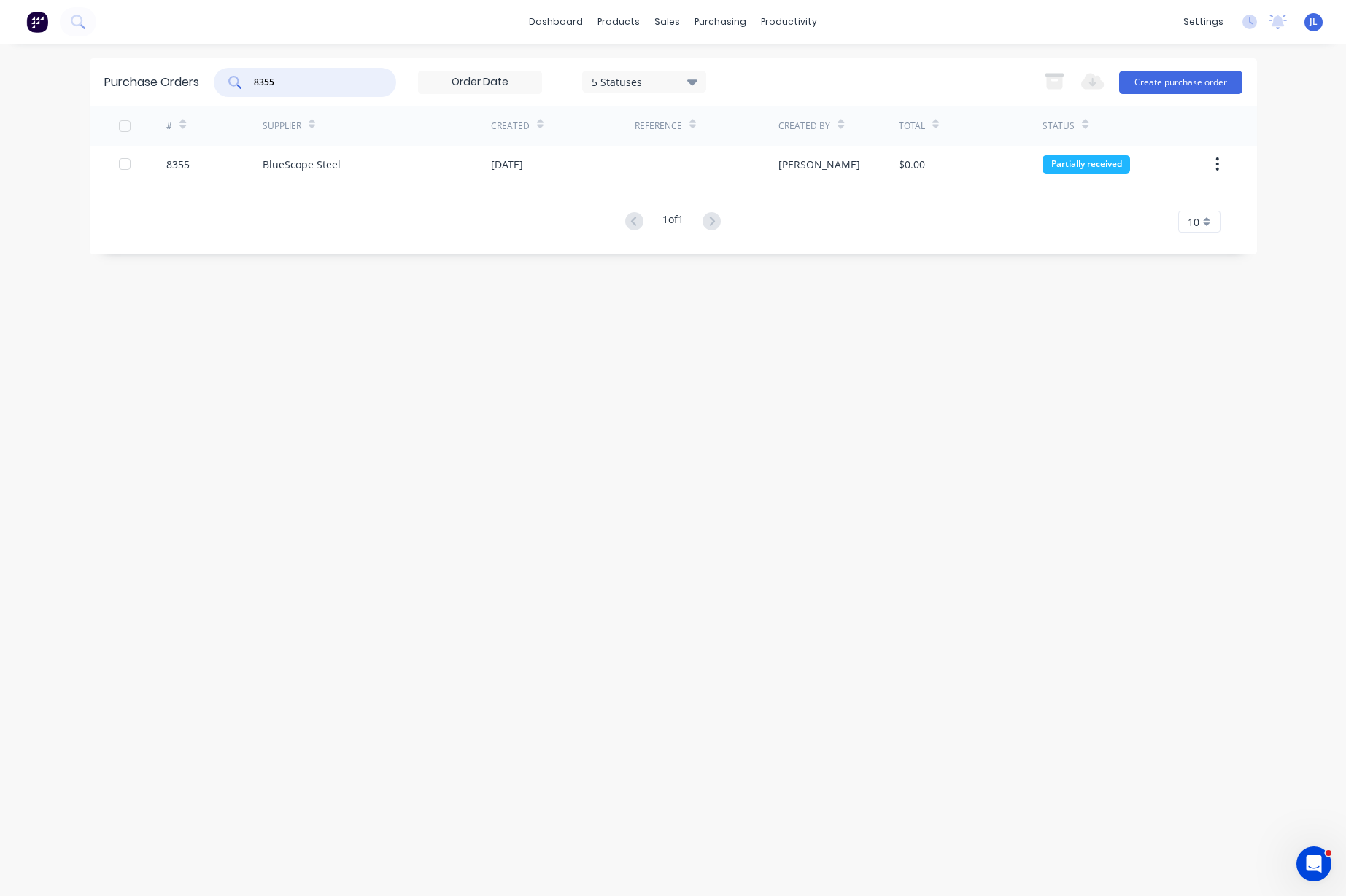
drag, startPoint x: 315, startPoint y: 88, endPoint x: 204, endPoint y: 84, distance: 111.1
click at [204, 84] on div "Purchase Orders 8355 5 Statuses 5 Statuses Export to Excel (XLSX) Create purcha…" at bounding box center [673, 82] width 1167 height 47
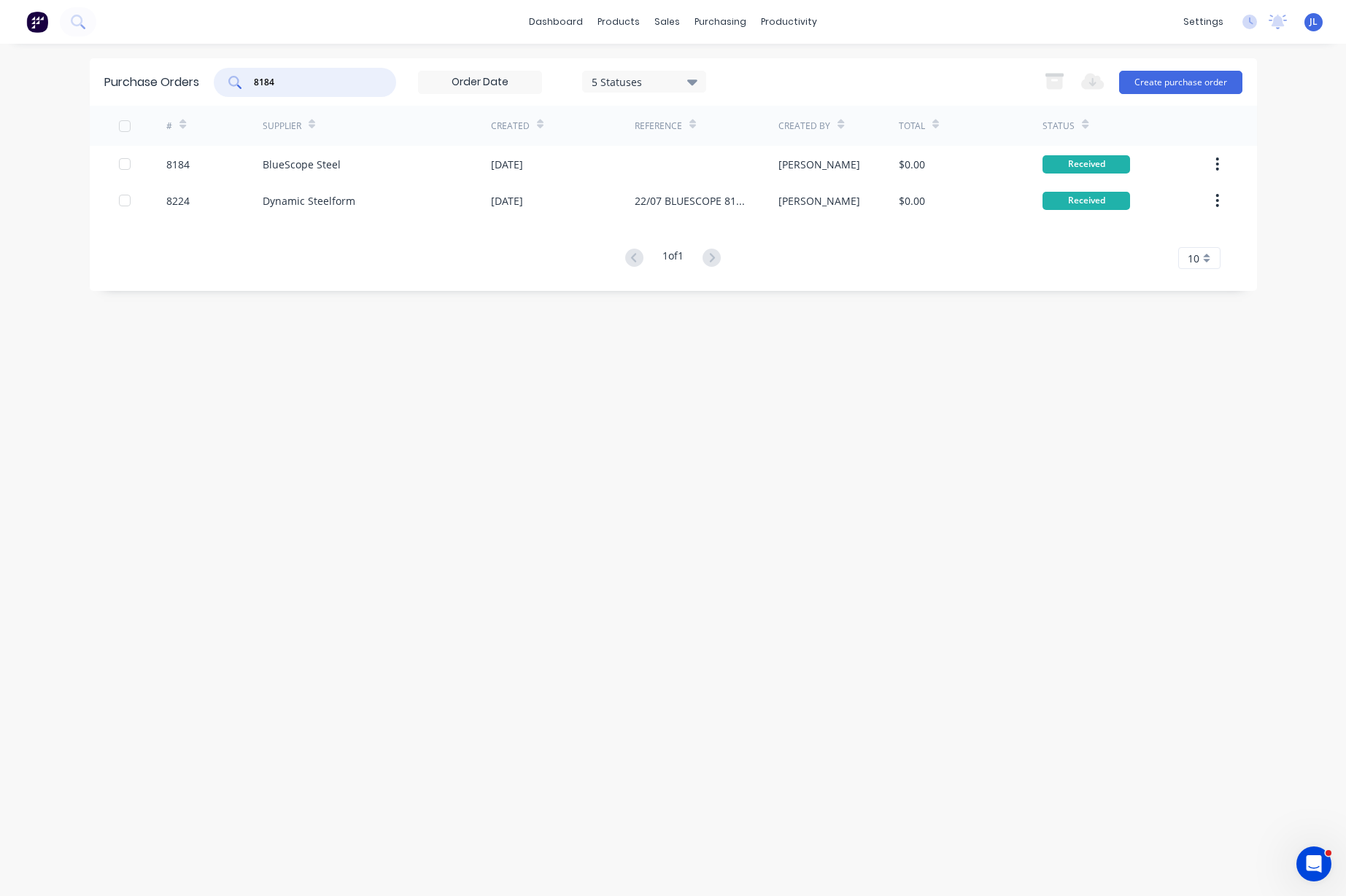
drag, startPoint x: 330, startPoint y: 76, endPoint x: 218, endPoint y: 89, distance: 112.8
click at [218, 89] on div "8184" at bounding box center [305, 82] width 182 height 29
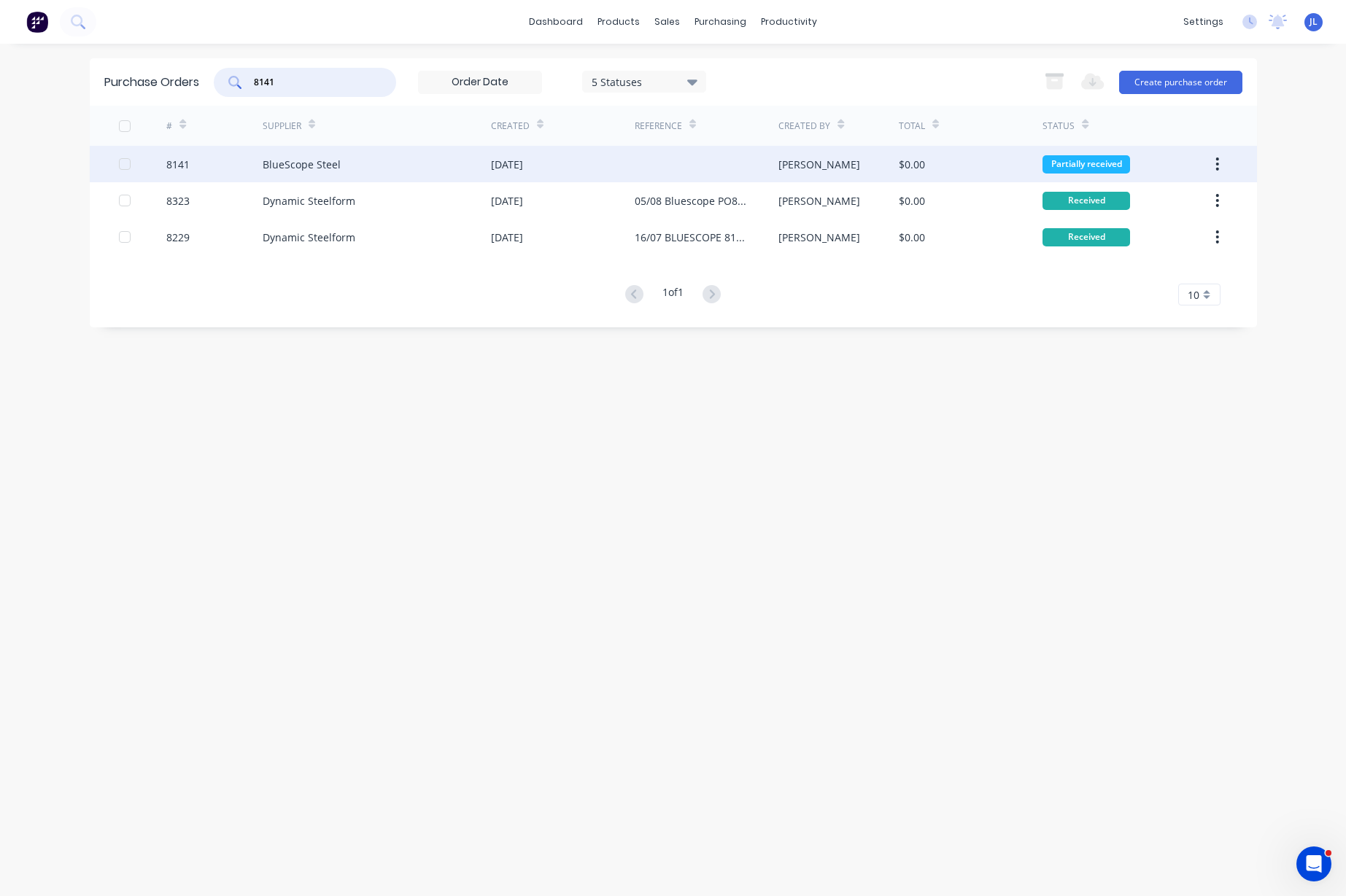
type input "8141"
click at [377, 165] on div "BlueScope Steel" at bounding box center [376, 164] width 228 height 36
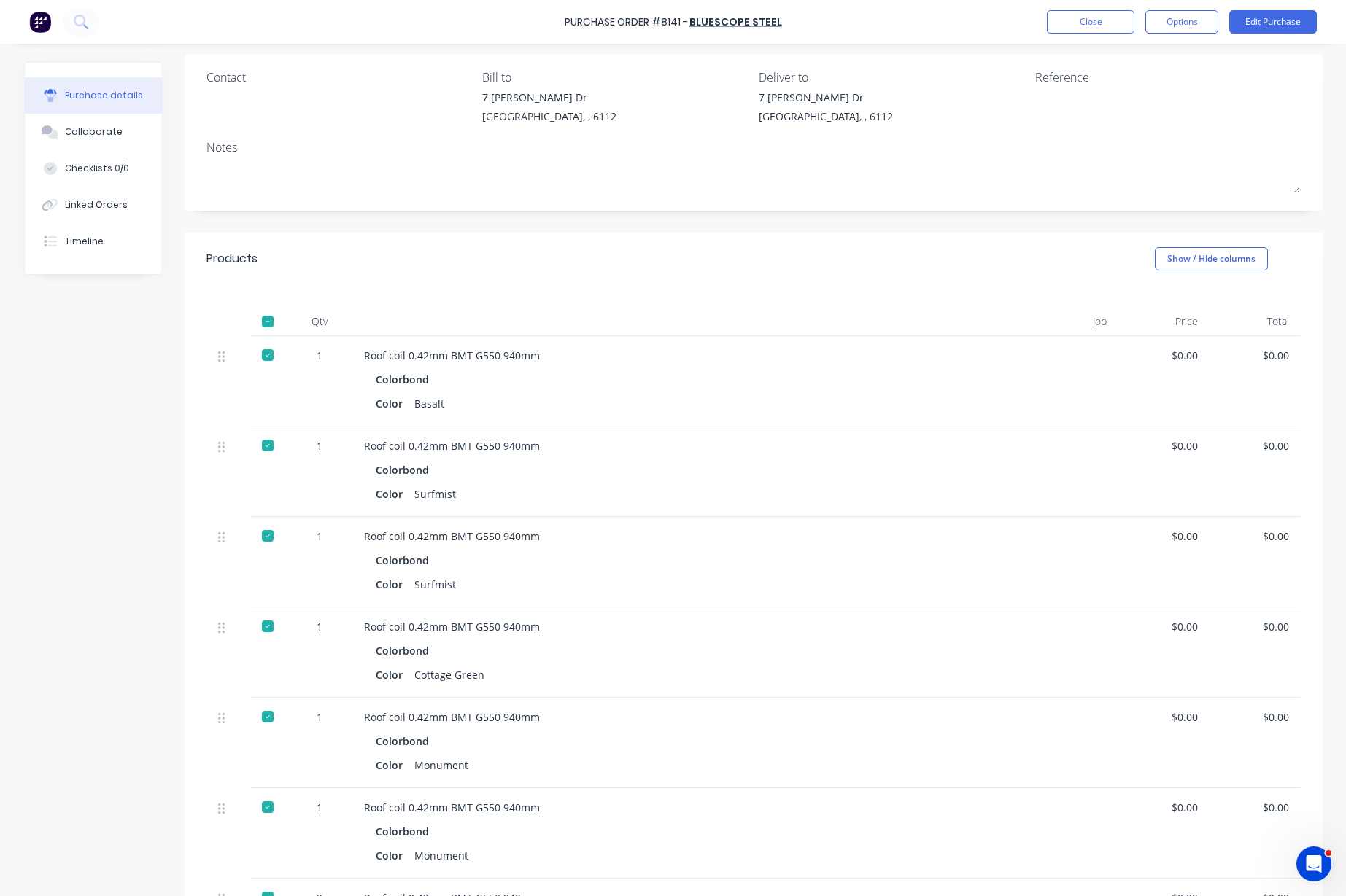
scroll to position [90, 0]
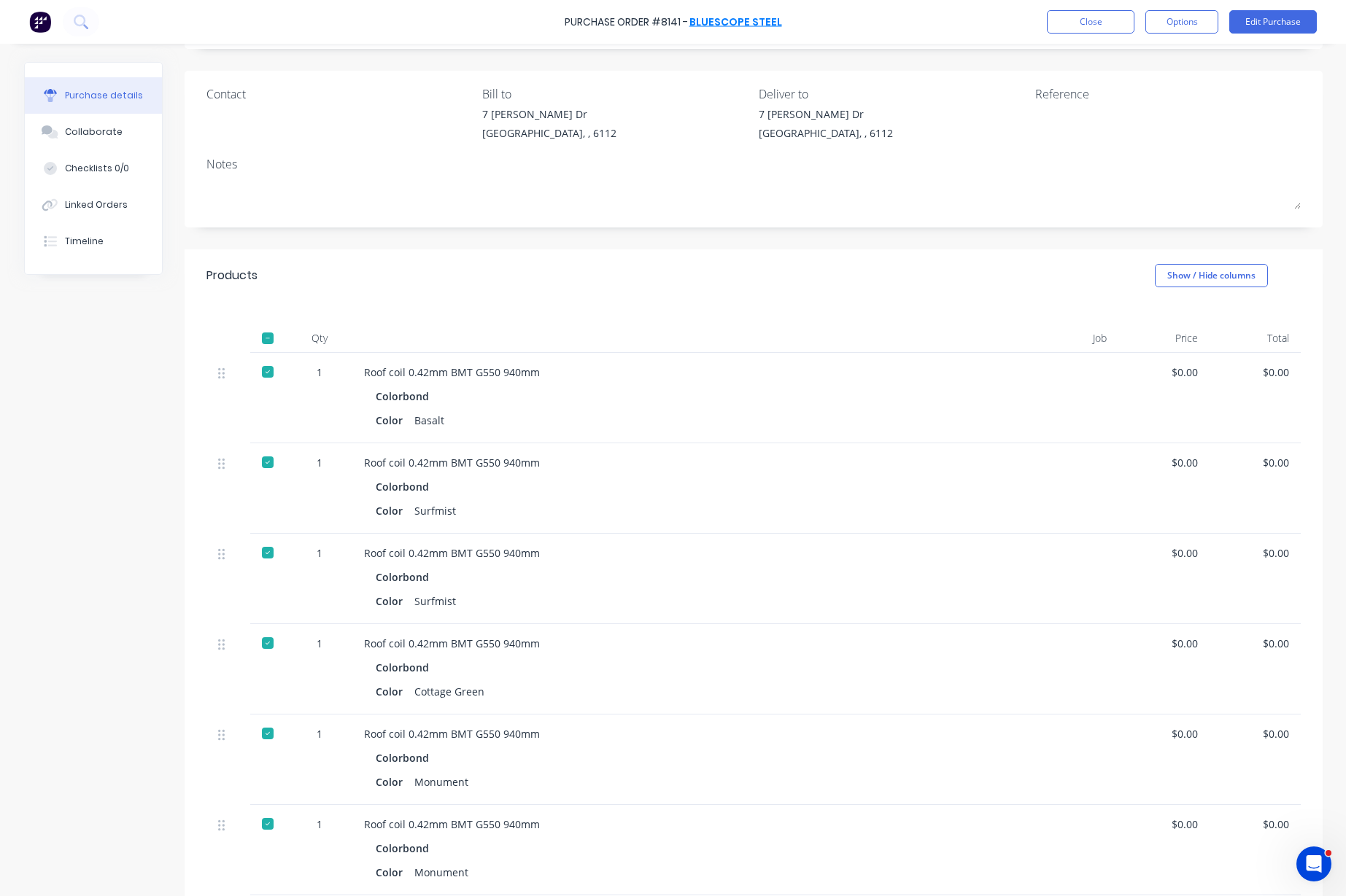
click at [741, 27] on link "BlueScope Steel" at bounding box center [736, 22] width 93 height 15
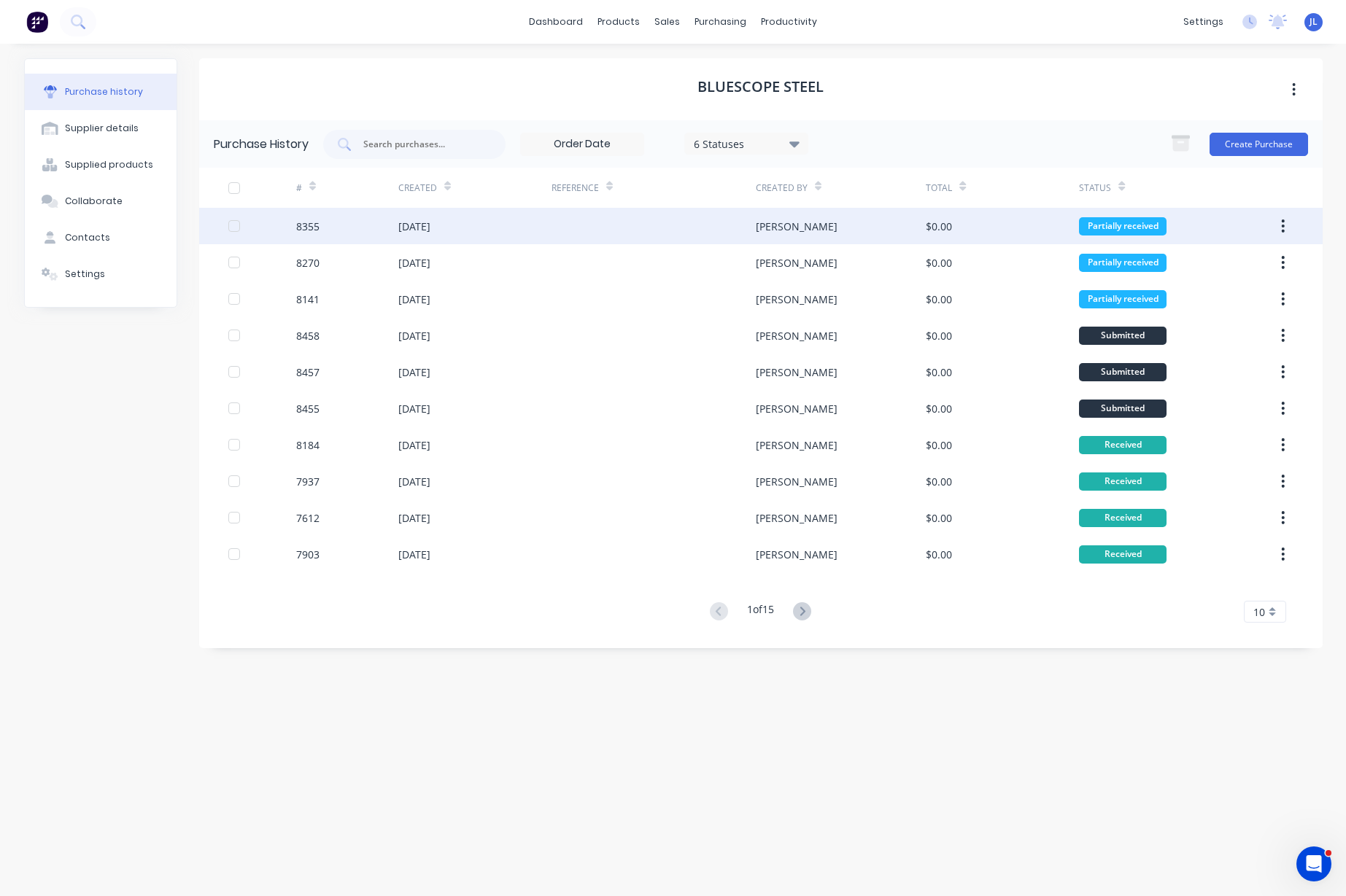
click at [430, 227] on div "[DATE]" at bounding box center [414, 226] width 32 height 16
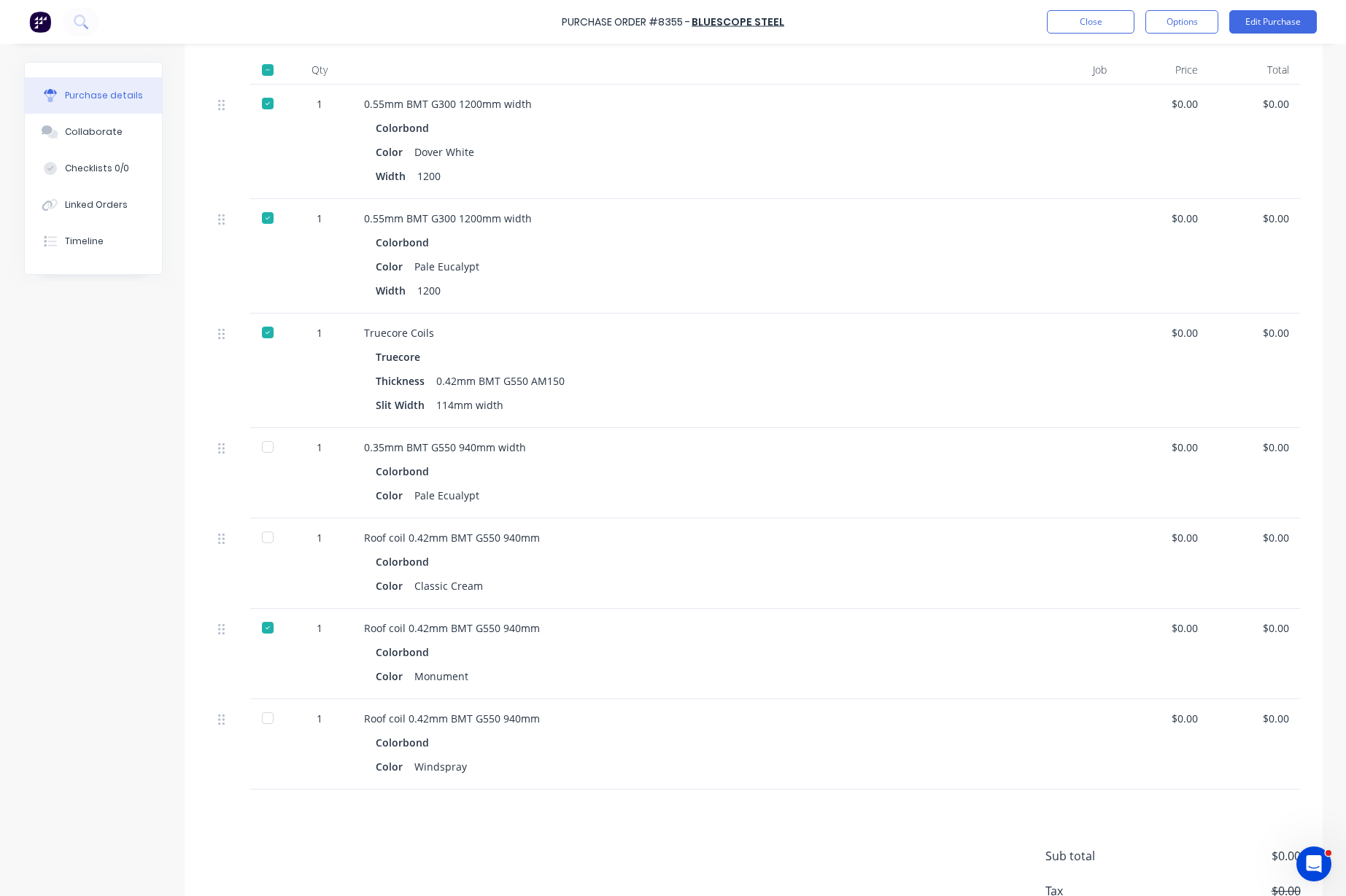
scroll to position [364, 0]
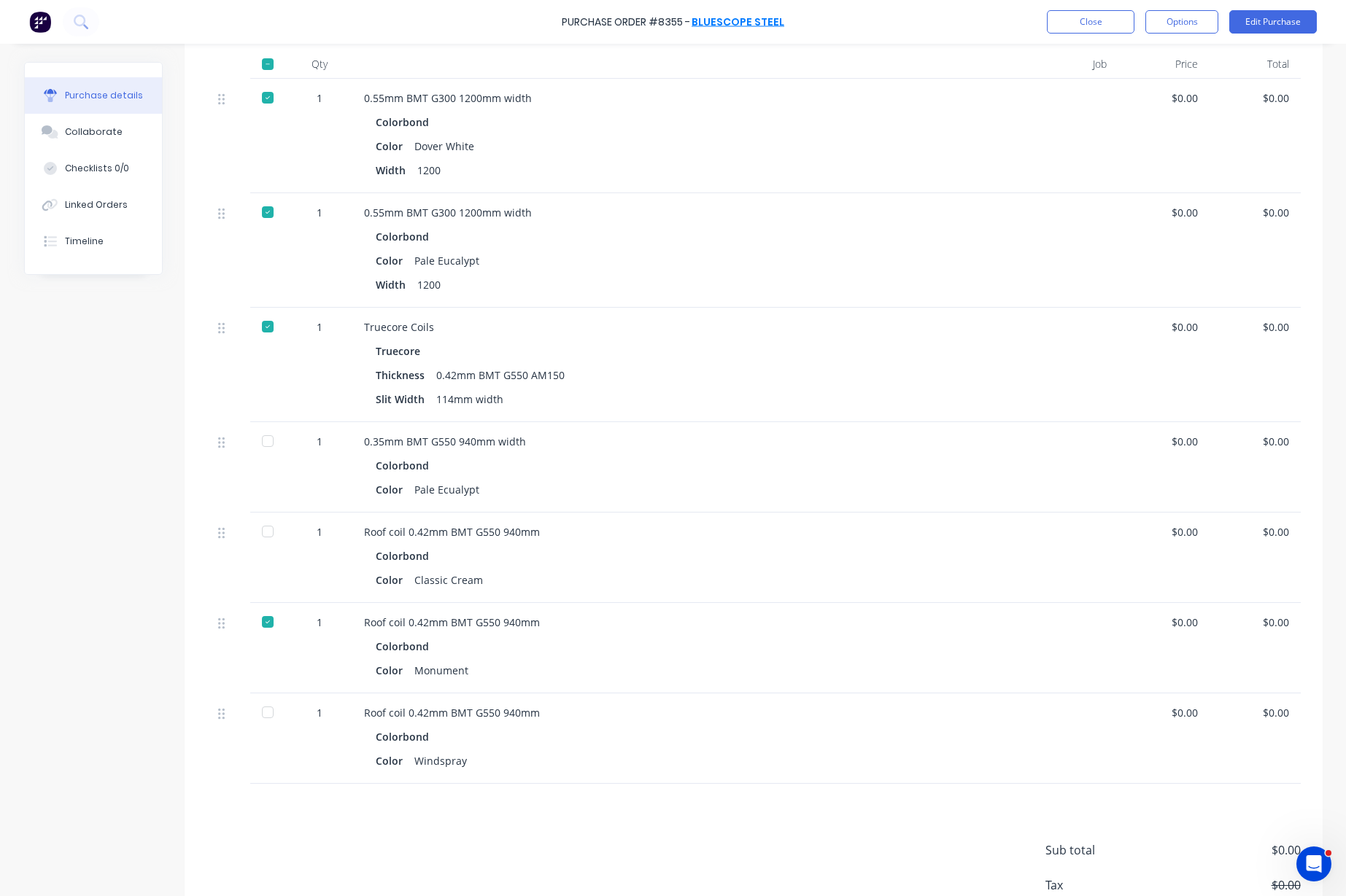
click at [738, 15] on link "BlueScope Steel" at bounding box center [738, 22] width 93 height 15
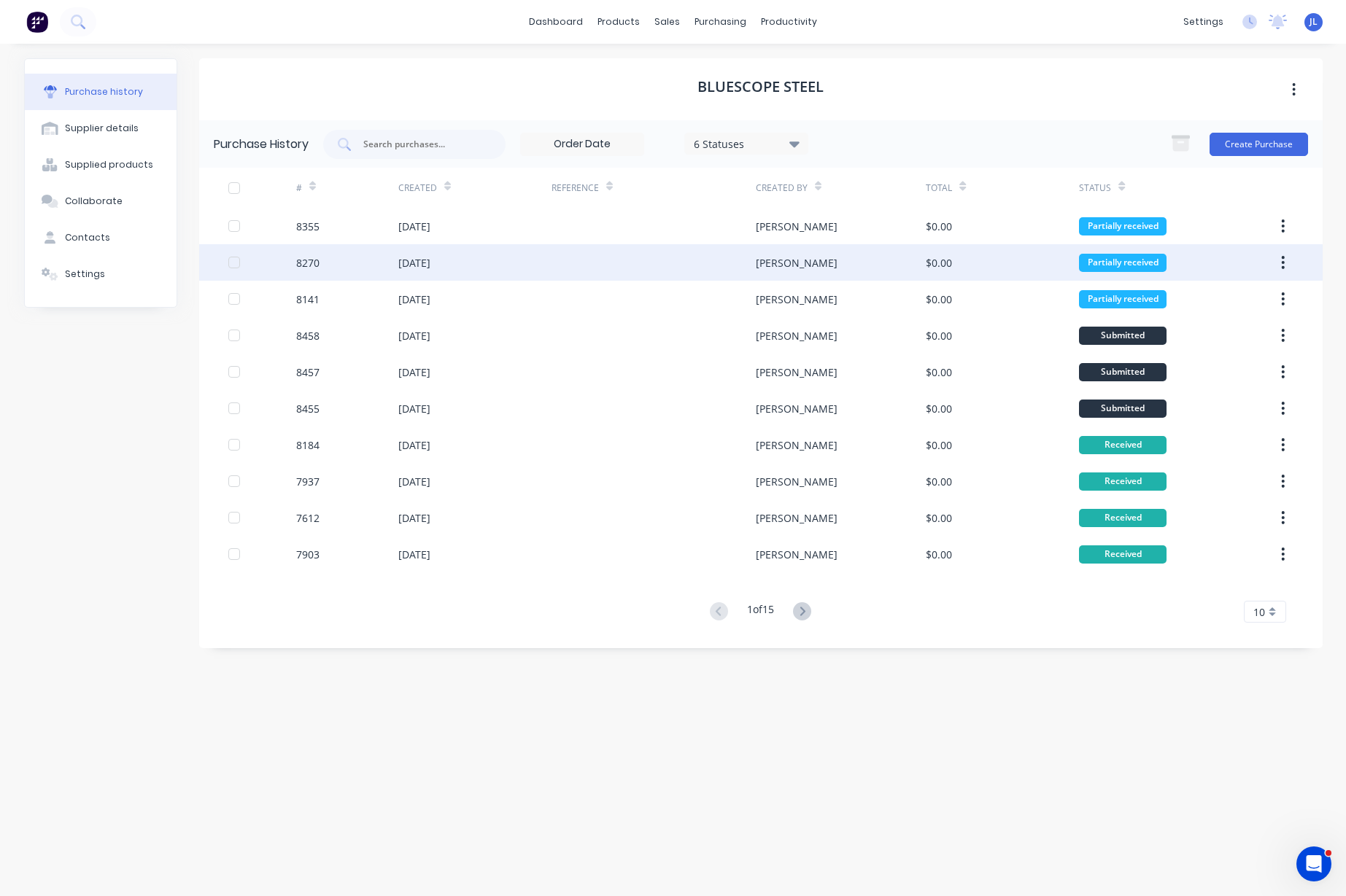
click at [412, 256] on div "[DATE]" at bounding box center [414, 263] width 32 height 16
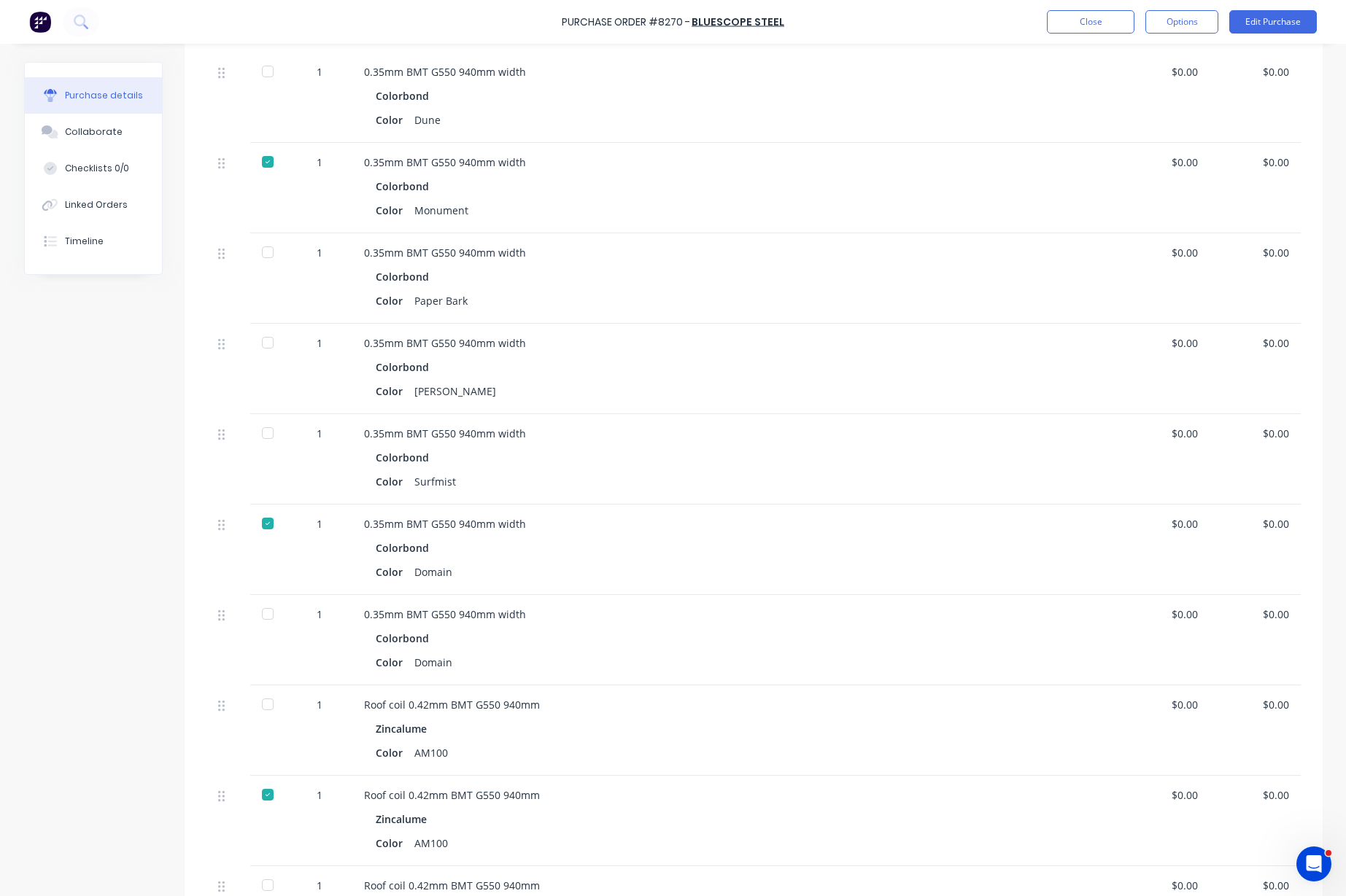
scroll to position [1185, 0]
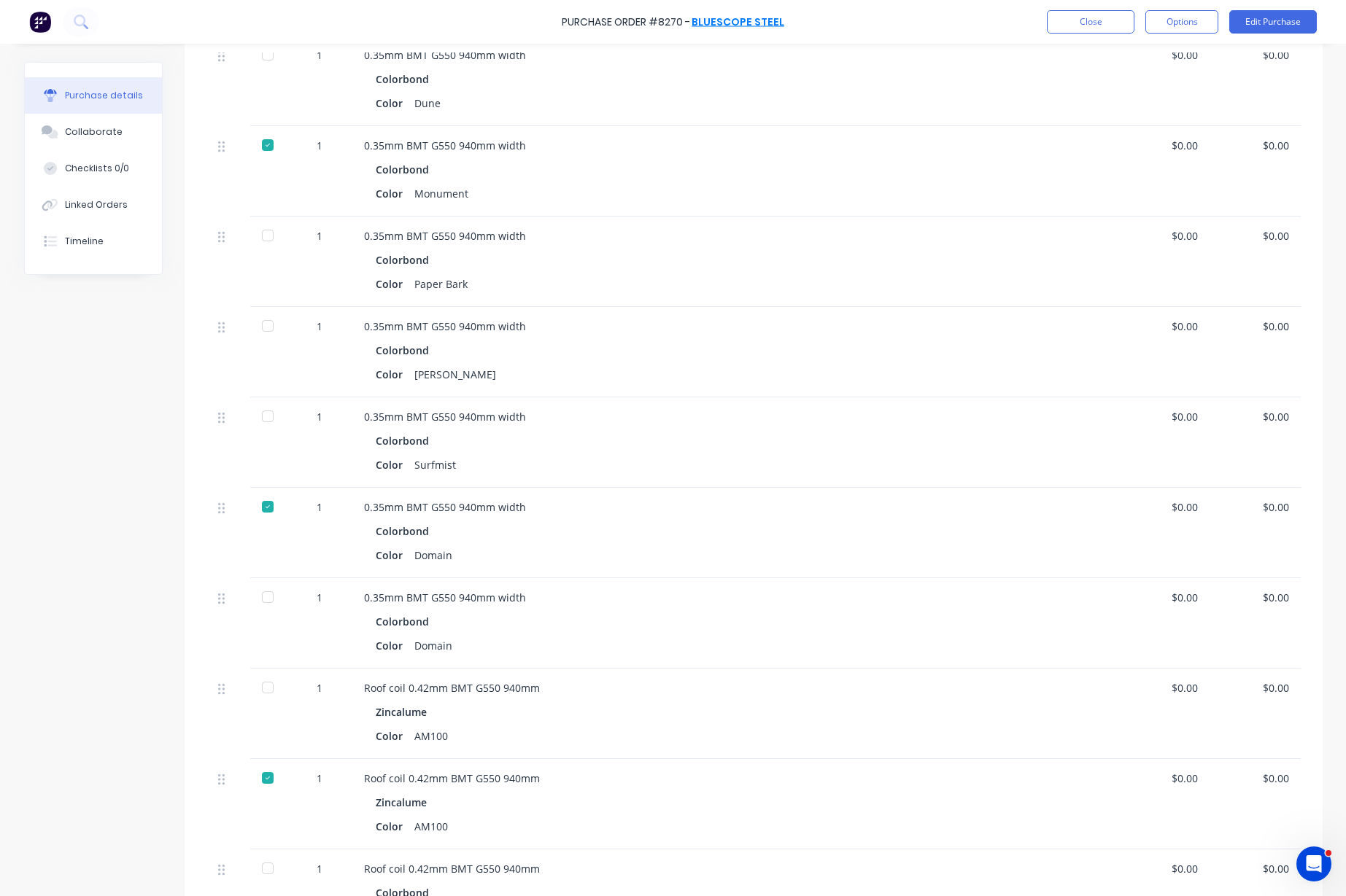
click at [772, 27] on link "BlueScope Steel" at bounding box center [738, 22] width 93 height 15
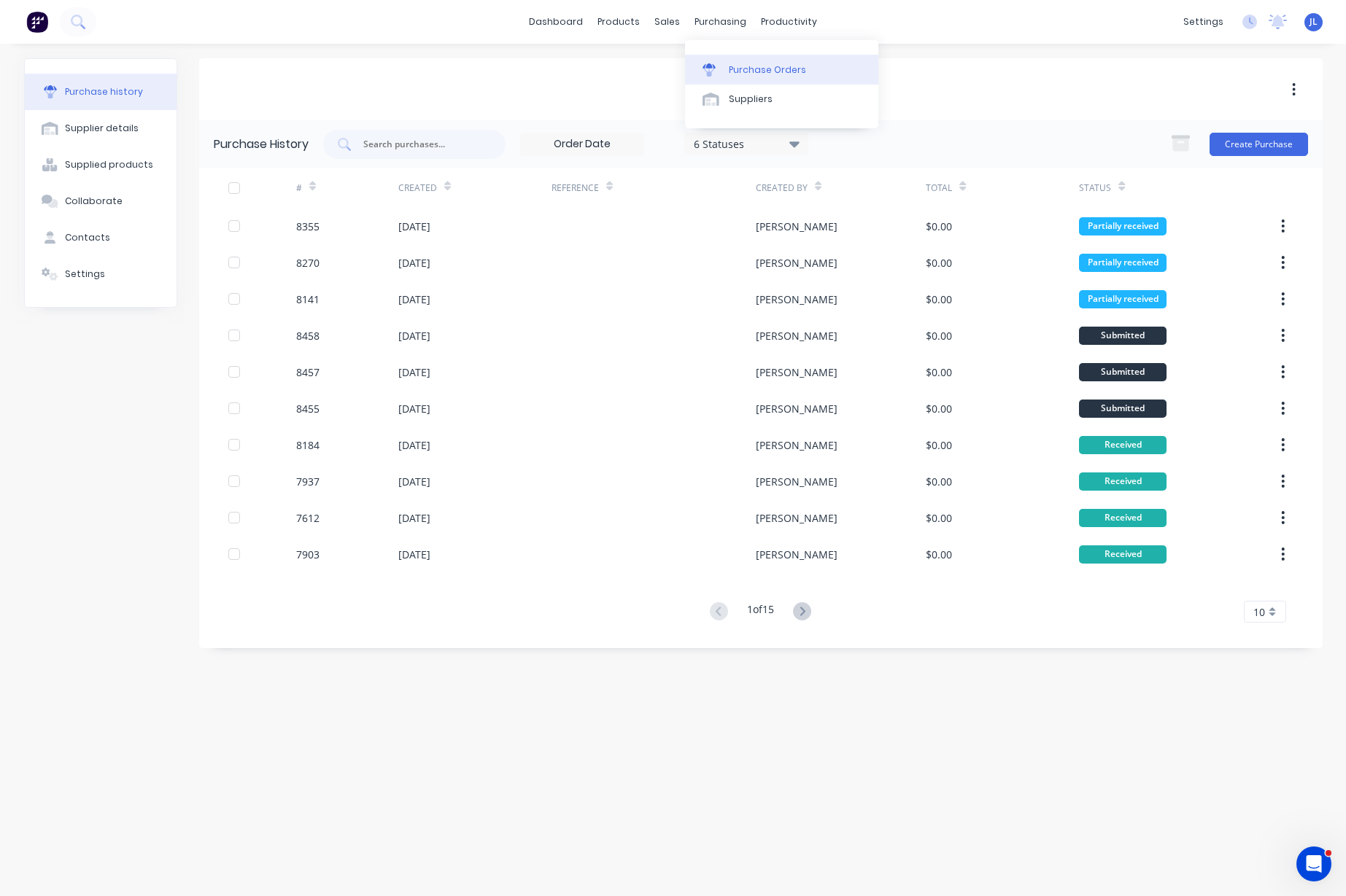
click at [749, 64] on div "Purchase Orders" at bounding box center [767, 70] width 77 height 13
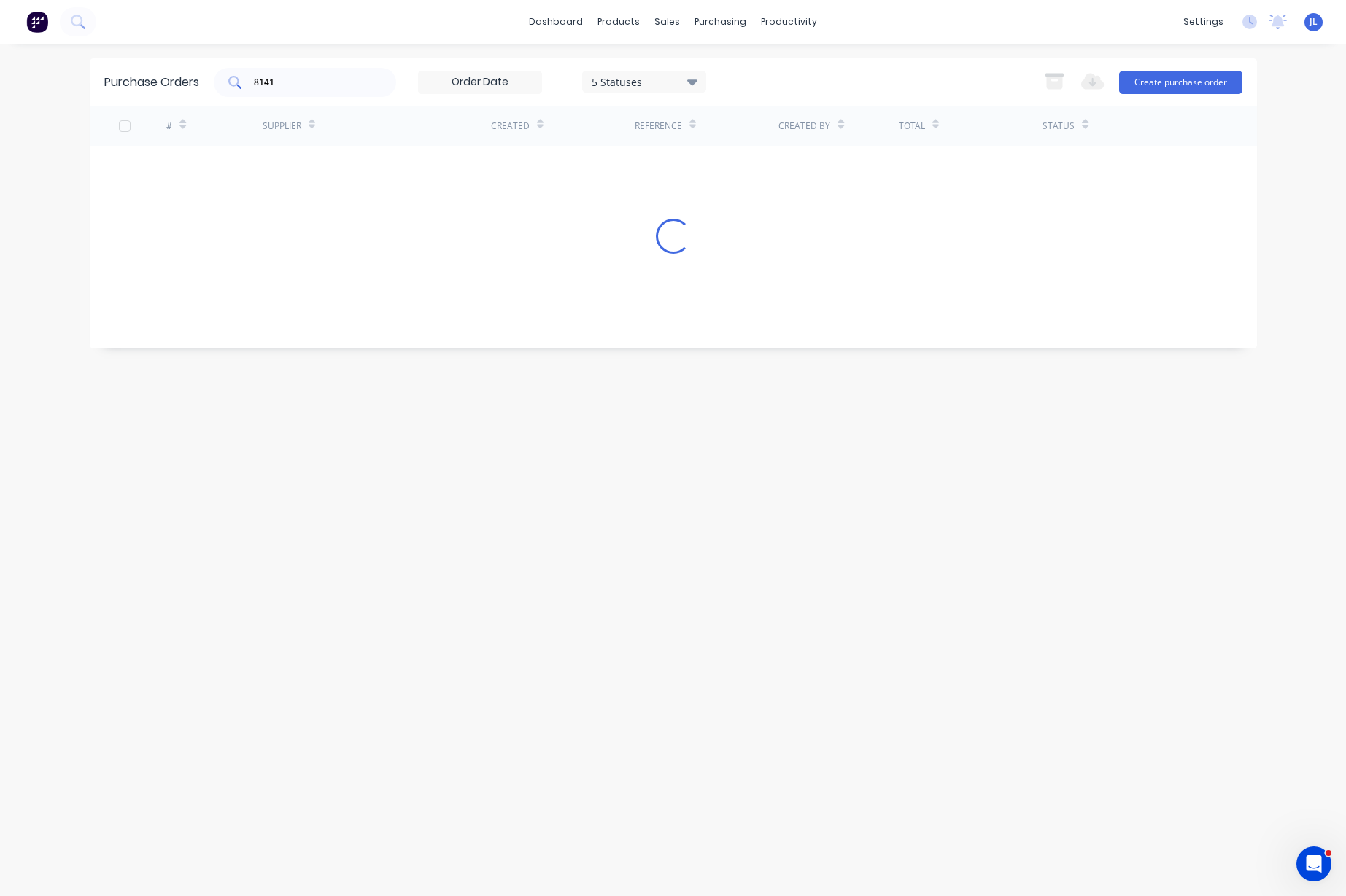
click at [339, 83] on input "8141" at bounding box center [313, 82] width 121 height 15
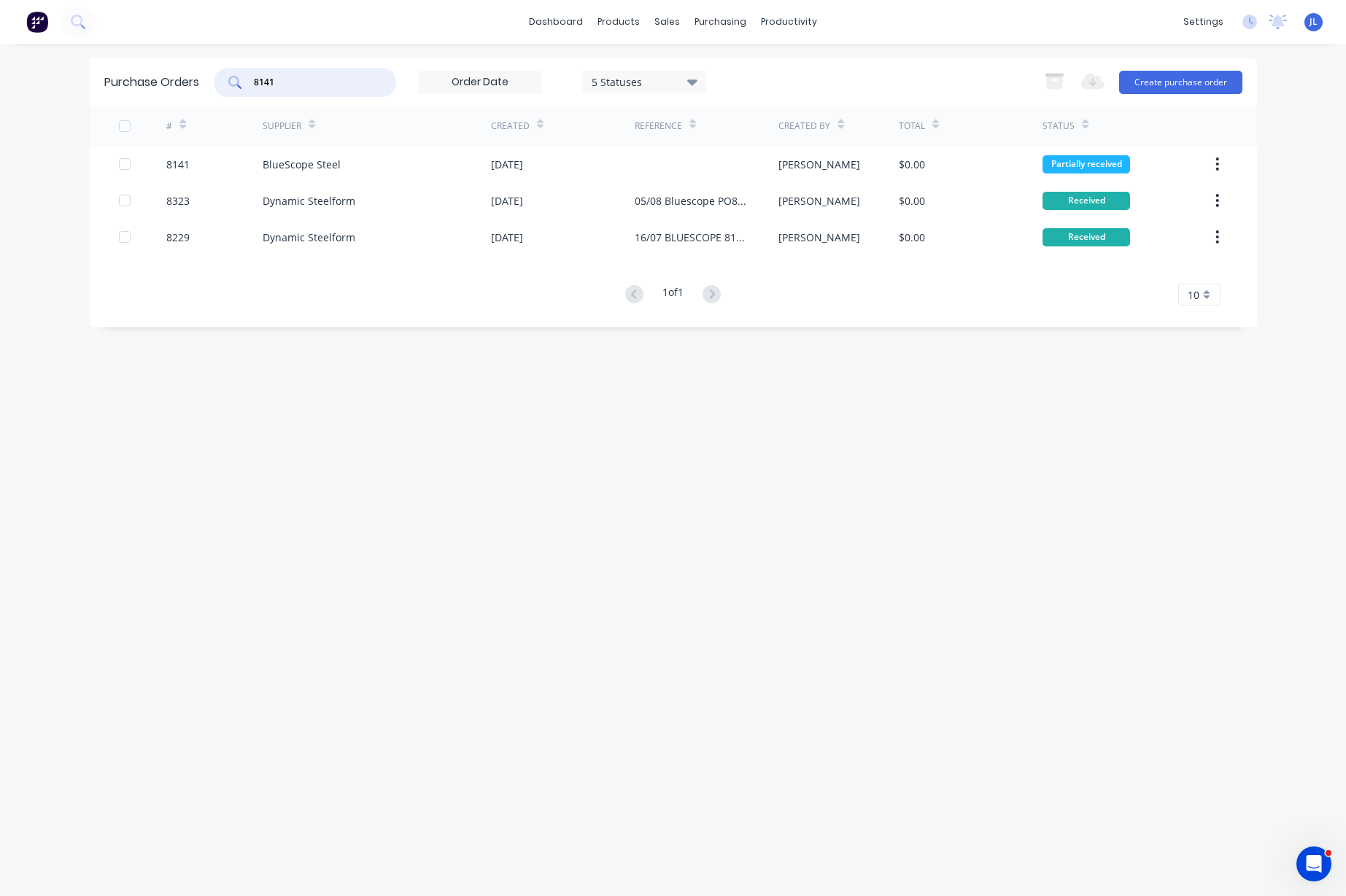
click at [339, 83] on input "8141" at bounding box center [313, 82] width 121 height 15
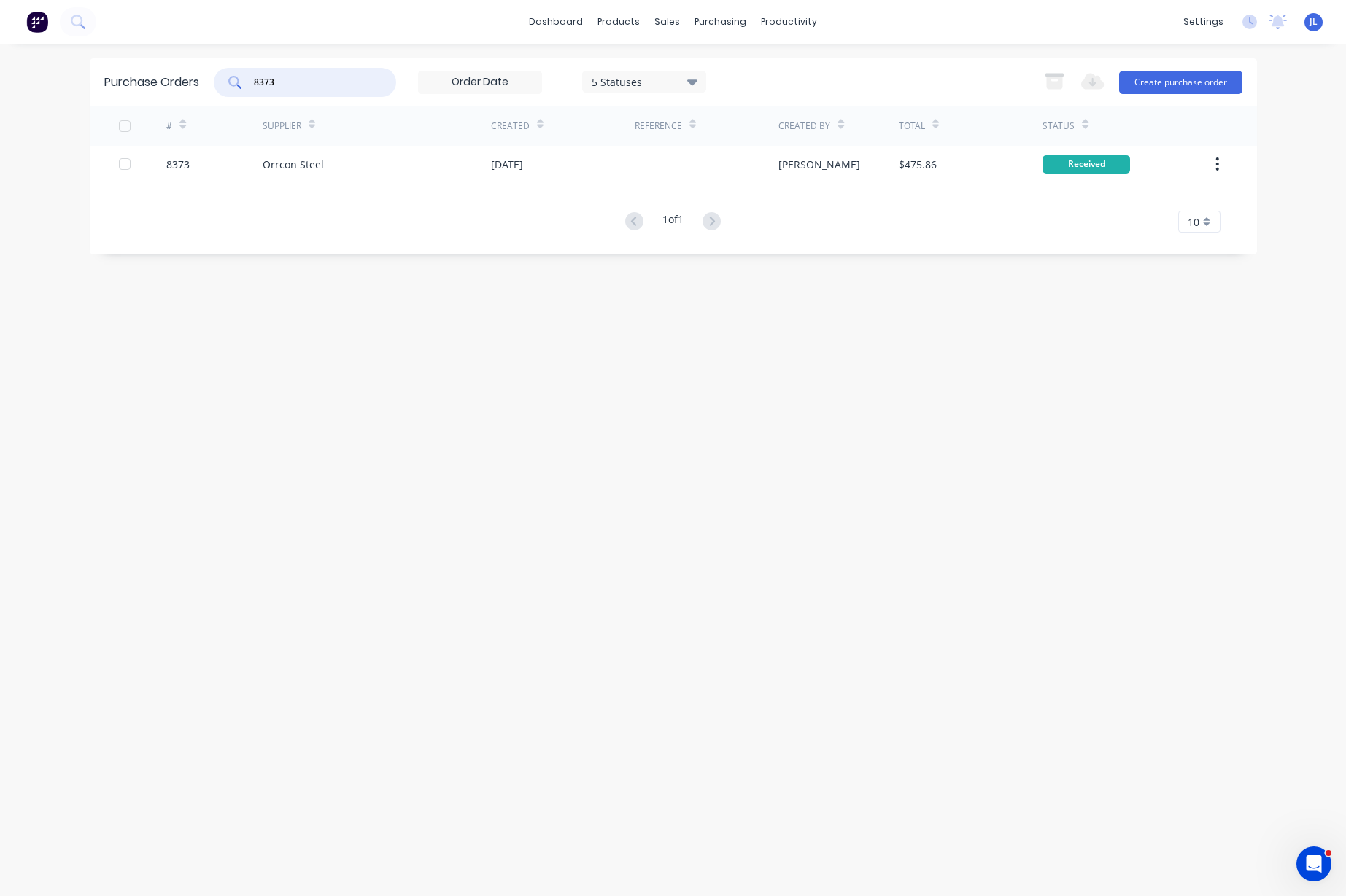
drag, startPoint x: 292, startPoint y: 82, endPoint x: 230, endPoint y: 82, distance: 62.0
click at [236, 87] on div "8373" at bounding box center [305, 82] width 182 height 29
type input "7"
click at [309, 70] on div "Purchase Orders 8343 5 Statuses 5 Statuses Export to Excel (XLSX) Create purcha…" at bounding box center [673, 82] width 1167 height 47
click at [310, 81] on input "8343" at bounding box center [313, 82] width 121 height 15
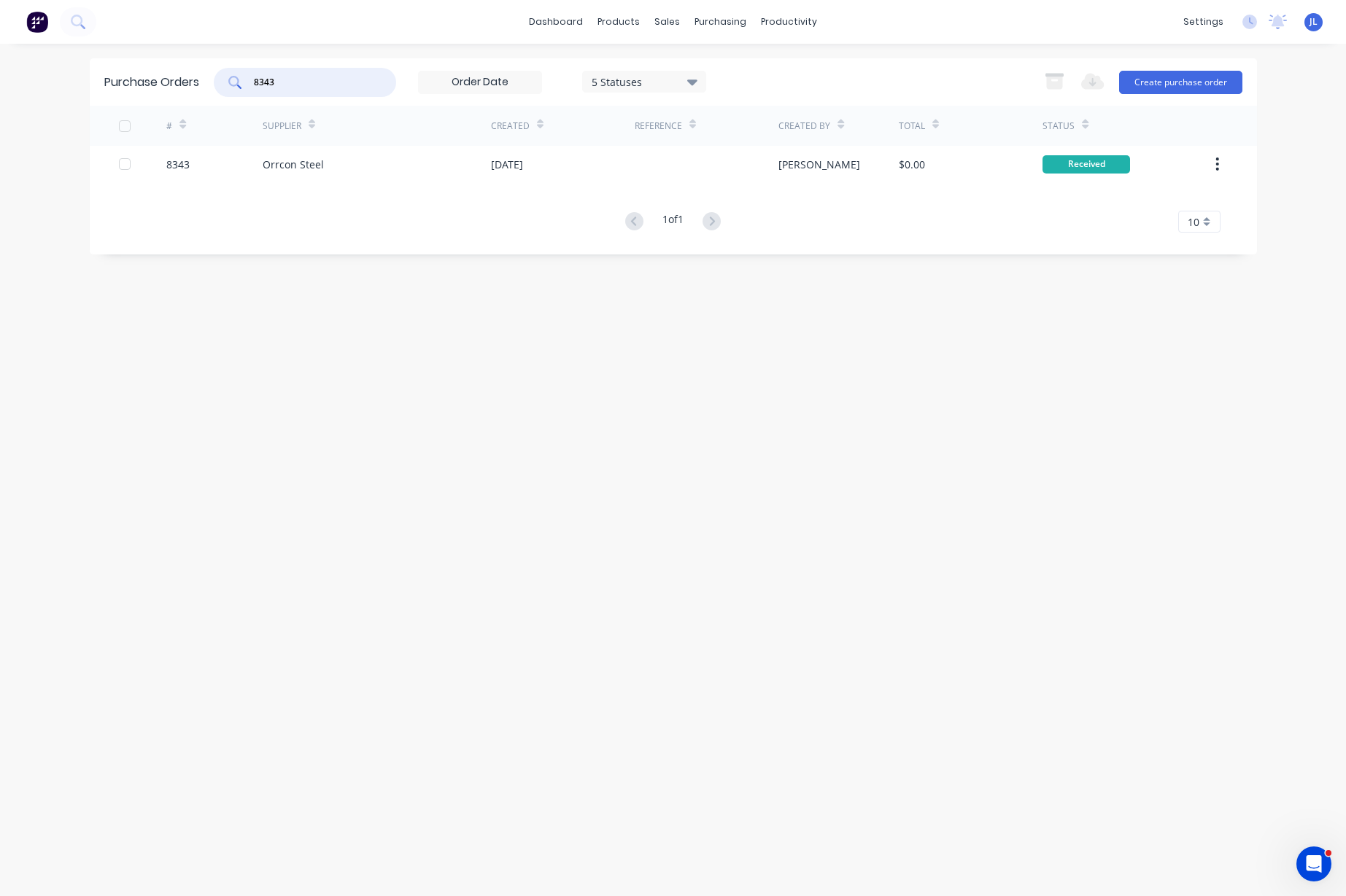
click at [310, 81] on input "8343" at bounding box center [313, 82] width 121 height 15
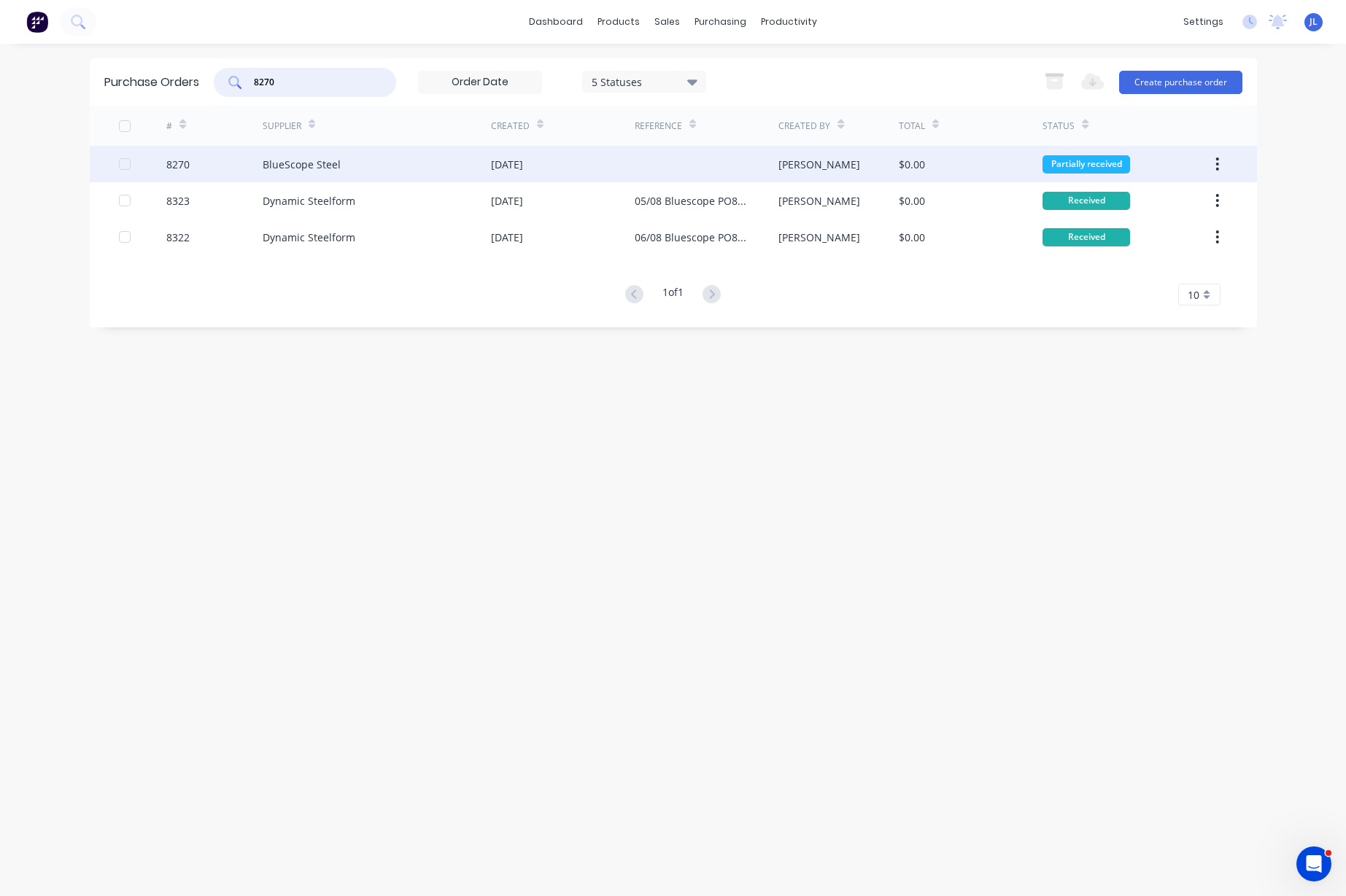
type input "8270"
click at [339, 164] on div "BlueScope Steel" at bounding box center [376, 164] width 228 height 36
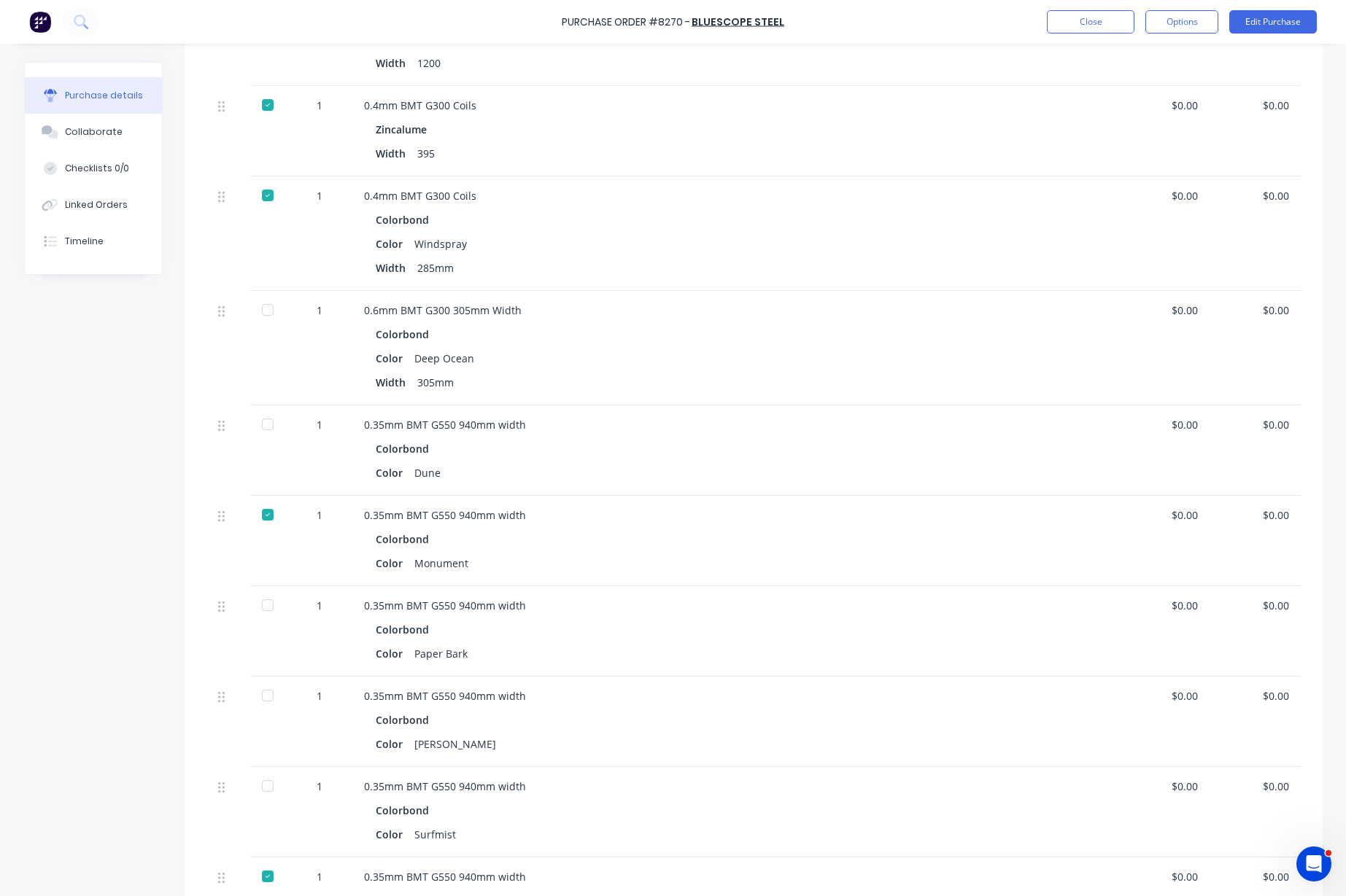
scroll to position [821, 0]
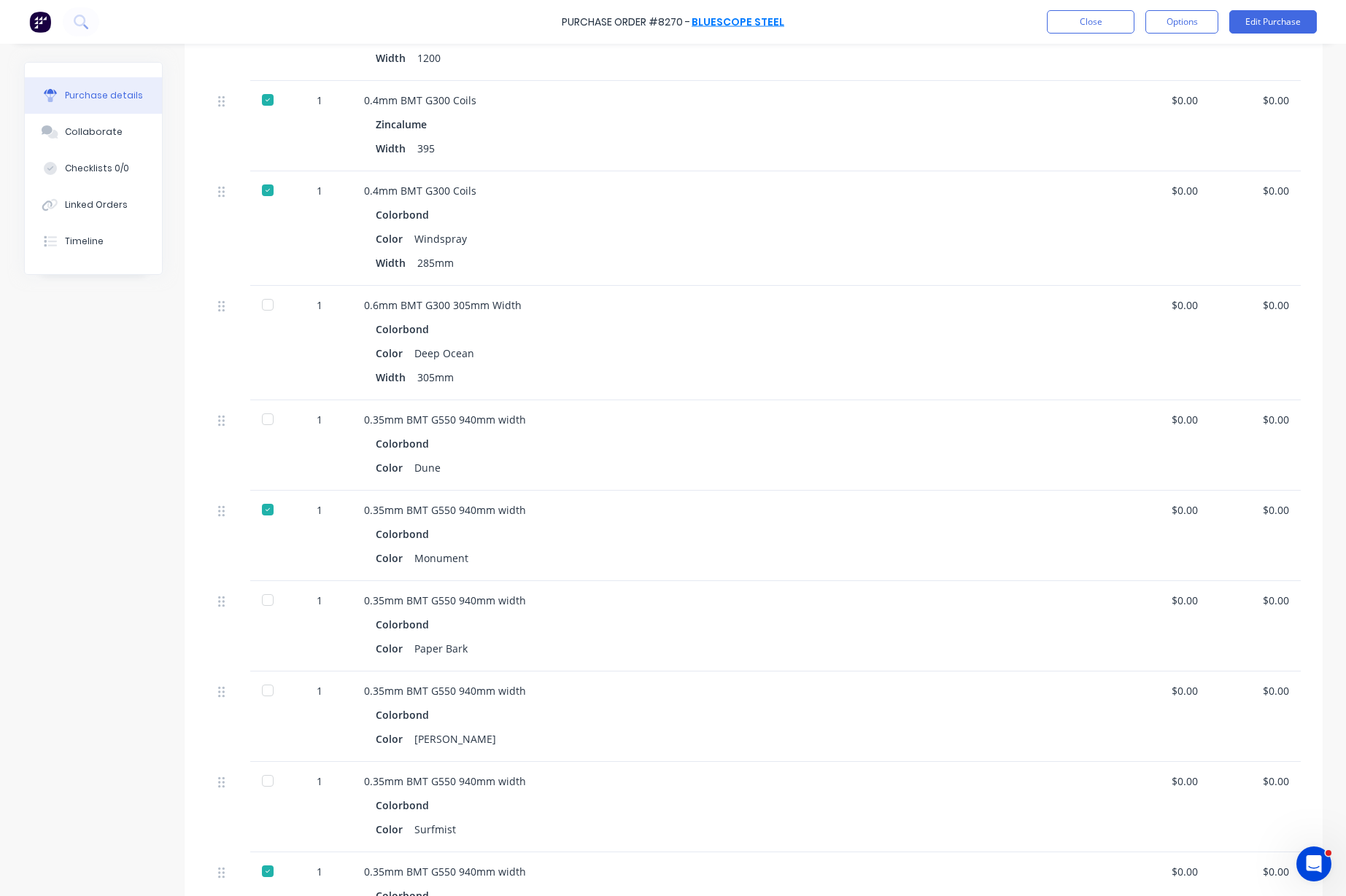
click at [736, 22] on link "BlueScope Steel" at bounding box center [738, 22] width 93 height 15
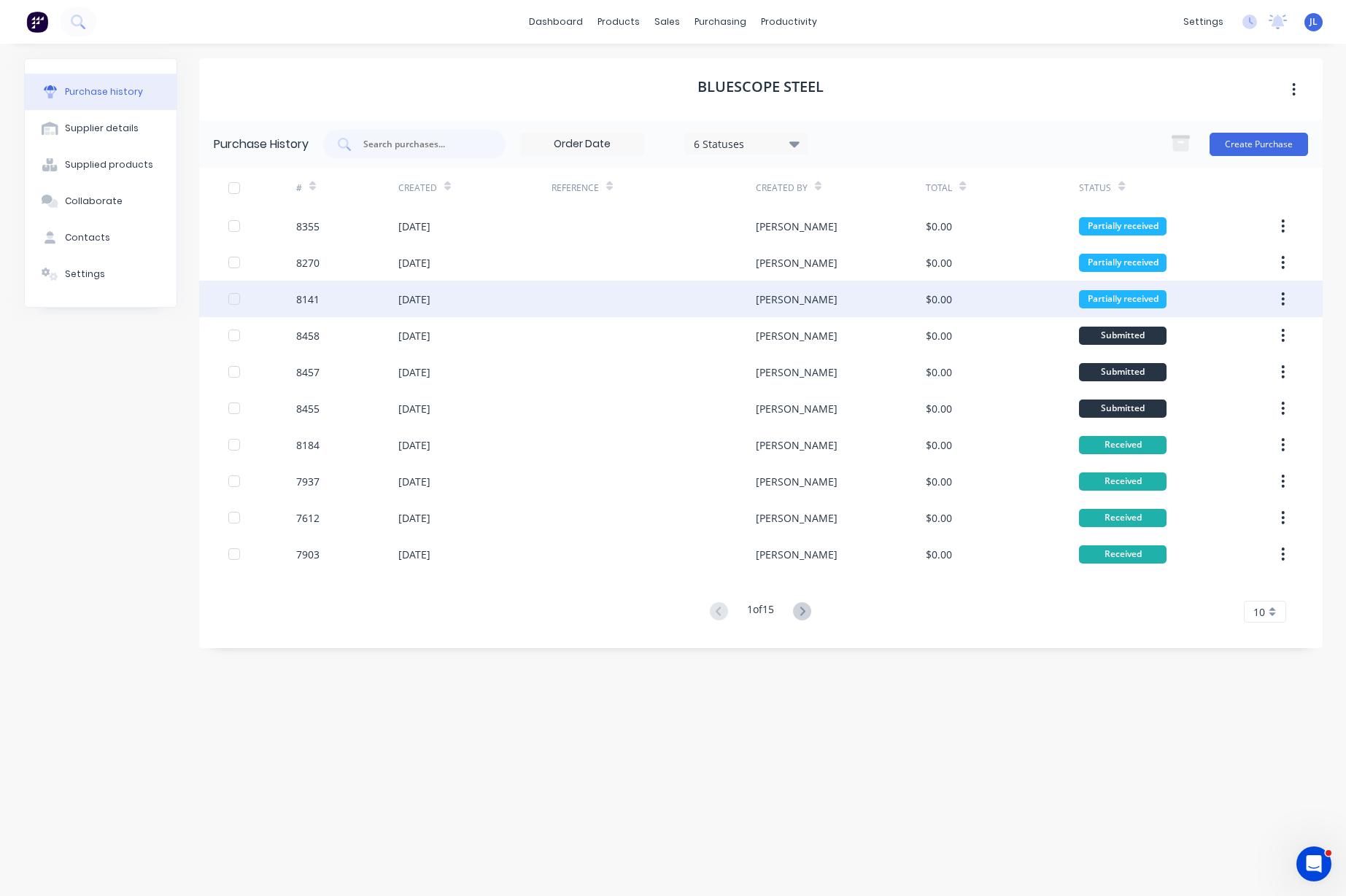
click at [397, 302] on div "8141" at bounding box center [347, 299] width 102 height 36
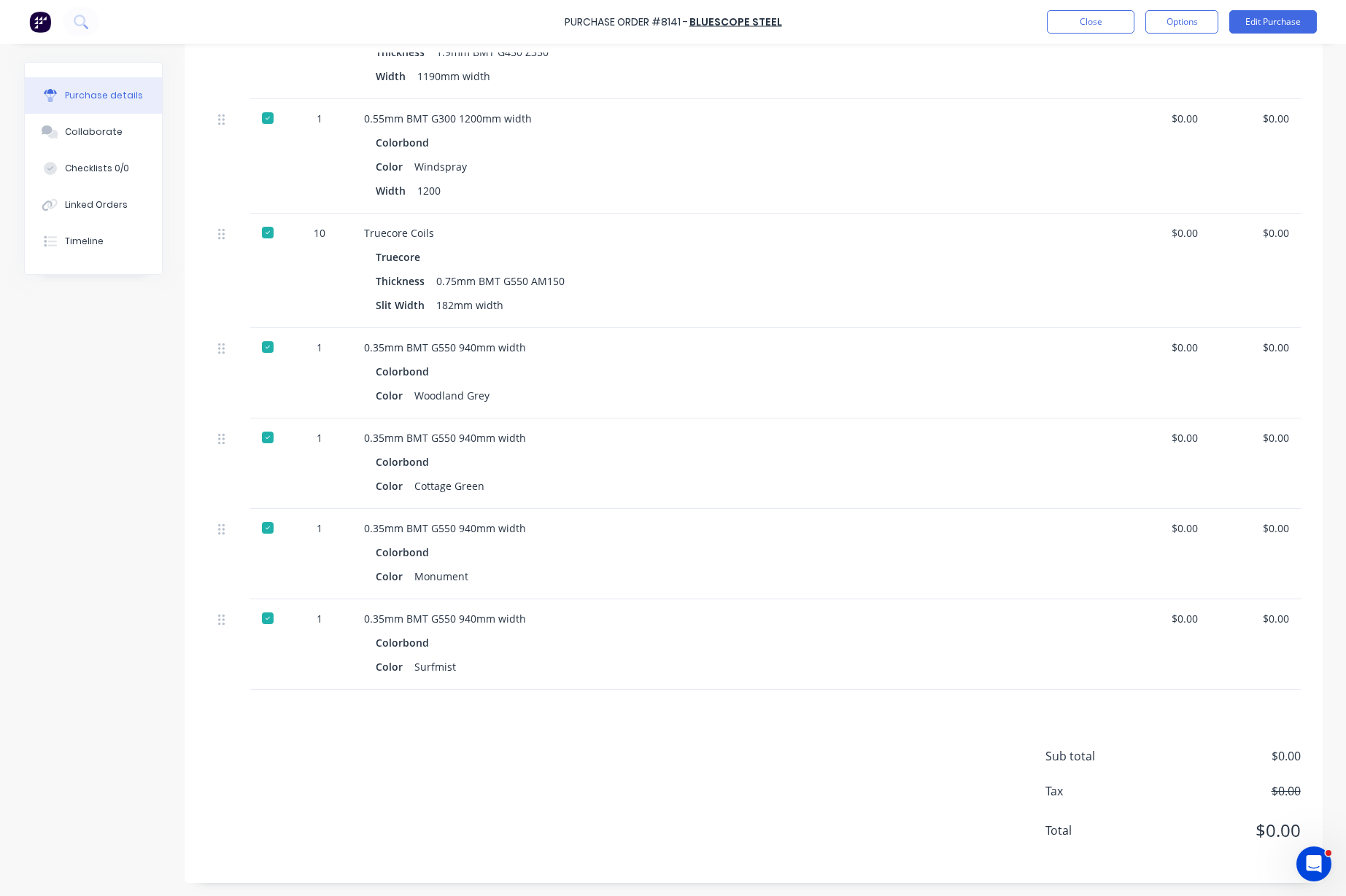
scroll to position [1093, 0]
click at [1070, 22] on button "Close" at bounding box center [1089, 22] width 87 height 24
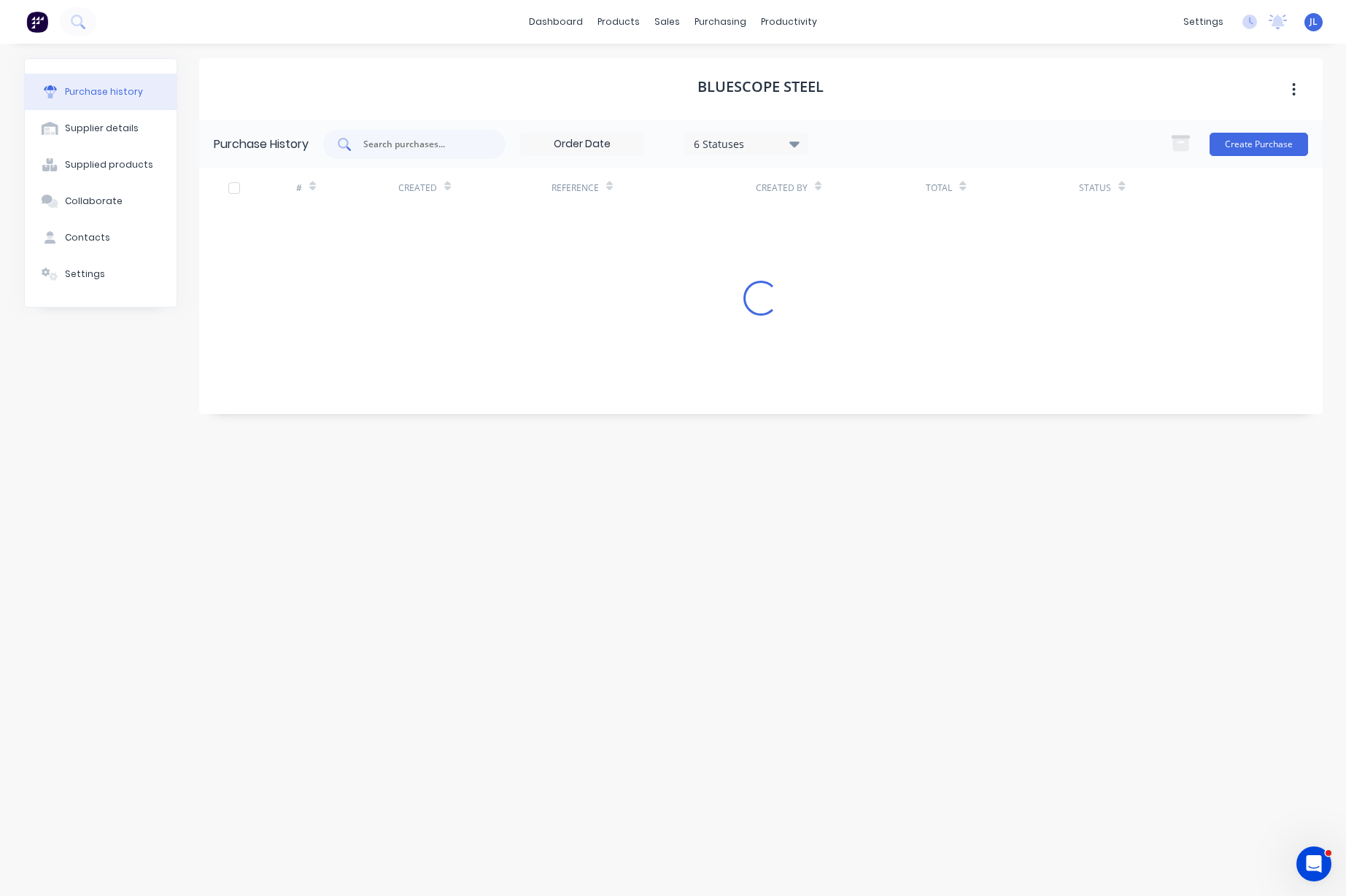
click at [450, 137] on input "text" at bounding box center [422, 144] width 121 height 15
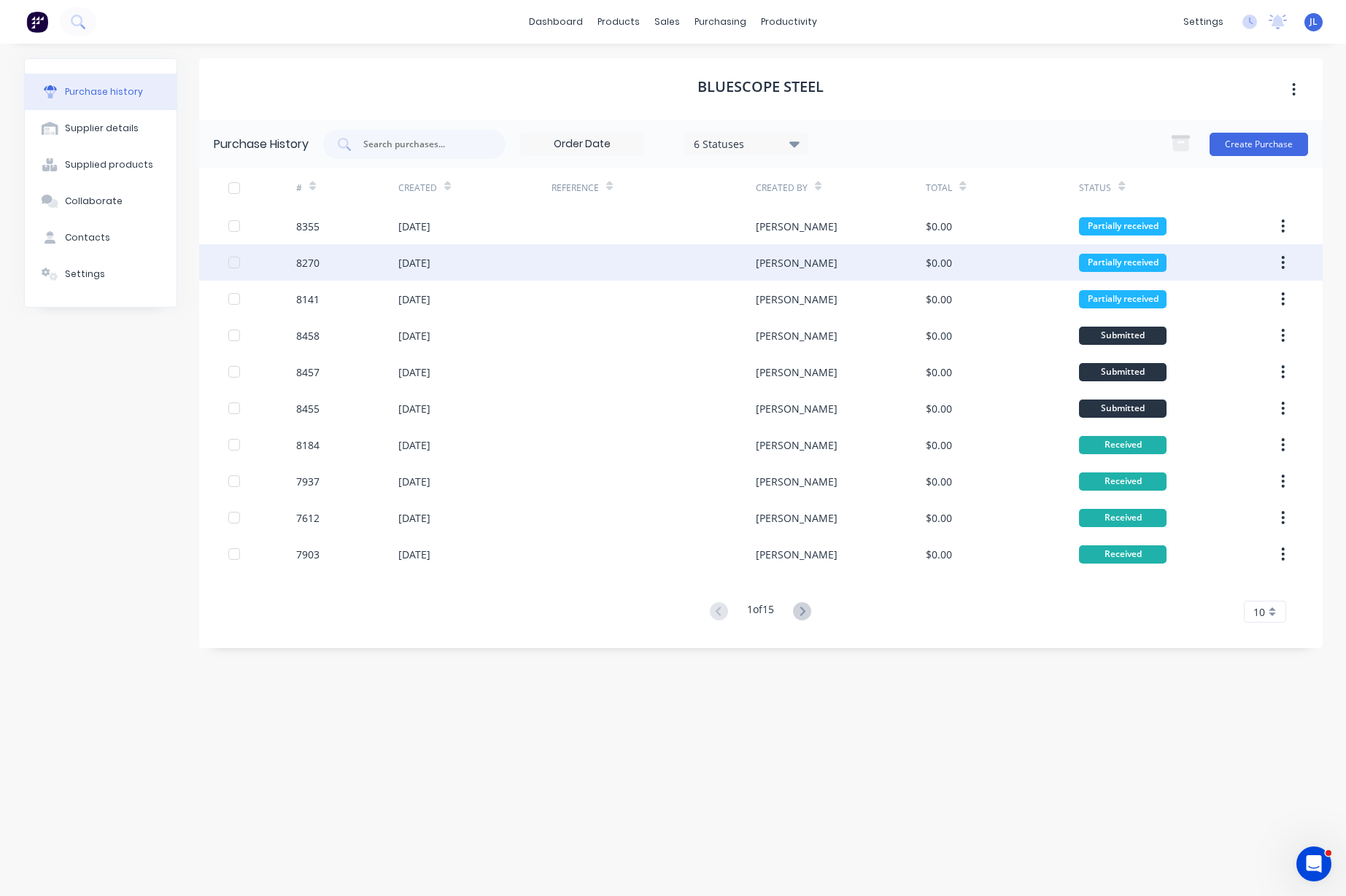
click at [433, 270] on div "[DATE]" at bounding box center [475, 261] width 153 height 36
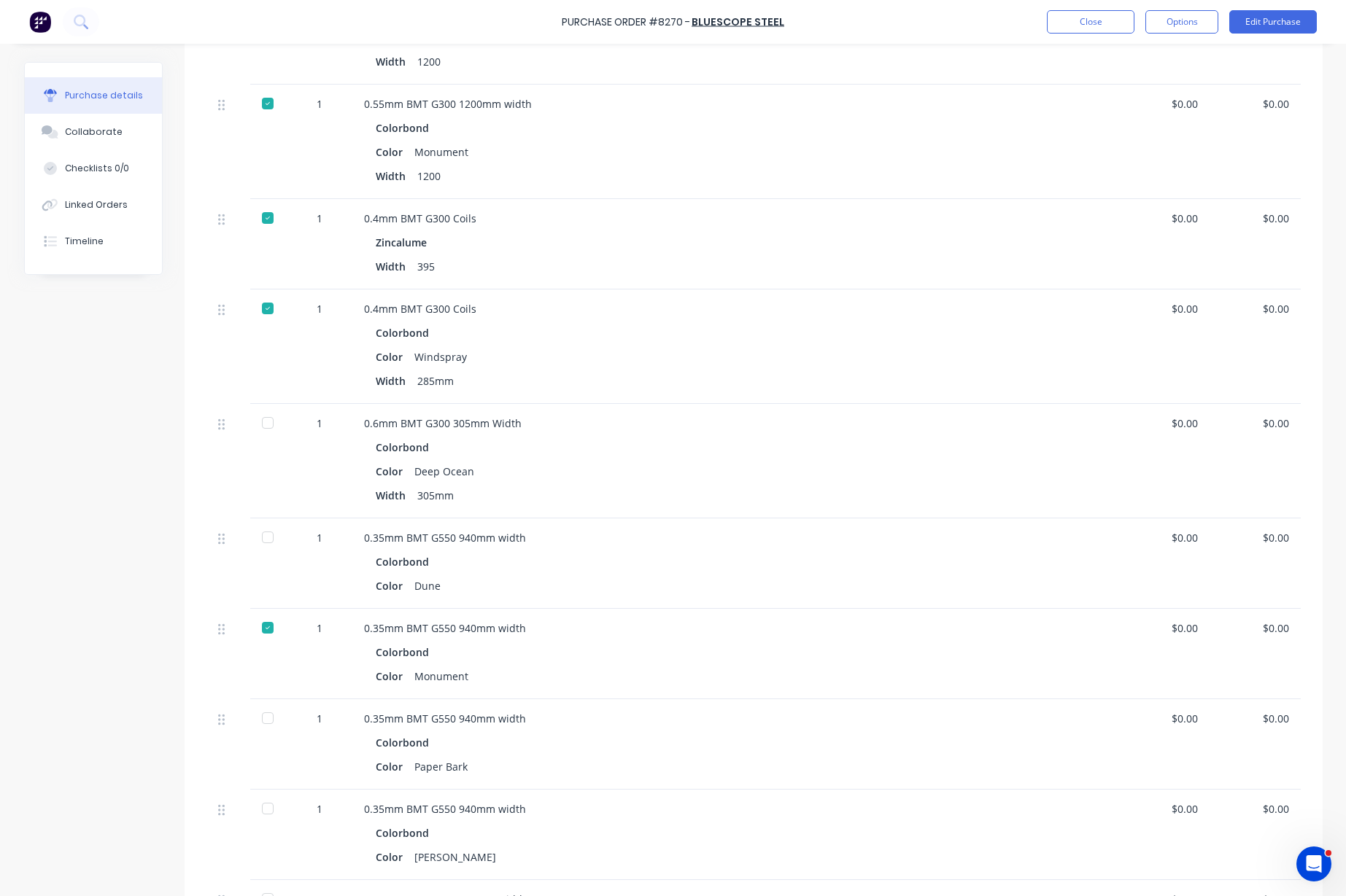
scroll to position [821, 0]
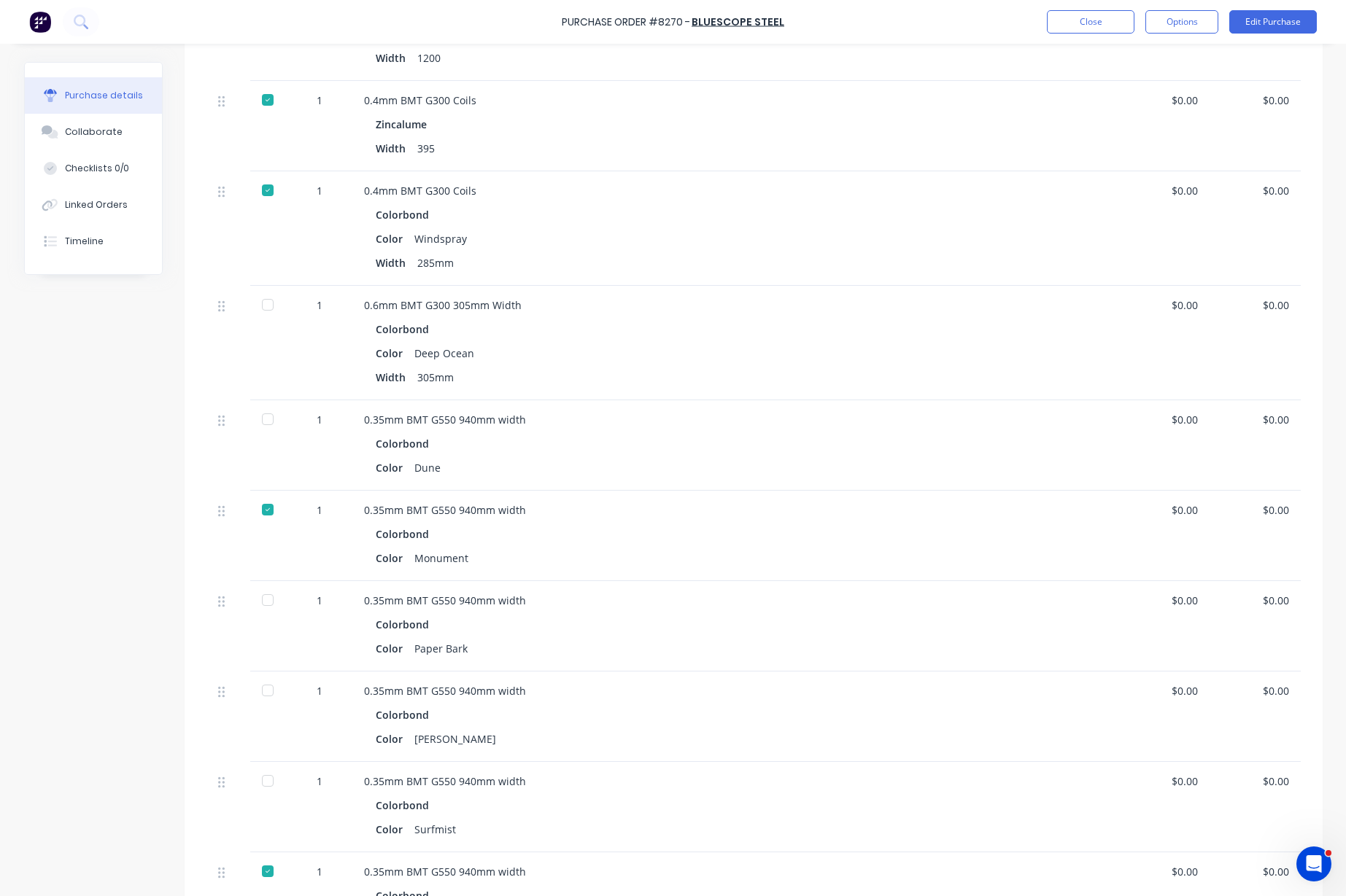
click at [265, 418] on div at bounding box center [267, 419] width 29 height 29
click at [257, 597] on div at bounding box center [267, 600] width 29 height 29
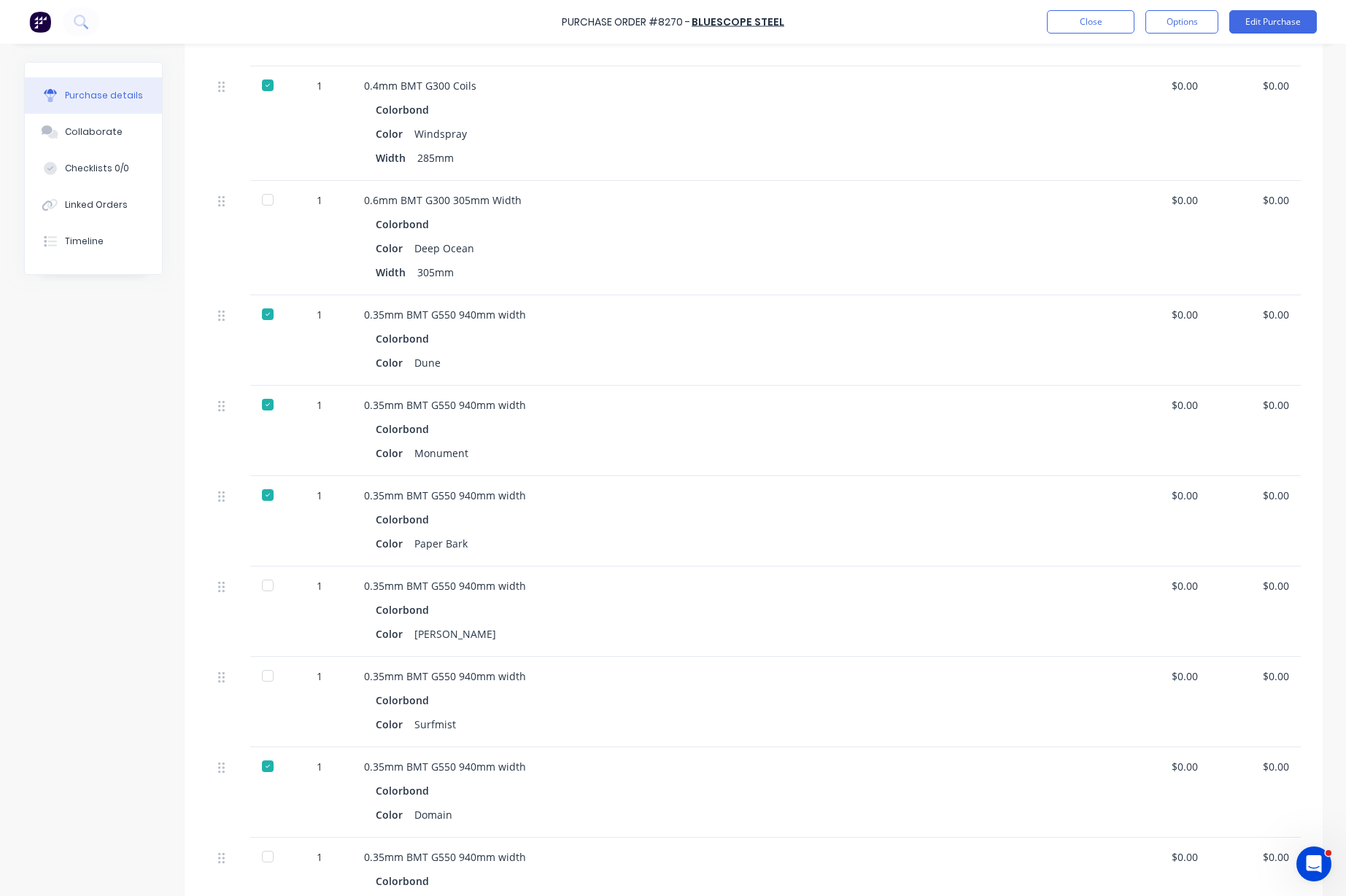
scroll to position [912, 0]
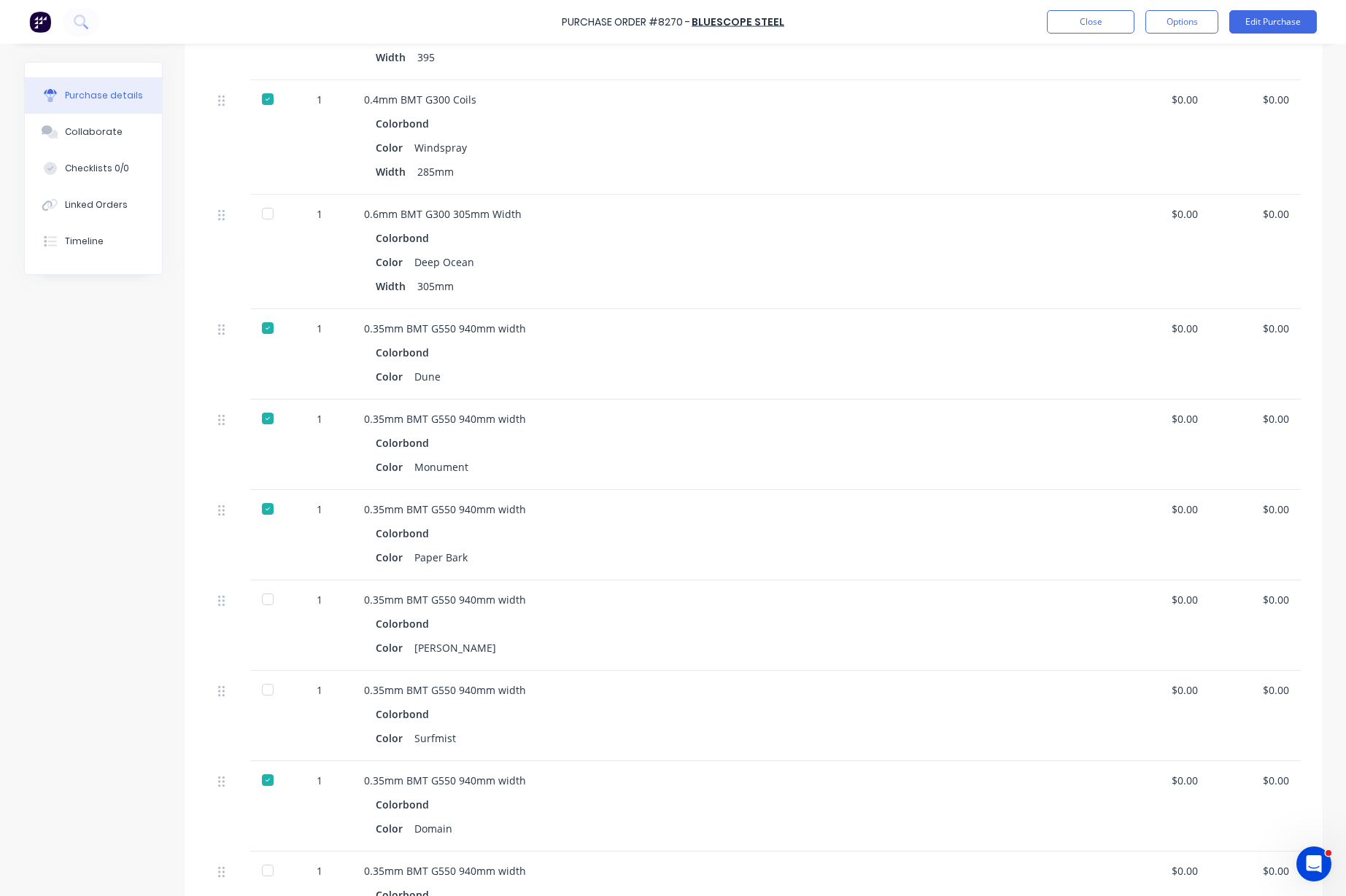
click at [263, 686] on div at bounding box center [267, 689] width 29 height 29
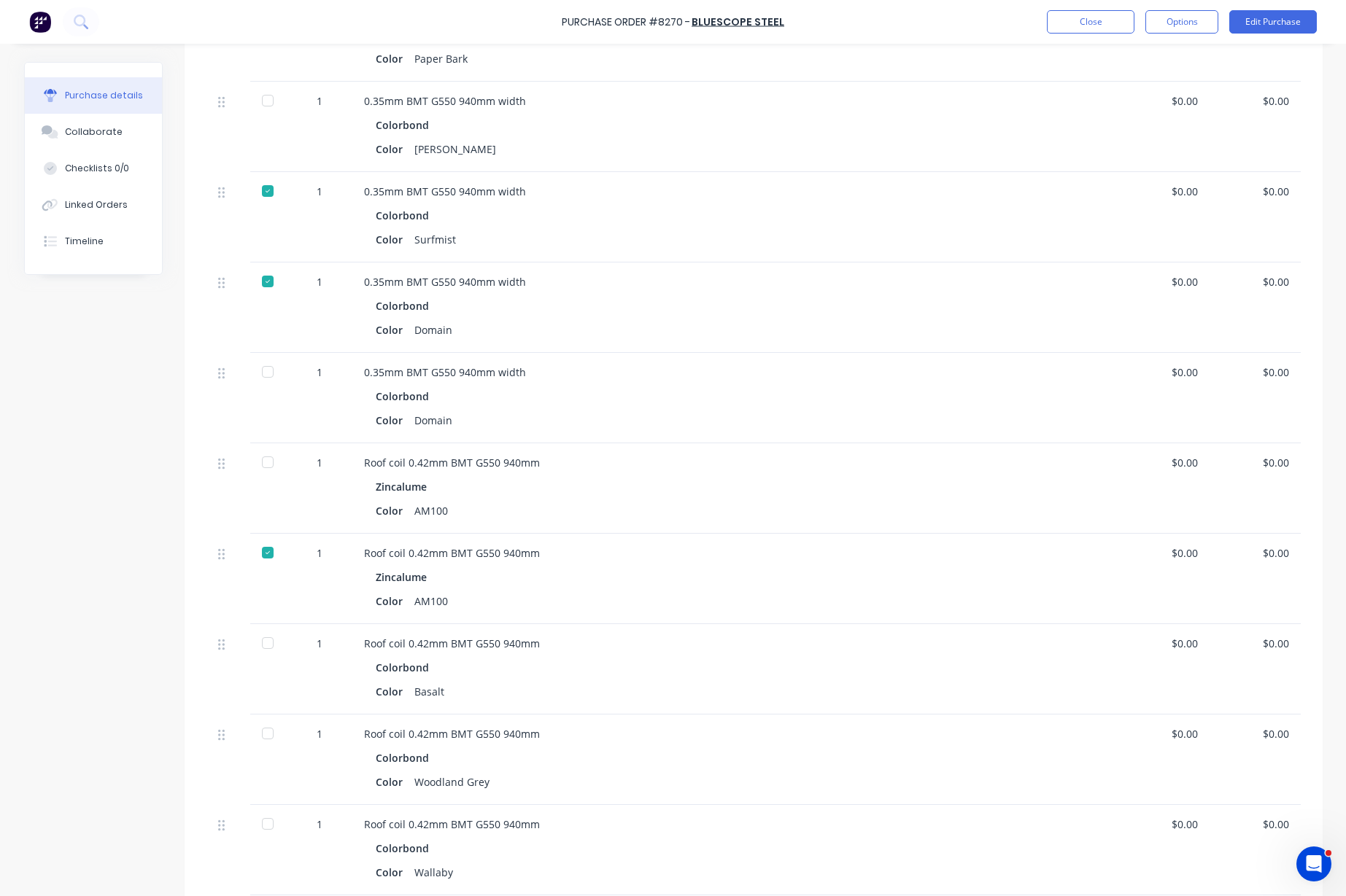
scroll to position [1549, 0]
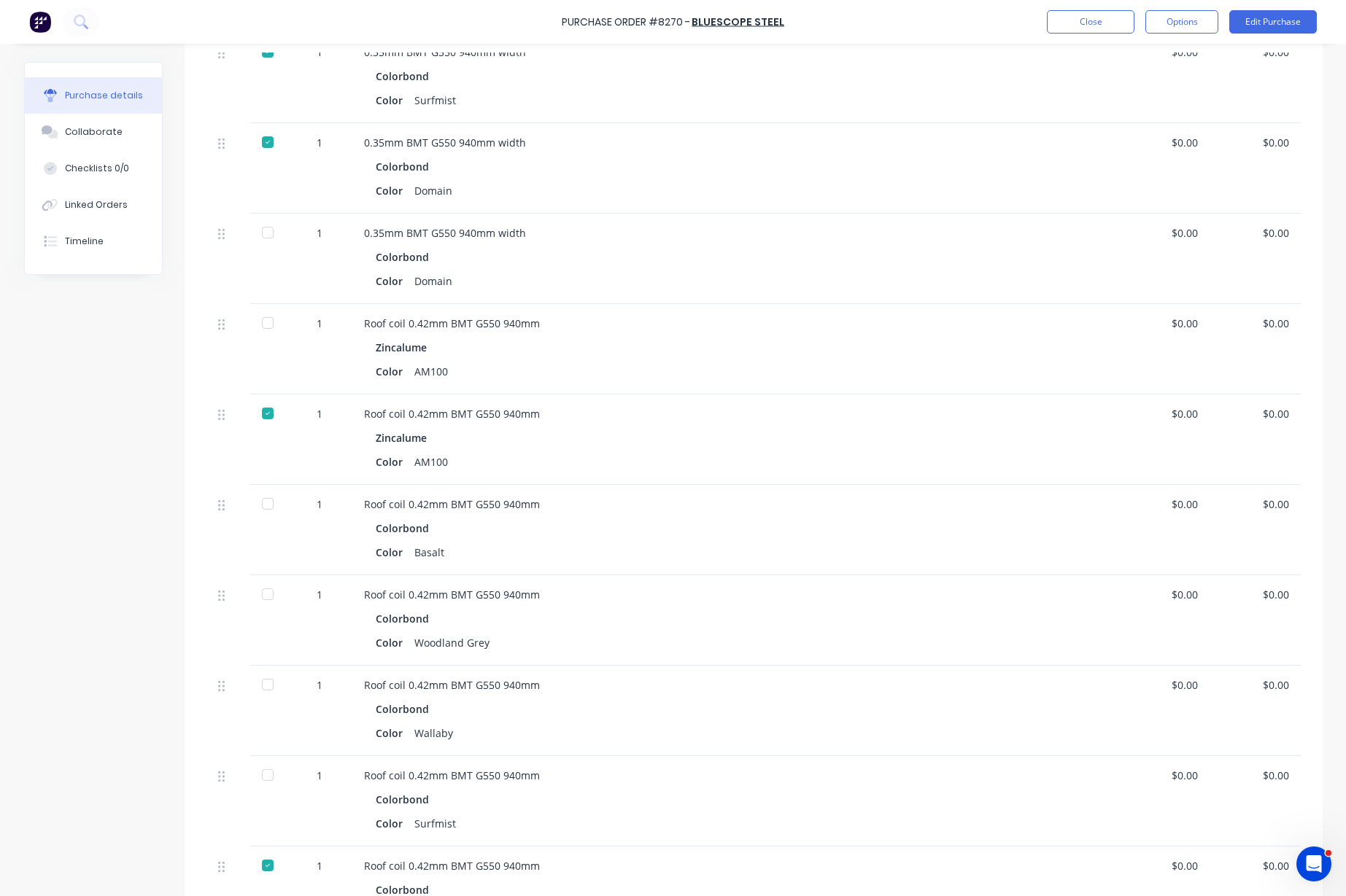
click at [264, 505] on div at bounding box center [267, 504] width 29 height 29
click at [1094, 21] on button "Close" at bounding box center [1089, 22] width 87 height 24
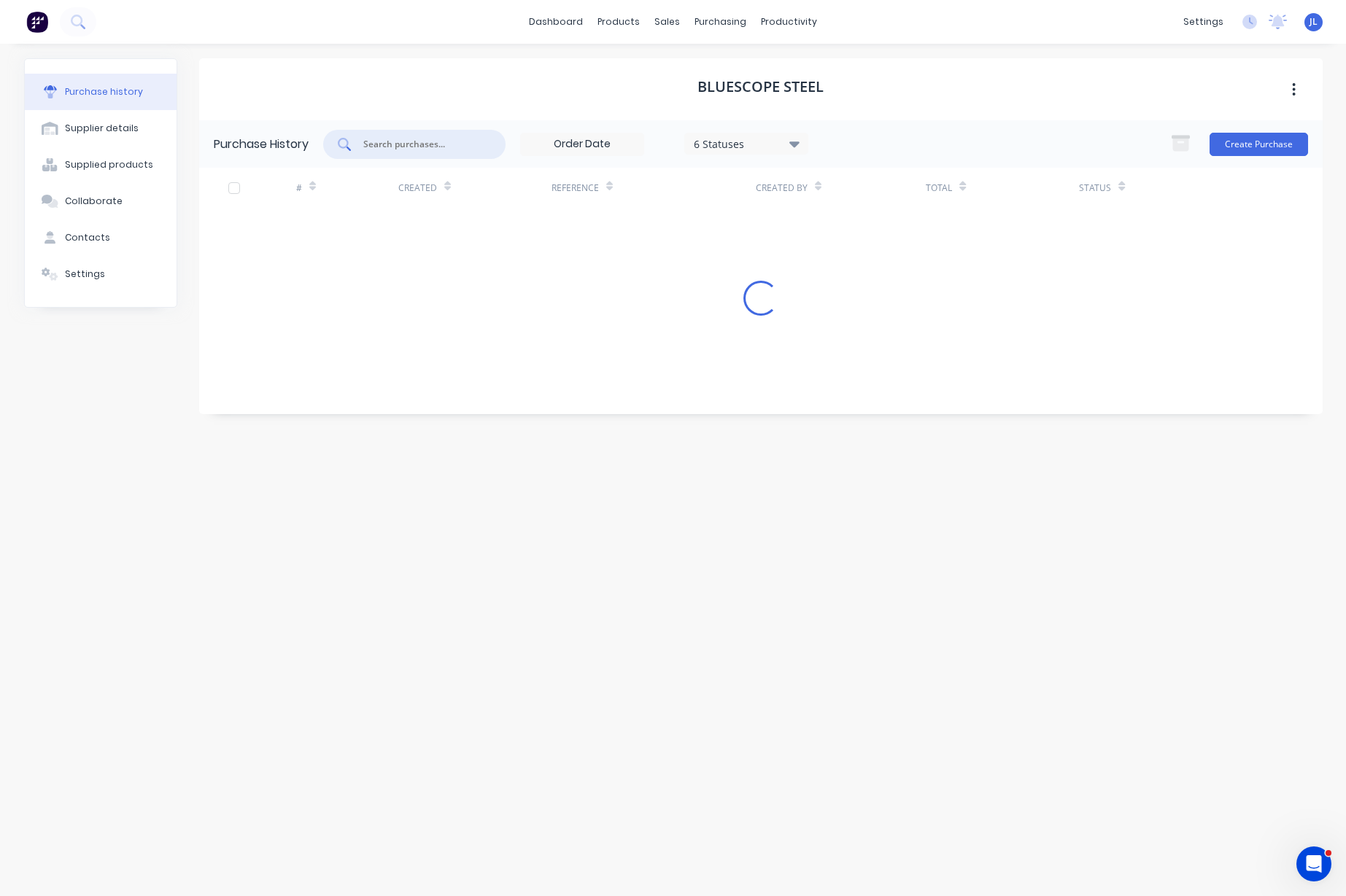
click at [430, 150] on input "text" at bounding box center [422, 144] width 121 height 15
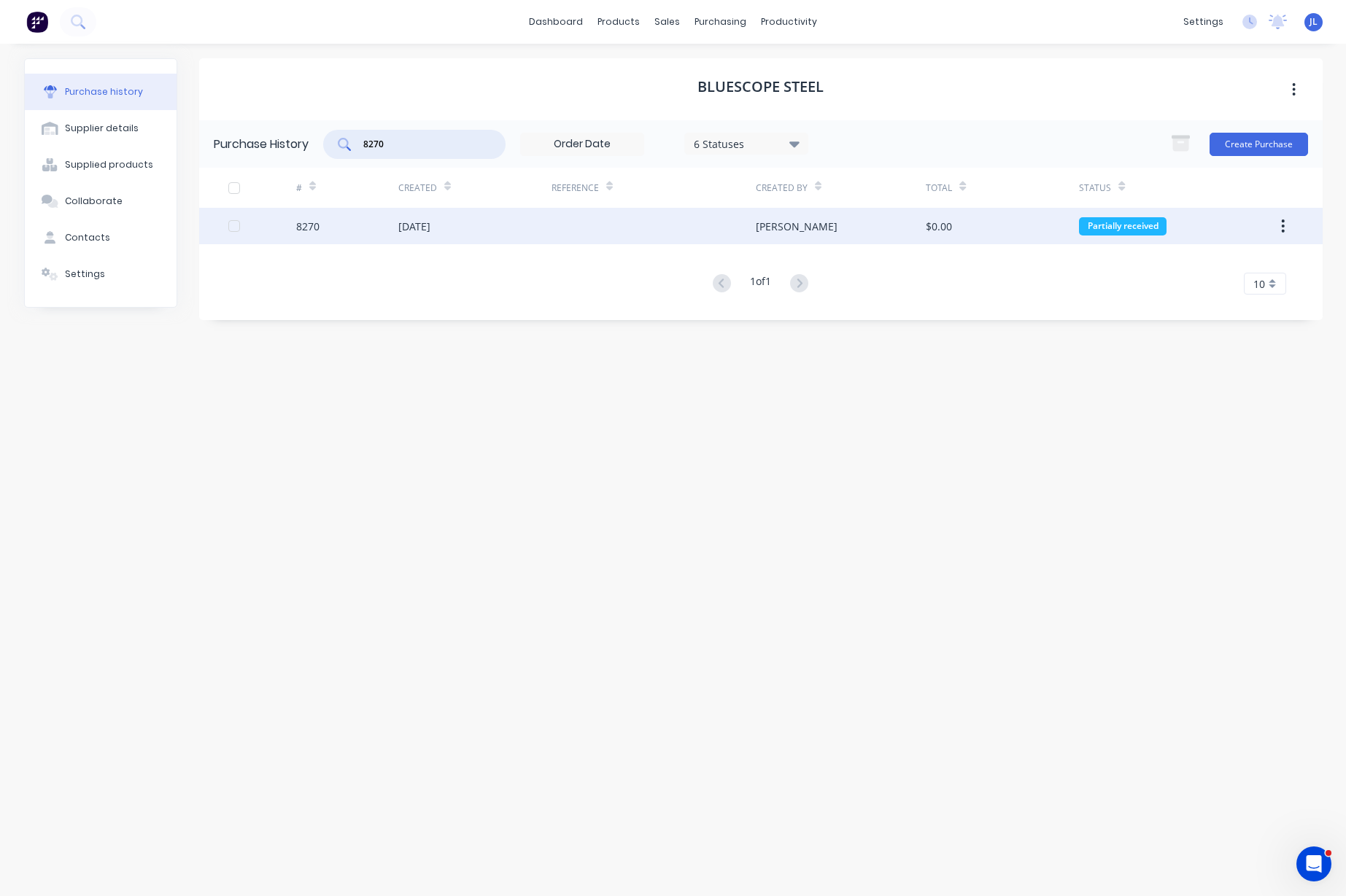
type input "8270"
click at [546, 233] on div "[DATE]" at bounding box center [475, 225] width 153 height 36
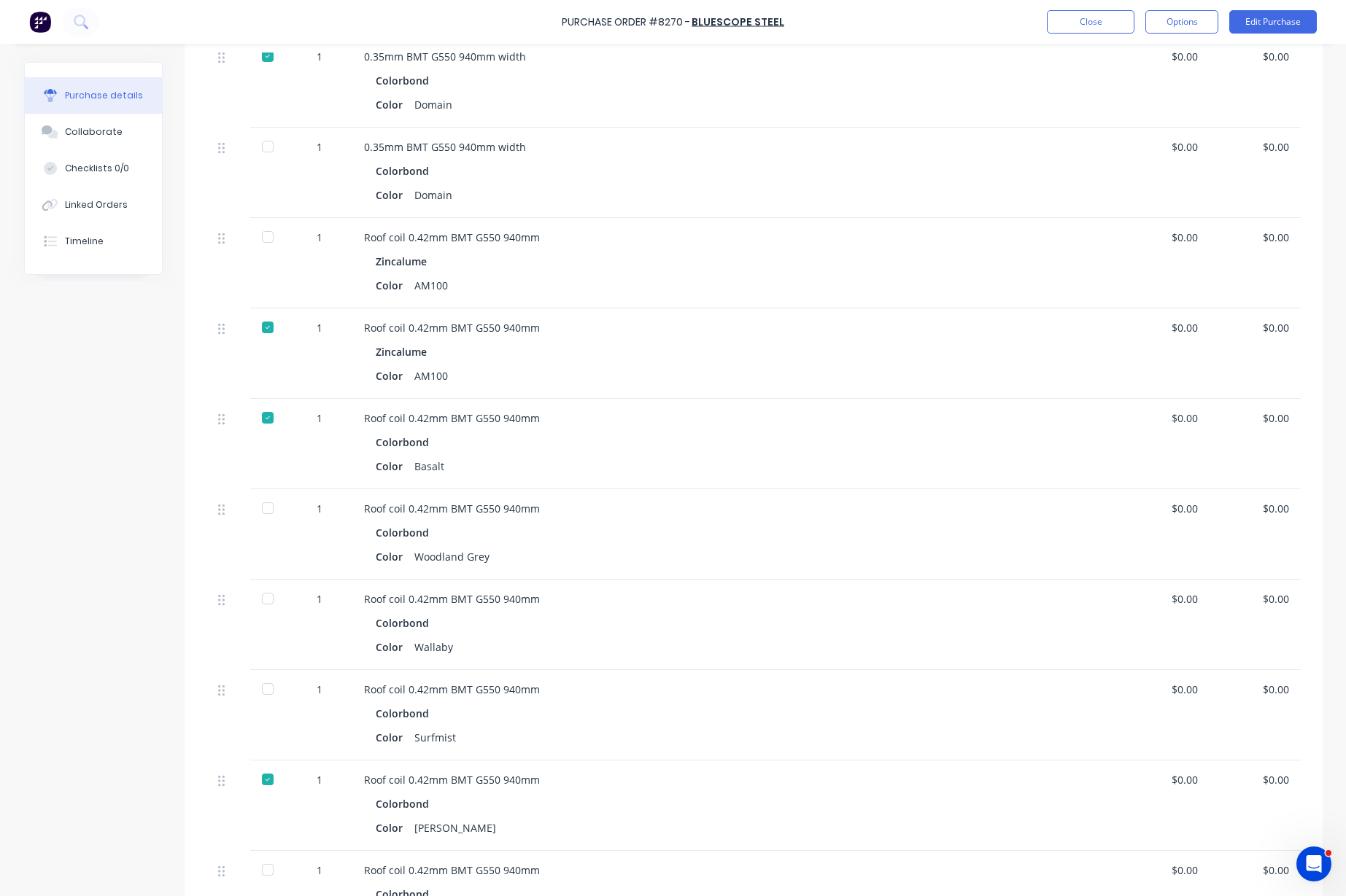
scroll to position [1640, 0]
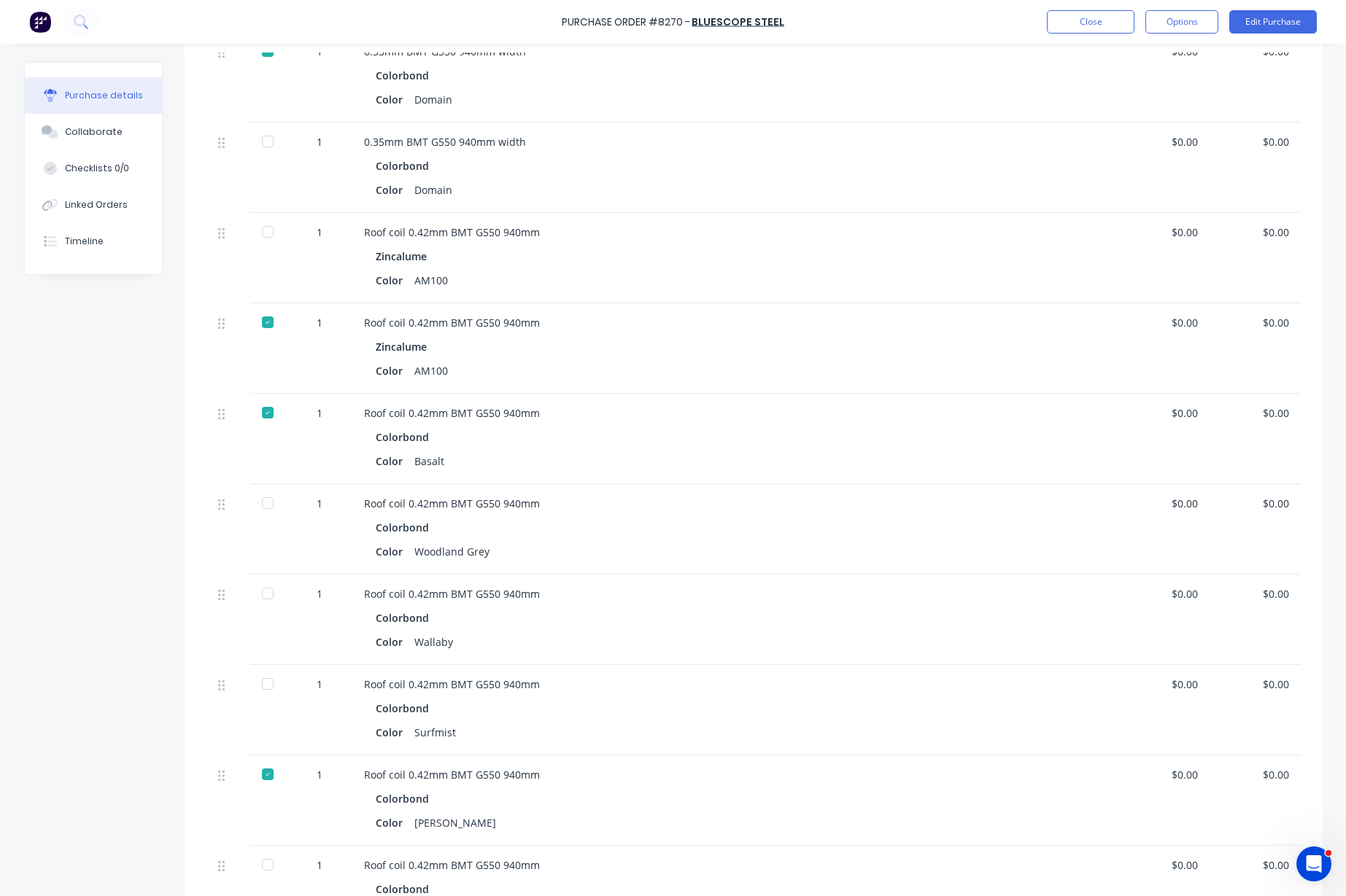
click at [257, 501] on div at bounding box center [267, 503] width 29 height 29
click at [752, 24] on link "BlueScope Steel" at bounding box center [738, 22] width 93 height 15
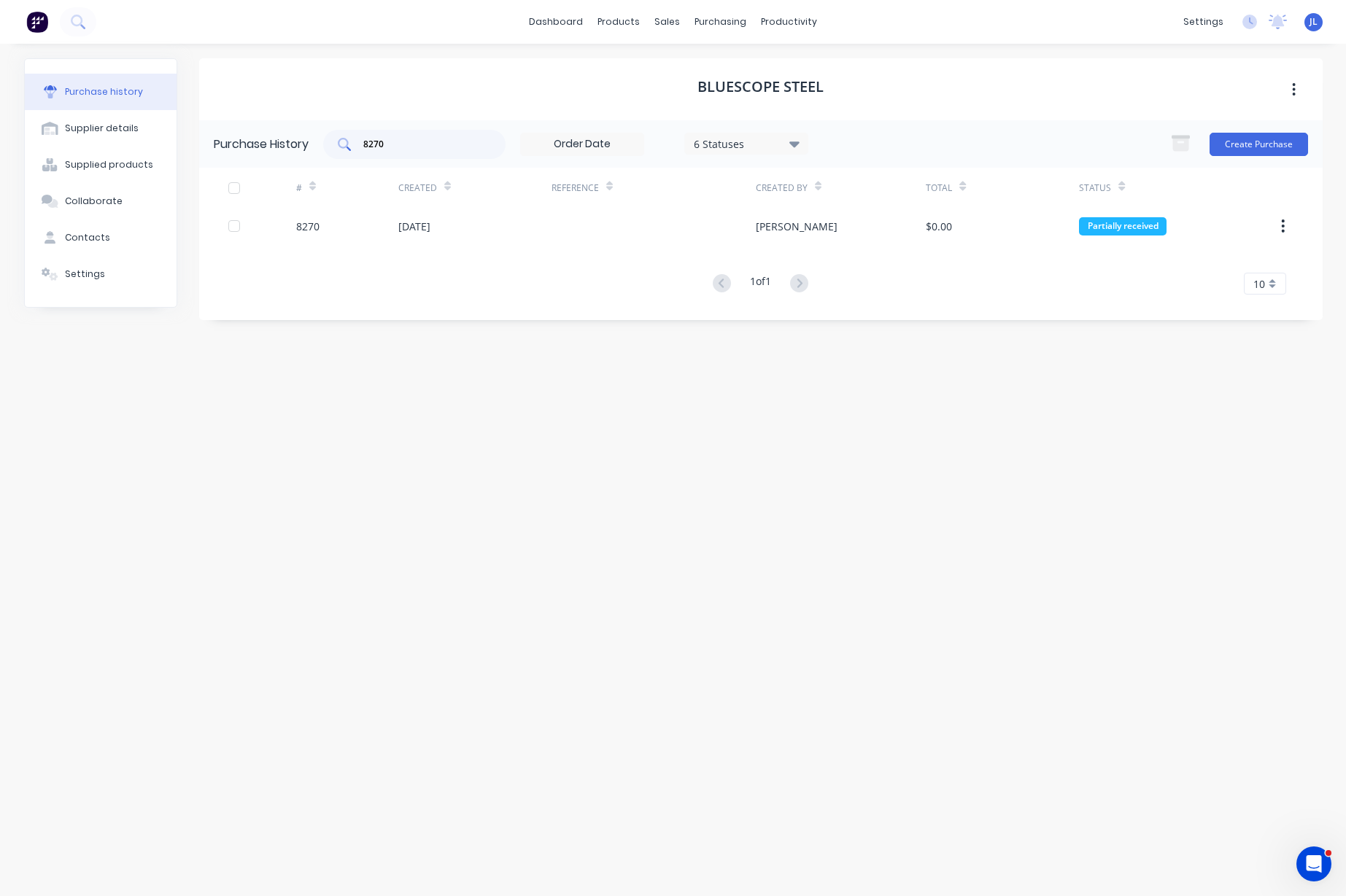
click at [420, 143] on input "8270" at bounding box center [422, 144] width 121 height 15
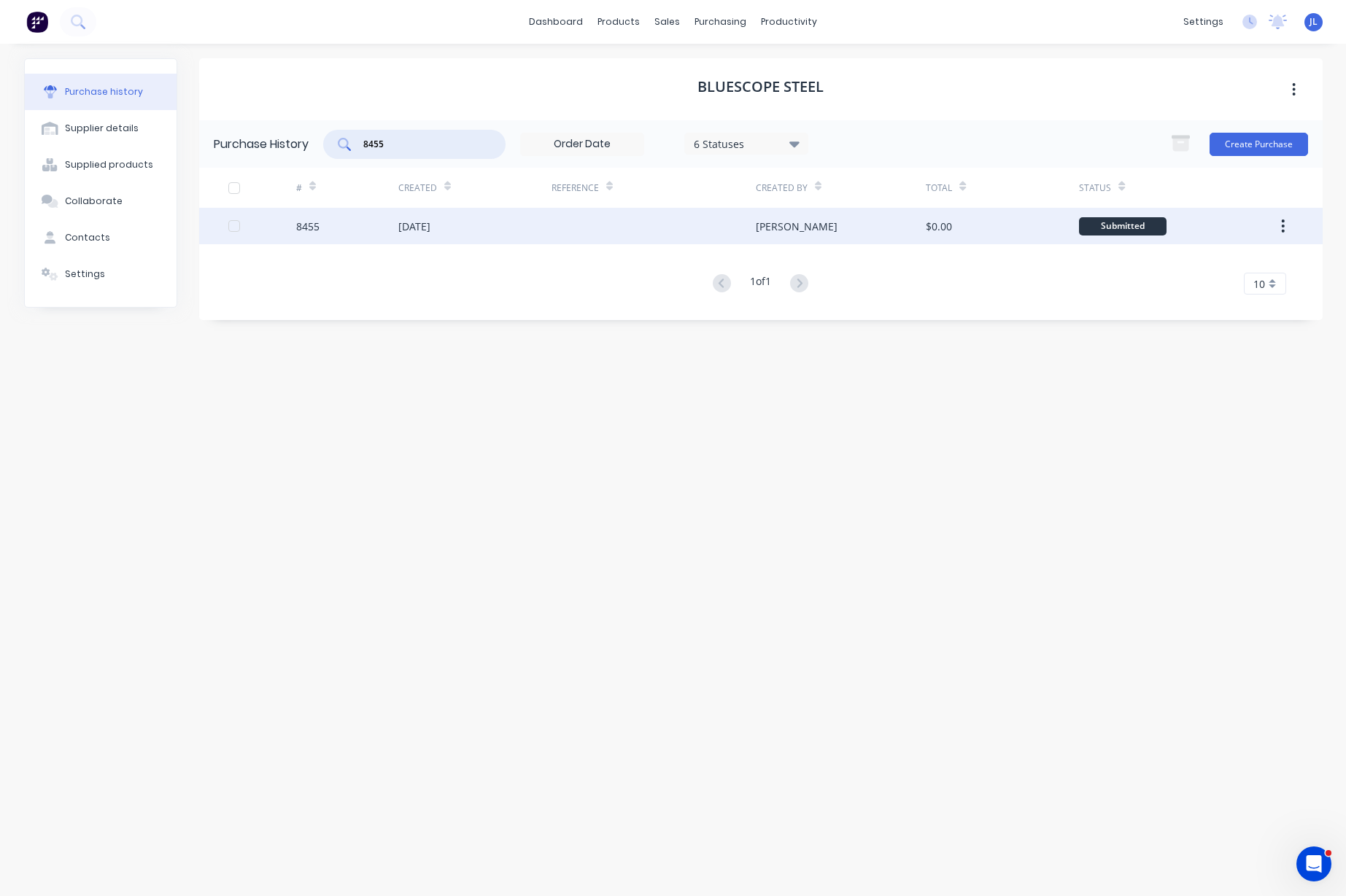
type input "8455"
click at [384, 223] on div "8455" at bounding box center [347, 225] width 102 height 36
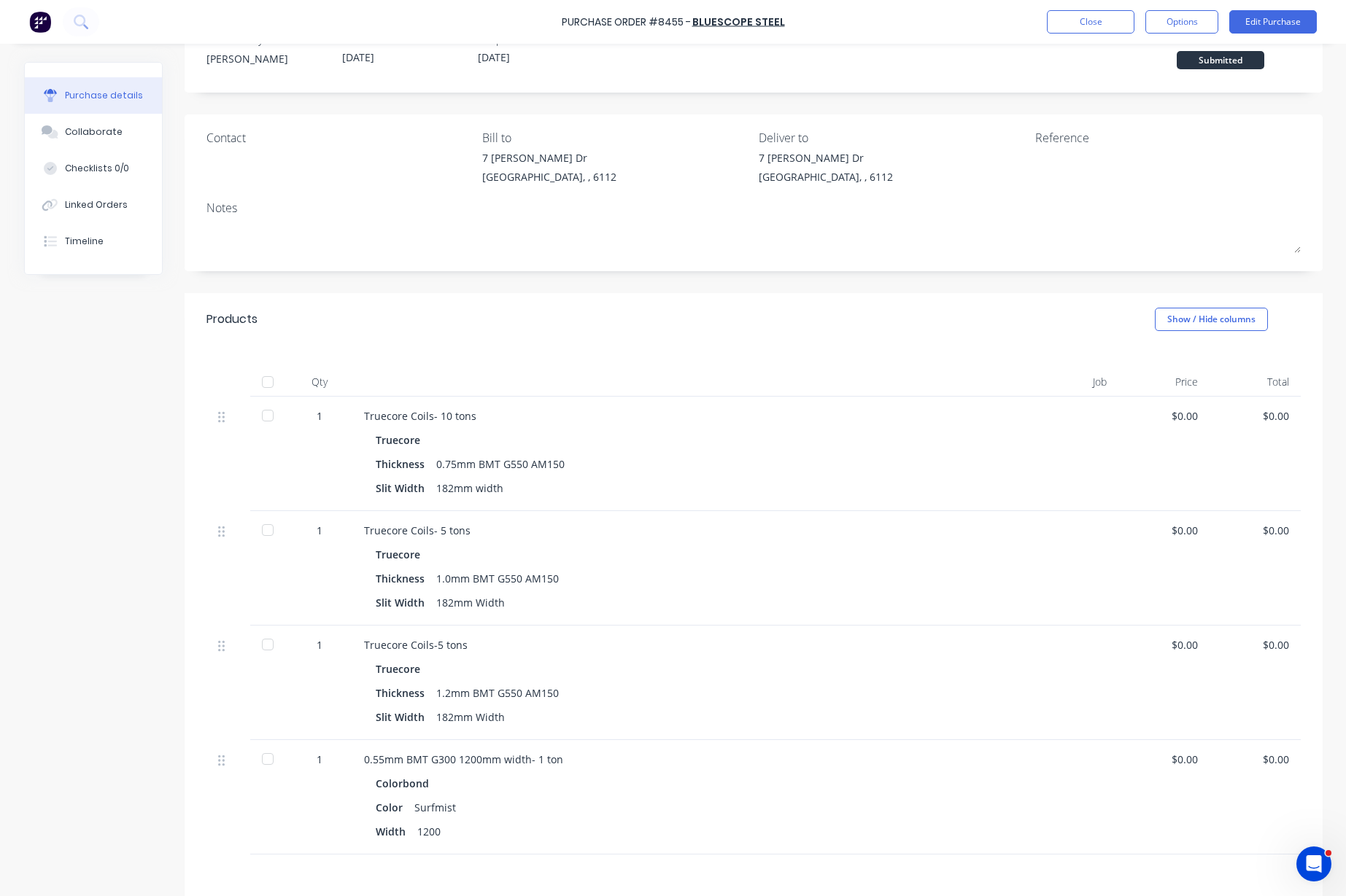
scroll to position [91, 0]
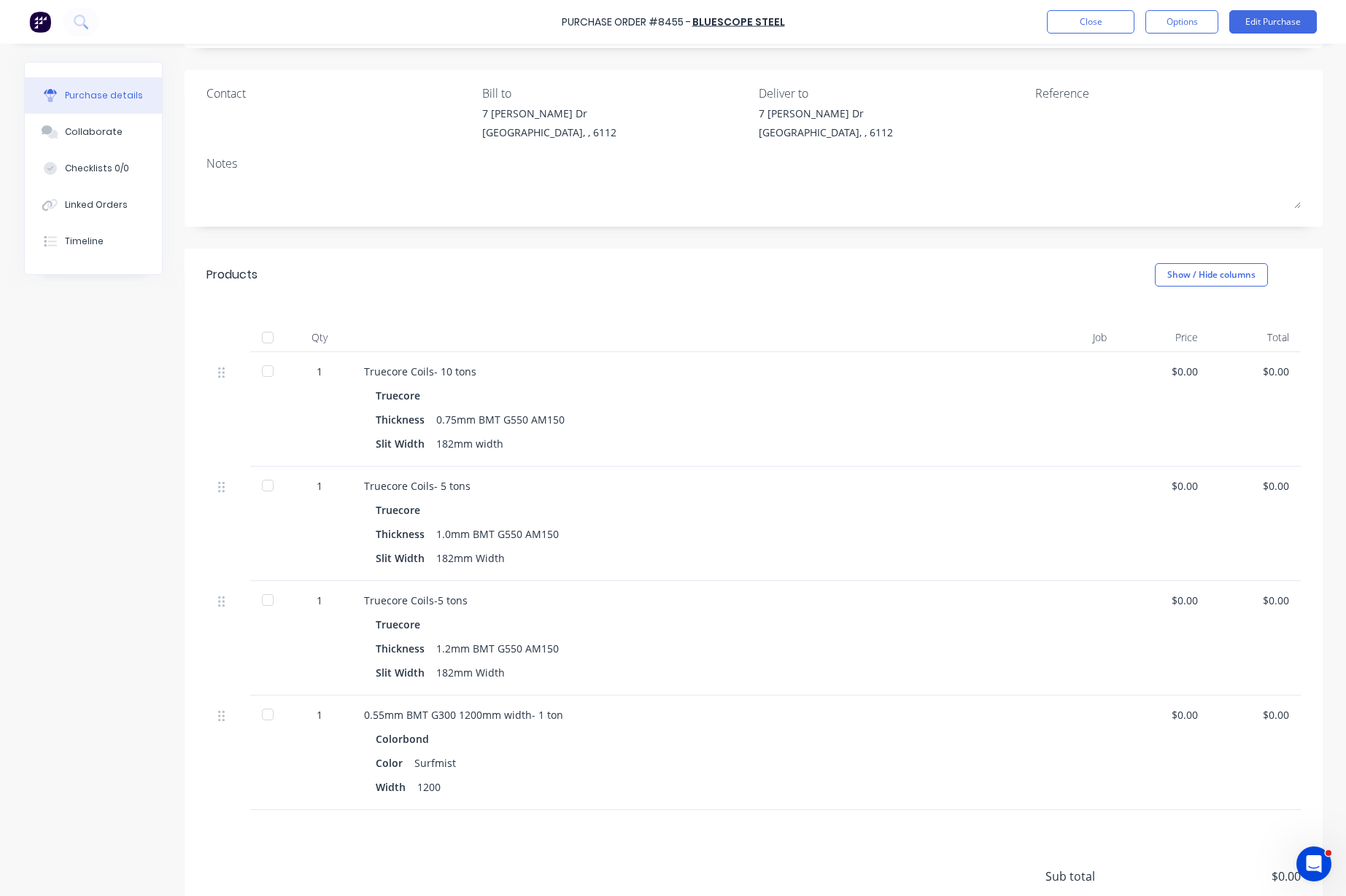
click at [264, 371] on div at bounding box center [267, 371] width 29 height 29
click at [262, 486] on div at bounding box center [267, 486] width 29 height 29
click at [253, 598] on div at bounding box center [267, 600] width 29 height 29
click at [263, 718] on div at bounding box center [267, 715] width 29 height 29
click at [1090, 9] on div "Purchase Order #8455 - BlueScope Steel Close Options Edit Purchase" at bounding box center [673, 22] width 1346 height 44
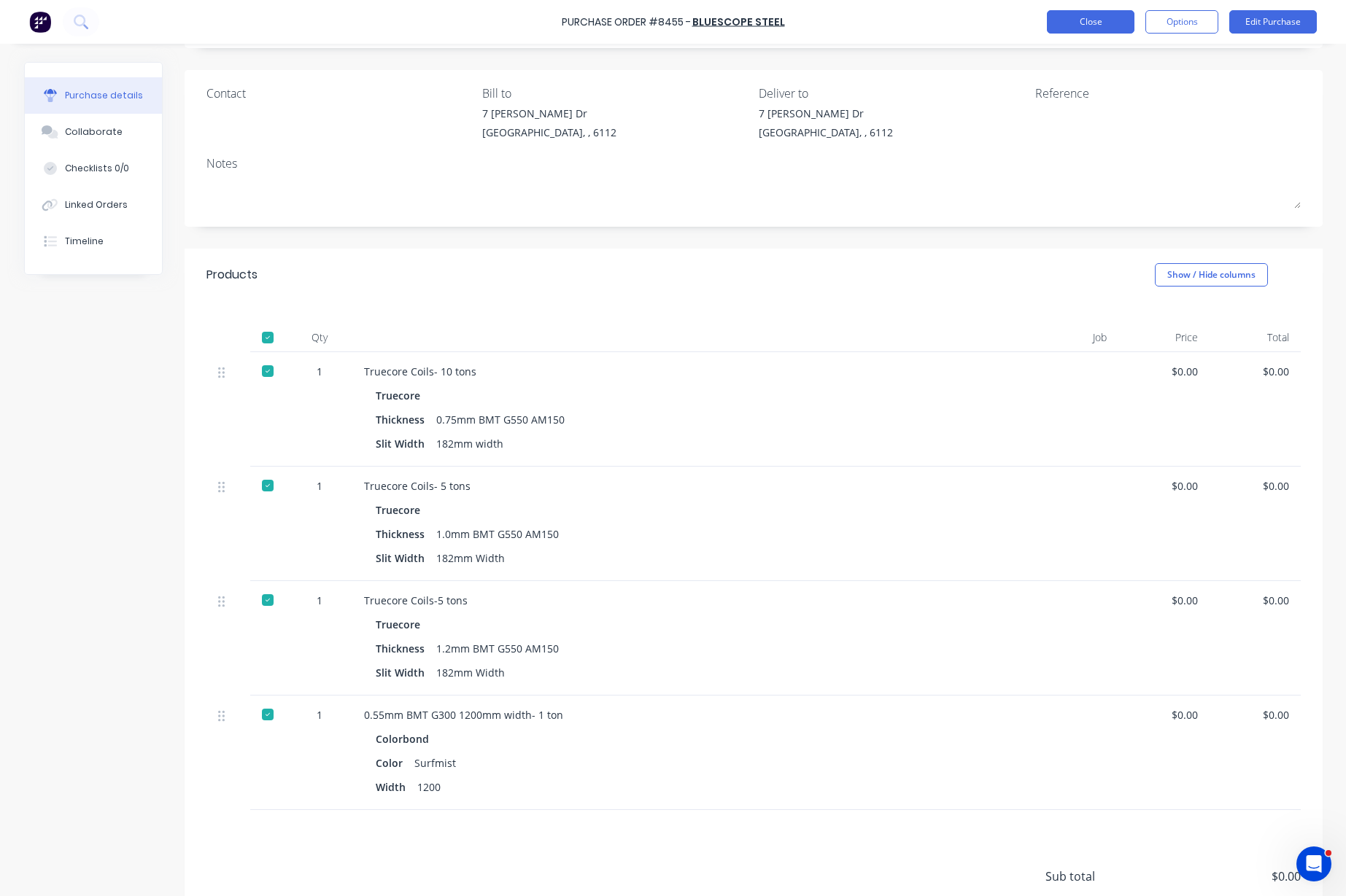
click at [1090, 26] on button "Close" at bounding box center [1089, 22] width 87 height 24
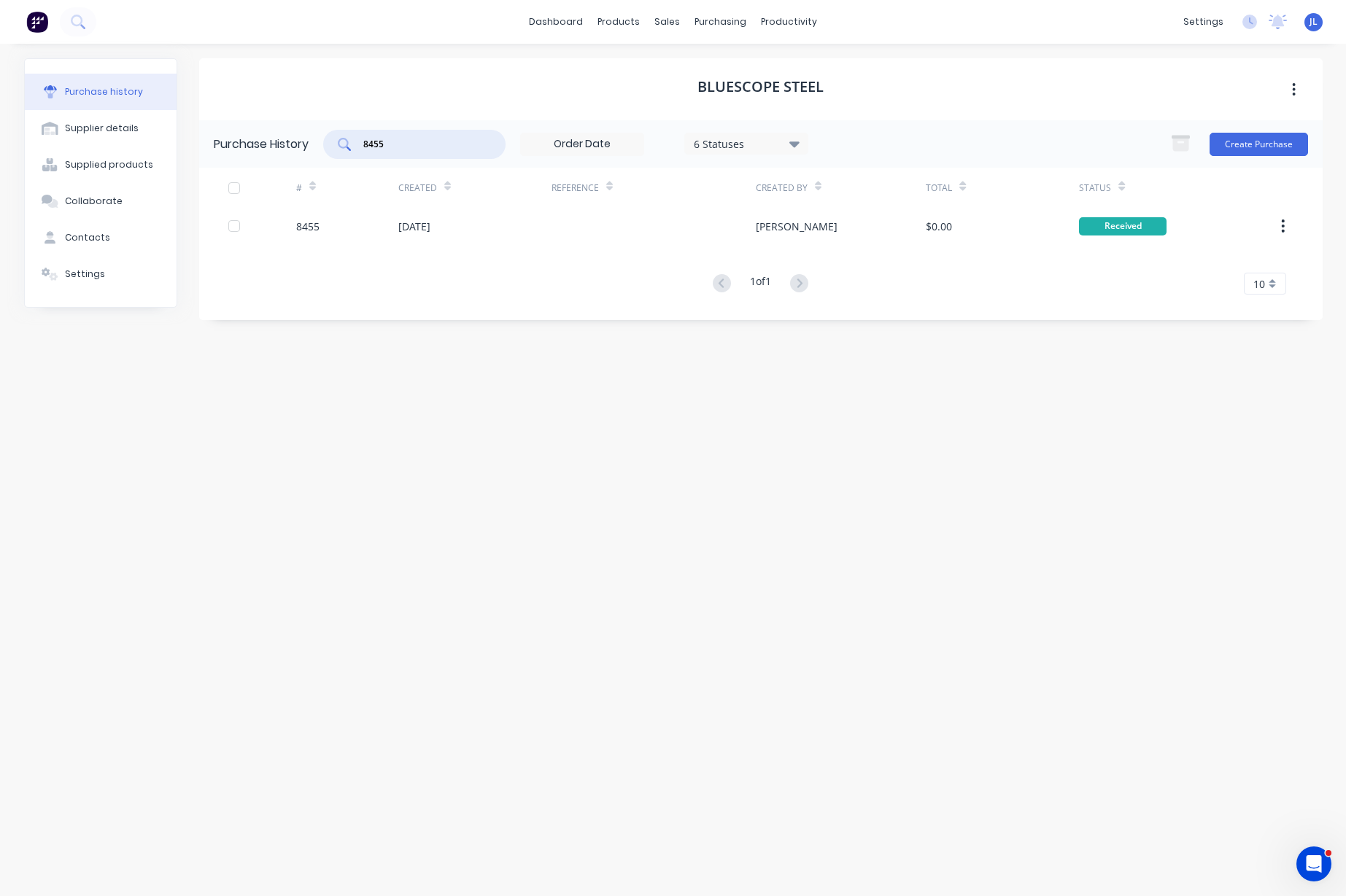
click at [423, 145] on input "8455" at bounding box center [422, 144] width 121 height 15
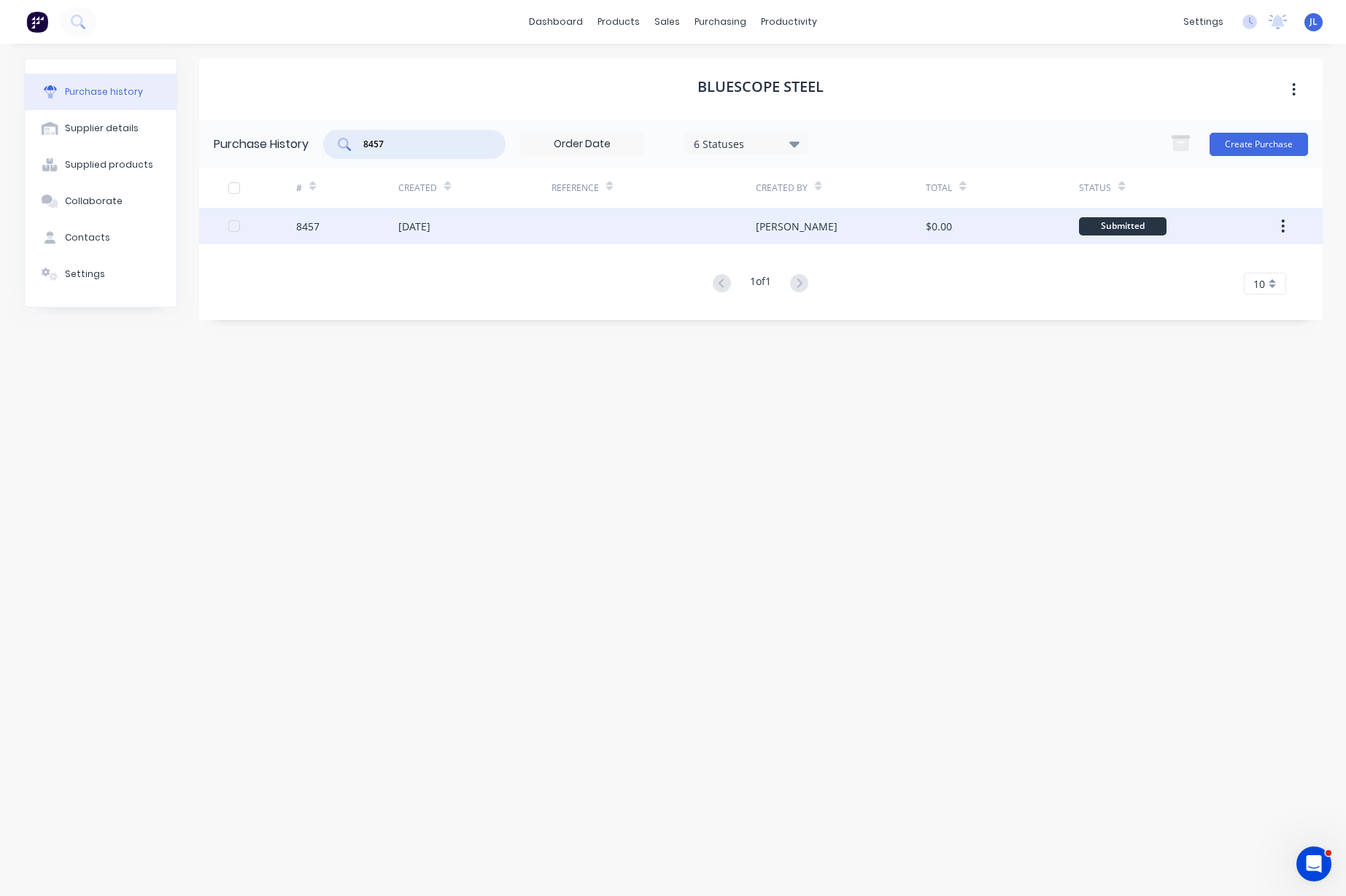
type input "8457"
click at [415, 236] on div "[DATE]" at bounding box center [475, 225] width 153 height 36
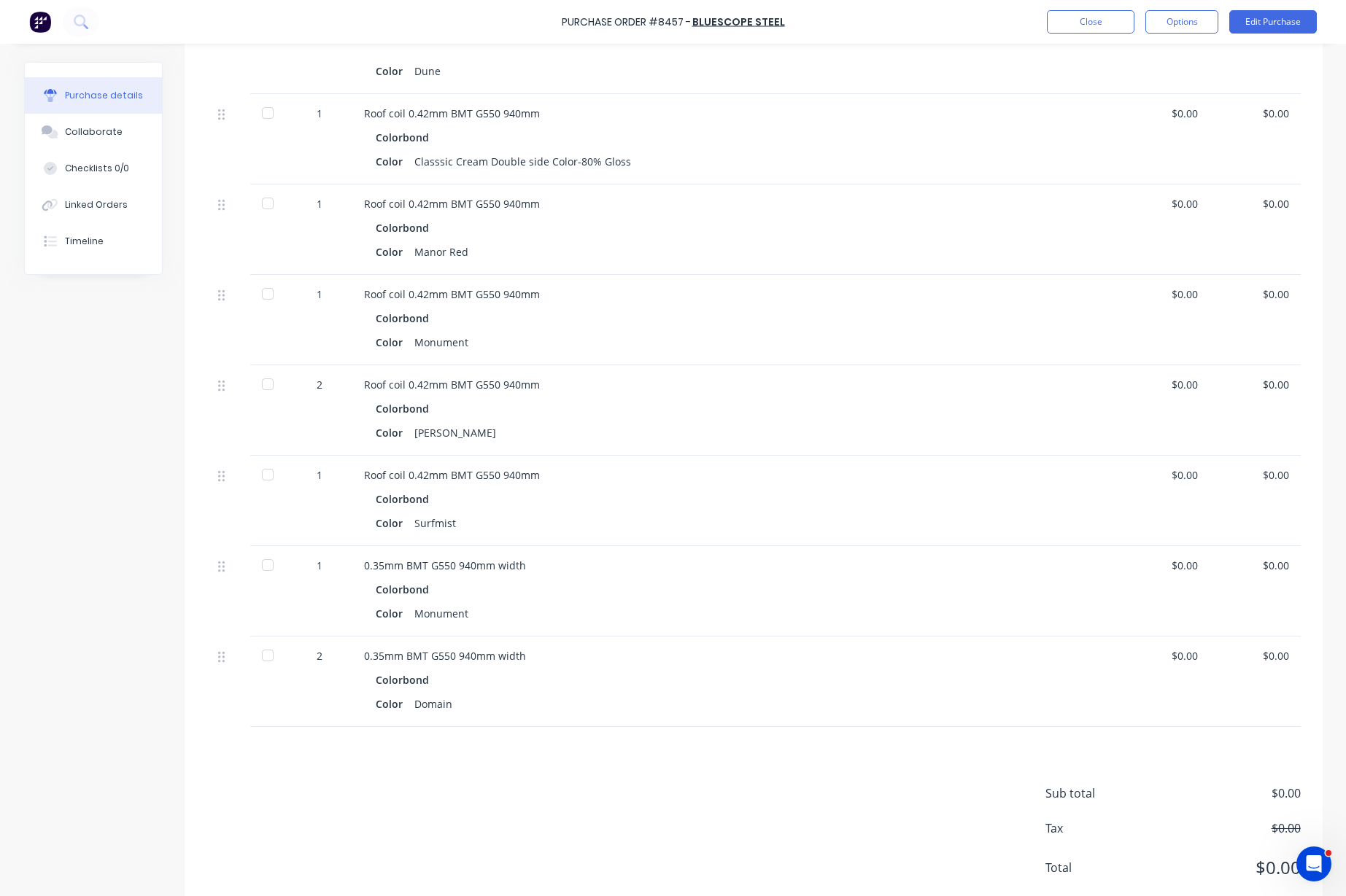
scroll to position [478, 0]
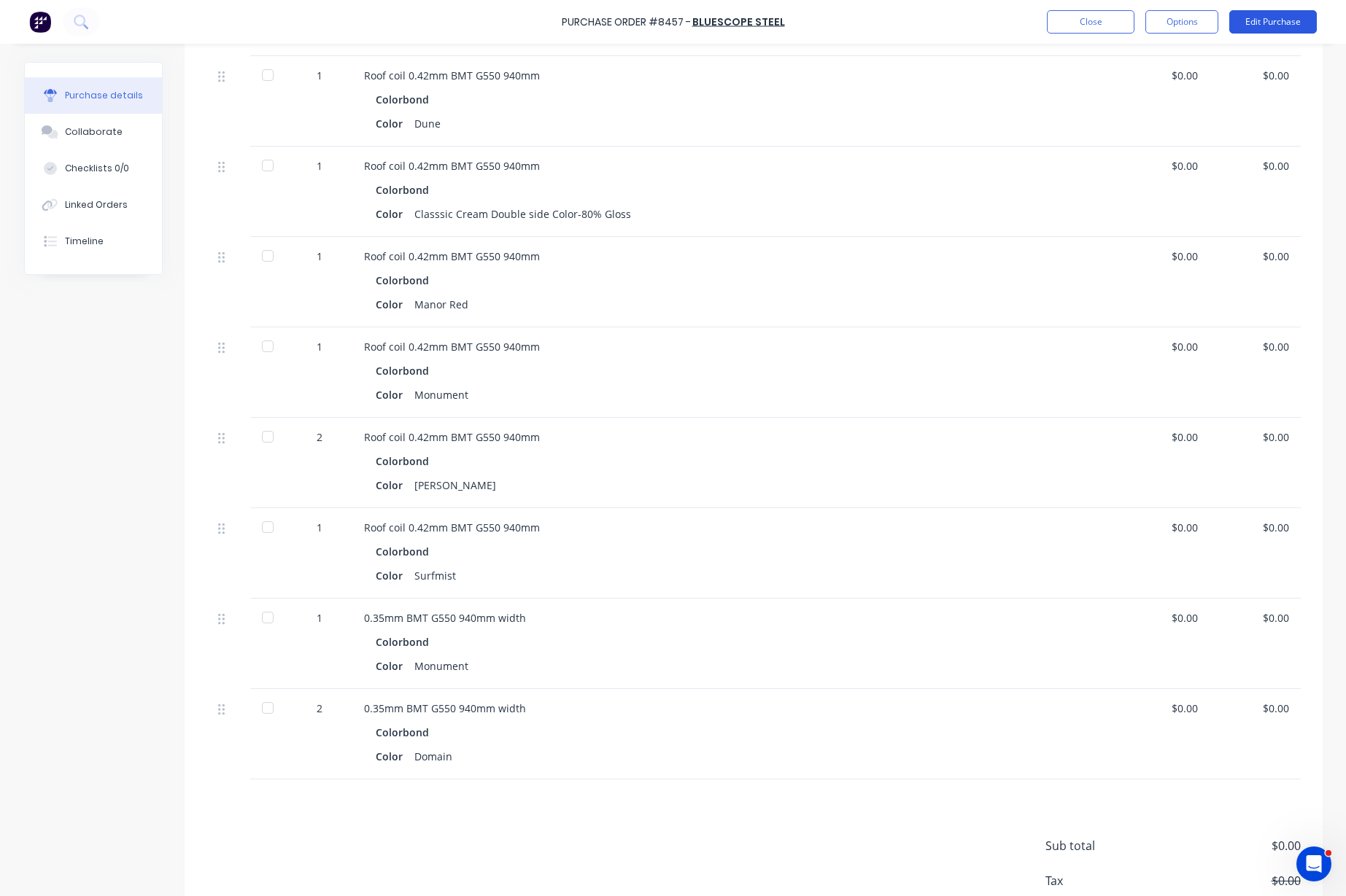
click at [1289, 13] on button "Edit Purchase" at bounding box center [1273, 22] width 87 height 24
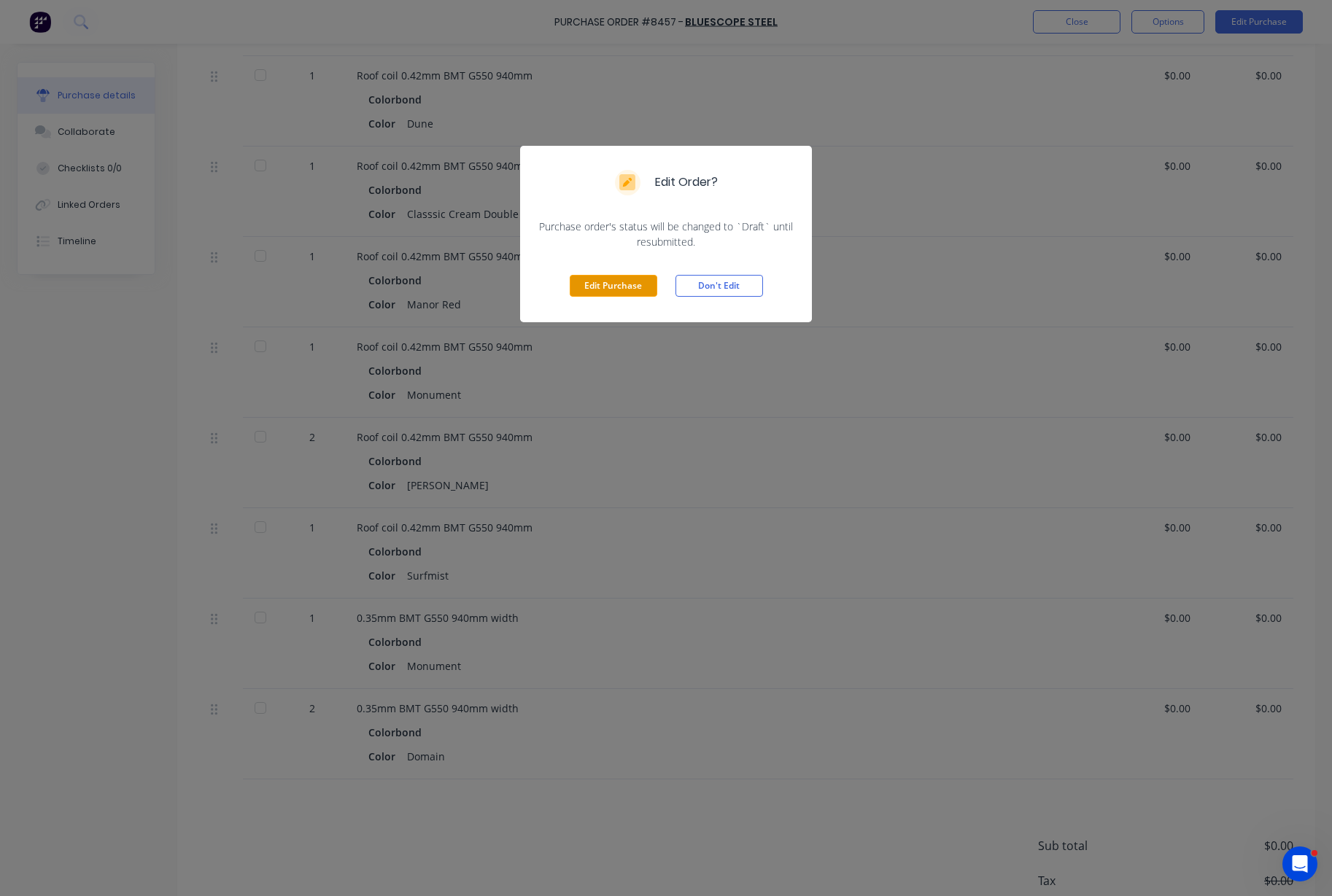
click at [646, 293] on button "Edit Purchase" at bounding box center [612, 286] width 87 height 22
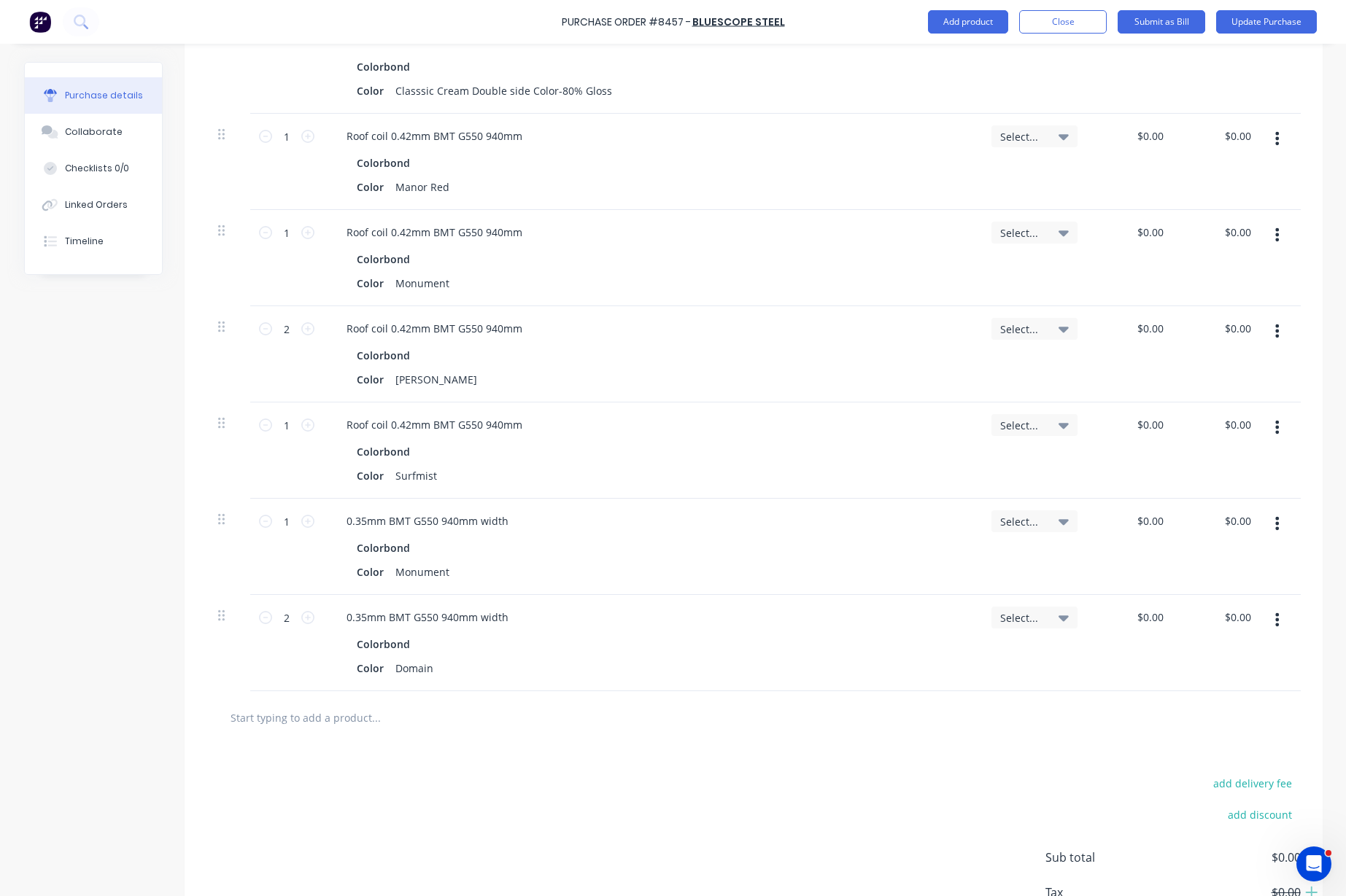
scroll to position [683, 0]
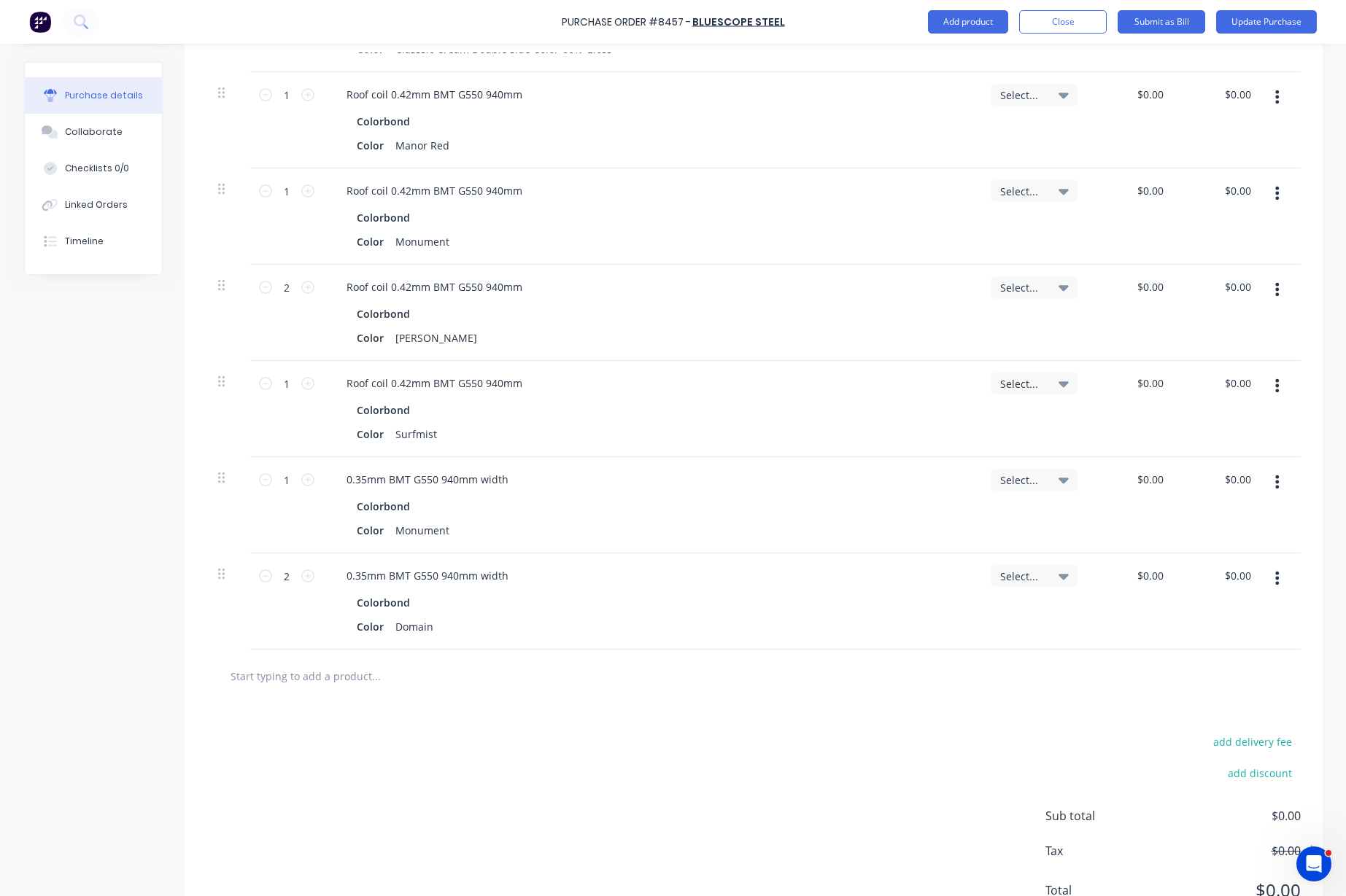
click at [1274, 579] on icon "button" at bounding box center [1276, 578] width 4 height 13
click at [1235, 653] on button "Duplicate" at bounding box center [1232, 646] width 124 height 29
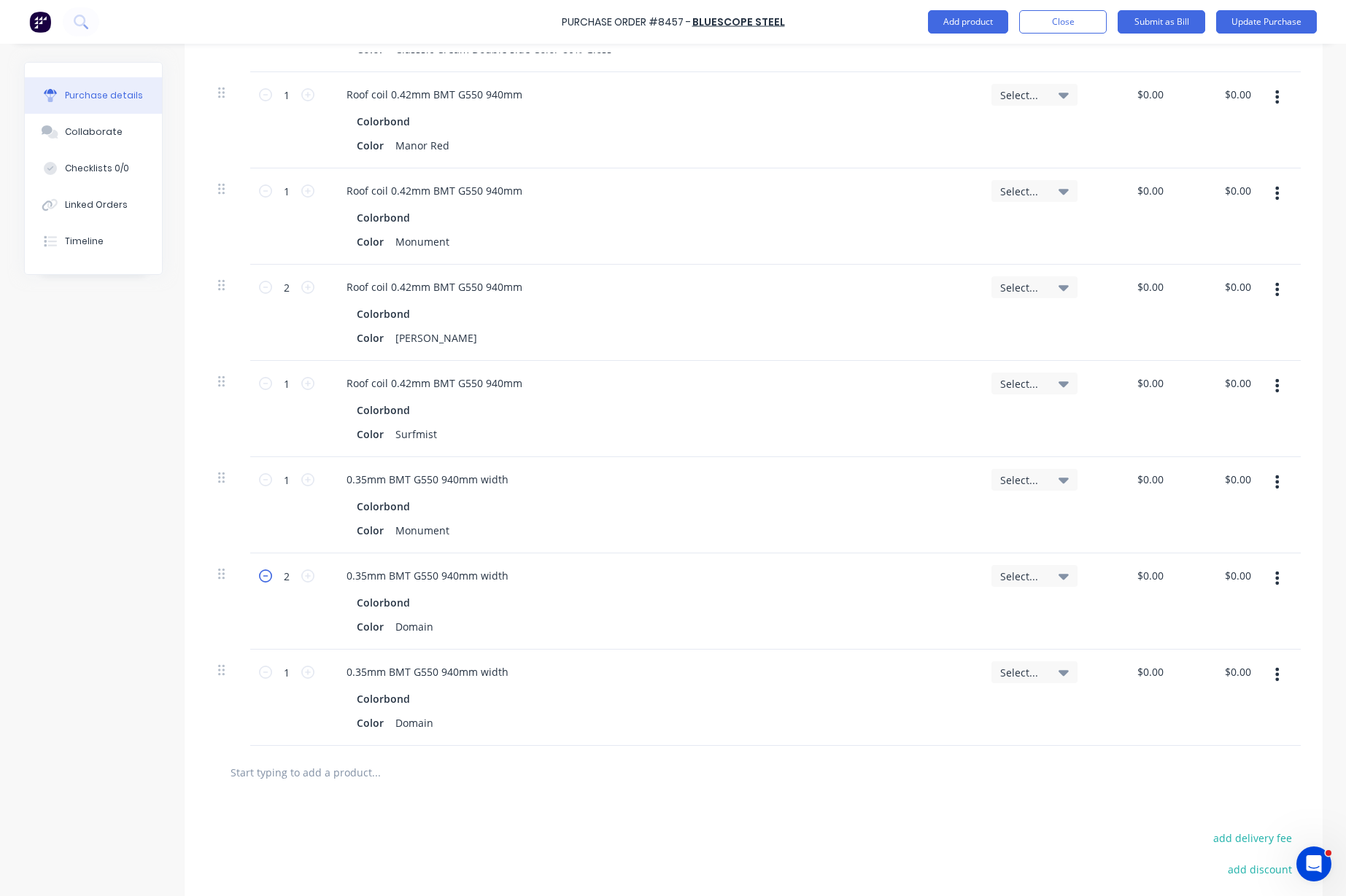
click at [264, 576] on icon at bounding box center [264, 575] width 13 height 13
type input "1"
click at [1270, 22] on button "Update Purchase" at bounding box center [1266, 22] width 101 height 24
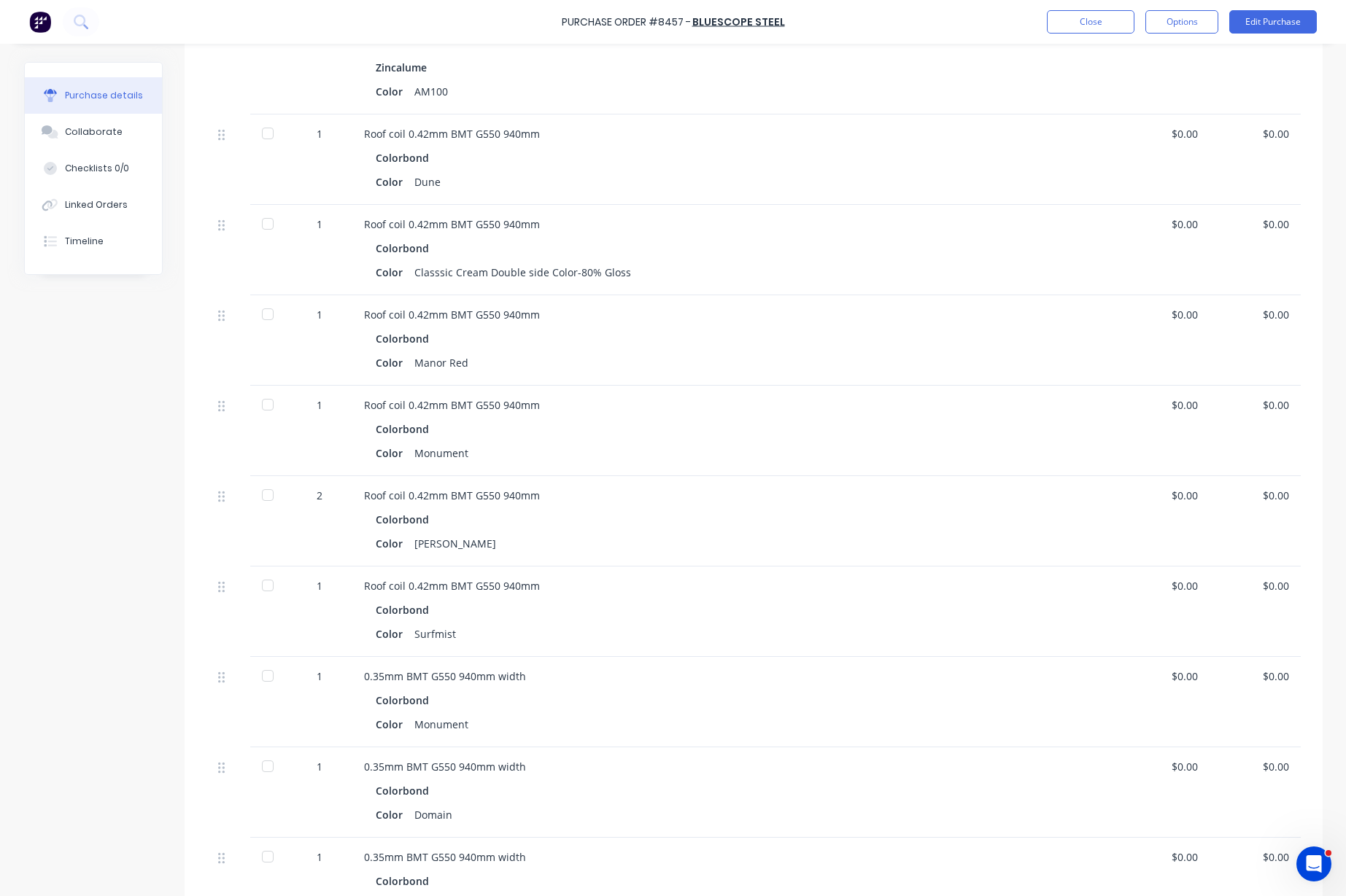
scroll to position [659, 0]
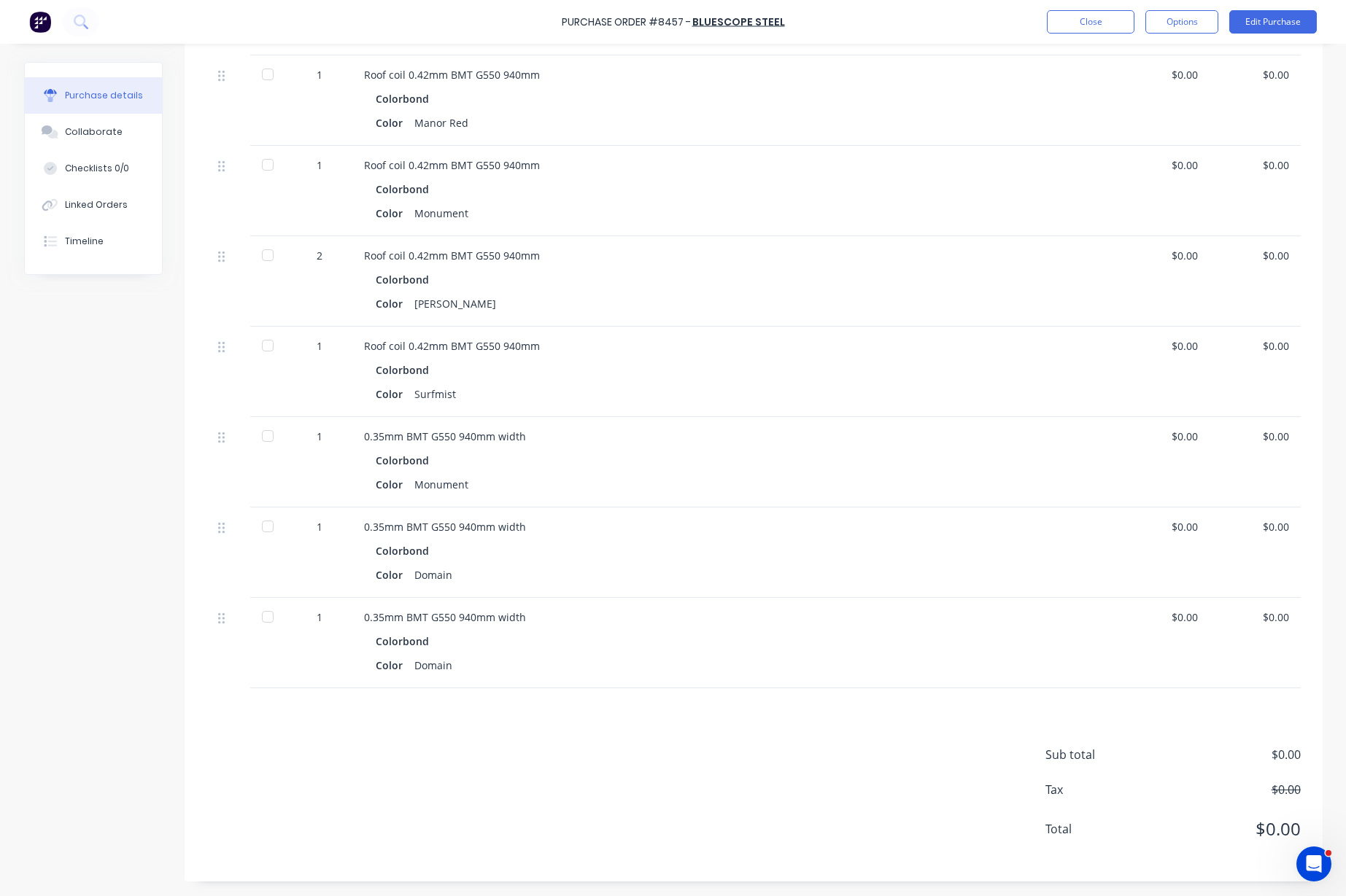
click at [262, 618] on div at bounding box center [267, 617] width 29 height 29
click at [254, 431] on div at bounding box center [267, 436] width 29 height 29
click at [1109, 22] on button "Close" at bounding box center [1089, 22] width 87 height 24
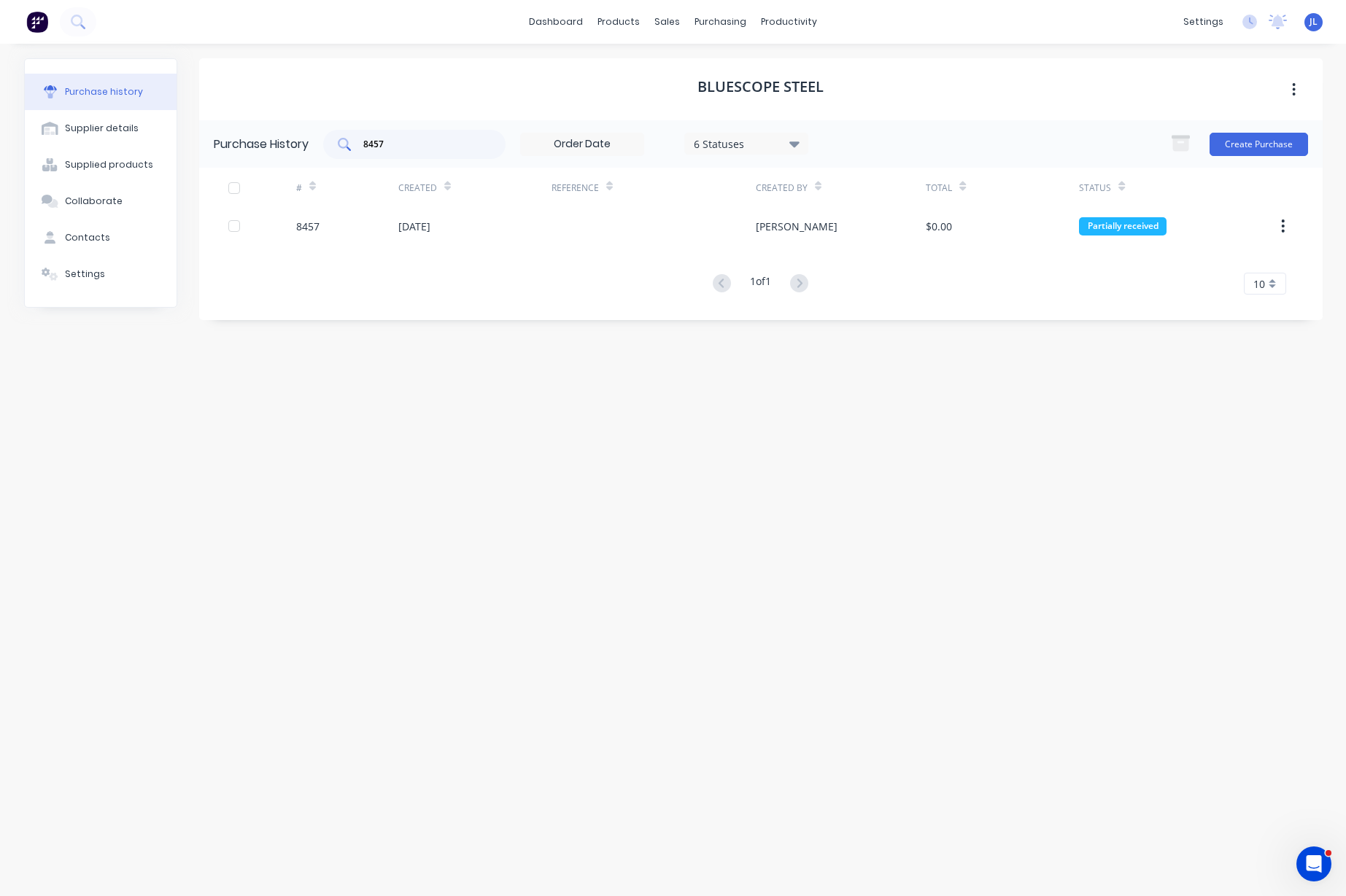
click at [436, 141] on input "8457" at bounding box center [422, 144] width 121 height 15
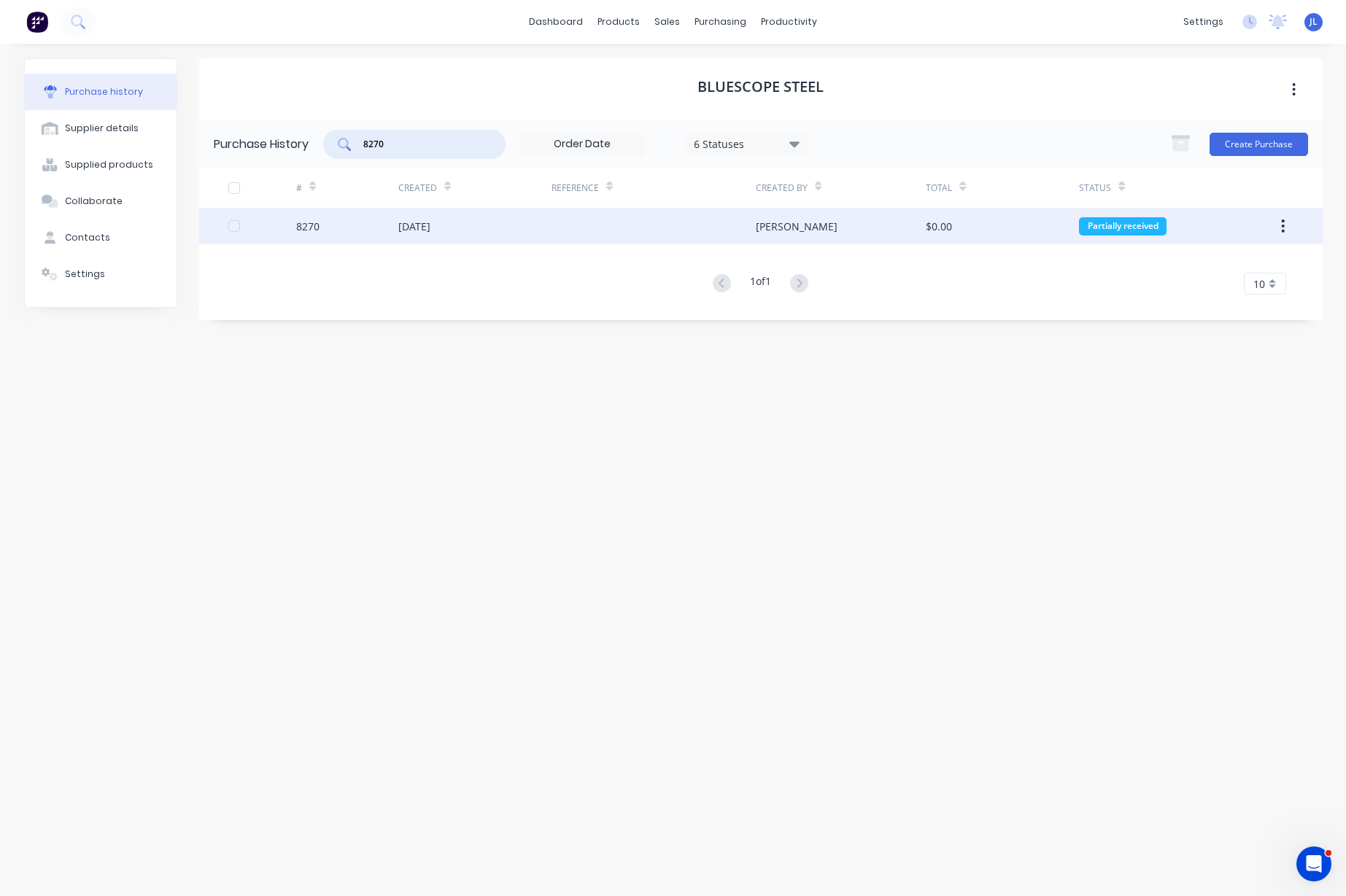
type input "8270"
click at [561, 235] on div at bounding box center [653, 225] width 204 height 36
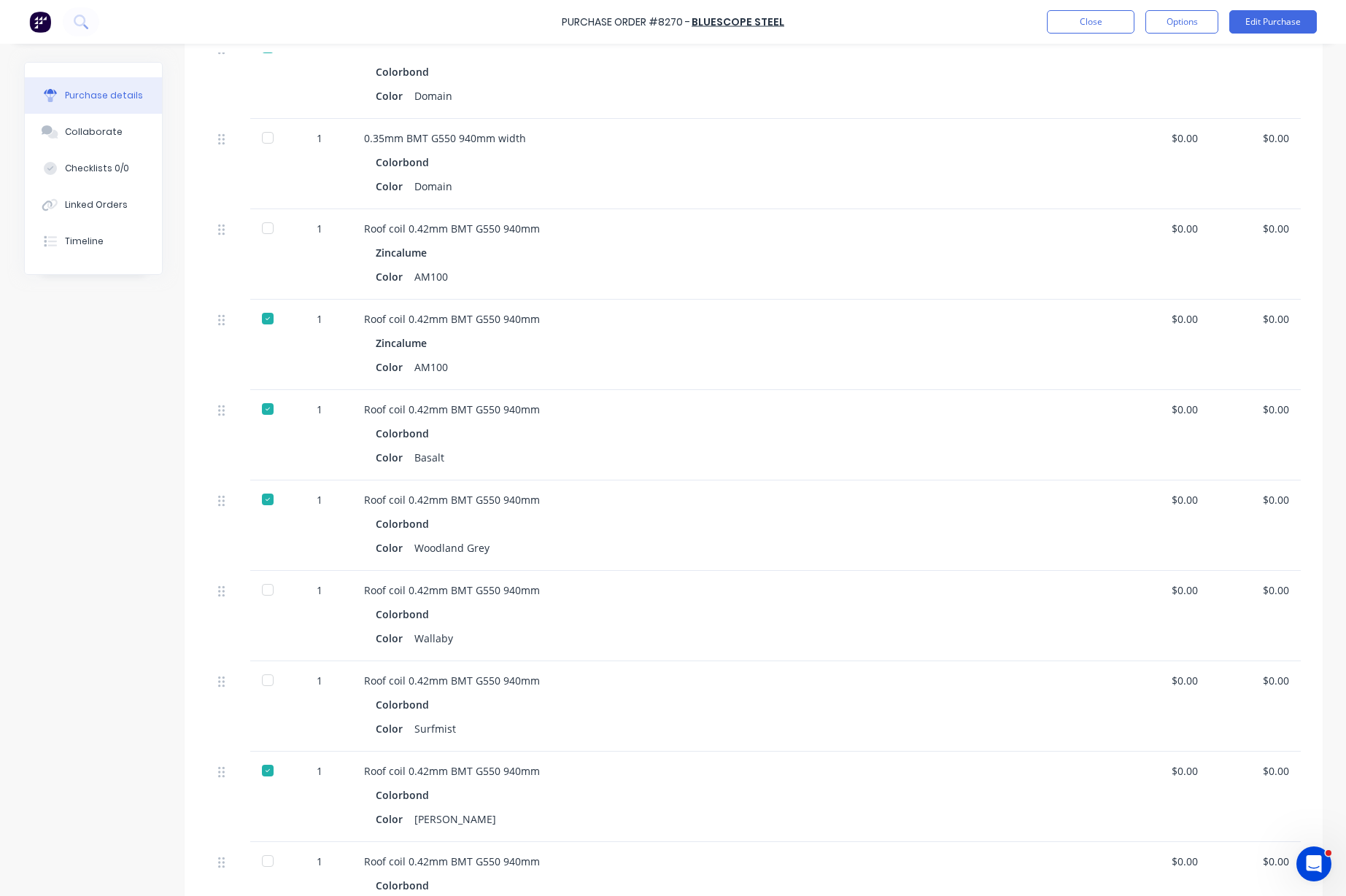
scroll to position [1640, 0]
click at [264, 593] on div at bounding box center [267, 593] width 29 height 29
click at [1136, 15] on div "Close Options Edit Purchase" at bounding box center [1176, 22] width 281 height 24
click at [1112, 19] on button "Close" at bounding box center [1089, 22] width 87 height 24
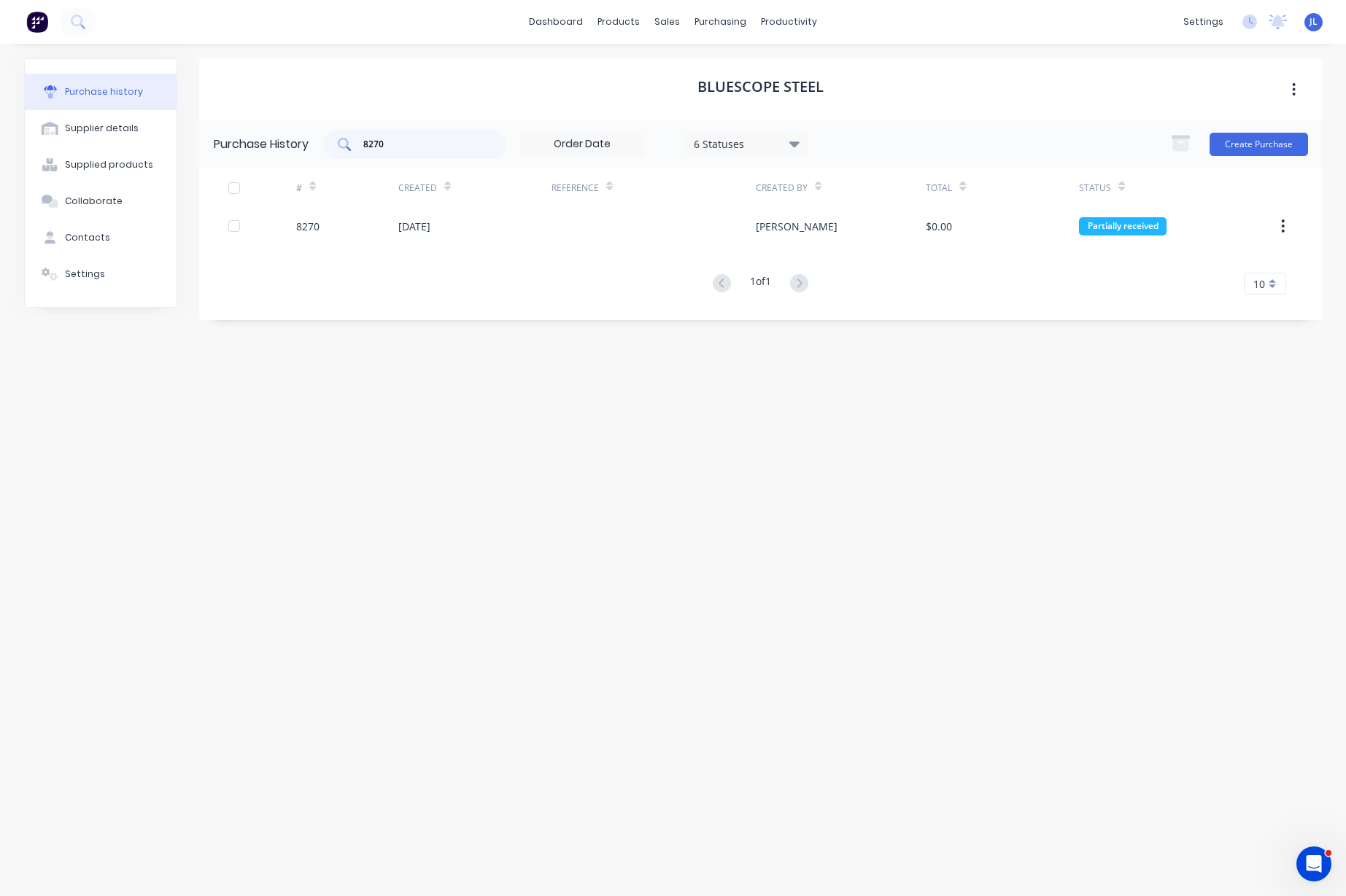
click at [424, 145] on input "8270" at bounding box center [422, 144] width 121 height 15
click at [425, 144] on input "8270" at bounding box center [422, 144] width 121 height 15
click at [752, 73] on div "Purchase Orders" at bounding box center [767, 70] width 77 height 13
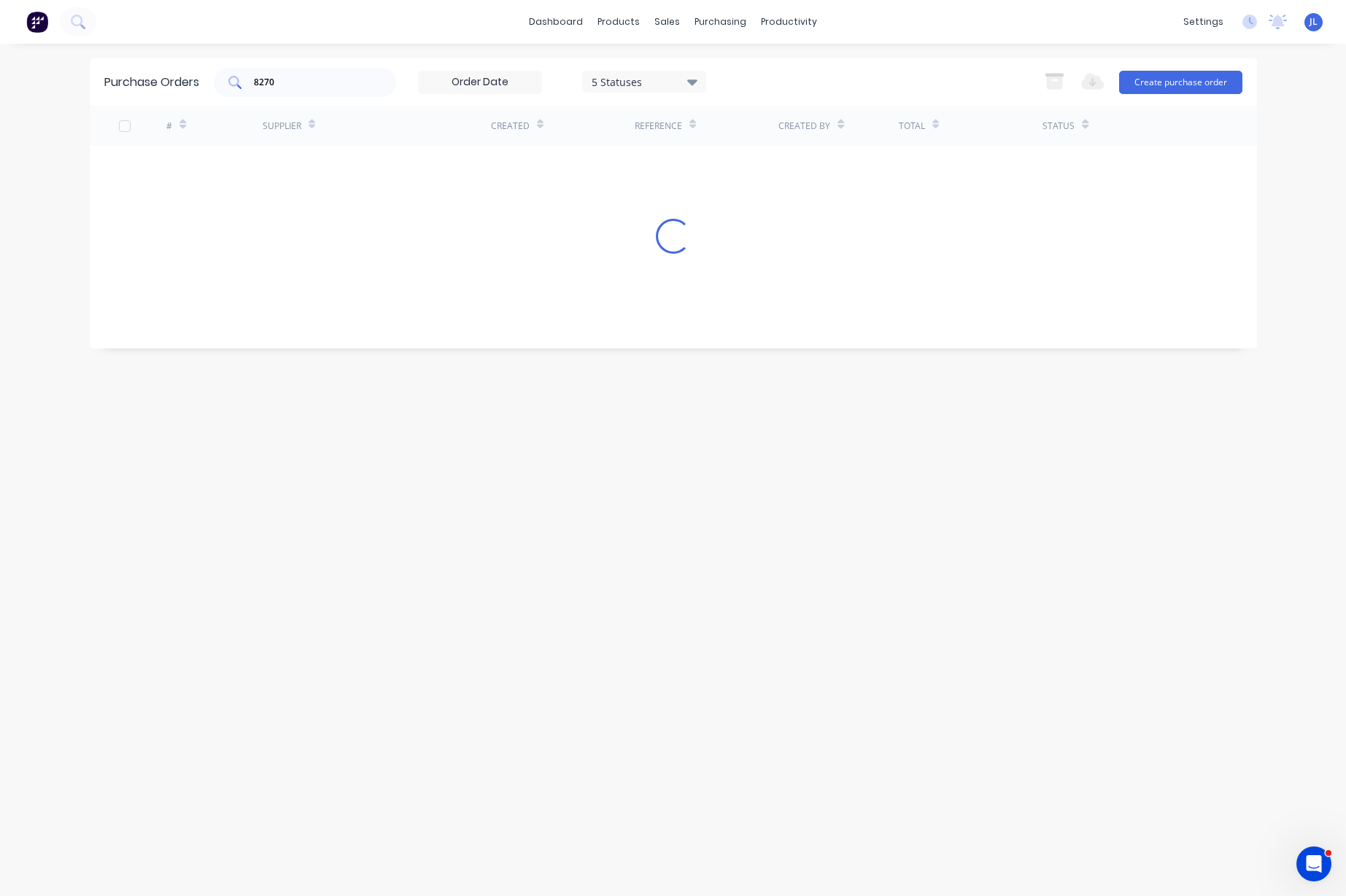
click at [283, 86] on input "8270" at bounding box center [313, 82] width 121 height 15
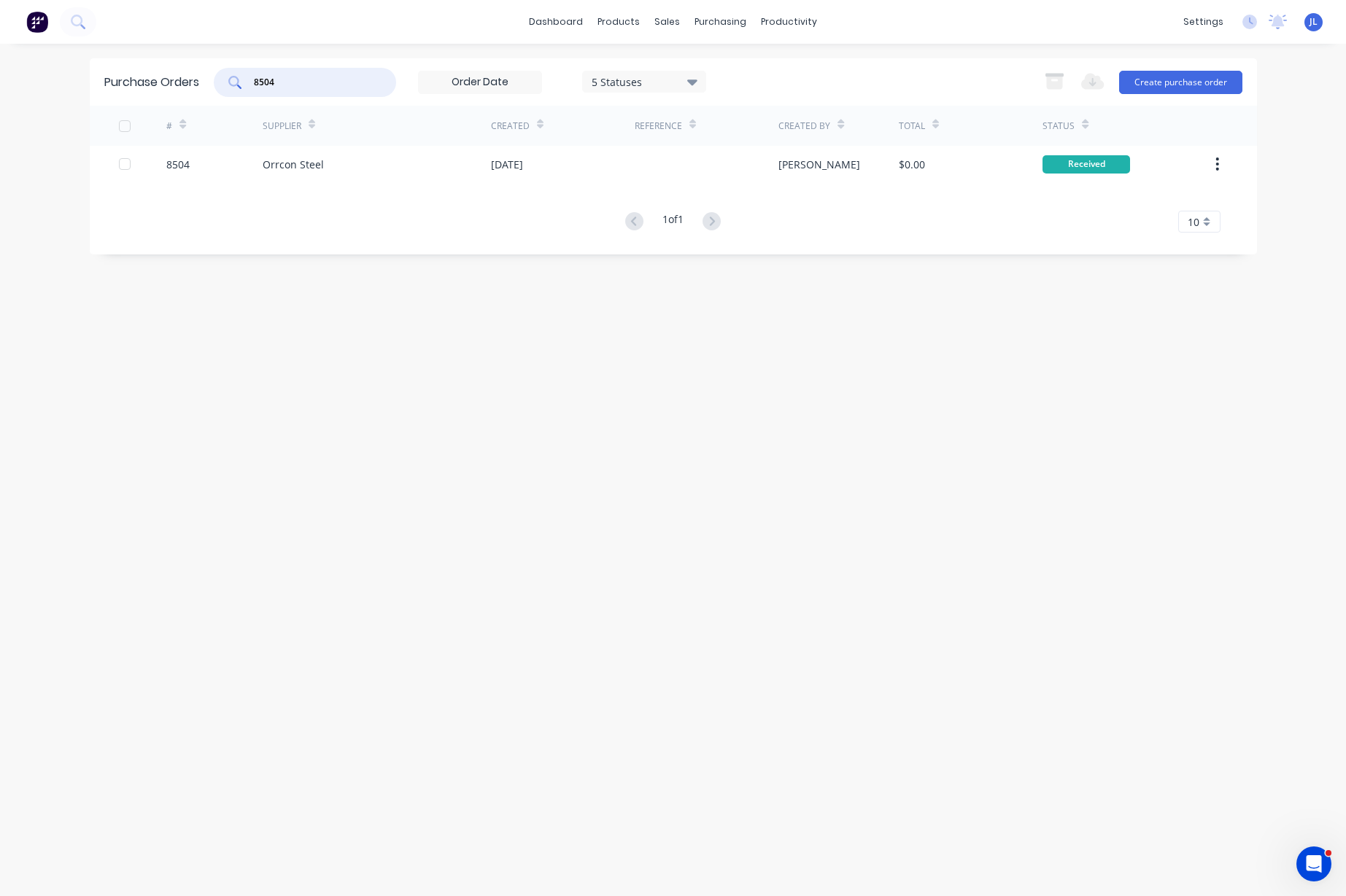
drag, startPoint x: 240, startPoint y: 80, endPoint x: 224, endPoint y: 80, distance: 16.0
click at [224, 80] on div "8504" at bounding box center [305, 82] width 182 height 29
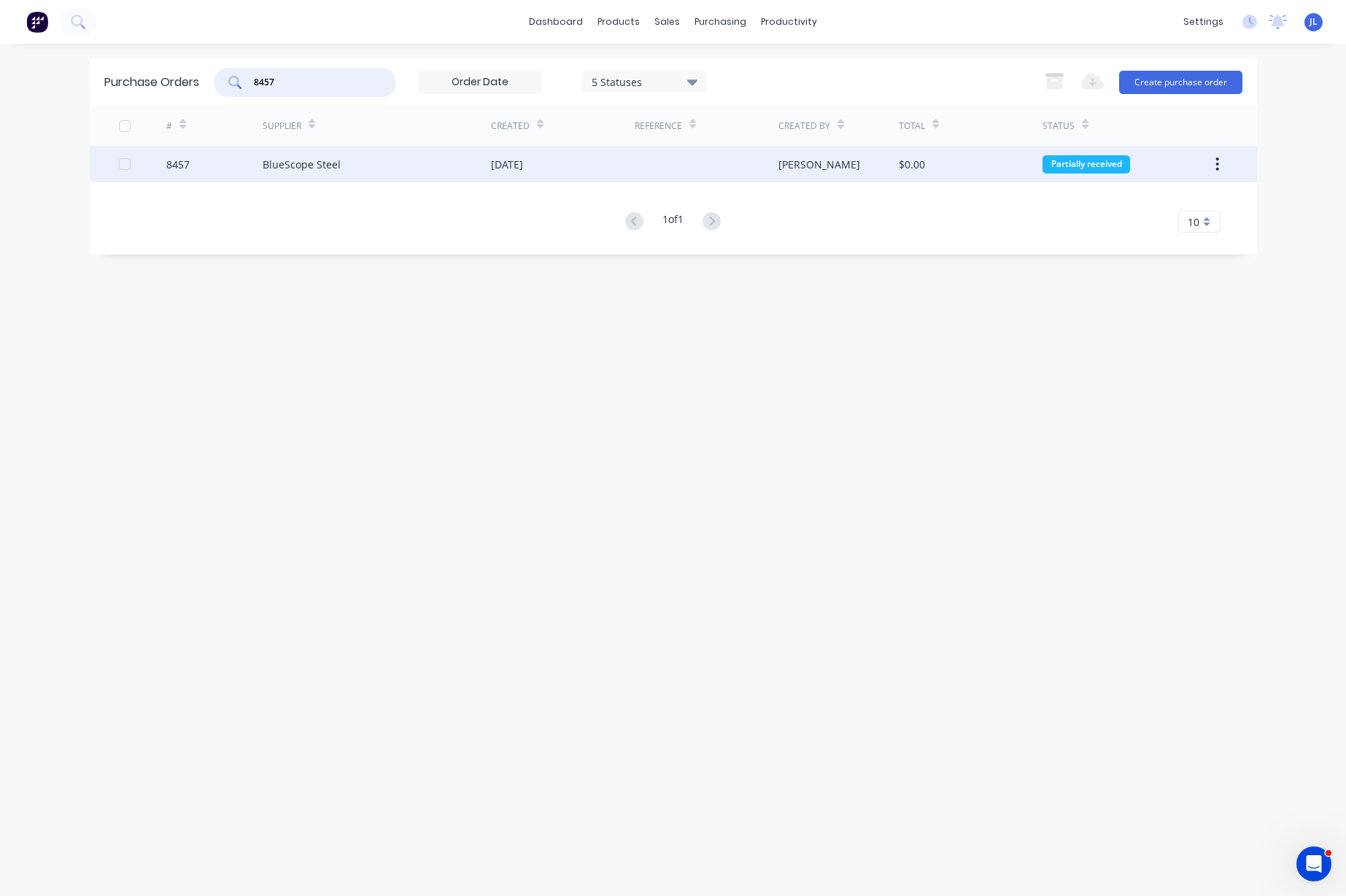
type input "8457"
click at [392, 172] on div "BlueScope Steel" at bounding box center [376, 164] width 228 height 36
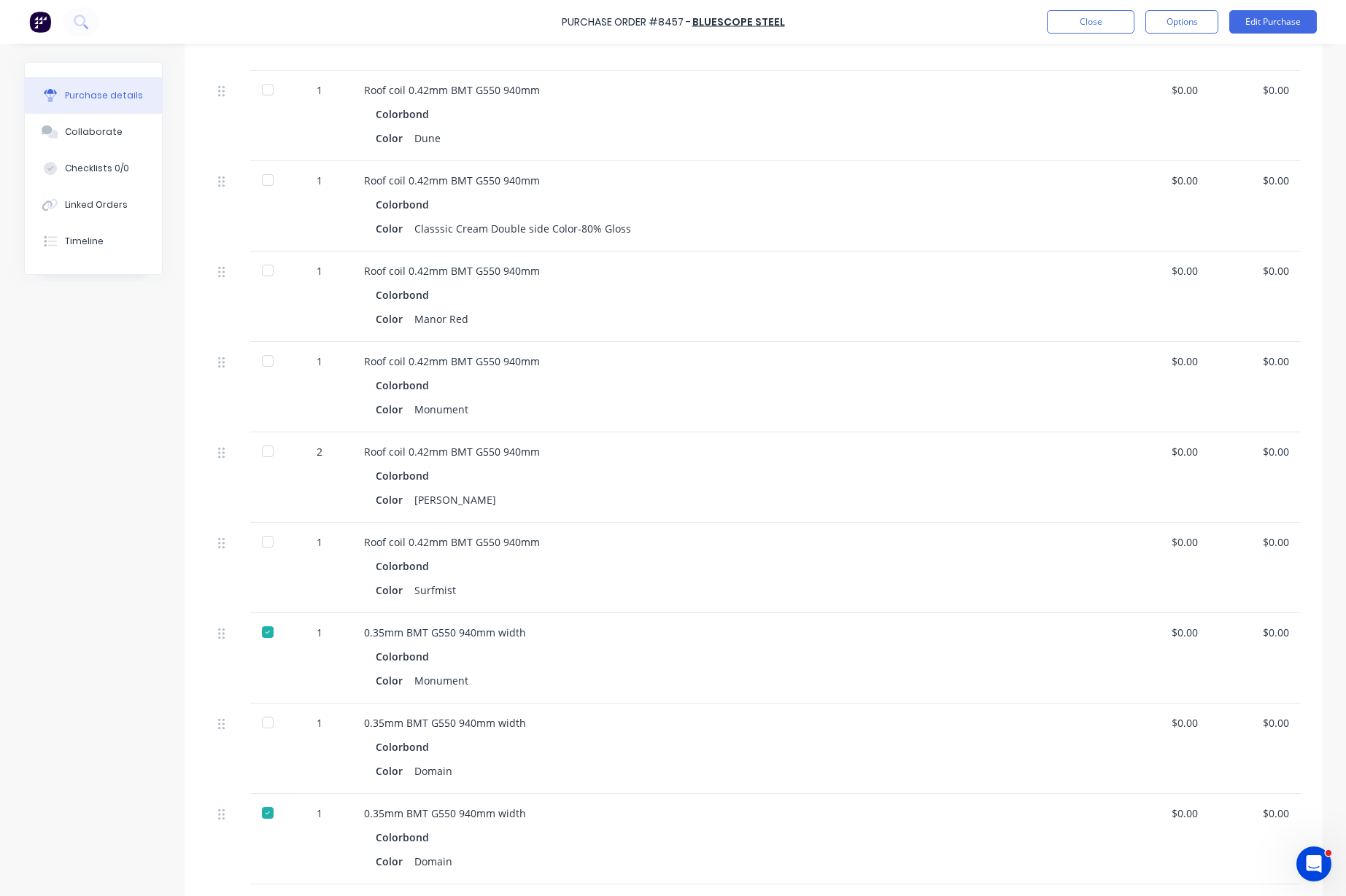
scroll to position [546, 0]
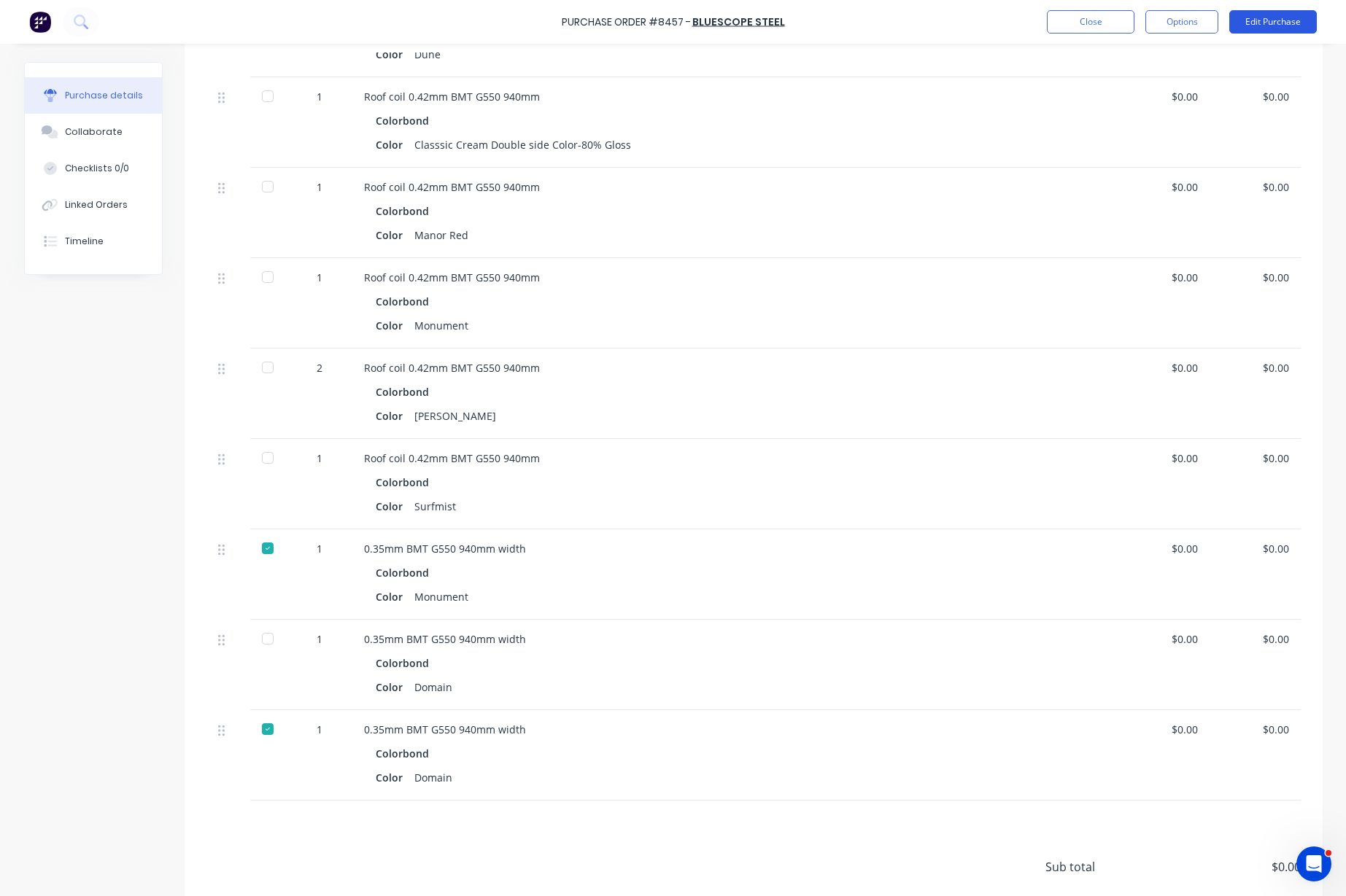
click at [1292, 29] on button "Edit Purchase" at bounding box center [1273, 22] width 87 height 24
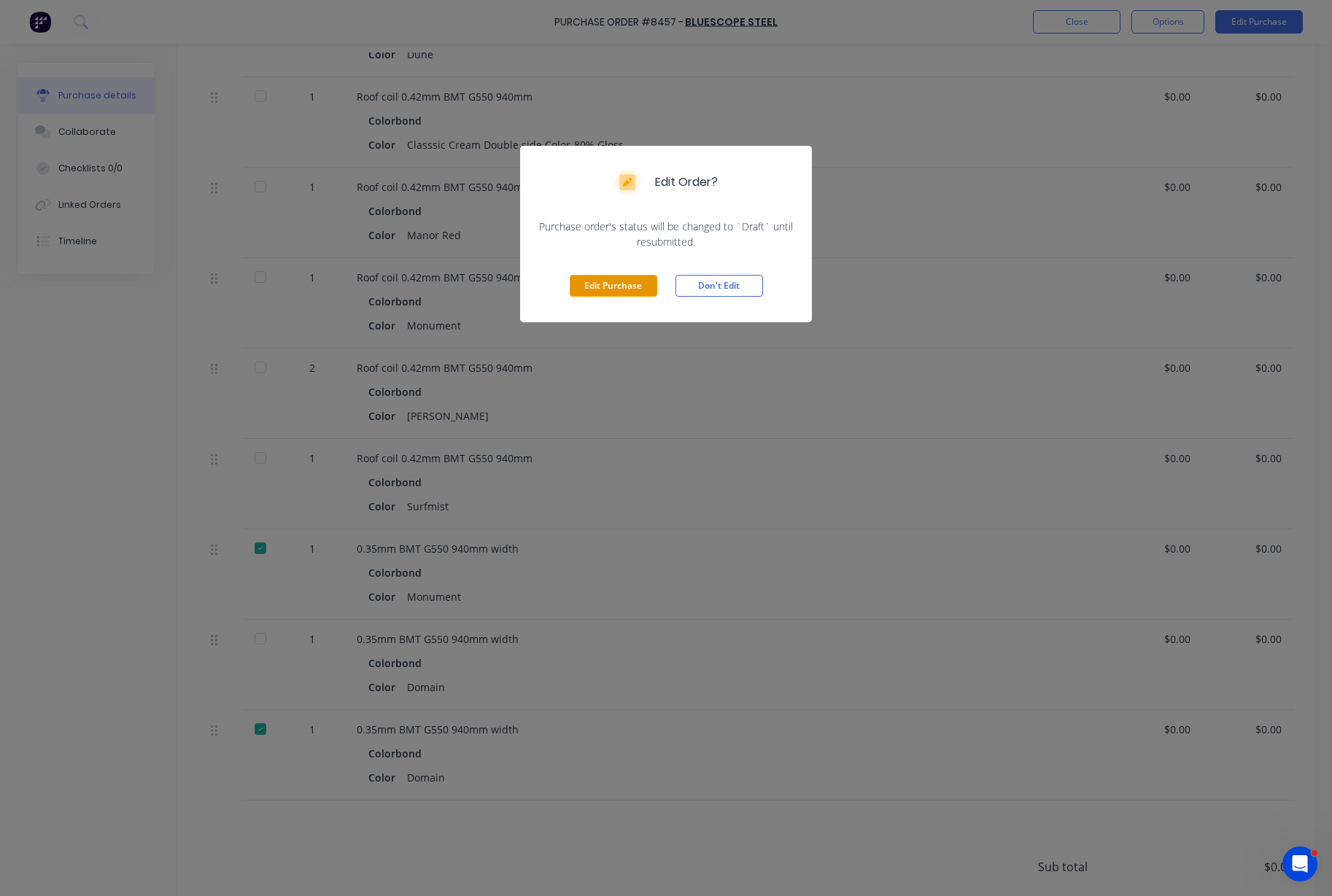
click at [643, 291] on button "Edit Purchase" at bounding box center [612, 286] width 87 height 22
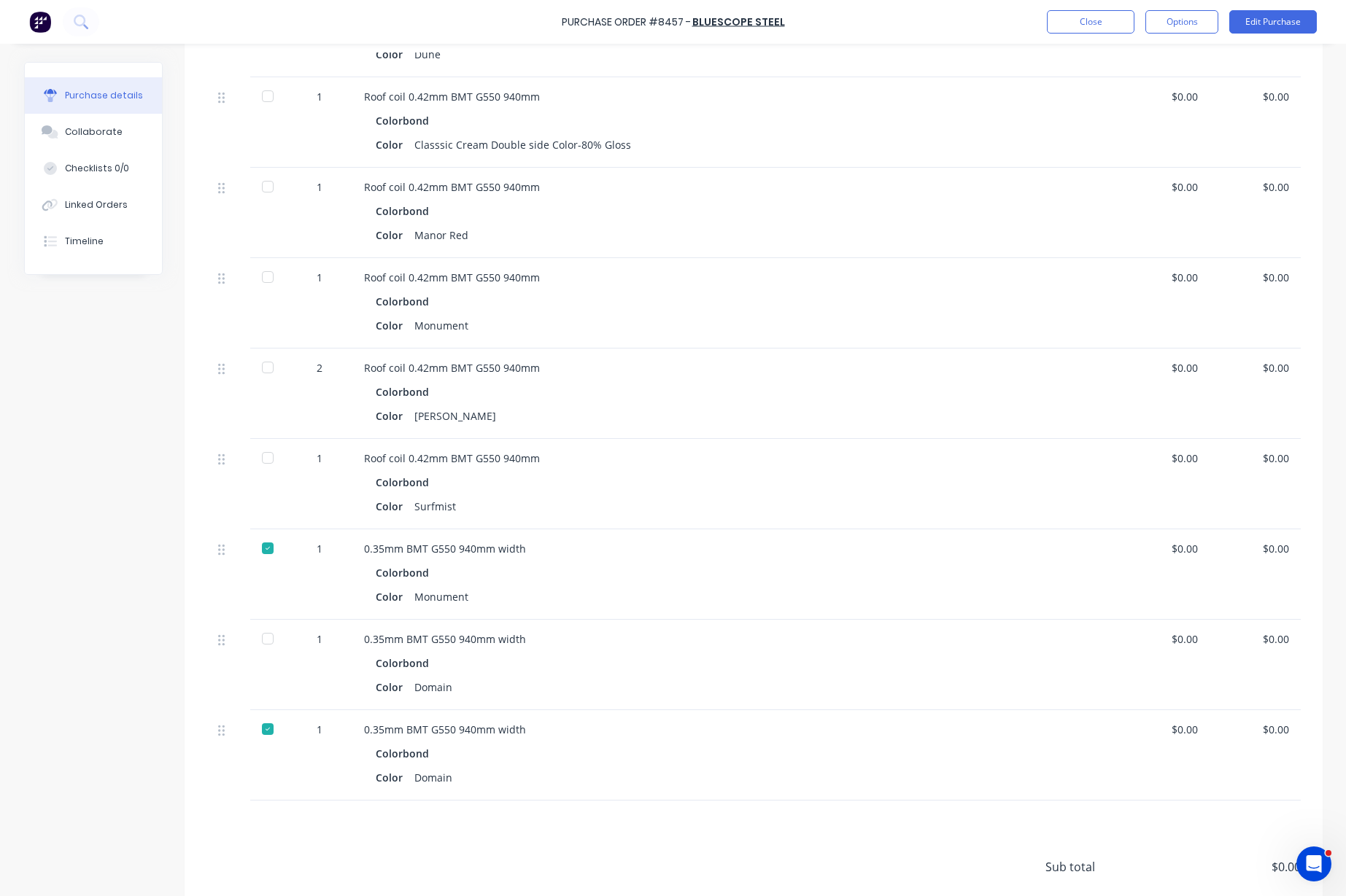
scroll to position [569, 0]
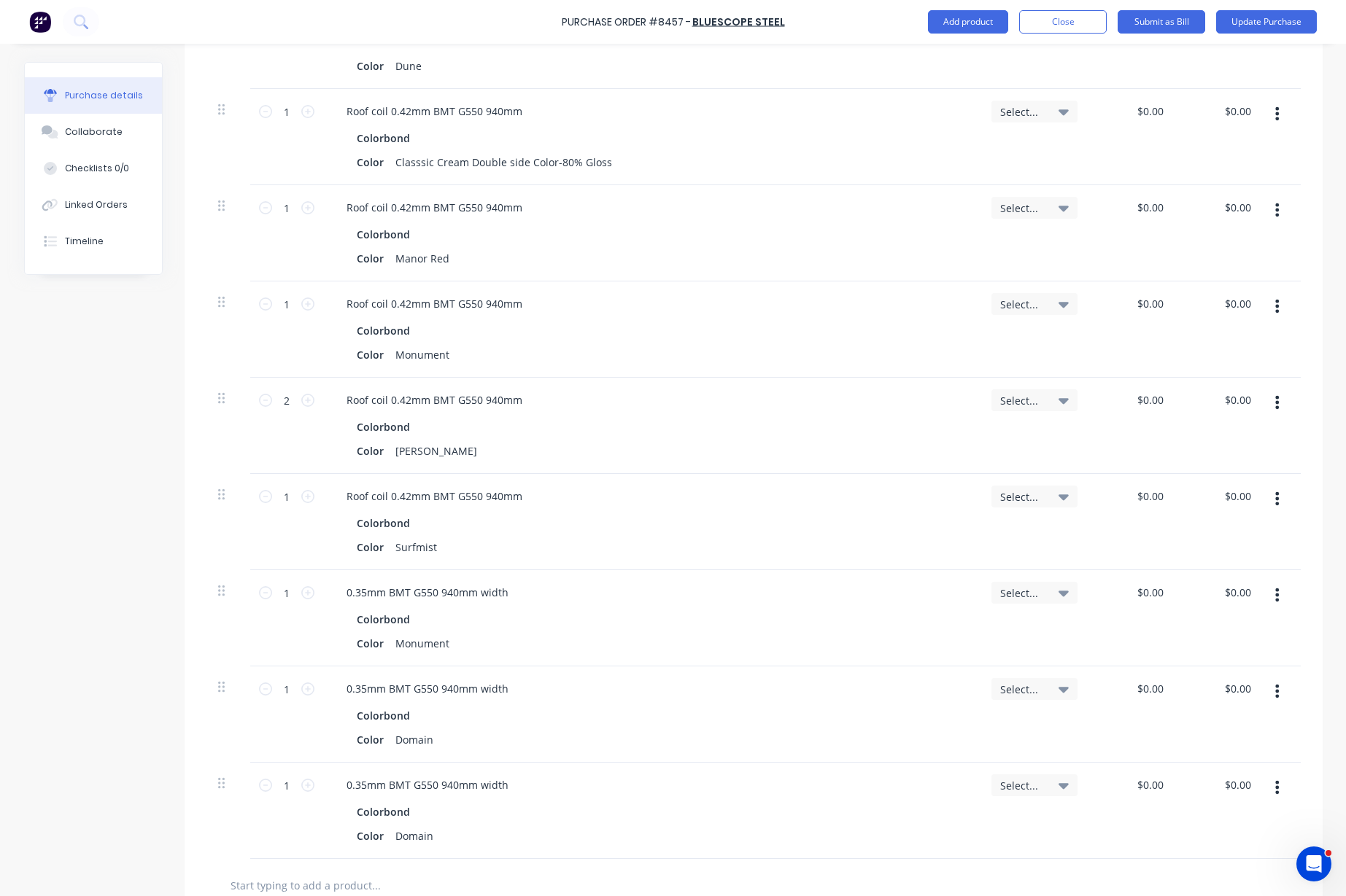
click at [1267, 399] on button "button" at bounding box center [1276, 402] width 34 height 26
click at [1231, 472] on button "Duplicate" at bounding box center [1232, 470] width 124 height 29
click at [259, 398] on icon at bounding box center [264, 400] width 13 height 13
type input "1"
click at [1290, 27] on button "Update Purchase" at bounding box center [1266, 22] width 101 height 24
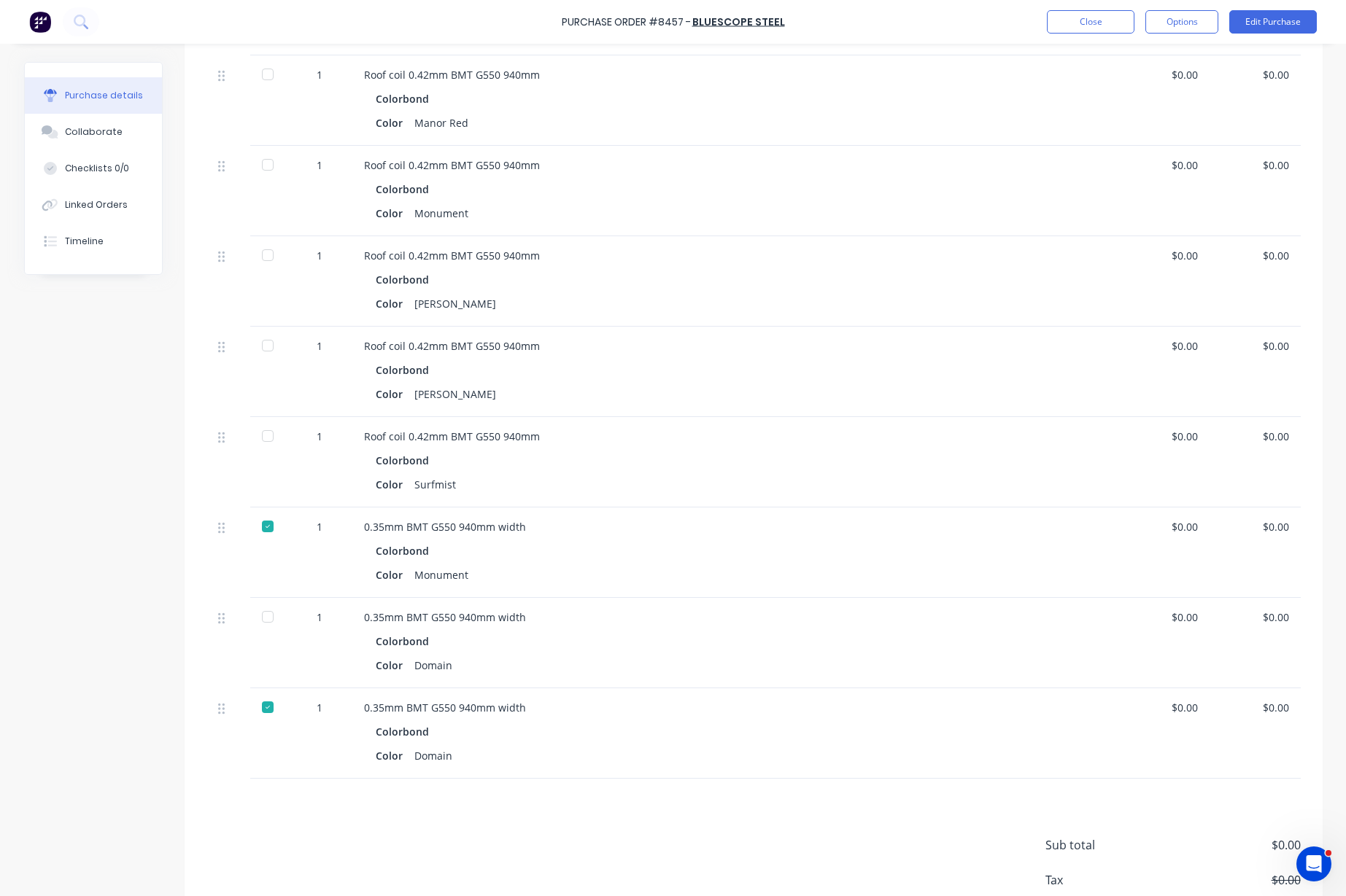
scroll to position [658, 0]
click at [261, 351] on div at bounding box center [267, 347] width 29 height 29
click at [703, 19] on link "BlueScope Steel" at bounding box center [739, 22] width 93 height 15
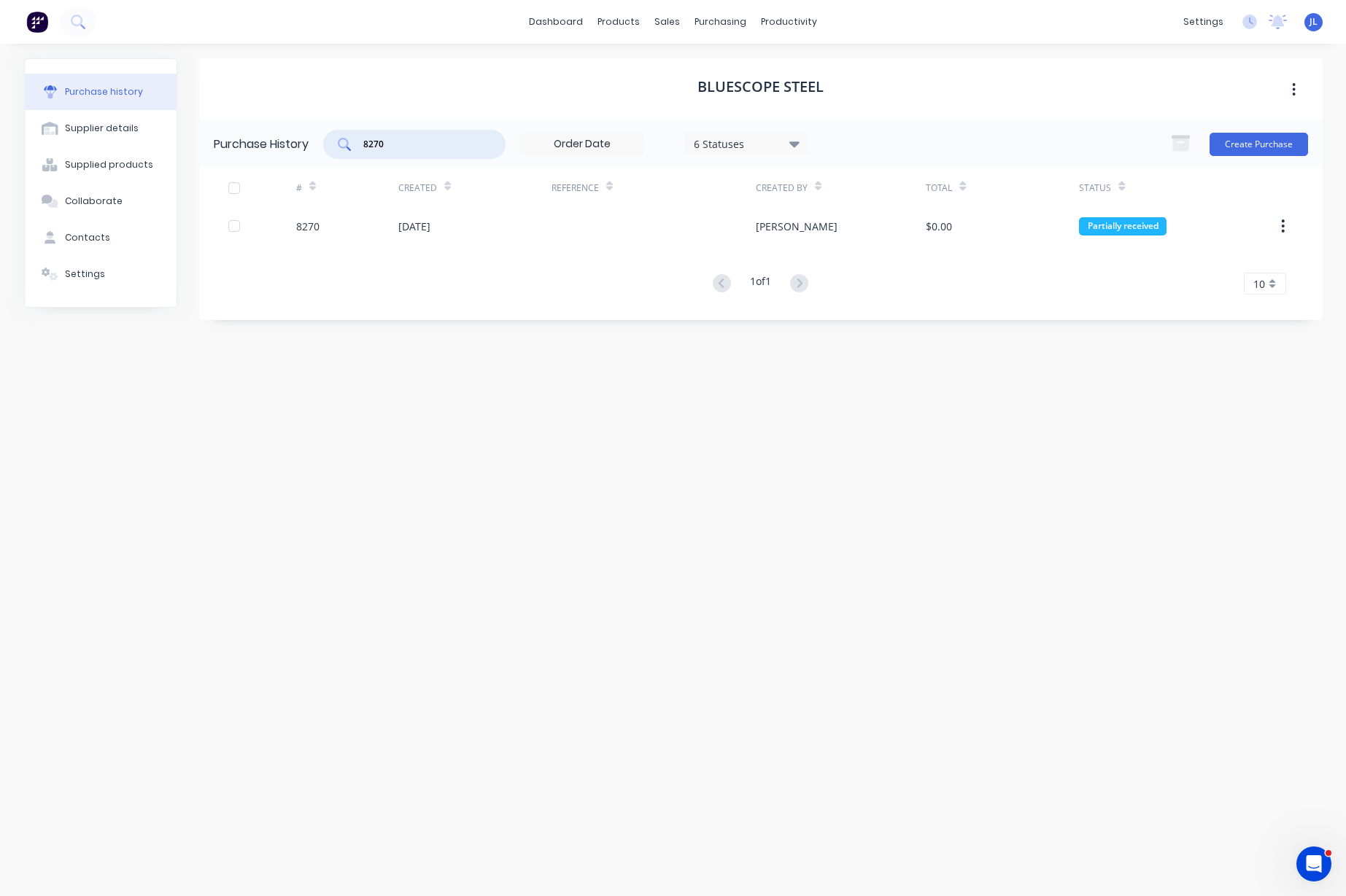
click at [417, 147] on input "8270" at bounding box center [422, 144] width 121 height 15
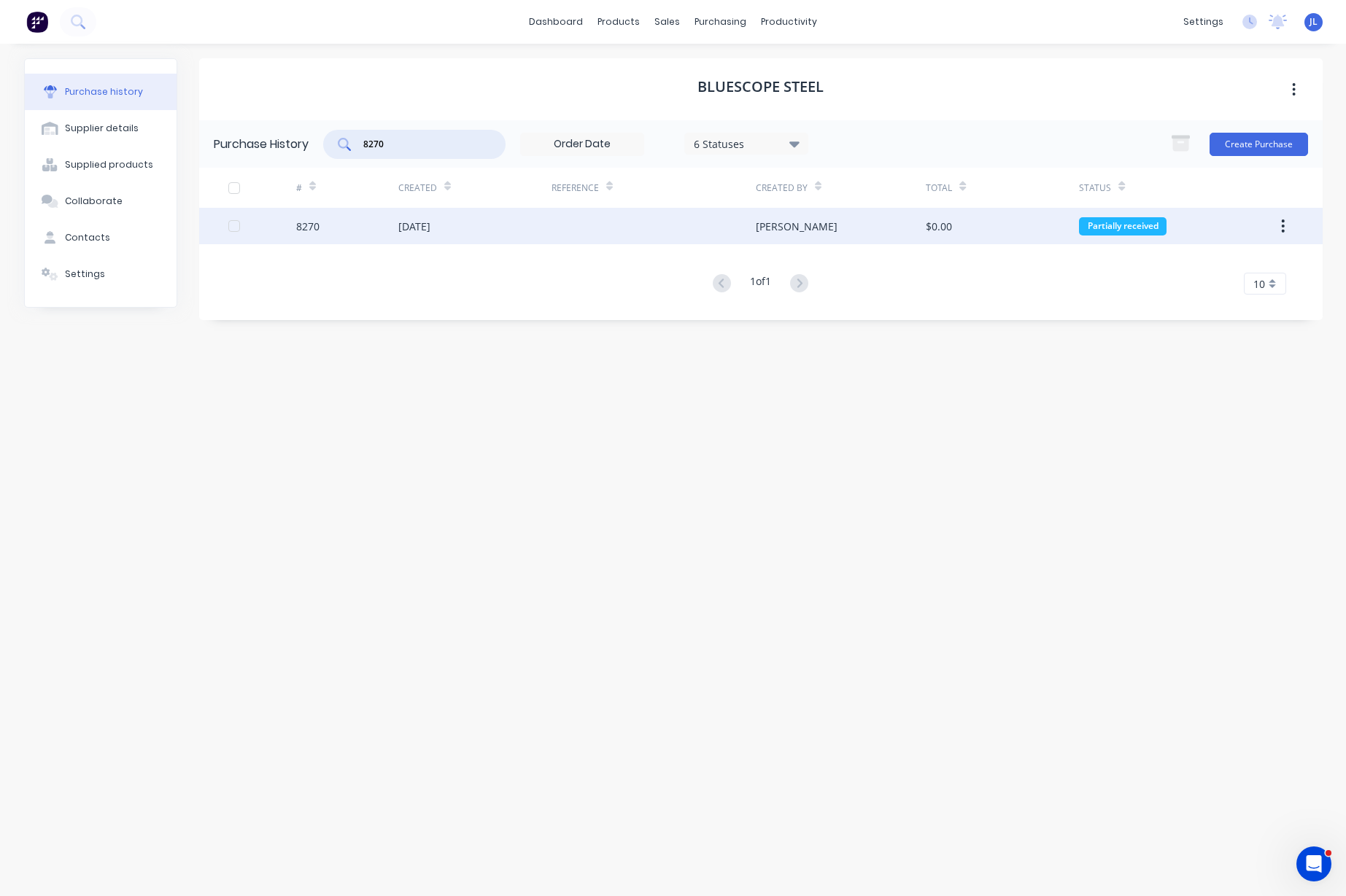
click at [430, 224] on div "[DATE]" at bounding box center [414, 226] width 32 height 16
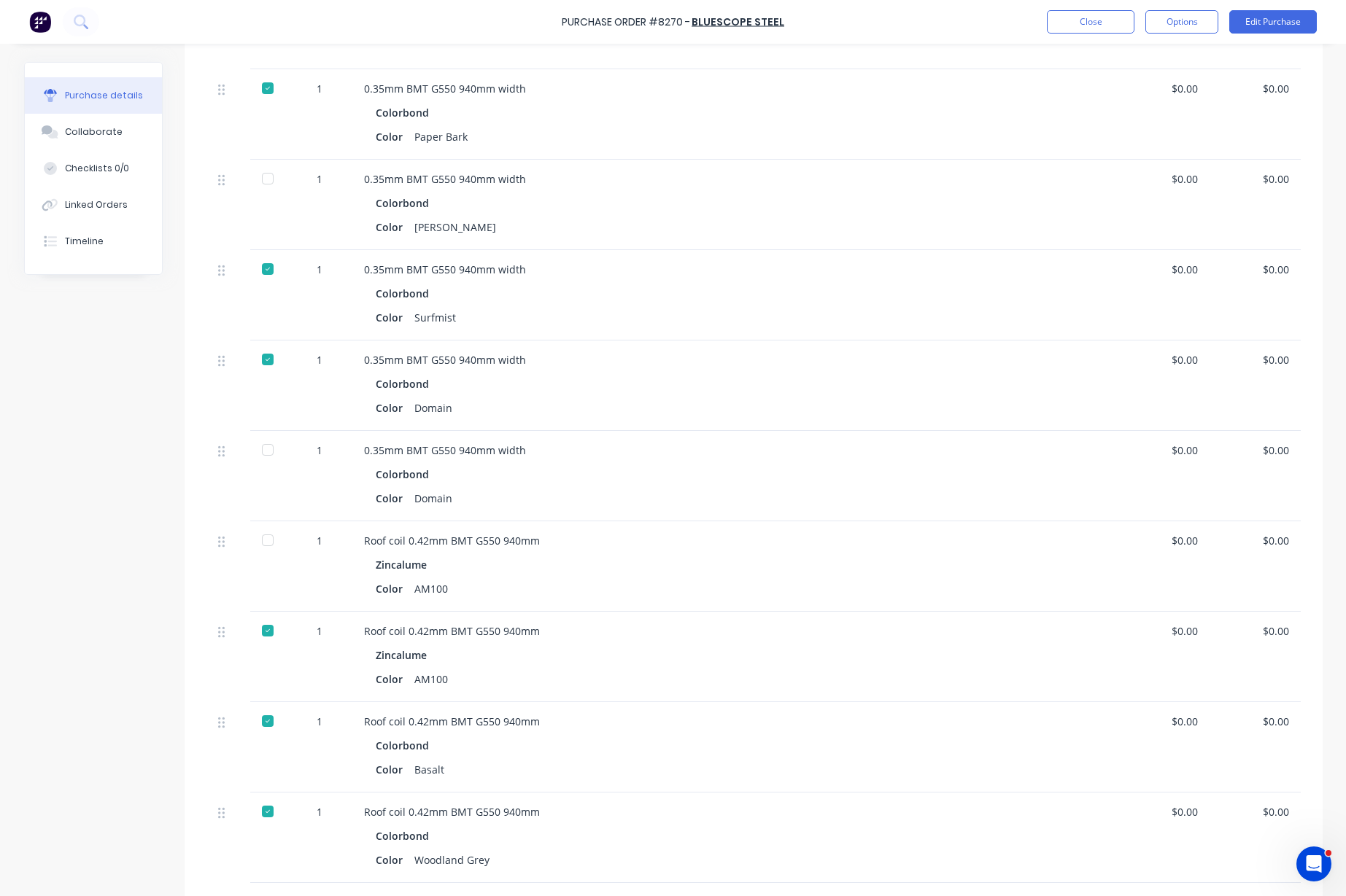
scroll to position [1822, 0]
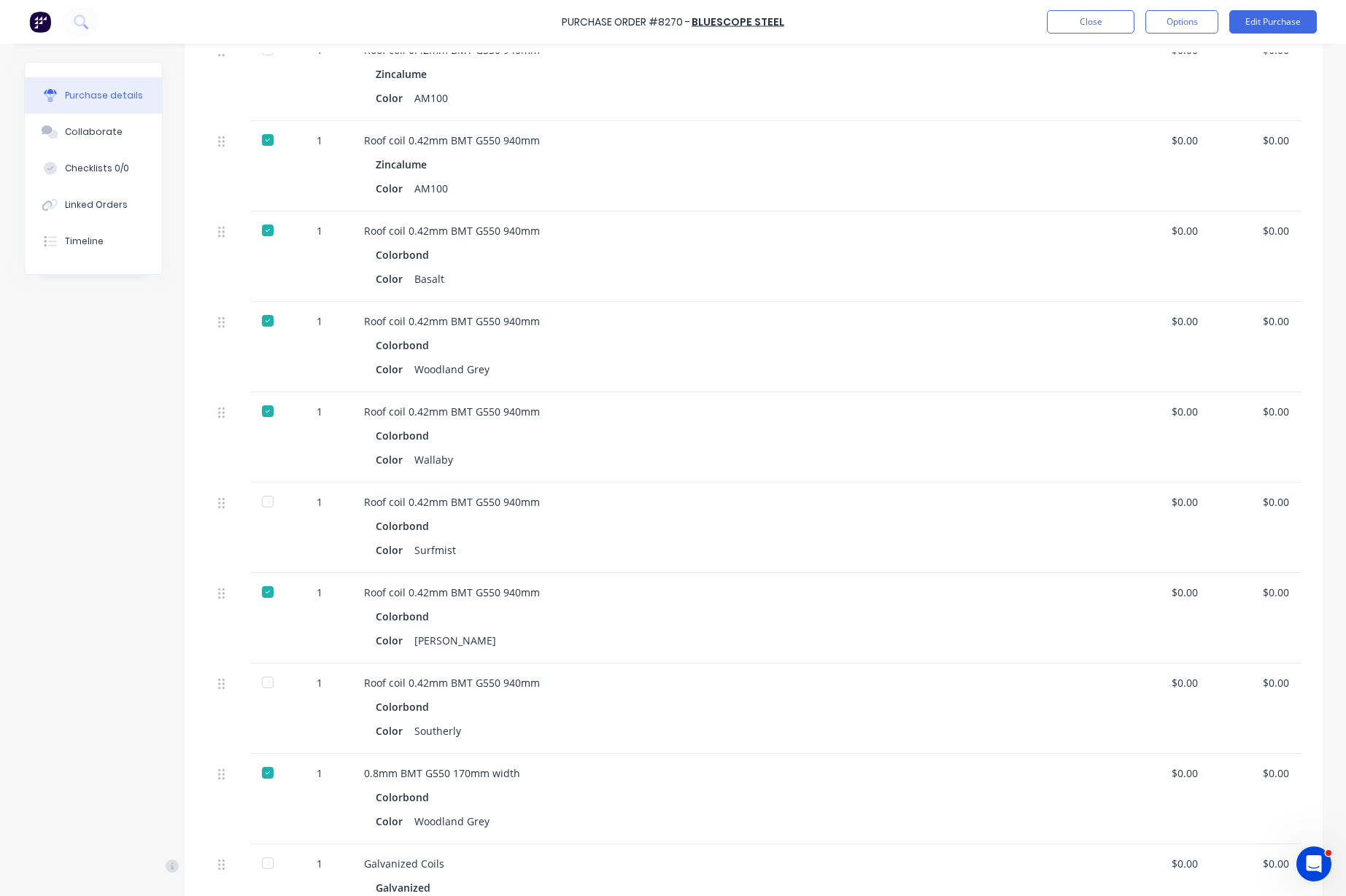
click at [264, 502] on div at bounding box center [267, 501] width 29 height 29
click at [1067, 16] on button "Close" at bounding box center [1089, 22] width 87 height 24
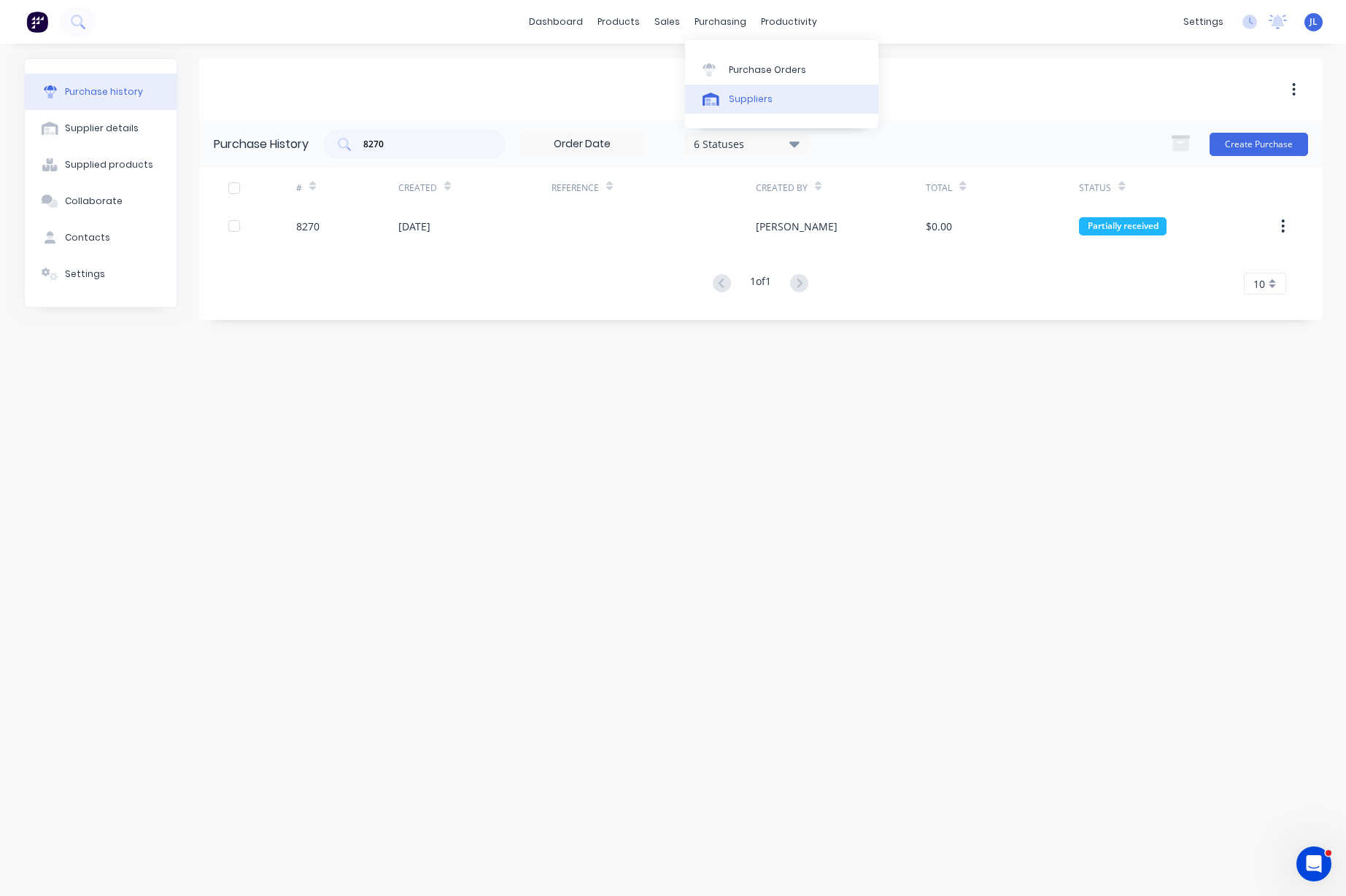
click at [746, 104] on div "Suppliers" at bounding box center [750, 99] width 44 height 13
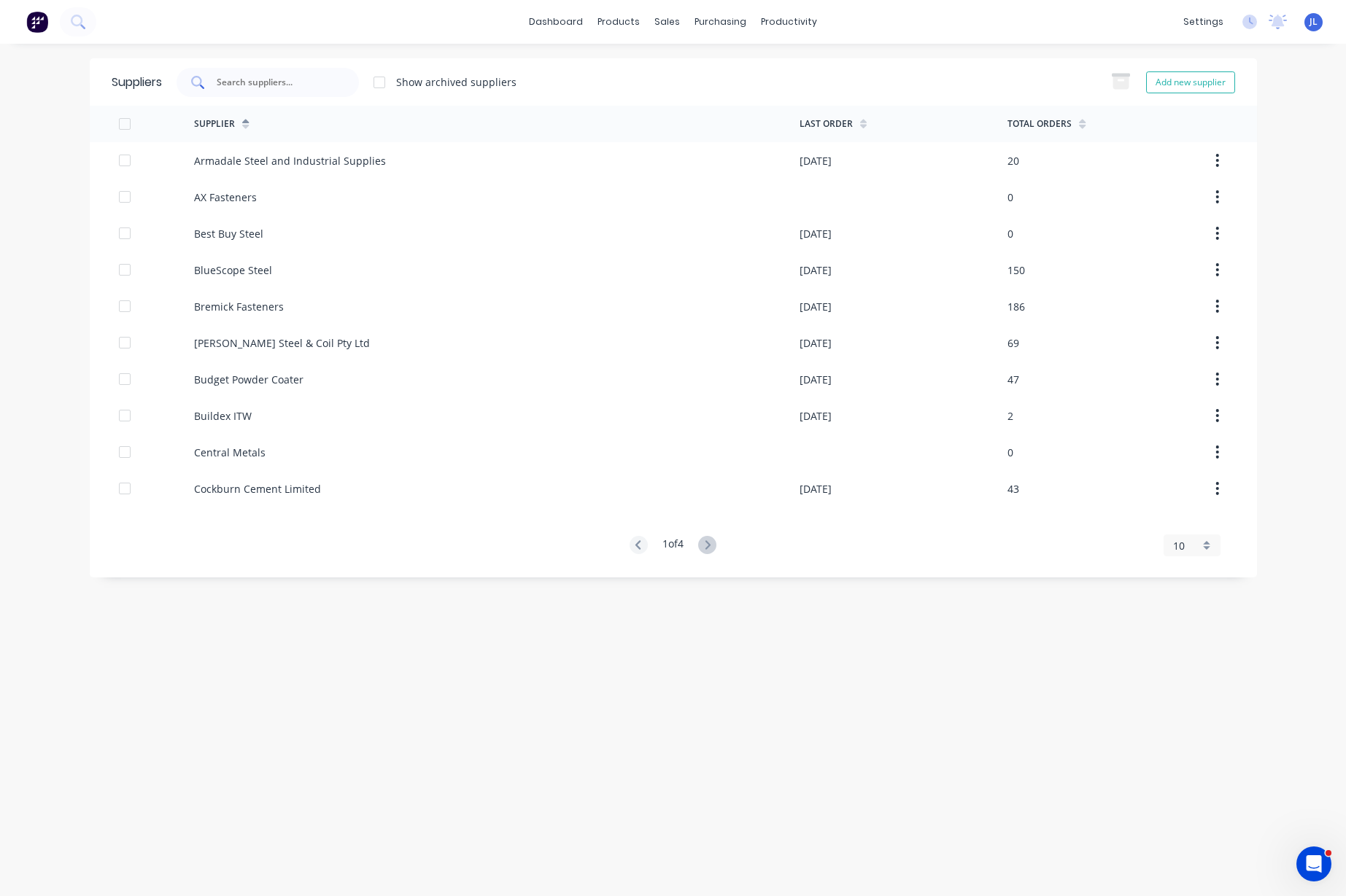
click at [297, 72] on div at bounding box center [267, 82] width 182 height 29
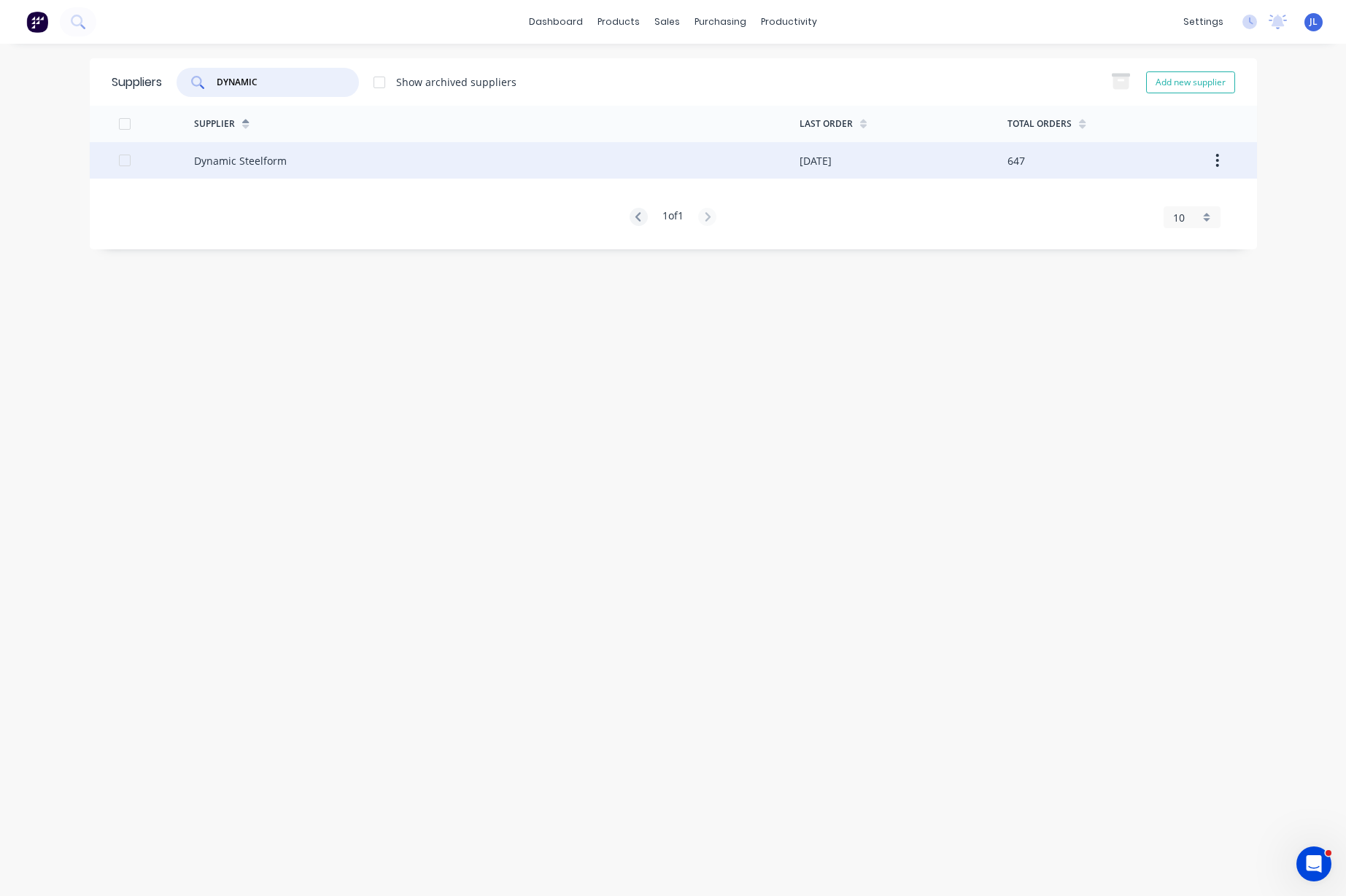
type input "DYNAMIC"
click at [324, 169] on div "Dynamic Steelform" at bounding box center [497, 160] width 605 height 36
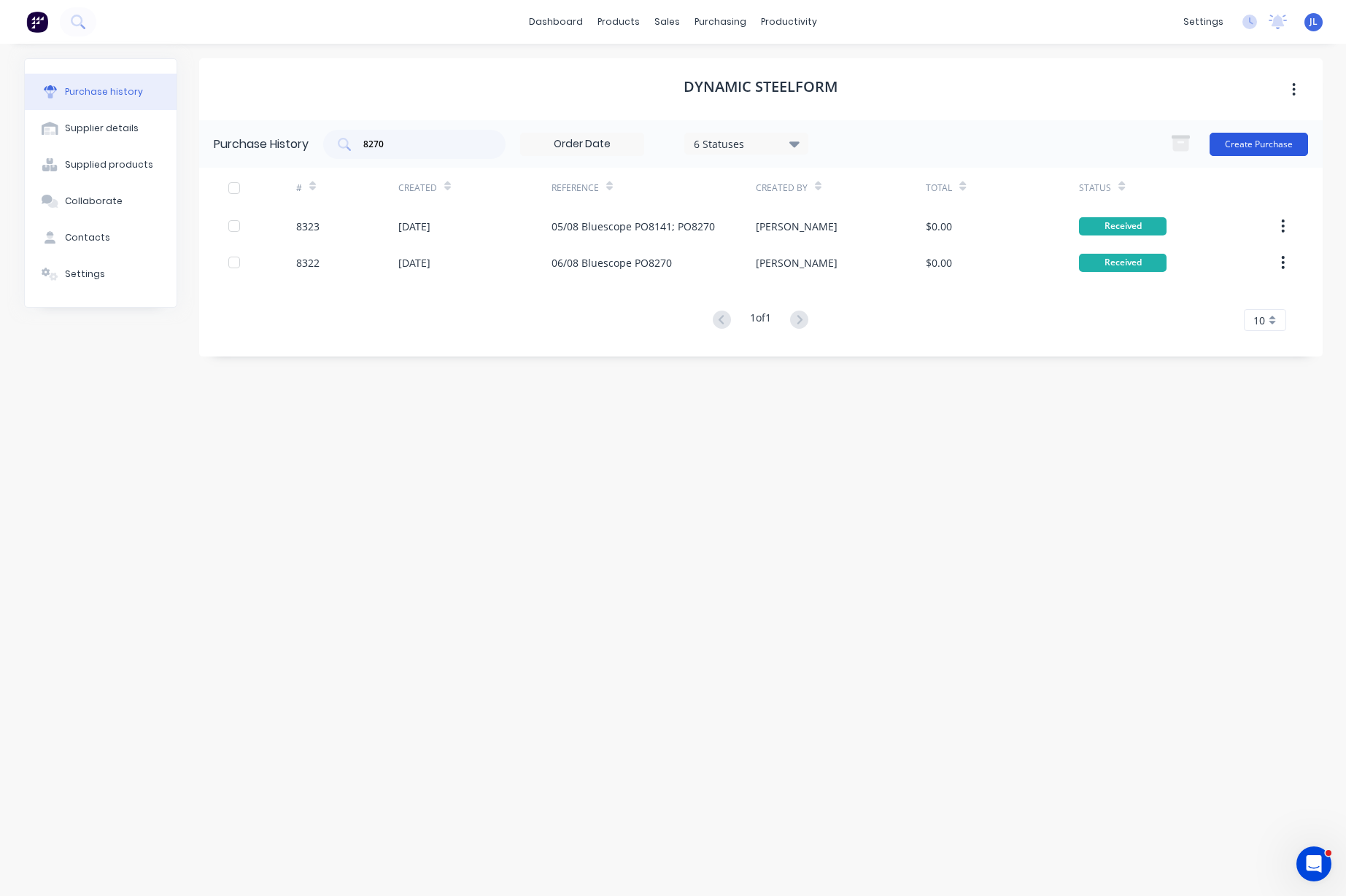
click at [1244, 141] on button "Create Purchase" at bounding box center [1258, 145] width 99 height 24
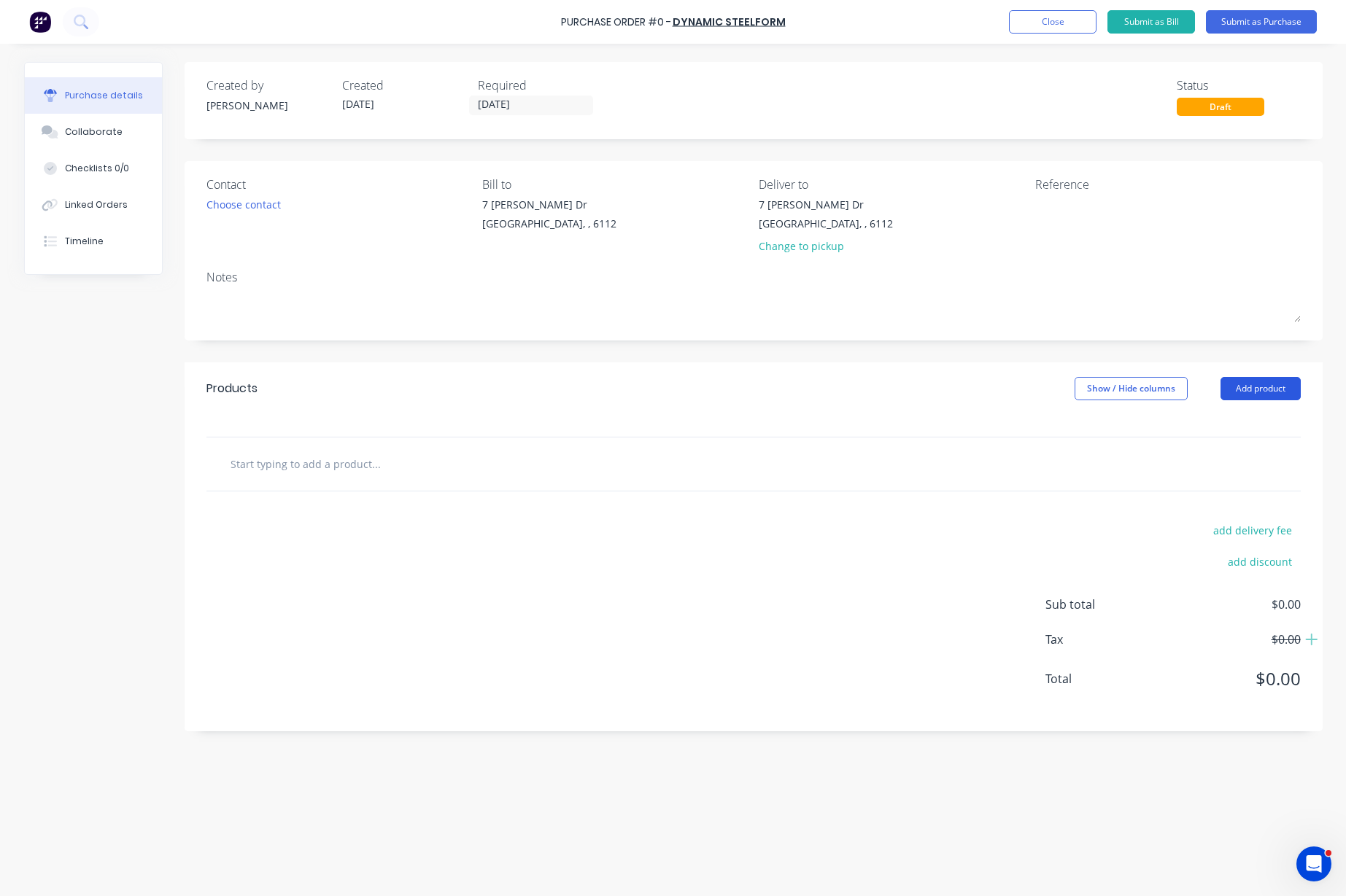
click at [1282, 390] on button "Add product" at bounding box center [1261, 389] width 80 height 24
click at [1271, 420] on div "Product catalogue" at bounding box center [1230, 426] width 113 height 22
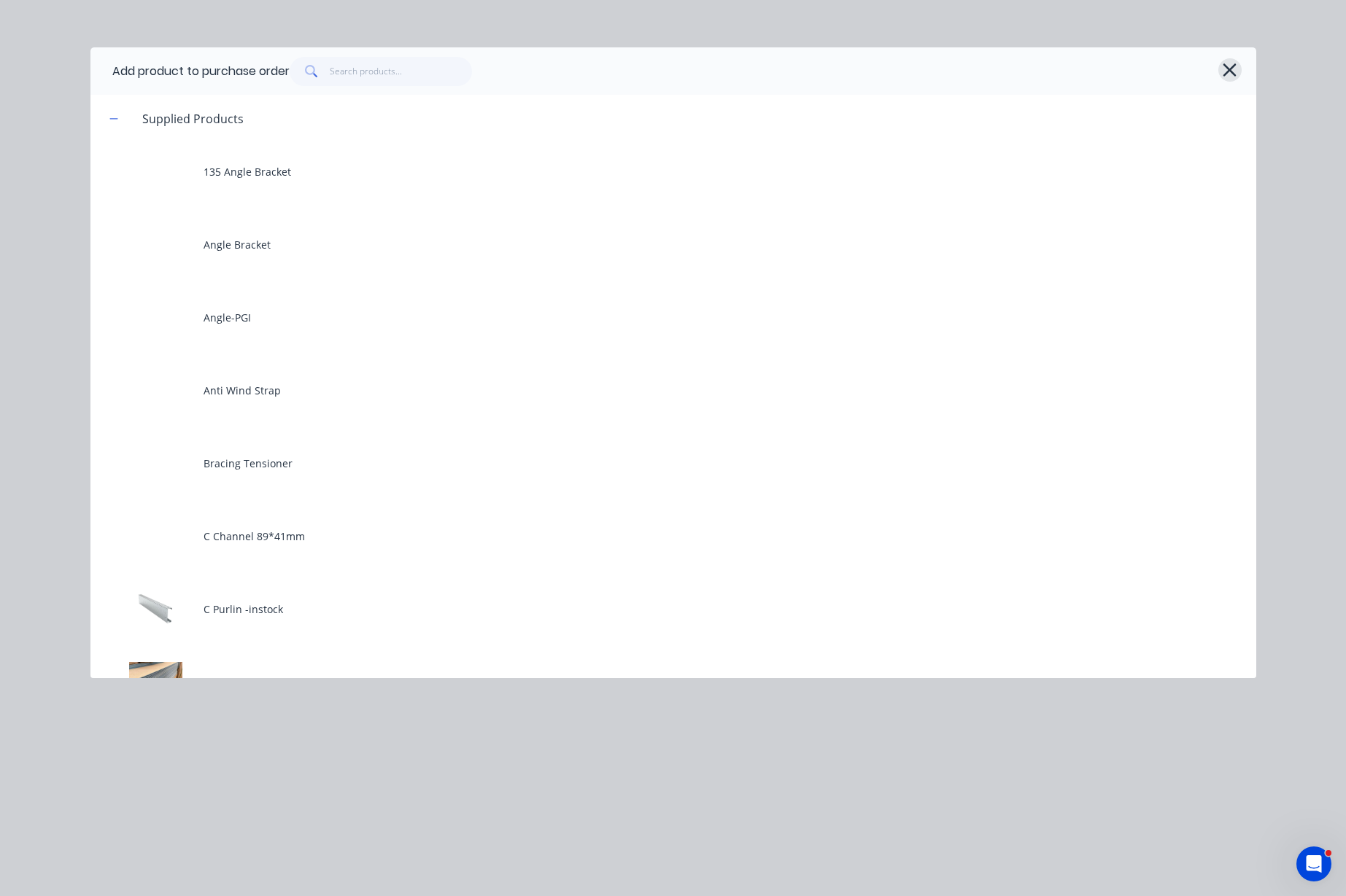
click at [1229, 71] on icon "button" at bounding box center [1229, 70] width 16 height 21
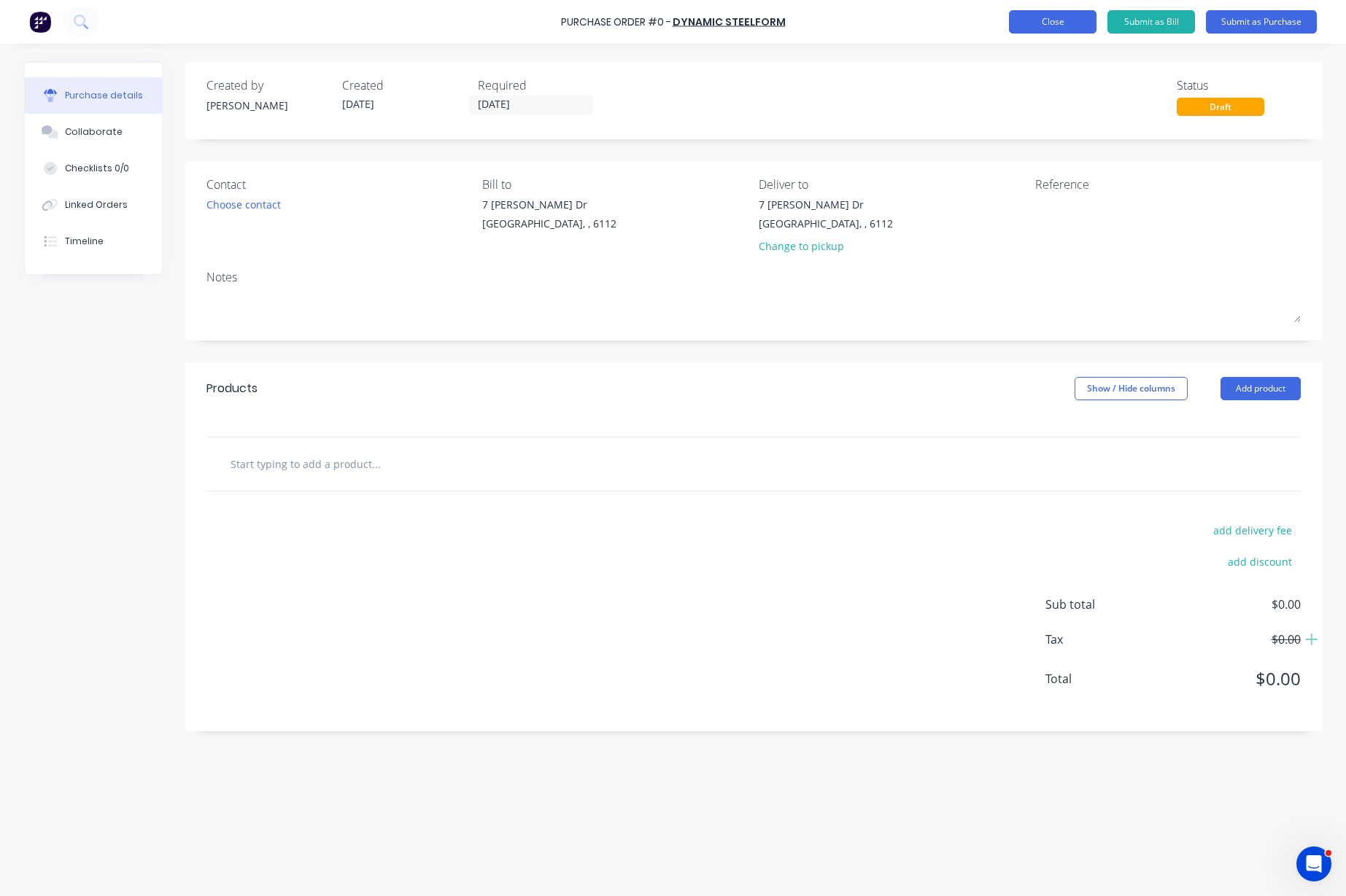
click at [1058, 31] on button "Close" at bounding box center [1052, 22] width 87 height 24
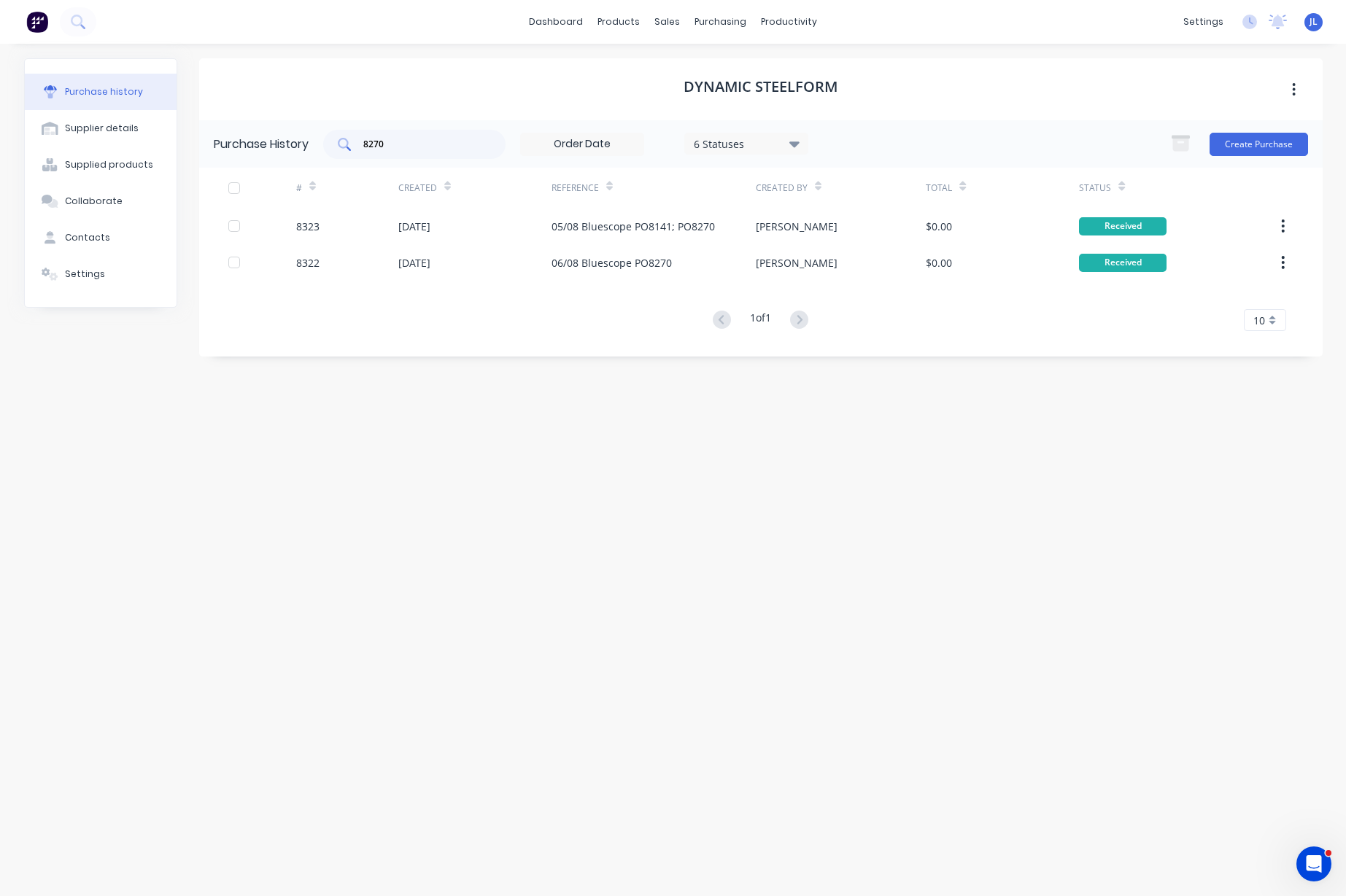
click at [488, 135] on div "8270" at bounding box center [414, 145] width 182 height 29
type input "8"
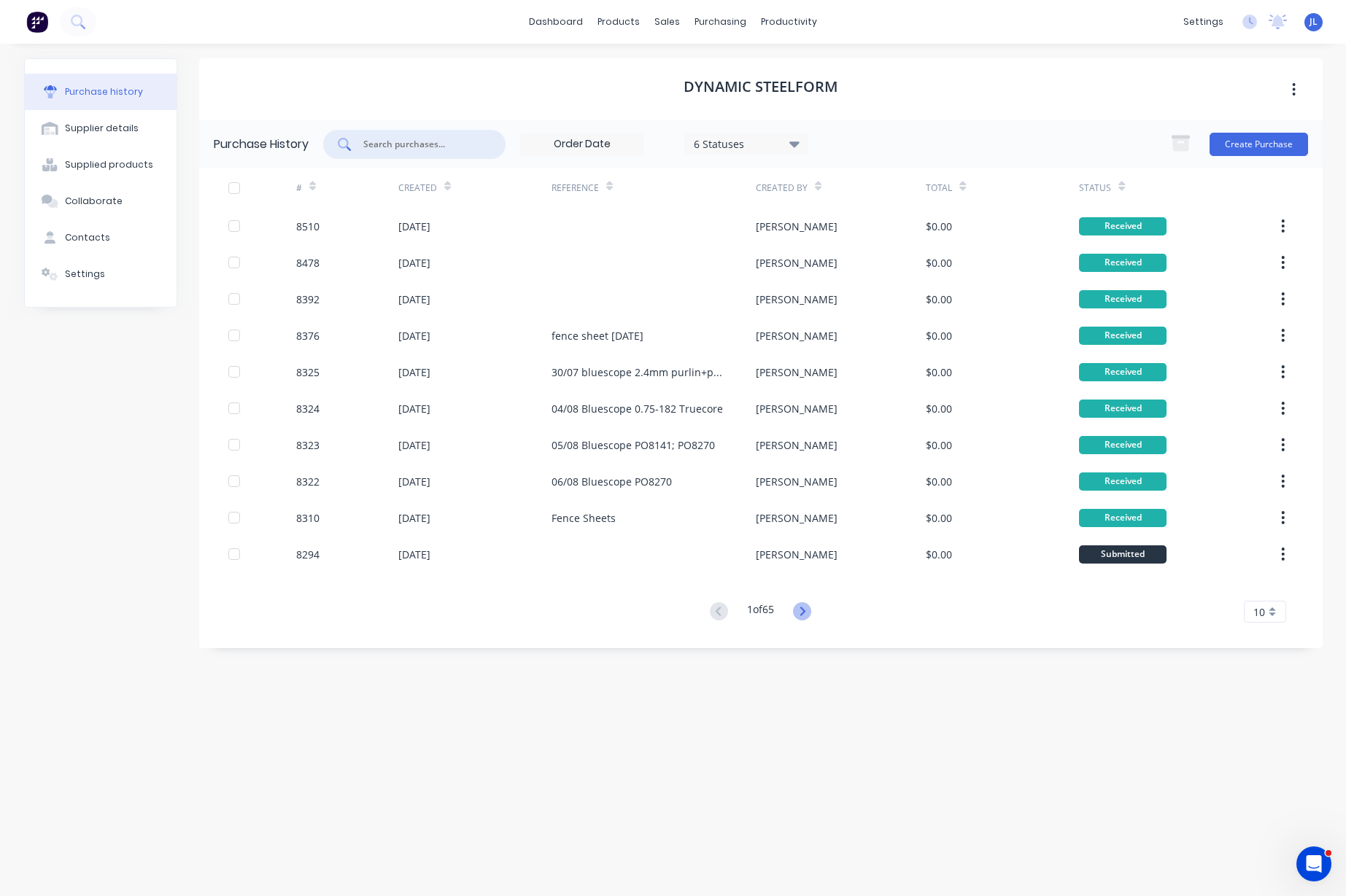
click at [804, 607] on icon at bounding box center [802, 610] width 5 height 9
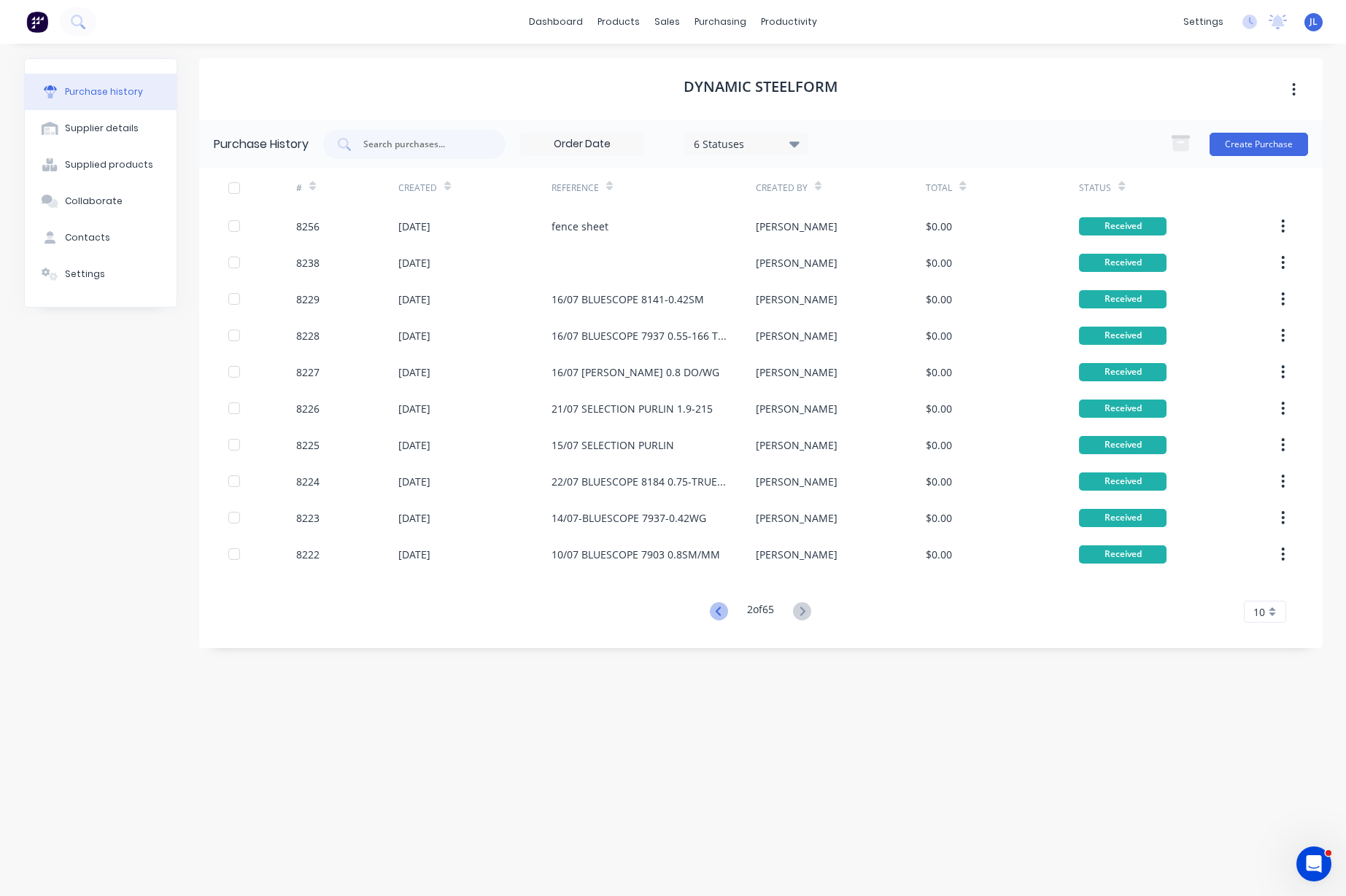
click at [721, 612] on icon at bounding box center [718, 611] width 19 height 19
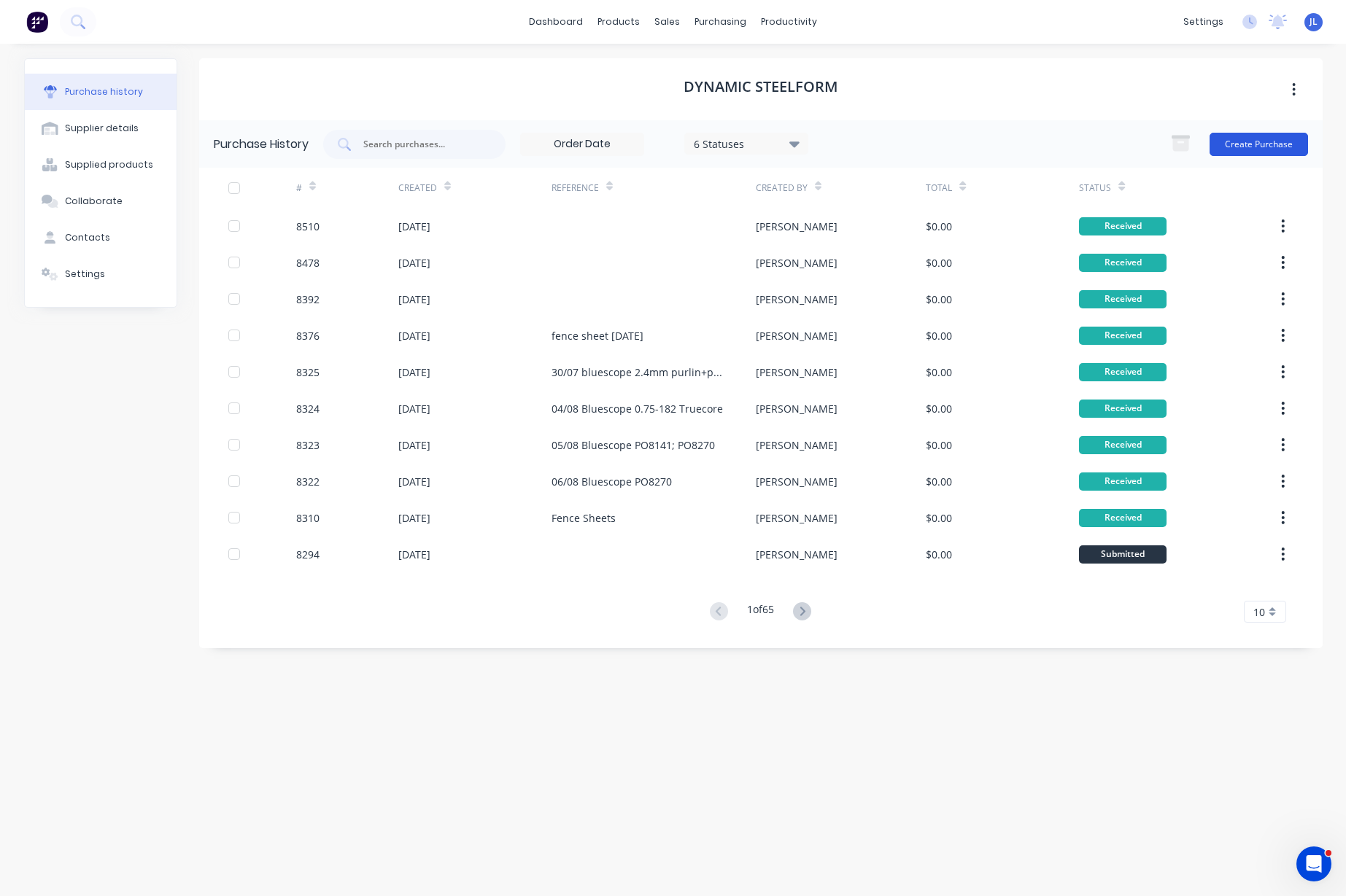
click at [1257, 144] on button "Create Purchase" at bounding box center [1258, 145] width 99 height 24
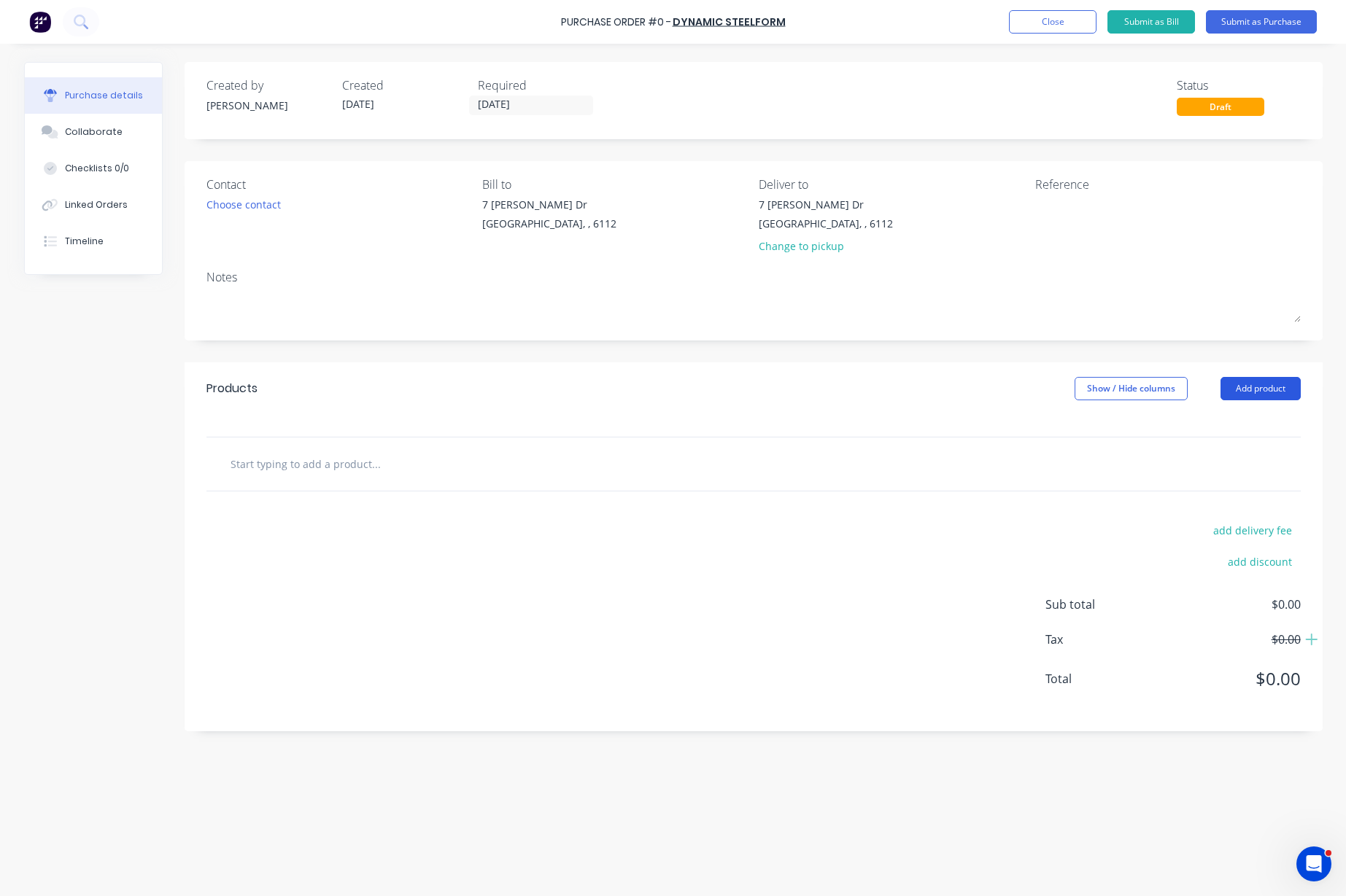
click at [1277, 394] on button "Add product" at bounding box center [1261, 389] width 80 height 24
click at [1236, 428] on div "Product catalogue" at bounding box center [1230, 426] width 113 height 22
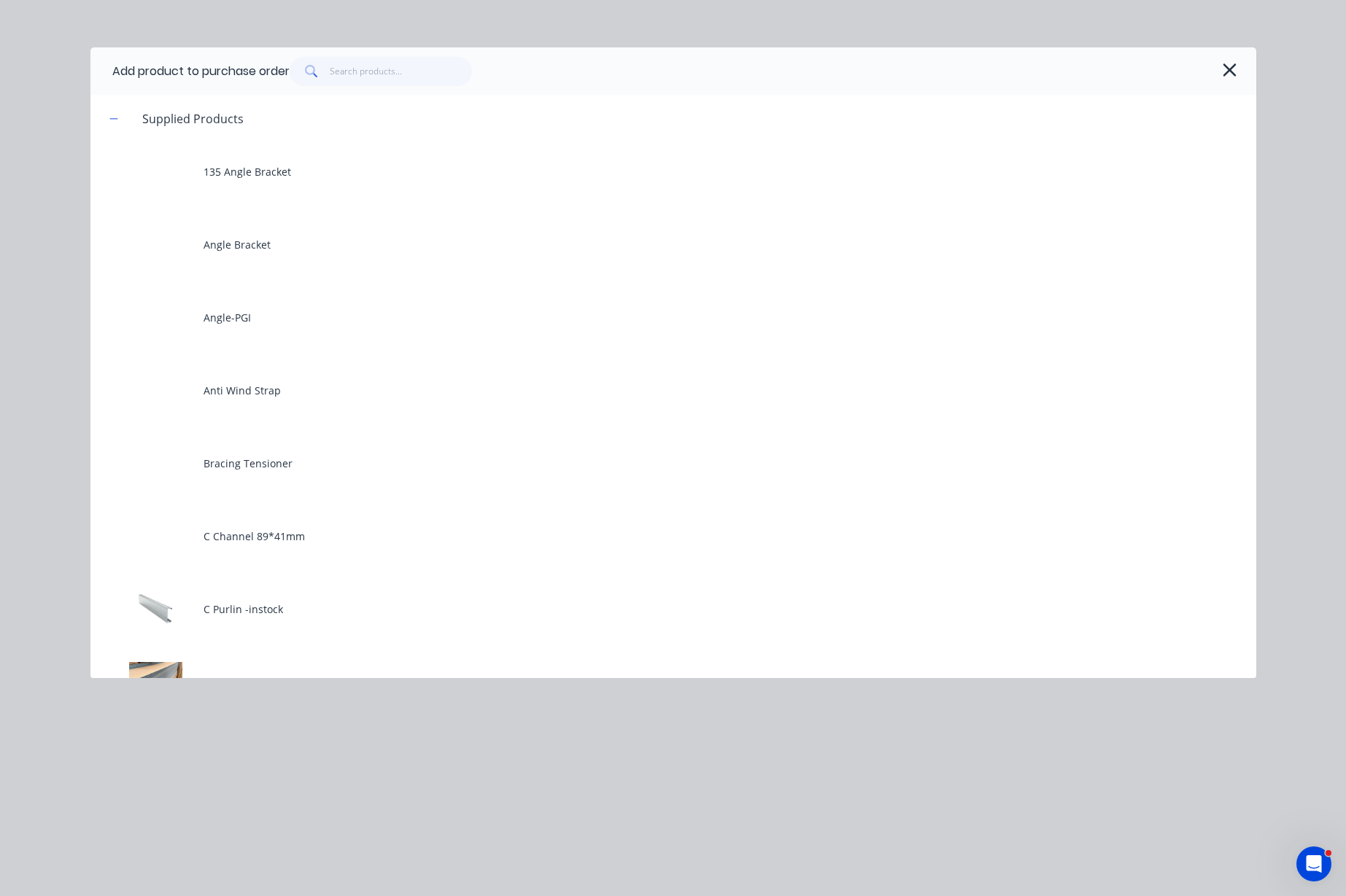
click at [1236, 74] on icon "button" at bounding box center [1229, 70] width 16 height 21
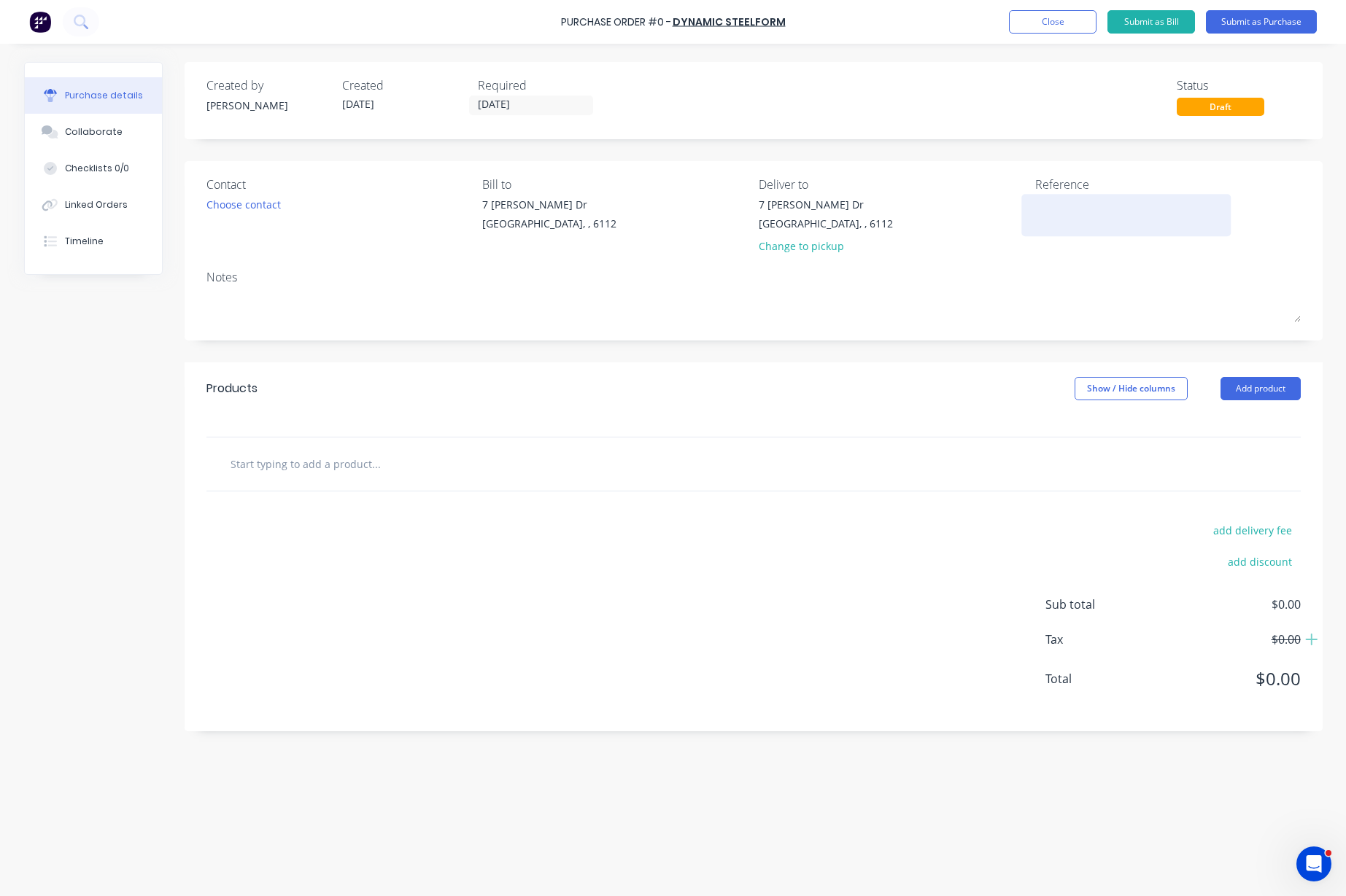
click at [1062, 197] on div at bounding box center [1127, 214] width 182 height 36
click at [1059, 204] on textarea at bounding box center [1127, 213] width 182 height 33
type textarea "08/08 Bluescope 8270- 0.35-MM/"
type textarea "x"
type textarea "08/08 Bluescope 8270- 0.35-MM/S"
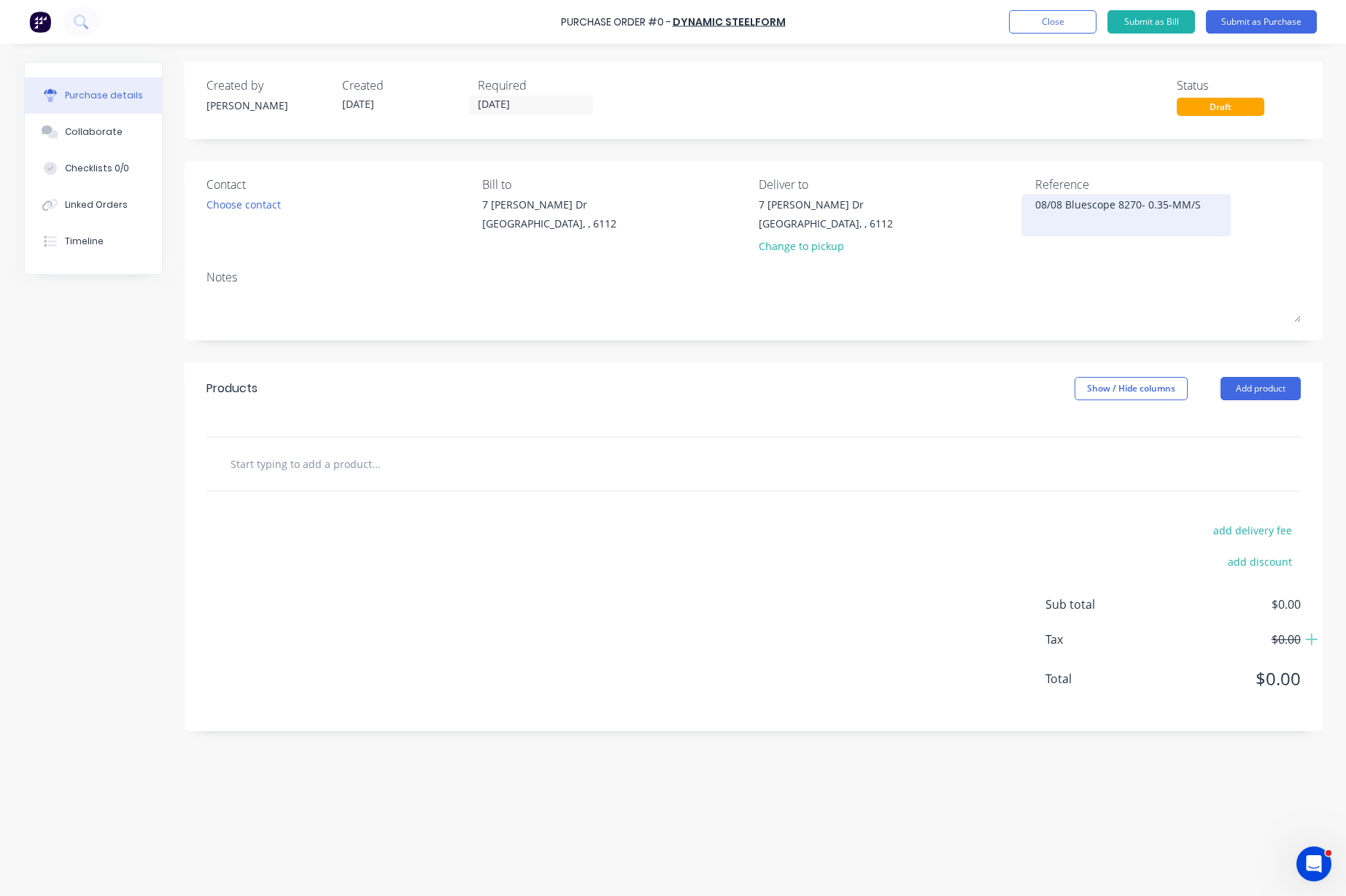
type textarea "x"
type textarea "08/08 Bluescope 8270- 0.35-MM/SM"
type textarea "x"
type textarea "08/08 Bluescope 8270- 0.35-MM/SM"
click at [1267, 393] on button "Add product" at bounding box center [1261, 389] width 80 height 24
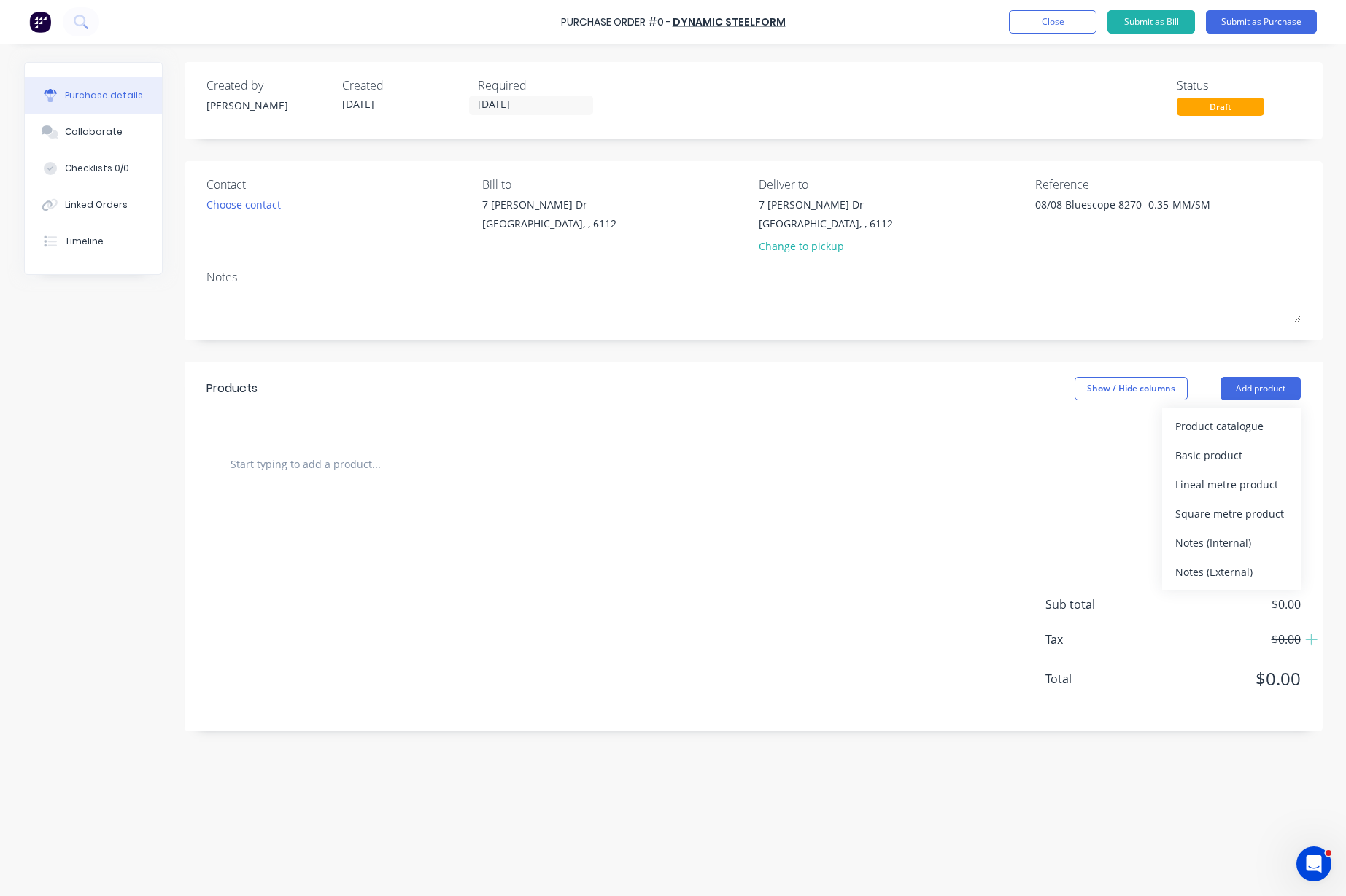
click at [1249, 424] on div "Product catalogue" at bounding box center [1230, 426] width 113 height 22
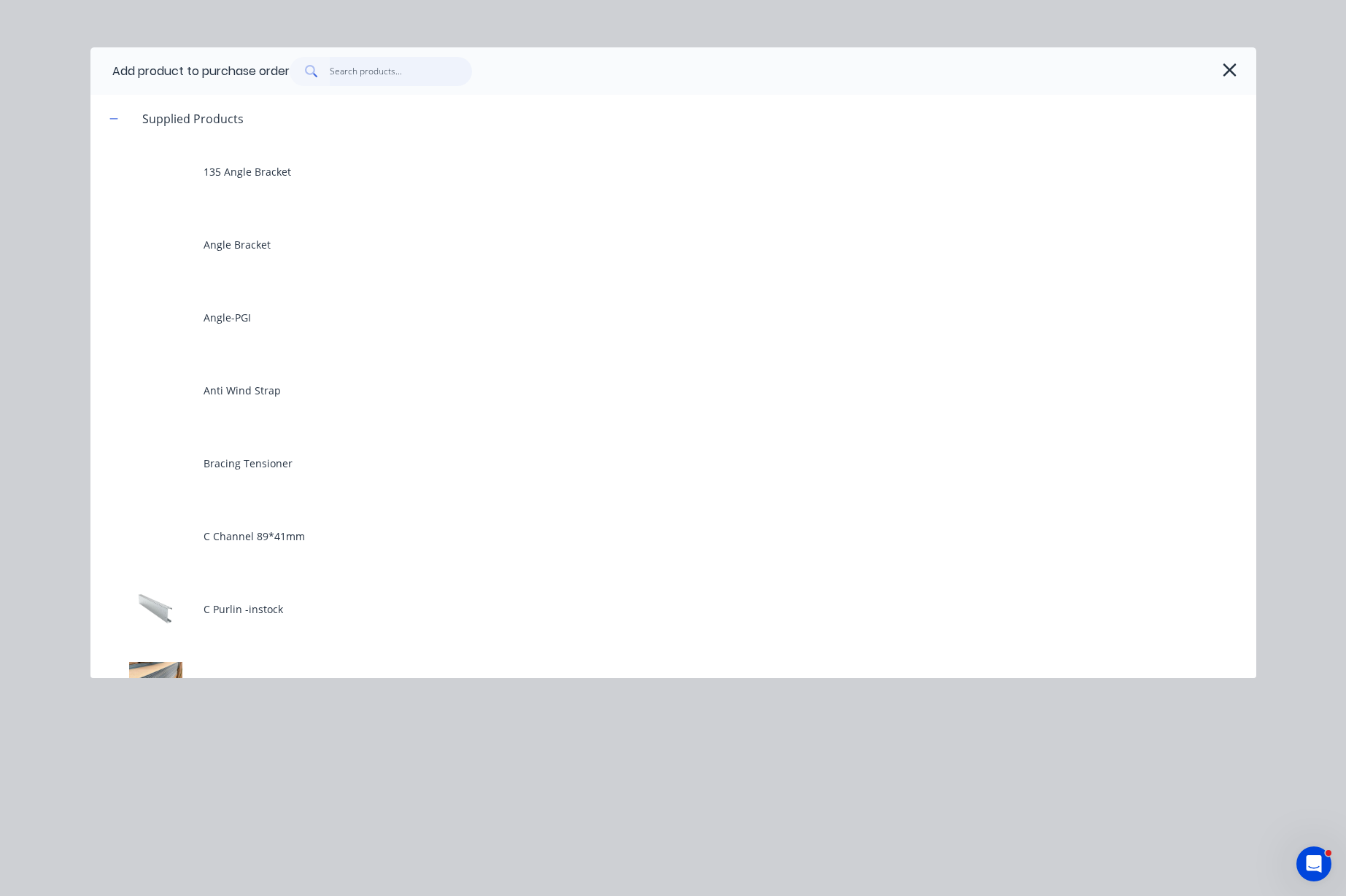
click at [413, 82] on input "text" at bounding box center [401, 71] width 142 height 29
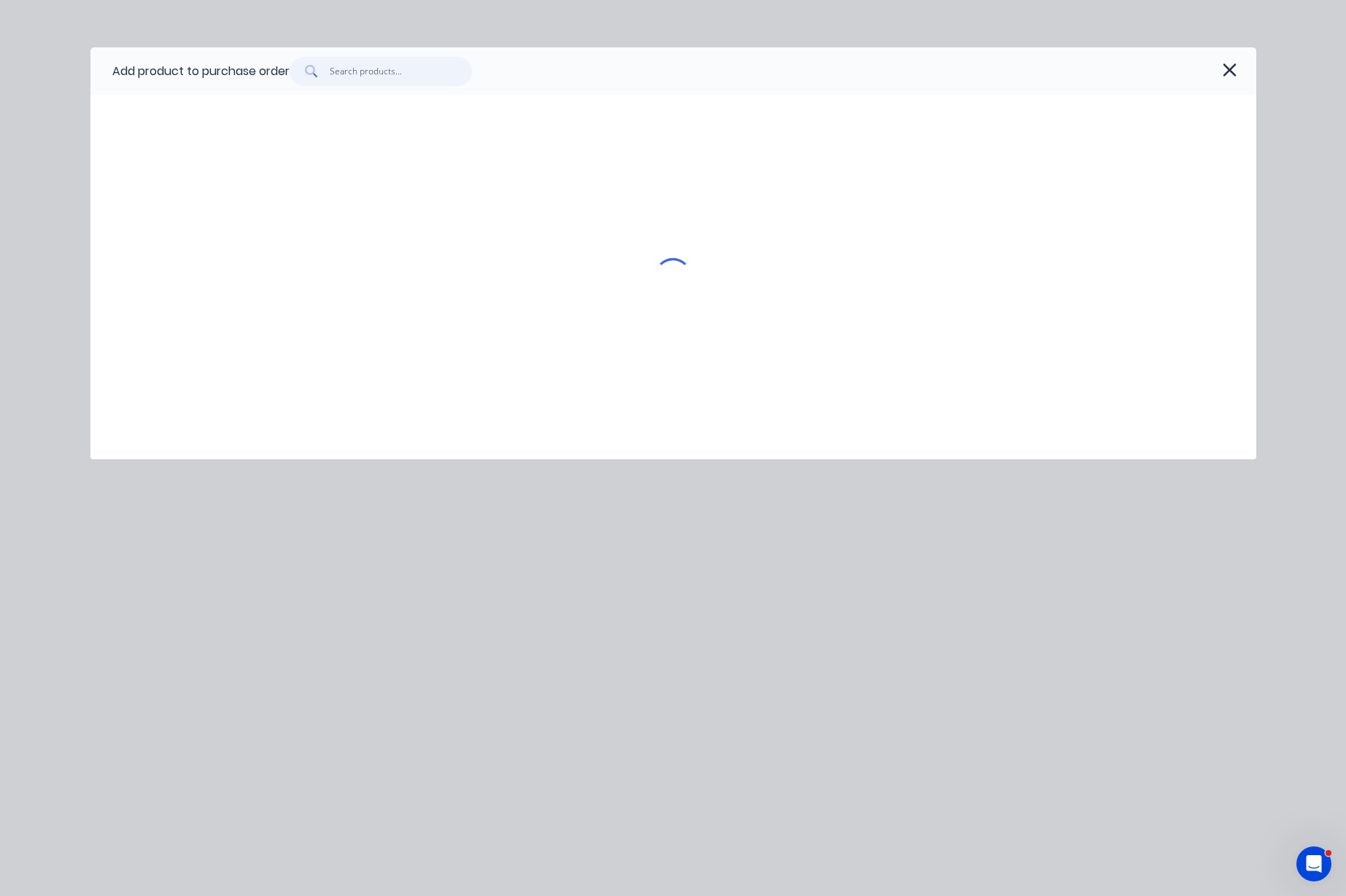
type textarea "x"
type input "0"
type textarea "x"
type input "0."
type textarea "x"
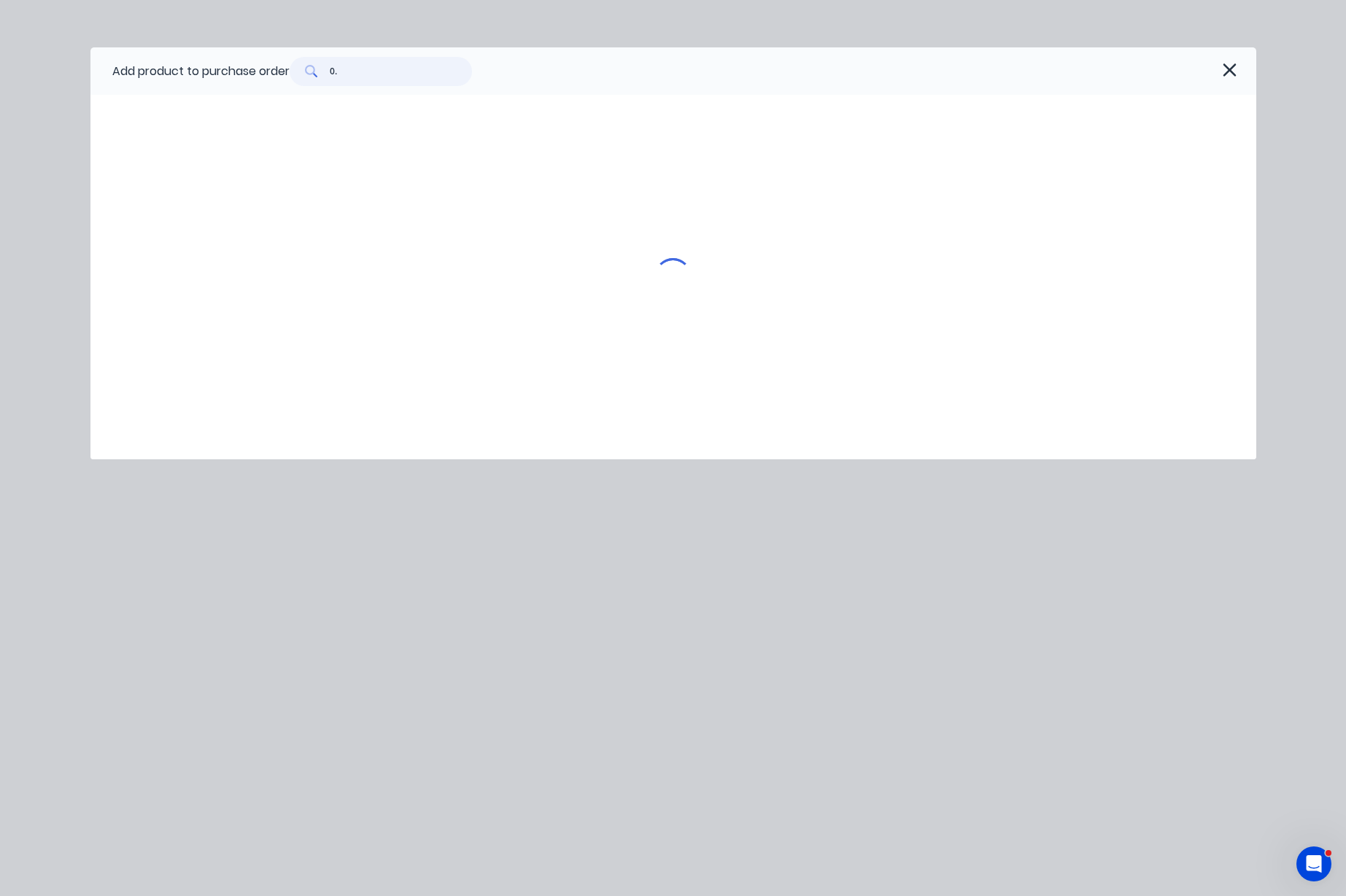
type input "0.3"
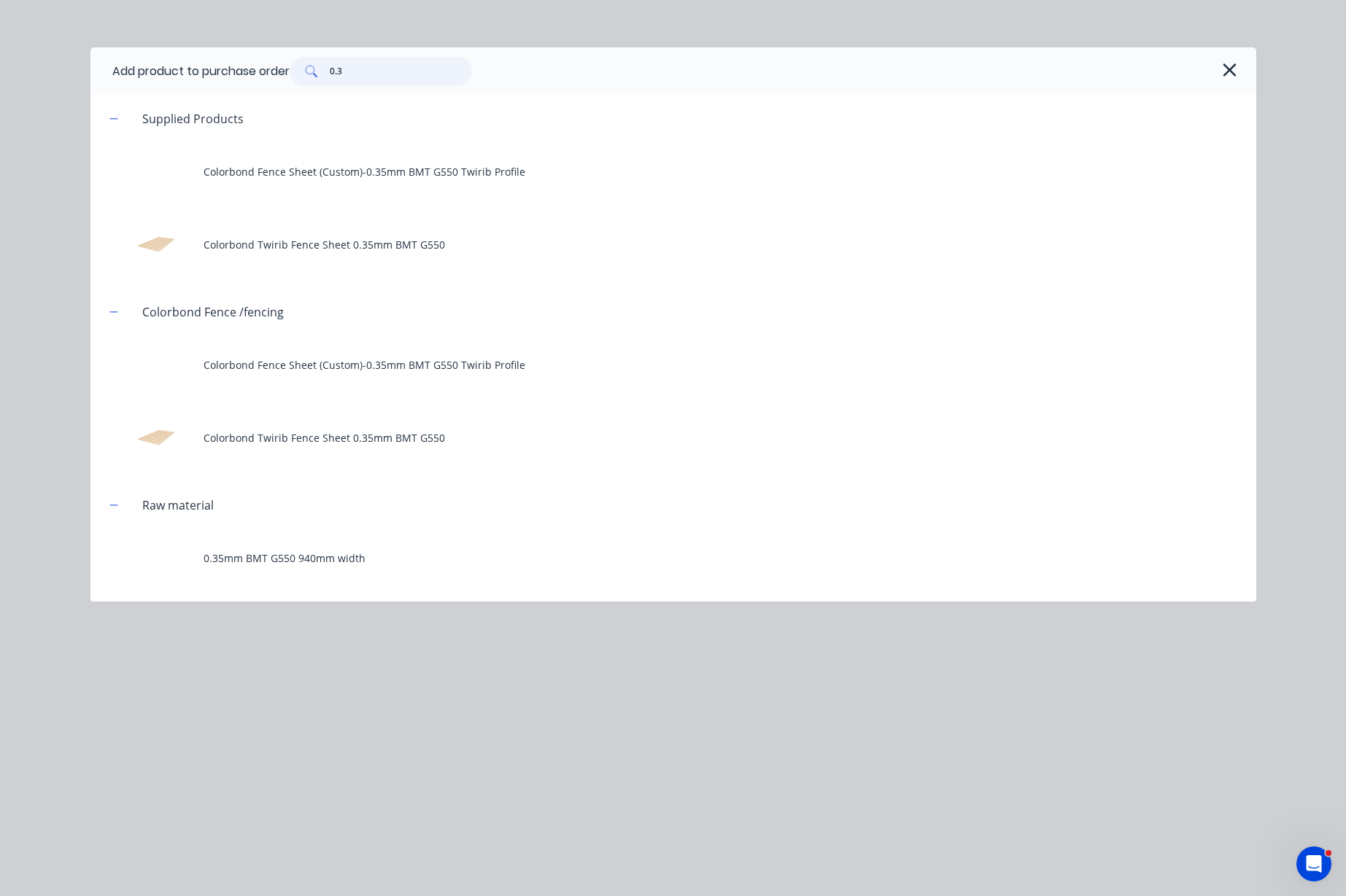
type textarea "x"
type input "0.35"
type textarea "x"
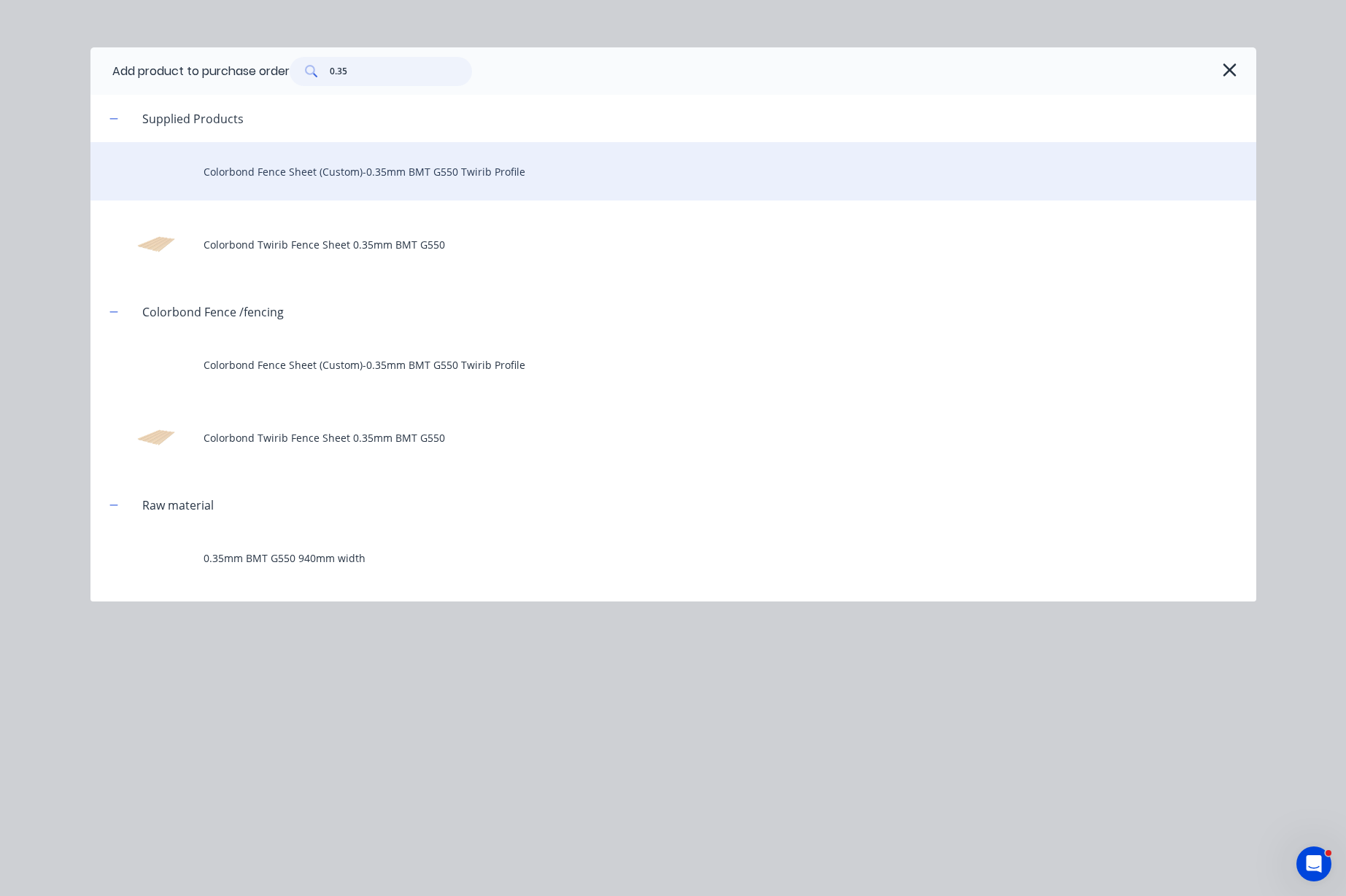
type input "0.35"
click at [369, 178] on div "Colorbond Fence Sheet (Custom)-0.35mm BMT G550 Twirib Profile" at bounding box center [673, 171] width 1166 height 59
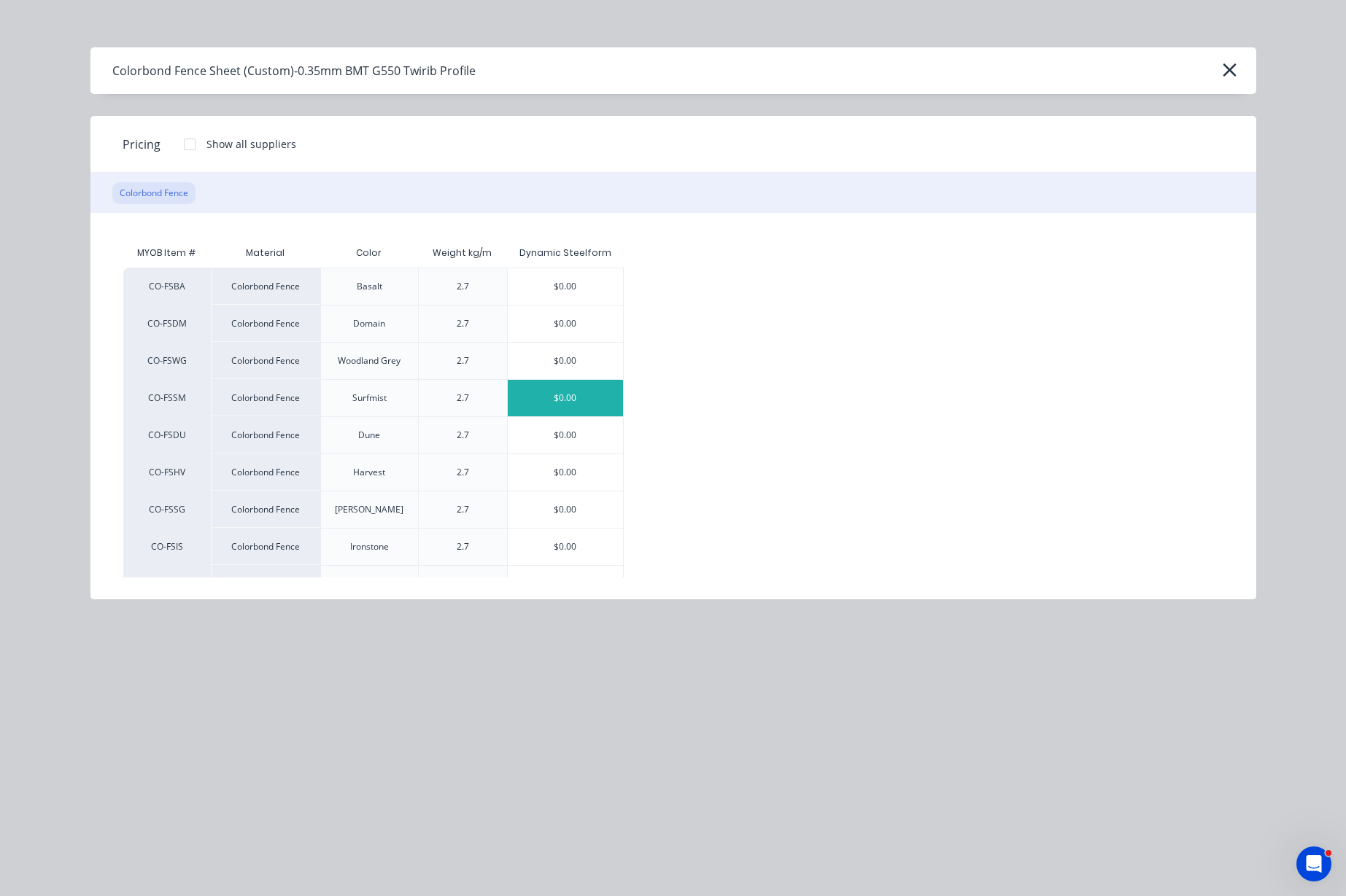
click at [555, 400] on div "$0.00" at bounding box center [565, 398] width 116 height 36
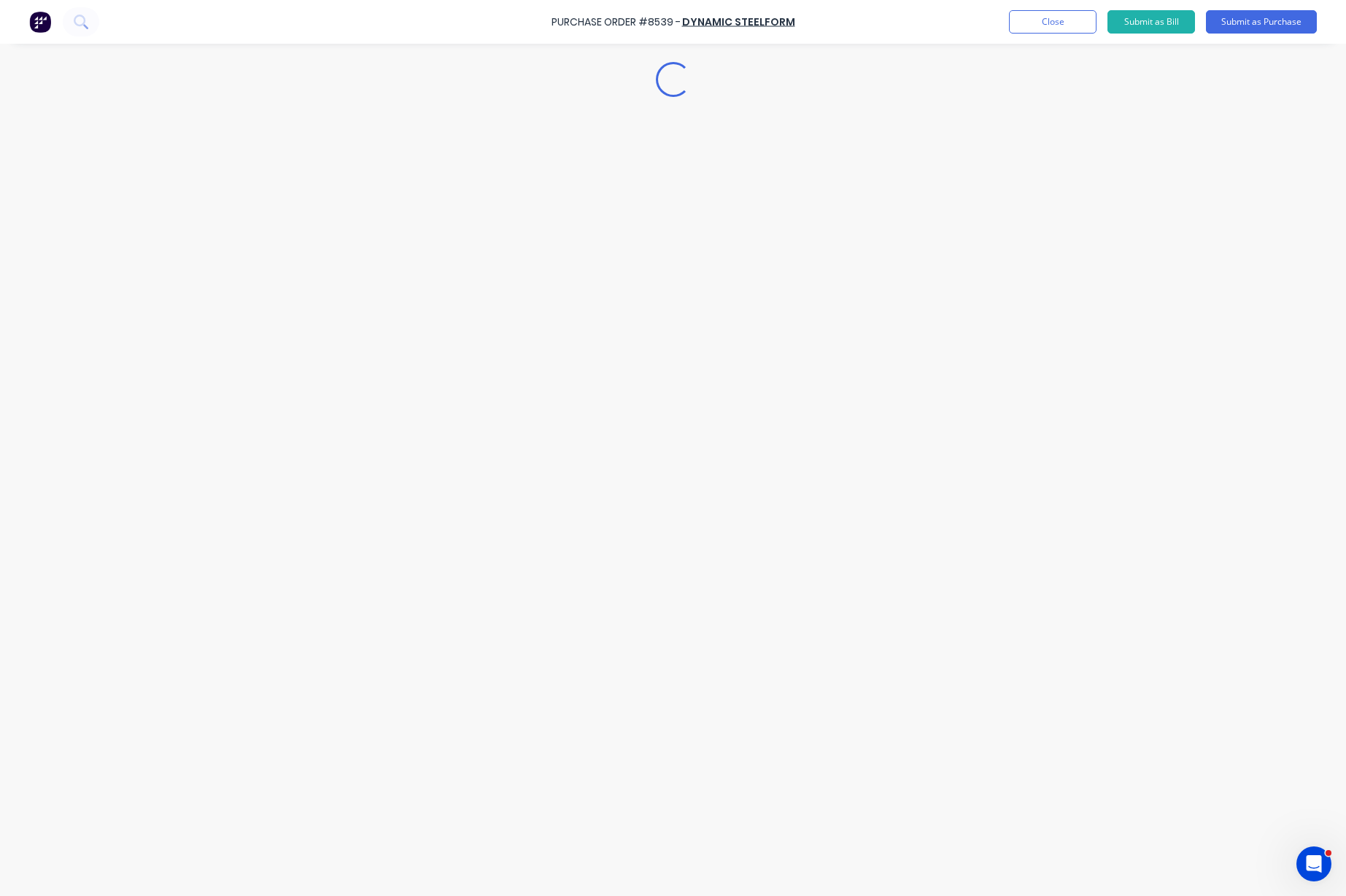
click at [1255, 386] on div "Loading..." at bounding box center [673, 426] width 1327 height 824
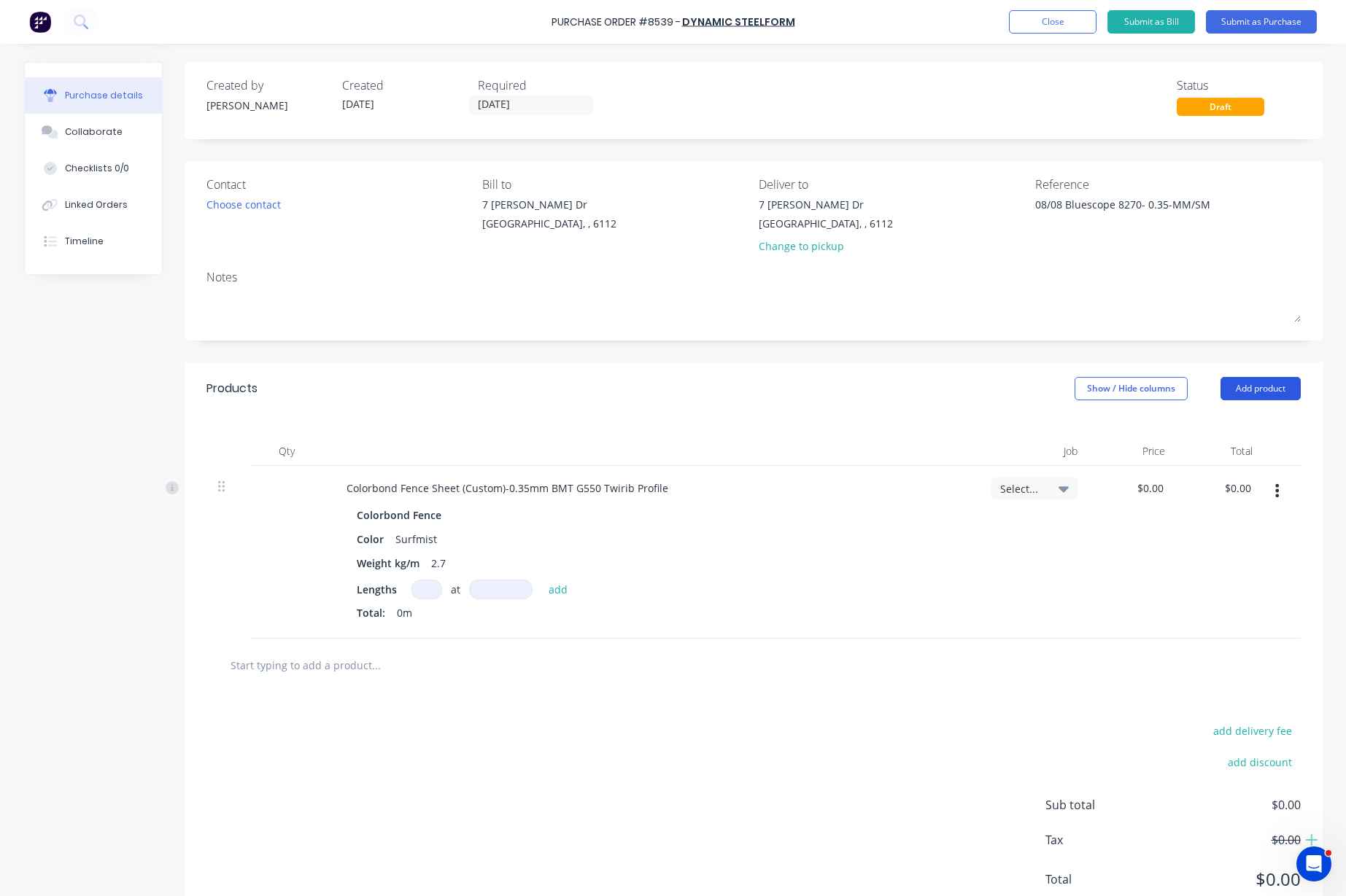
click at [1260, 388] on button "Add product" at bounding box center [1261, 389] width 80 height 24
click at [1249, 419] on div "Product catalogue" at bounding box center [1230, 426] width 113 height 22
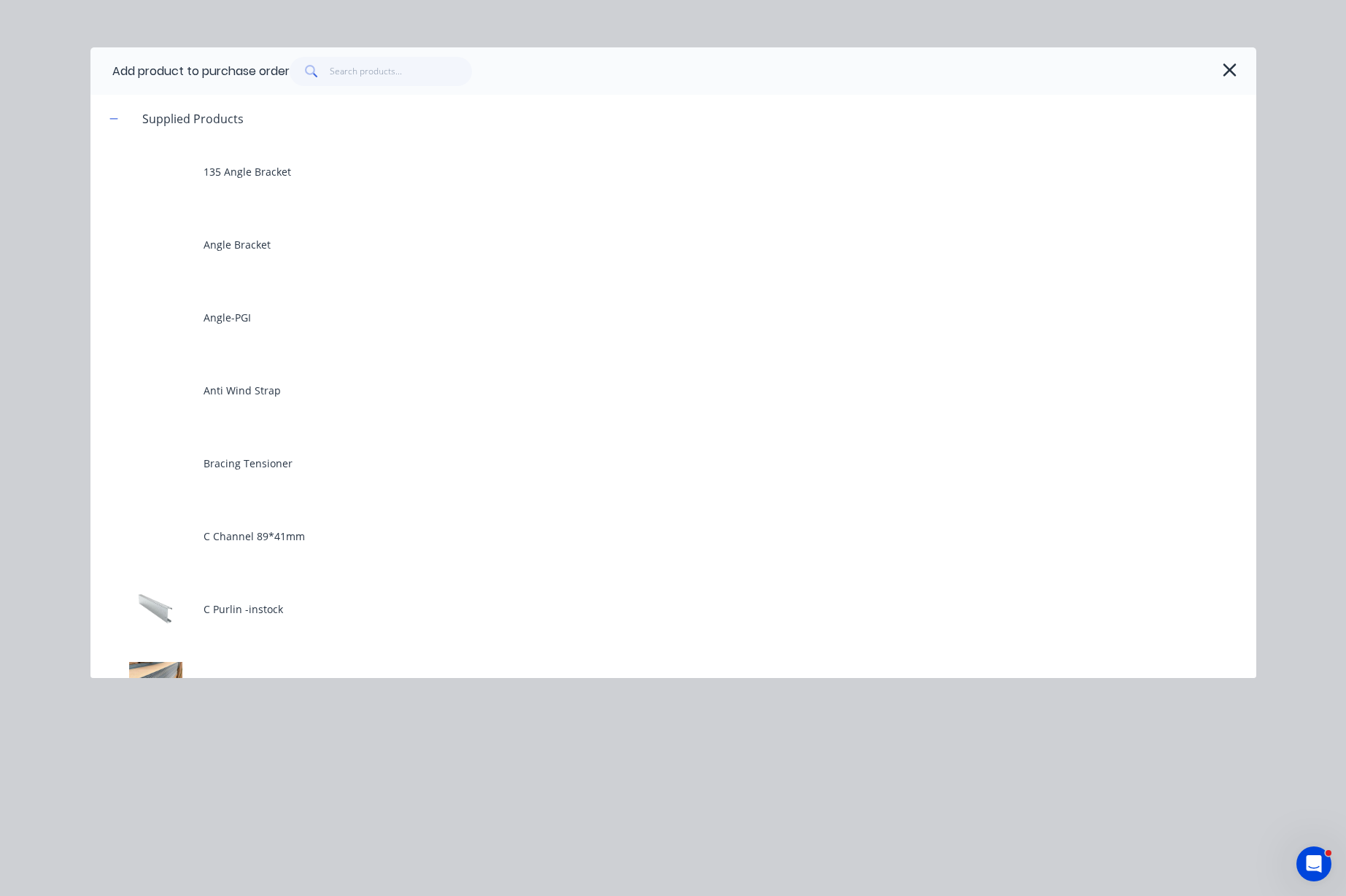
click at [390, 87] on div "Add product to purchase order" at bounding box center [673, 71] width 1166 height 47
click at [407, 62] on input "text" at bounding box center [401, 71] width 142 height 29
type textarea "x"
type input "0"
type textarea "x"
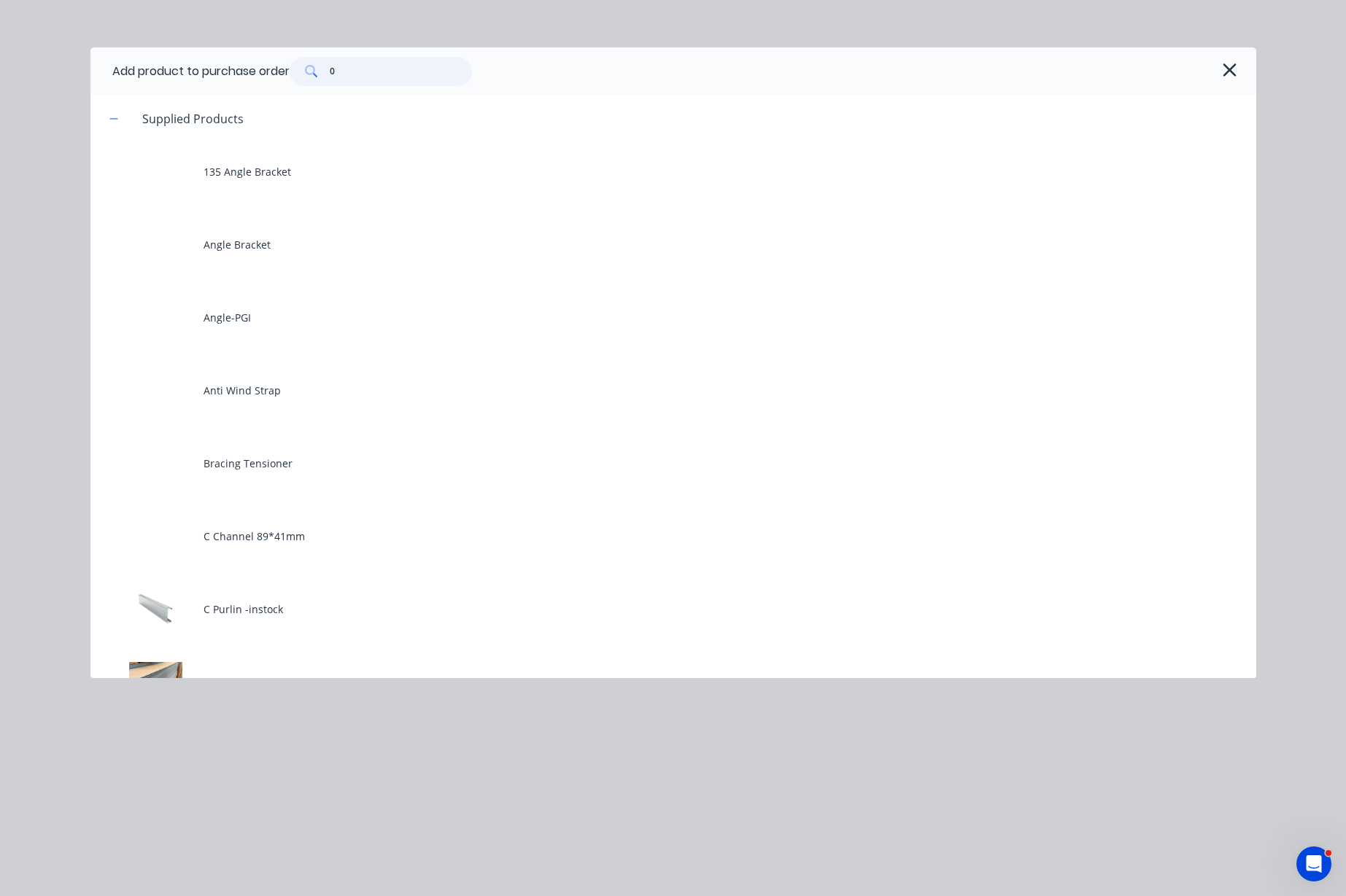
type input "0."
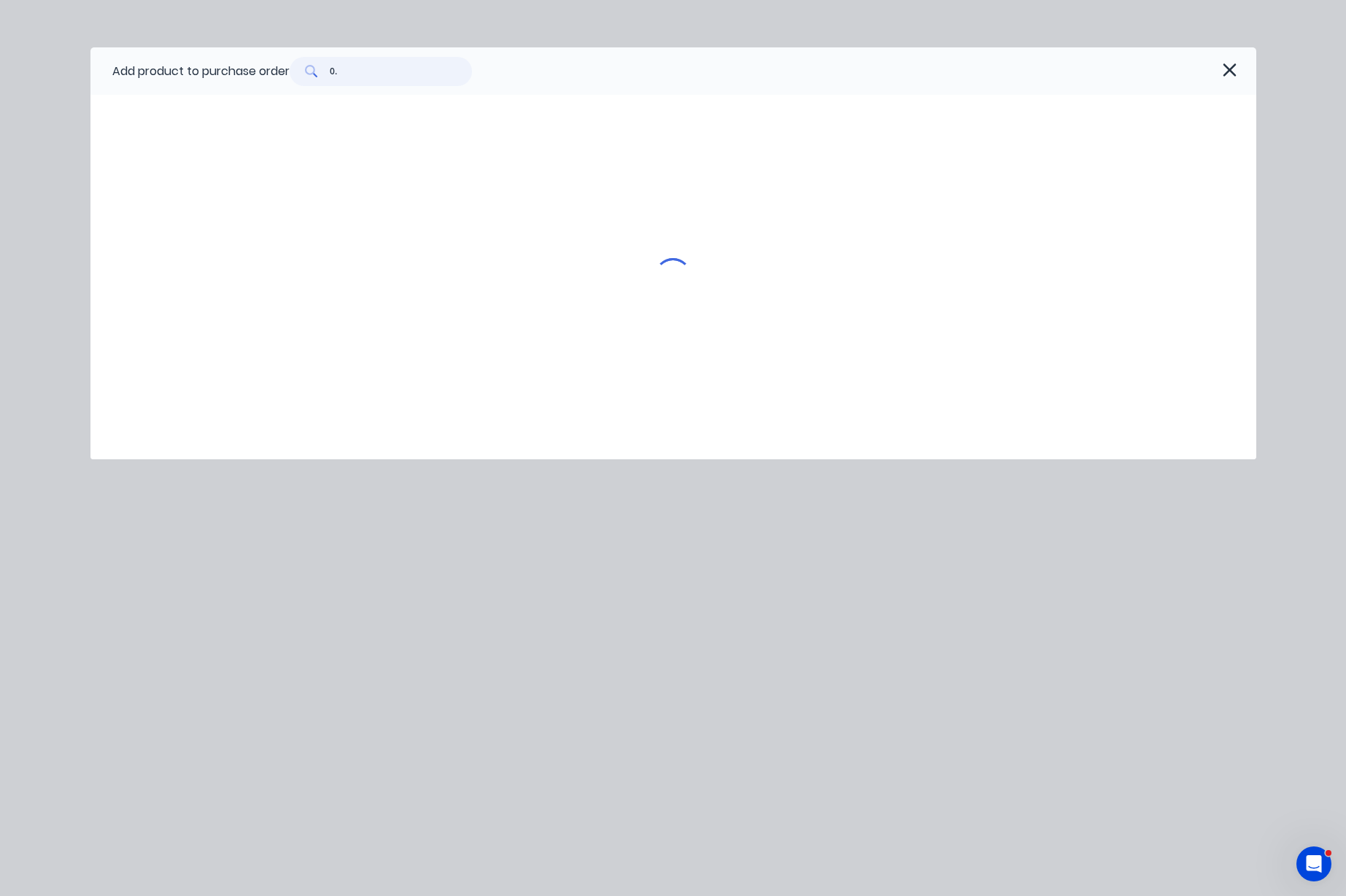
type textarea "x"
type input "0.3"
type textarea "x"
type input "0.35"
type textarea "x"
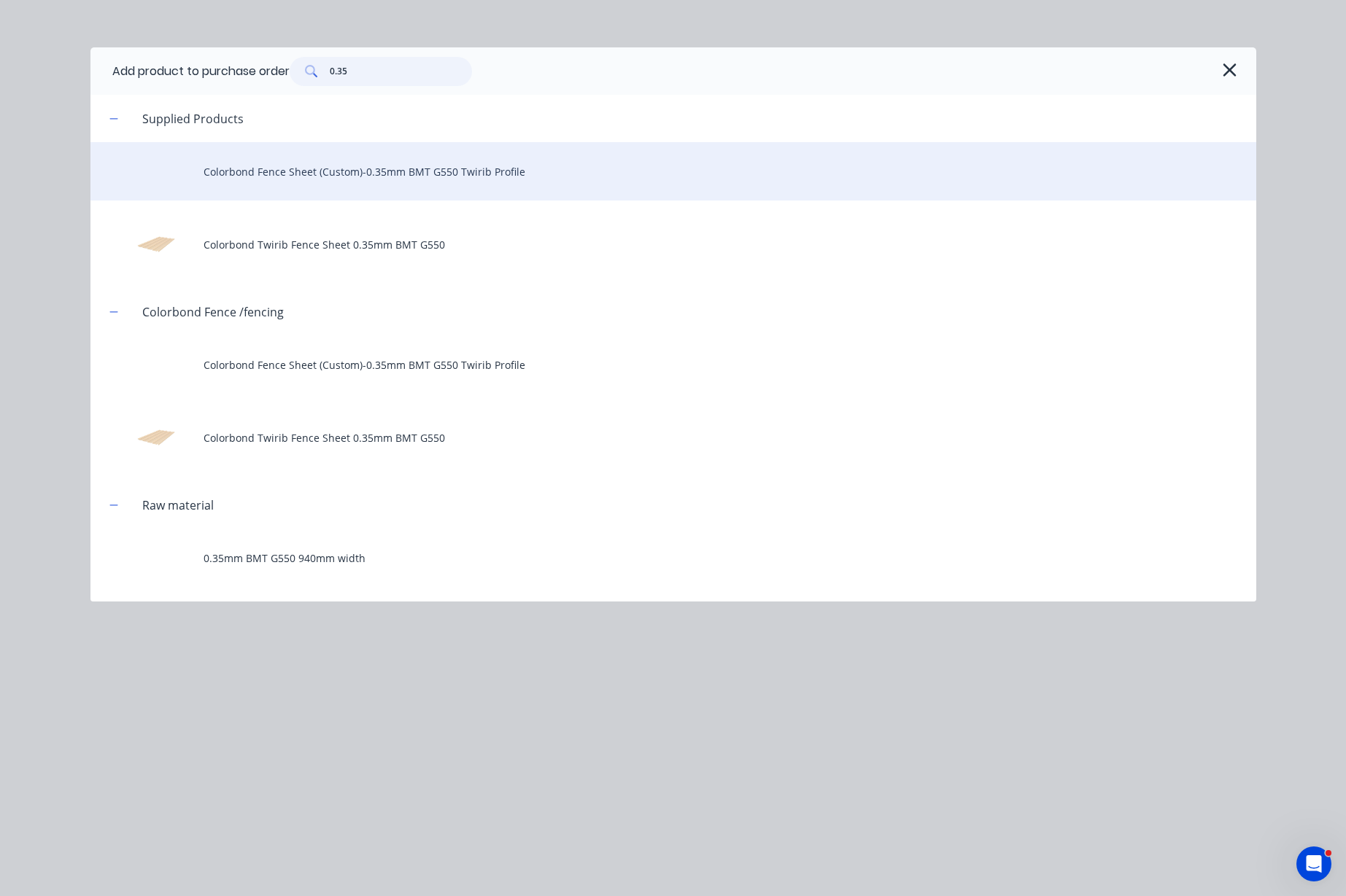
type input "0.35"
click at [396, 173] on div "Colorbond Fence Sheet (Custom)-0.35mm BMT G550 Twirib Profile" at bounding box center [673, 171] width 1166 height 59
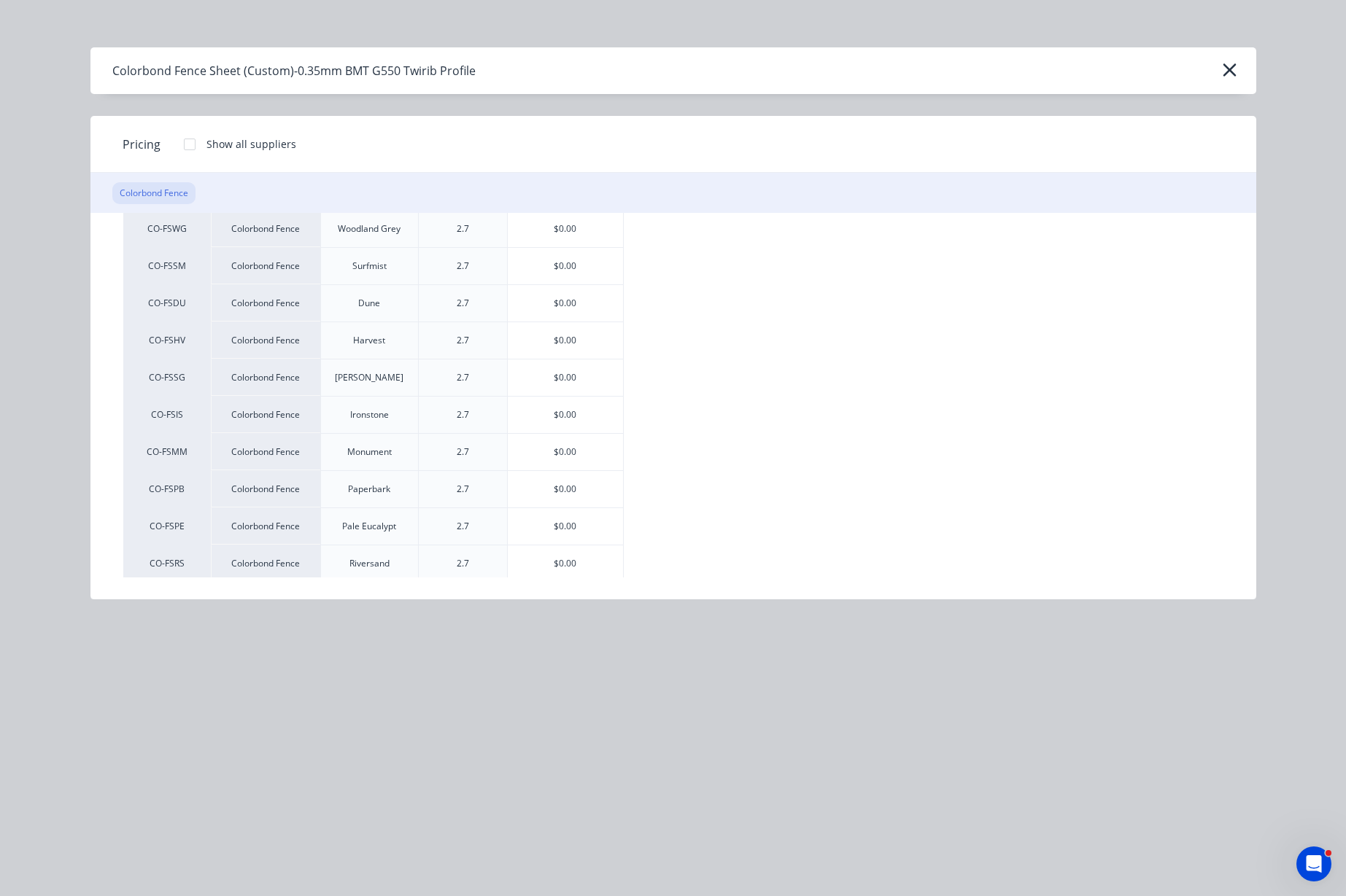
scroll to position [182, 0]
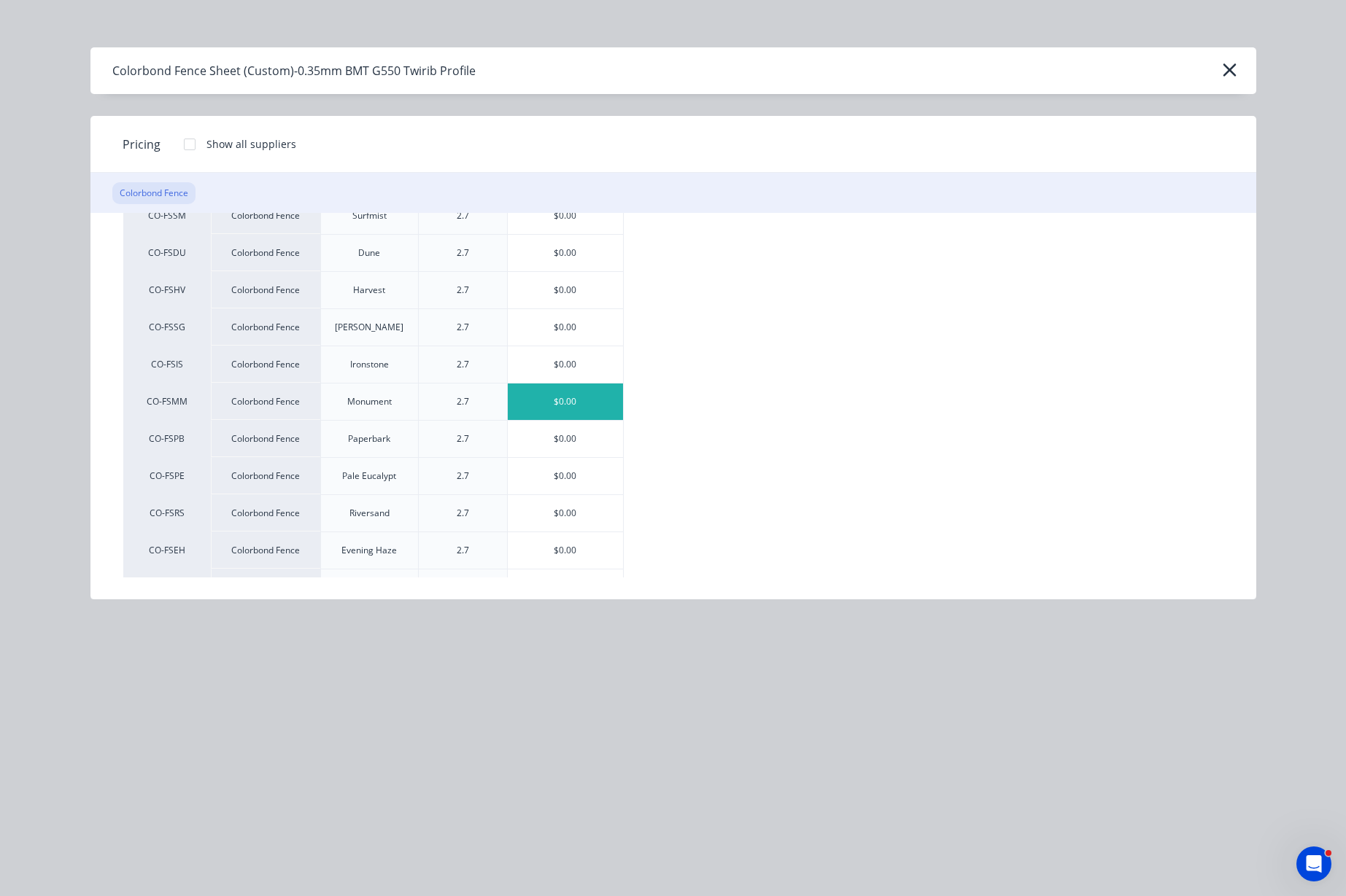
click at [596, 401] on div "$0.00" at bounding box center [565, 401] width 116 height 36
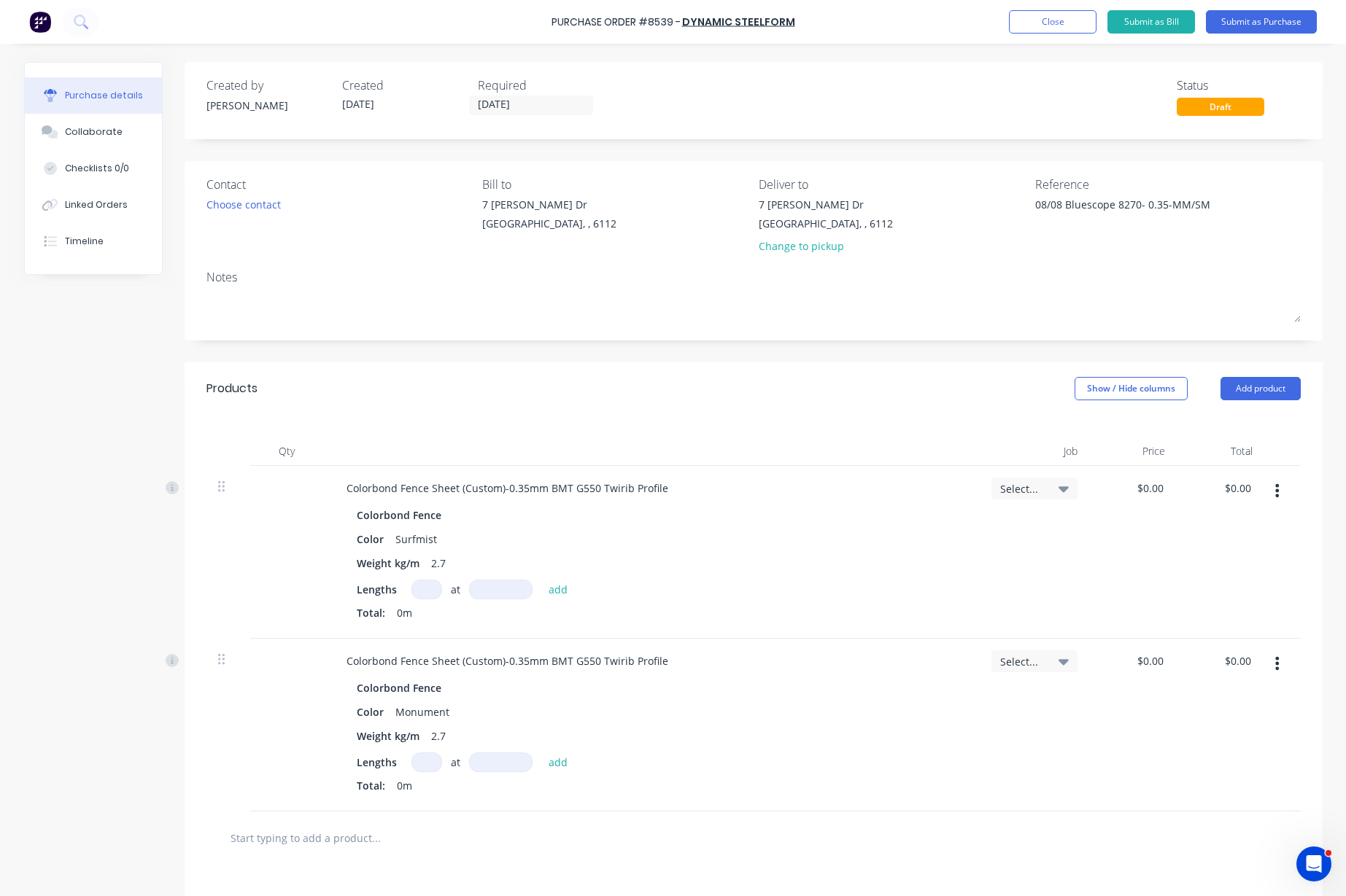
click at [255, 527] on div at bounding box center [286, 552] width 72 height 172
click at [419, 595] on input at bounding box center [426, 589] width 30 height 20
click at [422, 763] on input at bounding box center [426, 762] width 30 height 20
type textarea "x"
type input "1"
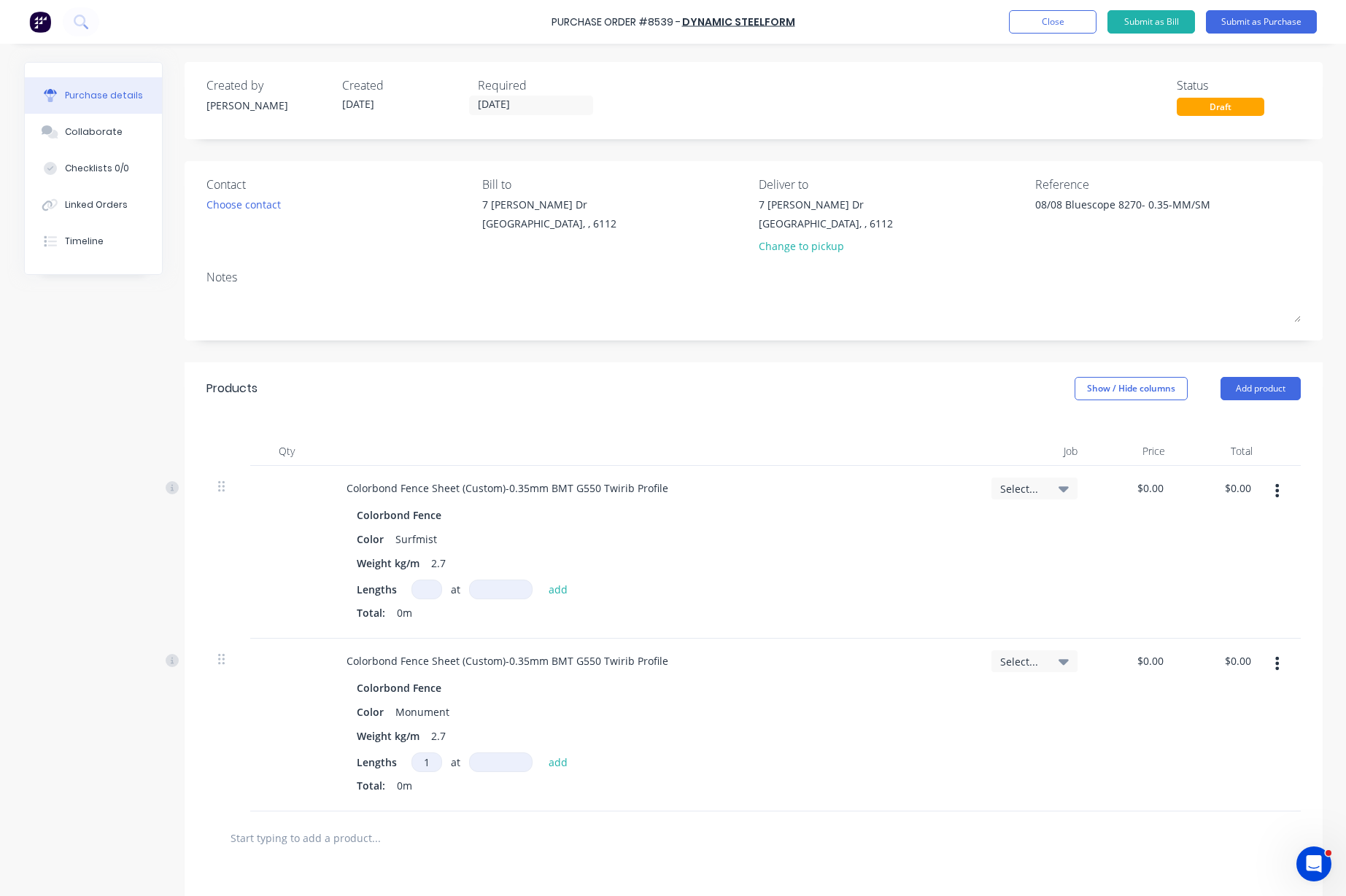
type textarea "x"
type input "1"
type textarea "x"
type input "1"
type textarea "x"
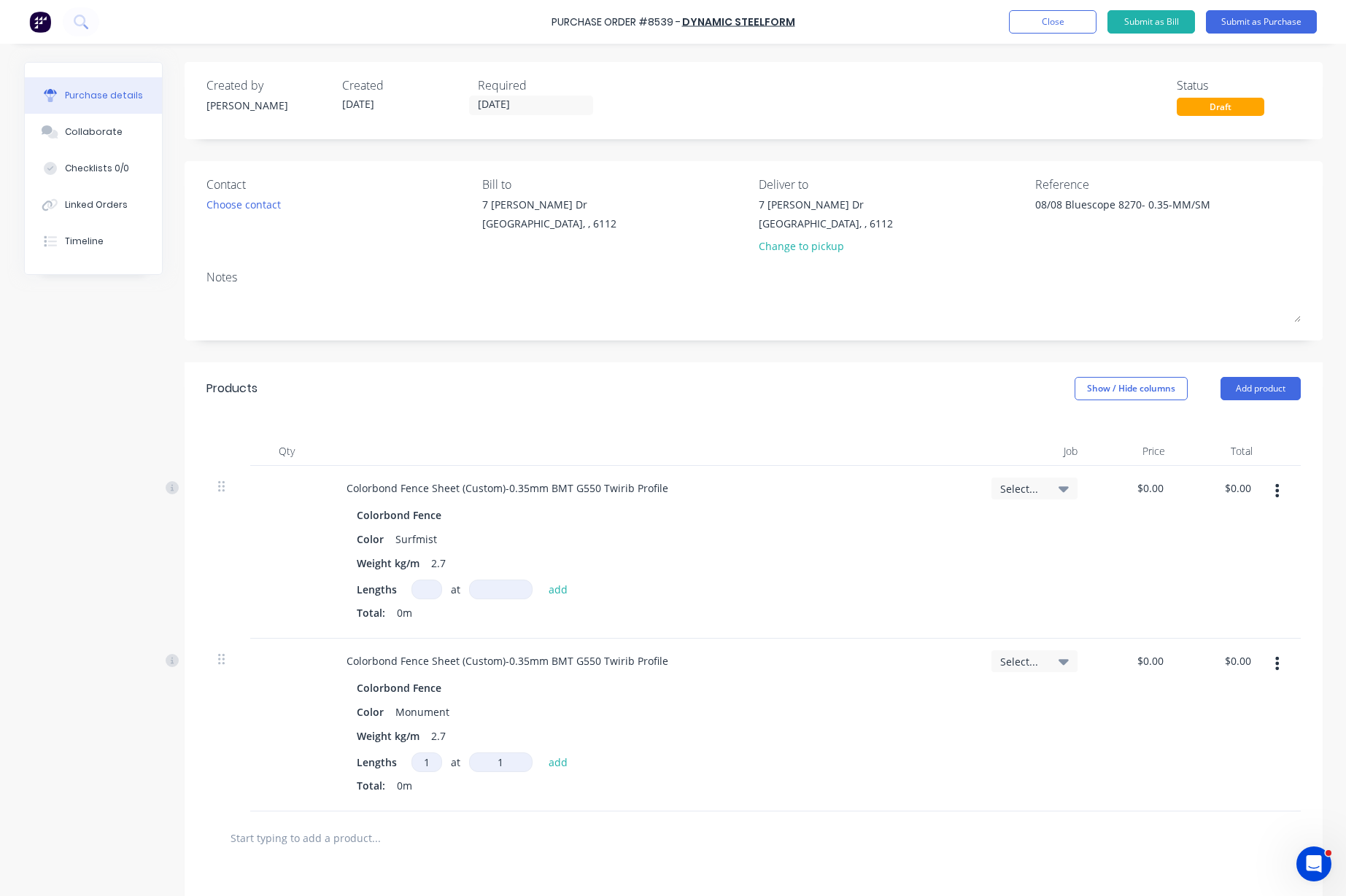
type input "18"
type textarea "x"
type input "183"
type textarea "x"
type input "1831"
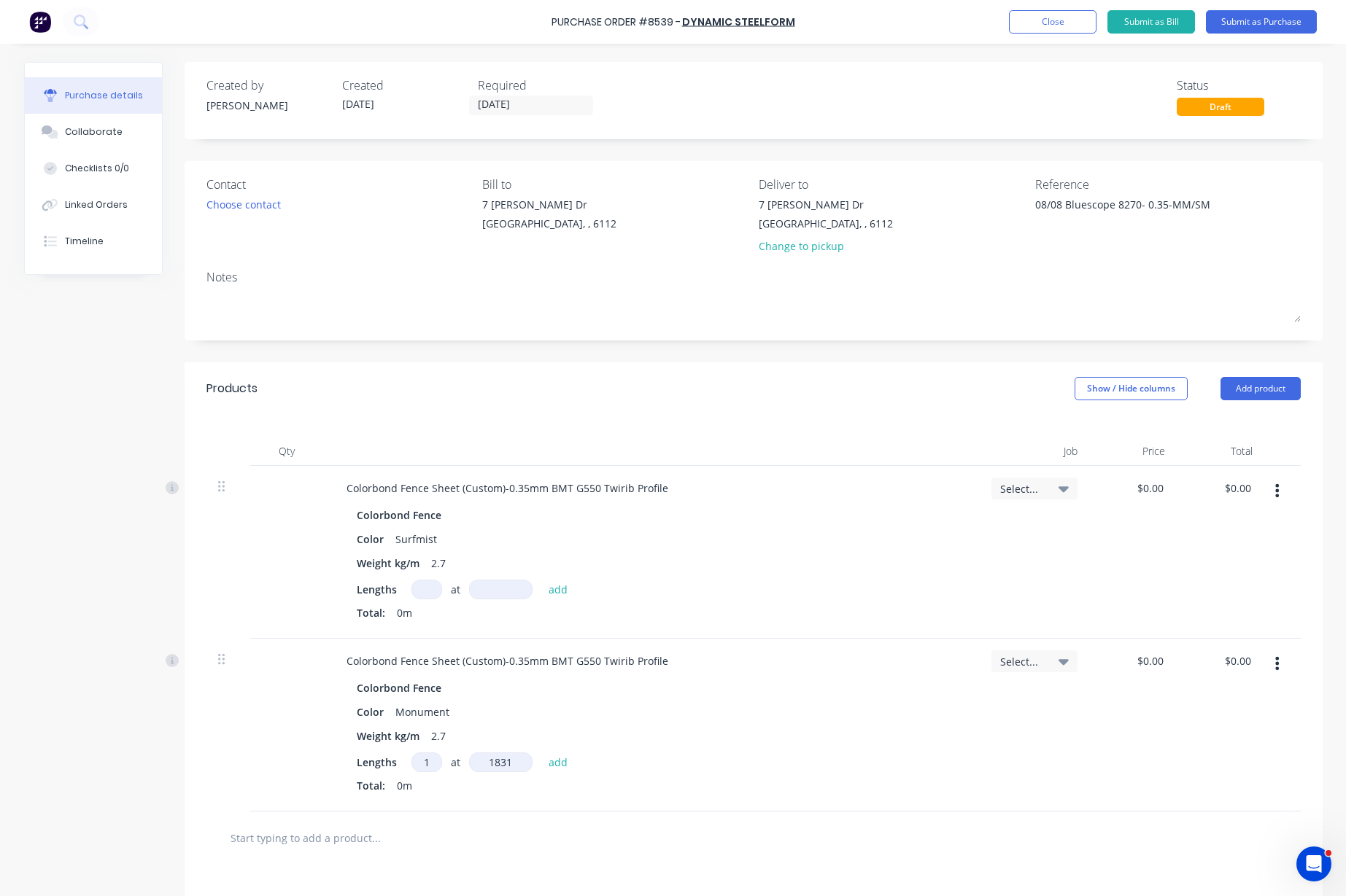
type textarea "x"
type input "18314"
type textarea "x"
type input "183148"
type textarea "x"
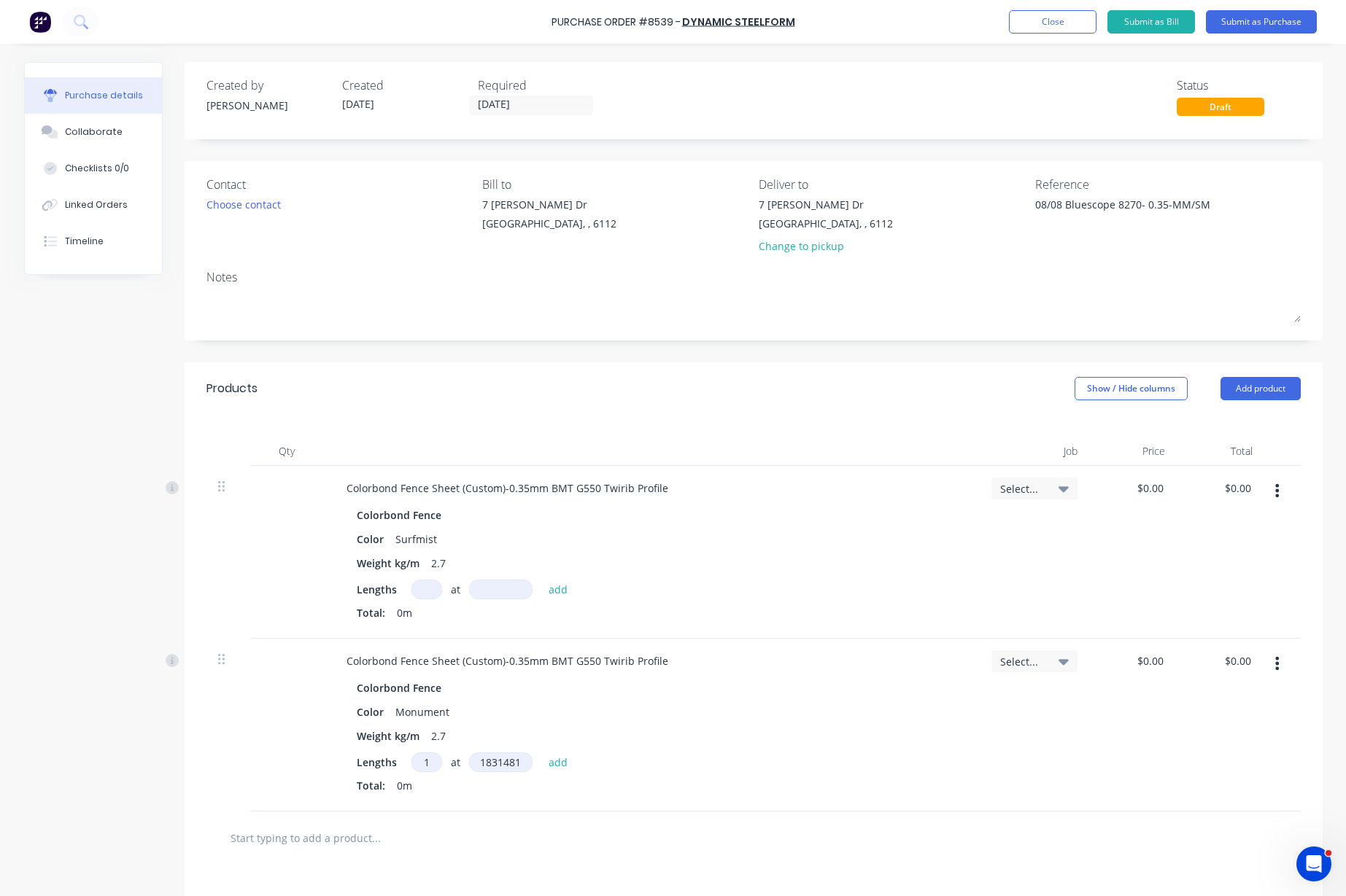
type input "1831481"
type textarea "x"
click at [424, 590] on input at bounding box center [426, 589] width 30 height 20
type input "1"
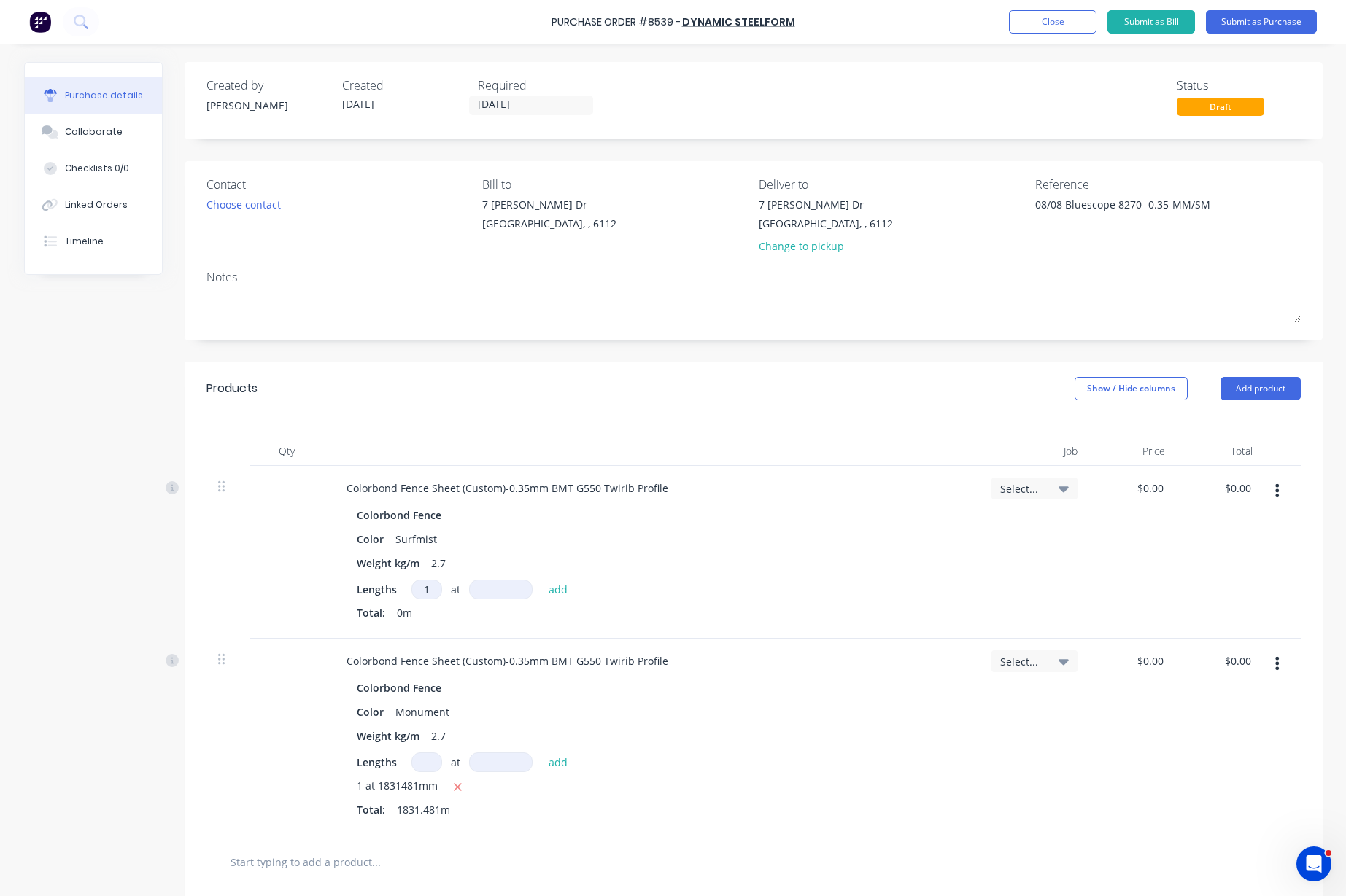
type textarea "x"
type input "1"
type textarea "x"
type input "1"
type textarea "x"
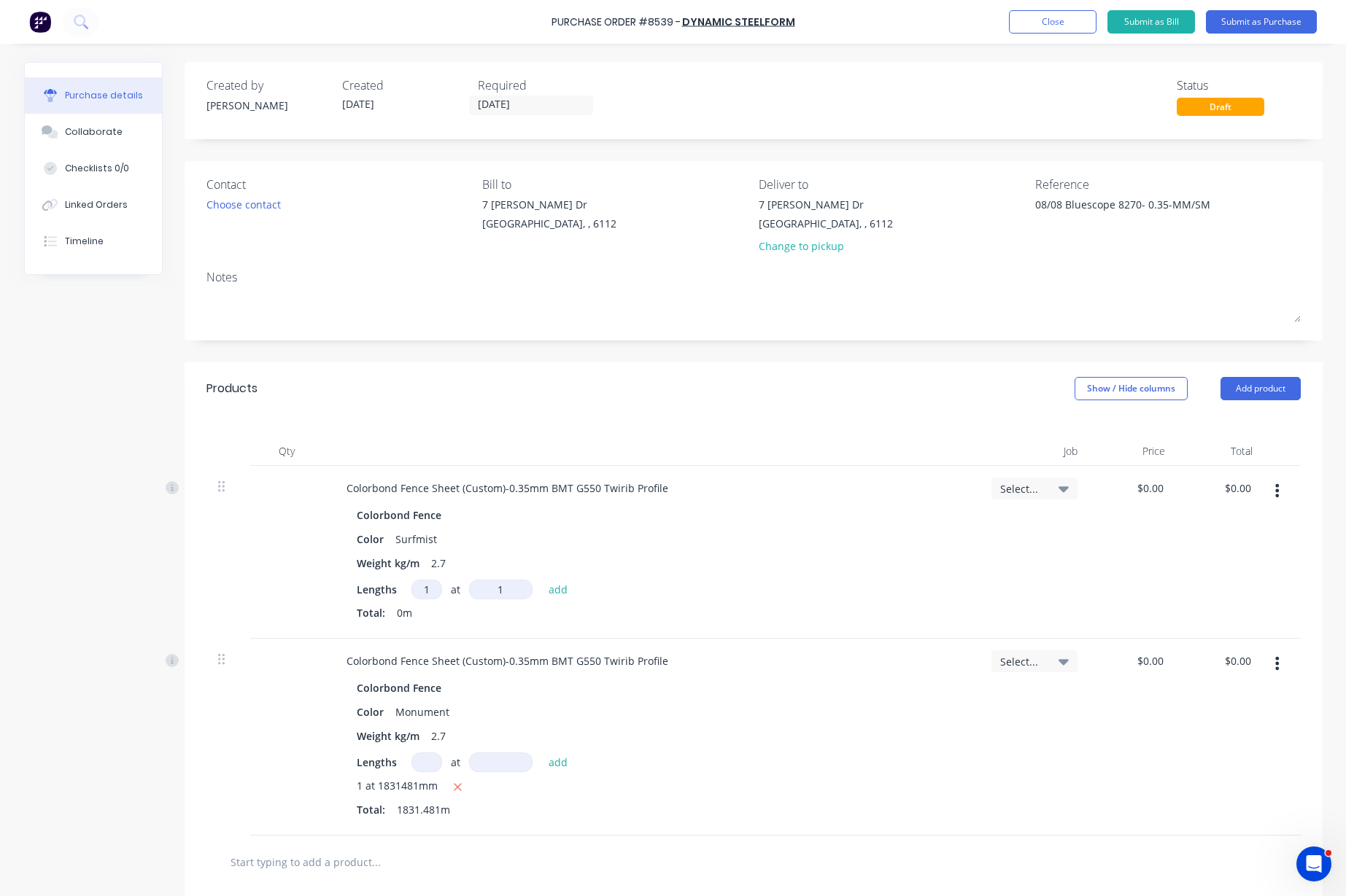
type input "16"
type textarea "x"
type input "162"
type textarea "x"
type input "1624"
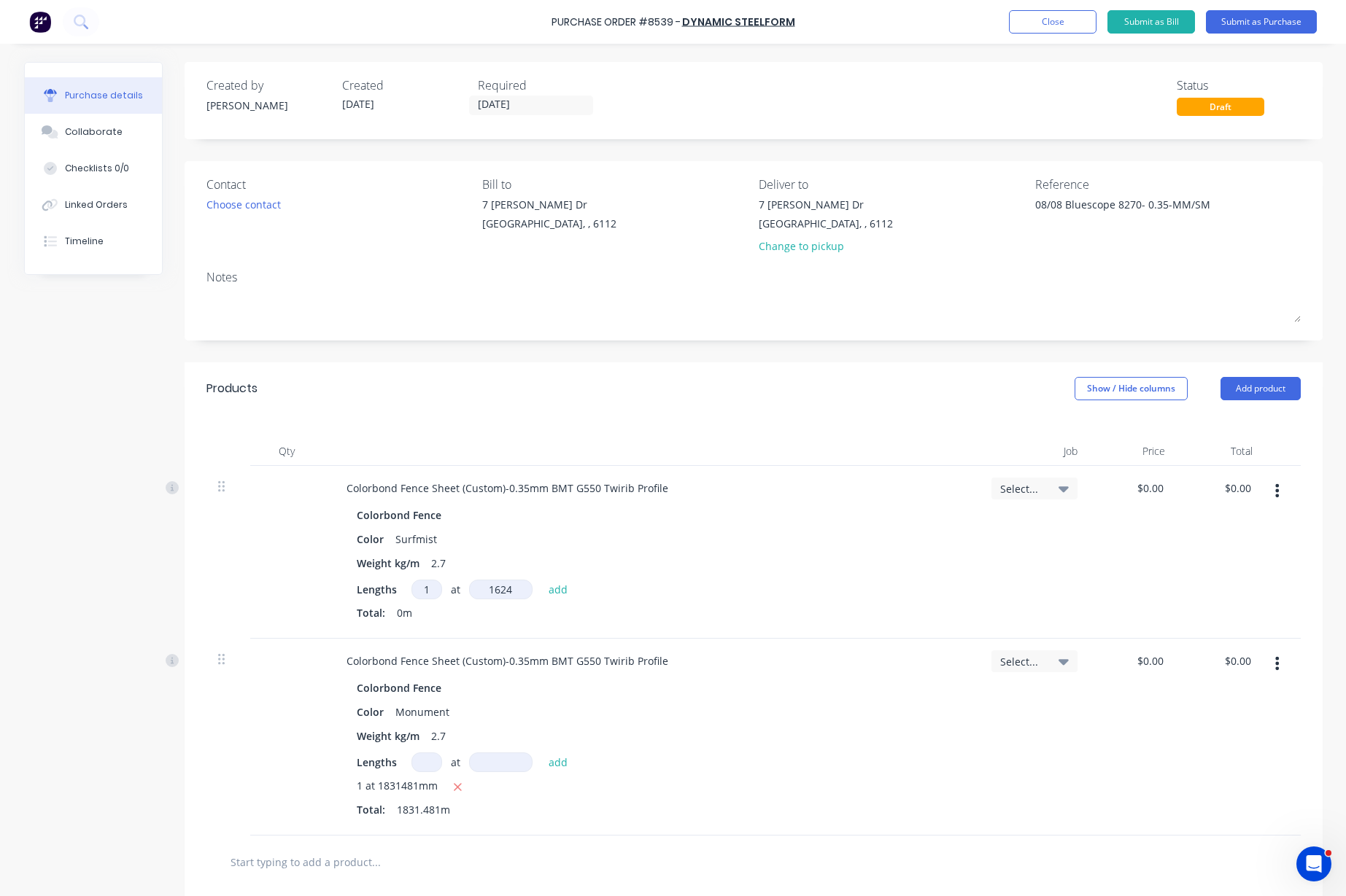
type textarea "x"
type input "16240"
type textarea "x"
type input "162407"
type textarea "x"
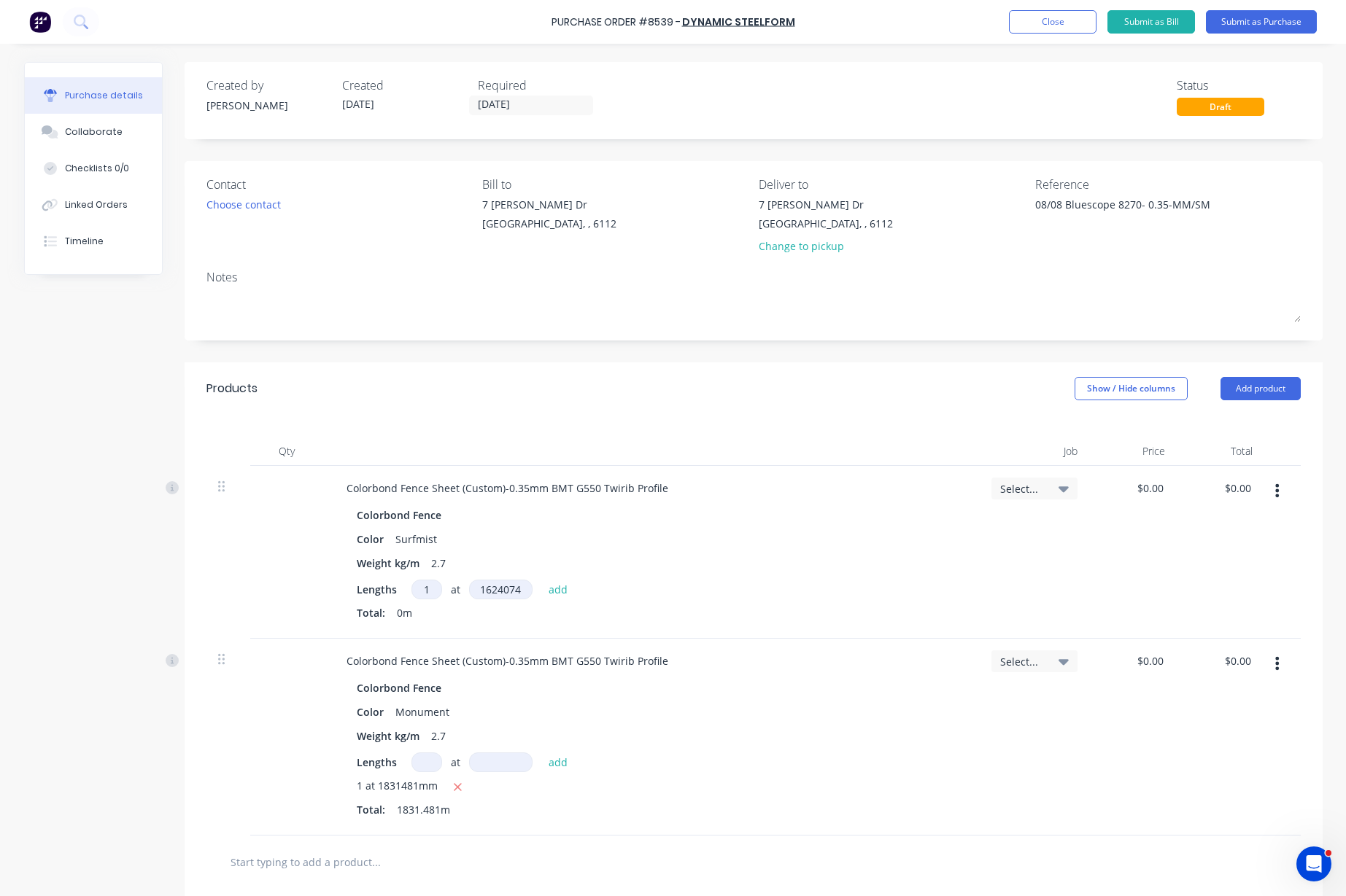
type input "1624074"
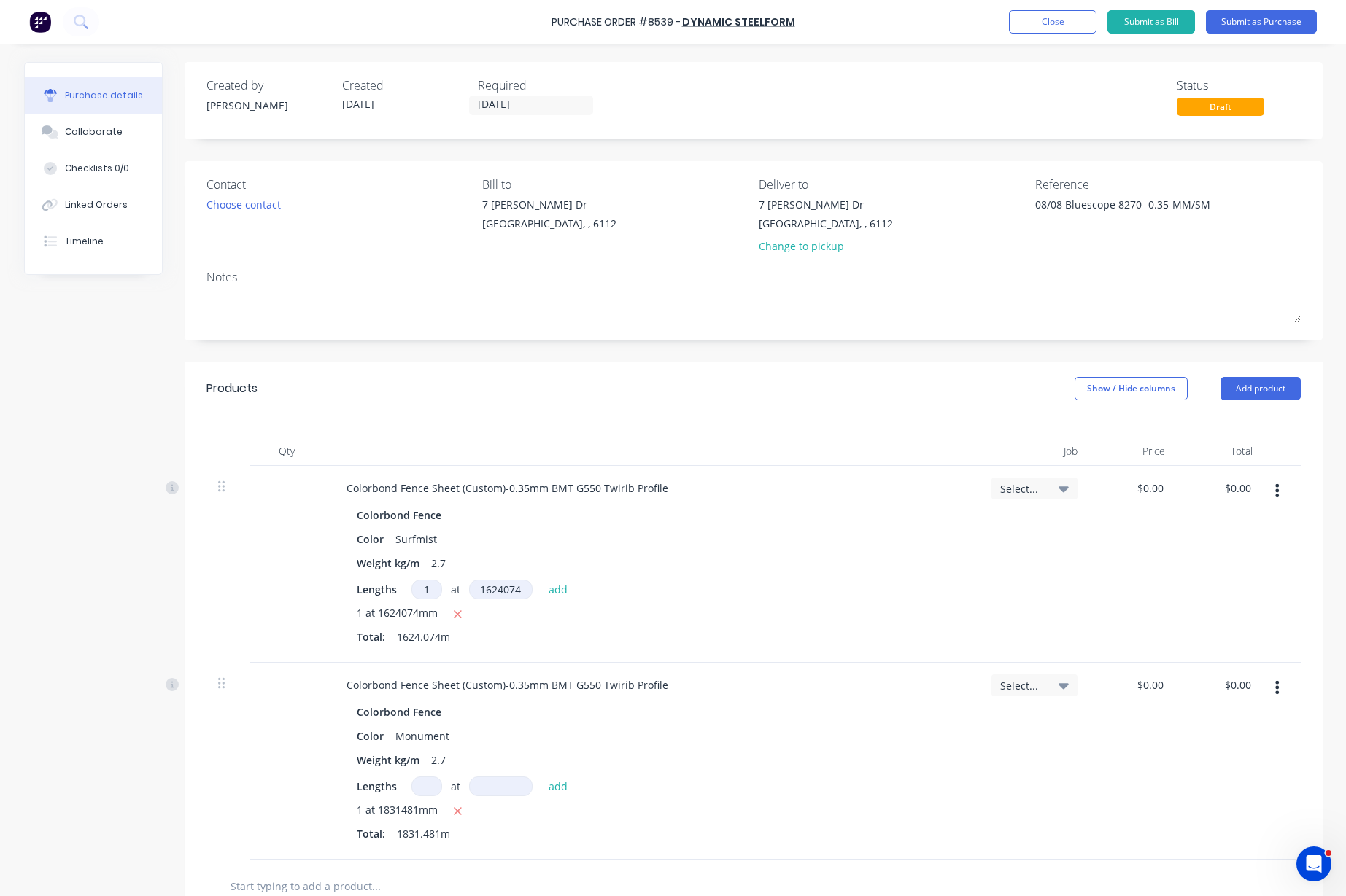
type textarea "x"
click at [1239, 17] on button "Submit as Purchase" at bounding box center [1261, 22] width 111 height 24
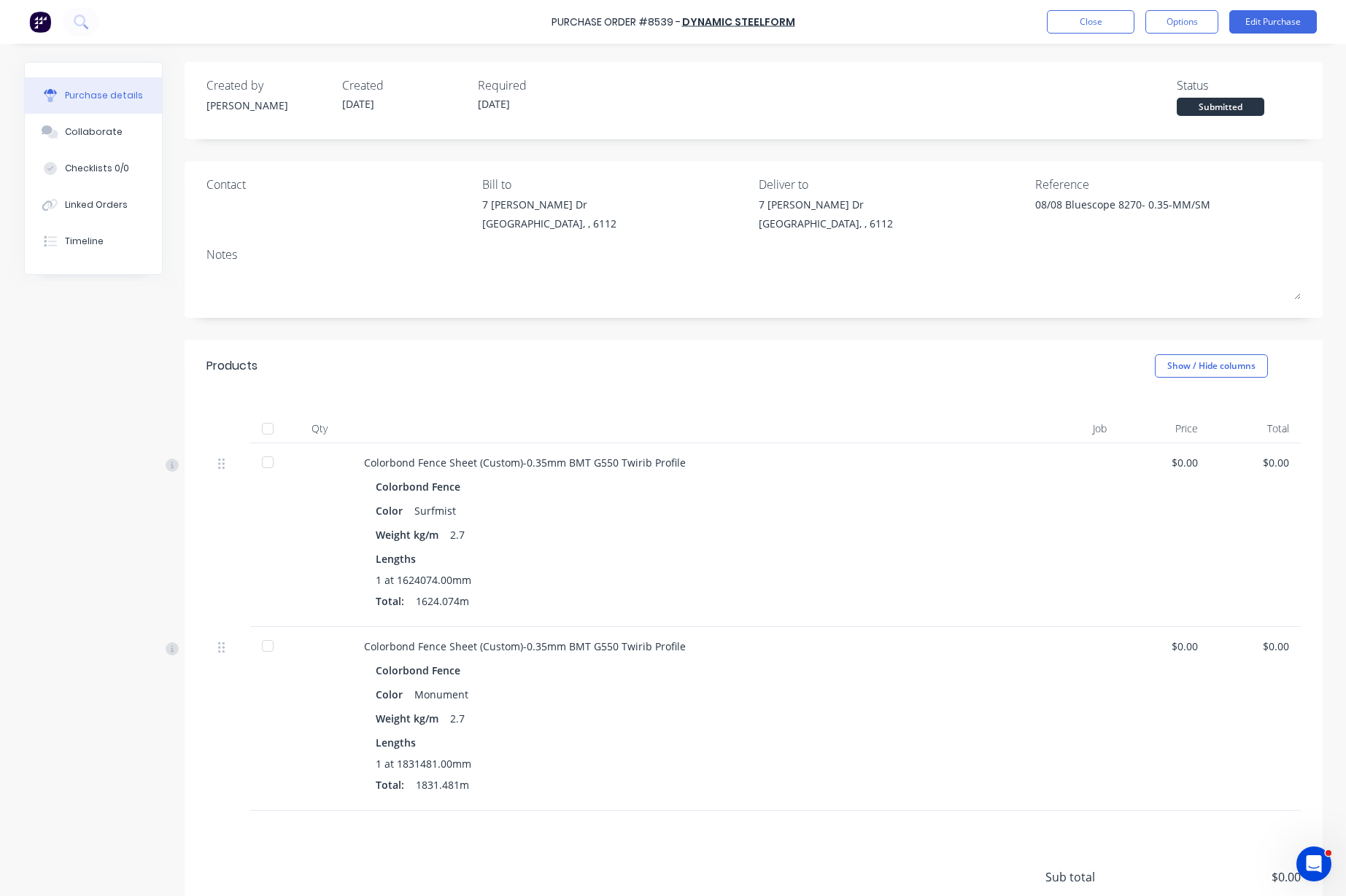
click at [263, 422] on div at bounding box center [267, 429] width 29 height 29
type textarea "x"
click at [1081, 22] on button "Close" at bounding box center [1089, 22] width 87 height 24
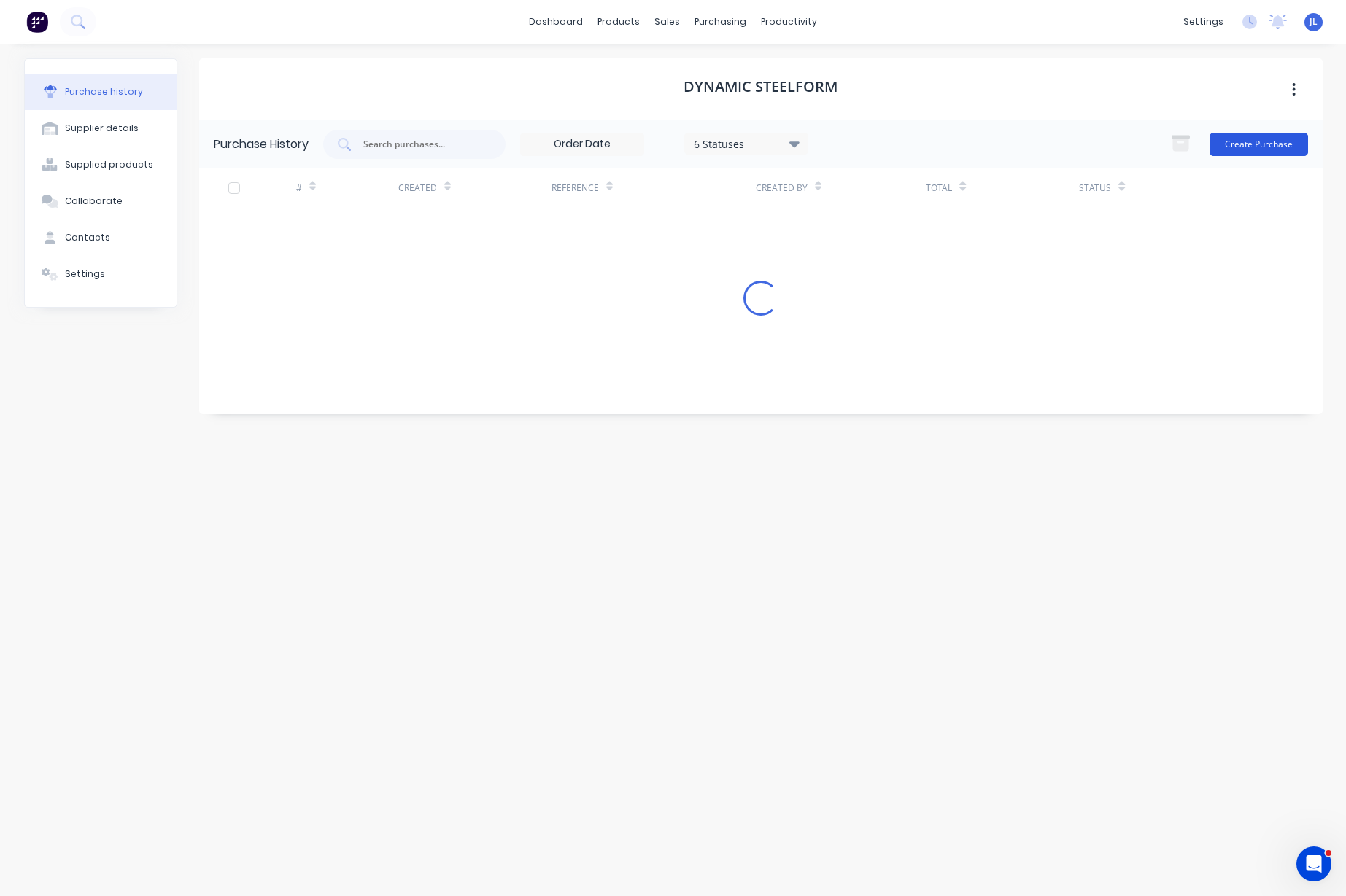
click at [1267, 147] on button "Create Purchase" at bounding box center [1258, 145] width 99 height 24
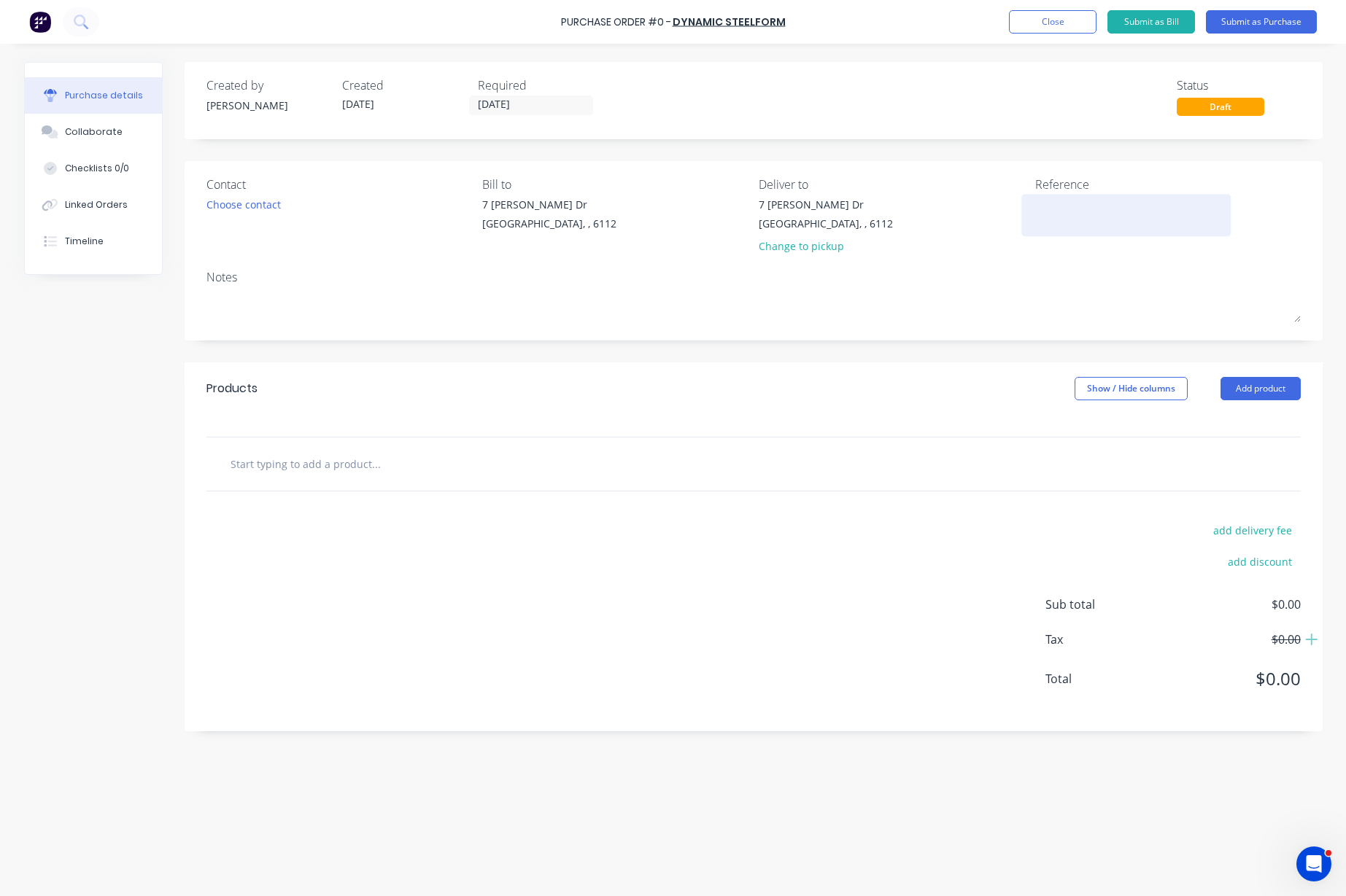
click at [1064, 205] on textarea at bounding box center [1127, 213] width 182 height 33
type textarea "[DATE]- Bluescope 8141 0.35 CG/0.42-MM"
type textarea "x"
click at [1046, 219] on textarea "[DATE]- Bluescope 8141 0.35 CG/0.42-MM" at bounding box center [1127, 213] width 182 height 33
type textarea "[DATE]- Bluescope 8141 0.35 CG+DM/0.42-MM"
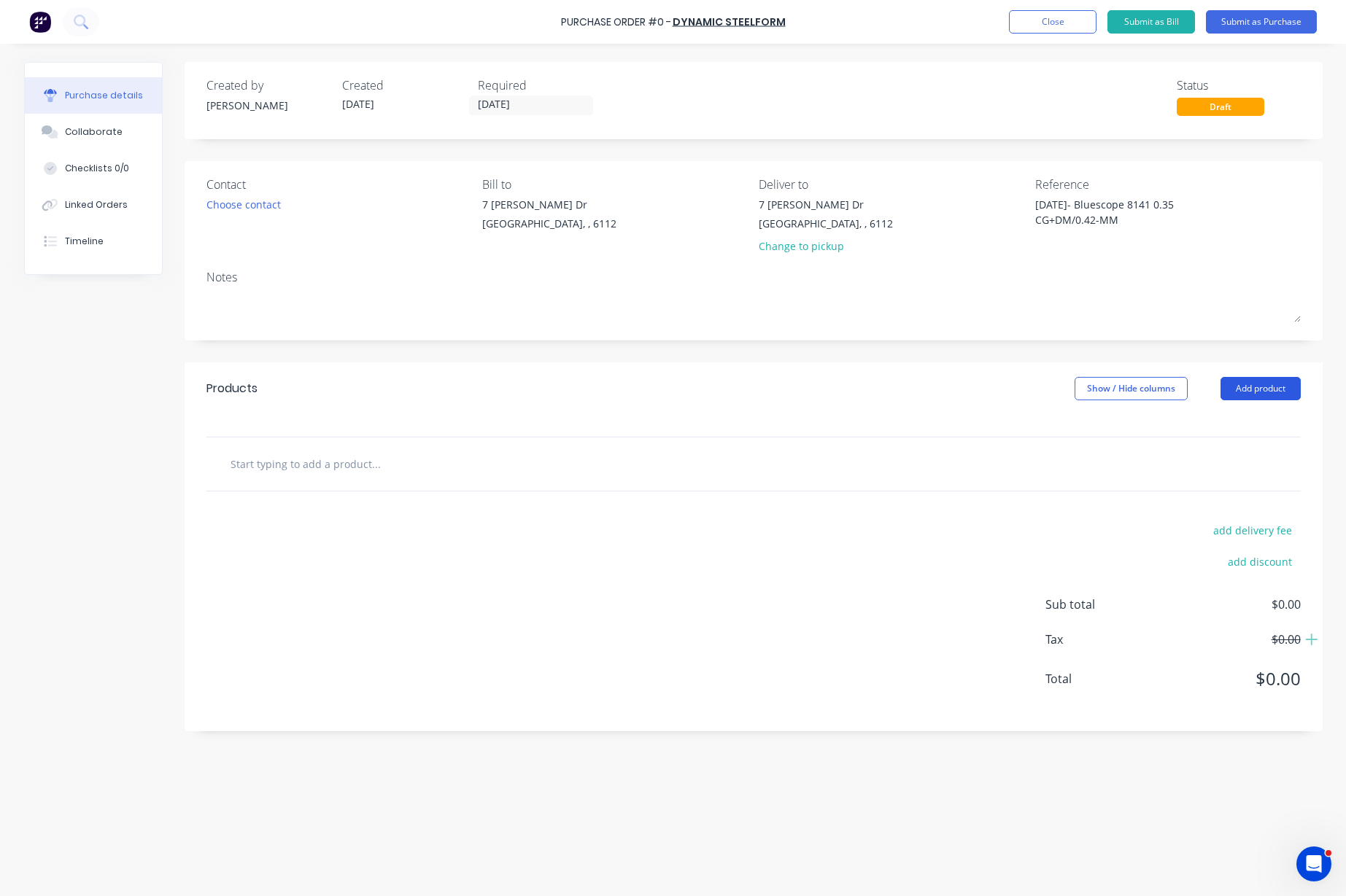
type textarea "x"
type textarea "[DATE]- Bluescope 8141 0.35 CG+DM/0.42-MM"
click at [1264, 386] on button "Add product" at bounding box center [1261, 389] width 80 height 24
click at [1267, 433] on div "Product catalogue" at bounding box center [1230, 426] width 113 height 22
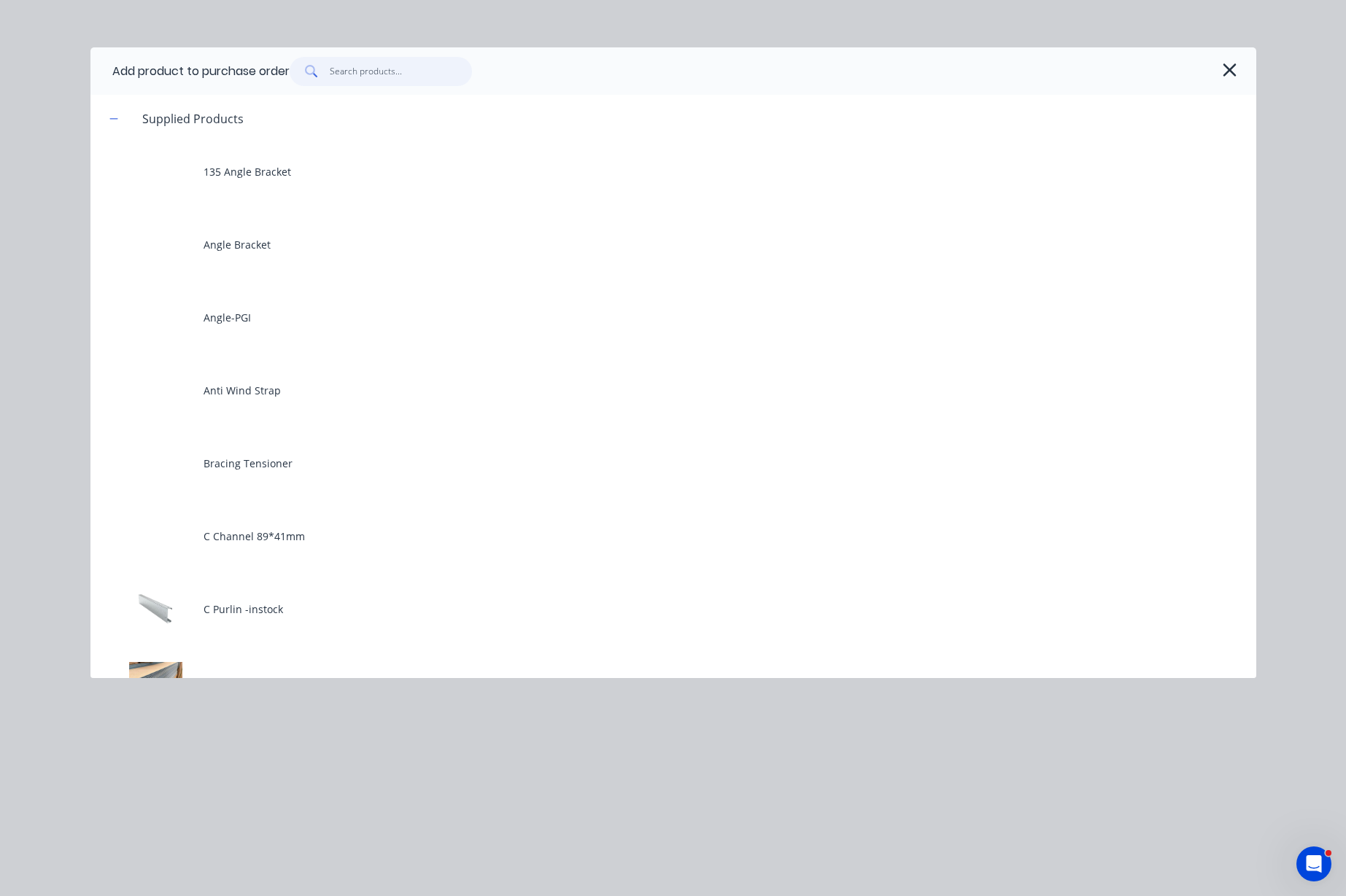
click at [407, 84] on input "text" at bounding box center [401, 71] width 142 height 29
type textarea "x"
type input "0"
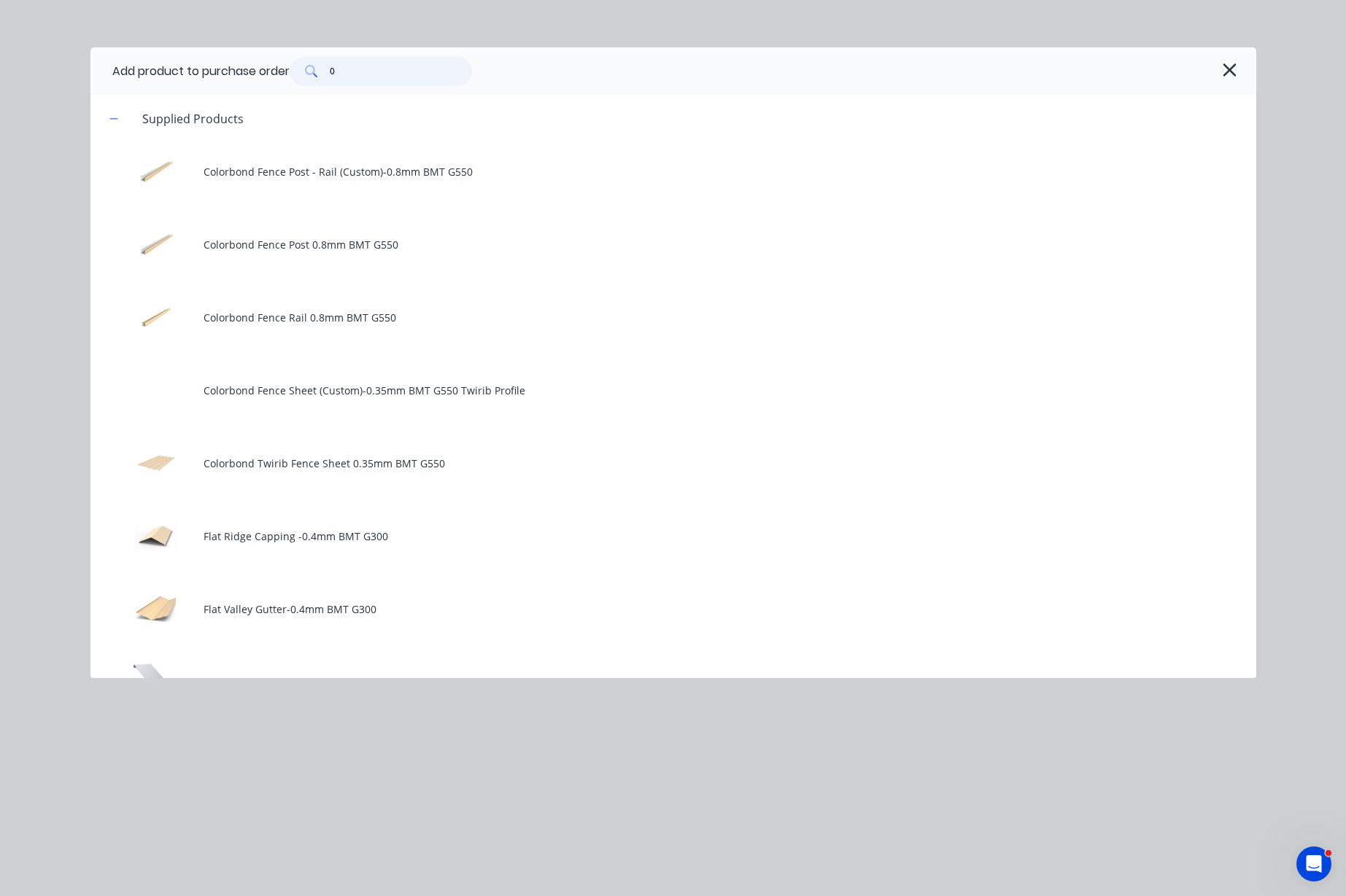
type textarea "x"
type input "0."
type textarea "x"
type input "0.3"
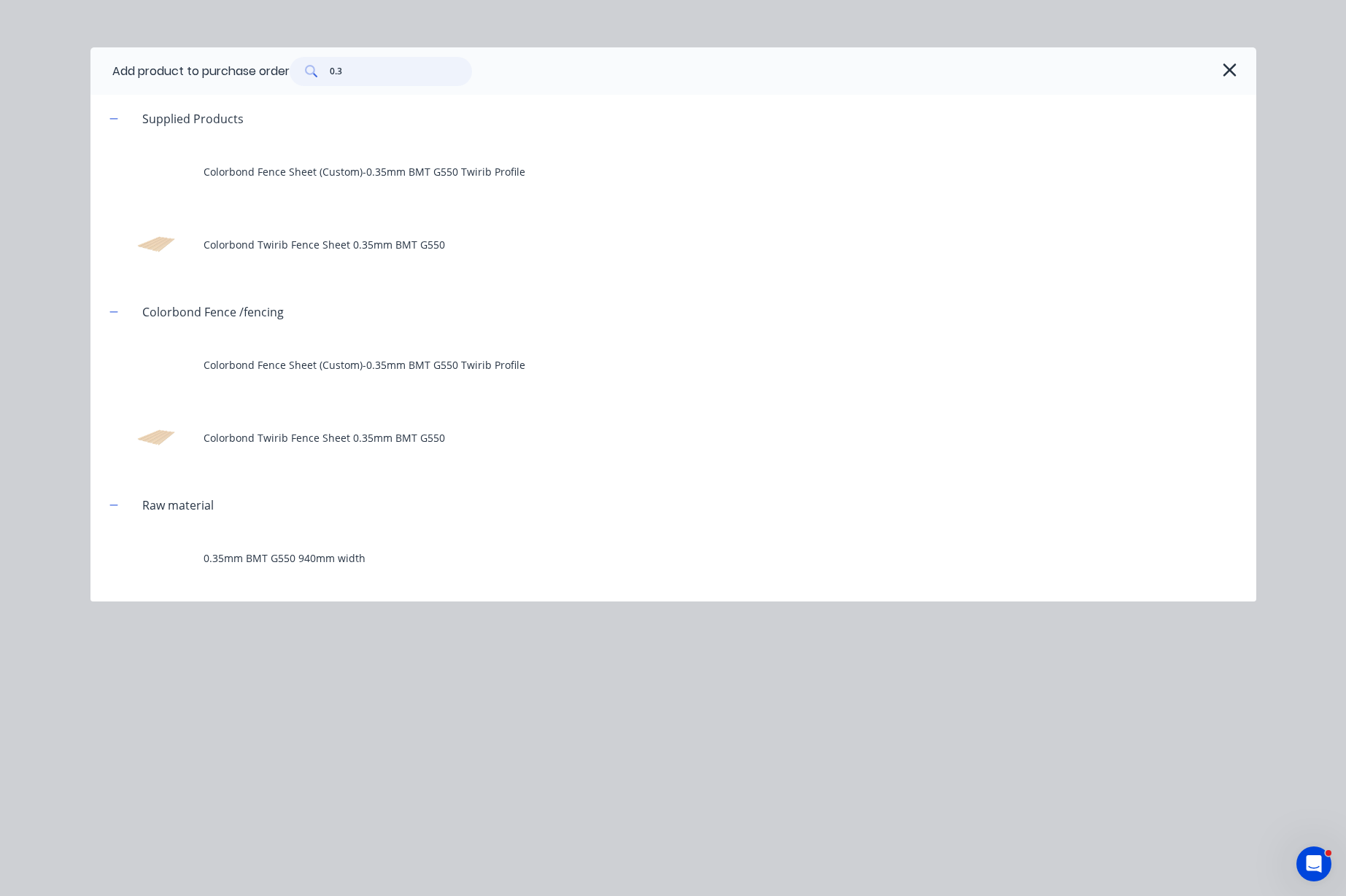
type textarea "x"
type input "0.35"
type textarea "x"
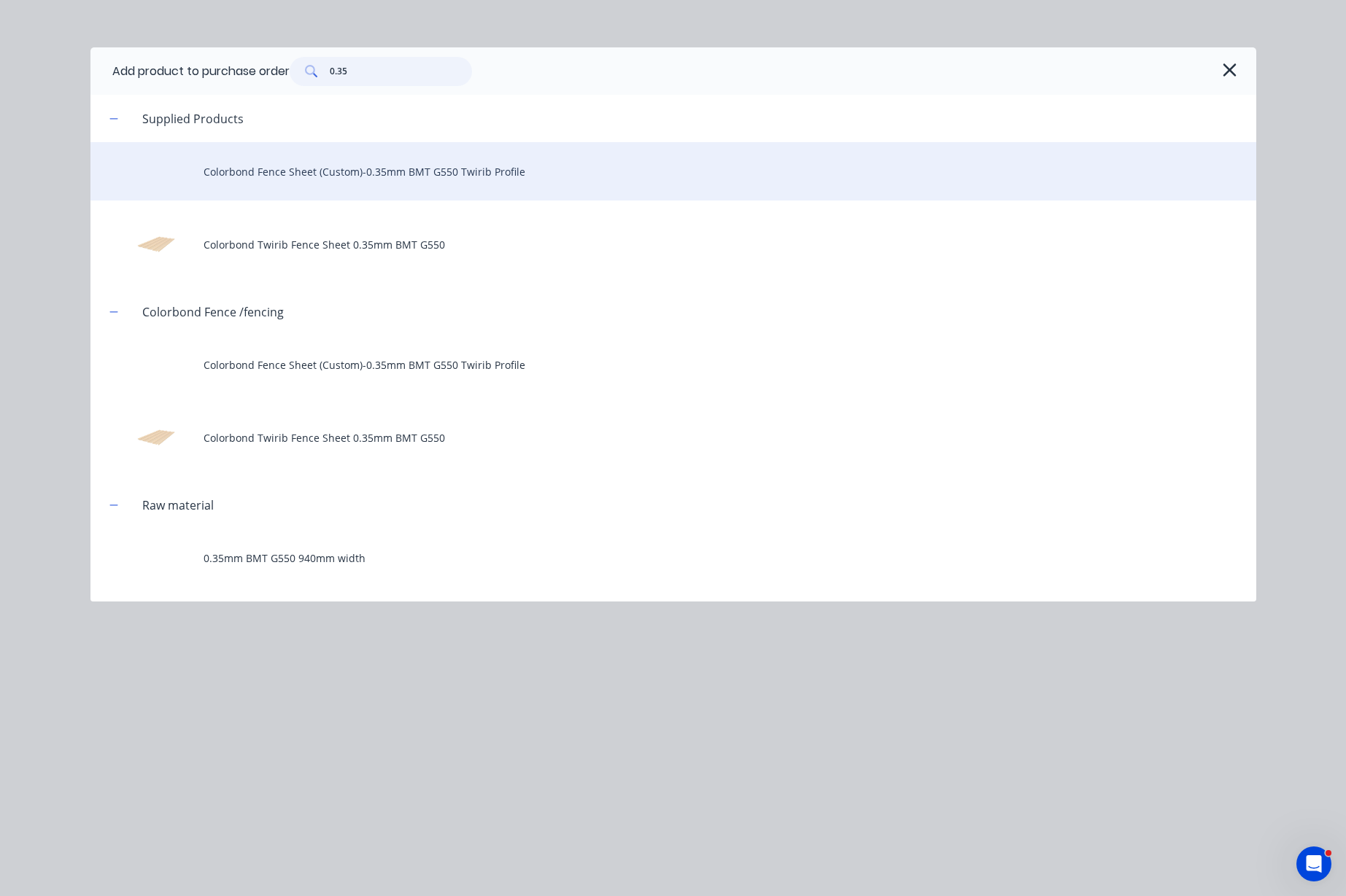
type input "0.35"
click at [421, 169] on div "Colorbond Fence Sheet (Custom)-0.35mm BMT G550 Twirib Profile" at bounding box center [673, 171] width 1166 height 59
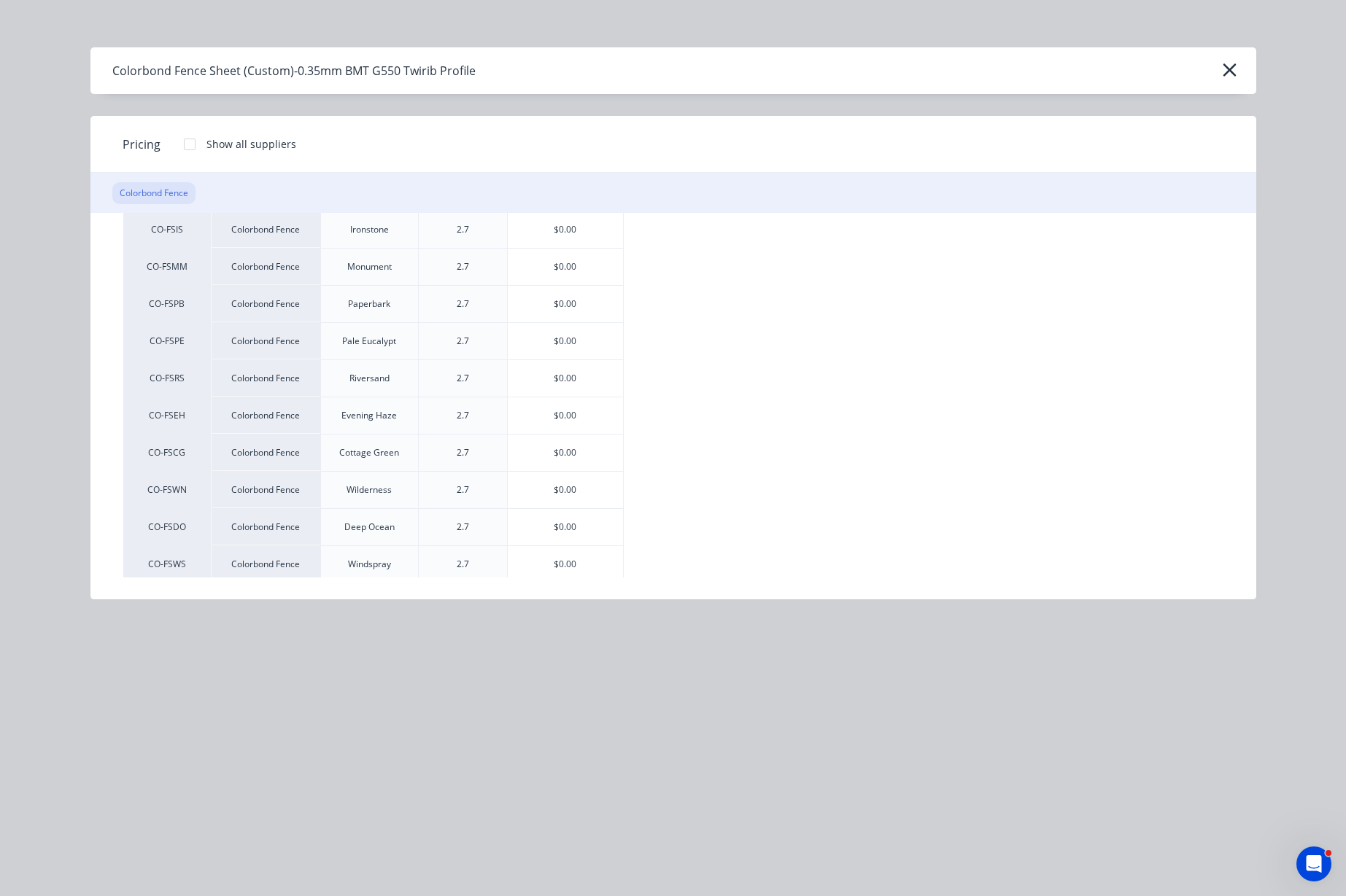
scroll to position [364, 0]
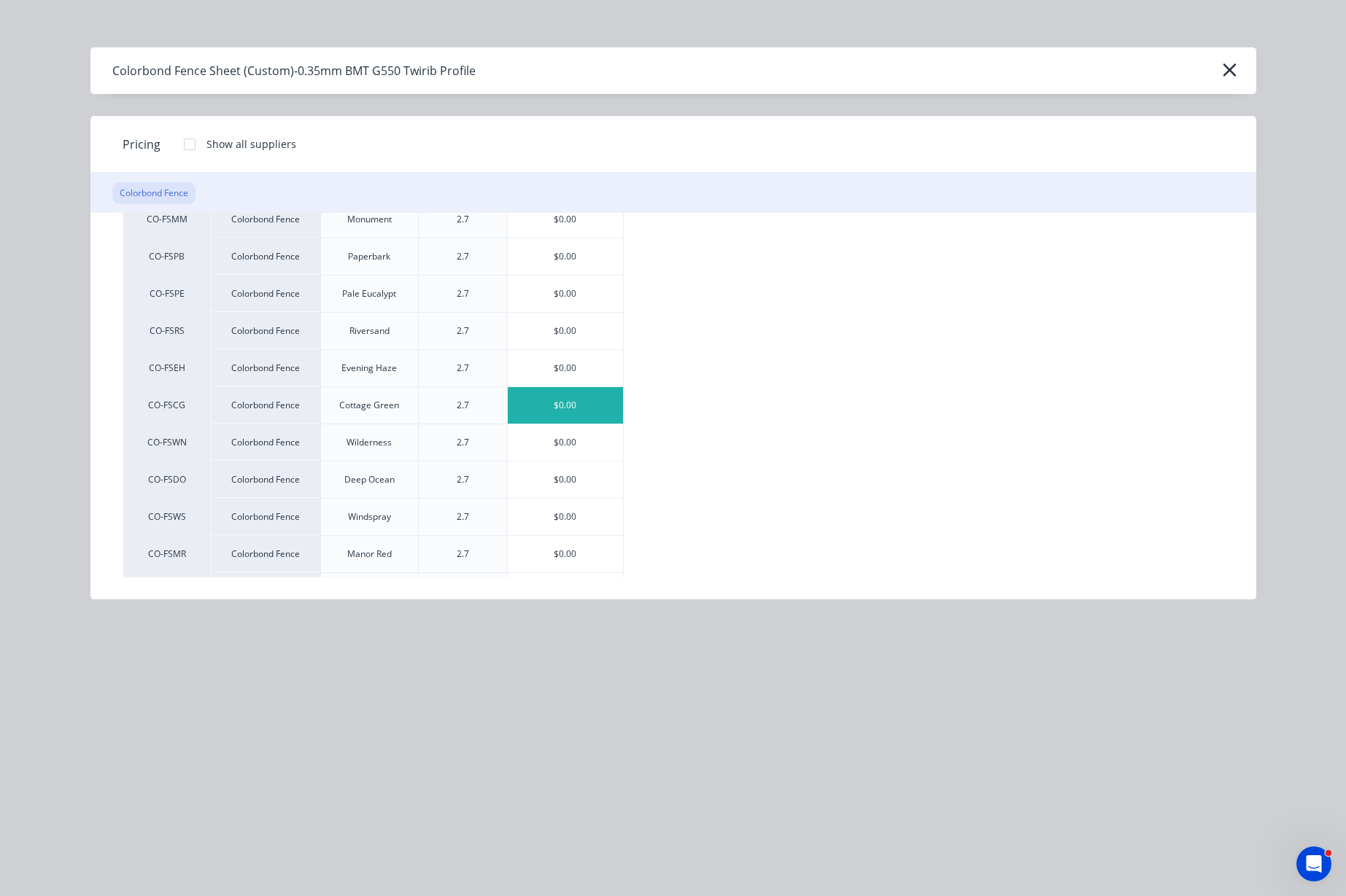
click at [564, 401] on div "$0.00" at bounding box center [565, 404] width 116 height 36
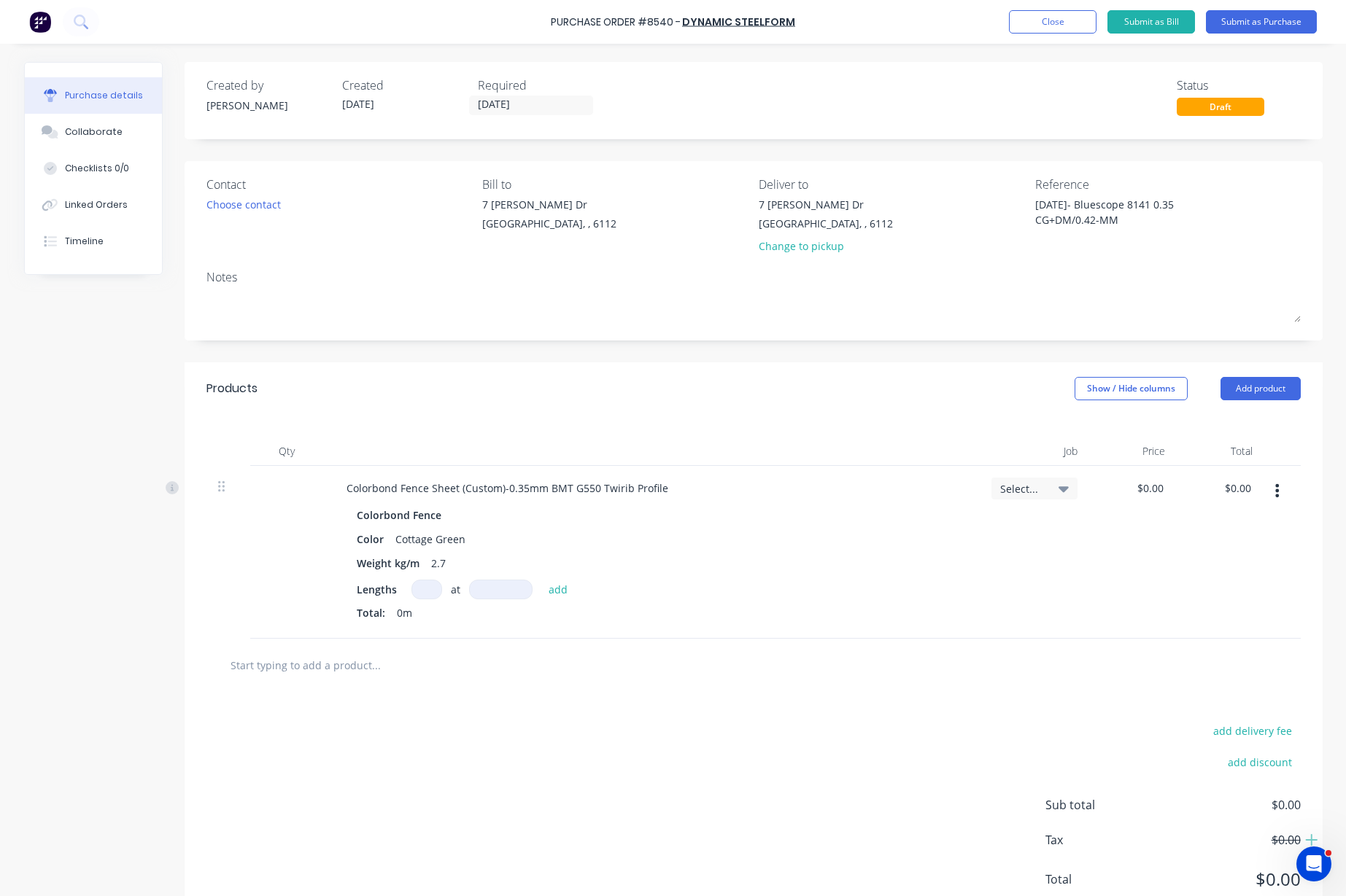
type textarea "x"
click at [414, 590] on input at bounding box center [426, 589] width 30 height 20
type input "1"
type textarea "x"
type input "1"
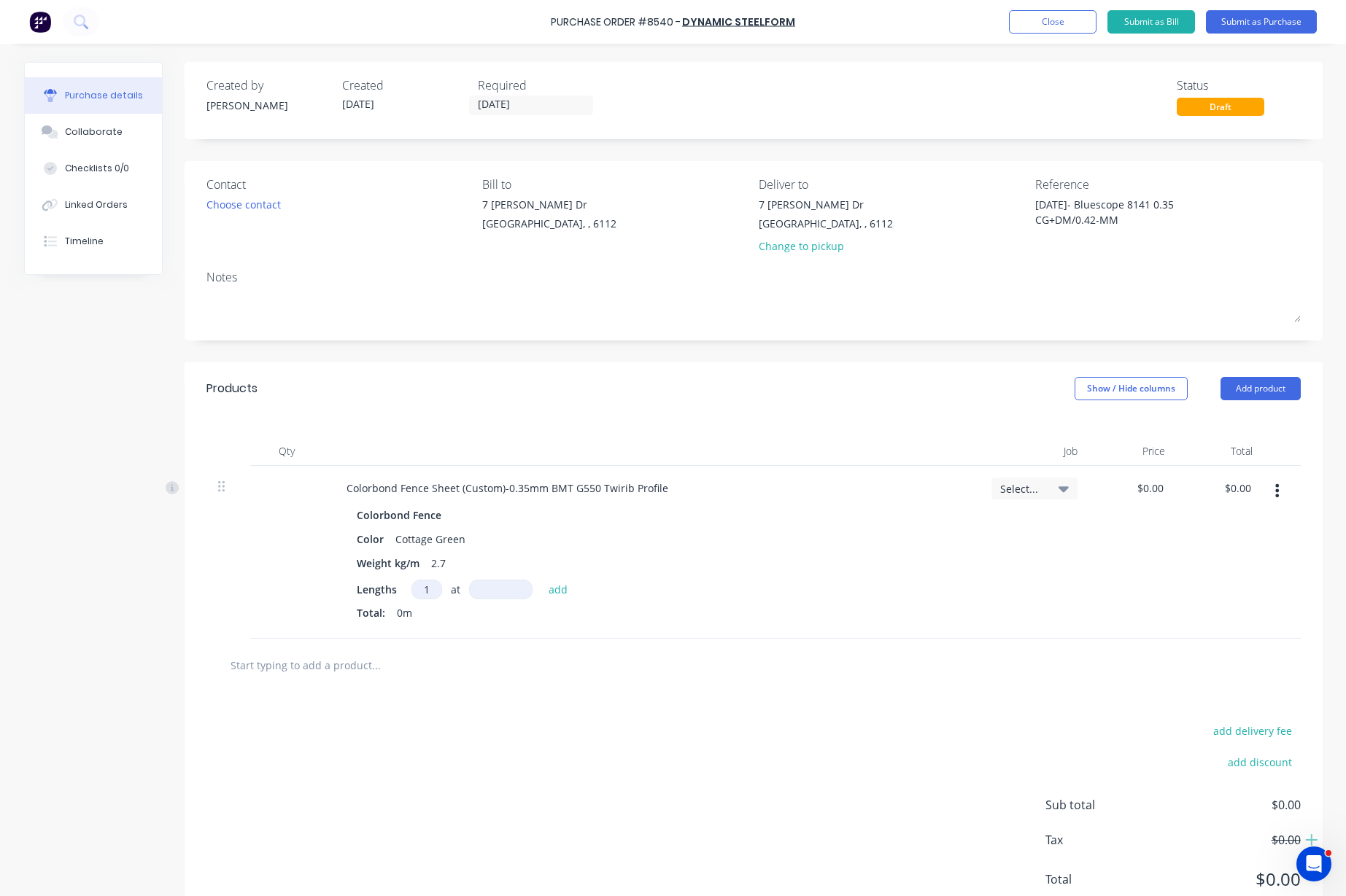
type textarea "x"
type input "1"
type textarea "x"
type input "12"
type textarea "x"
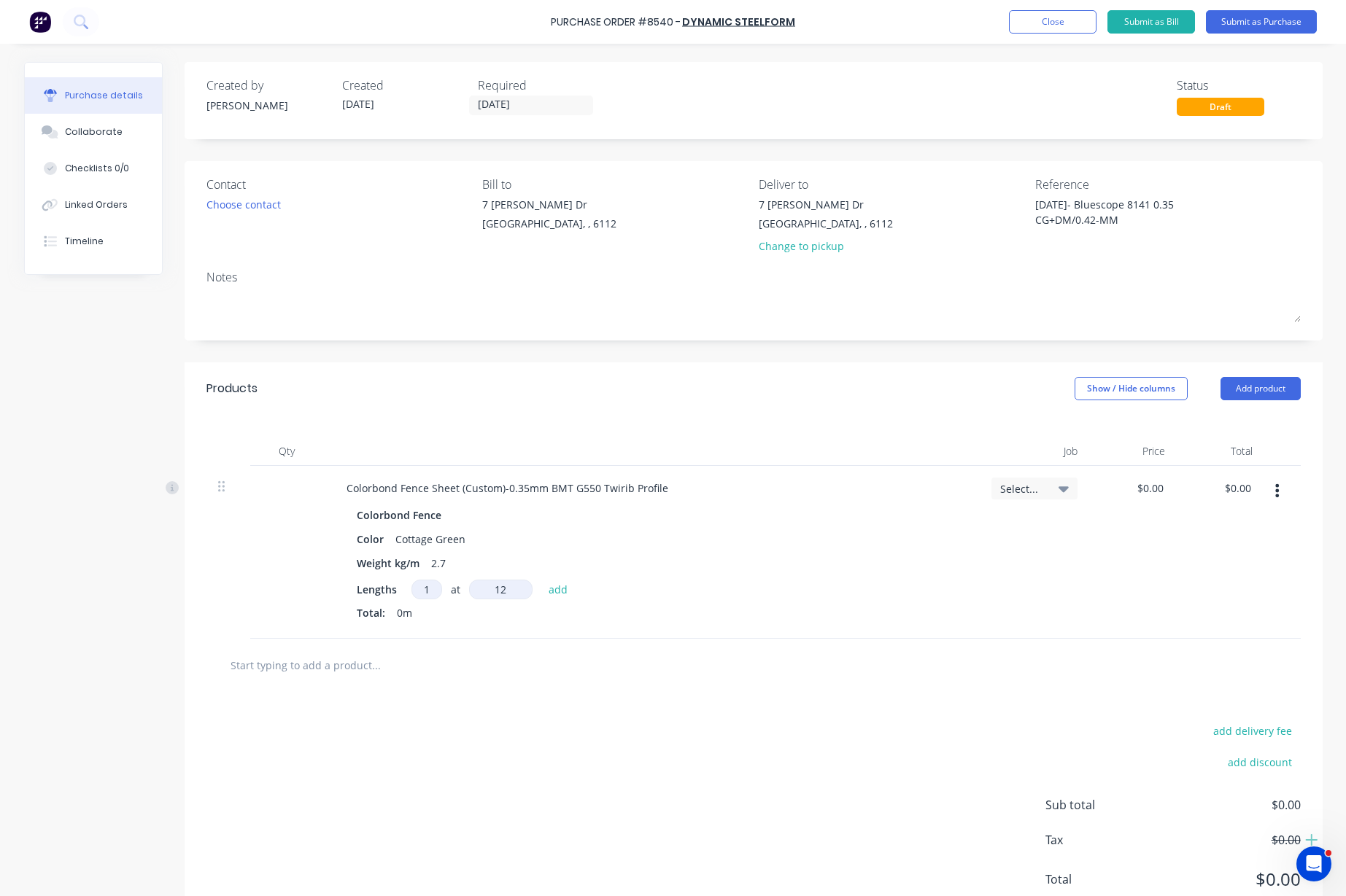
type input "120"
type textarea "x"
type input "1205"
type textarea "x"
type input "12055"
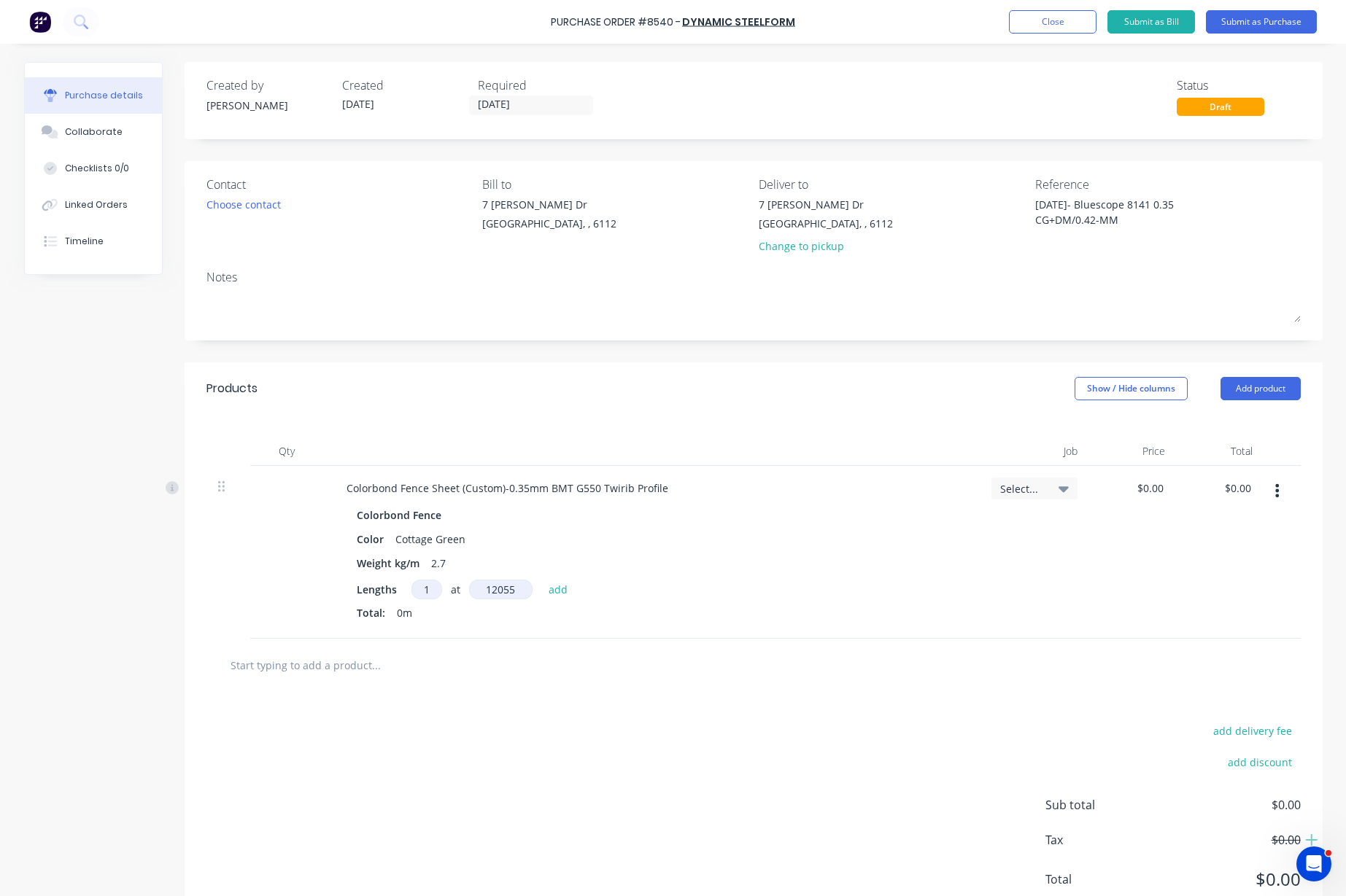
type textarea "x"
type input "120555"
type textarea "x"
type input "1205555"
type textarea "x"
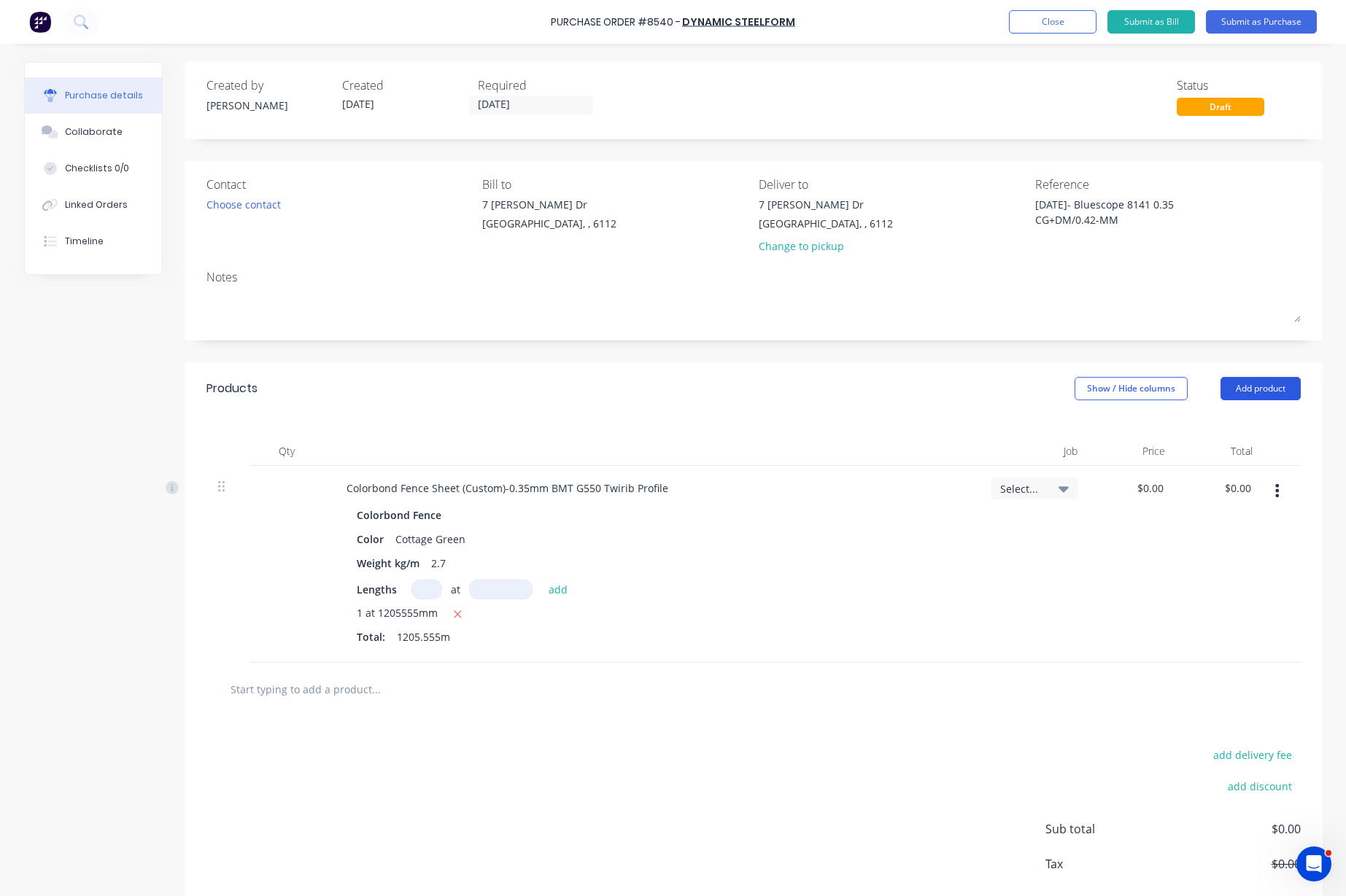
click at [1260, 399] on button "Add product" at bounding box center [1261, 389] width 80 height 24
click at [1247, 424] on div "Product catalogue" at bounding box center [1230, 426] width 113 height 22
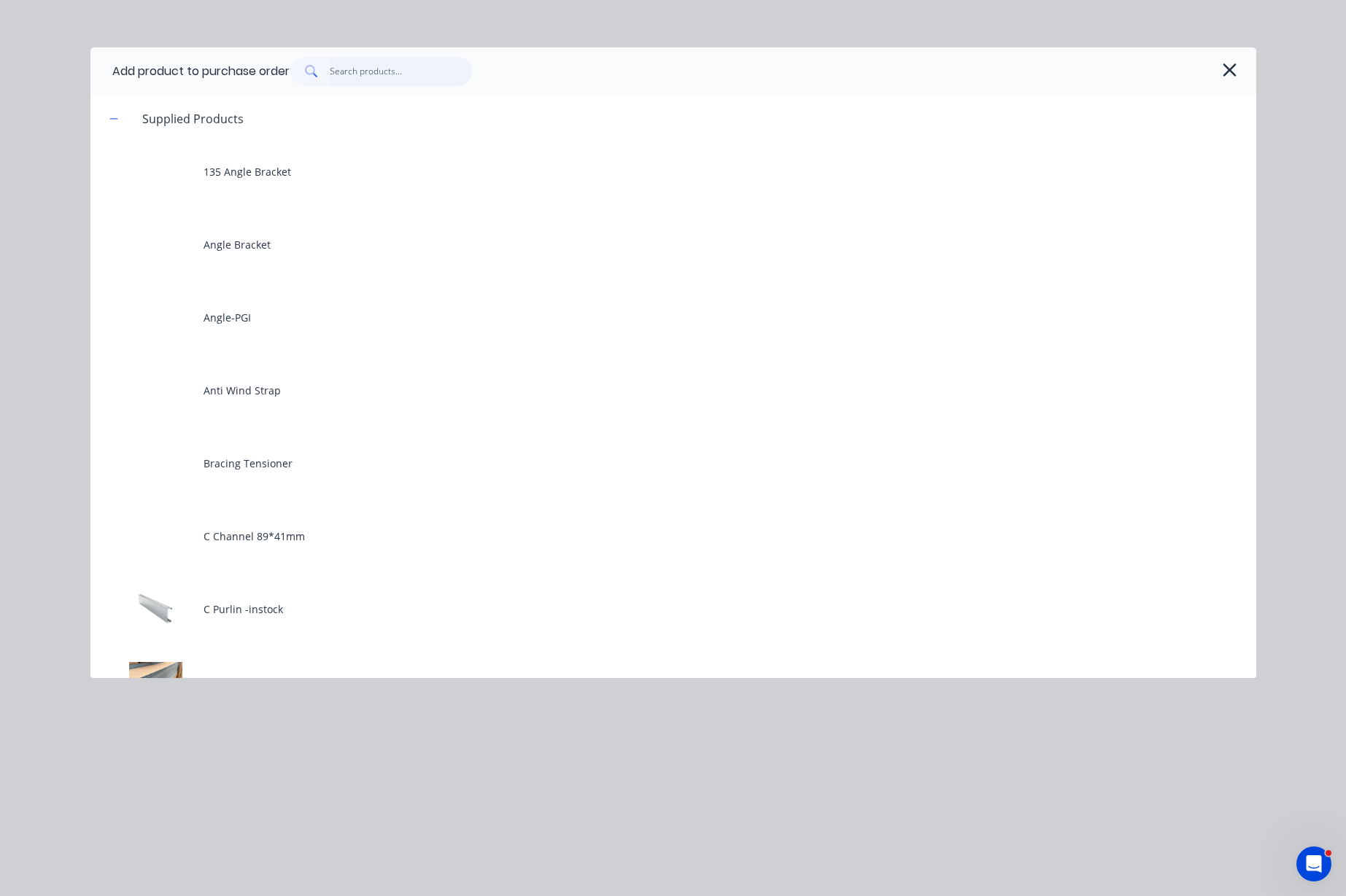
click at [370, 83] on input "text" at bounding box center [401, 71] width 142 height 29
type textarea "x"
type input "0"
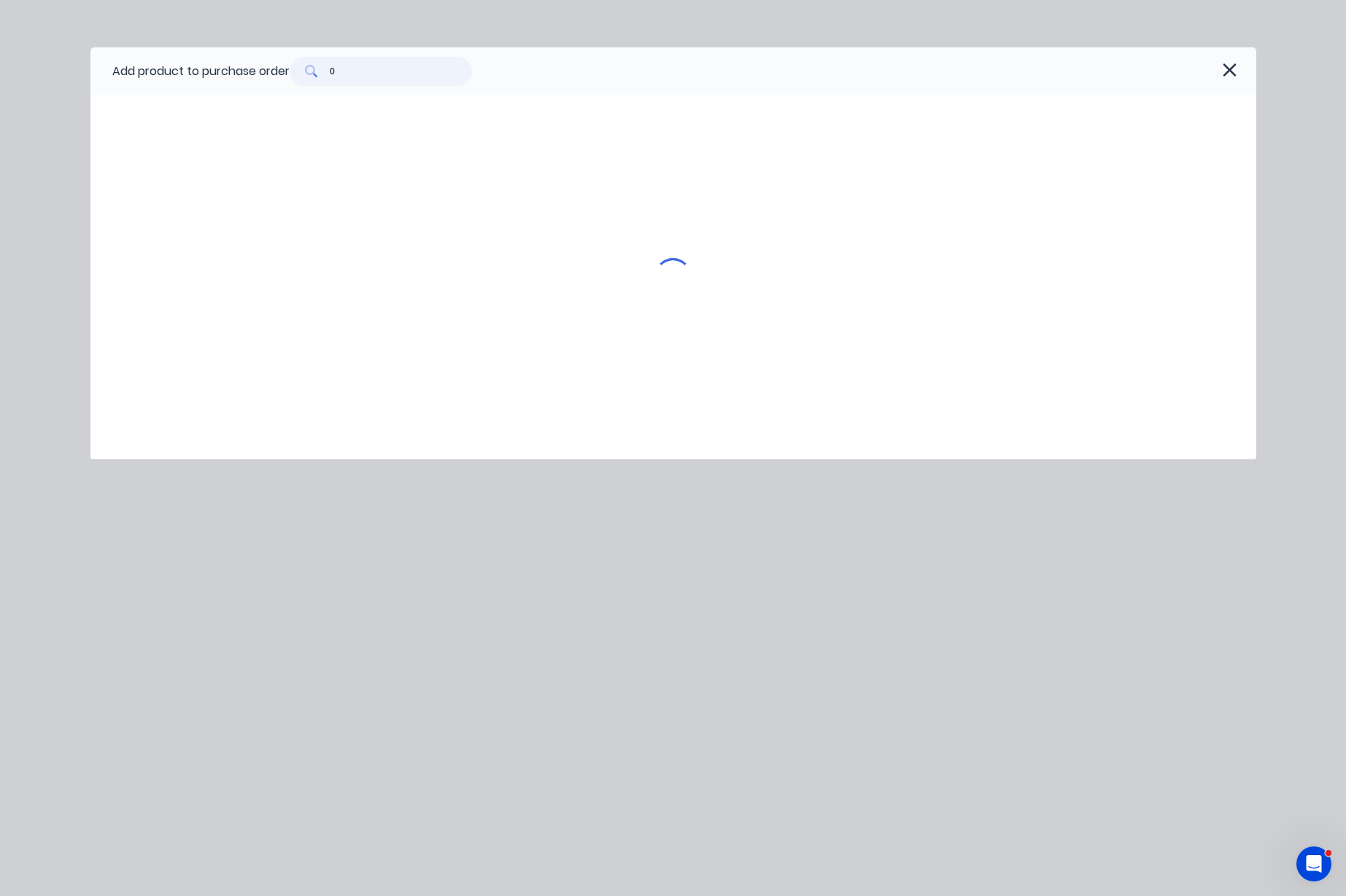
type textarea "x"
type input "0."
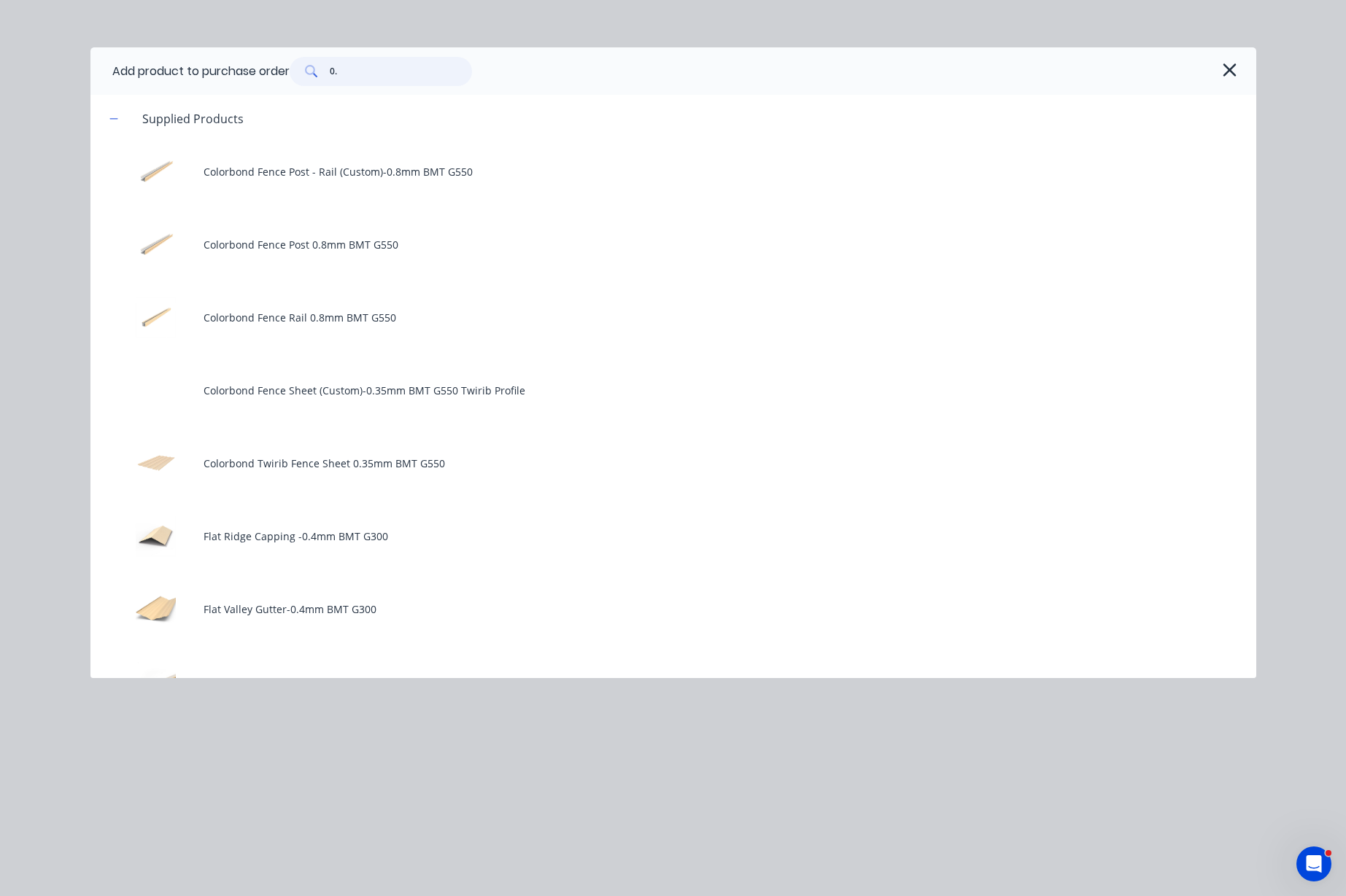
type textarea "x"
type input "0.3"
type textarea "x"
type input "0.35"
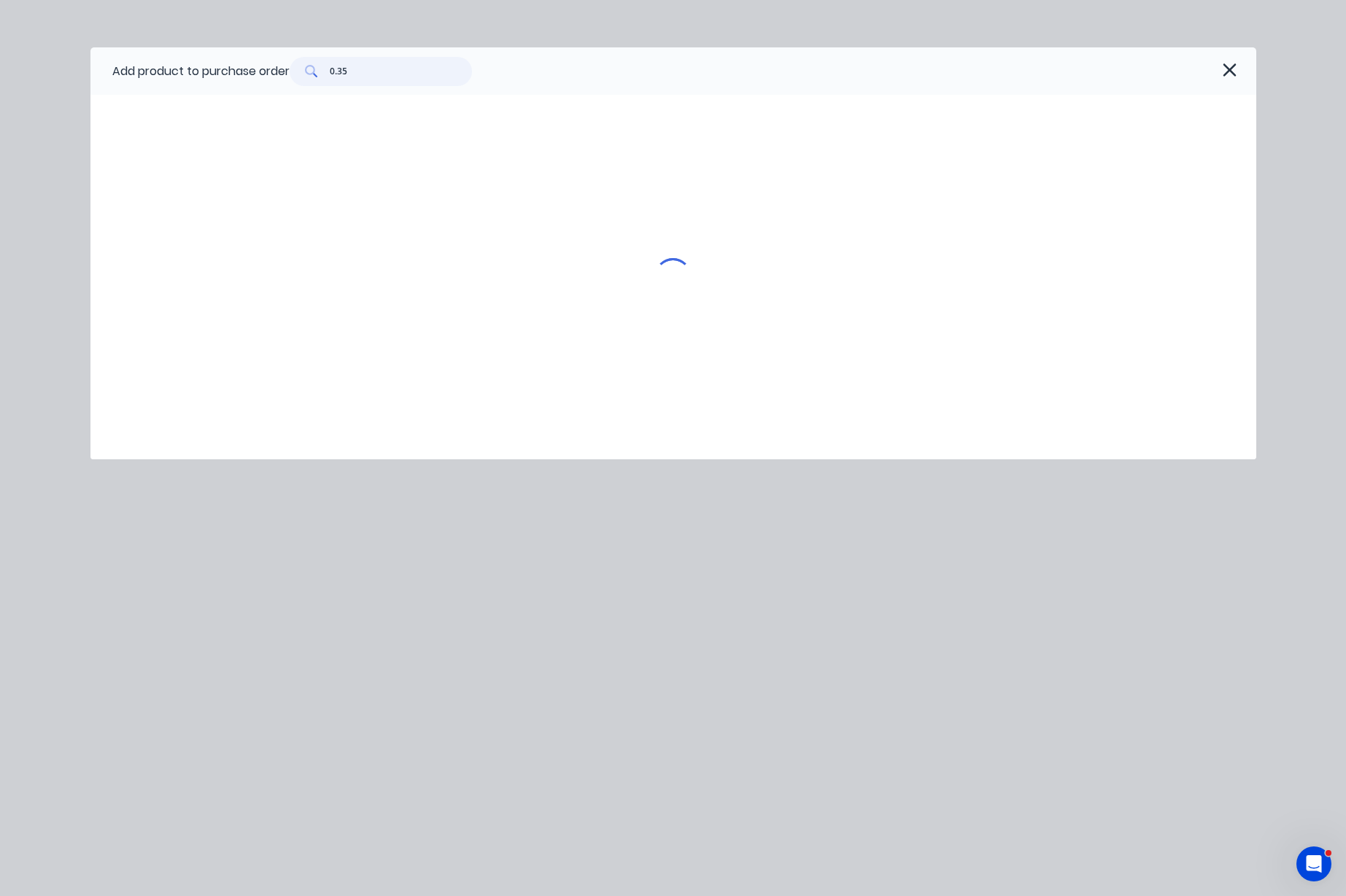
type textarea "x"
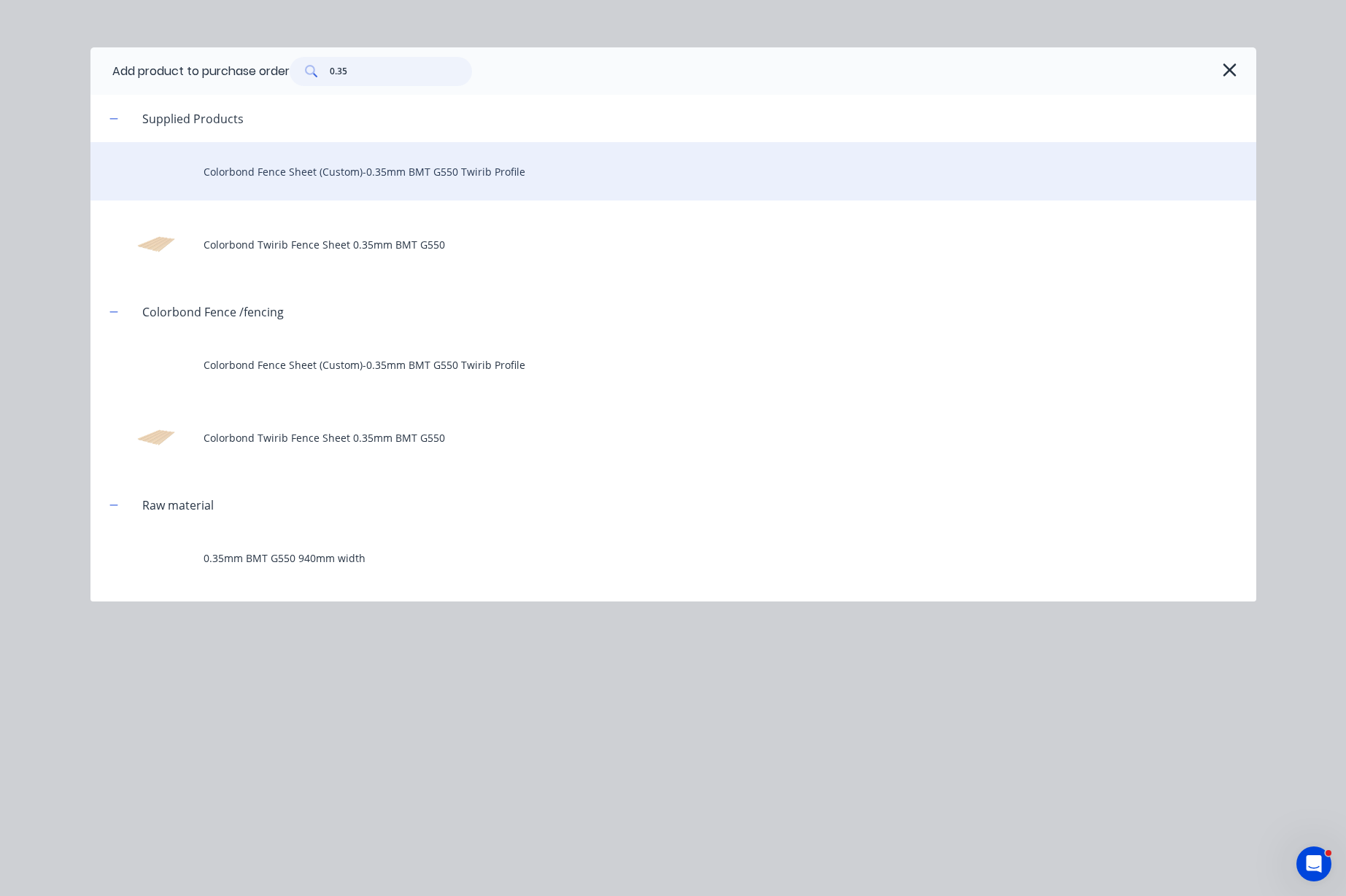
type input "0.35"
click at [346, 185] on div "Colorbond Fence Sheet (Custom)-0.35mm BMT G550 Twirib Profile" at bounding box center [673, 171] width 1166 height 59
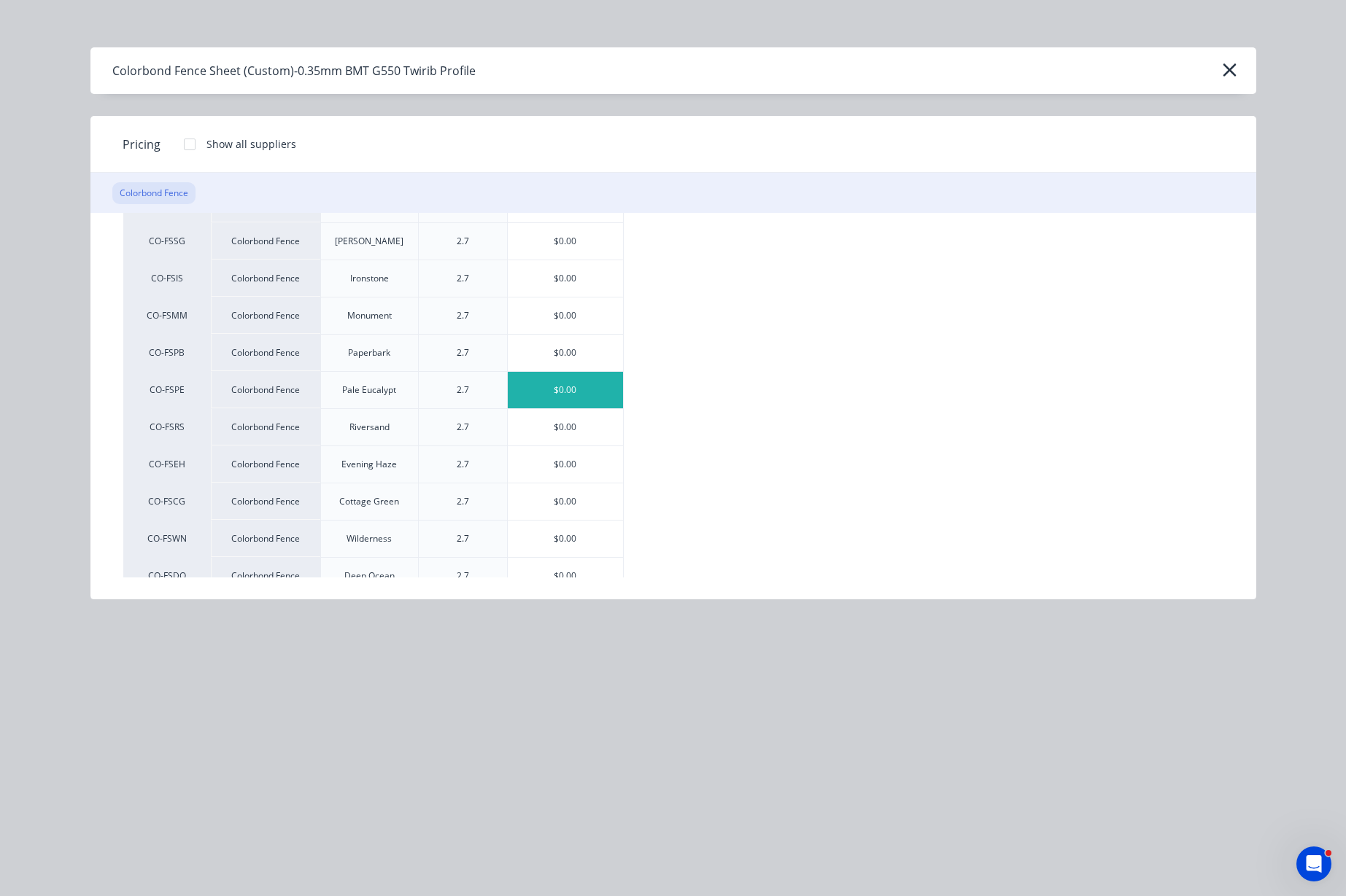
scroll to position [273, 0]
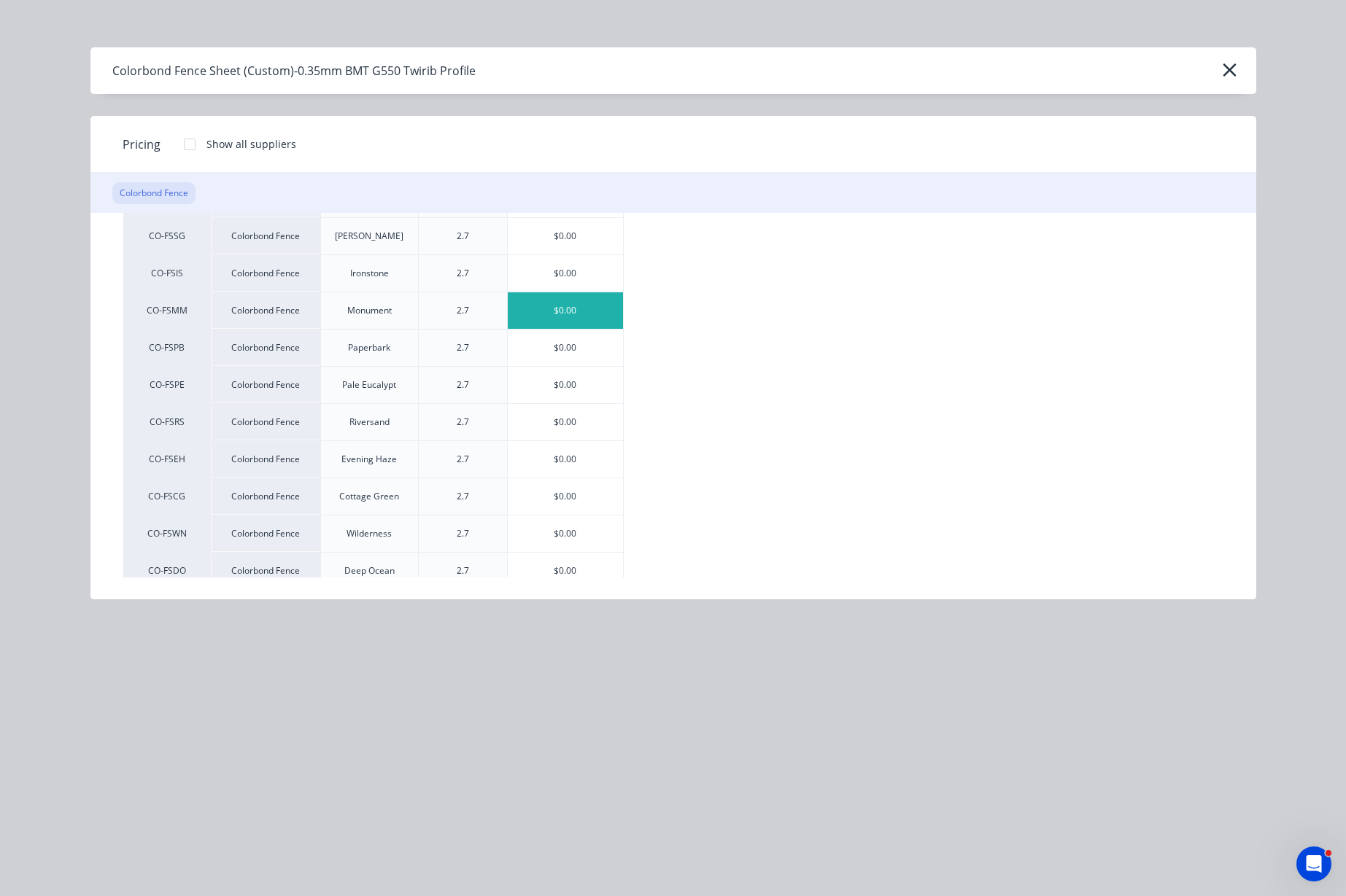
click at [588, 304] on div "$0.00" at bounding box center [565, 310] width 116 height 36
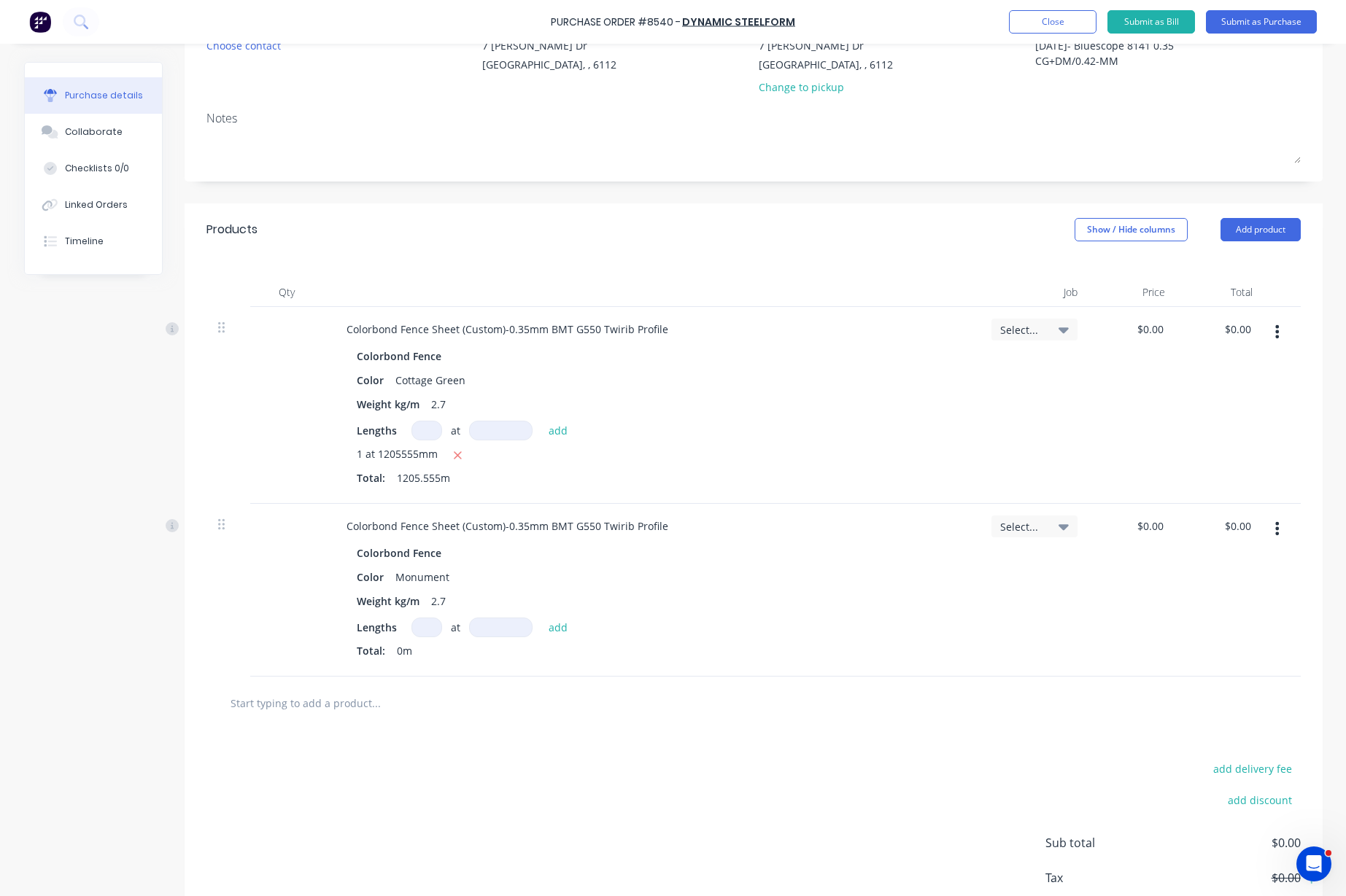
scroll to position [182, 0]
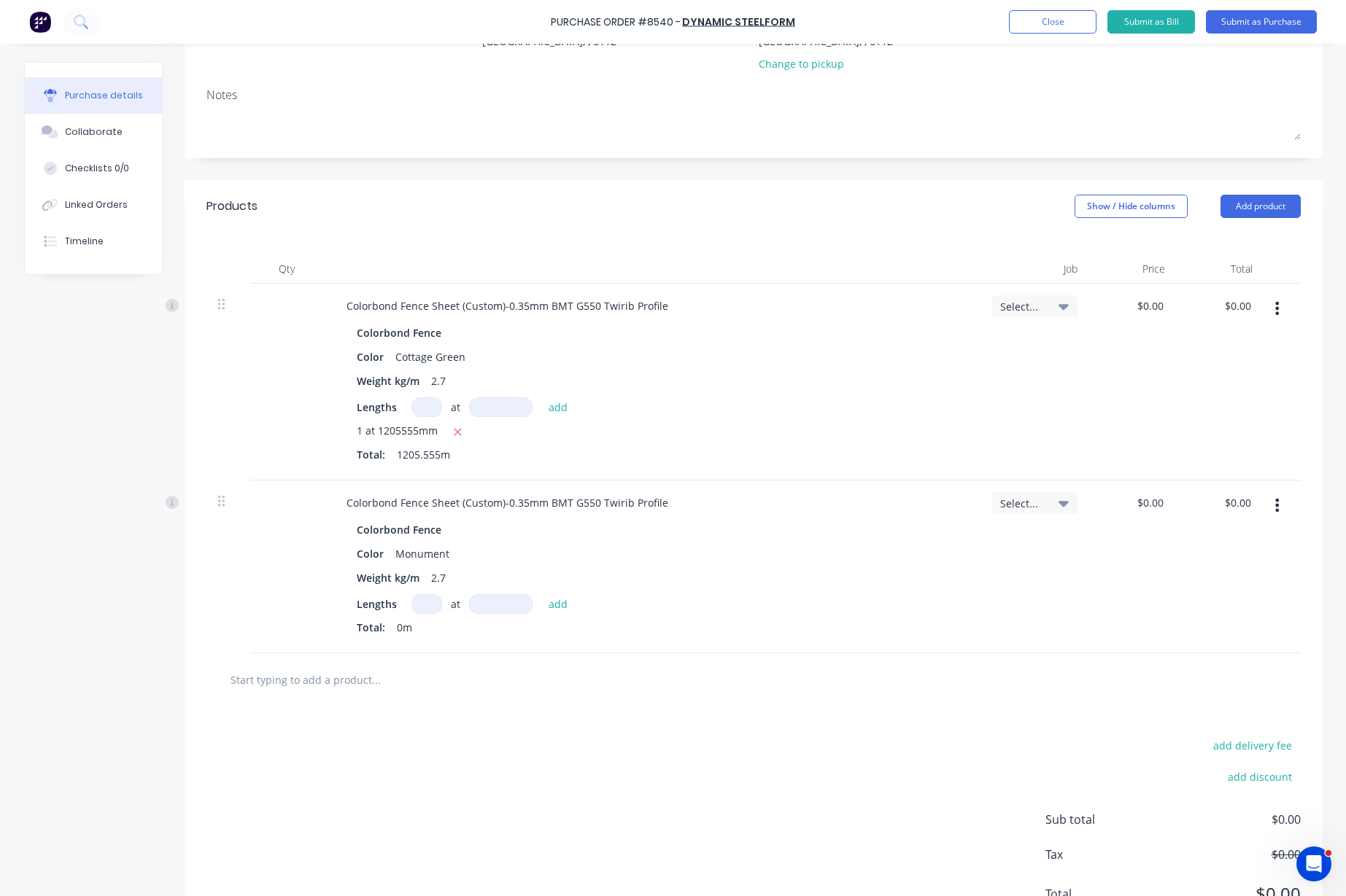
type textarea "x"
click at [418, 599] on input at bounding box center [426, 604] width 30 height 20
type input "1"
type textarea "x"
type input "1"
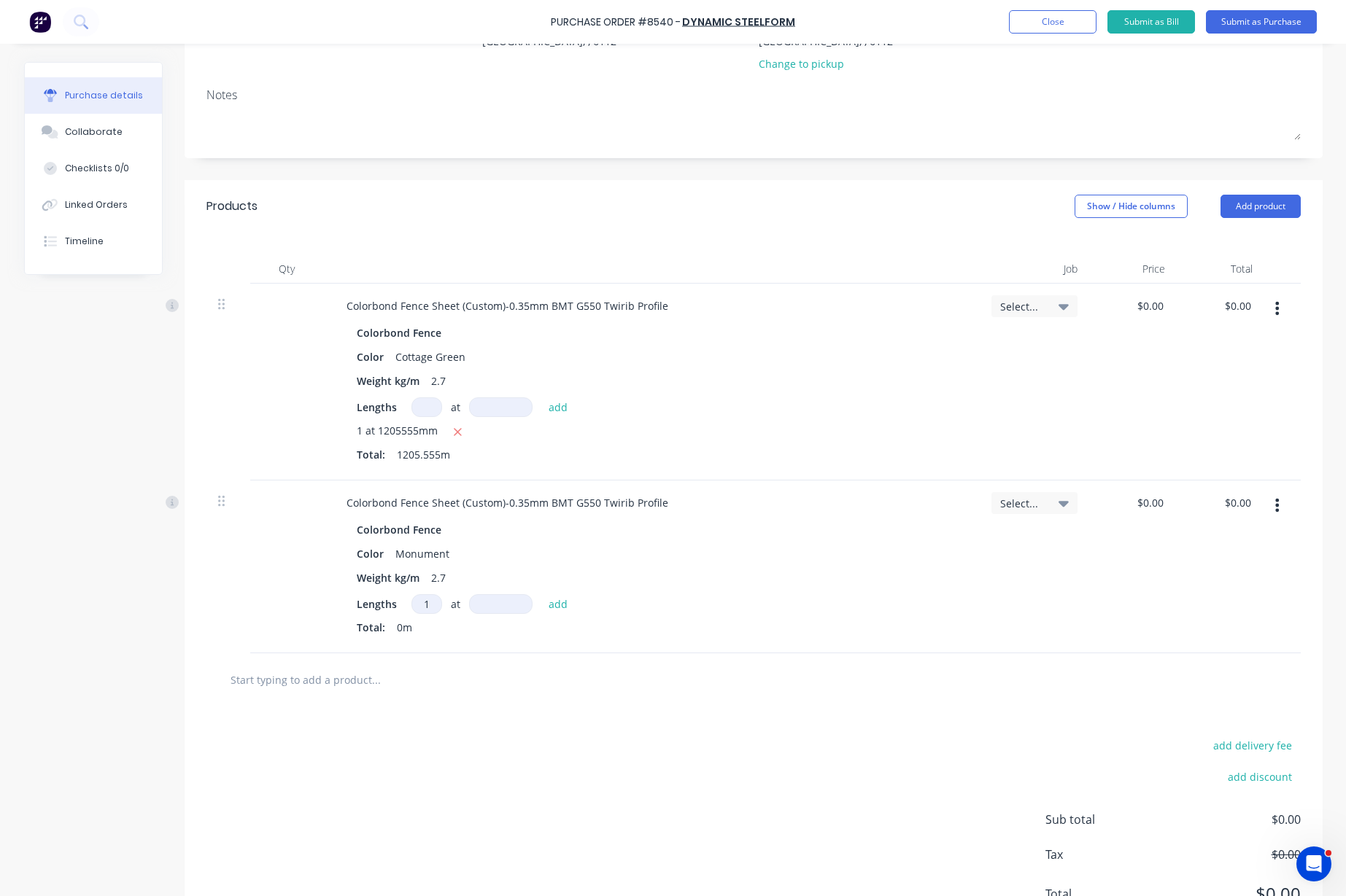
type textarea "x"
type input "1"
type textarea "x"
type input "15"
type textarea "x"
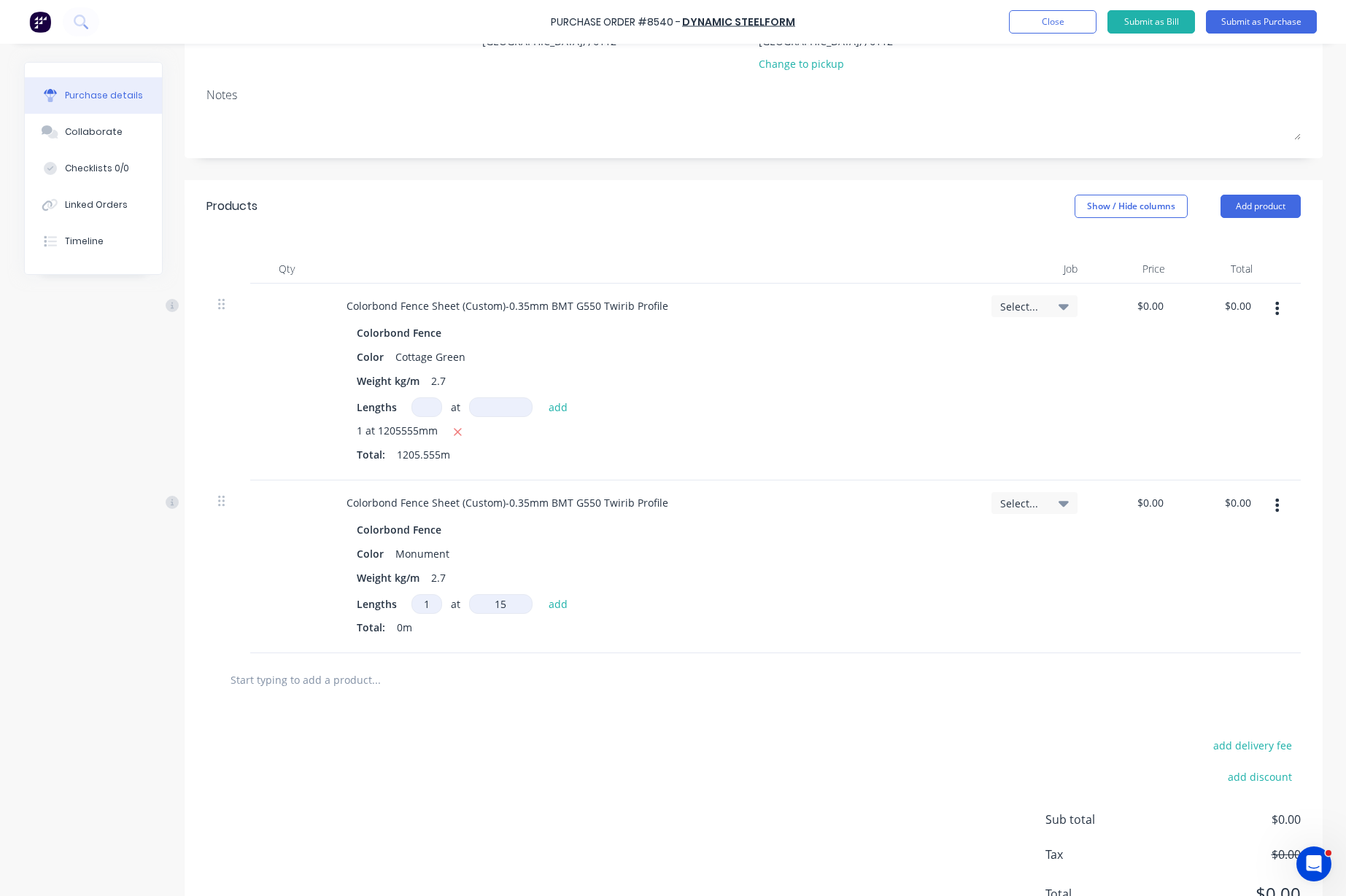
type input "156"
click at [1273, 204] on button "Add product" at bounding box center [1261, 207] width 80 height 24
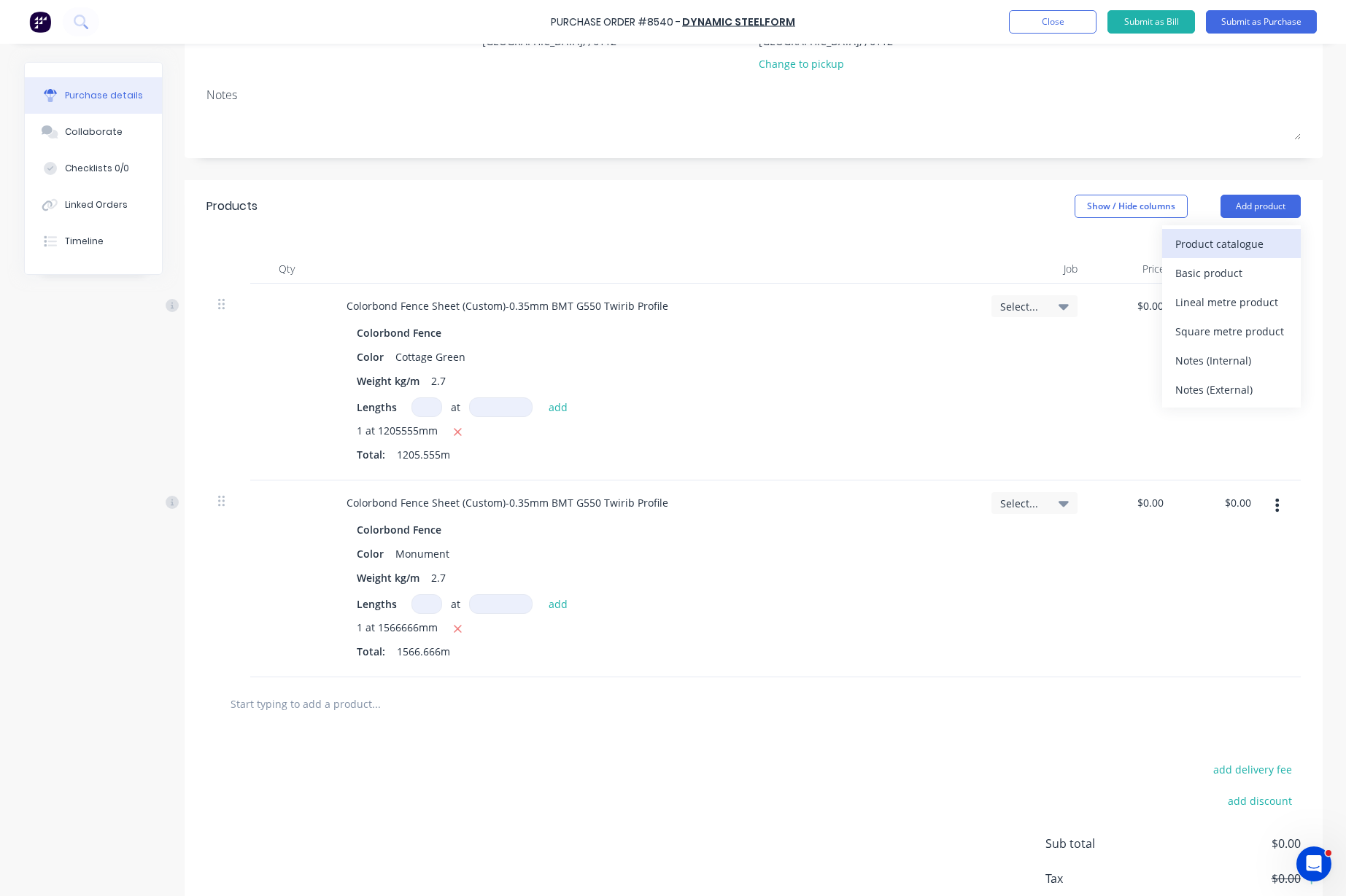
click at [1249, 247] on div "Product catalogue" at bounding box center [1230, 244] width 113 height 22
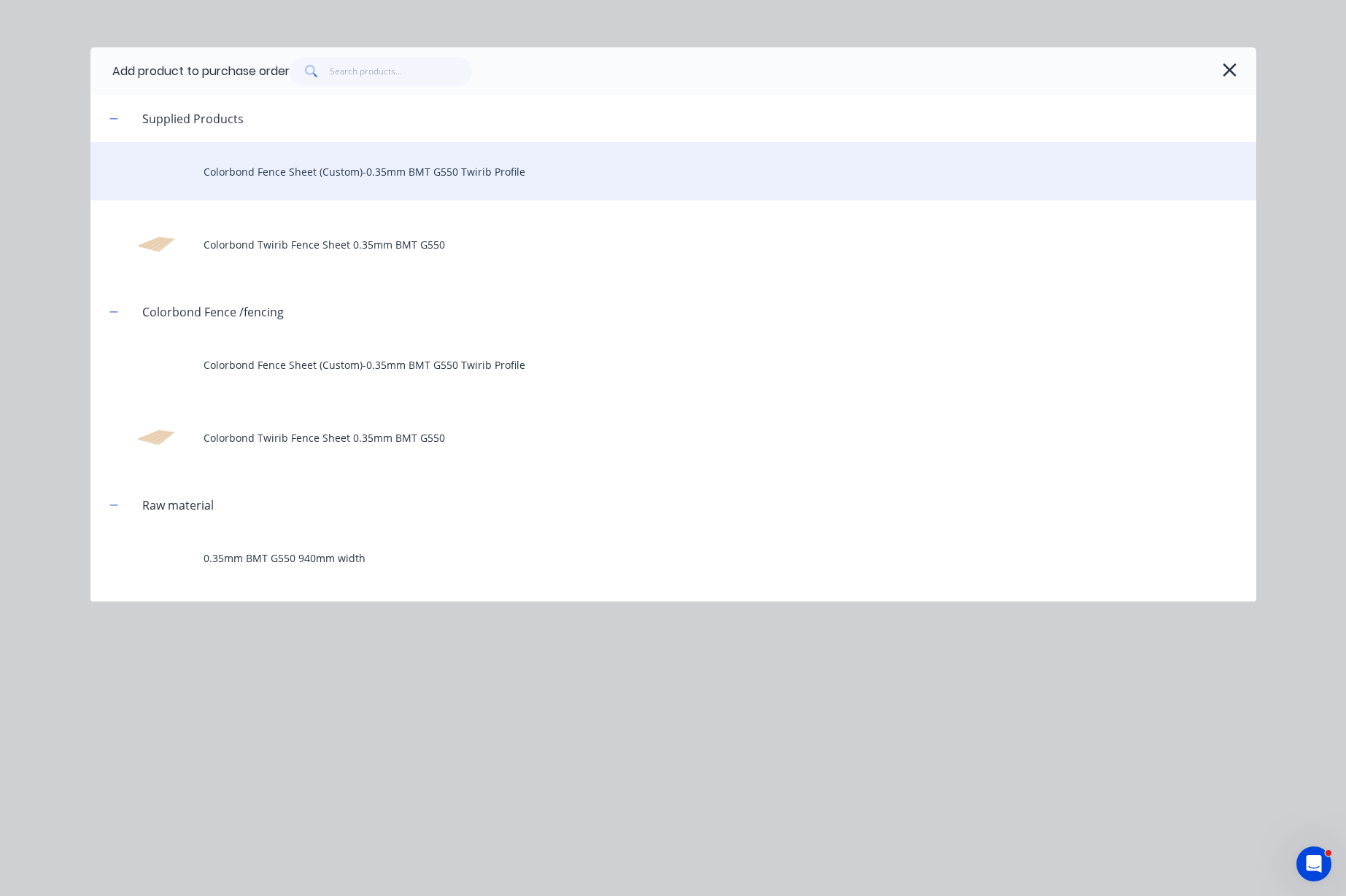
click at [422, 180] on div "Colorbond Fence Sheet (Custom)-0.35mm BMT G550 Twirib Profile" at bounding box center [673, 171] width 1166 height 59
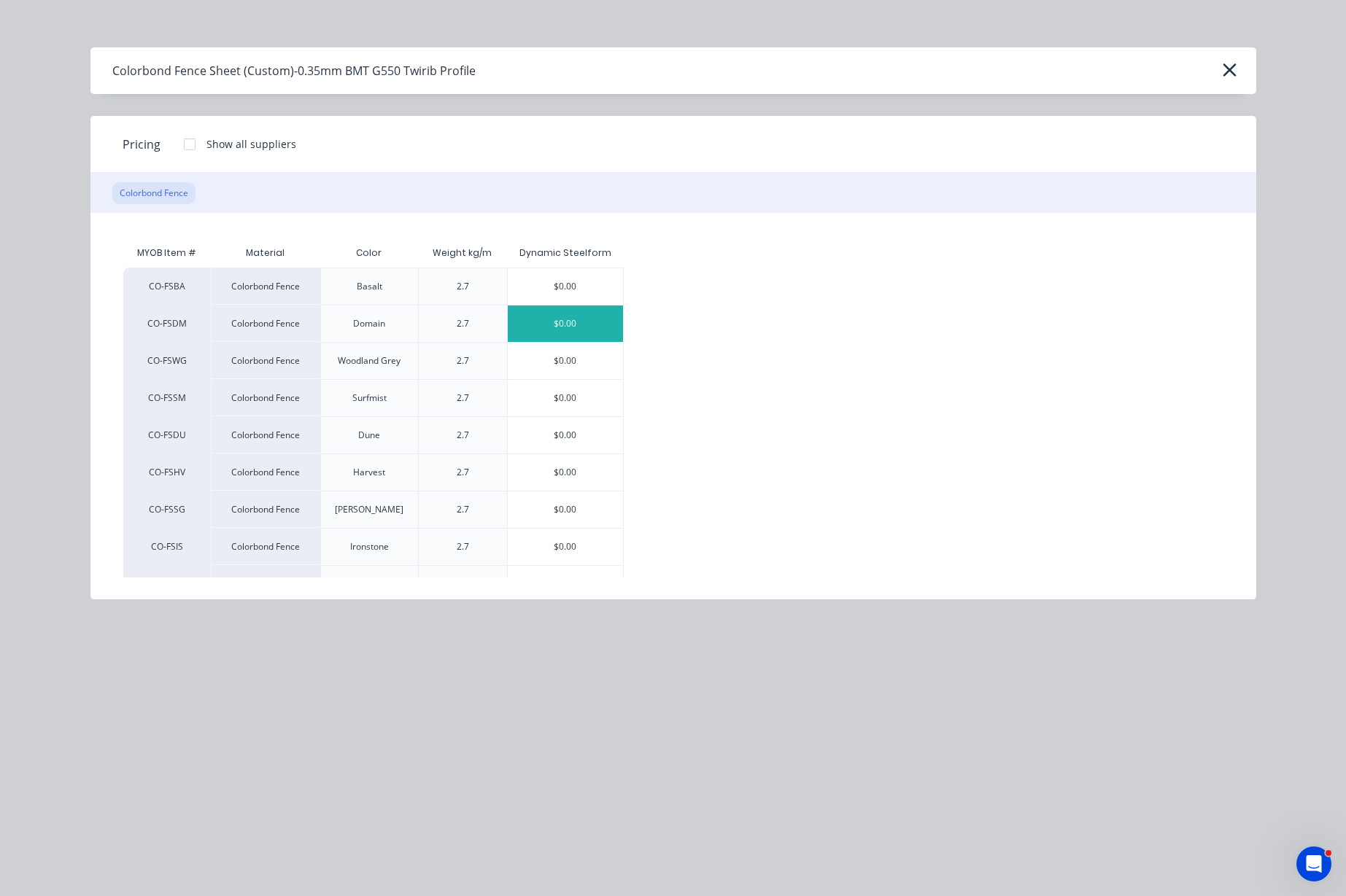
click at [606, 315] on div "$0.00" at bounding box center [565, 323] width 116 height 36
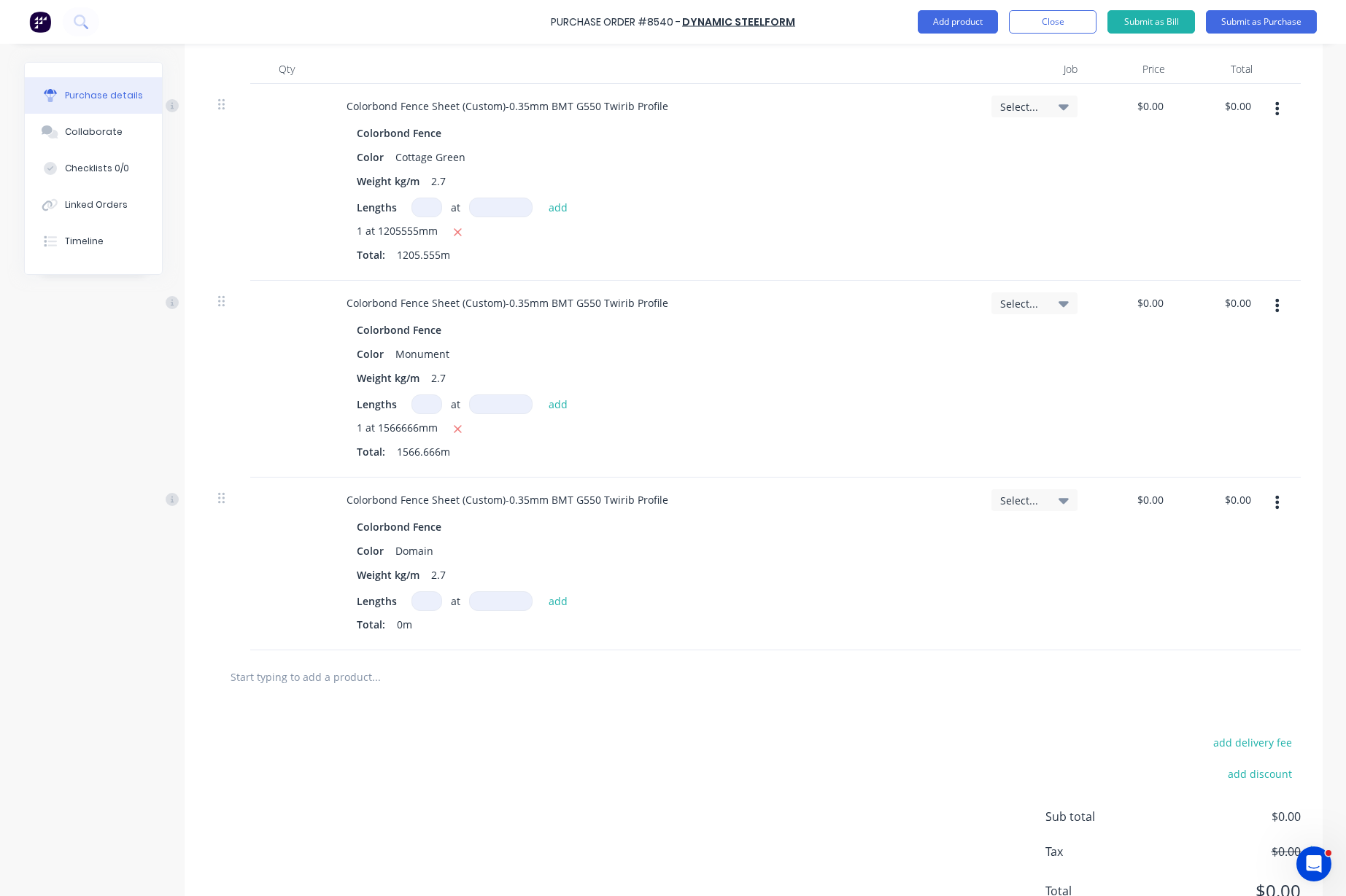
scroll to position [444, 0]
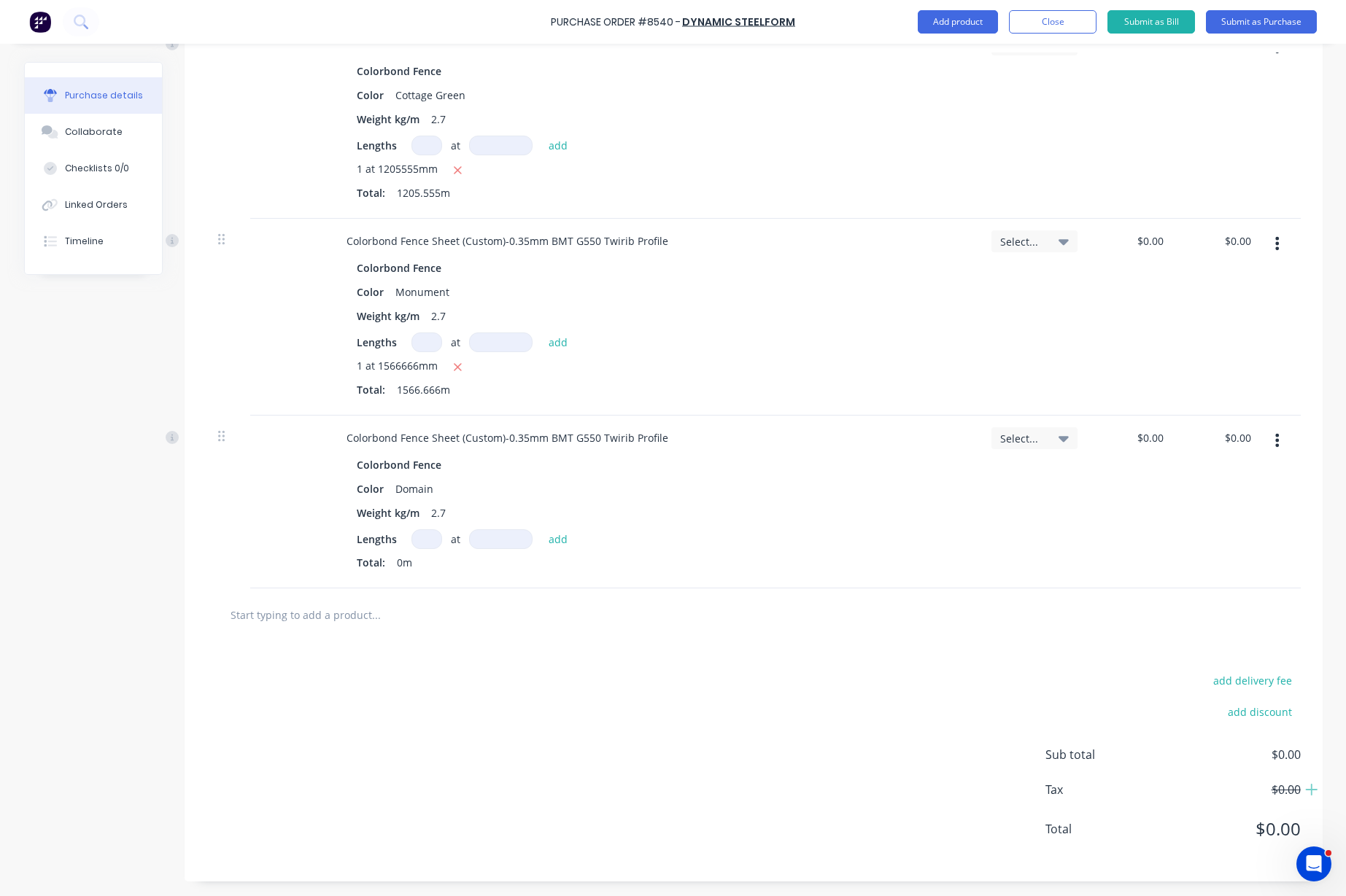
click at [421, 538] on input at bounding box center [426, 540] width 30 height 20
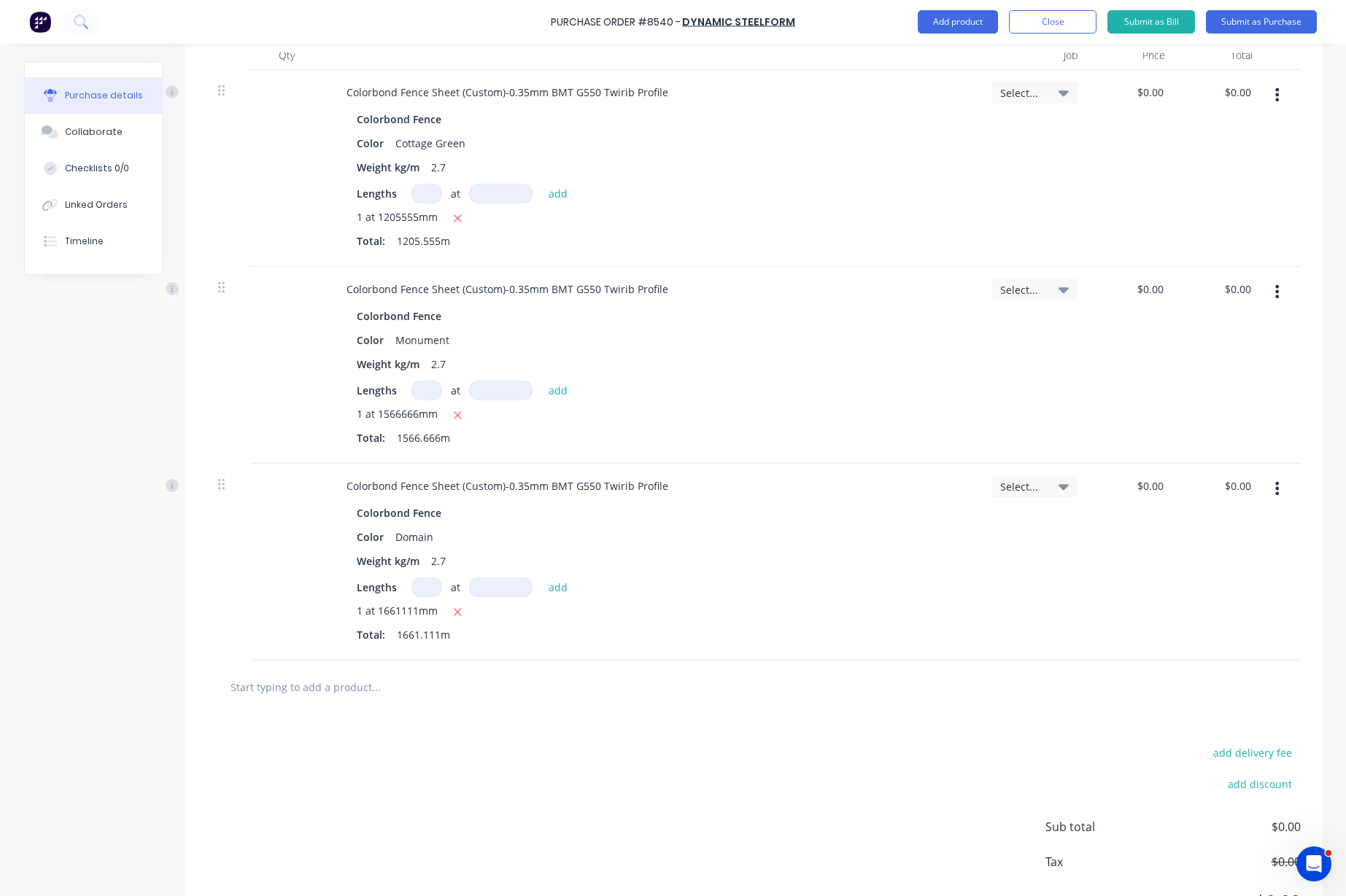
scroll to position [0, 0]
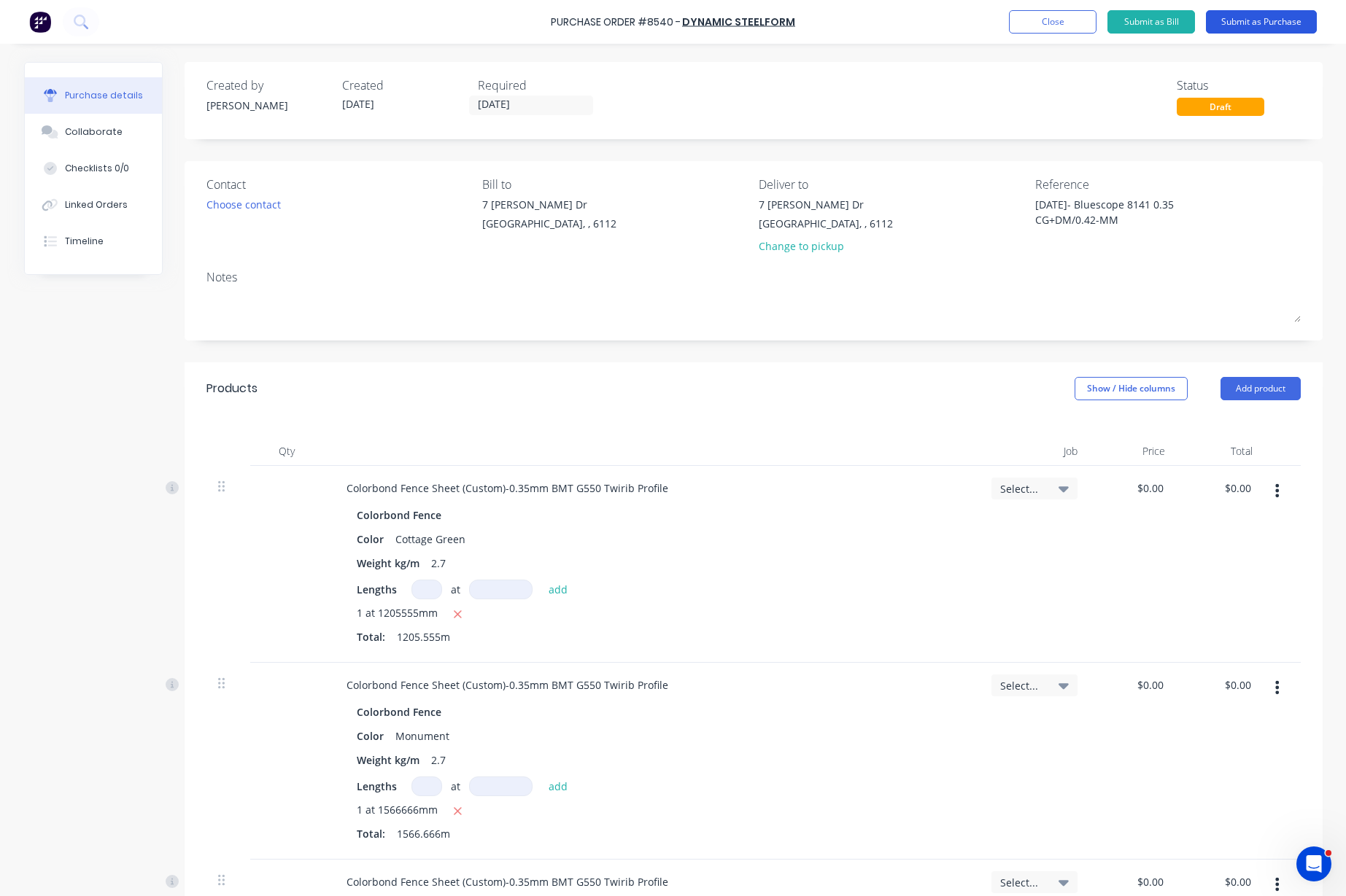
click at [1283, 25] on button "Submit as Purchase" at bounding box center [1261, 22] width 111 height 24
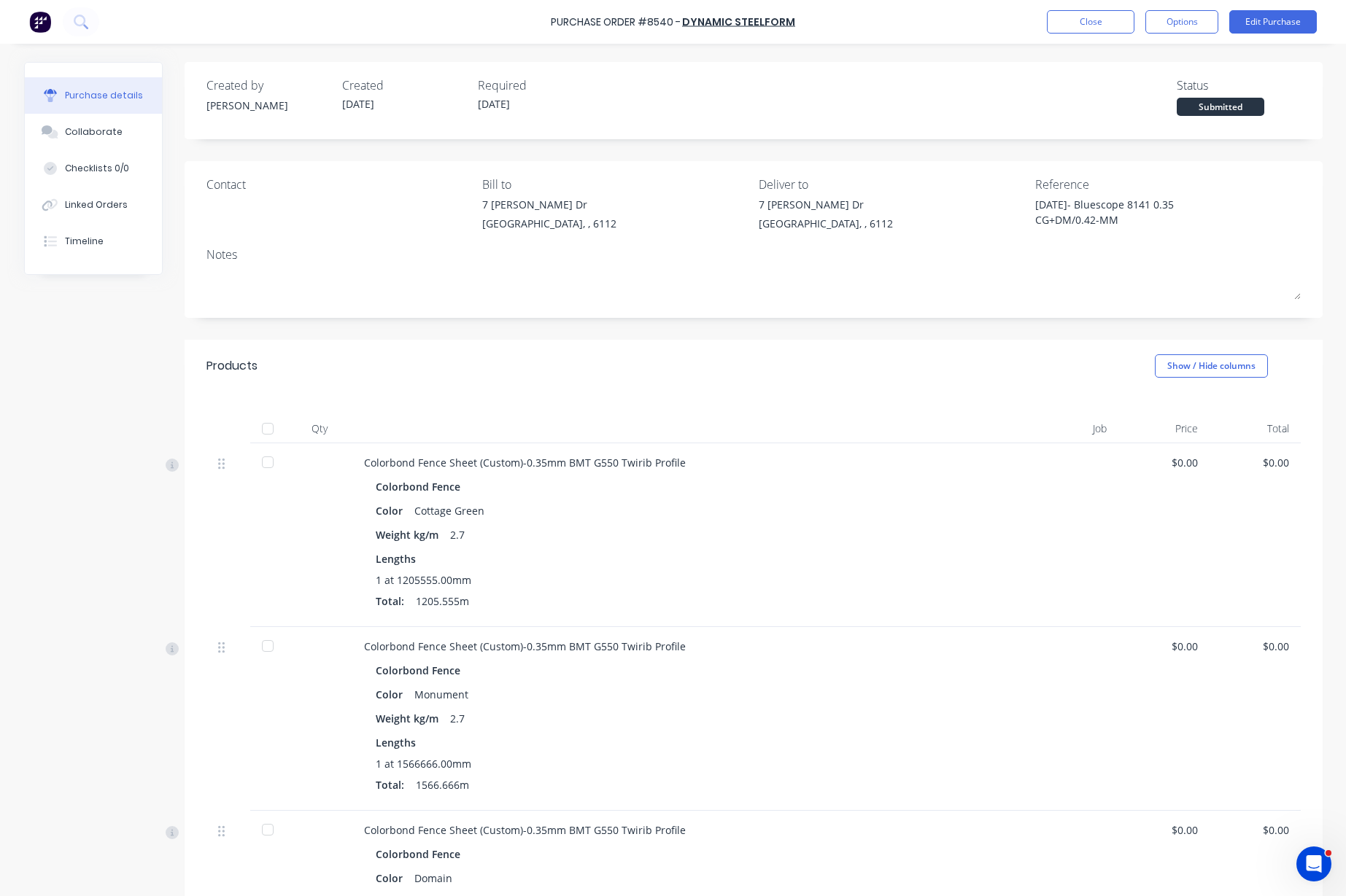
click at [255, 427] on div at bounding box center [267, 429] width 29 height 29
click at [1109, 24] on button "Close" at bounding box center [1089, 22] width 87 height 24
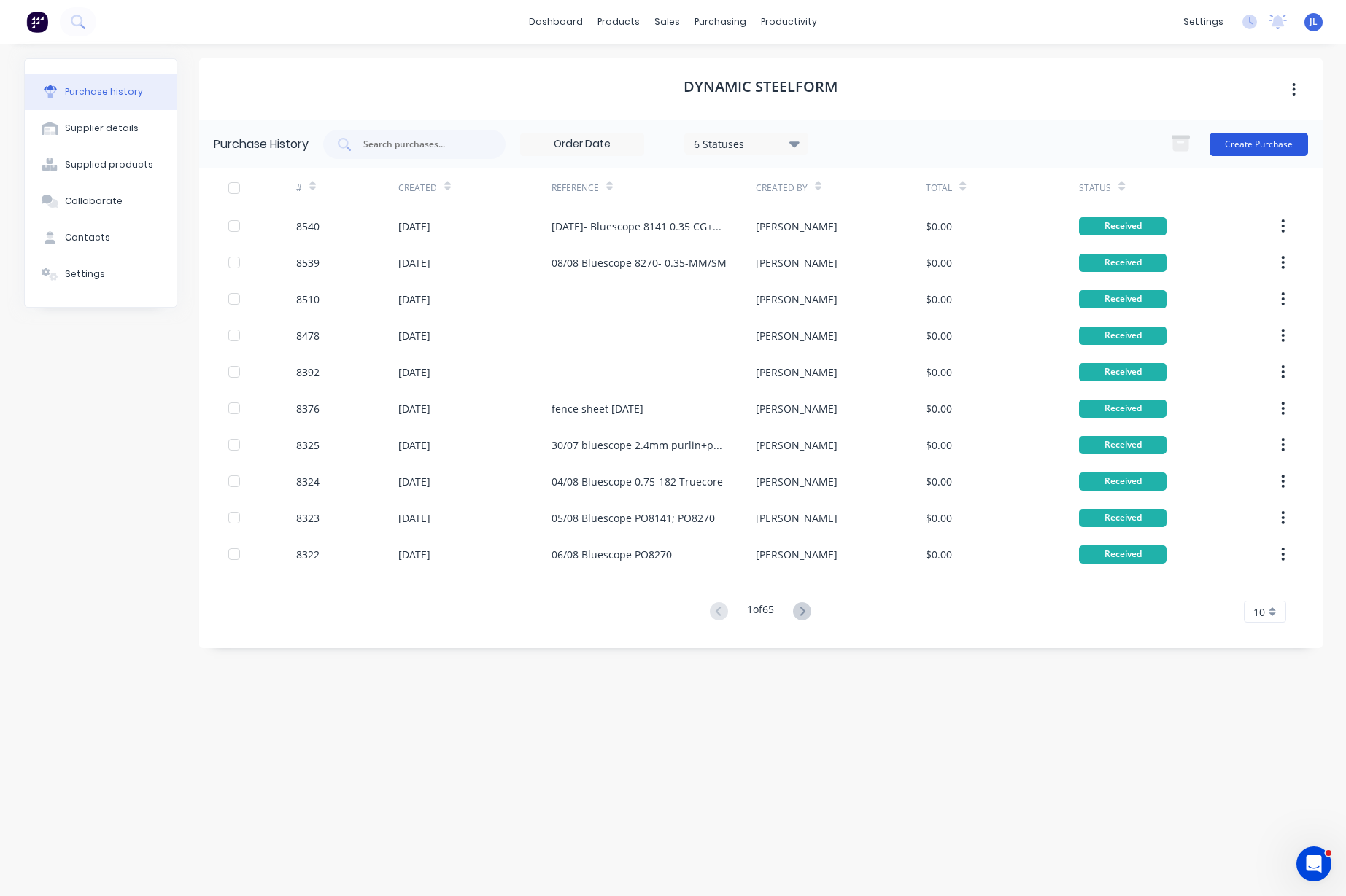
click at [1246, 153] on button "Create Purchase" at bounding box center [1258, 145] width 99 height 24
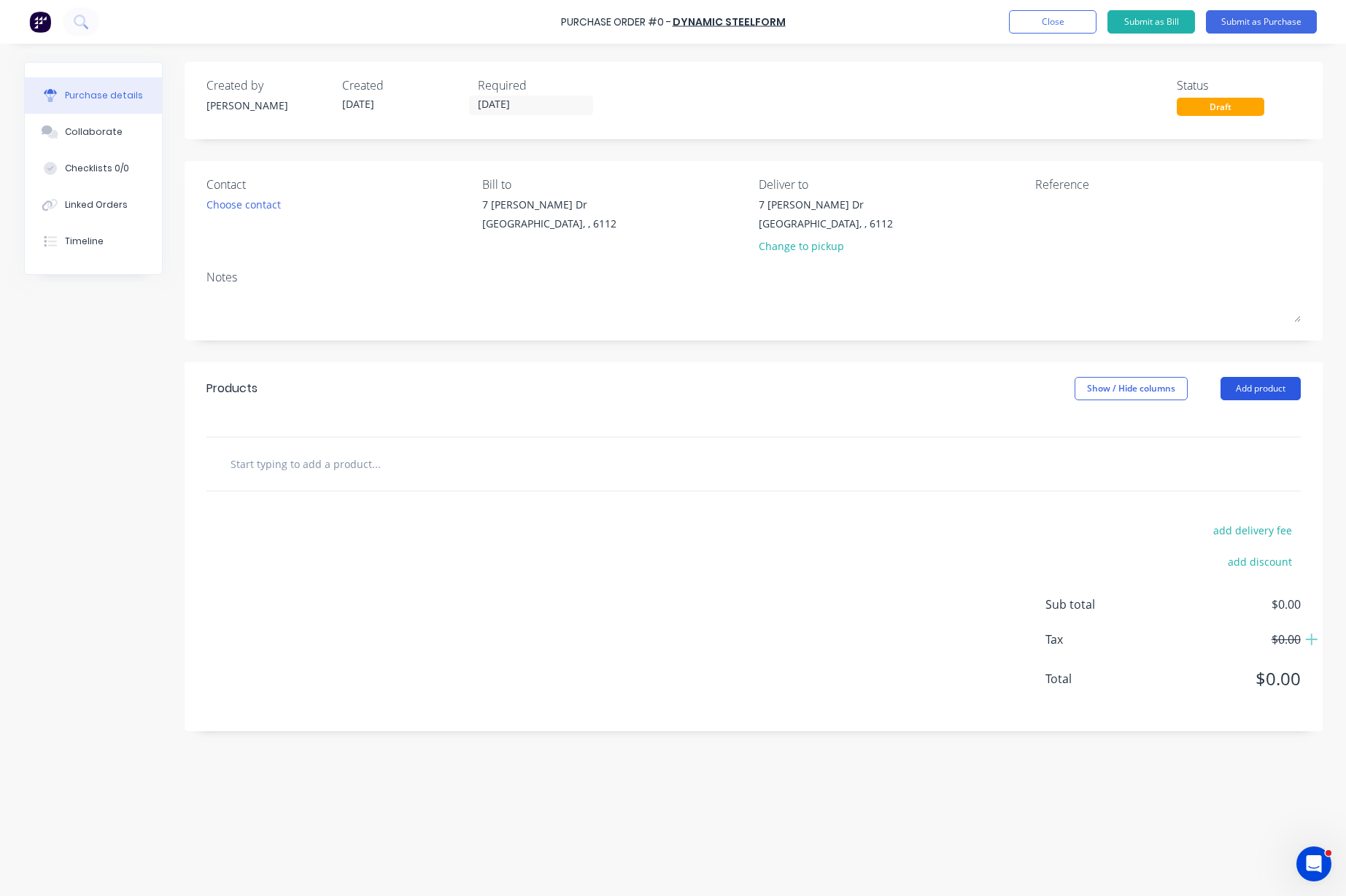
click at [1263, 387] on button "Add product" at bounding box center [1261, 389] width 80 height 24
click at [1260, 422] on div "Product catalogue" at bounding box center [1230, 426] width 113 height 22
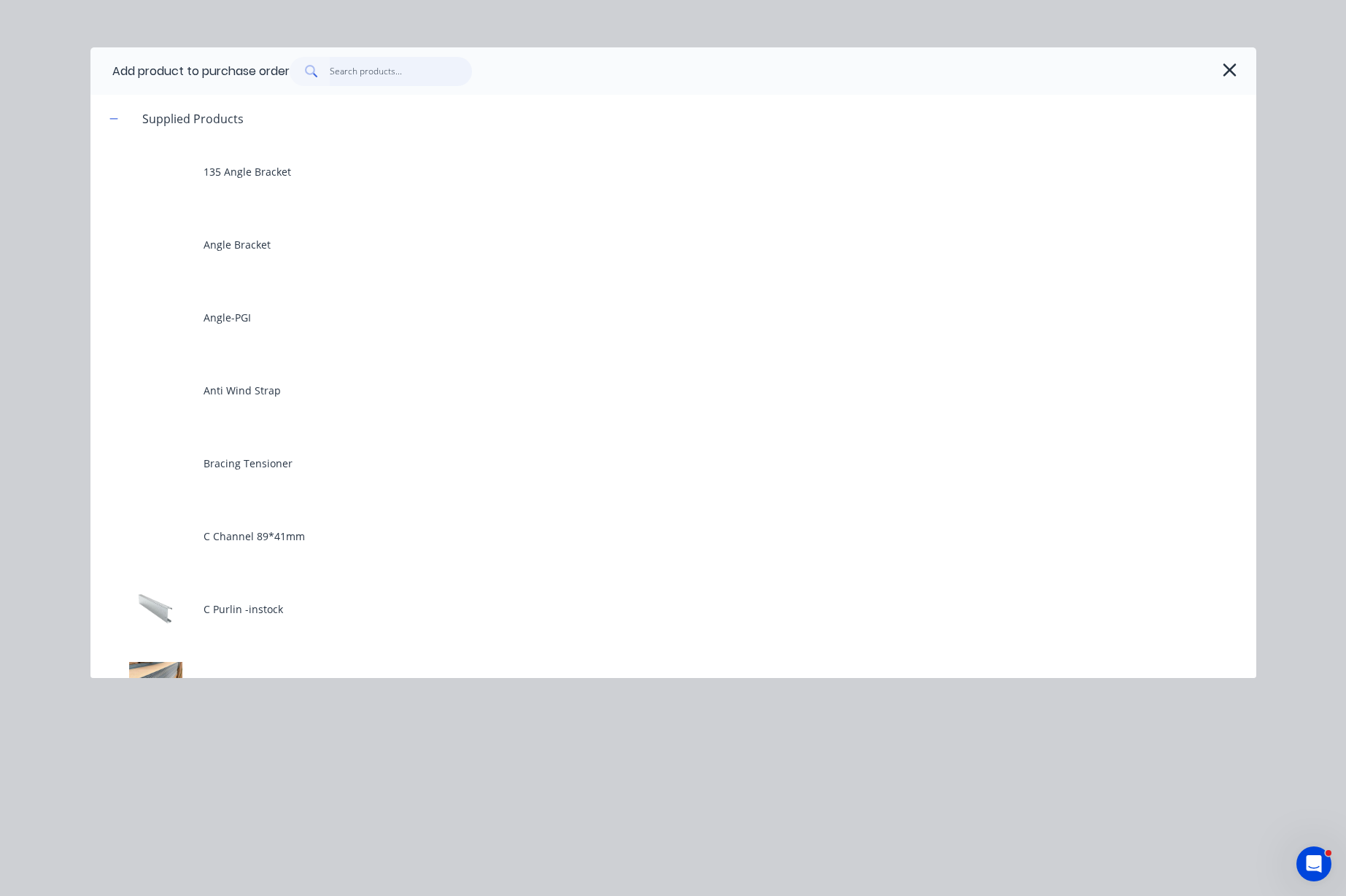
click at [392, 78] on input "text" at bounding box center [401, 71] width 142 height 29
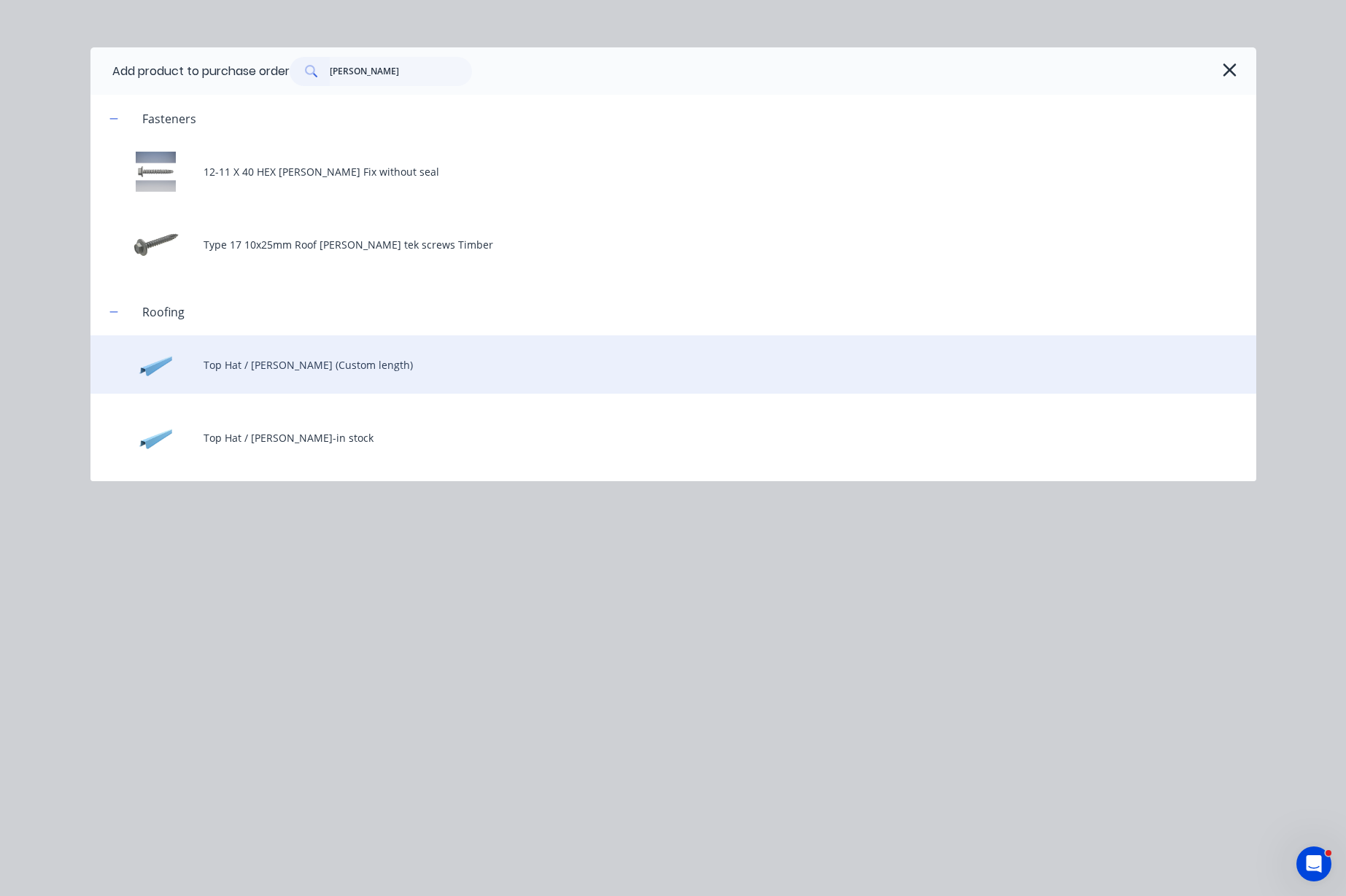
click at [380, 378] on div "Top Hat / [PERSON_NAME] (Custom length)" at bounding box center [673, 364] width 1166 height 59
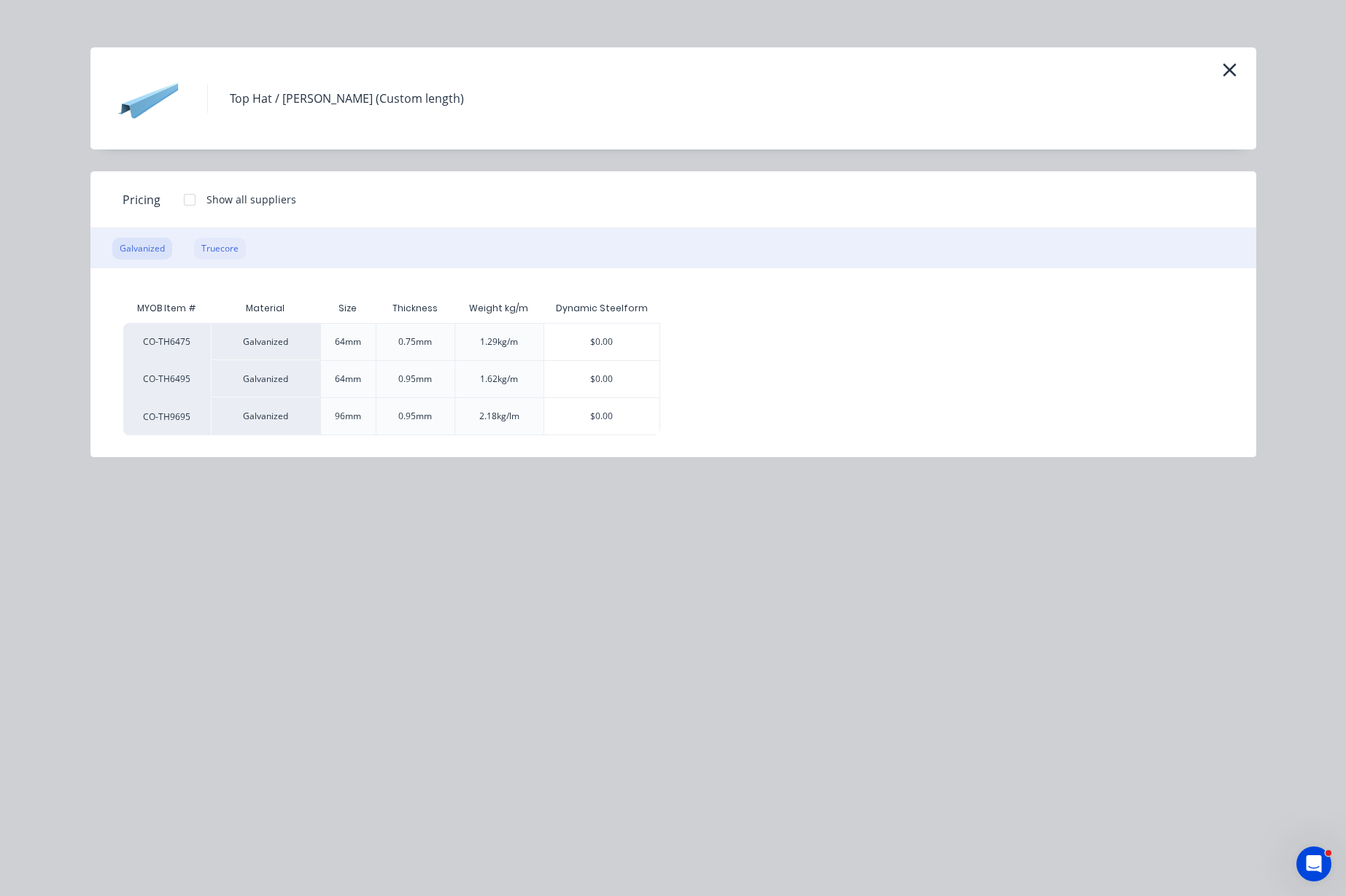
click at [227, 250] on div "Truecore" at bounding box center [219, 249] width 52 height 22
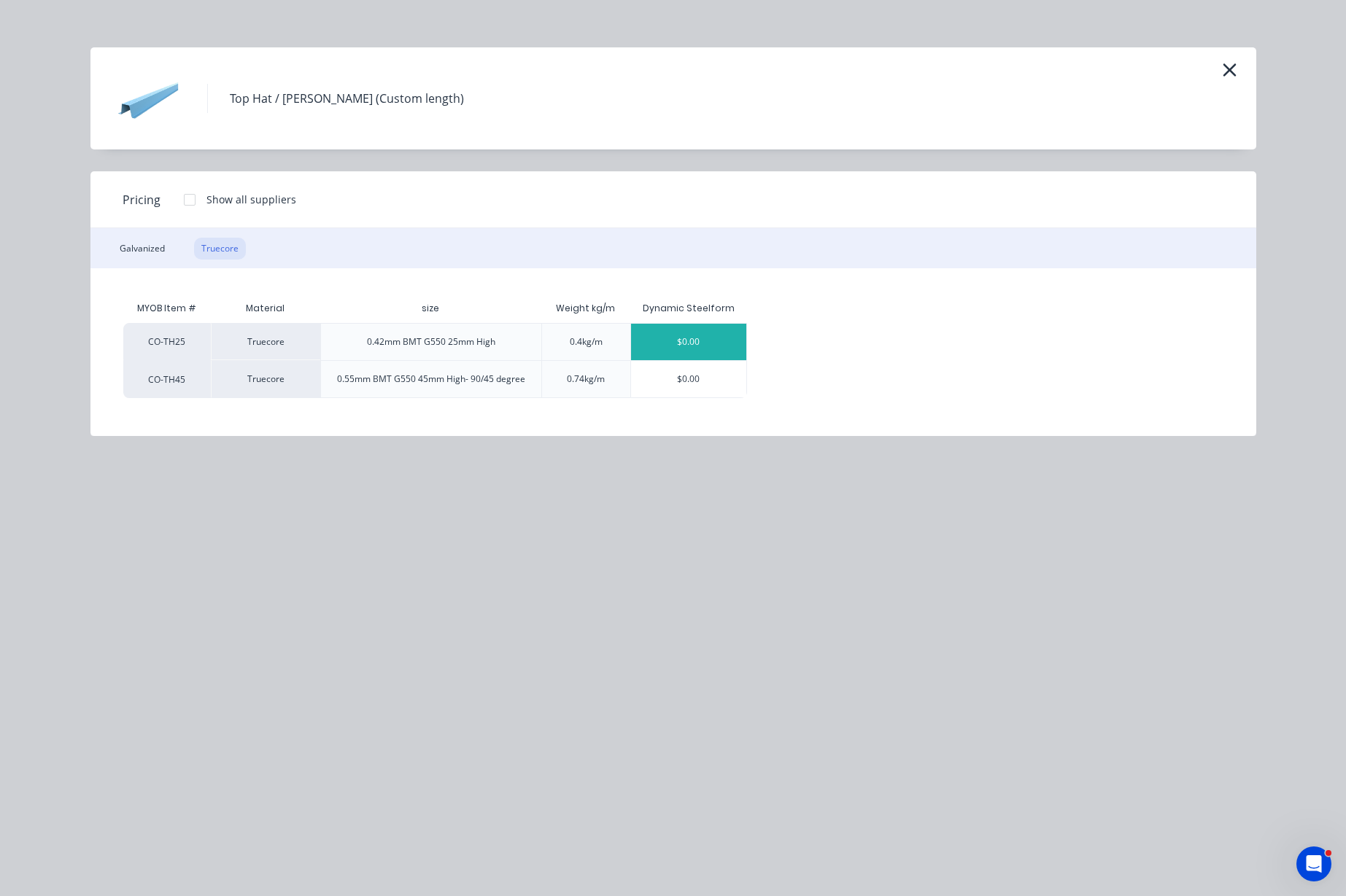
click at [705, 345] on div "$0.00" at bounding box center [689, 342] width 116 height 36
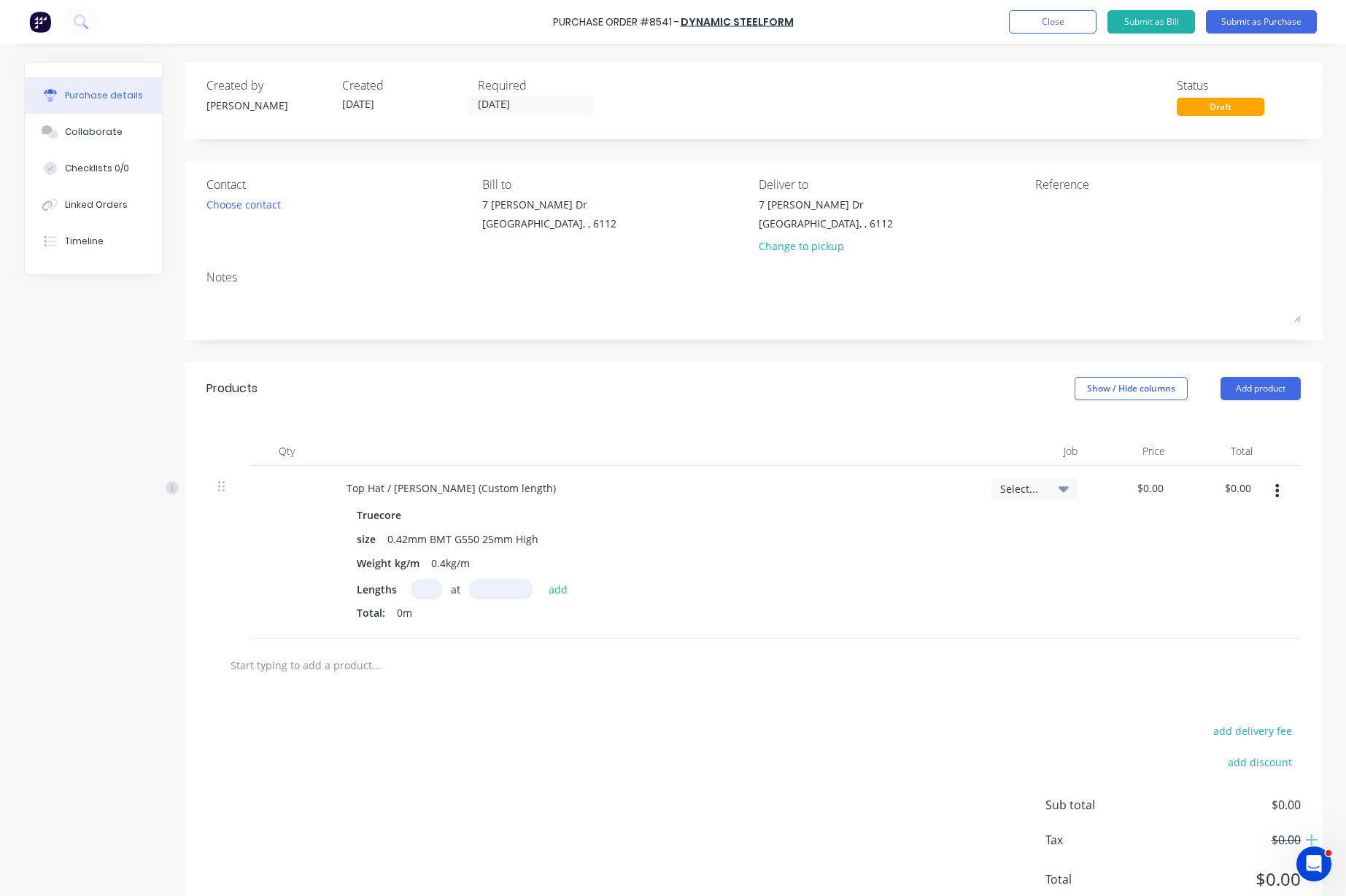
click at [416, 586] on input at bounding box center [426, 589] width 30 height 20
click at [616, 448] on div at bounding box center [651, 451] width 656 height 29
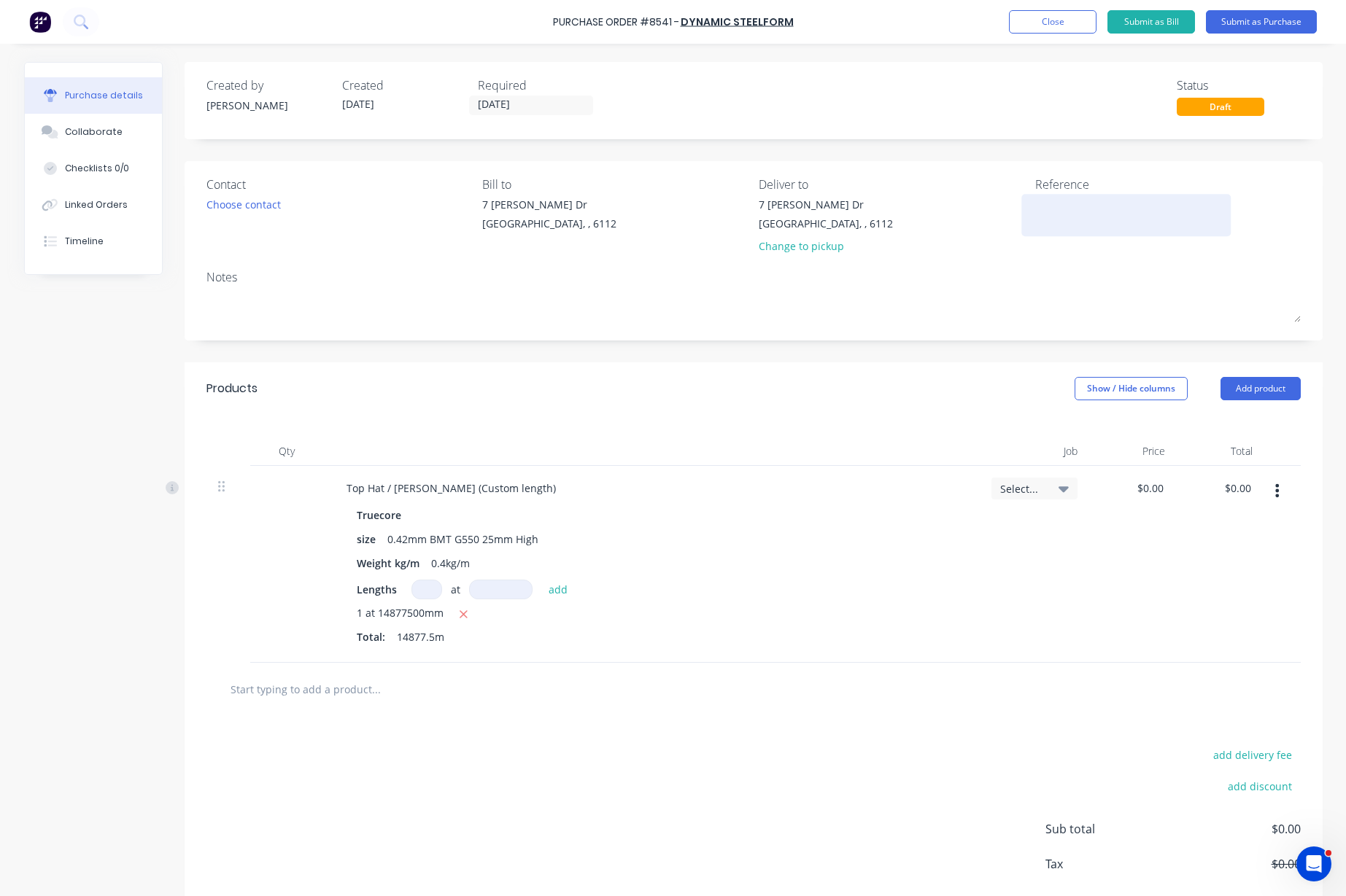
click at [1046, 200] on textarea at bounding box center [1127, 213] width 182 height 33
click at [1111, 204] on textarea "20/08-Bluescope [PERSON_NAME] -0.42-114//8270-" at bounding box center [1127, 213] width 182 height 33
click at [1116, 215] on textarea "20/08-Bluescope 8355-[PERSON_NAME] -0.42-114//8270-" at bounding box center [1127, 213] width 182 height 33
click at [1238, 387] on button "Add product" at bounding box center [1261, 389] width 80 height 24
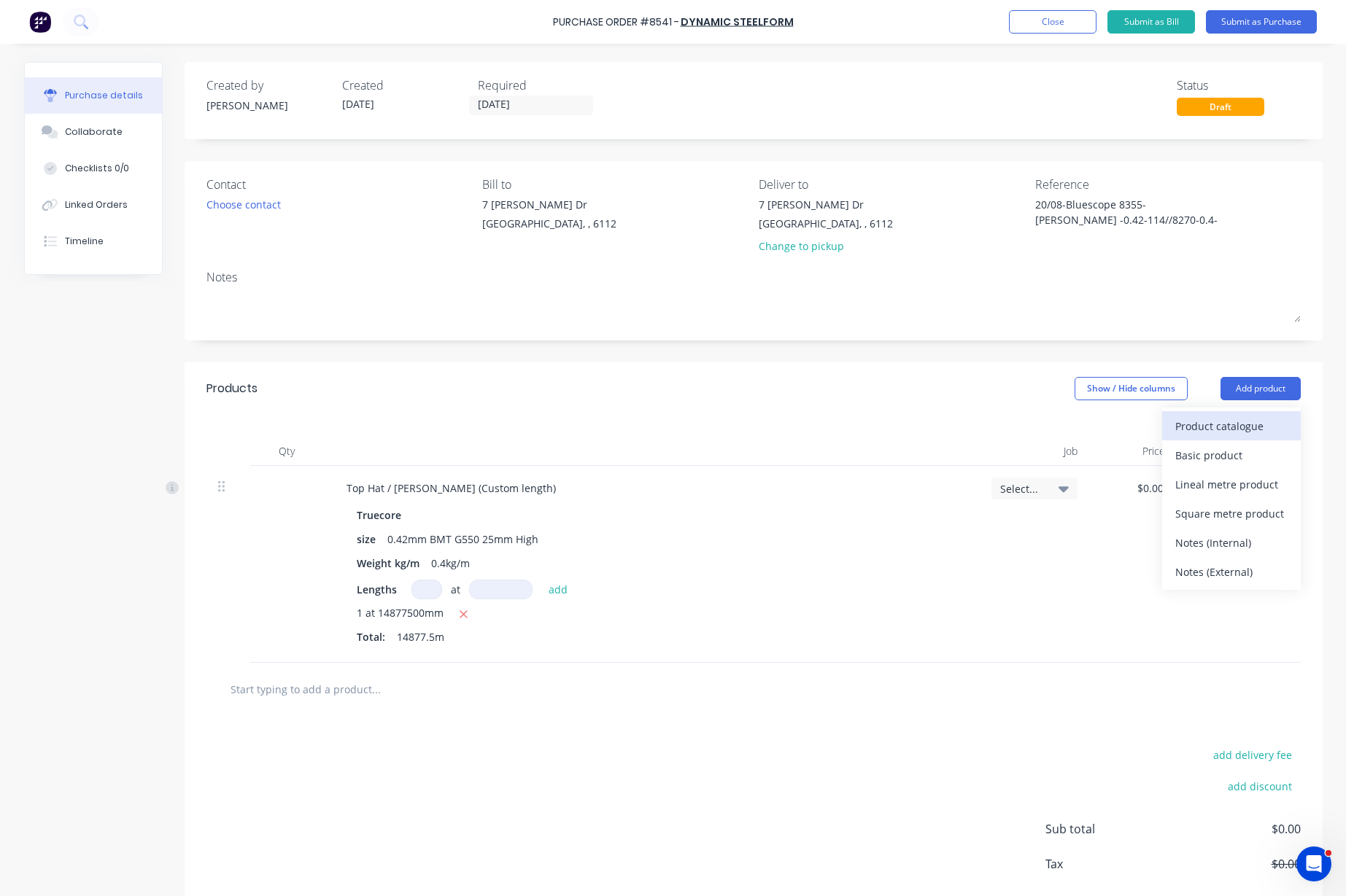
click at [1224, 428] on div "Product catalogue" at bounding box center [1230, 426] width 113 height 22
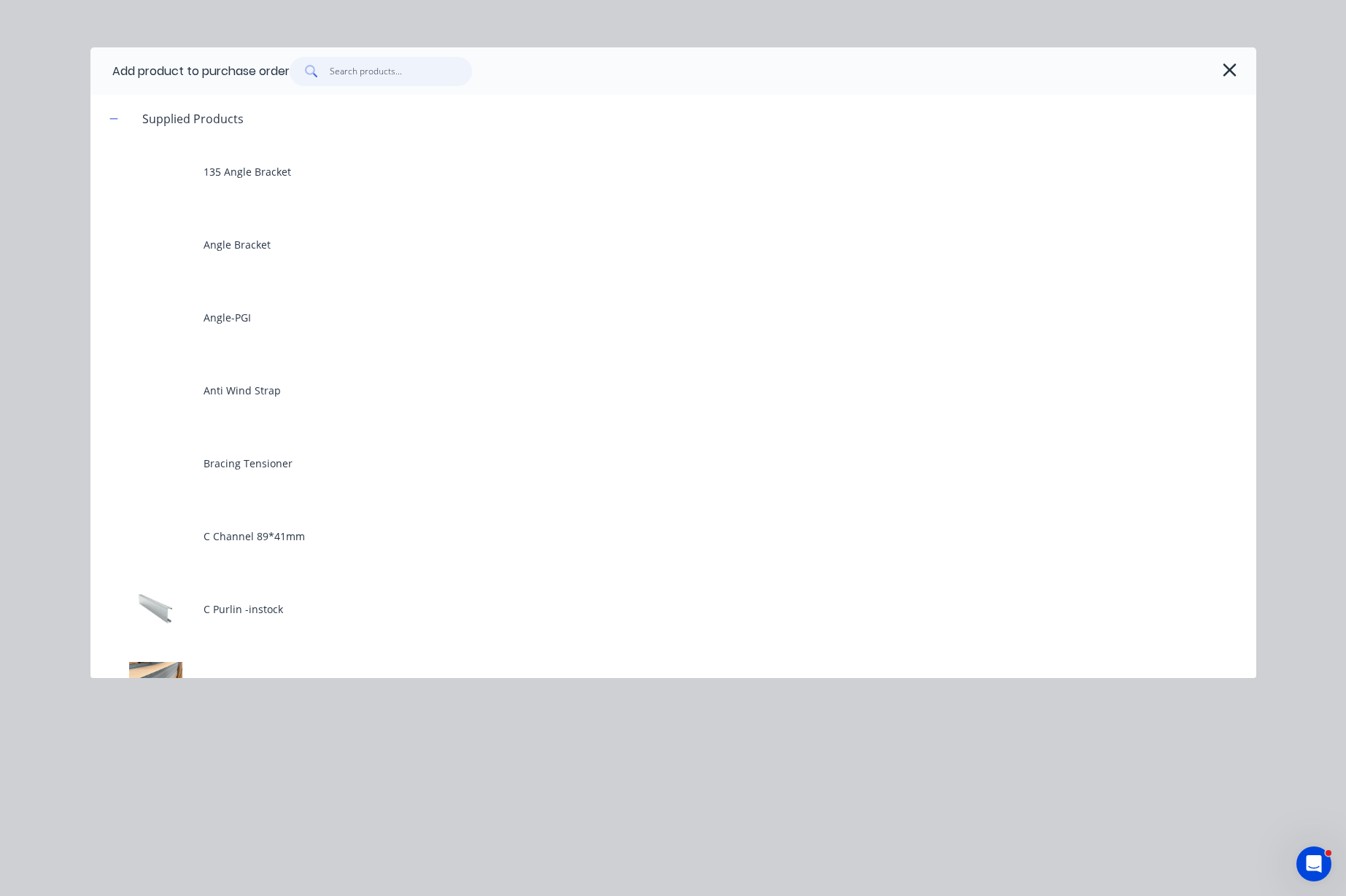
click at [383, 71] on input "text" at bounding box center [401, 71] width 142 height 29
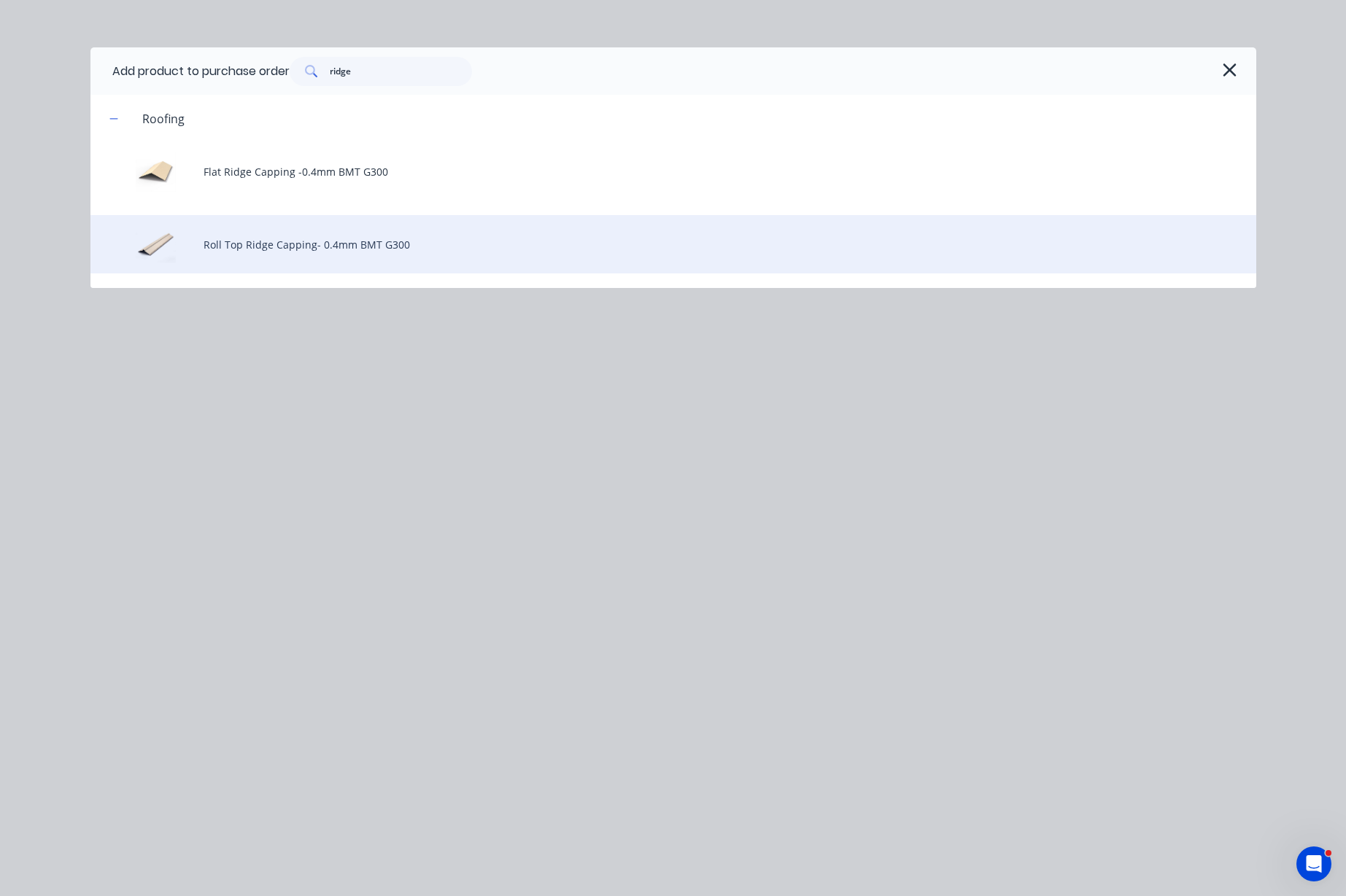
click at [317, 253] on div "Roll Top Ridge Capping- 0.4mm BMT G300" at bounding box center [673, 245] width 1166 height 59
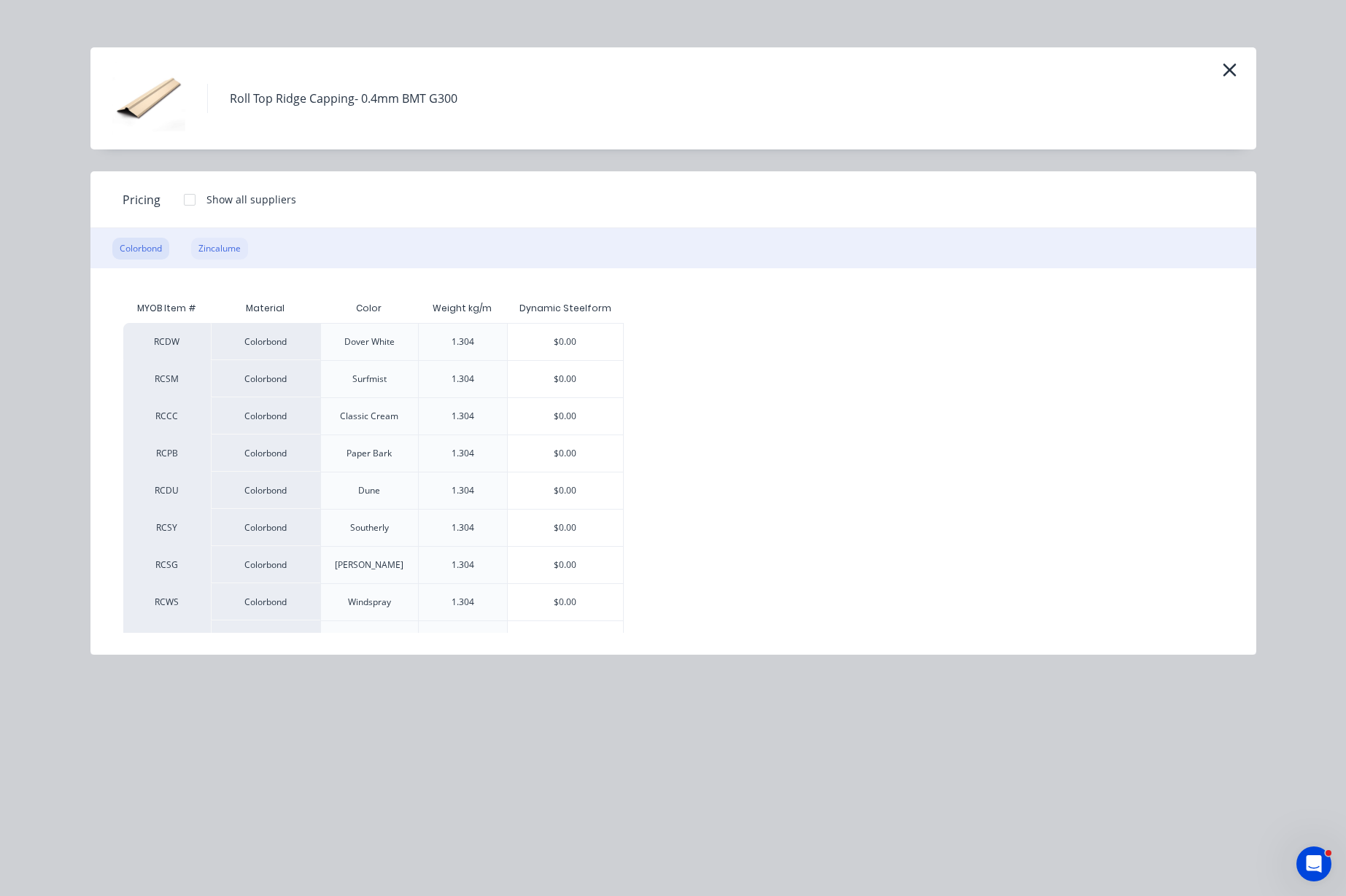
click at [212, 253] on div "Zincalume" at bounding box center [219, 249] width 57 height 22
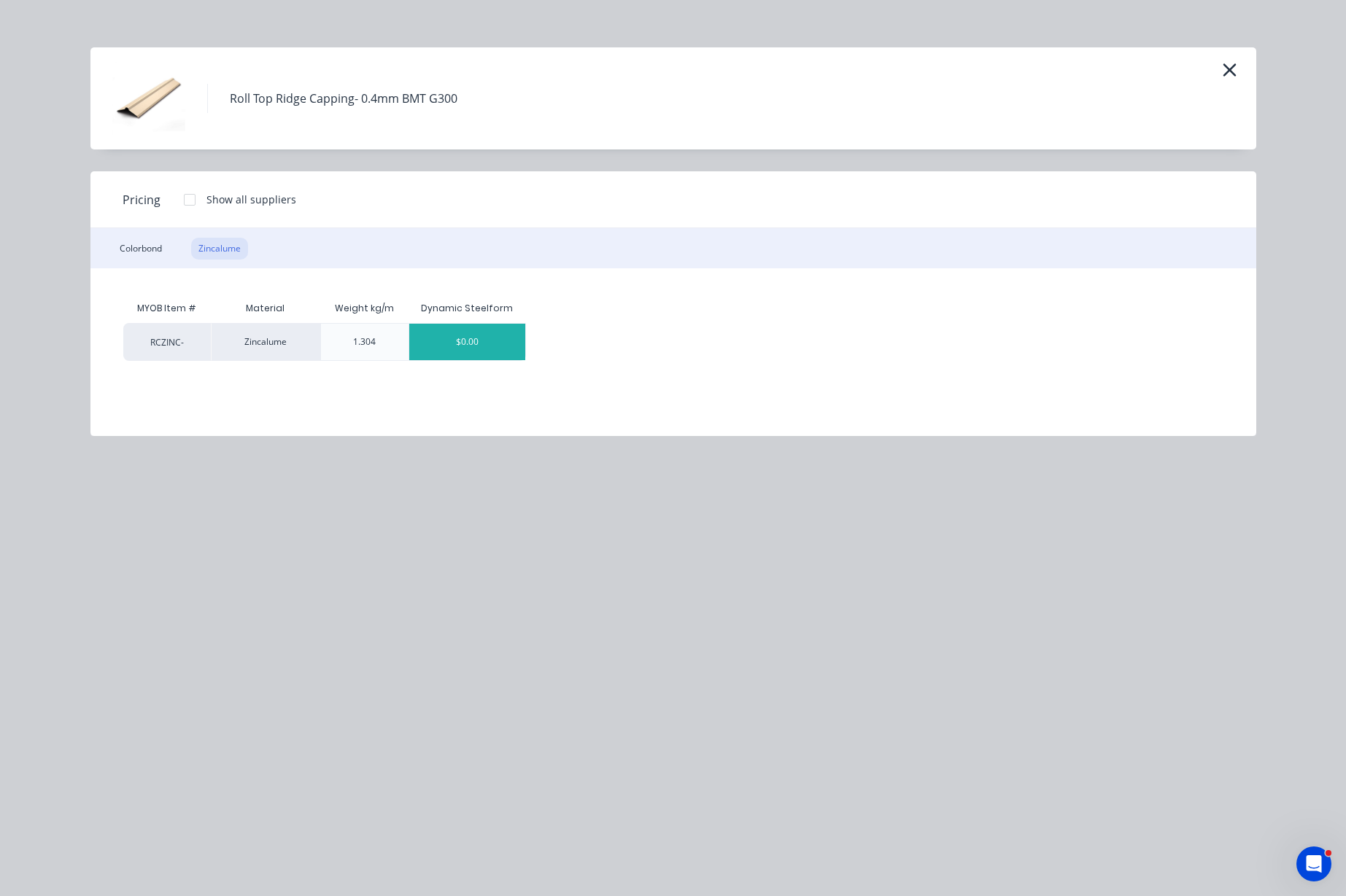
click at [461, 345] on div "$0.00" at bounding box center [467, 342] width 116 height 36
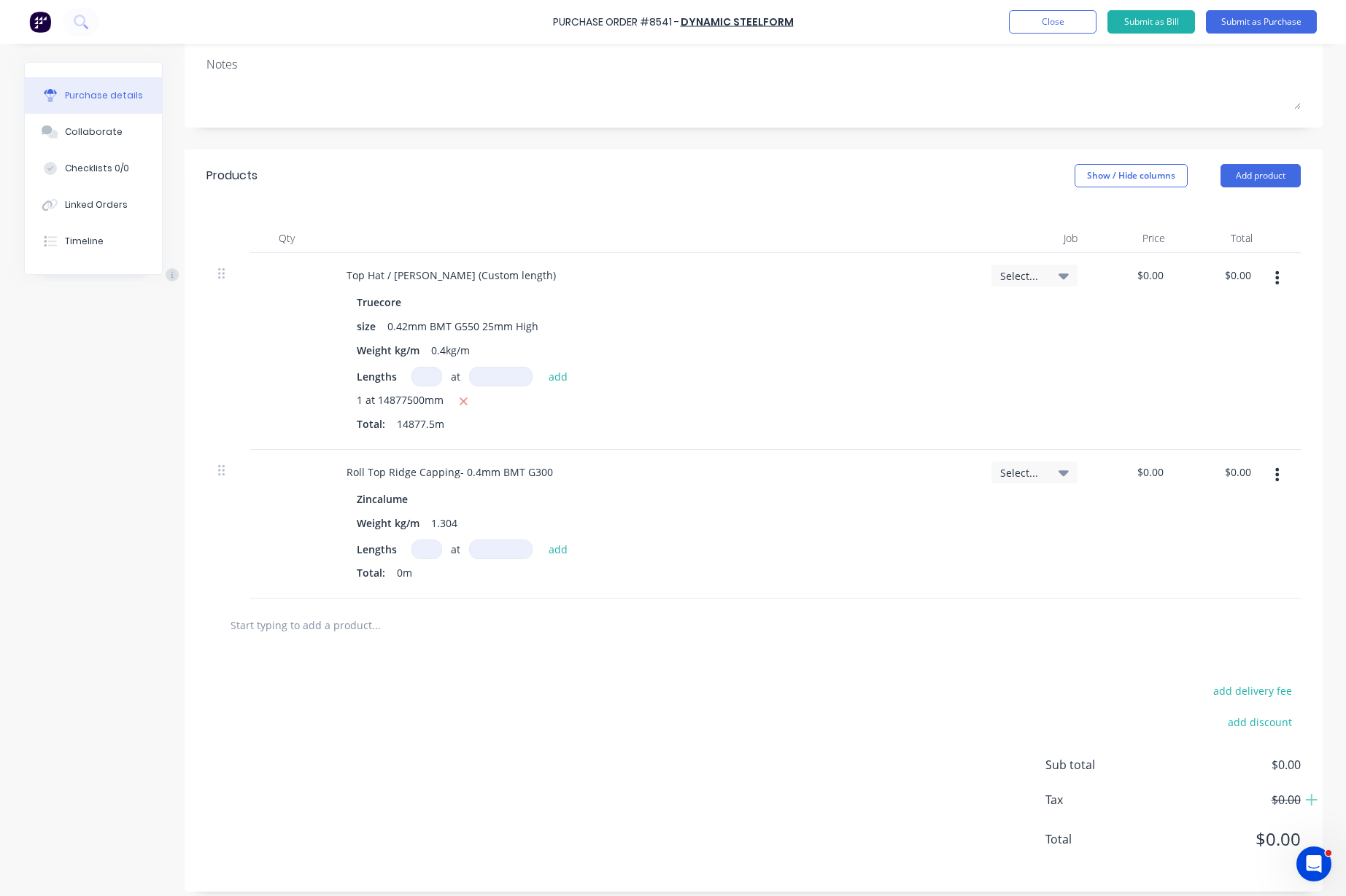
scroll to position [223, 0]
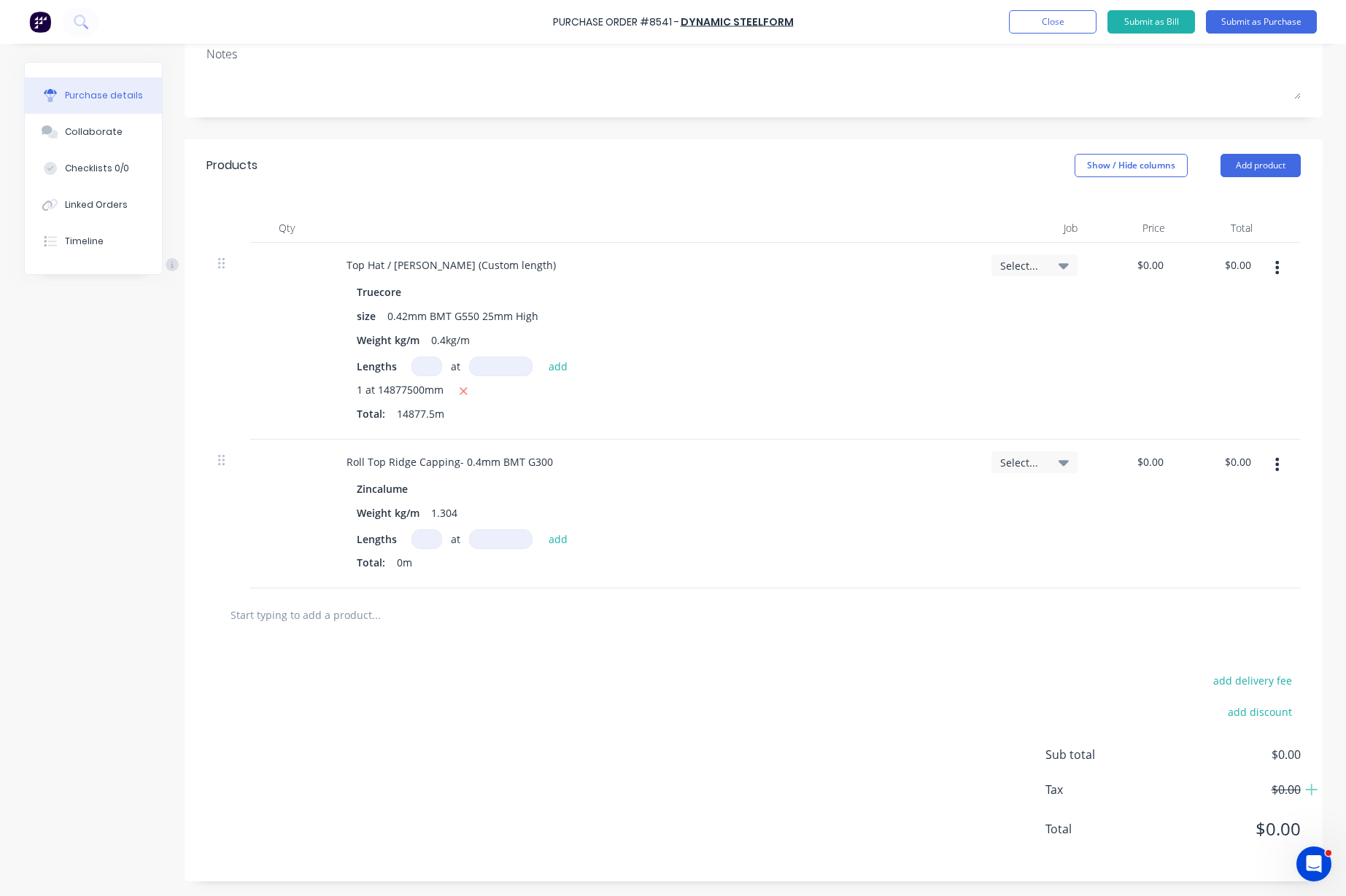
click at [423, 541] on input at bounding box center [426, 540] width 30 height 20
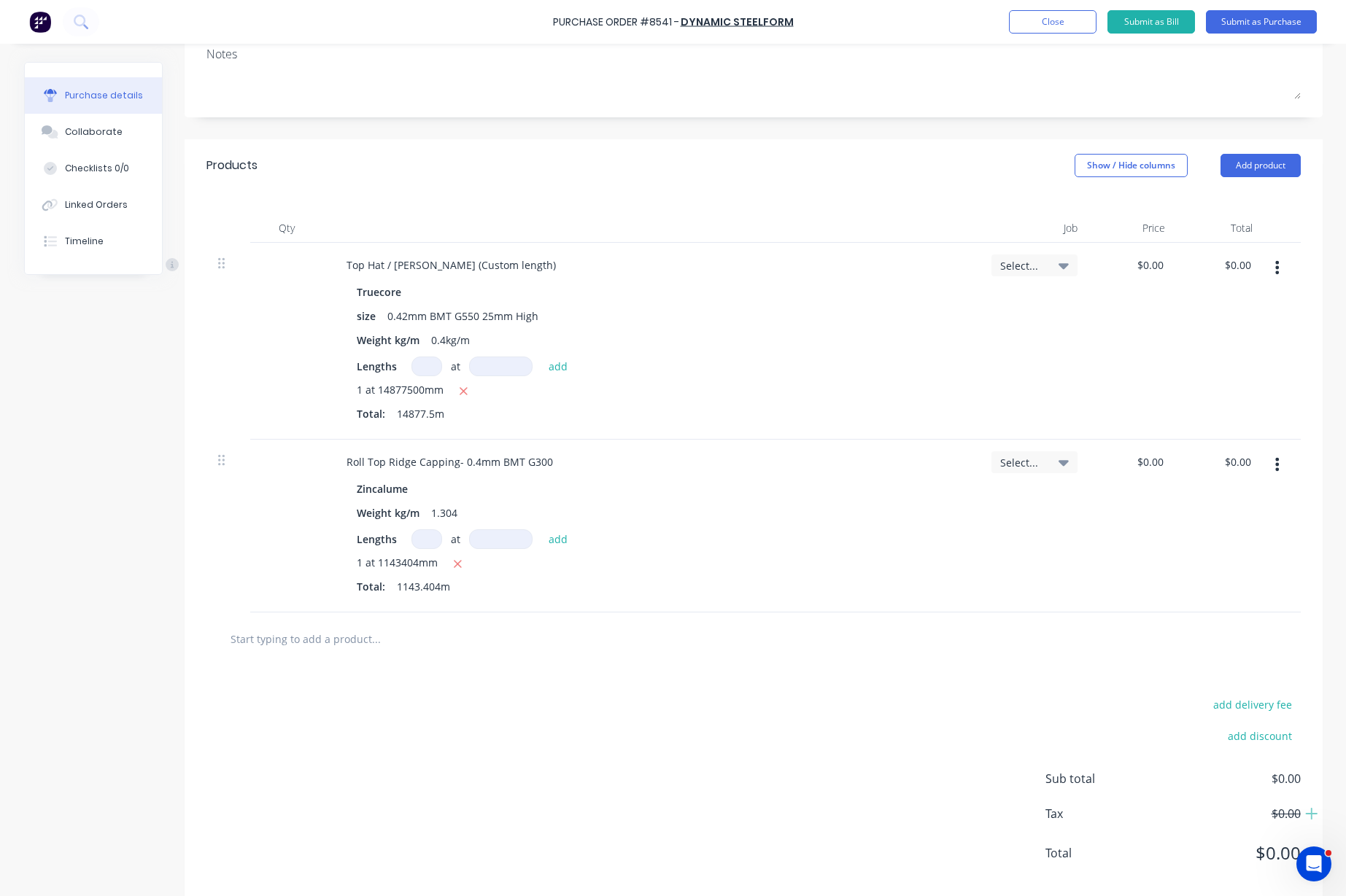
click at [690, 715] on div "add delivery fee add discount Sub total $0.00 Tax $0.00 Total $0.00" at bounding box center [753, 785] width 1138 height 240
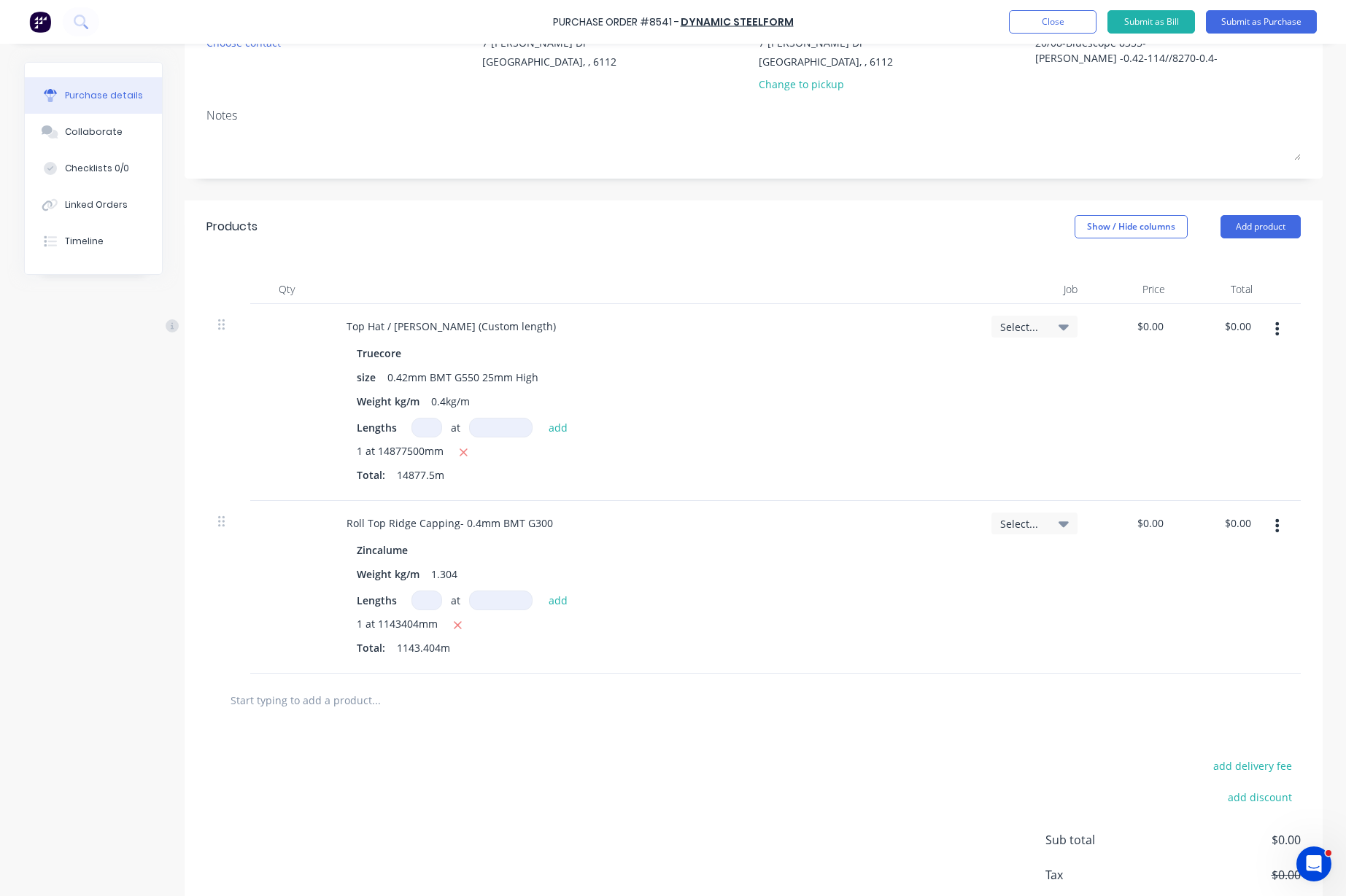
scroll to position [0, 0]
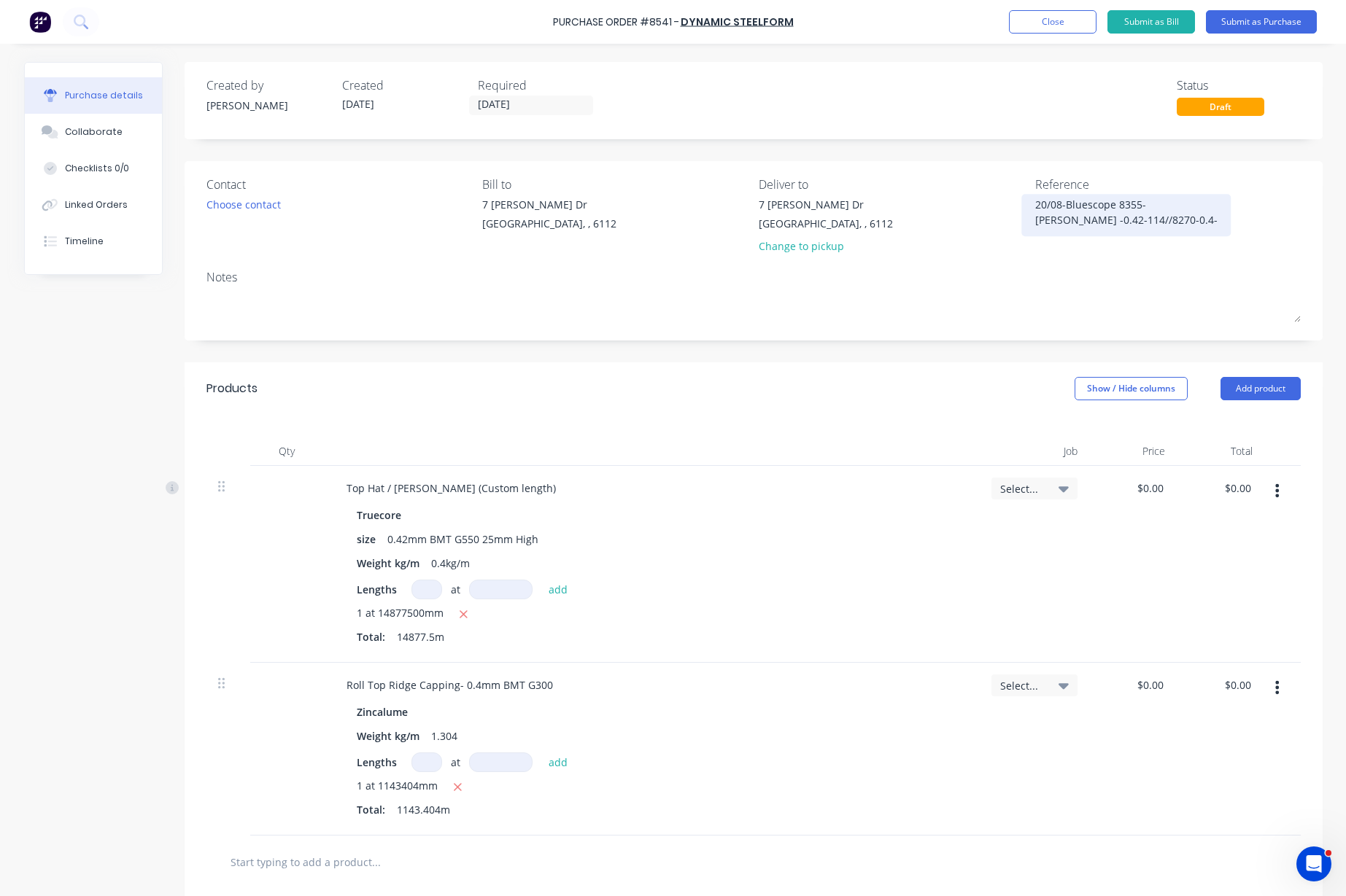
click at [1152, 221] on textarea "20/08-Bluescope 8355-[PERSON_NAME] -0.42-114//8270-0.4-395-zinc" at bounding box center [1127, 213] width 182 height 33
click at [1241, 392] on button "Add product" at bounding box center [1261, 389] width 80 height 24
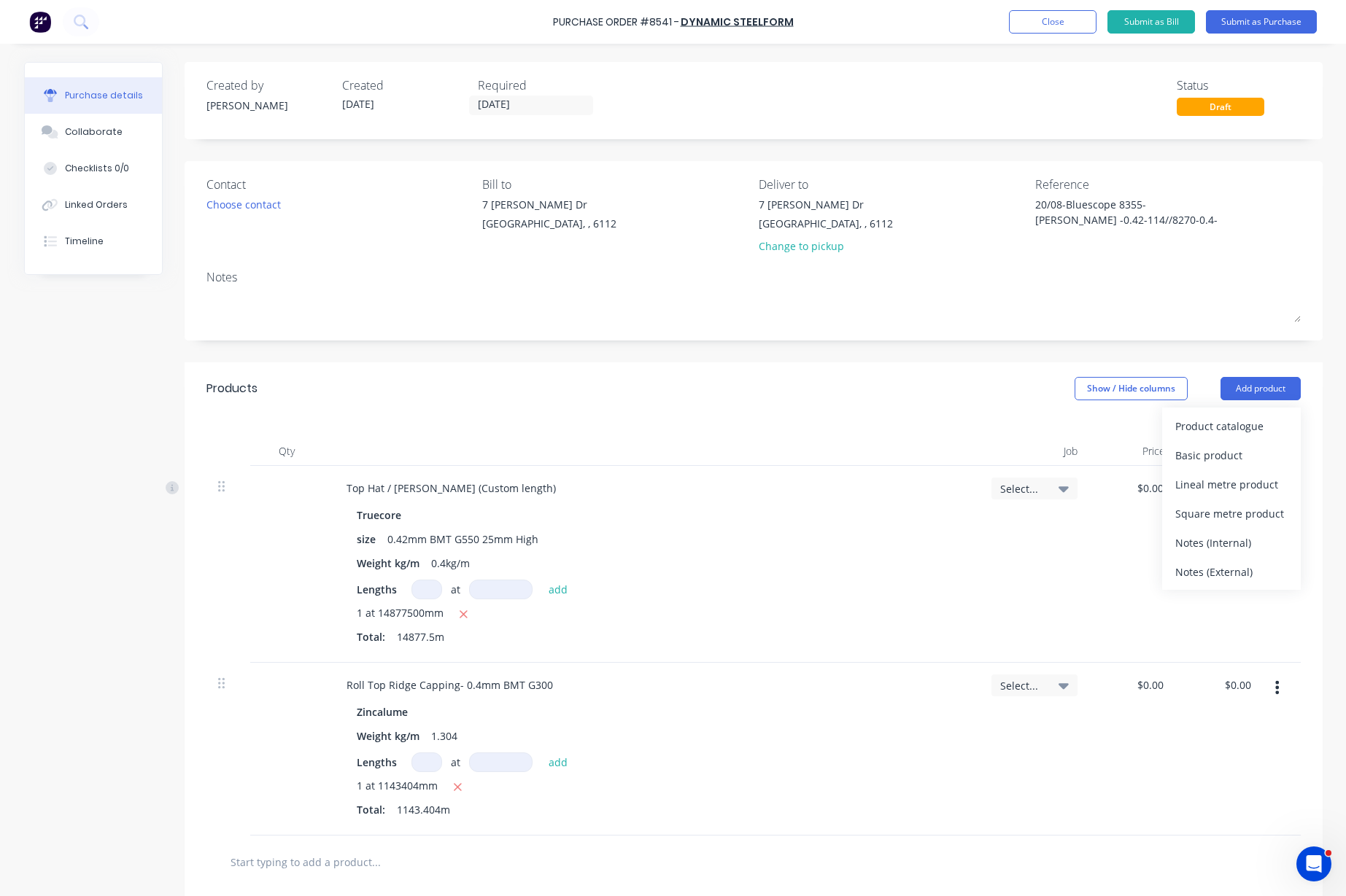
drag, startPoint x: 1240, startPoint y: 403, endPoint x: 1236, endPoint y: 431, distance: 28.3
click at [1236, 431] on div "Product catalogue" at bounding box center [1230, 426] width 113 height 22
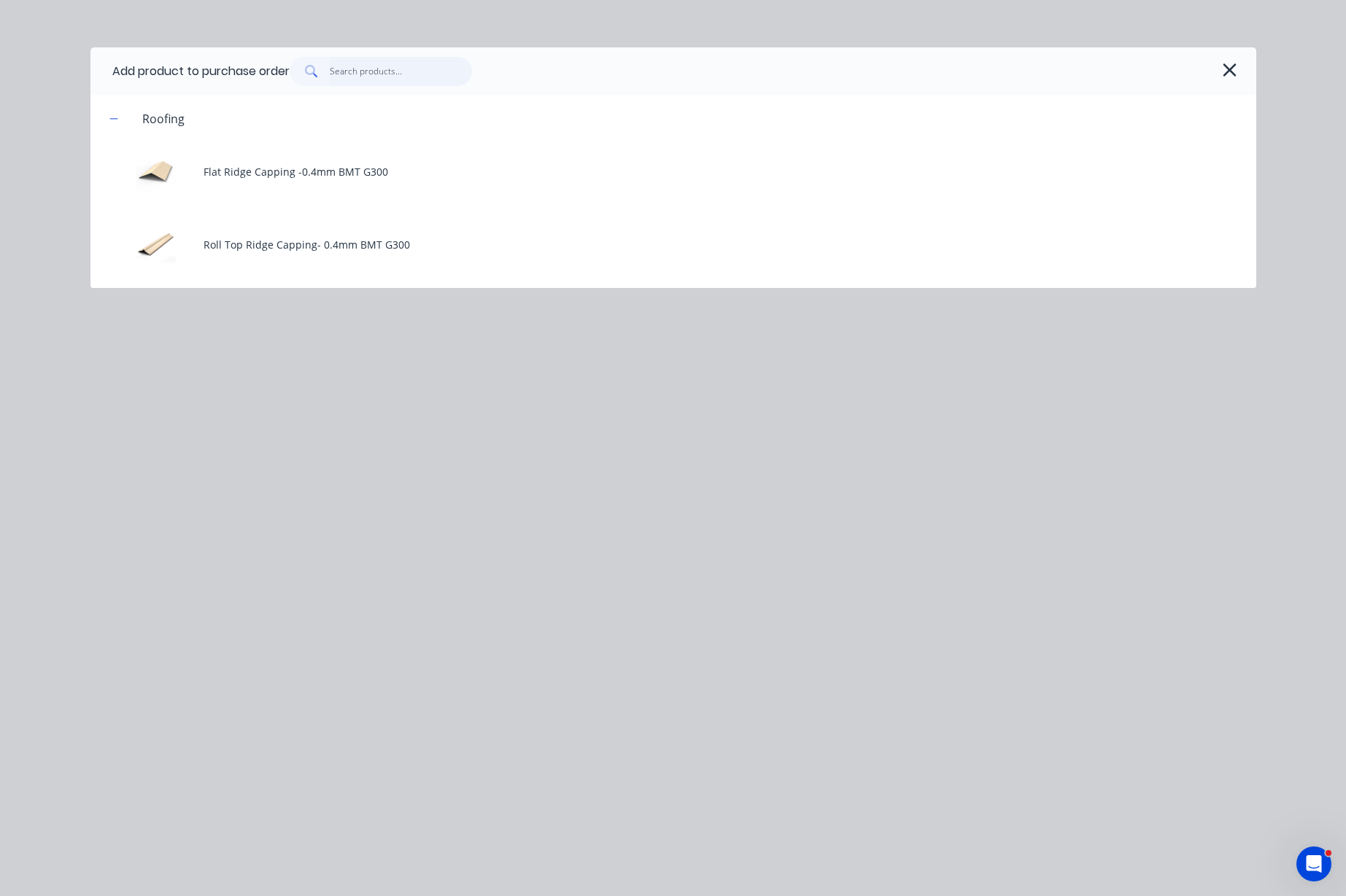
click at [369, 69] on input "text" at bounding box center [401, 71] width 142 height 29
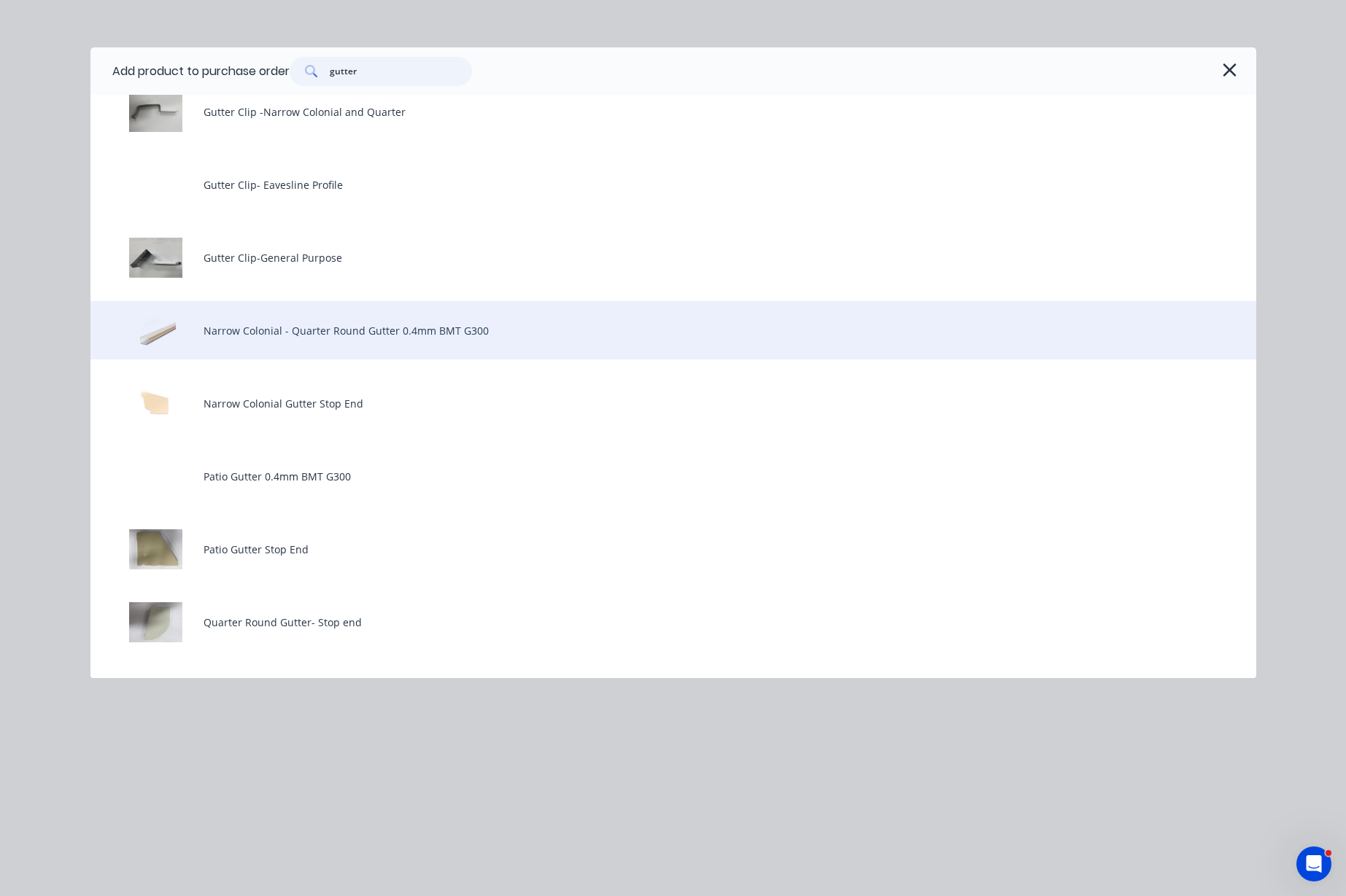
scroll to position [546, 0]
click at [358, 327] on div "Narrow Colonial - Quarter Round Gutter 0.4mm BMT G300" at bounding box center [673, 328] width 1166 height 59
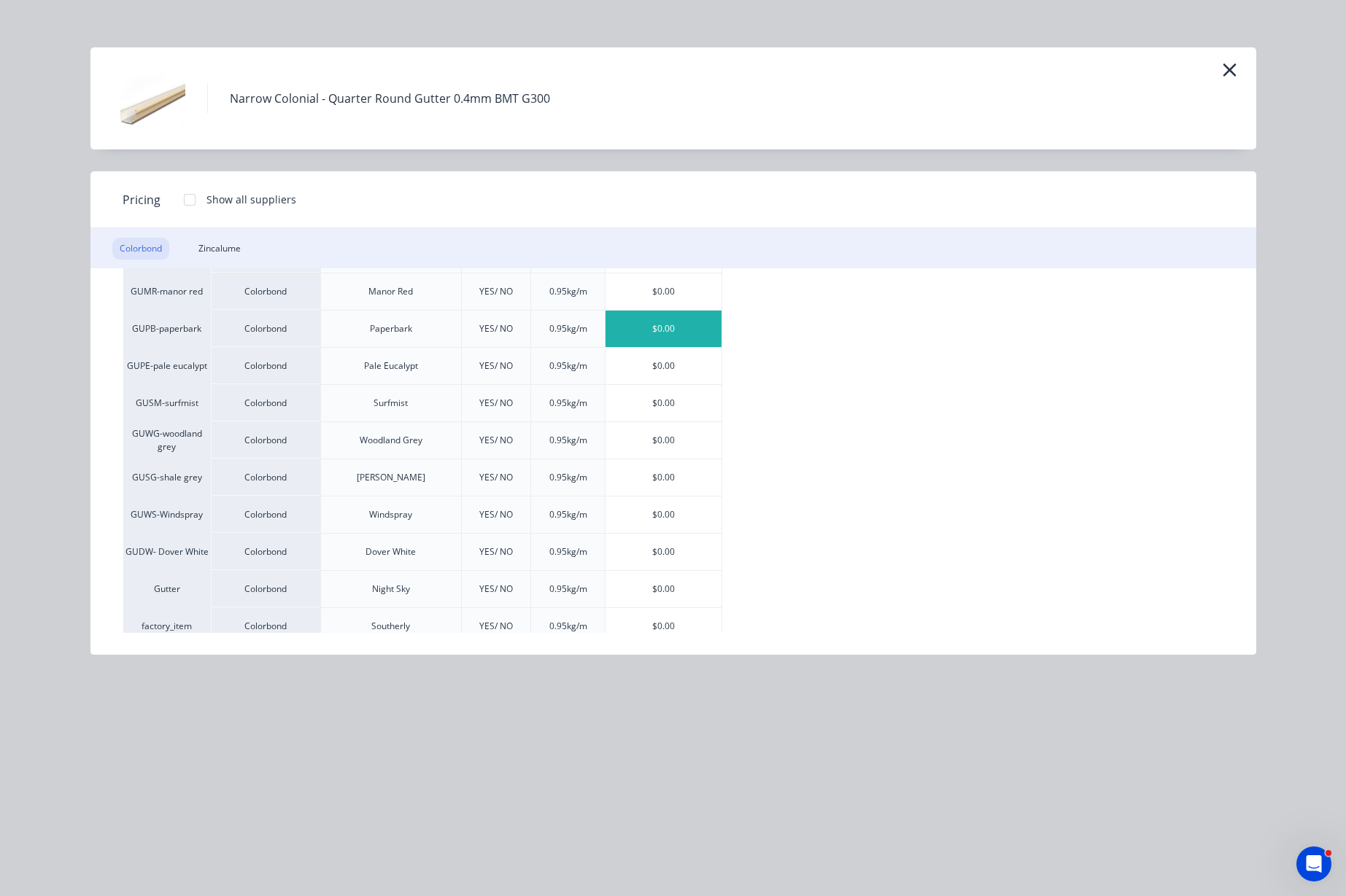
scroll to position [360, 0]
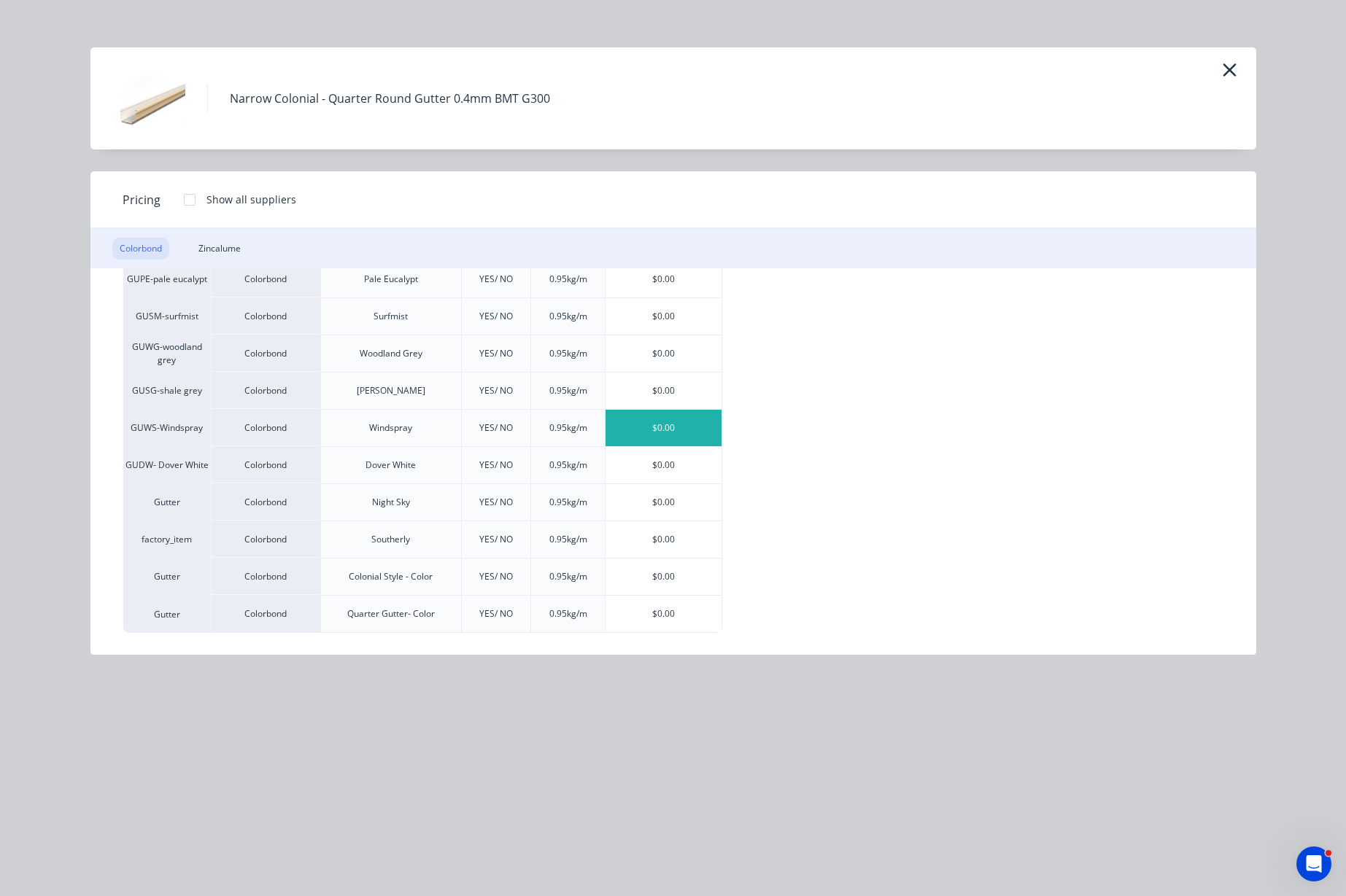
click at [675, 422] on div "$0.00" at bounding box center [663, 427] width 116 height 36
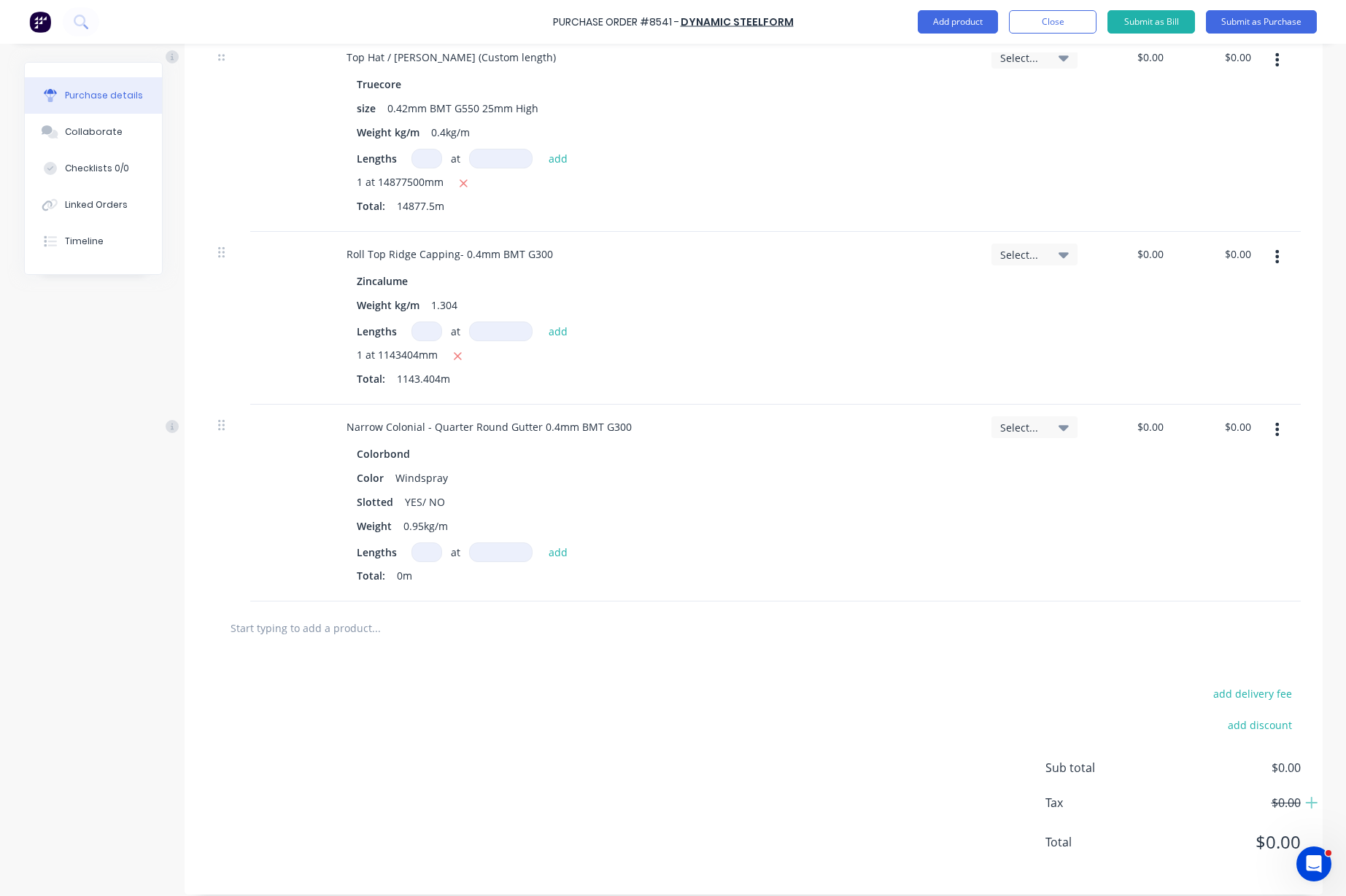
scroll to position [444, 0]
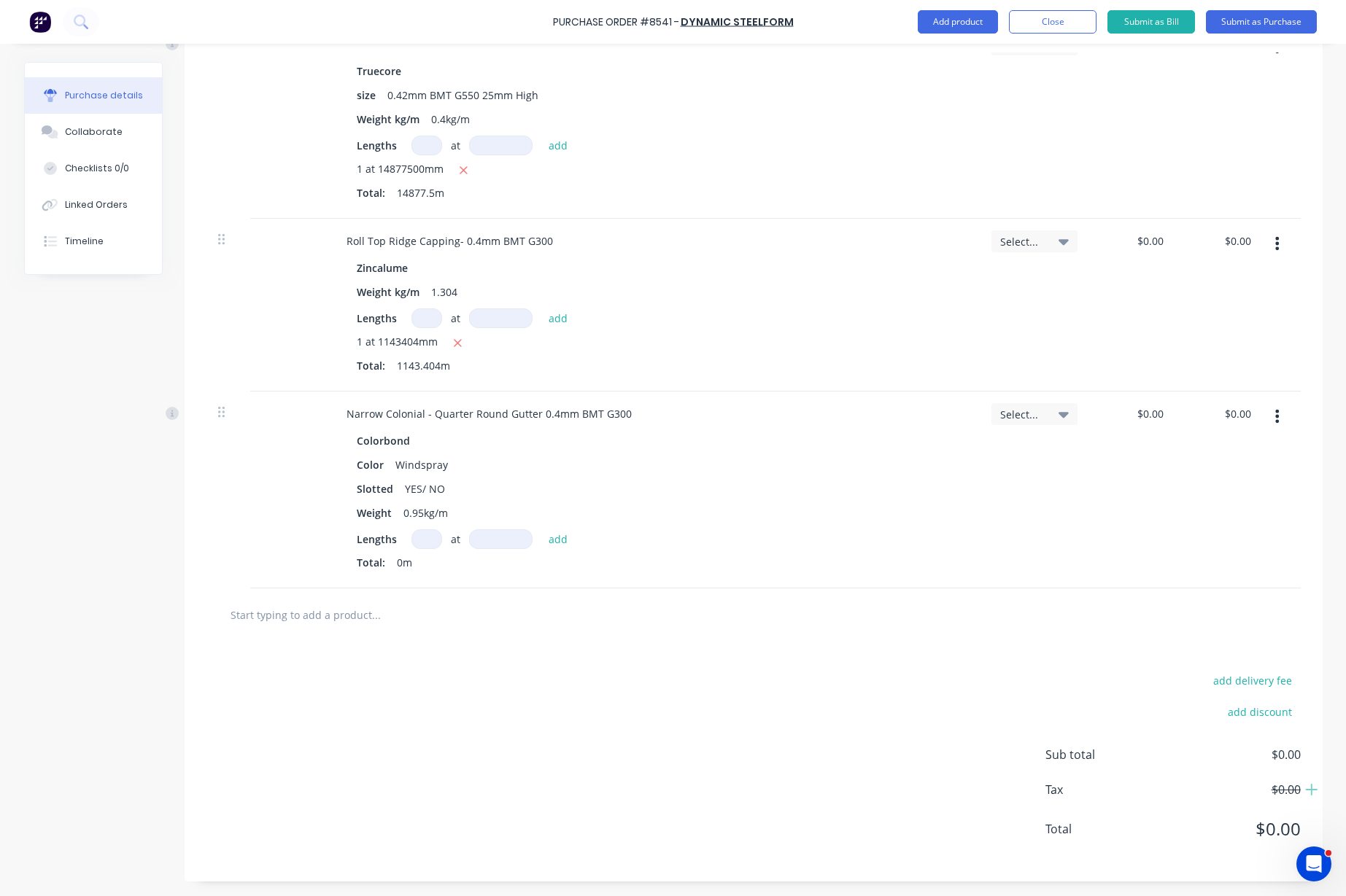
click at [415, 536] on input at bounding box center [426, 540] width 30 height 20
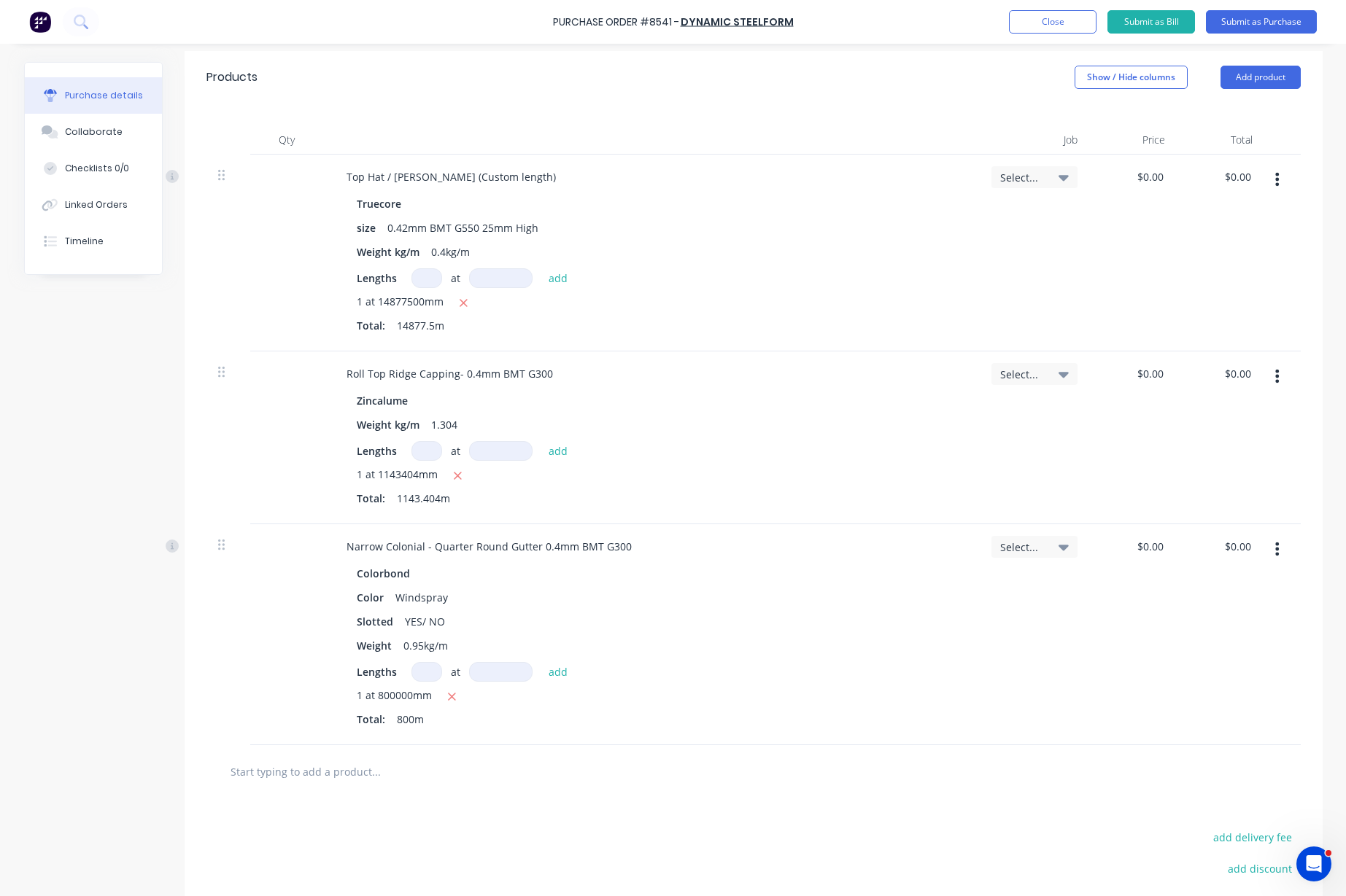
scroll to position [0, 0]
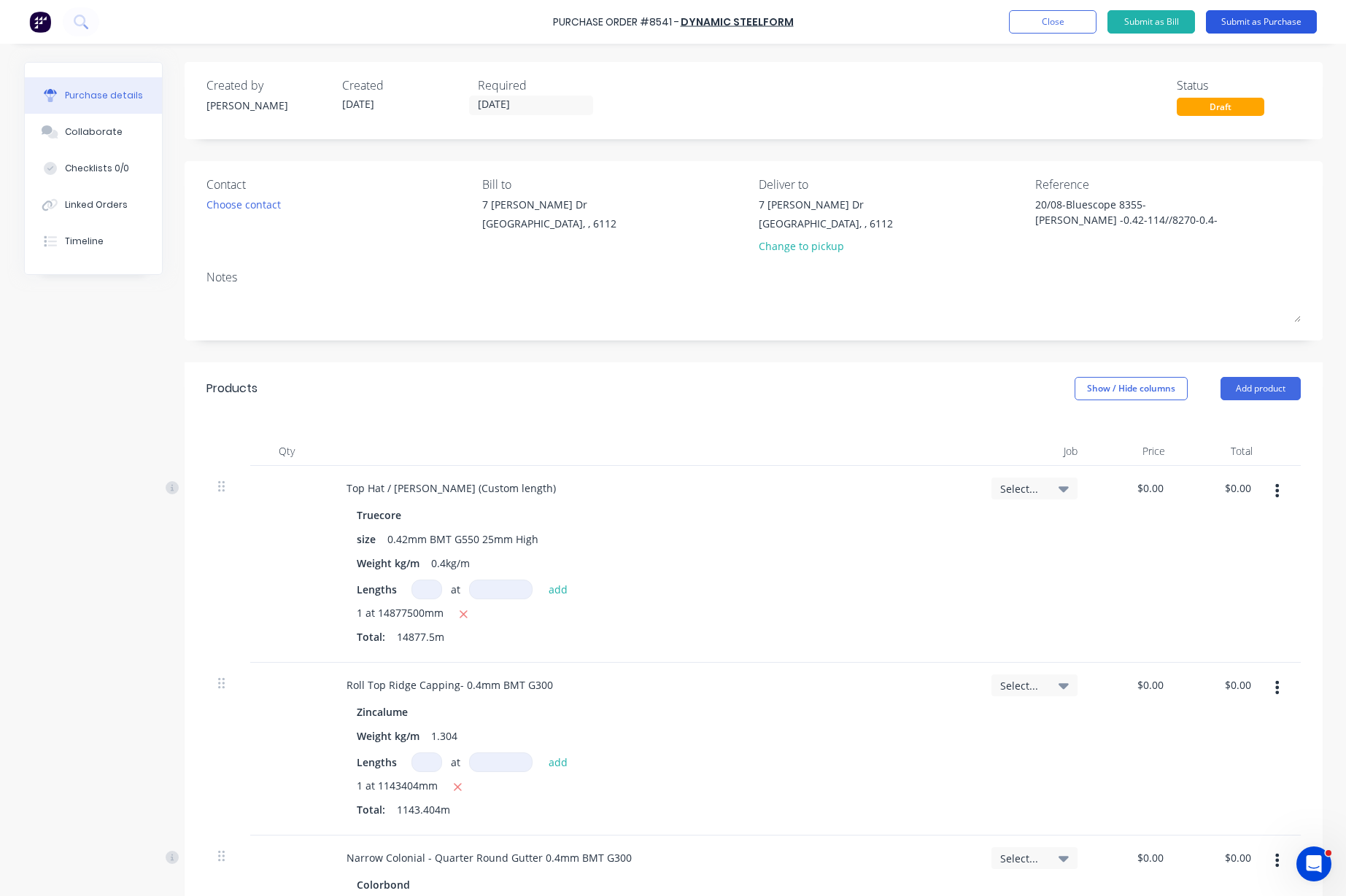
click at [1283, 24] on button "Submit as Purchase" at bounding box center [1261, 22] width 111 height 24
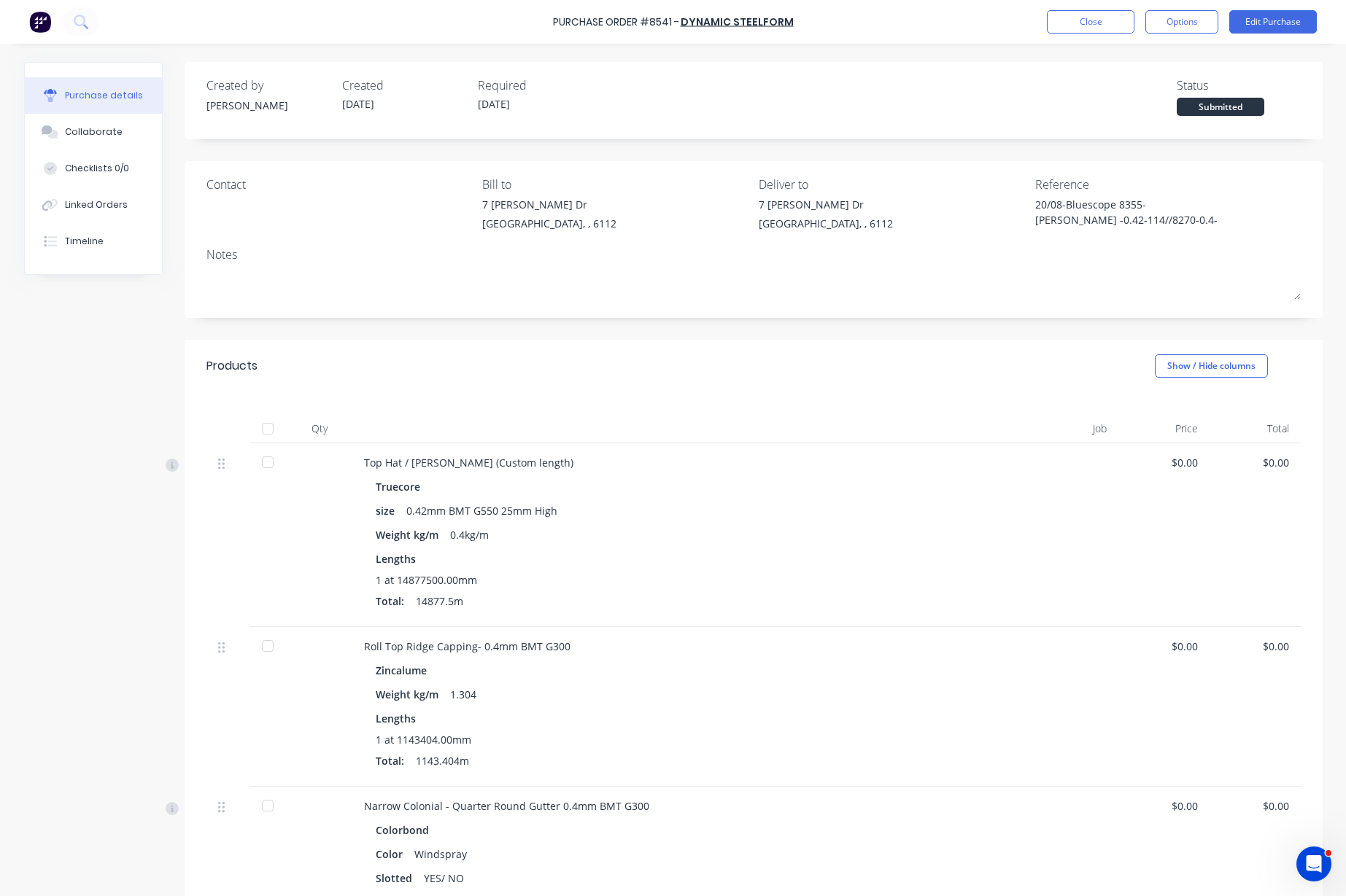
click at [264, 428] on div at bounding box center [267, 429] width 29 height 29
click at [1086, 16] on button "Close" at bounding box center [1089, 22] width 87 height 24
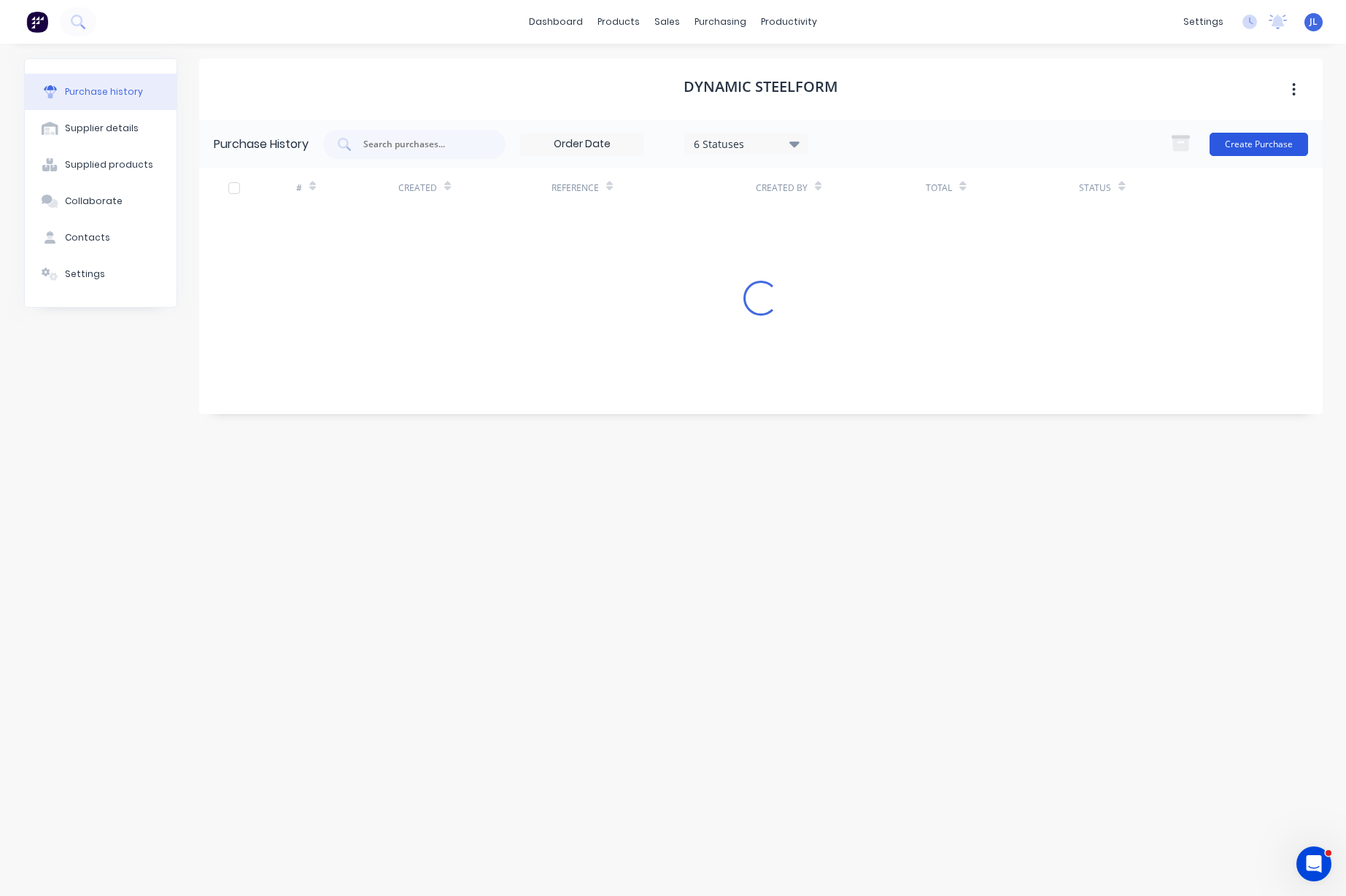
click at [1266, 144] on button "Create Purchase" at bounding box center [1258, 145] width 99 height 24
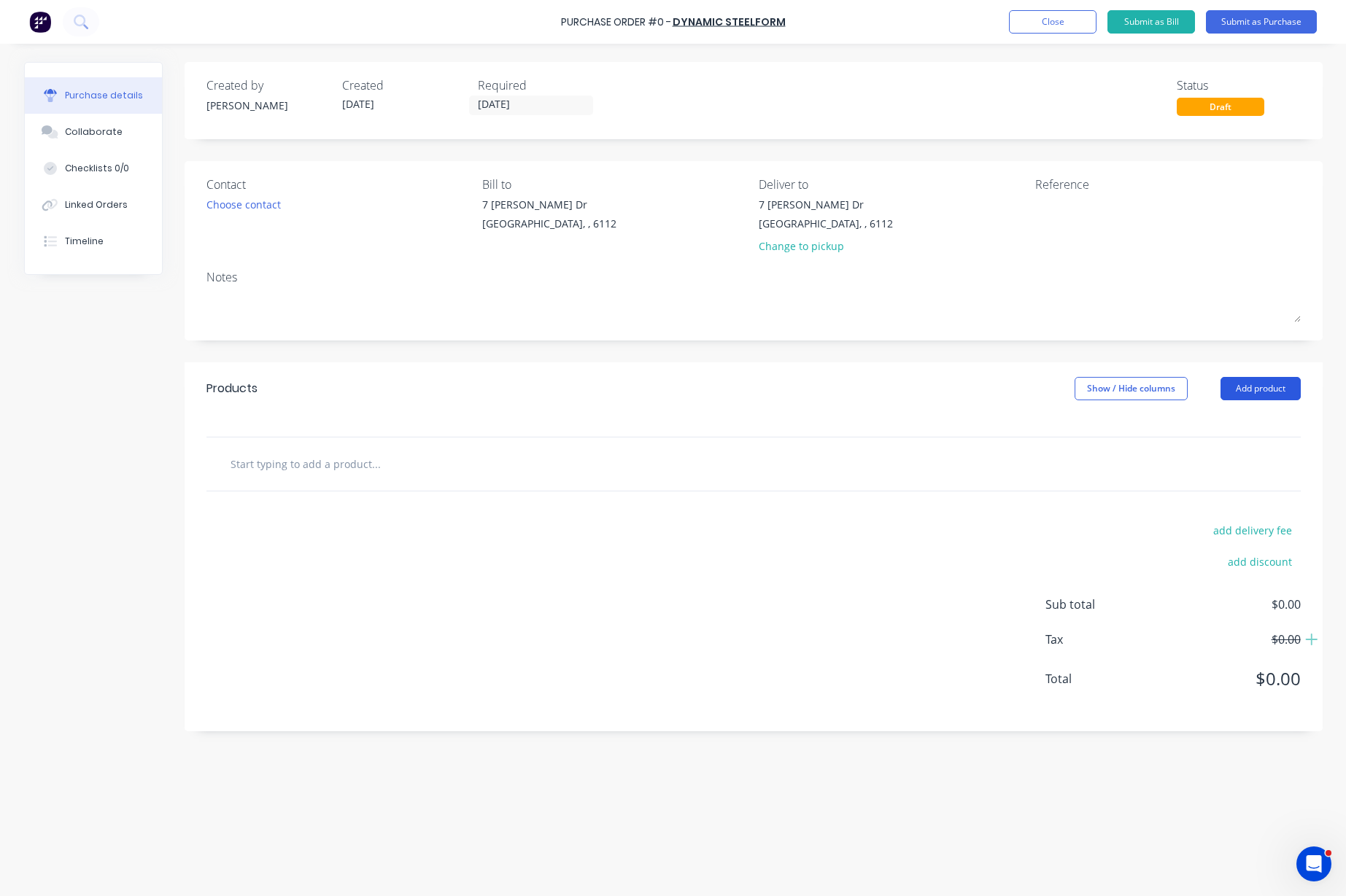
click at [1272, 388] on button "Add product" at bounding box center [1261, 389] width 80 height 24
click at [1068, 187] on div "Reference" at bounding box center [1168, 184] width 265 height 18
click at [1069, 206] on textarea at bounding box center [1127, 213] width 182 height 33
click at [1283, 389] on button "Add product" at bounding box center [1261, 389] width 80 height 24
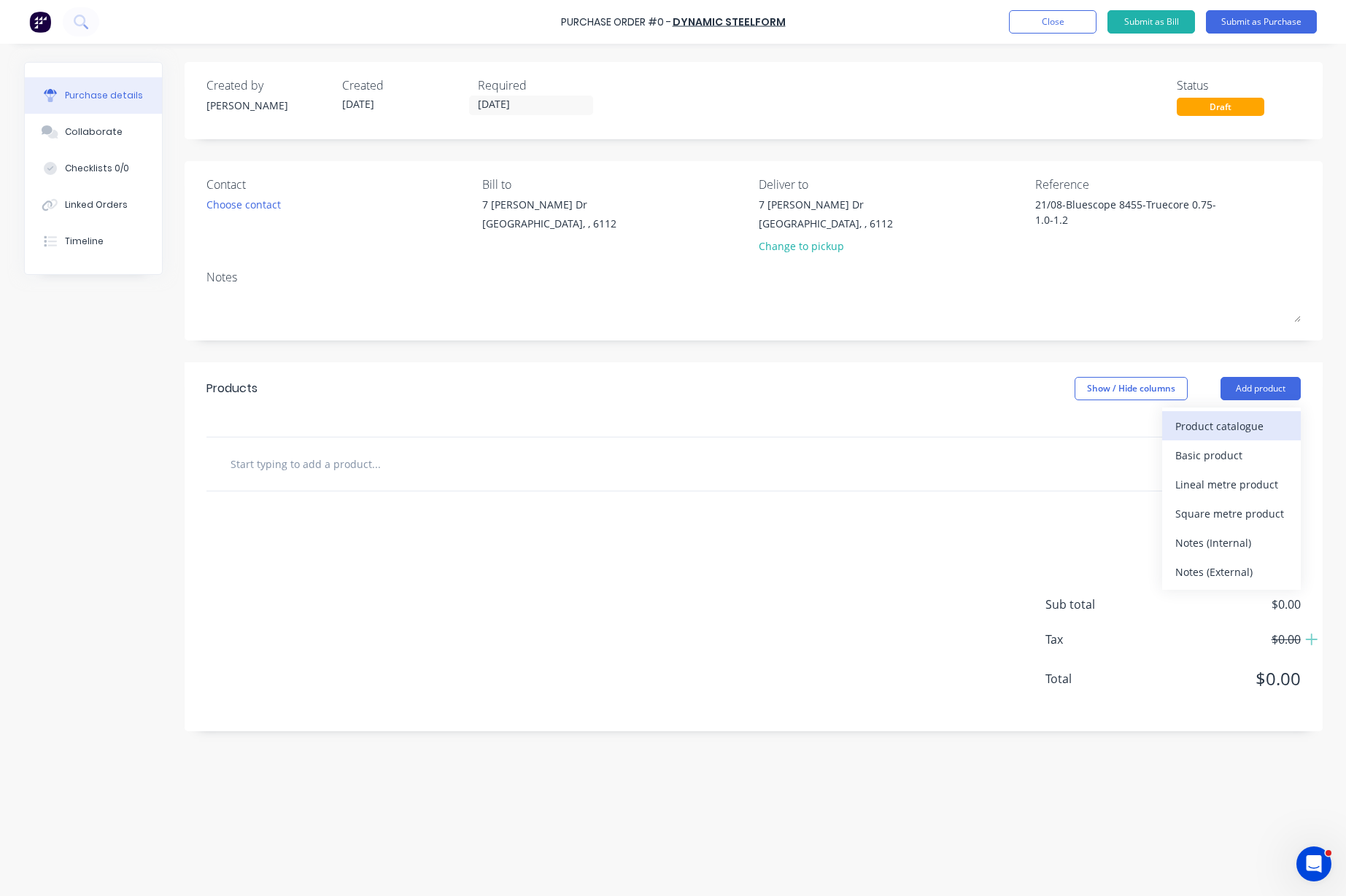
click at [1273, 430] on div "Product catalogue" at bounding box center [1230, 426] width 113 height 22
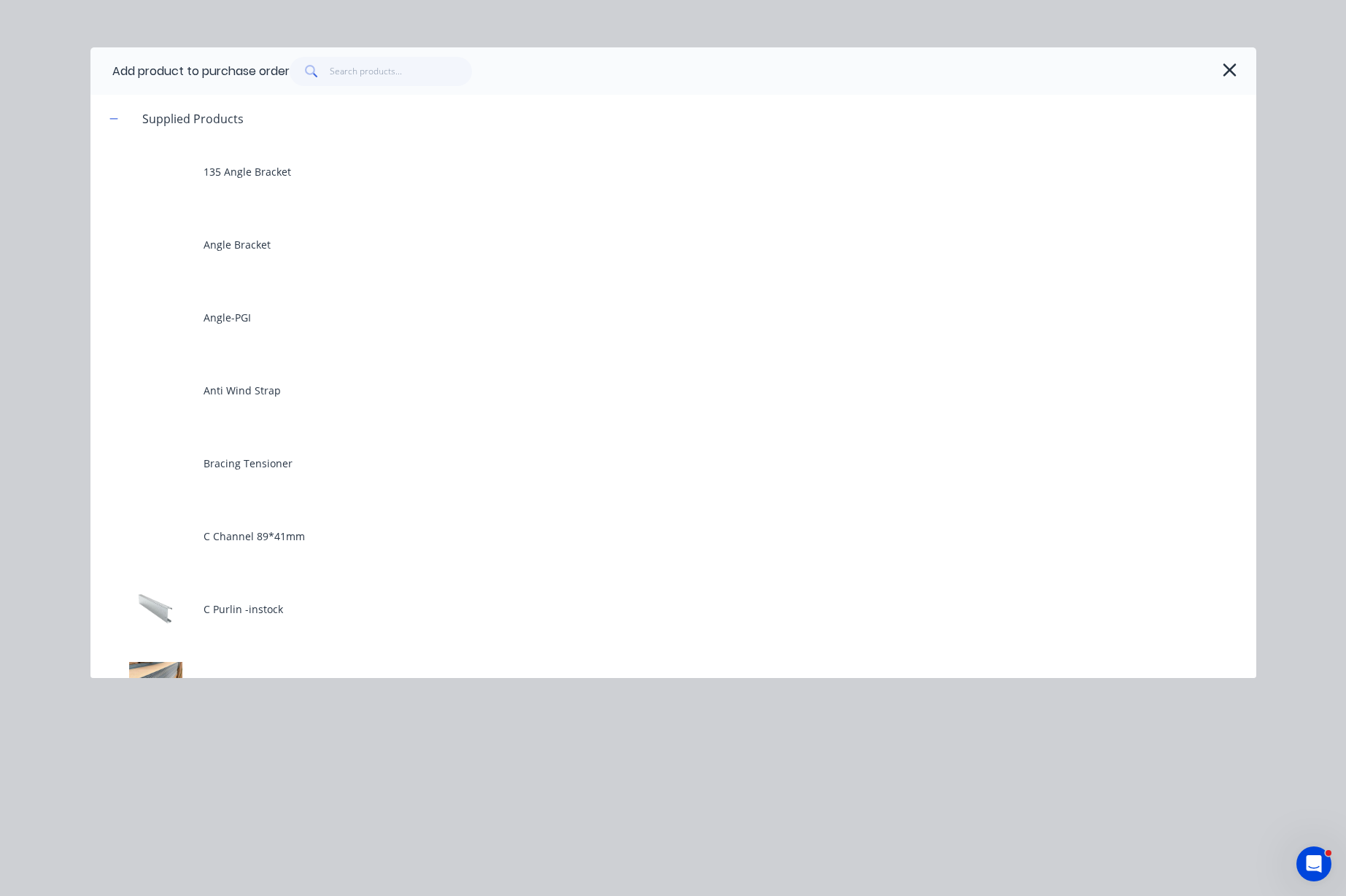
click at [1210, 71] on div at bounding box center [762, 71] width 944 height 29
click at [1226, 71] on icon "button" at bounding box center [1229, 70] width 13 height 13
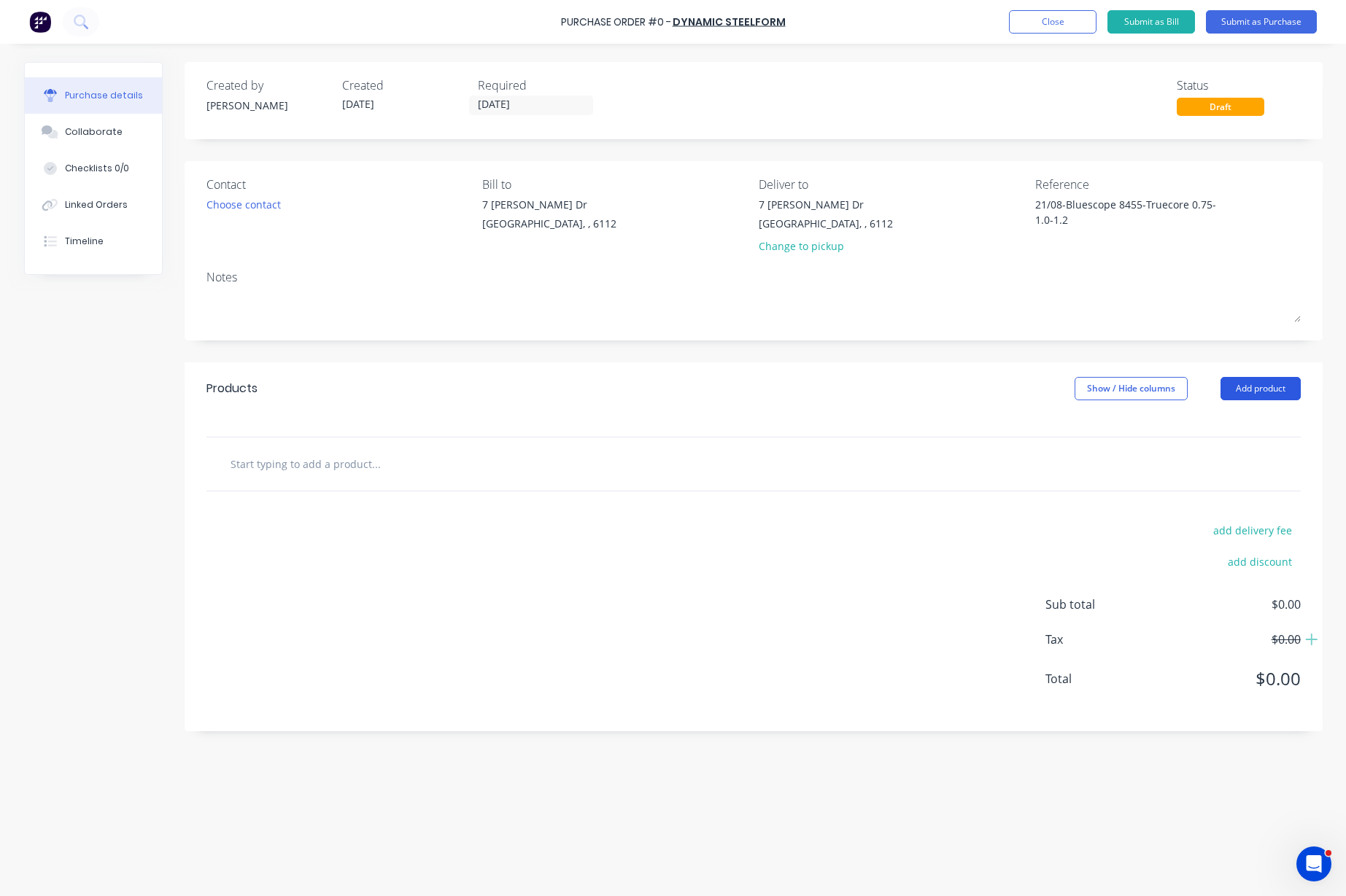
click at [1264, 389] on button "Add product" at bounding box center [1261, 389] width 80 height 24
click at [1232, 415] on div "Product catalogue" at bounding box center [1230, 426] width 113 height 22
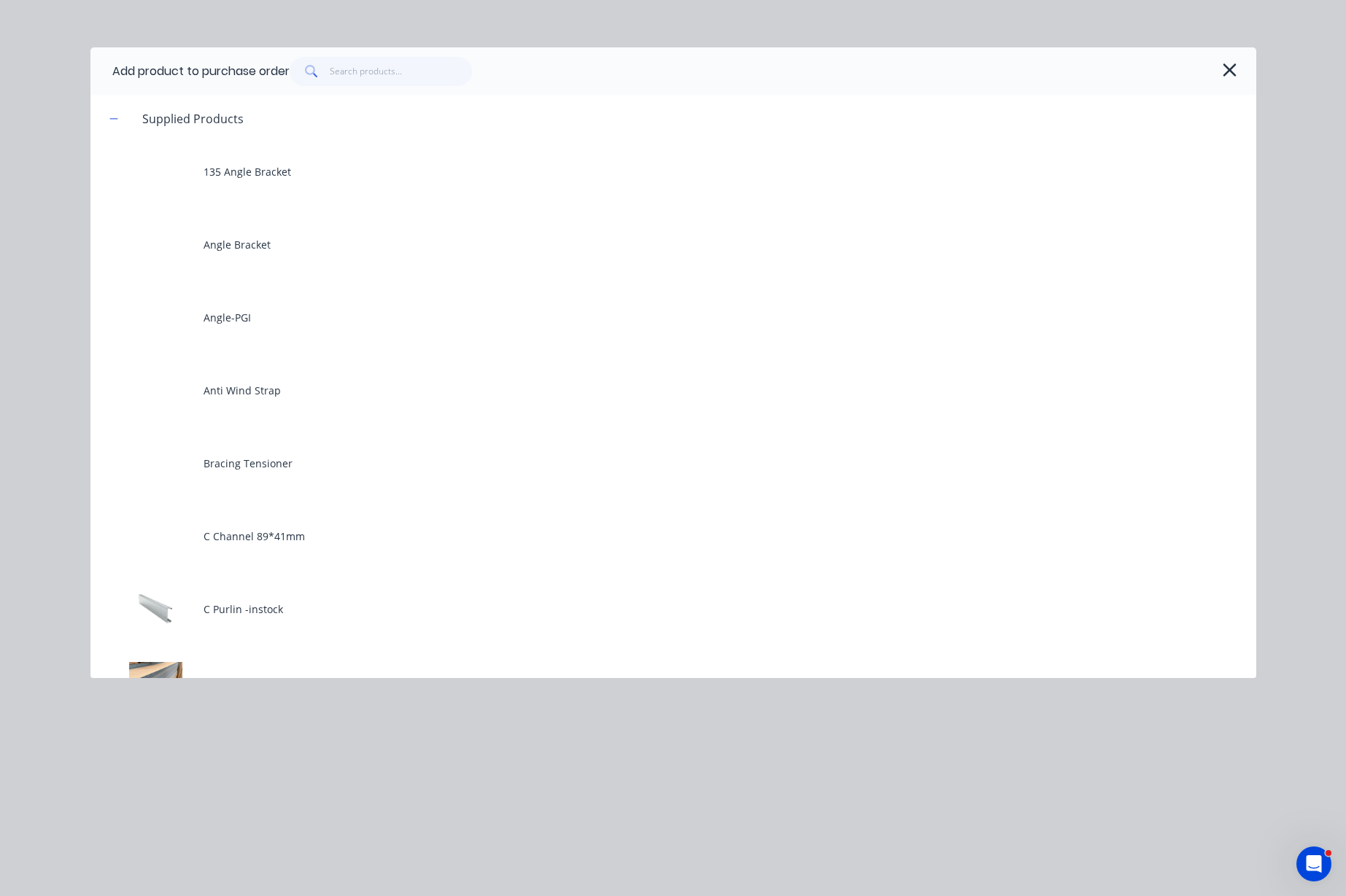
click at [324, 49] on div "Add product to purchase order" at bounding box center [673, 71] width 1166 height 47
click at [371, 71] on input "text" at bounding box center [401, 71] width 142 height 29
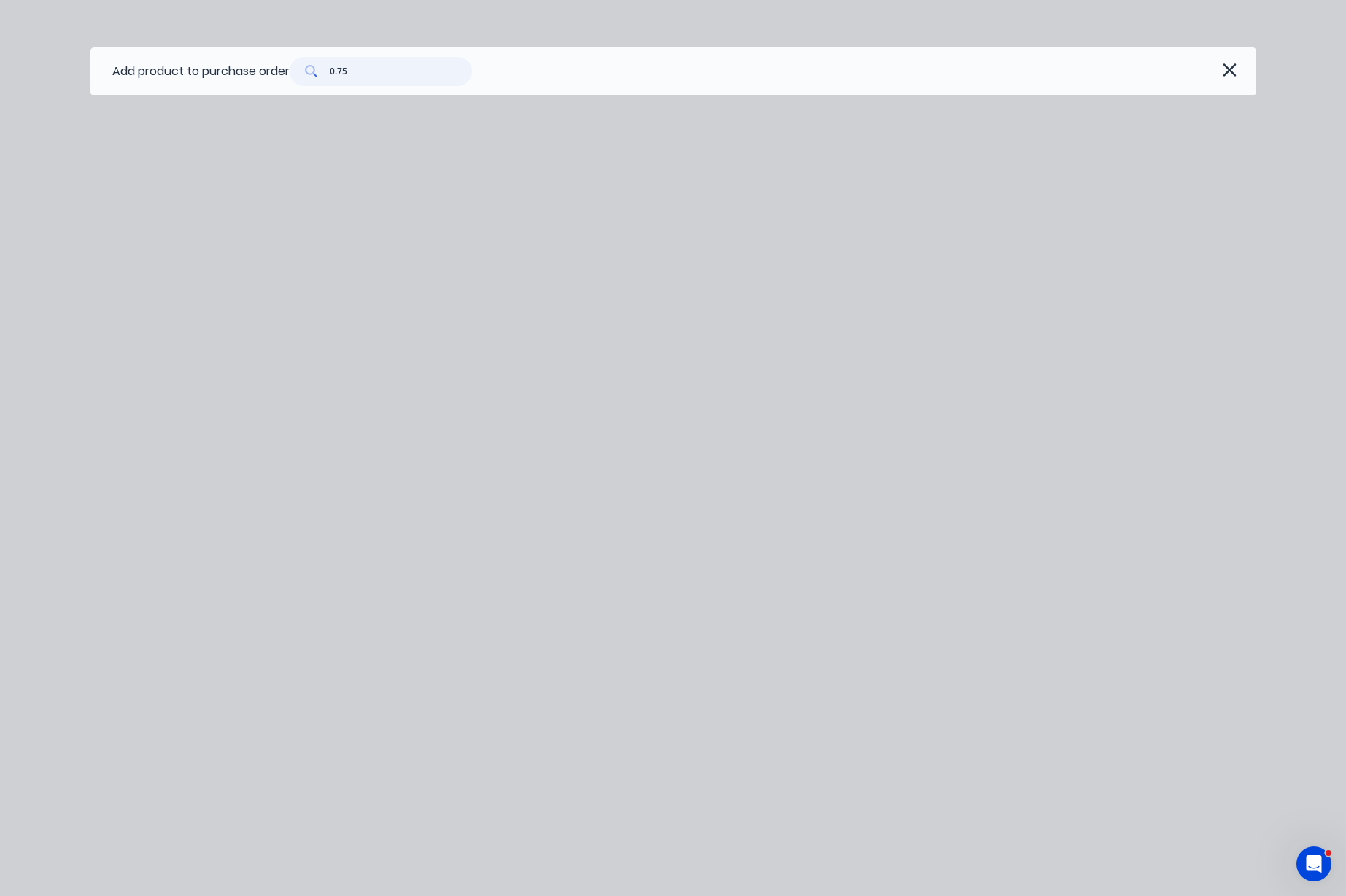
drag, startPoint x: 371, startPoint y: 62, endPoint x: 293, endPoint y: 62, distance: 78.0
click at [293, 62] on div "0.75" at bounding box center [381, 71] width 182 height 29
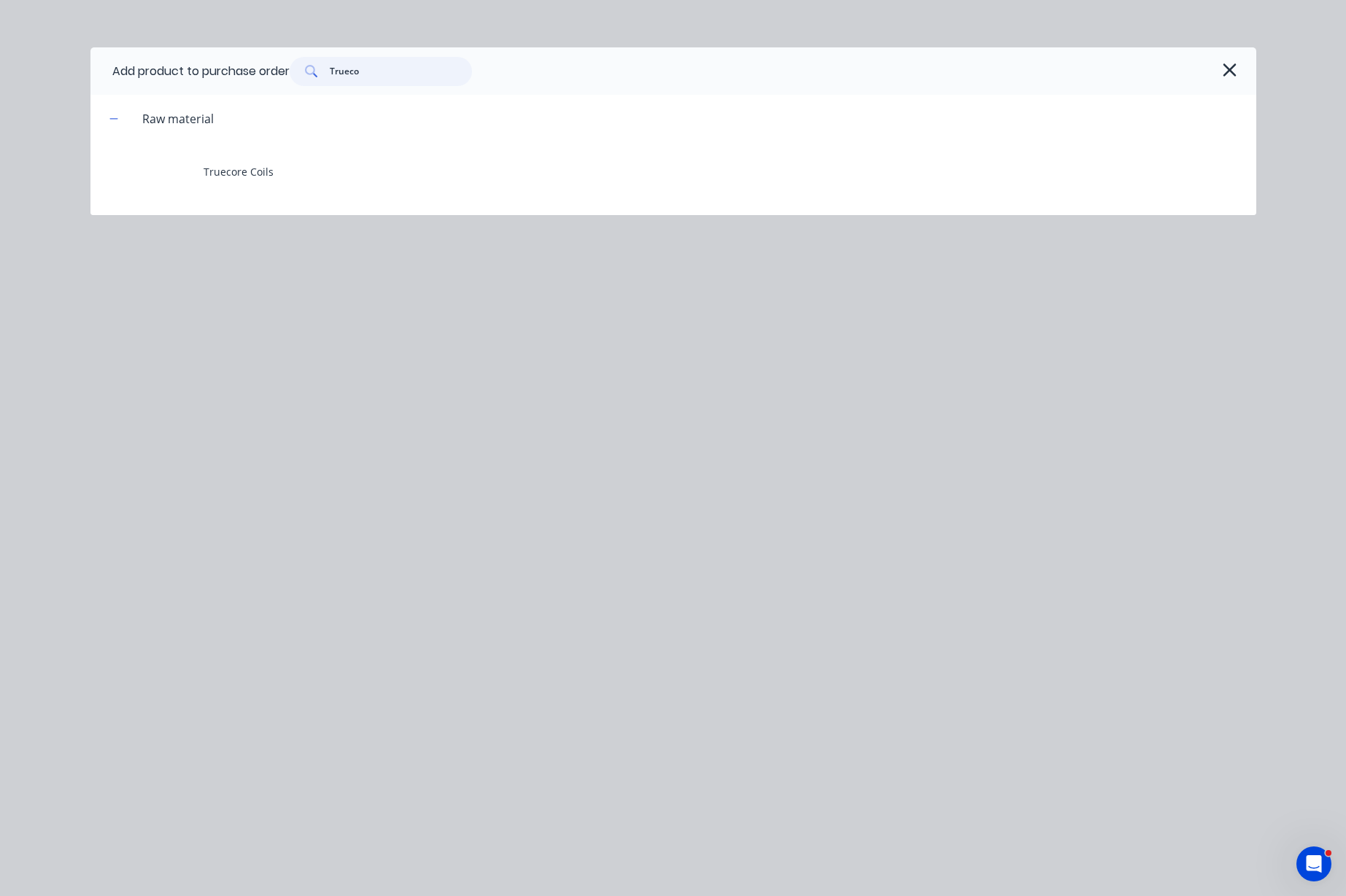
drag, startPoint x: 361, startPoint y: 71, endPoint x: 310, endPoint y: 71, distance: 51.0
click at [310, 71] on div "Trueco" at bounding box center [381, 71] width 182 height 29
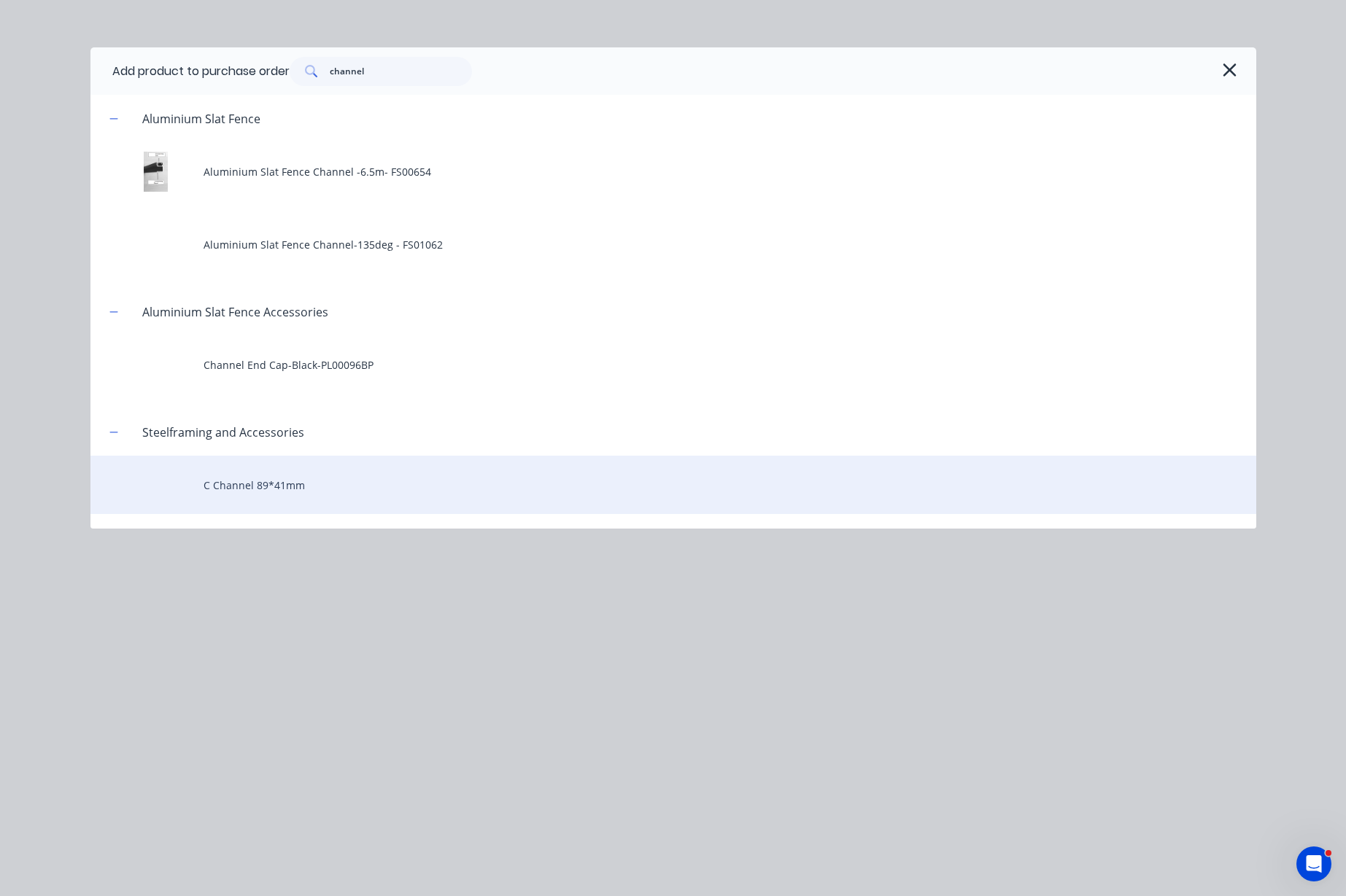
click at [305, 486] on div "C Channel 89*41mm" at bounding box center [673, 485] width 1166 height 59
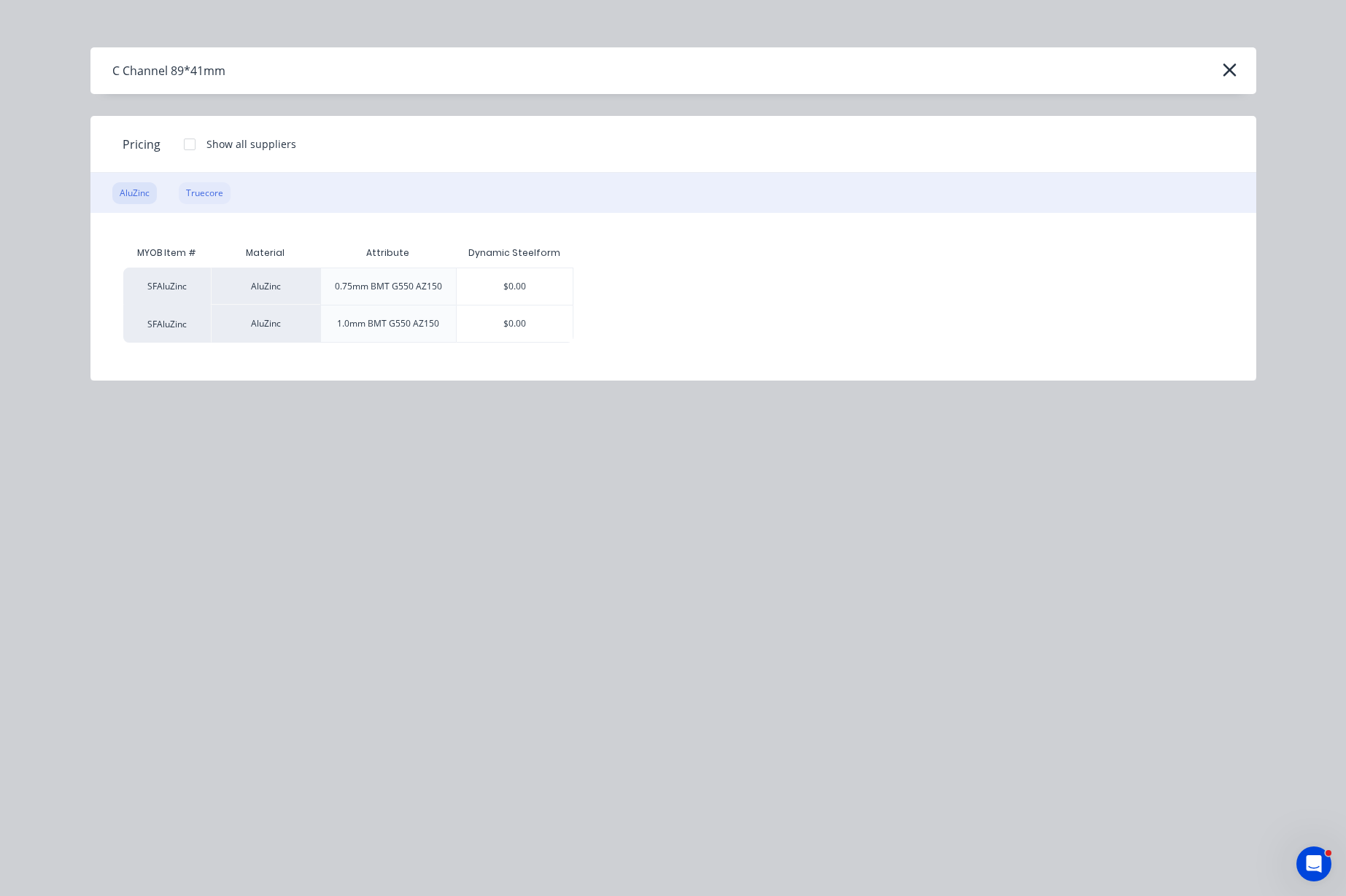
click at [215, 192] on div "Truecore" at bounding box center [204, 193] width 52 height 22
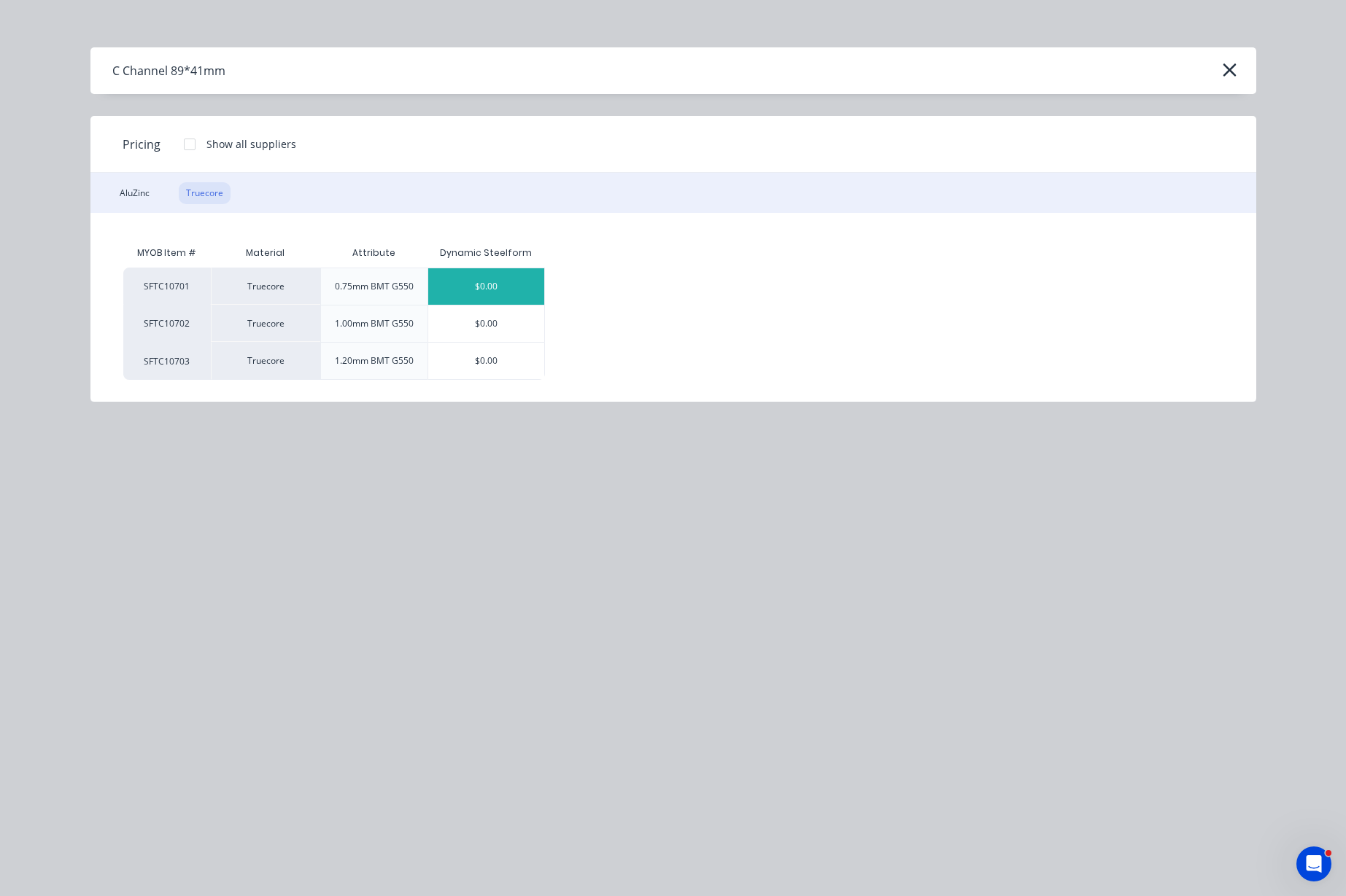
click at [514, 293] on div "$0.00" at bounding box center [486, 286] width 116 height 36
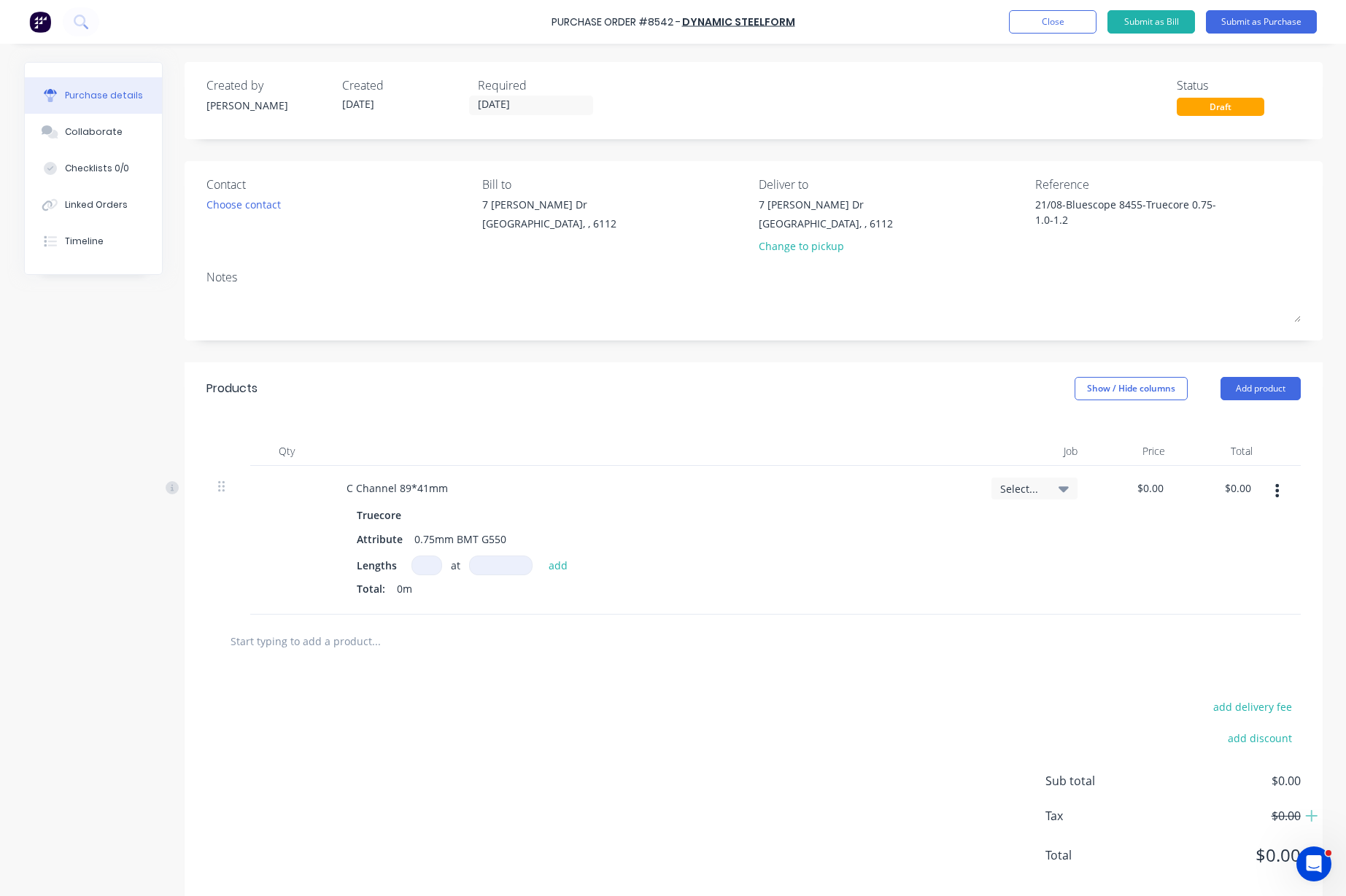
click at [422, 568] on input at bounding box center [426, 565] width 30 height 20
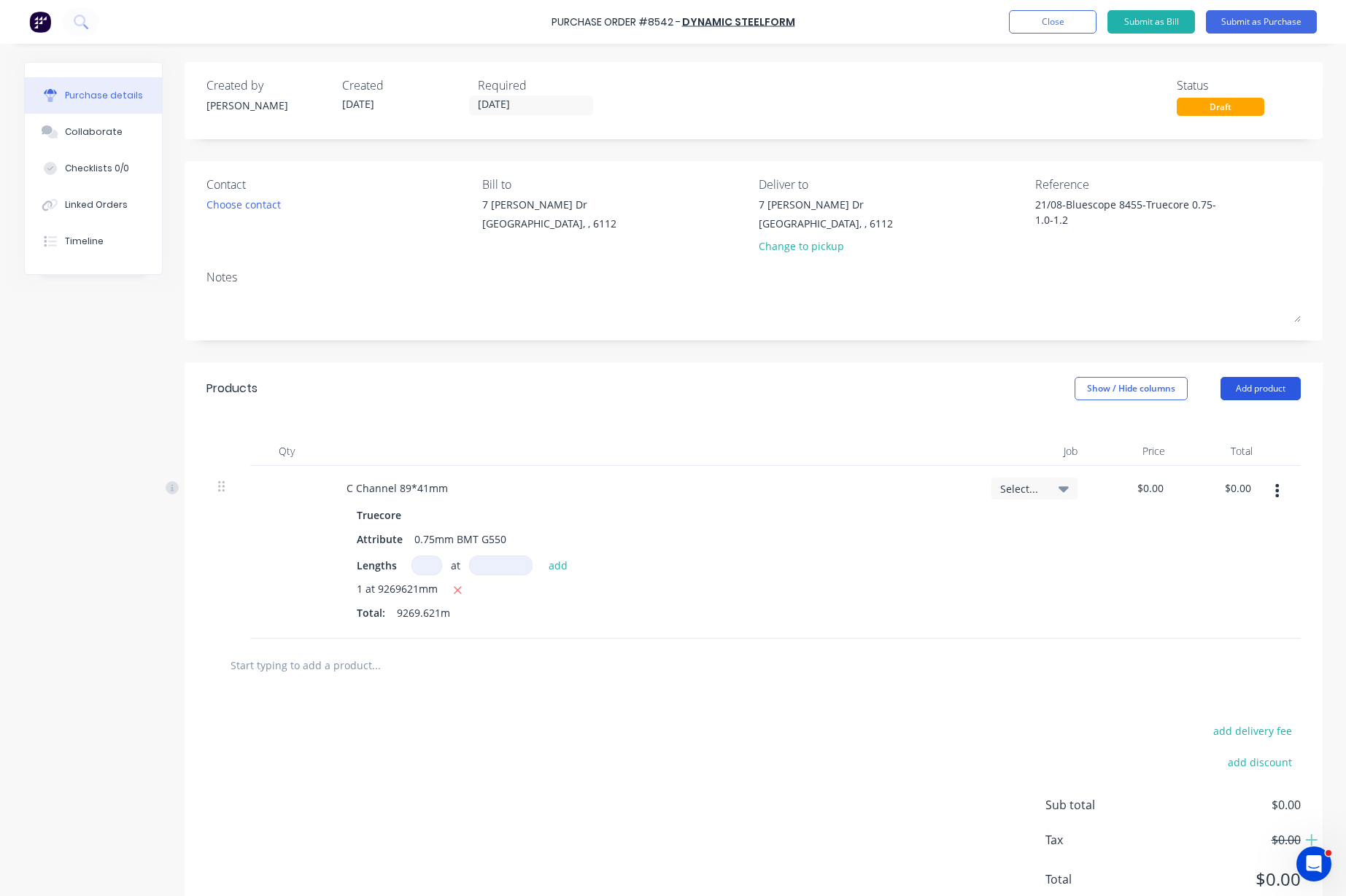
click at [1280, 387] on button "Add product" at bounding box center [1261, 389] width 80 height 24
click at [1244, 415] on div "Product catalogue" at bounding box center [1230, 426] width 113 height 22
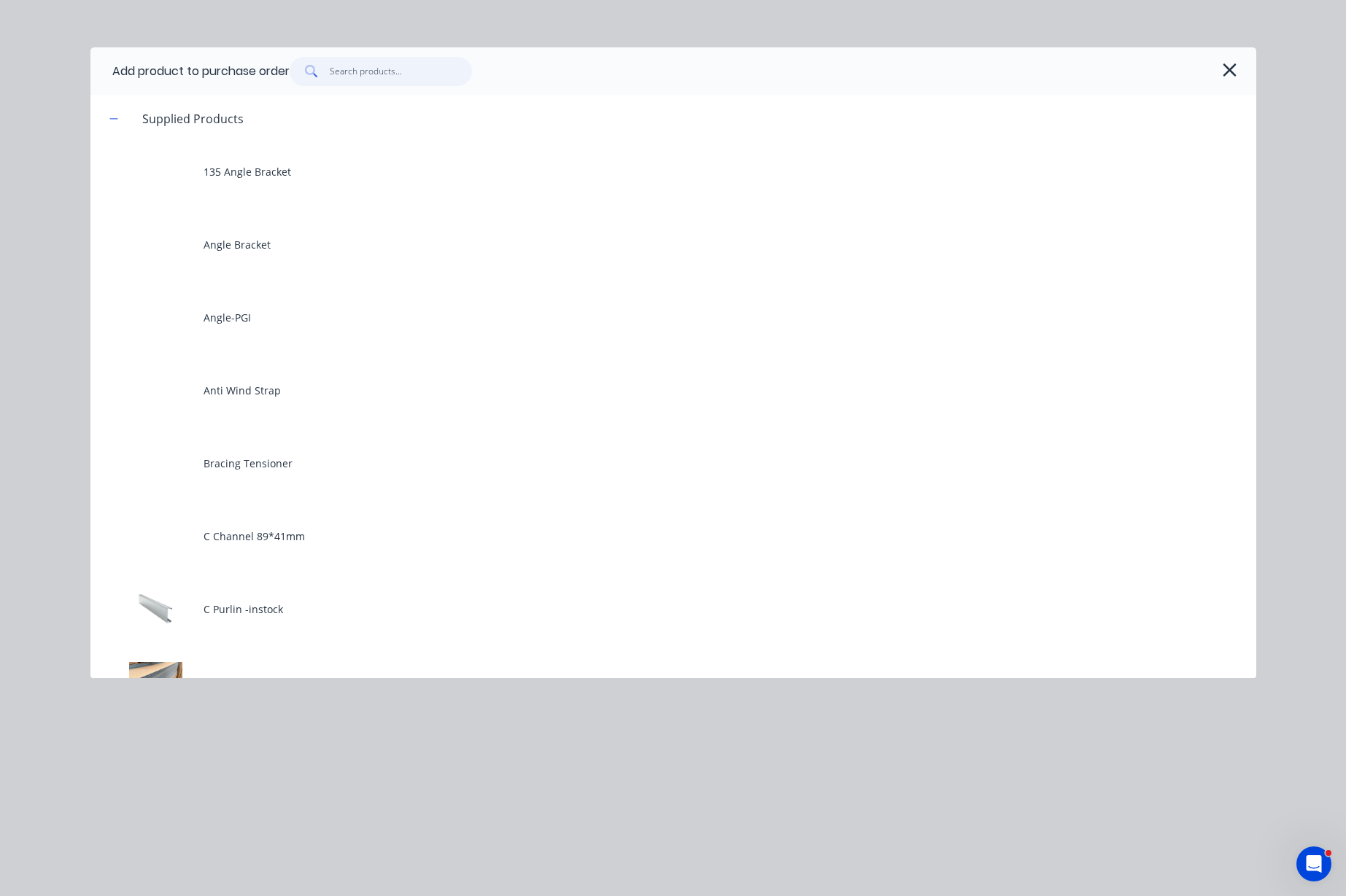
click at [350, 71] on input "text" at bounding box center [401, 71] width 142 height 29
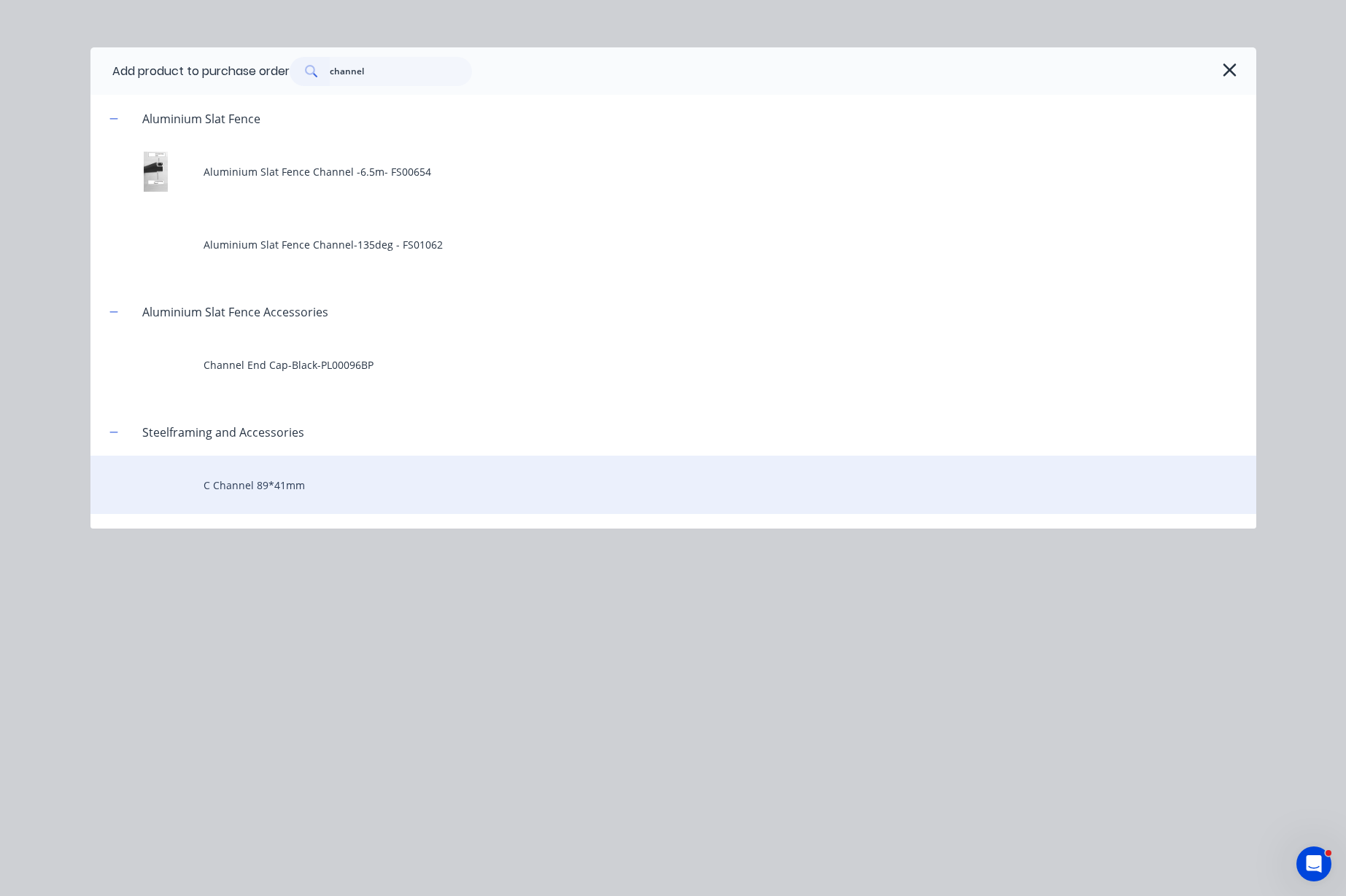
click at [307, 481] on div "C Channel 89*41mm" at bounding box center [673, 485] width 1166 height 59
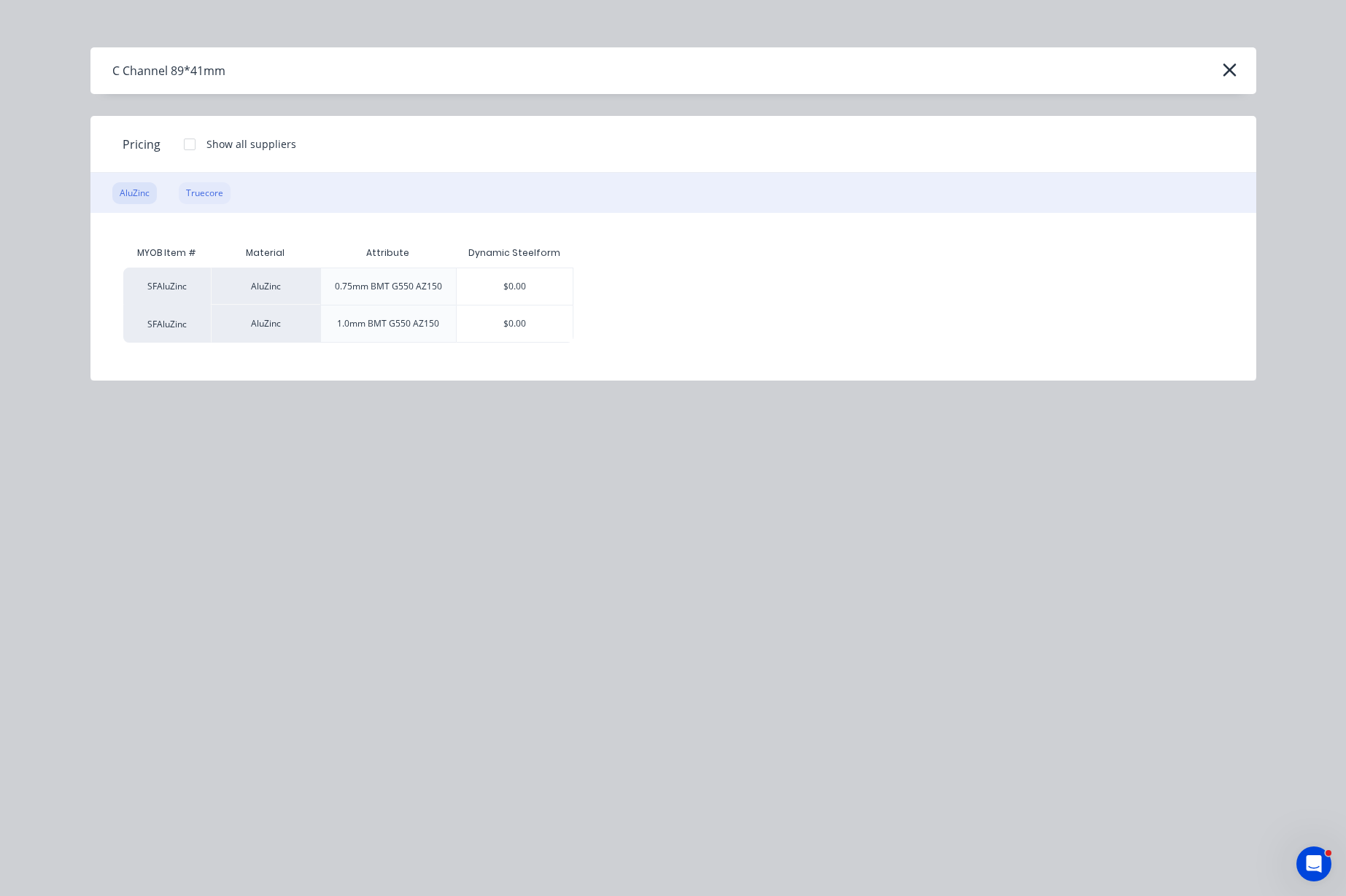
click at [197, 190] on div "Truecore" at bounding box center [204, 193] width 52 height 22
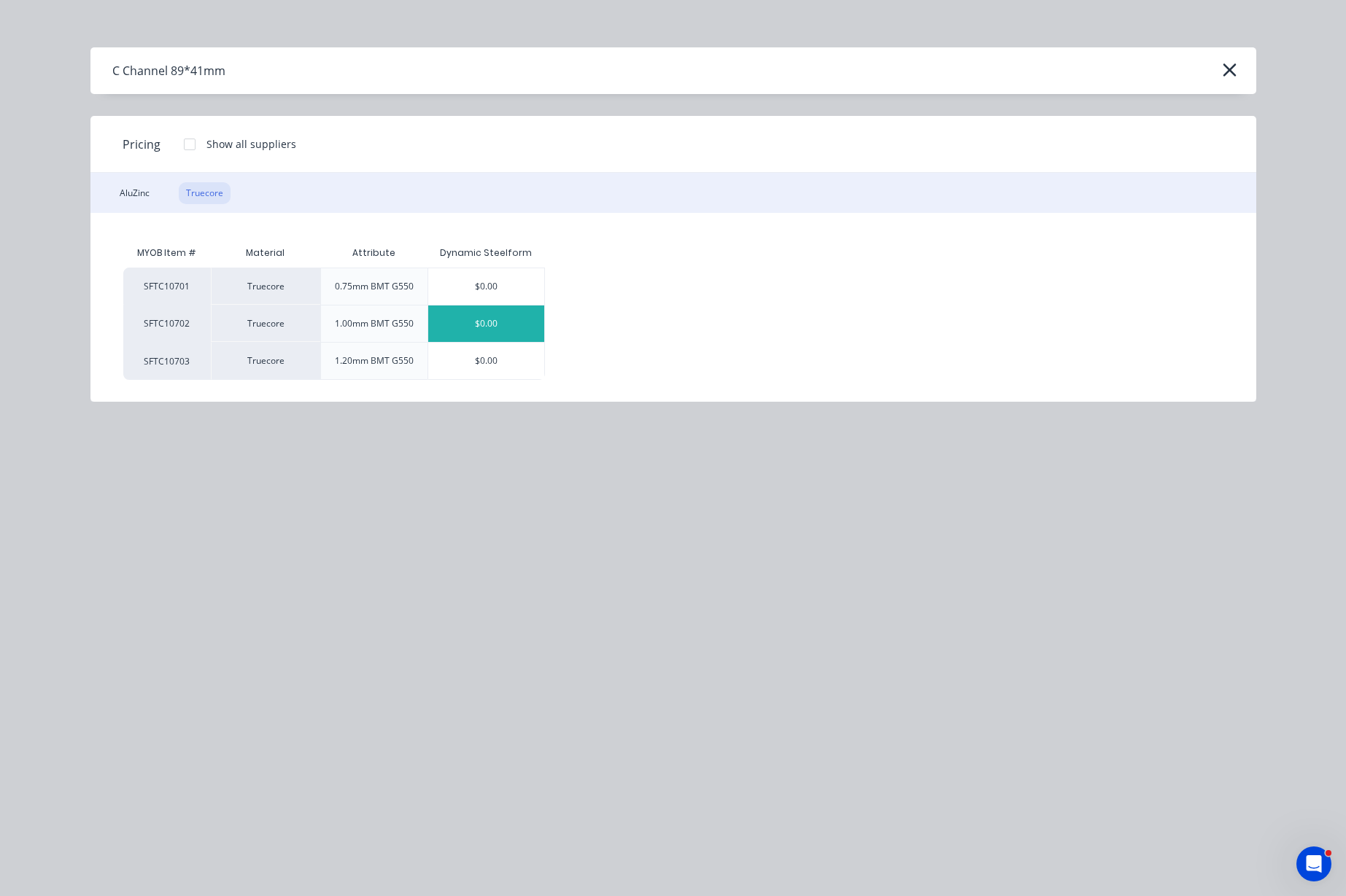
click at [503, 327] on div "$0.00" at bounding box center [486, 323] width 116 height 36
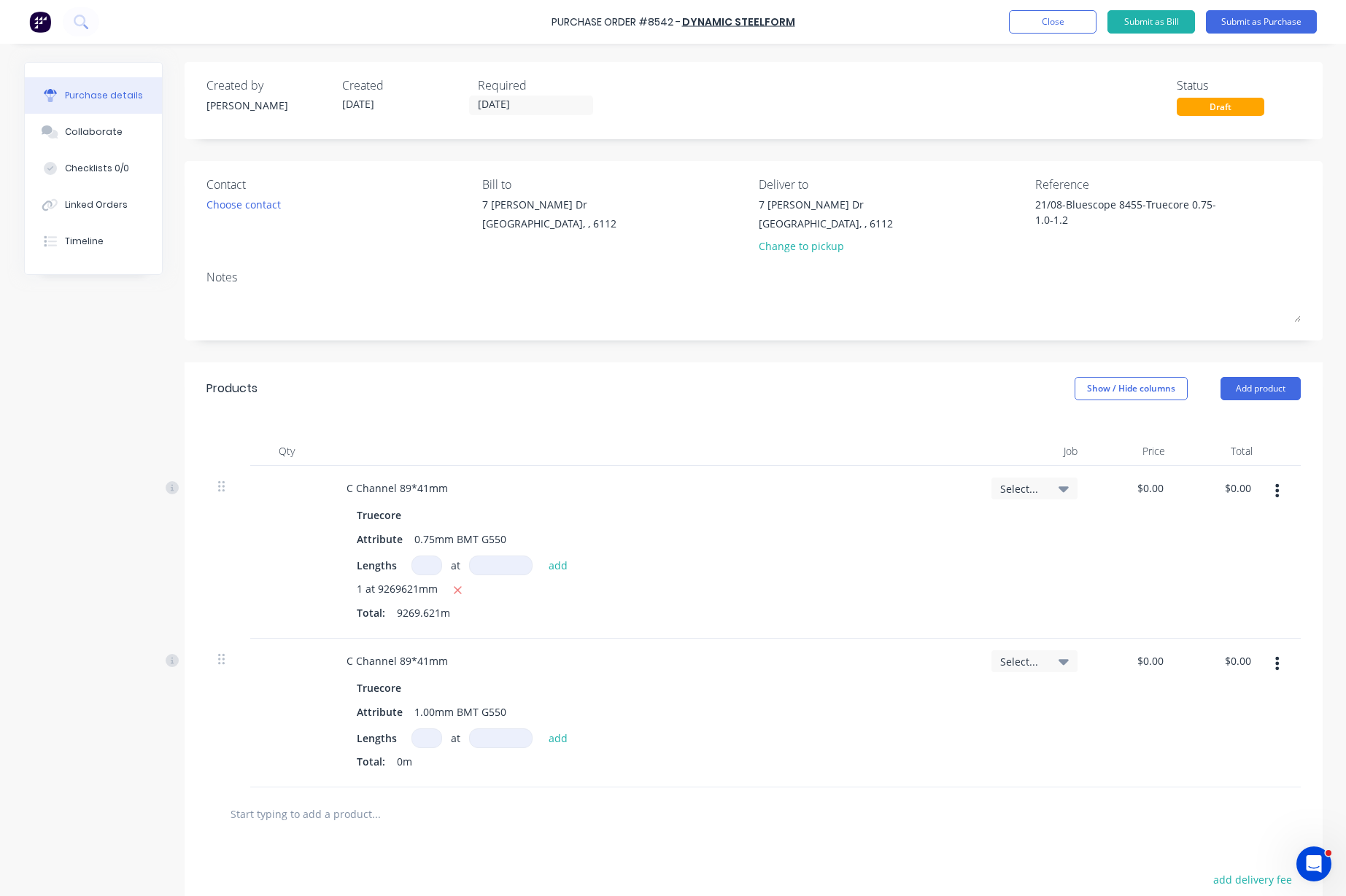
click at [416, 734] on input at bounding box center [426, 738] width 30 height 20
click at [1252, 391] on button "Add product" at bounding box center [1261, 389] width 80 height 24
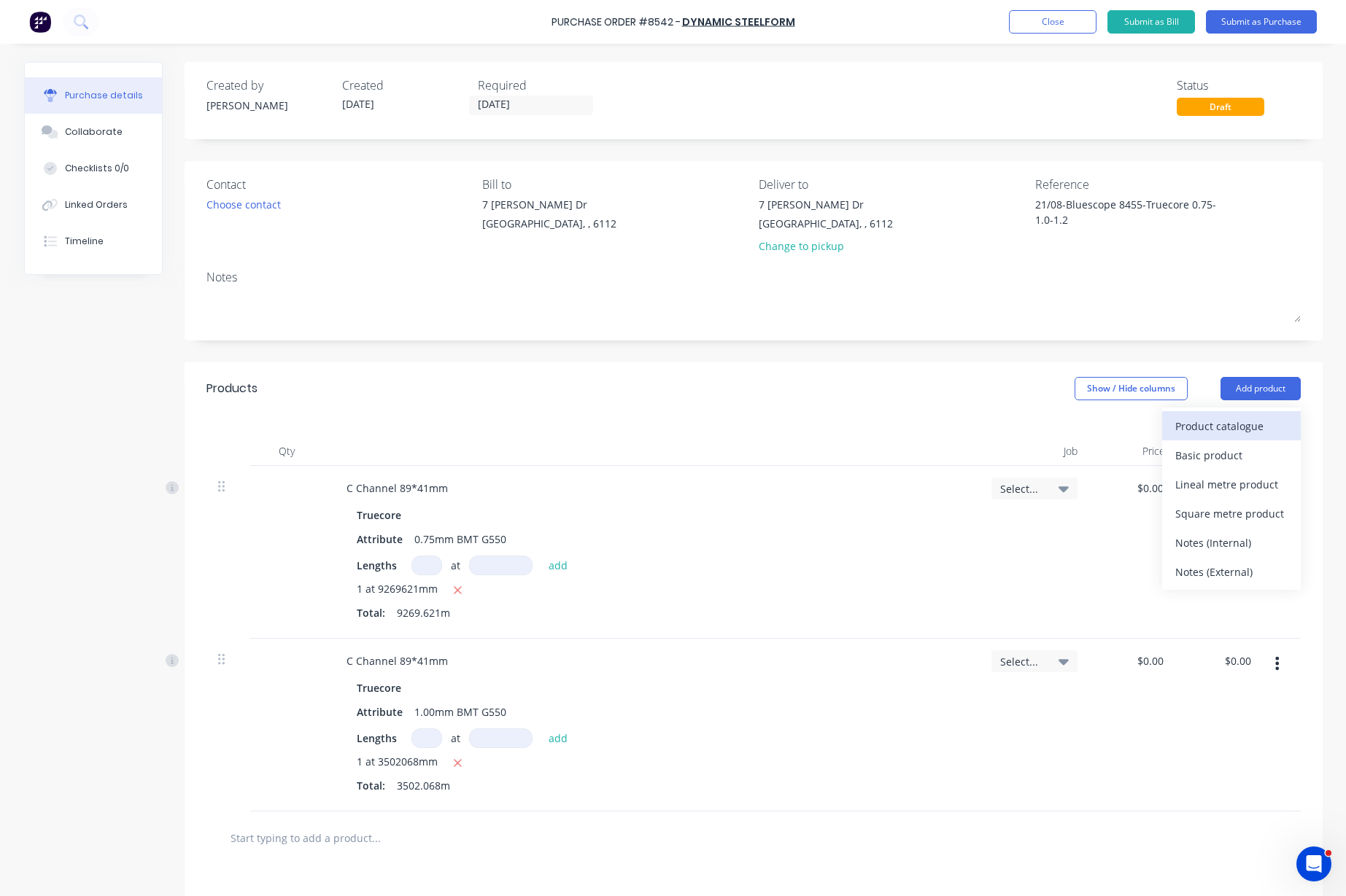
click at [1245, 430] on div "Product catalogue" at bounding box center [1230, 426] width 113 height 22
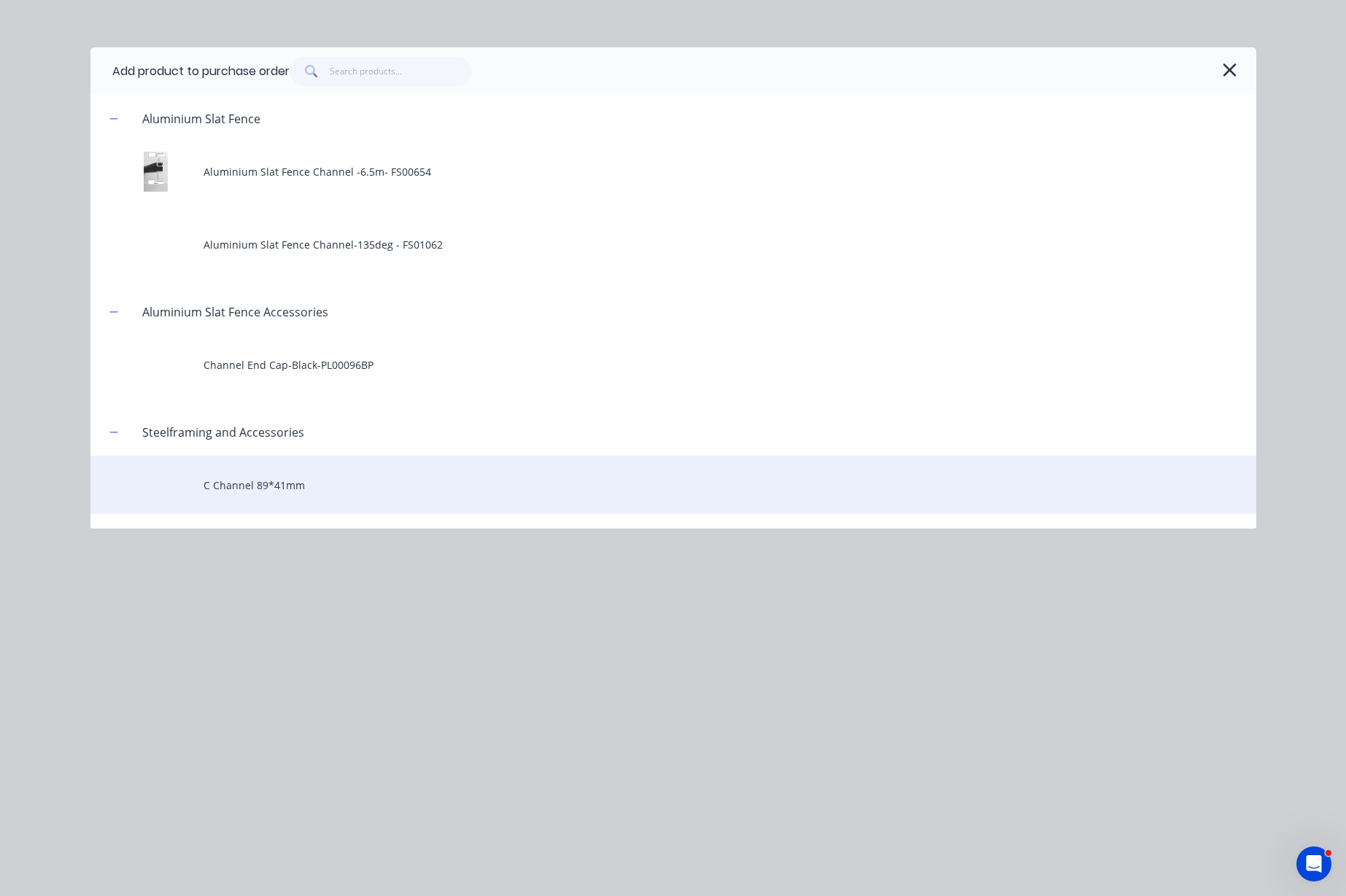
click at [307, 506] on div "C Channel 89*41mm" at bounding box center [673, 485] width 1166 height 59
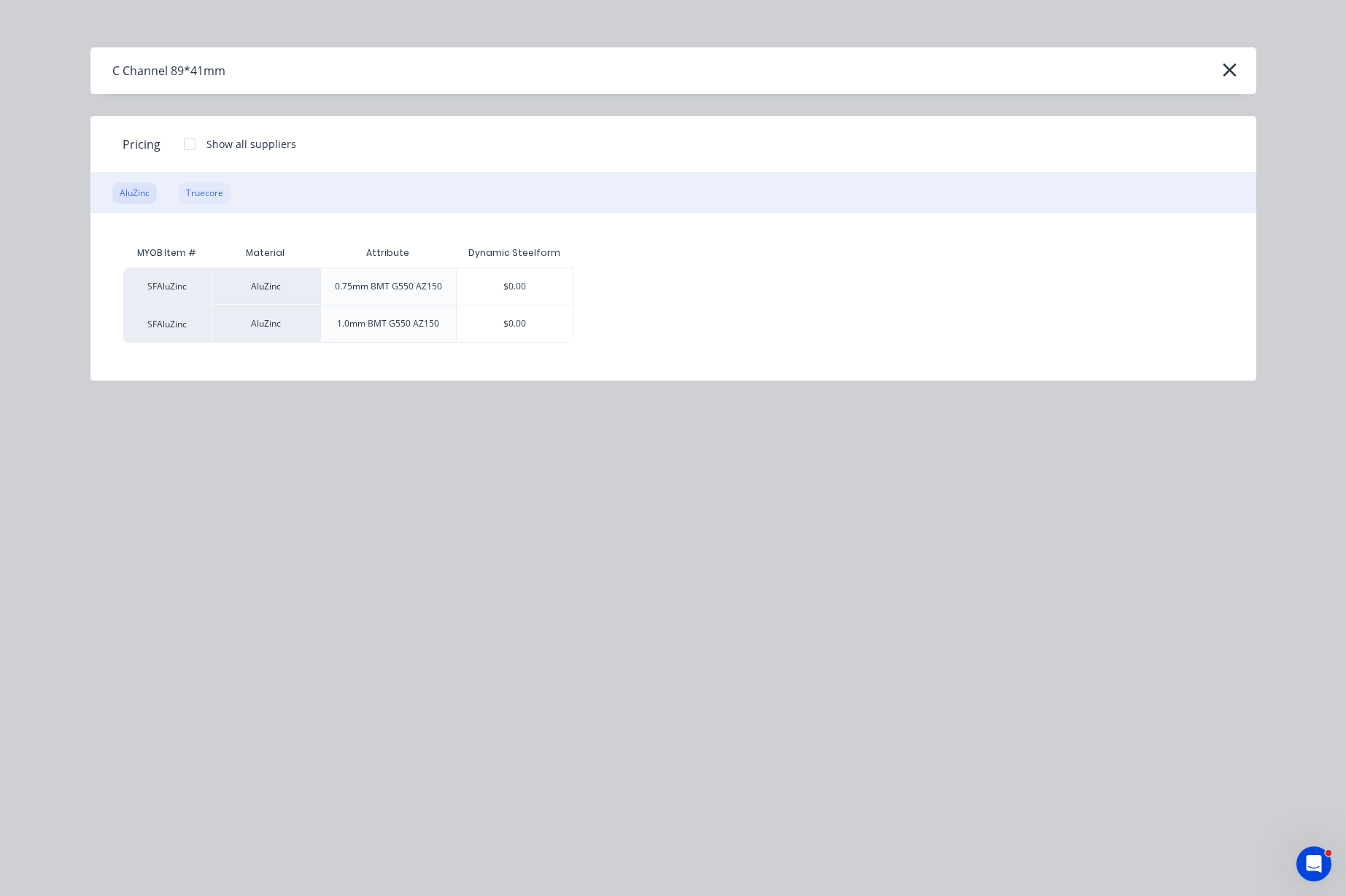
click at [208, 190] on div "Truecore" at bounding box center [204, 193] width 52 height 22
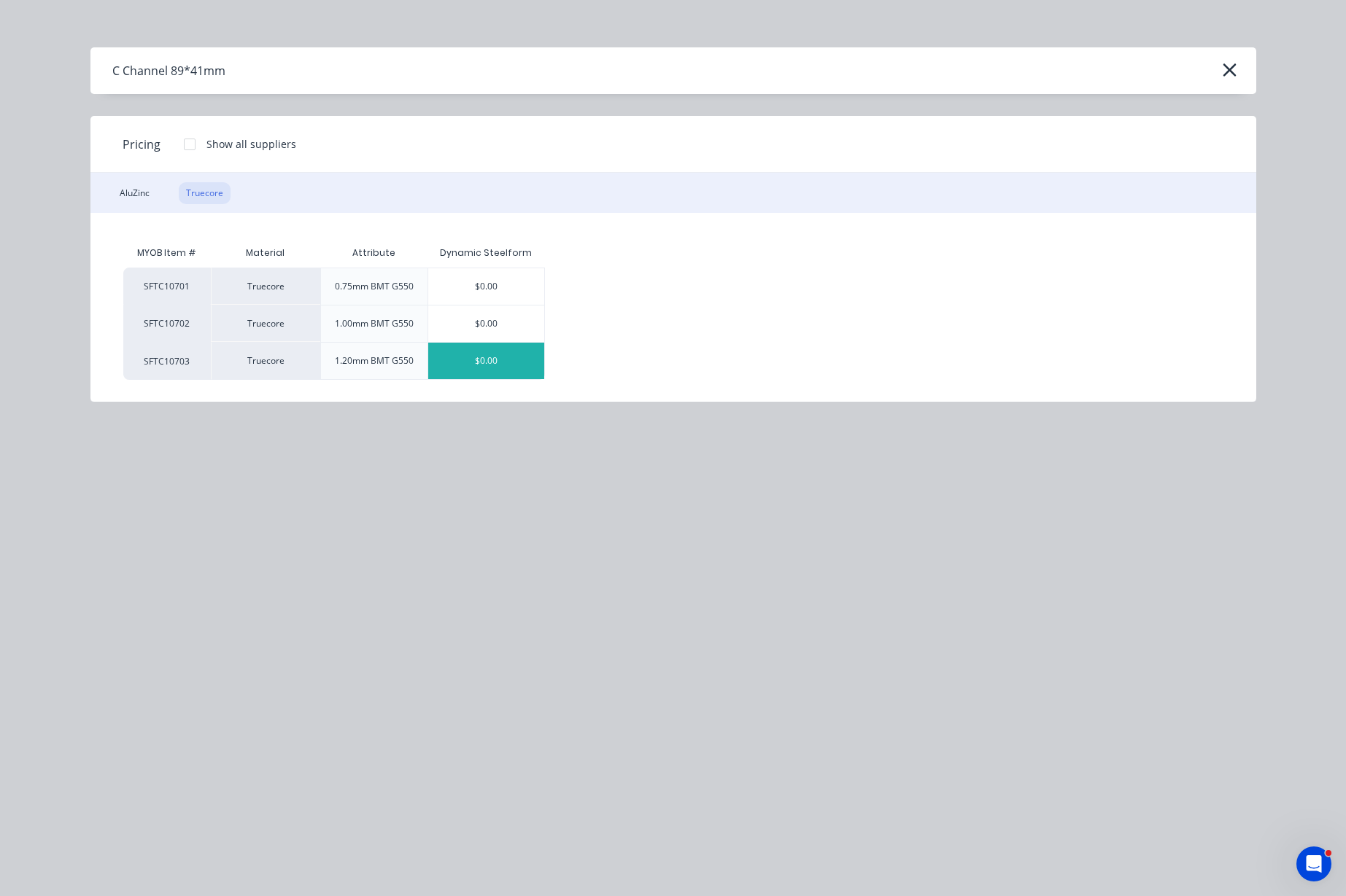
click at [483, 361] on div "$0.00" at bounding box center [486, 360] width 116 height 36
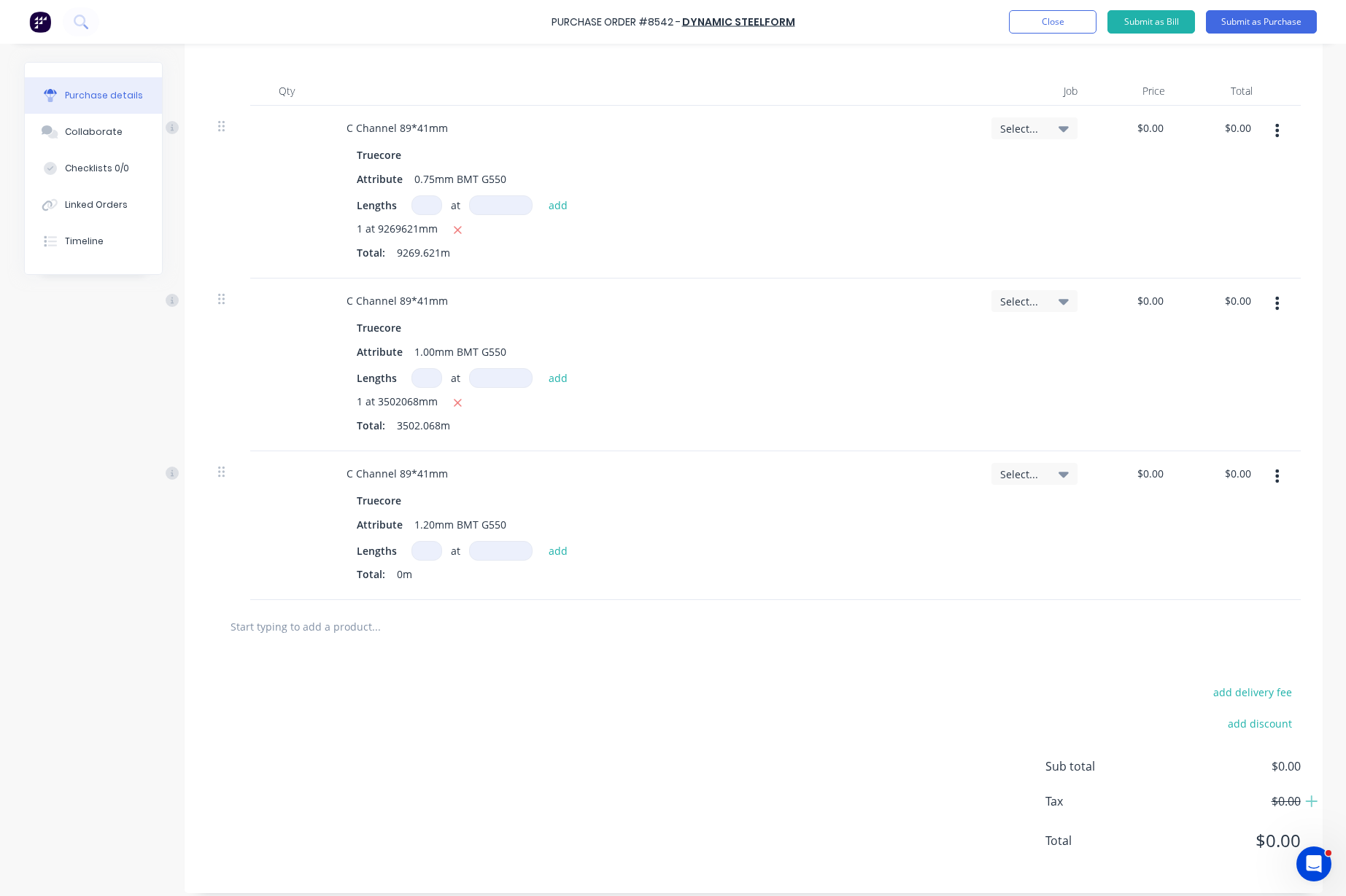
scroll to position [372, 0]
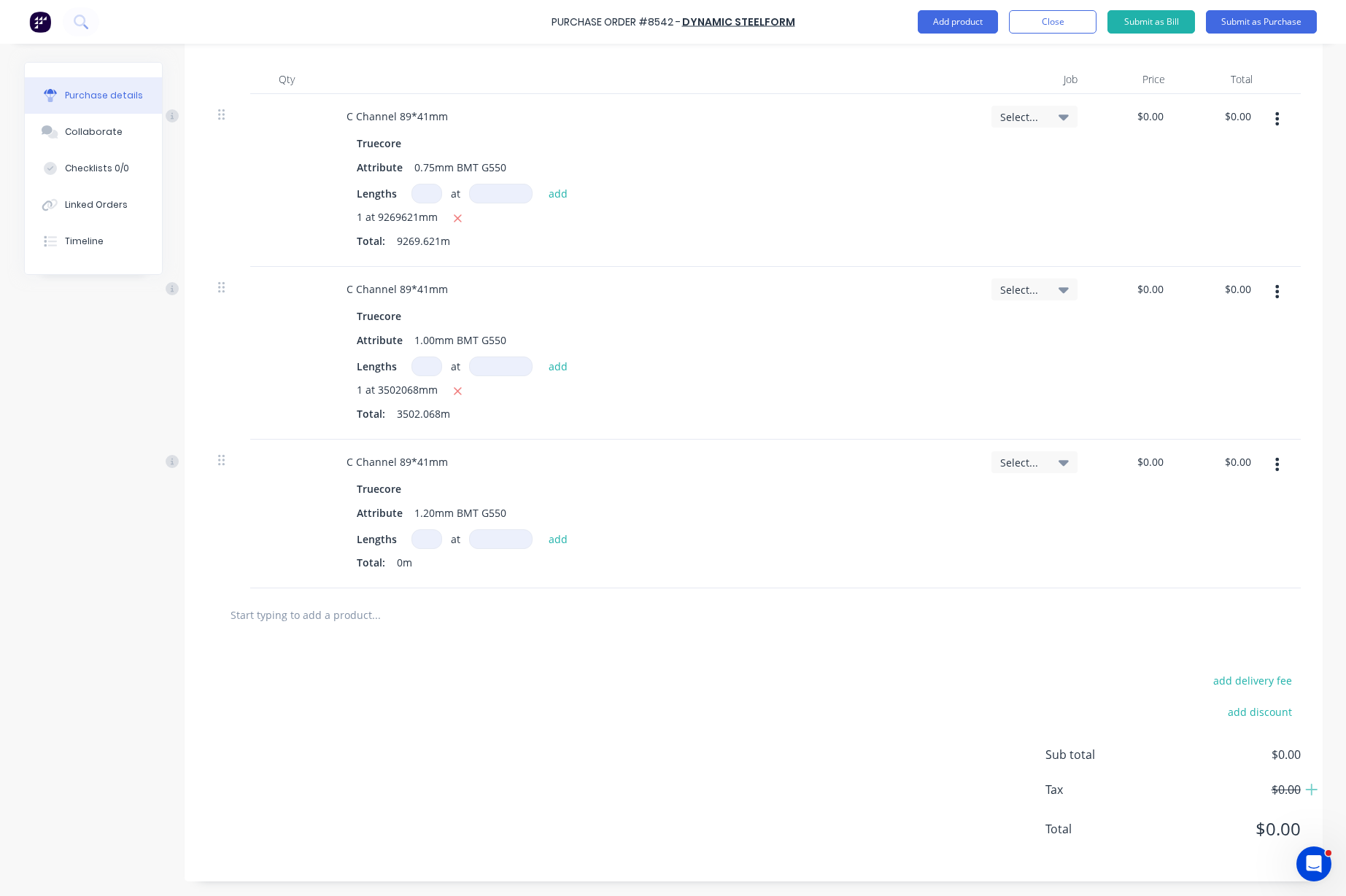
click at [419, 538] on input at bounding box center [426, 540] width 30 height 20
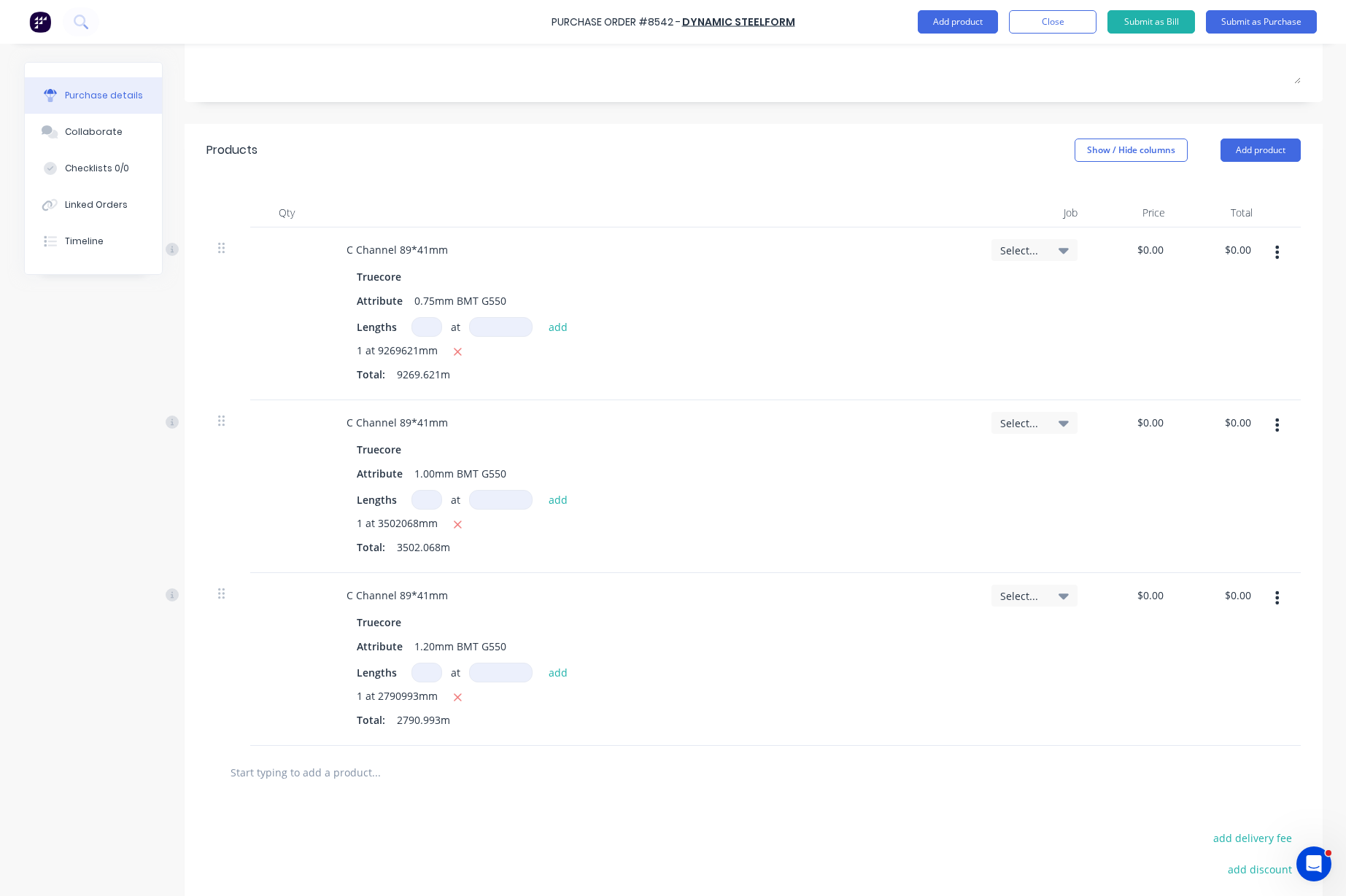
scroll to position [0, 0]
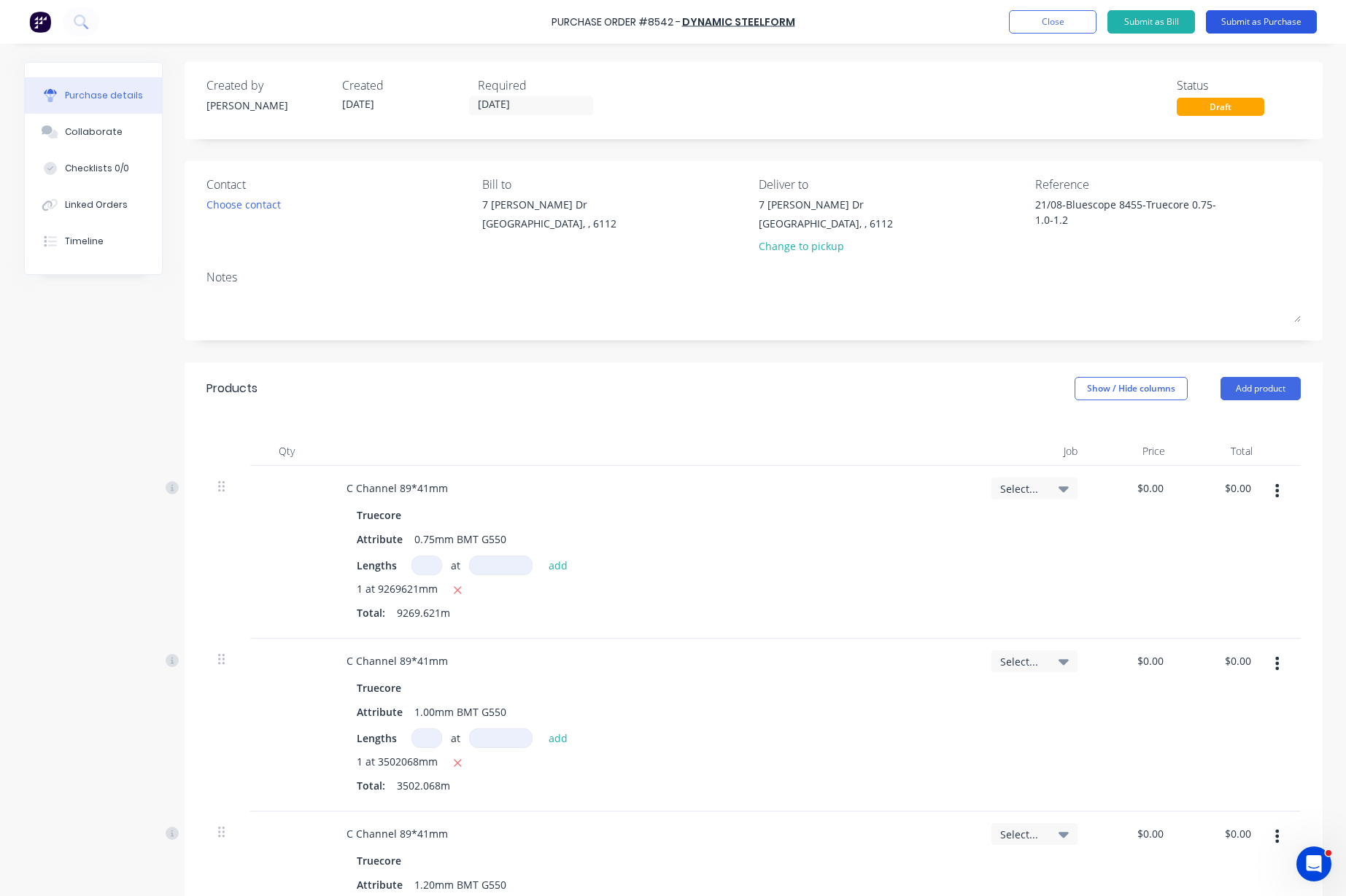
click at [1267, 20] on button "Submit as Purchase" at bounding box center [1261, 22] width 111 height 24
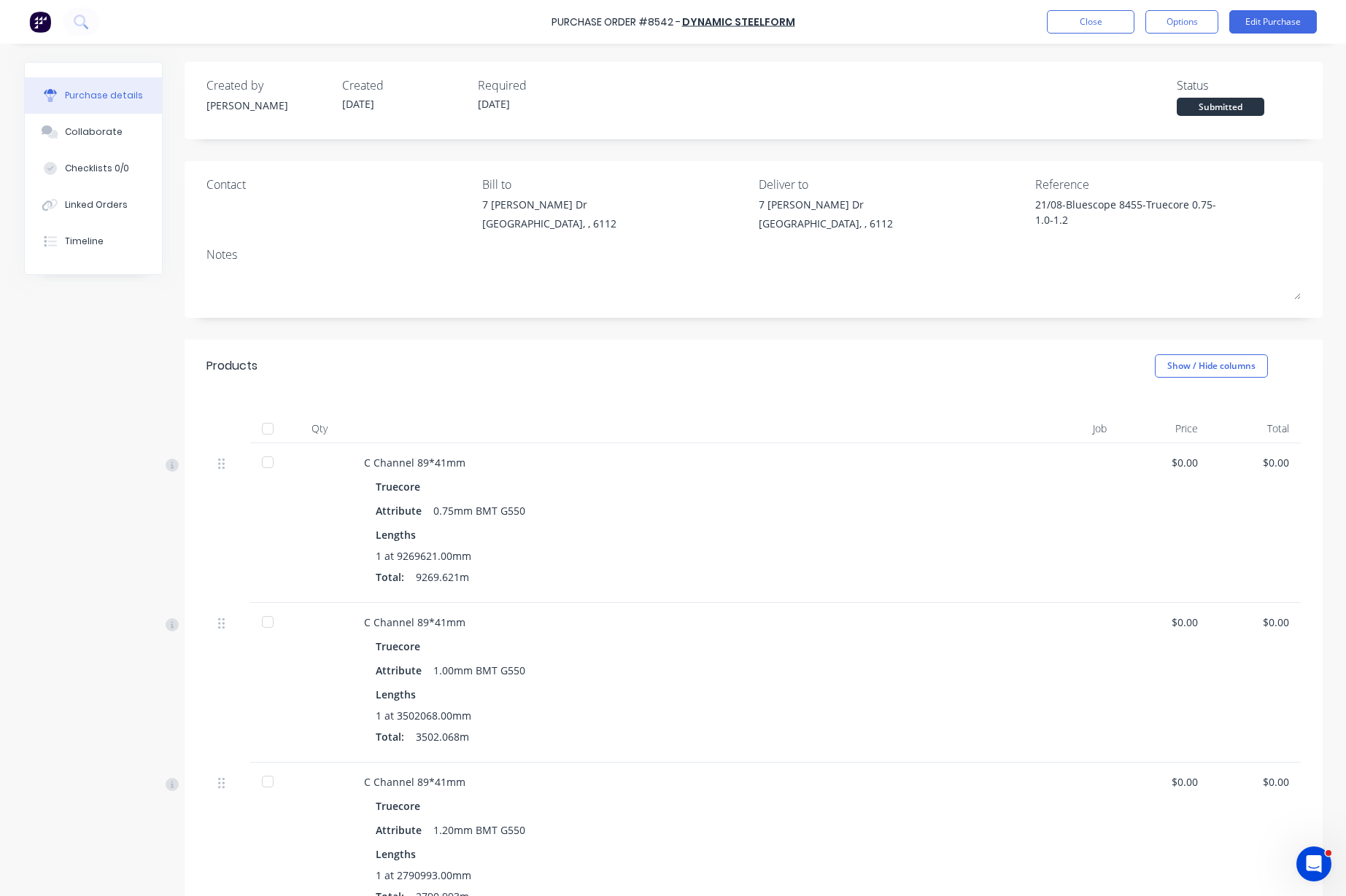
click at [263, 423] on div at bounding box center [267, 429] width 29 height 29
click at [1079, 20] on button "Close" at bounding box center [1089, 22] width 87 height 24
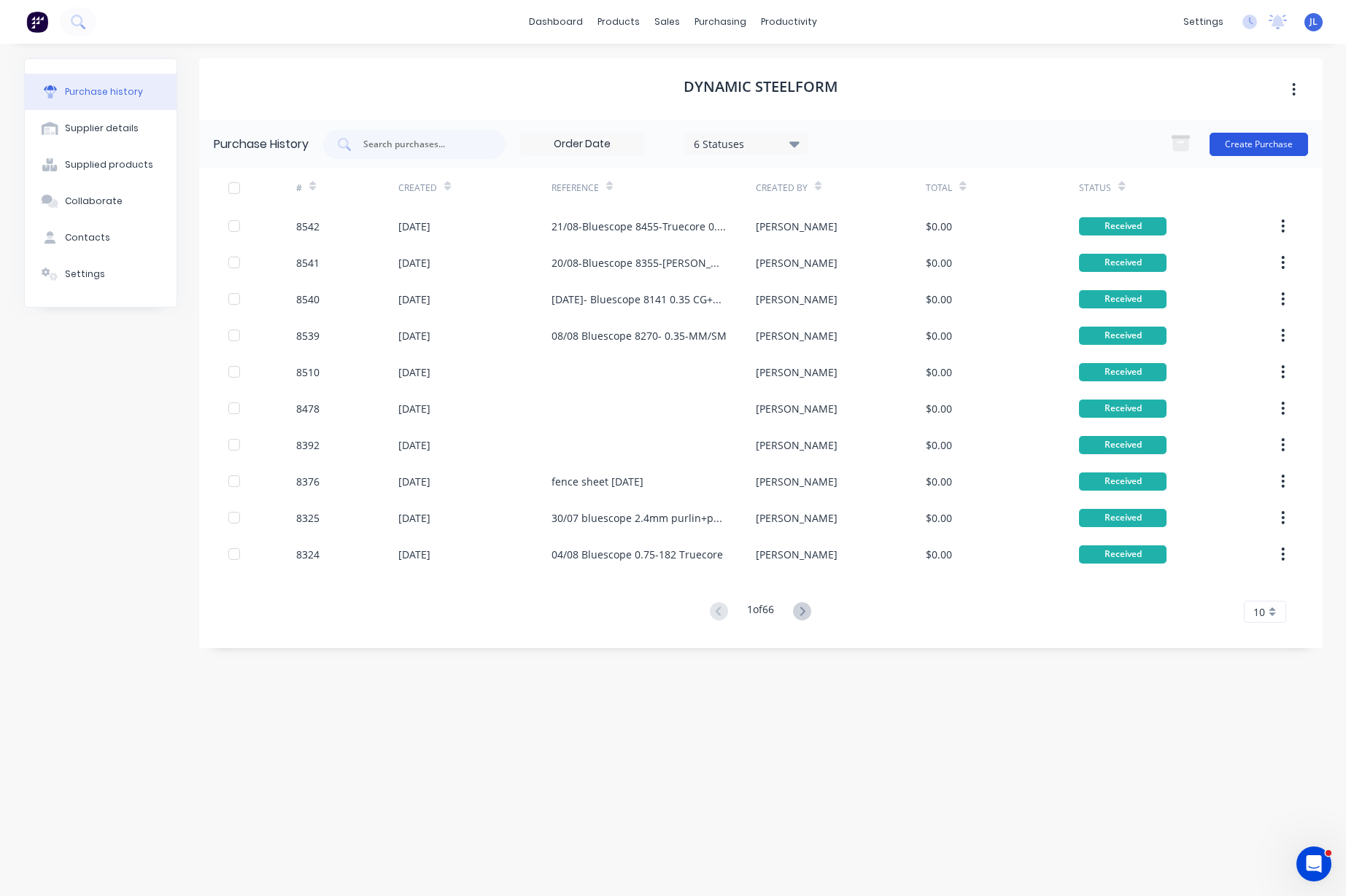
click at [1249, 149] on button "Create Purchase" at bounding box center [1258, 145] width 99 height 24
